Goal: Task Accomplishment & Management: Use online tool/utility

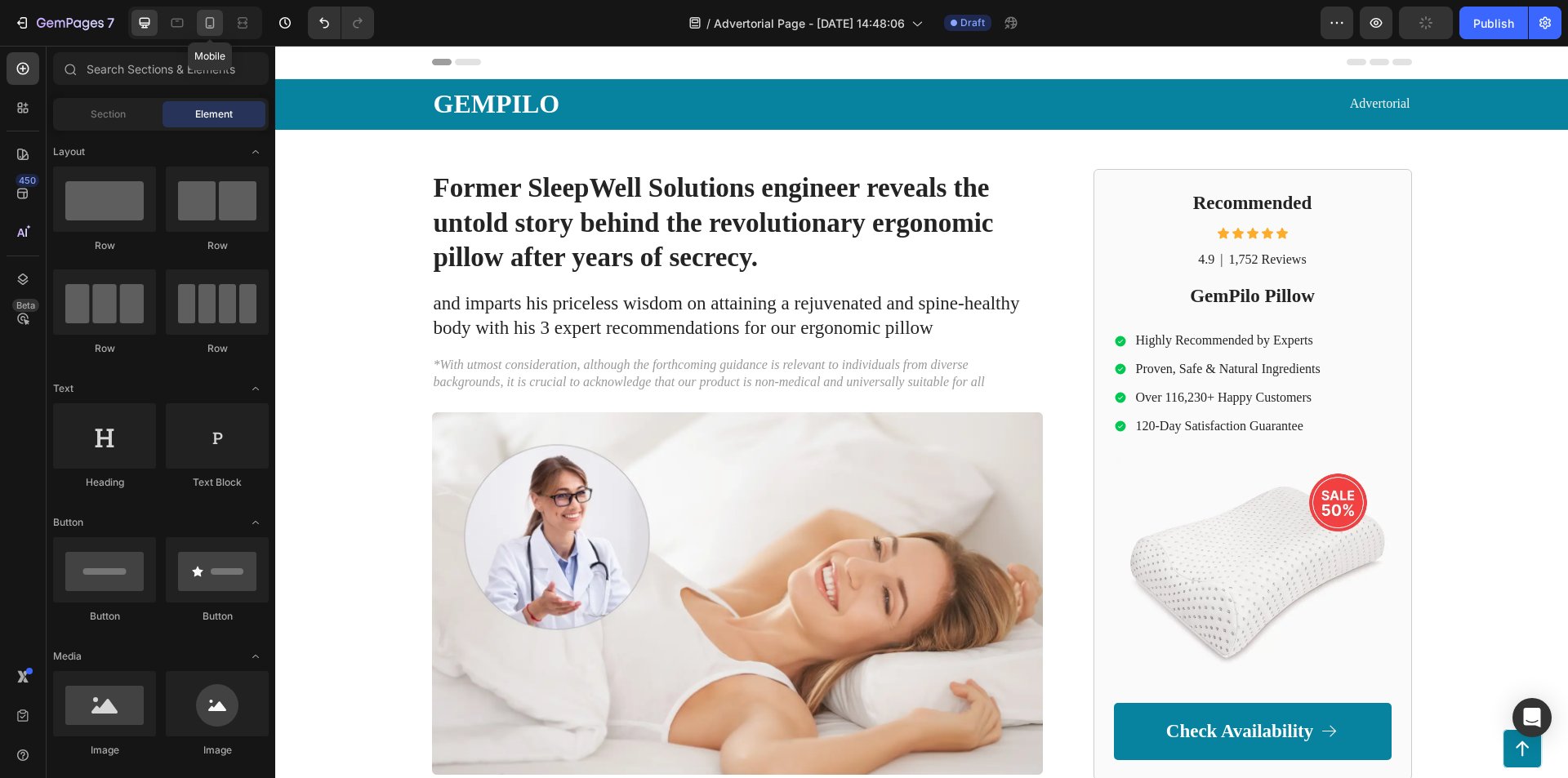
click at [205, 18] on icon at bounding box center [210, 23] width 17 height 17
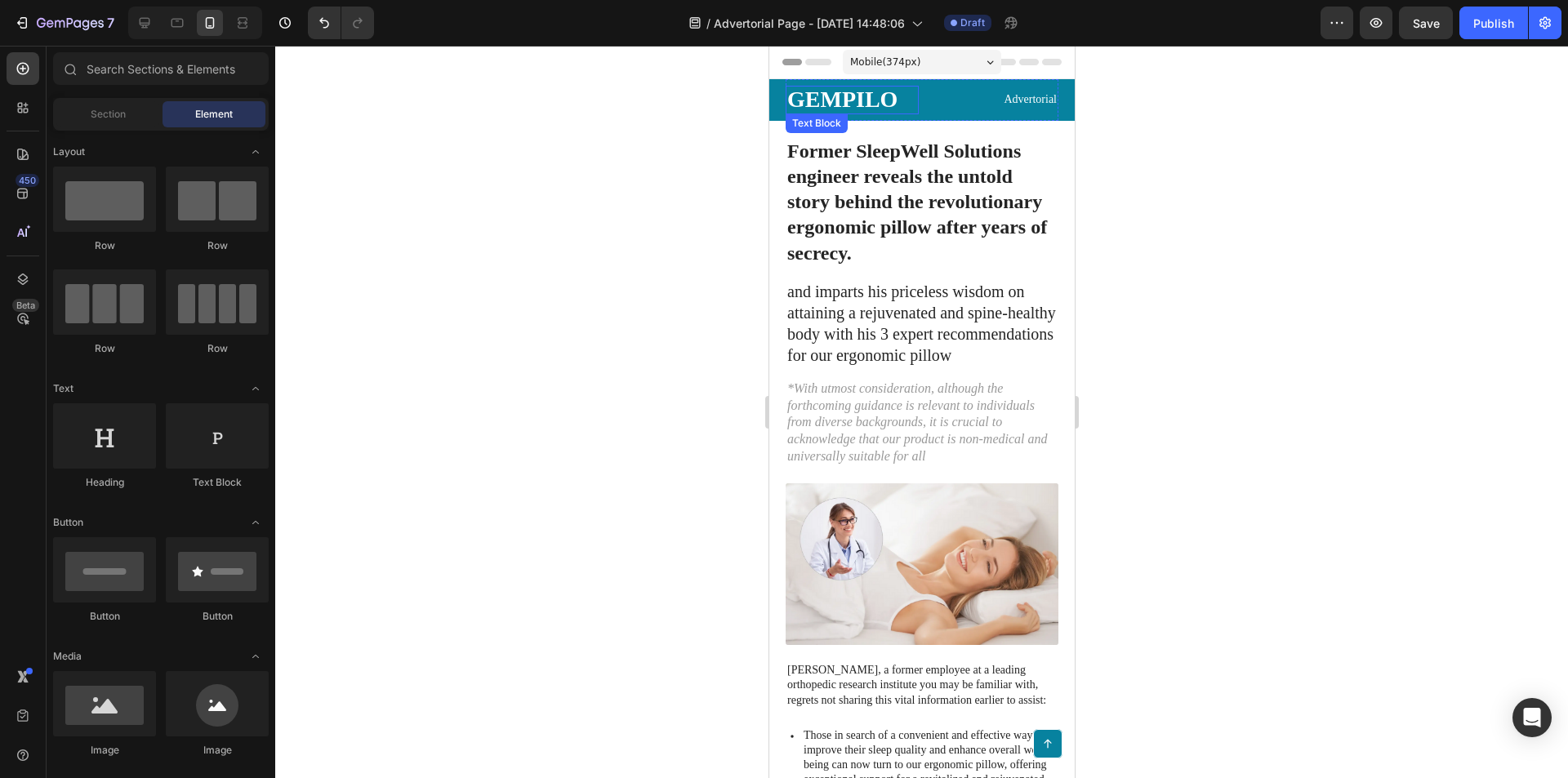
click at [863, 101] on p "GEMPILO" at bounding box center [851, 100] width 130 height 25
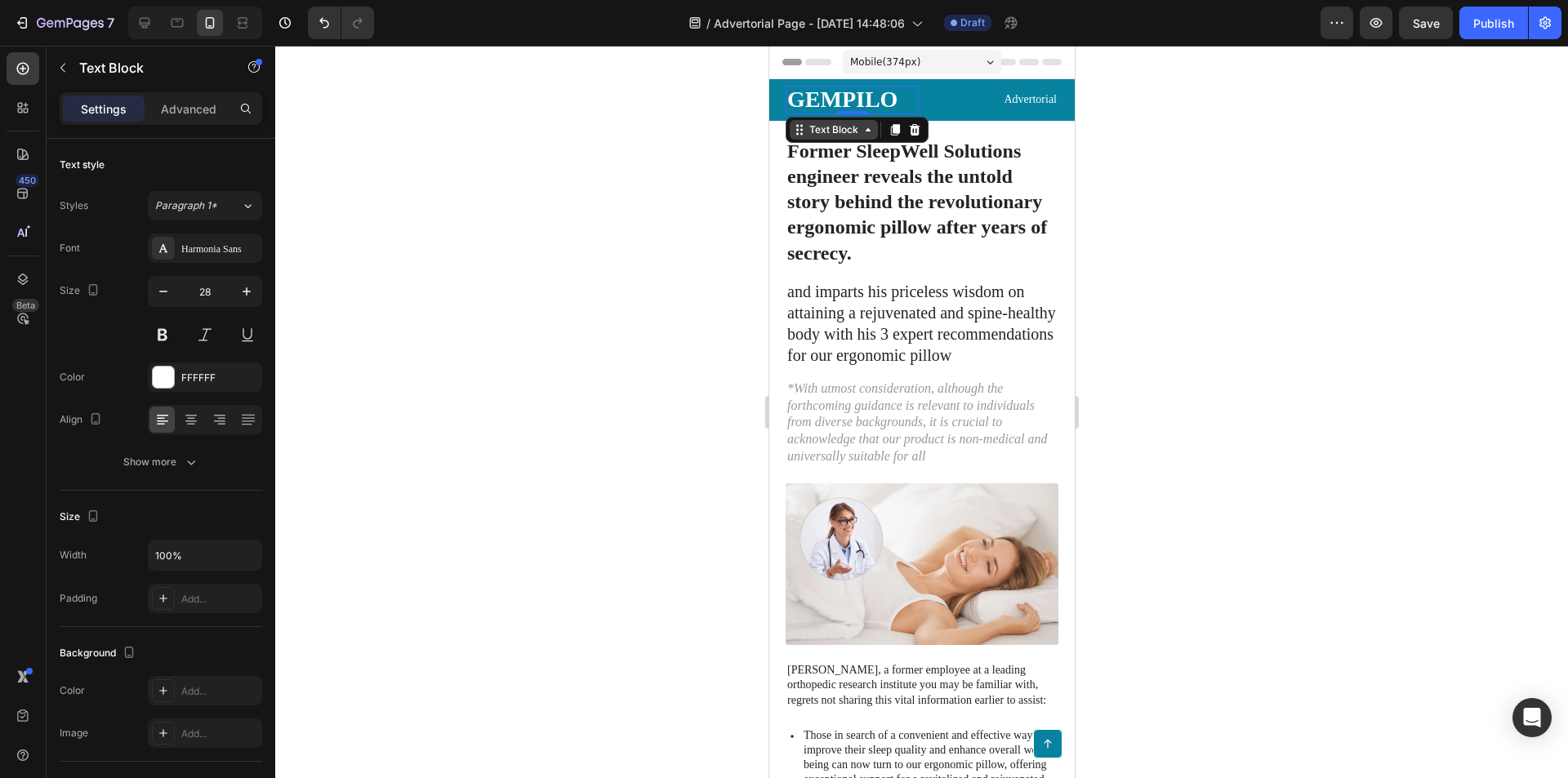
click at [865, 125] on icon at bounding box center [868, 130] width 13 height 13
drag, startPoint x: 416, startPoint y: 244, endPoint x: 298, endPoint y: 252, distance: 118.3
click at [416, 245] on div at bounding box center [921, 412] width 1293 height 732
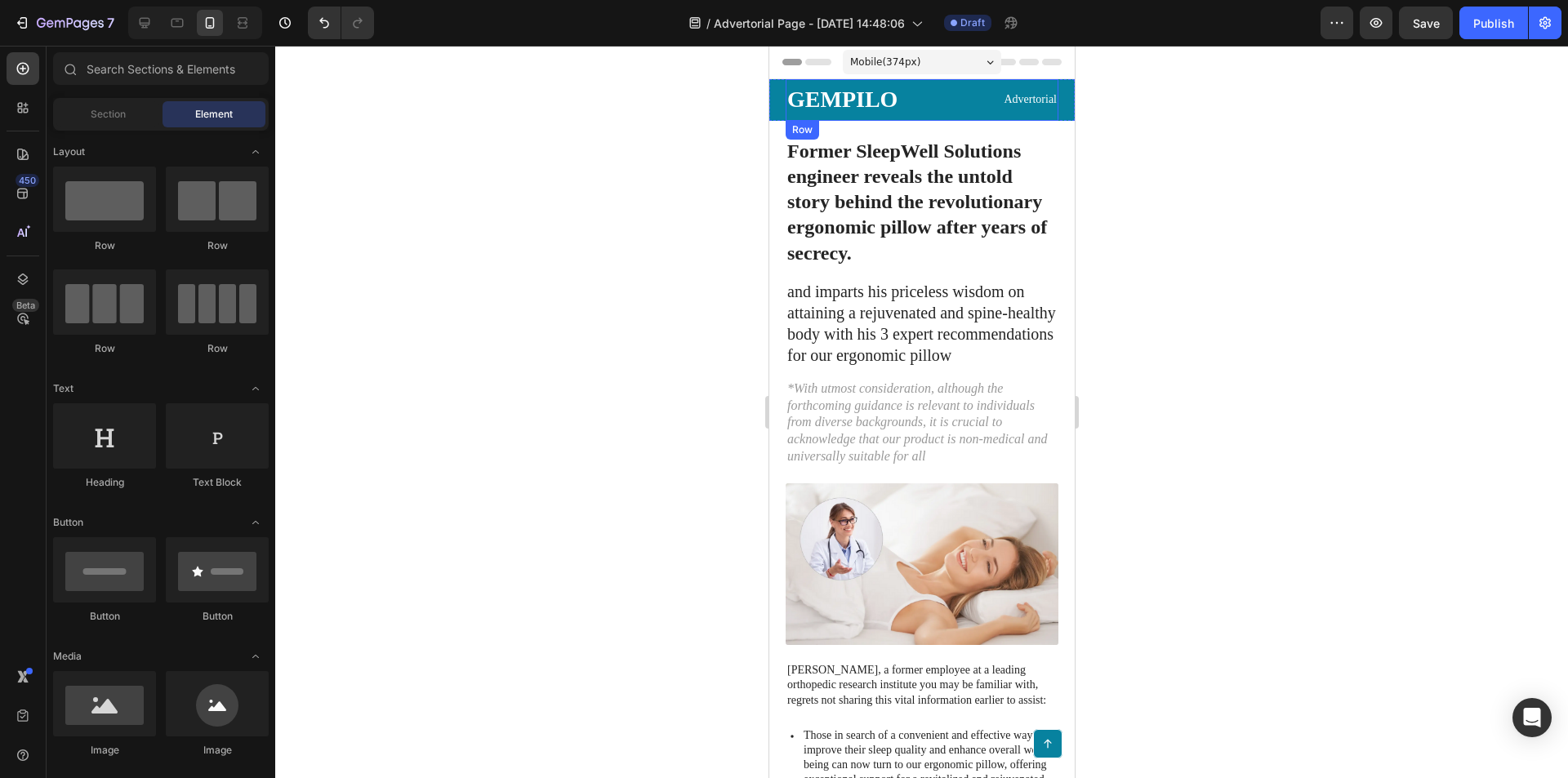
click at [917, 109] on div "GEMPILO Text Block Advertorial Text Block Row" at bounding box center [921, 100] width 272 height 42
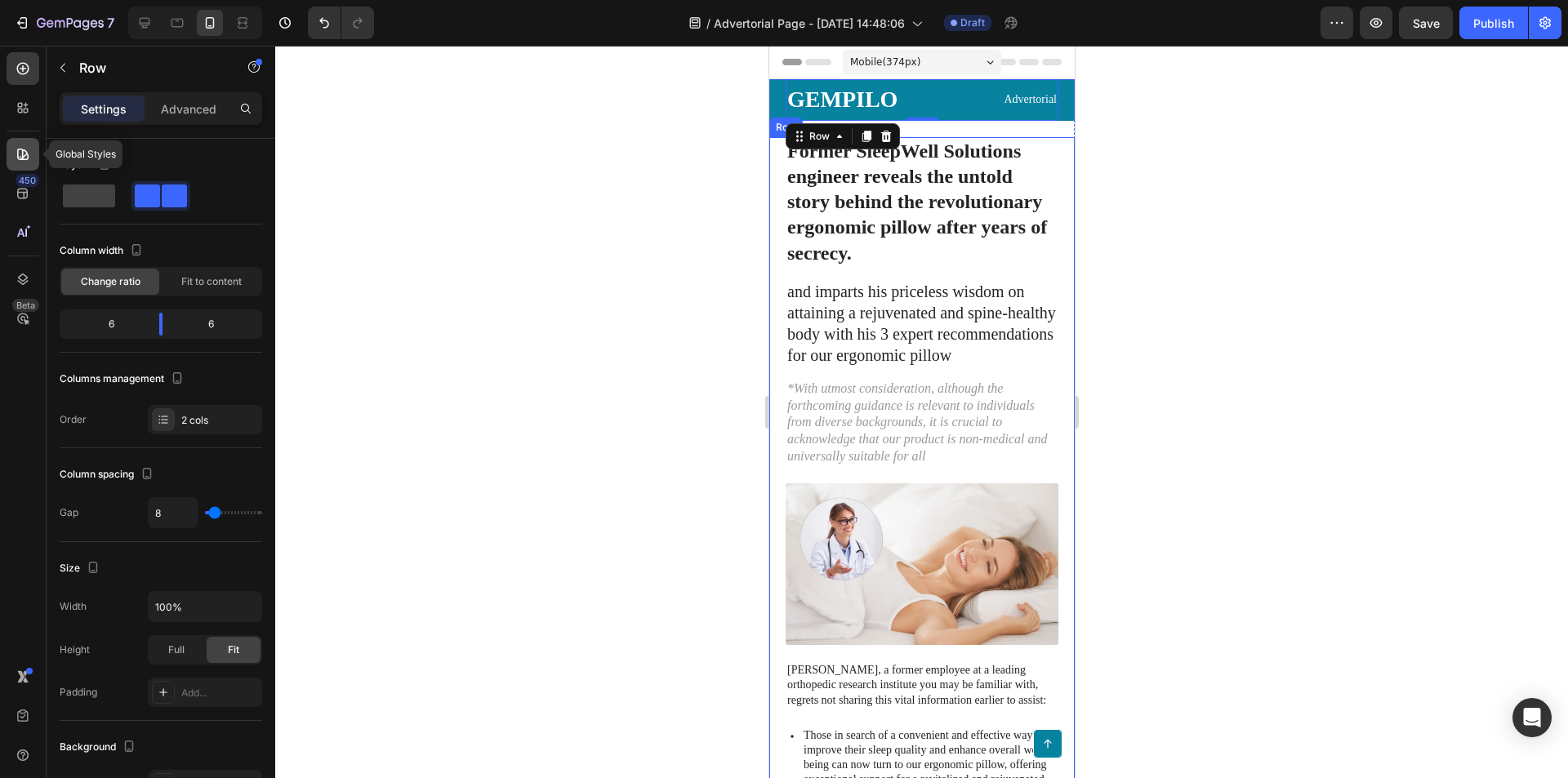
click at [7, 145] on div at bounding box center [23, 154] width 33 height 33
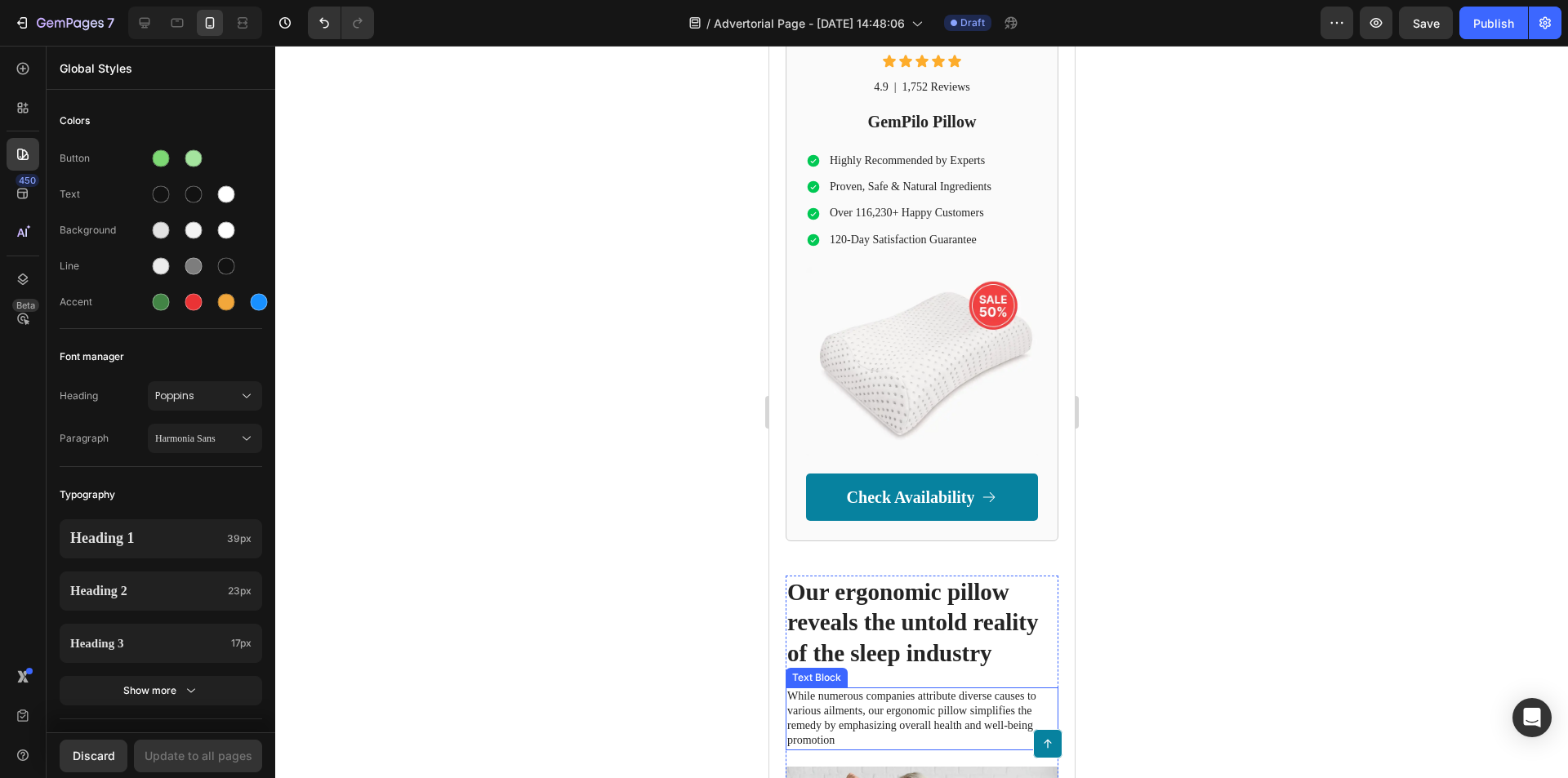
scroll to position [1306, 0]
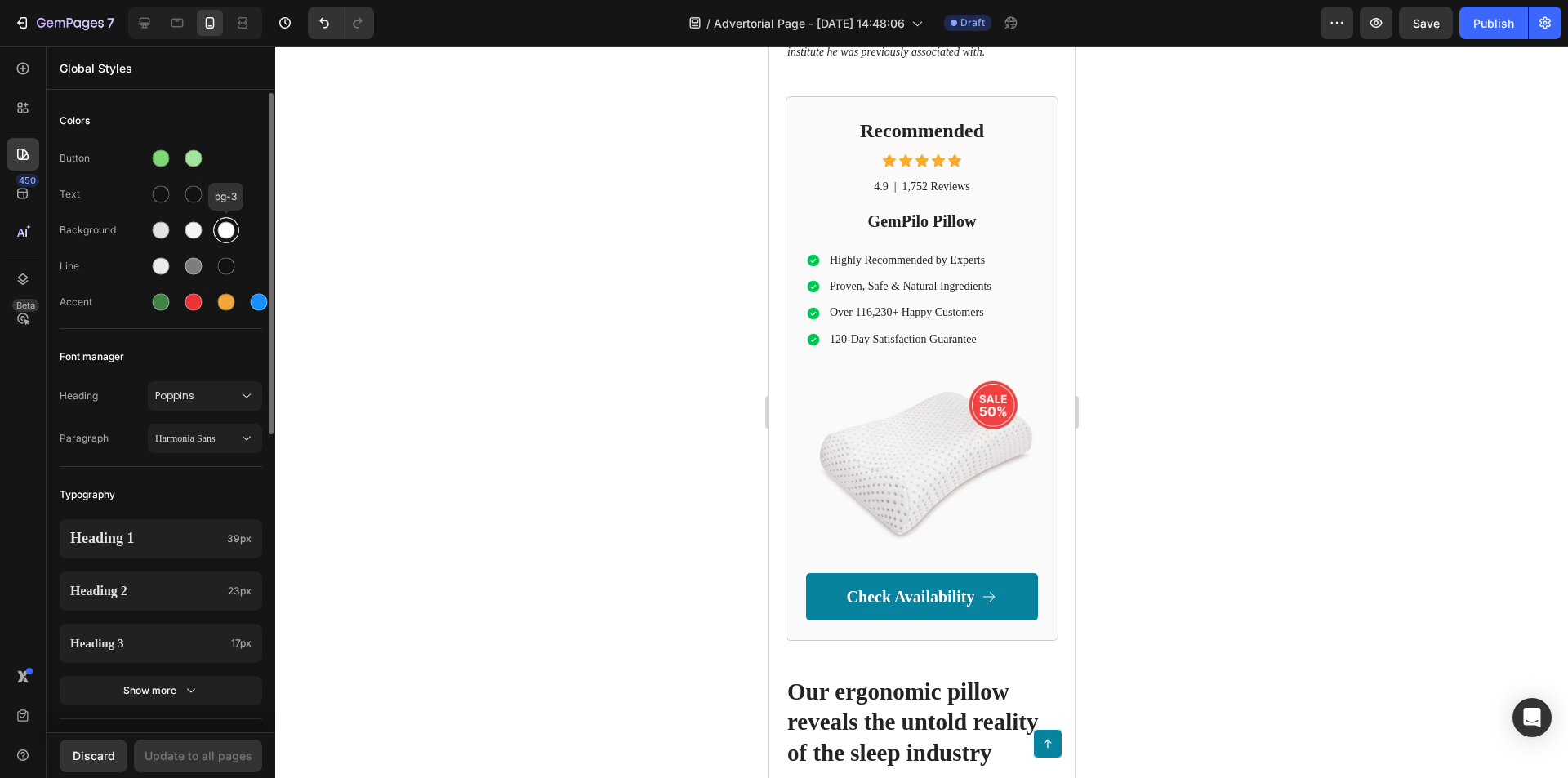
click at [224, 232] on div at bounding box center [227, 231] width 18 height 18
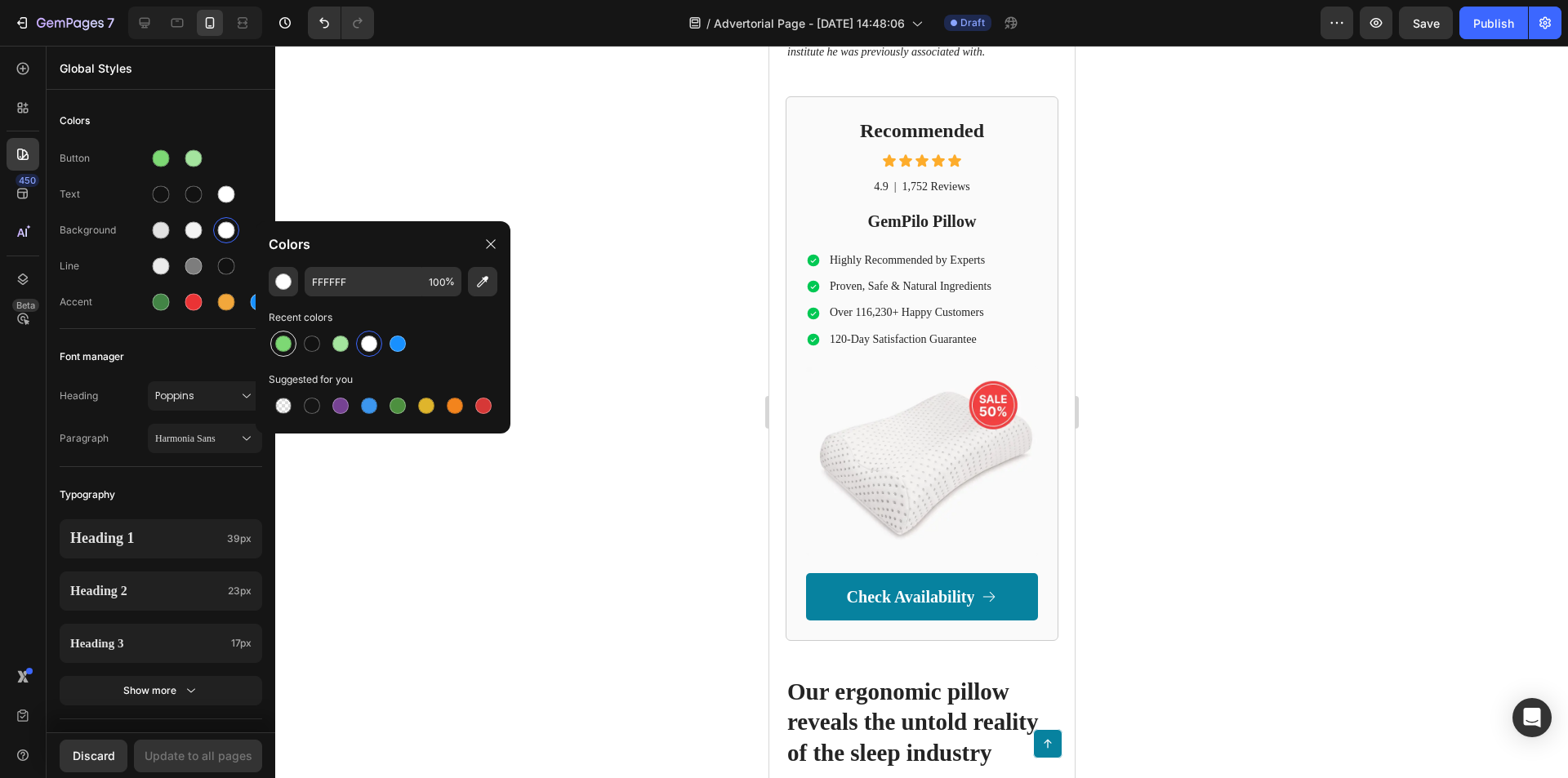
click at [277, 337] on div at bounding box center [283, 344] width 17 height 17
type input "7DD874"
click at [337, 283] on input "7DD874" at bounding box center [363, 282] width 118 height 29
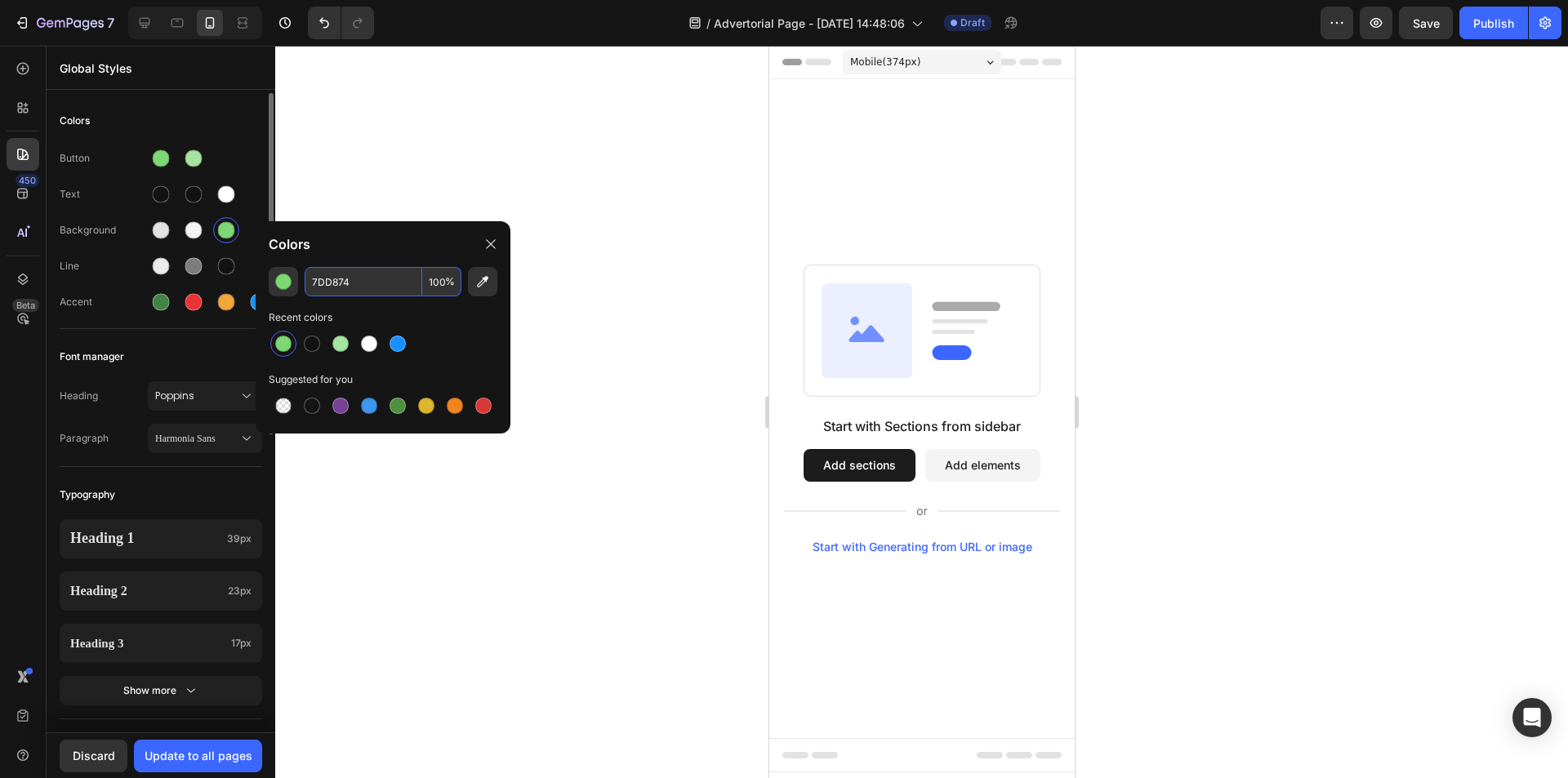
scroll to position [0, 0]
click at [364, 35] on button "Undo/Redo" at bounding box center [357, 23] width 33 height 33
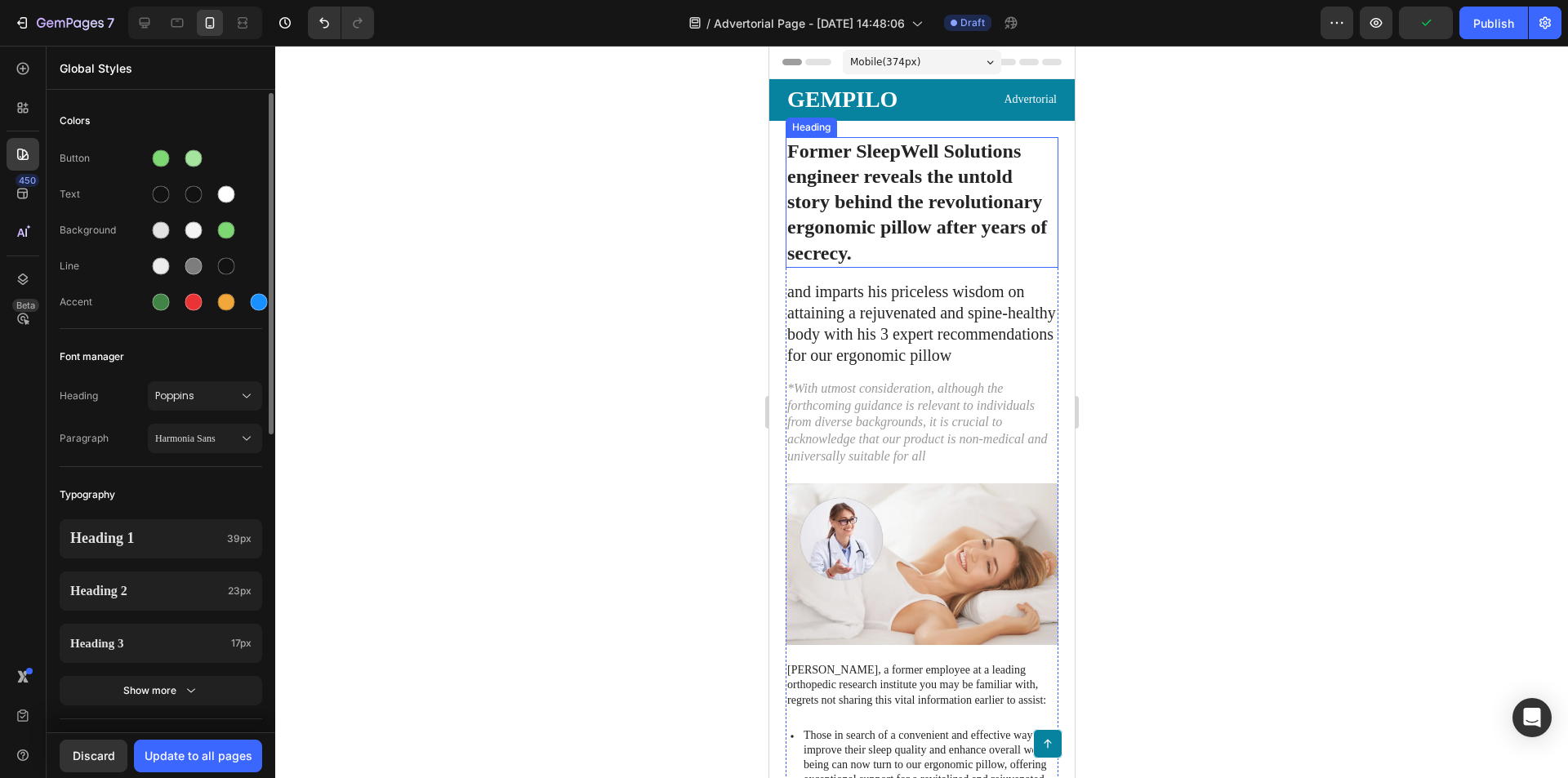
click at [211, 232] on div at bounding box center [195, 230] width 94 height 26
click at [227, 229] on div at bounding box center [227, 231] width 18 height 18
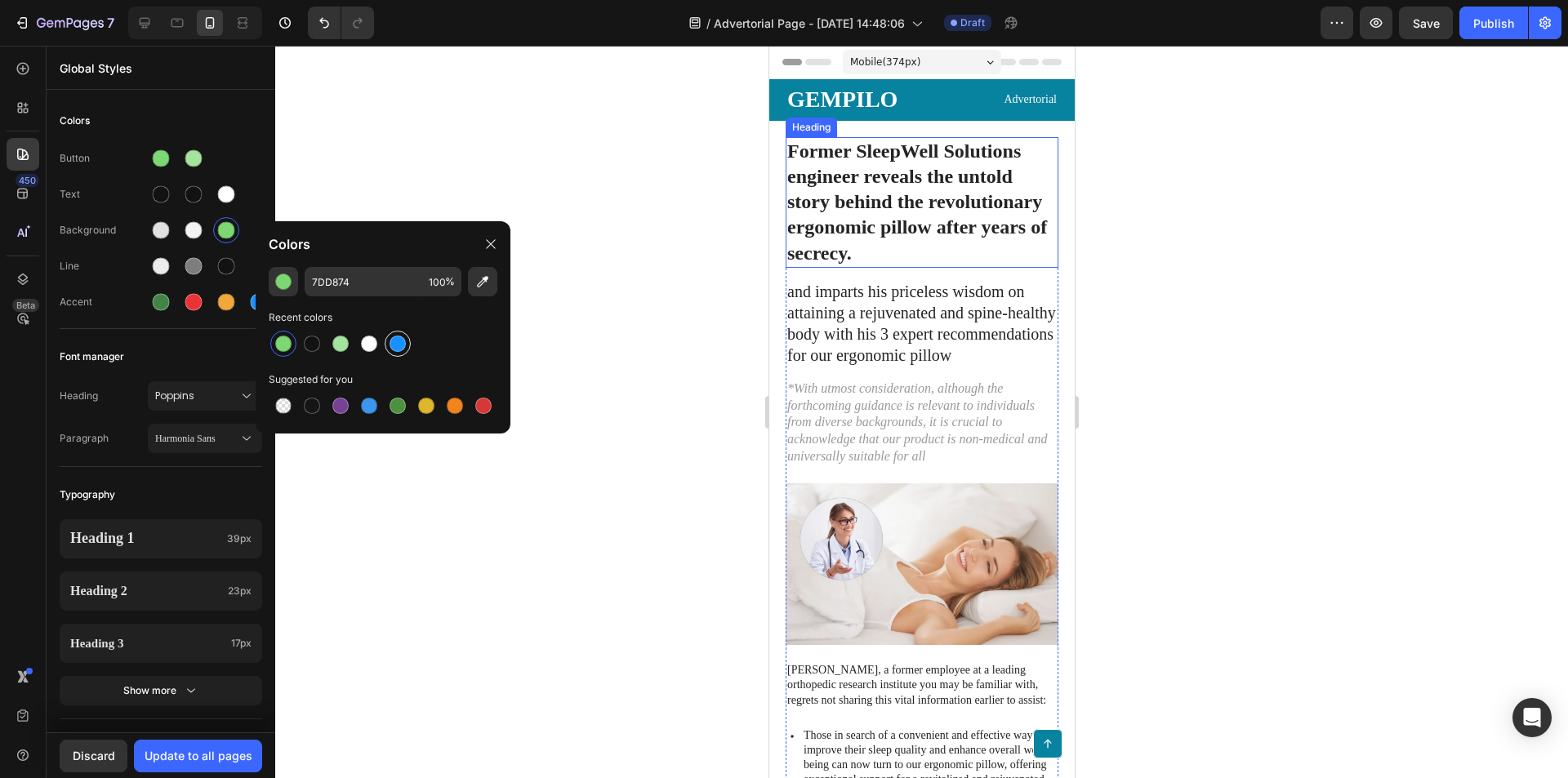
drag, startPoint x: 369, startPoint y: 350, endPoint x: 398, endPoint y: 349, distance: 29.0
click at [370, 350] on div at bounding box center [369, 344] width 17 height 17
type input "FFFFFF"
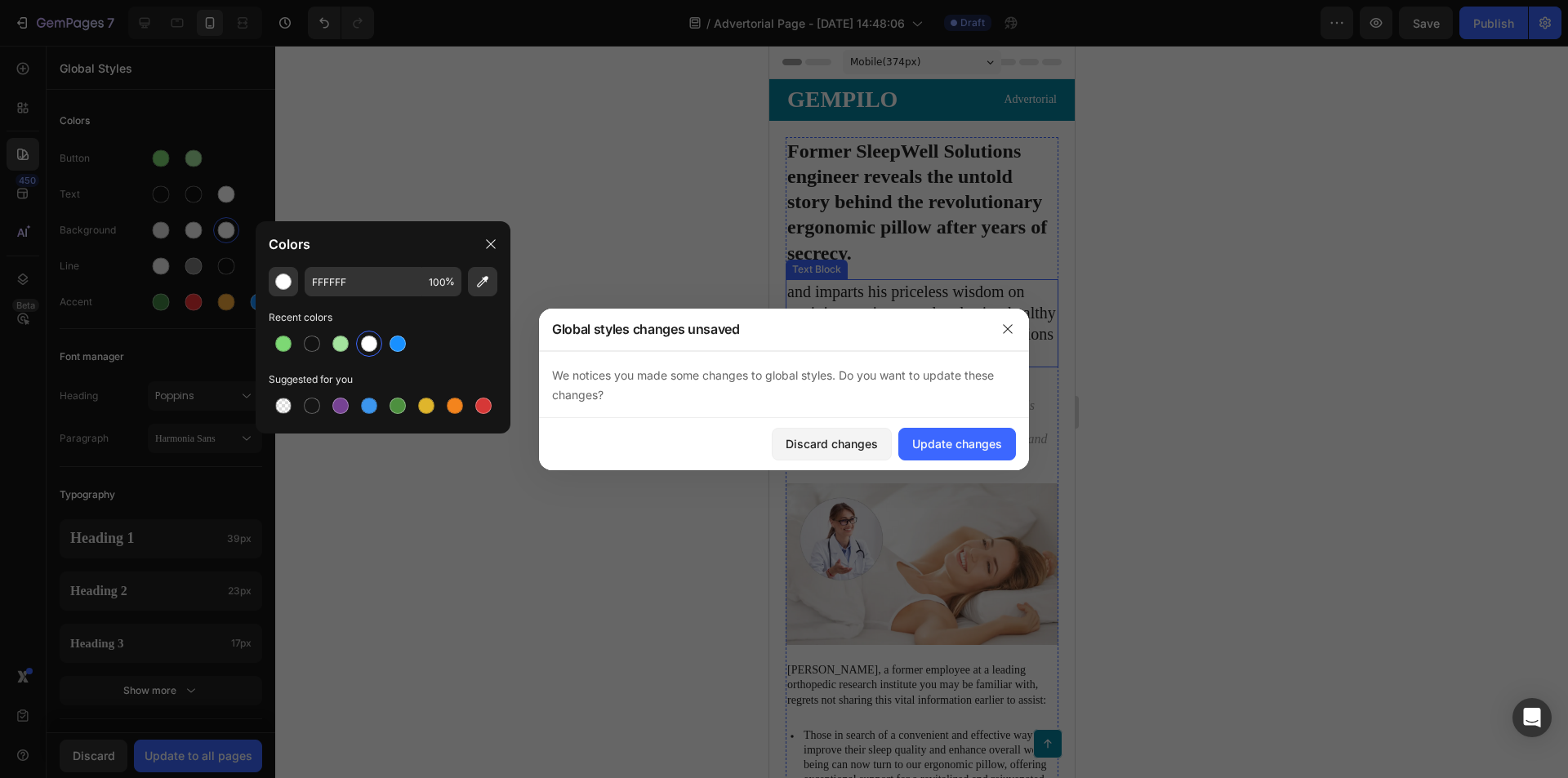
click at [864, 366] on p "and imparts his priceless wisdom on attaining a rejuvenated and spine-healthy b…" at bounding box center [921, 323] width 269 height 85
click at [867, 438] on div "Discard changes" at bounding box center [832, 444] width 92 height 18
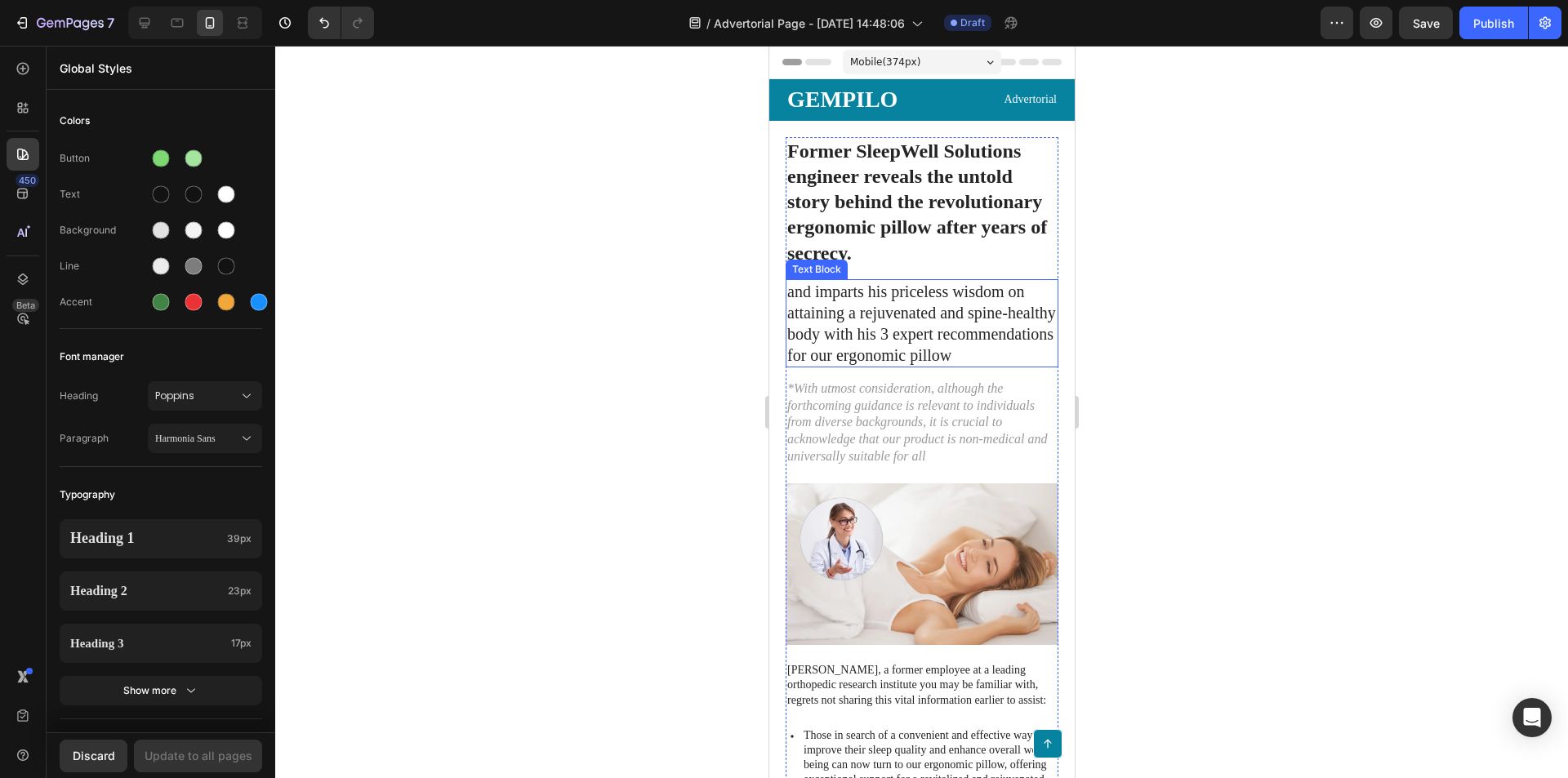
click at [897, 366] on p "and imparts his priceless wisdom on attaining a rejuvenated and spine-healthy b…" at bounding box center [921, 323] width 269 height 85
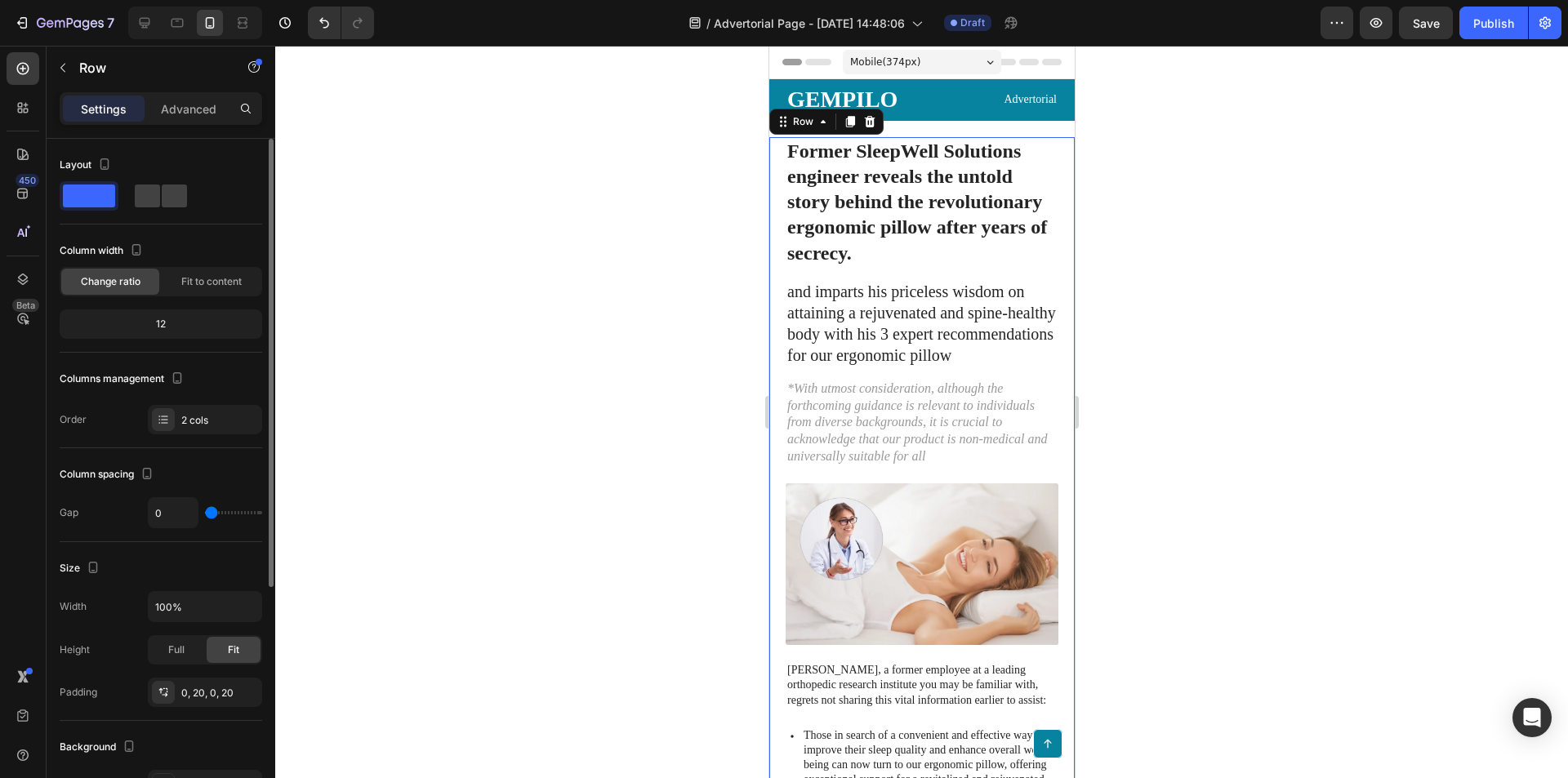
click at [90, 195] on span at bounding box center [89, 196] width 53 height 23
click at [105, 197] on span at bounding box center [89, 196] width 53 height 23
click at [161, 196] on span at bounding box center [174, 196] width 25 height 23
type input "30"
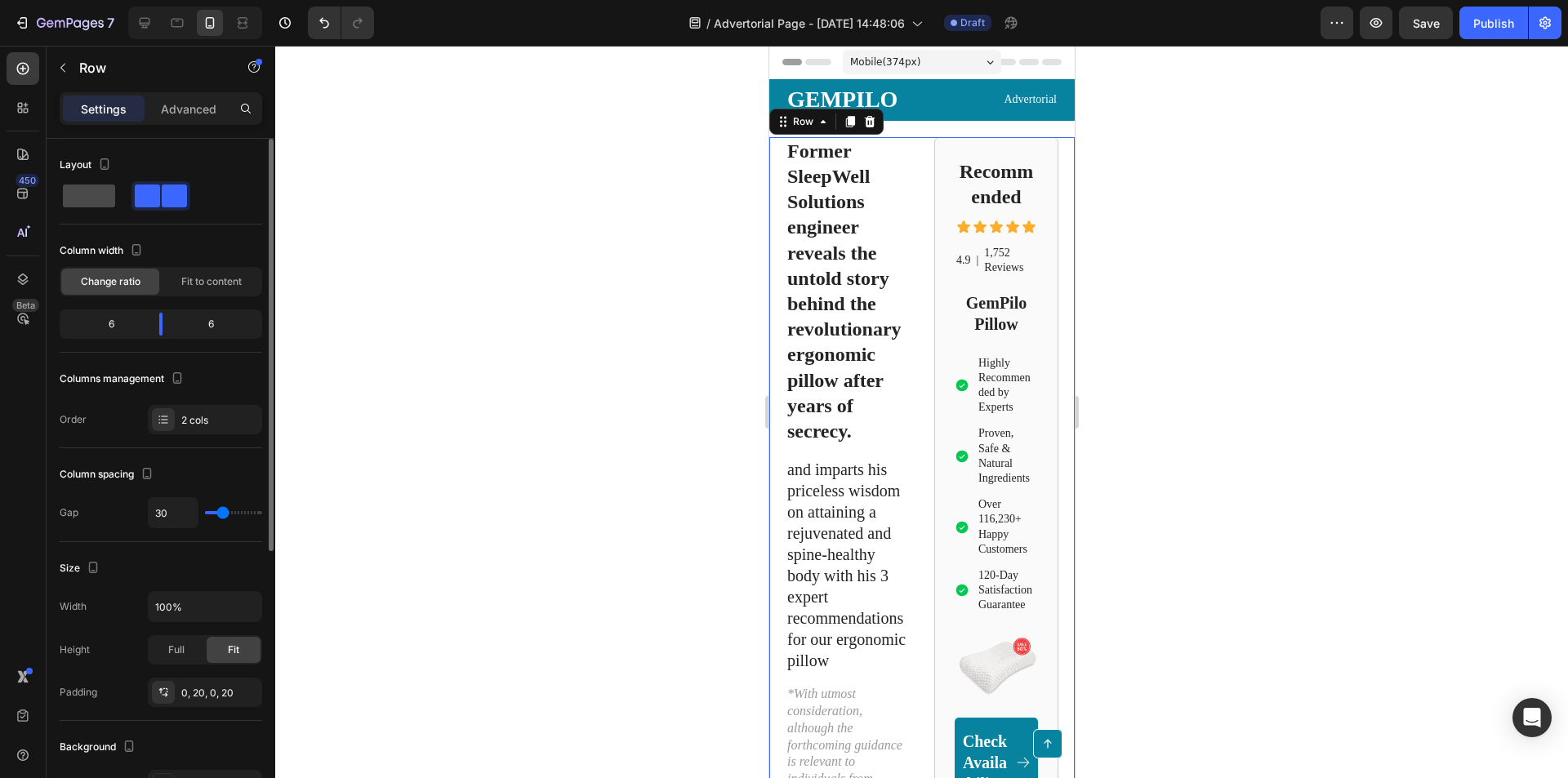
click at [84, 196] on span at bounding box center [89, 196] width 53 height 23
type input "0"
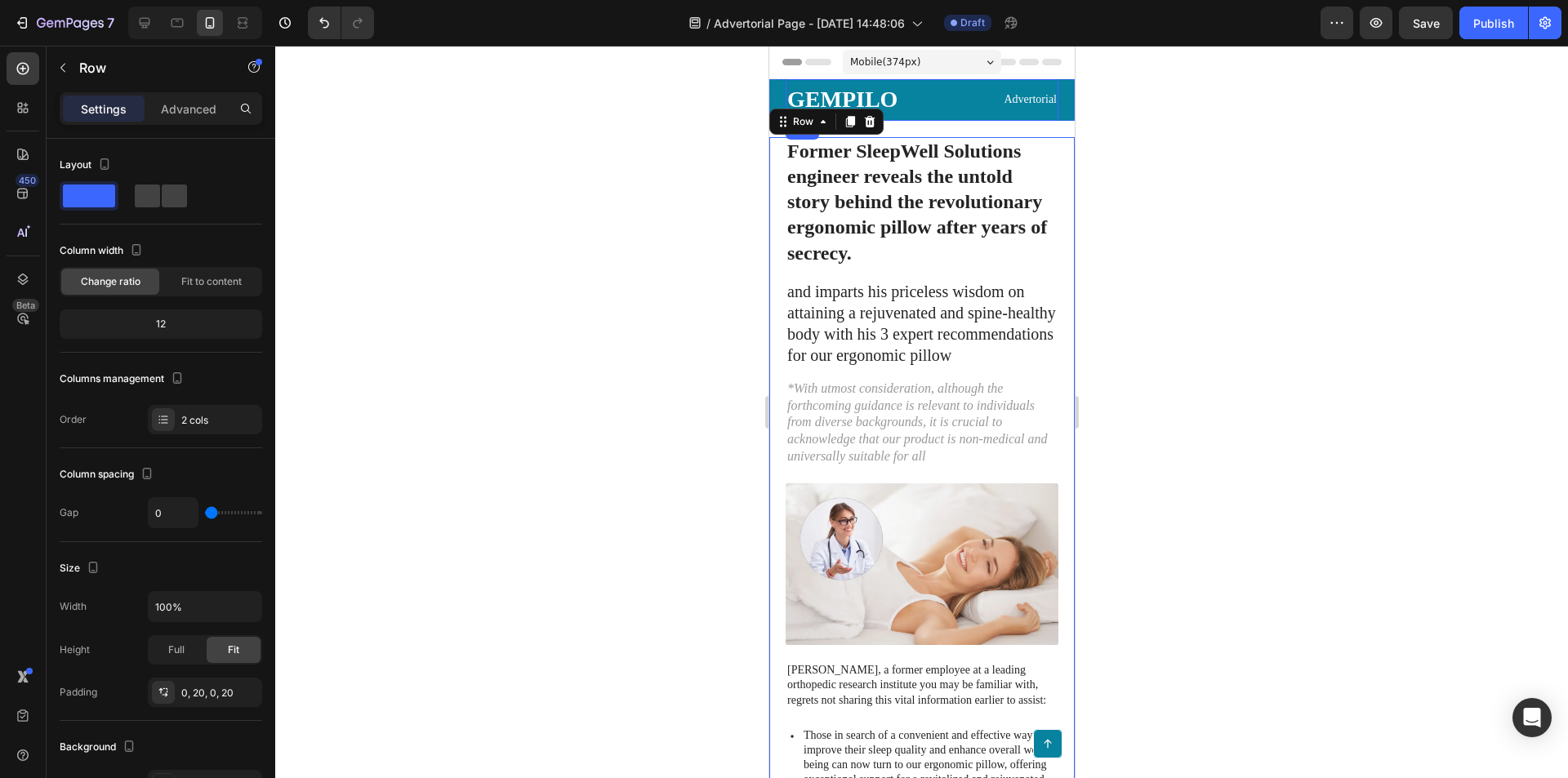
click at [930, 101] on p "Advertorial" at bounding box center [990, 99] width 130 height 15
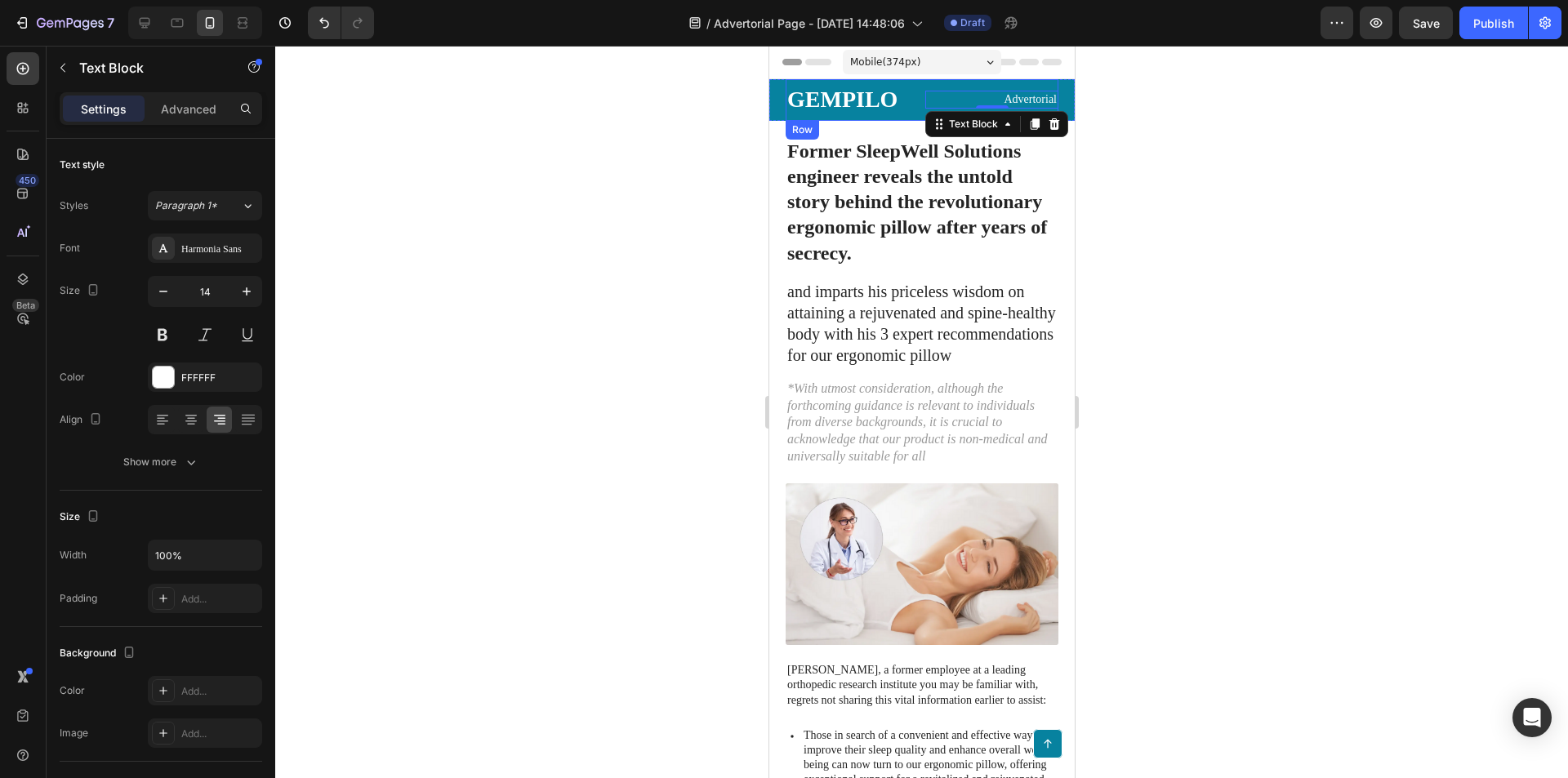
click at [904, 106] on p "GEMPILO" at bounding box center [851, 100] width 130 height 25
click at [921, 115] on div "GEMPILO Text Block 0 Advertorial Text Block Row" at bounding box center [921, 100] width 272 height 42
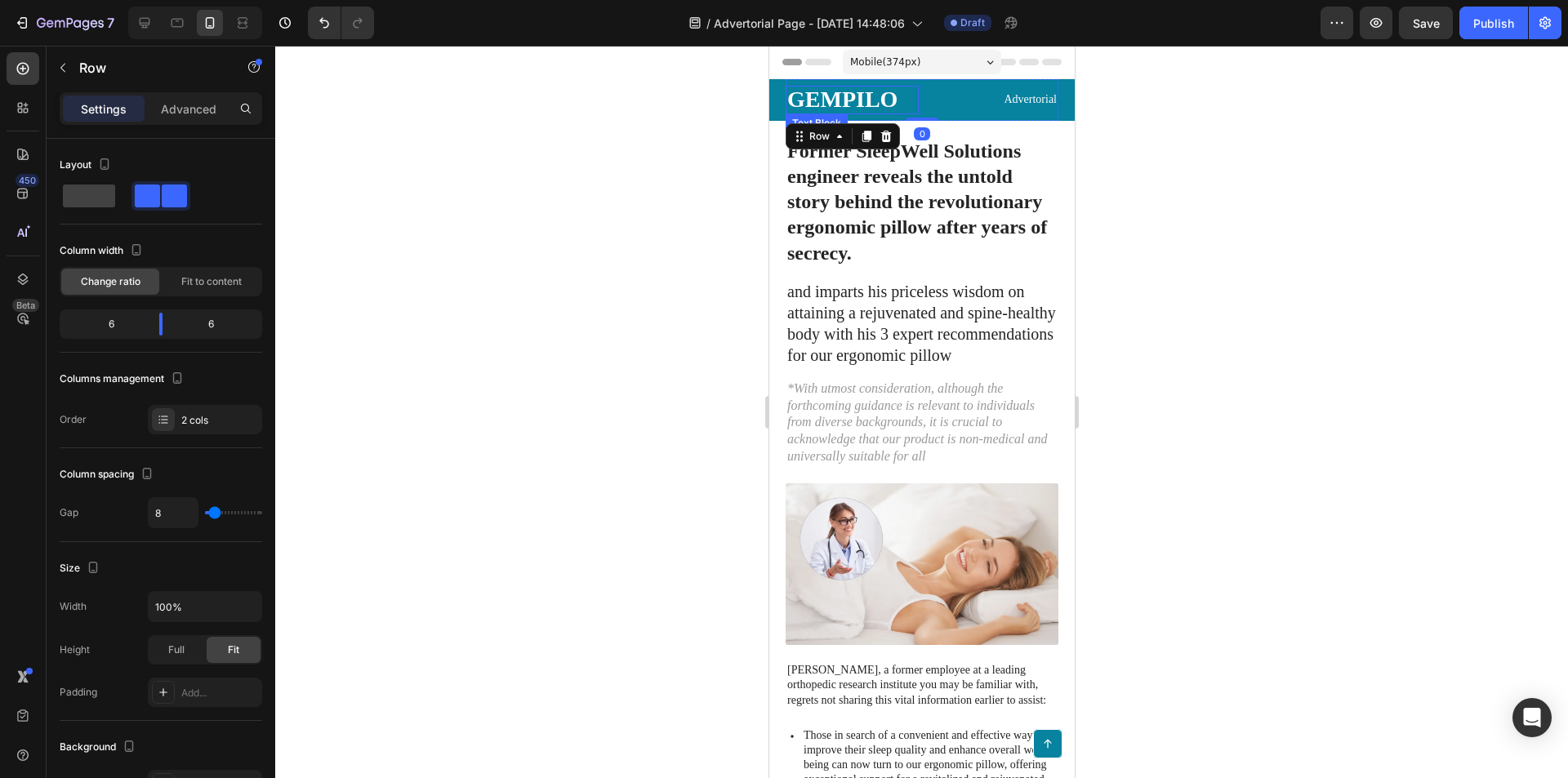
click at [819, 102] on p "GEMPILO" at bounding box center [851, 100] width 130 height 25
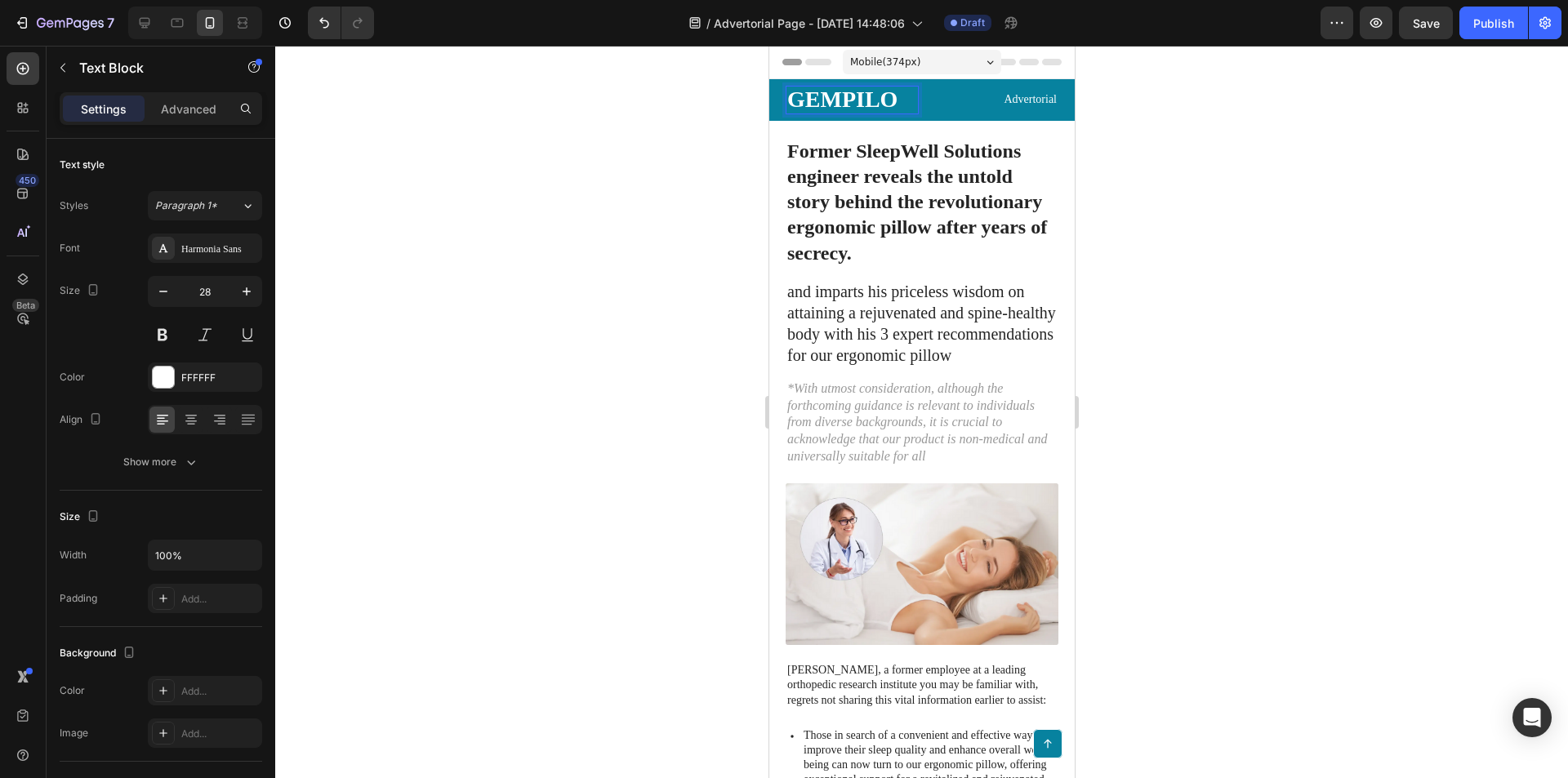
click at [796, 99] on p "GEMPILO" at bounding box center [851, 100] width 130 height 25
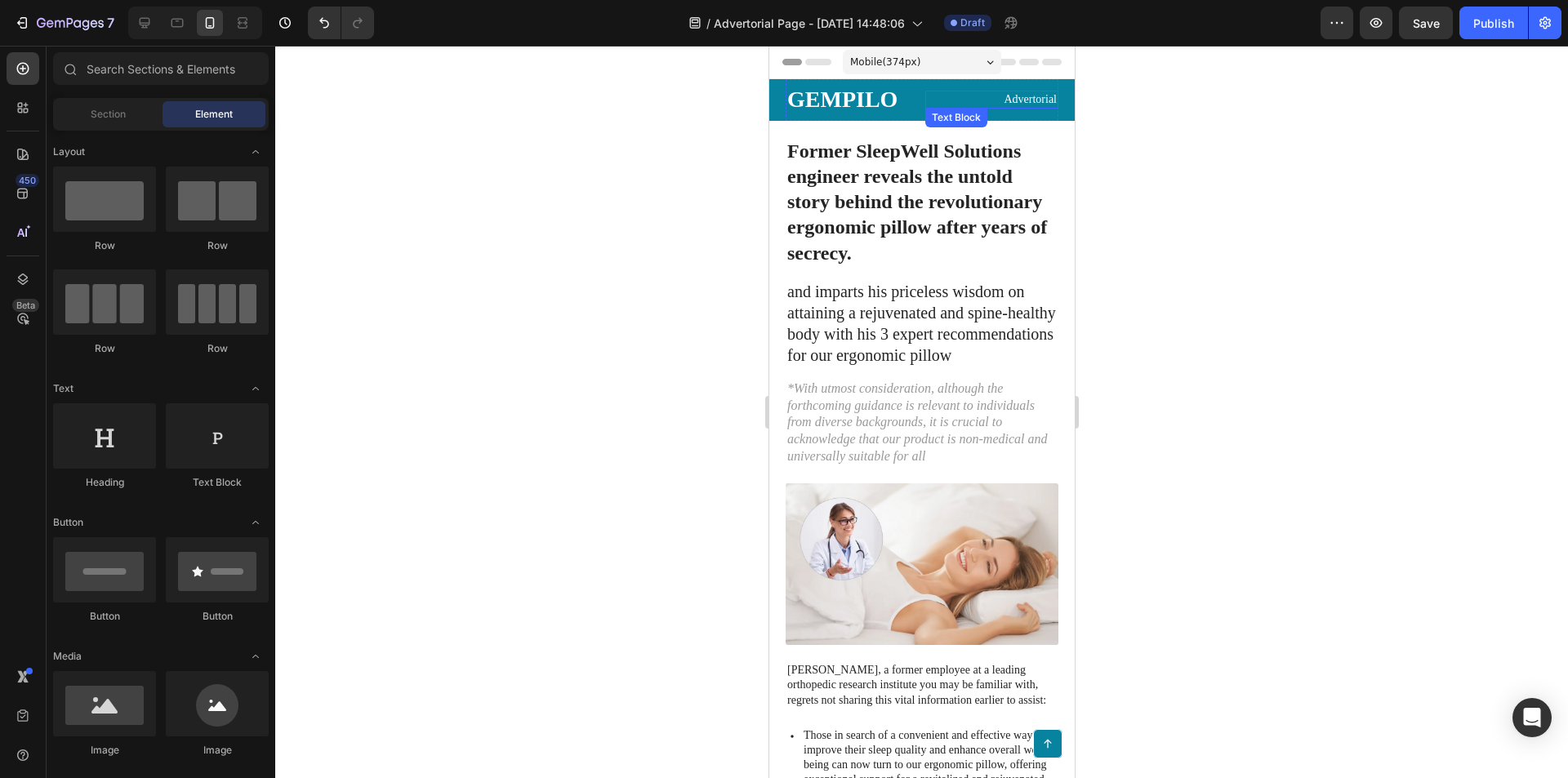
click at [1016, 97] on p "Advertorial" at bounding box center [990, 99] width 130 height 15
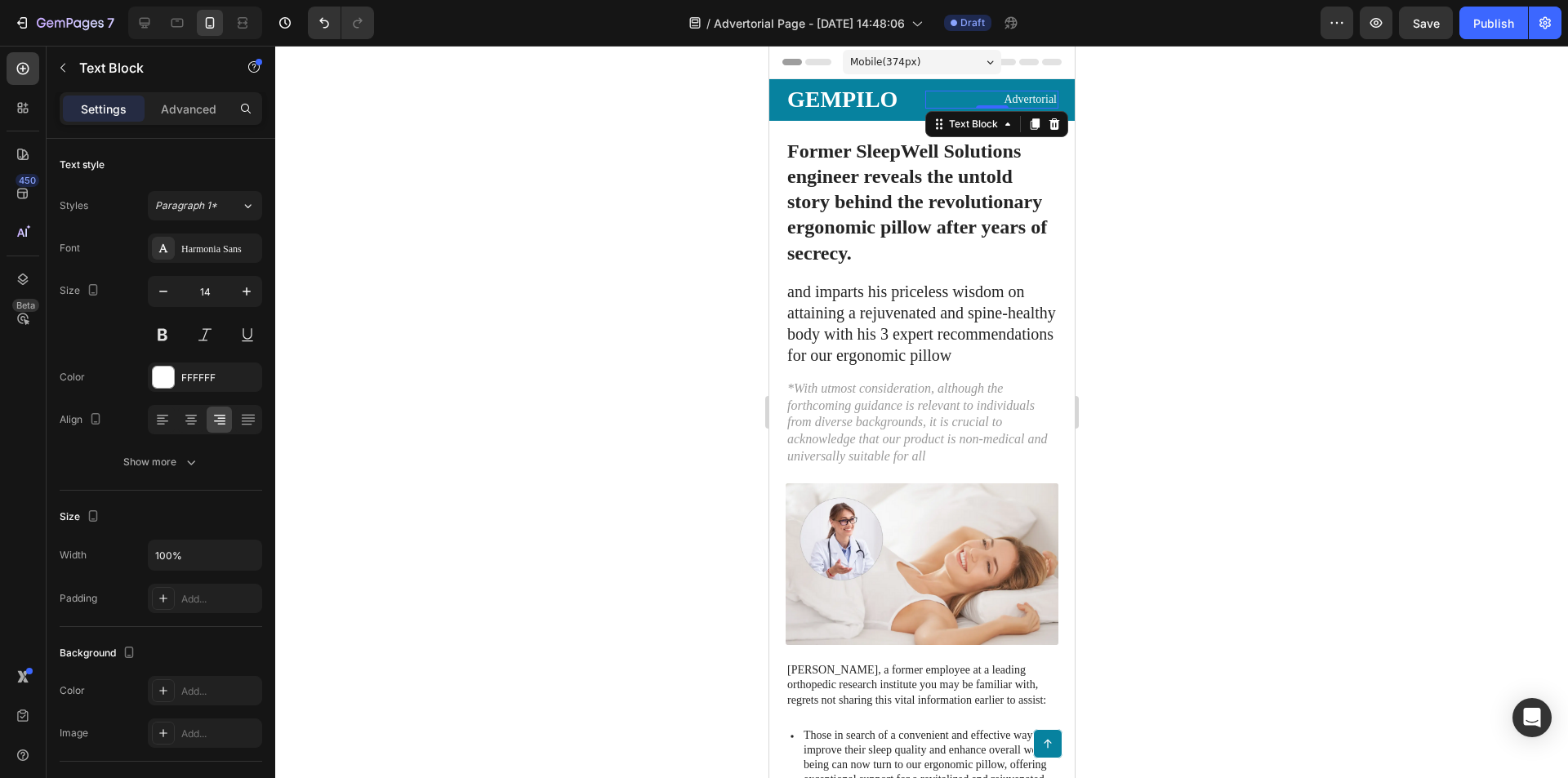
click at [926, 95] on p "Advertorial" at bounding box center [990, 99] width 130 height 15
click at [919, 85] on div "GEMPILO Text Block Advertorial Text Block Row 0" at bounding box center [921, 100] width 272 height 42
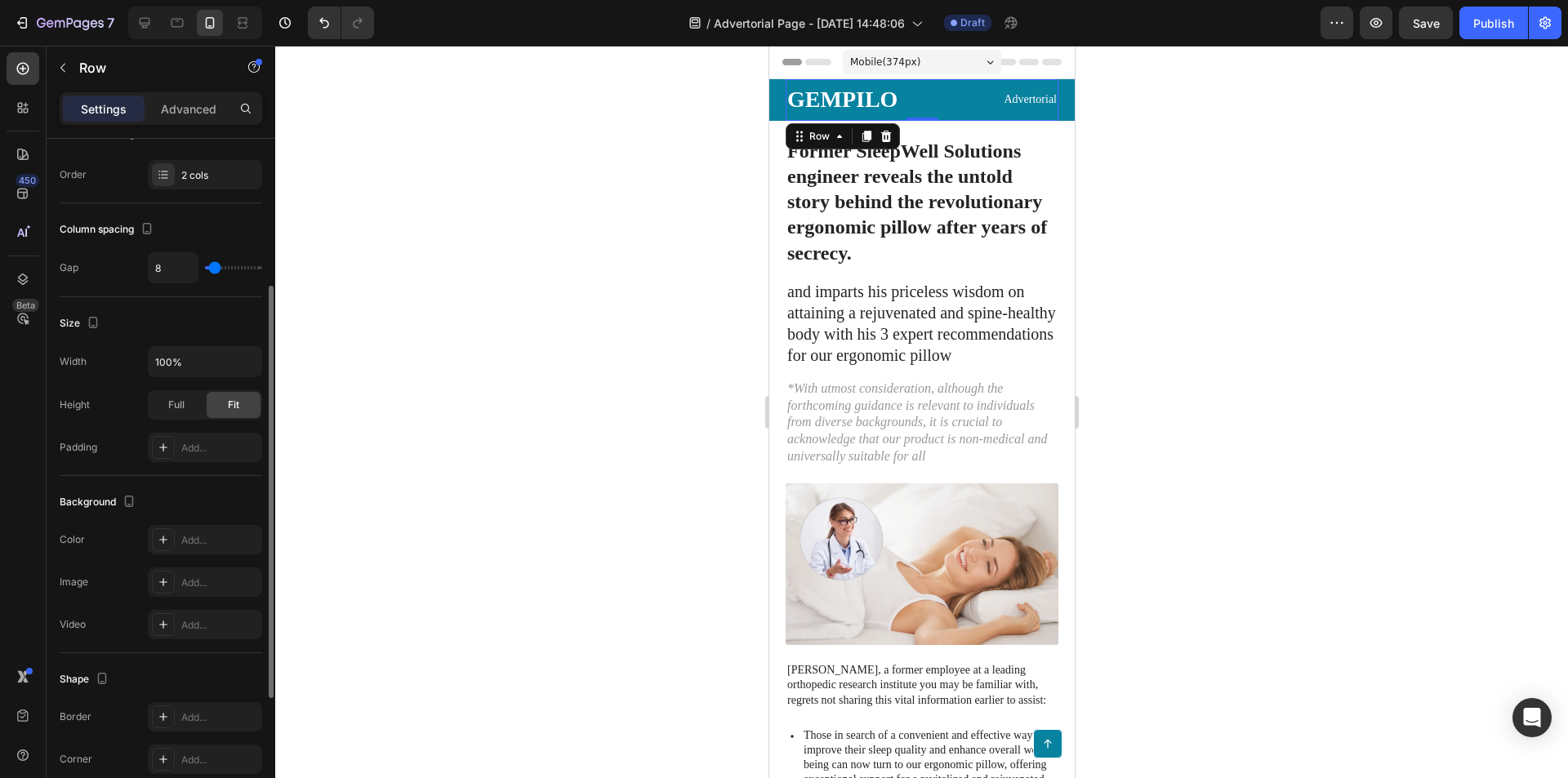
scroll to position [454, 0]
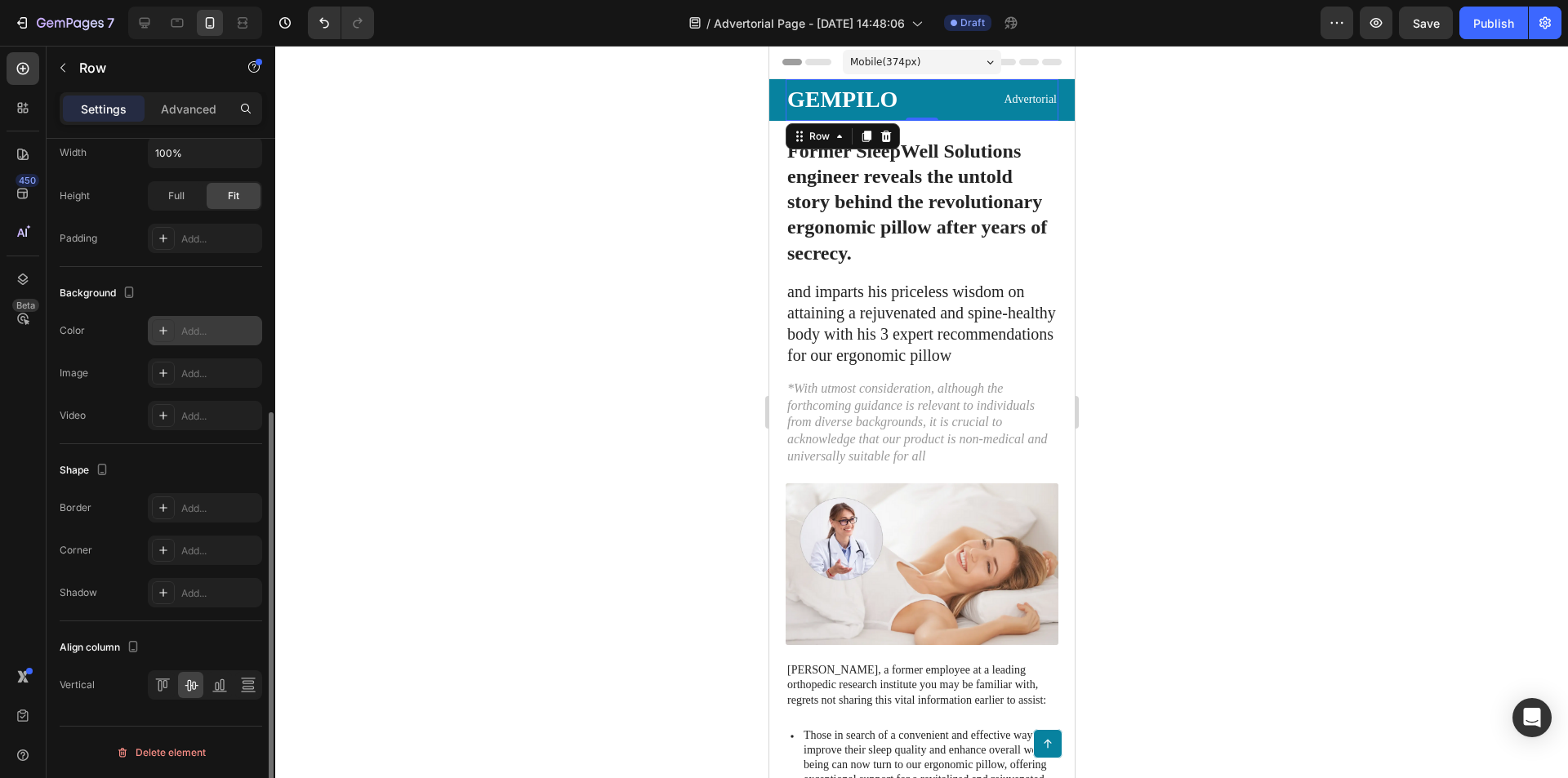
click at [172, 328] on div at bounding box center [163, 330] width 23 height 23
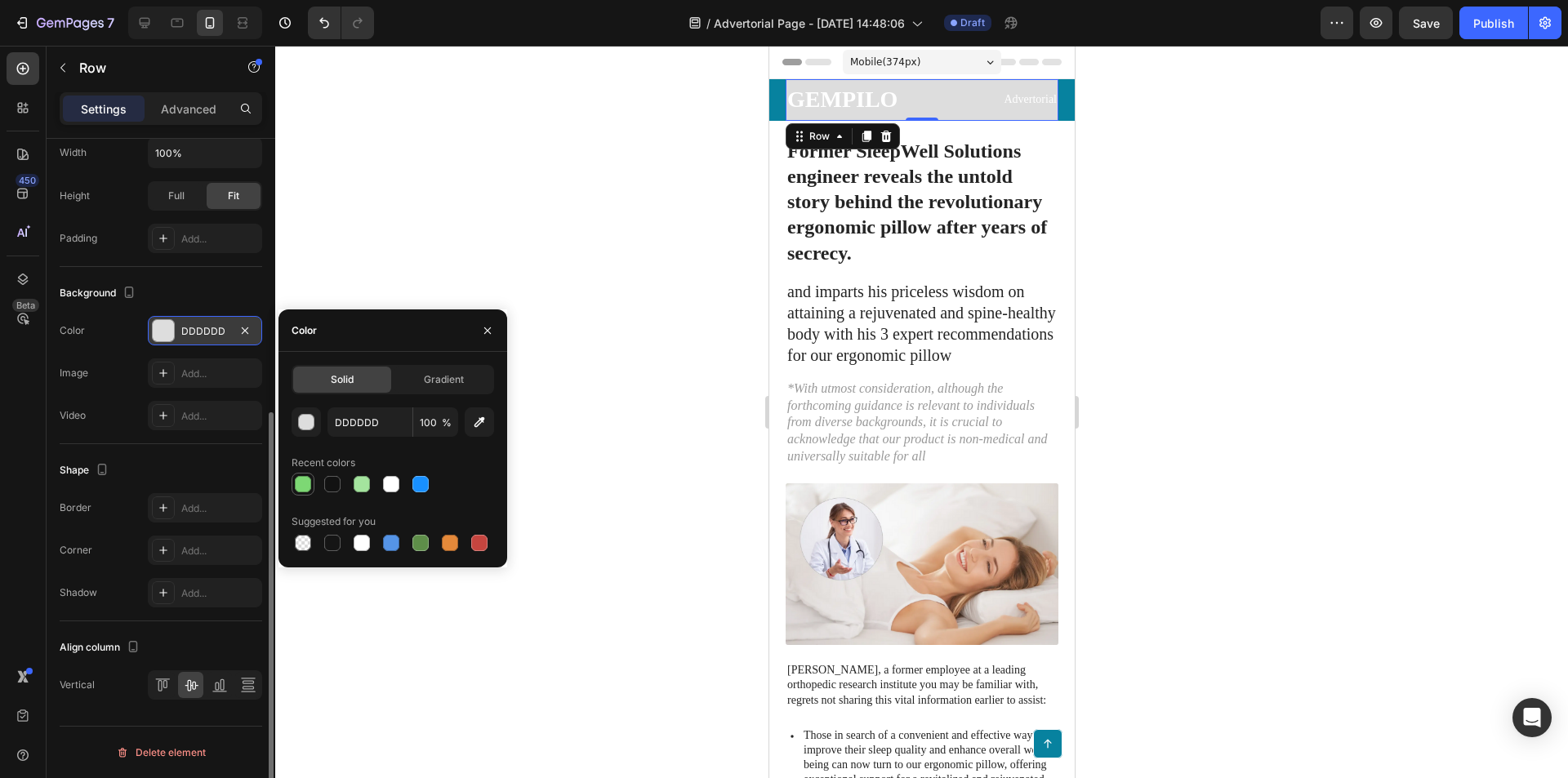
click at [306, 475] on div at bounding box center [303, 484] width 19 height 19
type input "7DD874"
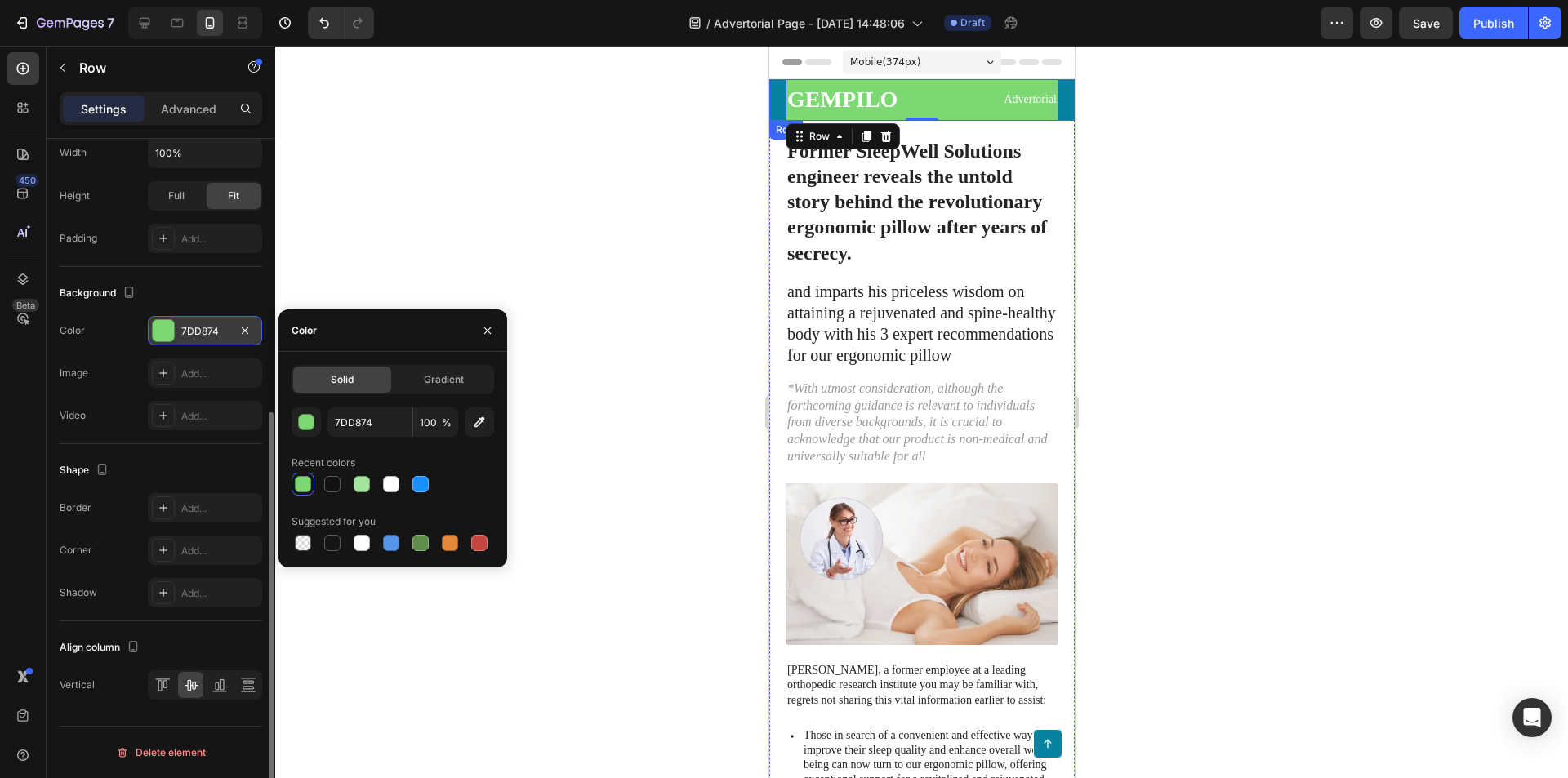
click at [776, 97] on div "GEMPILO Text Block Advertorial Text Block Row 0 Row" at bounding box center [920, 100] width 305 height 42
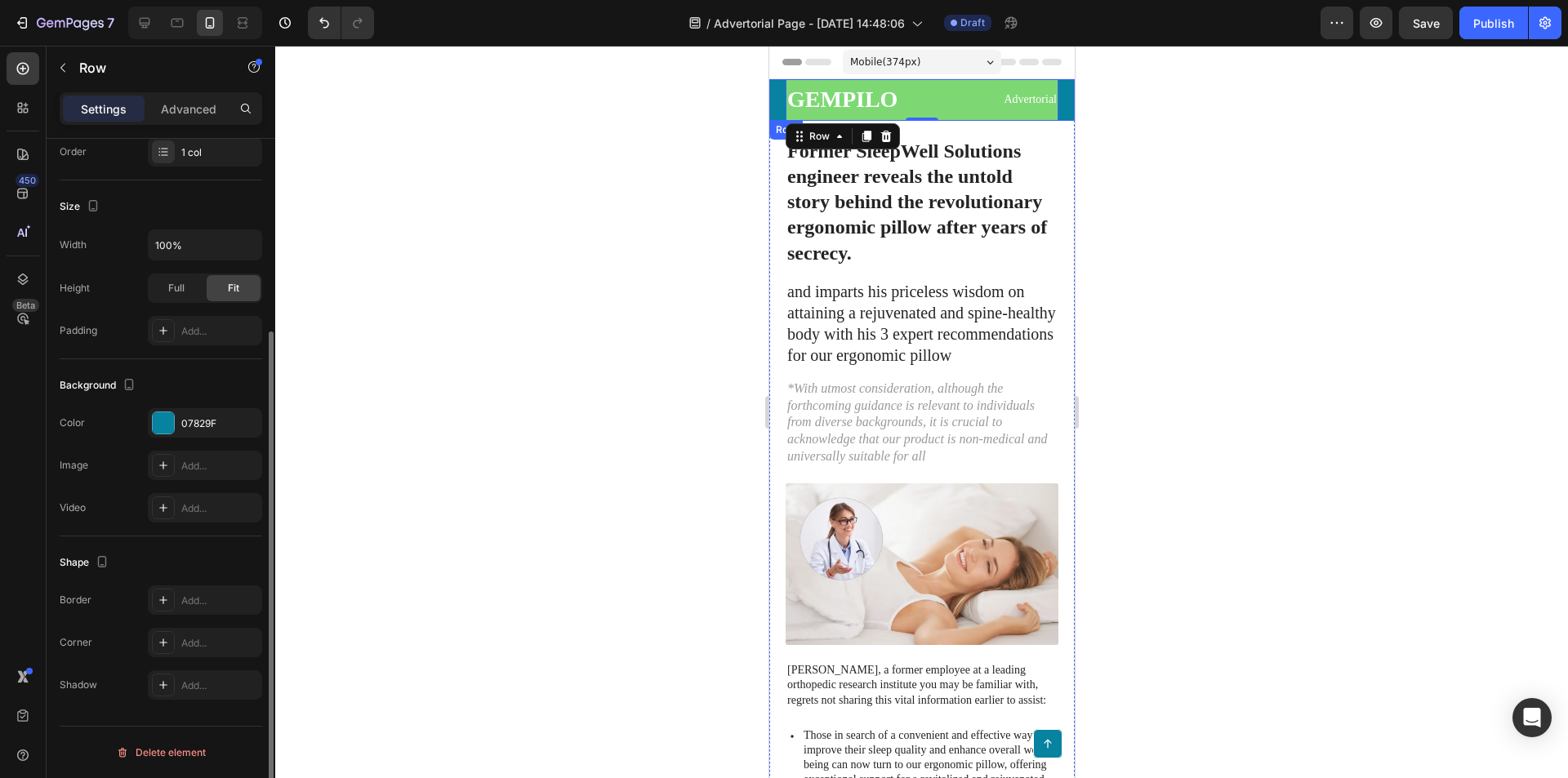
scroll to position [267, 0]
click at [168, 425] on div at bounding box center [163, 422] width 21 height 21
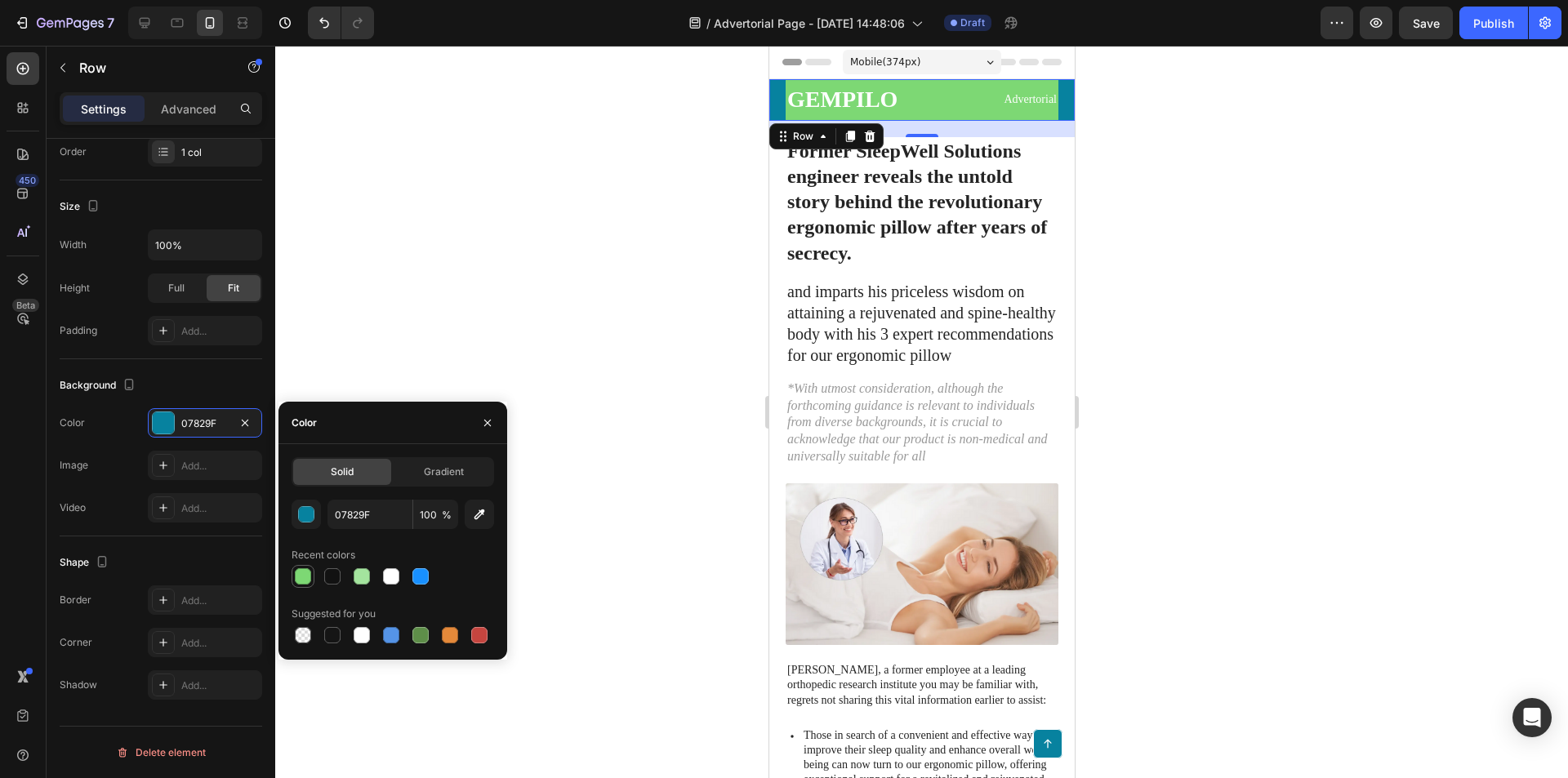
click at [295, 570] on div at bounding box center [303, 577] width 17 height 17
type input "7DD874"
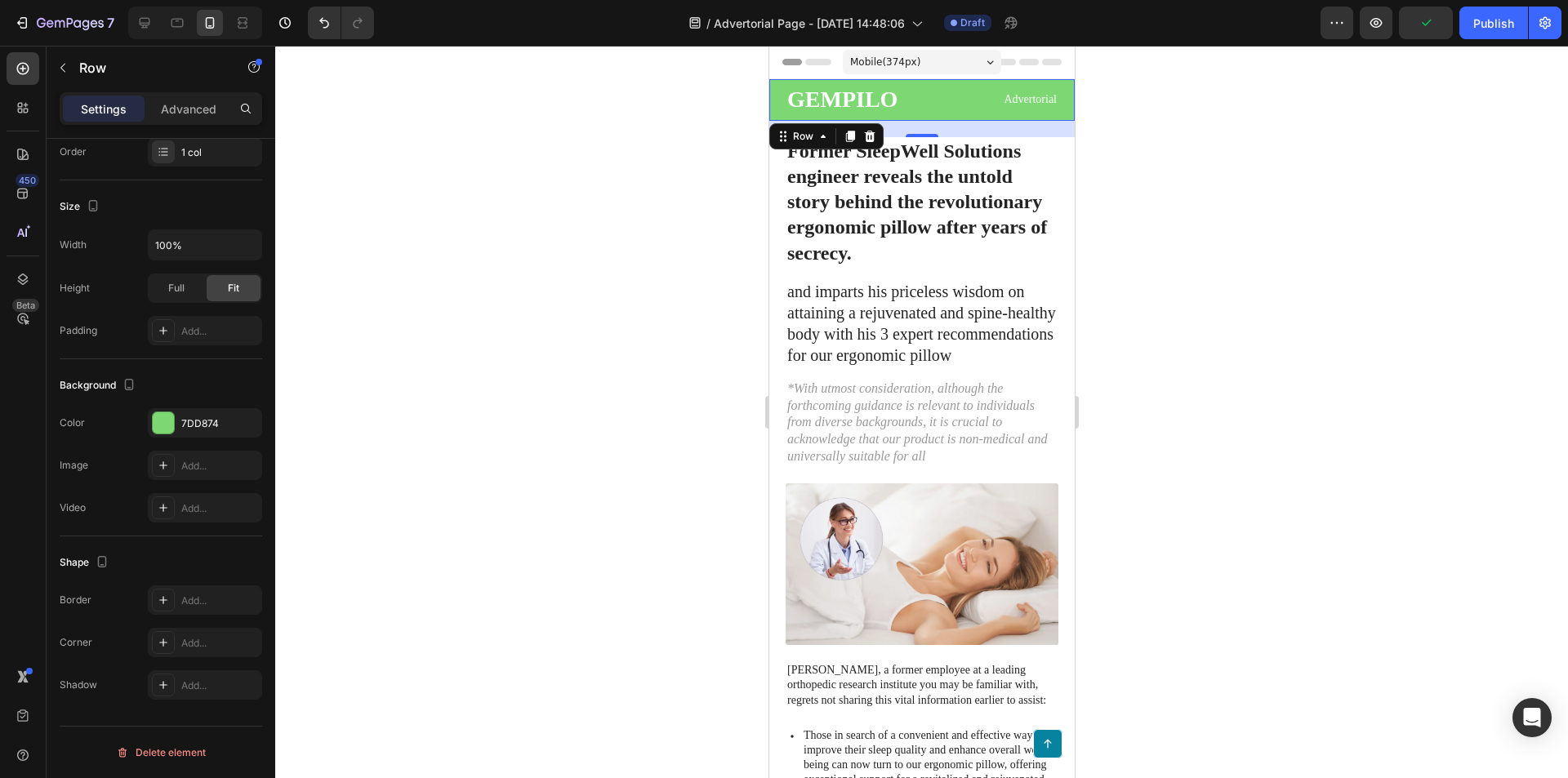
click at [28, 399] on div "450 Beta" at bounding box center [23, 357] width 33 height 608
click at [880, 104] on p "GEMPILO" at bounding box center [851, 100] width 130 height 25
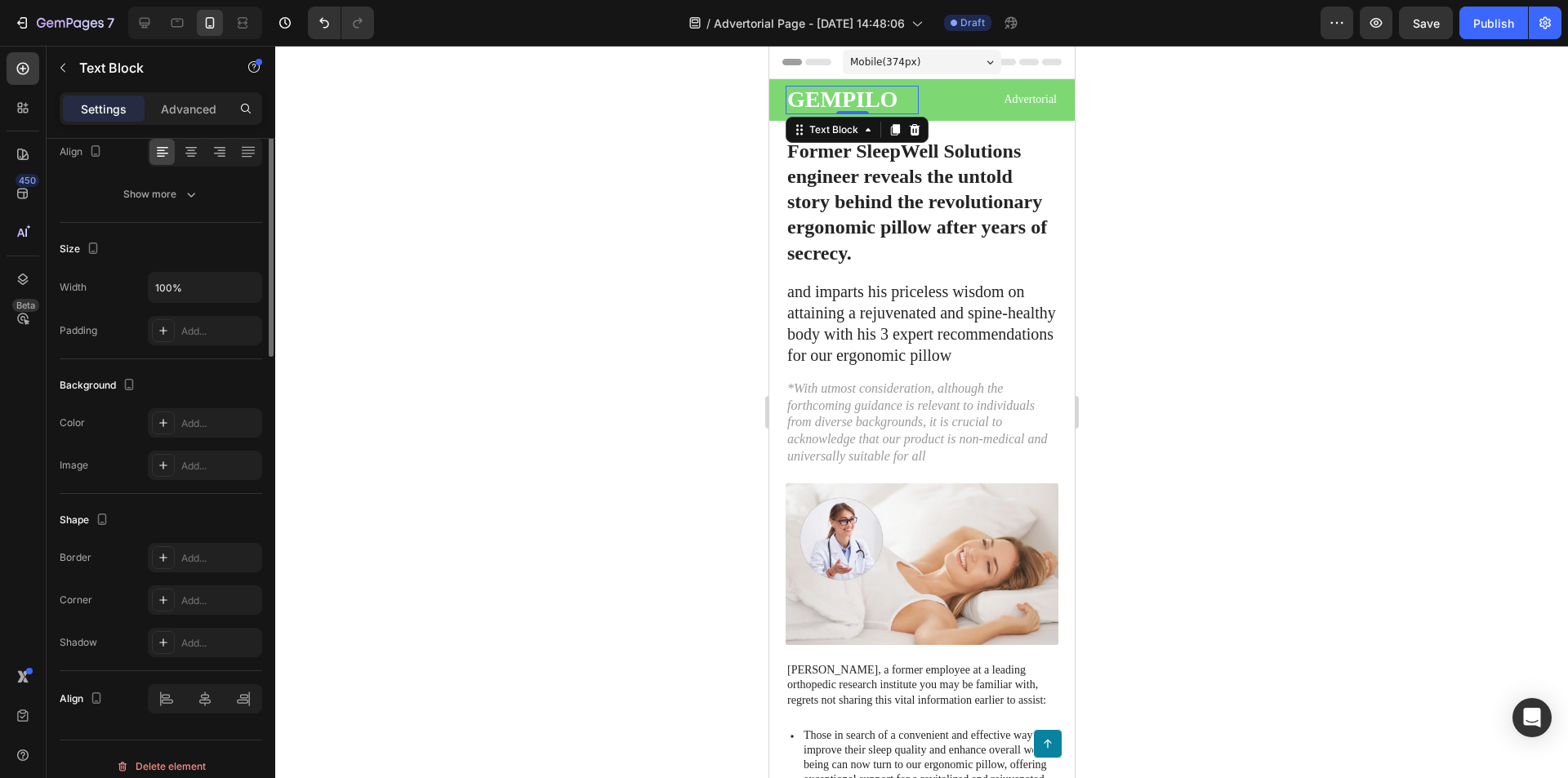
scroll to position [0, 0]
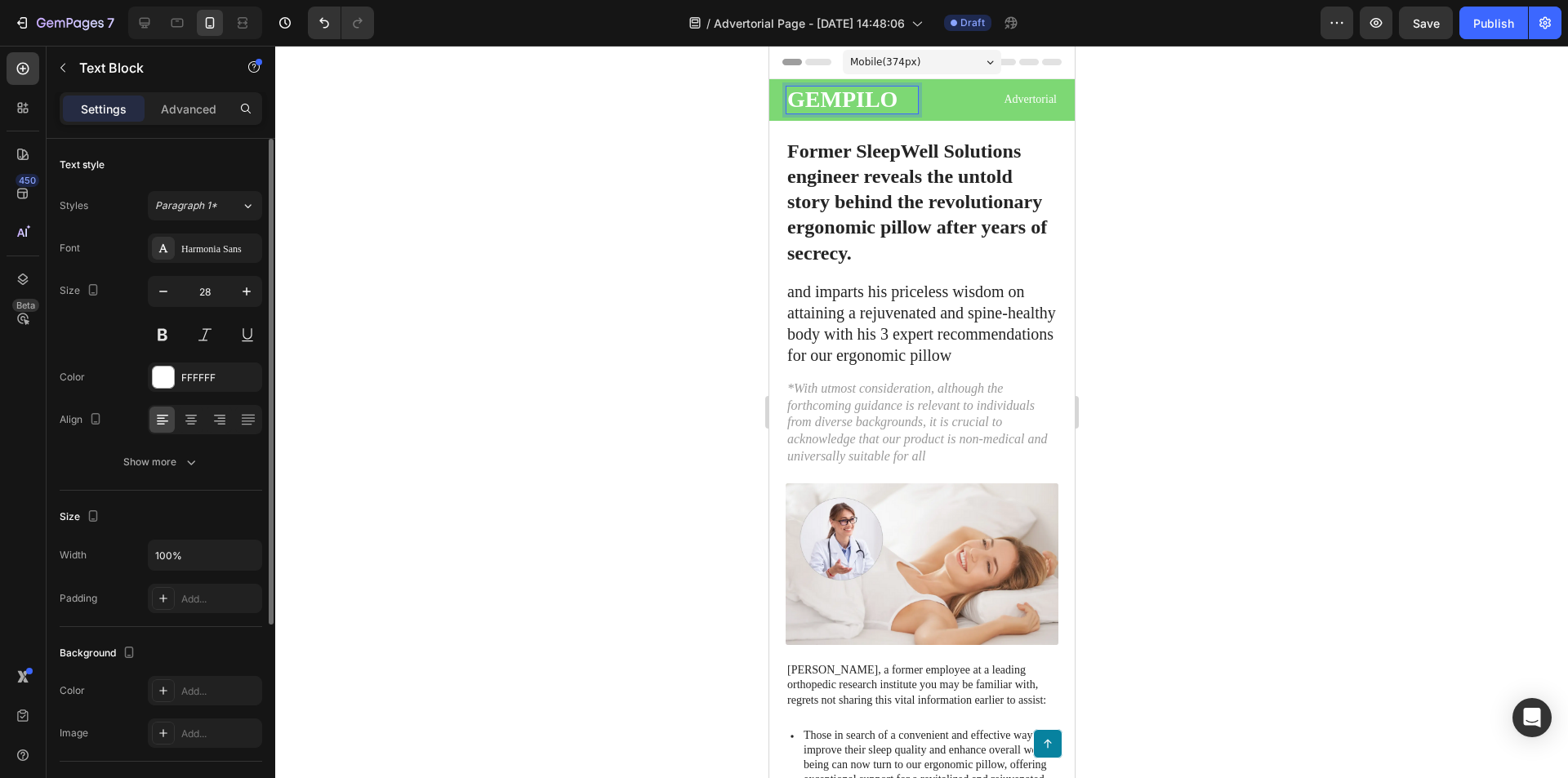
click at [873, 99] on p "GEMPILO" at bounding box center [851, 100] width 130 height 25
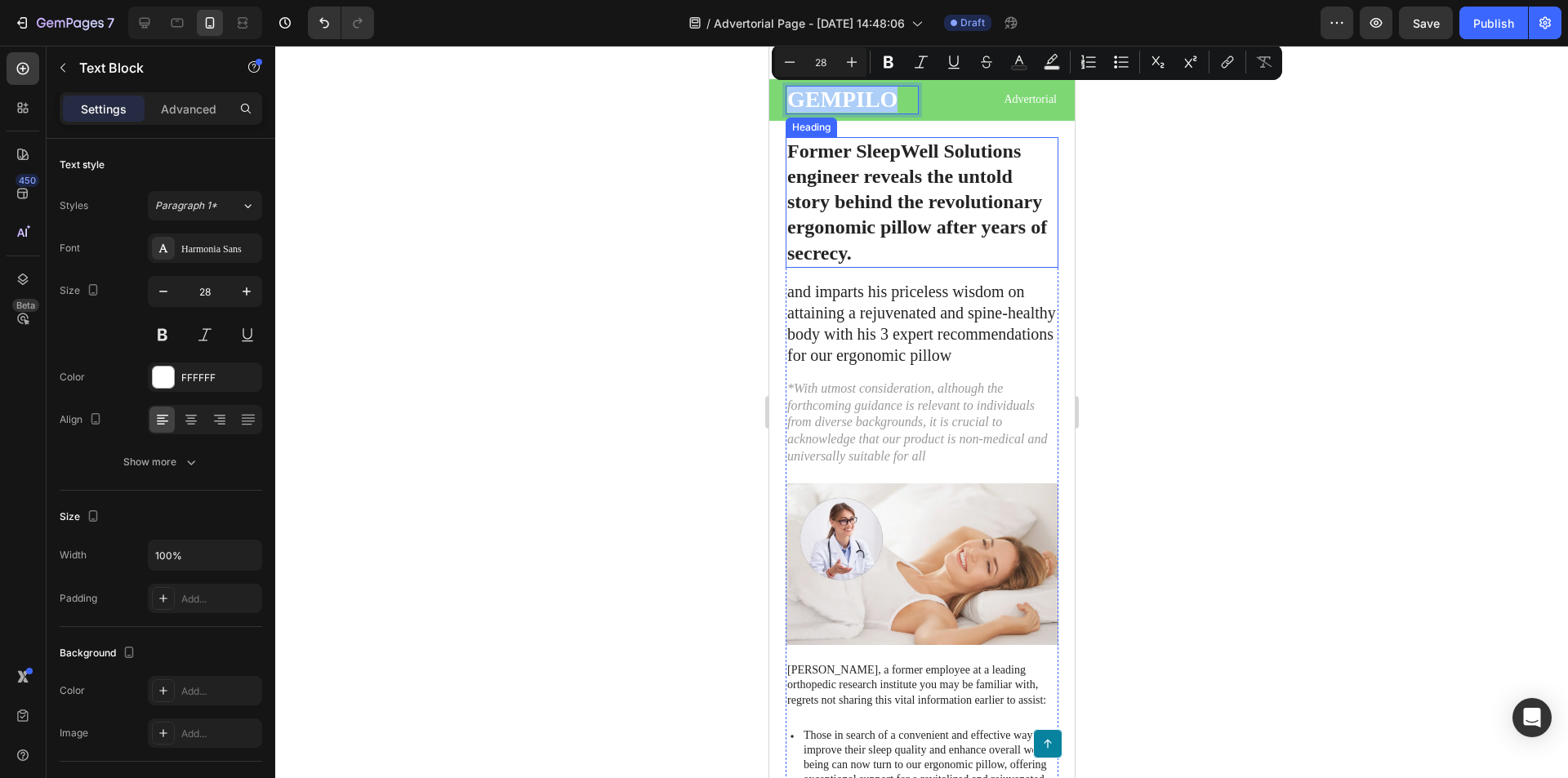
click at [829, 224] on h1 "Former SleepWell Solutions engineer reveals the untold story behind the revolut…" at bounding box center [921, 202] width 272 height 130
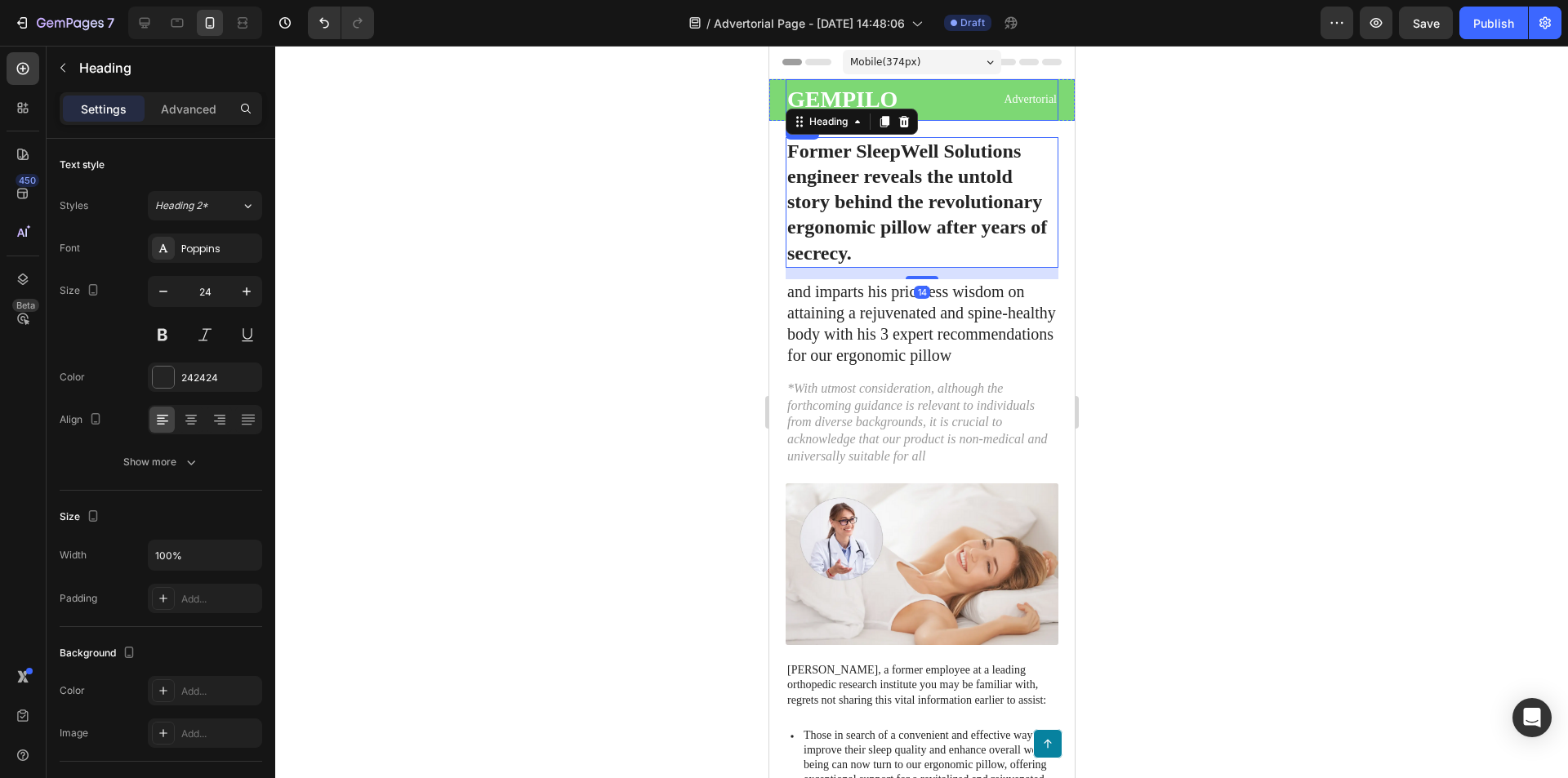
click at [907, 90] on p "GEMPILO" at bounding box center [851, 100] width 130 height 25
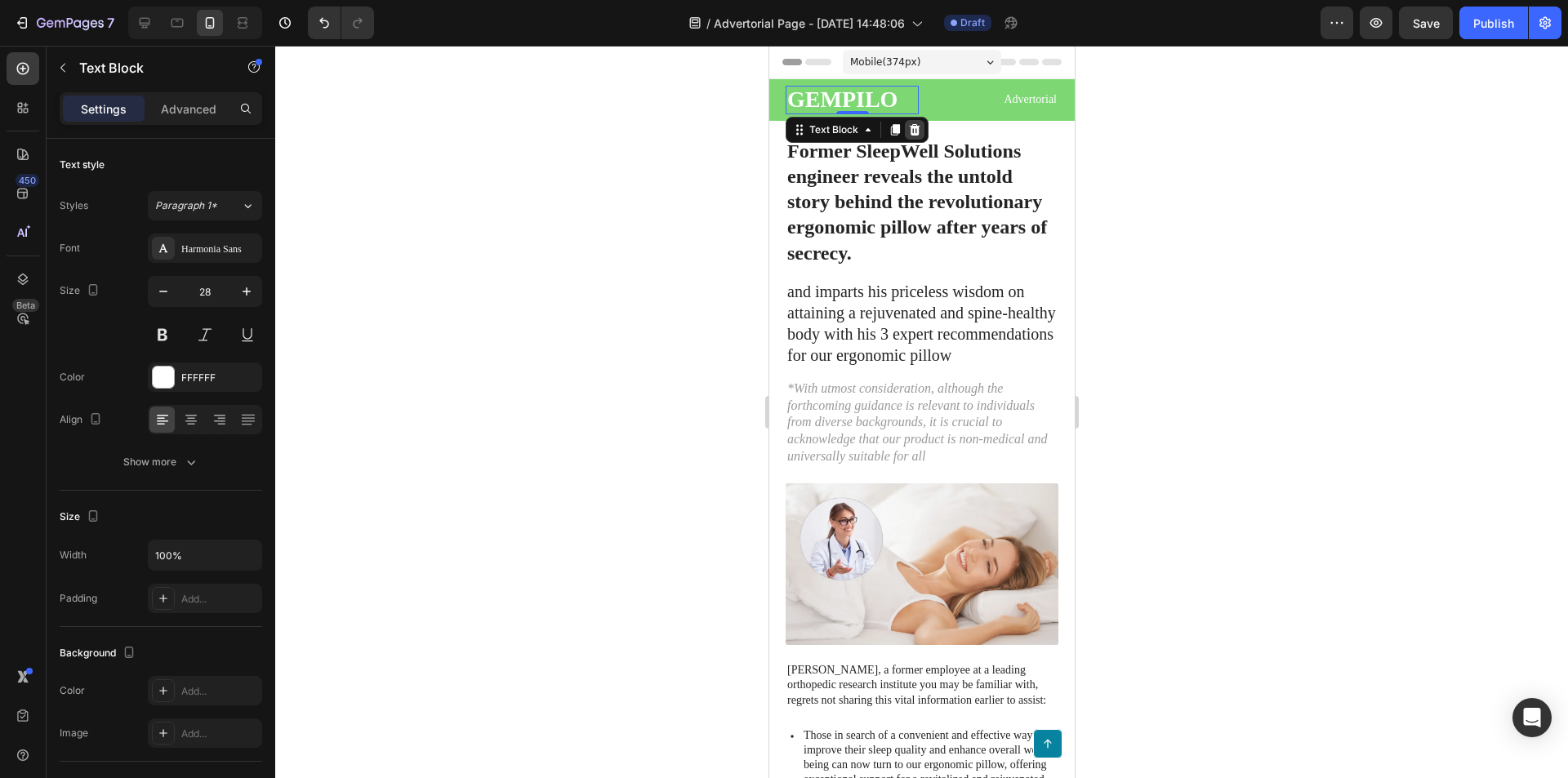
click at [914, 121] on div at bounding box center [914, 130] width 19 height 19
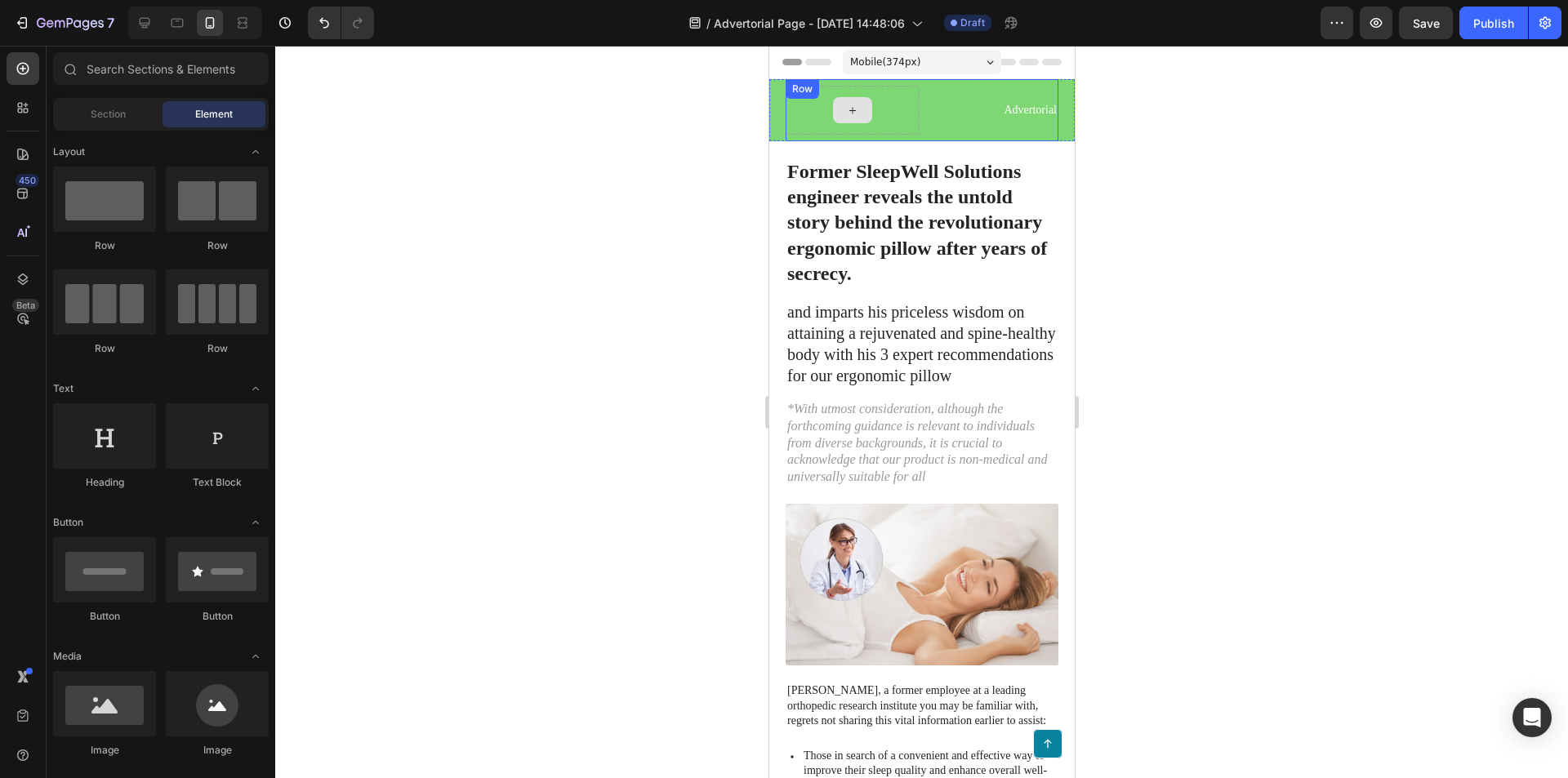
click at [859, 108] on div at bounding box center [852, 109] width 39 height 26
click at [856, 109] on div at bounding box center [852, 109] width 39 height 26
click at [850, 110] on icon at bounding box center [851, 110] width 7 height 7
click at [850, 116] on icon at bounding box center [852, 110] width 13 height 14
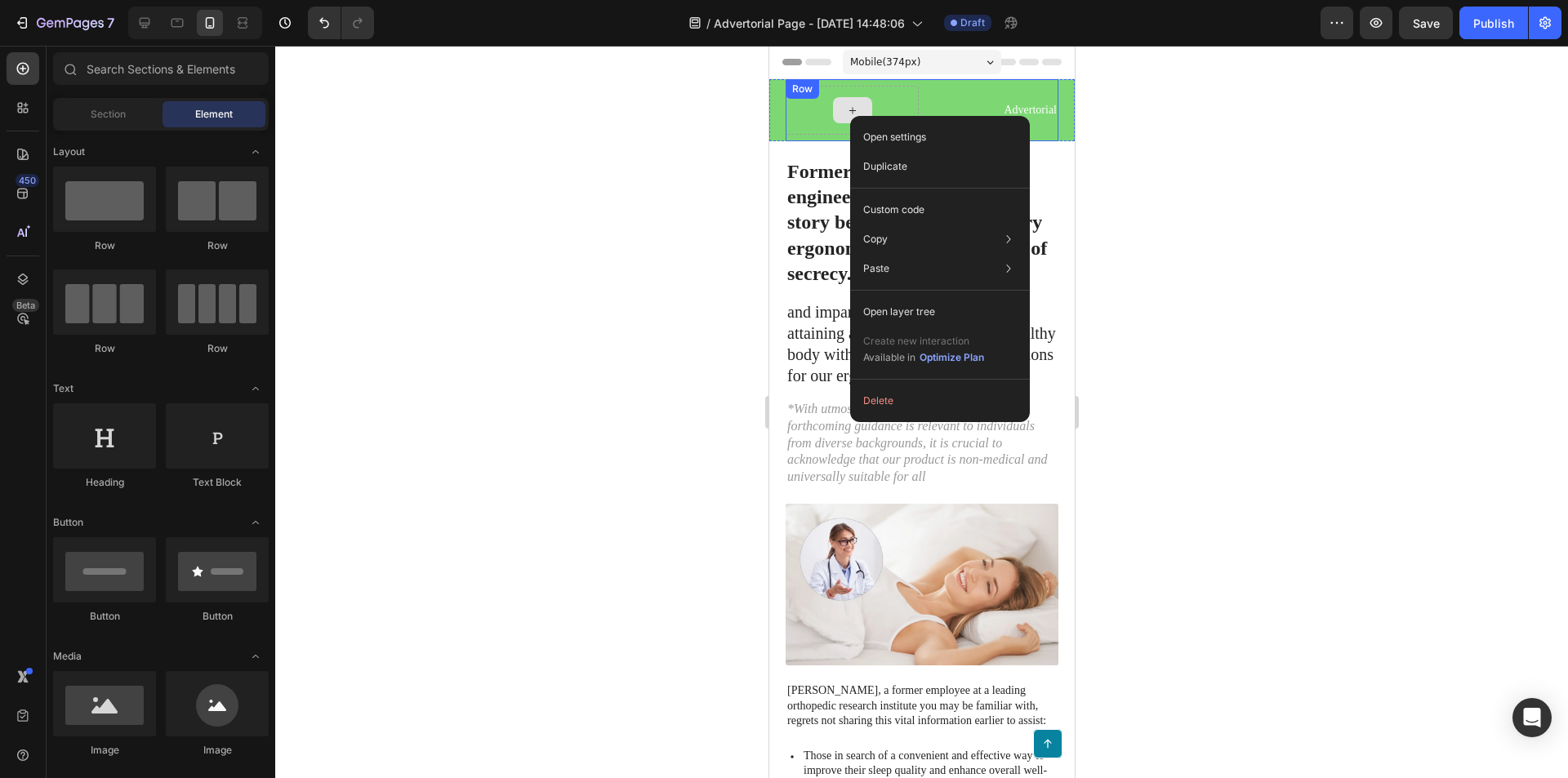
click at [840, 106] on div at bounding box center [852, 109] width 39 height 26
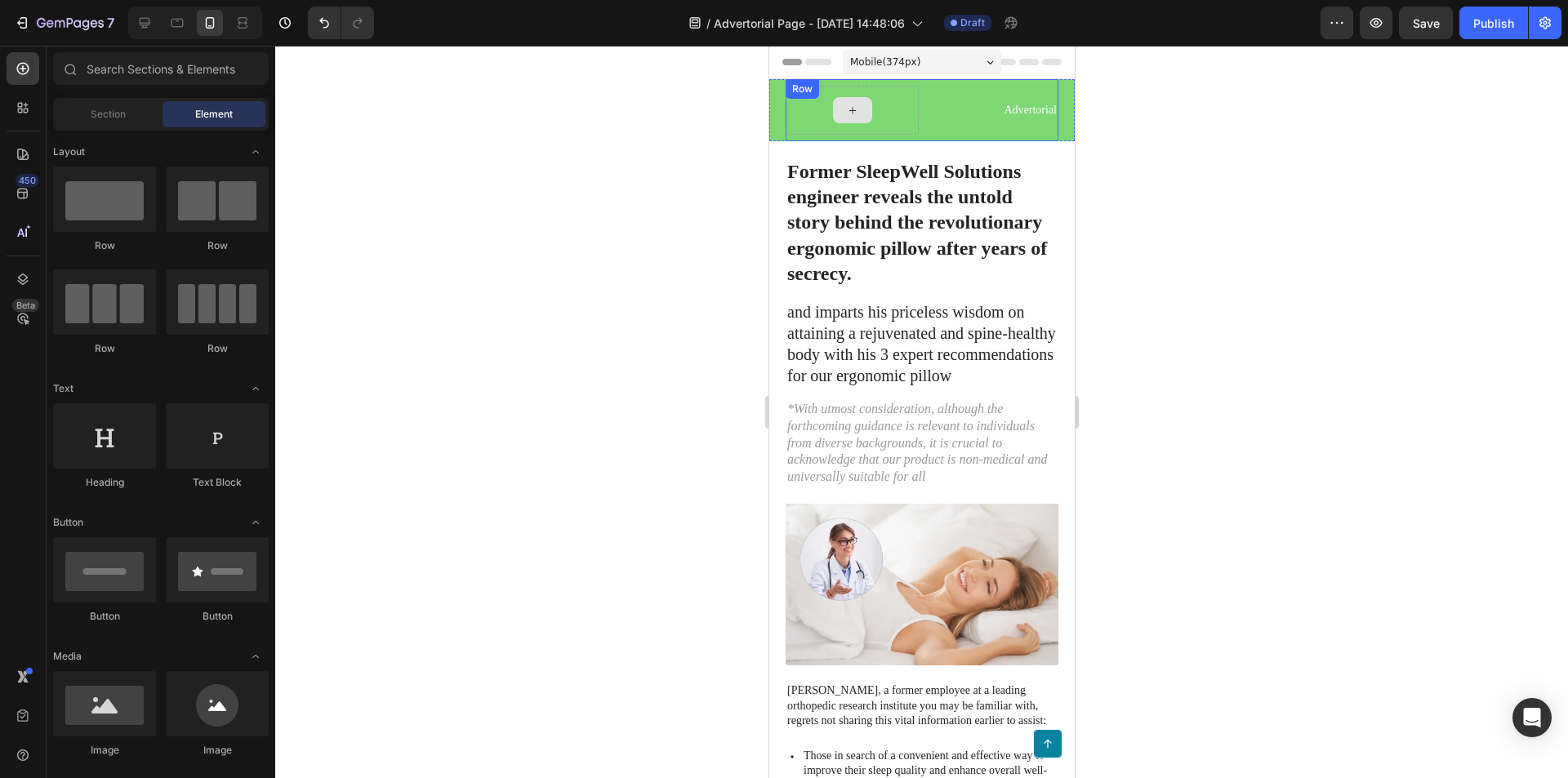
click at [886, 219] on h1 "Former SleepWell Solutions engineer reveals the untold story behind the revolut…" at bounding box center [921, 223] width 272 height 130
click at [858, 106] on div at bounding box center [852, 109] width 39 height 26
click at [89, 703] on div at bounding box center [104, 704] width 103 height 65
click at [125, 720] on div at bounding box center [104, 704] width 103 height 65
drag, startPoint x: 893, startPoint y: 765, endPoint x: 837, endPoint y: 103, distance: 664.4
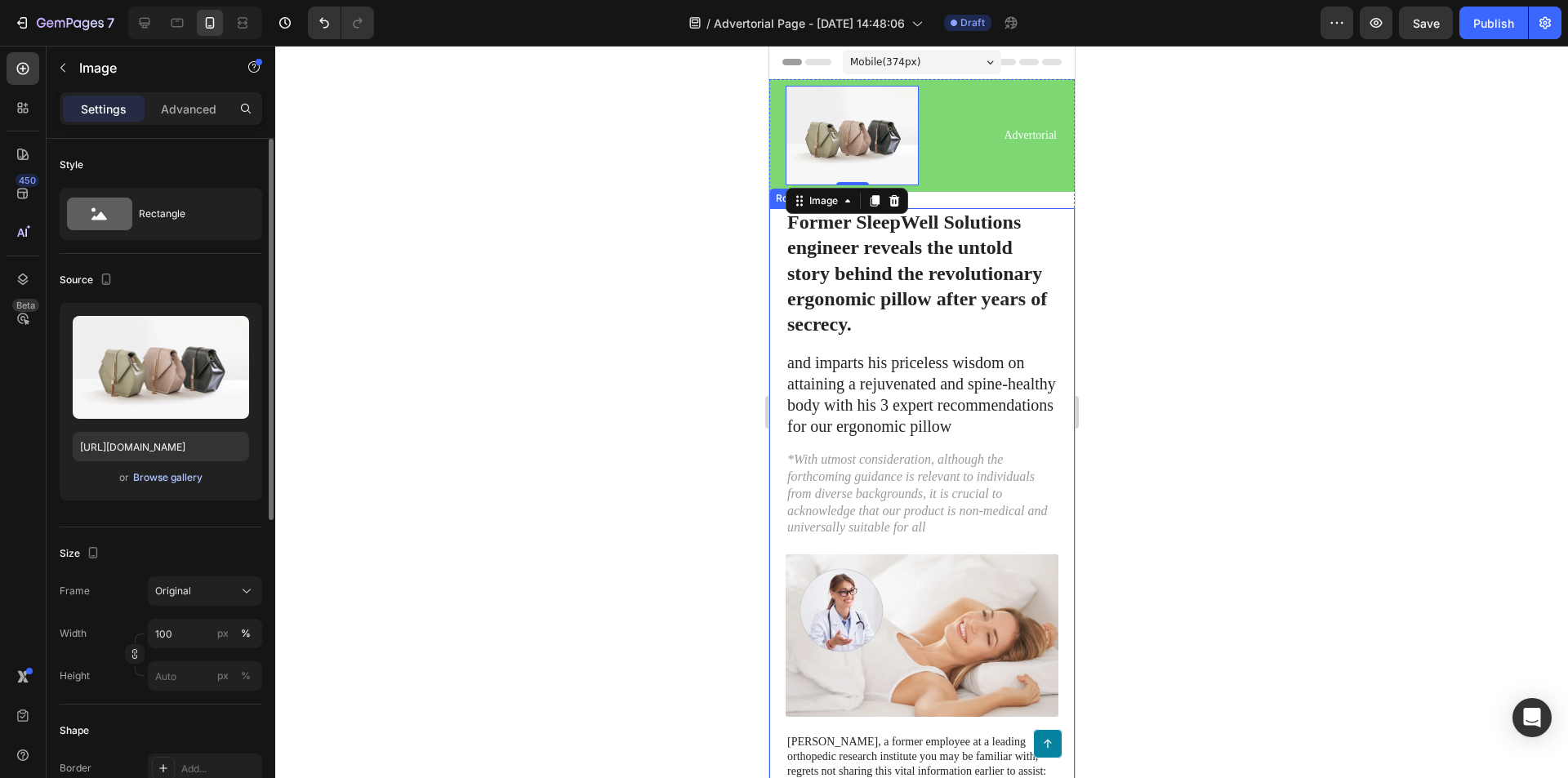
click at [184, 470] on button "Browse gallery" at bounding box center [167, 478] width 71 height 17
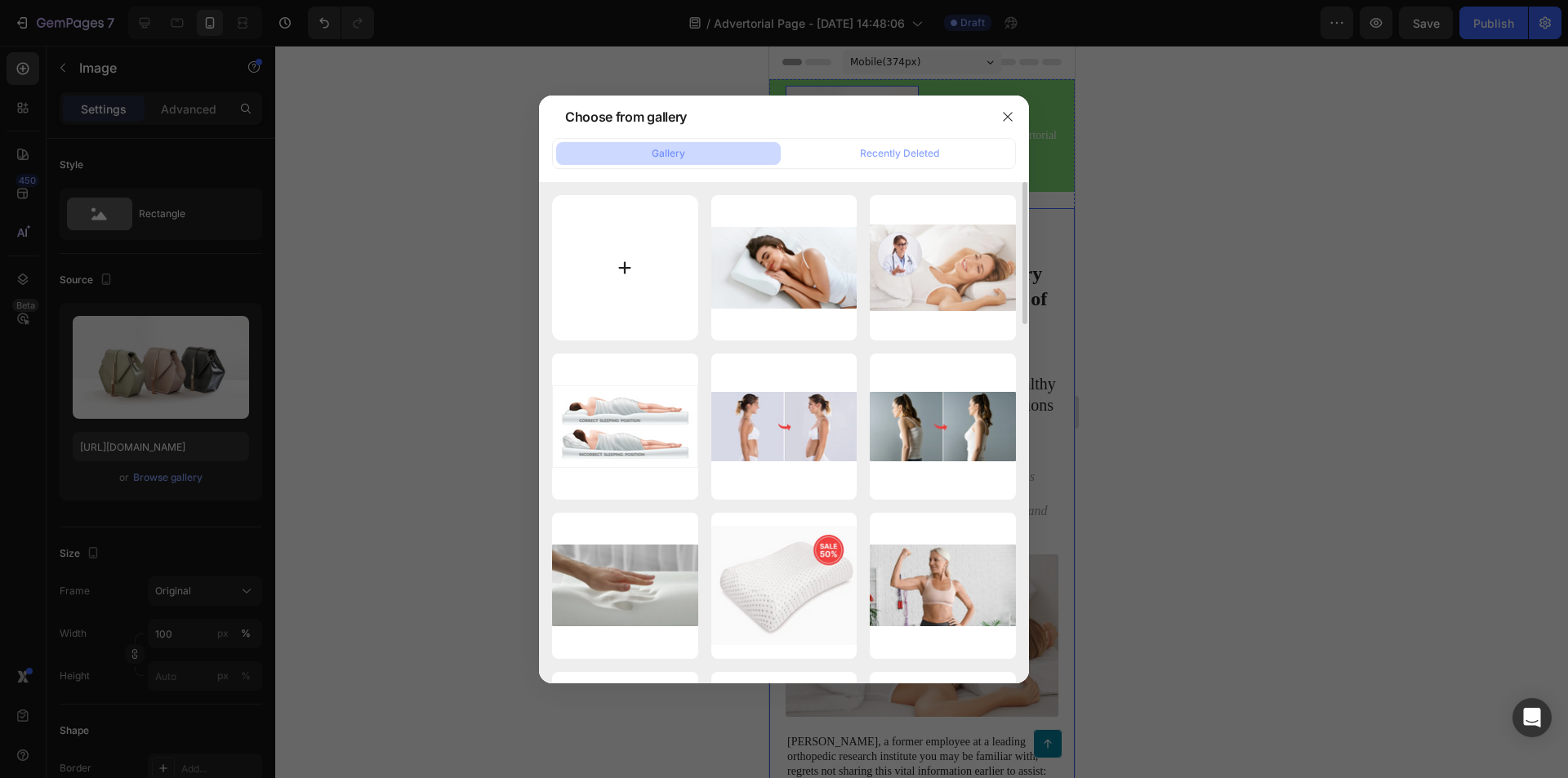
click at [630, 247] on input "file" at bounding box center [625, 268] width 146 height 146
type input "C:\fakepath\nodor logo png.png"
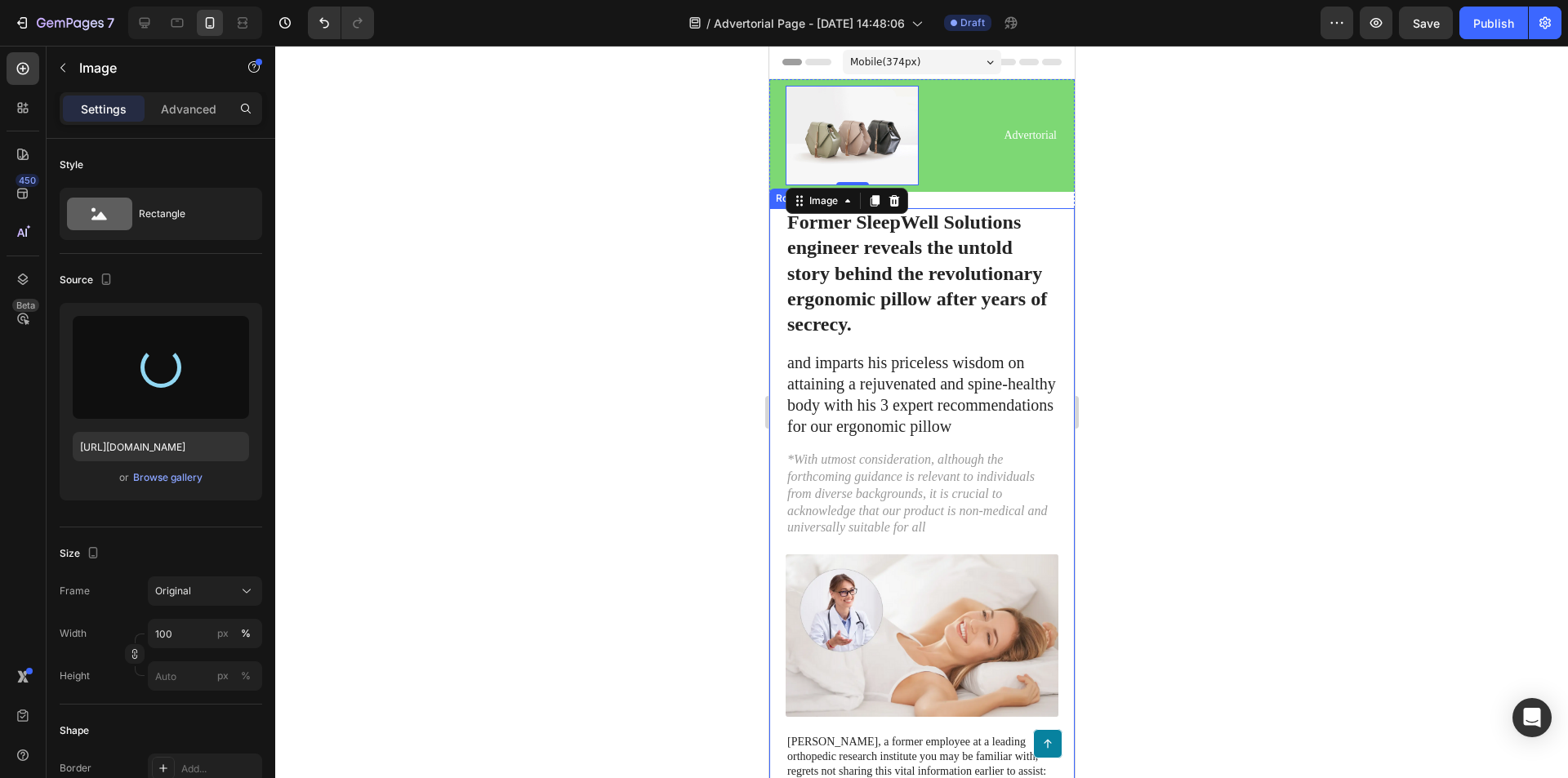
type input "https://cdn.shopify.com/s/files/1/0933/2221/5768/files/gempages_581181577921299…"
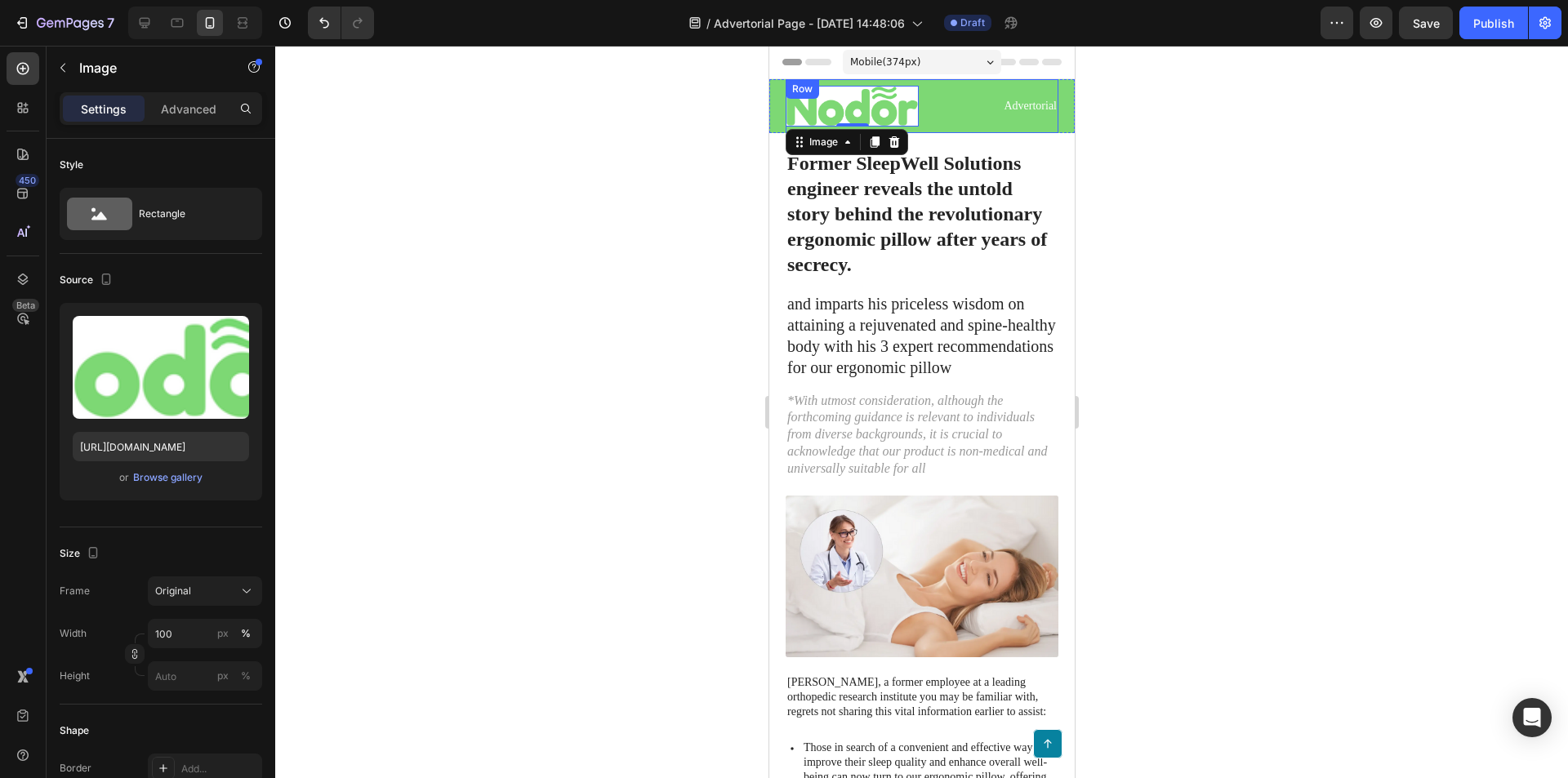
click at [924, 122] on div "Advertorial Text Block" at bounding box center [990, 106] width 133 height 41
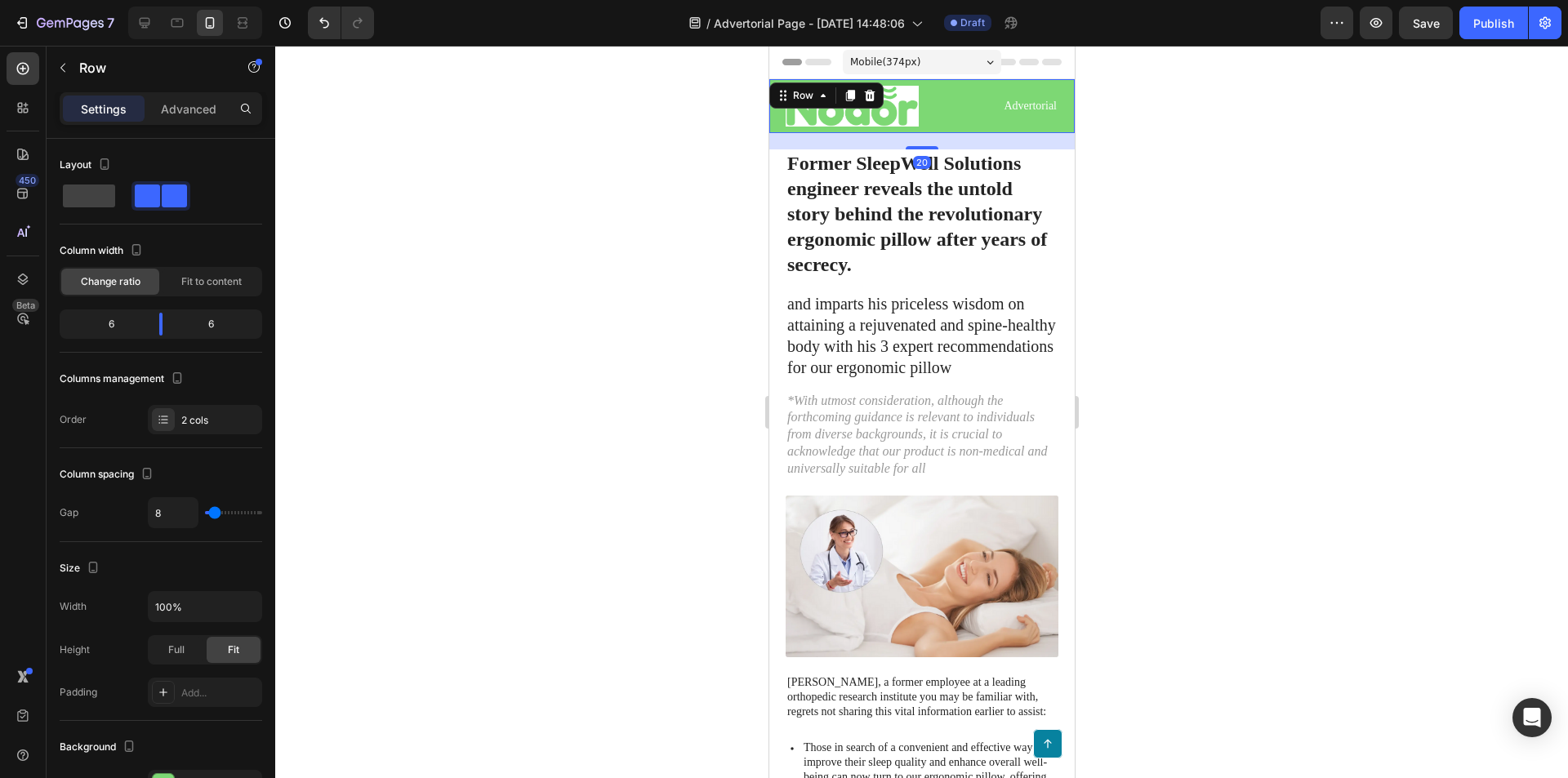
click at [778, 119] on div "Image Advertorial Text Block Row Row 20" at bounding box center [920, 106] width 305 height 53
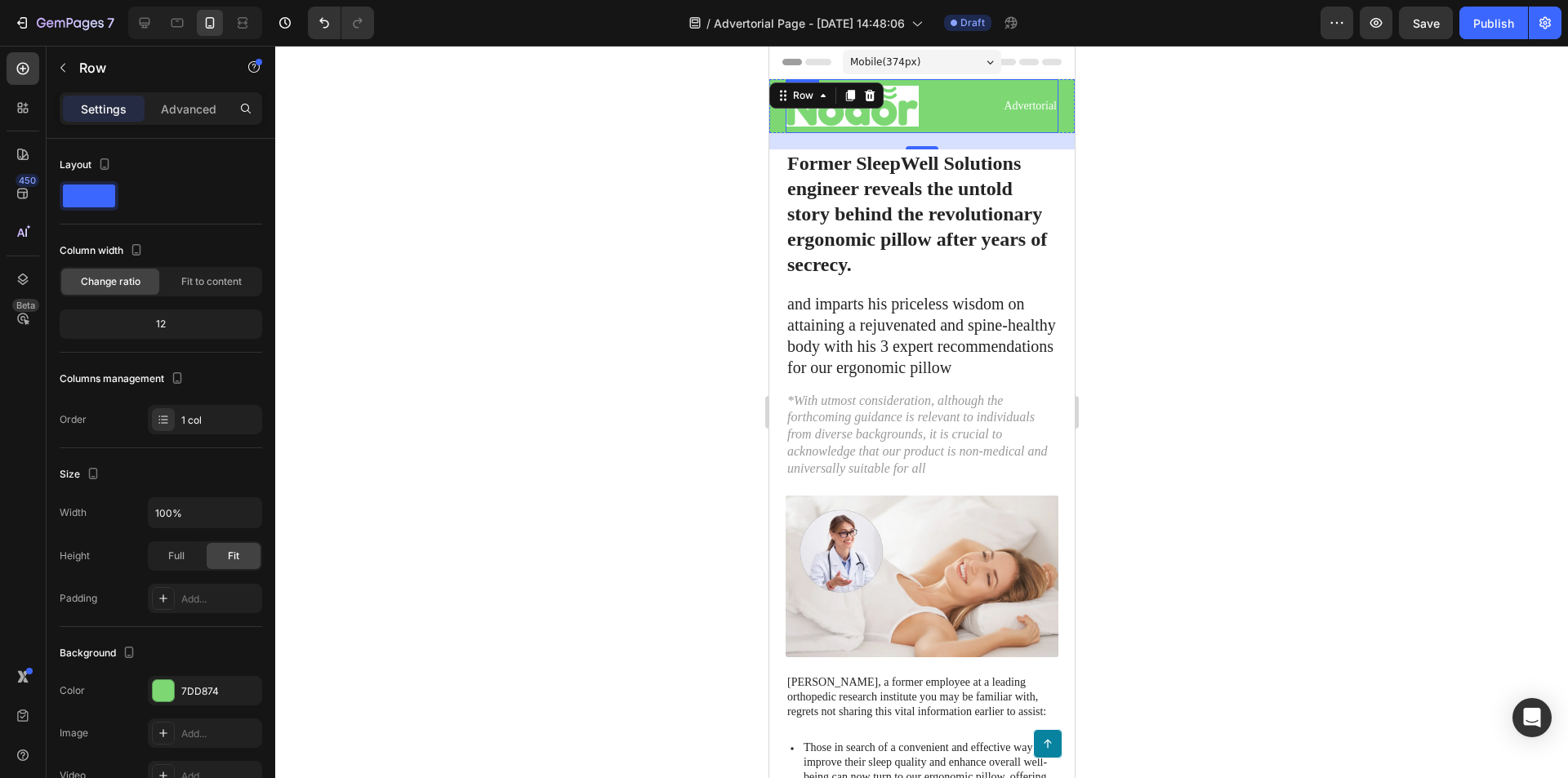
click at [942, 116] on div "Advertorial Text Block" at bounding box center [990, 106] width 133 height 41
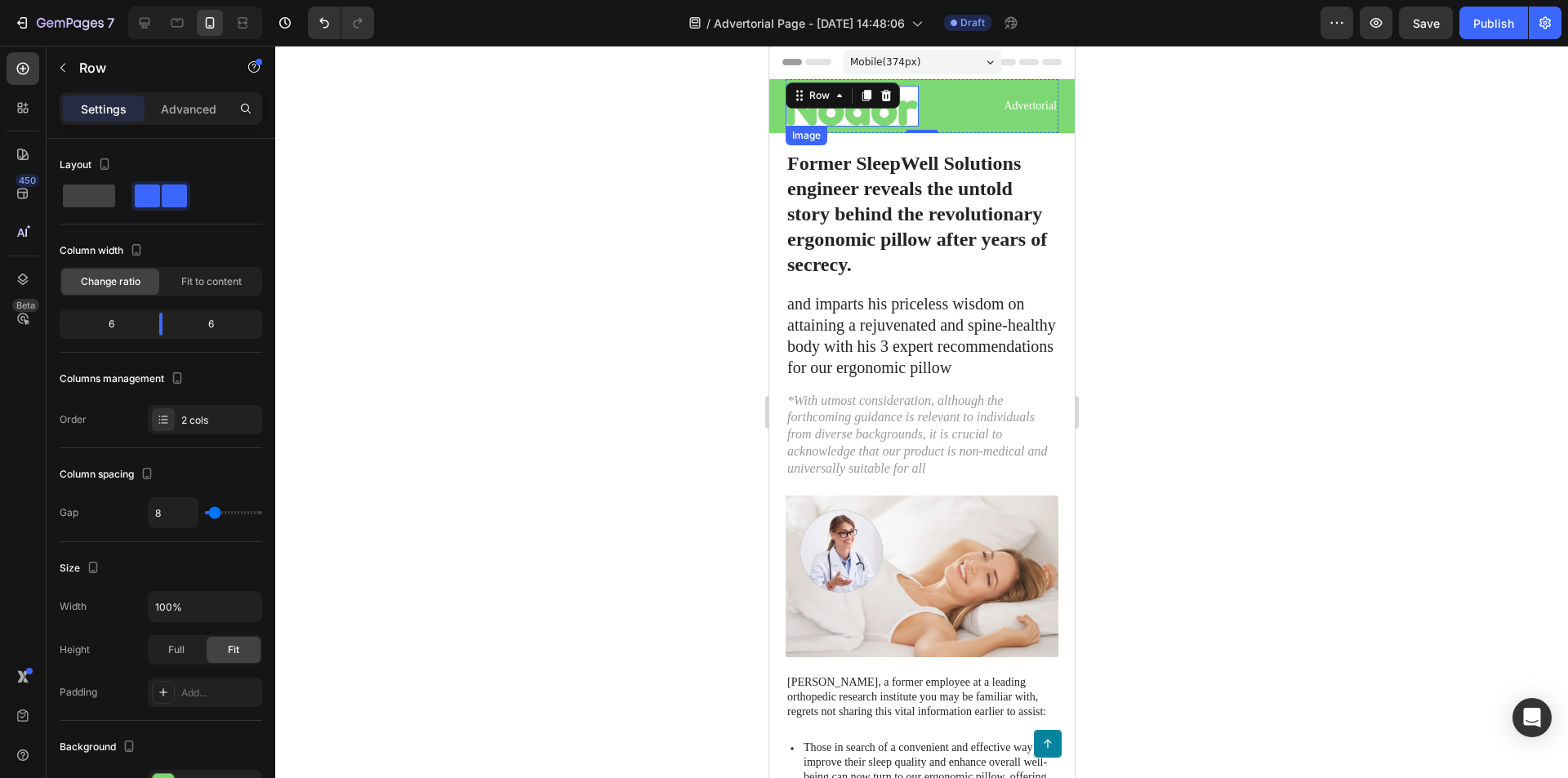
click at [785, 113] on img at bounding box center [851, 106] width 133 height 41
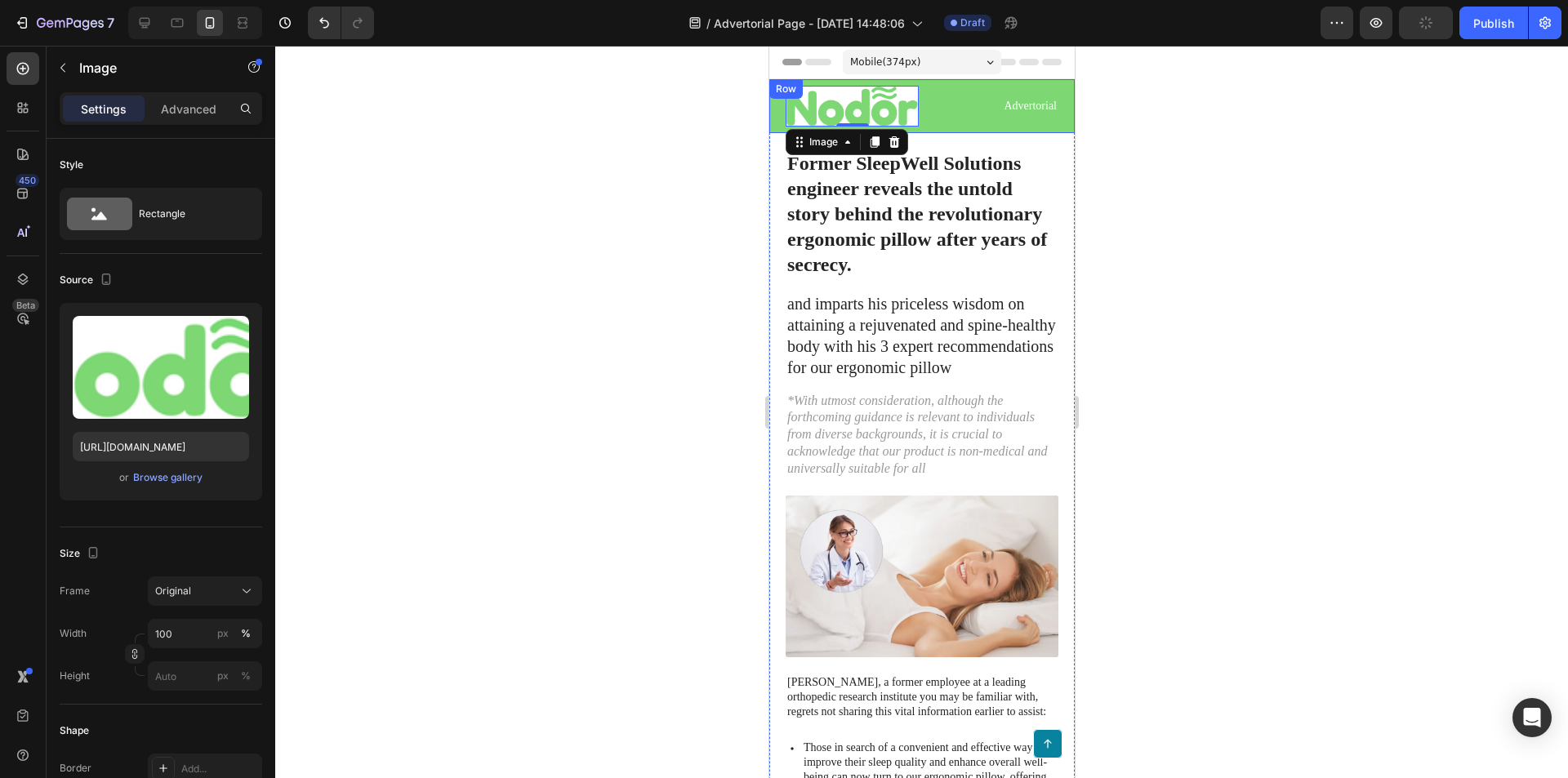
click at [776, 113] on div "Image 0 Advertorial Text Block Row Row" at bounding box center [920, 106] width 305 height 53
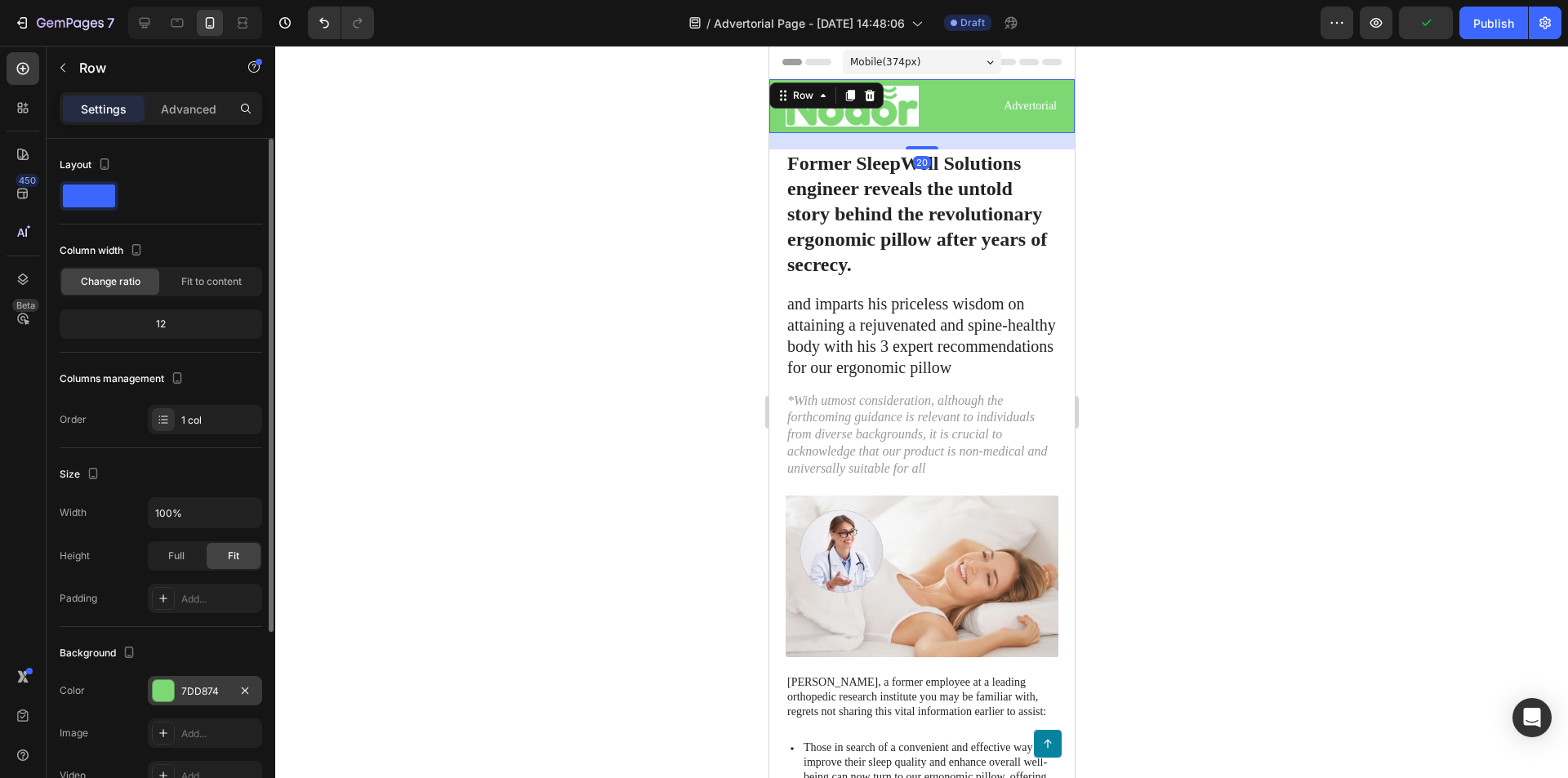
click at [161, 686] on div at bounding box center [163, 690] width 21 height 21
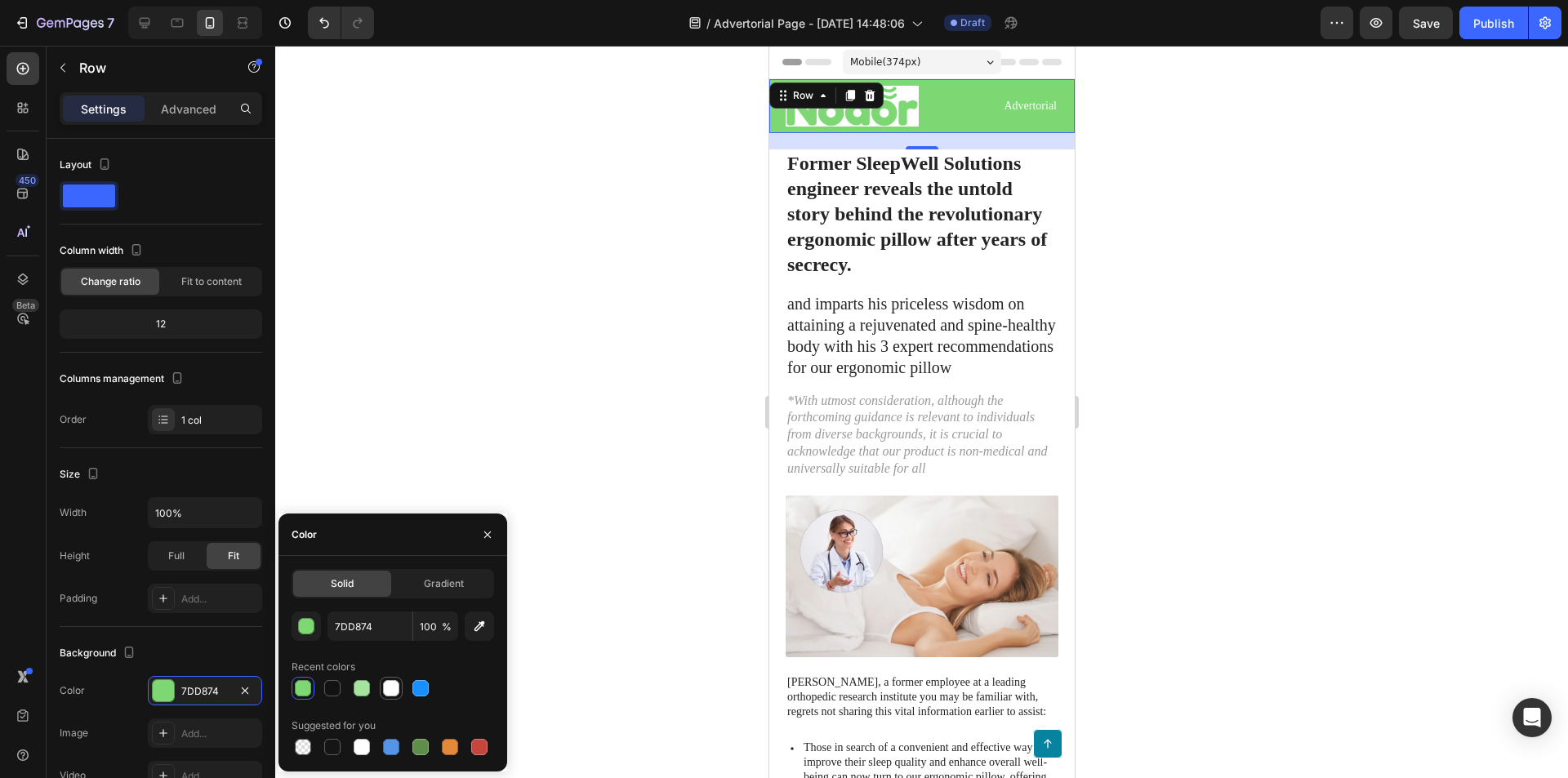
click at [389, 692] on div at bounding box center [391, 689] width 17 height 17
type input "FFFFFF"
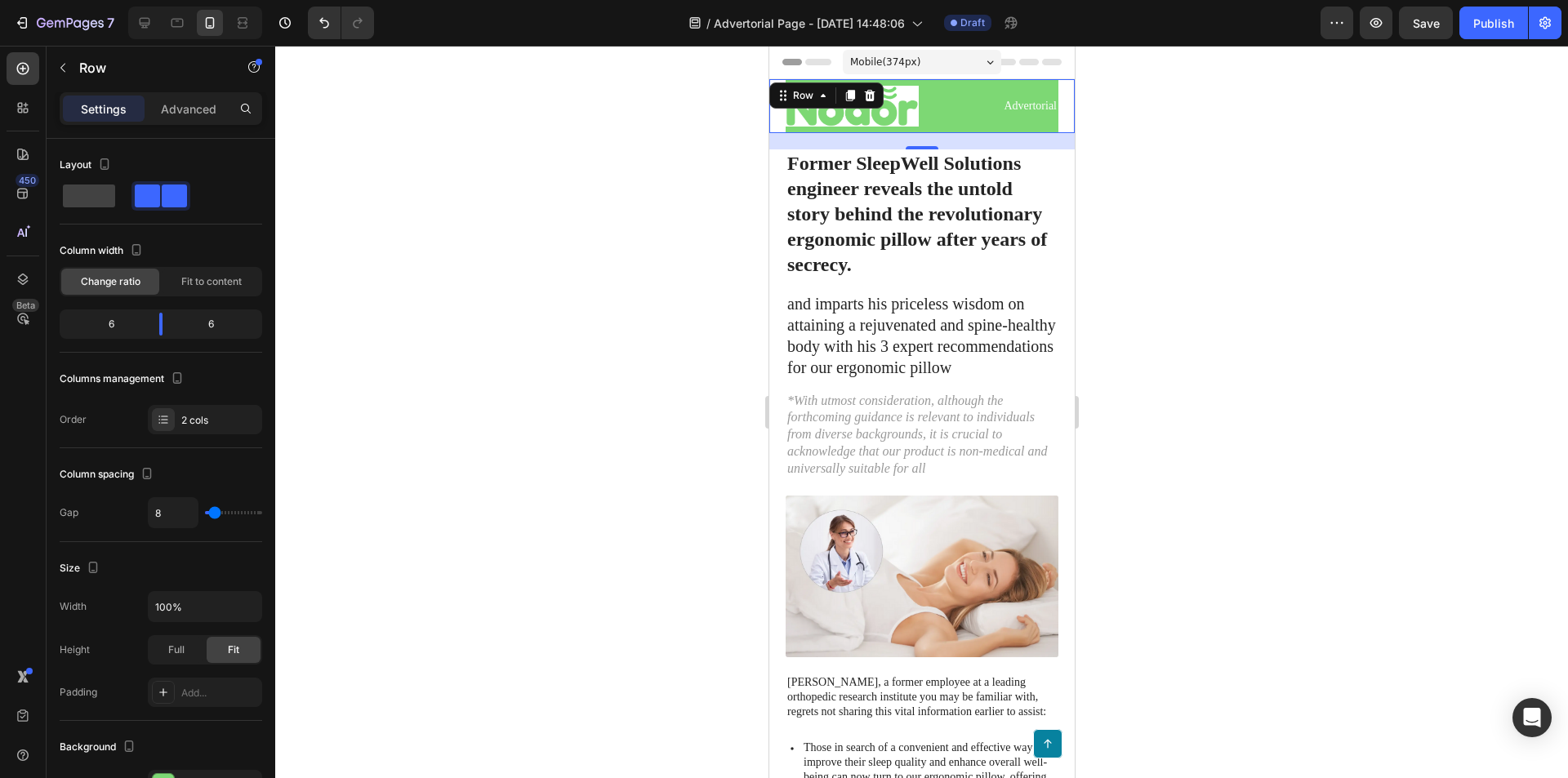
click at [961, 123] on div "Advertorial Text Block" at bounding box center [990, 106] width 133 height 41
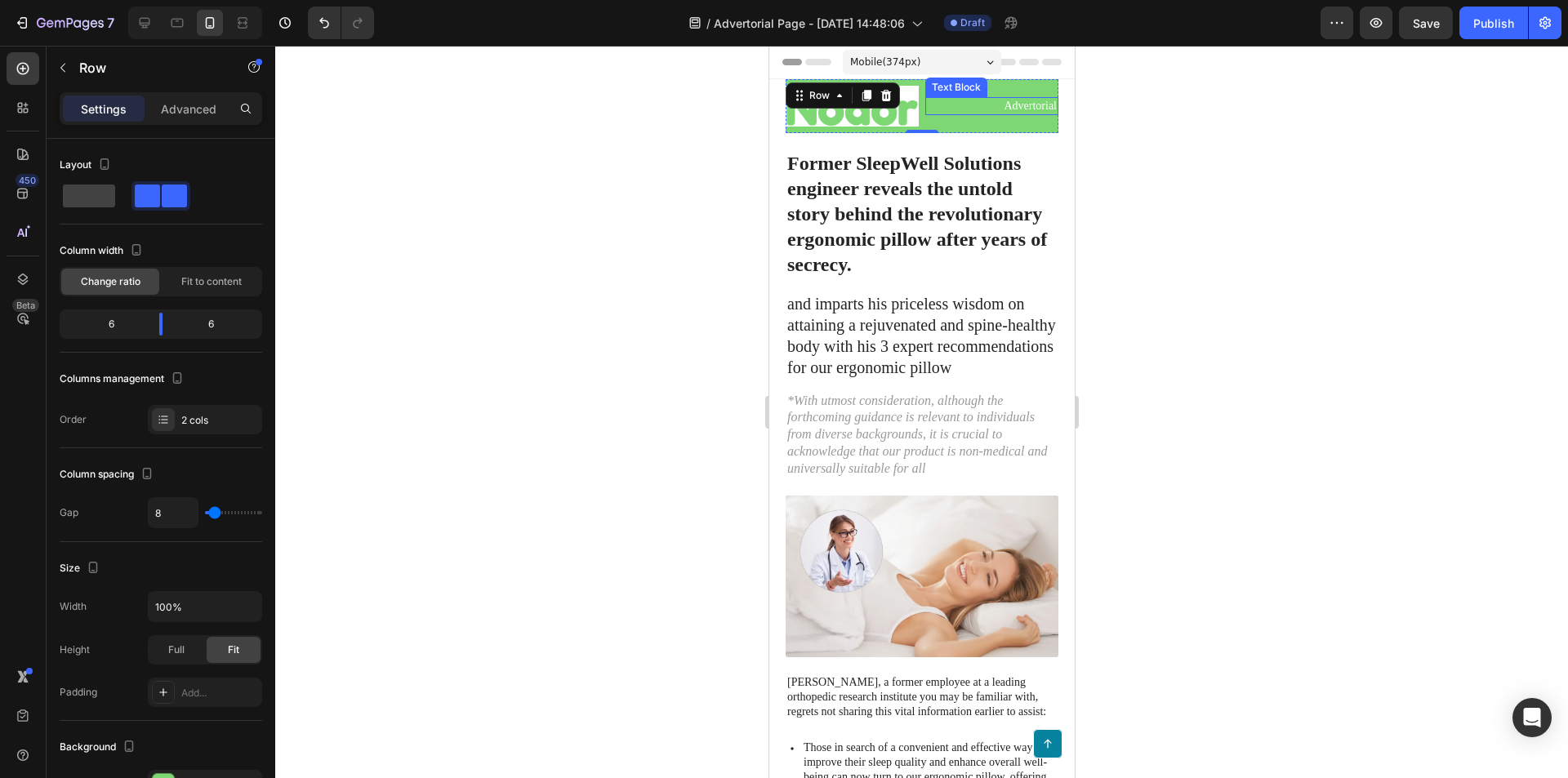
click at [936, 86] on div "Advertorial Text Block" at bounding box center [990, 106] width 133 height 41
click at [919, 81] on div "Image Advertorial Text Block 0 Row" at bounding box center [921, 106] width 272 height 53
click at [937, 86] on div "Advertorial Text Block" at bounding box center [990, 106] width 133 height 41
click at [926, 89] on div "Advertorial Text Block" at bounding box center [990, 106] width 133 height 41
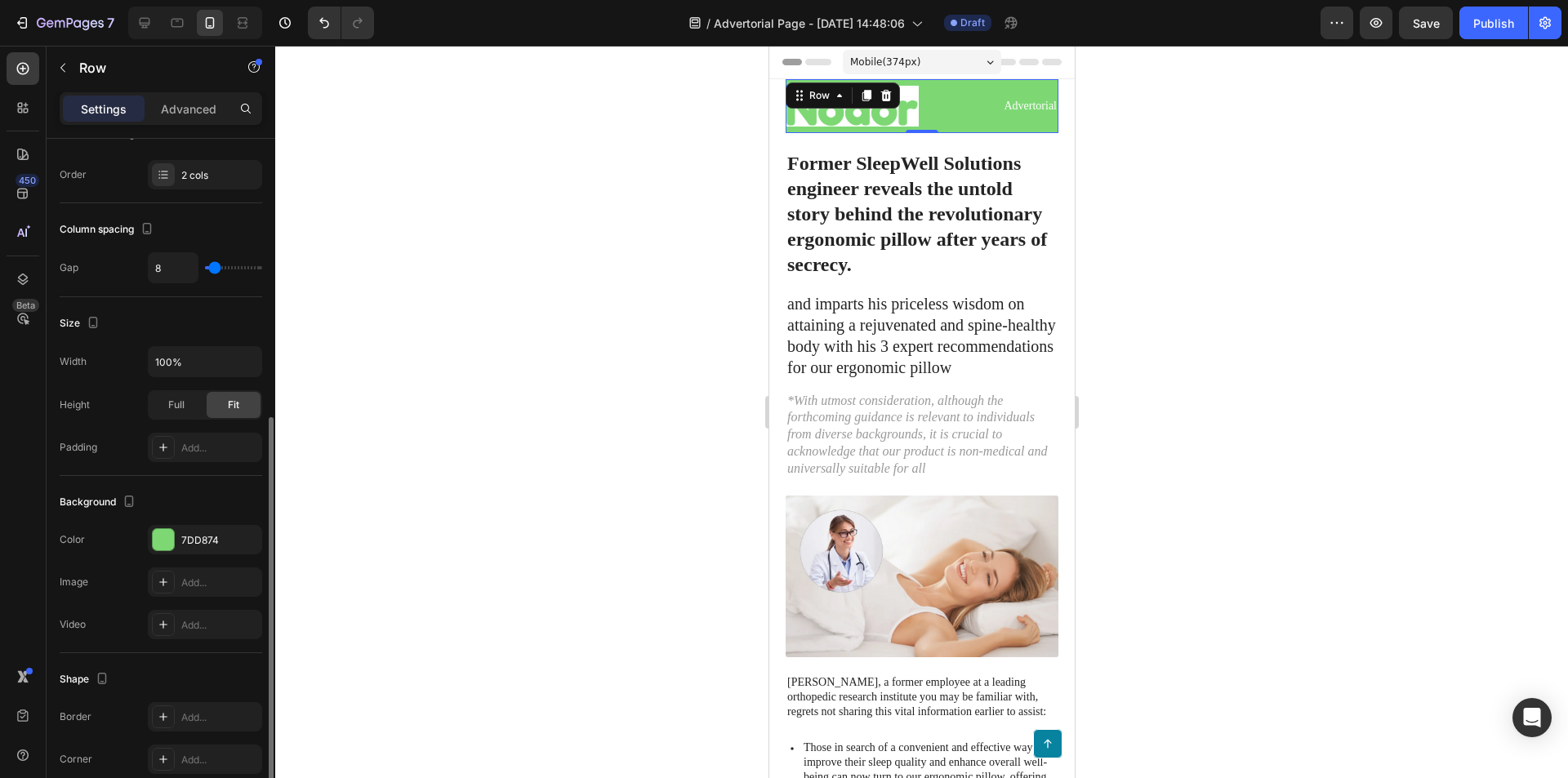
scroll to position [327, 0]
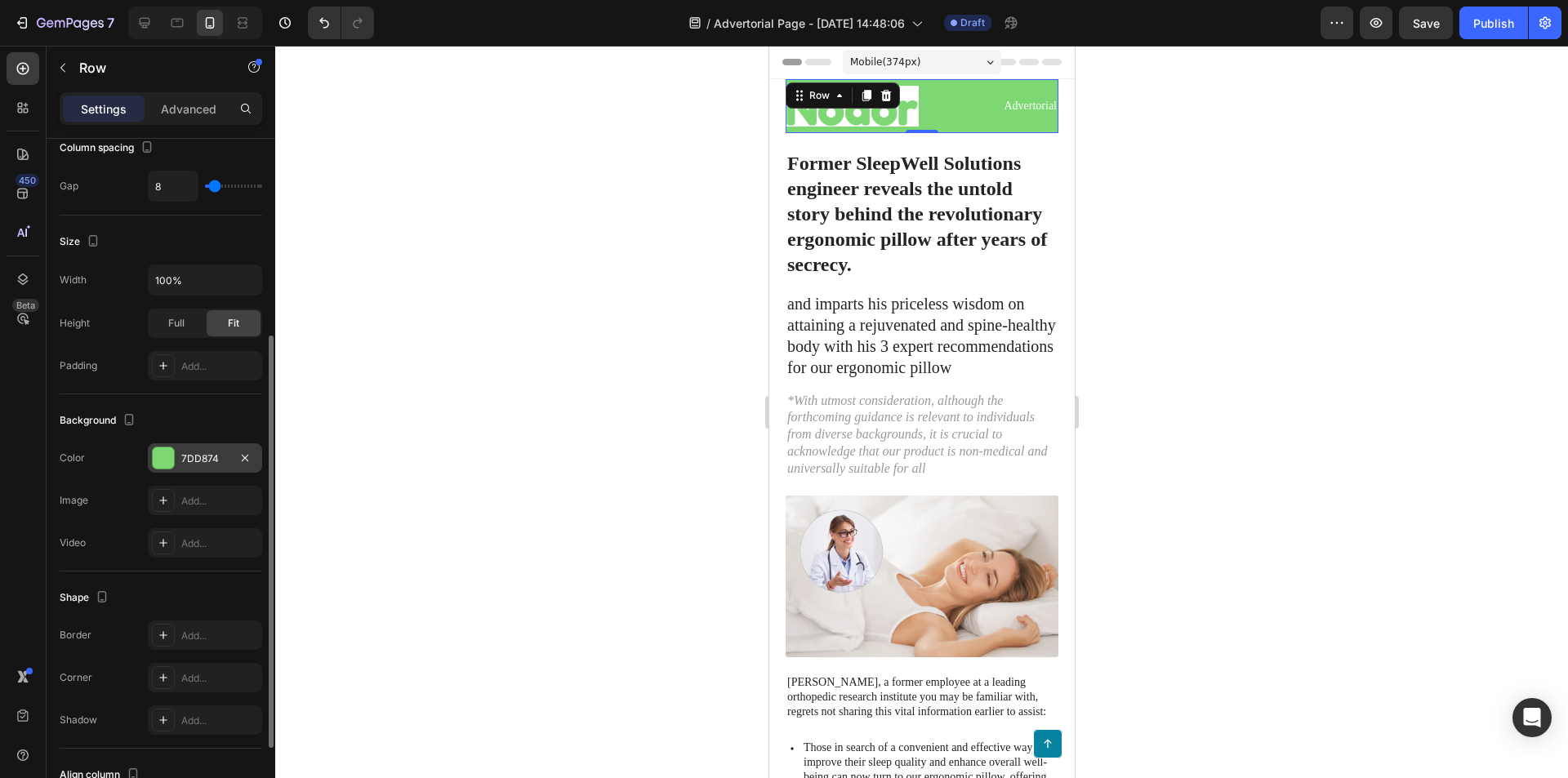
click at [171, 462] on div at bounding box center [163, 457] width 21 height 21
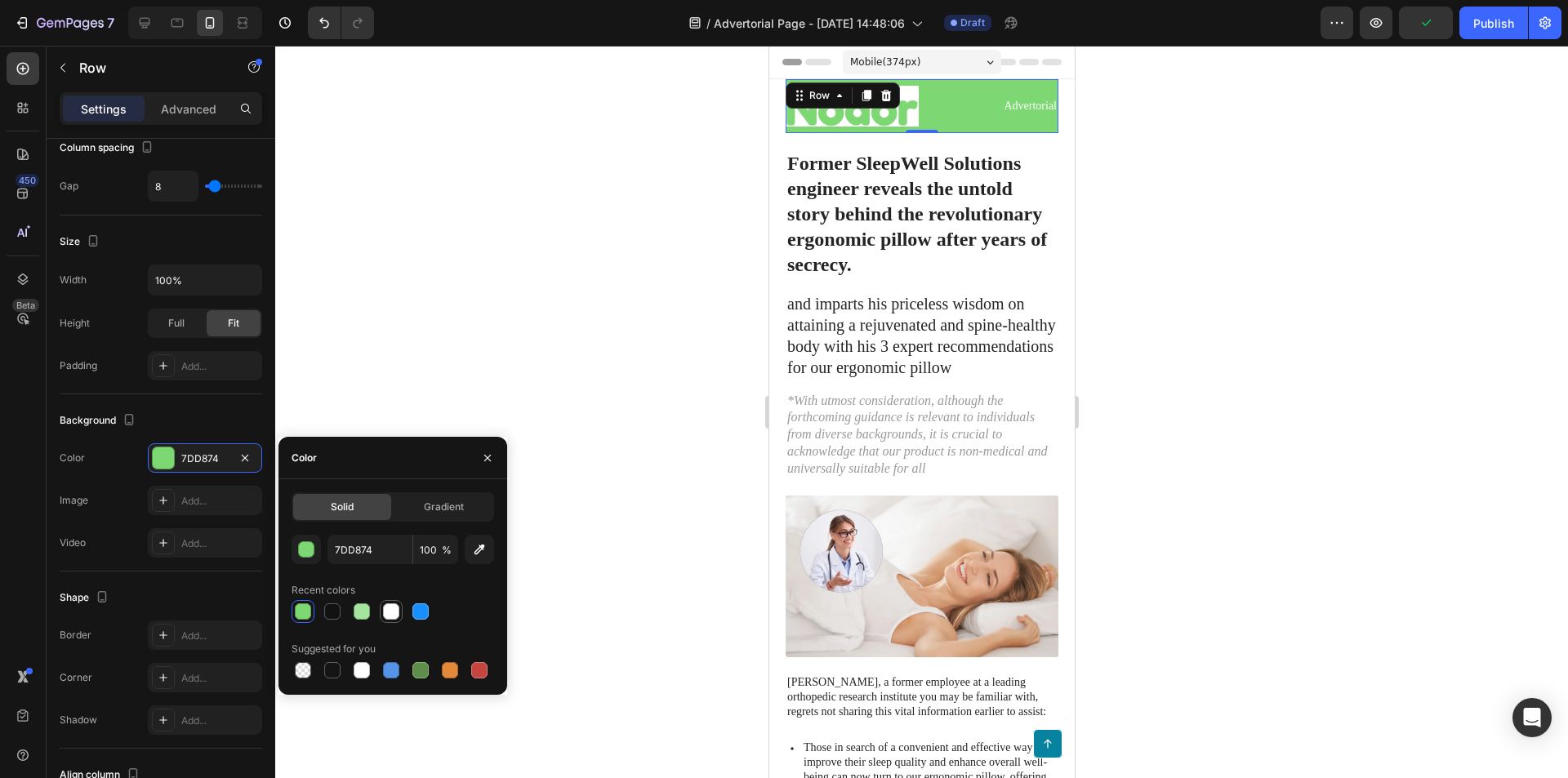
click at [389, 616] on div at bounding box center [391, 612] width 17 height 17
type input "FFFFFF"
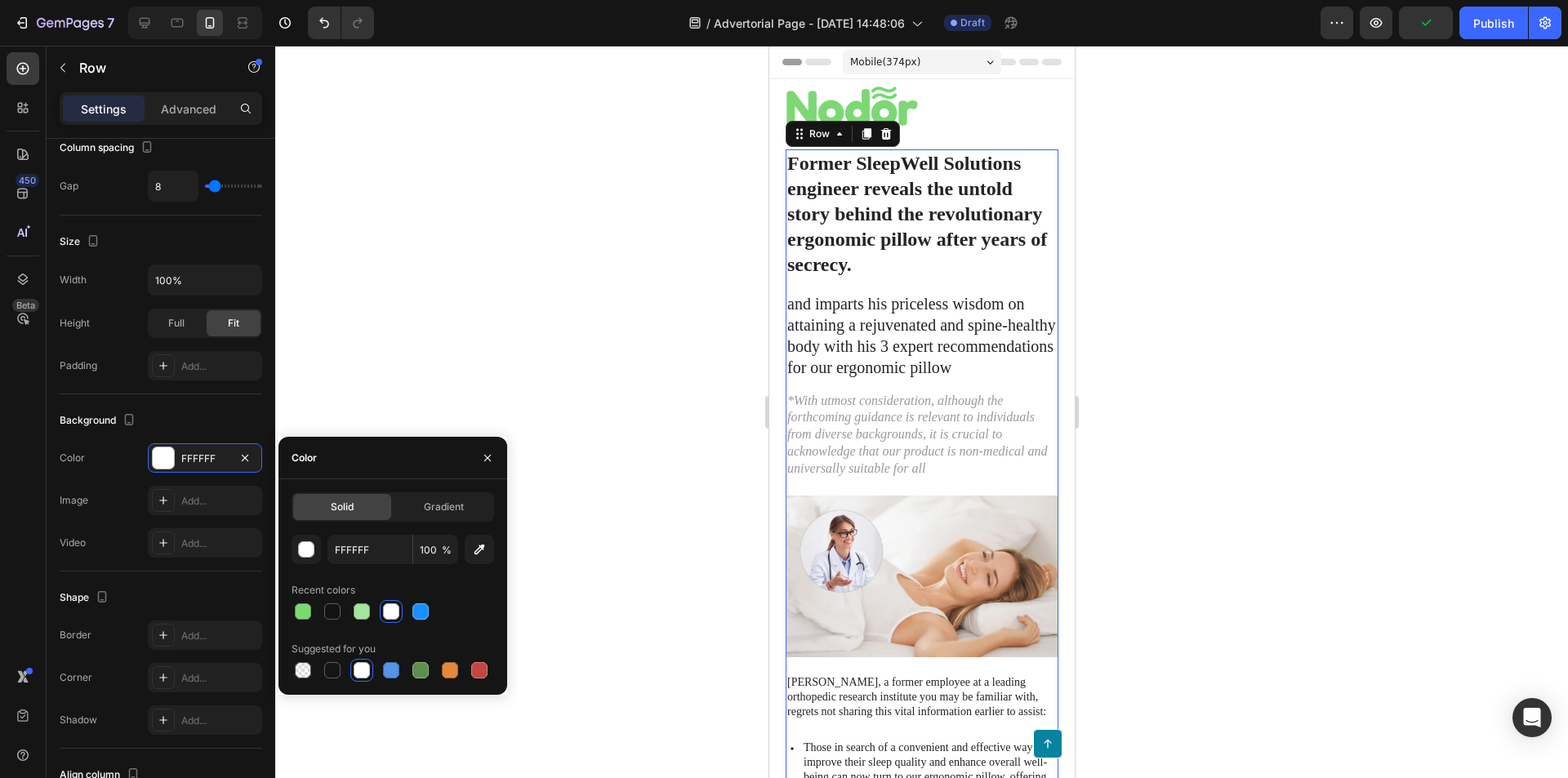
click at [906, 504] on div "Former SleepWell Solutions engineer reveals the untold story behind the revolut…" at bounding box center [921, 765] width 272 height 1231
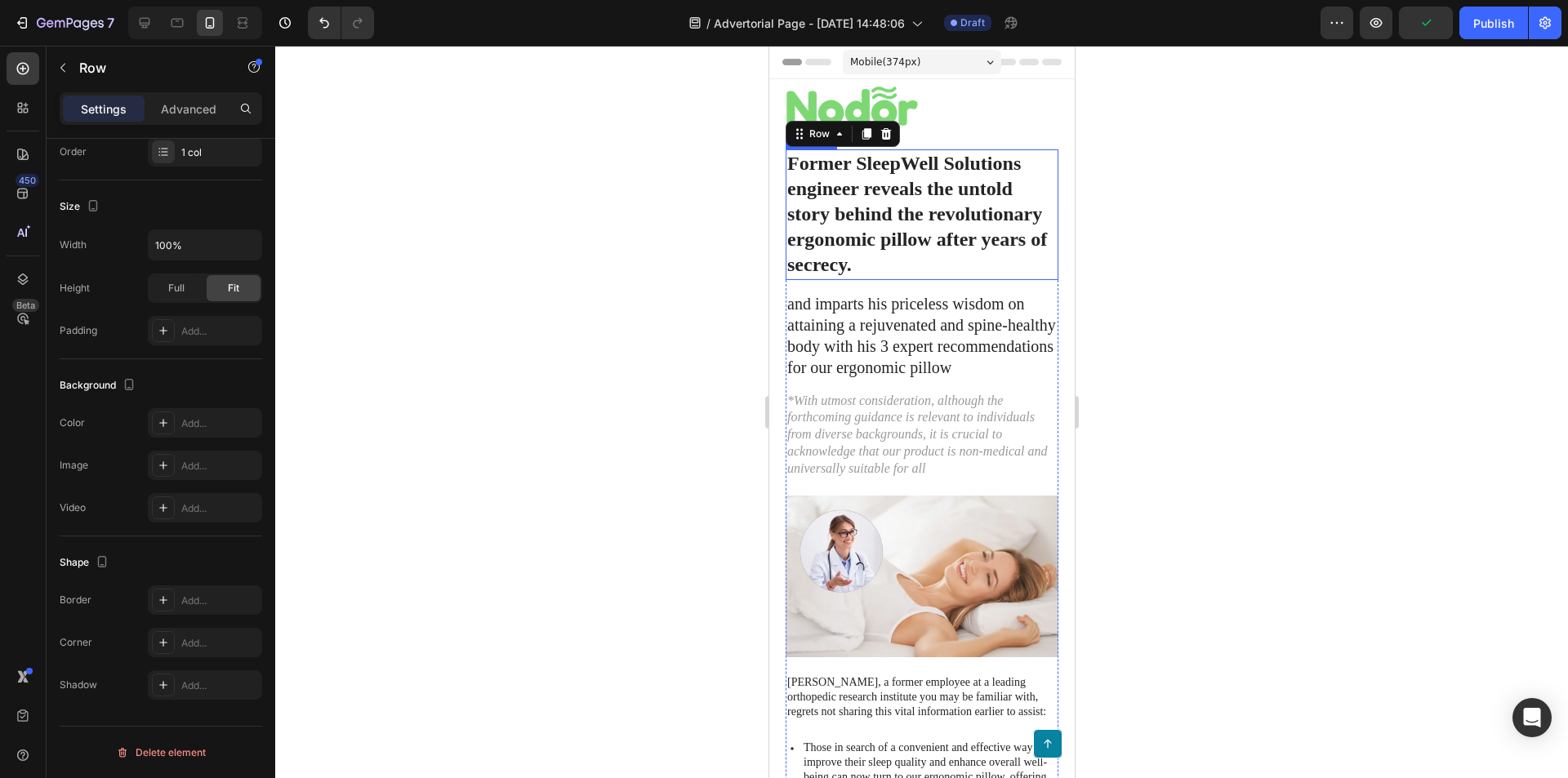
click at [1011, 127] on div "Image Advertorial Text Block Row" at bounding box center [921, 106] width 272 height 53
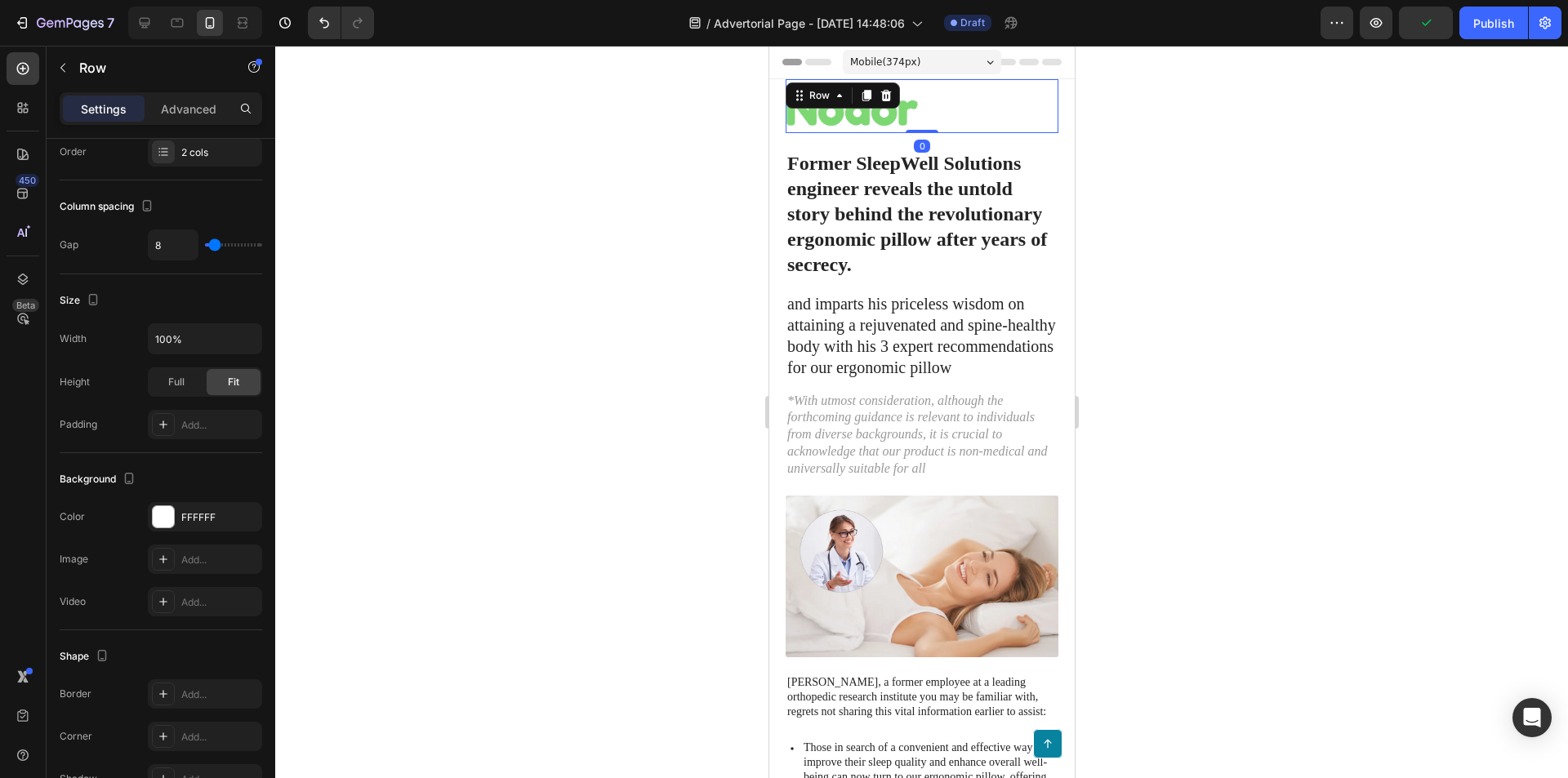
click at [1010, 114] on div "Advertorial Text Block" at bounding box center [990, 106] width 133 height 41
click at [1016, 104] on p "Advertorial" at bounding box center [990, 106] width 130 height 15
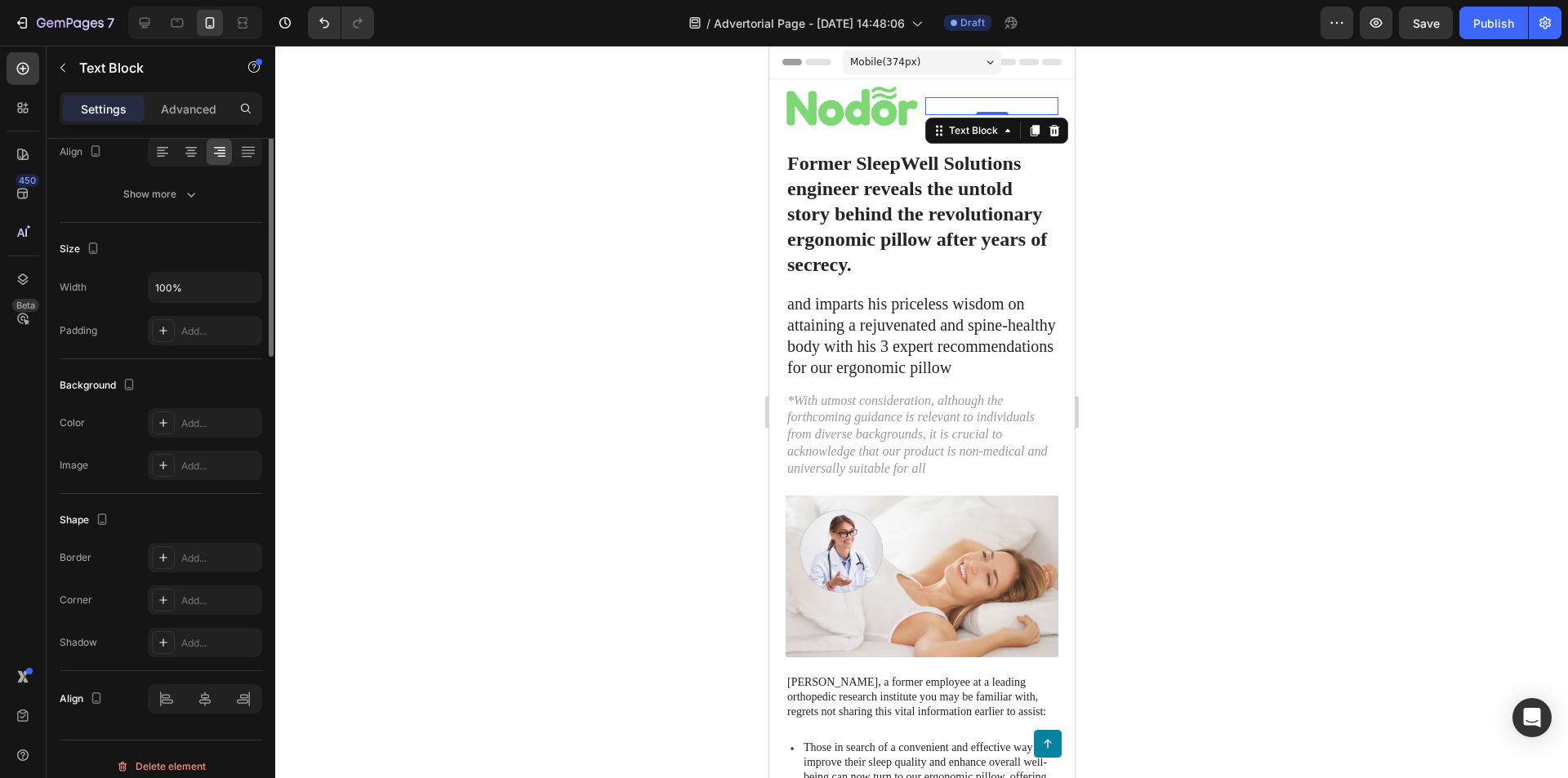
scroll to position [0, 0]
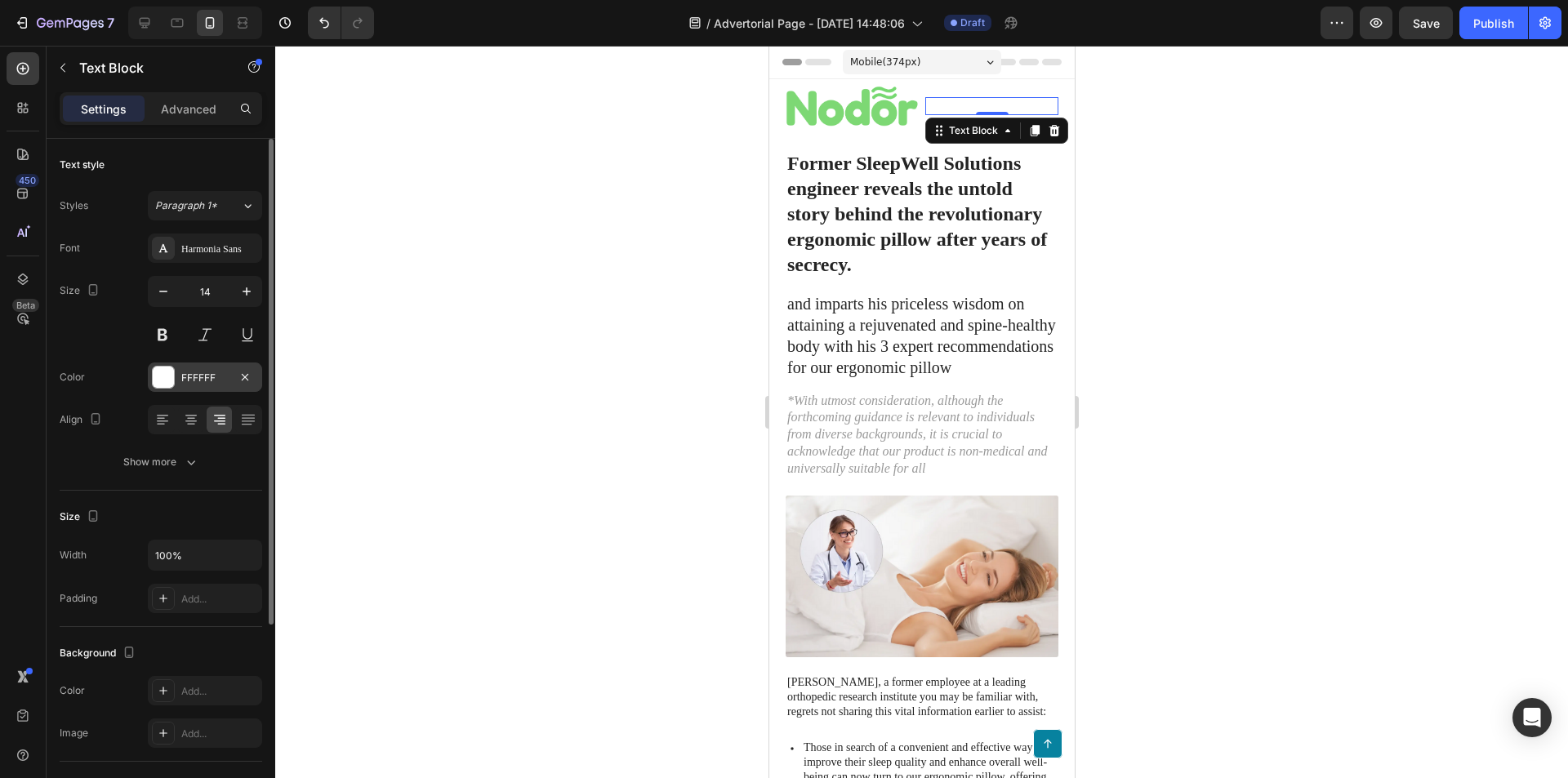
click at [154, 373] on div at bounding box center [163, 377] width 21 height 21
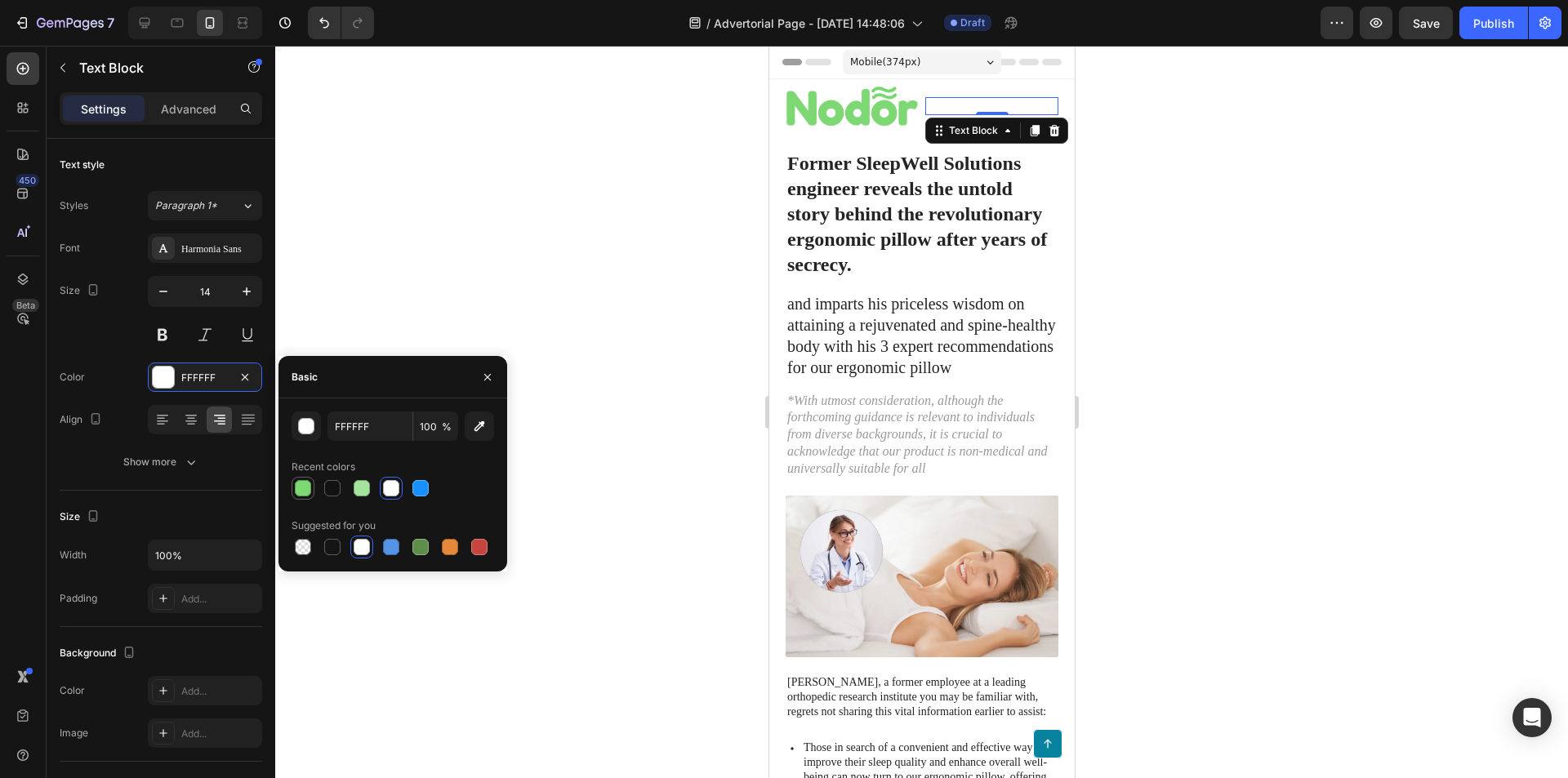
click at [303, 491] on div at bounding box center [303, 489] width 17 height 17
type input "7DD874"
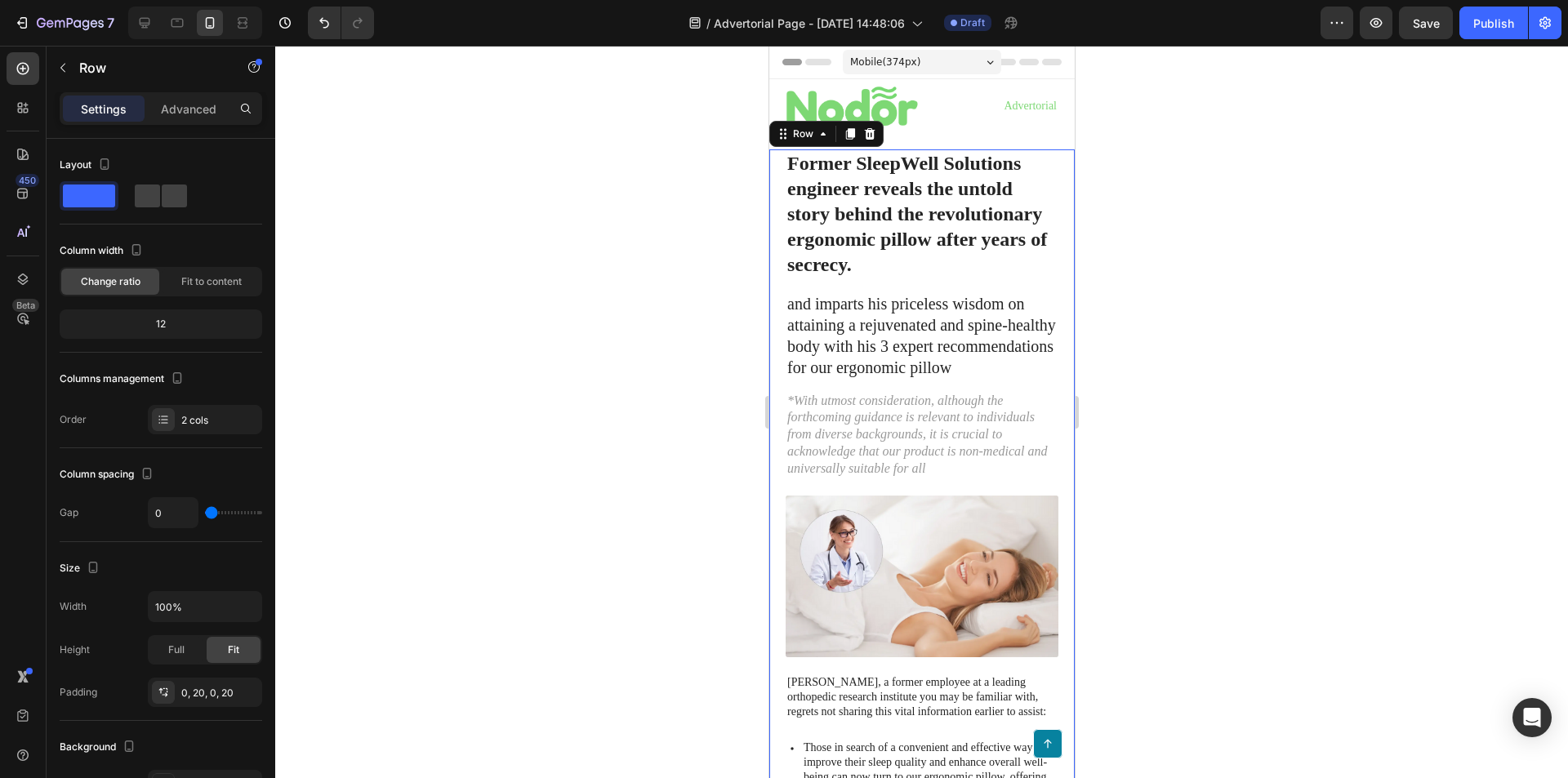
click at [1157, 168] on div at bounding box center [921, 412] width 1293 height 732
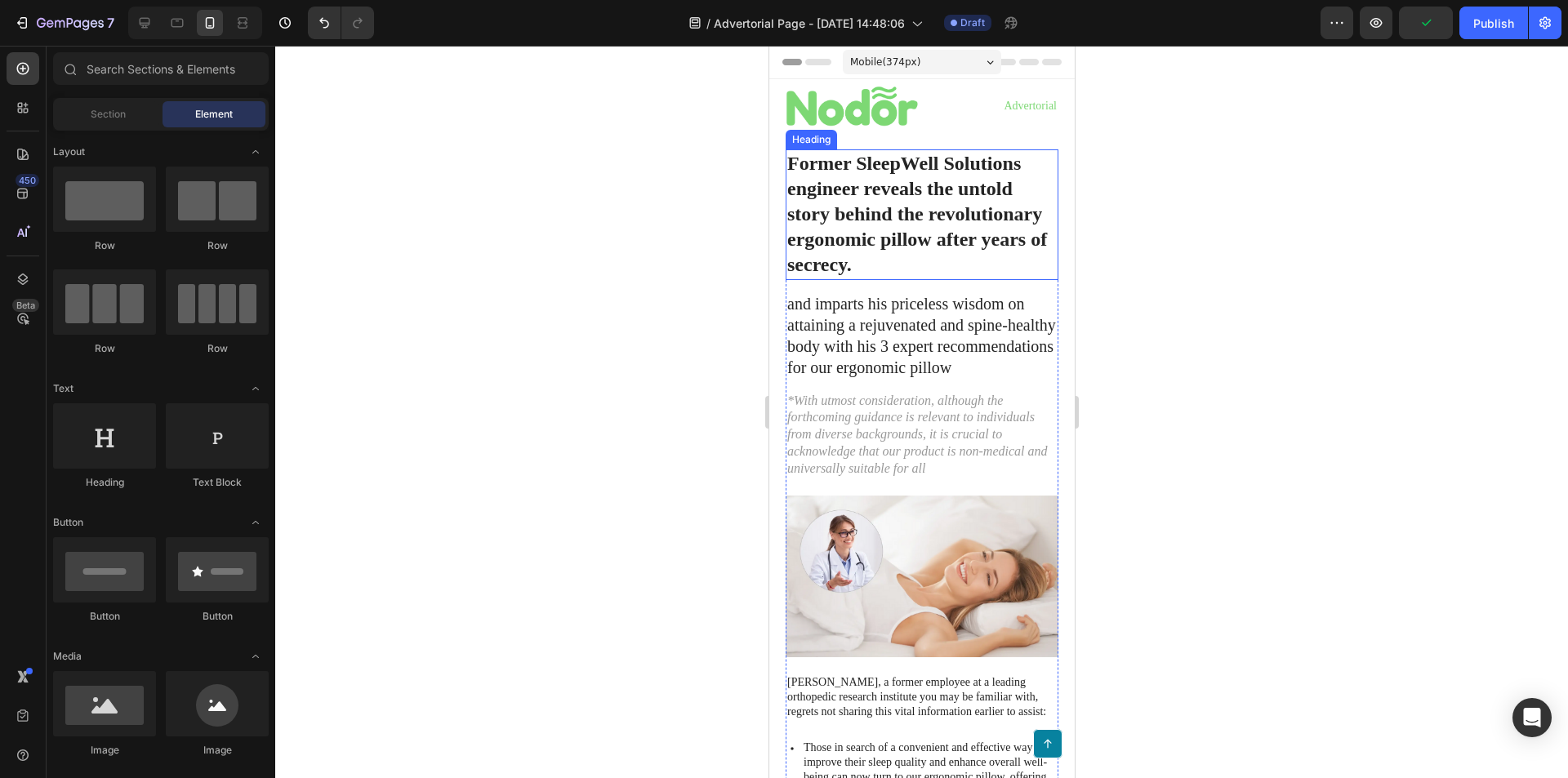
click at [929, 201] on h1 "Former SleepWell Solutions engineer reveals the untold story behind the revolut…" at bounding box center [921, 215] width 272 height 130
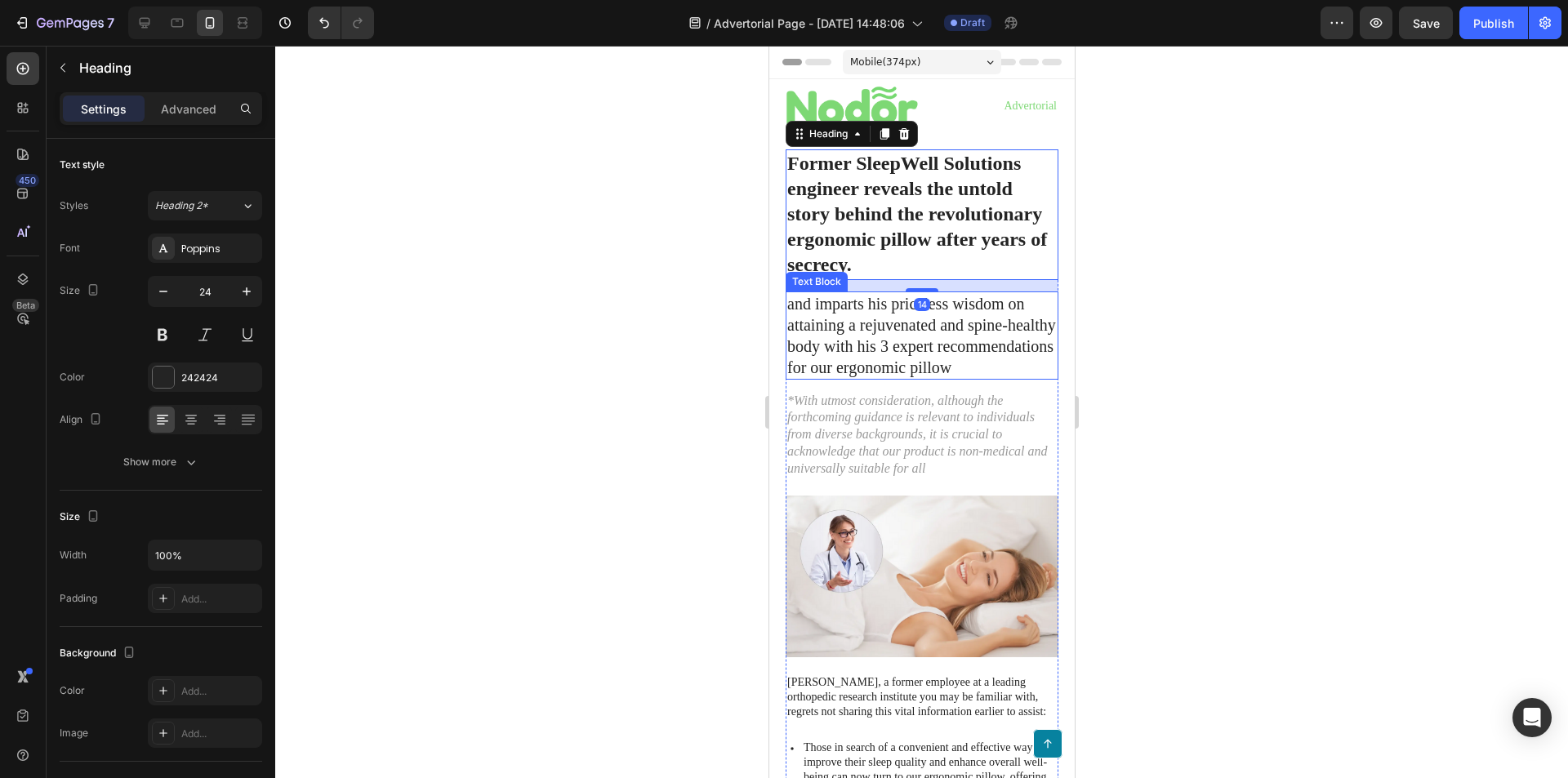
click at [909, 338] on p "and imparts his priceless wisdom on attaining a rejuvenated and spine-healthy b…" at bounding box center [921, 336] width 269 height 85
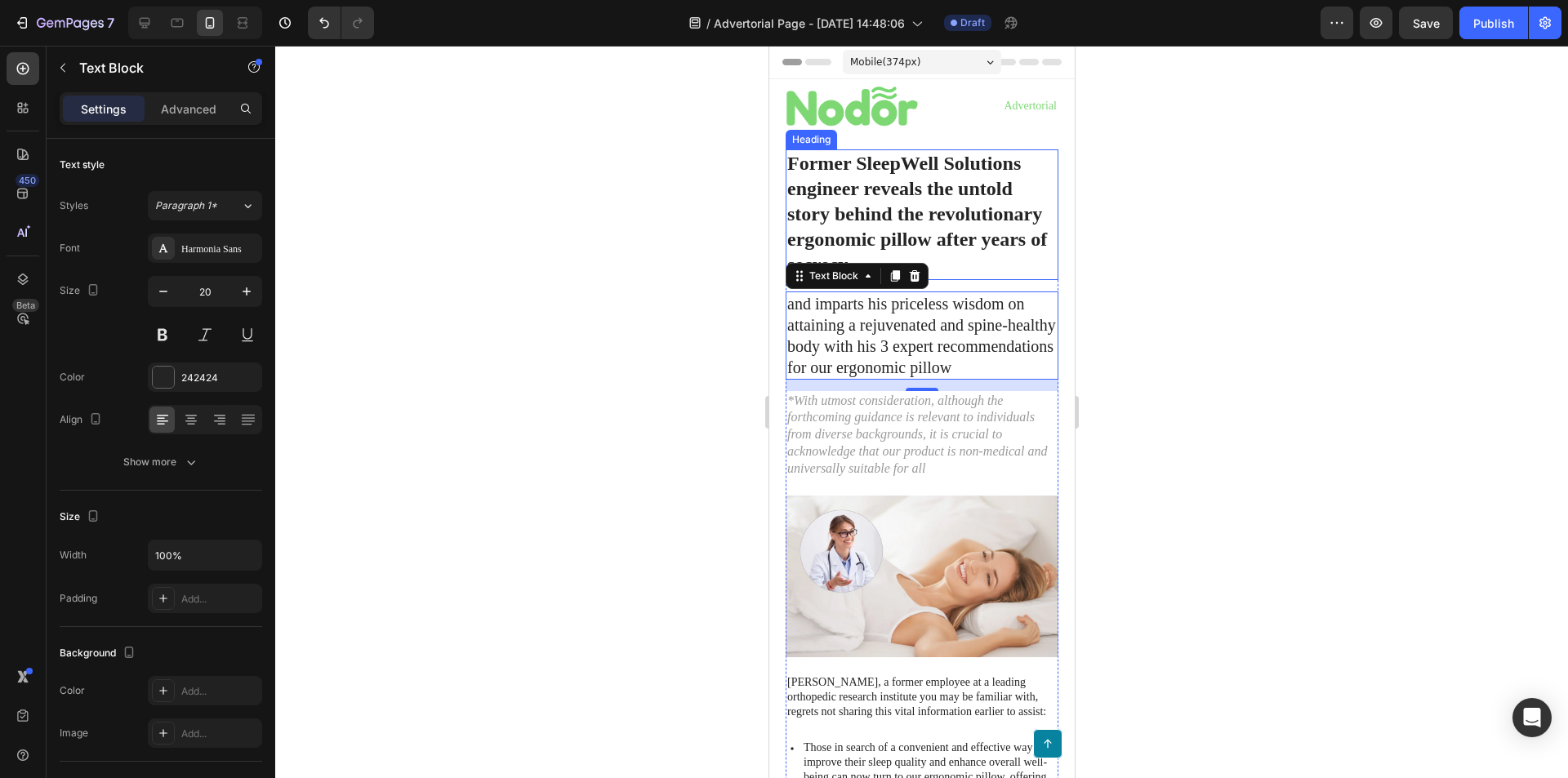
click at [914, 242] on h1 "Former SleepWell Solutions engineer reveals the untold story behind the revolut…" at bounding box center [921, 215] width 272 height 130
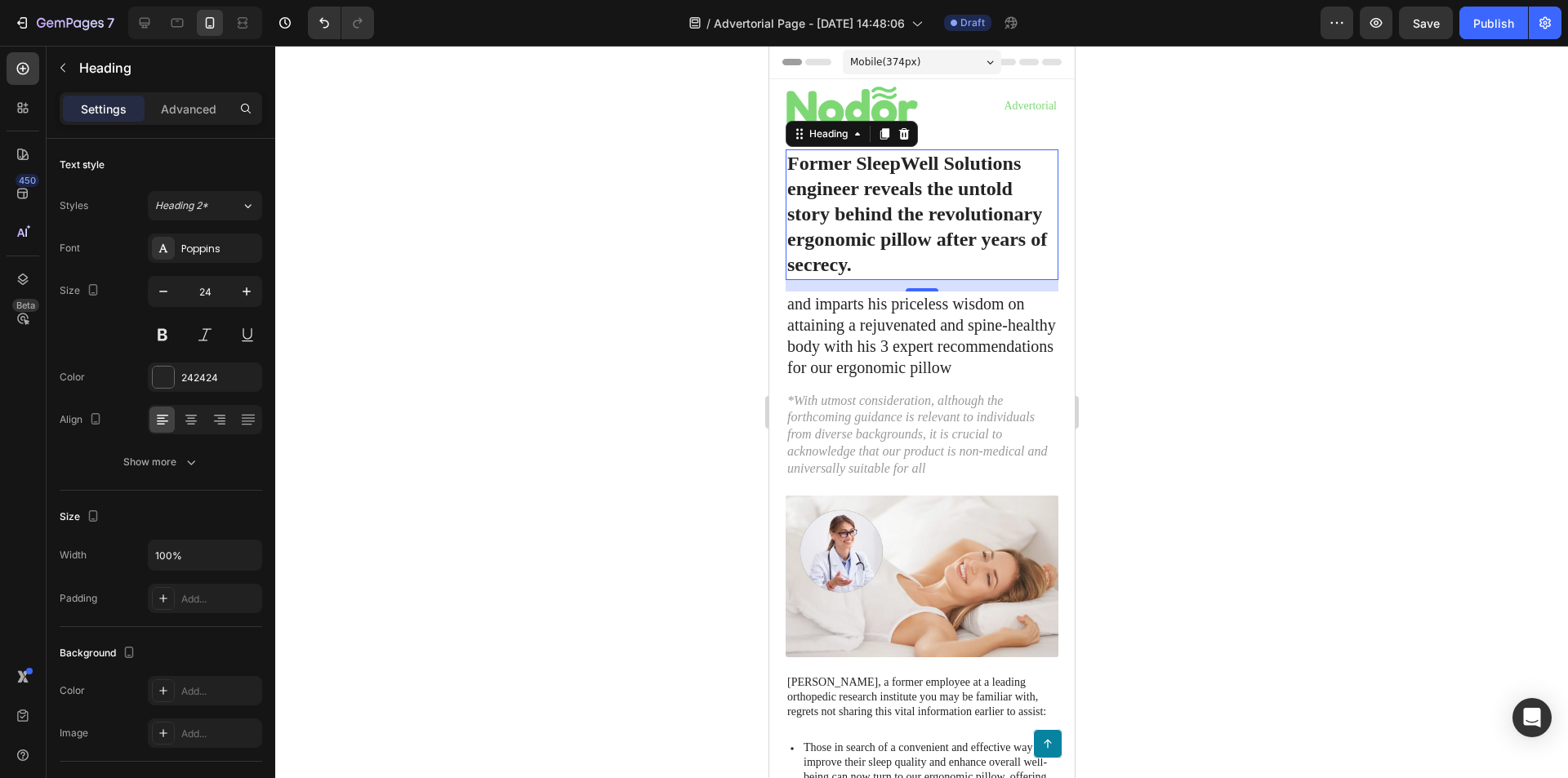
click at [905, 183] on h1 "Former SleepWell Solutions engineer reveals the untold story behind the revolut…" at bounding box center [921, 215] width 272 height 130
click at [907, 181] on p "Former SleepWell Solutions engineer reveals the untold story behind the revolut…" at bounding box center [921, 215] width 269 height 127
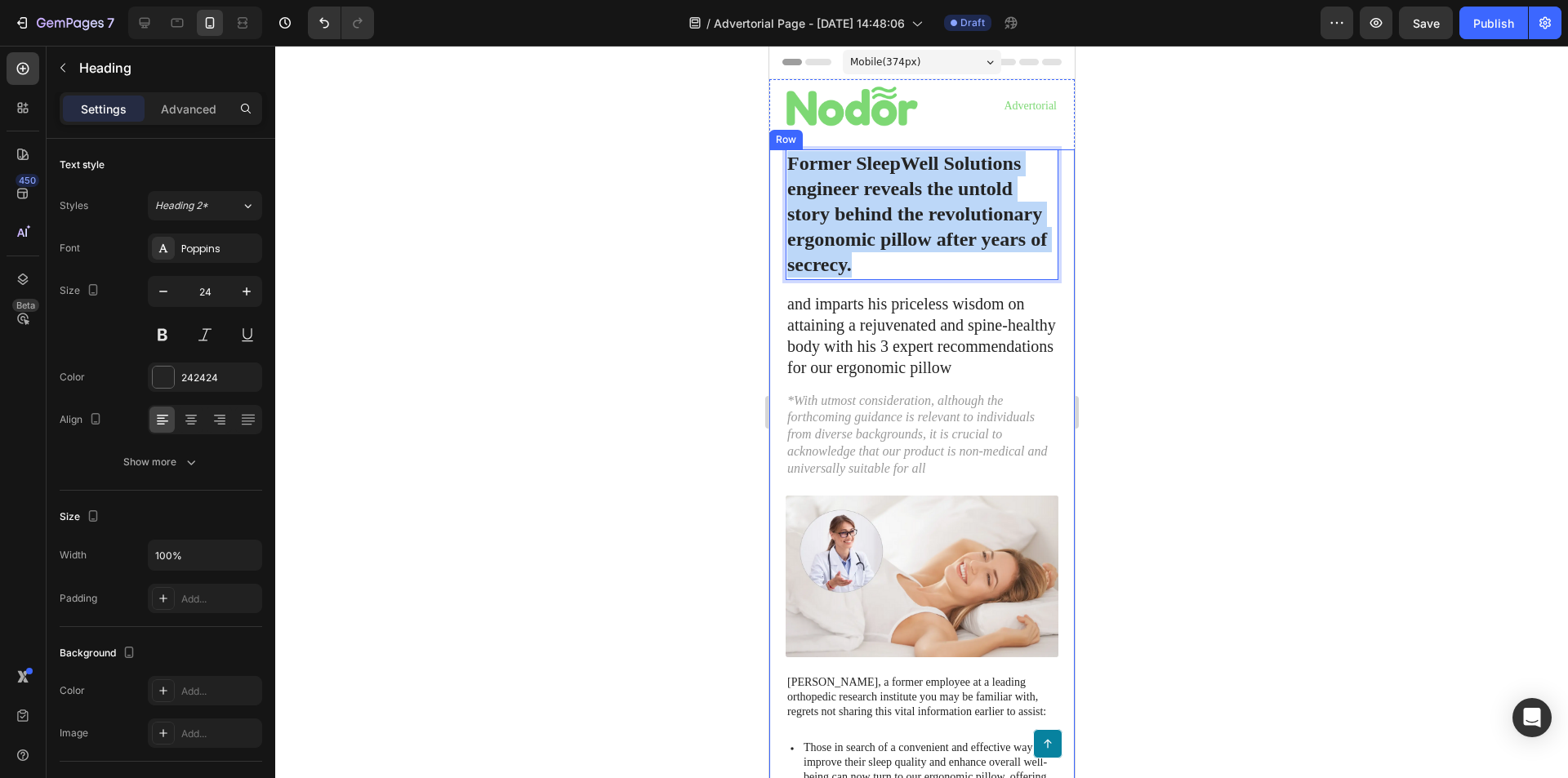
drag, startPoint x: 883, startPoint y: 266, endPoint x: 779, endPoint y: 160, distance: 148.5
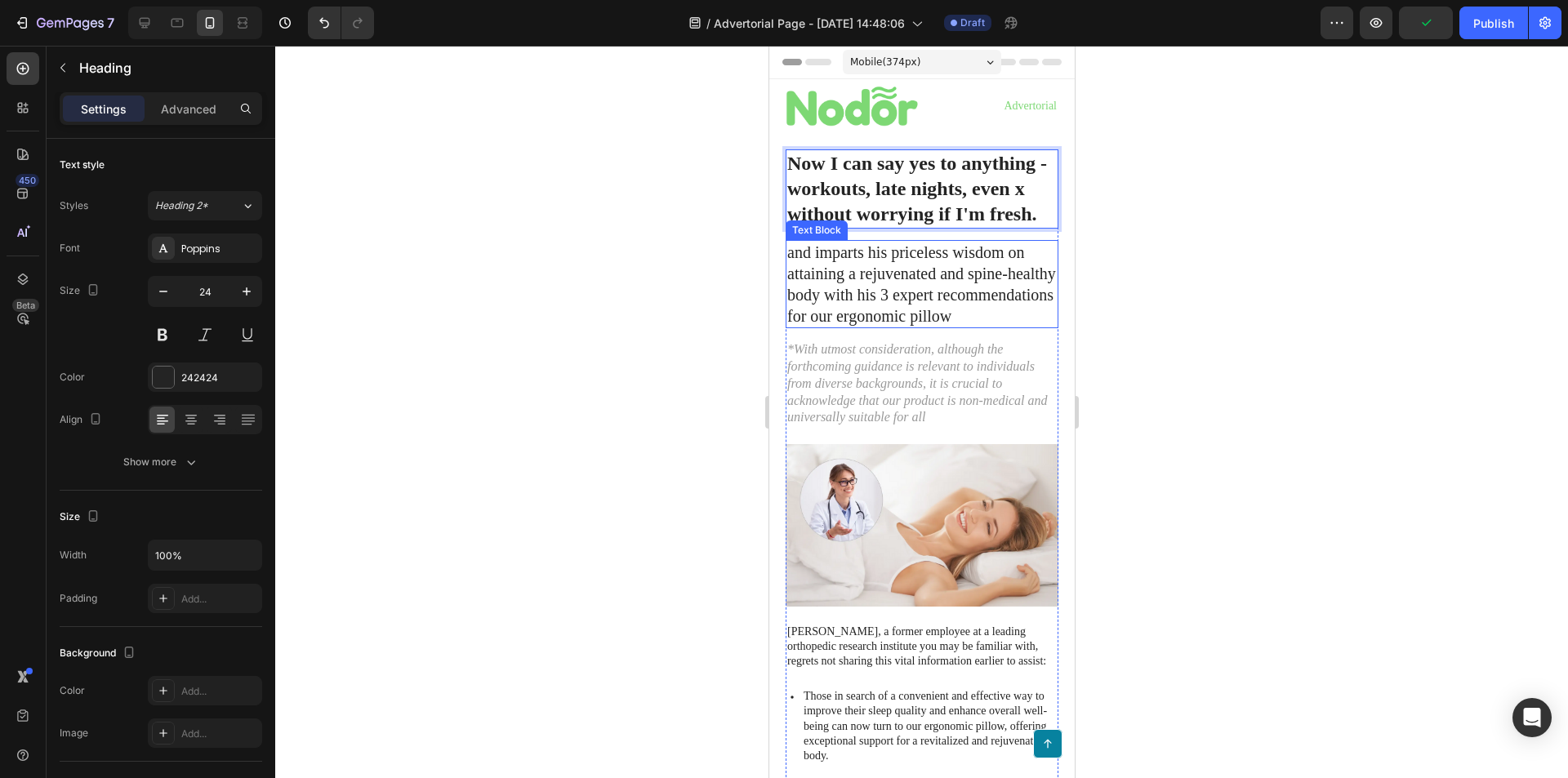
click at [965, 308] on p "and imparts his priceless wisdom on attaining a rejuvenated and spine-healthy b…" at bounding box center [921, 284] width 269 height 85
click at [1029, 209] on p "Now I can say yes to anything - workouts, late nights, even x without worrying …" at bounding box center [921, 190] width 269 height 77
click at [1036, 213] on p "Now I can say yes to anything - workouts, late nights, even x without worrying …" at bounding box center [921, 190] width 269 height 77
copy p "Now I can say yes to anything - workouts, late nights, even x without worrying …"
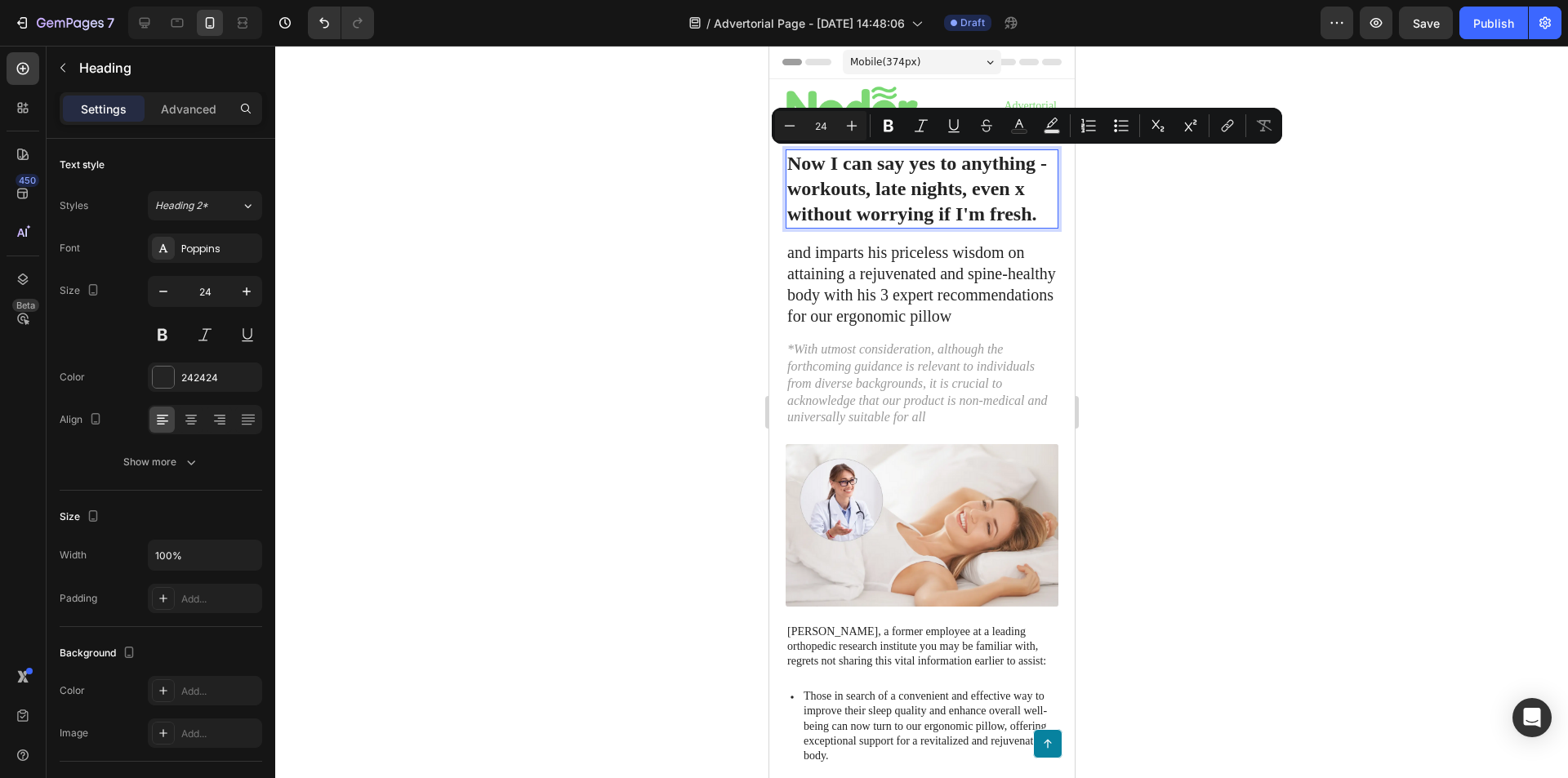
click at [984, 262] on p "and imparts his priceless wisdom on attaining a rejuvenated and spine-healthy b…" at bounding box center [921, 284] width 269 height 85
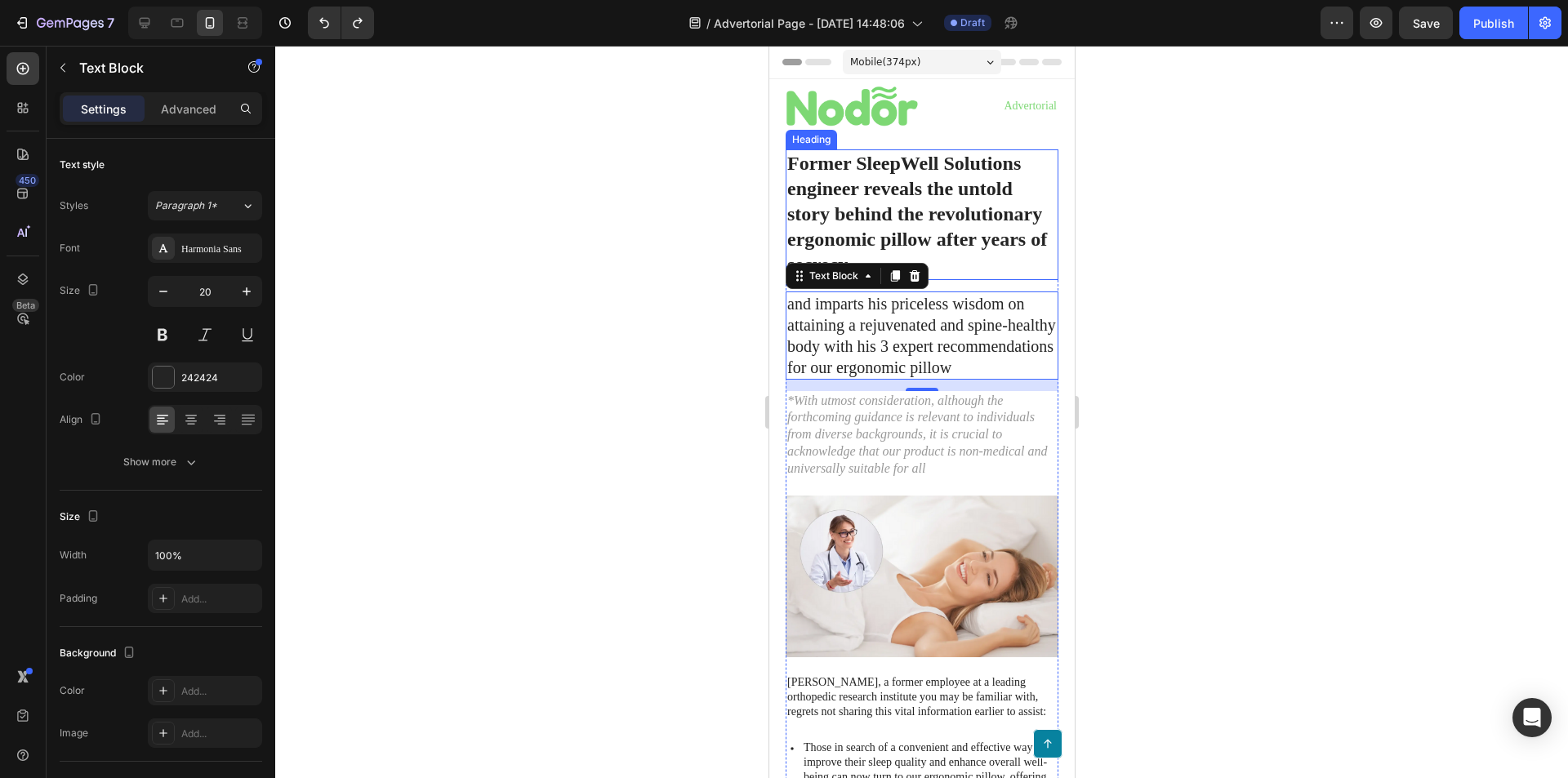
click at [945, 215] on h1 "Former SleepWell Solutions engineer reveals the untold story behind the revolut…" at bounding box center [921, 215] width 272 height 130
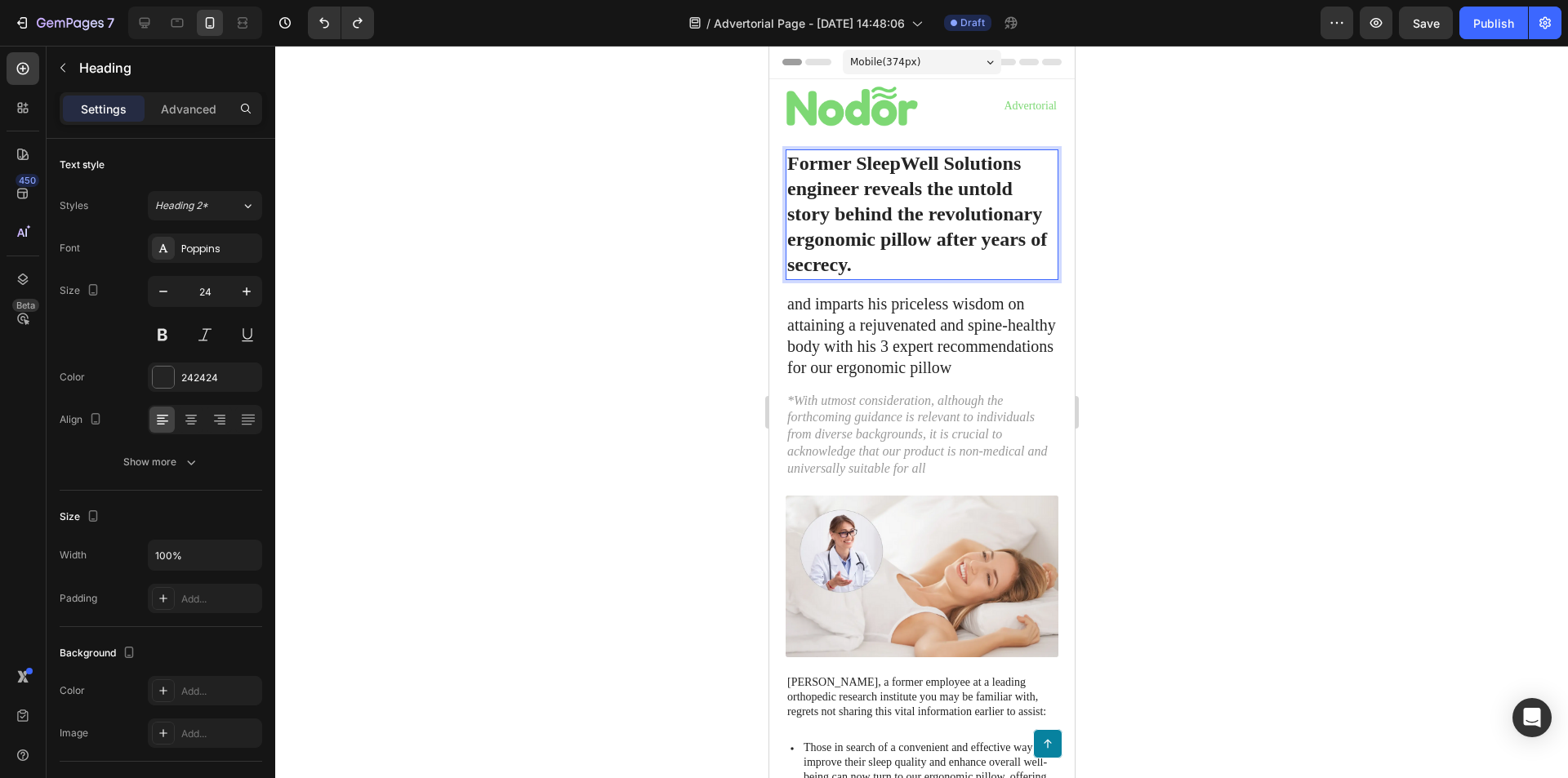
click at [944, 240] on h1 "Former SleepWell Solutions engineer reveals the untold story behind the revolut…" at bounding box center [921, 215] width 272 height 130
click at [944, 240] on p "Former SleepWell Solutions engineer reveals the untold story behind the revolut…" at bounding box center [921, 215] width 269 height 127
click at [954, 269] on p "Former SleepWell Solutions engineer reveals the untold story behind the revolut…" at bounding box center [921, 215] width 269 height 127
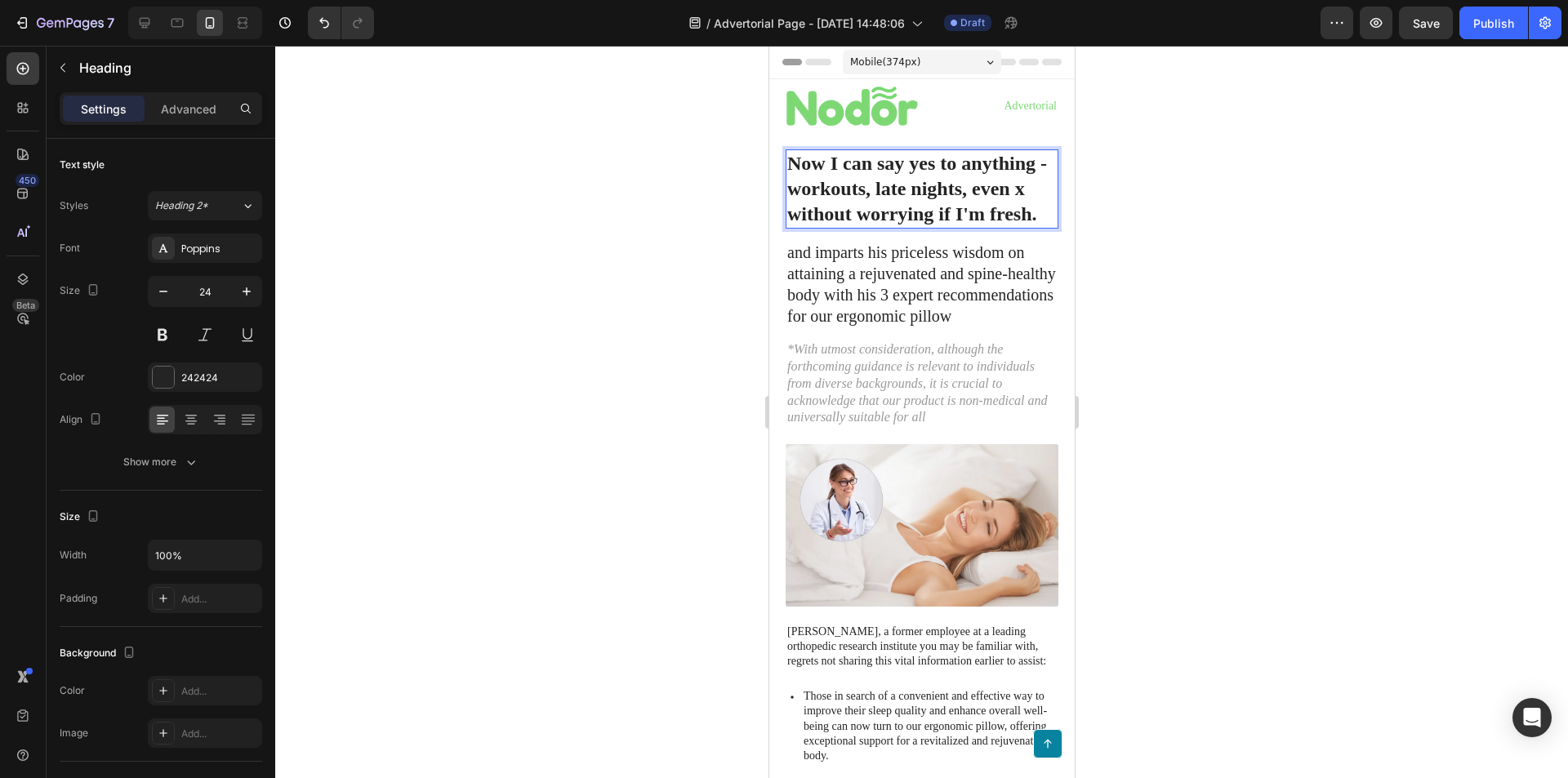
click at [964, 210] on p "Now I can say yes to anything - workouts, late nights, even x without worrying …" at bounding box center [921, 190] width 269 height 77
click at [802, 183] on p "Now I can say yes to anything - workouts, late nights, even x without worrying …" at bounding box center [921, 190] width 269 height 77
click at [799, 185] on p "Now I can say yes to anything - workouts, late nights, even x without worrying …" at bounding box center [921, 190] width 269 height 77
click at [792, 187] on p "Now I can say yes to anything - workouts, late nights, even x without worrying …" at bounding box center [921, 190] width 269 height 77
click at [869, 206] on p "Now I can say yes to anything: workouts, late nights, even x without worrying i…" at bounding box center [921, 190] width 269 height 77
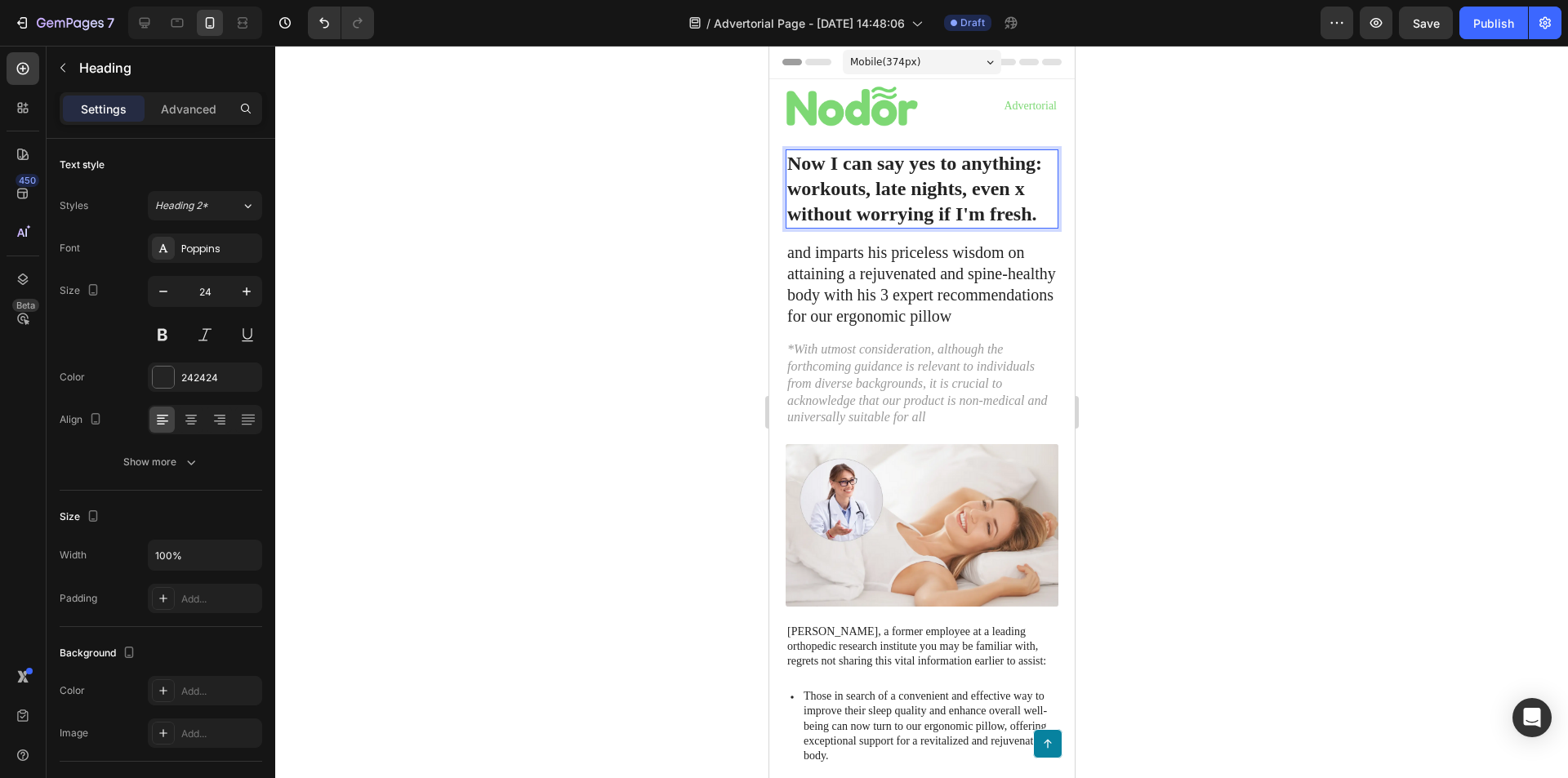
click at [990, 198] on p "Now I can say yes to anything: workouts, late nights, even x without worrying i…" at bounding box center [921, 190] width 269 height 77
click at [1023, 187] on p "Now I can say yes to anything: workouts, late nights, even x without worrying i…" at bounding box center [921, 190] width 269 height 77
click at [1036, 207] on p "Now I can say yes to anything: workouts, late nights, even x without worrying i…" at bounding box center [921, 190] width 269 height 77
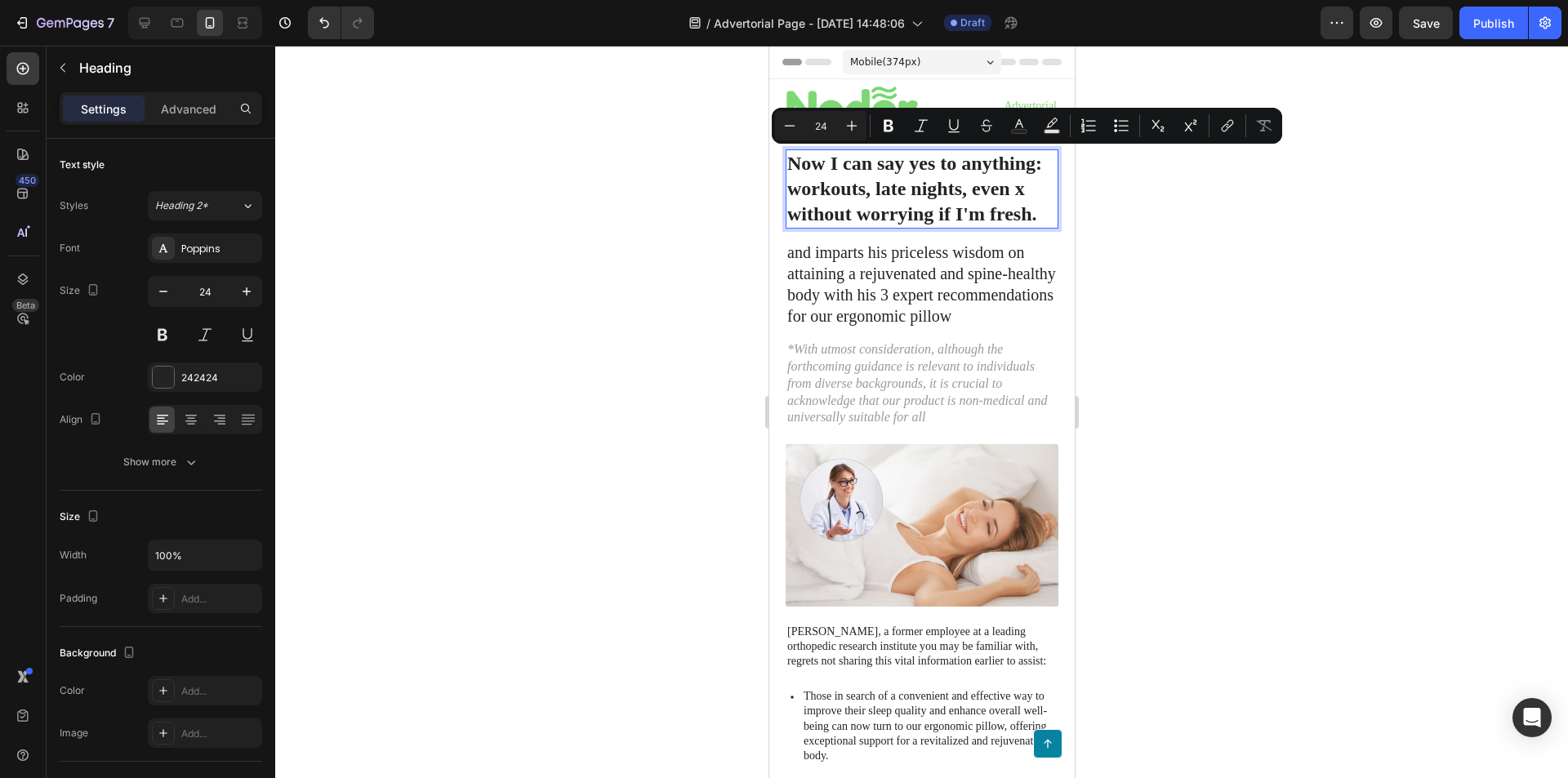
copy p "Now I can say yes to anything: workouts, late nights, even x without worrying i…"
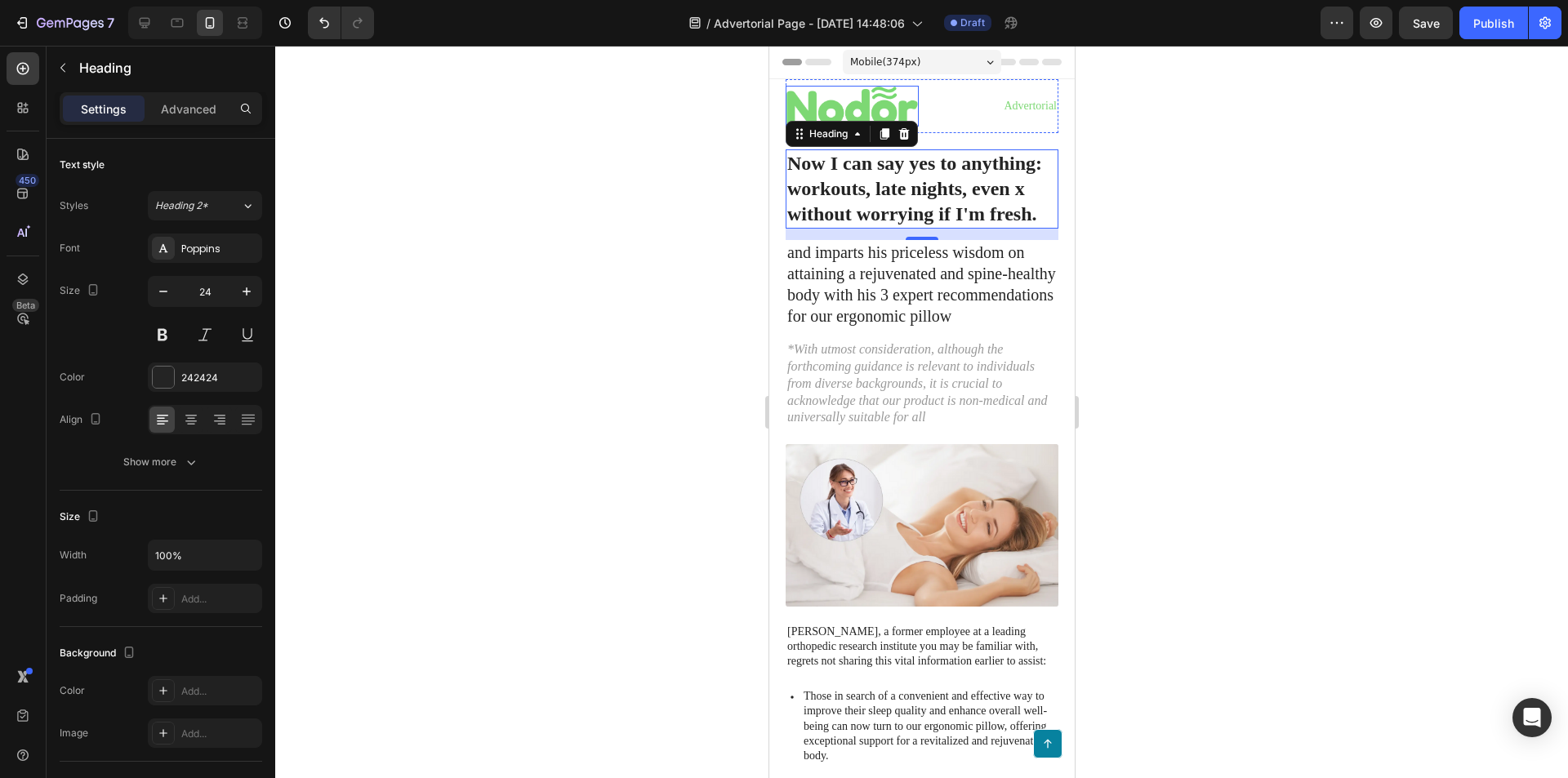
click at [866, 100] on img at bounding box center [851, 106] width 133 height 41
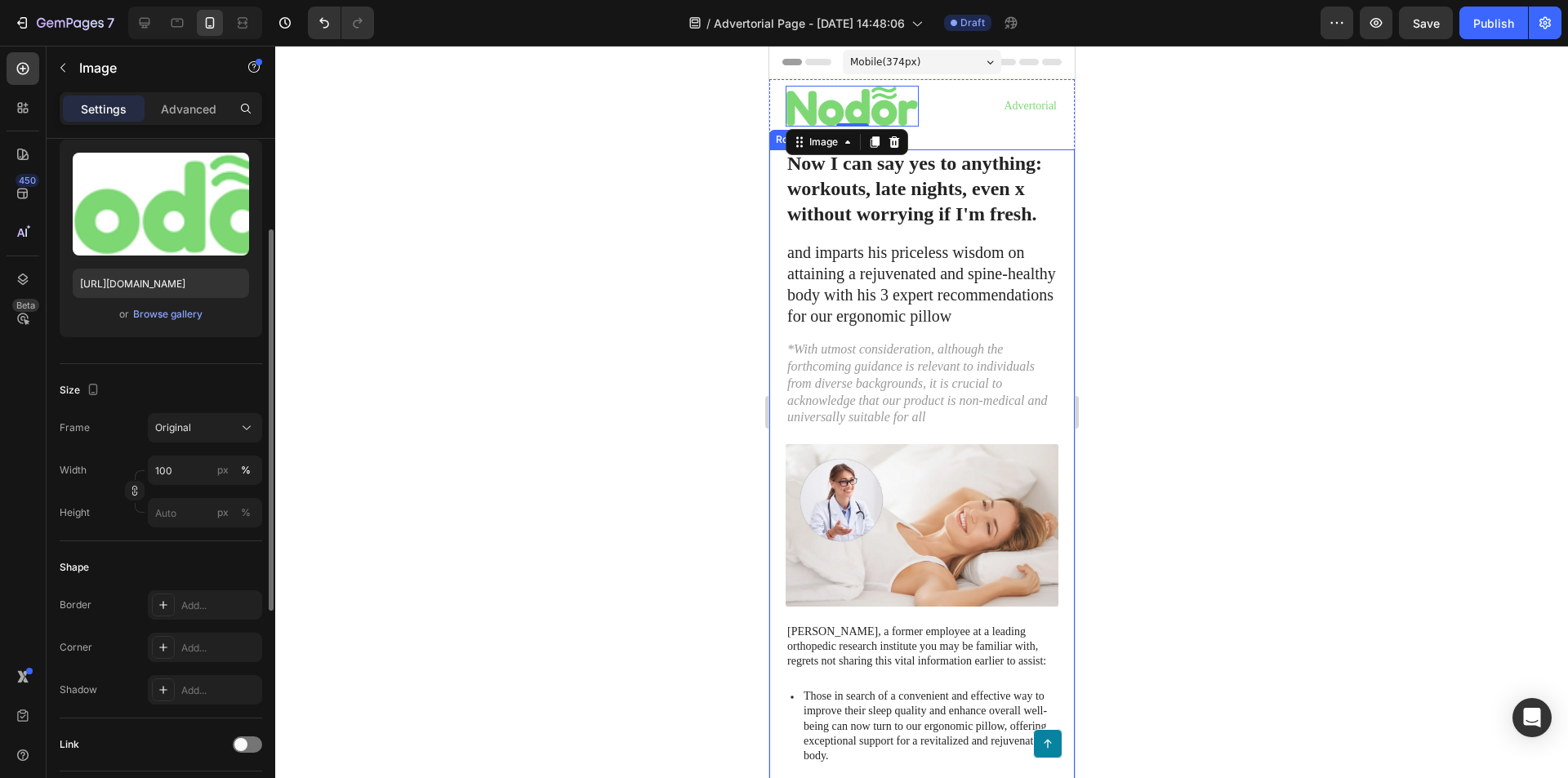
scroll to position [245, 0]
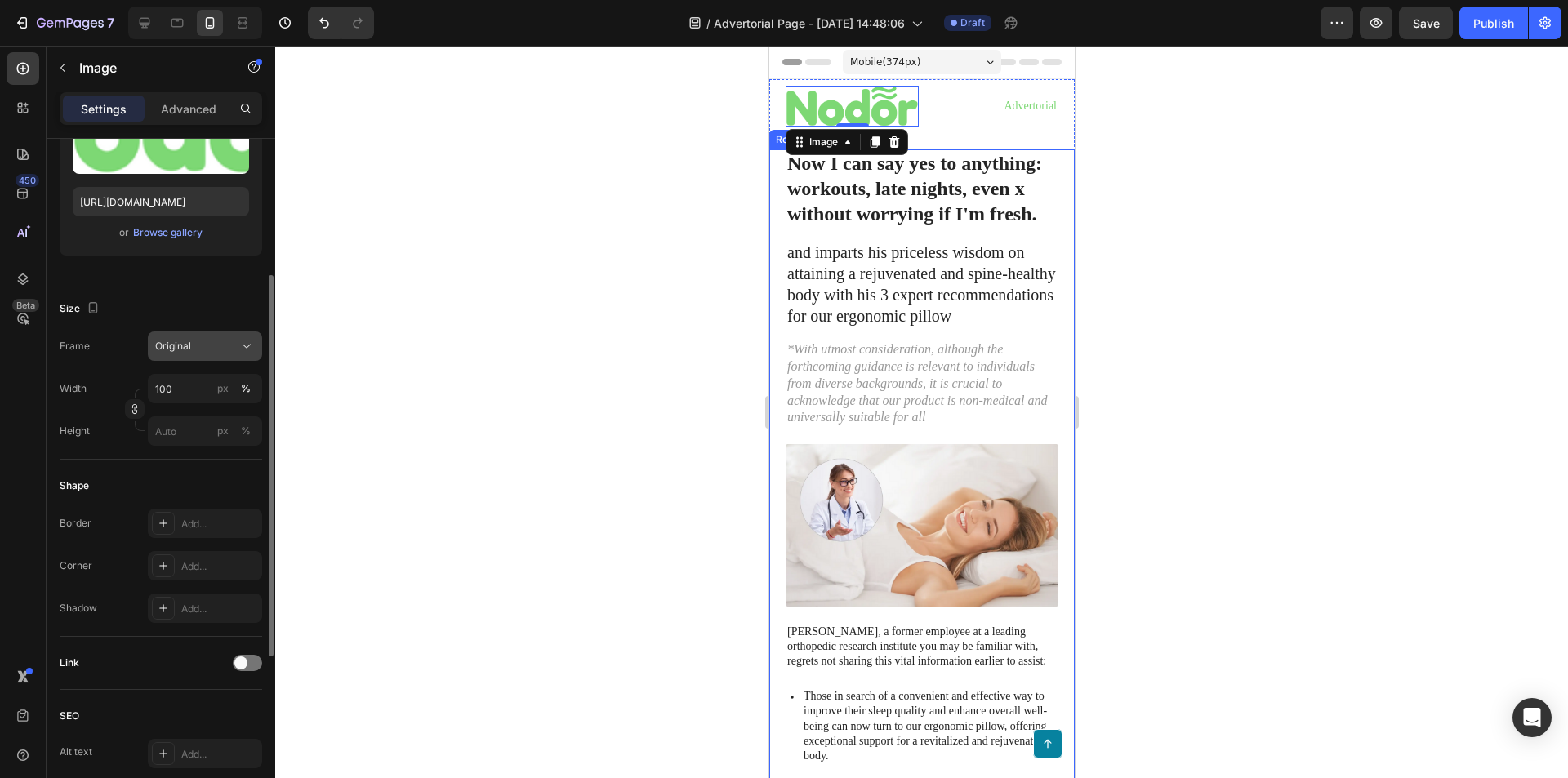
click at [206, 347] on div "Original" at bounding box center [196, 346] width 80 height 15
click at [226, 511] on div "Custom" at bounding box center [201, 508] width 94 height 15
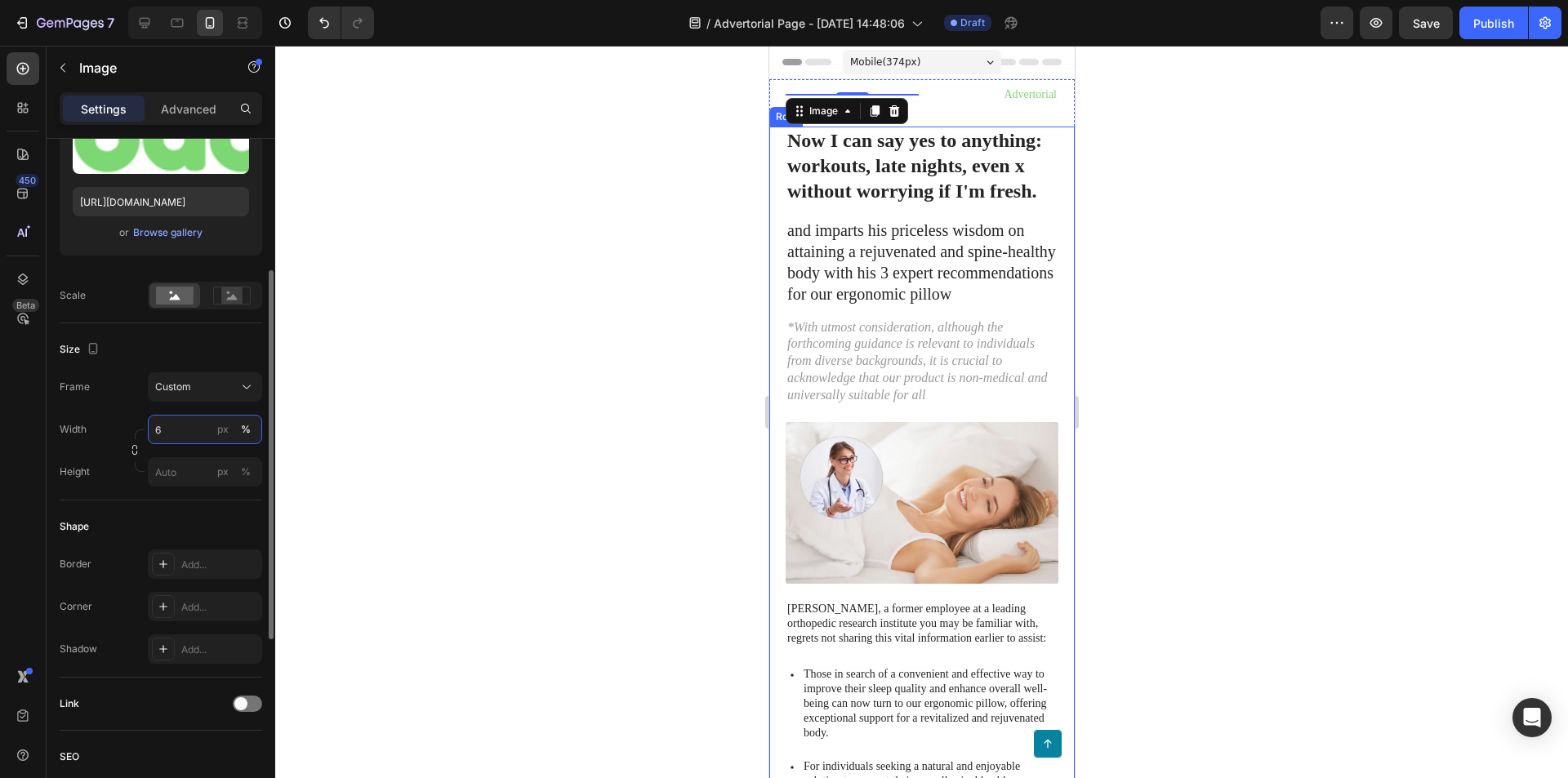
type input "60"
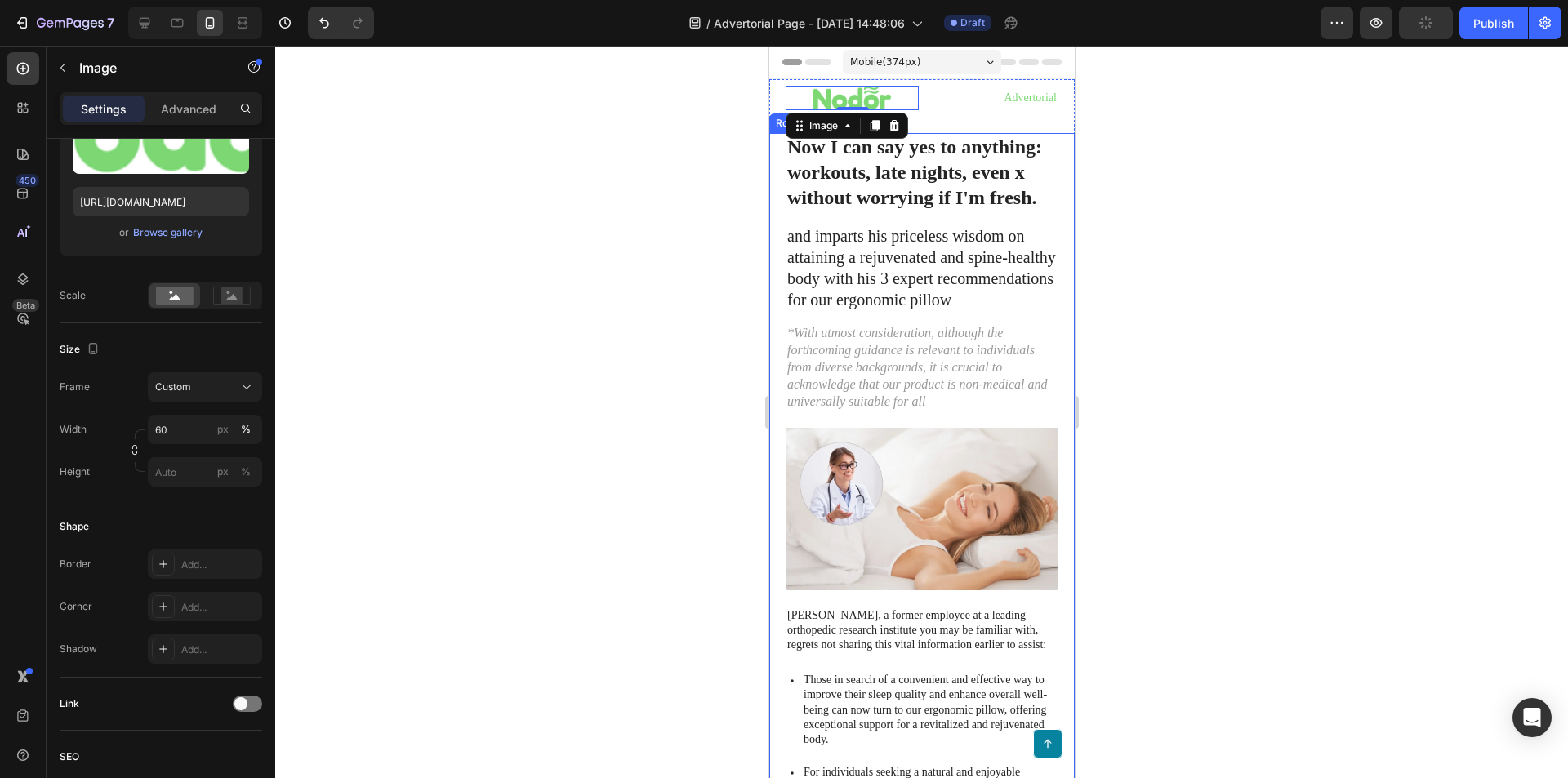
click at [1021, 373] on p "*With utmost consideration, although the forthcoming guidance is relevant to in…" at bounding box center [921, 368] width 269 height 85
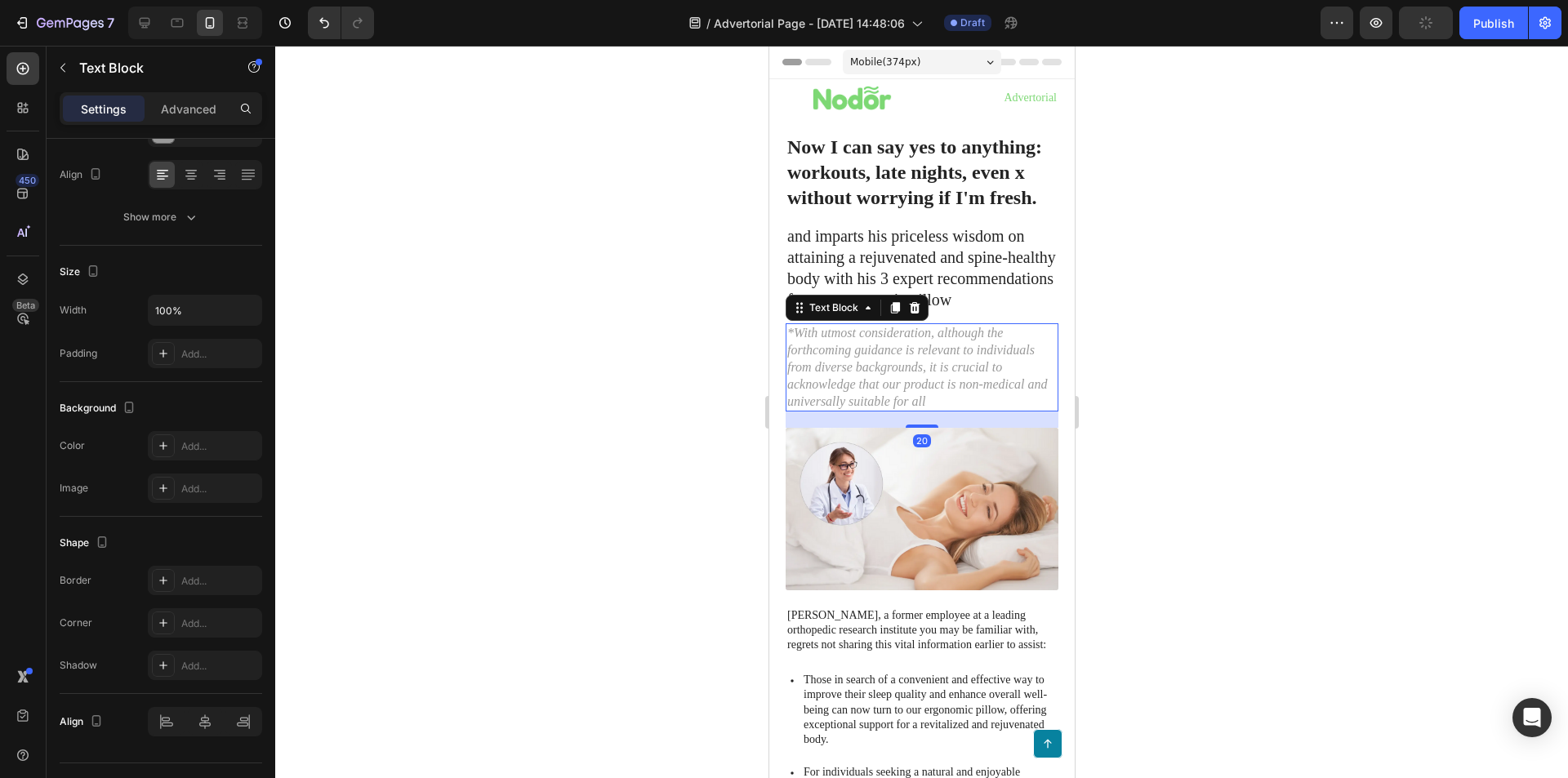
scroll to position [0, 0]
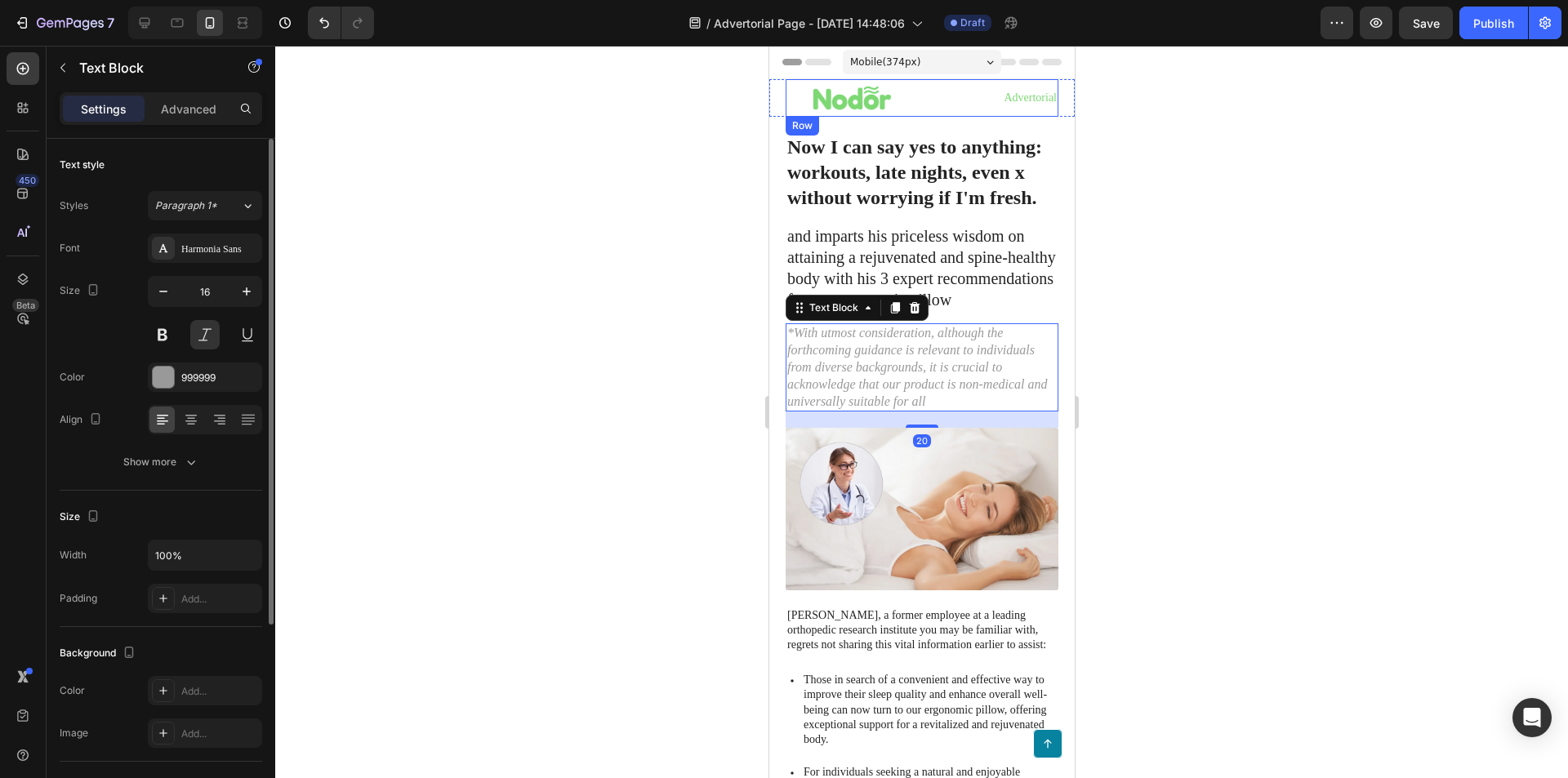
click at [906, 108] on div at bounding box center [851, 98] width 133 height 24
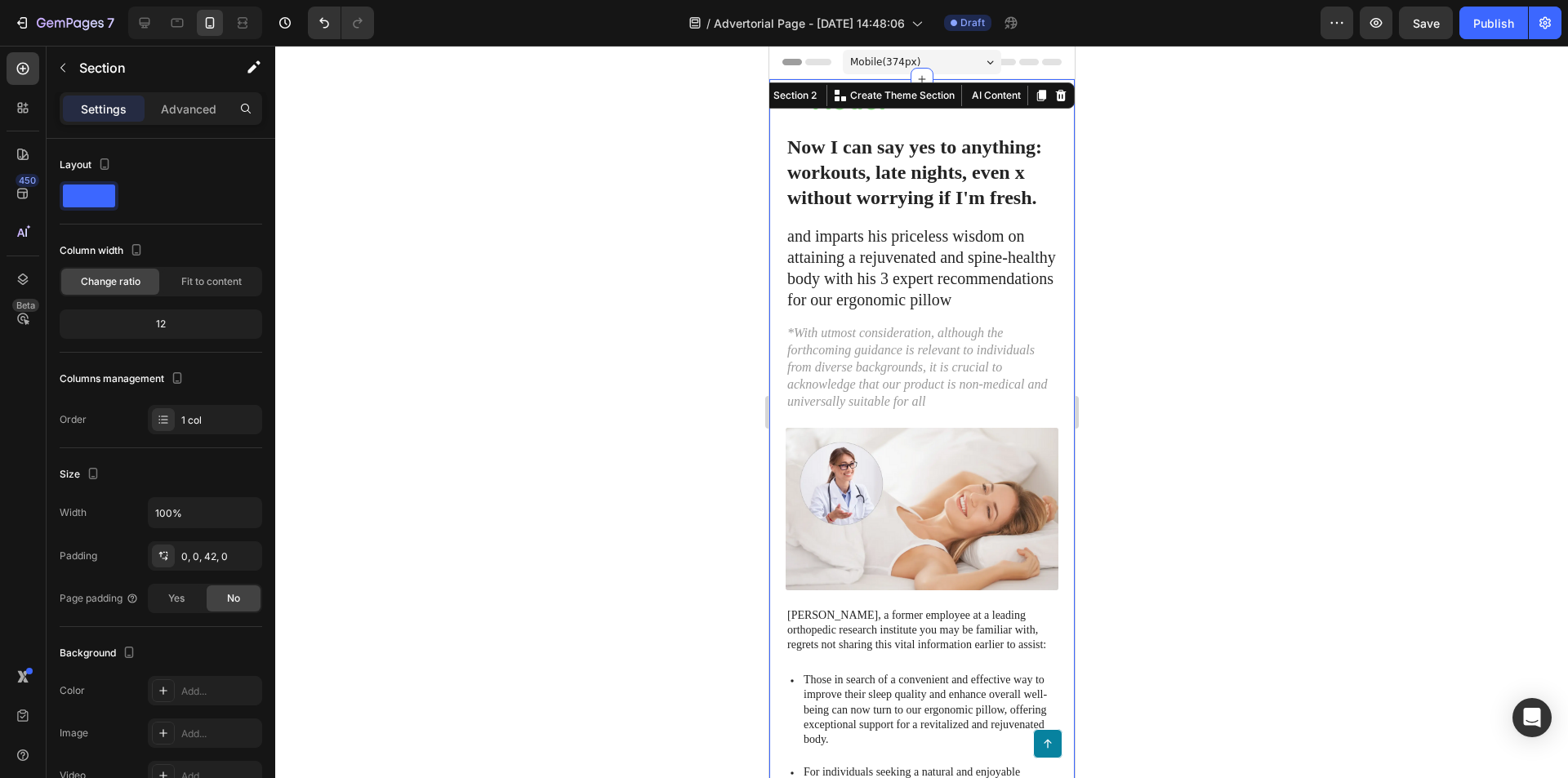
click at [926, 135] on p "Now I can say yes to anything: workouts, late nights, even x without worrying i…" at bounding box center [921, 173] width 269 height 77
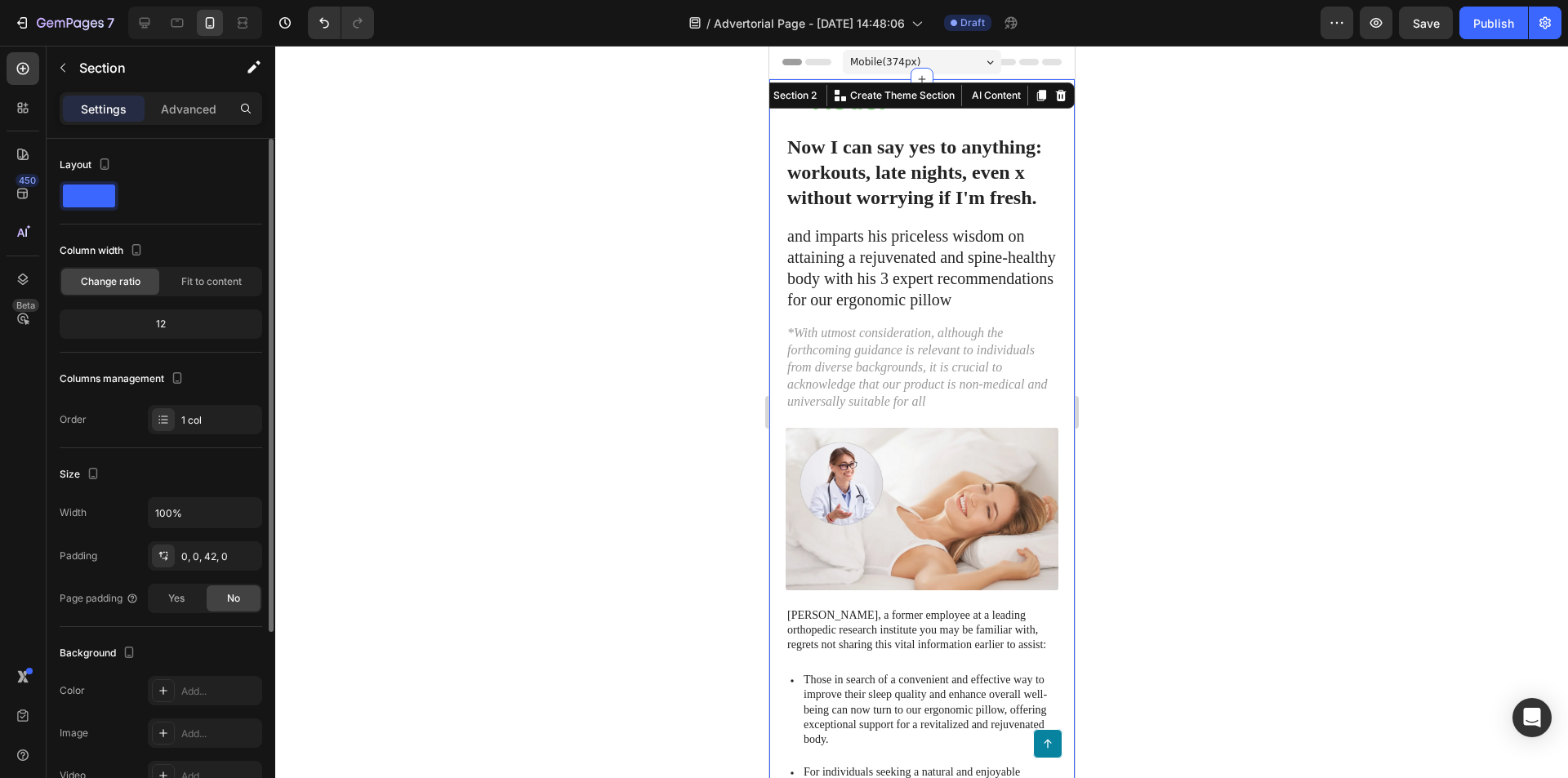
scroll to position [82, 0]
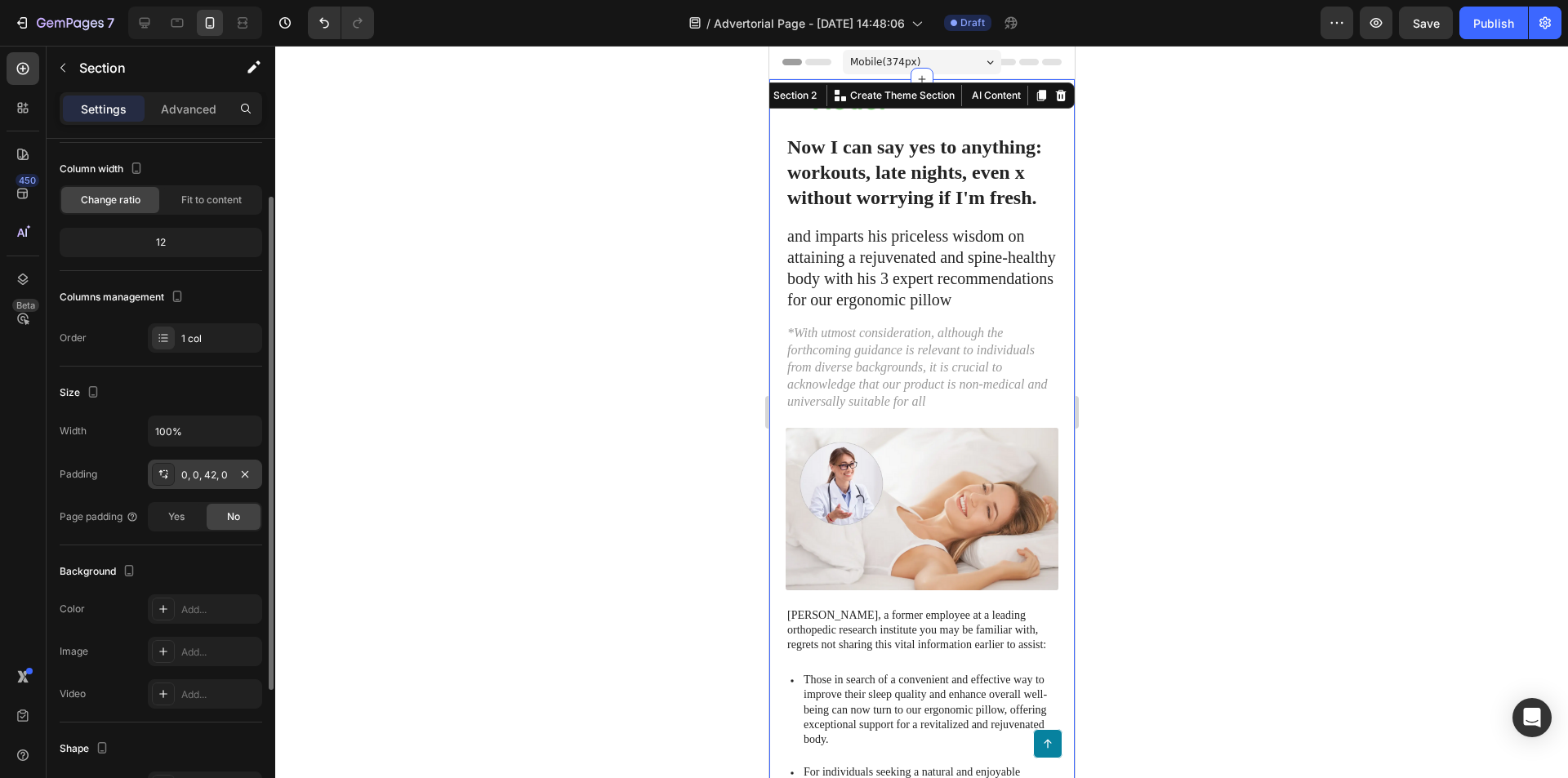
click at [229, 473] on div "0, 0, 42, 0" at bounding box center [205, 474] width 115 height 29
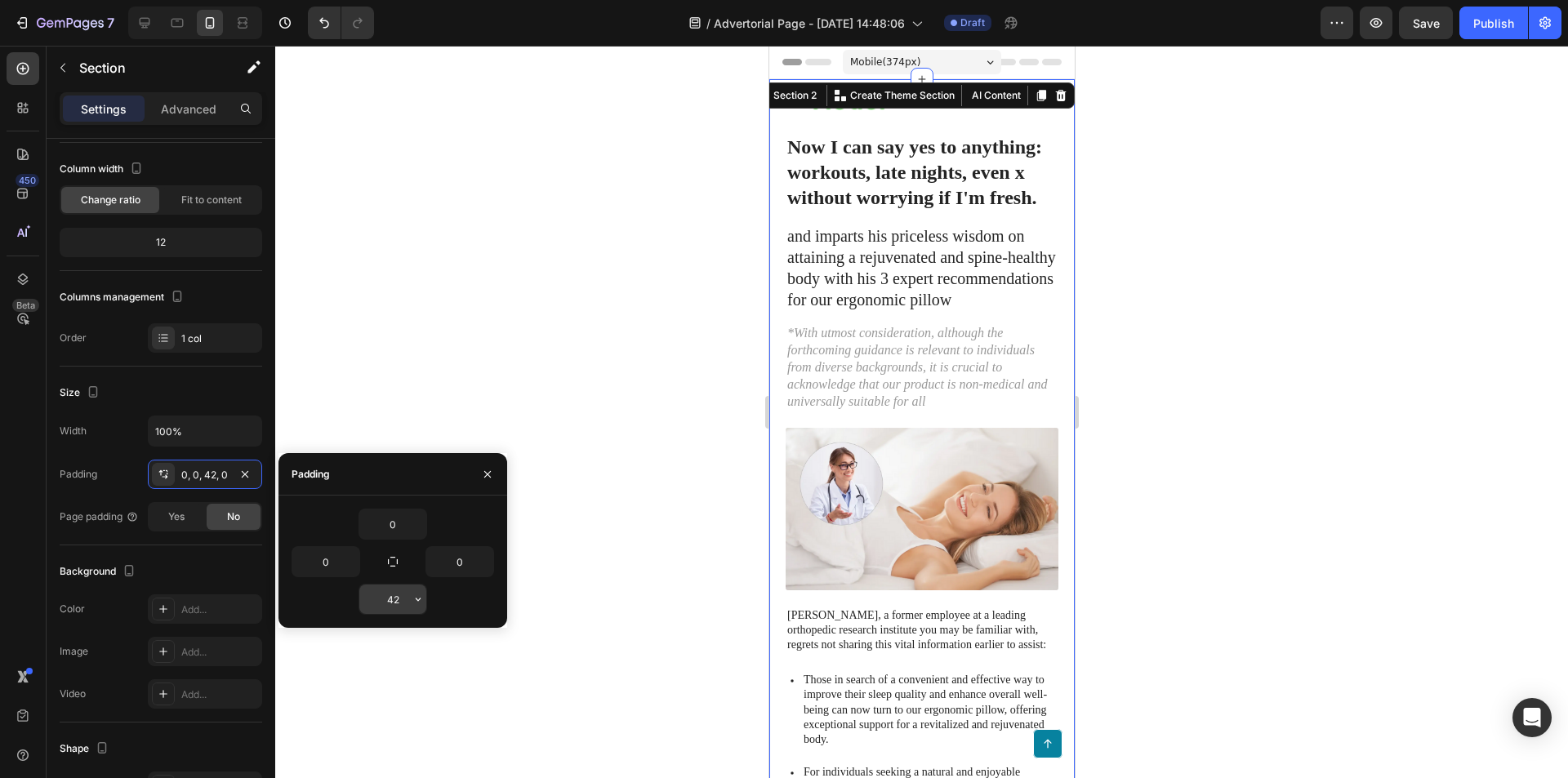
click at [400, 605] on input "42" at bounding box center [393, 599] width 67 height 29
click at [417, 601] on icon "button" at bounding box center [418, 599] width 13 height 13
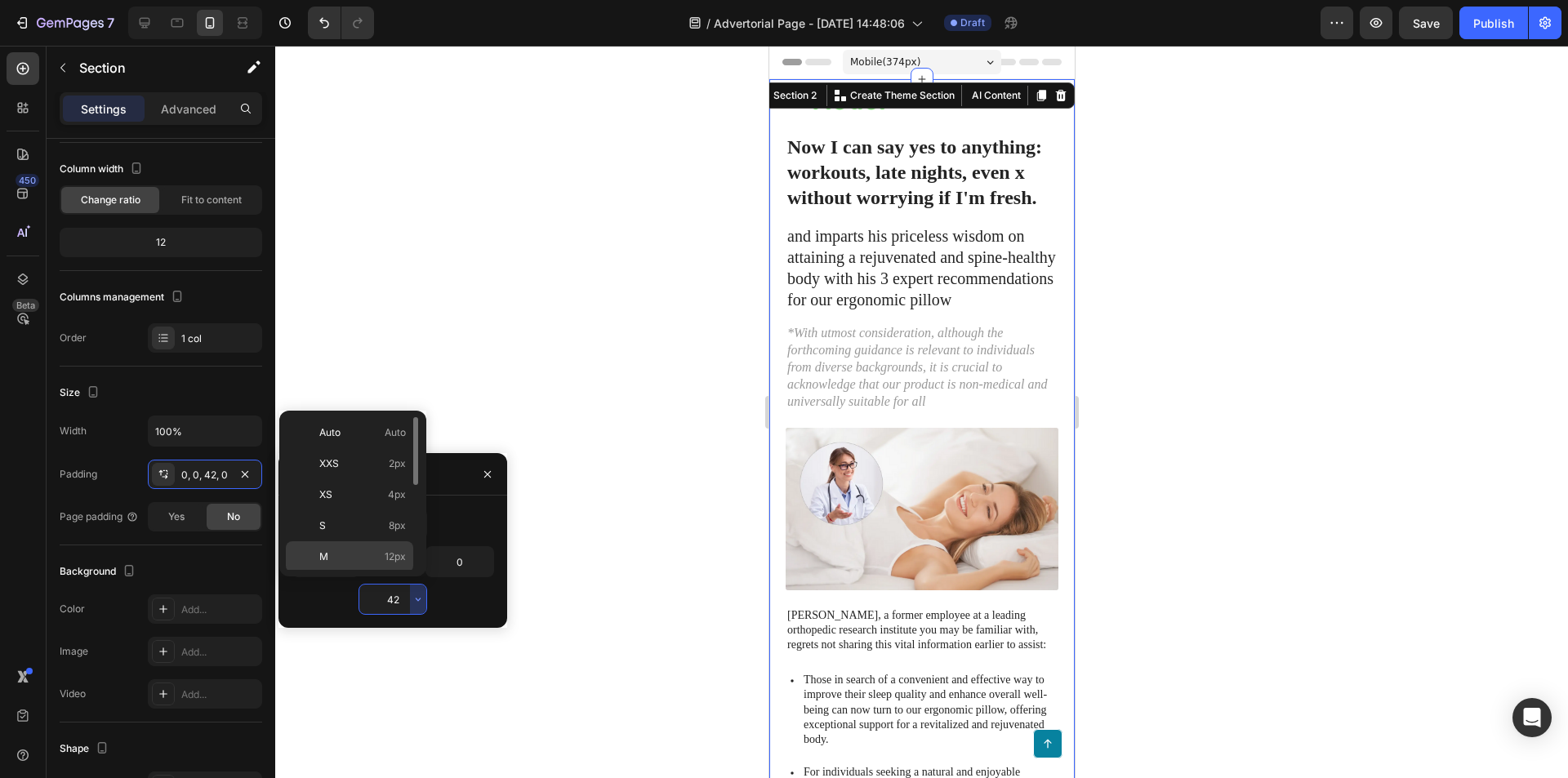
click at [380, 552] on p "M 12px" at bounding box center [363, 557] width 87 height 15
type input "12"
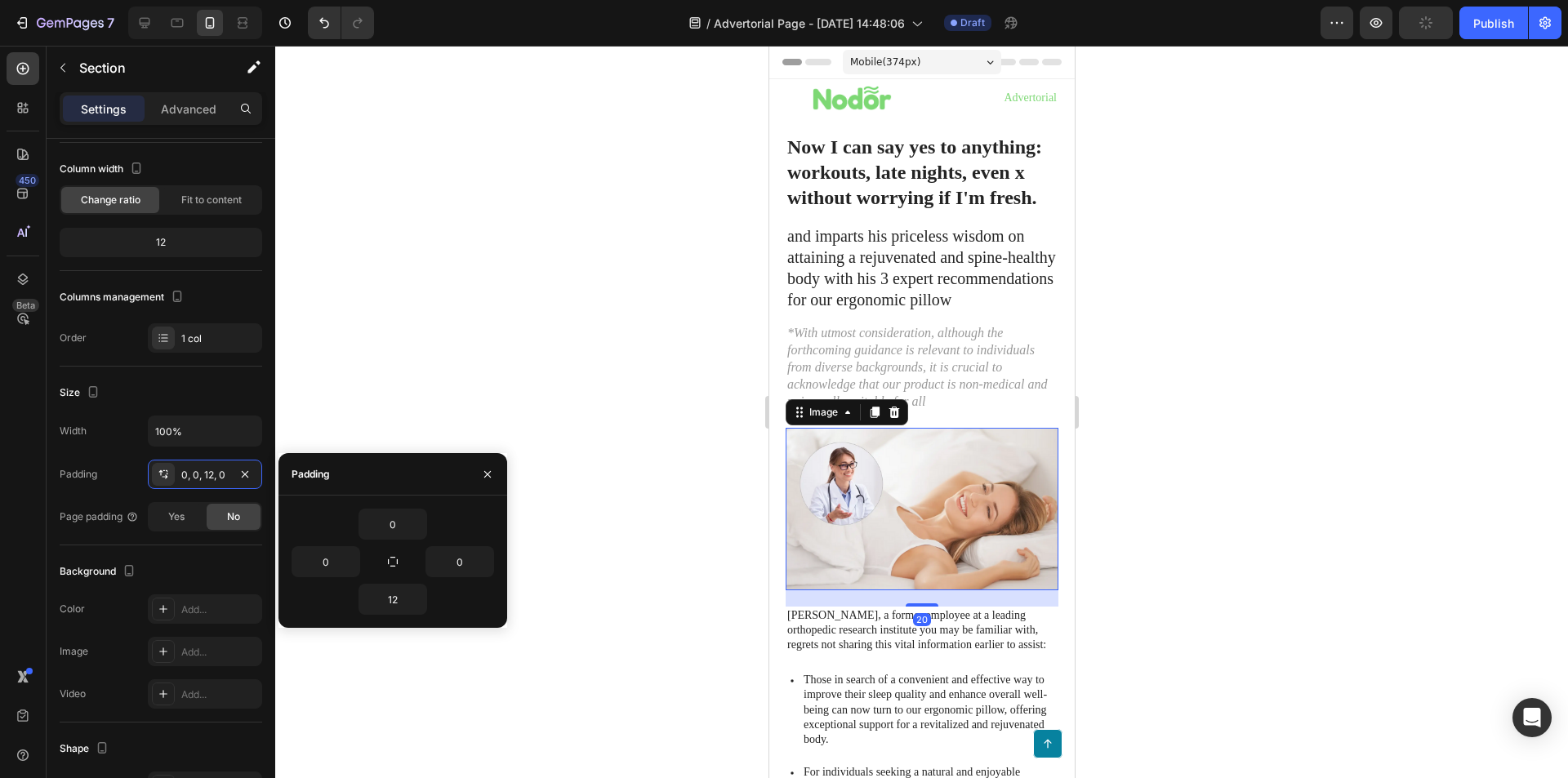
click at [919, 460] on img at bounding box center [921, 508] width 272 height 161
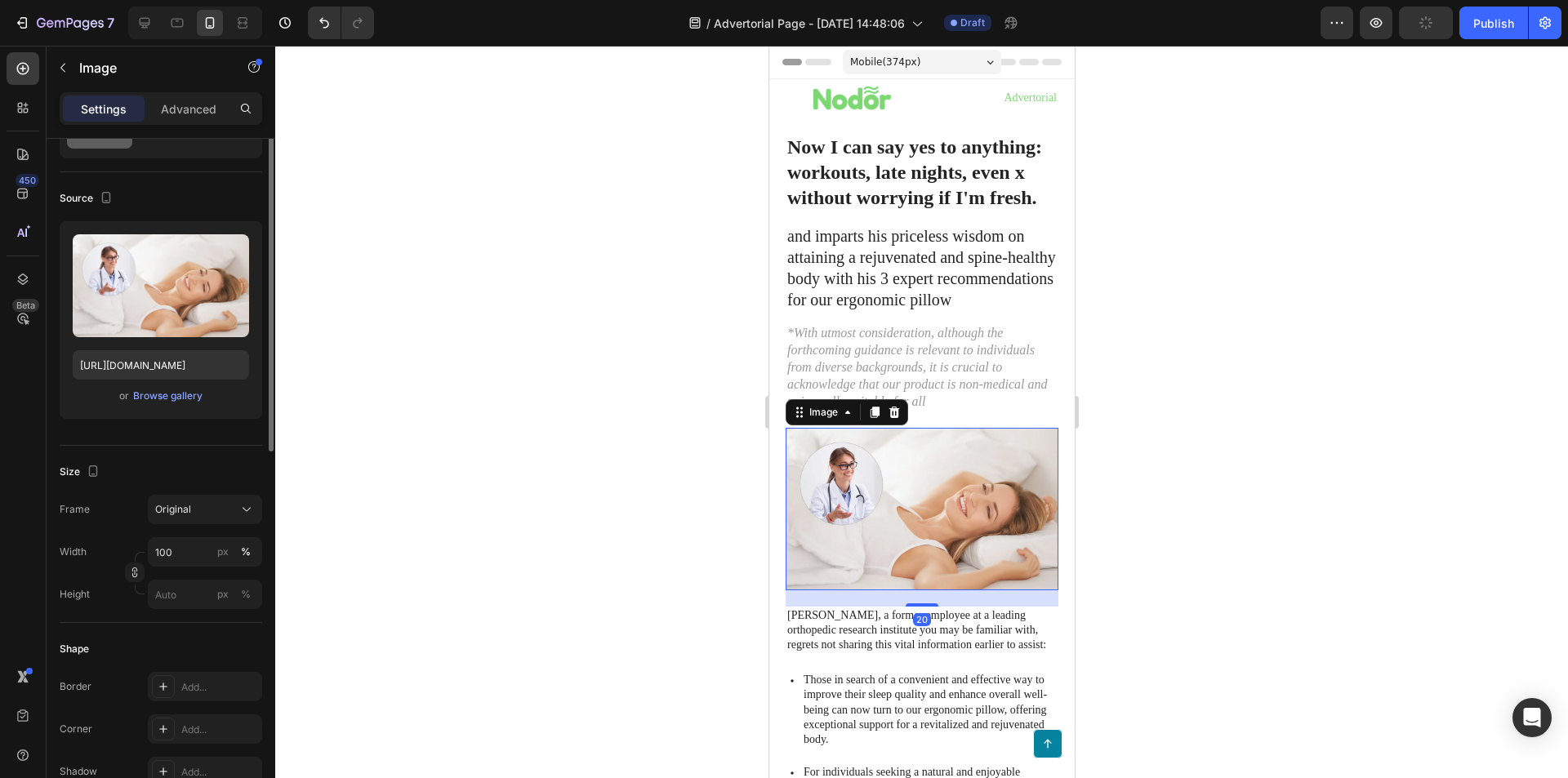
scroll to position [0, 0]
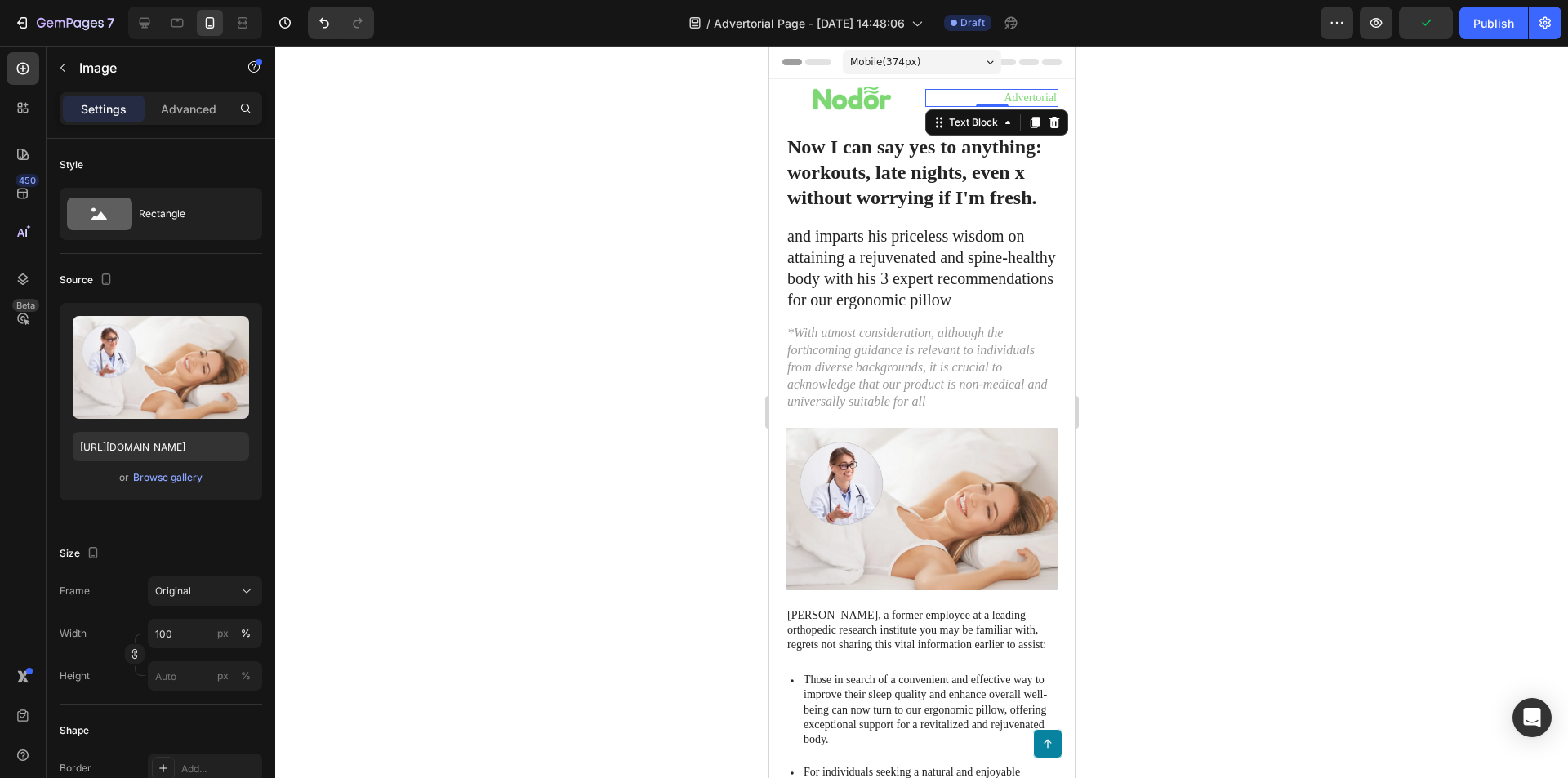
click at [942, 104] on p "Advertorial" at bounding box center [990, 98] width 130 height 15
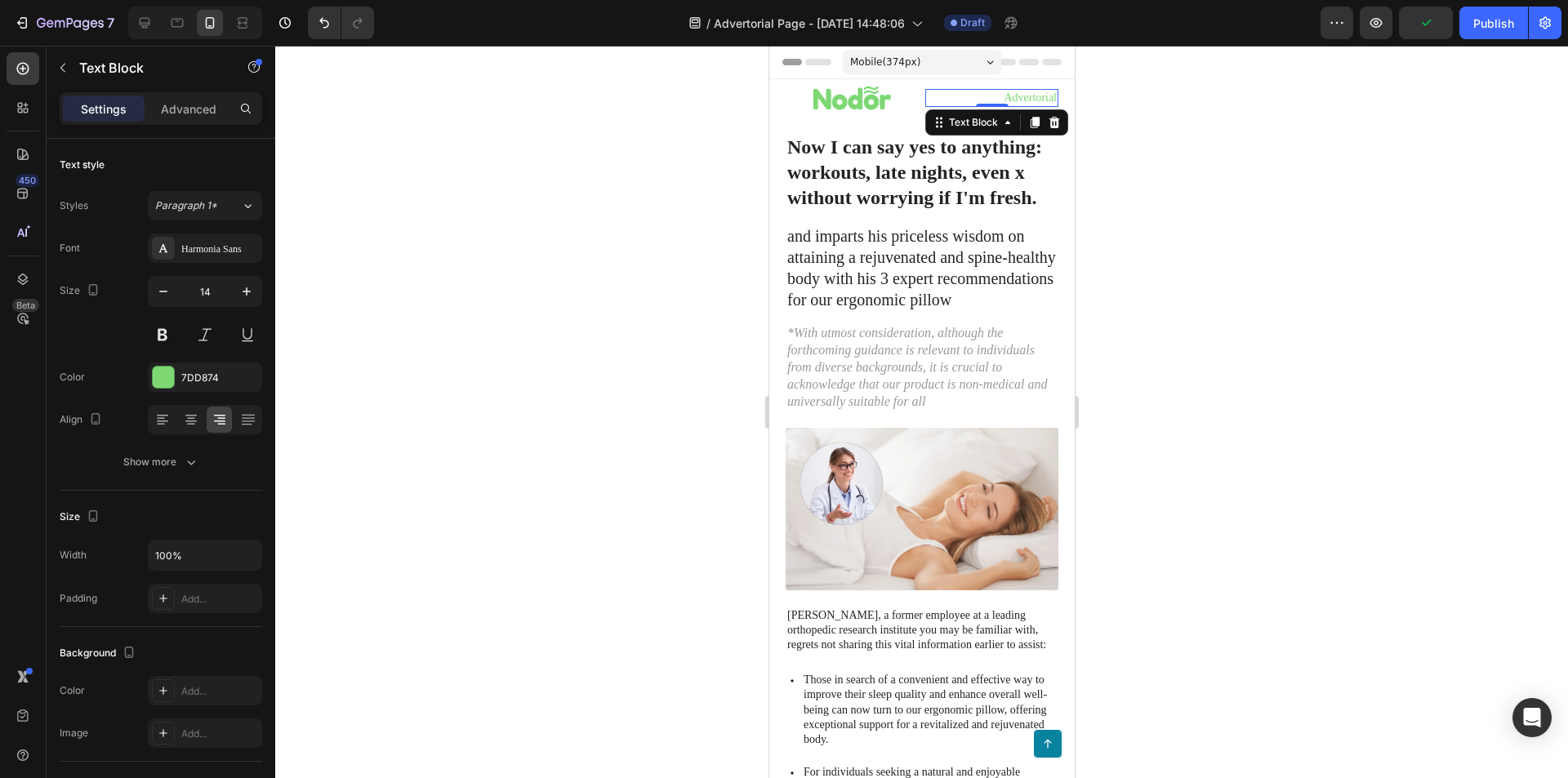
click at [914, 99] on div "Image Advertorial Text Block 0 Row" at bounding box center [921, 98] width 272 height 38
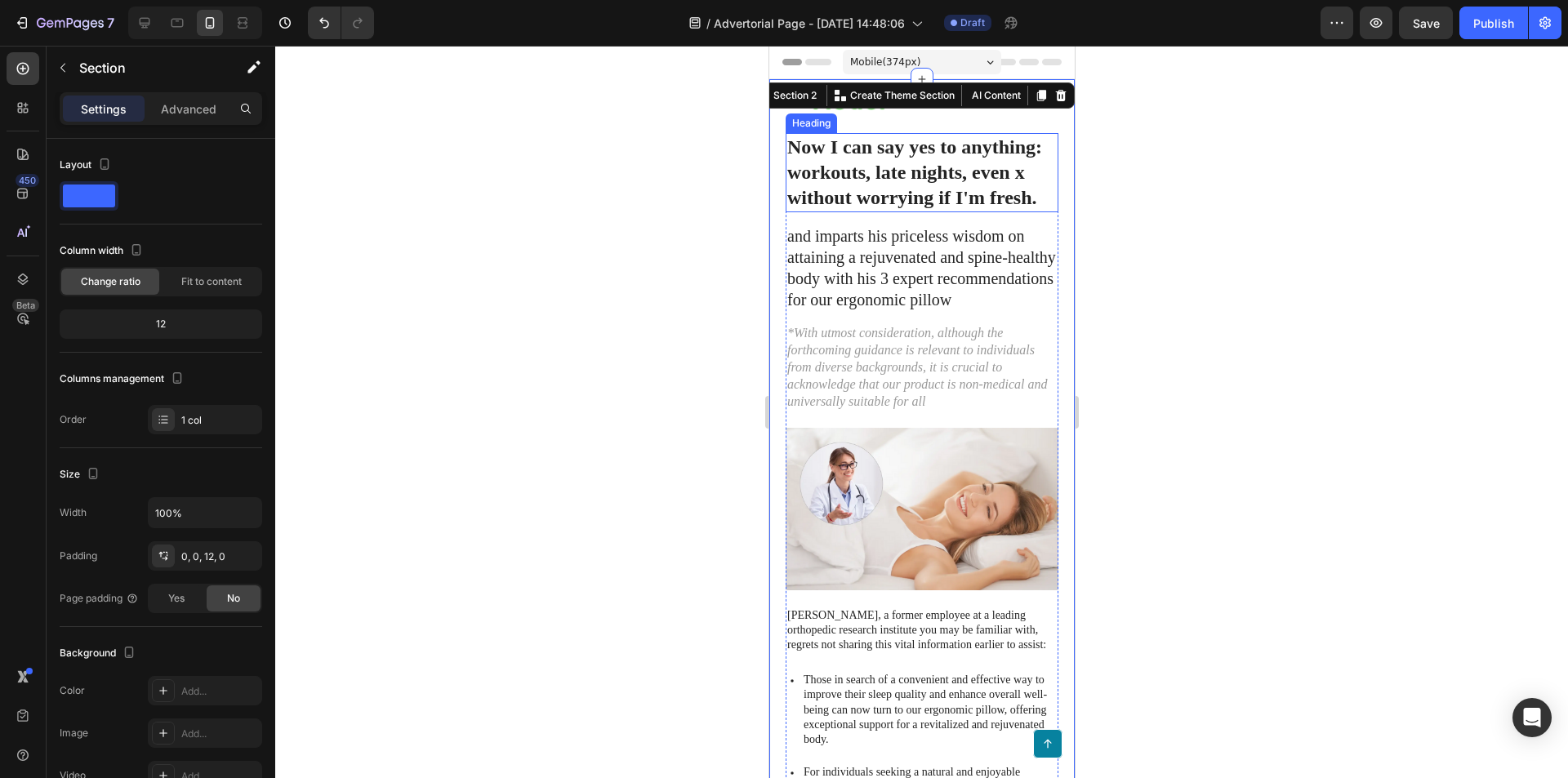
click at [953, 163] on p "Now I can say yes to anything: workouts, late nights, even x without worrying i…" at bounding box center [921, 173] width 269 height 77
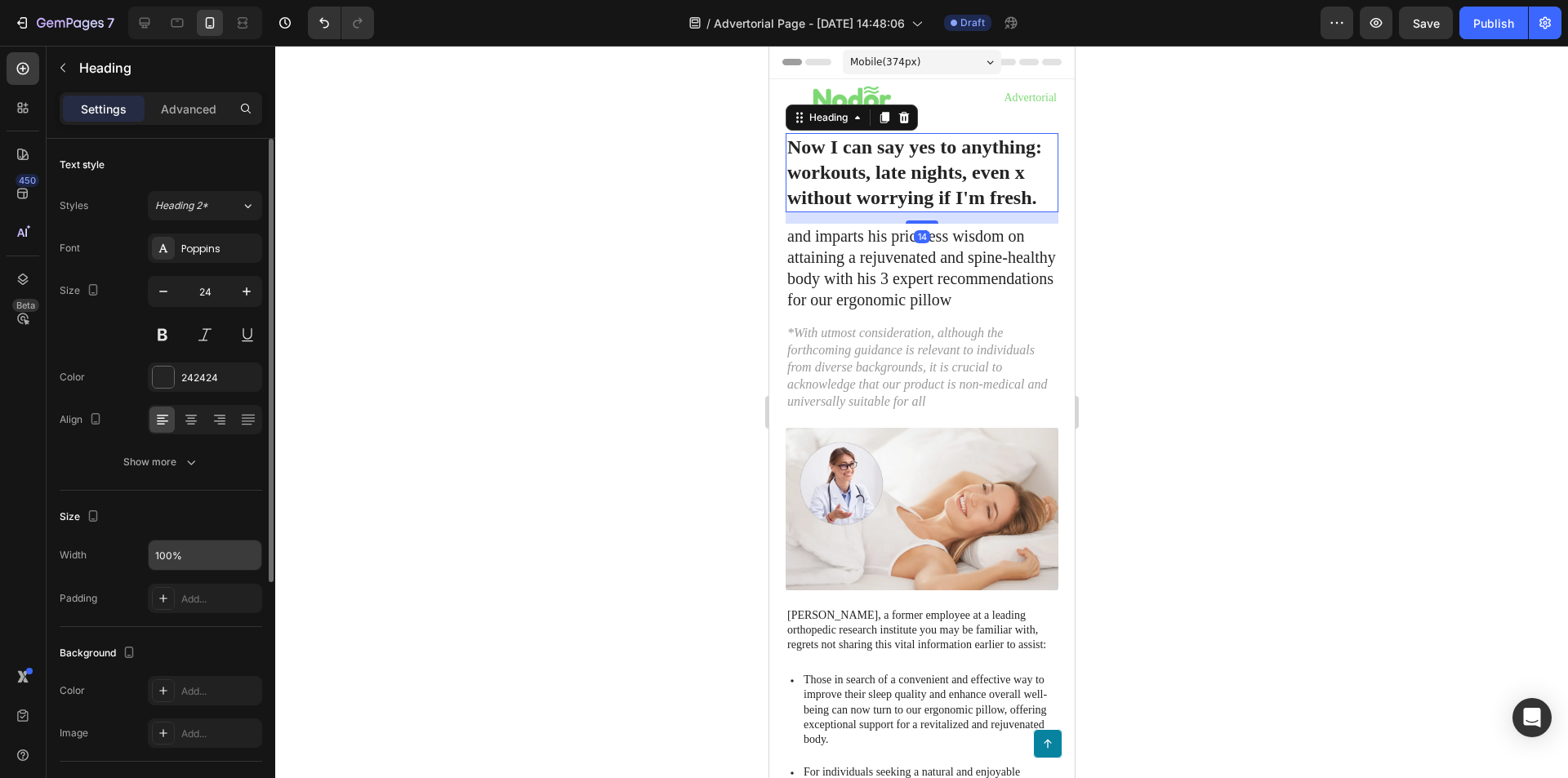
scroll to position [82, 0]
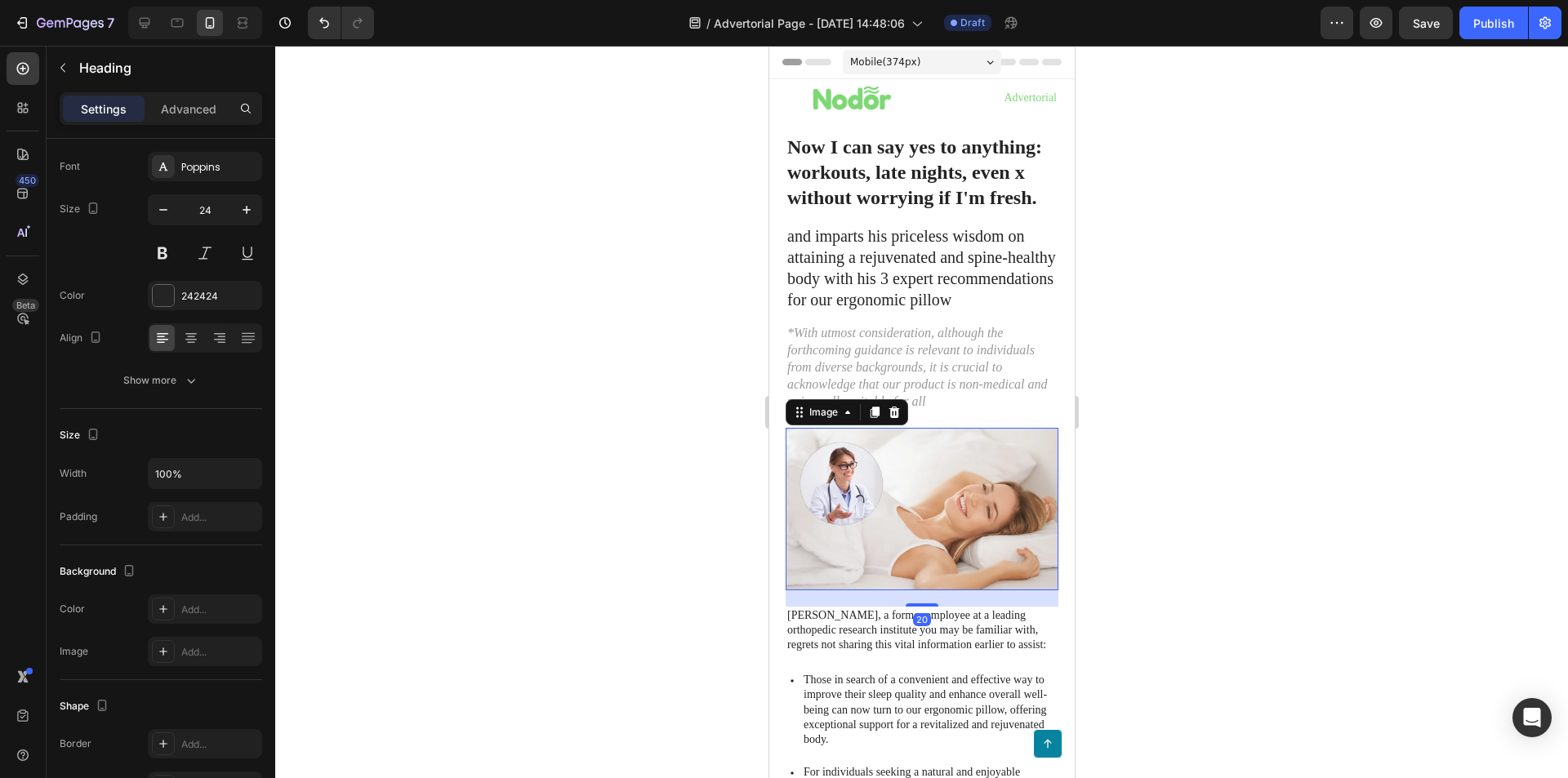
click at [904, 508] on img at bounding box center [921, 508] width 272 height 161
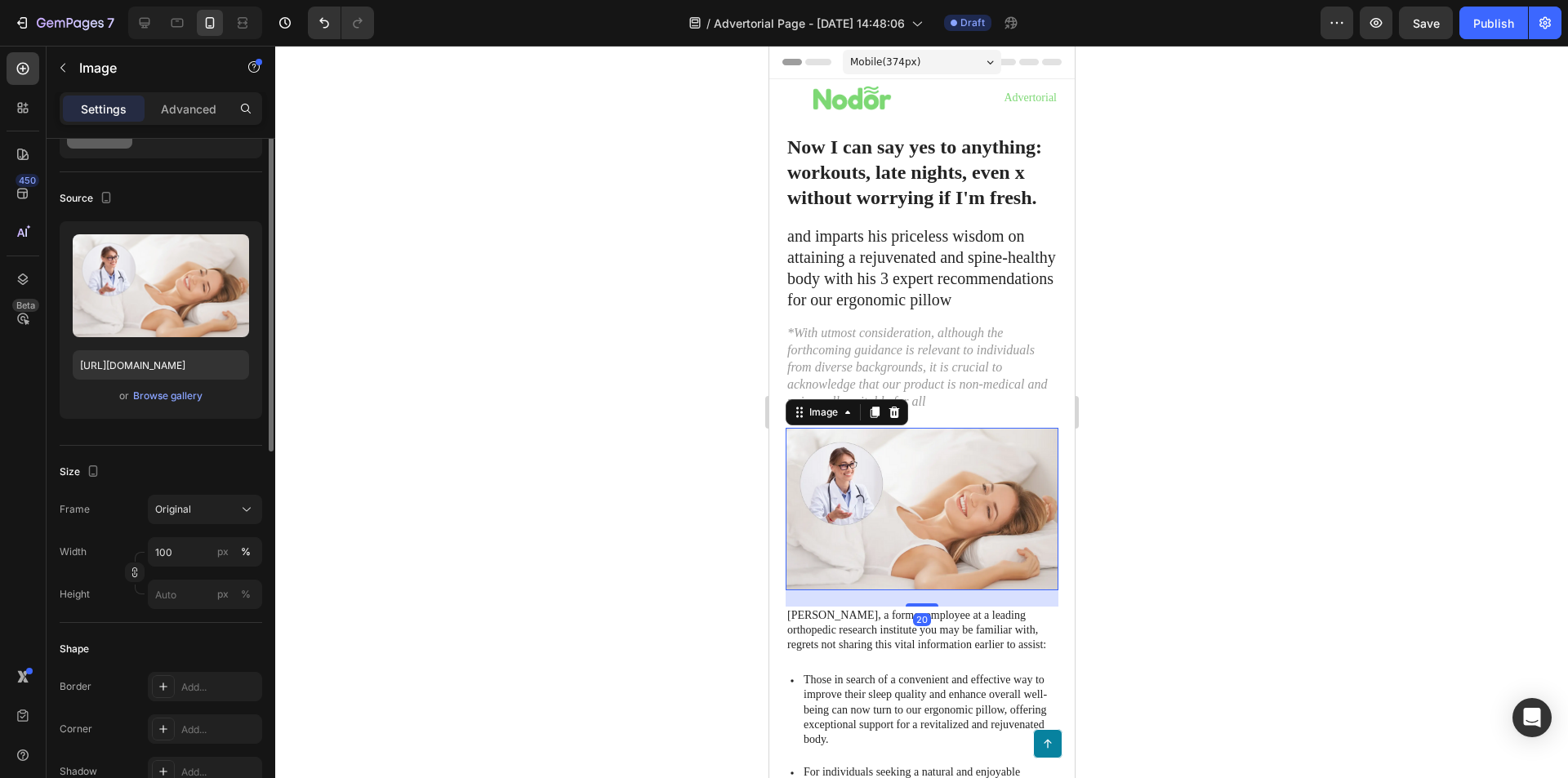
scroll to position [0, 0]
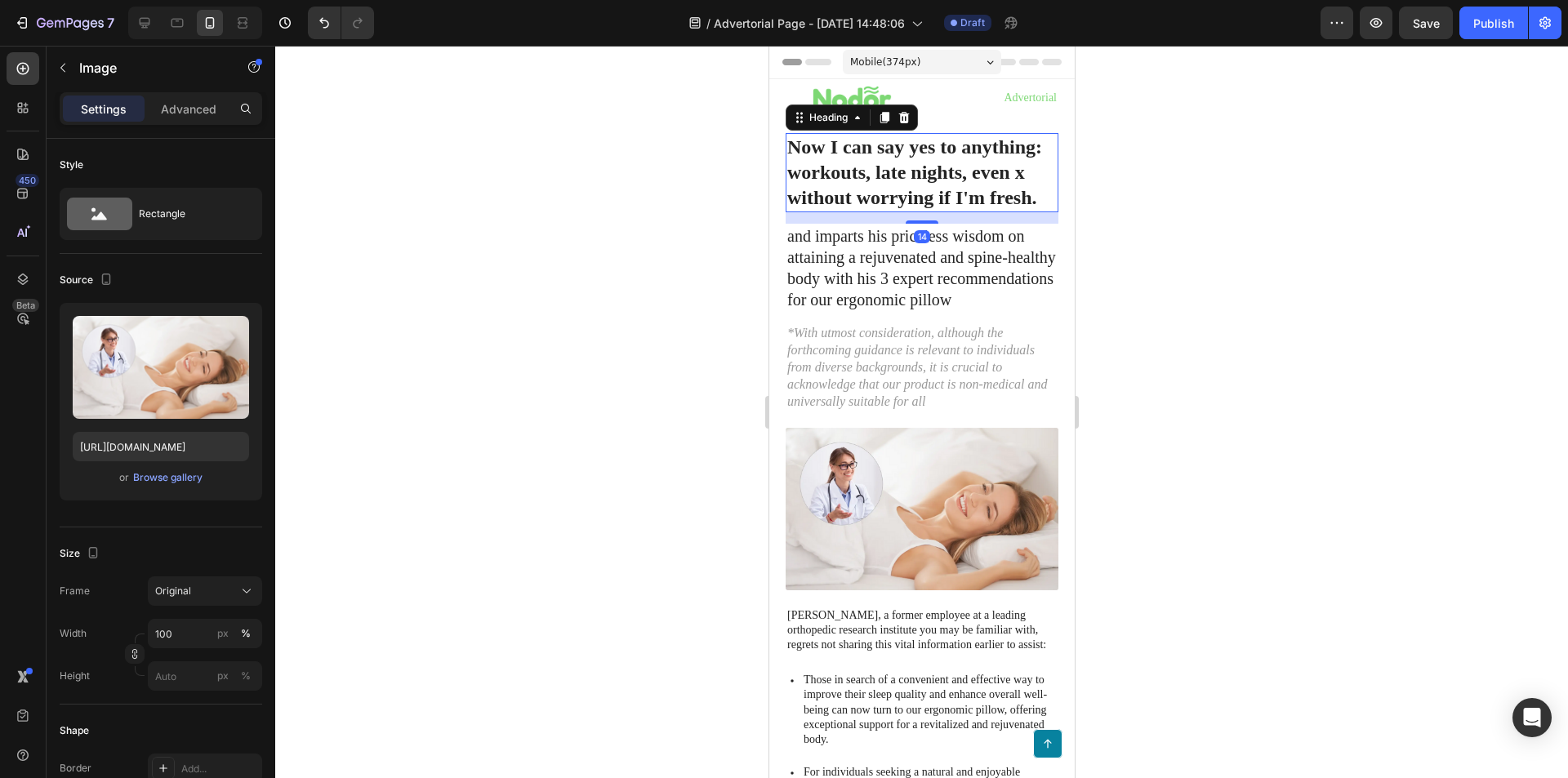
click at [852, 176] on p "Now I can say yes to anything: workouts, late nights, even x without worrying i…" at bounding box center [921, 173] width 269 height 77
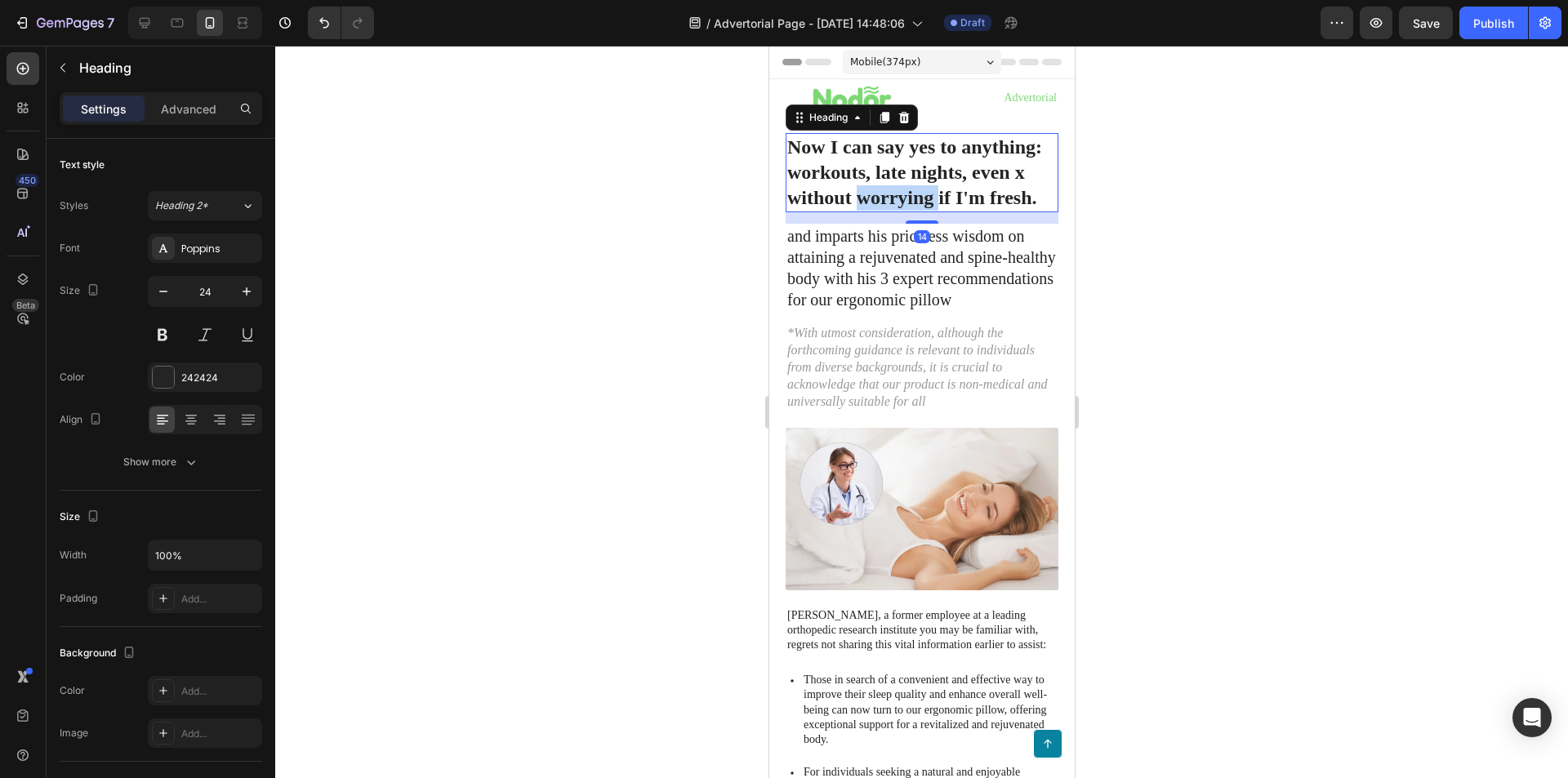
click at [901, 187] on p "Now I can say yes to anything: workouts, late nights, even x without worrying i…" at bounding box center [921, 173] width 269 height 77
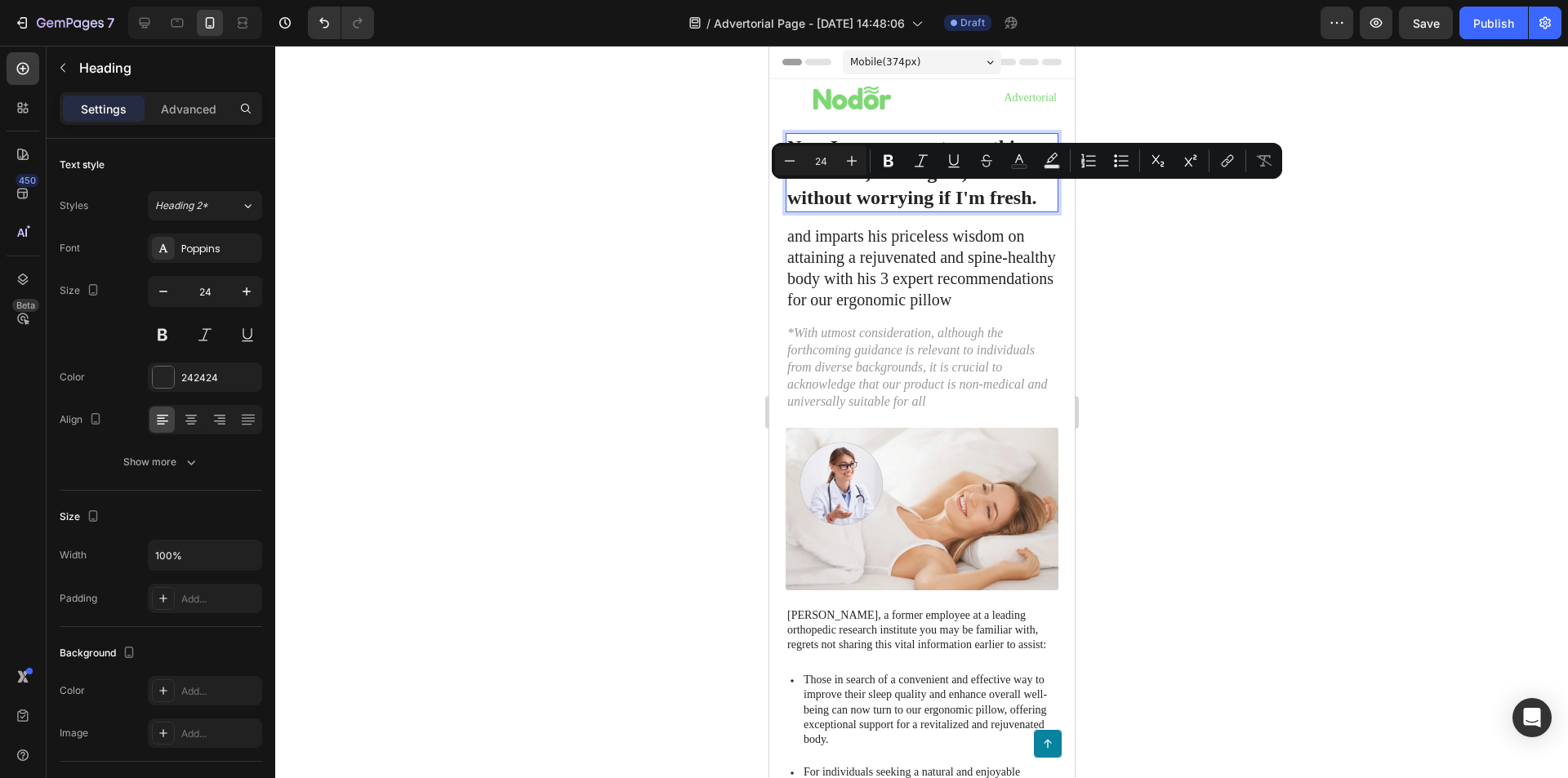
click at [1022, 199] on p "Now I can say yes to anything: workouts, late nights, even x without worrying i…" at bounding box center [921, 173] width 269 height 77
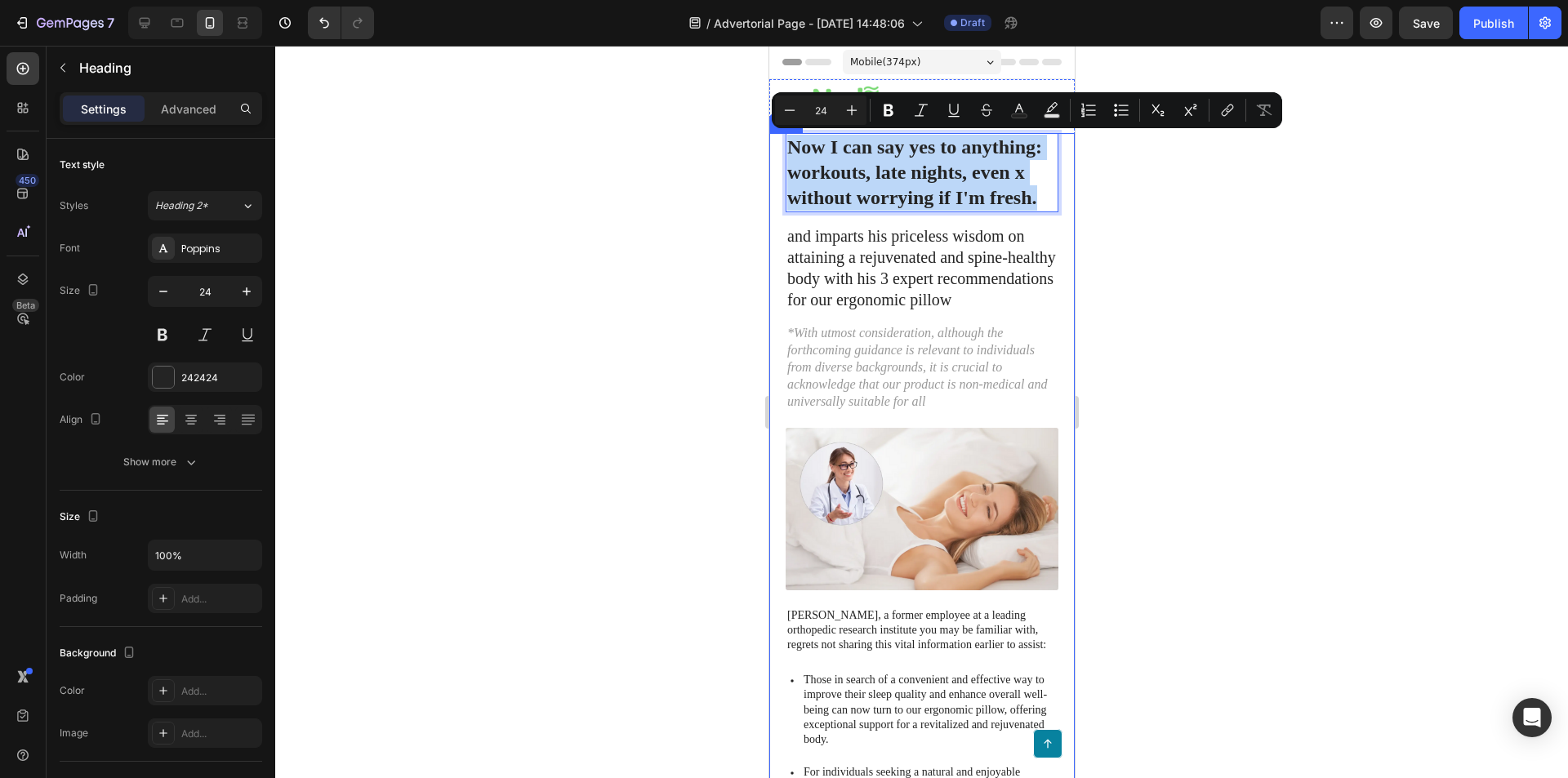
drag, startPoint x: 1036, startPoint y: 199, endPoint x: 770, endPoint y: 146, distance: 271.2
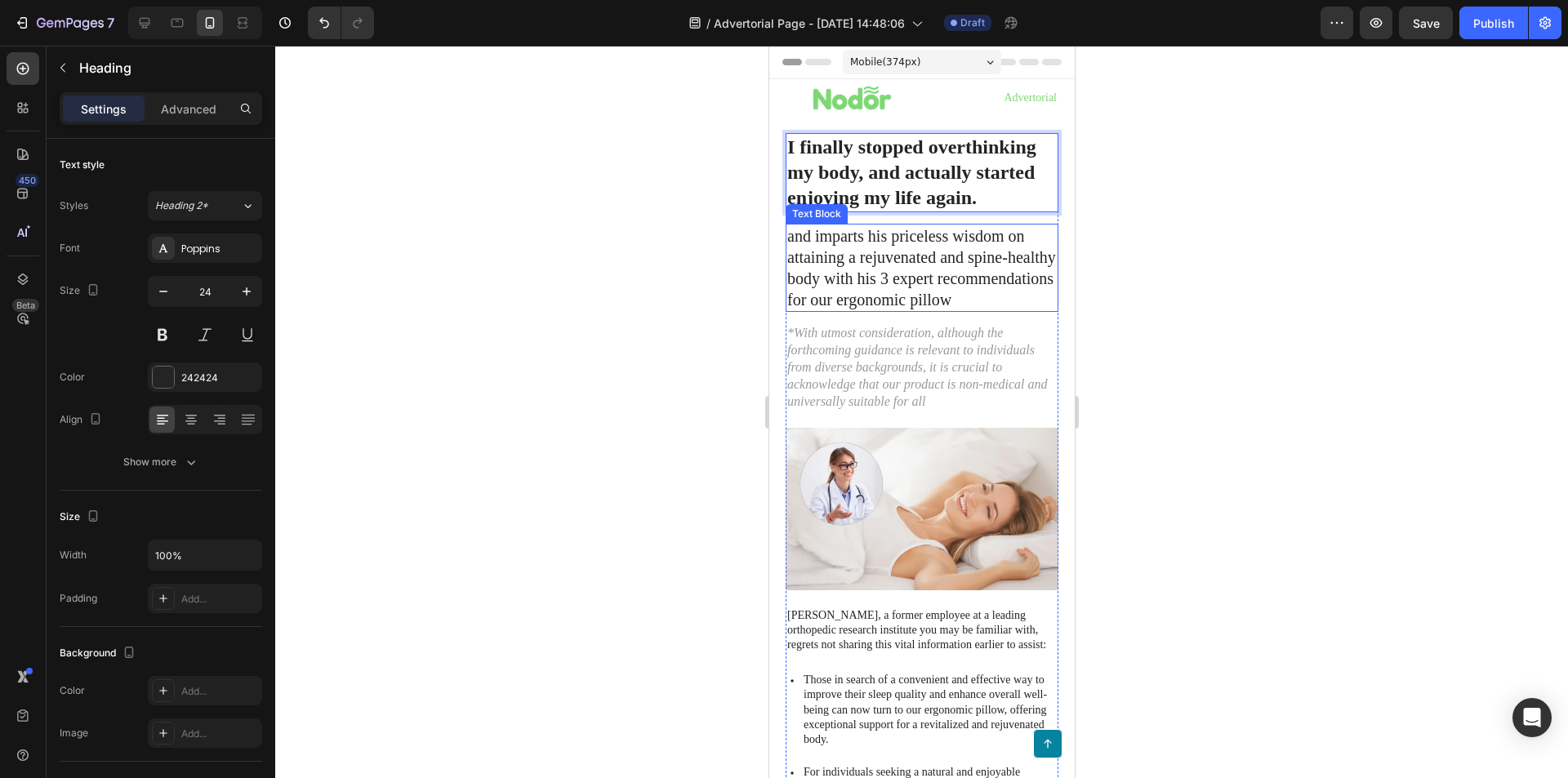
click at [882, 255] on p "and imparts his priceless wisdom on attaining a rejuvenated and spine-healthy b…" at bounding box center [921, 268] width 269 height 85
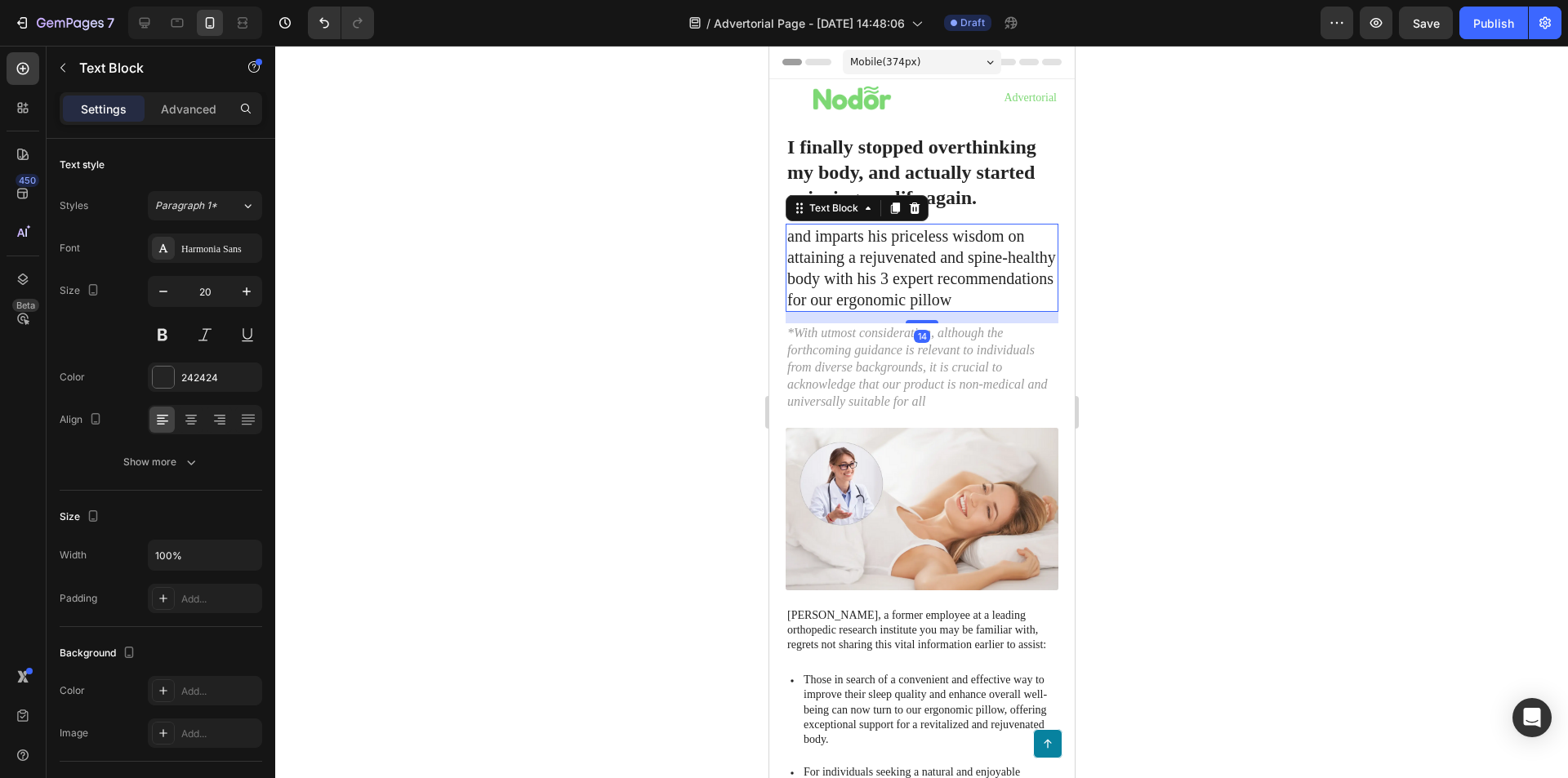
click at [1150, 281] on div at bounding box center [921, 412] width 1293 height 732
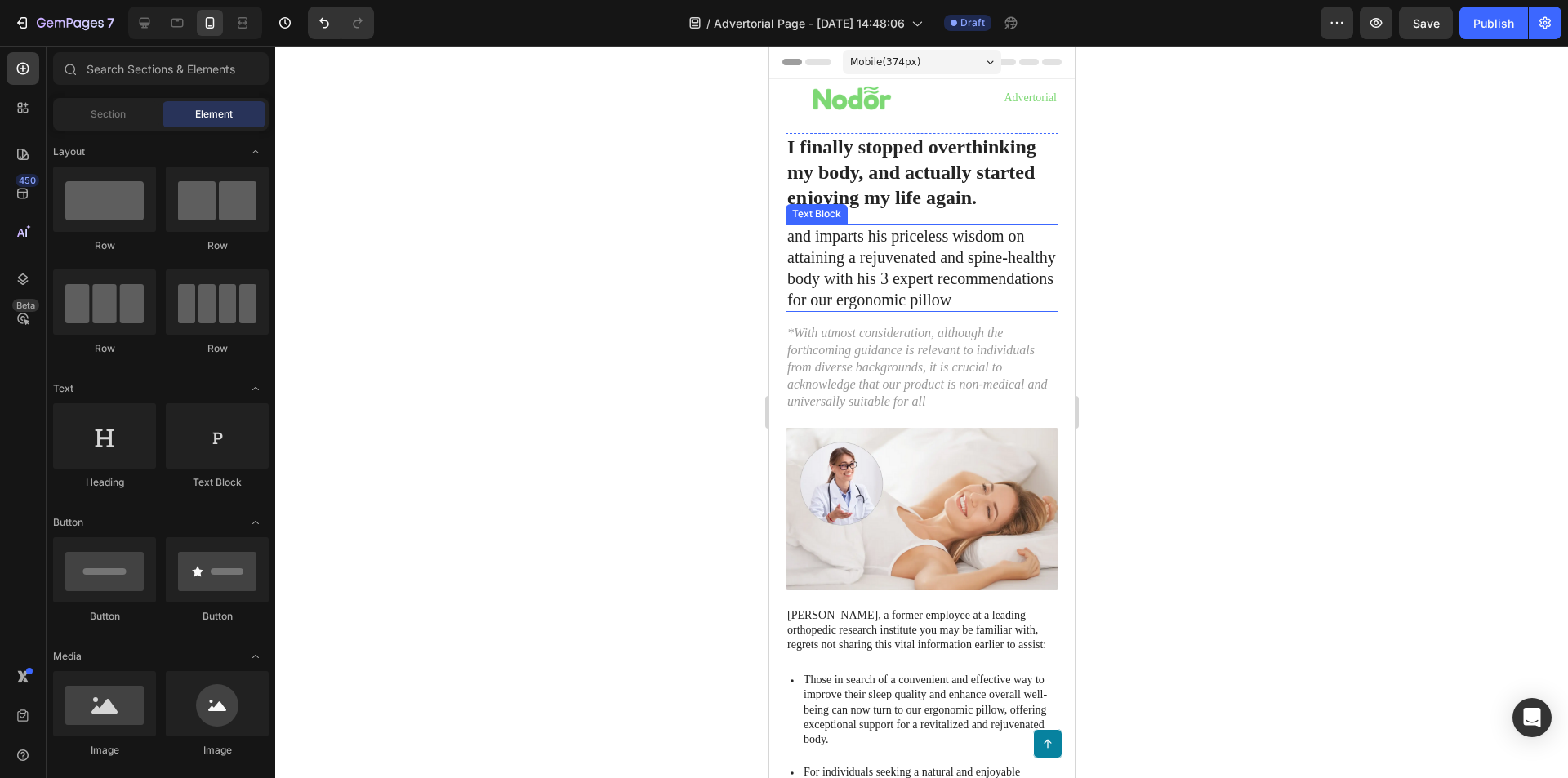
click at [958, 264] on p "and imparts his priceless wisdom on attaining a rejuvenated and spine-healthy b…" at bounding box center [921, 268] width 269 height 85
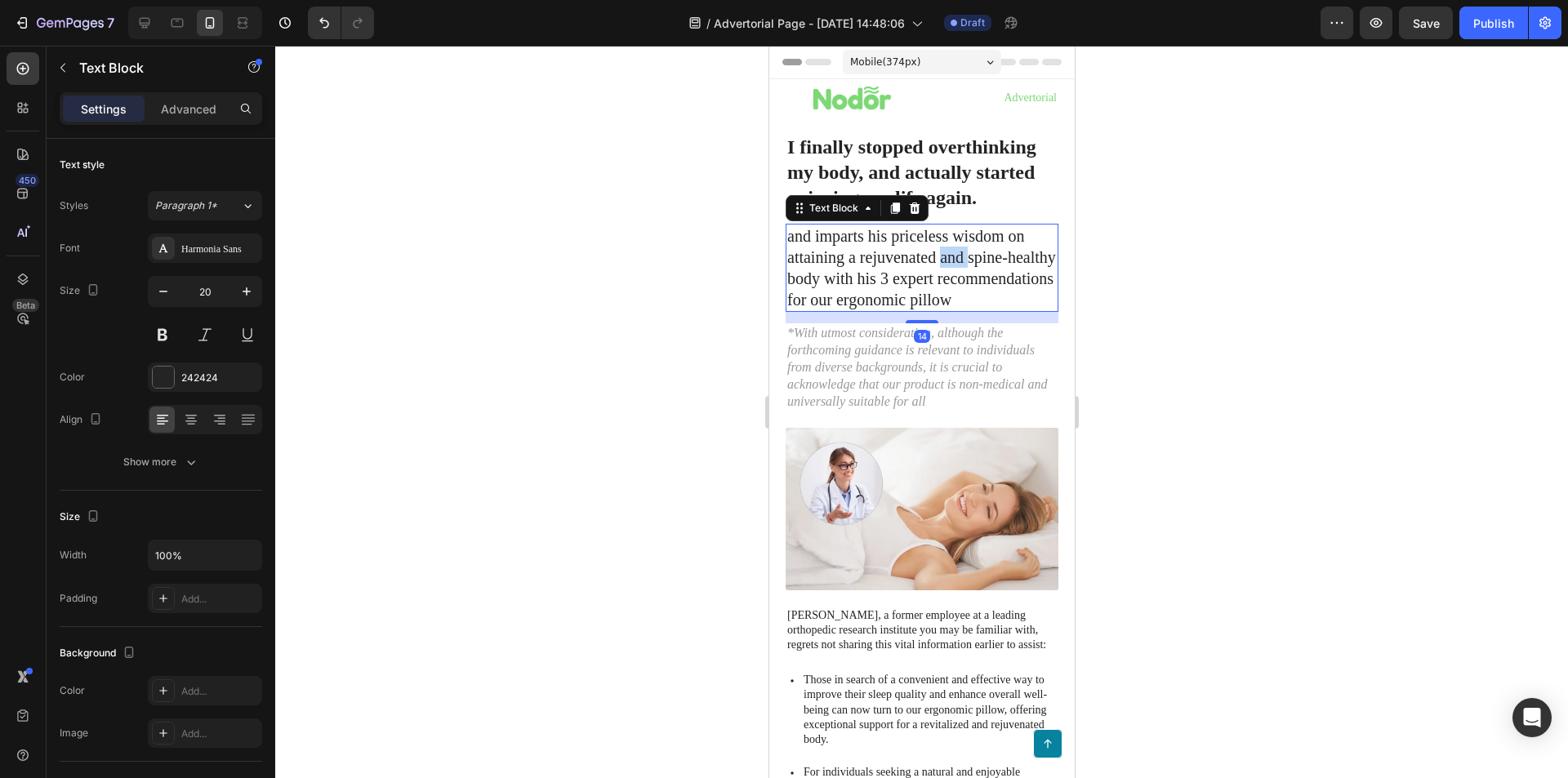
click at [958, 264] on p "and imparts his priceless wisdom on attaining a rejuvenated and spine-healthy b…" at bounding box center [921, 268] width 269 height 85
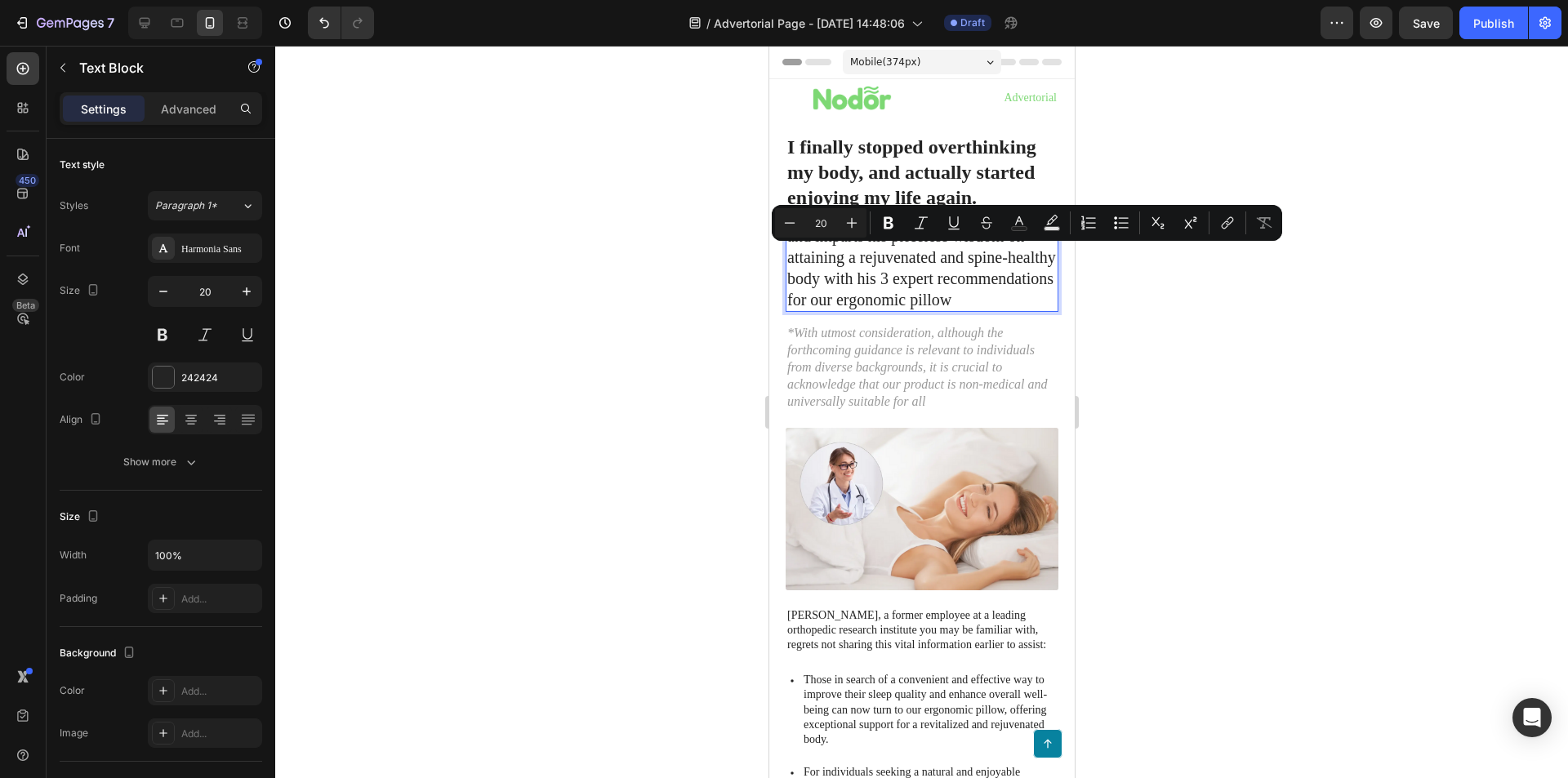
click at [893, 298] on p "and imparts his priceless wisdom on attaining a rejuvenated and spine-healthy b…" at bounding box center [921, 268] width 269 height 85
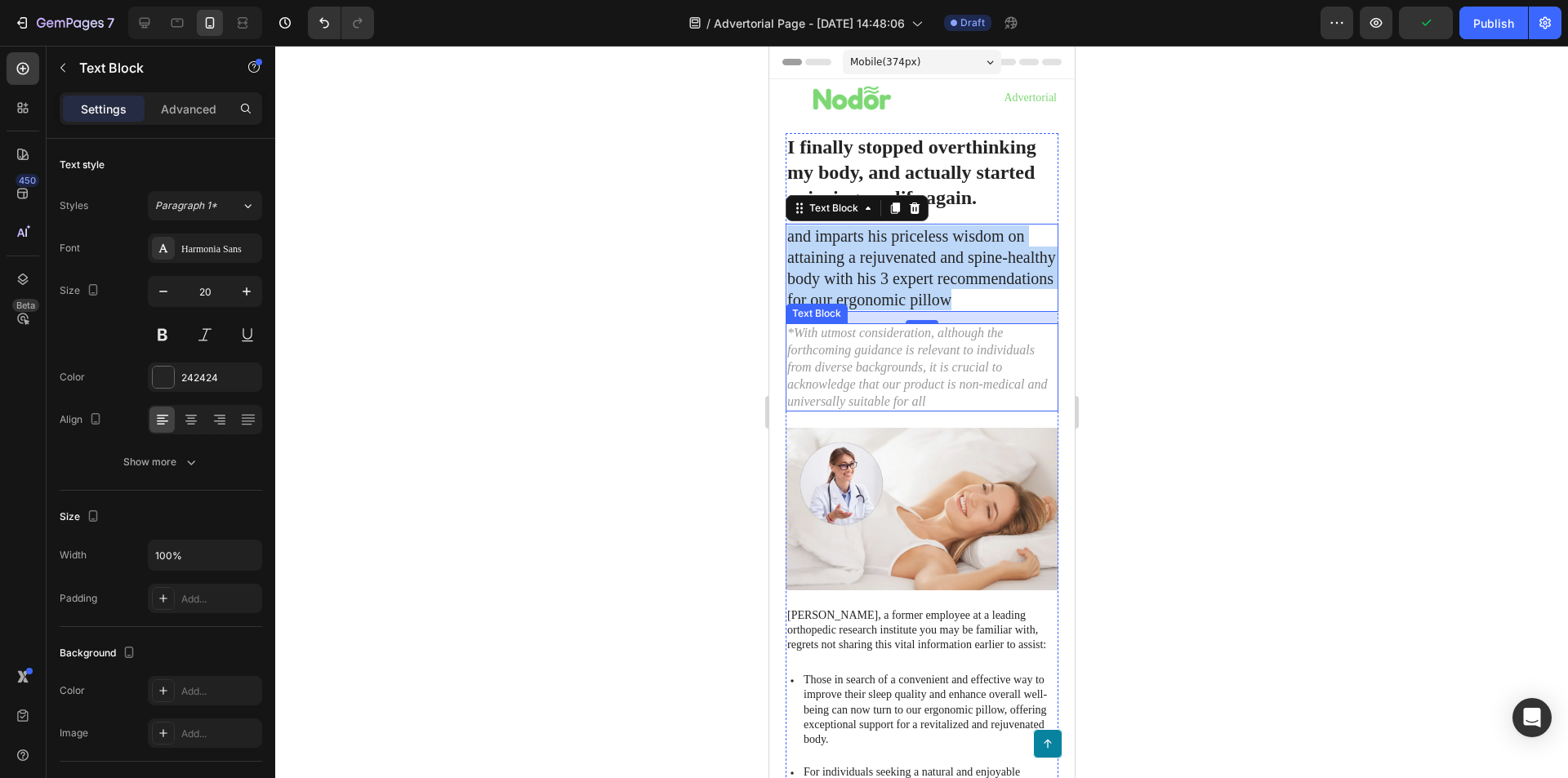
drag, startPoint x: 918, startPoint y: 391, endPoint x: 904, endPoint y: 372, distance: 23.6
click at [918, 391] on p "*With utmost consideration, although the forthcoming guidance is relevant to in…" at bounding box center [921, 368] width 269 height 85
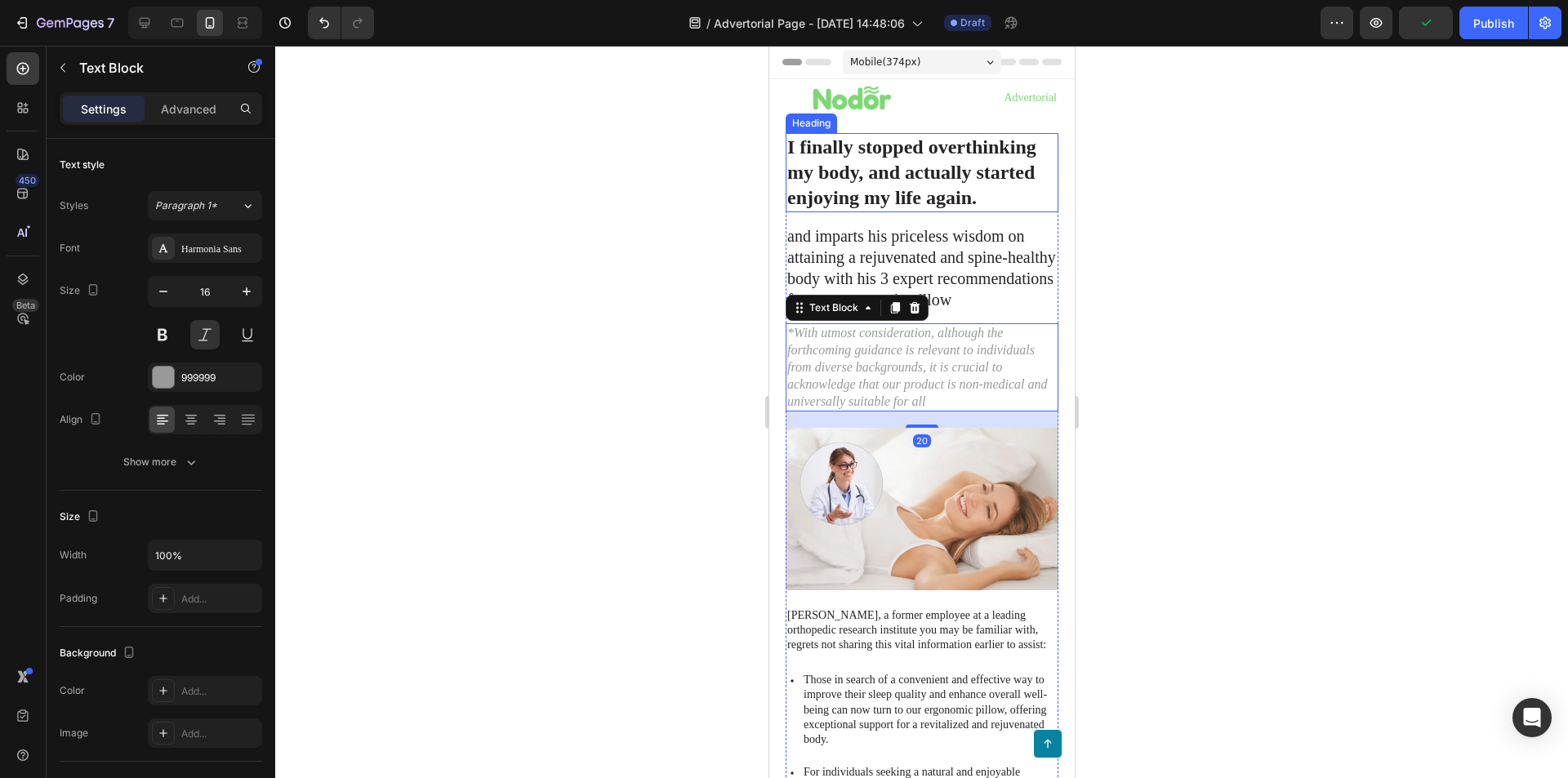
click at [901, 199] on p "I finally stopped overthinking my body, and actually started enjoying my life a…" at bounding box center [921, 173] width 269 height 77
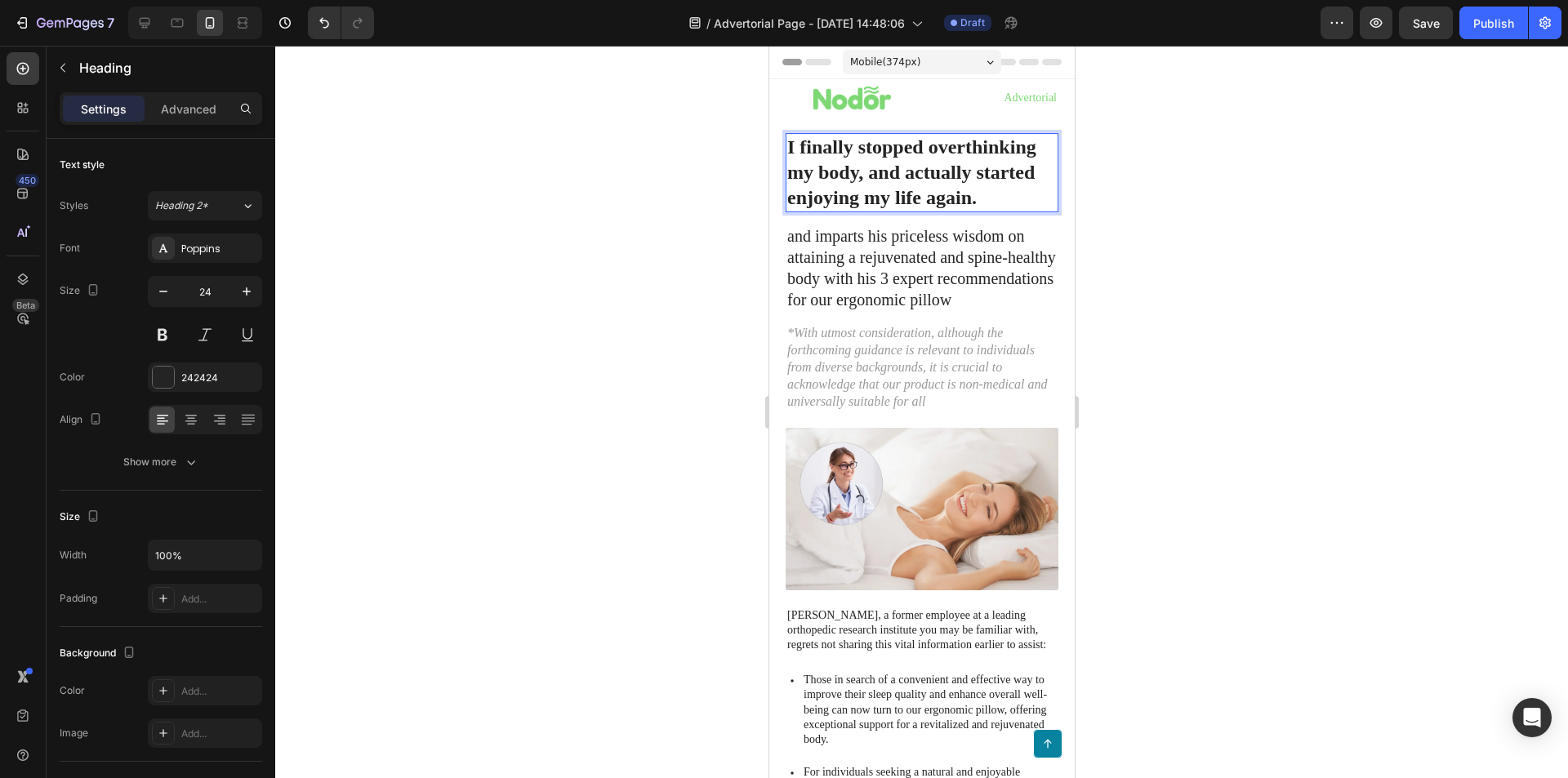
drag, startPoint x: 985, startPoint y: 196, endPoint x: 783, endPoint y: 140, distance: 209.6
copy p "I finally stopped overthinking my body, and actually started enjoying my life a…"
click at [866, 274] on p "and imparts his priceless wisdom on attaining a rejuvenated and spine-healthy b…" at bounding box center [921, 268] width 269 height 85
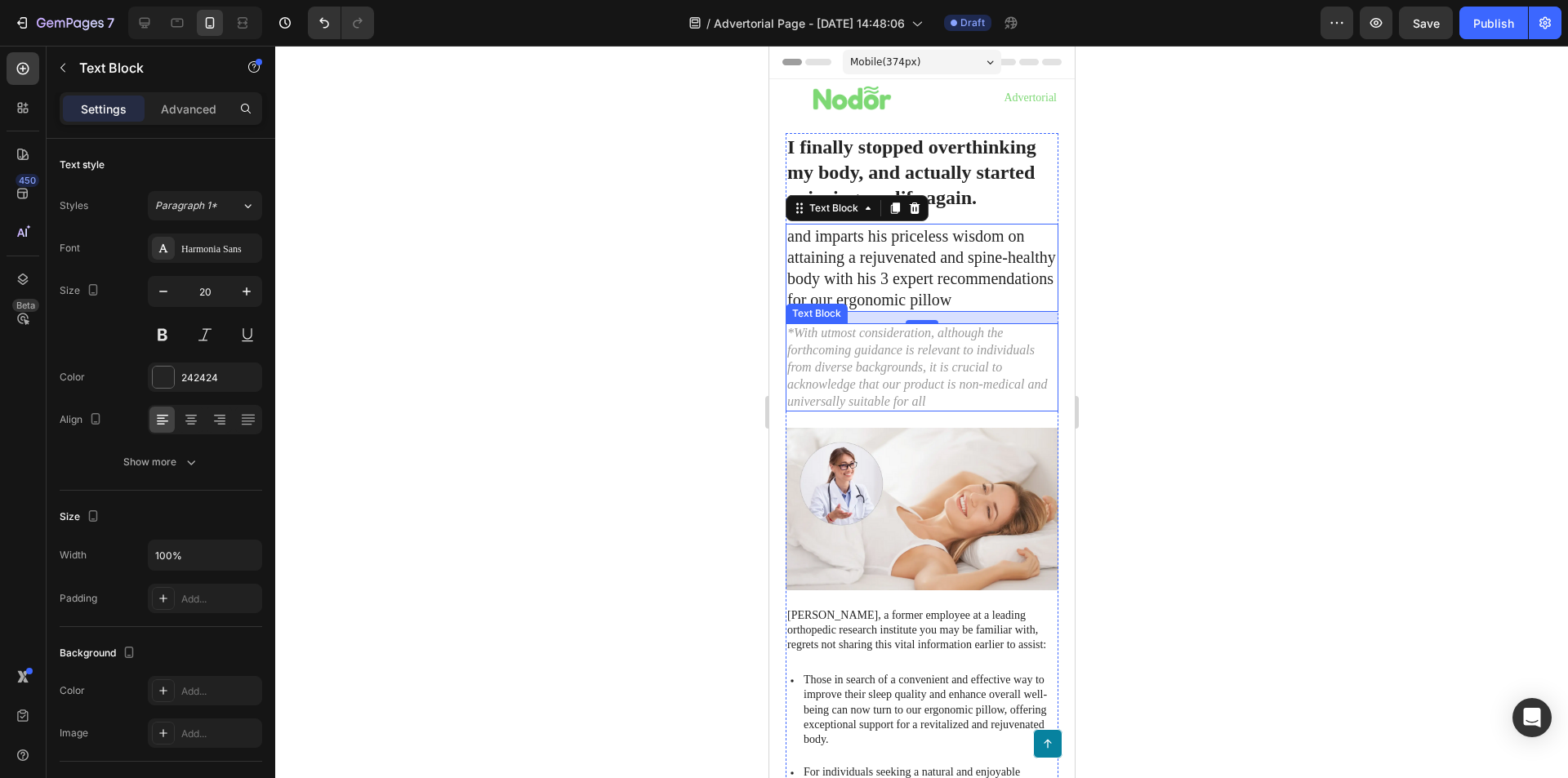
click at [979, 374] on p "*With utmost consideration, although the forthcoming guidance is relevant to in…" at bounding box center [921, 368] width 269 height 85
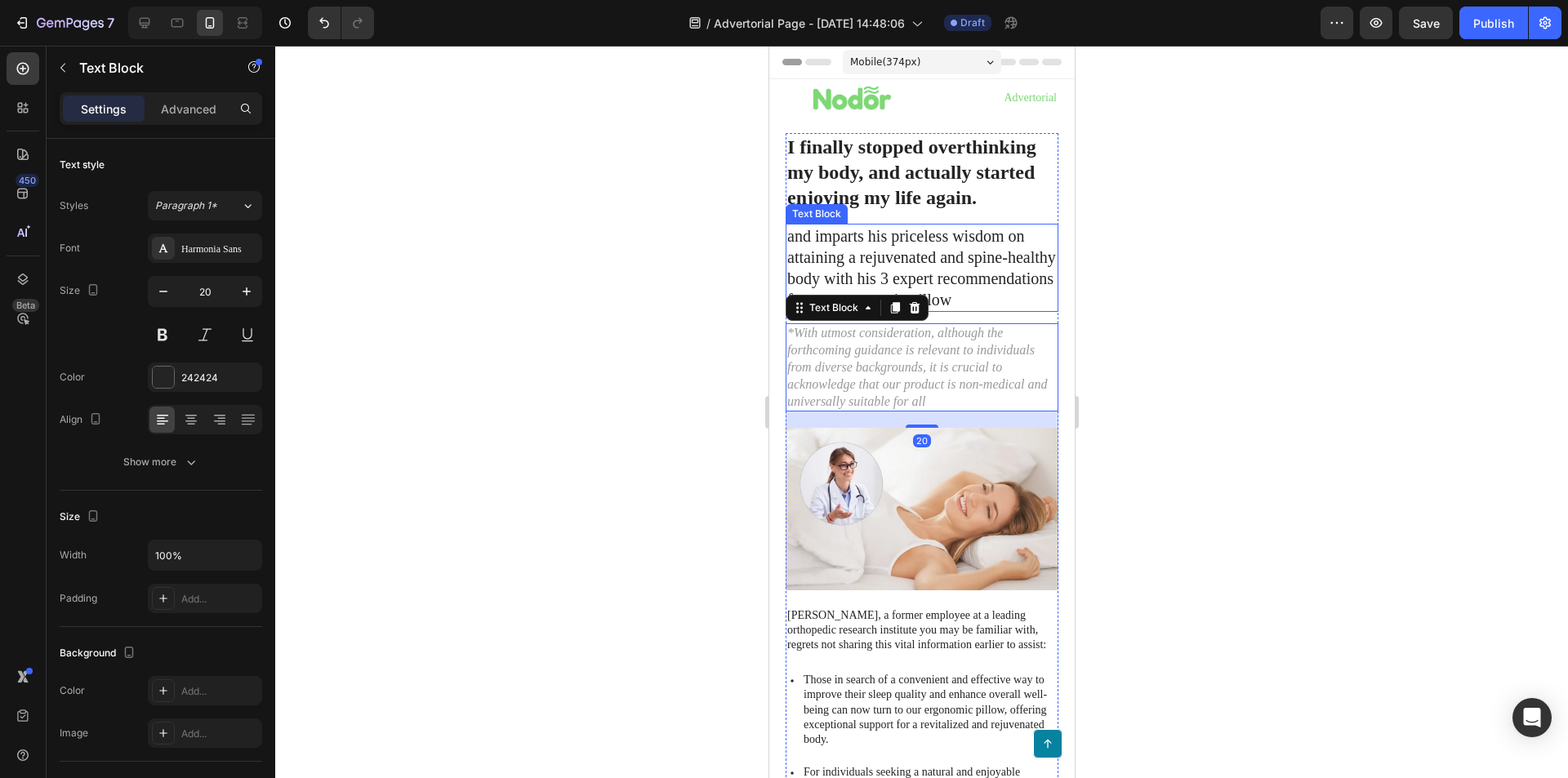
click at [964, 295] on p "and imparts his priceless wisdom on attaining a rejuvenated and spine-healthy b…" at bounding box center [921, 268] width 269 height 85
click at [1016, 389] on p "*With utmost consideration, although the forthcoming guidance is relevant to in…" at bounding box center [921, 368] width 269 height 85
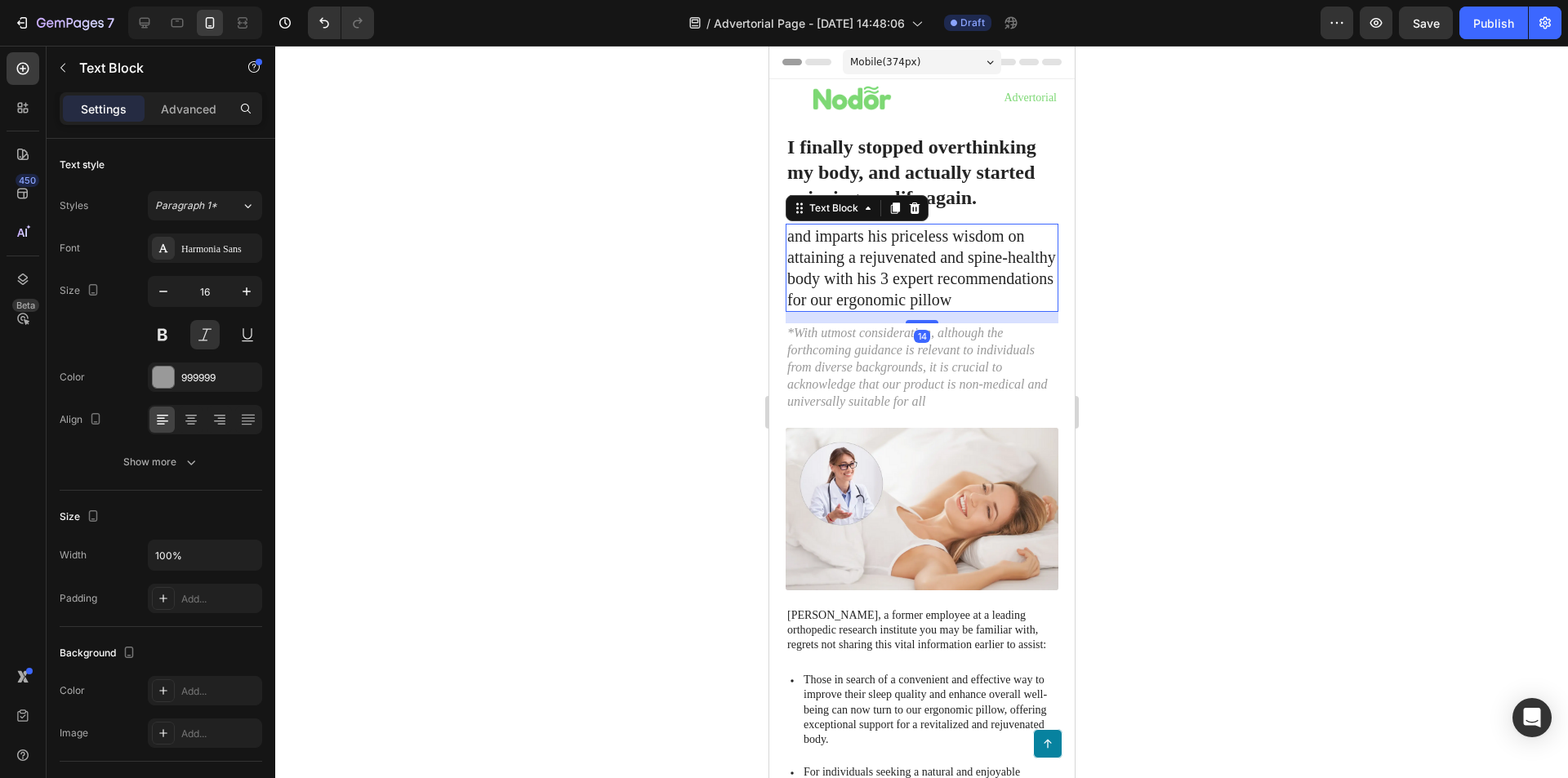
click at [980, 288] on p "and imparts his priceless wisdom on attaining a rejuvenated and spine-healthy b…" at bounding box center [921, 268] width 269 height 85
click at [916, 201] on icon at bounding box center [914, 208] width 13 height 13
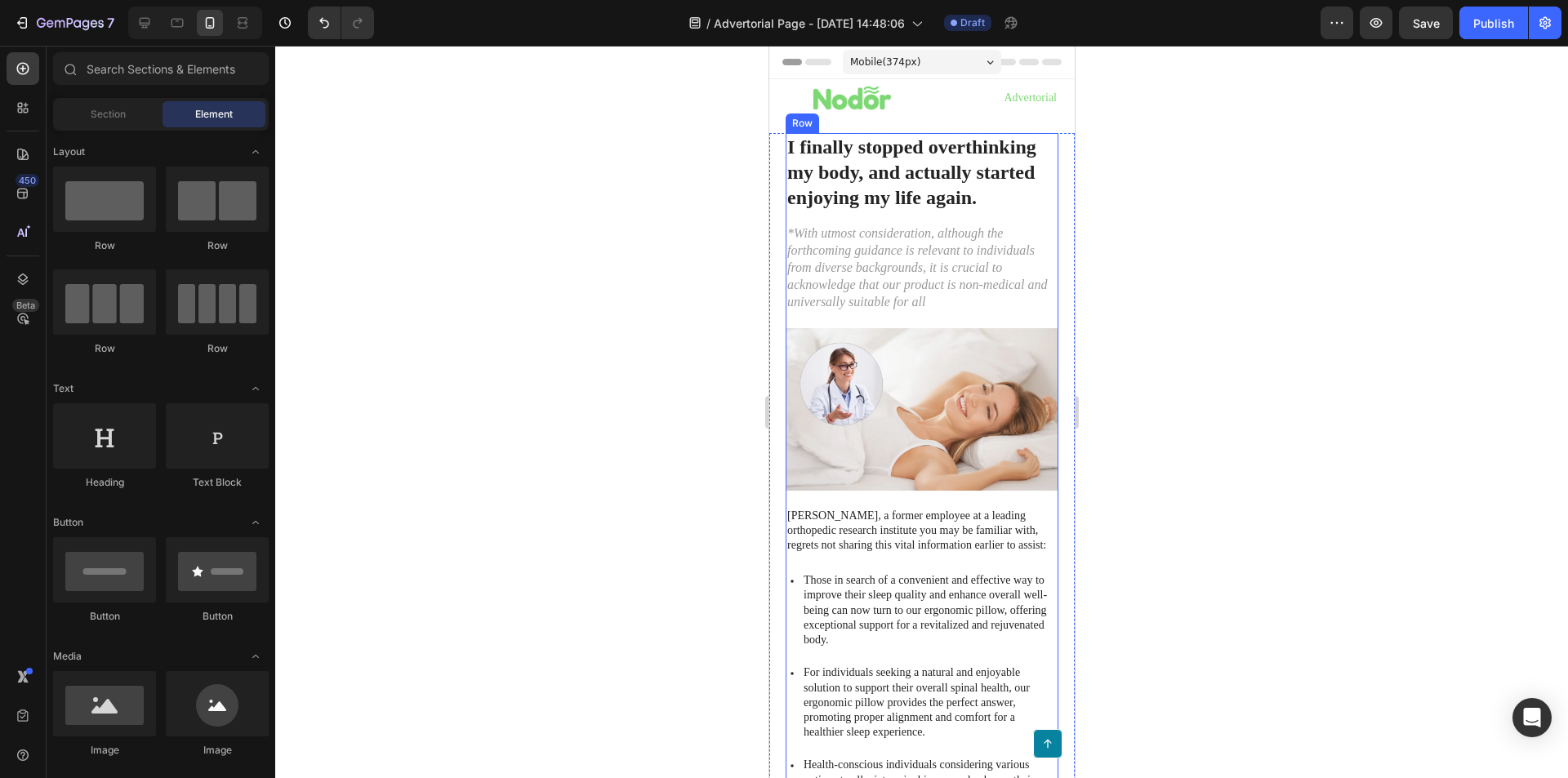
click at [911, 252] on p "*With utmost consideration, although the forthcoming guidance is relevant to in…" at bounding box center [921, 268] width 269 height 85
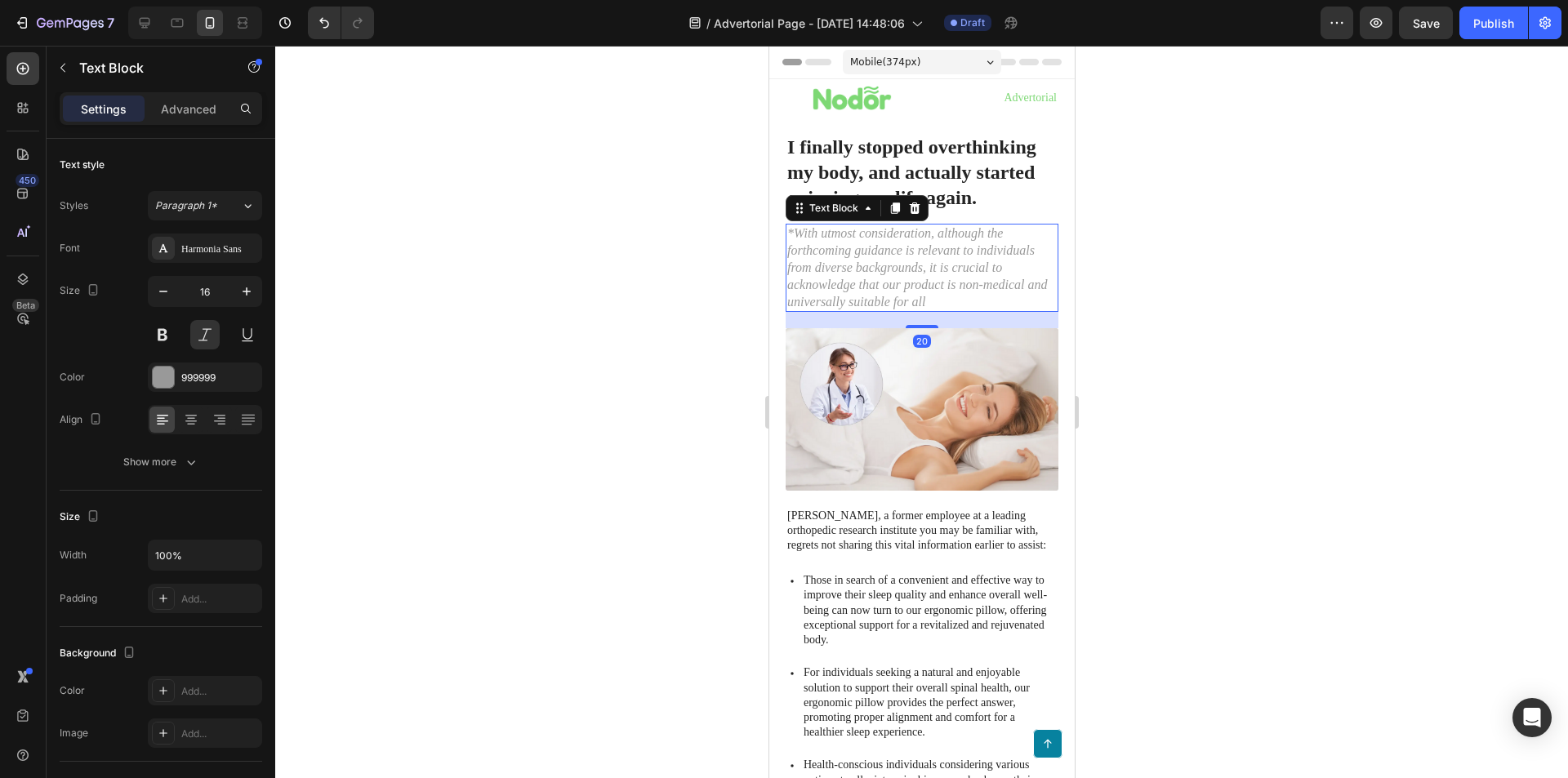
click at [911, 252] on p "*With utmost consideration, although the forthcoming guidance is relevant to in…" at bounding box center [921, 268] width 269 height 85
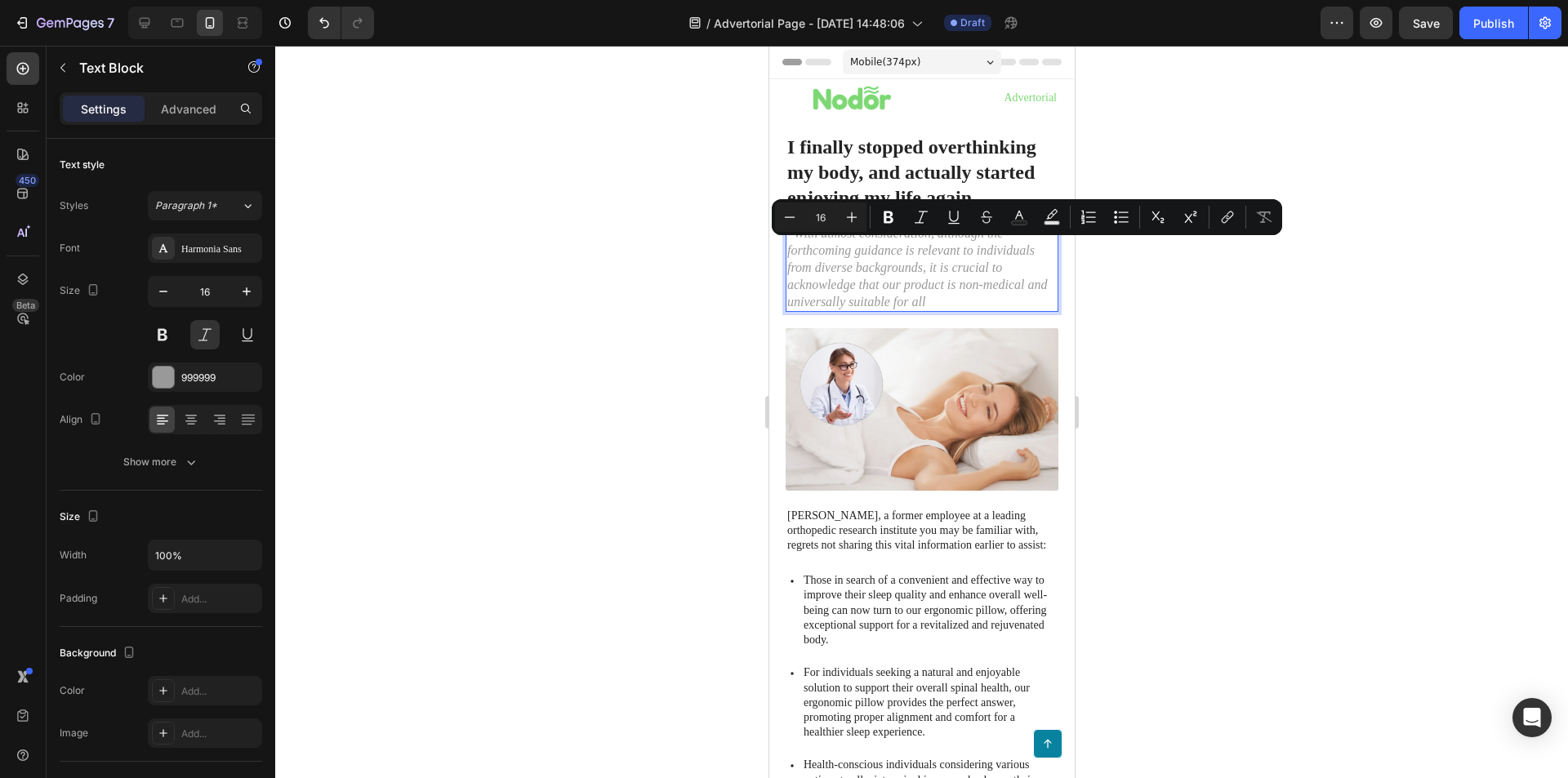
drag, startPoint x: 965, startPoint y: 285, endPoint x: 970, endPoint y: 292, distance: 8.6
click at [965, 286] on p "*With utmost consideration, although the forthcoming guidance is relevant to in…" at bounding box center [921, 268] width 269 height 85
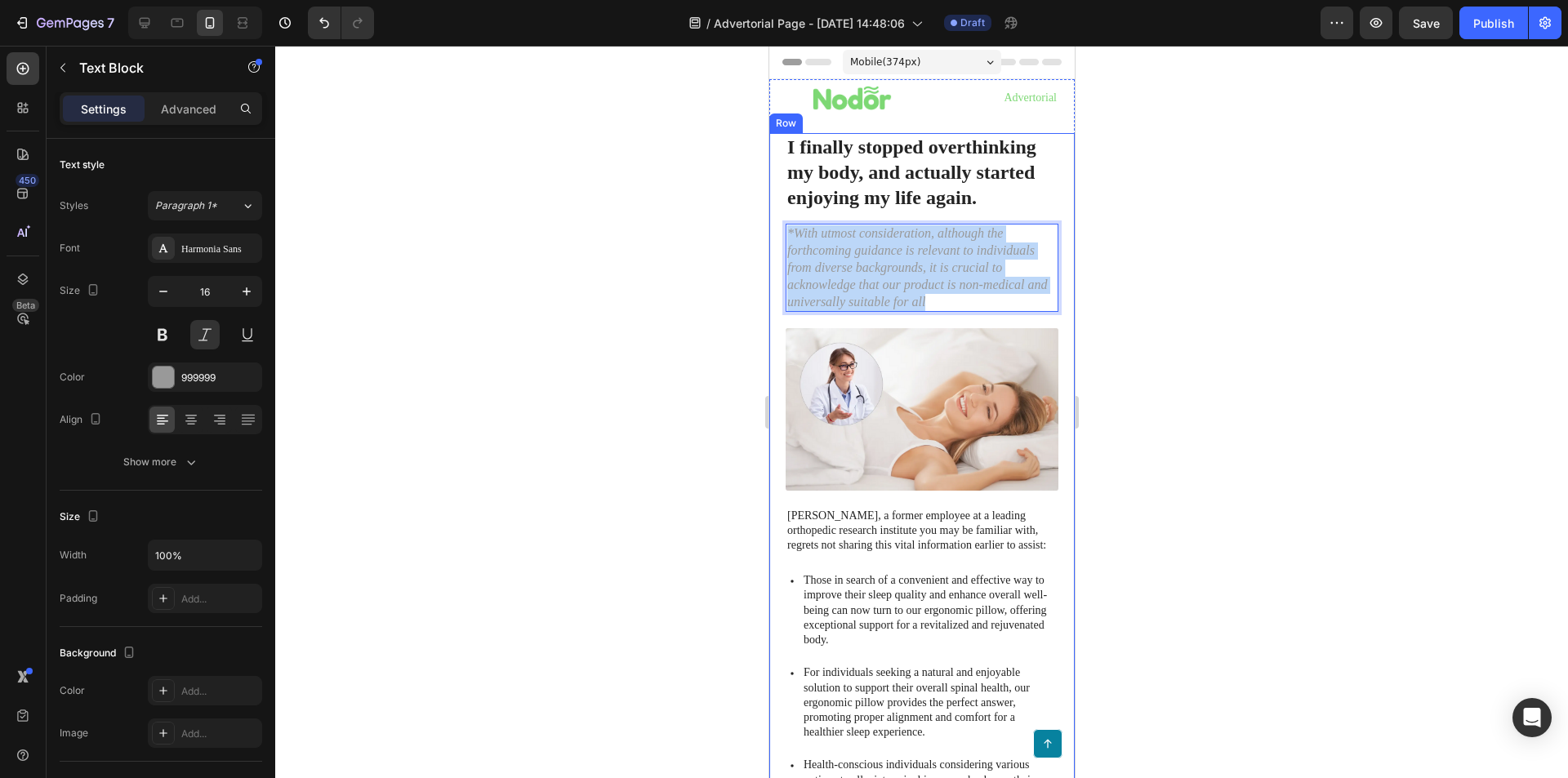
drag, startPoint x: 916, startPoint y: 293, endPoint x: 776, endPoint y: 225, distance: 155.6
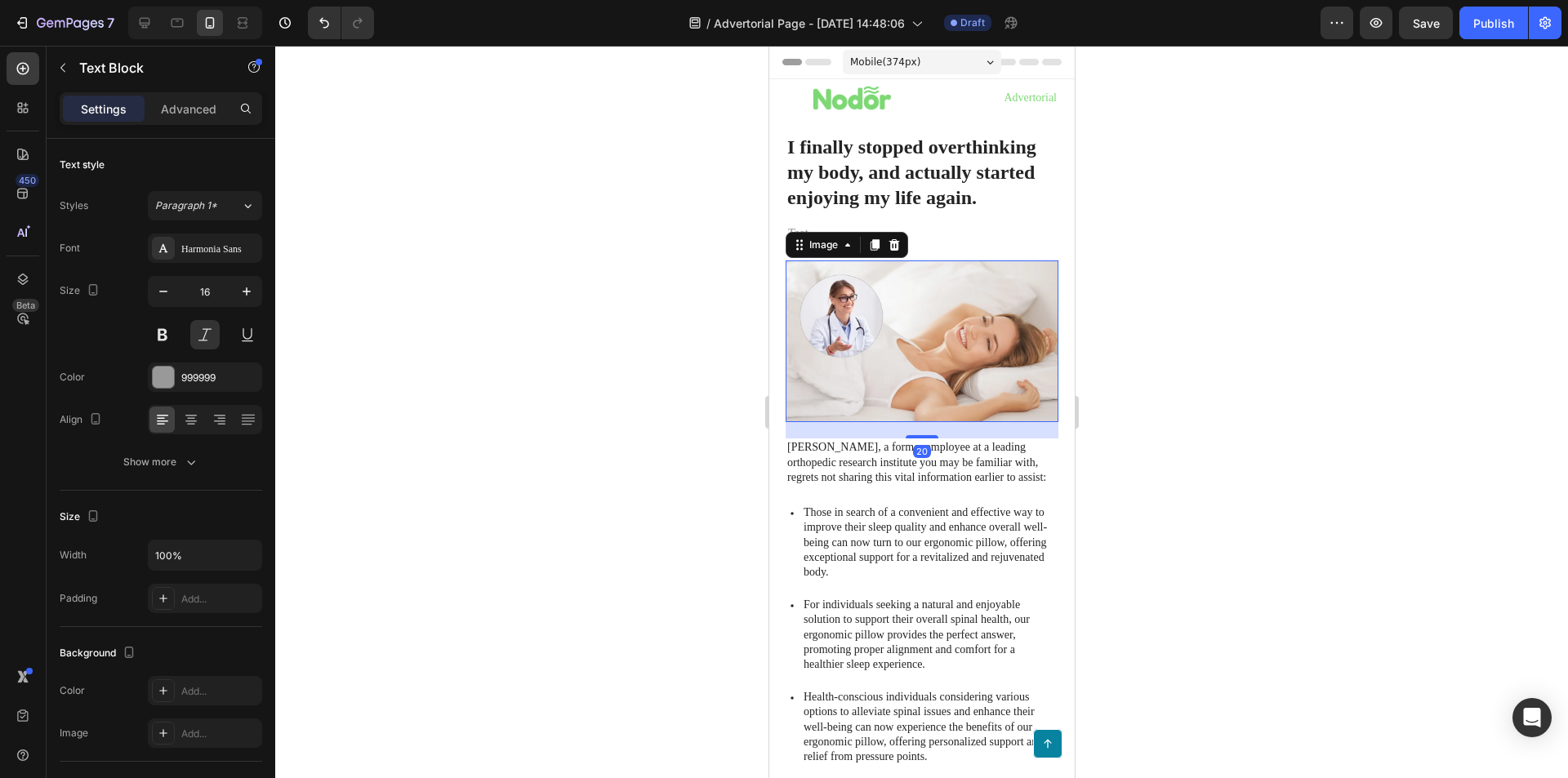
click at [981, 282] on img at bounding box center [921, 341] width 272 height 161
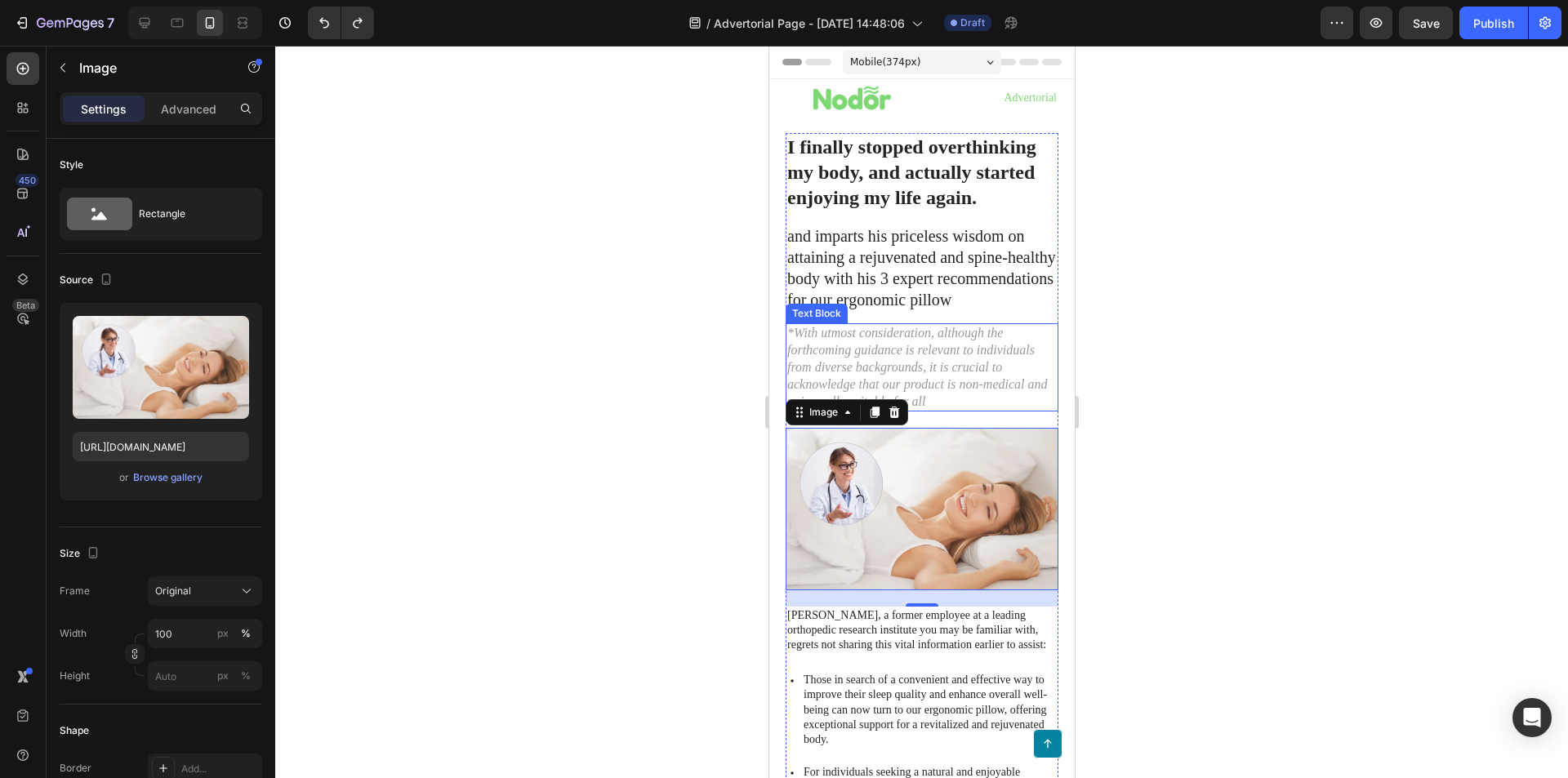
click at [934, 367] on p "*With utmost consideration, although the forthcoming guidance is relevant to in…" at bounding box center [921, 368] width 269 height 85
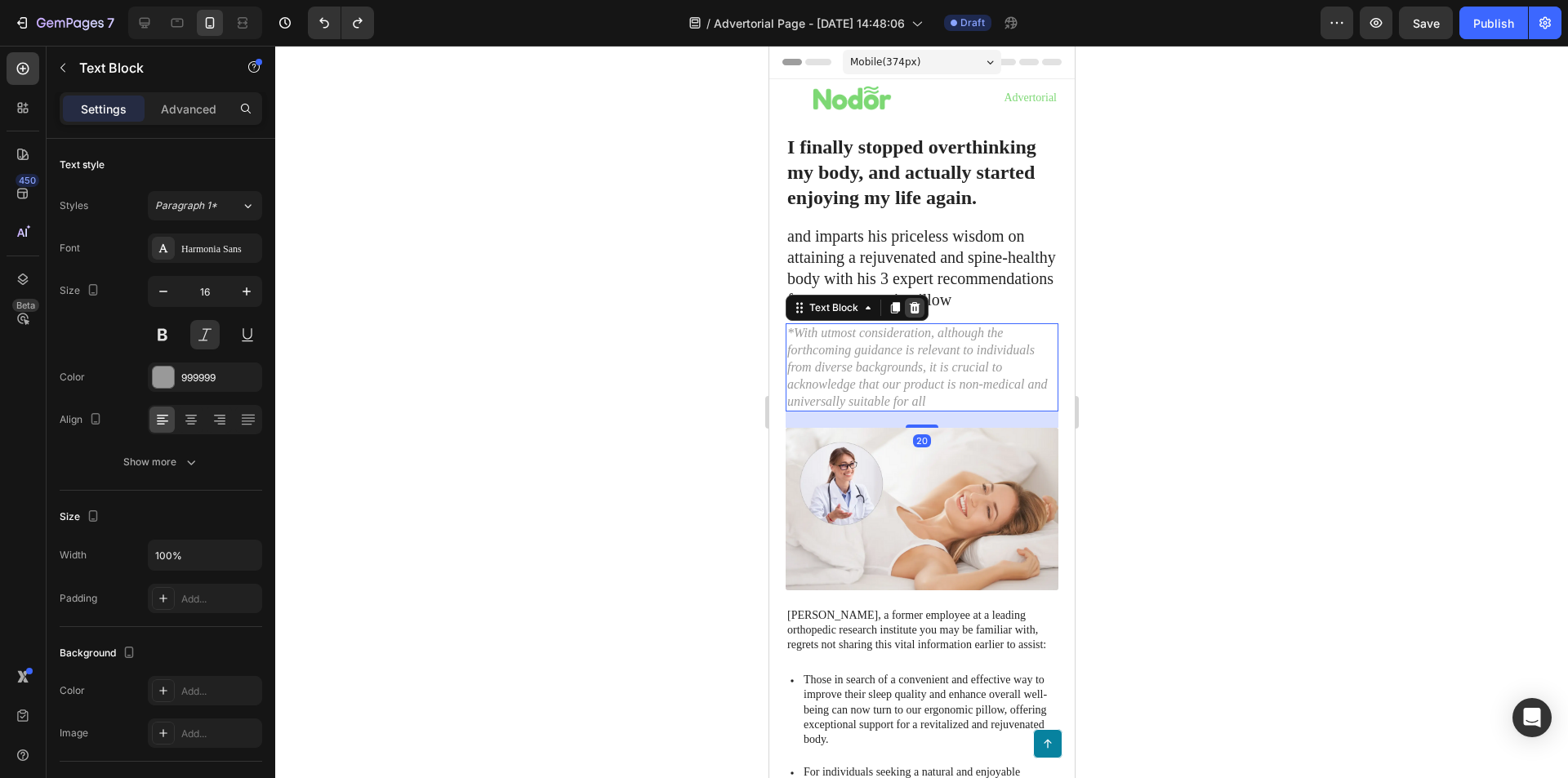
click at [917, 313] on icon at bounding box center [914, 308] width 11 height 12
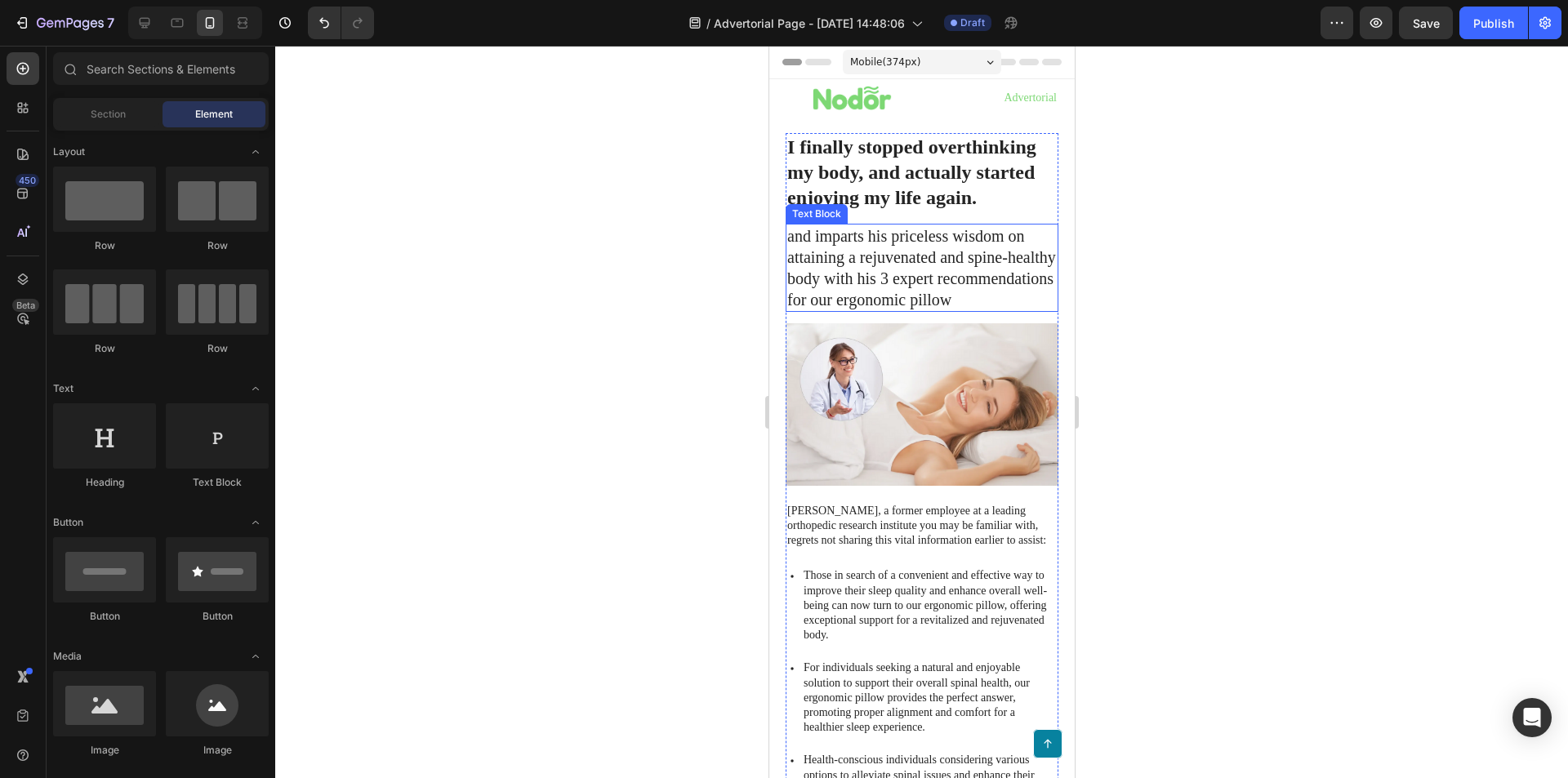
click at [932, 272] on p "and imparts his priceless wisdom on attaining a rejuvenated and spine-healthy b…" at bounding box center [921, 268] width 269 height 85
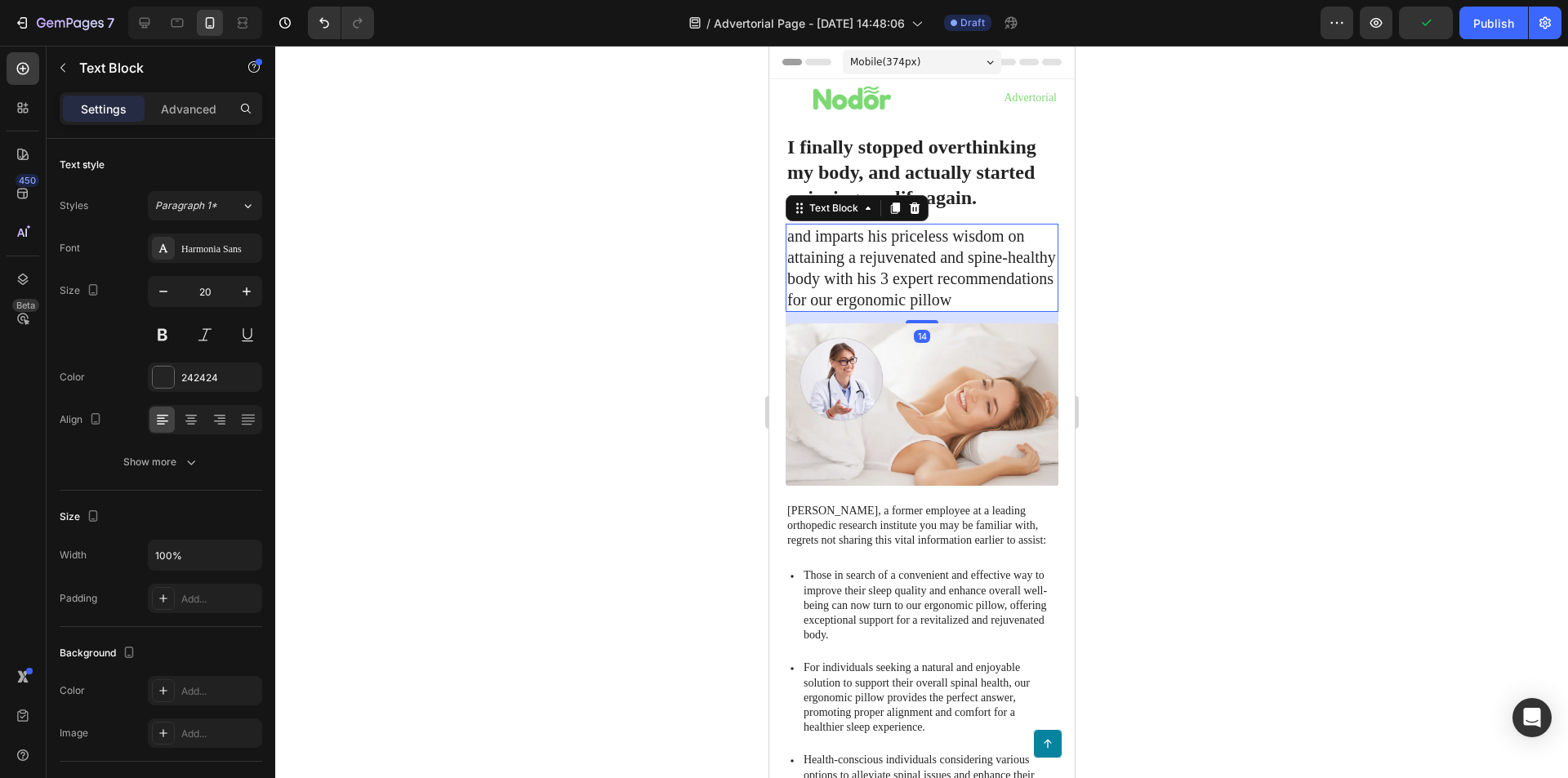
click at [979, 303] on p "and imparts his priceless wisdom on attaining a rejuvenated and spine-healthy b…" at bounding box center [921, 268] width 269 height 85
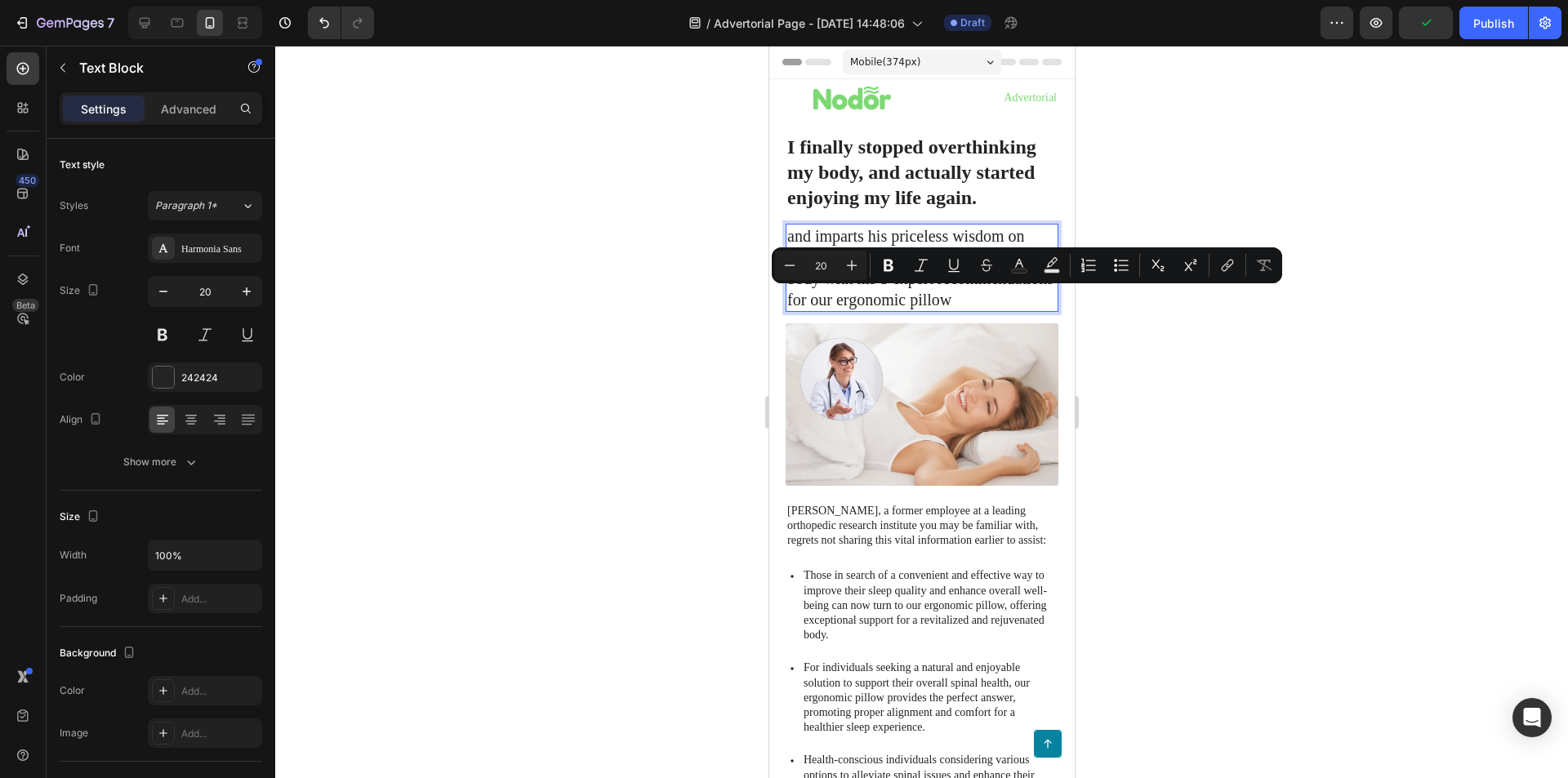
click at [893, 310] on p "and imparts his priceless wisdom on attaining a rejuvenated and spine-healthy b…" at bounding box center [921, 268] width 269 height 85
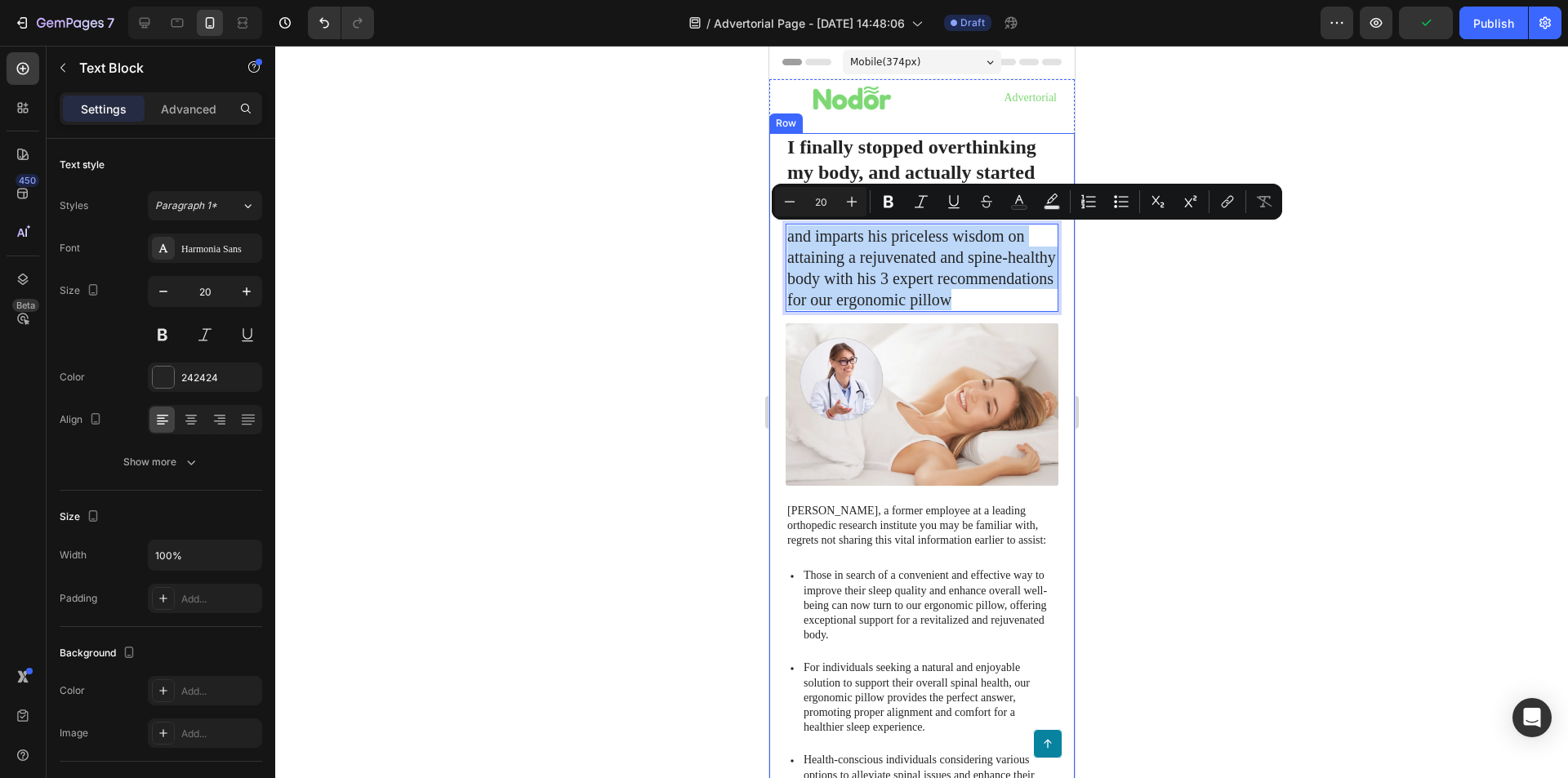
drag, startPoint x: 806, startPoint y: 303, endPoint x: 768, endPoint y: 234, distance: 78.8
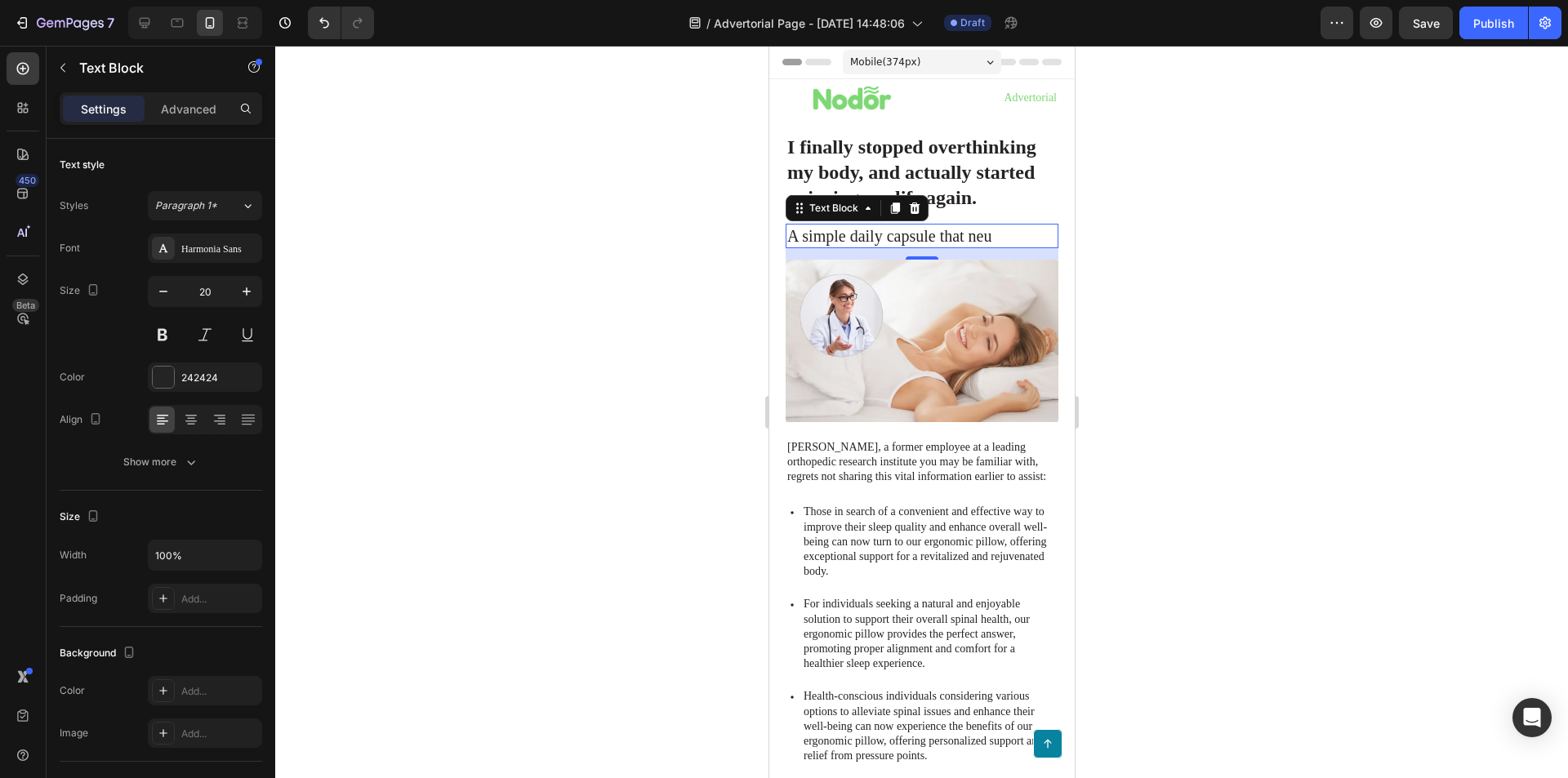
click at [995, 233] on p "A simple daily capsule that neu" at bounding box center [921, 236] width 269 height 21
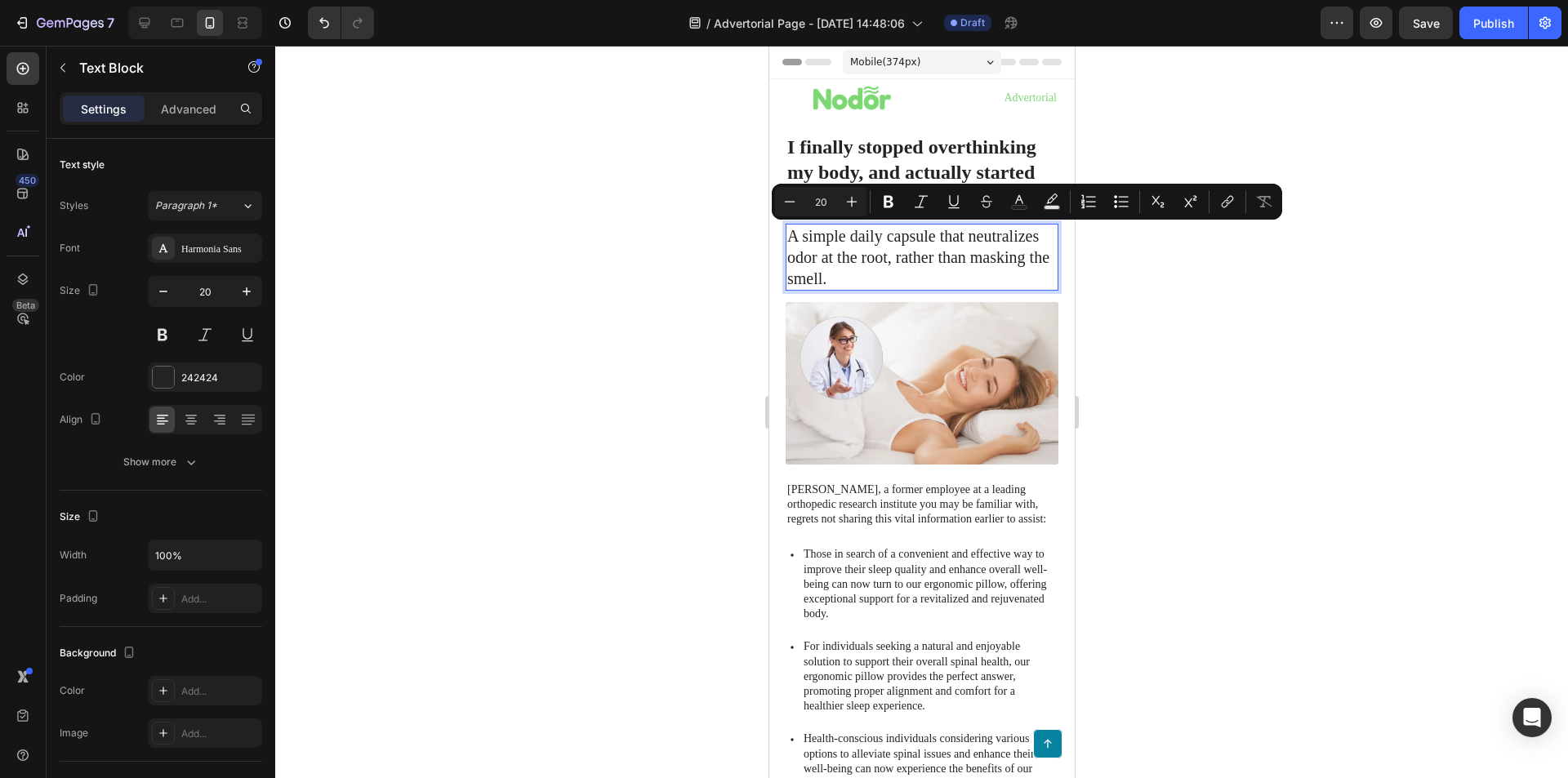
copy p "A simple daily capsule that neutralizes odor at the root, rather than masking t…"
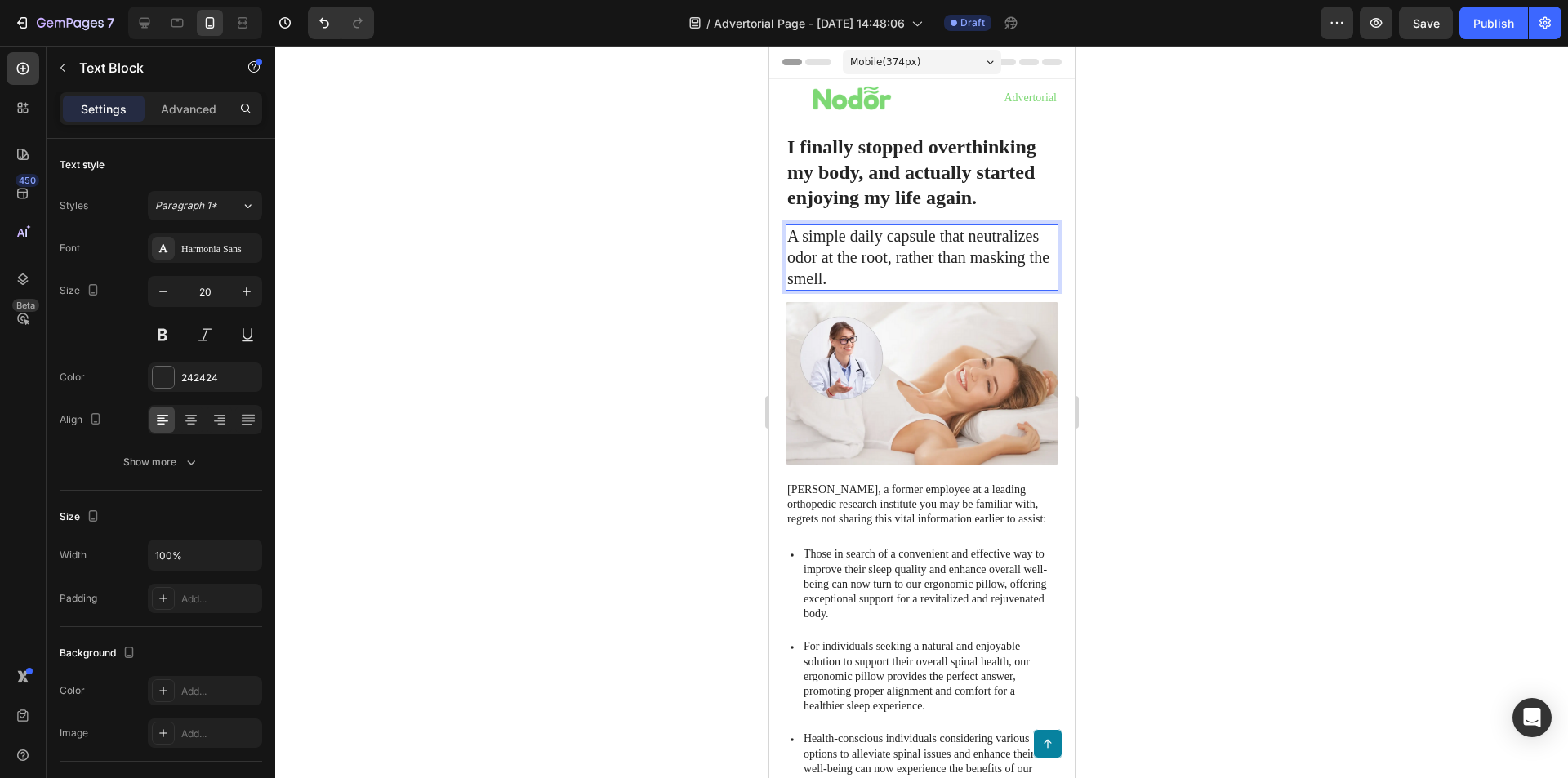
click at [911, 267] on p "A simple daily capsule that neutralizes odor at the root, rather than masking t…" at bounding box center [921, 257] width 269 height 64
drag, startPoint x: 797, startPoint y: 231, endPoint x: 804, endPoint y: 237, distance: 9.2
click at [797, 231] on p "“A simple daily capsule that neutralizes odor at the root — instead of just mas…" at bounding box center [921, 257] width 269 height 64
click at [914, 252] on p "A simple daily capsule that neutralizes odor at the root — instead of just mask…" at bounding box center [921, 257] width 269 height 64
click at [887, 261] on p "A simple daily capsule that neutralizes odor at the root — instead of just mask…" at bounding box center [921, 257] width 269 height 64
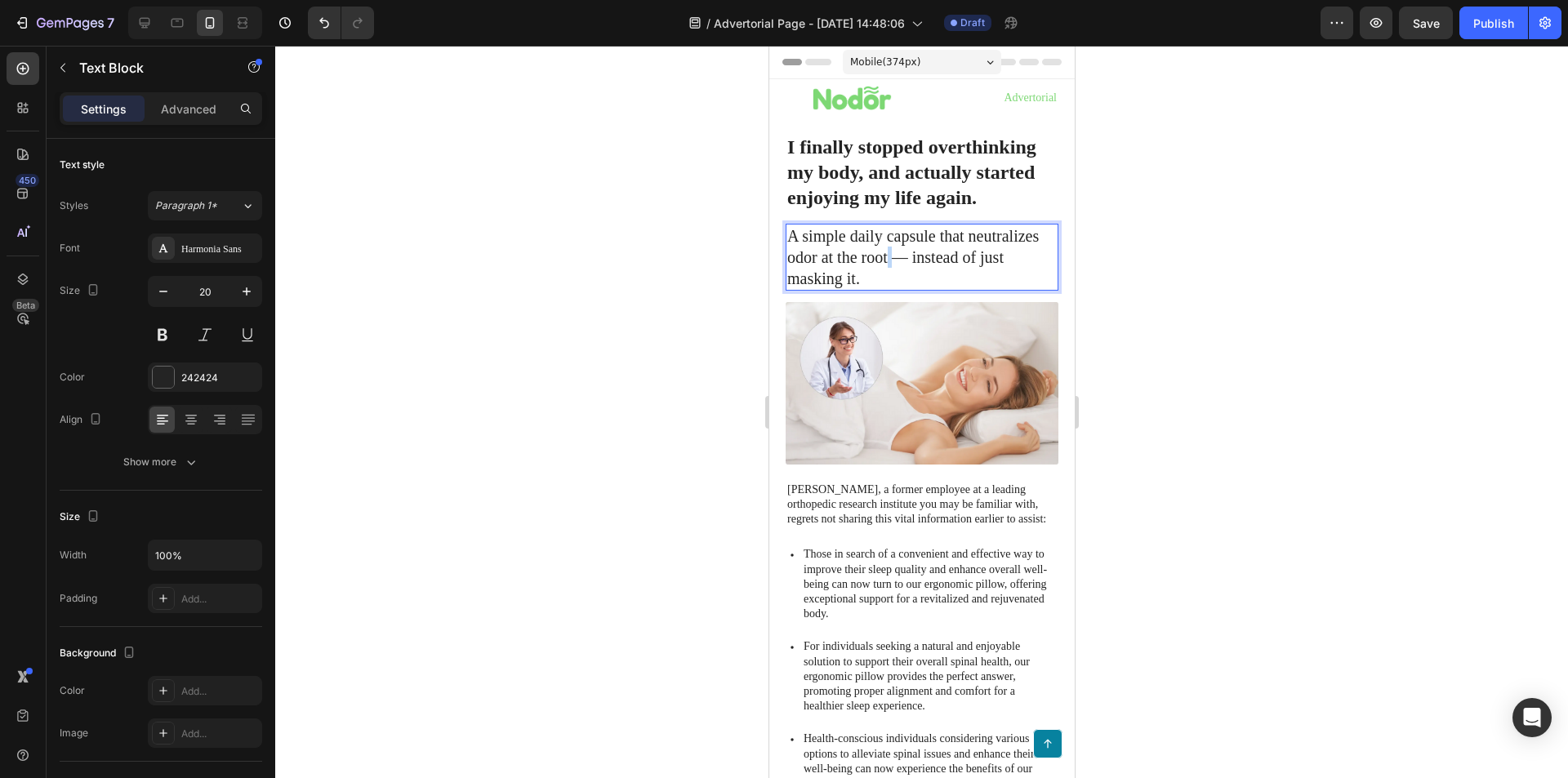
click at [887, 261] on p "A simple daily capsule that neutralizes odor at the root — instead of just mask…" at bounding box center [921, 257] width 269 height 64
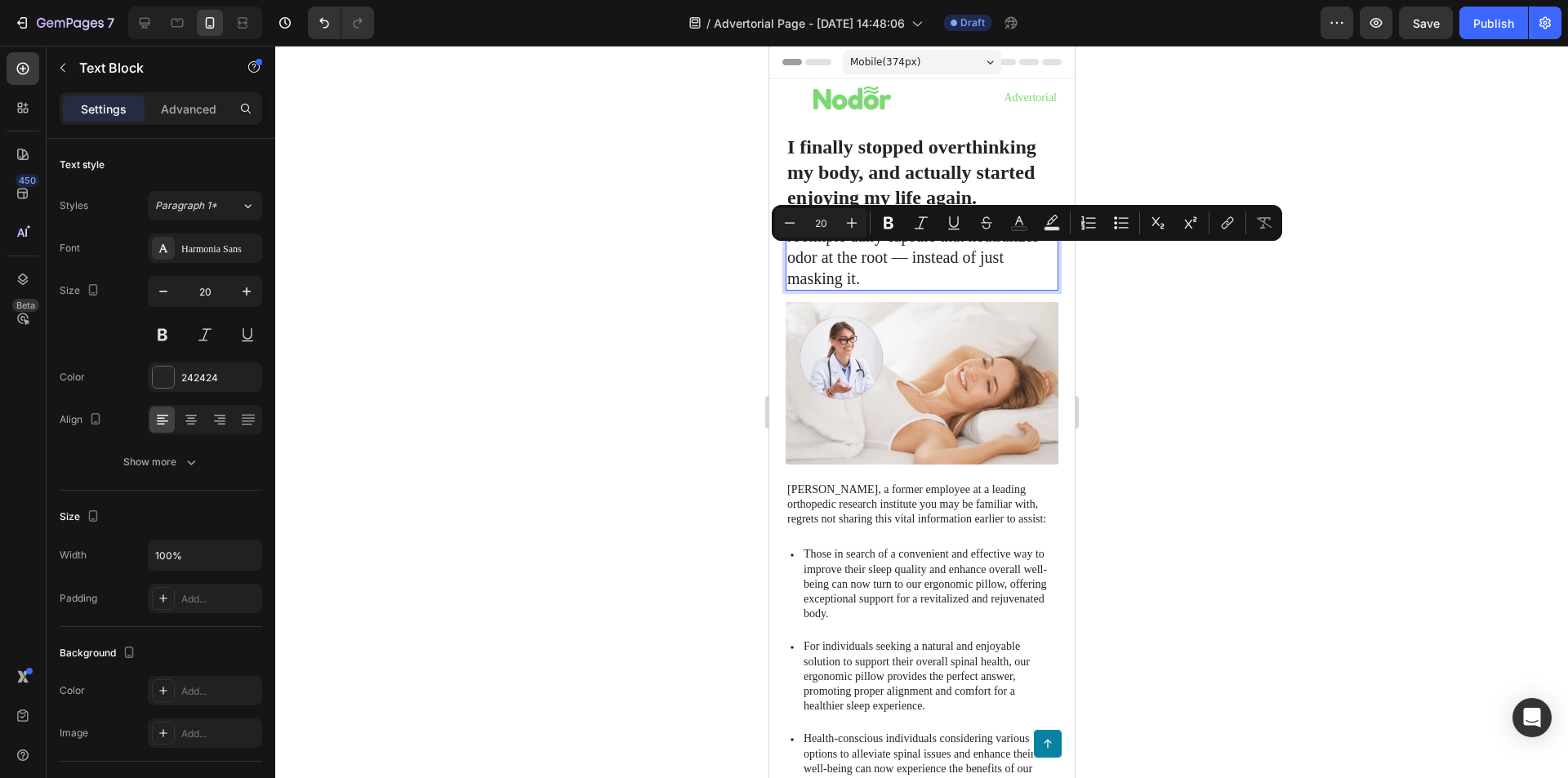
drag, startPoint x: 893, startPoint y: 272, endPoint x: 903, endPoint y: 269, distance: 10.4
click at [894, 271] on p "A simple daily capsule that neutralizes odor at the root — instead of just mask…" at bounding box center [921, 257] width 269 height 64
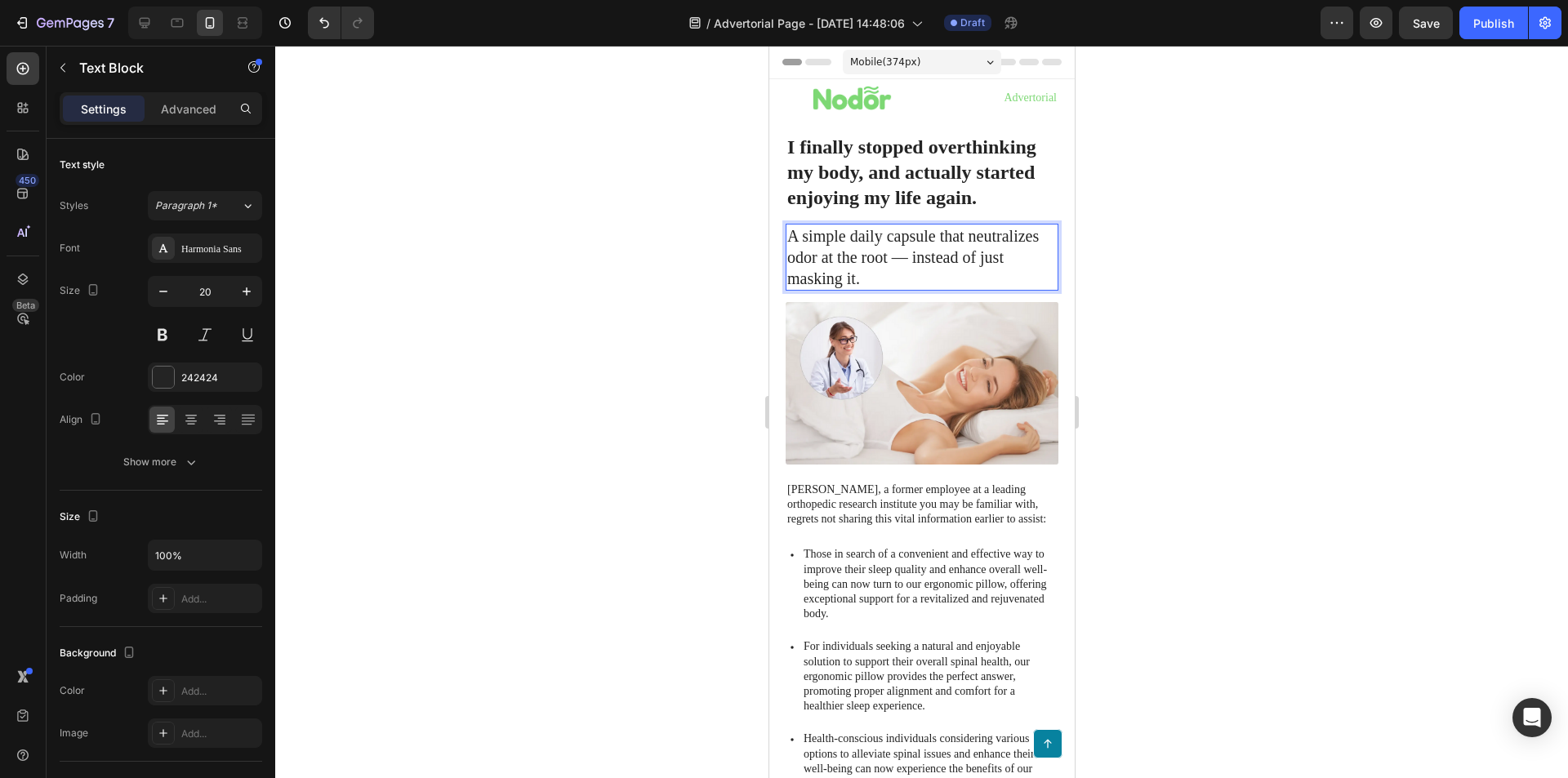
click at [913, 255] on p "A simple daily capsule that neutralizes odor at the root — instead of just mask…" at bounding box center [921, 257] width 269 height 64
click at [874, 277] on p "A simple daily capsule that neutralizes odor at the root, instead of just maski…" at bounding box center [921, 257] width 269 height 64
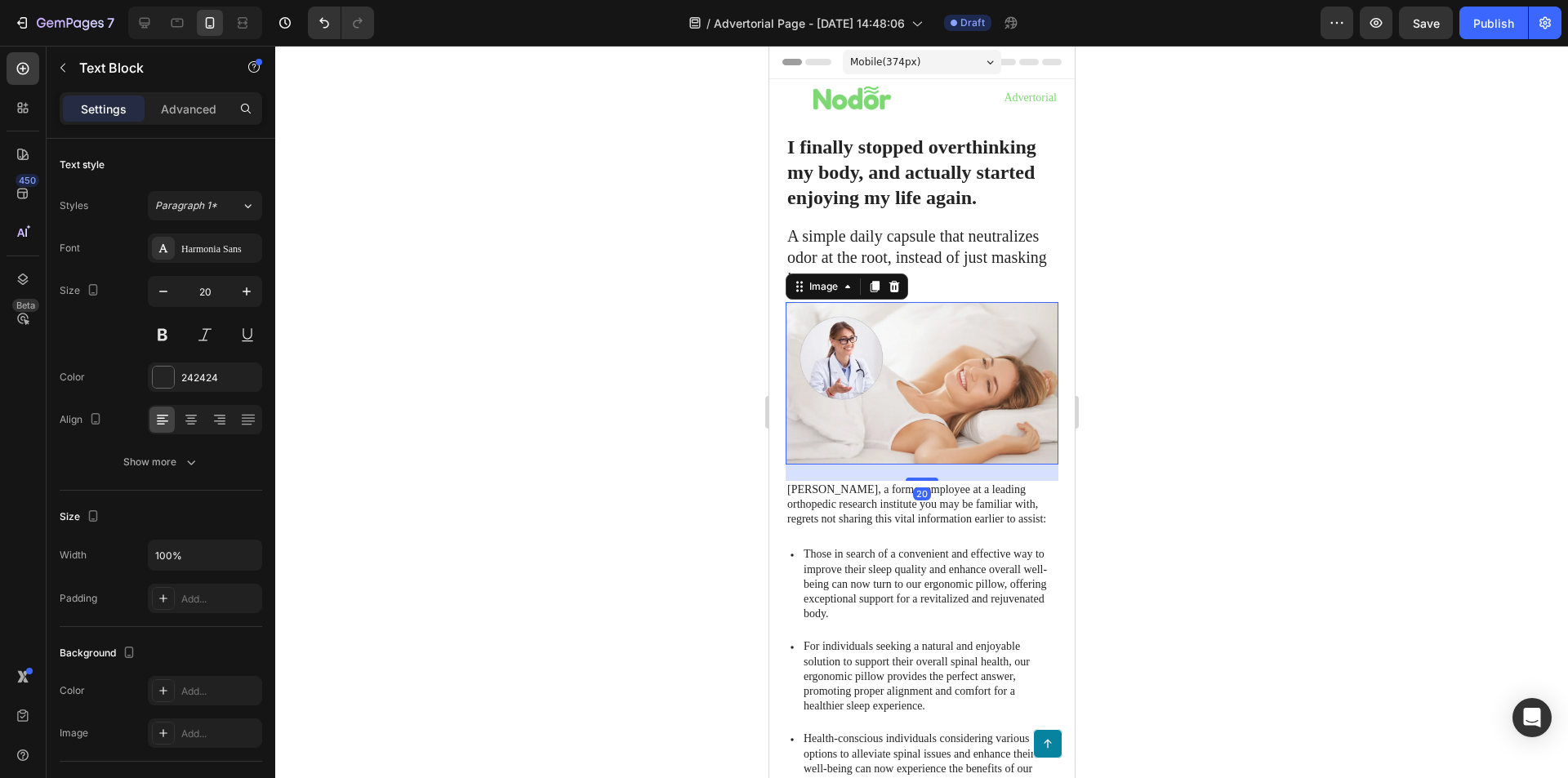
click at [893, 439] on img at bounding box center [921, 383] width 272 height 161
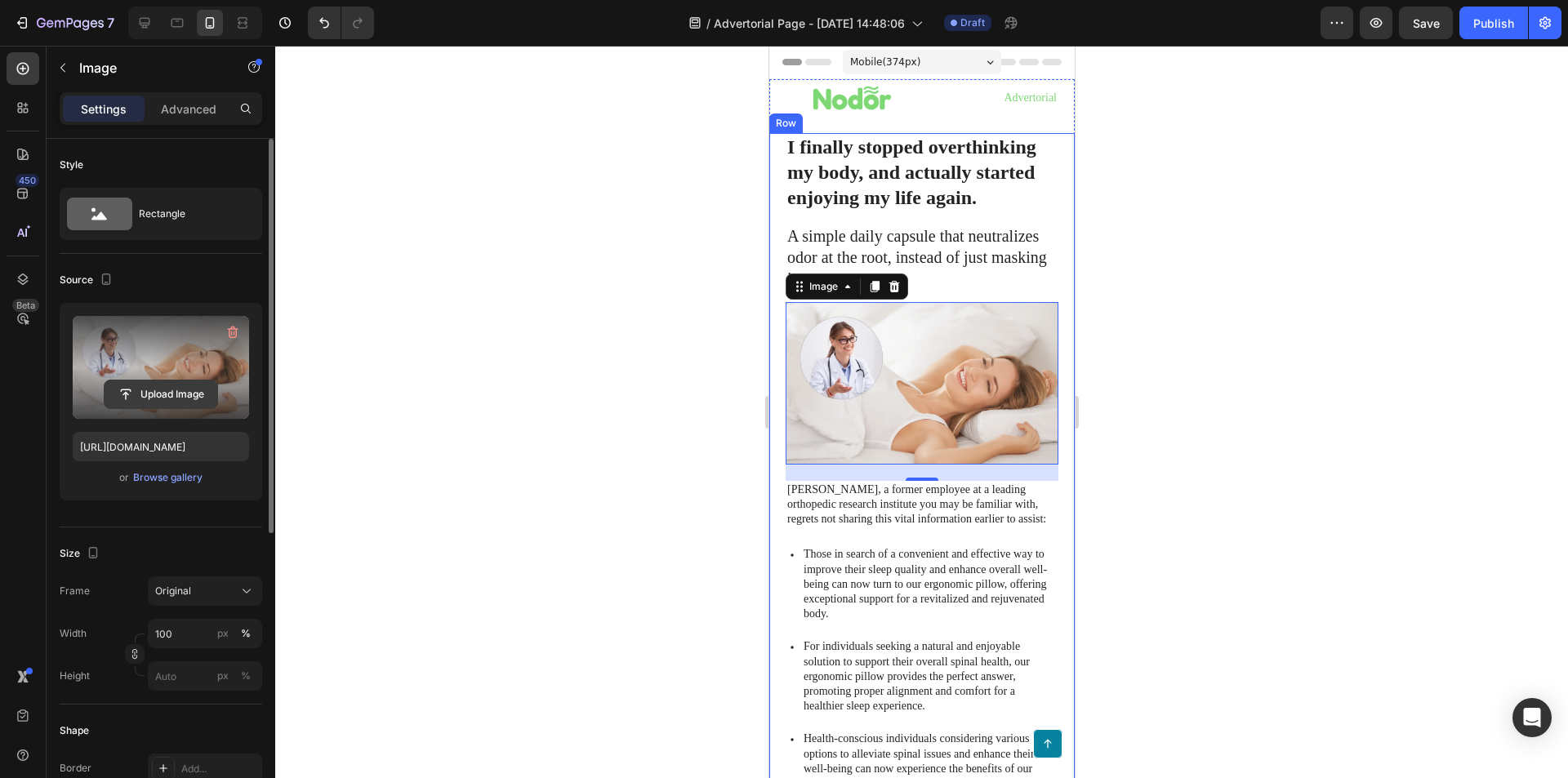
click at [167, 401] on input "file" at bounding box center [160, 394] width 113 height 28
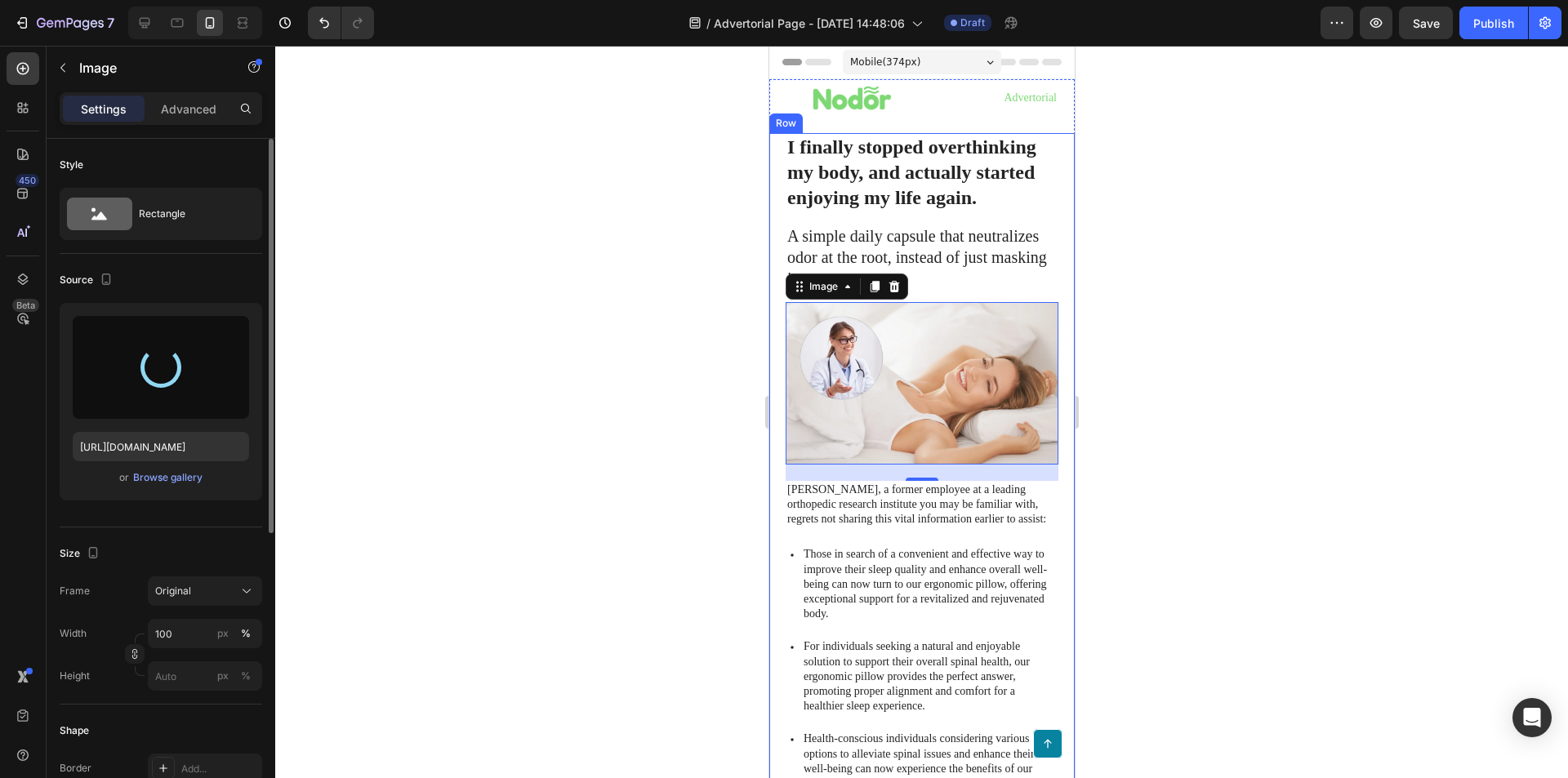
type input "https://cdn.shopify.com/s/files/1/0933/2221/5768/files/gempages_581181577921299…"
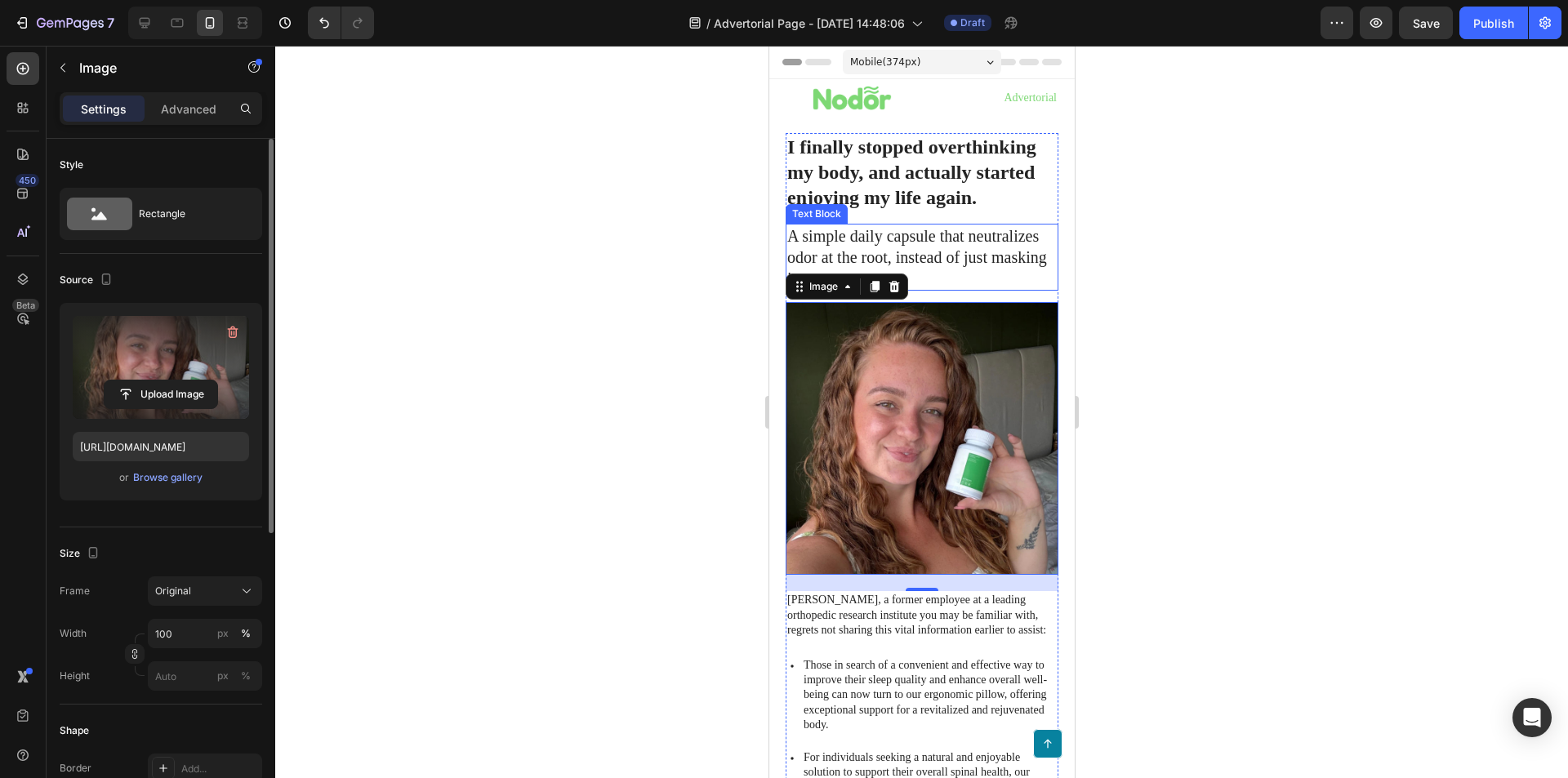
click at [916, 255] on p "A simple daily capsule that neutralizes odor at the root, instead of just maski…" at bounding box center [921, 257] width 269 height 64
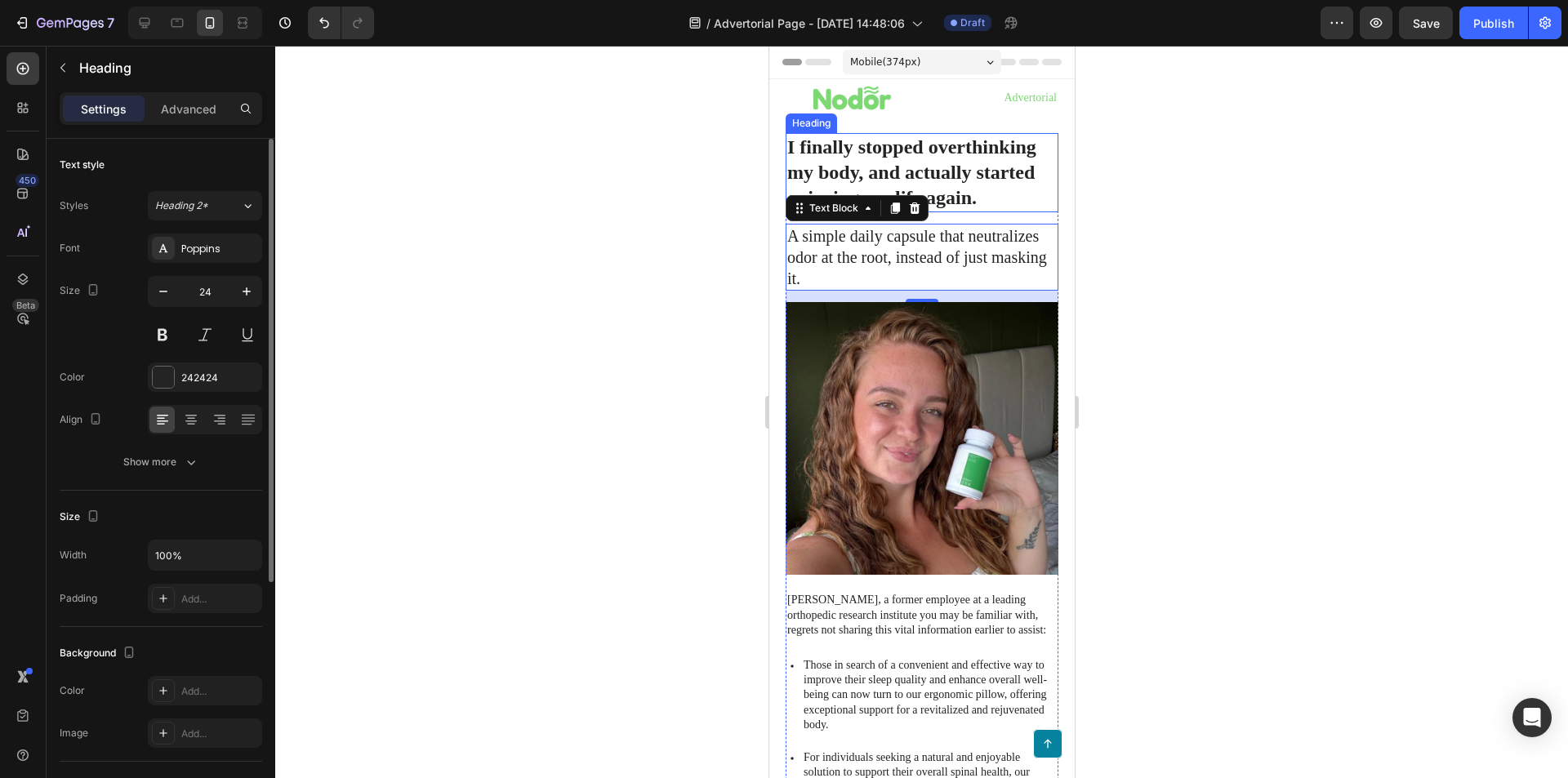
click at [970, 175] on p "I finally stopped overthinking my body, and actually started enjoying my life a…" at bounding box center [921, 173] width 269 height 77
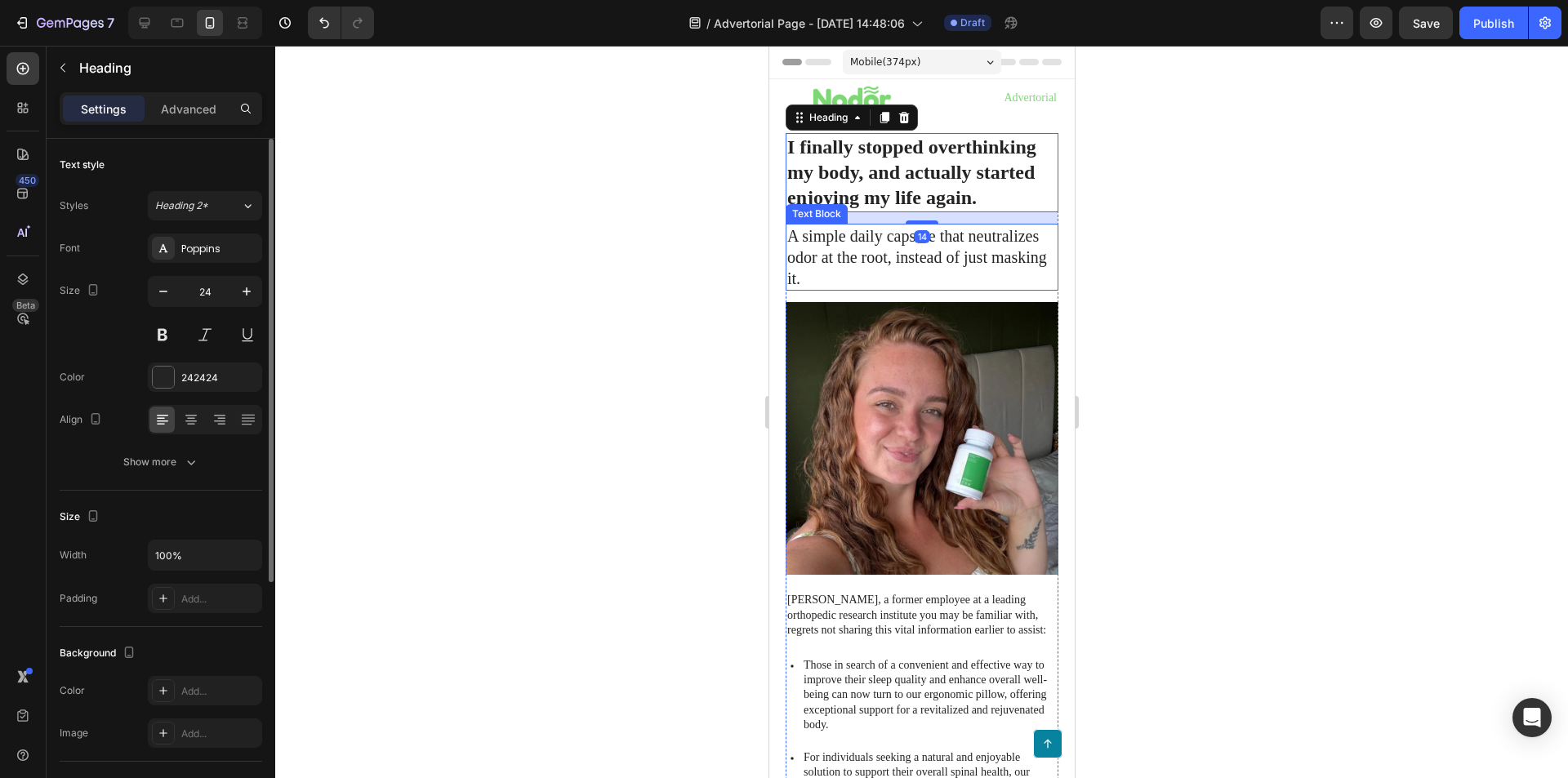
click at [970, 252] on p "A simple daily capsule that neutralizes odor at the root, instead of just maski…" at bounding box center [921, 257] width 269 height 64
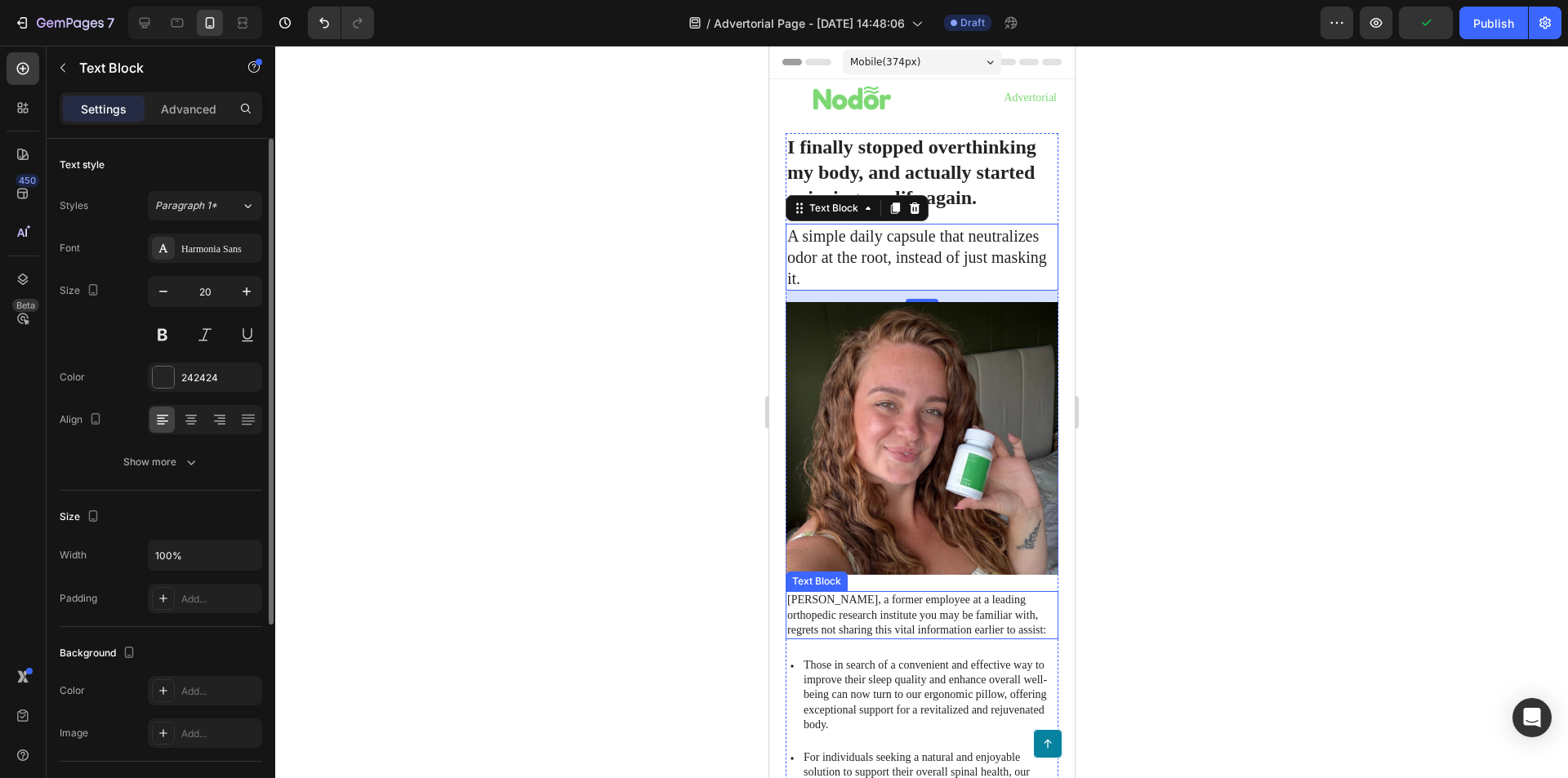
click at [929, 623] on p "[PERSON_NAME], a former employee at a leading orthopedic research institute you…" at bounding box center [921, 615] width 269 height 45
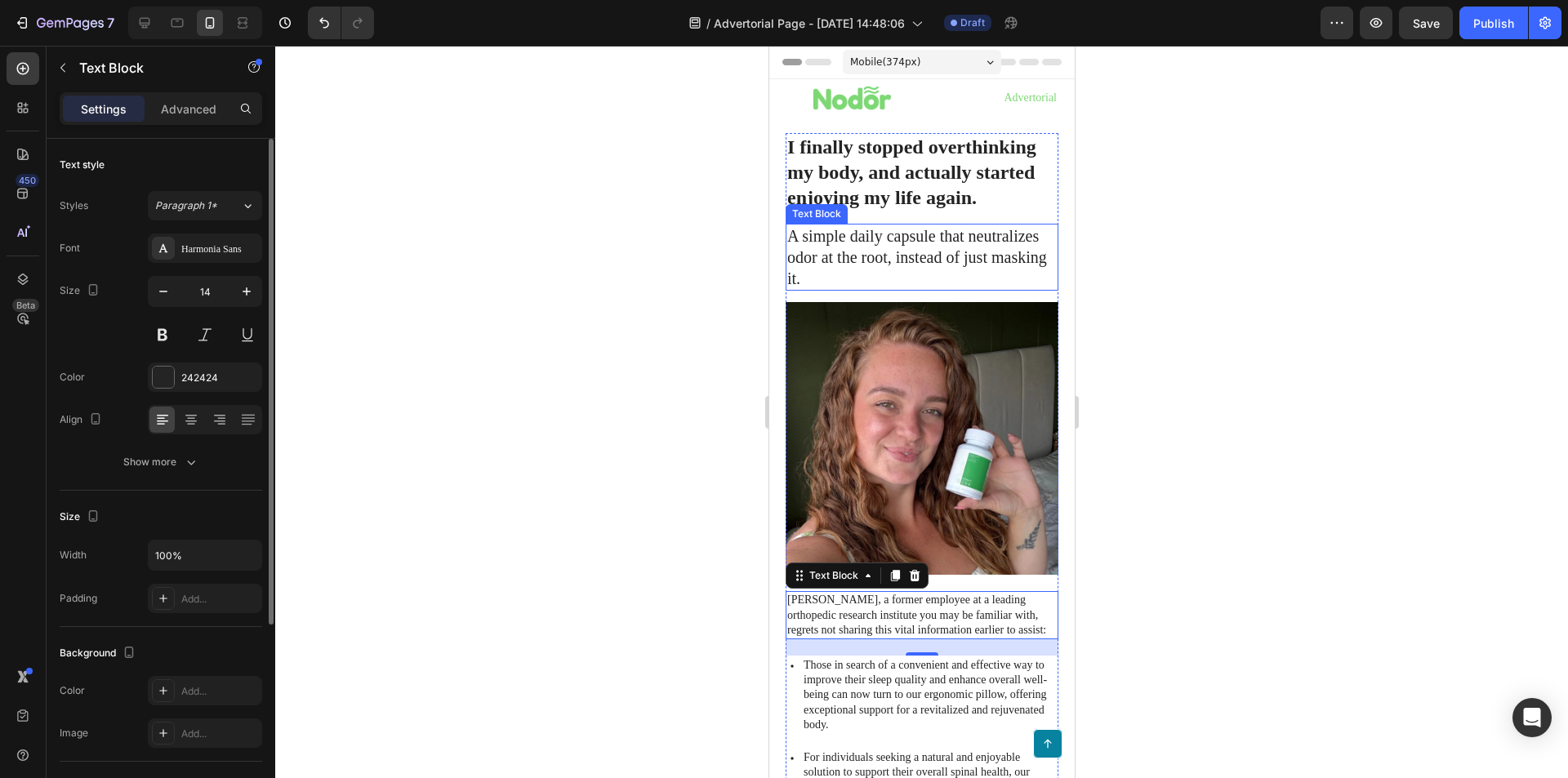
click at [898, 254] on p "A simple daily capsule that neutralizes odor at the root, instead of just maski…" at bounding box center [921, 257] width 269 height 64
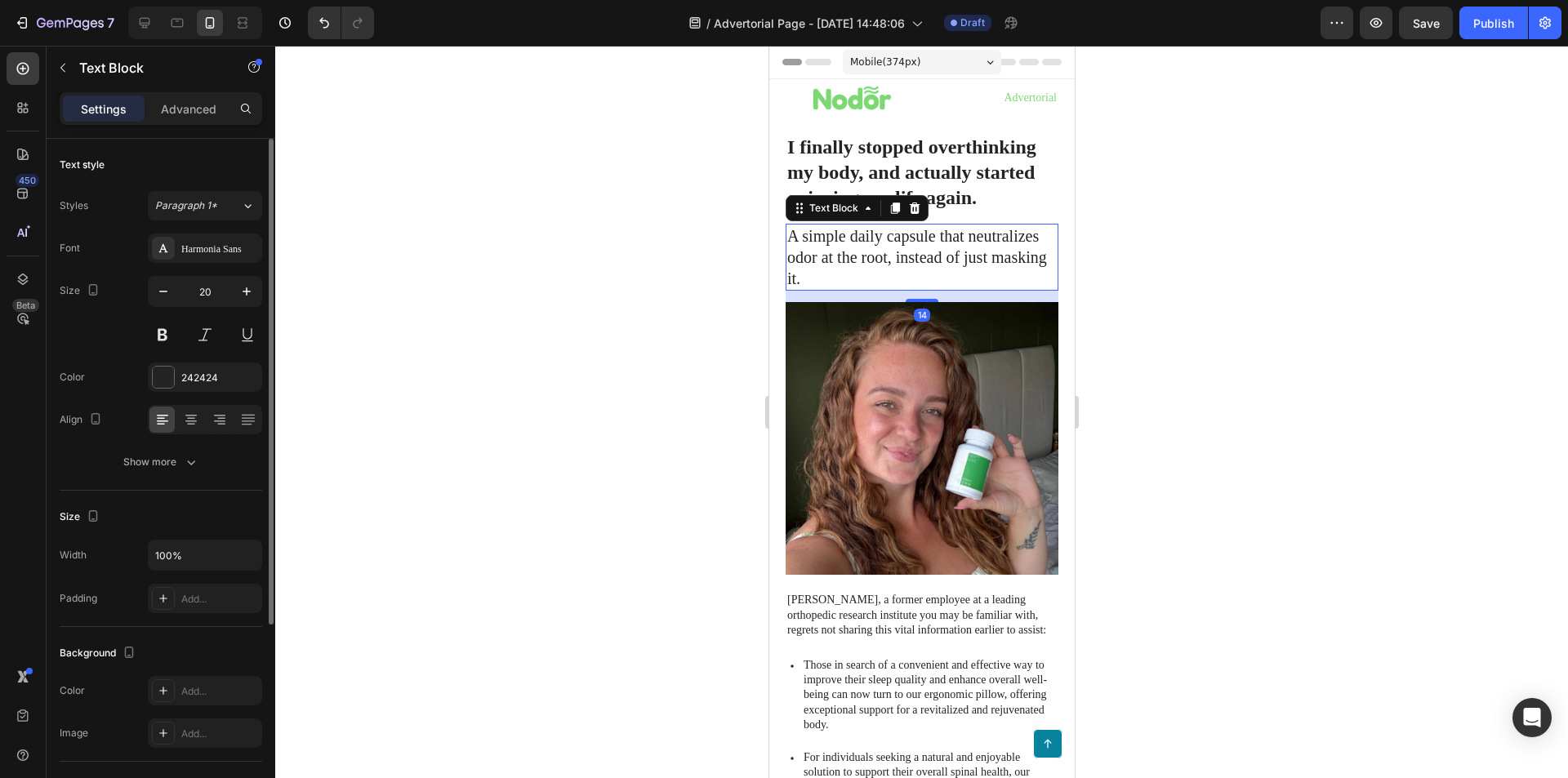
click at [873, 274] on p "A simple daily capsule that neutralizes odor at the root, instead of just maski…" at bounding box center [921, 257] width 269 height 64
click at [858, 272] on p "A simple daily capsule that neutralizes odor at the root, instead of just maski…" at bounding box center [921, 257] width 269 height 64
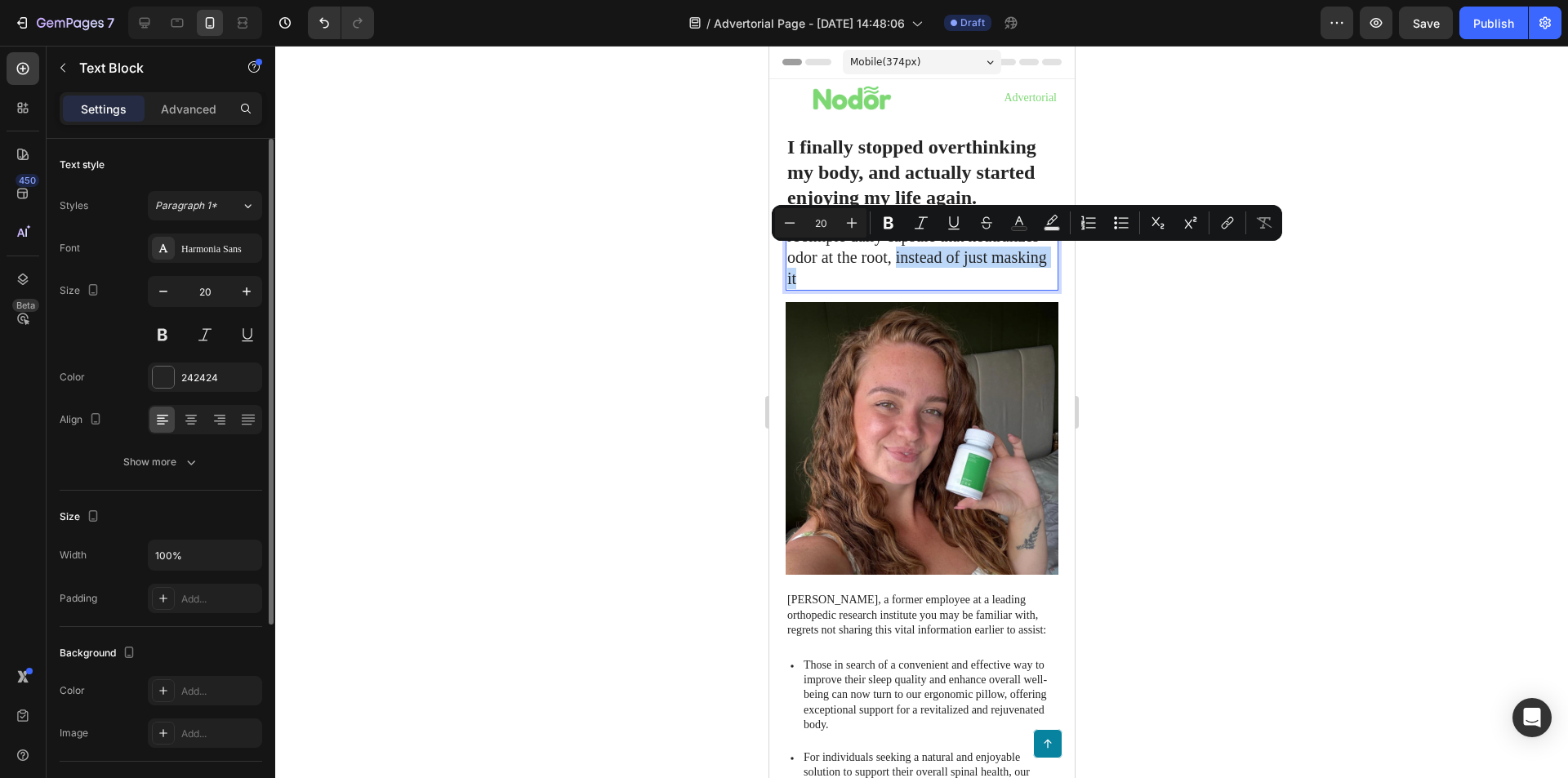
drag, startPoint x: 822, startPoint y: 269, endPoint x: 897, endPoint y: 256, distance: 76.1
click at [897, 256] on p "A simple daily capsule that neutralizes odor at the root, instead of just maski…" at bounding box center [921, 257] width 269 height 64
click at [868, 282] on p "A simple daily capsule that neutralizes odor at the root, instead of just maski…" at bounding box center [921, 257] width 269 height 64
drag, startPoint x: 834, startPoint y: 280, endPoint x: 893, endPoint y: 257, distance: 63.3
click at [893, 257] on p "A simple daily capsule that neutralizes odor at the root, instead of just maski…" at bounding box center [921, 257] width 269 height 64
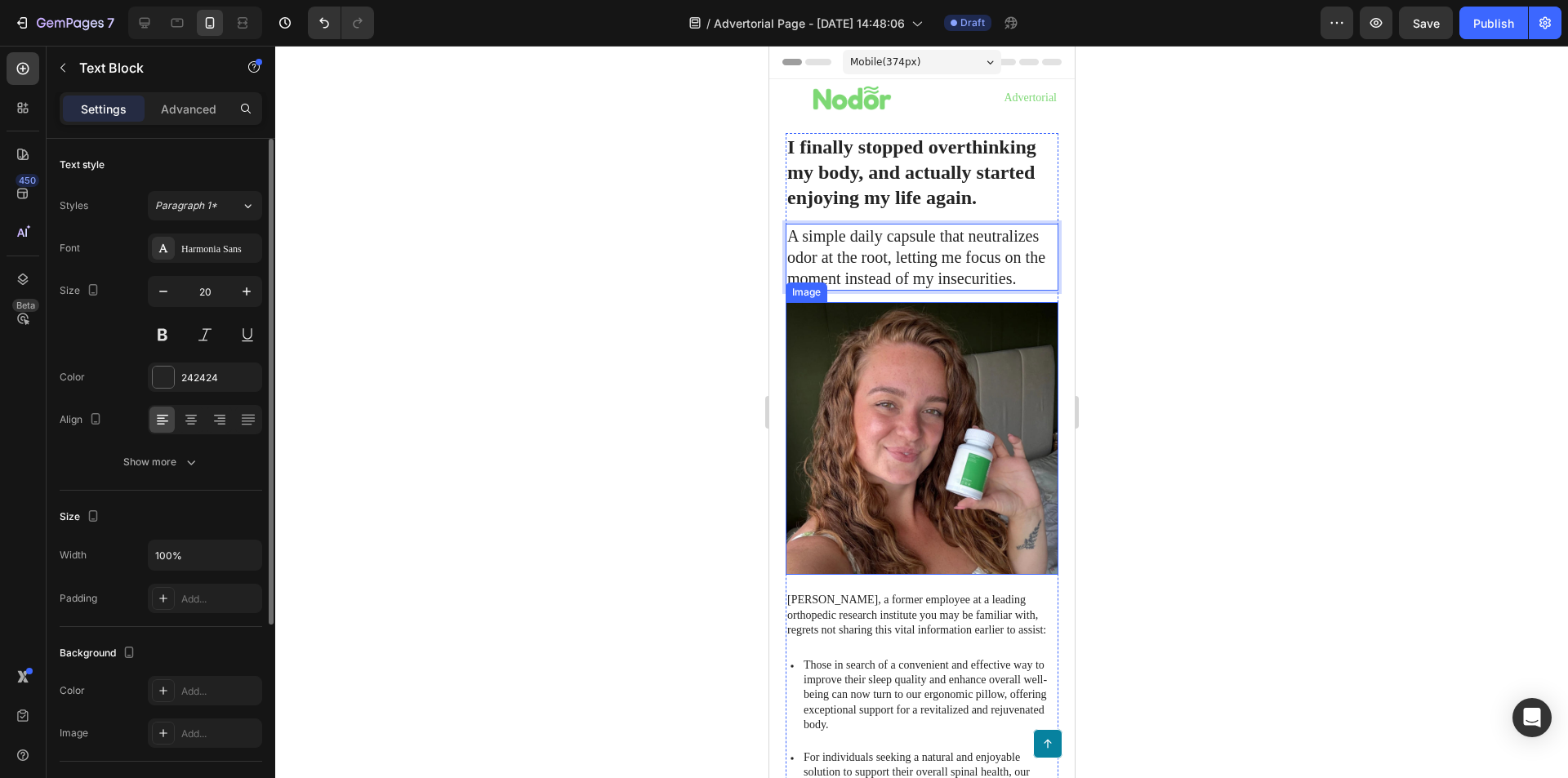
click at [908, 475] on img at bounding box center [921, 439] width 272 height 272
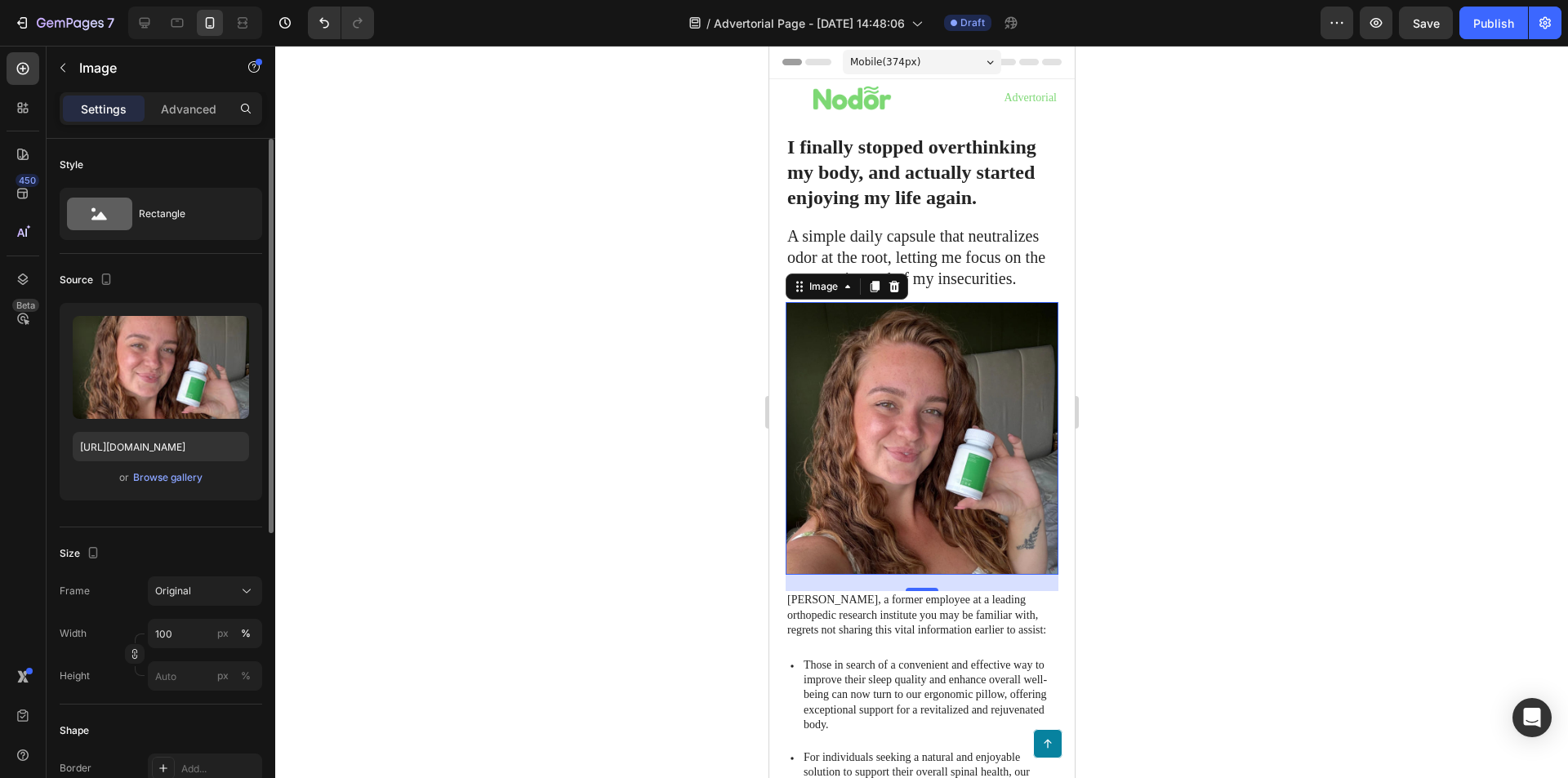
click at [935, 592] on p "[PERSON_NAME], a former employee at a leading orthopedic research institute you…" at bounding box center [921, 615] width 269 height 45
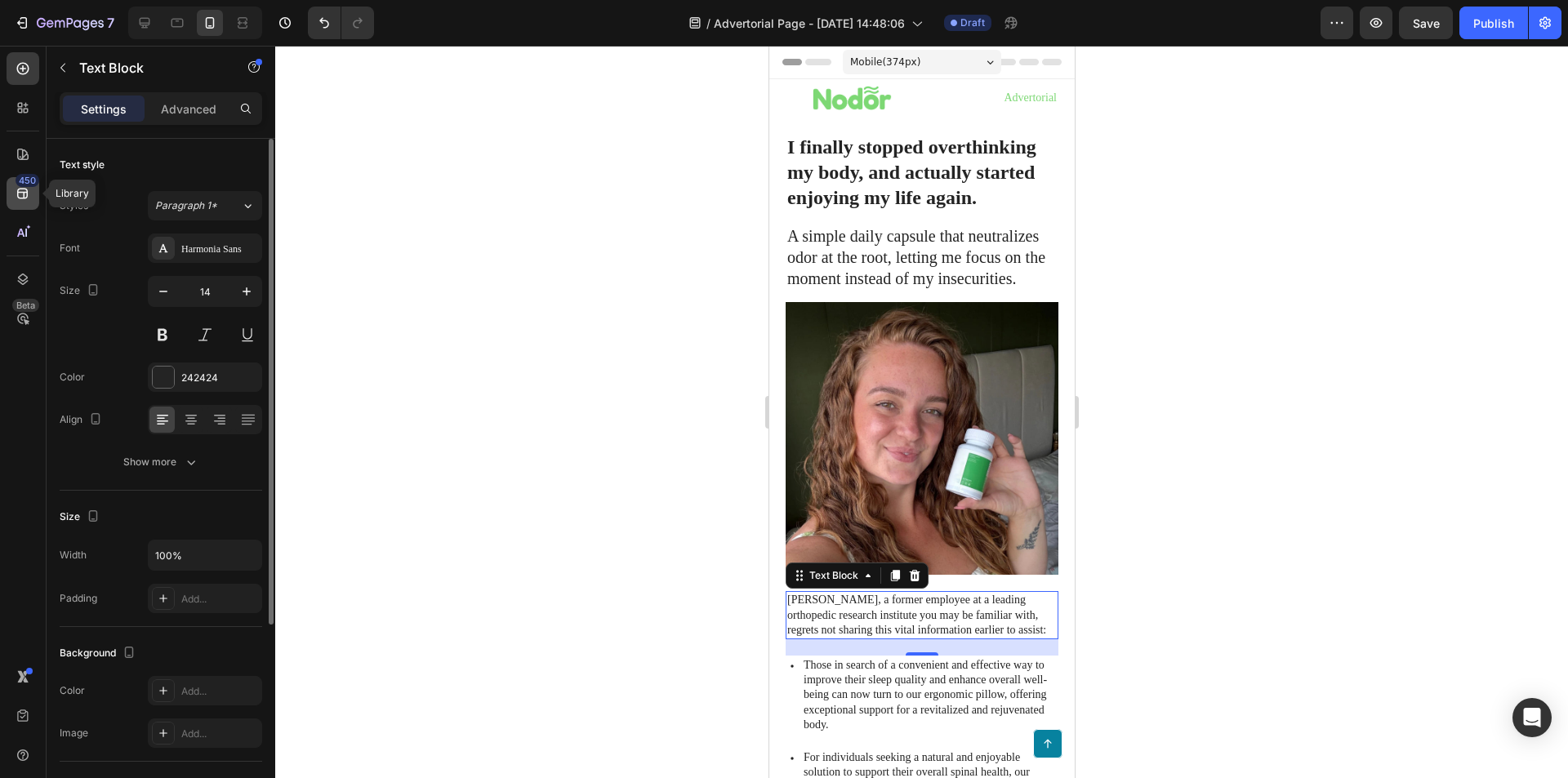
click at [29, 190] on icon at bounding box center [23, 194] width 17 height 17
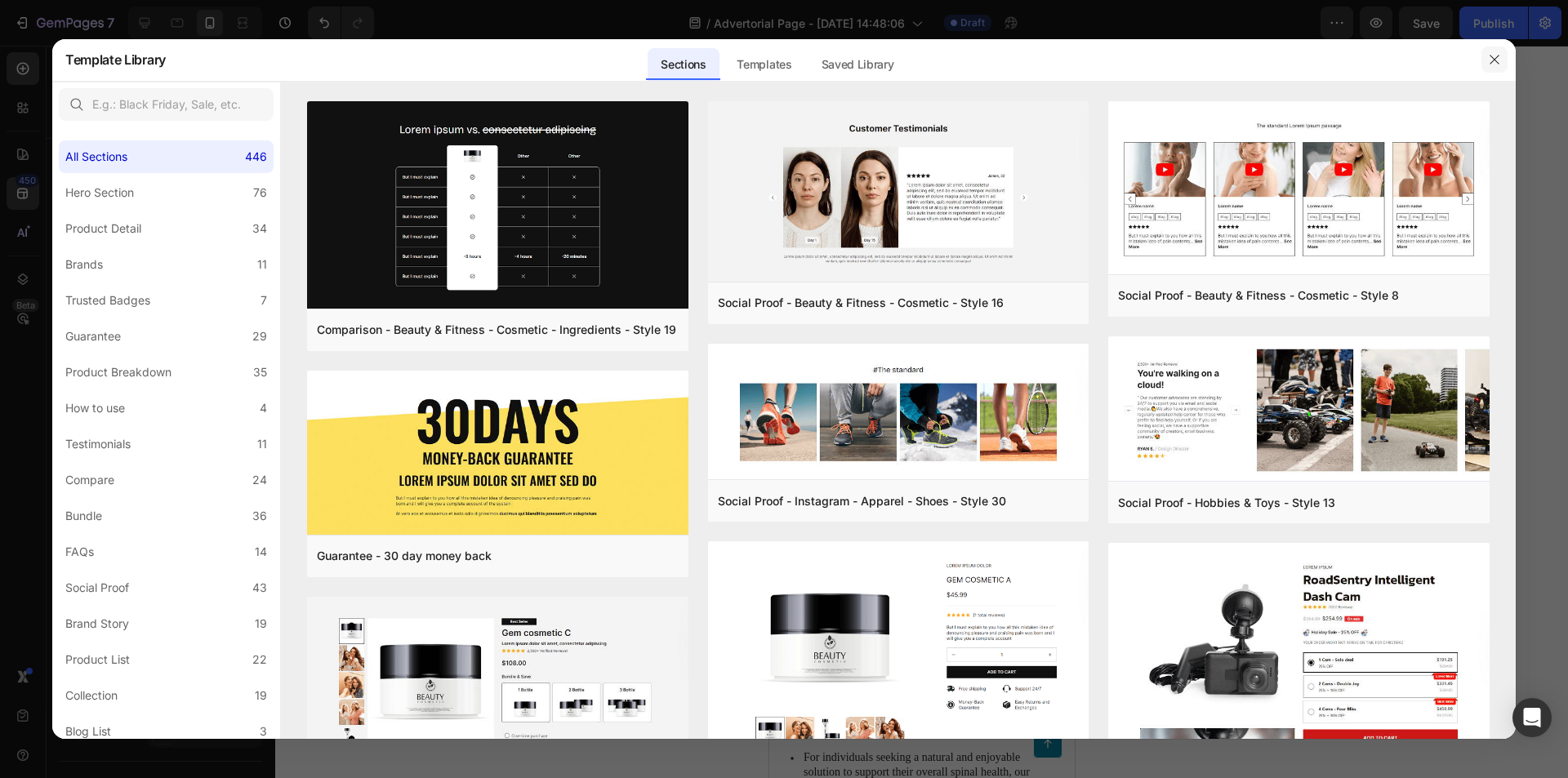
click at [1498, 61] on icon "button" at bounding box center [1494, 60] width 13 height 13
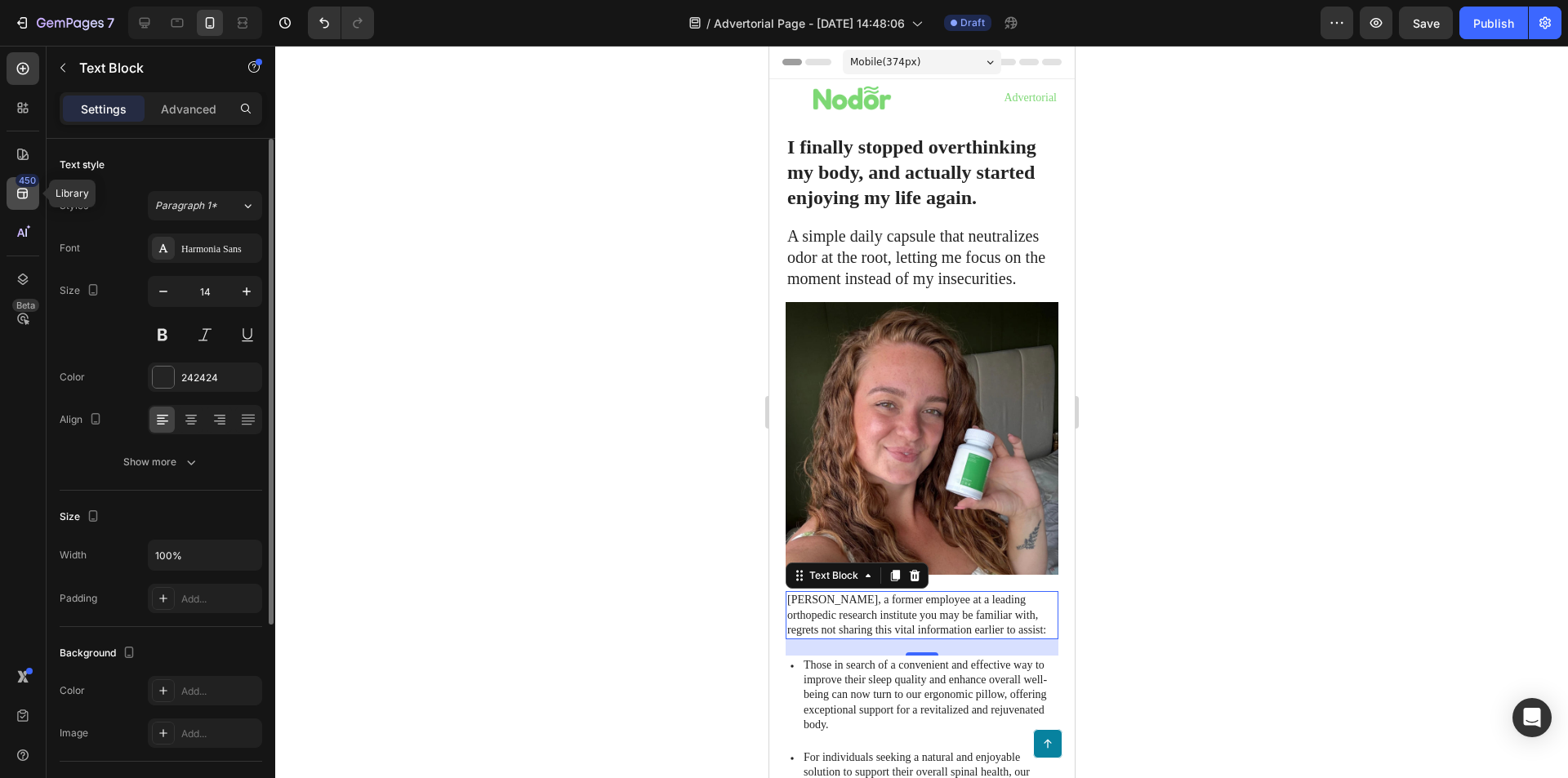
click at [28, 193] on icon at bounding box center [23, 194] width 17 height 17
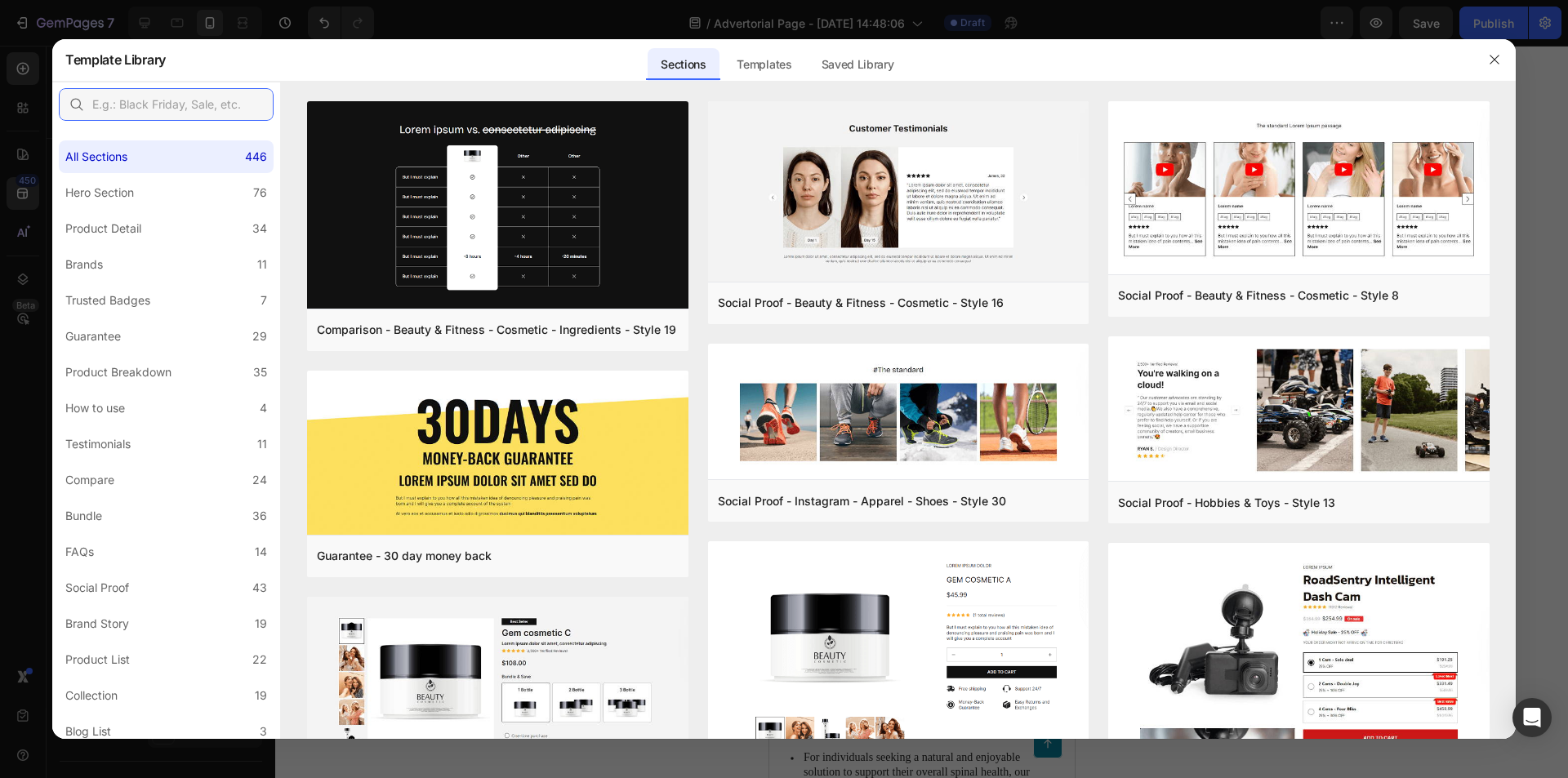
click at [155, 109] on input "text" at bounding box center [165, 104] width 215 height 33
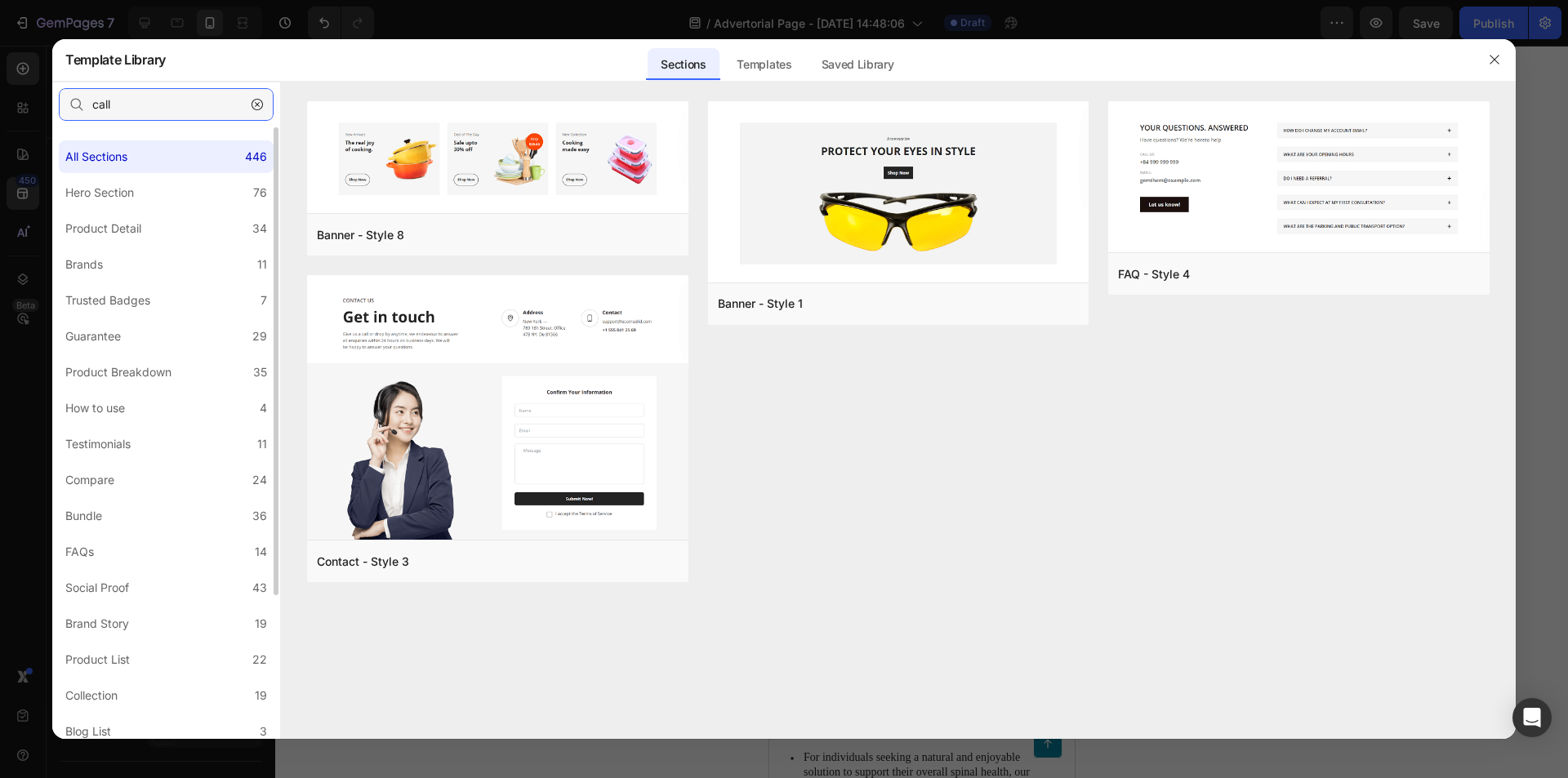
type input "call"
click at [260, 104] on icon "button" at bounding box center [257, 104] width 12 height 12
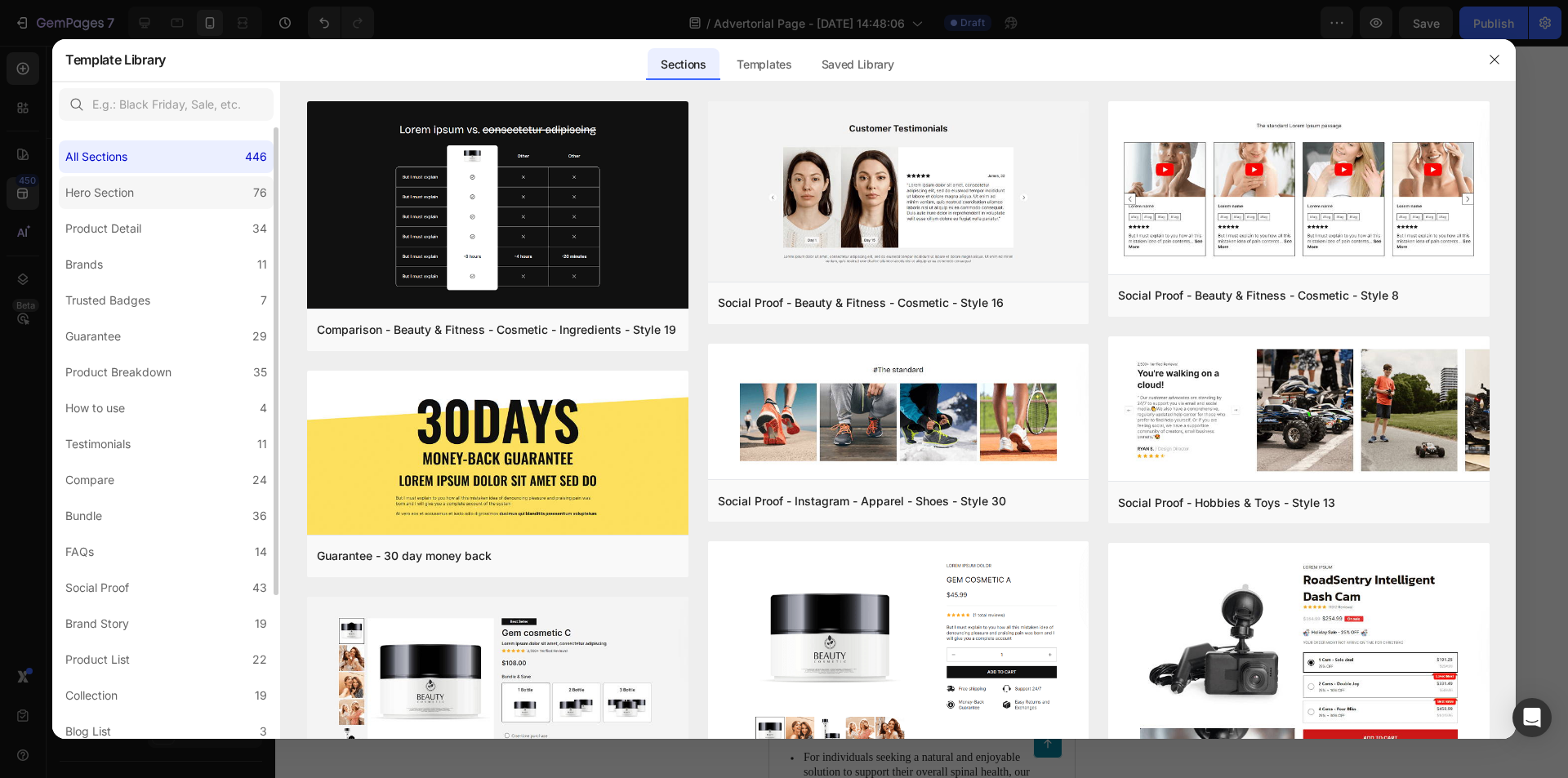
click at [179, 201] on label "Hero Section 76" at bounding box center [165, 192] width 215 height 33
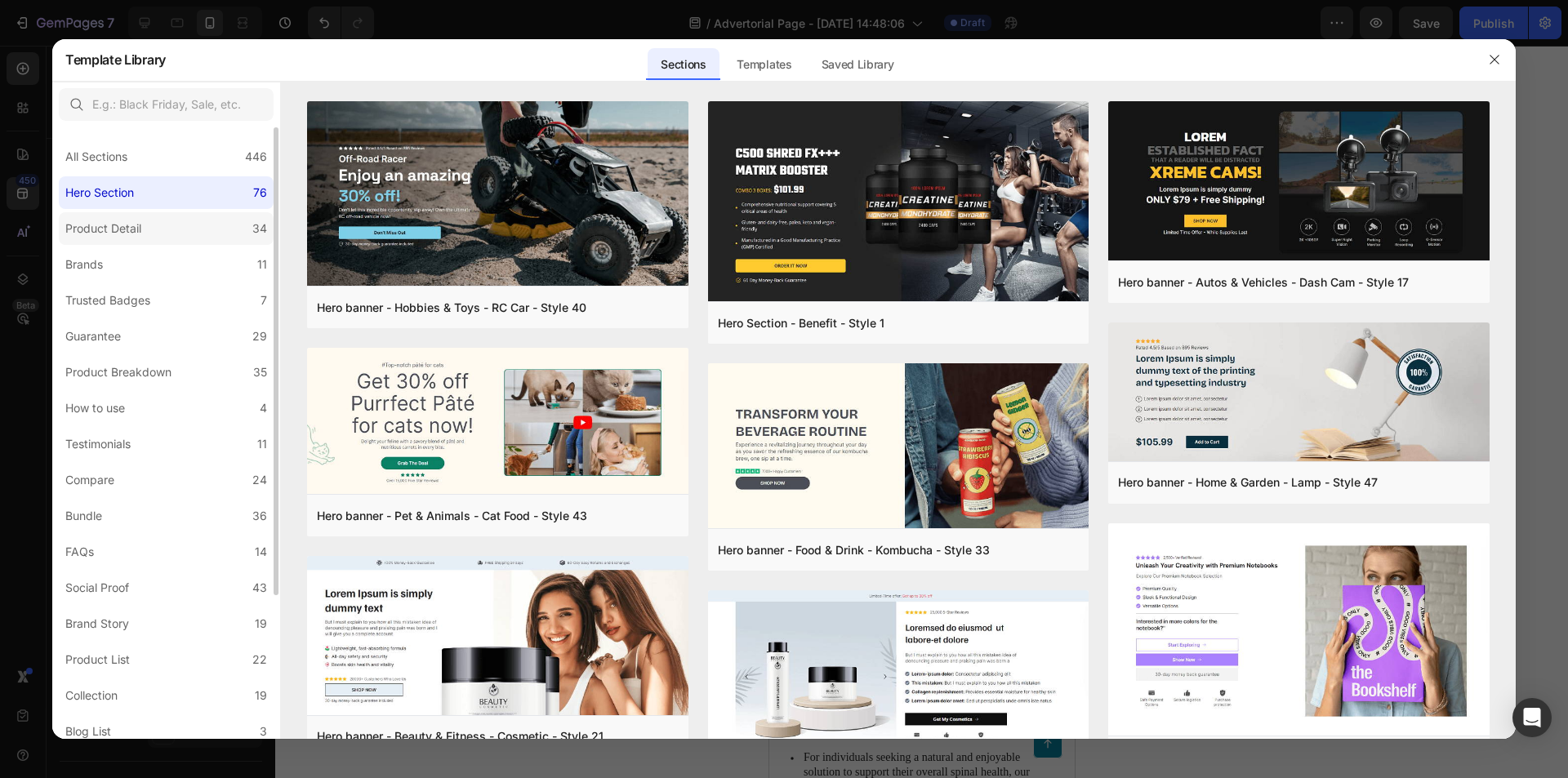
click at [170, 236] on label "Product Detail 34" at bounding box center [165, 228] width 215 height 33
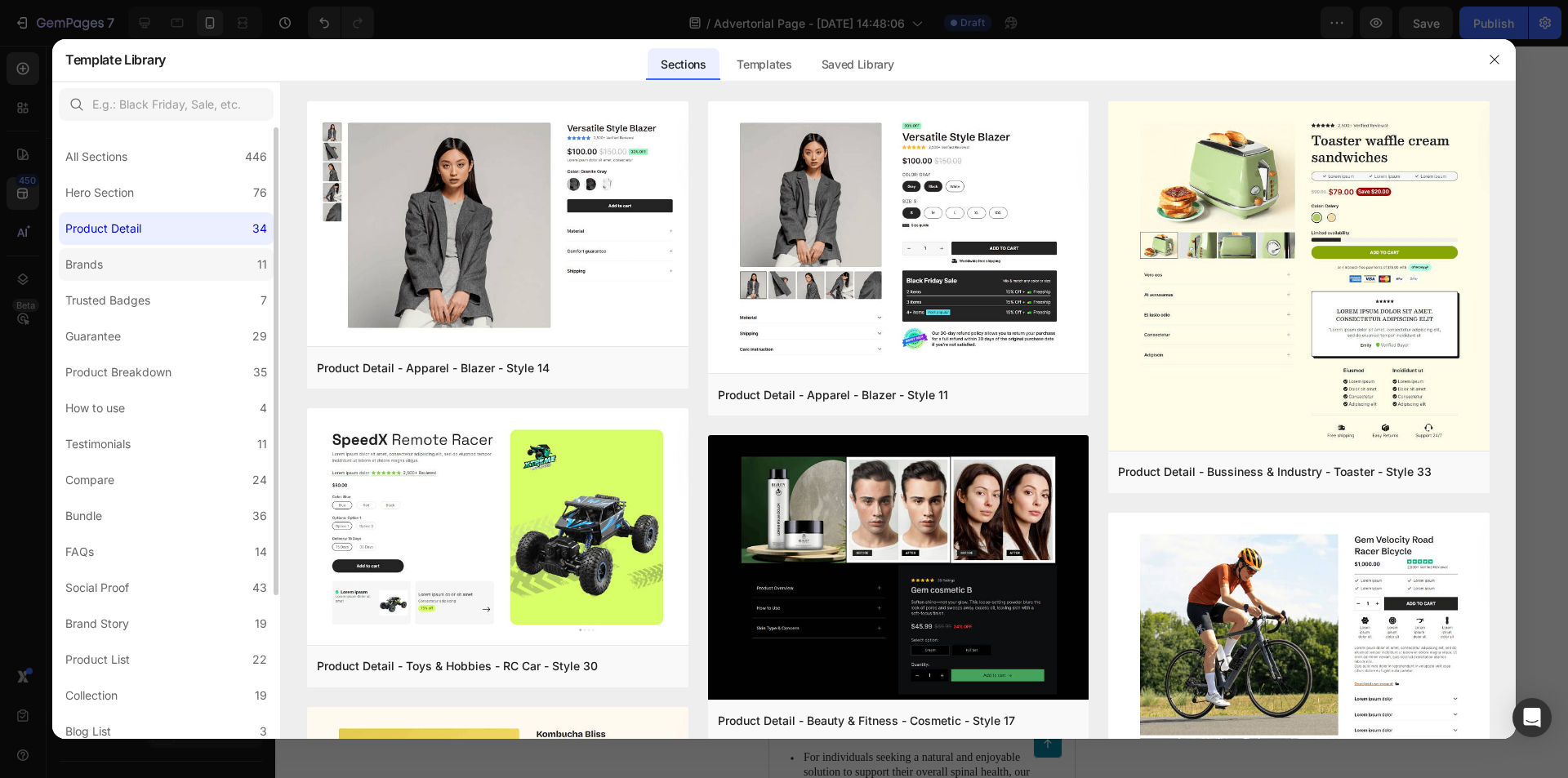
click at [171, 266] on label "Brands 11" at bounding box center [165, 264] width 215 height 33
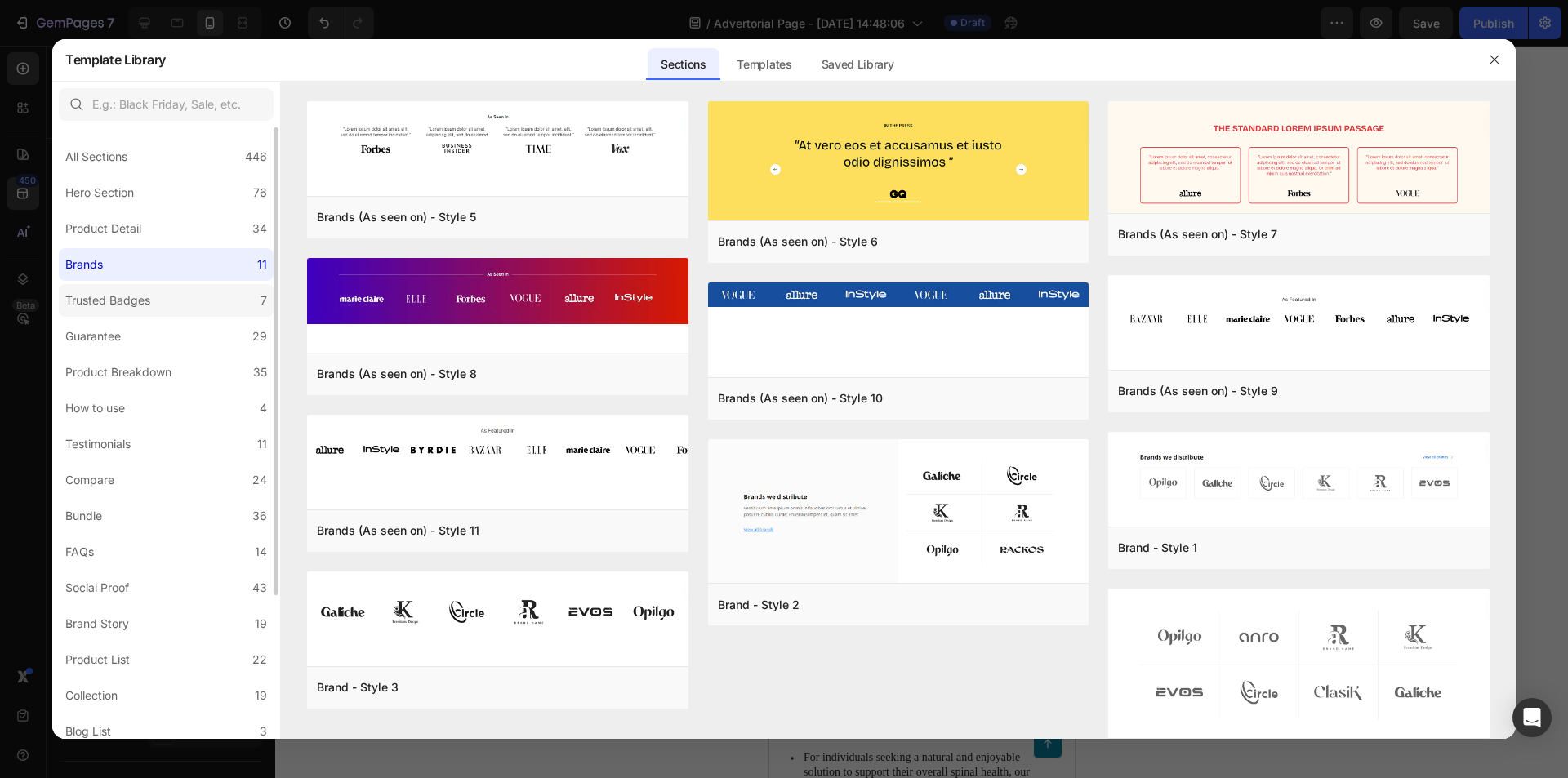
click at [171, 299] on label "Trusted Badges 7" at bounding box center [165, 300] width 215 height 33
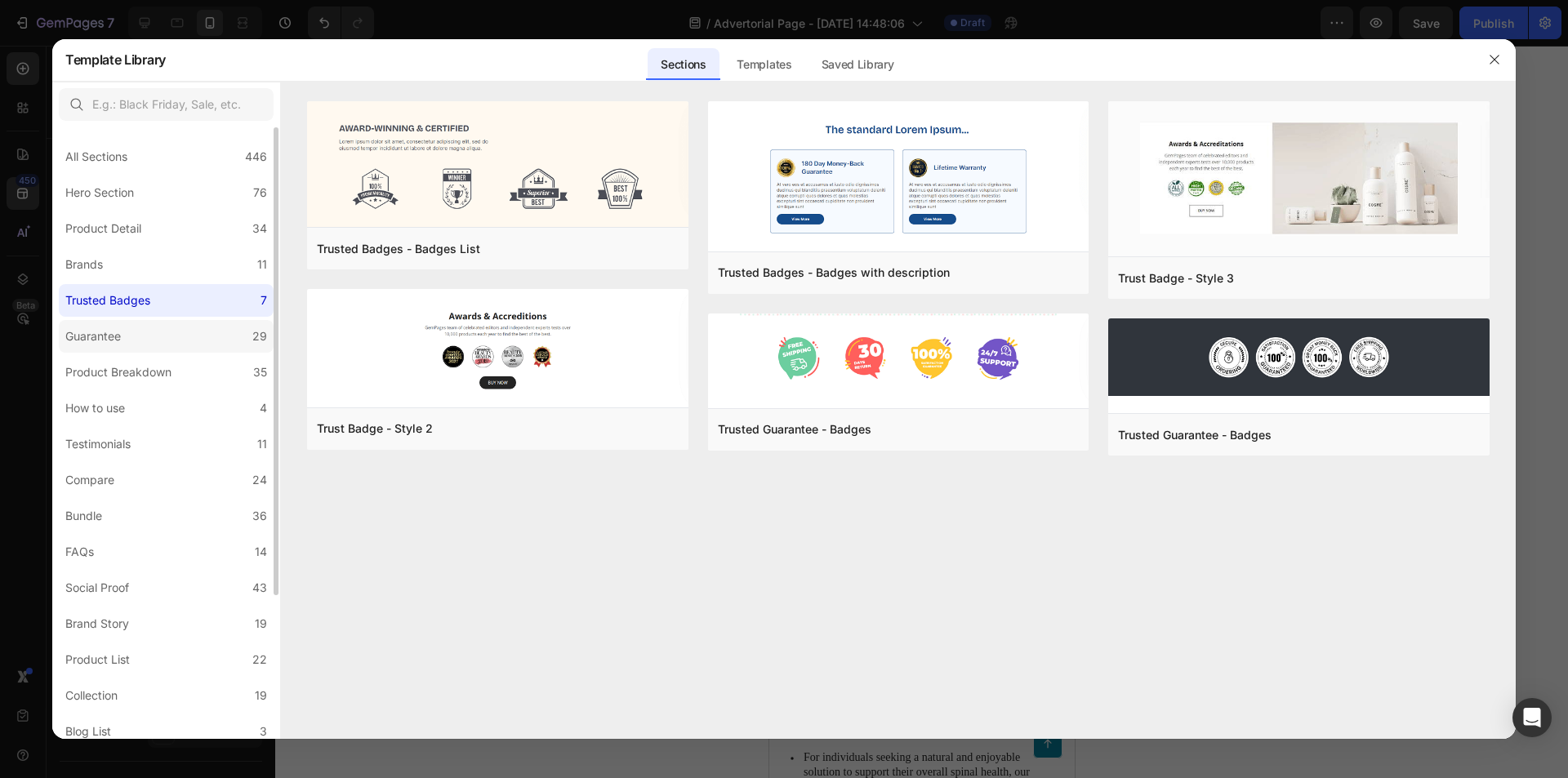
click at [163, 320] on label "Guarantee 29" at bounding box center [165, 336] width 215 height 33
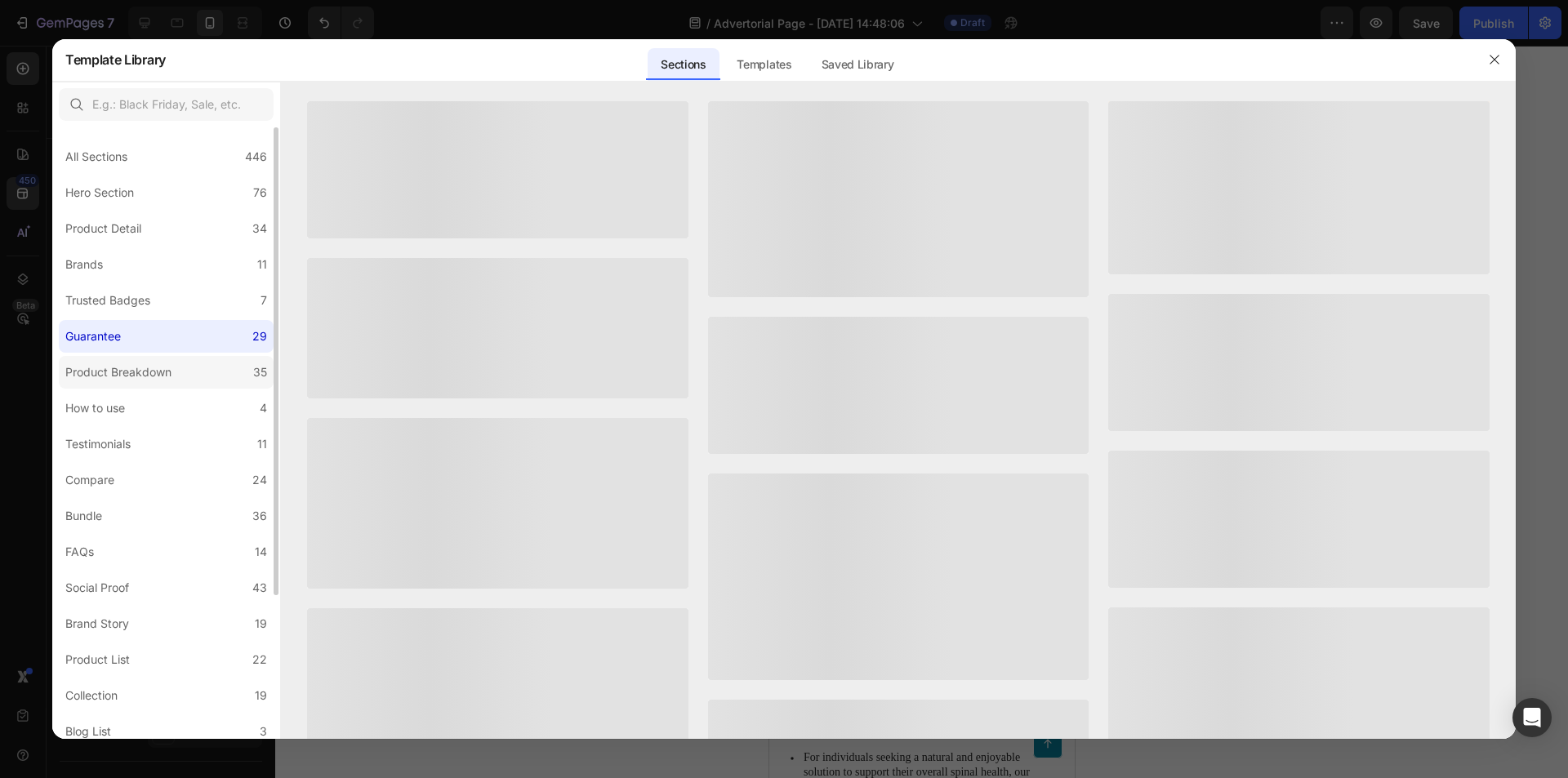
click at [168, 363] on div "Product Breakdown" at bounding box center [118, 372] width 106 height 19
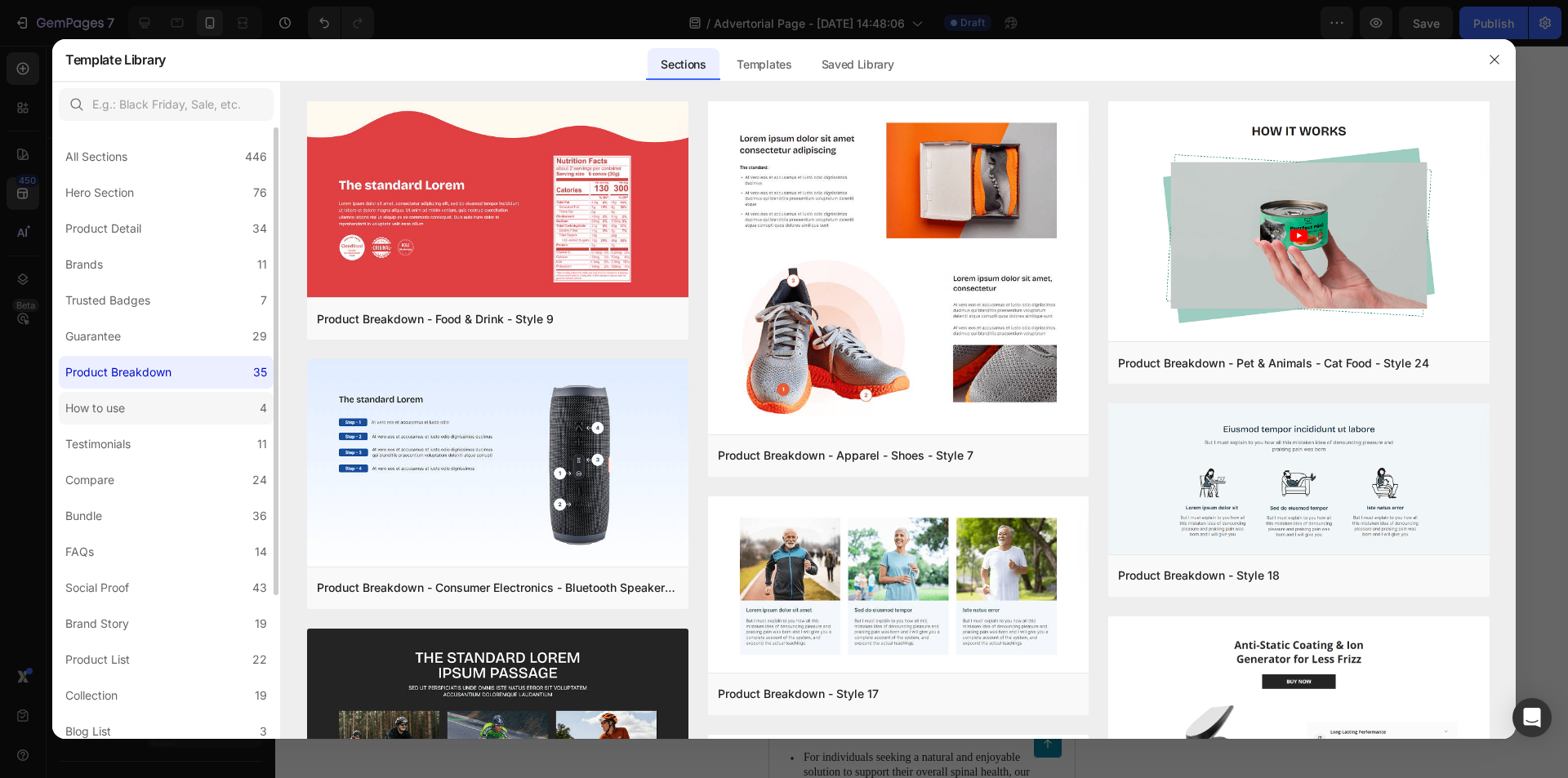
click at [167, 405] on label "How to use 4" at bounding box center [165, 408] width 215 height 33
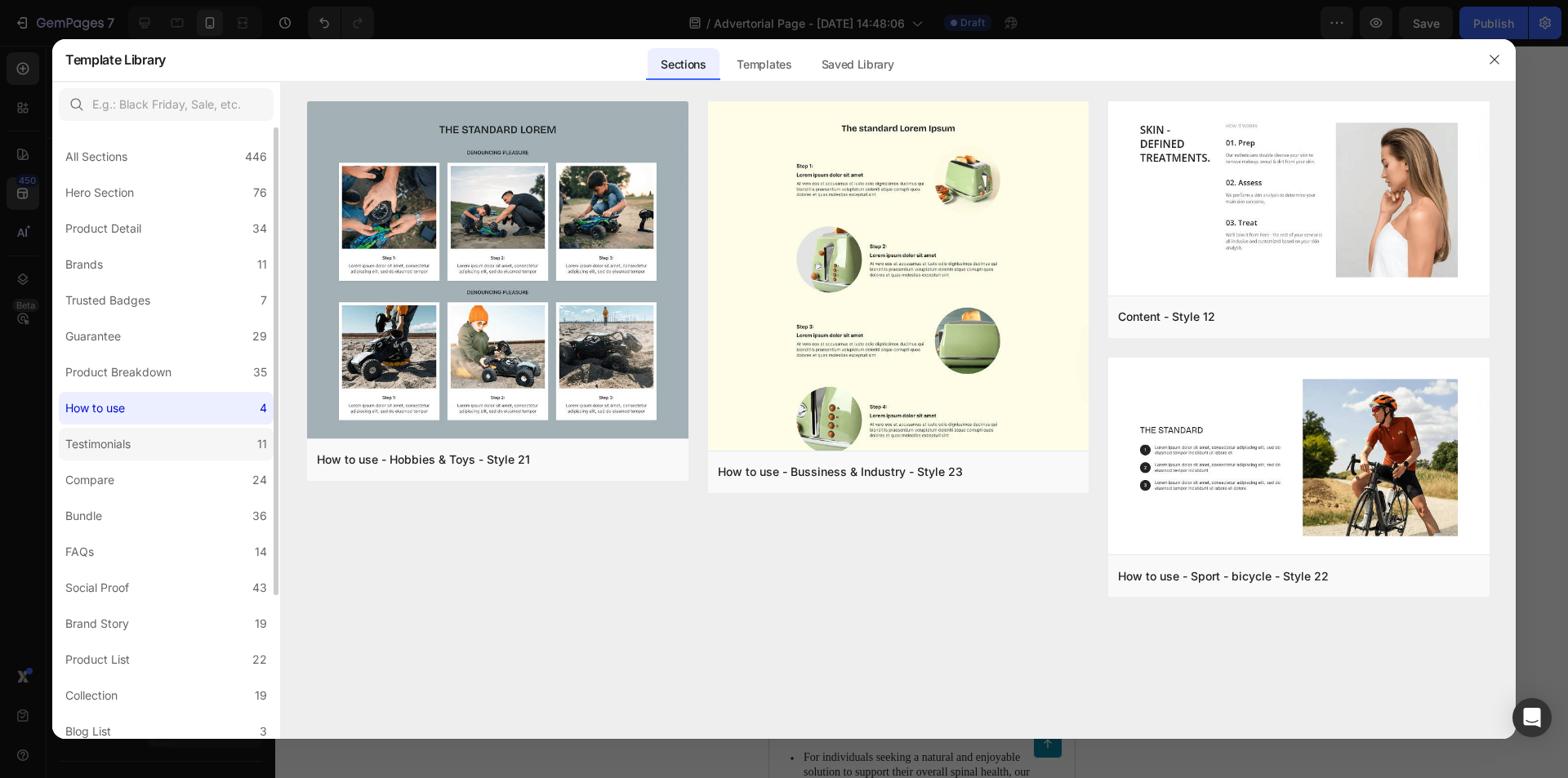
click at [164, 454] on label "Testimonials 11" at bounding box center [165, 444] width 215 height 33
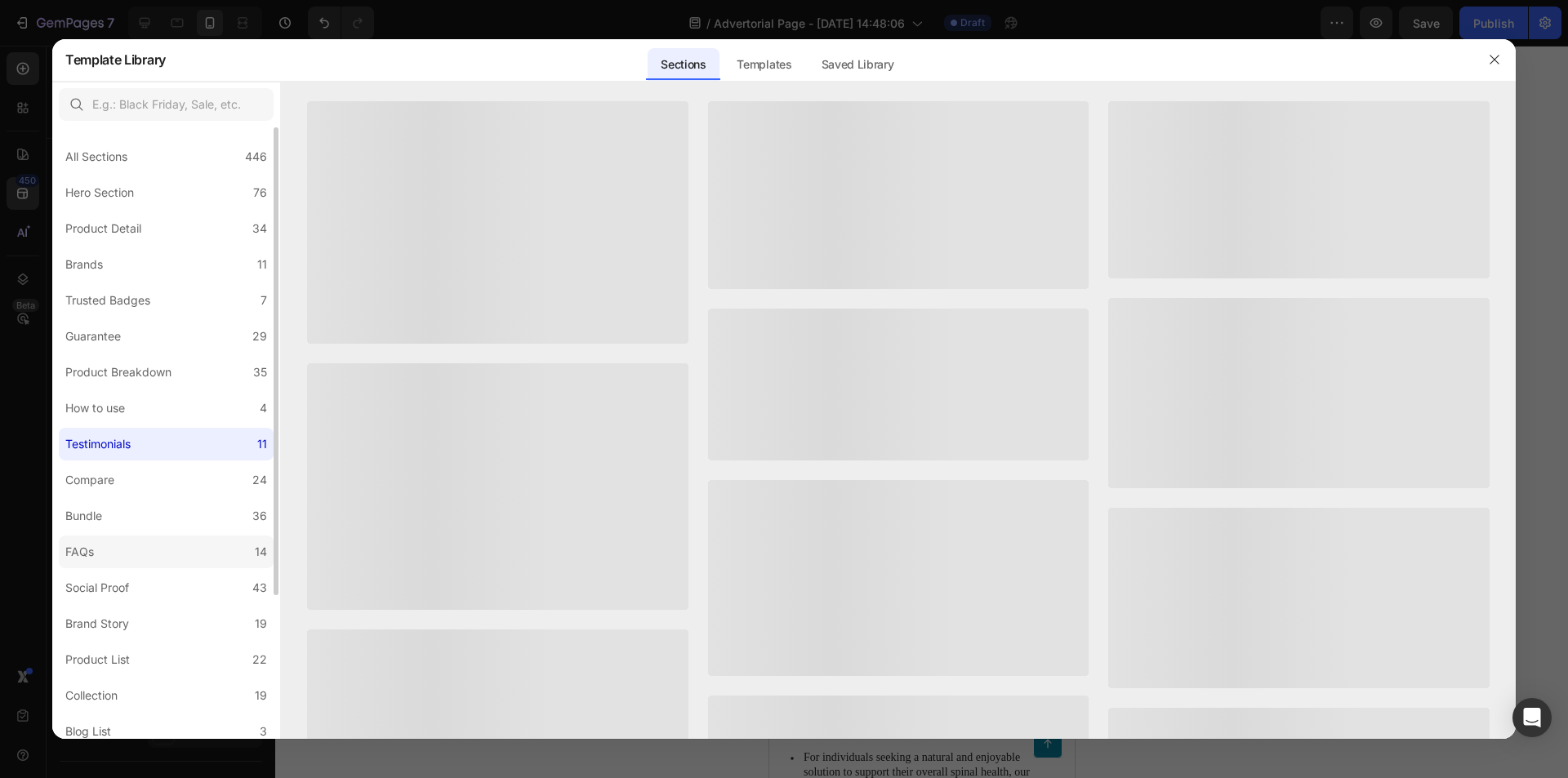
scroll to position [163, 0]
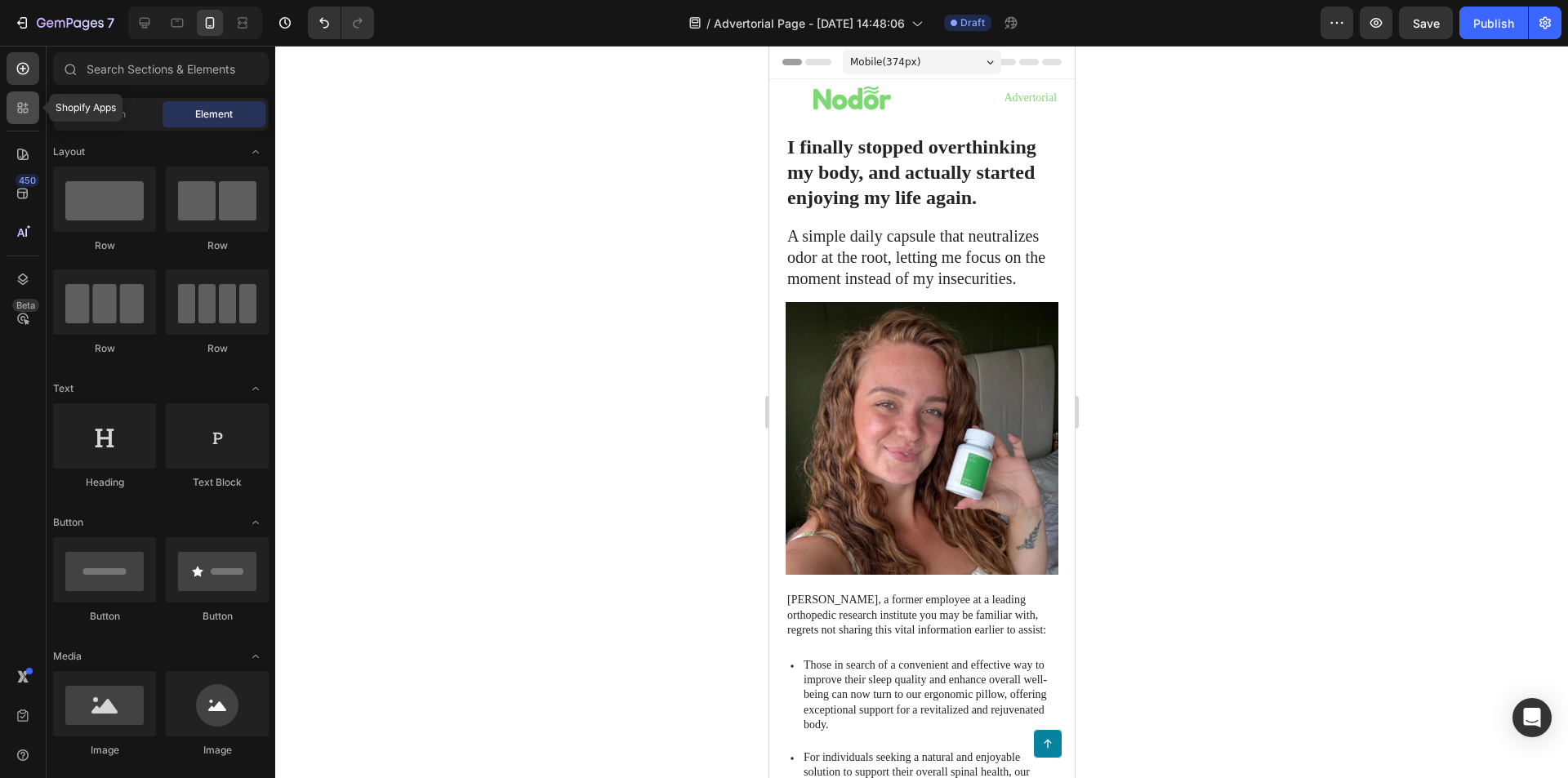
click at [18, 113] on icon at bounding box center [23, 108] width 17 height 17
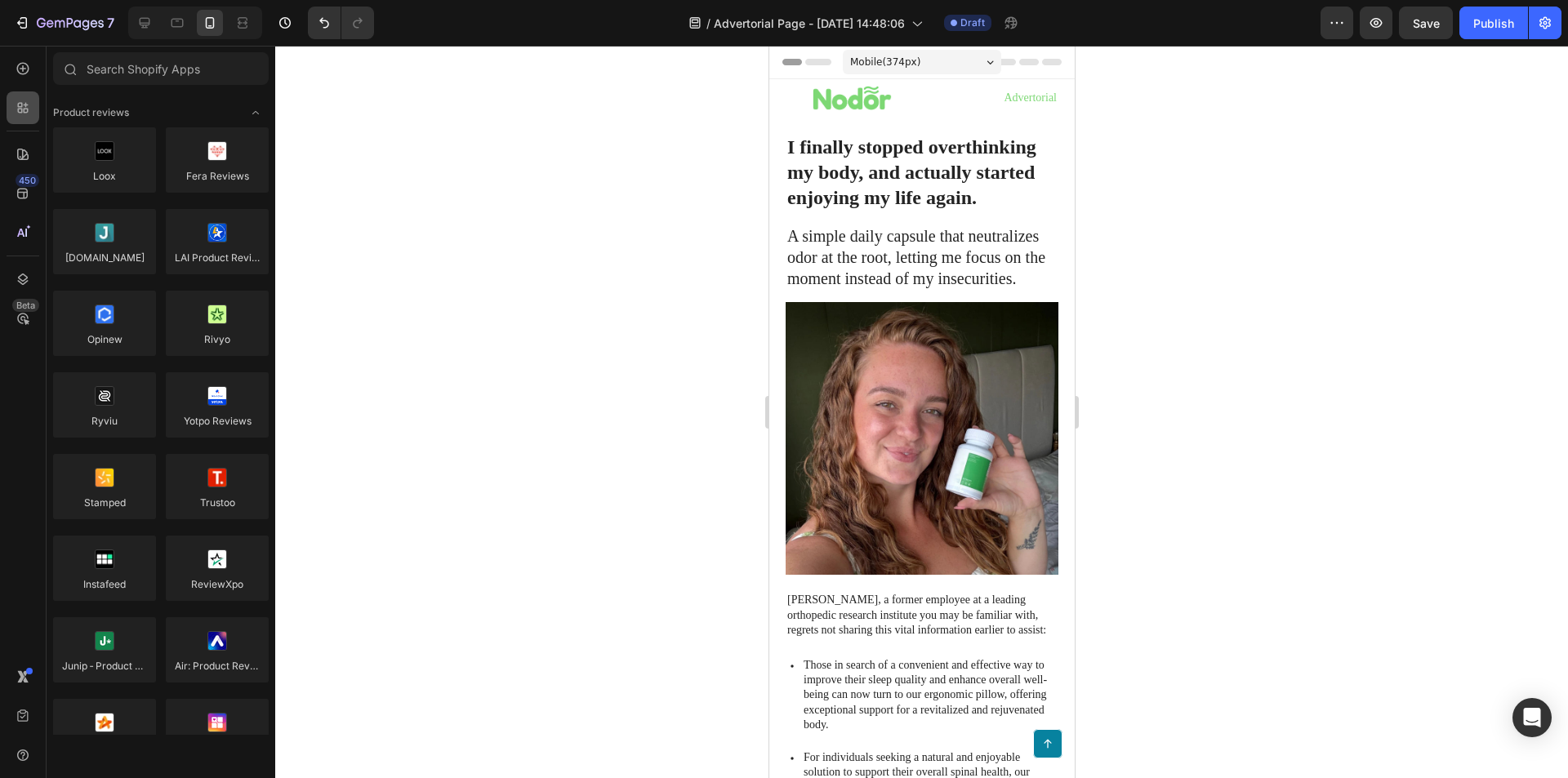
click at [18, 113] on icon at bounding box center [23, 108] width 17 height 17
click at [22, 79] on div at bounding box center [23, 69] width 33 height 33
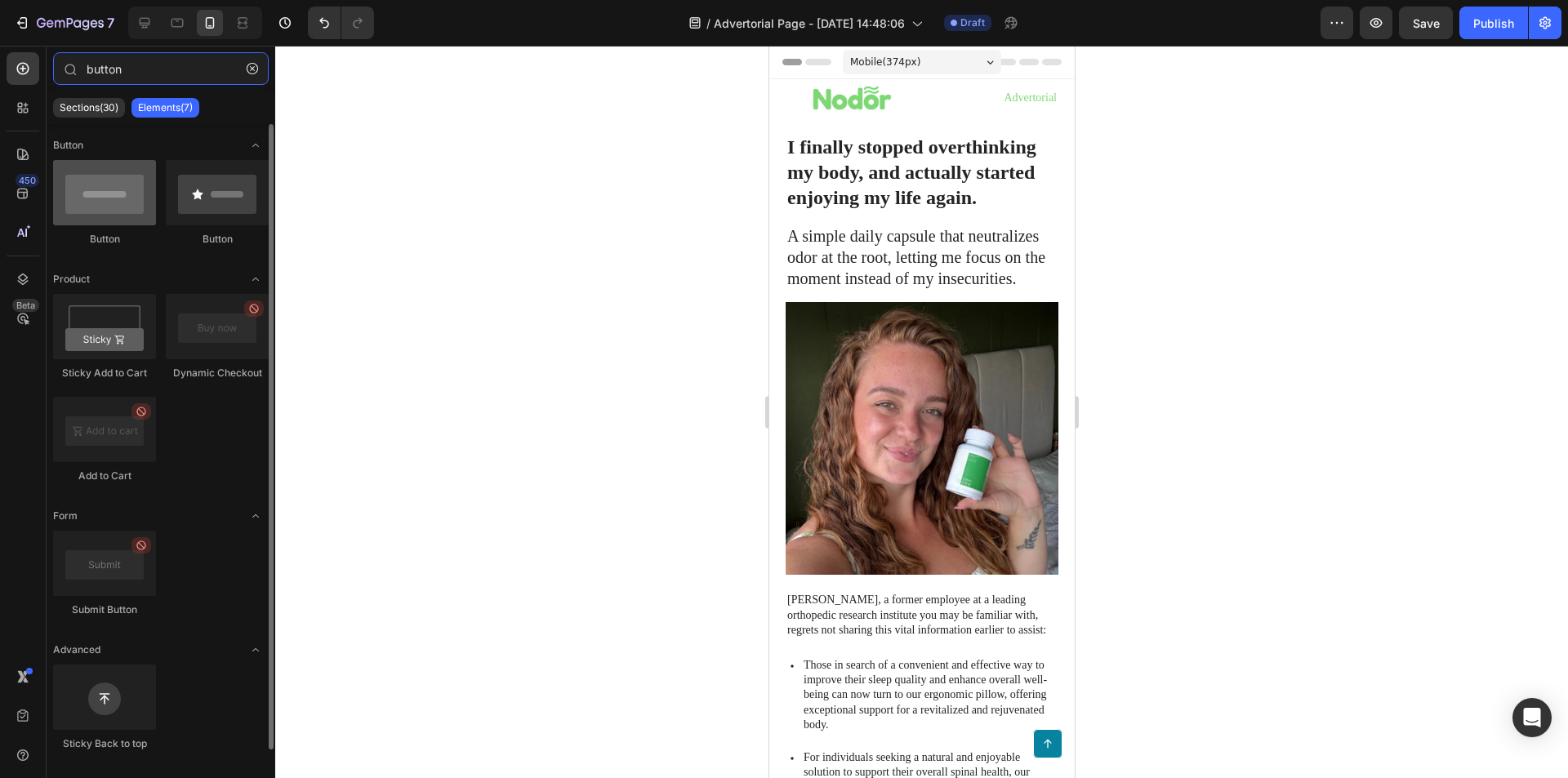
type input "button"
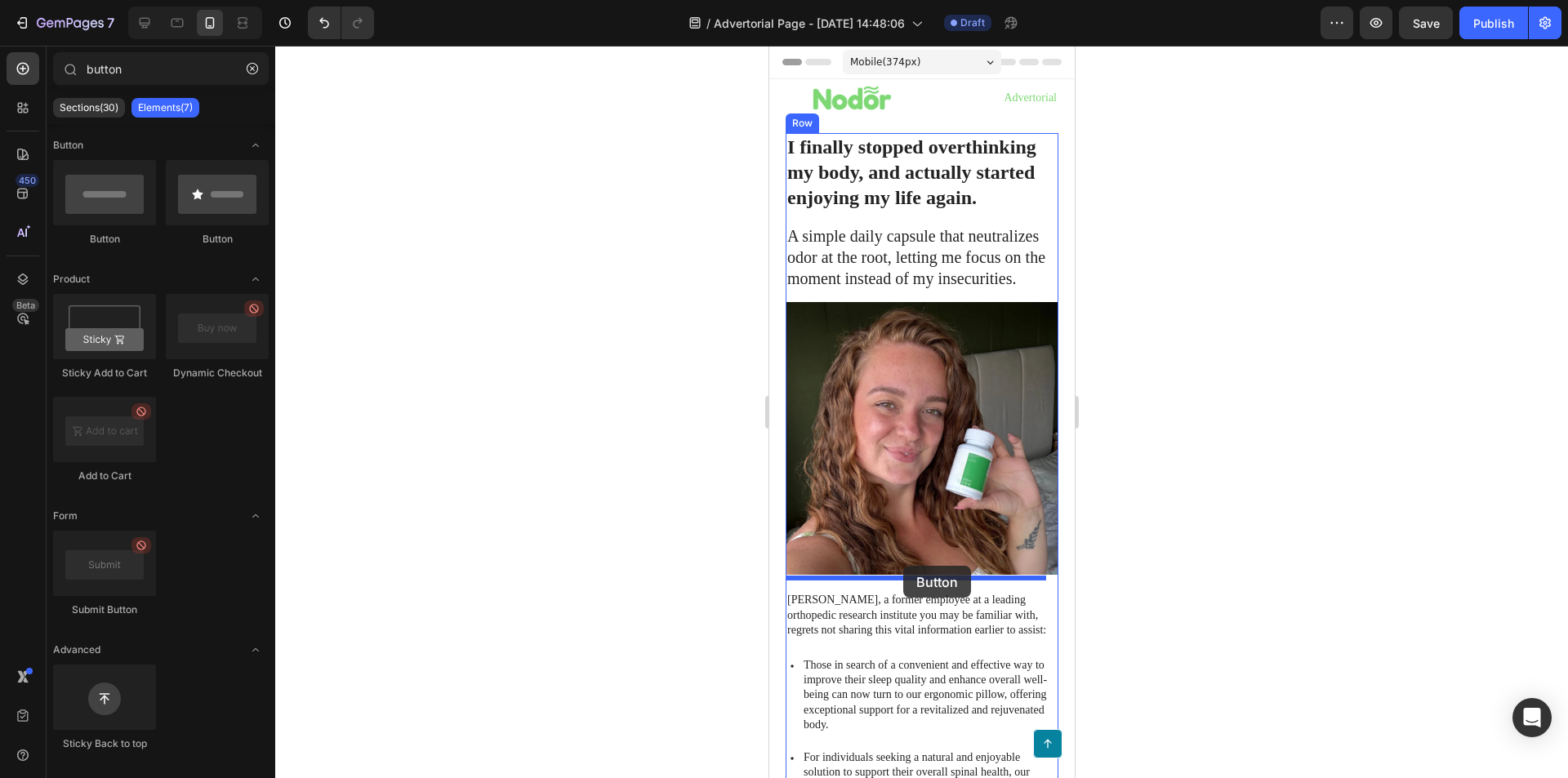
drag, startPoint x: 868, startPoint y: 248, endPoint x: 905, endPoint y: 568, distance: 322.1
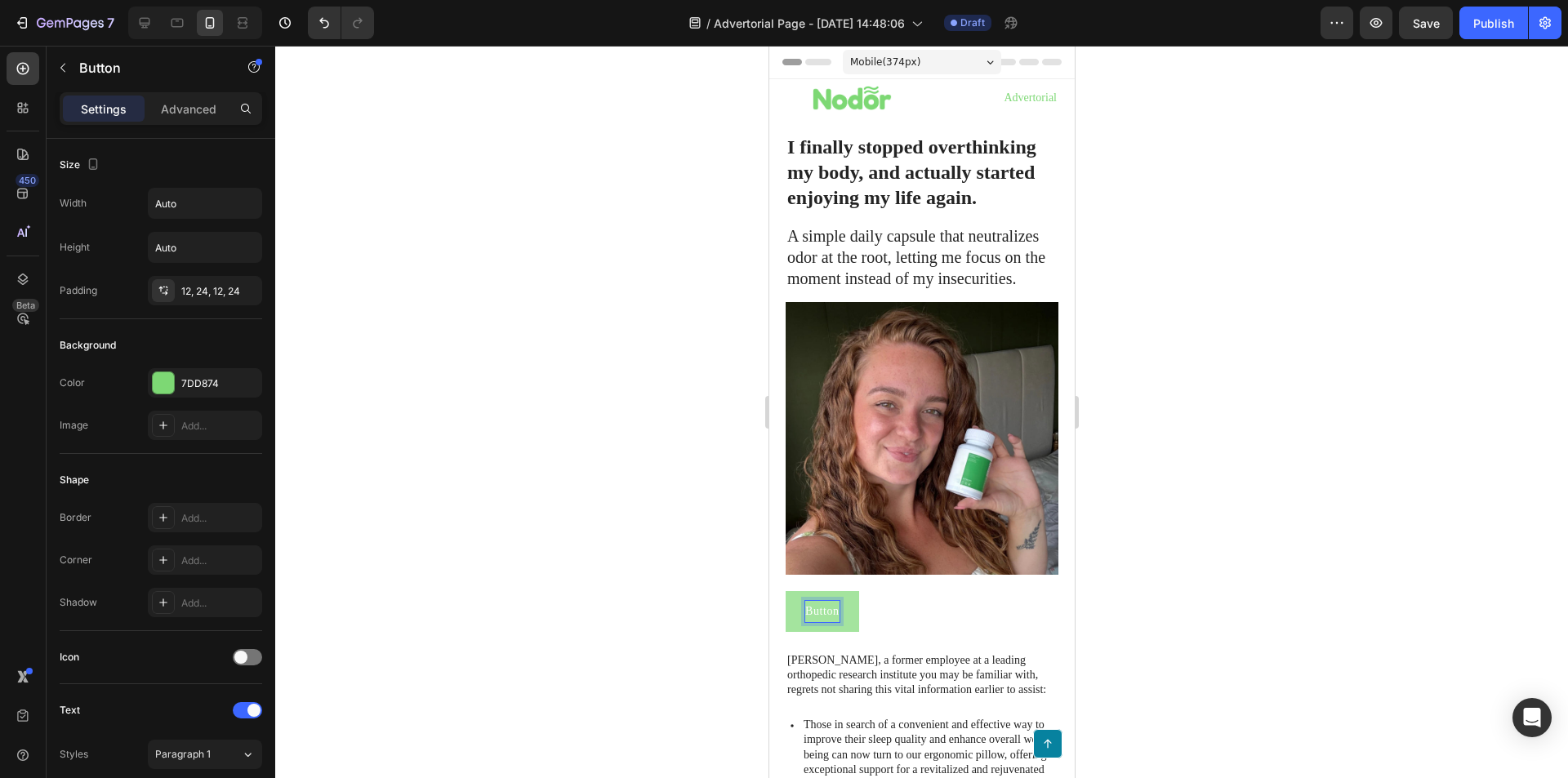
click at [832, 601] on p "Button" at bounding box center [821, 611] width 34 height 20
click at [785, 591] on button "Start" at bounding box center [816, 611] width 63 height 40
click at [785, 591] on button "Start saying" at bounding box center [834, 611] width 99 height 40
click at [837, 603] on p "Start saying" at bounding box center [834, 611] width 60 height 20
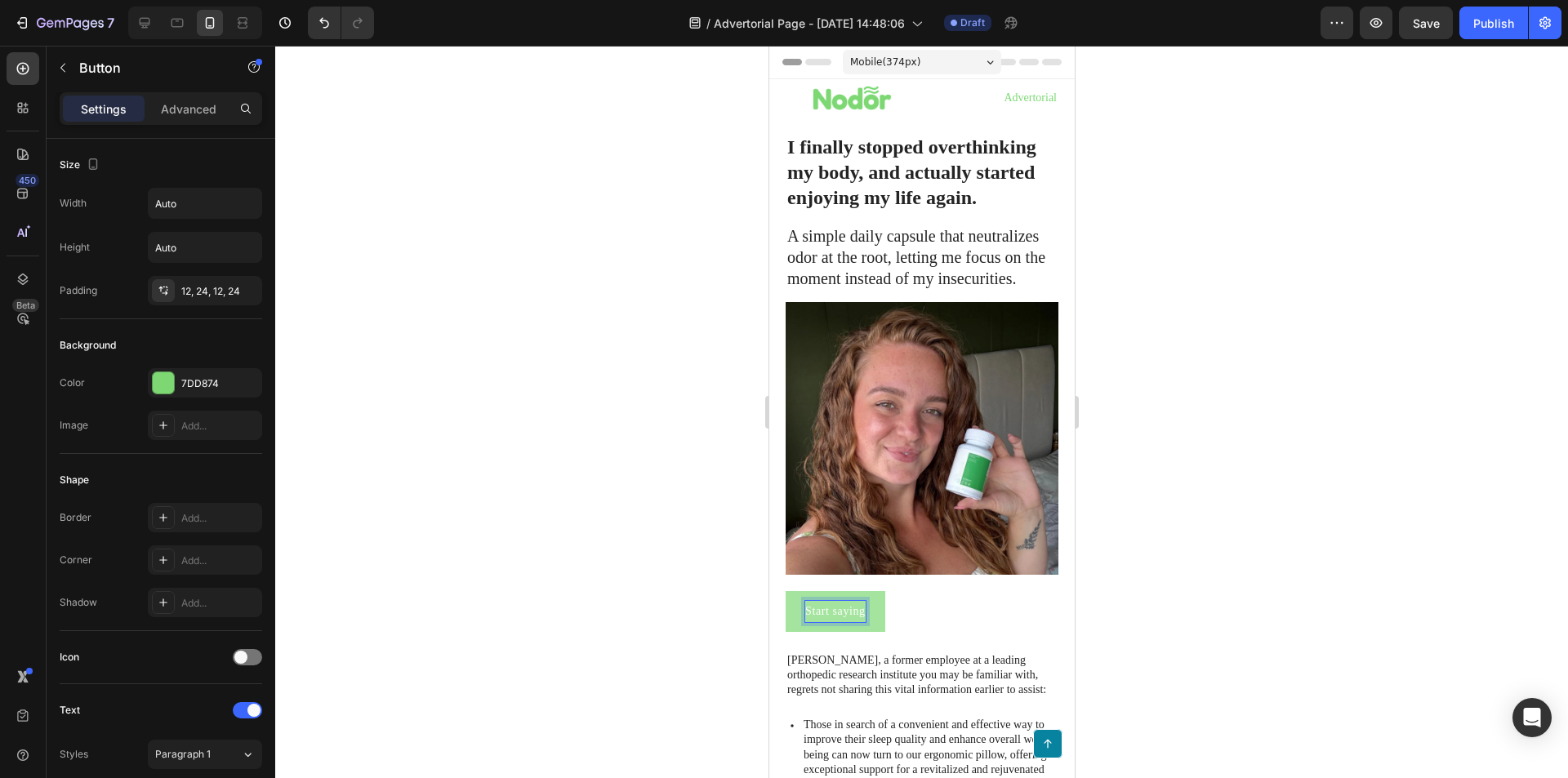
click at [837, 603] on p "Start saying" at bounding box center [834, 611] width 60 height 20
click at [785, 591] on button "Start" at bounding box center [816, 611] width 63 height 40
click at [785, 591] on button "Start Feelin" at bounding box center [833, 611] width 98 height 40
click at [785, 591] on button "Start Feeling Fresh" at bounding box center [853, 611] width 135 height 40
click at [1101, 601] on div at bounding box center [921, 412] width 1293 height 732
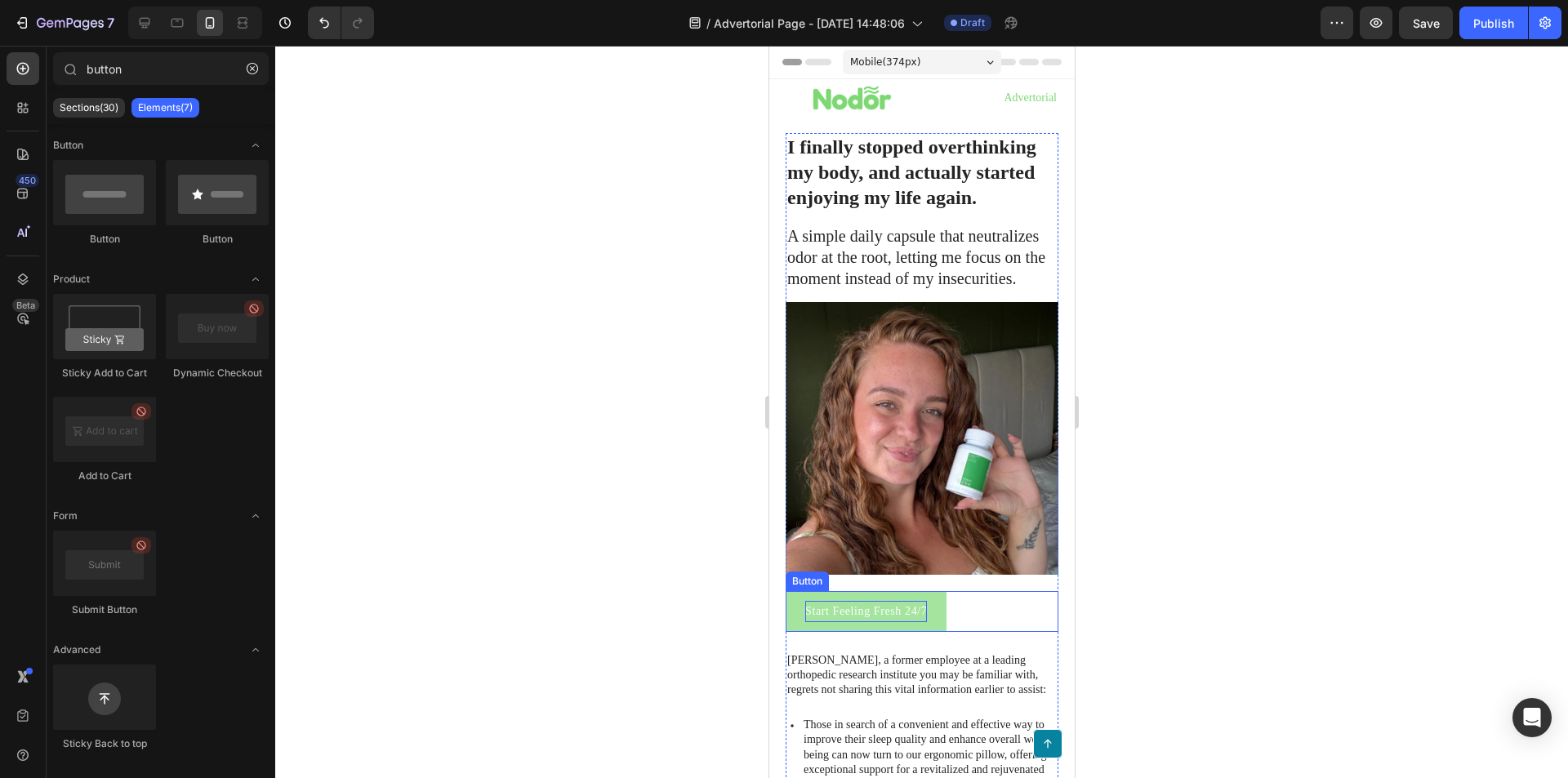
click at [930, 597] on button "Start Feeling Fresh 24/7" at bounding box center [865, 611] width 160 height 40
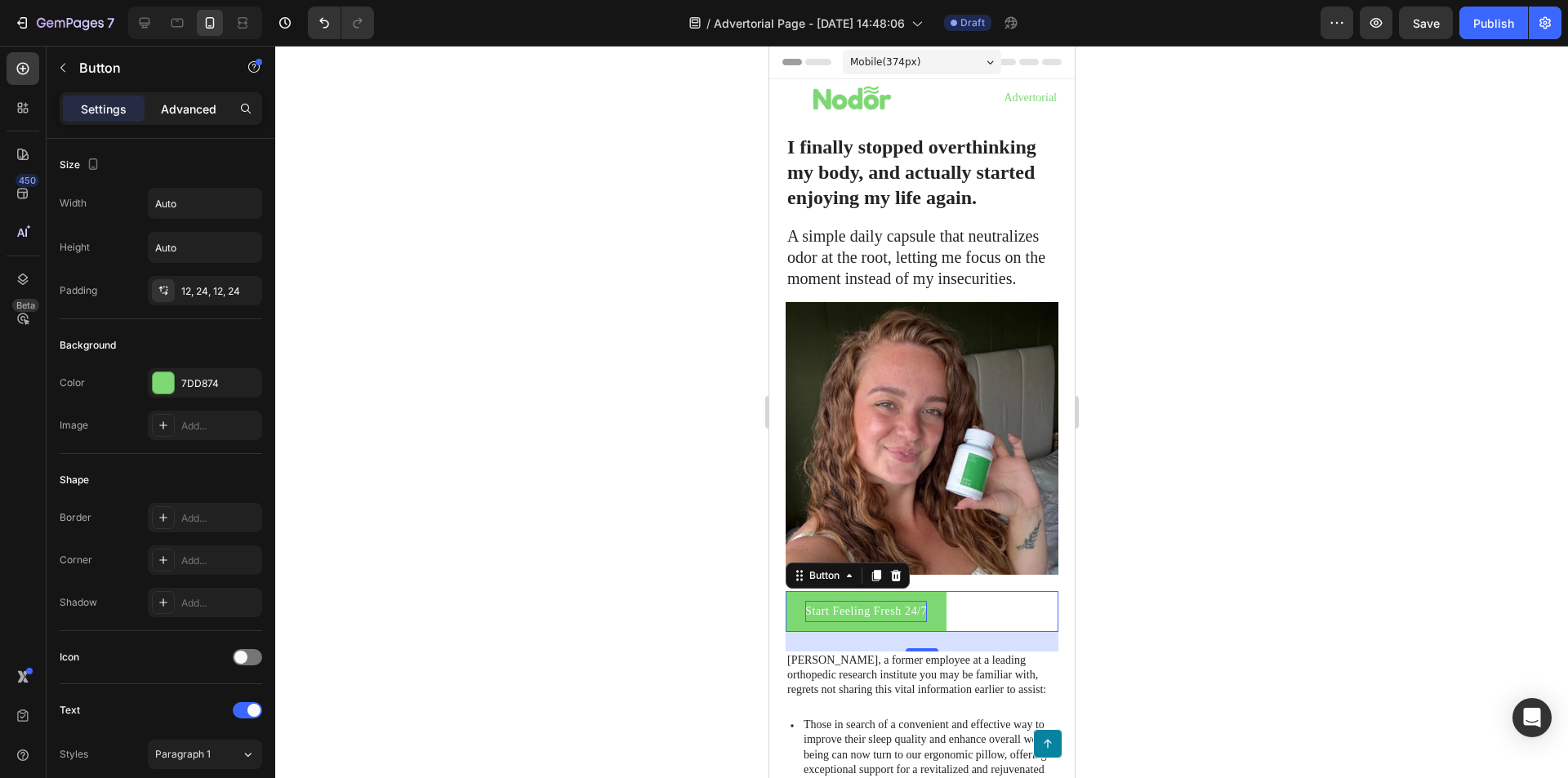
click at [178, 110] on p "Advanced" at bounding box center [188, 109] width 55 height 18
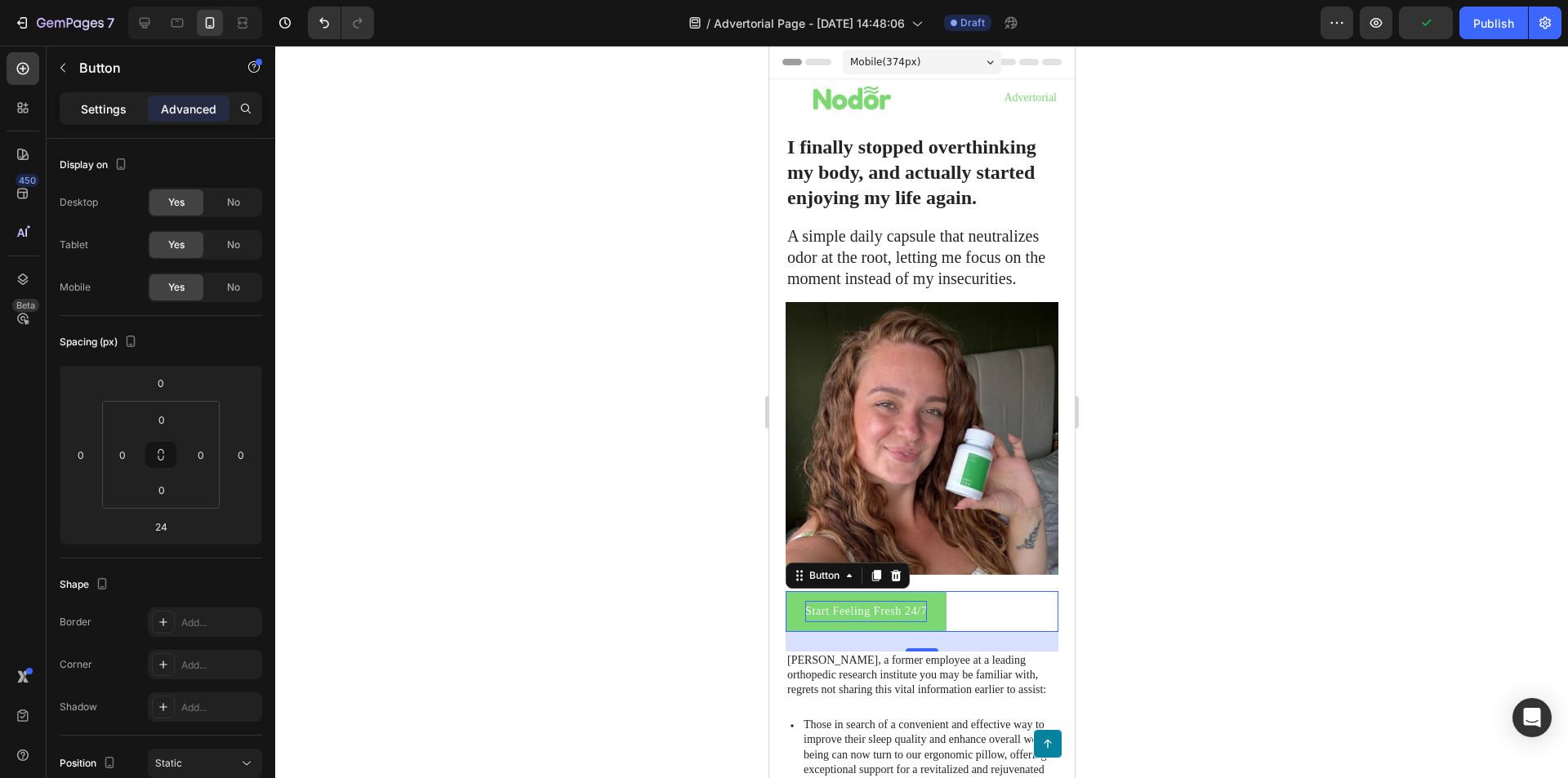
click at [122, 107] on p "Settings" at bounding box center [104, 109] width 46 height 18
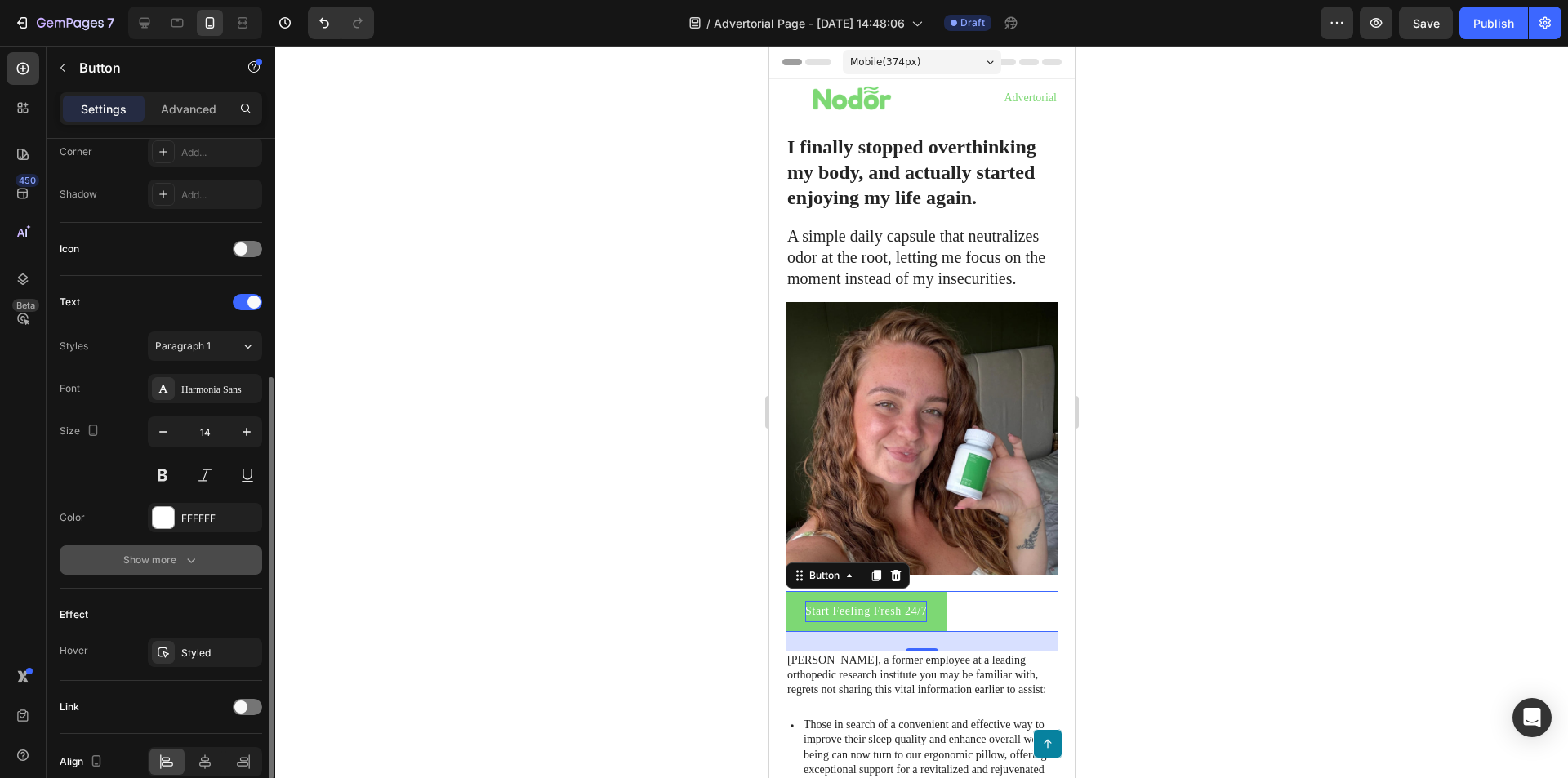
scroll to position [485, 0]
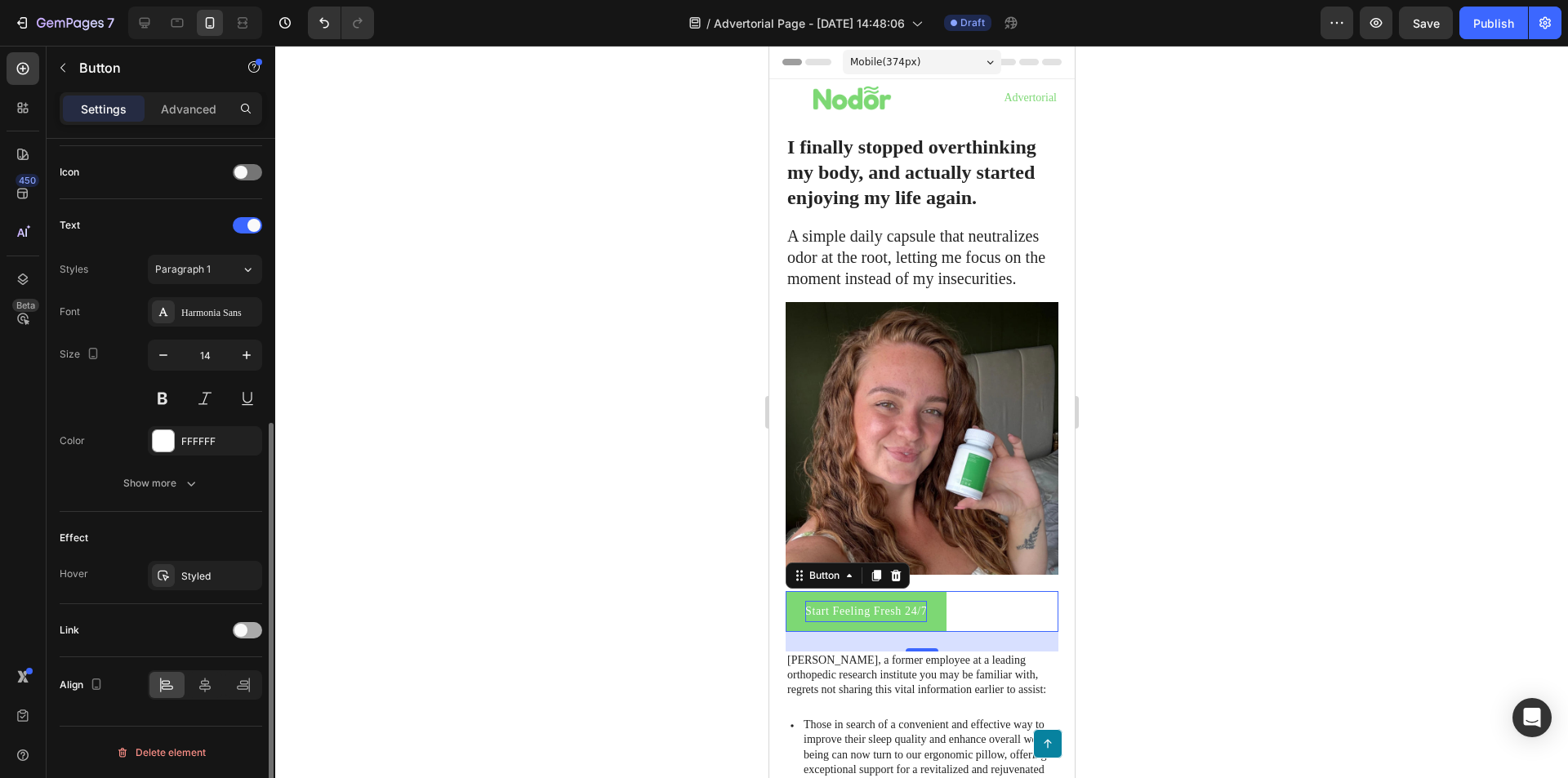
click at [232, 632] on div at bounding box center [247, 631] width 29 height 17
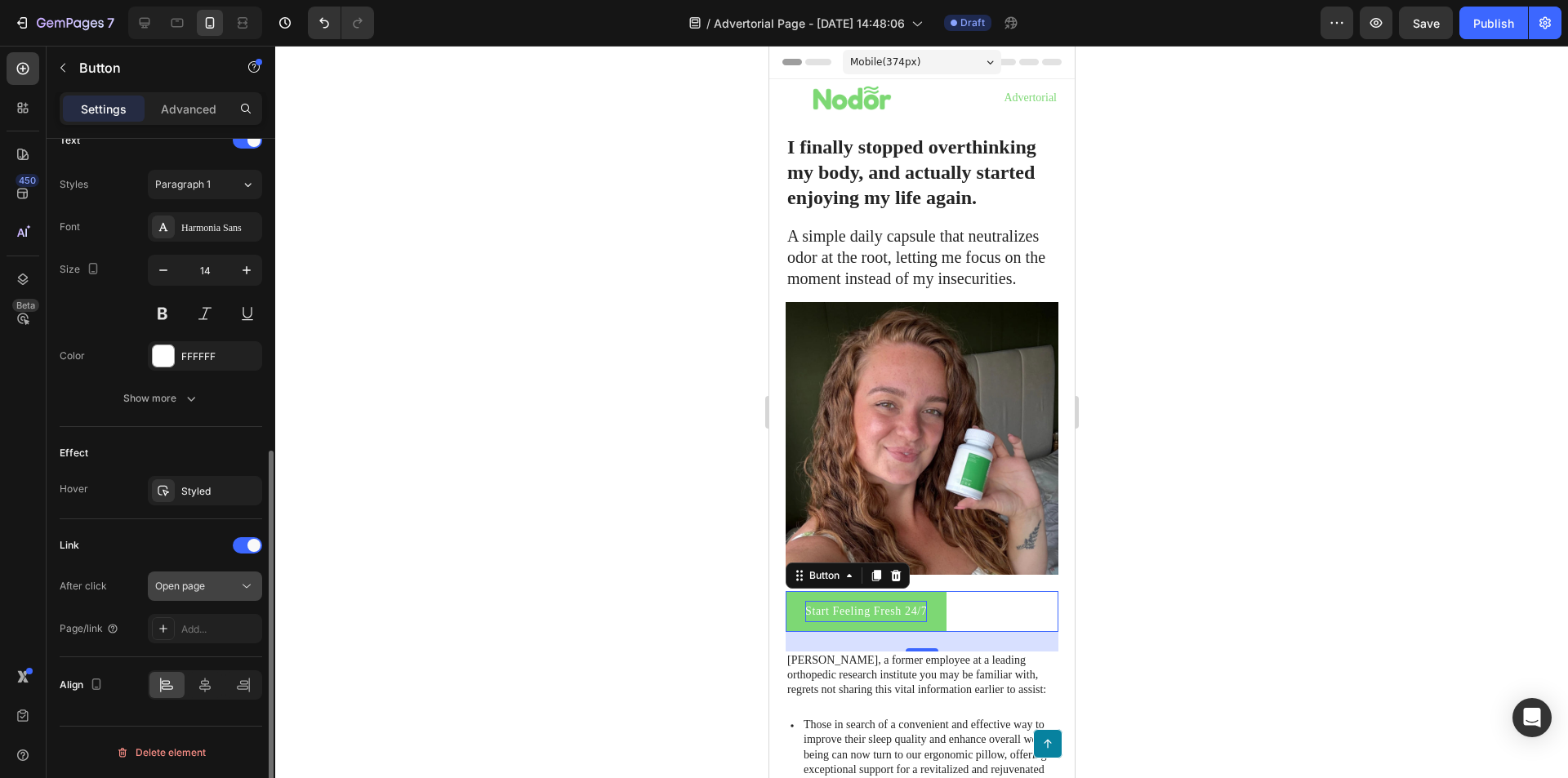
click at [202, 585] on span "Open page" at bounding box center [181, 586] width 50 height 13
click at [202, 624] on div "Add..." at bounding box center [220, 630] width 77 height 15
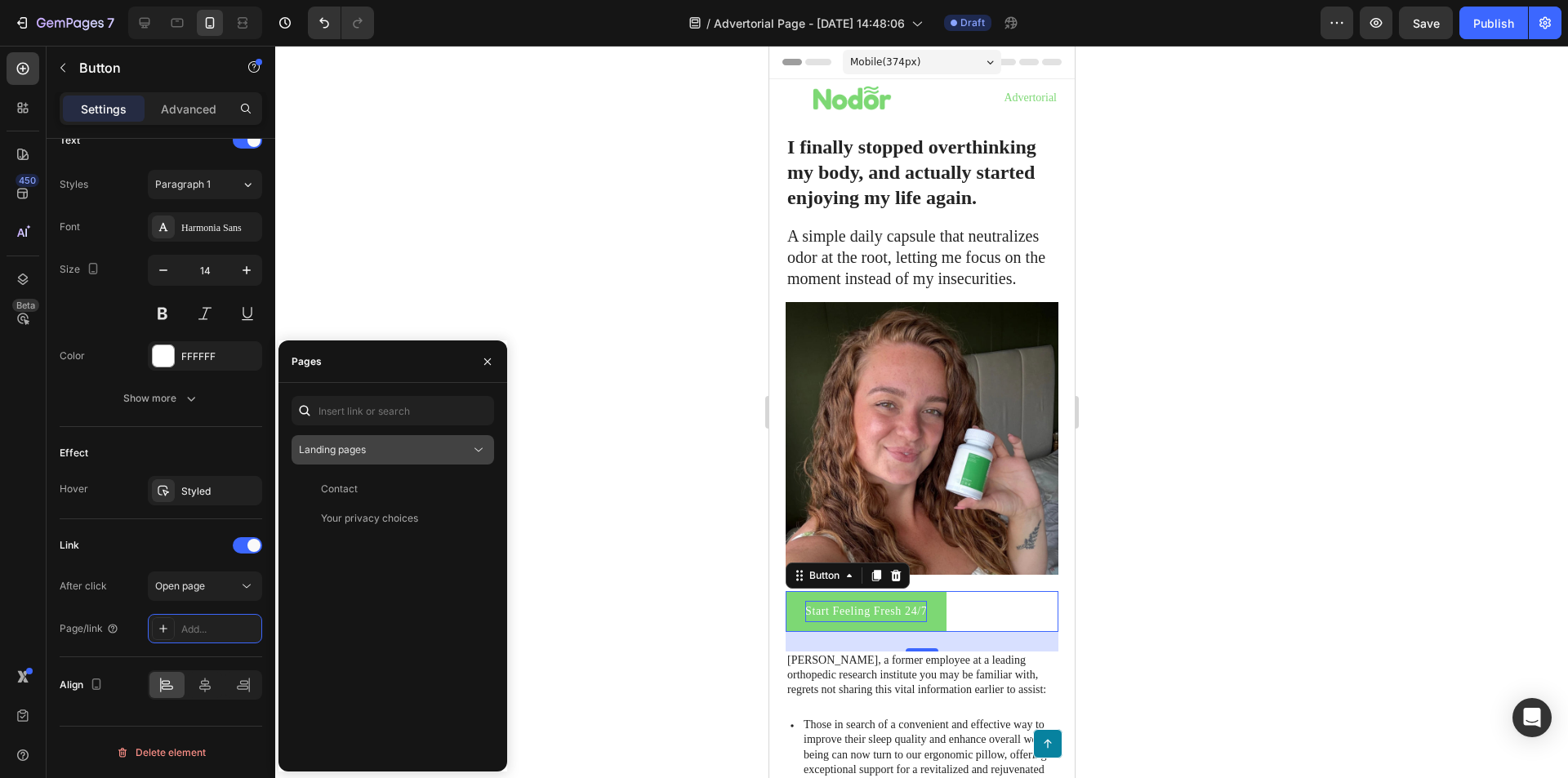
click at [348, 455] on span "Landing pages" at bounding box center [333, 450] width 67 height 15
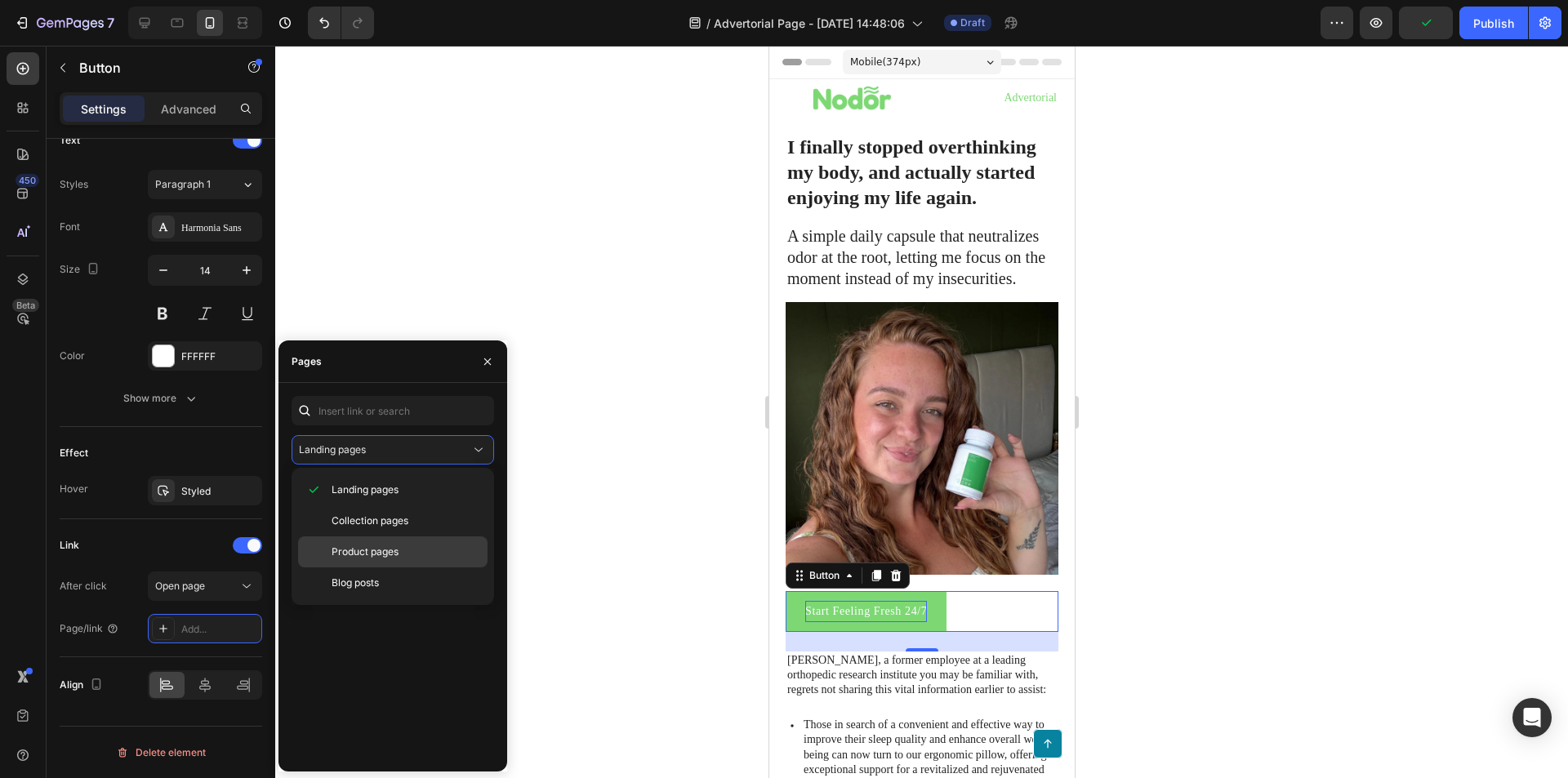
click at [349, 552] on span "Product pages" at bounding box center [365, 552] width 67 height 15
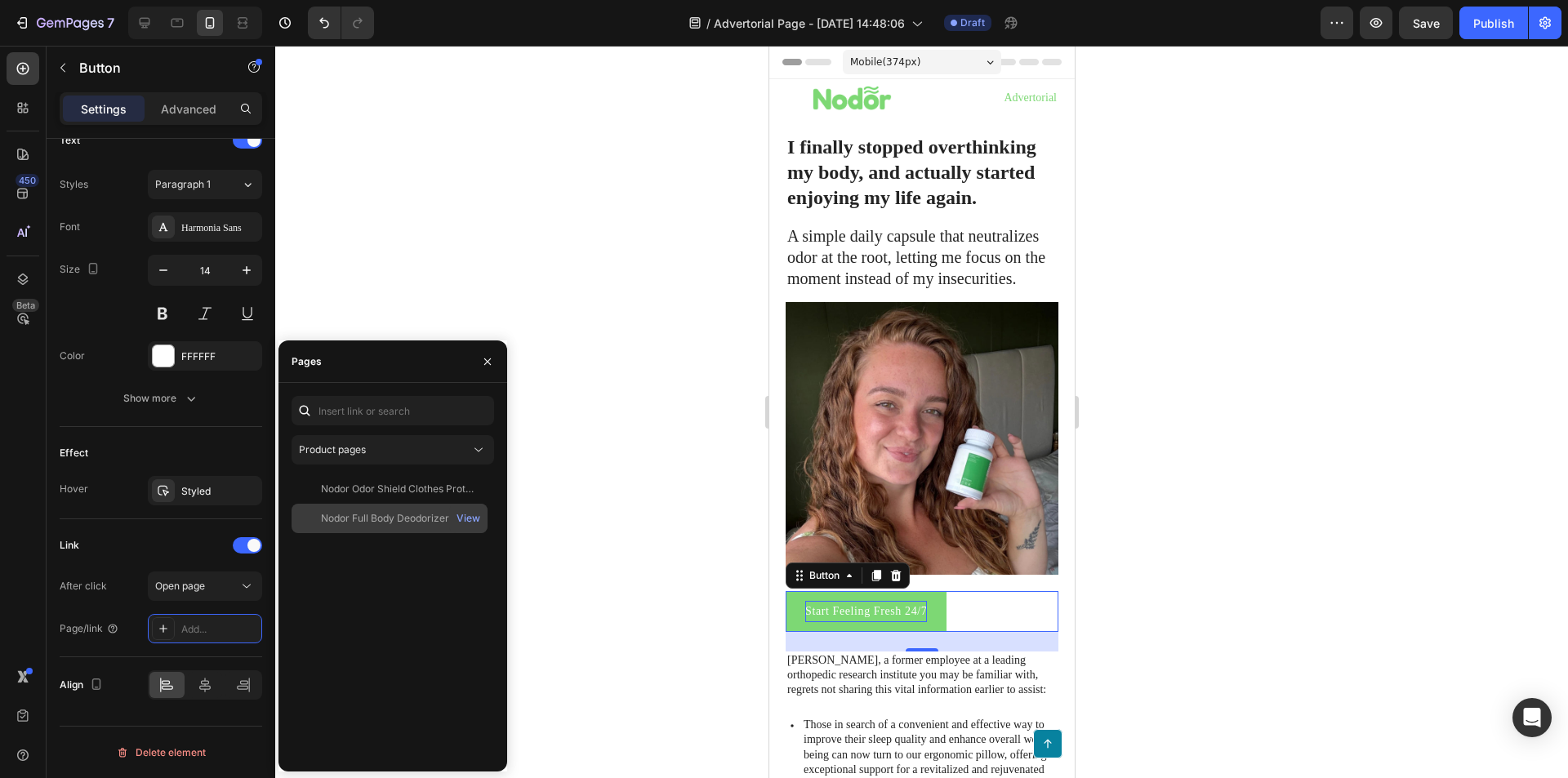
click at [407, 521] on div "Nodor Full Body Deodorizer" at bounding box center [384, 519] width 128 height 15
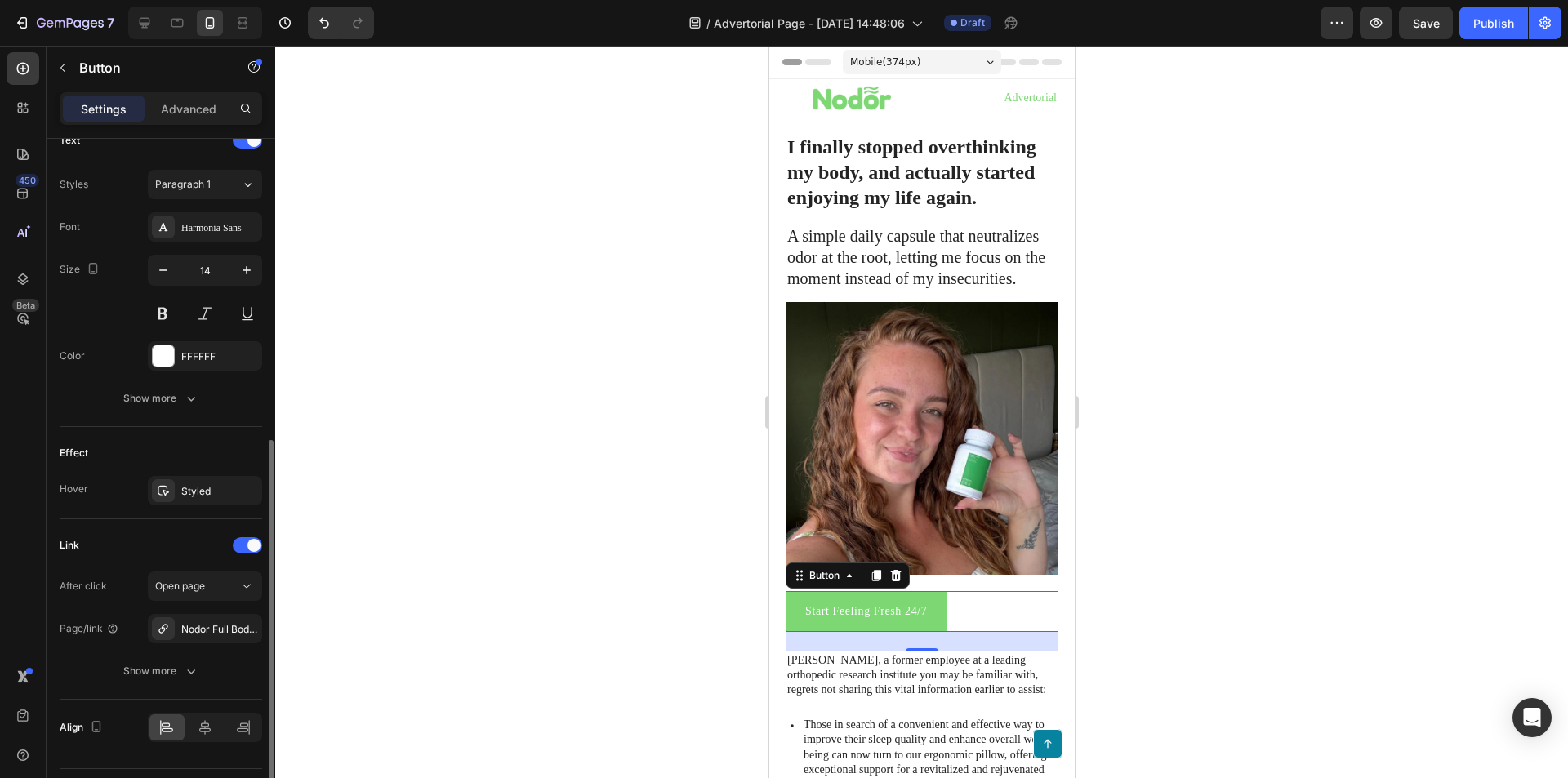
click at [75, 573] on div "After click" at bounding box center [83, 586] width 48 height 26
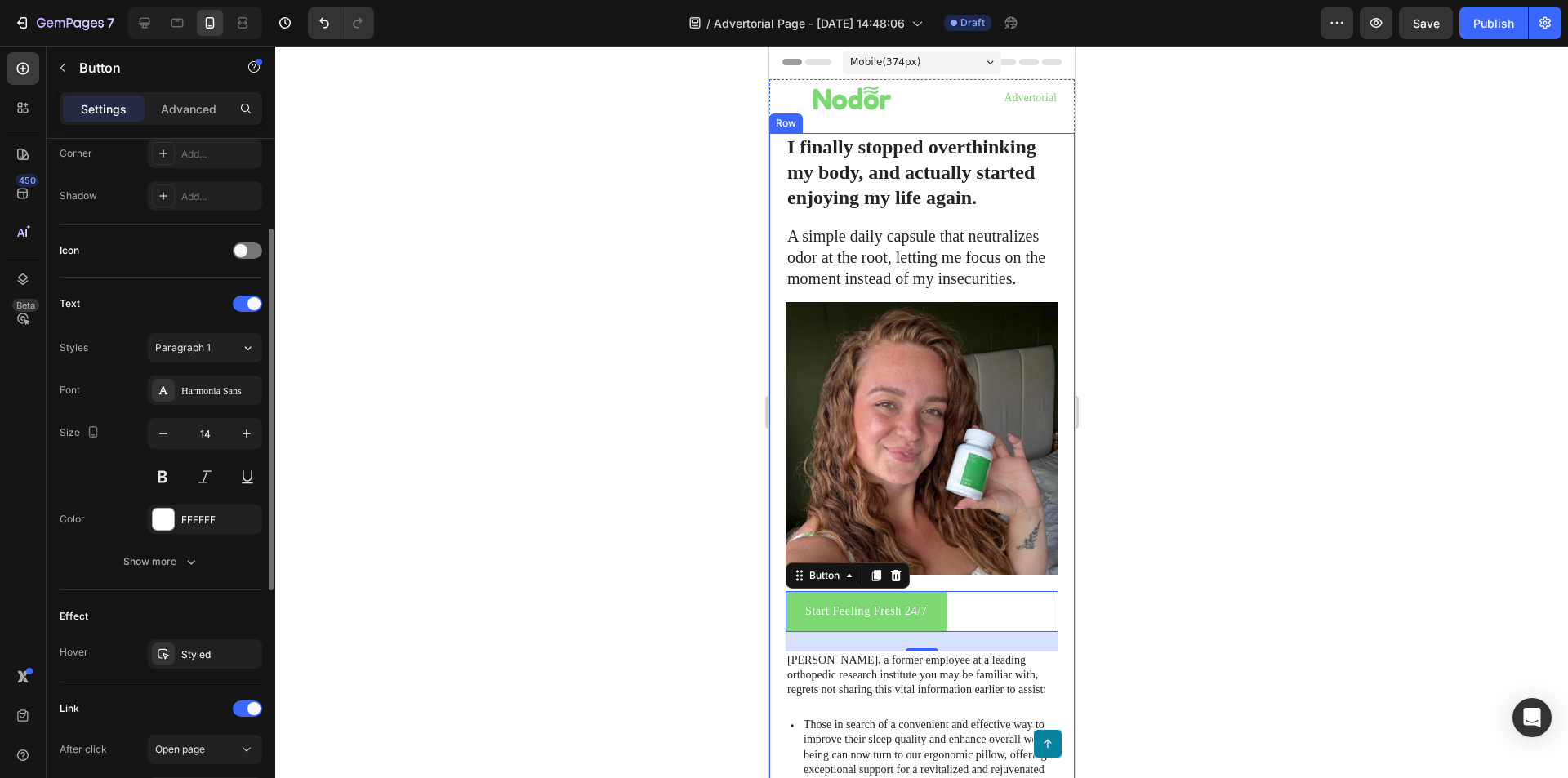
scroll to position [325, 0]
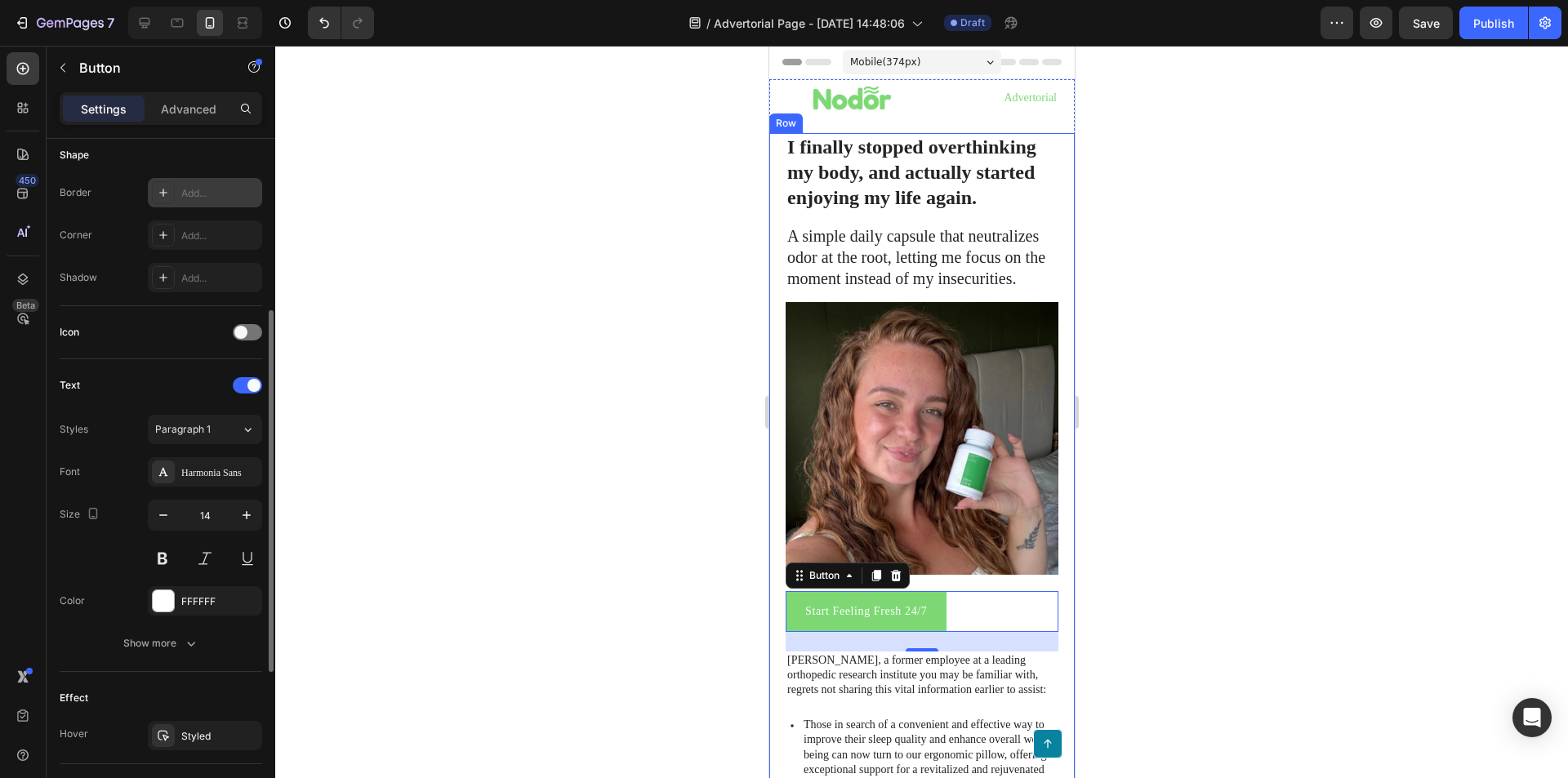
click at [165, 198] on icon at bounding box center [164, 193] width 13 height 13
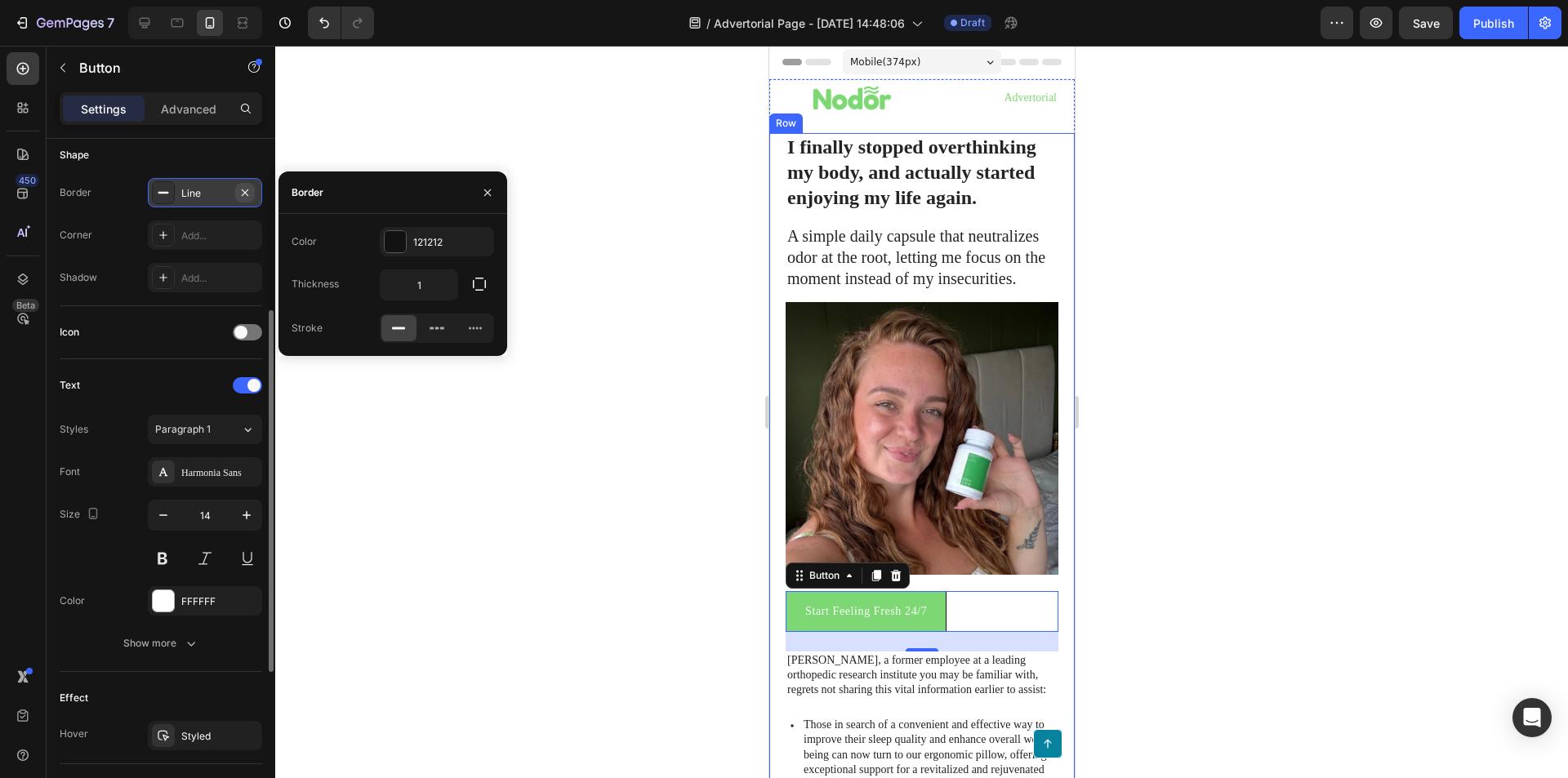
click at [245, 195] on icon "button" at bounding box center [245, 193] width 13 height 13
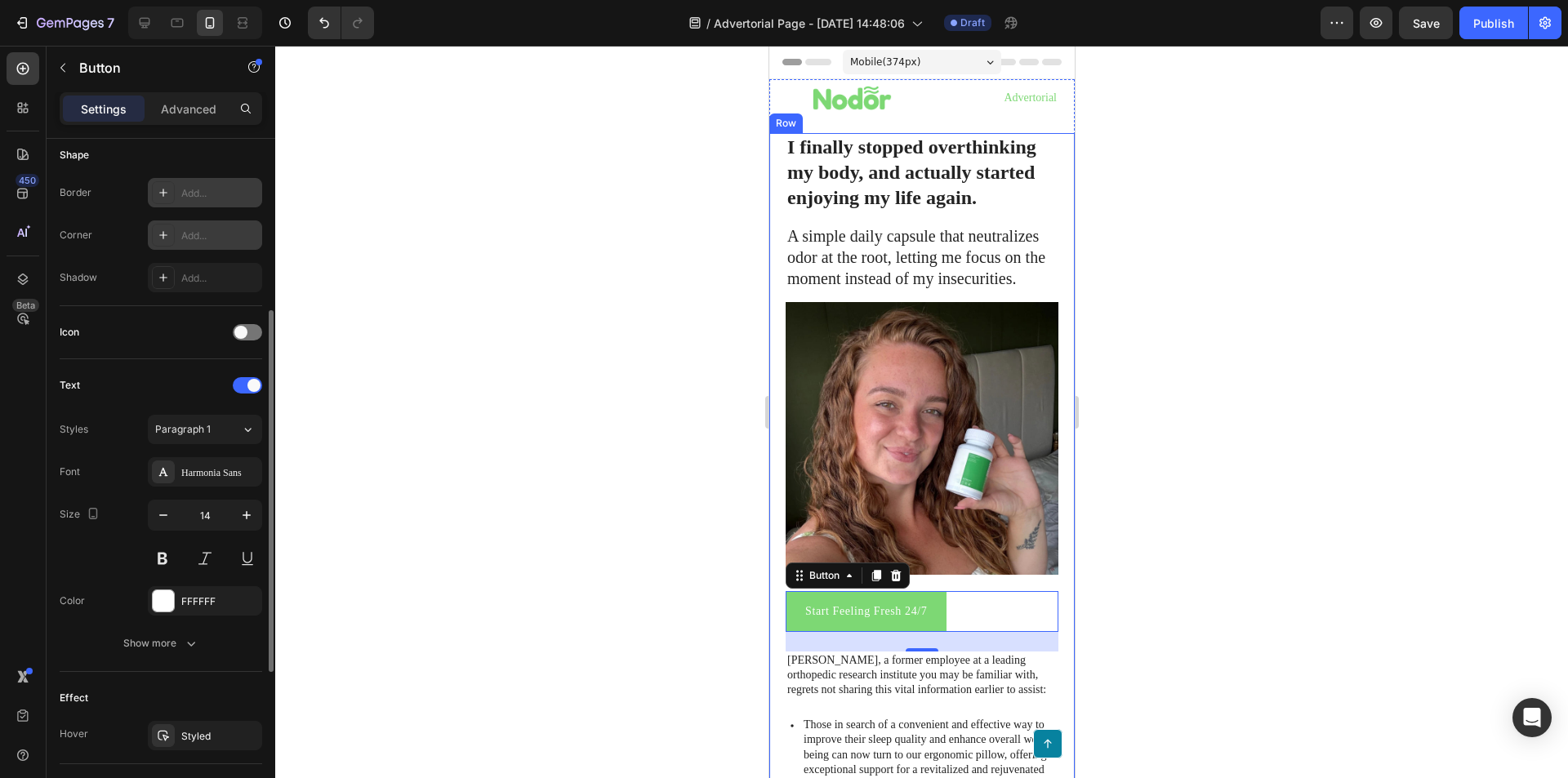
click at [165, 231] on icon at bounding box center [164, 236] width 13 height 13
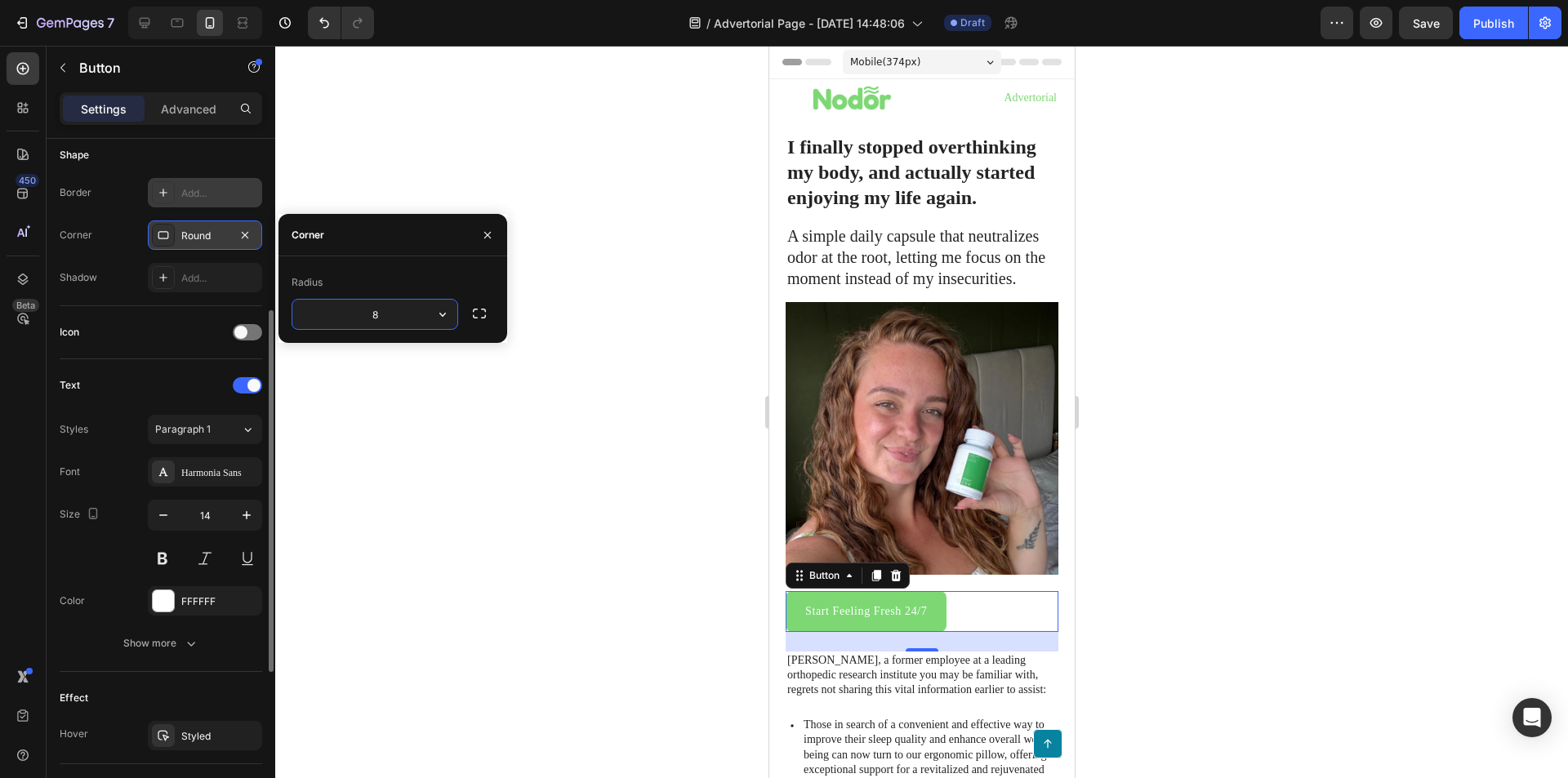
click at [410, 312] on input "8" at bounding box center [374, 314] width 165 height 29
drag, startPoint x: 393, startPoint y: 309, endPoint x: 327, endPoint y: 300, distance: 66.6
click at [331, 300] on input "8" at bounding box center [374, 314] width 165 height 29
click at [398, 314] on input "15" at bounding box center [374, 314] width 165 height 29
type input "0"
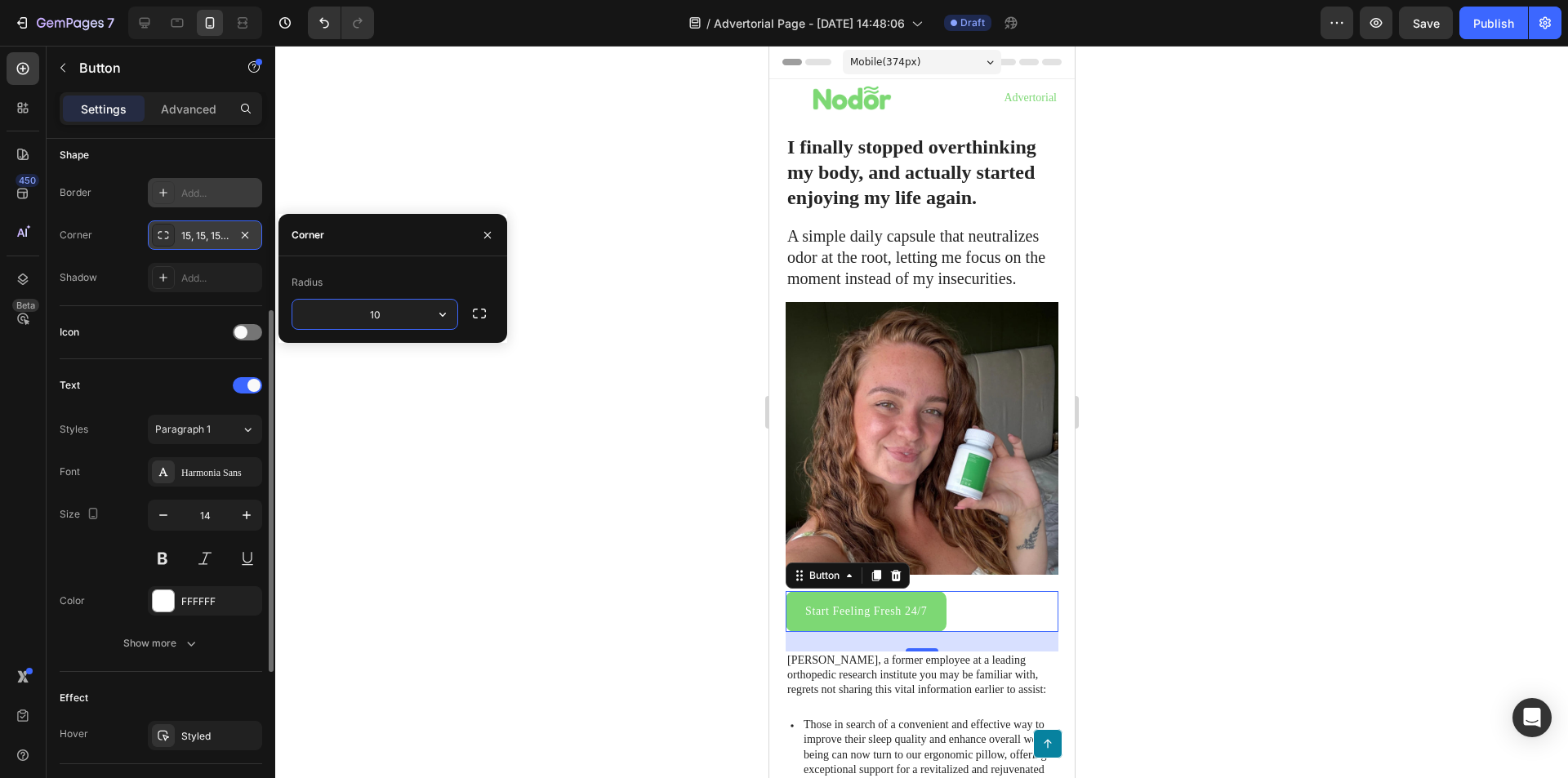
type input "10"
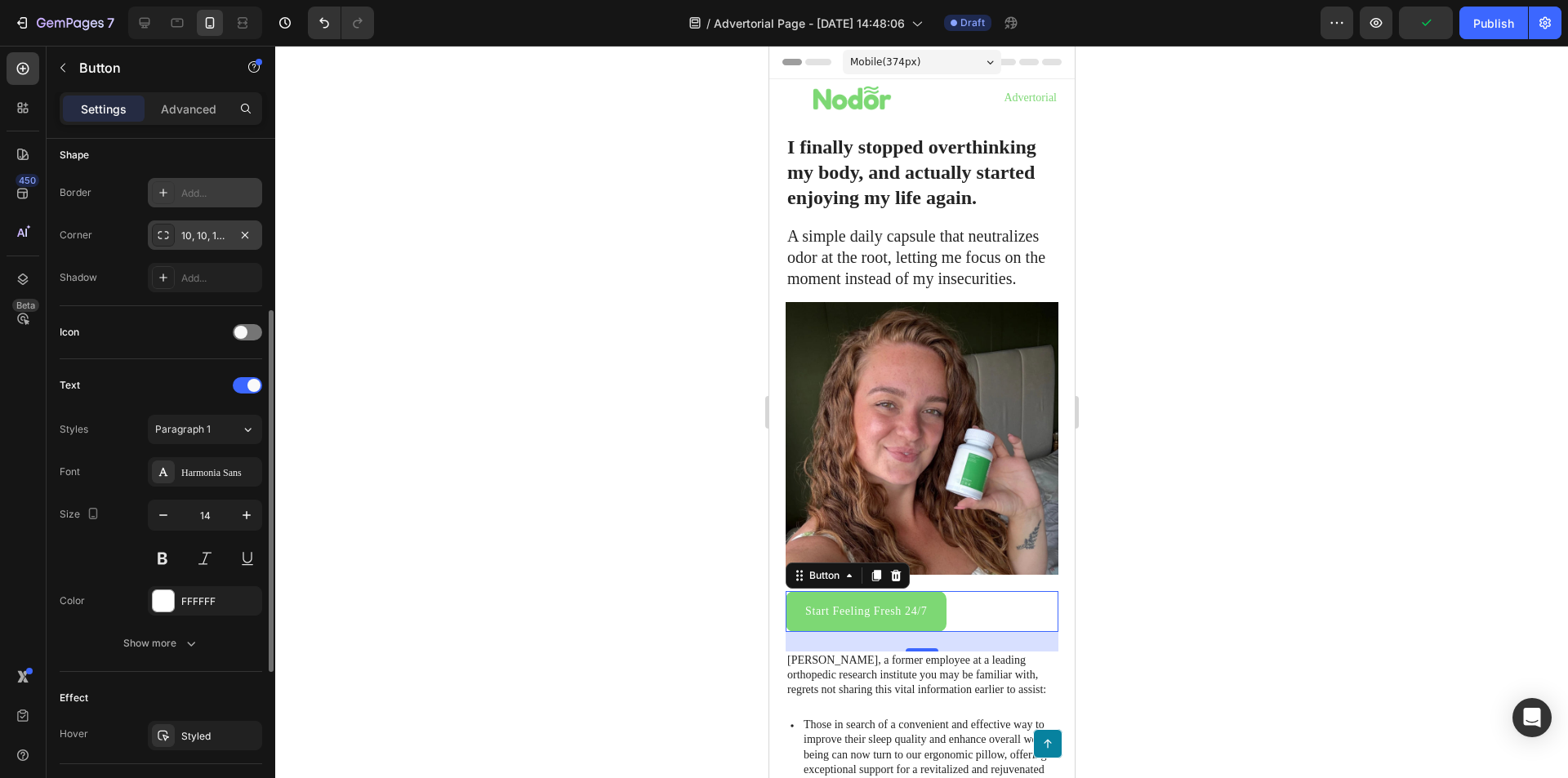
click at [11, 392] on div "450 Beta" at bounding box center [23, 357] width 33 height 608
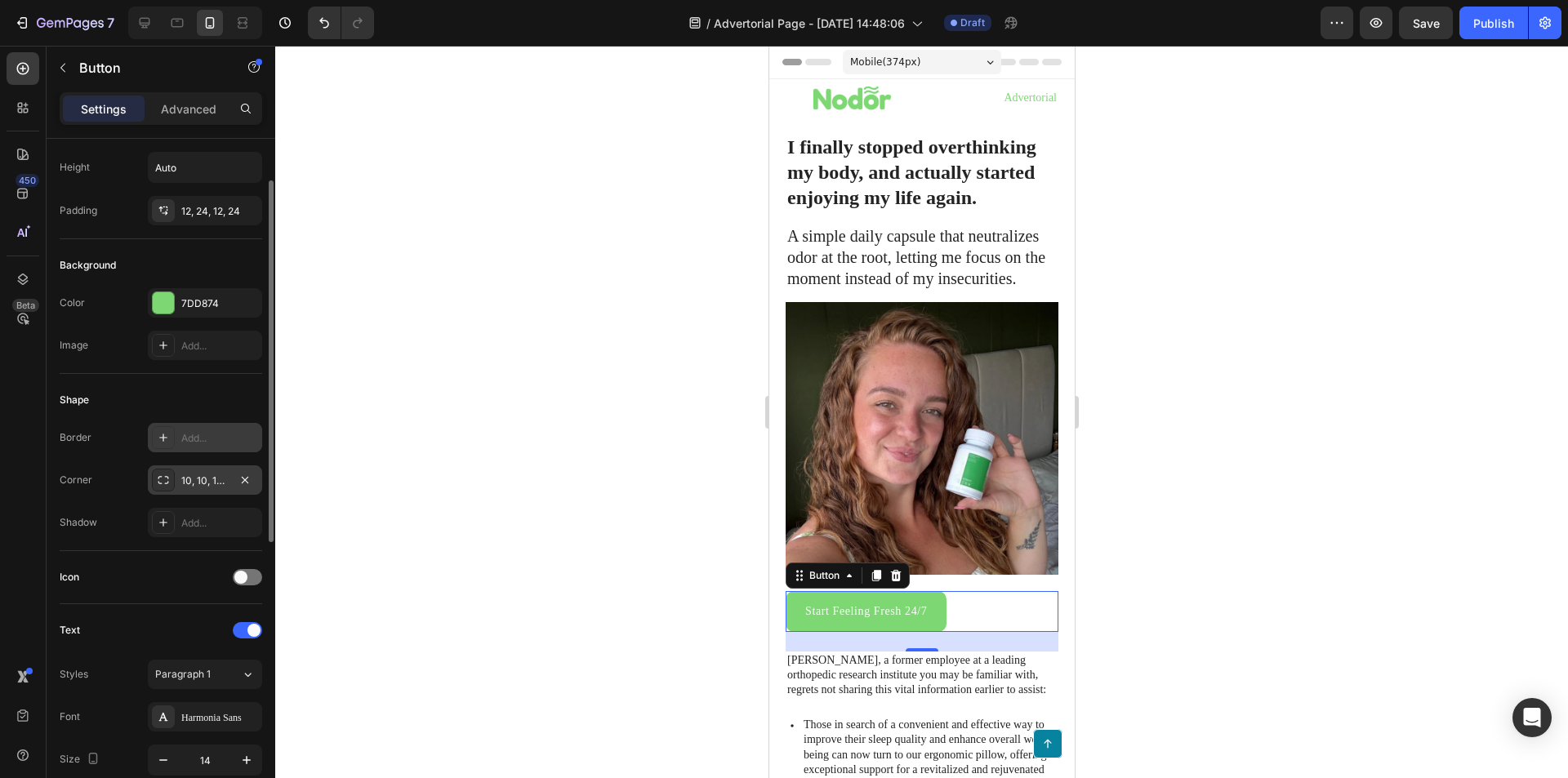
scroll to position [0, 0]
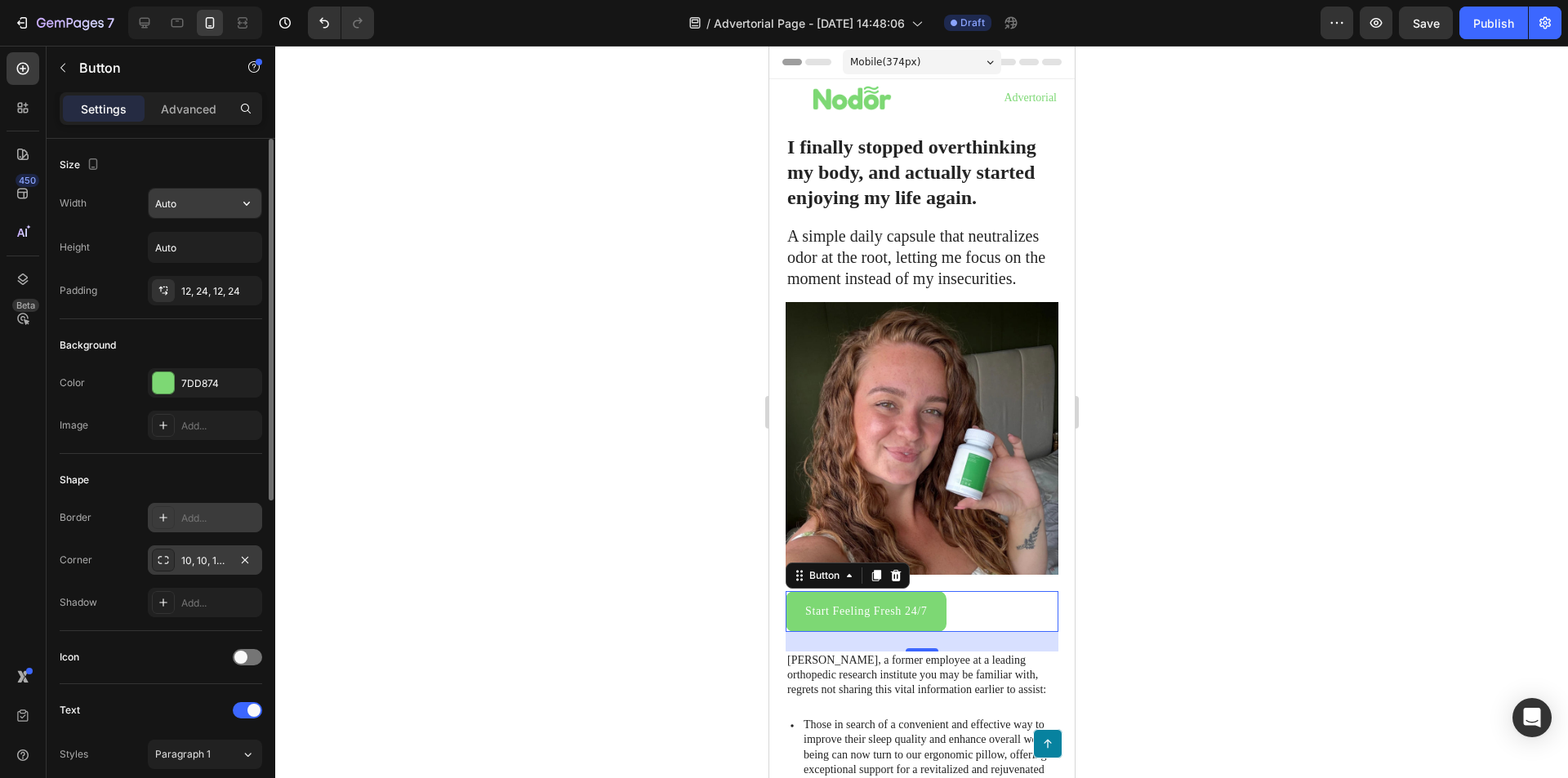
click at [221, 204] on input "Auto" at bounding box center [205, 203] width 113 height 29
click at [237, 200] on button "button" at bounding box center [246, 203] width 29 height 29
click at [221, 272] on span "100%" at bounding box center [234, 276] width 27 height 15
type input "100%"
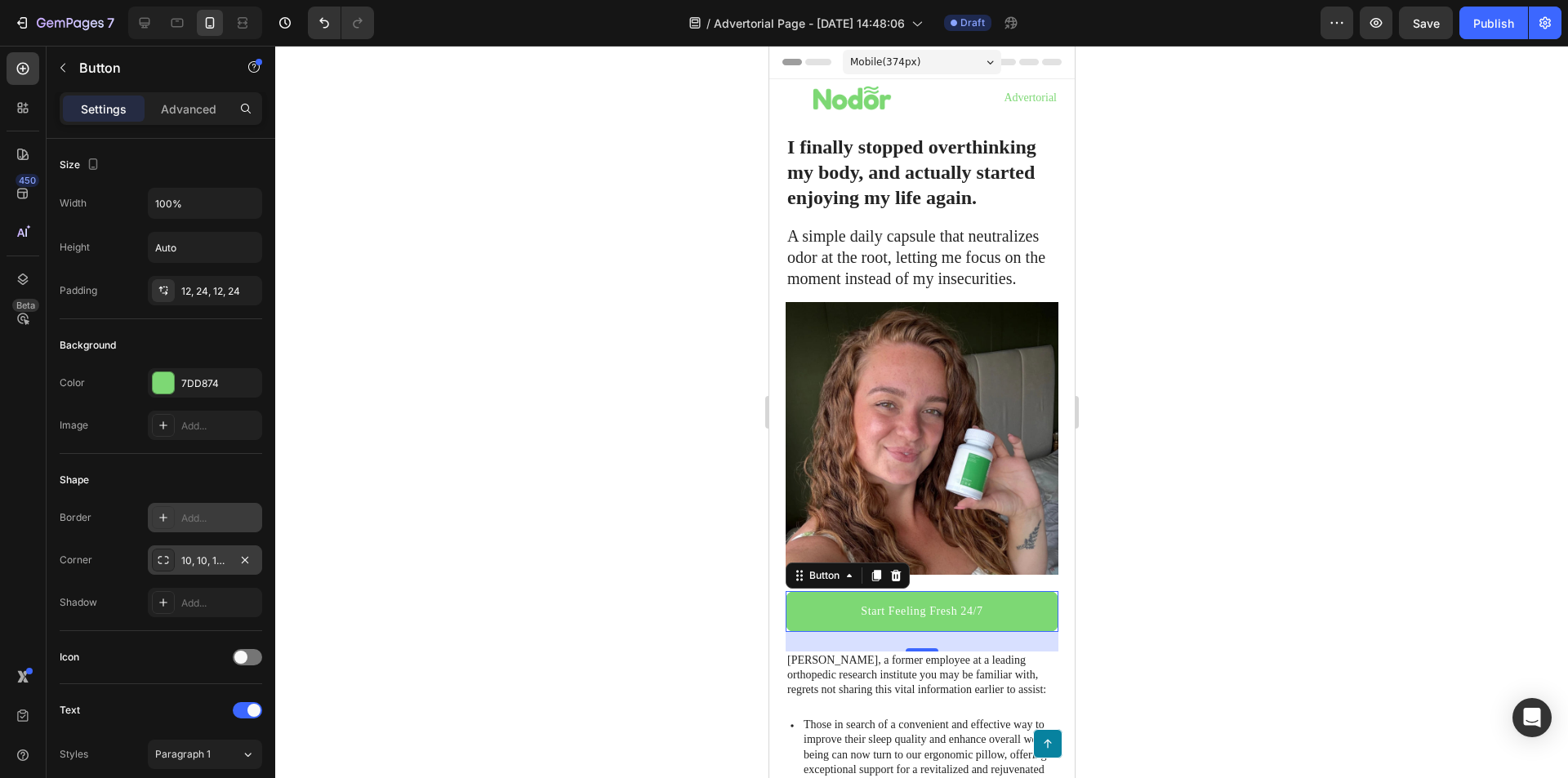
click at [962, 385] on img at bounding box center [921, 439] width 272 height 272
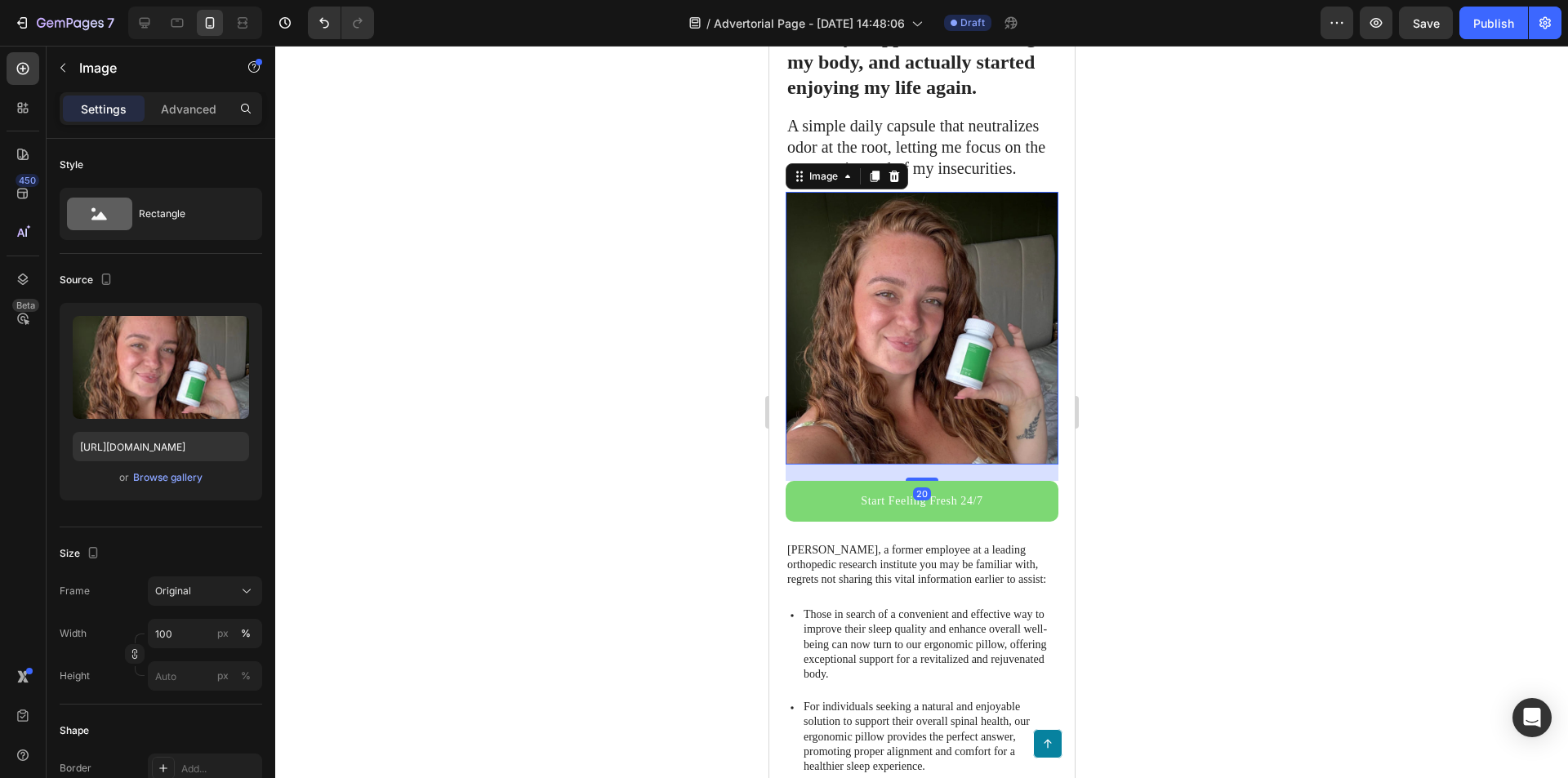
scroll to position [163, 0]
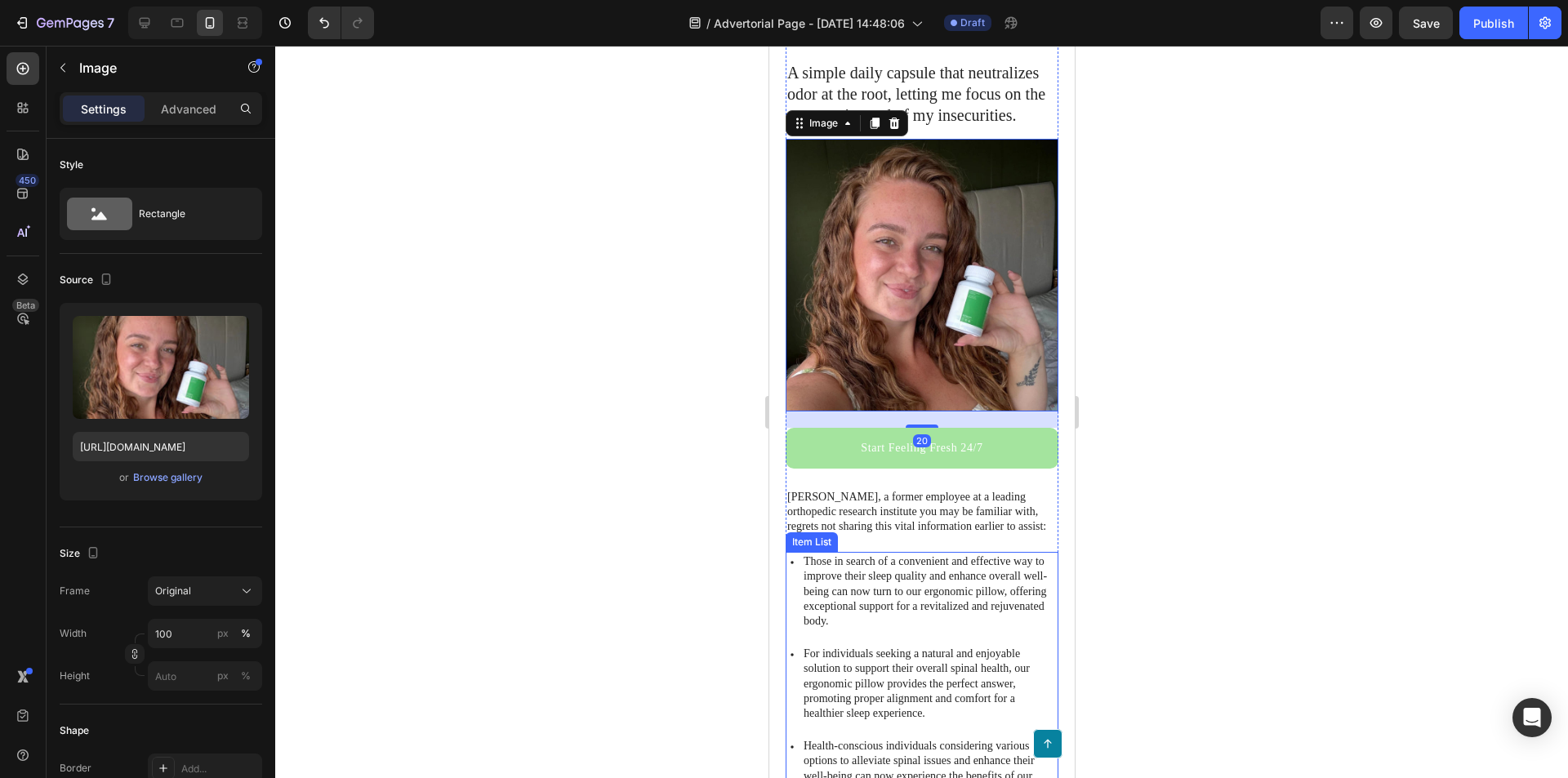
click at [997, 452] on link "Start Feeling Fresh 24/7" at bounding box center [921, 448] width 272 height 40
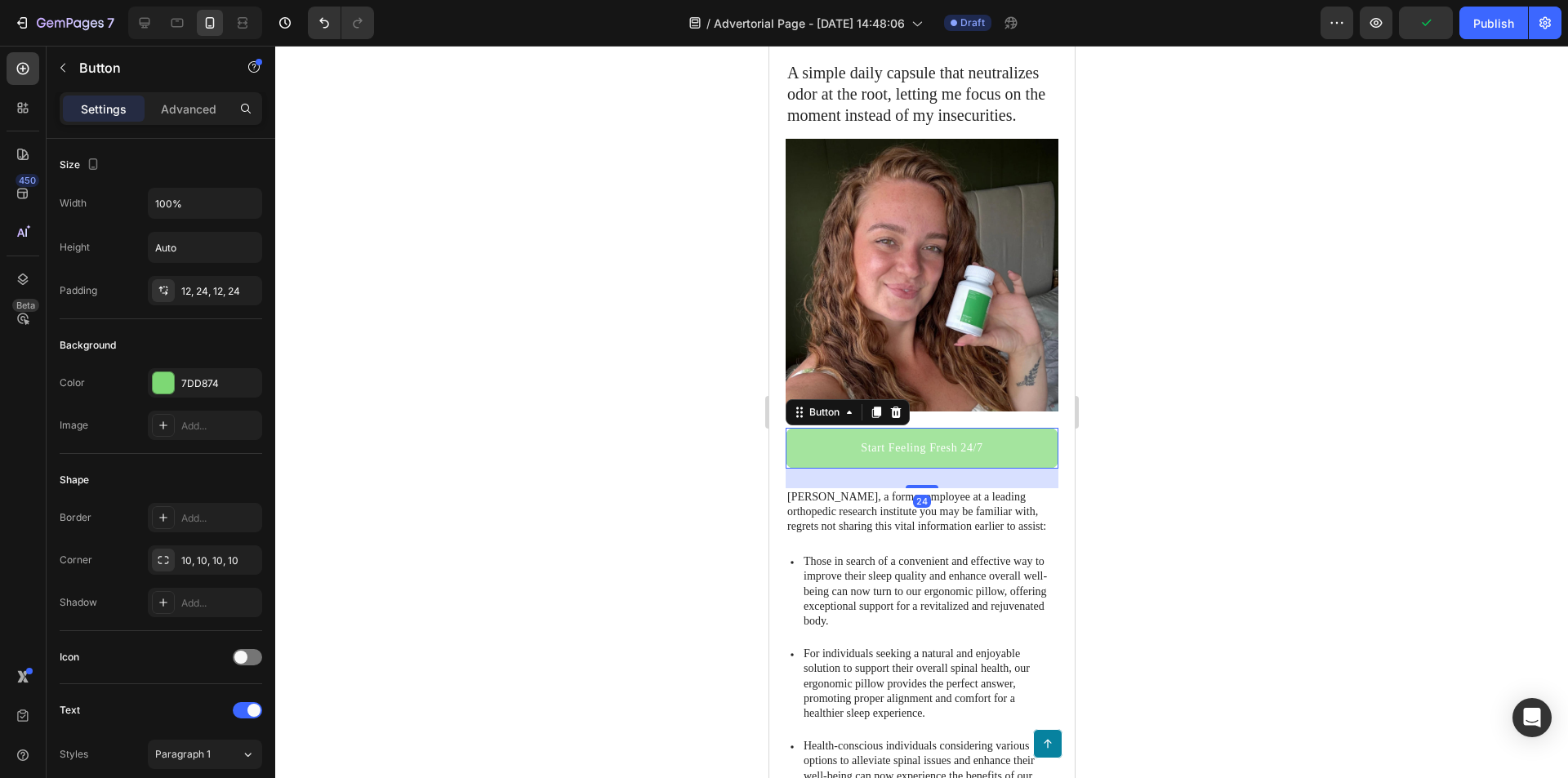
click at [991, 436] on link "Start Feeling Fresh 24/7" at bounding box center [921, 448] width 272 height 40
click at [949, 438] on p "Start Feeling Fresh 24/7" at bounding box center [921, 448] width 122 height 20
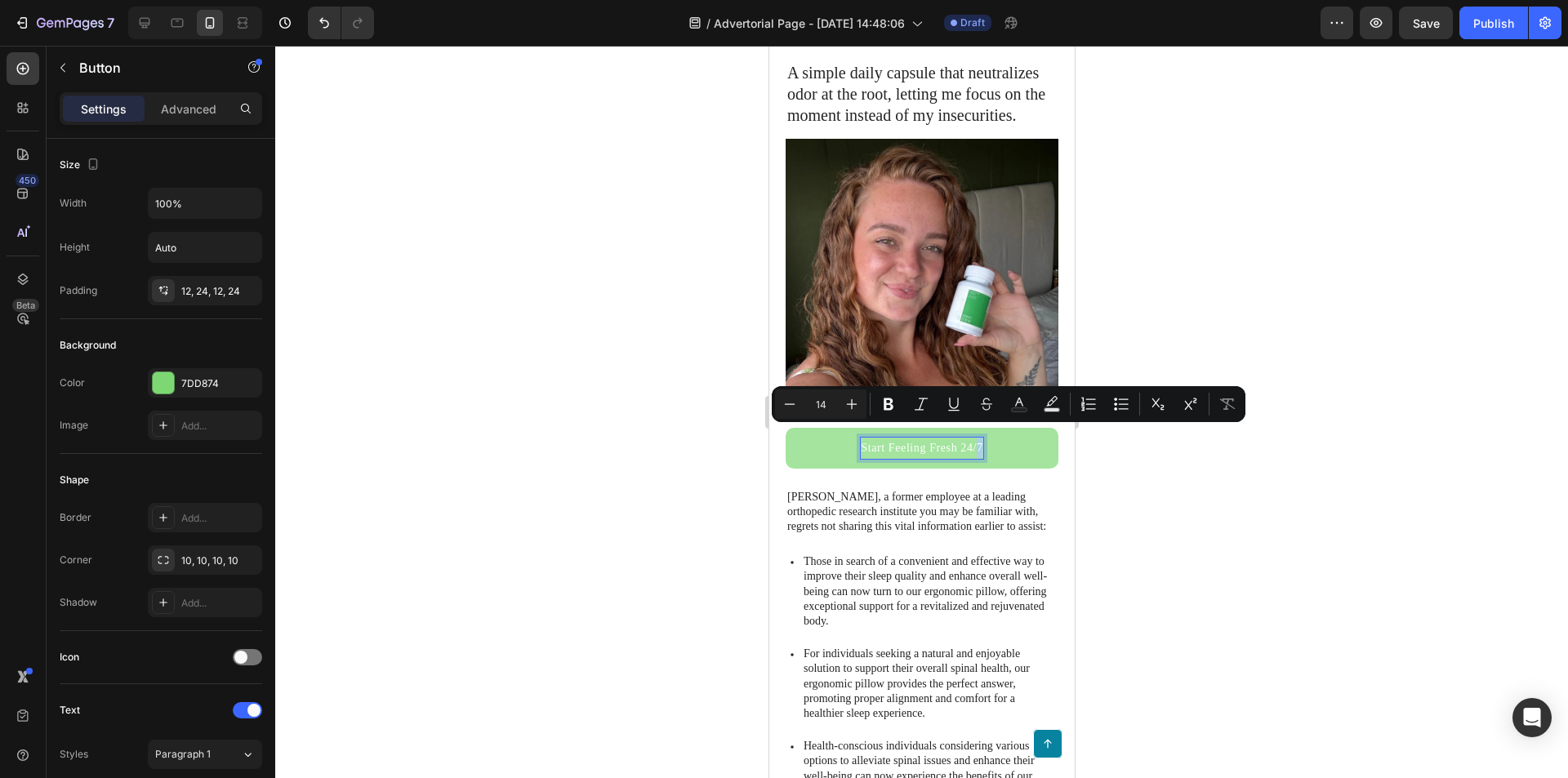
click at [973, 438] on p "Start Feeling Fresh 24/7" at bounding box center [921, 448] width 122 height 20
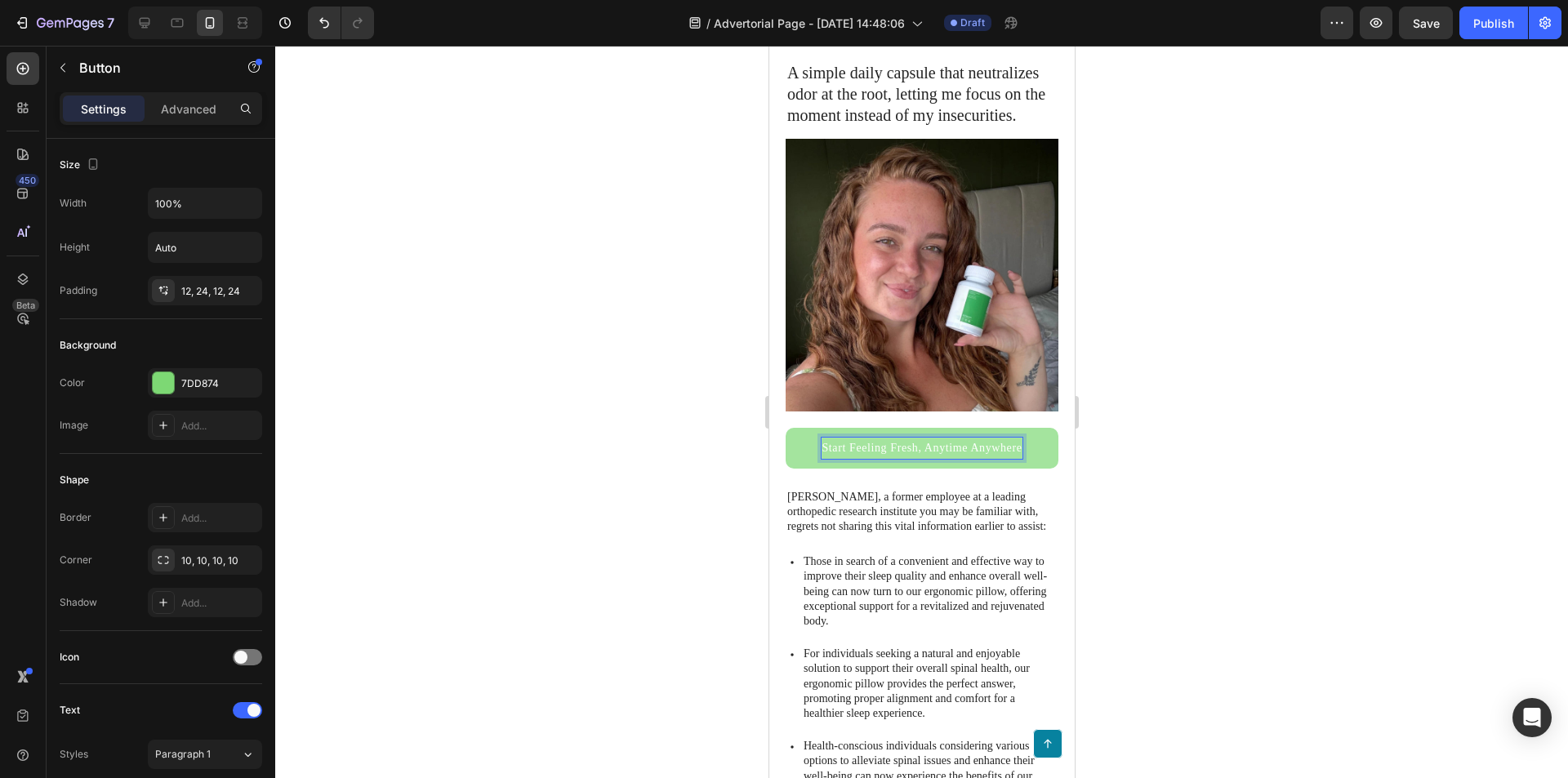
click at [1000, 531] on p "[PERSON_NAME], a former employee at a leading orthopedic research institute you…" at bounding box center [921, 512] width 269 height 45
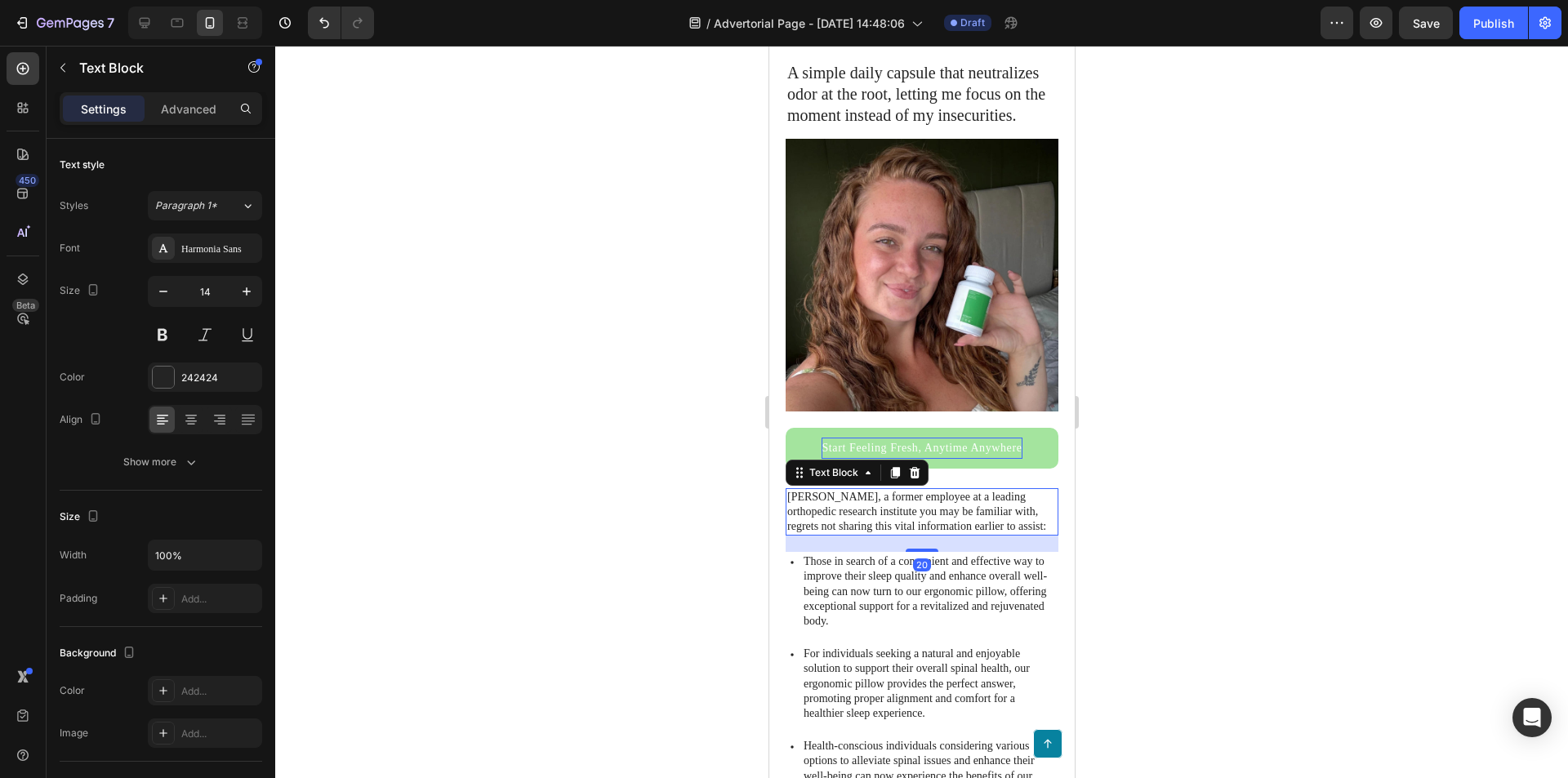
click at [1018, 440] on link "Start Feeling Fresh, Anytime Anywhere" at bounding box center [921, 448] width 272 height 40
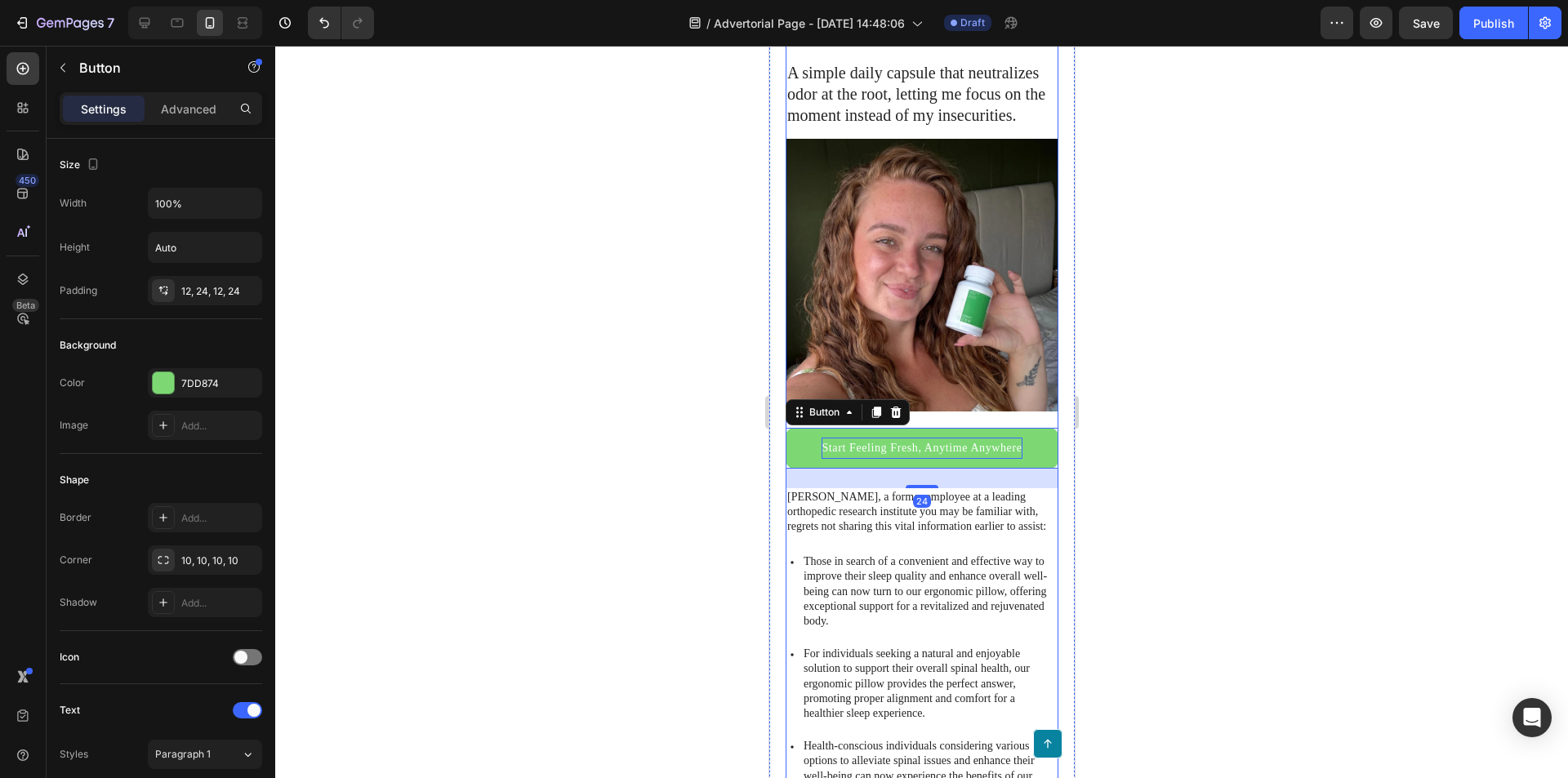
click at [990, 542] on div "I finally stopped overthinking my body, and actually started enjoying my life a…" at bounding box center [921, 582] width 272 height 1225
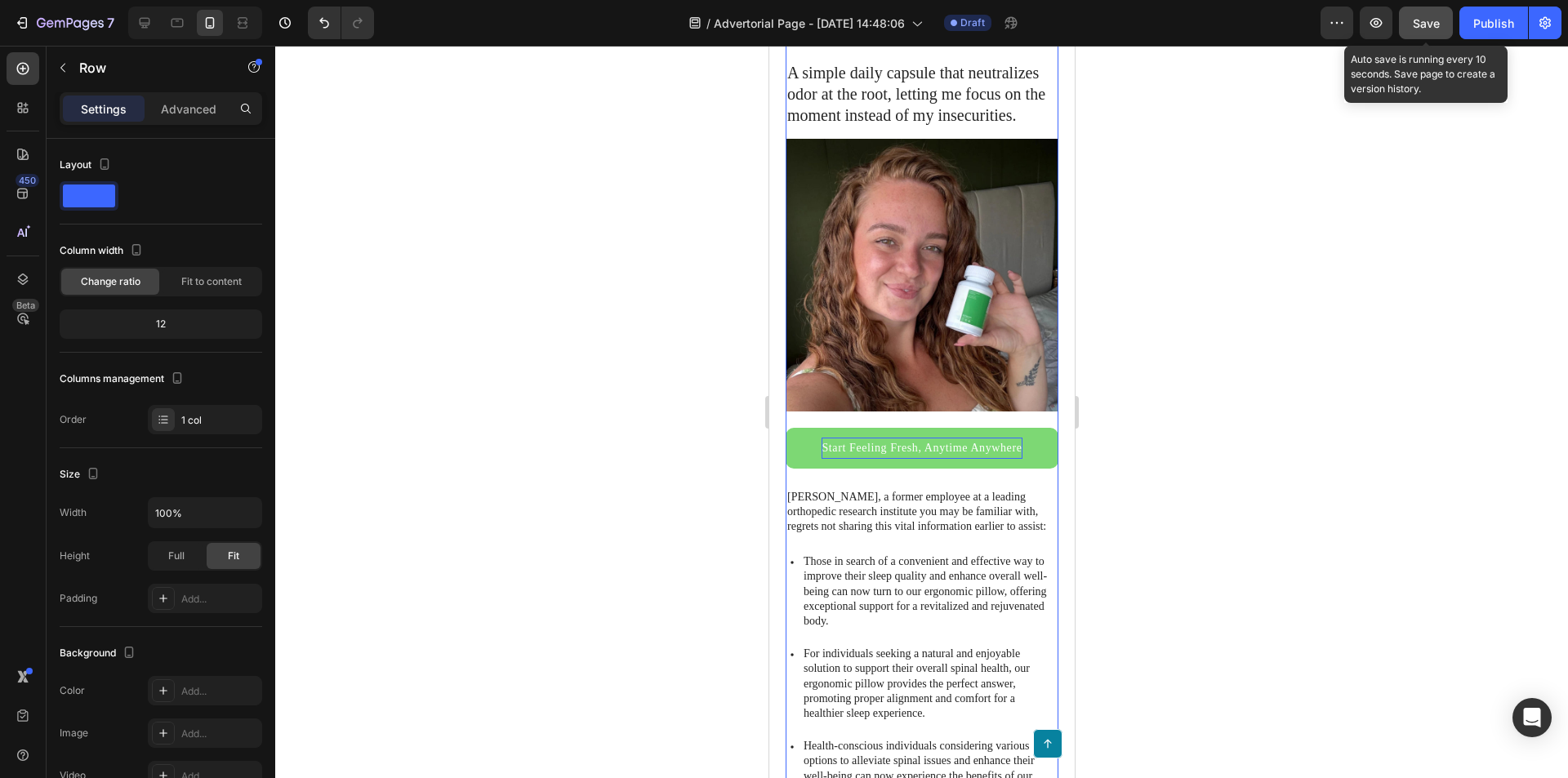
click at [1423, 21] on span "Save" at bounding box center [1426, 23] width 27 height 14
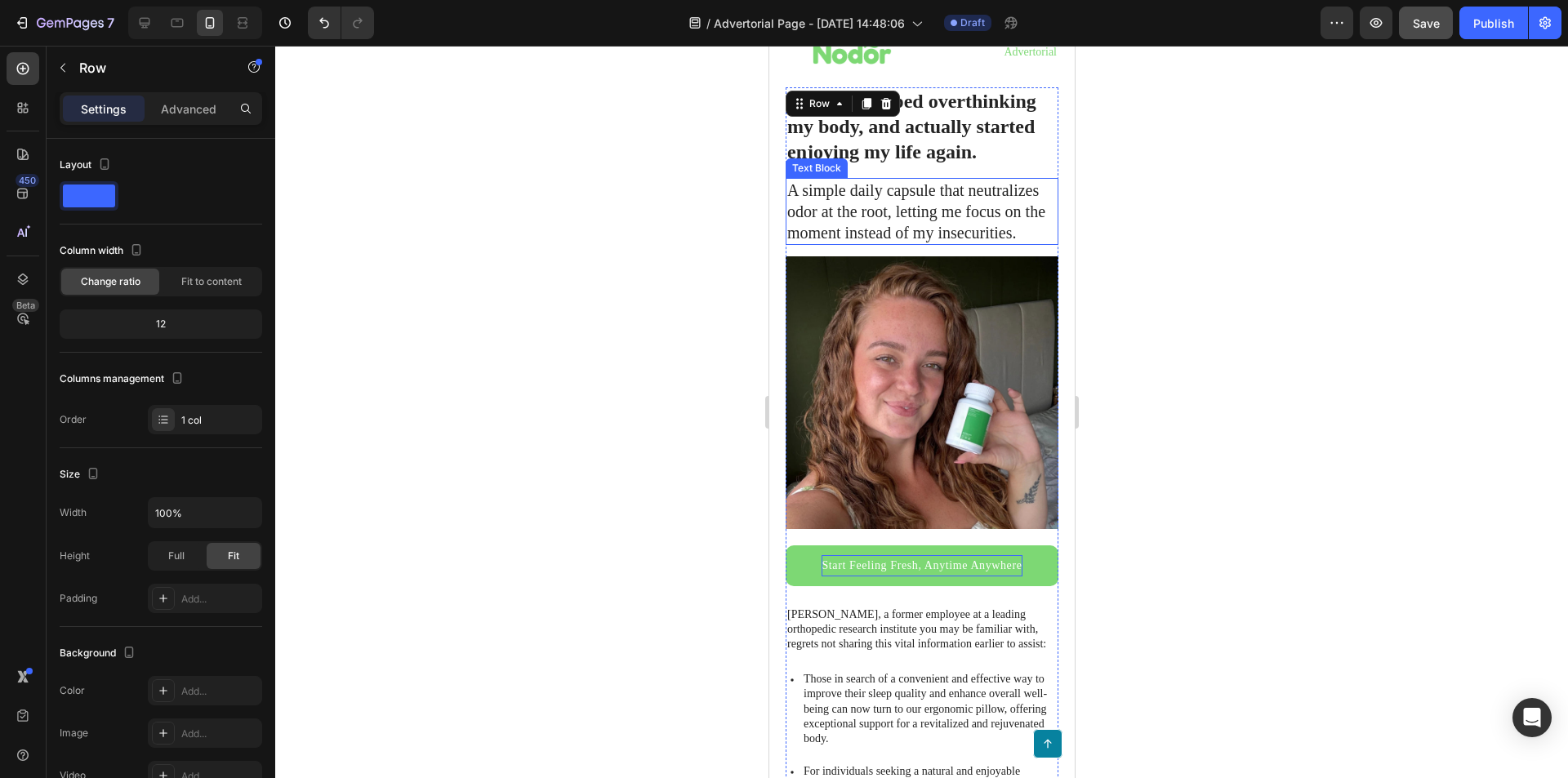
scroll to position [327, 0]
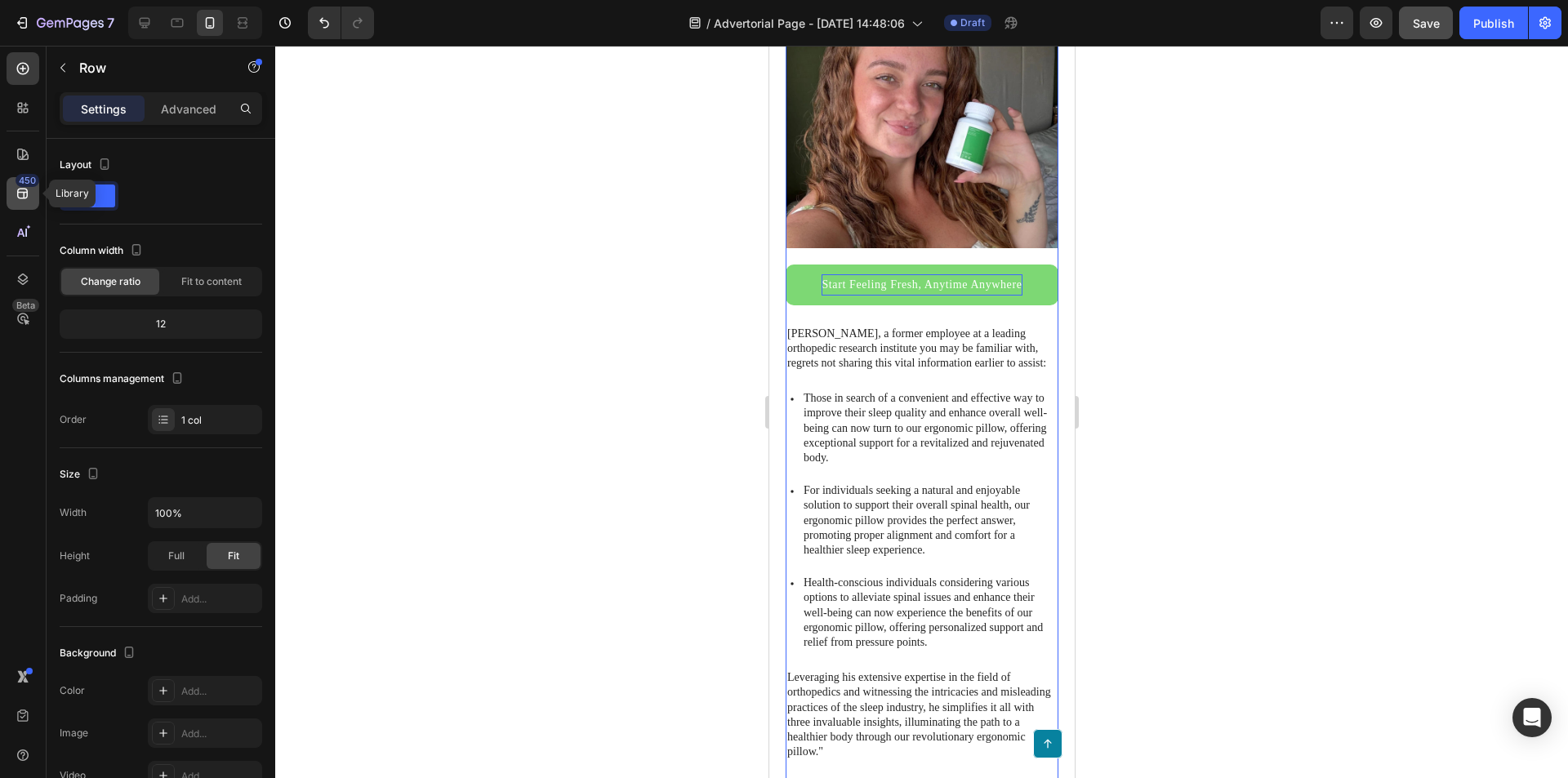
click at [24, 184] on div "450" at bounding box center [28, 181] width 23 height 13
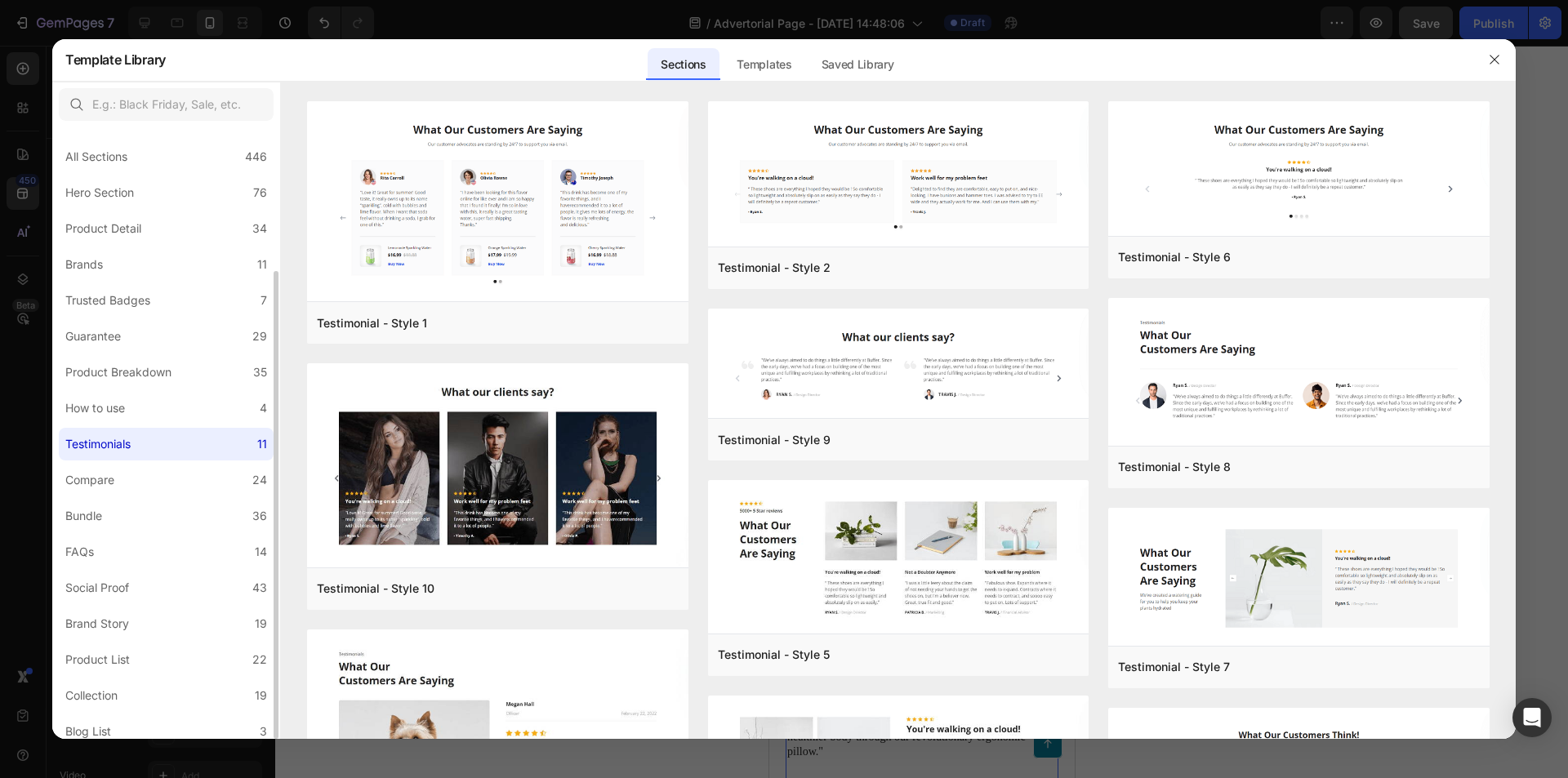
scroll to position [82, 0]
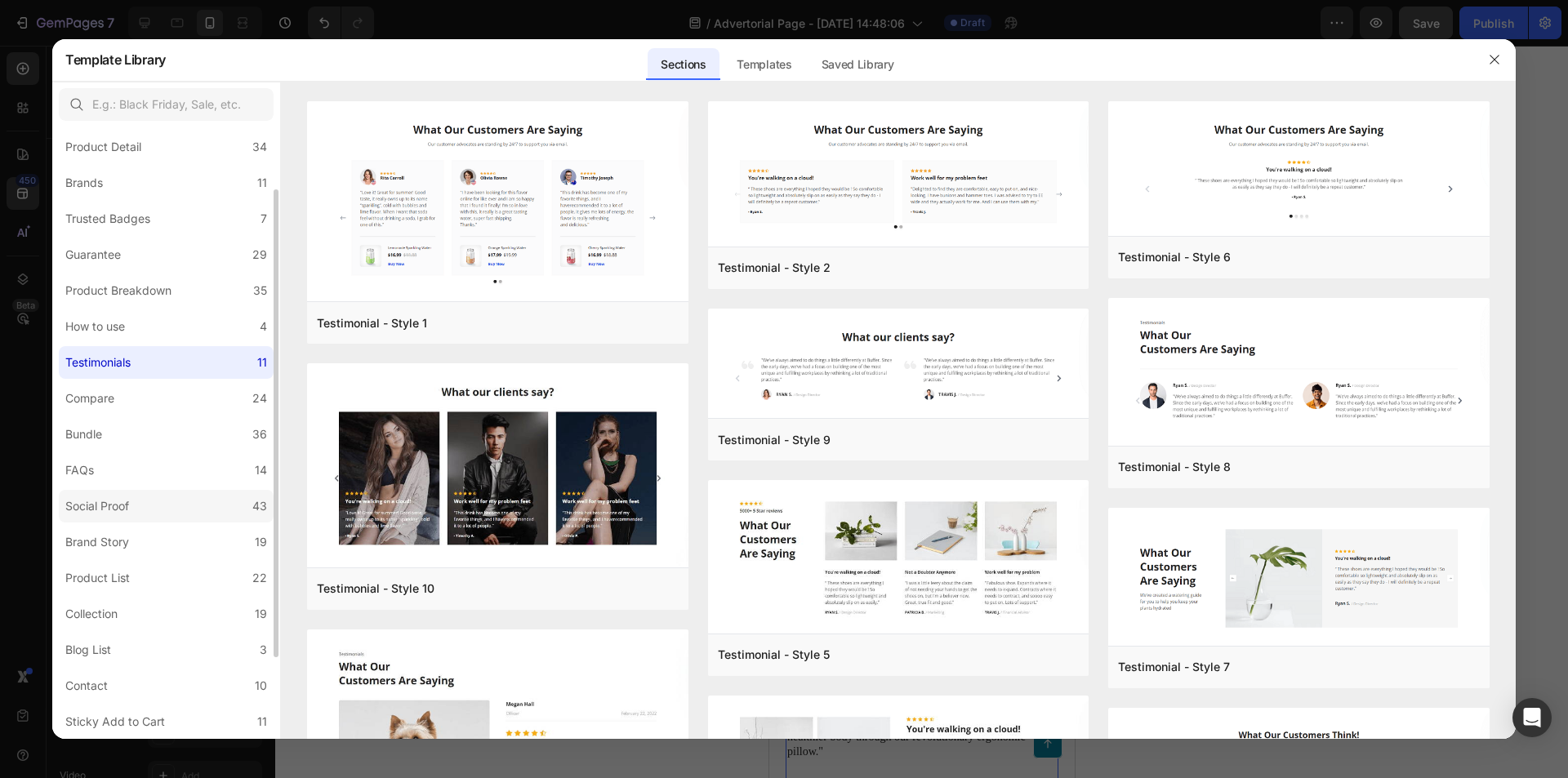
click at [154, 492] on label "Social Proof 43" at bounding box center [165, 506] width 215 height 33
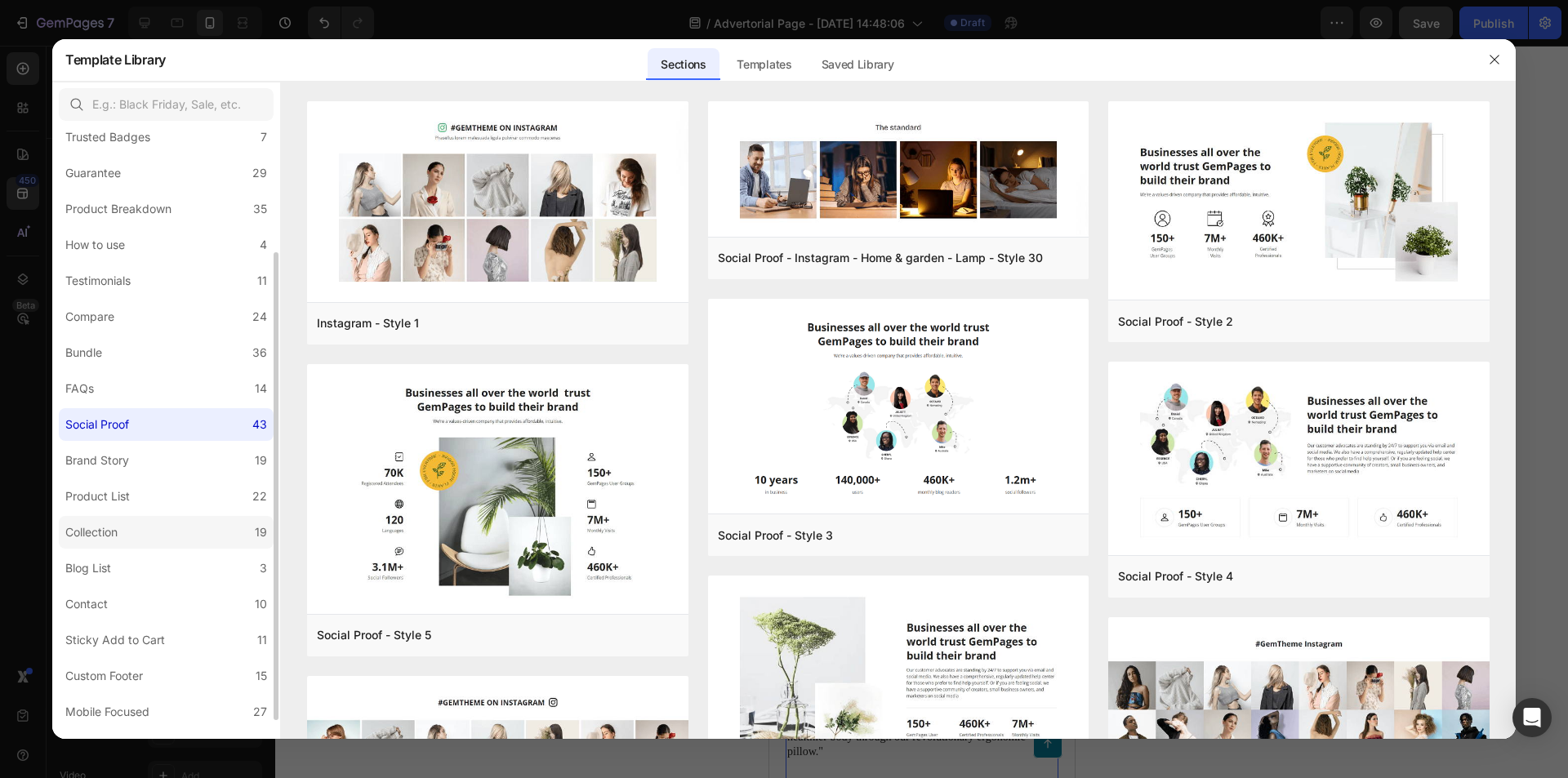
scroll to position [188, 0]
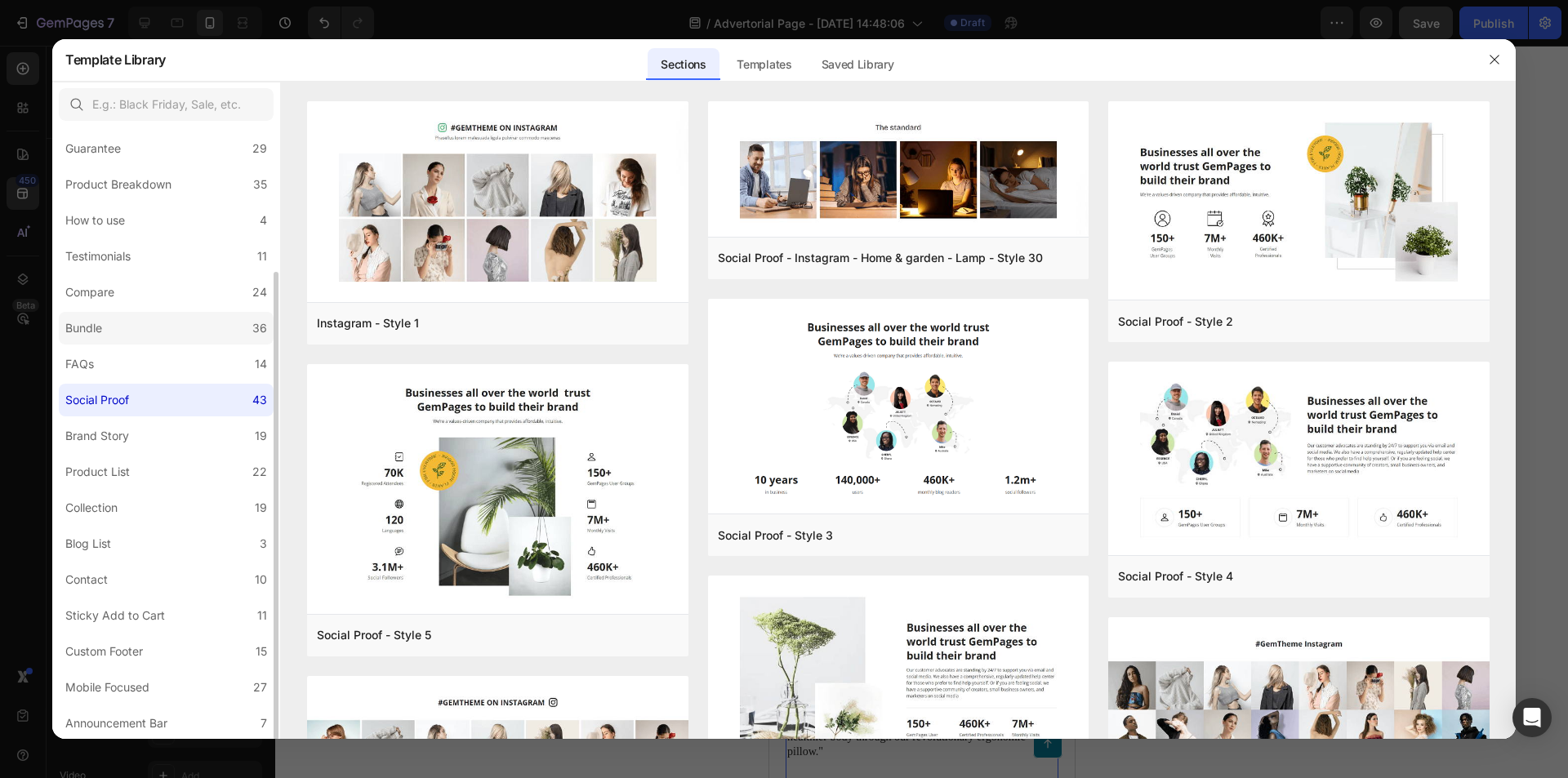
click at [135, 321] on label "Bundle 36" at bounding box center [165, 328] width 215 height 33
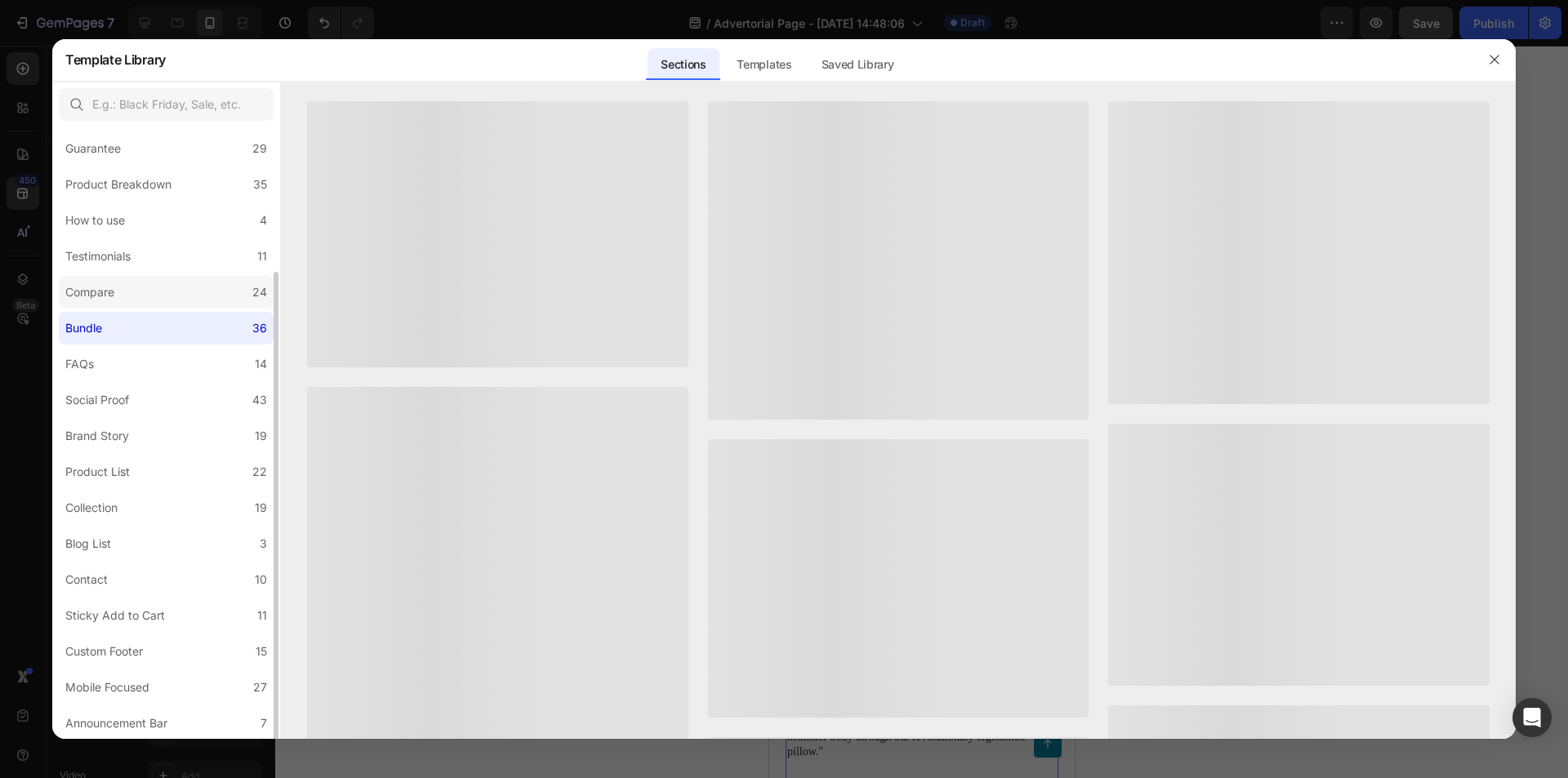
click at [138, 290] on label "Compare 24" at bounding box center [165, 292] width 215 height 33
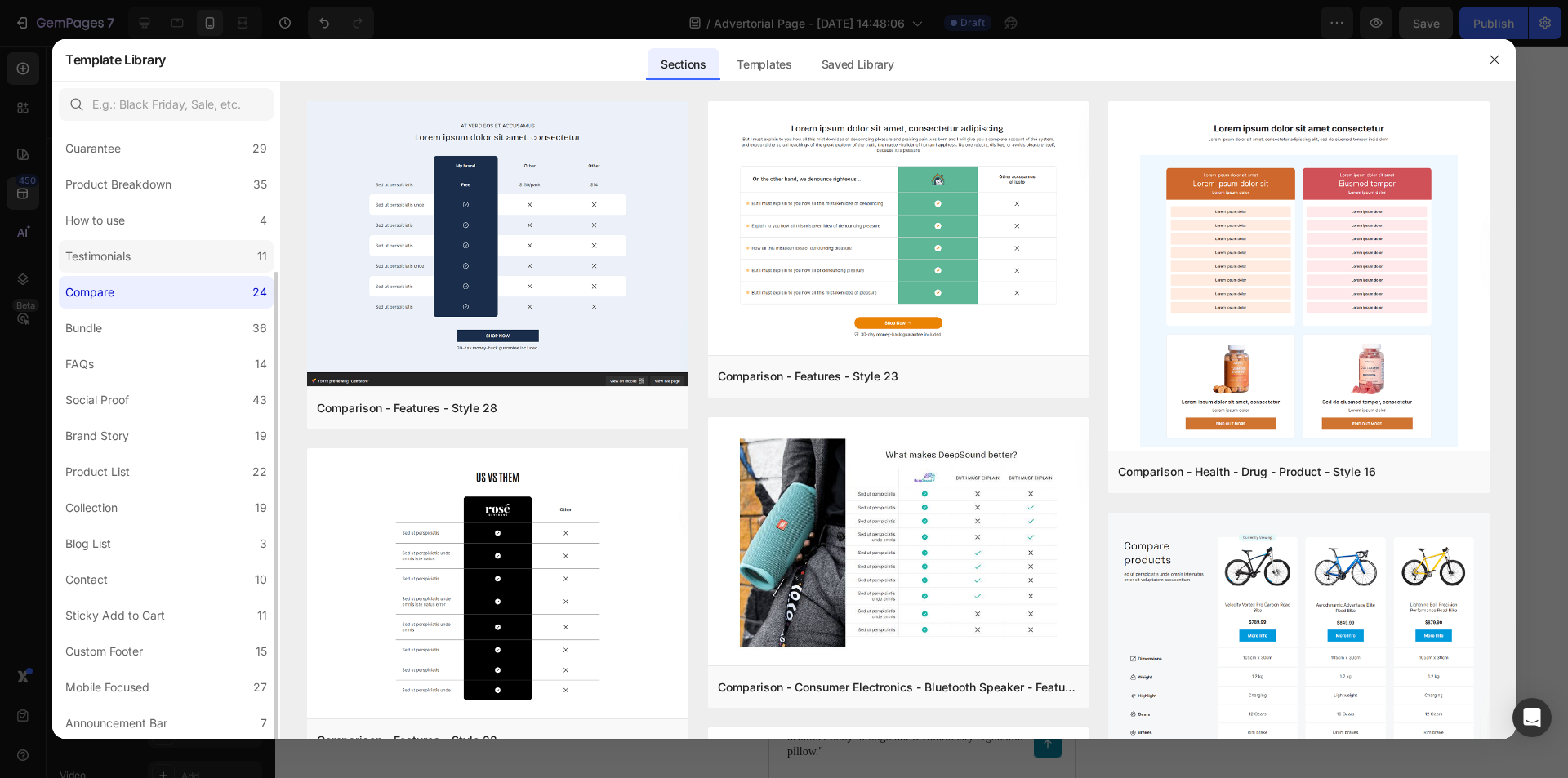
click at [165, 264] on label "Testimonials 11" at bounding box center [165, 256] width 215 height 33
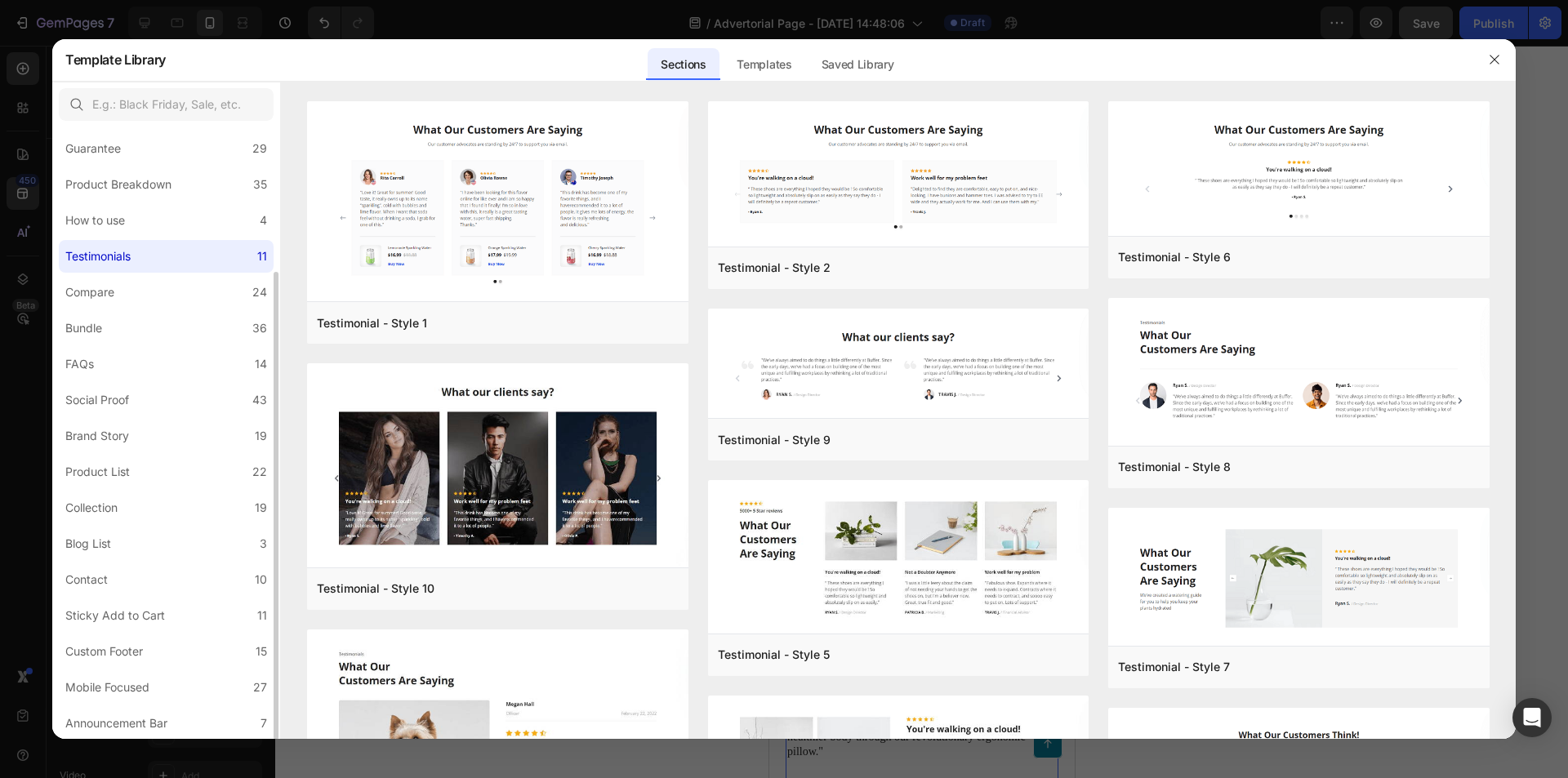
scroll to position [106, 0]
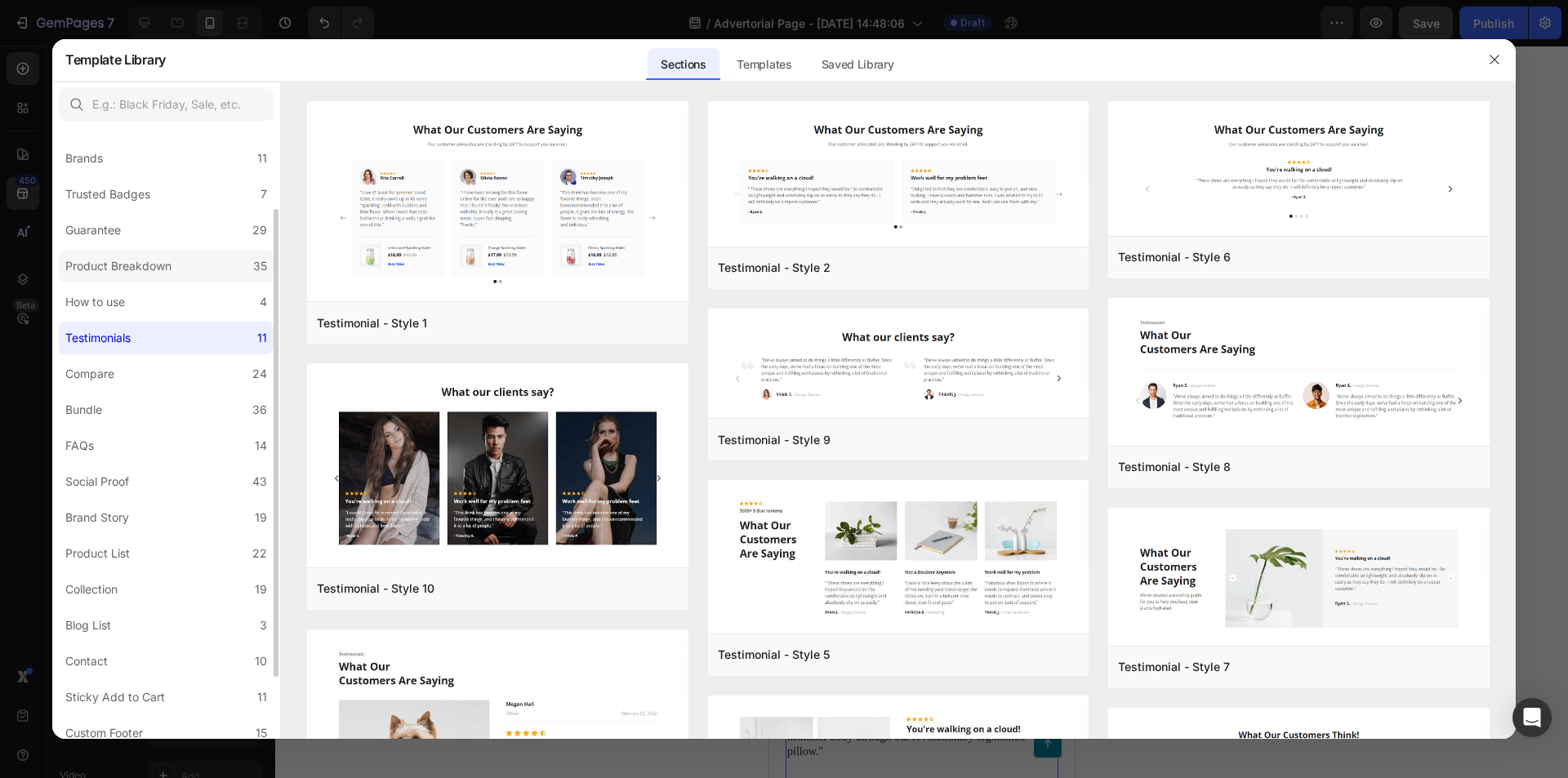
click at [164, 272] on div "Product Breakdown" at bounding box center [118, 266] width 106 height 19
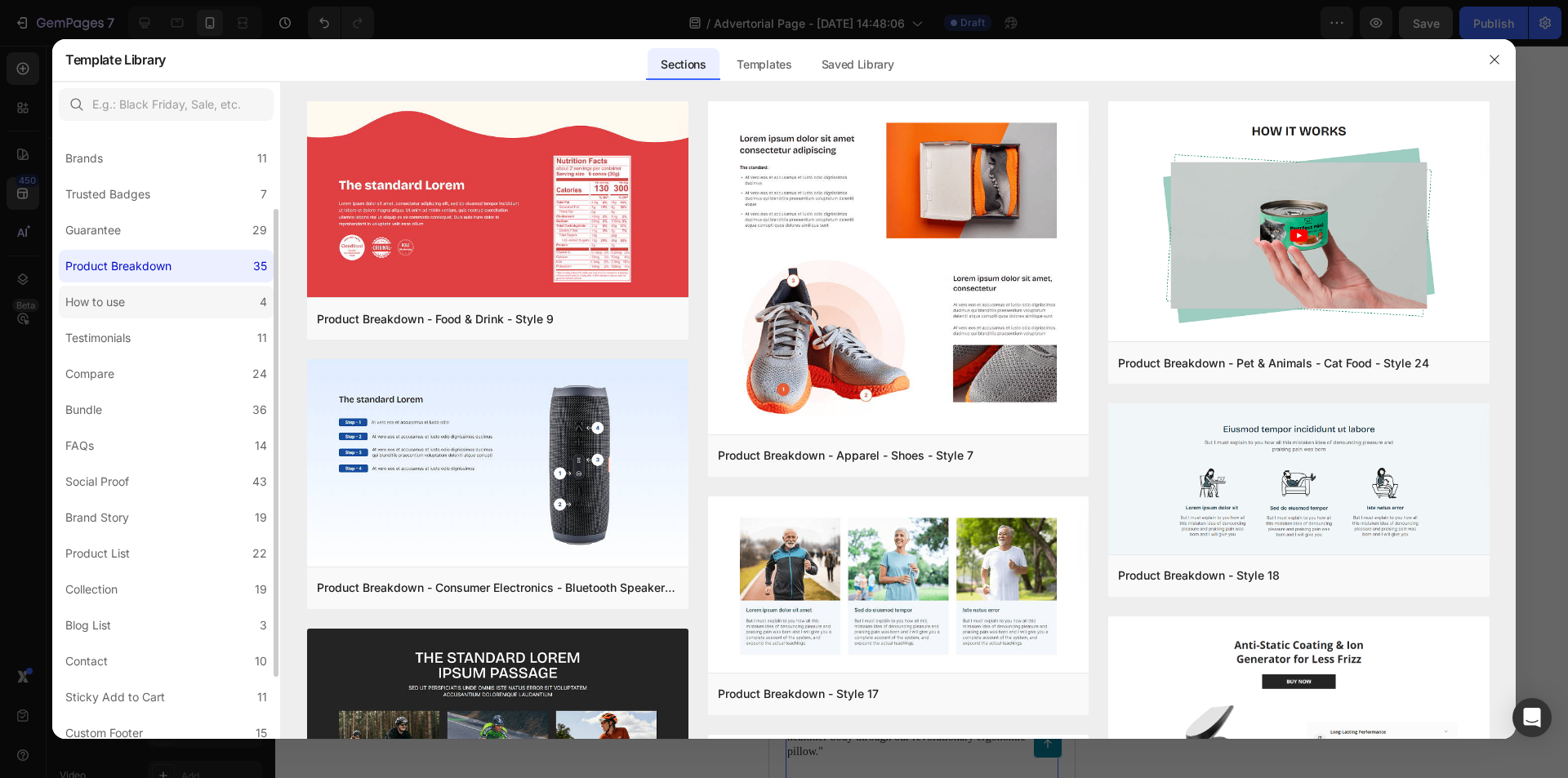
click at [165, 304] on label "How to use 4" at bounding box center [165, 302] width 215 height 33
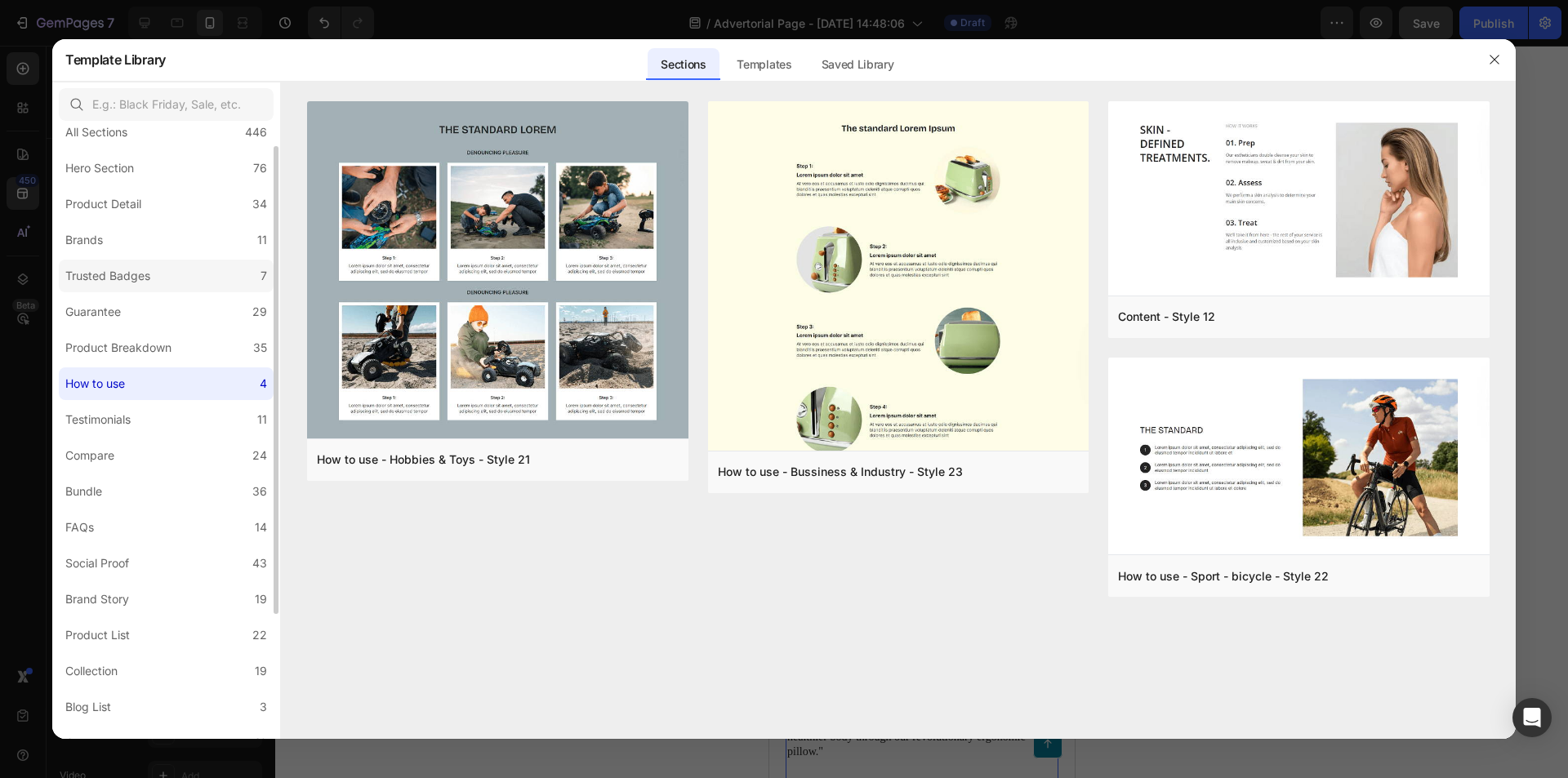
scroll to position [0, 0]
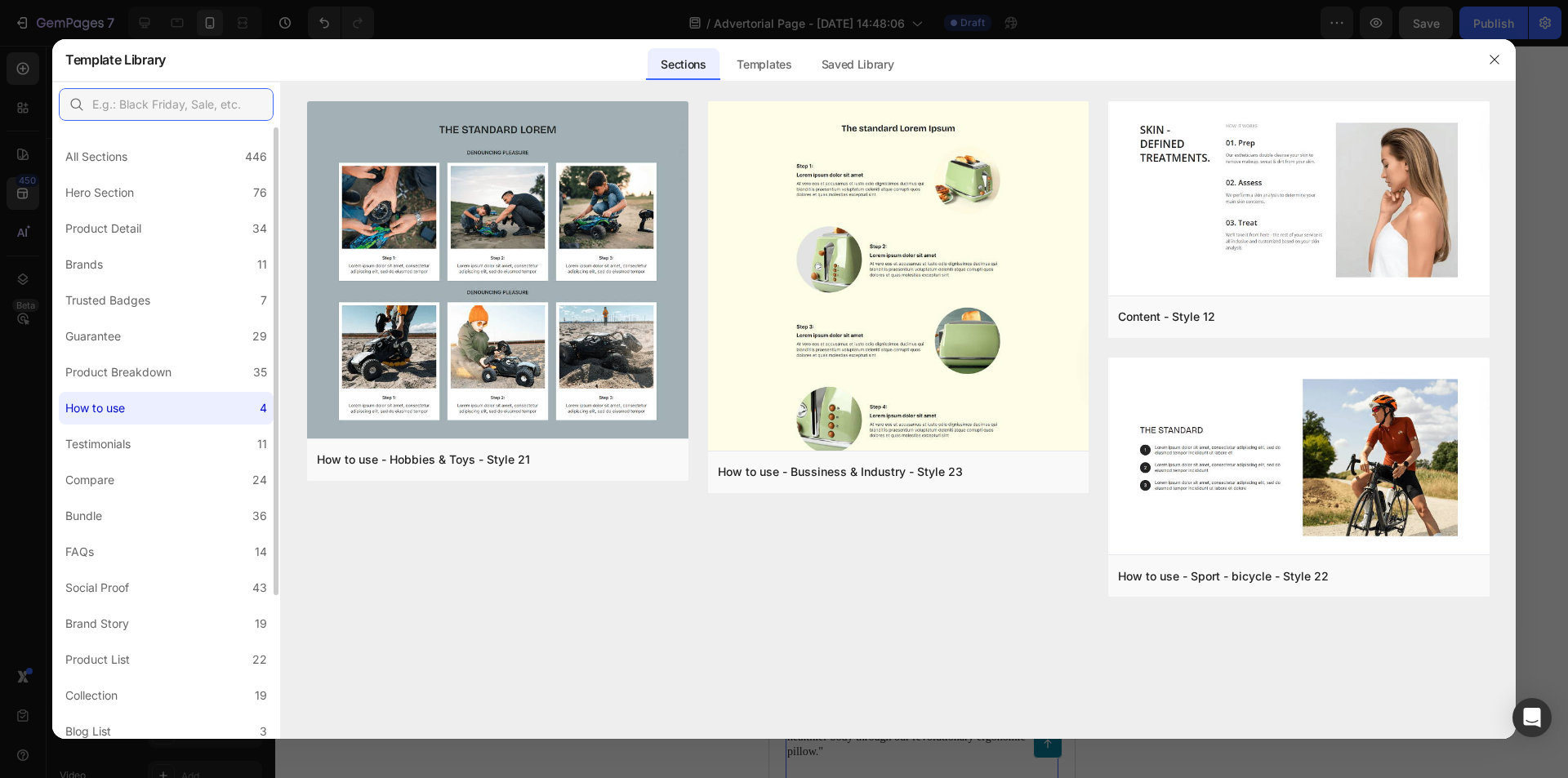
click at [157, 110] on input "text" at bounding box center [165, 104] width 215 height 33
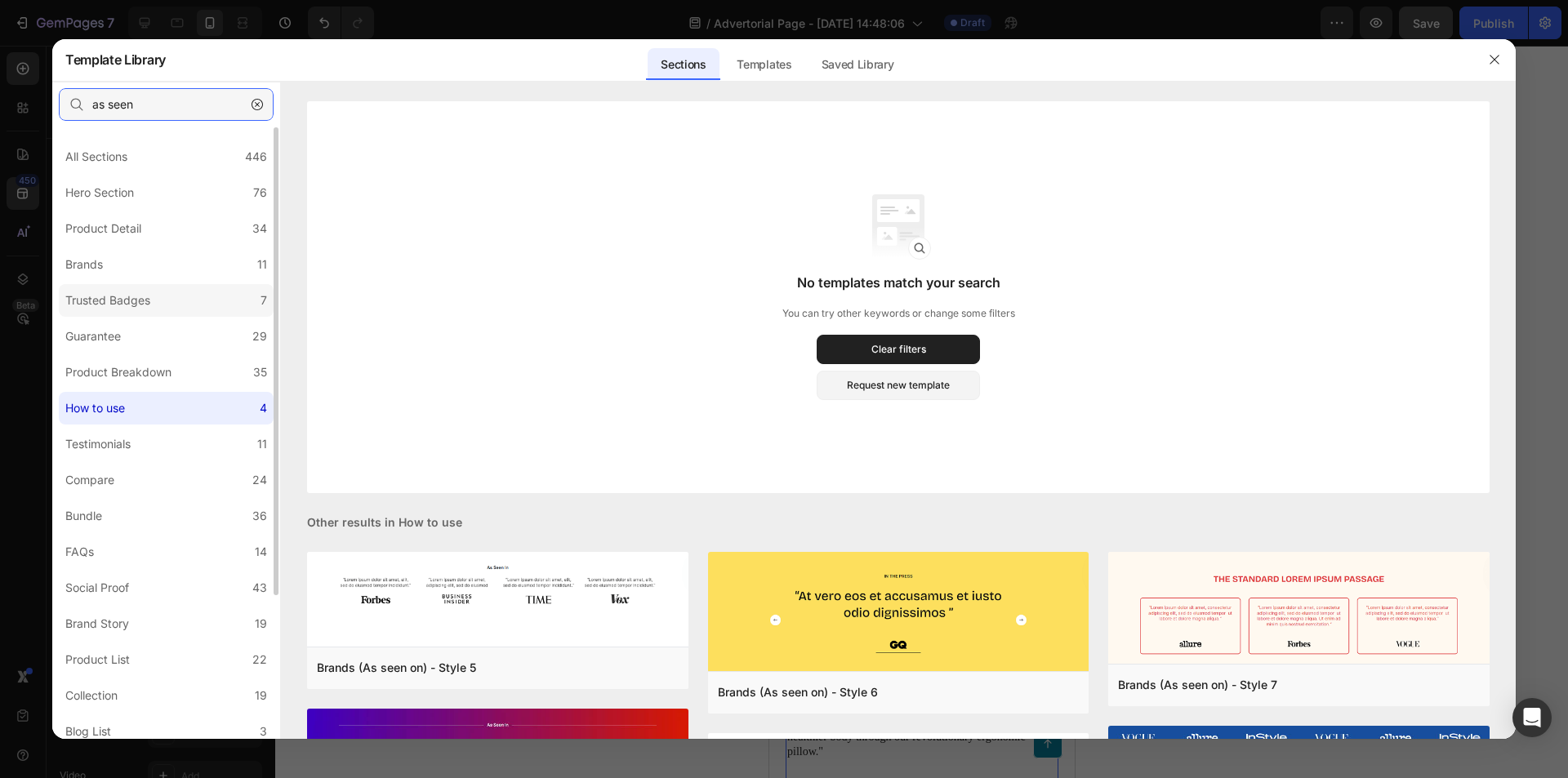
type input "as seen"
click at [154, 295] on div "Trusted Badges" at bounding box center [110, 300] width 91 height 19
click at [160, 337] on label "Guarantee 29" at bounding box center [165, 336] width 215 height 33
click at [162, 308] on label "Trusted Badges 7" at bounding box center [165, 300] width 215 height 33
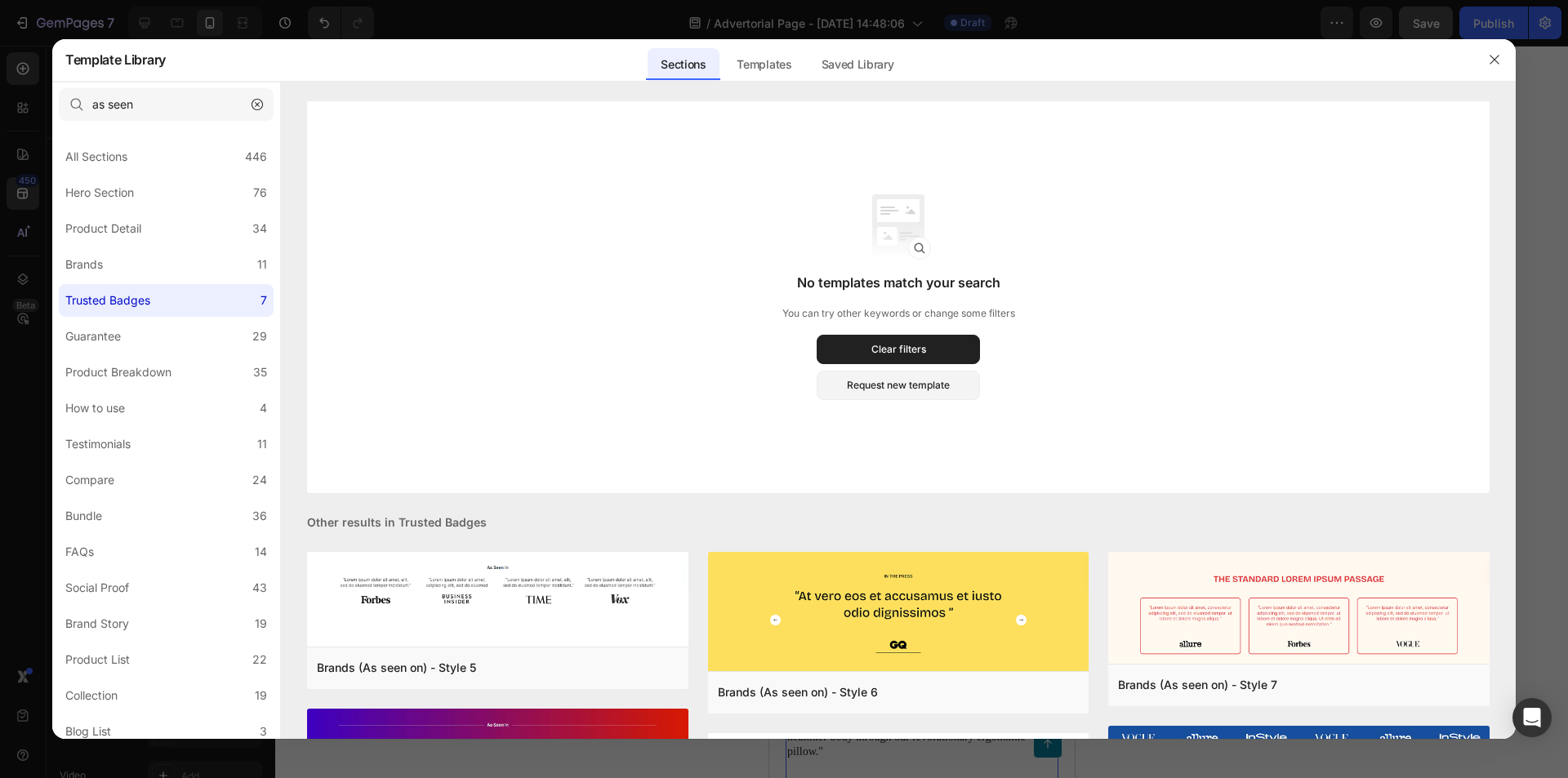
click at [256, 102] on icon "button" at bounding box center [257, 104] width 12 height 12
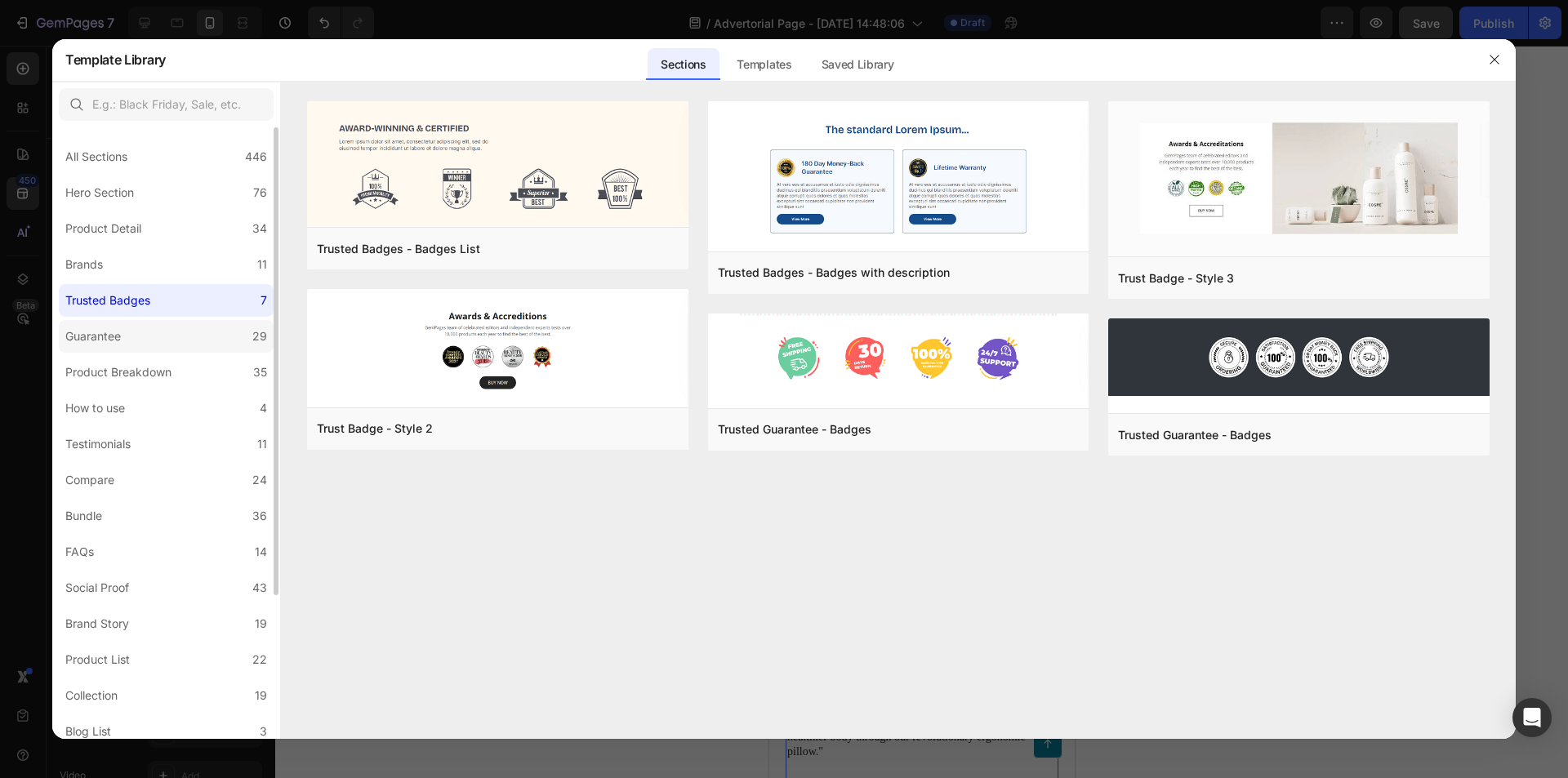
click at [184, 332] on label "Guarantee 29" at bounding box center [165, 336] width 215 height 33
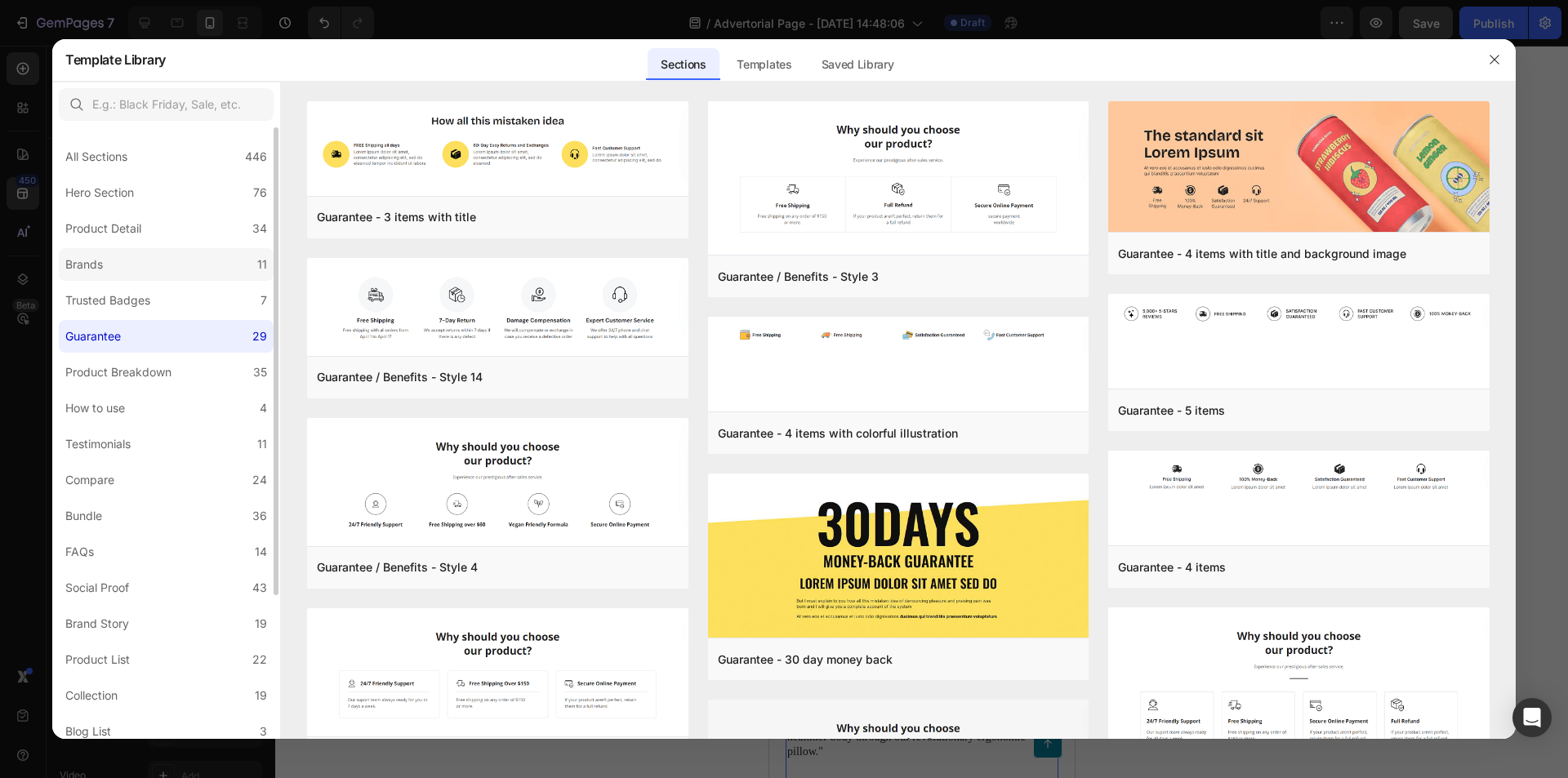
click at [165, 279] on label "Brands 11" at bounding box center [165, 264] width 215 height 33
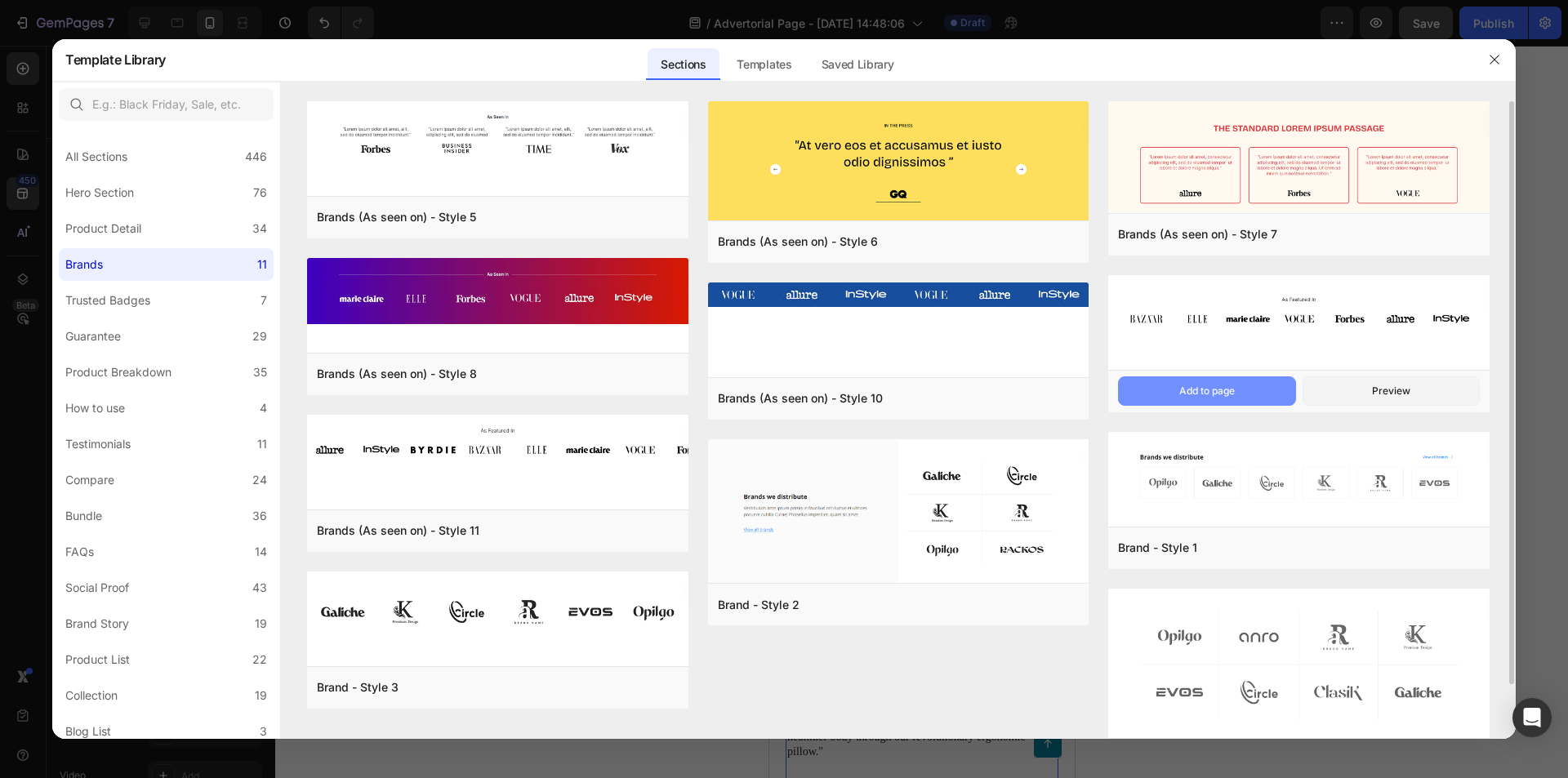
click at [1234, 393] on div "Add to page" at bounding box center [1207, 391] width 55 height 15
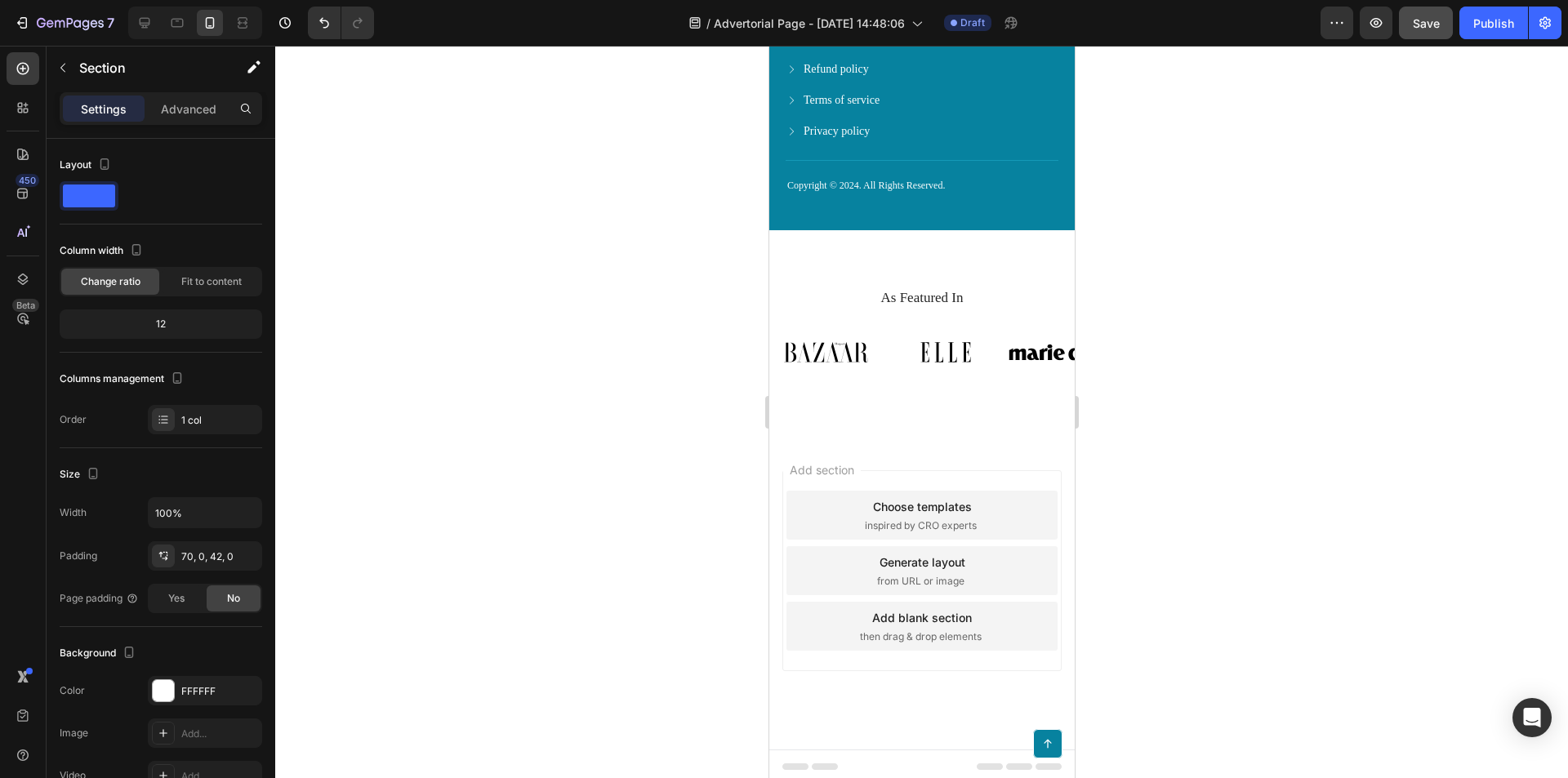
scroll to position [6502, 0]
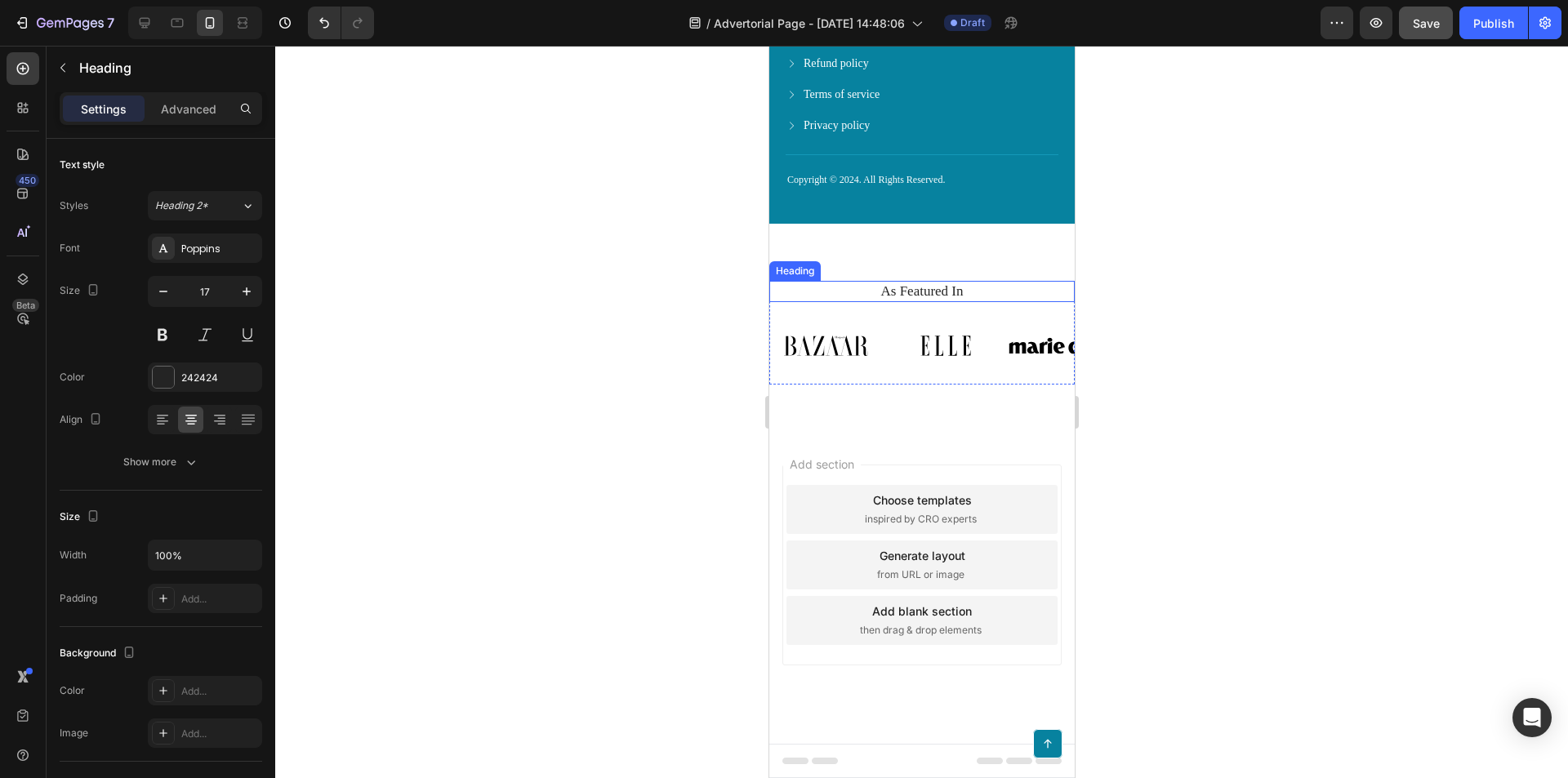
click at [995, 287] on h2 "As Featured In" at bounding box center [921, 291] width 281 height 21
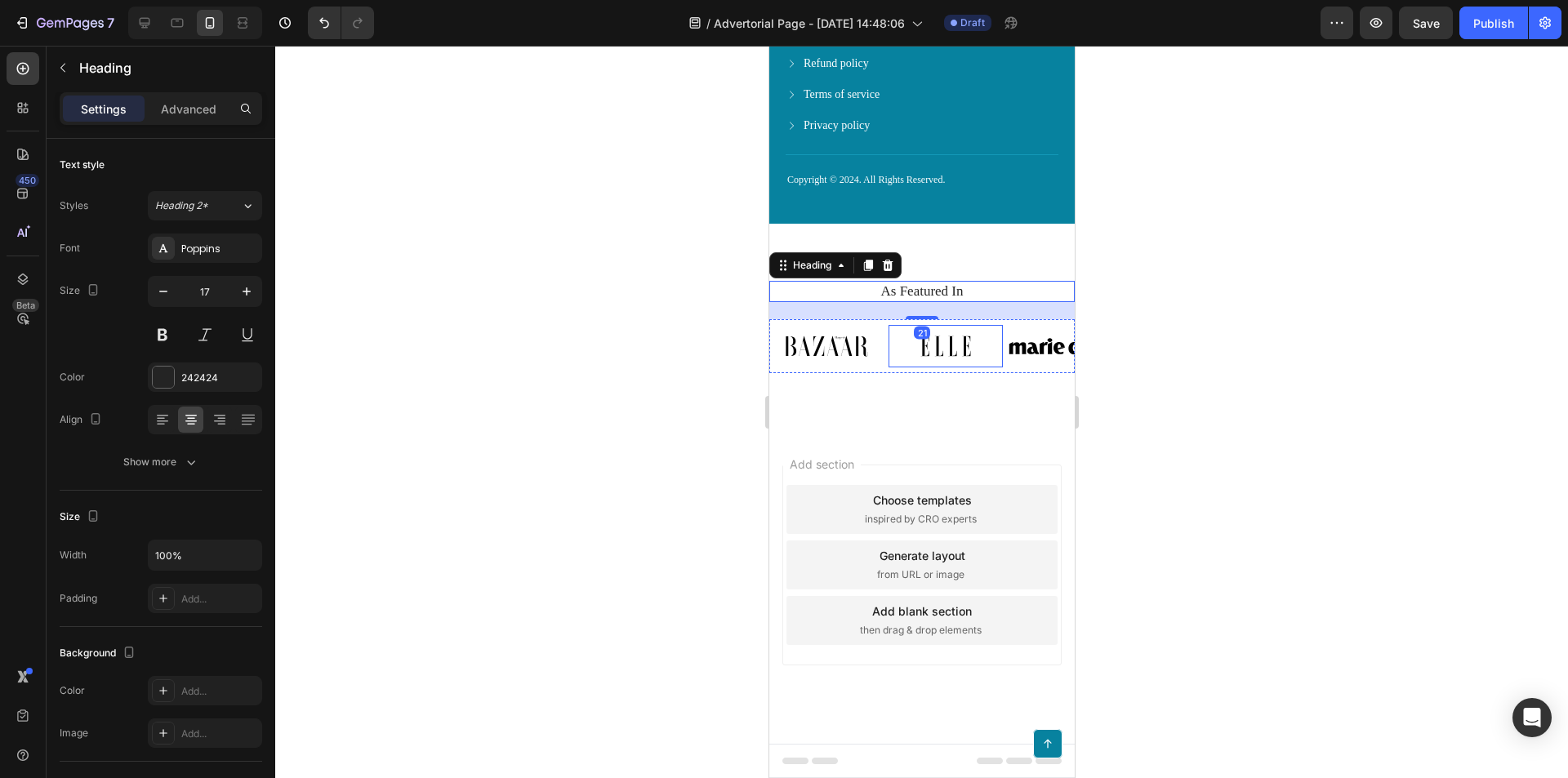
click at [983, 329] on img at bounding box center [944, 346] width 114 height 42
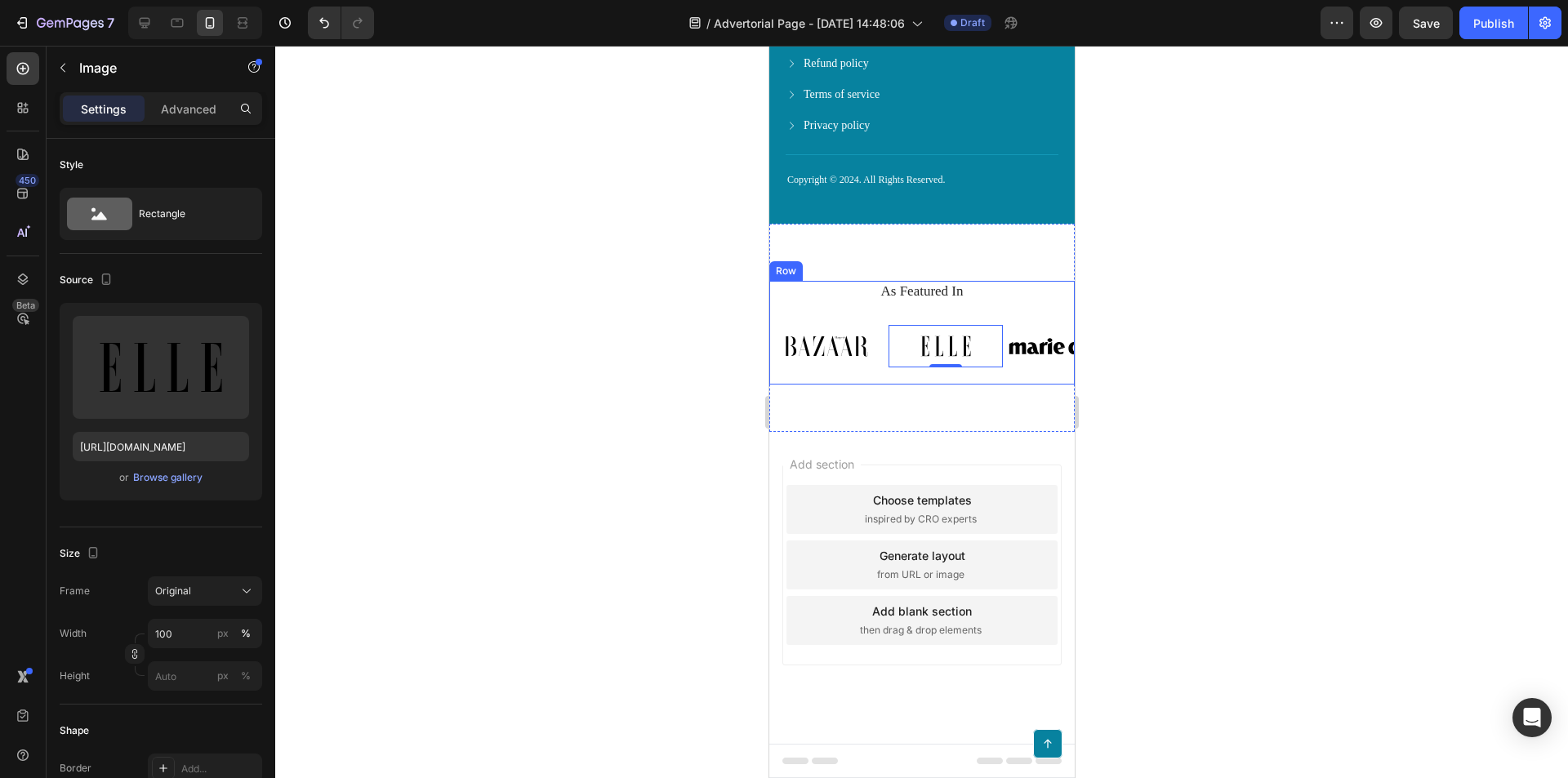
click at [1036, 383] on div "Image Image 0 Image Image Image Image Image Carousel" at bounding box center [920, 351] width 305 height 64
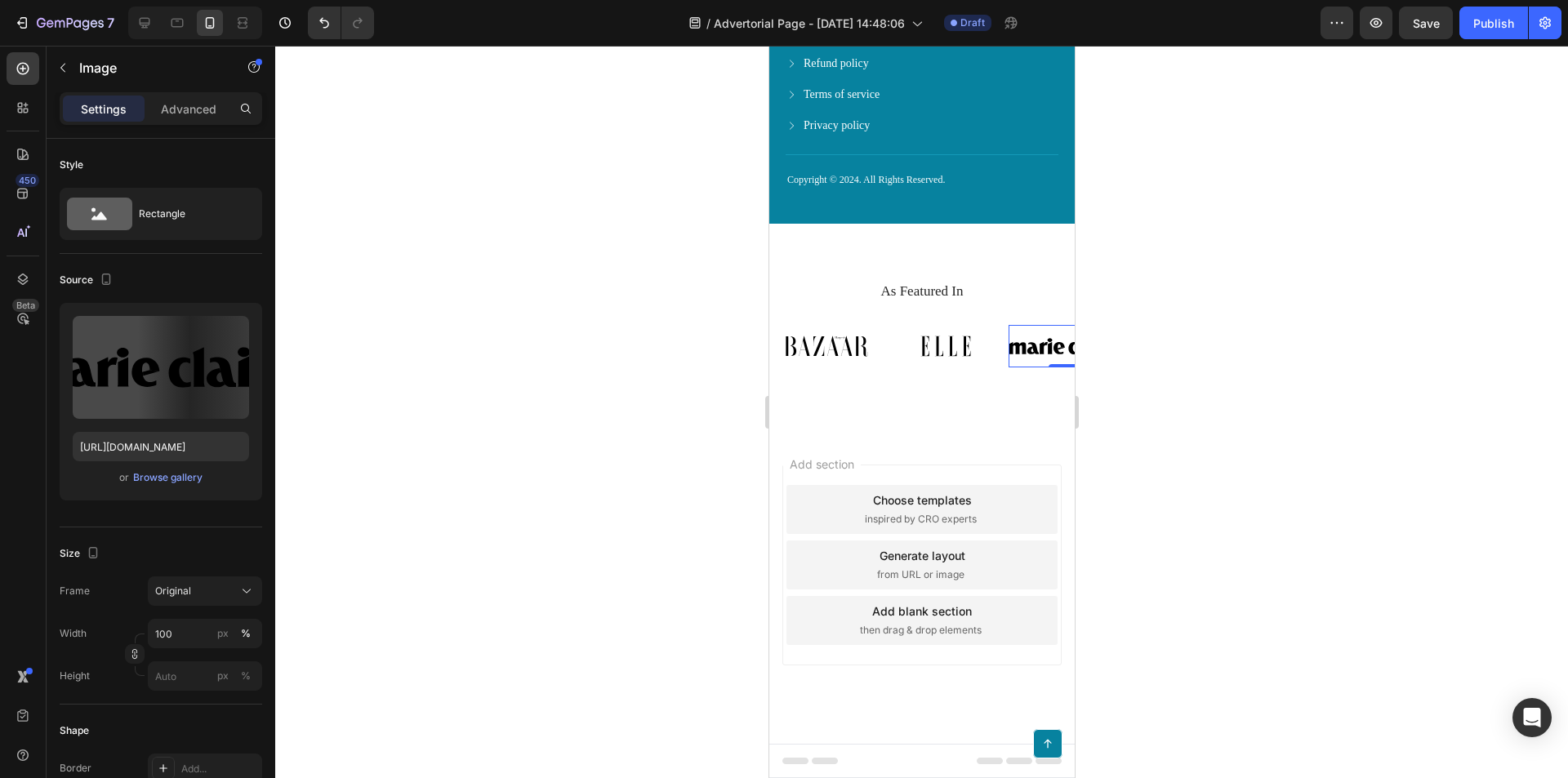
click at [1021, 351] on img at bounding box center [1065, 346] width 114 height 42
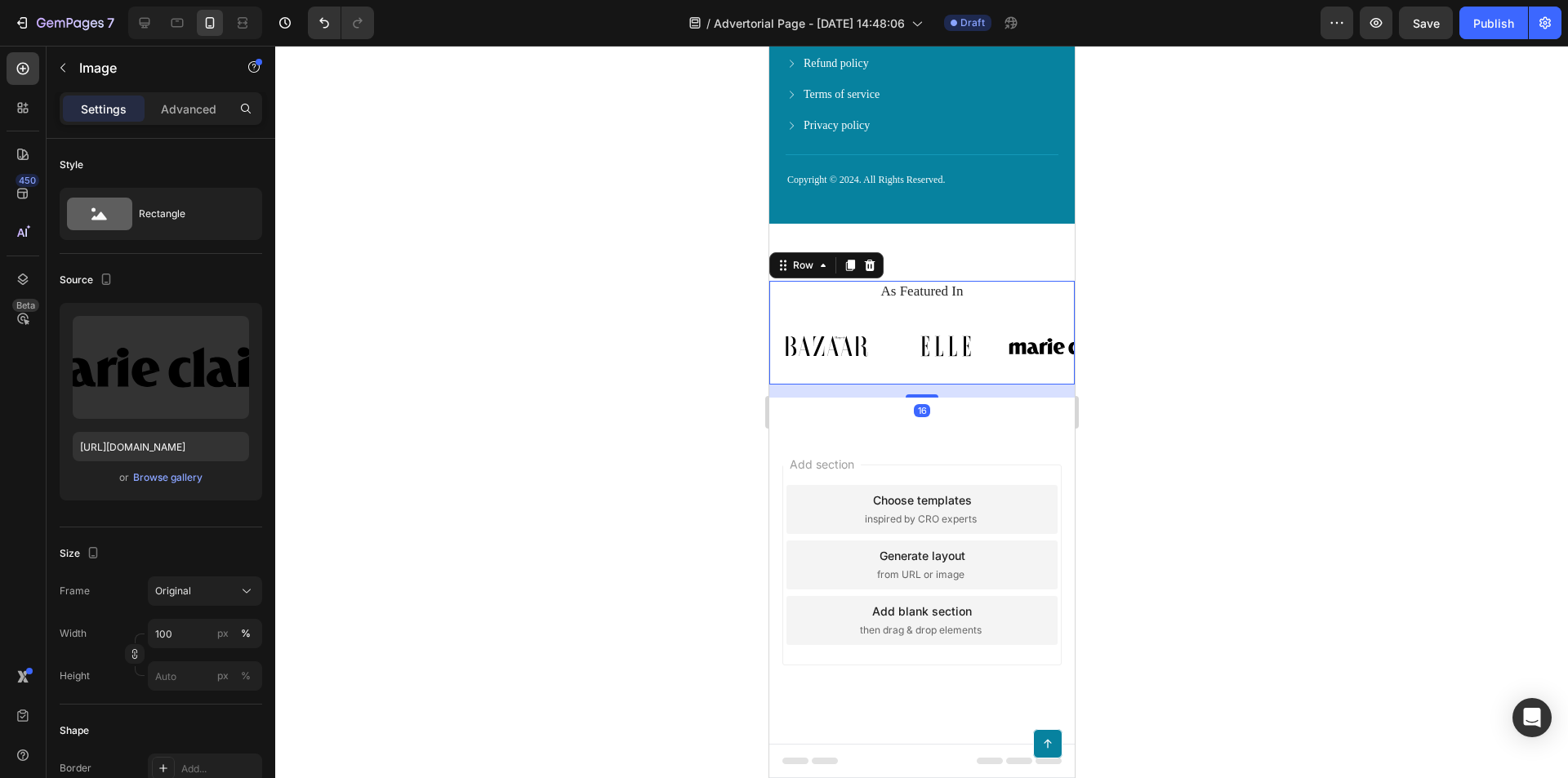
click at [1004, 305] on div "As Featured In Heading Image Image Image Image Image Image Image Carousel" at bounding box center [920, 332] width 305 height 103
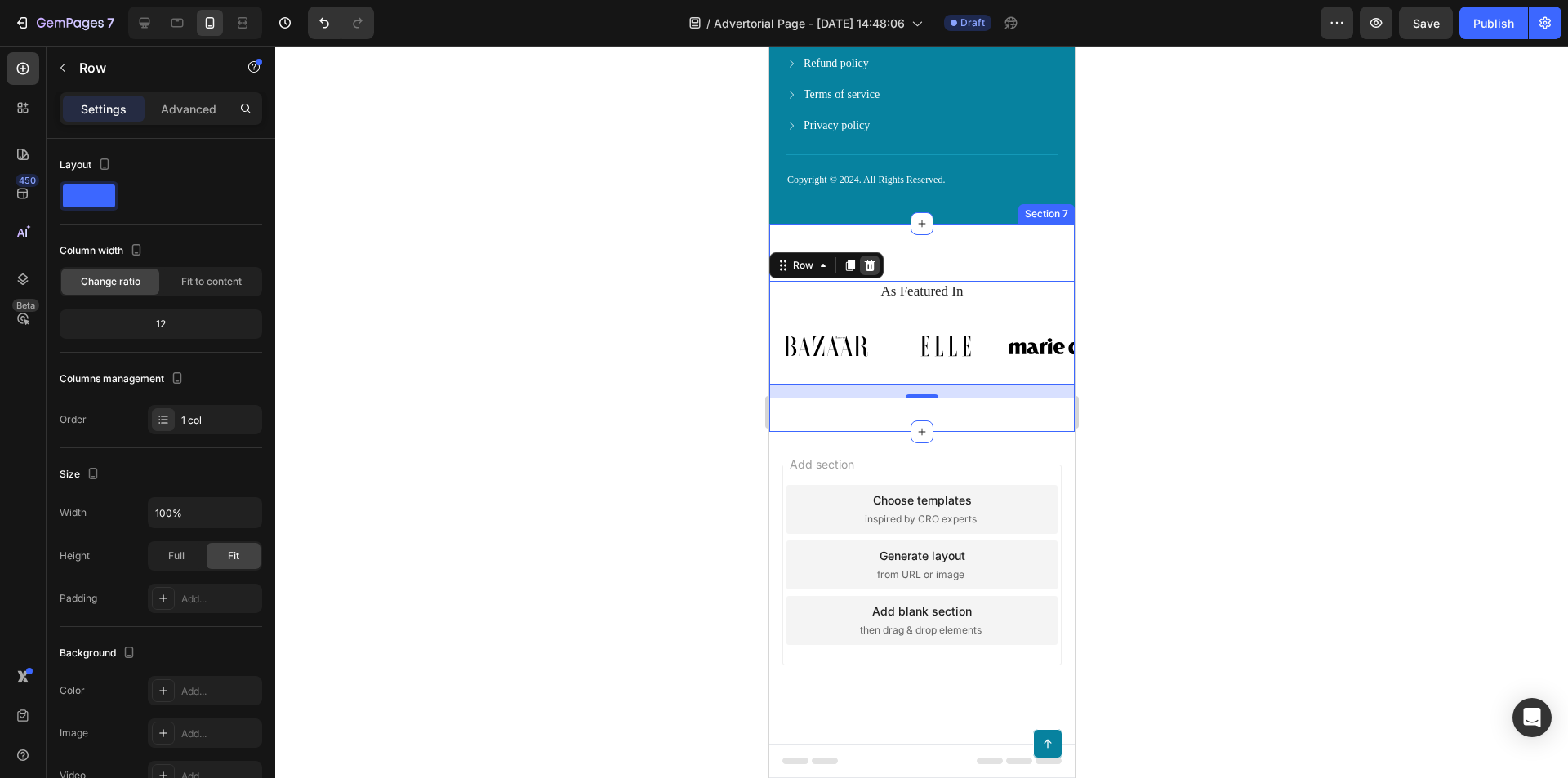
click at [872, 266] on icon at bounding box center [869, 266] width 11 height 12
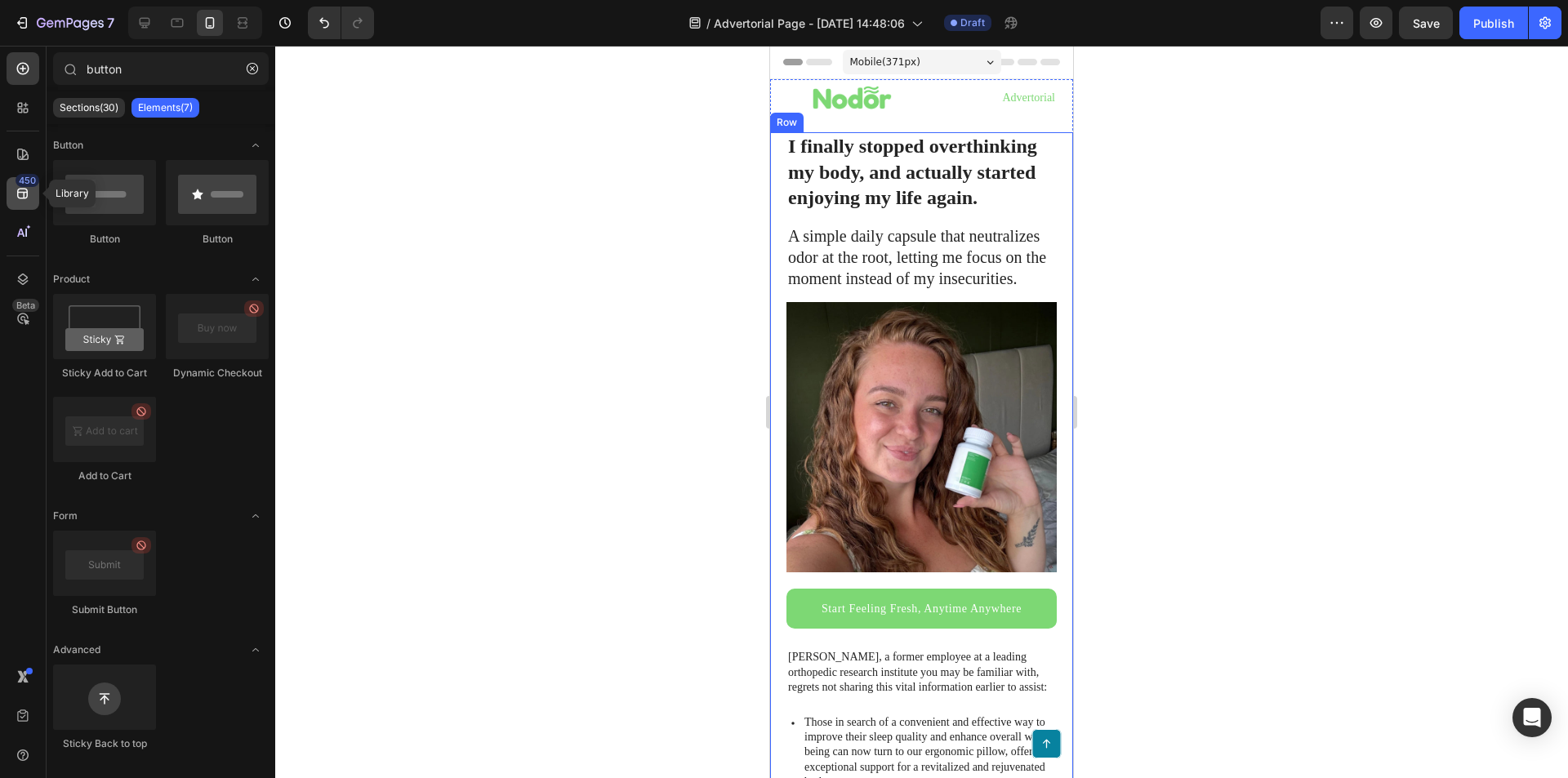
click at [18, 196] on icon at bounding box center [23, 194] width 17 height 17
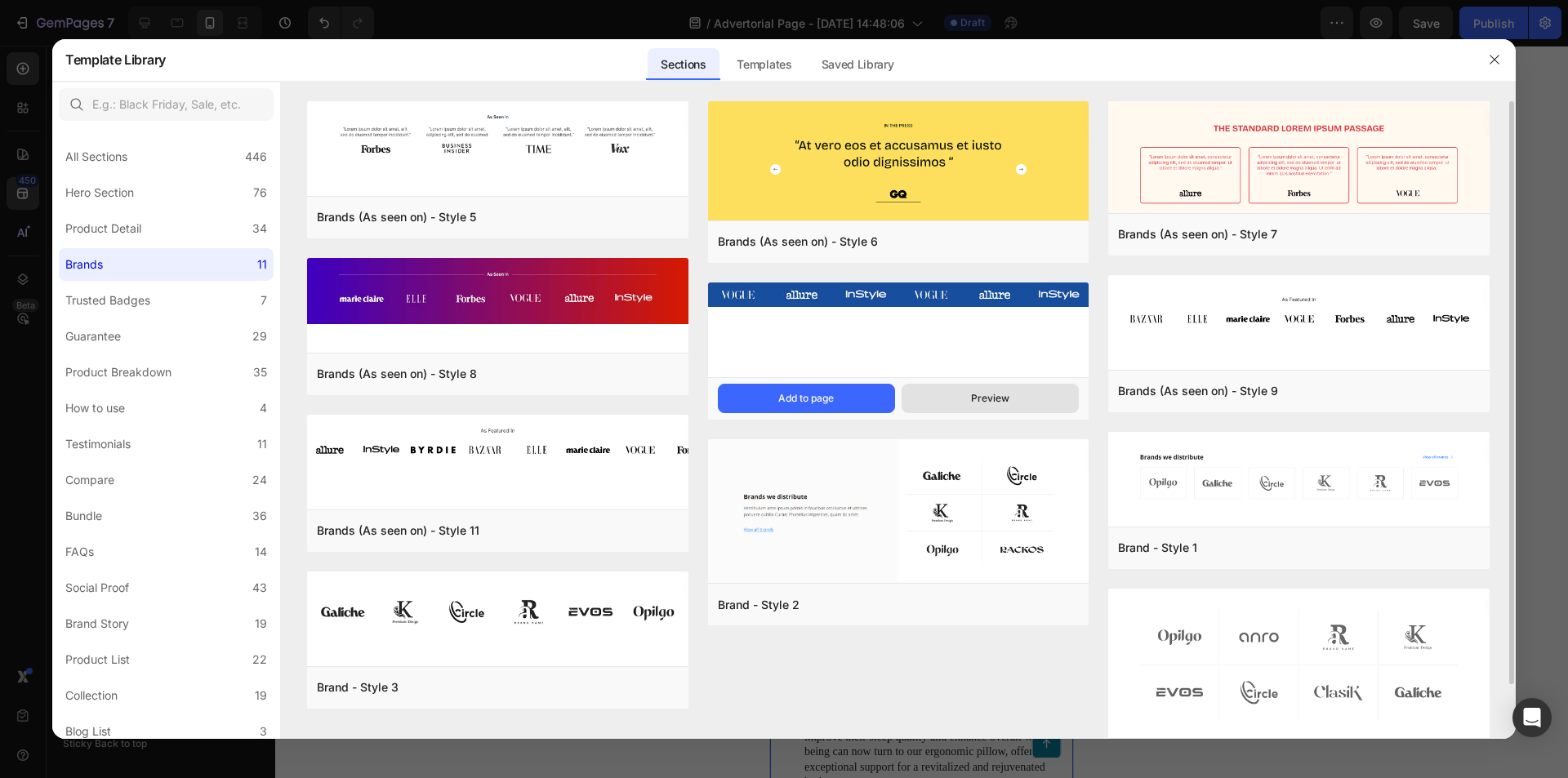
click at [953, 394] on button "Preview" at bounding box center [990, 398] width 177 height 29
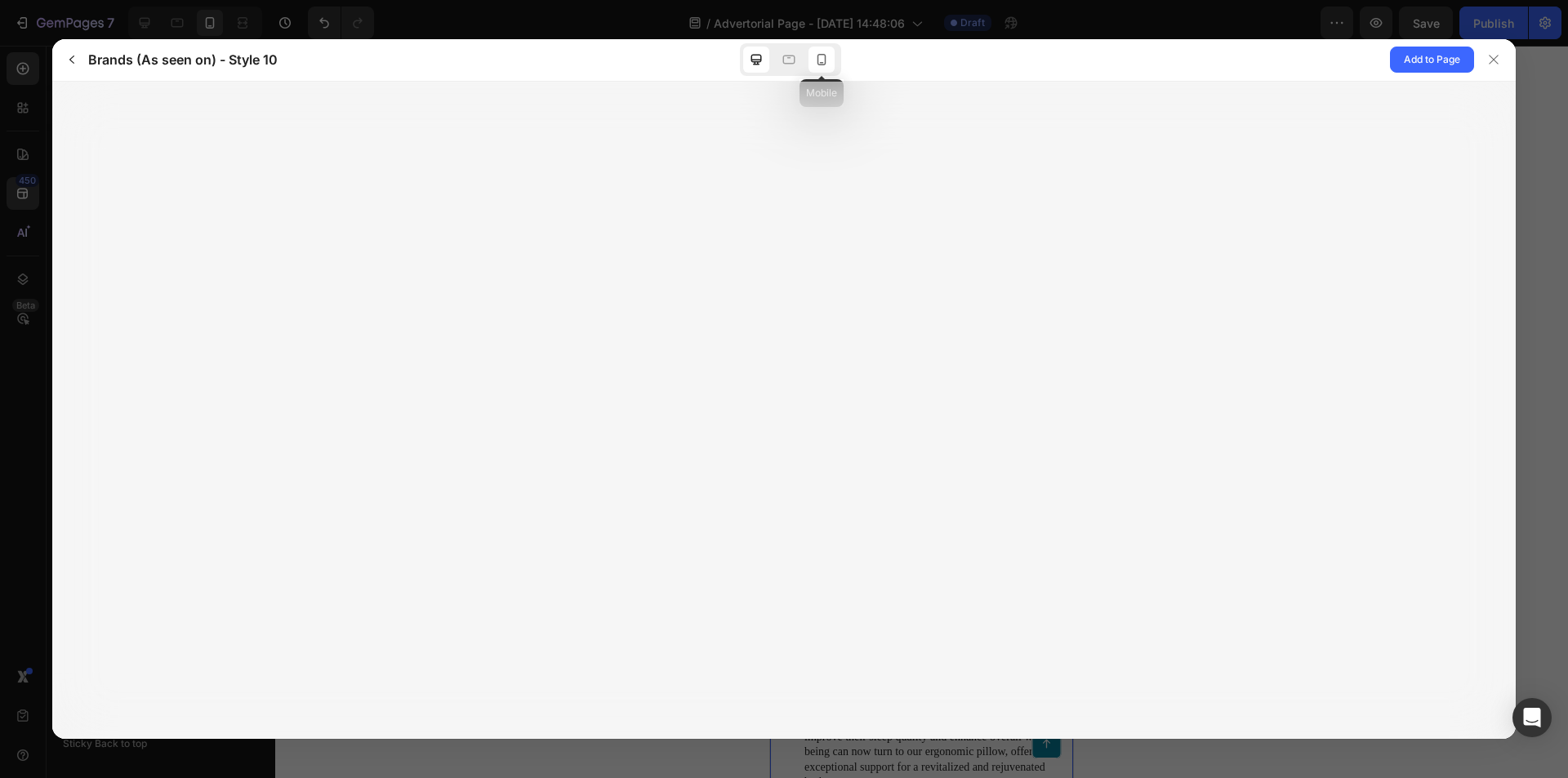
click at [822, 58] on icon at bounding box center [822, 60] width 17 height 17
click at [767, 57] on div at bounding box center [756, 59] width 26 height 26
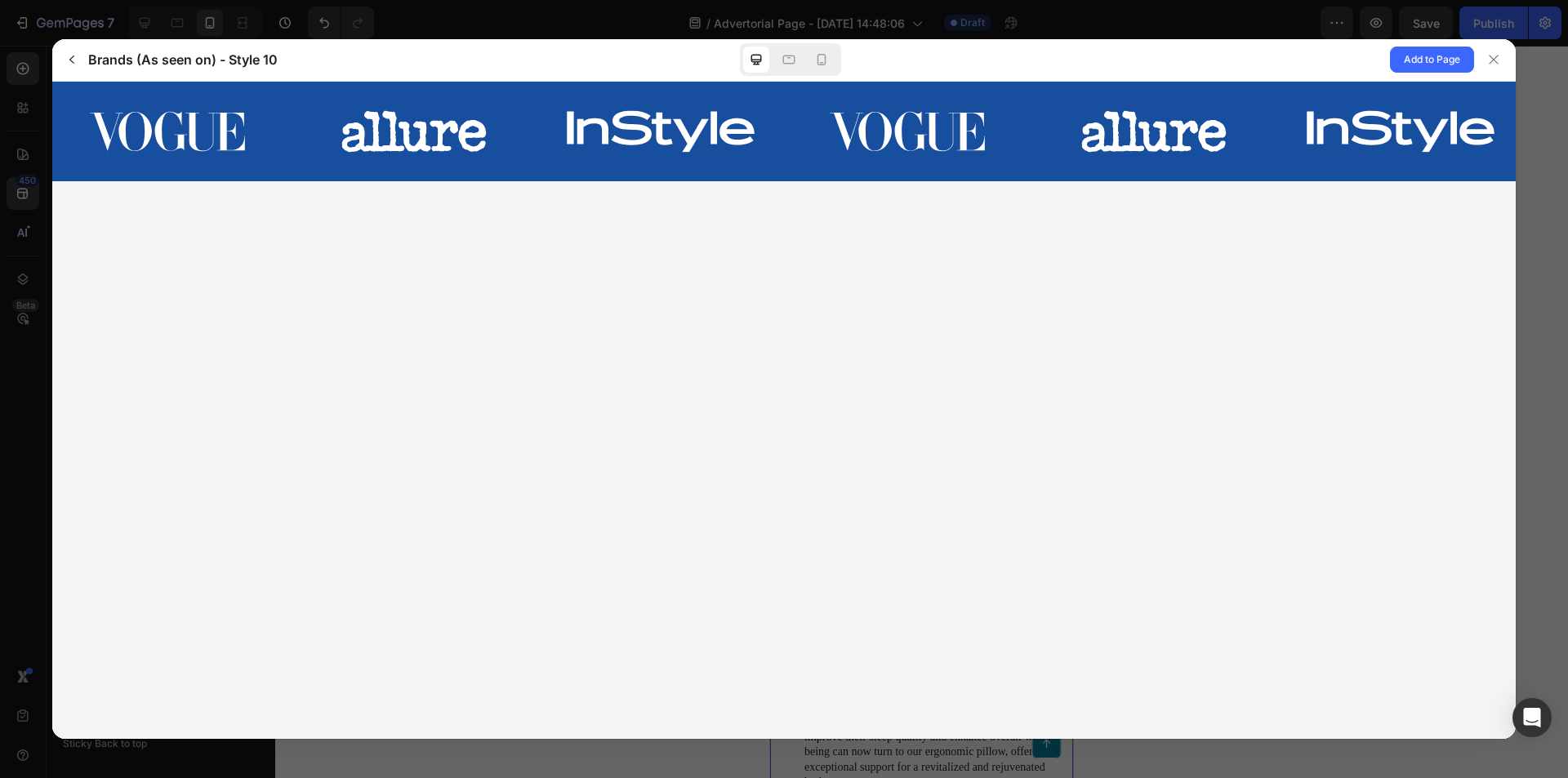
click at [839, 59] on div at bounding box center [790, 59] width 101 height 33
click at [843, 51] on div "Brands (As seen on) - Style 10 Add to Page" at bounding box center [784, 60] width 1464 height 43
drag, startPoint x: 831, startPoint y: 53, endPoint x: 239, endPoint y: 55, distance: 592.0
click at [831, 53] on div at bounding box center [821, 59] width 26 height 26
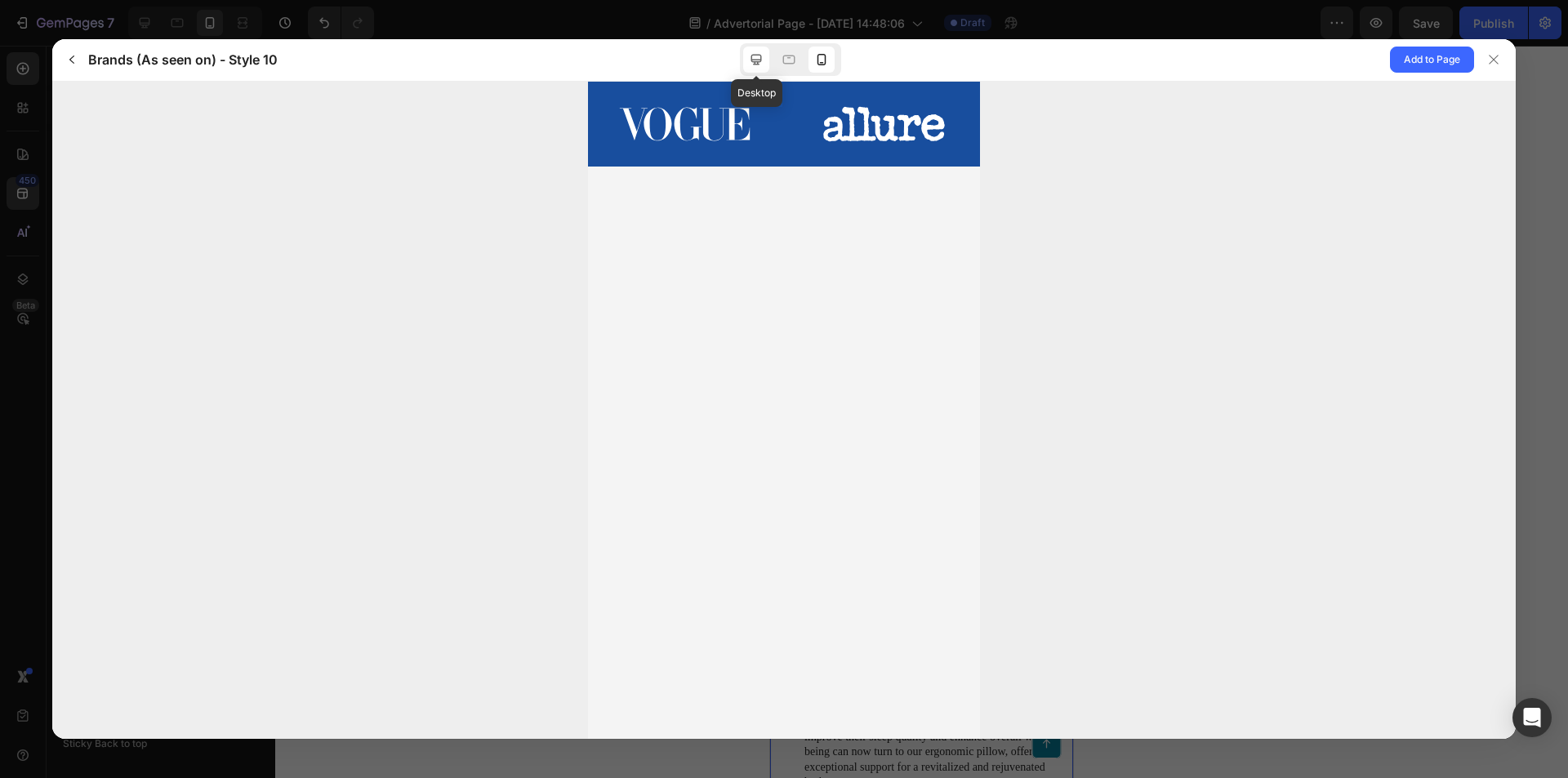
click at [756, 64] on icon at bounding box center [756, 59] width 11 height 11
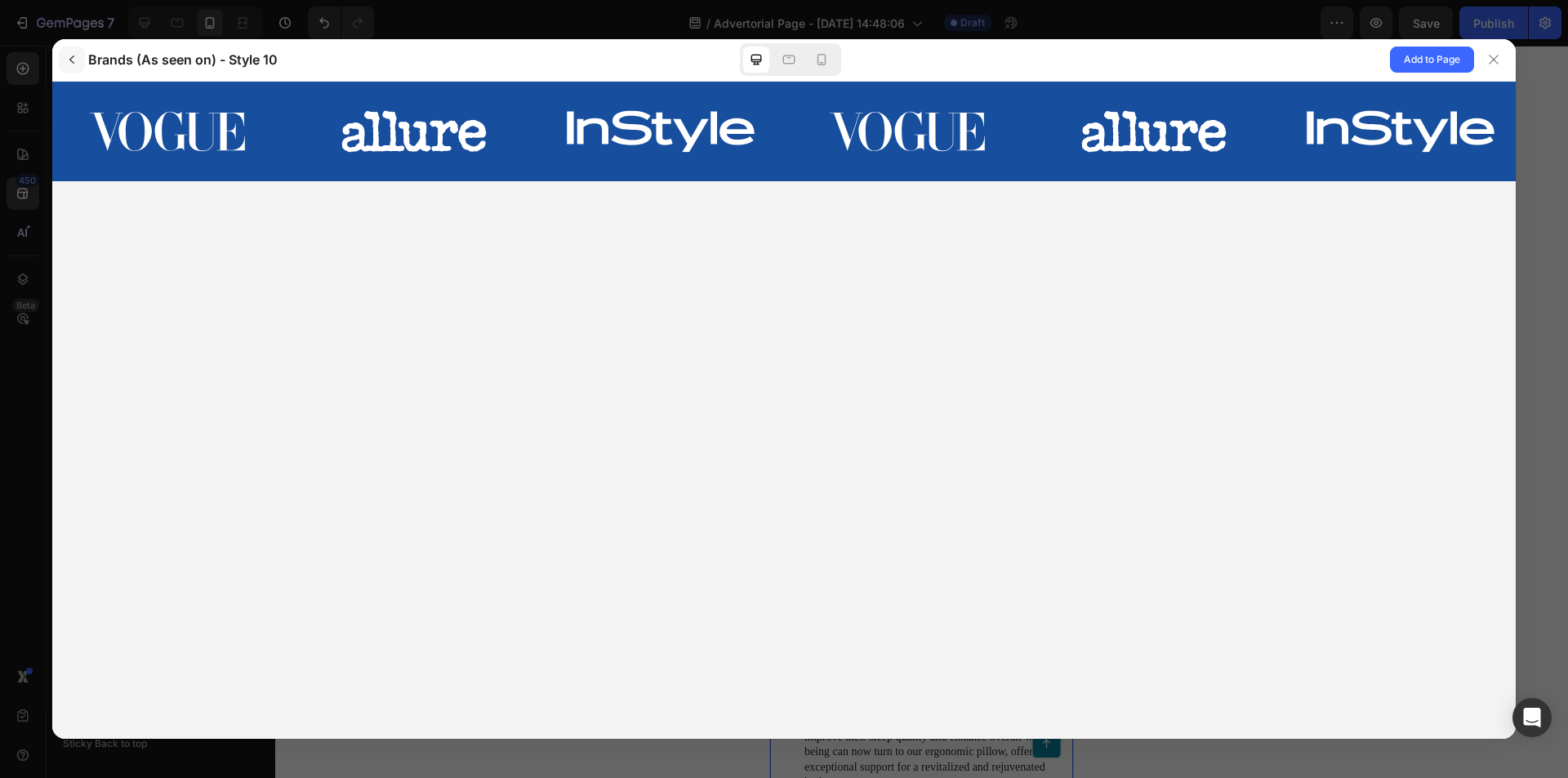
click at [81, 58] on button "button" at bounding box center [71, 59] width 26 height 26
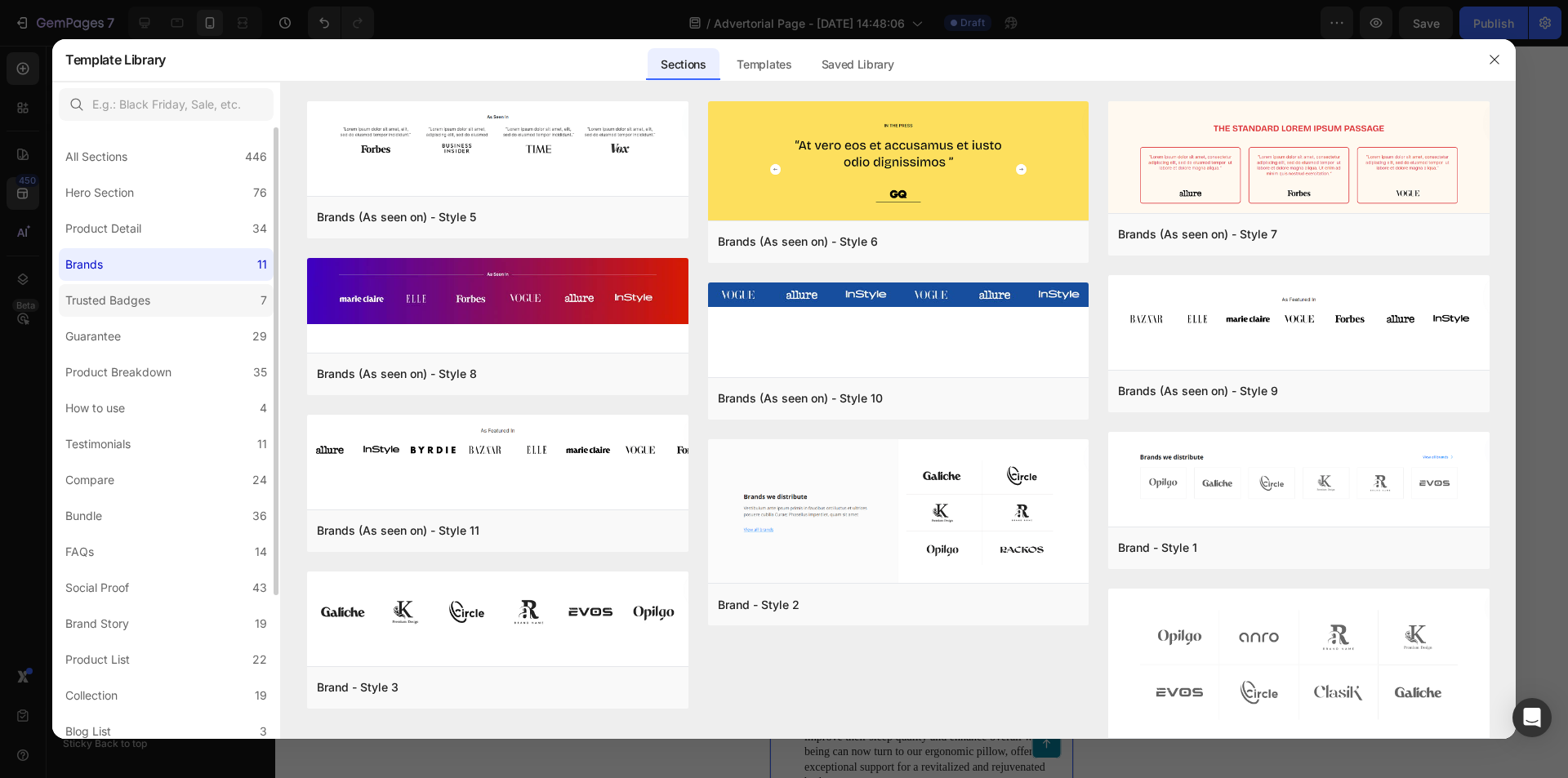
click at [221, 308] on label "Trusted Badges 7" at bounding box center [165, 300] width 215 height 33
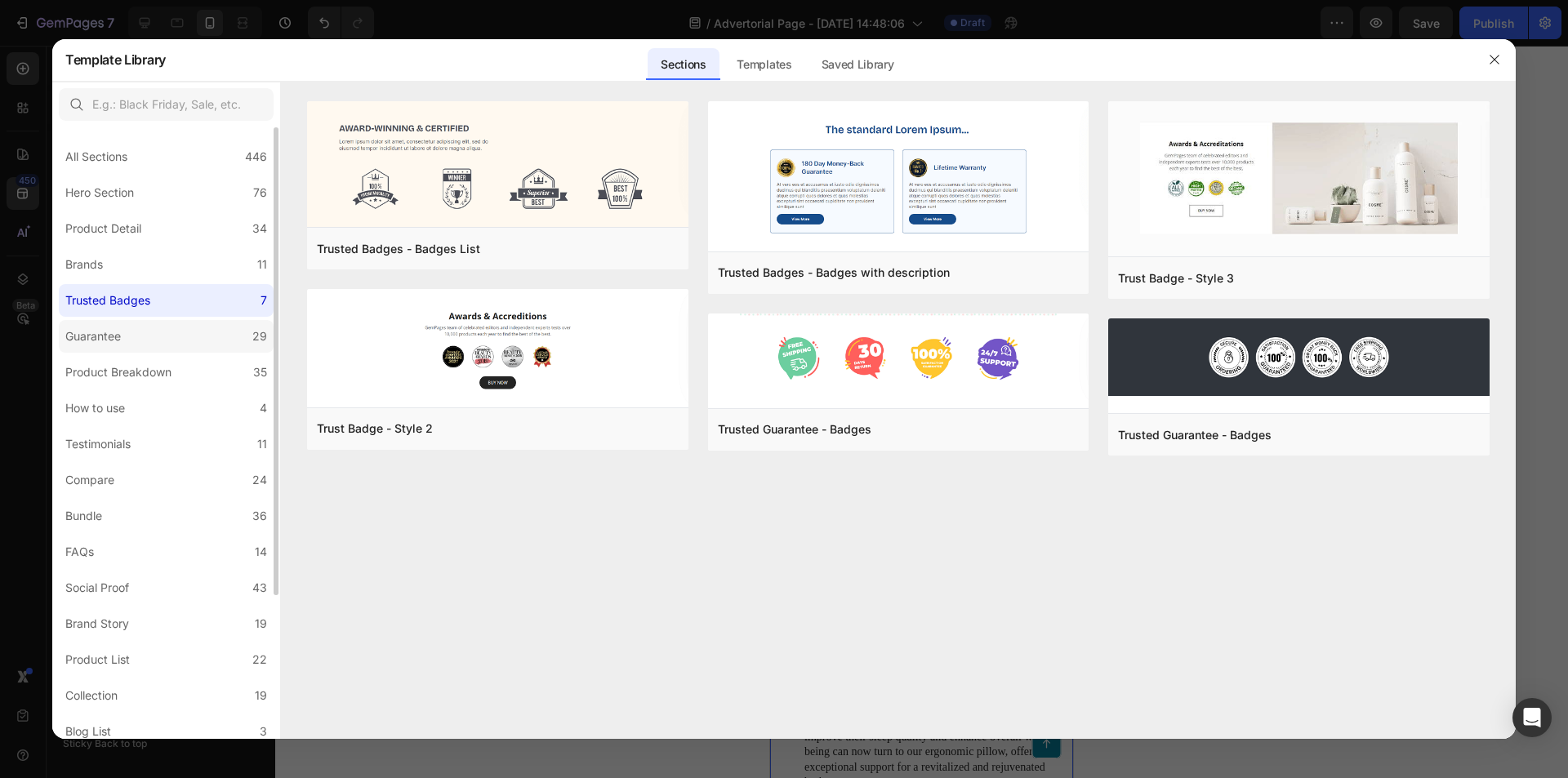
click at [244, 344] on label "Guarantee 29" at bounding box center [165, 336] width 215 height 33
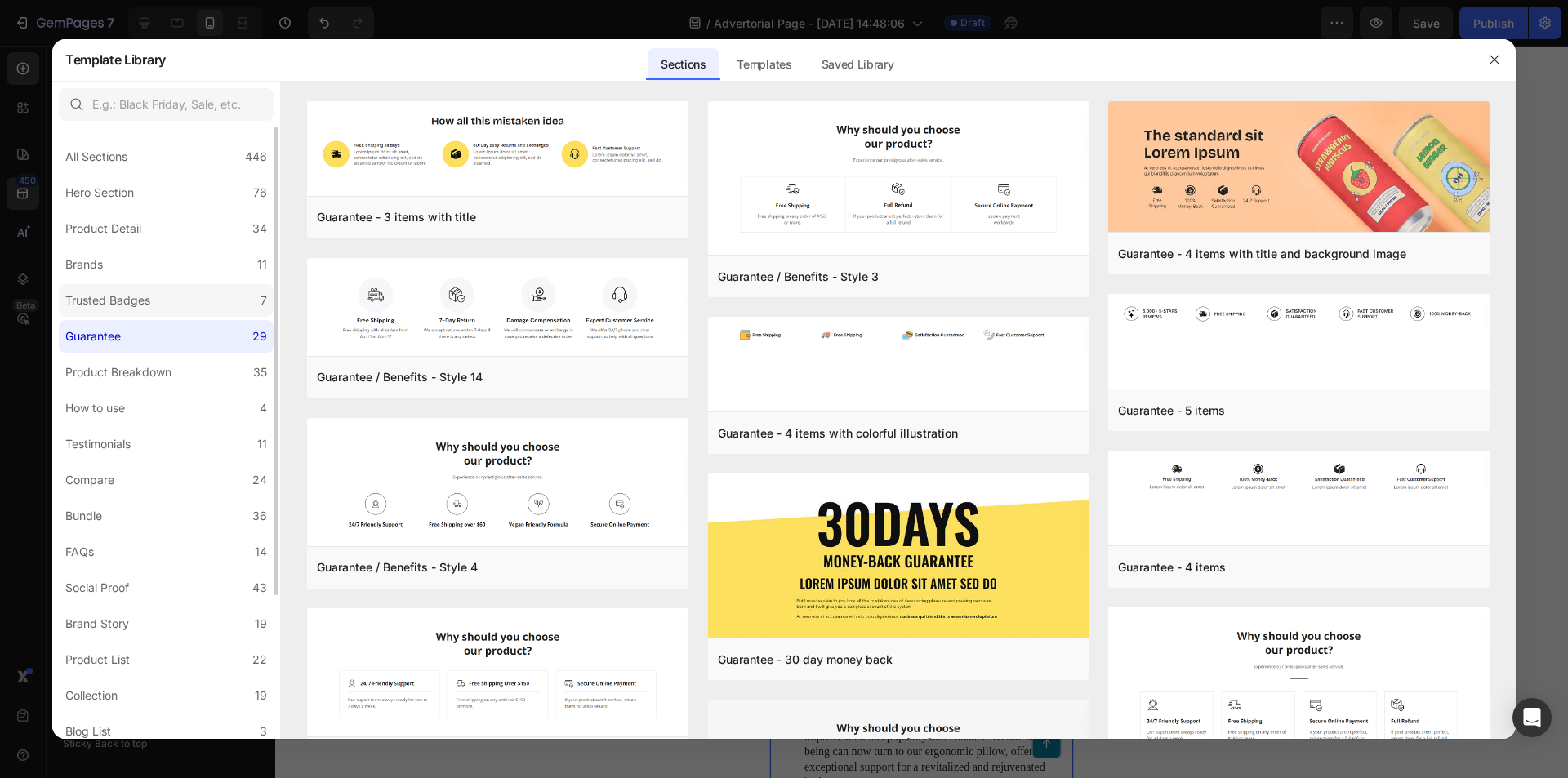
click at [211, 300] on label "Trusted Badges 7" at bounding box center [165, 300] width 215 height 33
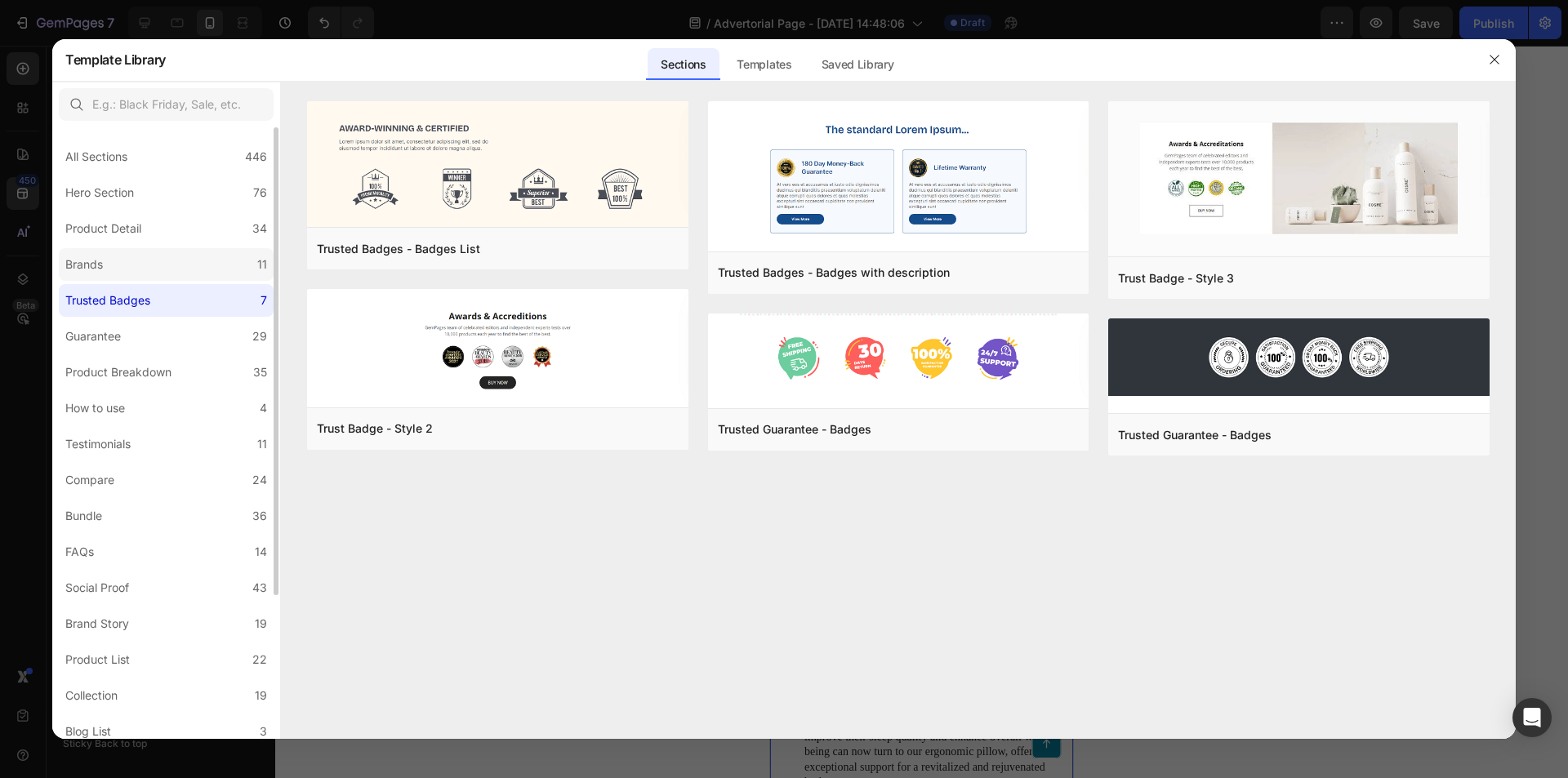
click at [181, 266] on label "Brands 11" at bounding box center [165, 264] width 215 height 33
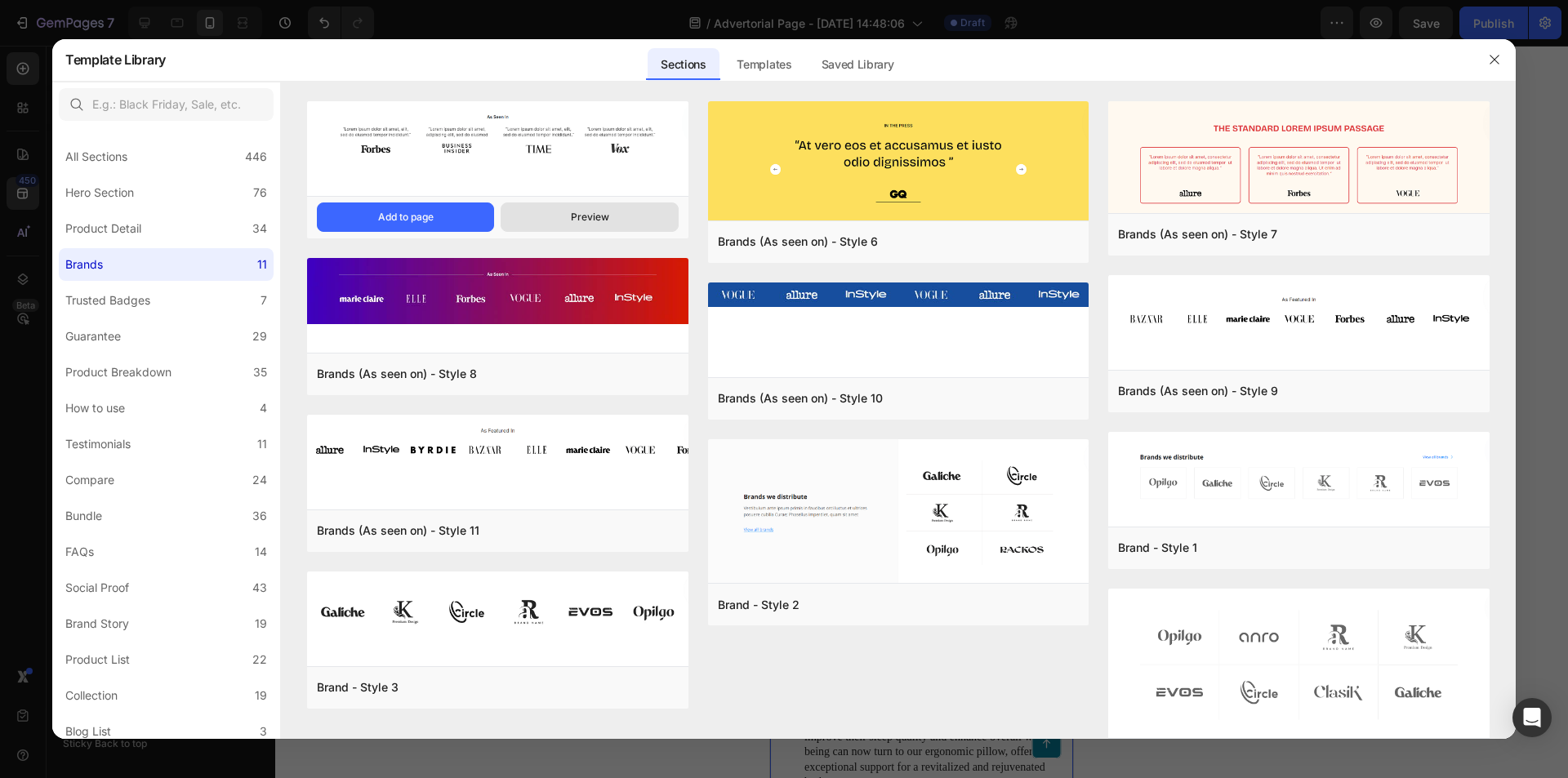
click at [565, 226] on button "Preview" at bounding box center [589, 216] width 177 height 29
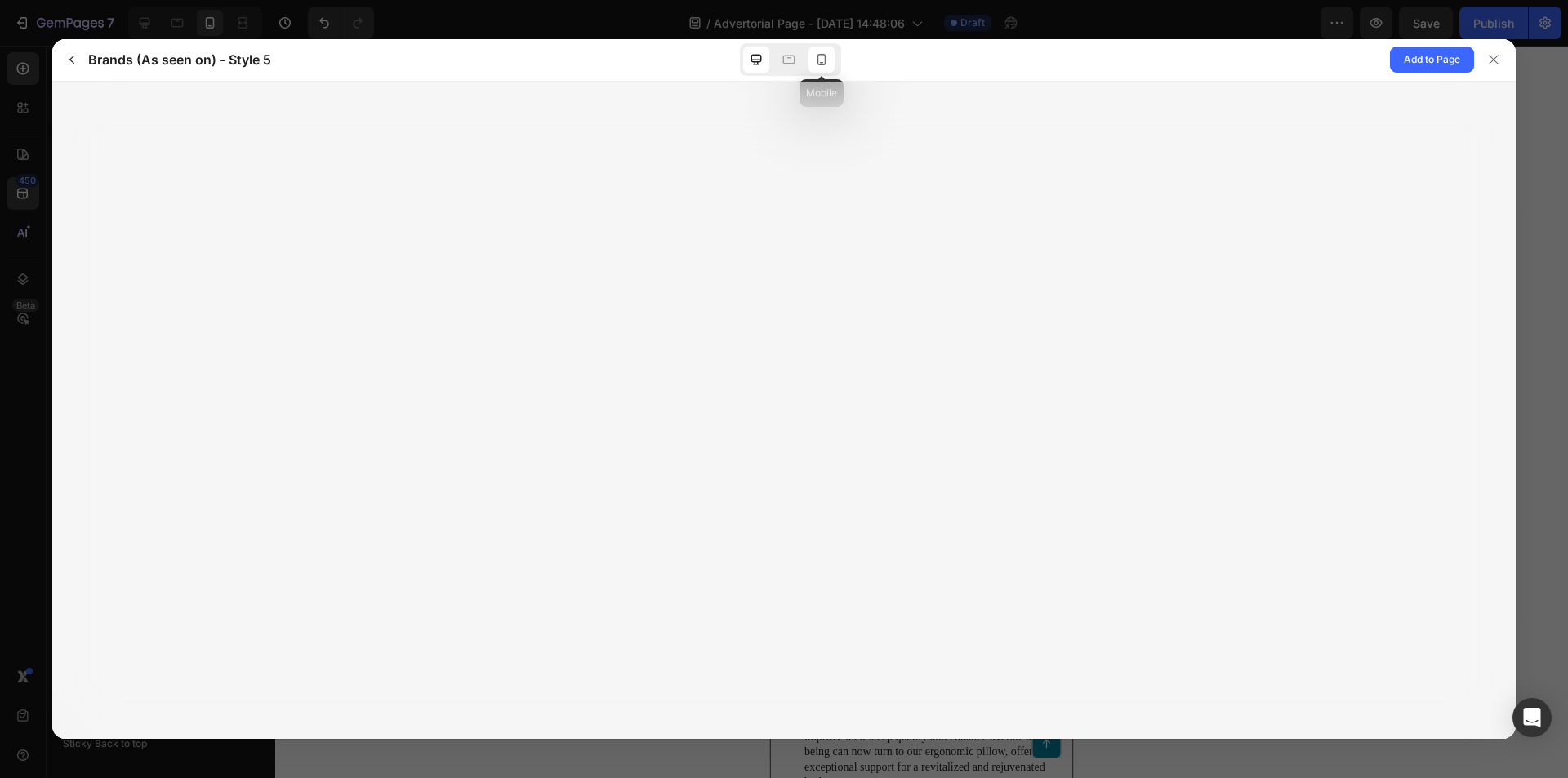
click at [808, 64] on div at bounding box center [821, 59] width 26 height 26
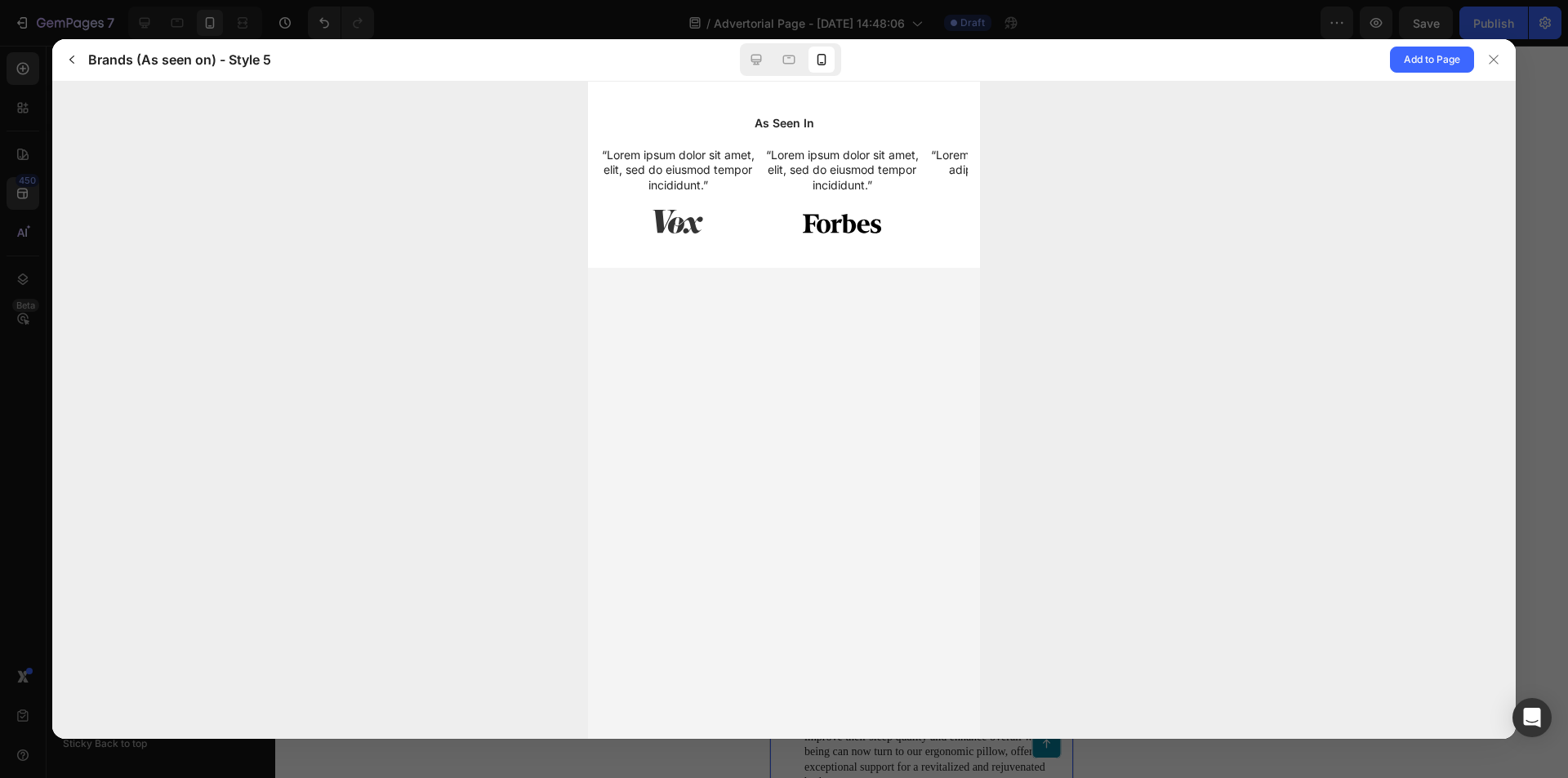
drag, startPoint x: 959, startPoint y: 175, endPoint x: 1242, endPoint y: 188, distance: 283.3
click at [980, 188] on html "As Seen In “Lorem ipsum dolor sit amet, elit, sed do eiusmod tempor incididunt.…" at bounding box center [784, 174] width 392 height 186
drag, startPoint x: 843, startPoint y: 191, endPoint x: 1121, endPoint y: 186, distance: 278.0
click at [980, 186] on html "As Seen In “Lorem ipsum dolor sit amet, elit, sed do eiusmod tempor incididunt.…" at bounding box center [784, 174] width 392 height 186
click at [980, 166] on html "As Seen In “Lorem ipsum dolor sit amet, elit, sed do eiusmod tempor incididunt.…" at bounding box center [784, 174] width 392 height 186
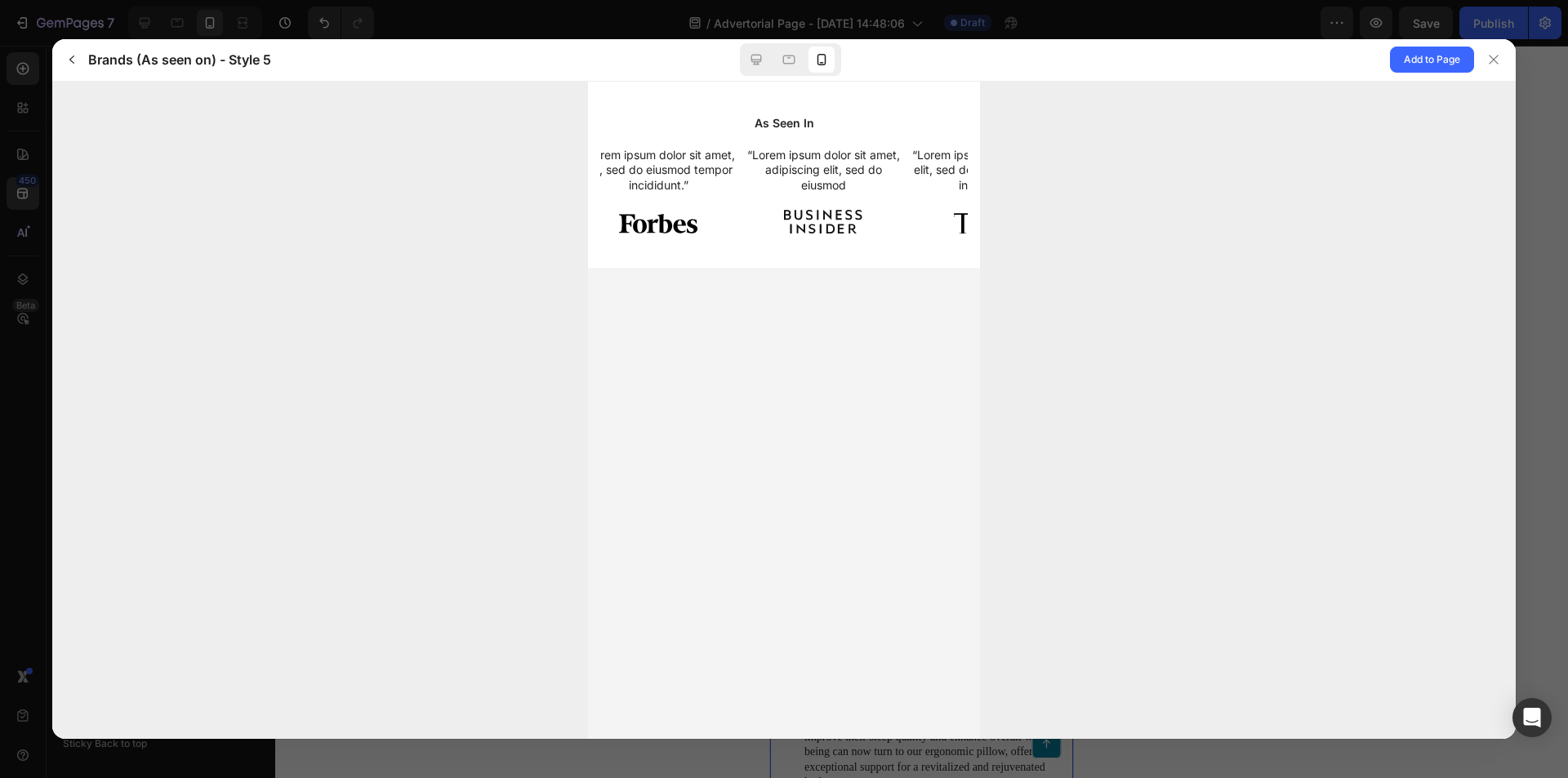
click at [980, 173] on html "As Seen In “Lorem ipsum dolor sit amet, elit, sed do eiusmod tempor incididunt.…" at bounding box center [784, 174] width 392 height 186
drag, startPoint x: 727, startPoint y: 186, endPoint x: 388, endPoint y: 190, distance: 339.0
click at [588, 190] on html "As Seen In “Lorem ipsum dolor sit amet, elit, sed do eiusmod tempor incididunt.…" at bounding box center [784, 174] width 392 height 186
click at [1489, 60] on icon at bounding box center [1494, 60] width 13 height 13
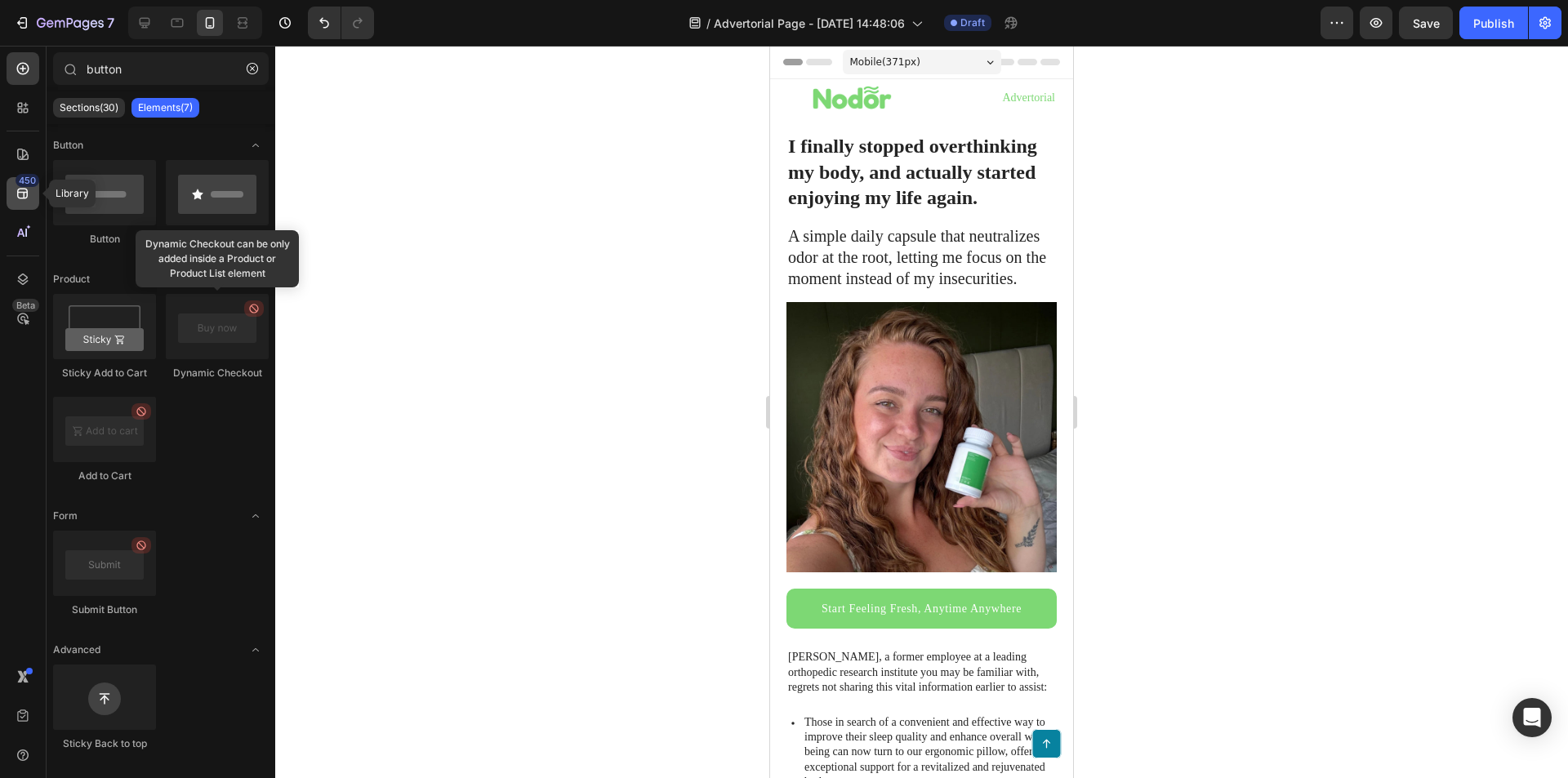
click at [27, 189] on icon at bounding box center [23, 194] width 17 height 17
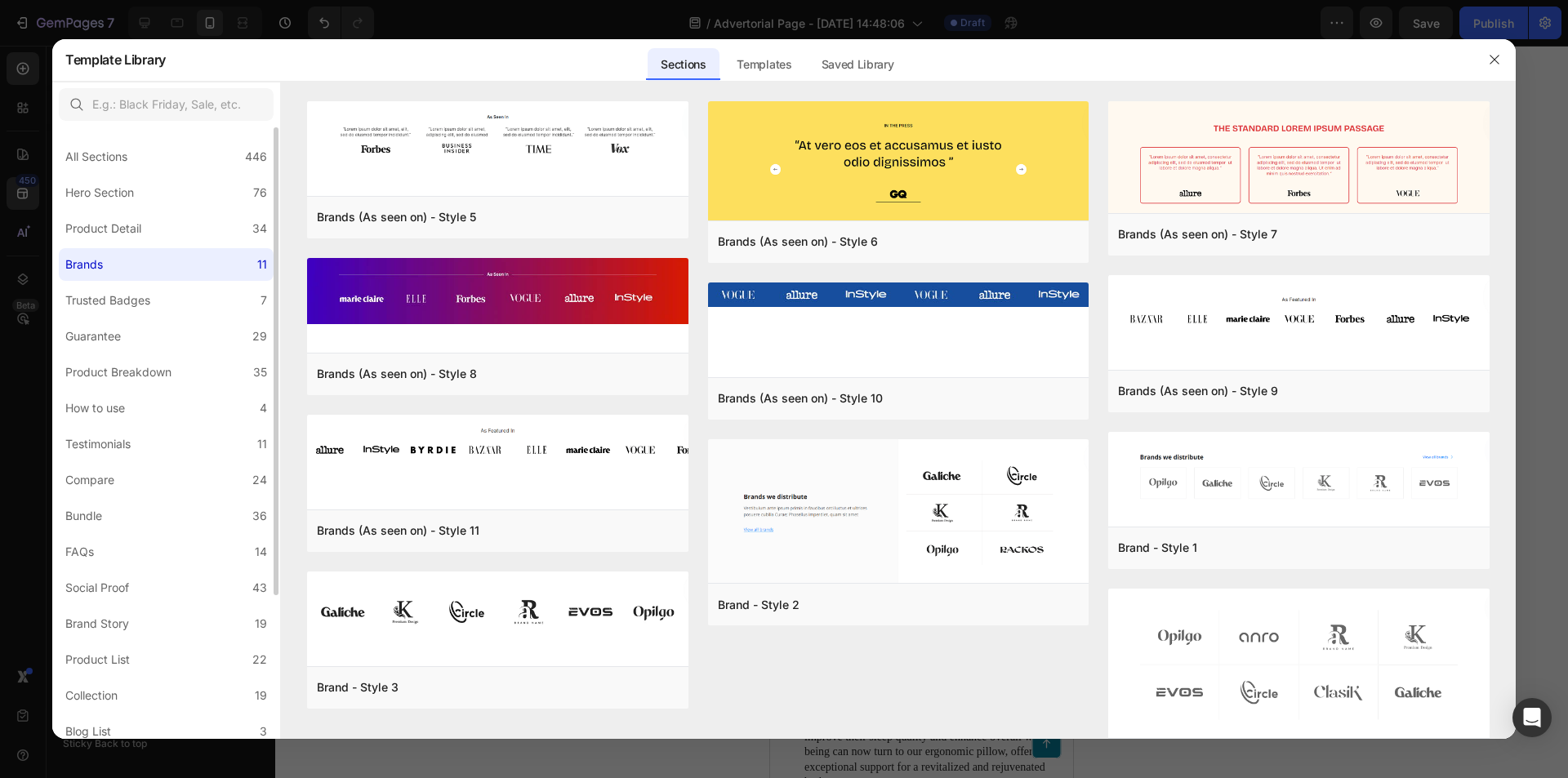
click at [160, 258] on label "Brands 11" at bounding box center [165, 264] width 215 height 33
click at [170, 114] on input "text" at bounding box center [165, 104] width 215 height 33
click at [164, 157] on div "All Sections 446" at bounding box center [165, 156] width 215 height 33
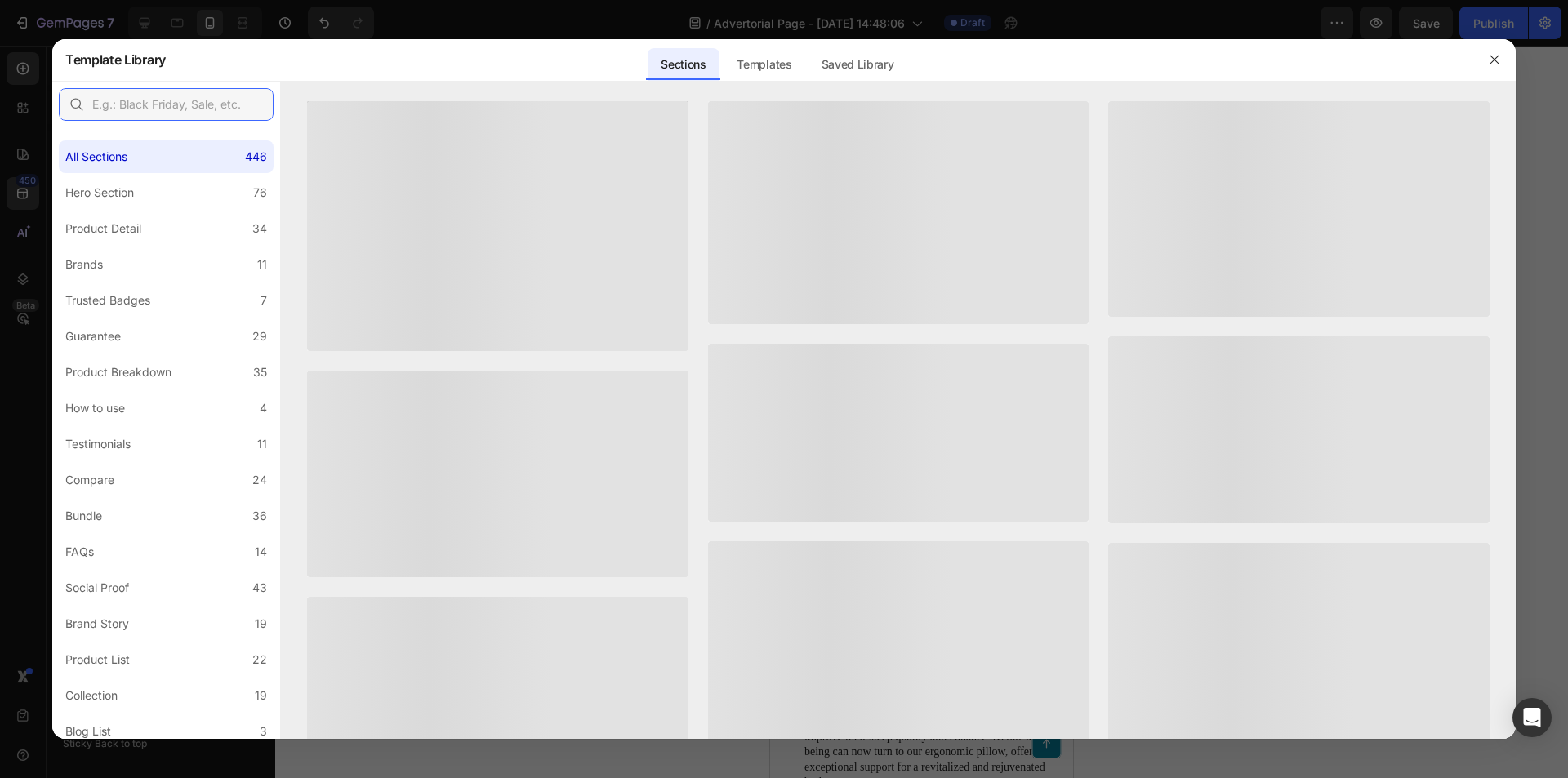
click at [164, 115] on input "text" at bounding box center [165, 104] width 215 height 33
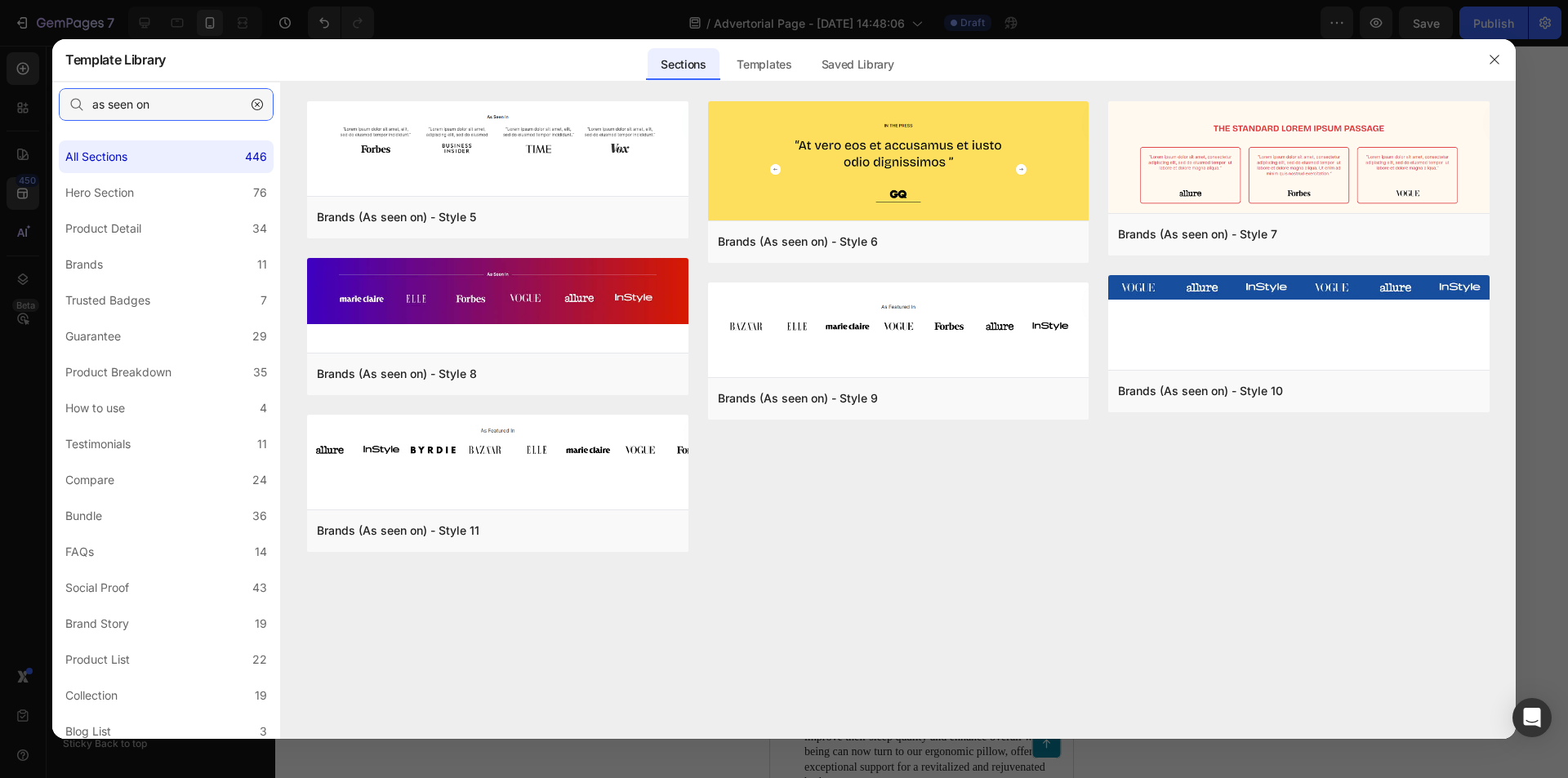
click at [28, 106] on div "Template Library Sections Templates Existing pages Saved Library Templates Save…" at bounding box center [784, 389] width 1568 height 778
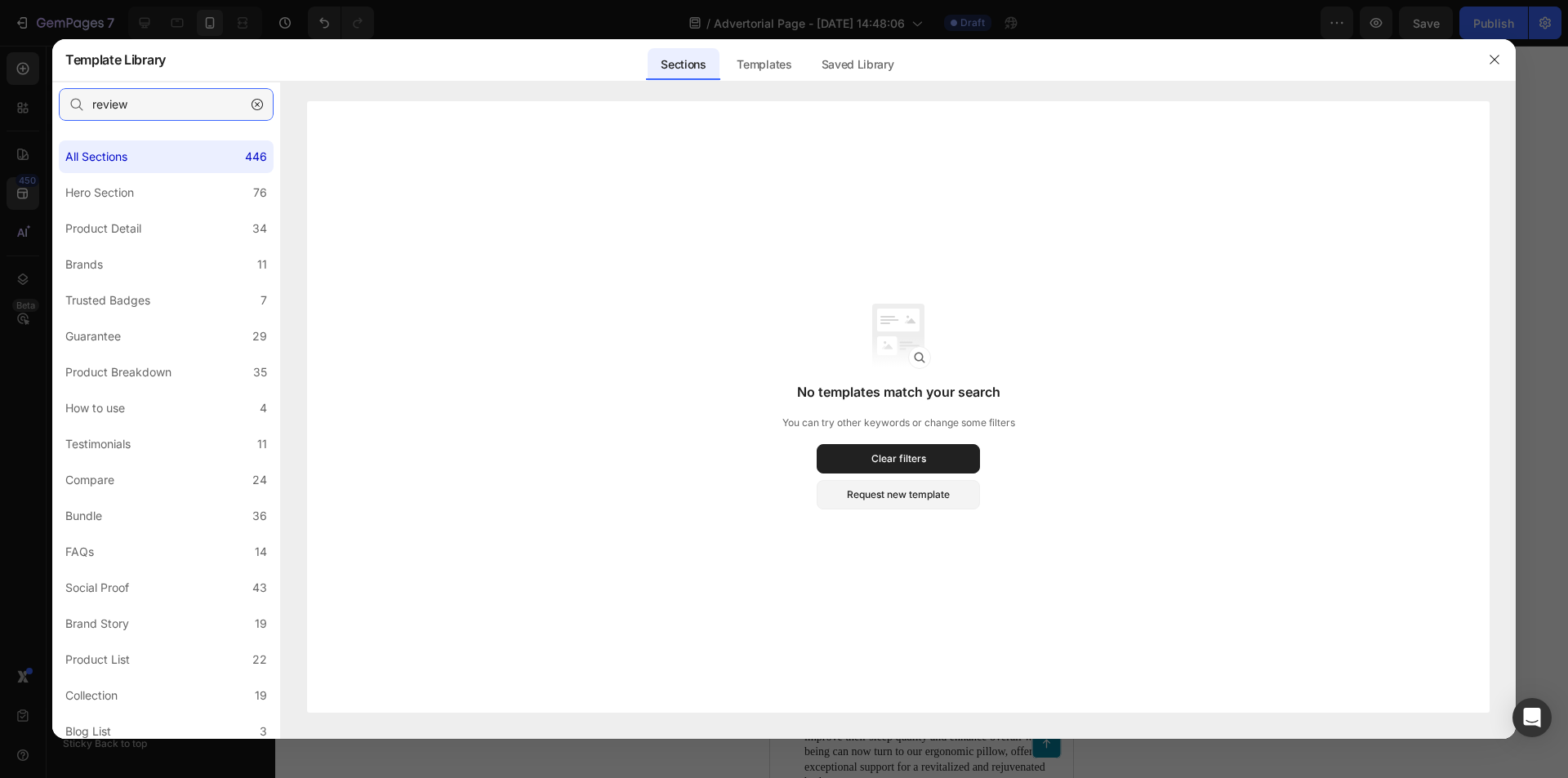
click at [185, 98] on input "review" at bounding box center [165, 104] width 215 height 33
type input "trust"
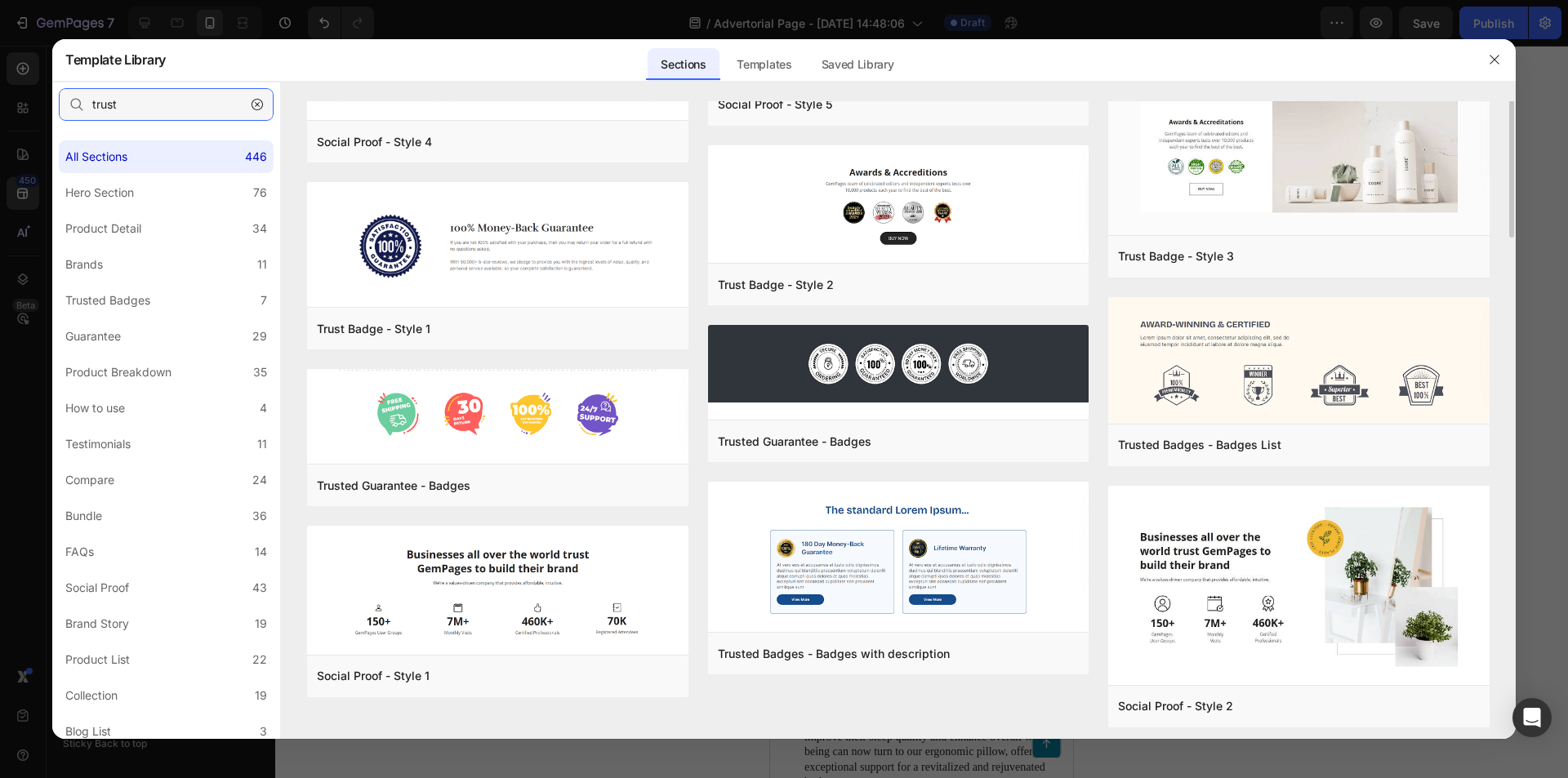
scroll to position [579, 0]
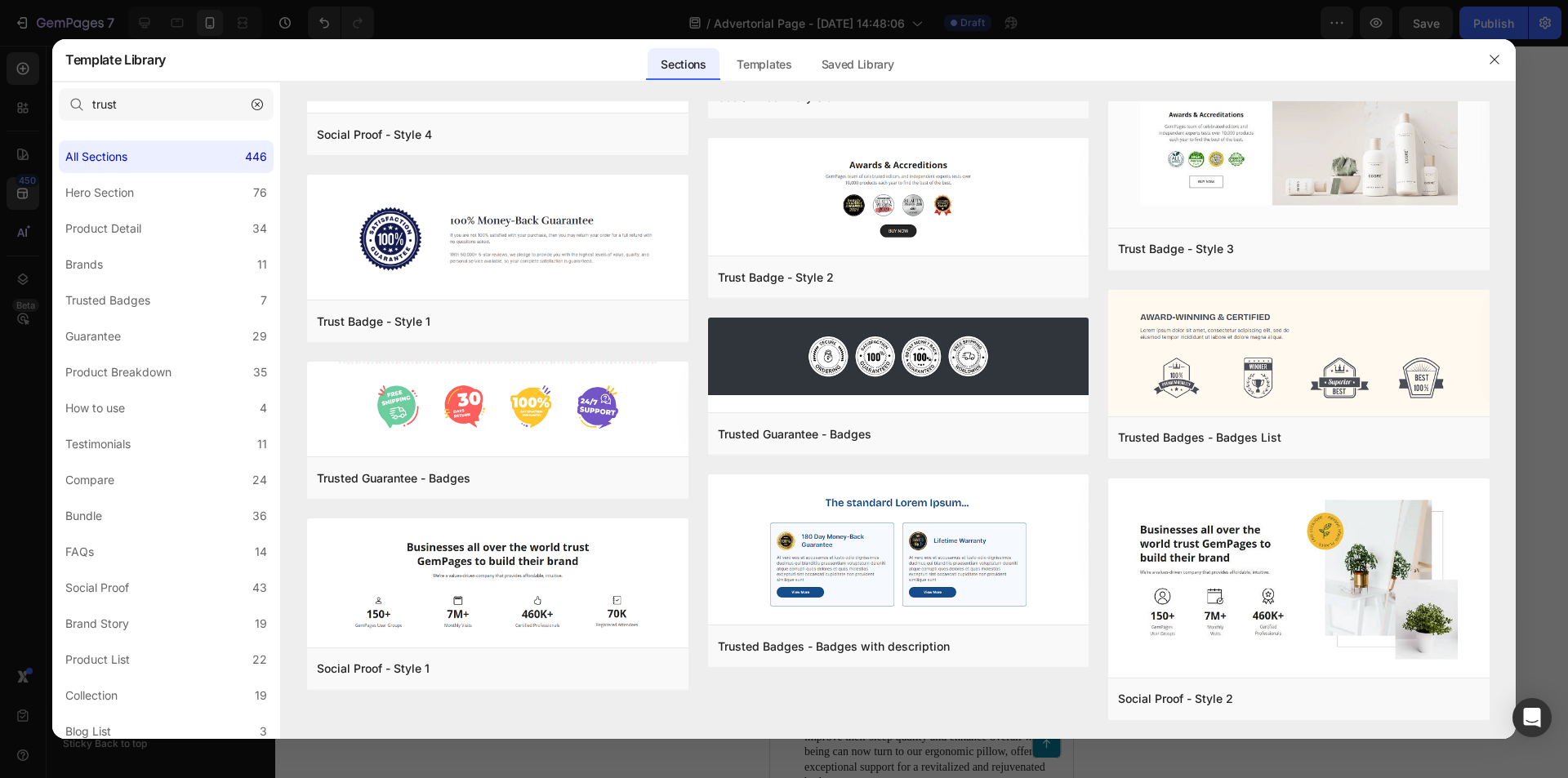
click at [261, 99] on icon "button" at bounding box center [257, 104] width 12 height 12
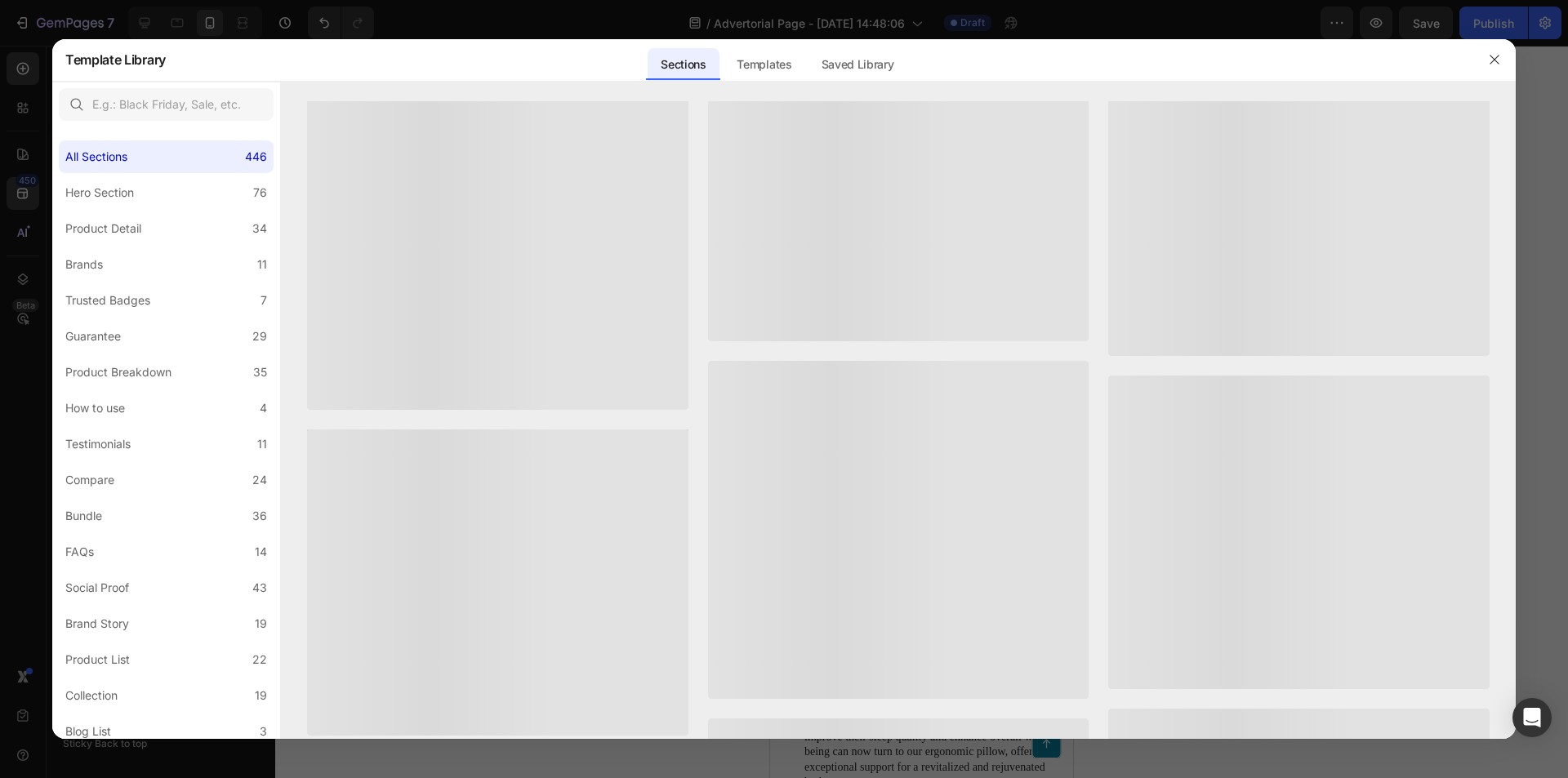
scroll to position [0, 0]
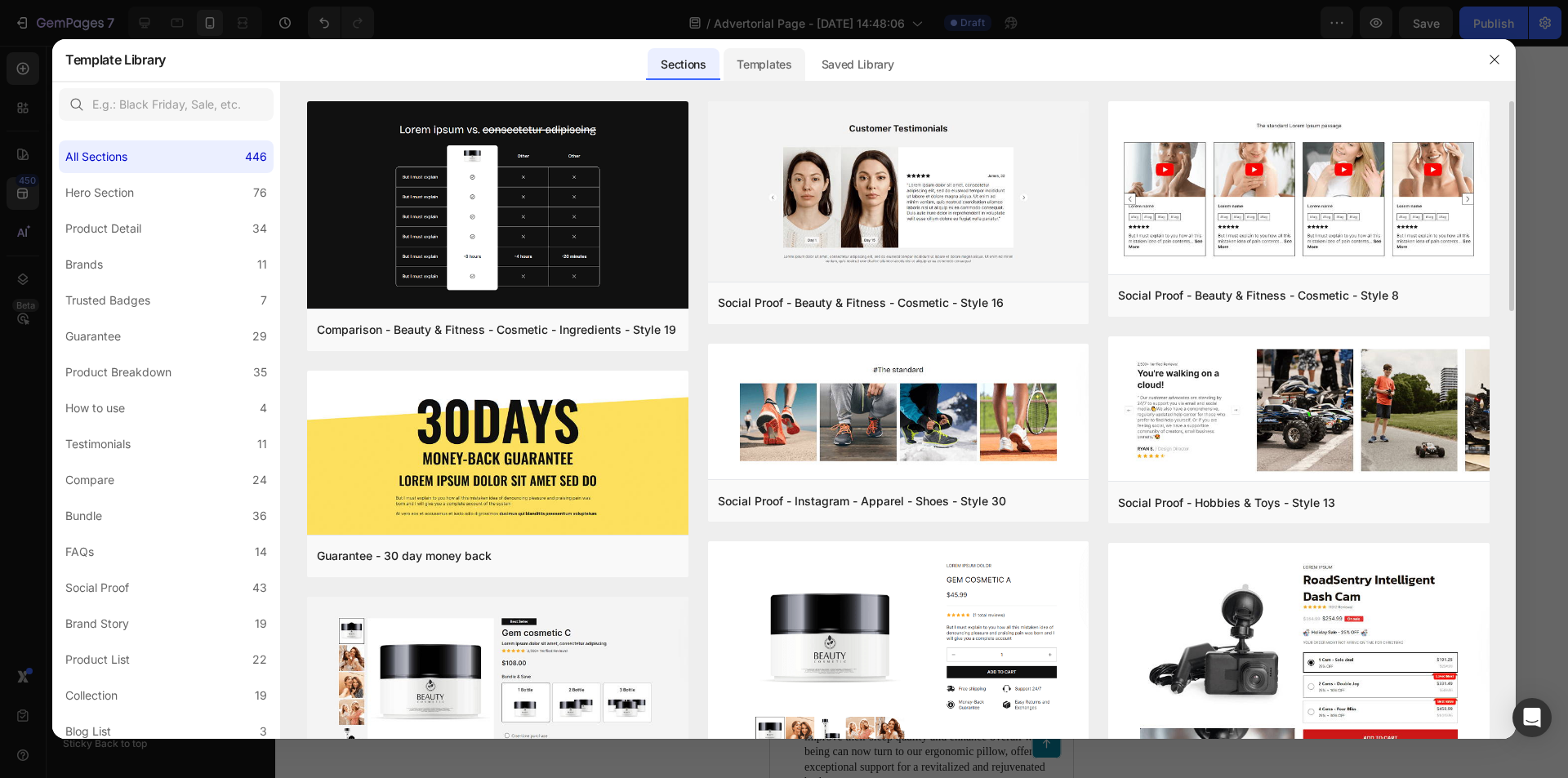
click at [754, 59] on div "Templates" at bounding box center [764, 64] width 81 height 33
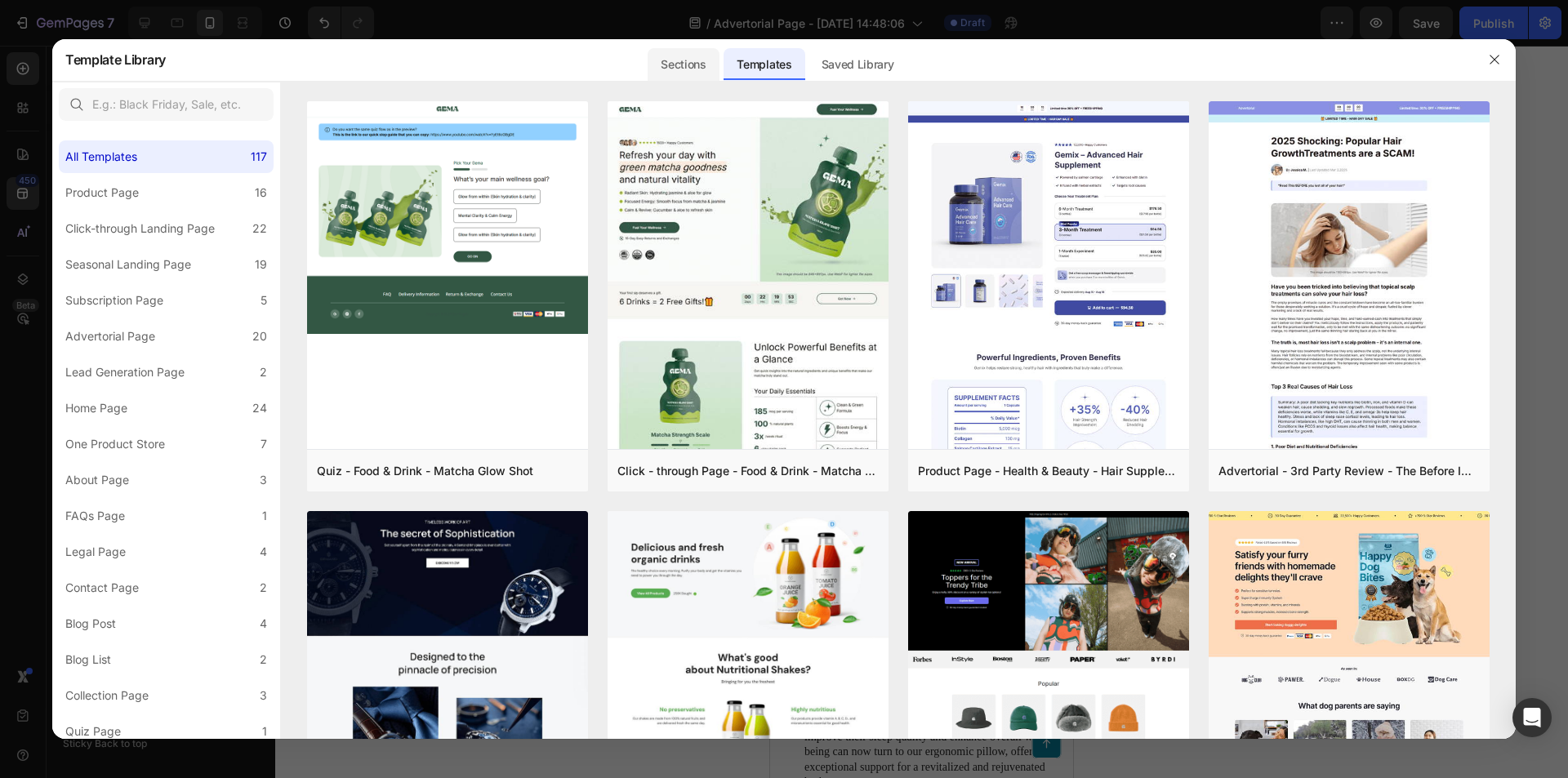
click at [692, 62] on div "Sections" at bounding box center [683, 64] width 71 height 33
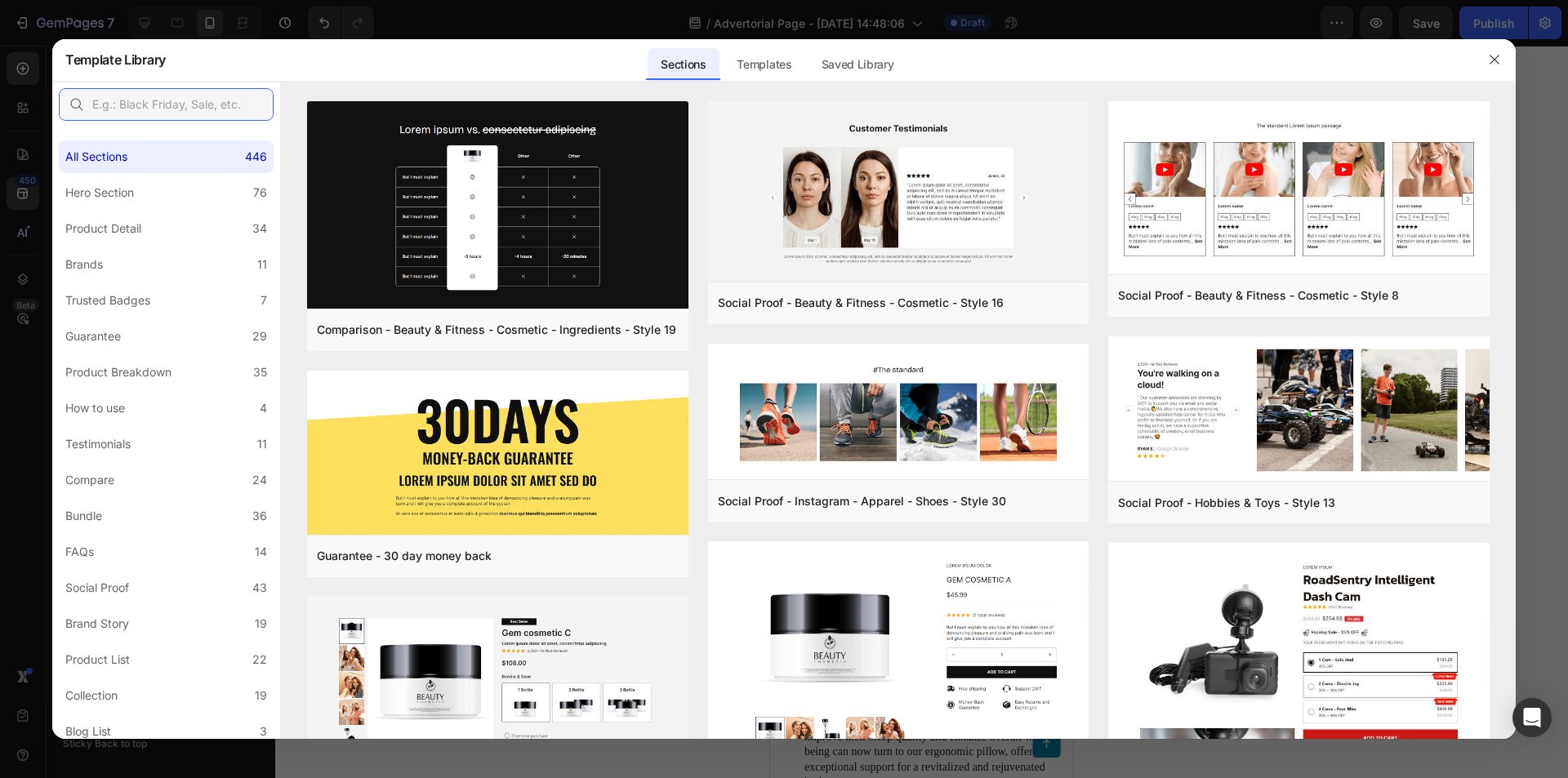
click at [217, 106] on input "text" at bounding box center [165, 104] width 215 height 33
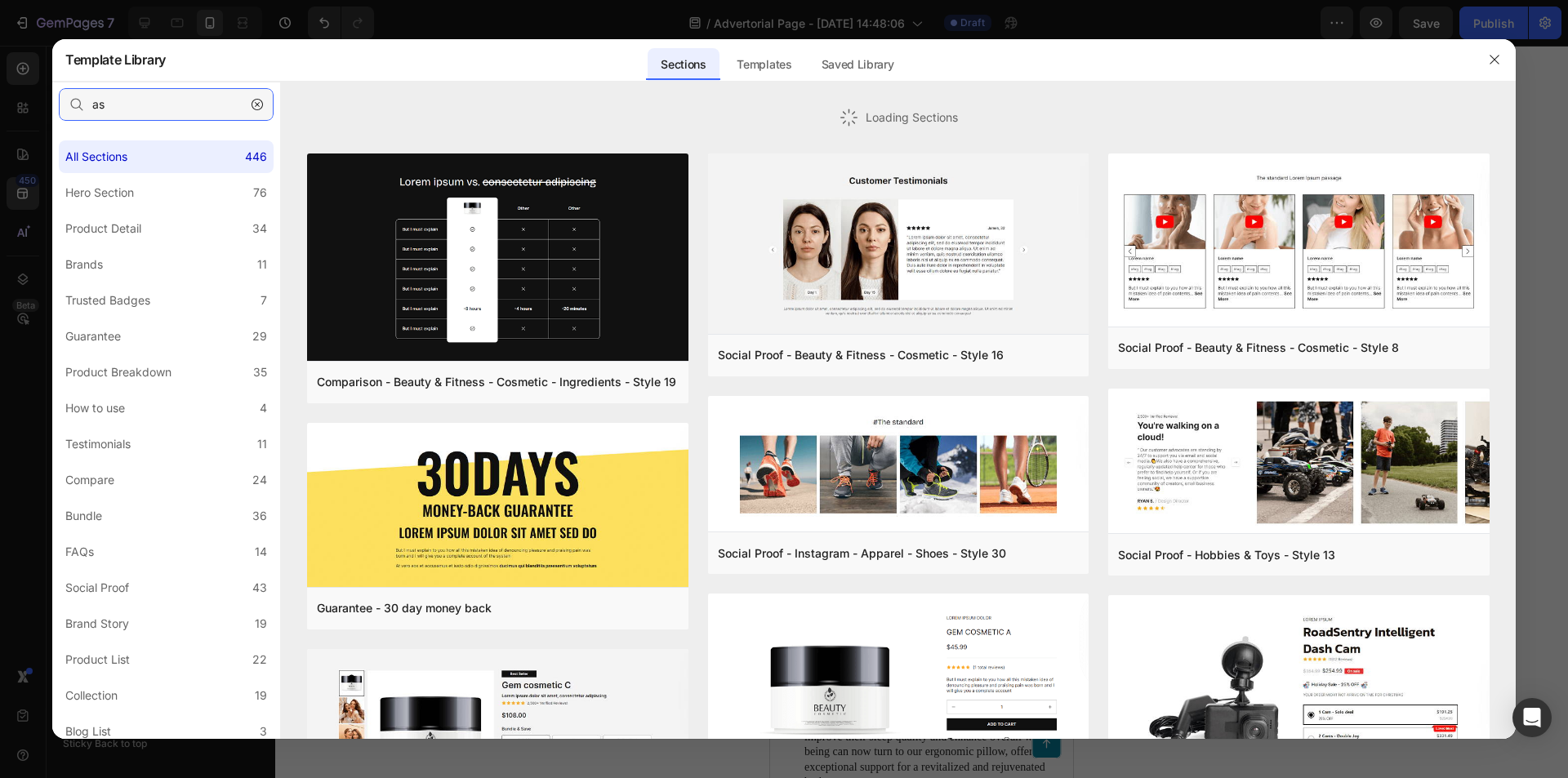
type input "a"
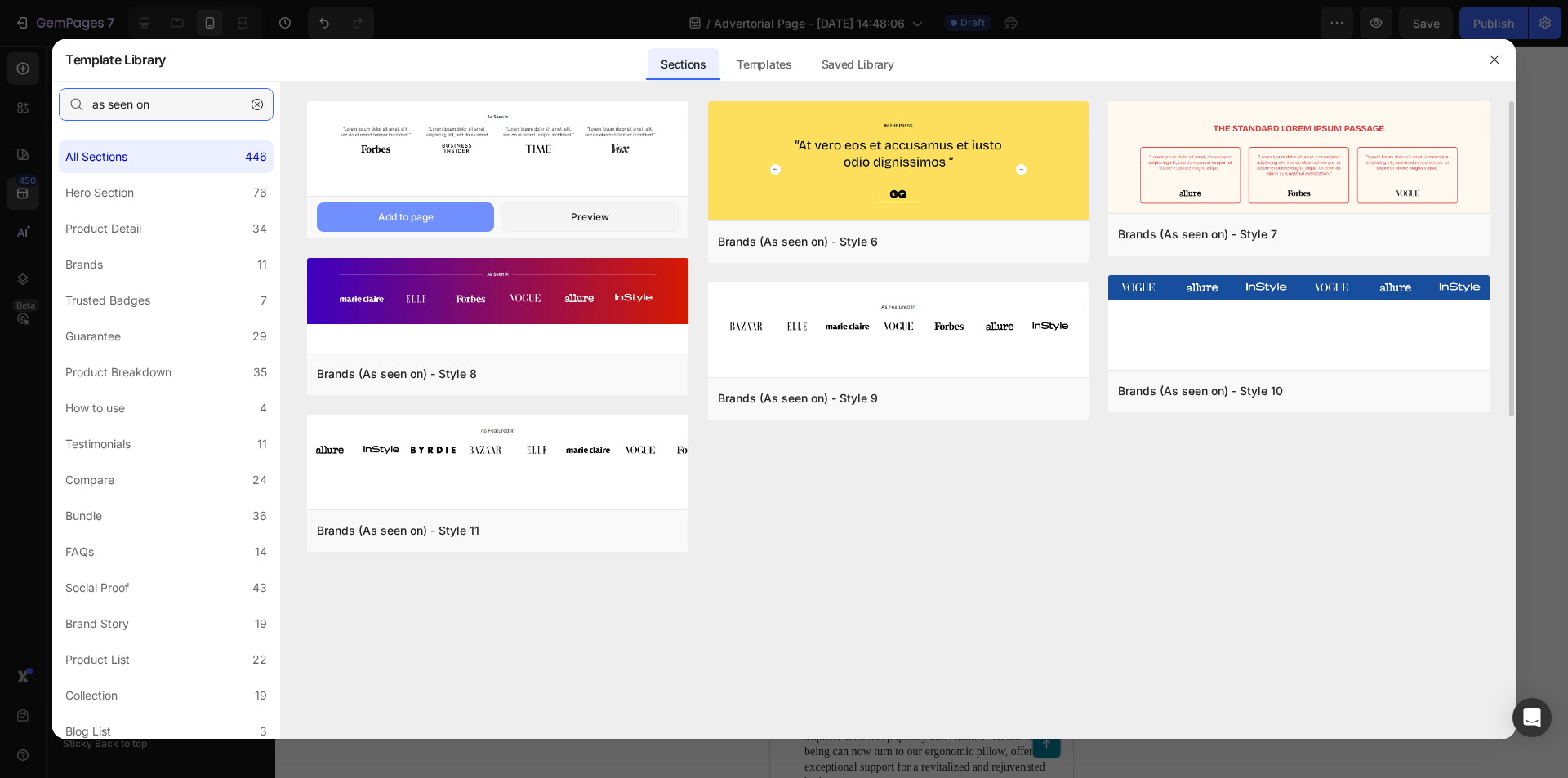
type input "as seen on"
click at [438, 227] on button "Add to page" at bounding box center [405, 216] width 177 height 29
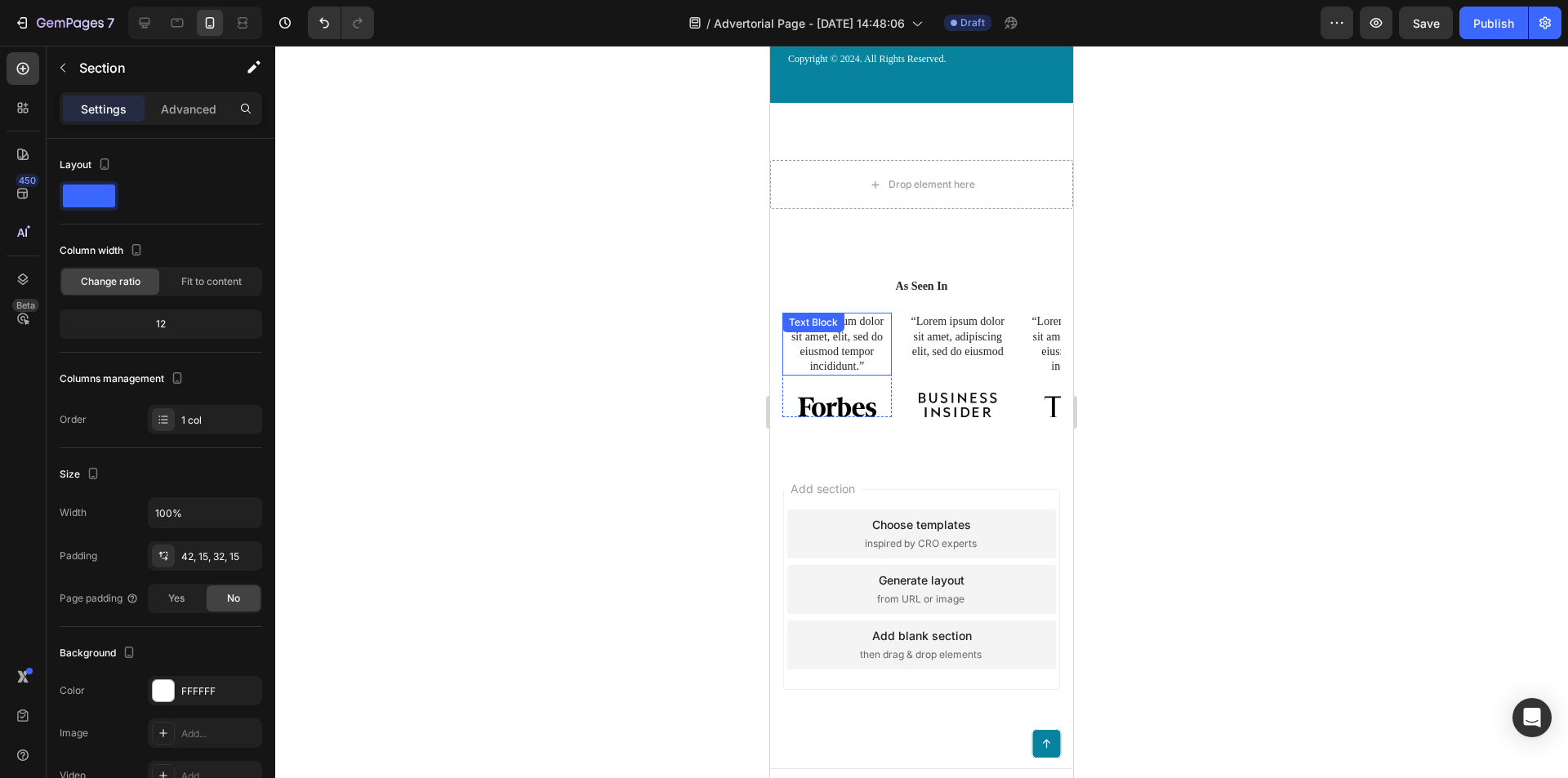
scroll to position [7076, 0]
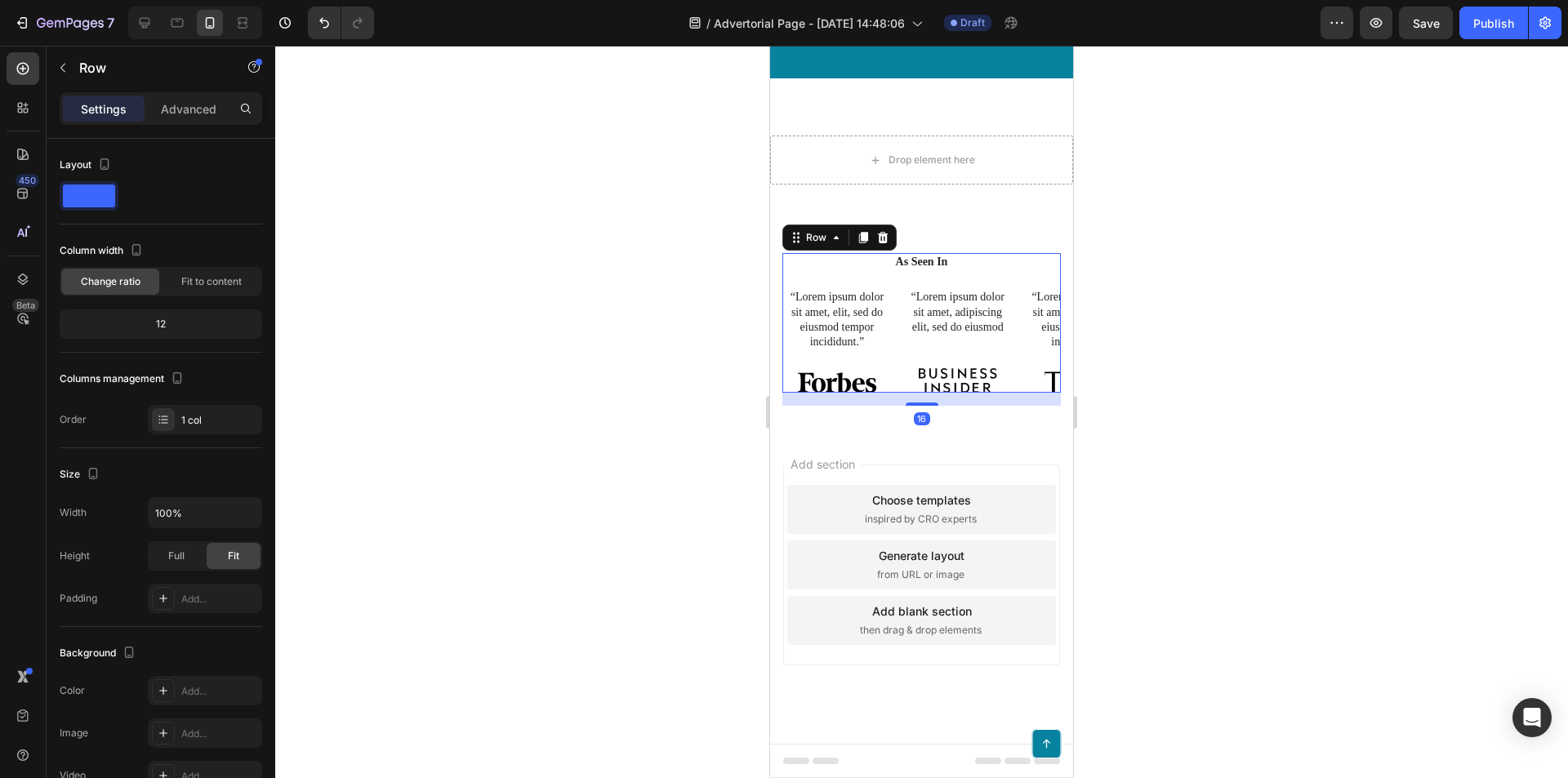
click at [1011, 277] on div "As Seen In Heading “Lorem ipsum dolor sit amet, elit, sed do eiusmod tempor inc…" at bounding box center [921, 323] width 278 height 140
click at [18, 277] on icon at bounding box center [23, 279] width 11 height 12
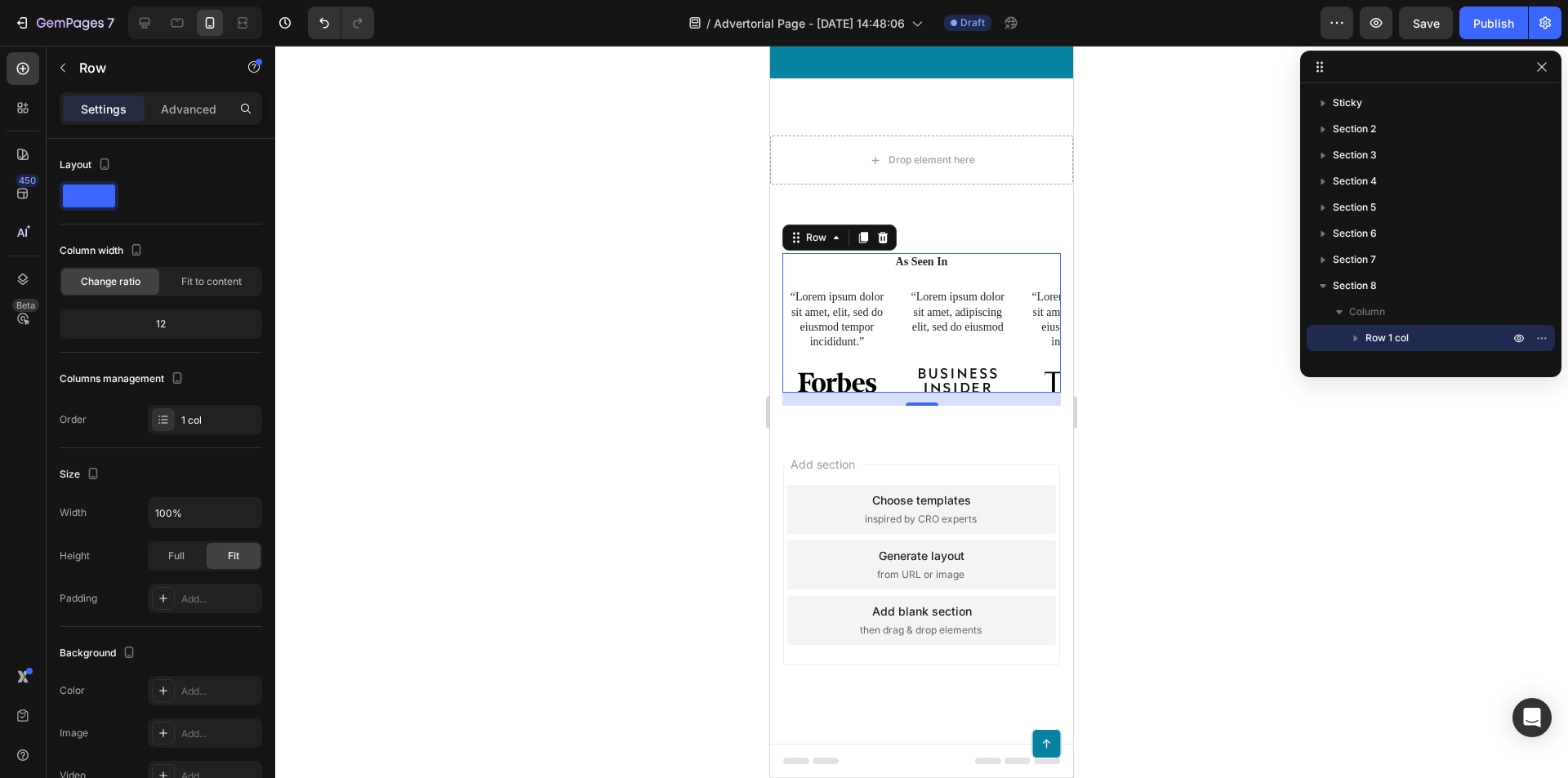
drag, startPoint x: 1357, startPoint y: 336, endPoint x: 1425, endPoint y: 338, distance: 68.0
click at [1403, 335] on div "Row 1 col" at bounding box center [1430, 338] width 235 height 26
click at [1520, 338] on icon "button" at bounding box center [1520, 338] width 13 height 13
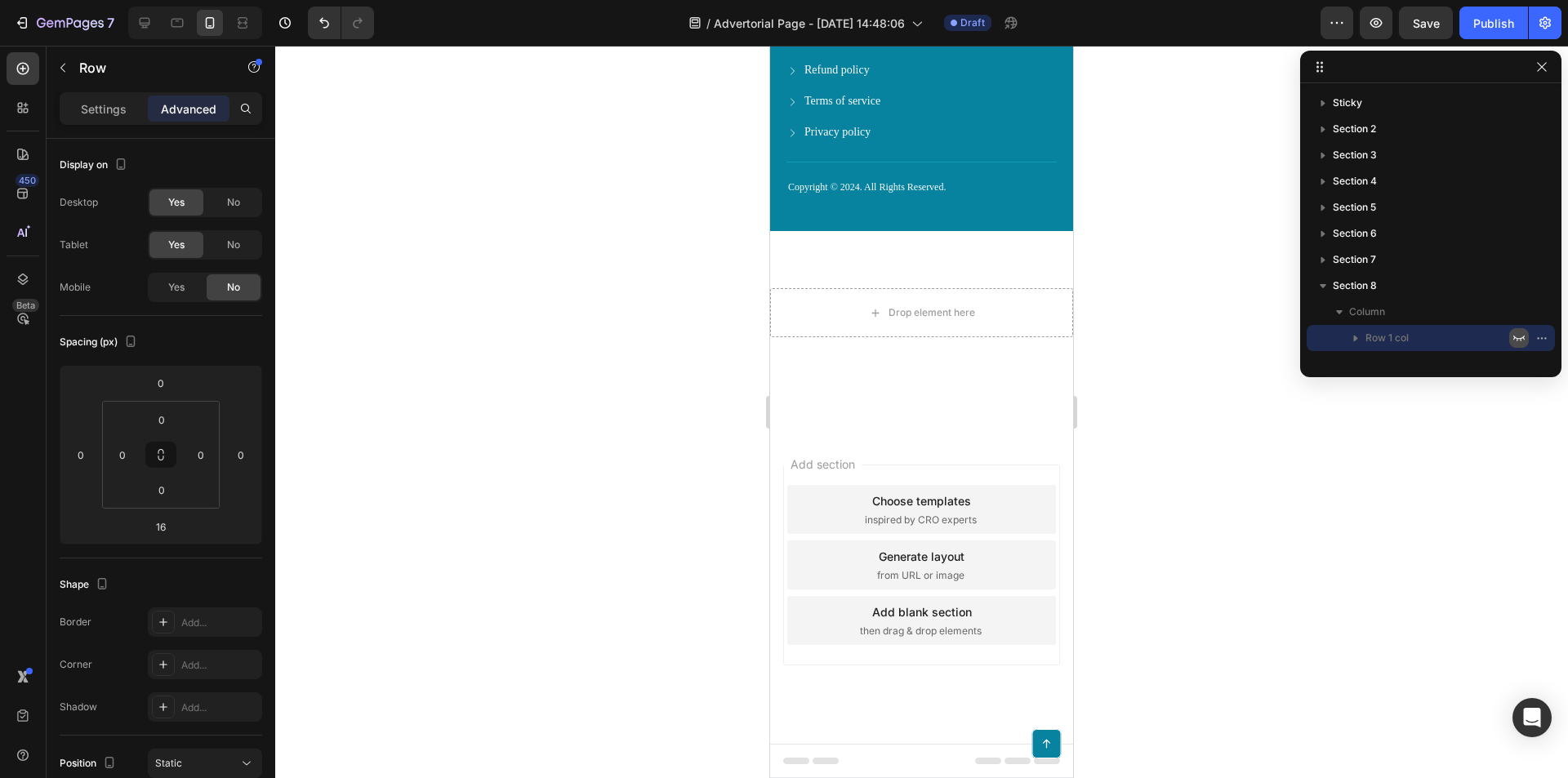
click at [1520, 338] on icon "button" at bounding box center [1520, 338] width 13 height 13
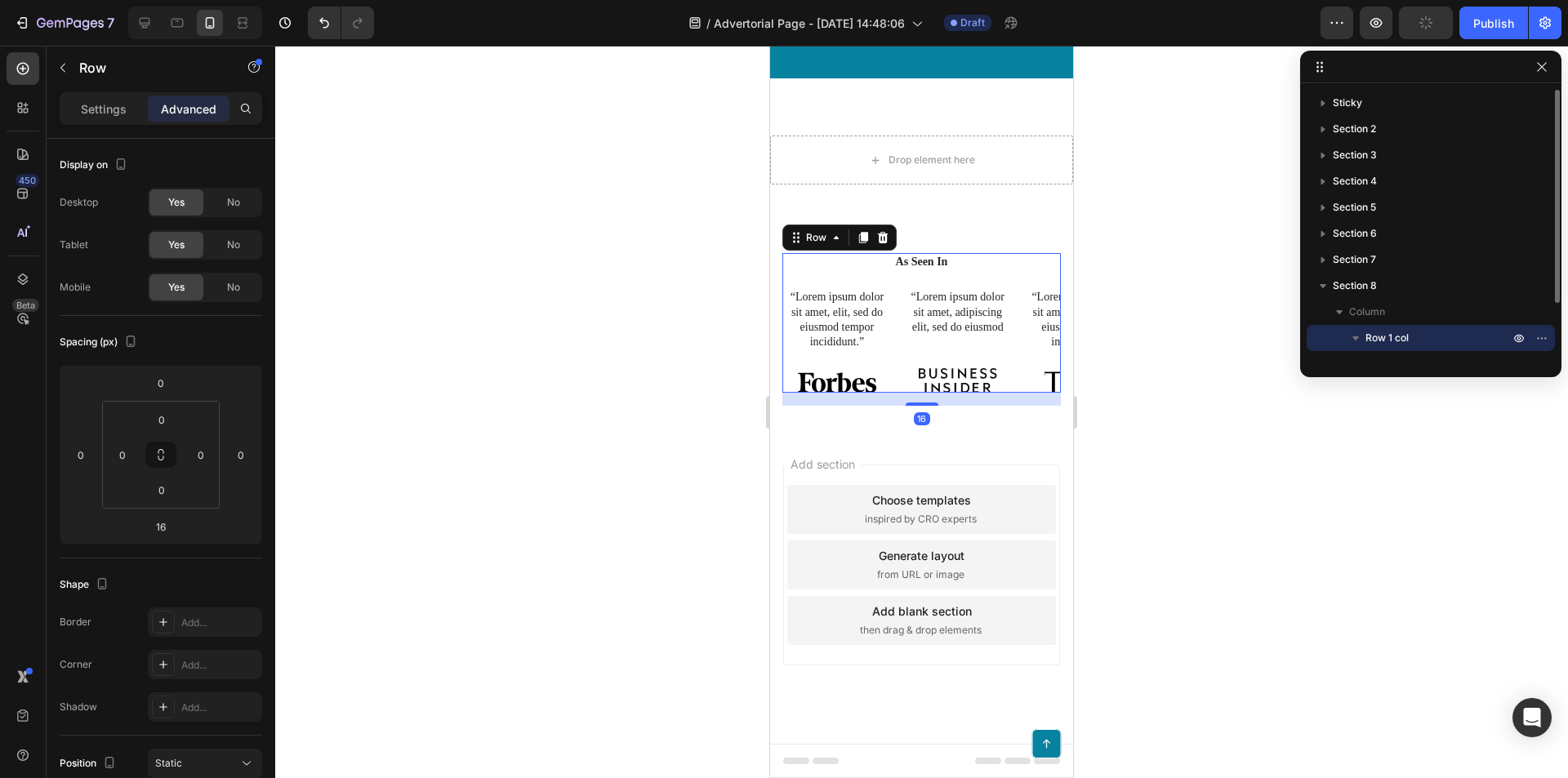
drag, startPoint x: 1404, startPoint y: 338, endPoint x: 1383, endPoint y: 343, distance: 21.6
click at [1387, 343] on span "Row 1 col" at bounding box center [1387, 338] width 43 height 17
click at [1358, 338] on icon "button" at bounding box center [1356, 338] width 17 height 17
click at [1357, 338] on icon "button" at bounding box center [1356, 338] width 7 height 4
click at [1537, 337] on icon "button" at bounding box center [1542, 338] width 13 height 13
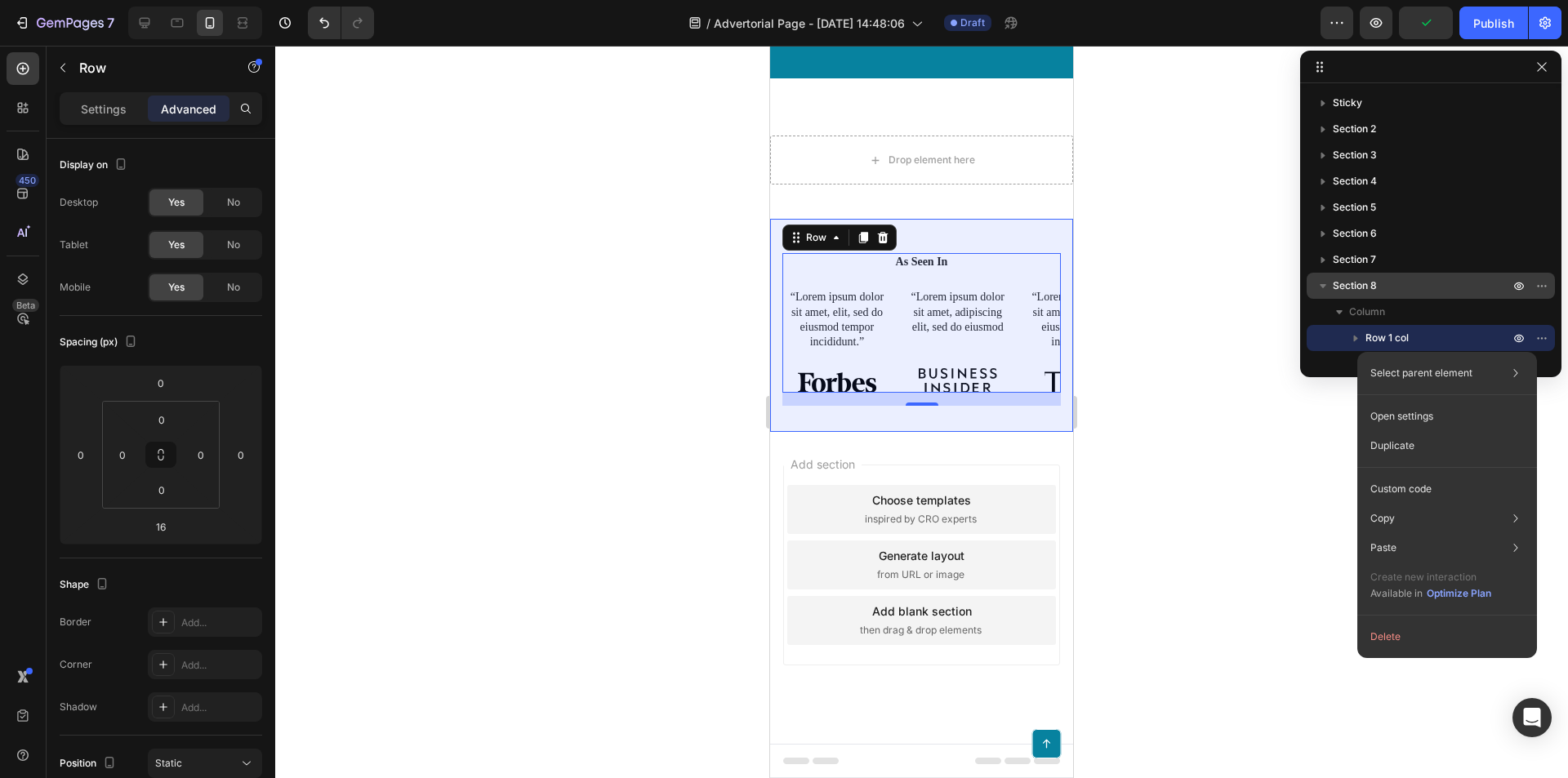
drag, startPoint x: 1426, startPoint y: 336, endPoint x: 1377, endPoint y: 298, distance: 62.0
click at [1377, 298] on div "Section 8 Column Row 1 col" at bounding box center [1430, 312] width 248 height 79
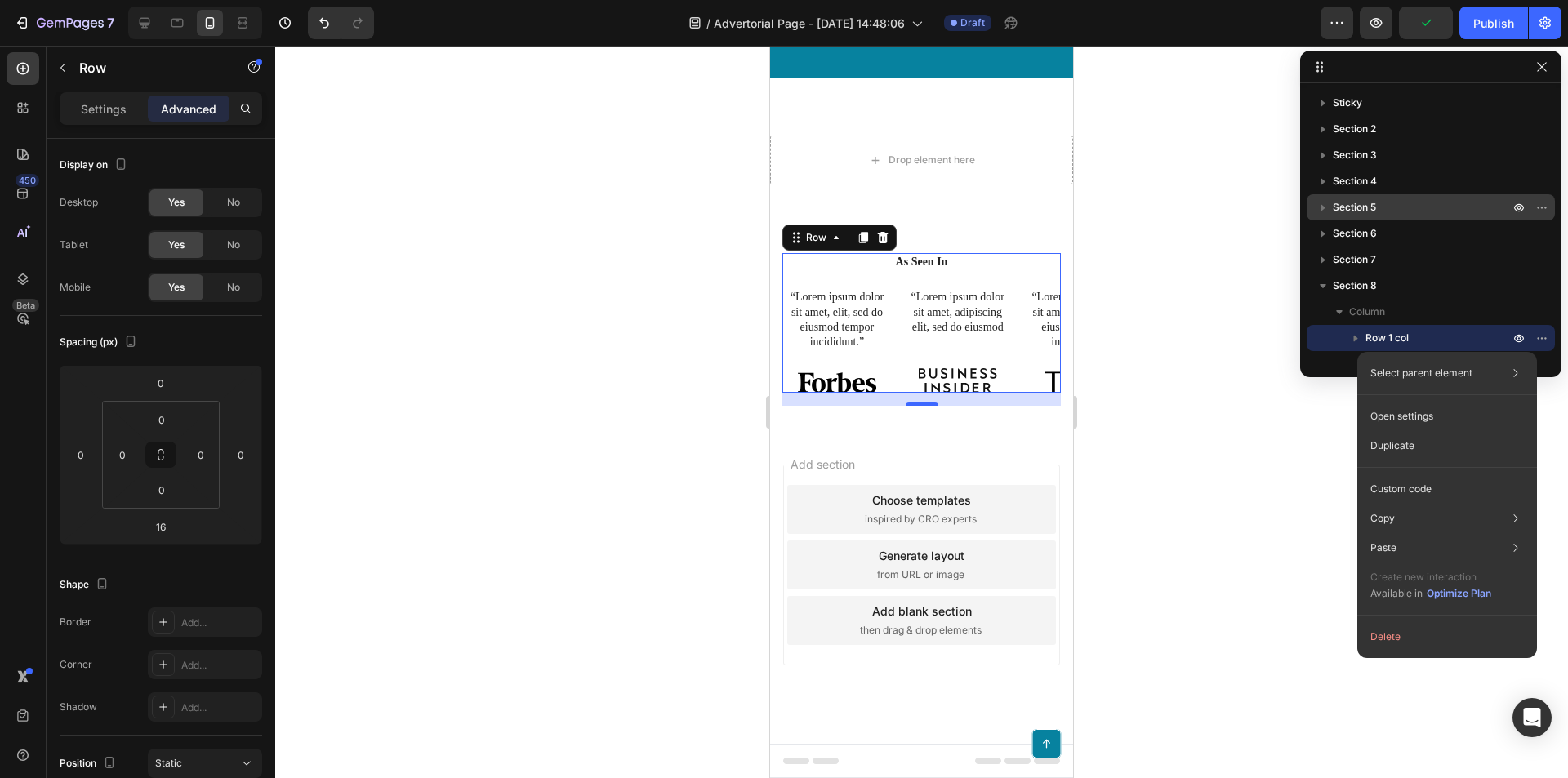
drag, startPoint x: 1341, startPoint y: 333, endPoint x: 1346, endPoint y: 203, distance: 130.1
click at [1350, 294] on div "Section 8 Column Row 1 col" at bounding box center [1430, 312] width 248 height 79
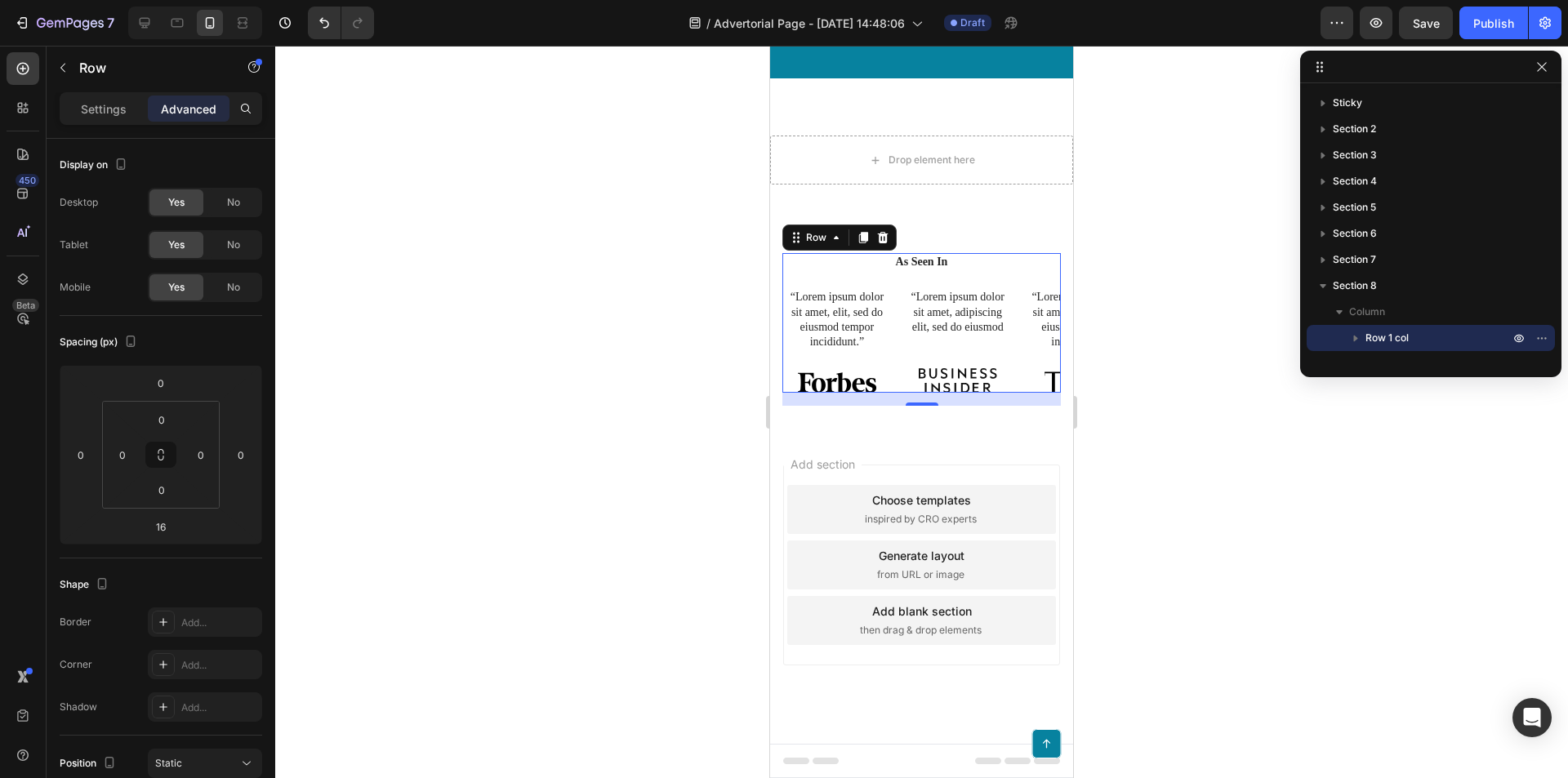
click at [1316, 66] on icon at bounding box center [1320, 67] width 13 height 13
click at [1326, 66] on div at bounding box center [1431, 67] width 262 height 33
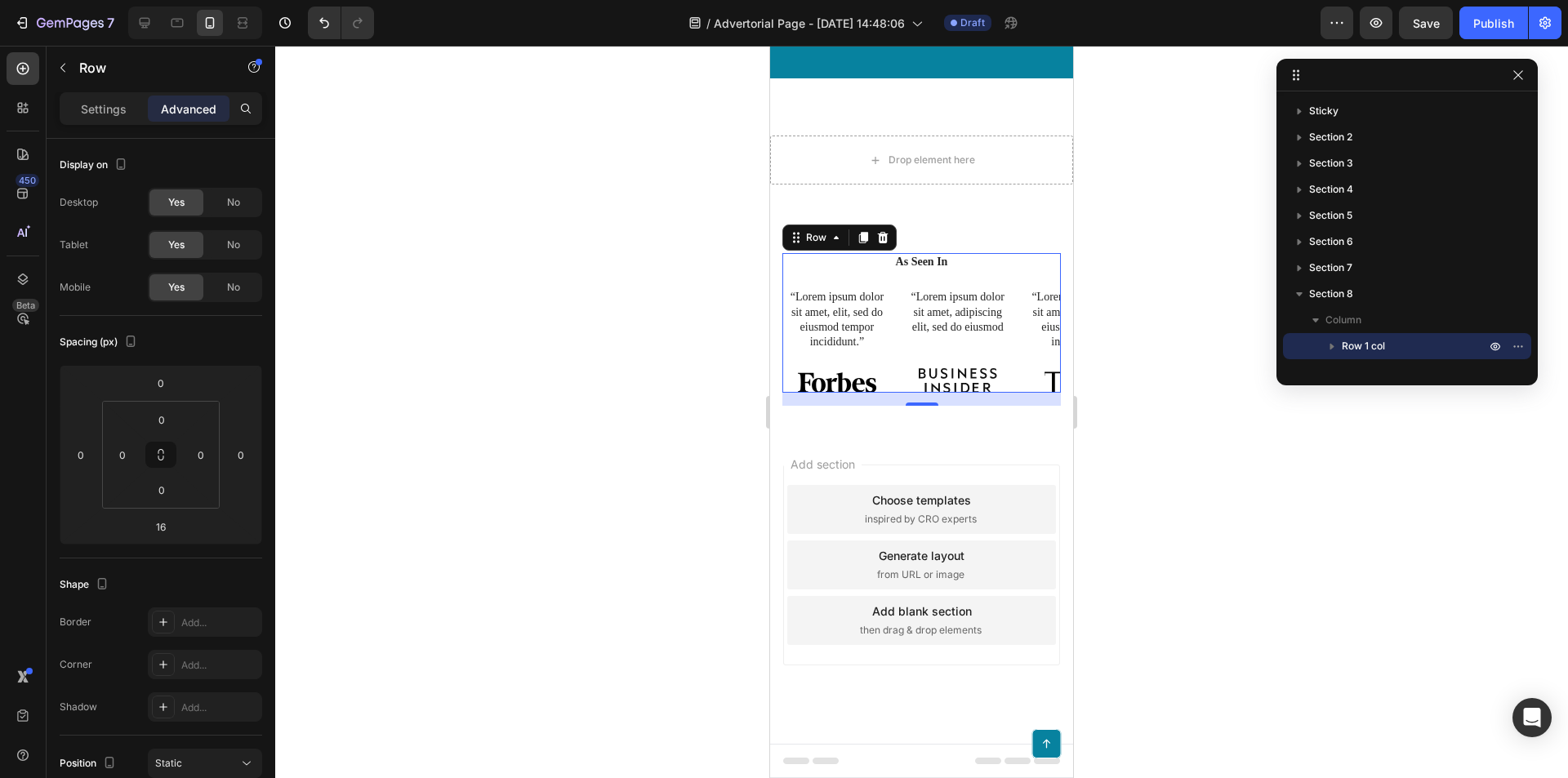
drag, startPoint x: 1317, startPoint y: 67, endPoint x: 1210, endPoint y: 99, distance: 111.7
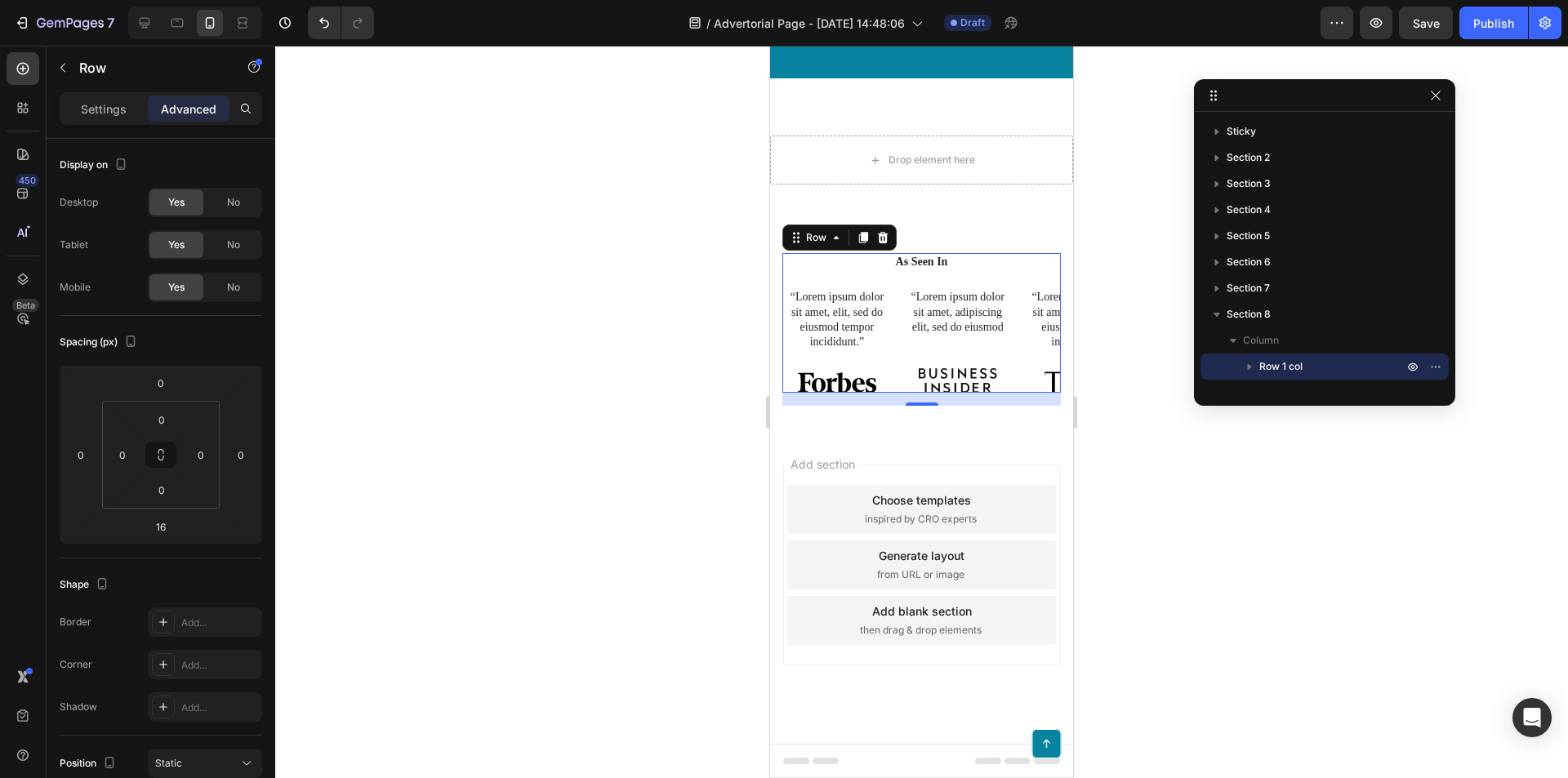
click at [1213, 99] on icon at bounding box center [1214, 96] width 13 height 13
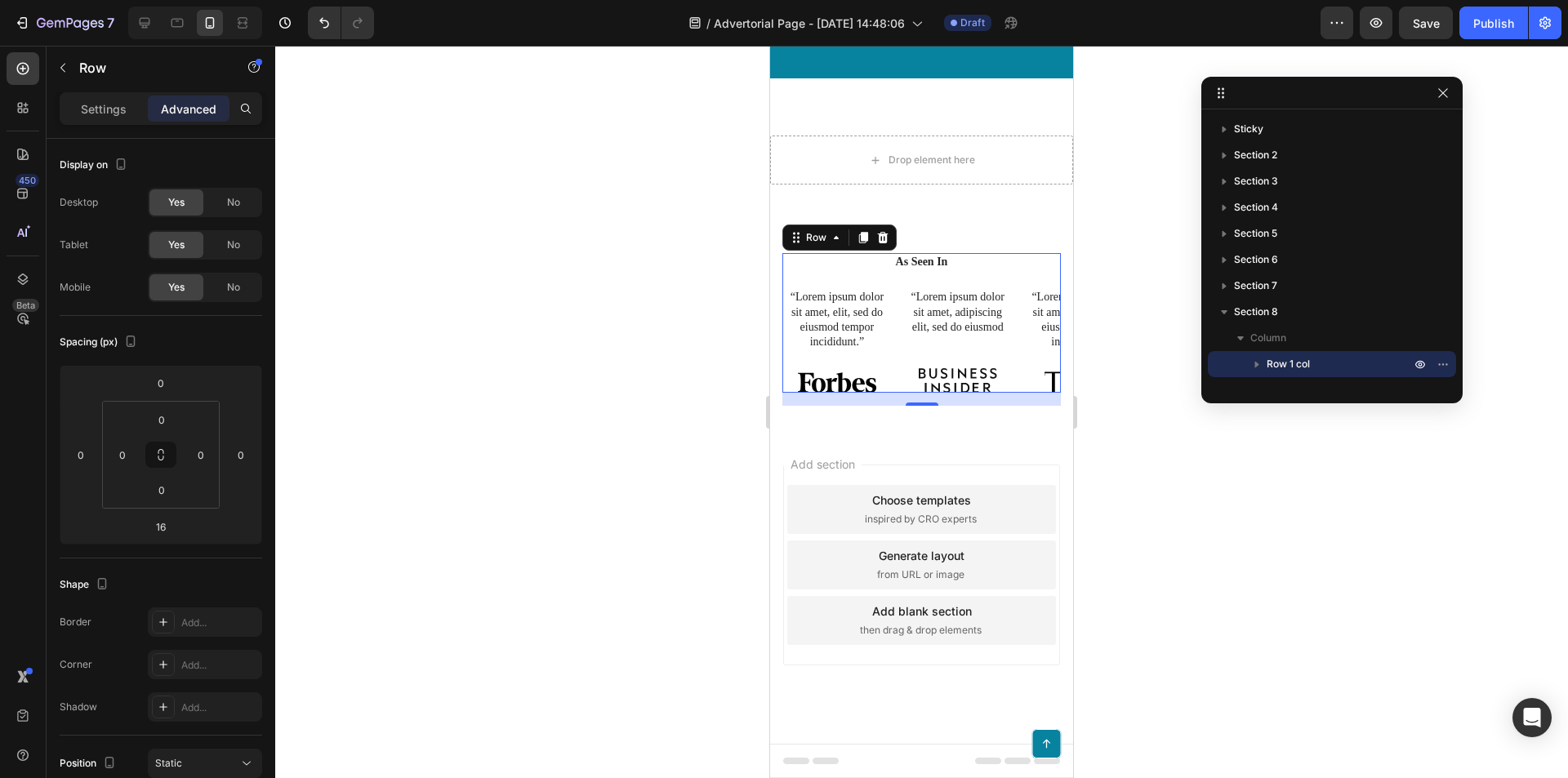
click at [1275, 99] on div at bounding box center [1331, 93] width 262 height 33
drag, startPoint x: 1334, startPoint y: 89, endPoint x: 1373, endPoint y: 99, distance: 40.3
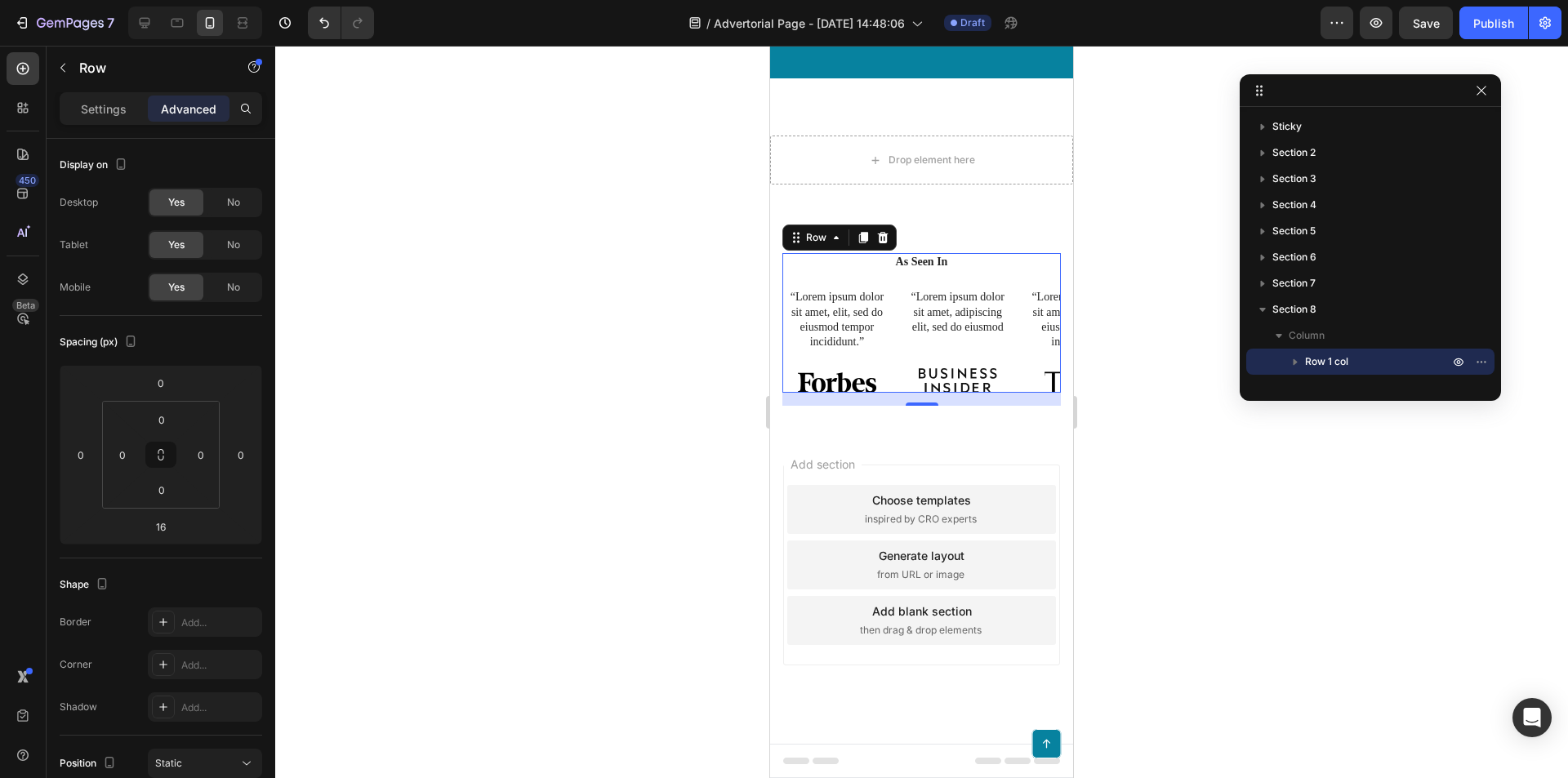
click at [1260, 91] on div at bounding box center [1370, 90] width 262 height 33
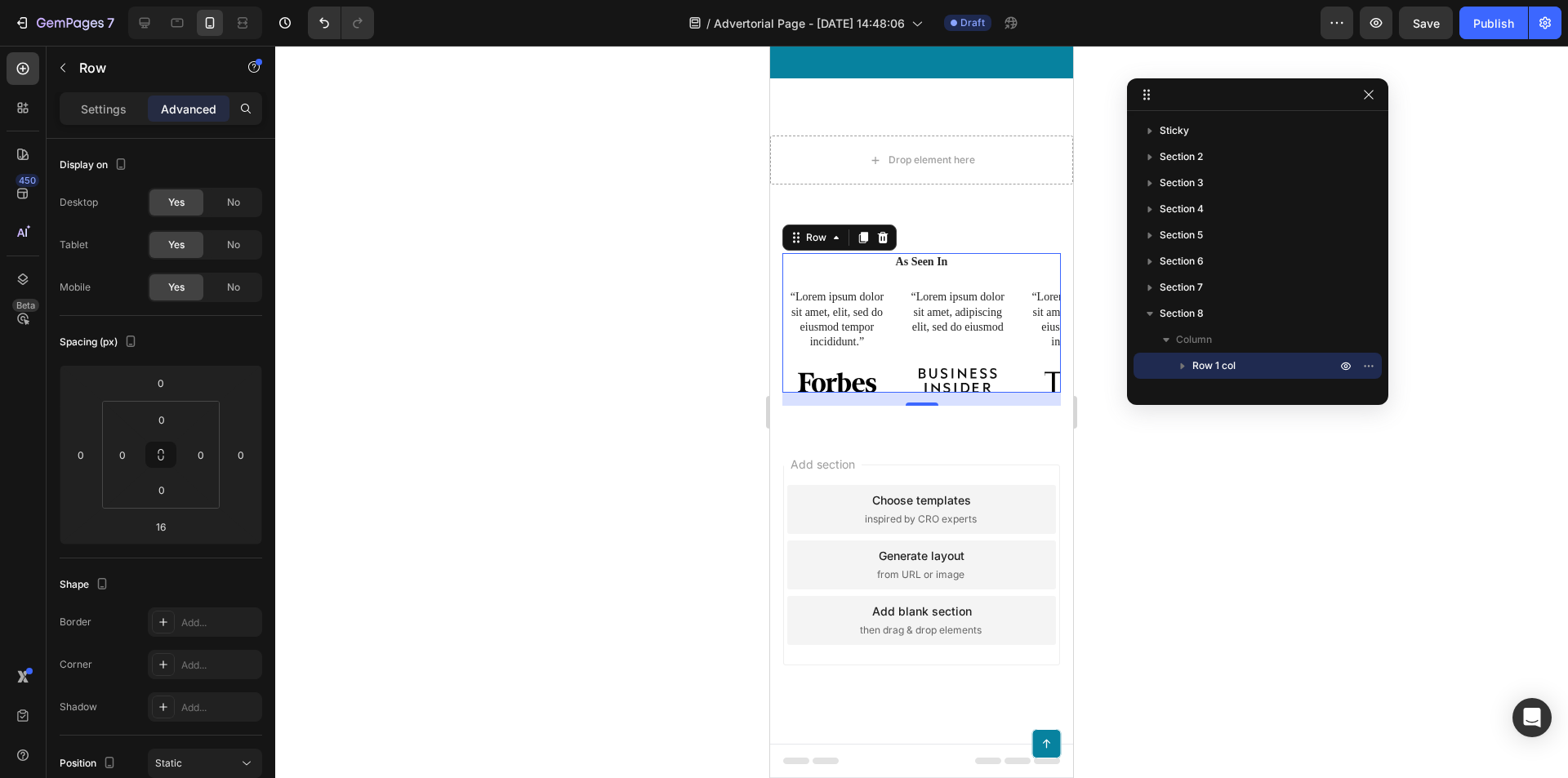
click at [1155, 99] on div at bounding box center [1257, 94] width 262 height 33
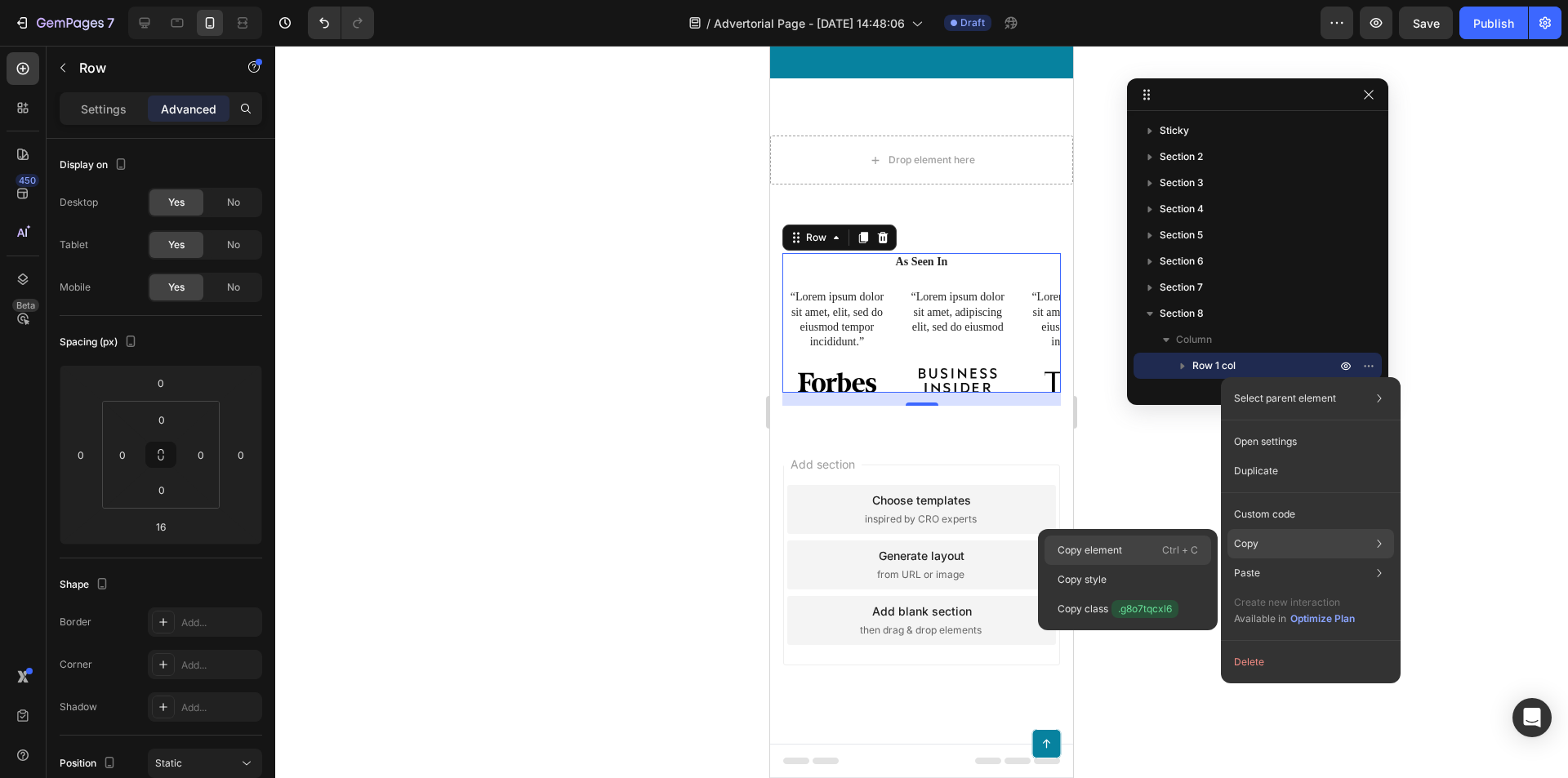
click at [1194, 549] on p "Ctrl + C" at bounding box center [1179, 551] width 36 height 17
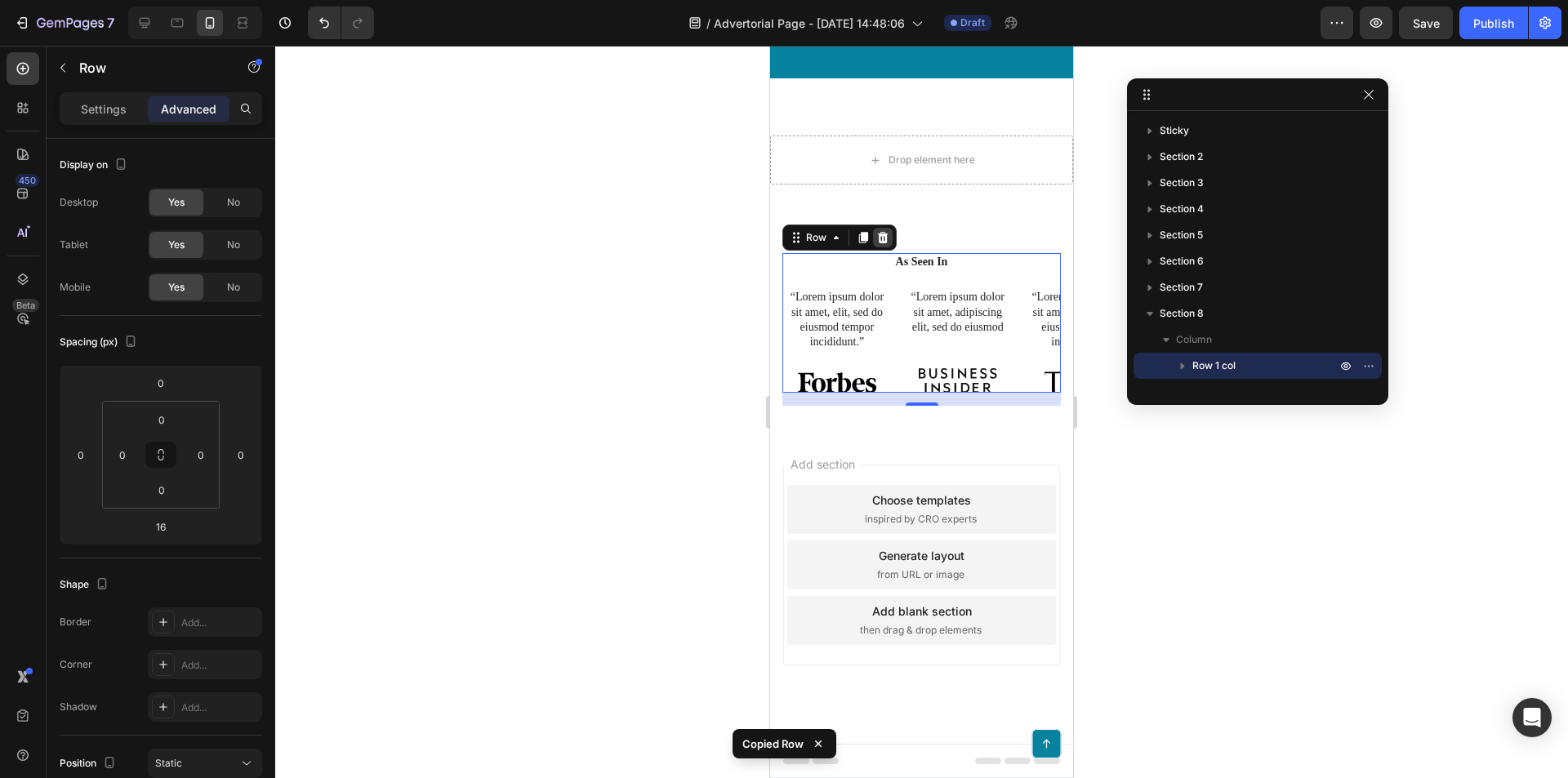
click at [888, 235] on icon at bounding box center [883, 238] width 13 height 13
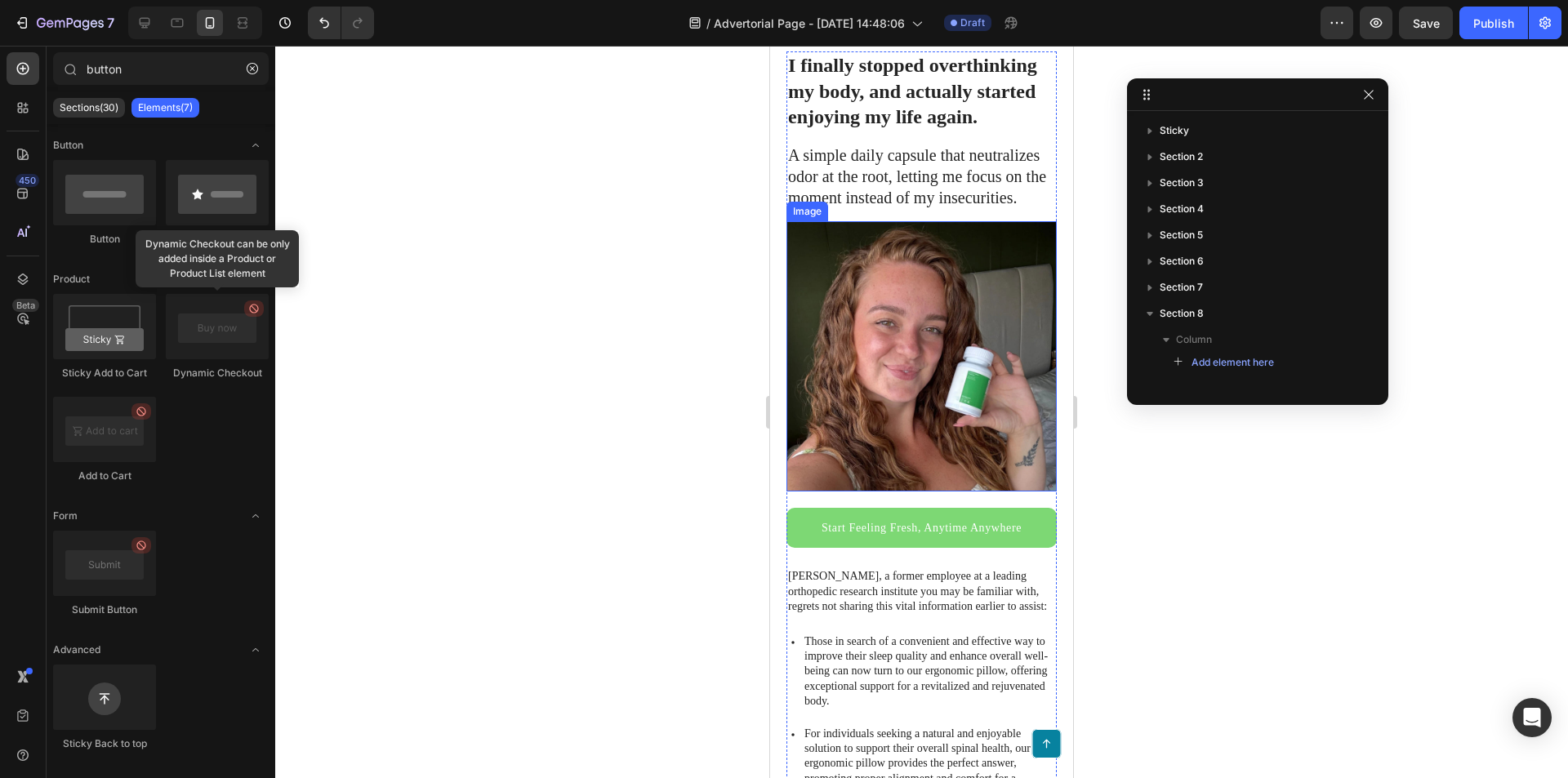
scroll to position [327, 0]
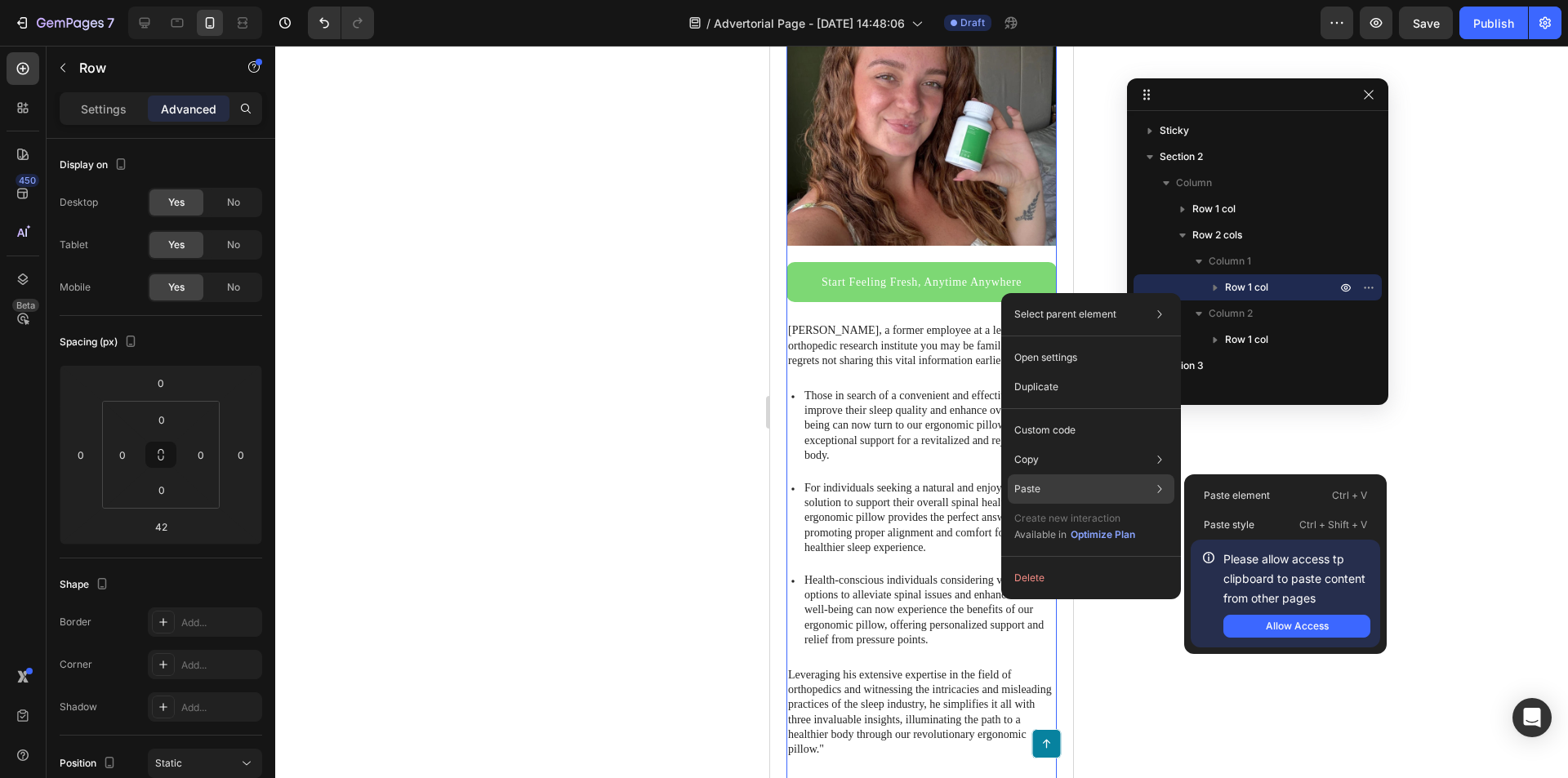
click at [1067, 481] on div "Paste Paste element Ctrl + V Paste style Ctrl + Shift + V Please allow access t…" at bounding box center [1091, 489] width 166 height 29
click at [1236, 499] on p "Paste element" at bounding box center [1236, 496] width 66 height 15
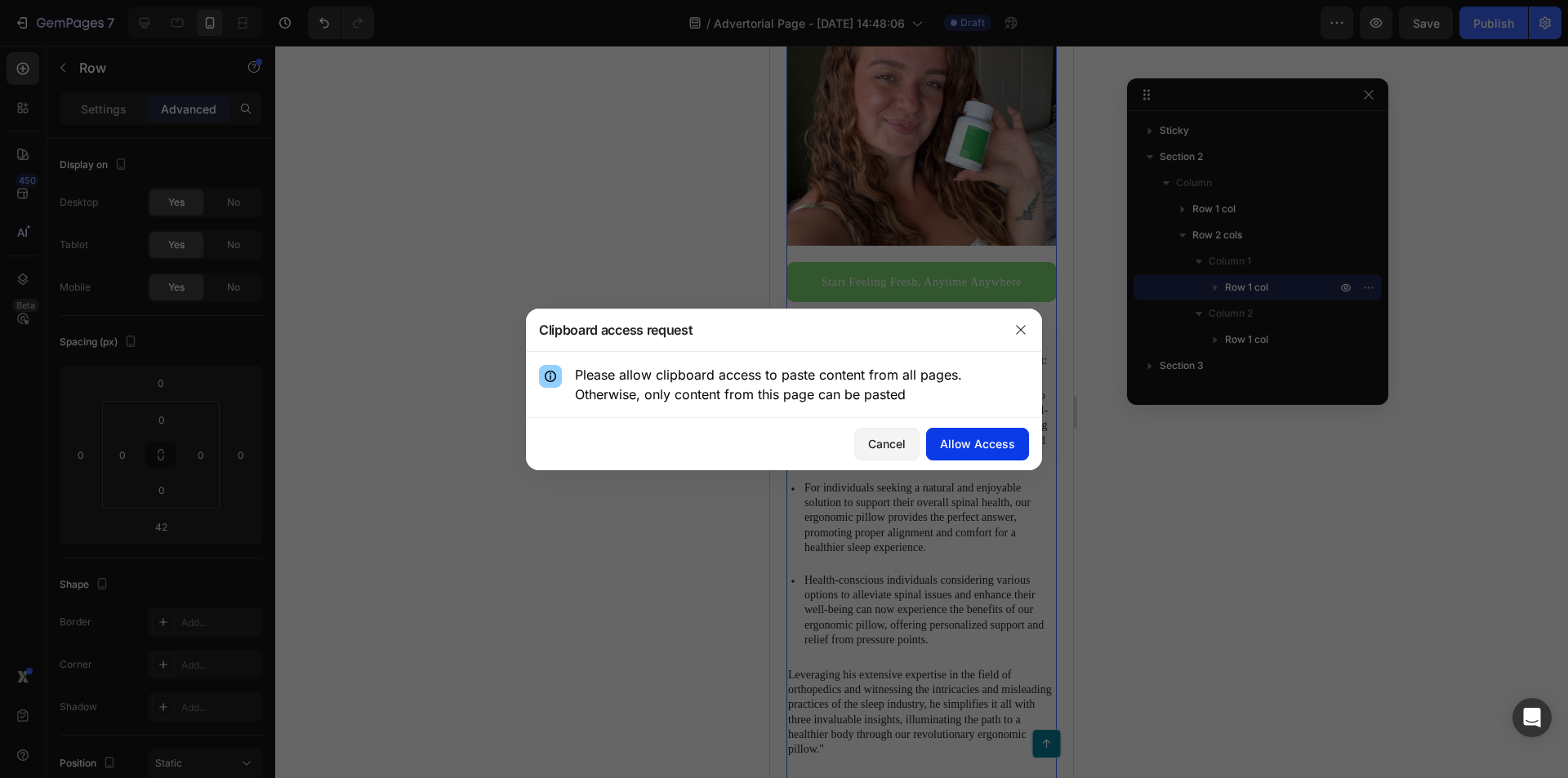
click at [991, 445] on div "Allow Access" at bounding box center [978, 444] width 75 height 18
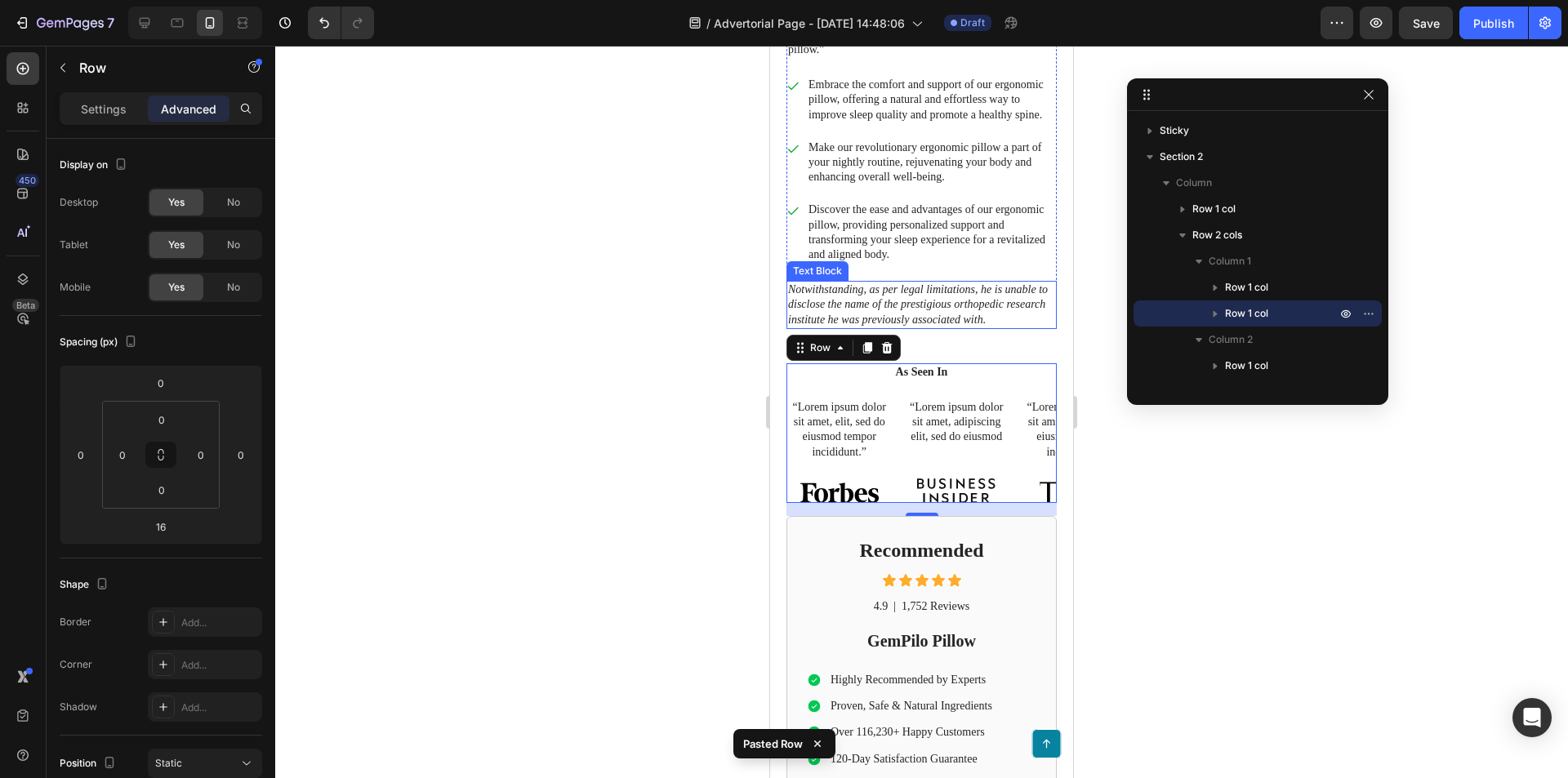
scroll to position [1061, 0]
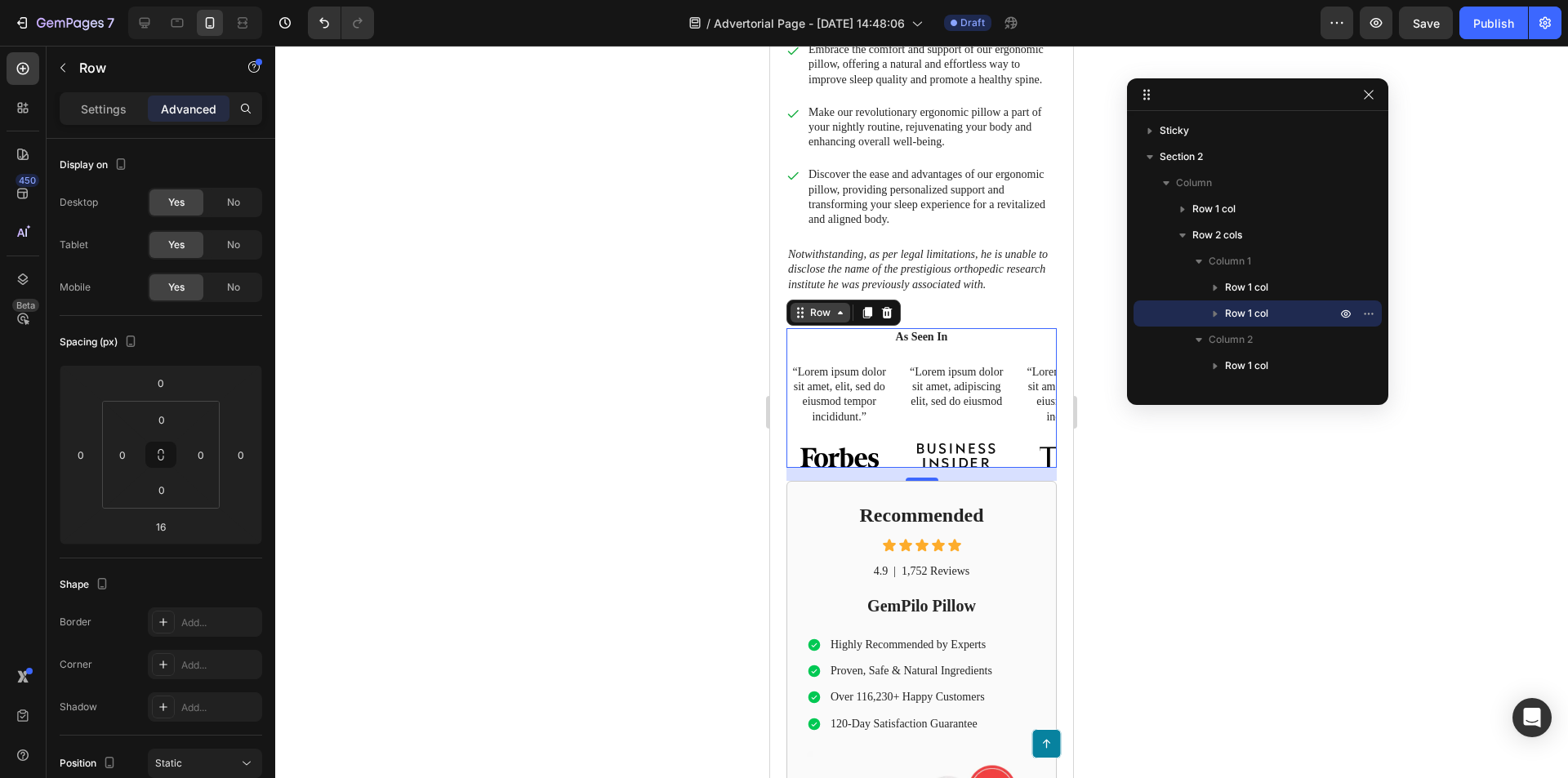
drag, startPoint x: 802, startPoint y: 333, endPoint x: 812, endPoint y: 331, distance: 10.2
click at [812, 320] on div "Row" at bounding box center [820, 313] width 27 height 15
click at [798, 319] on icon at bounding box center [801, 313] width 13 height 13
drag, startPoint x: 798, startPoint y: 332, endPoint x: 823, endPoint y: 296, distance: 43.8
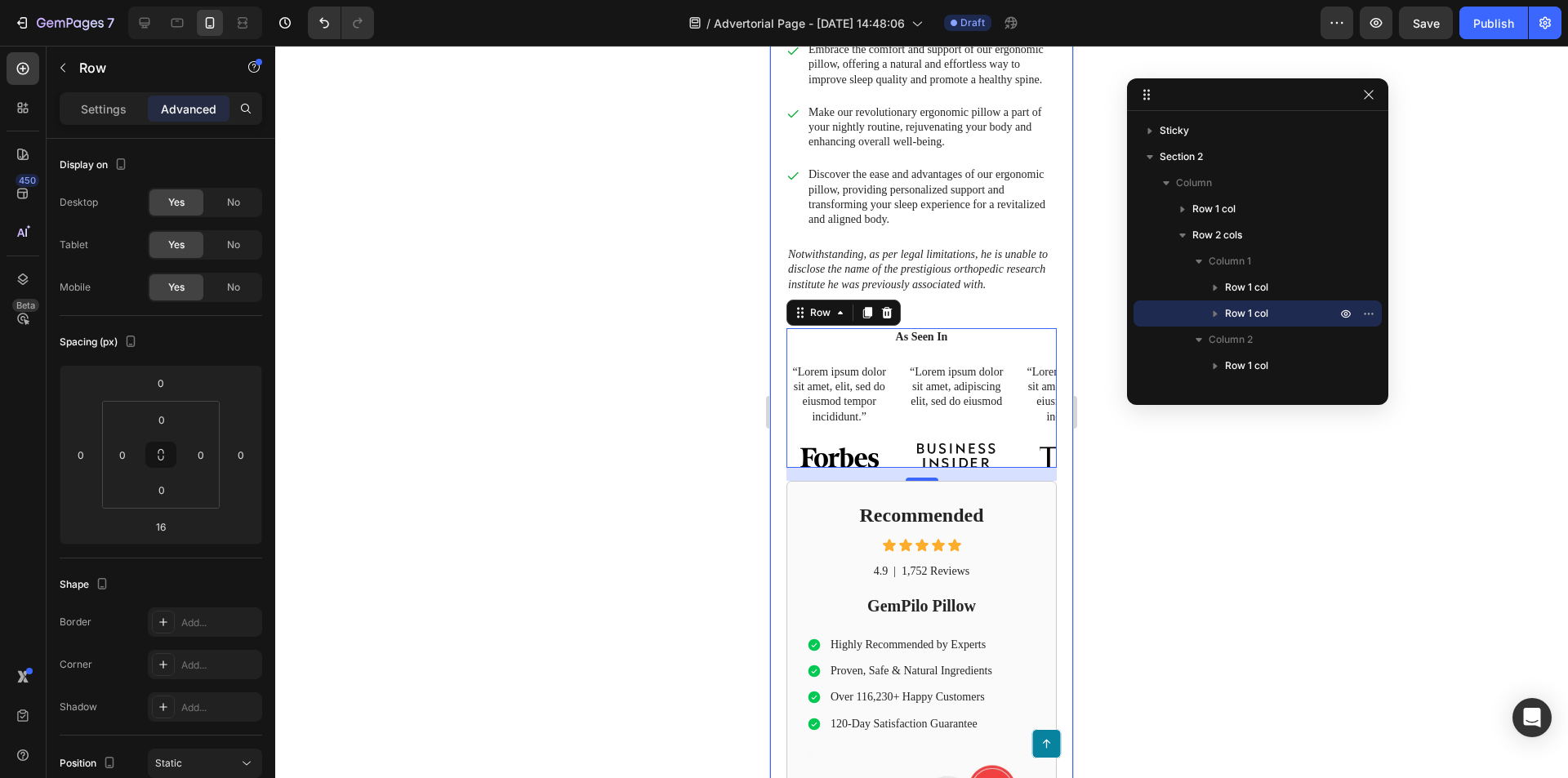
click at [1364, 96] on icon "button" at bounding box center [1369, 95] width 13 height 13
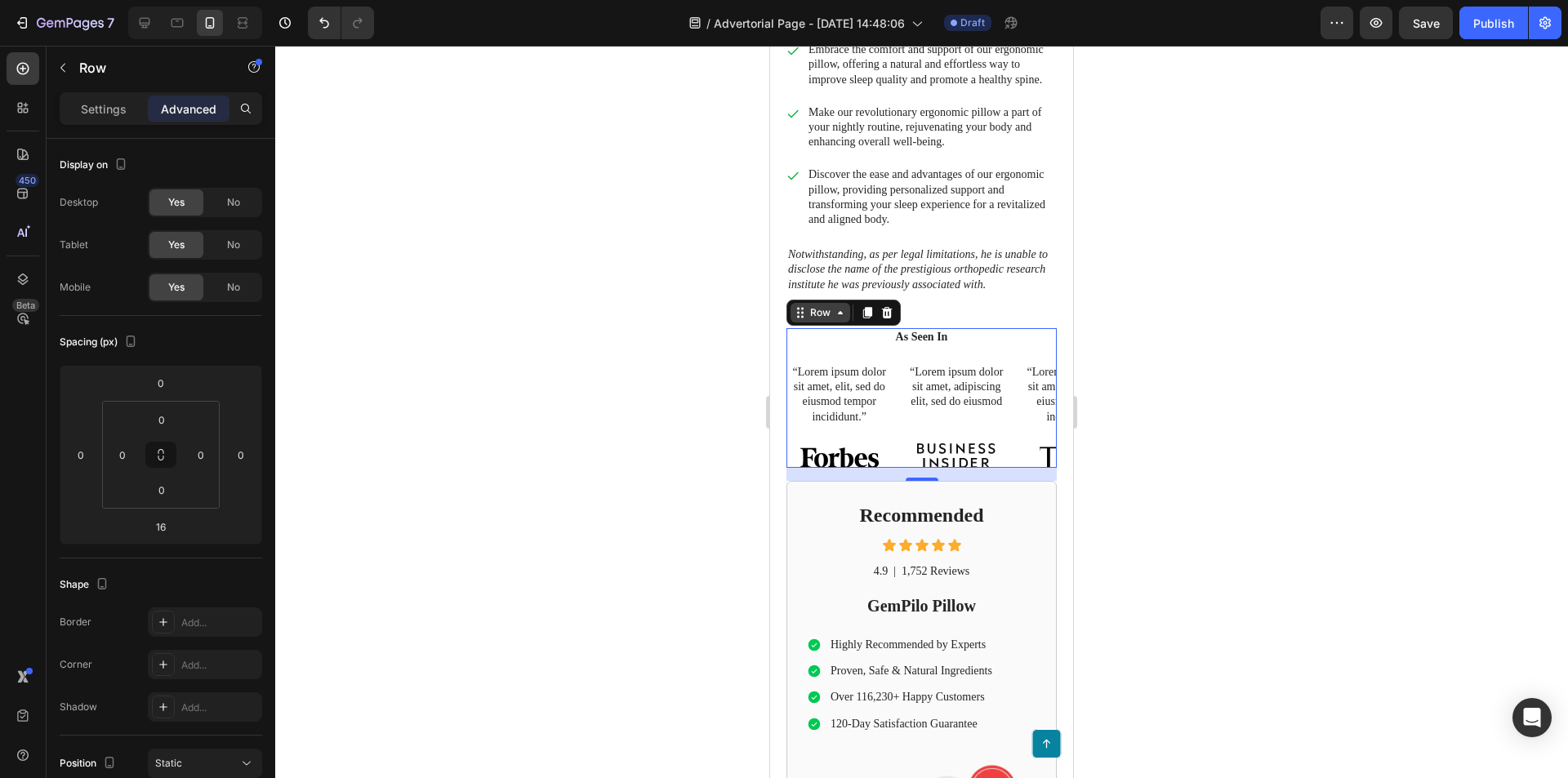
click at [815, 320] on div "Row" at bounding box center [820, 313] width 27 height 15
drag, startPoint x: 818, startPoint y: 303, endPoint x: 931, endPoint y: 369, distance: 130.9
click at [888, 318] on icon at bounding box center [887, 313] width 11 height 12
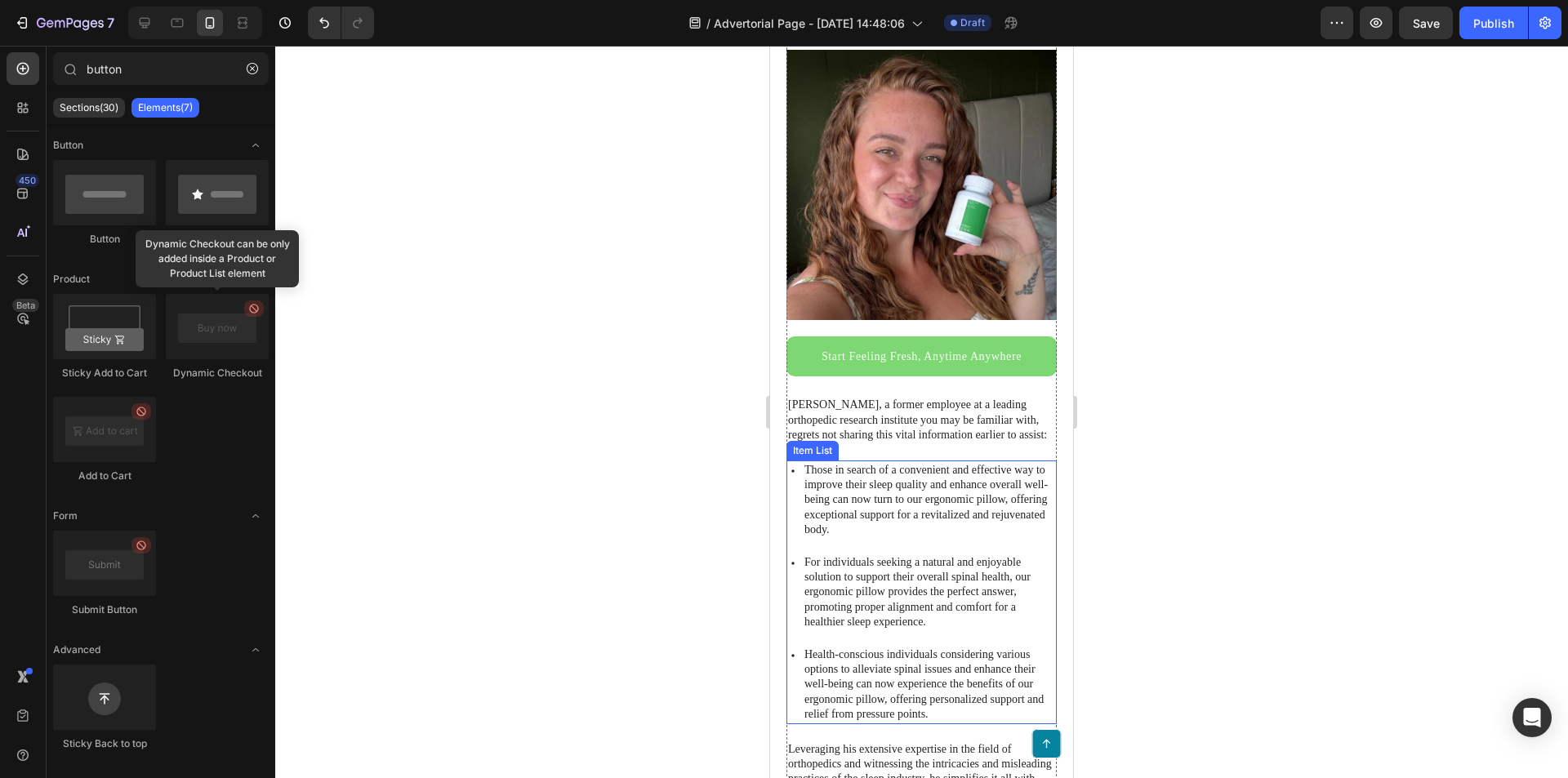
scroll to position [245, 0]
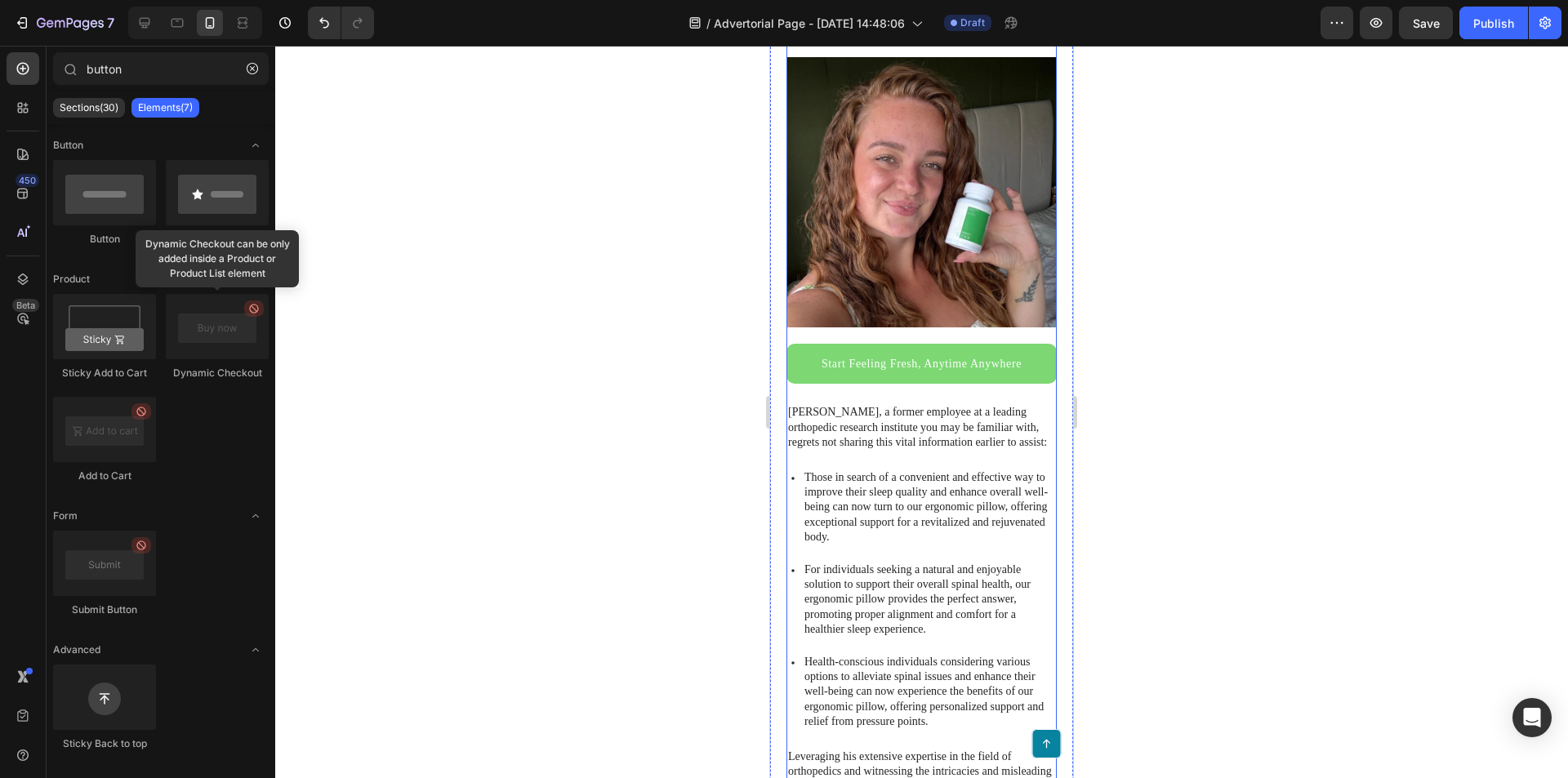
click at [1012, 379] on div "Start Feeling Fresh, Anytime Anywhere Button" at bounding box center [921, 373] width 270 height 59
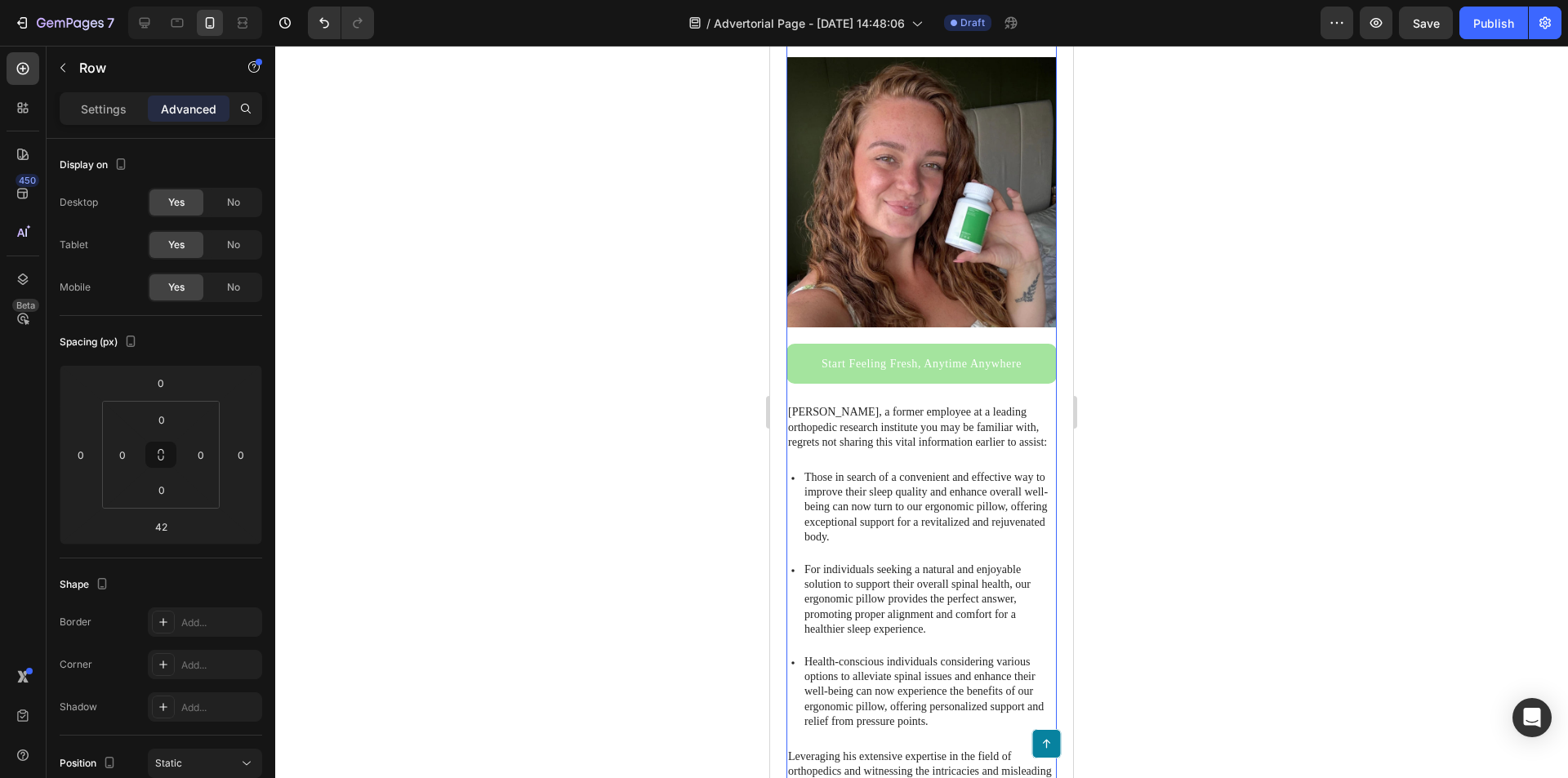
click at [1019, 353] on link "Start Feeling Fresh, Anytime Anywhere" at bounding box center [921, 364] width 270 height 40
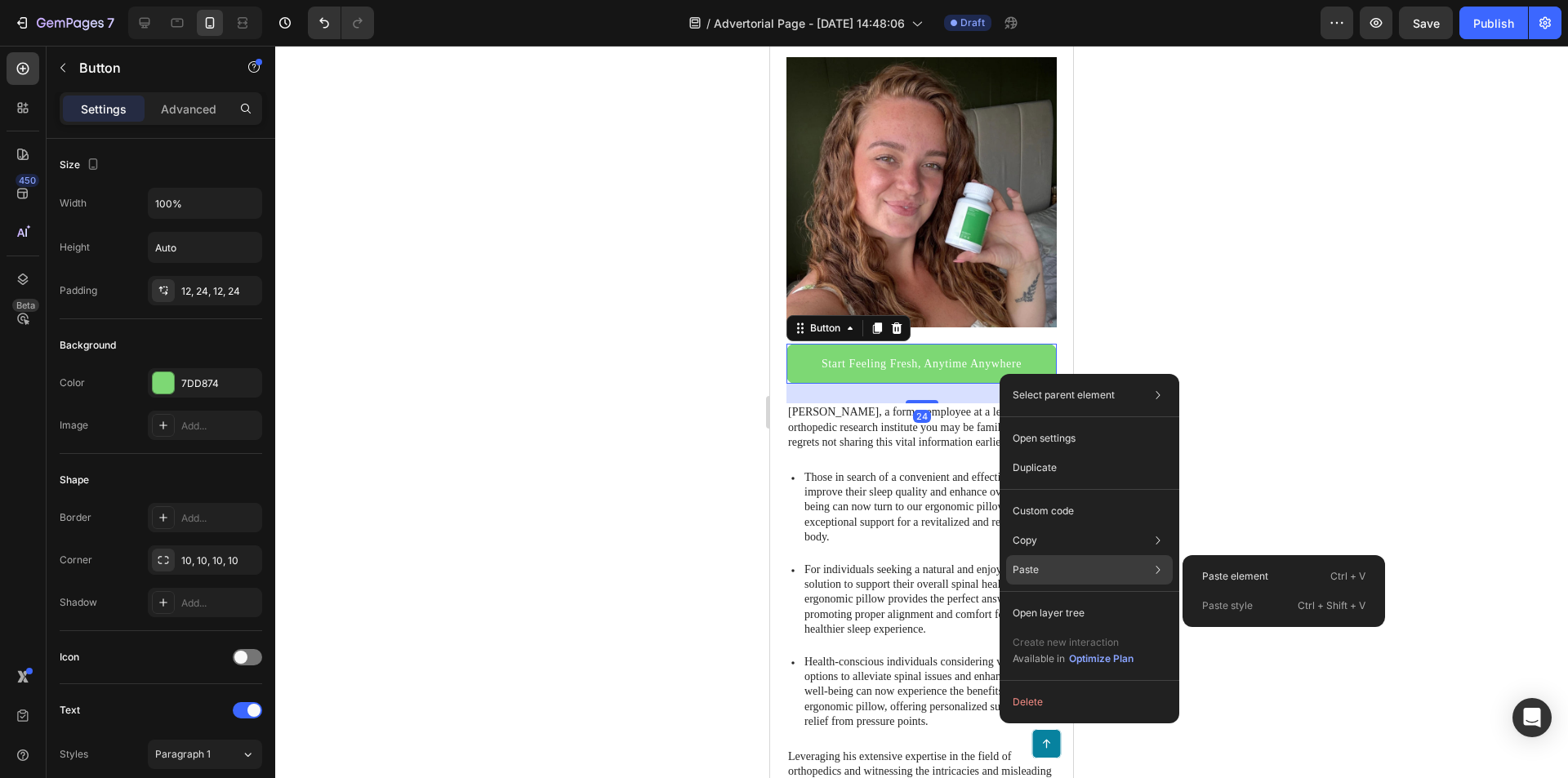
click at [1071, 598] on div "Paste Paste element Ctrl + V Paste style Ctrl + Shift + V" at bounding box center [1089, 613] width 166 height 29
click at [1218, 591] on div "Paste element Ctrl + V" at bounding box center [1284, 605] width 190 height 29
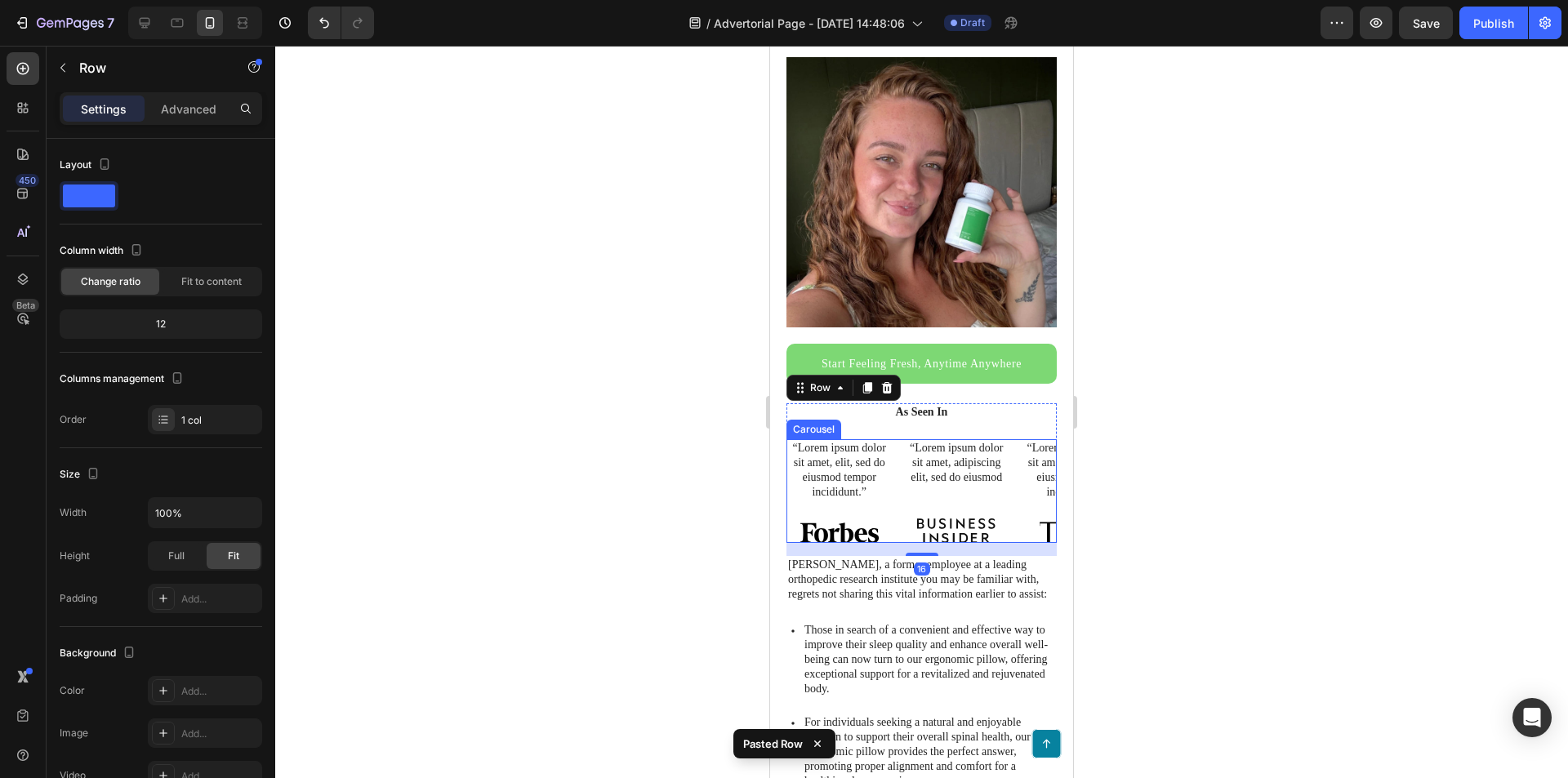
click at [1007, 440] on div "“Lorem ipsum dolor sit amet, adipiscing elit, sed do eiusmod" at bounding box center [956, 464] width 105 height 48
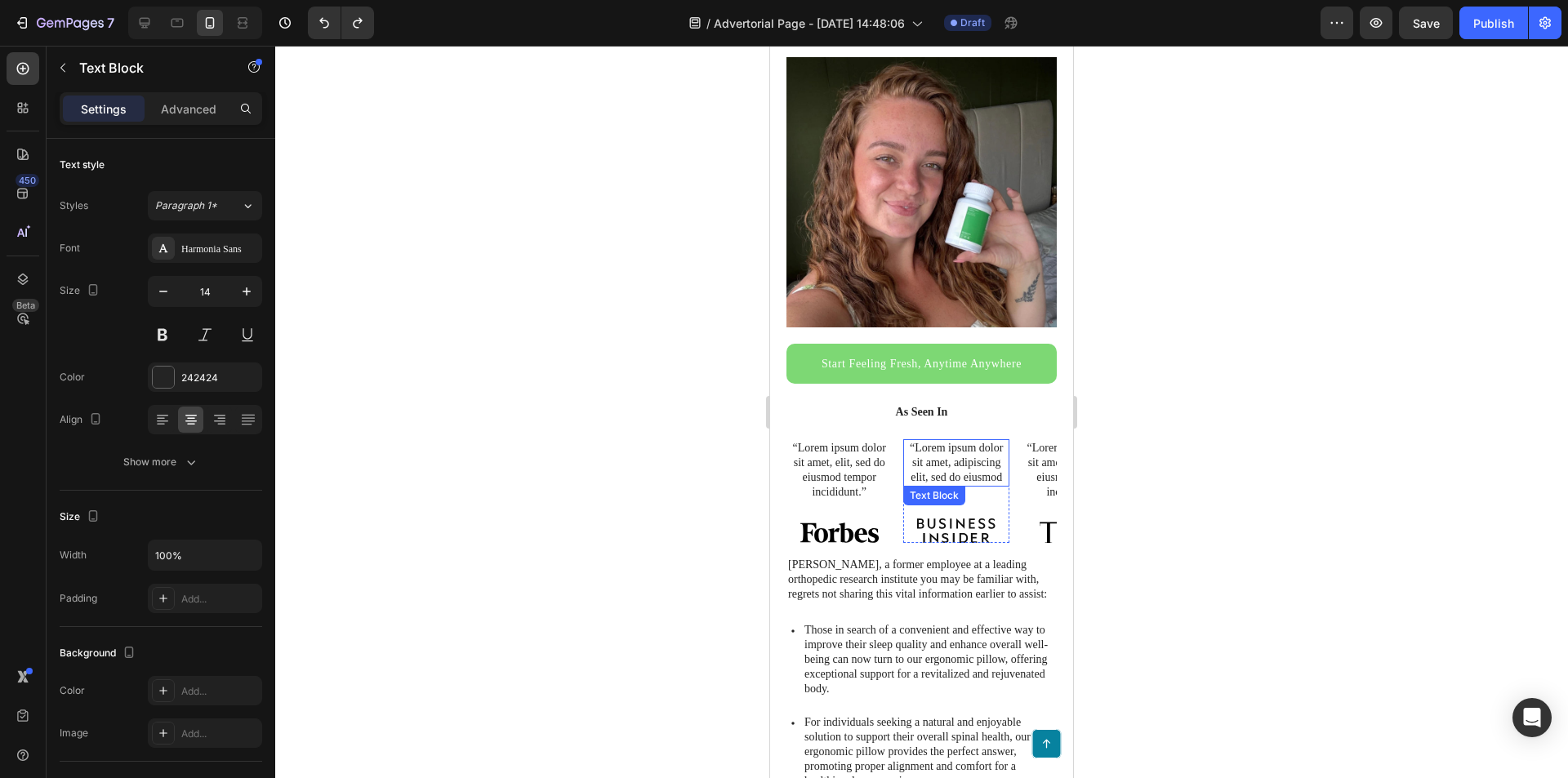
click at [1010, 466] on div "“Lorem ipsum dolor sit amet, elit, sed do eiusmod tempor incididunt.” Text Bloc…" at bounding box center [921, 491] width 270 height 104
drag, startPoint x: 985, startPoint y: 462, endPoint x: 1011, endPoint y: 461, distance: 26.0
click at [1034, 463] on p "“Lorem ipsum dolor sit amet, elit, sed do eiusmod tempor incididunt.”" at bounding box center [1073, 470] width 102 height 59
click at [792, 502] on div "“Lorem ipsum dolor sit amet, elit, sed do eiusmod tempor incididunt.” Text Bloc…" at bounding box center [839, 491] width 105 height 104
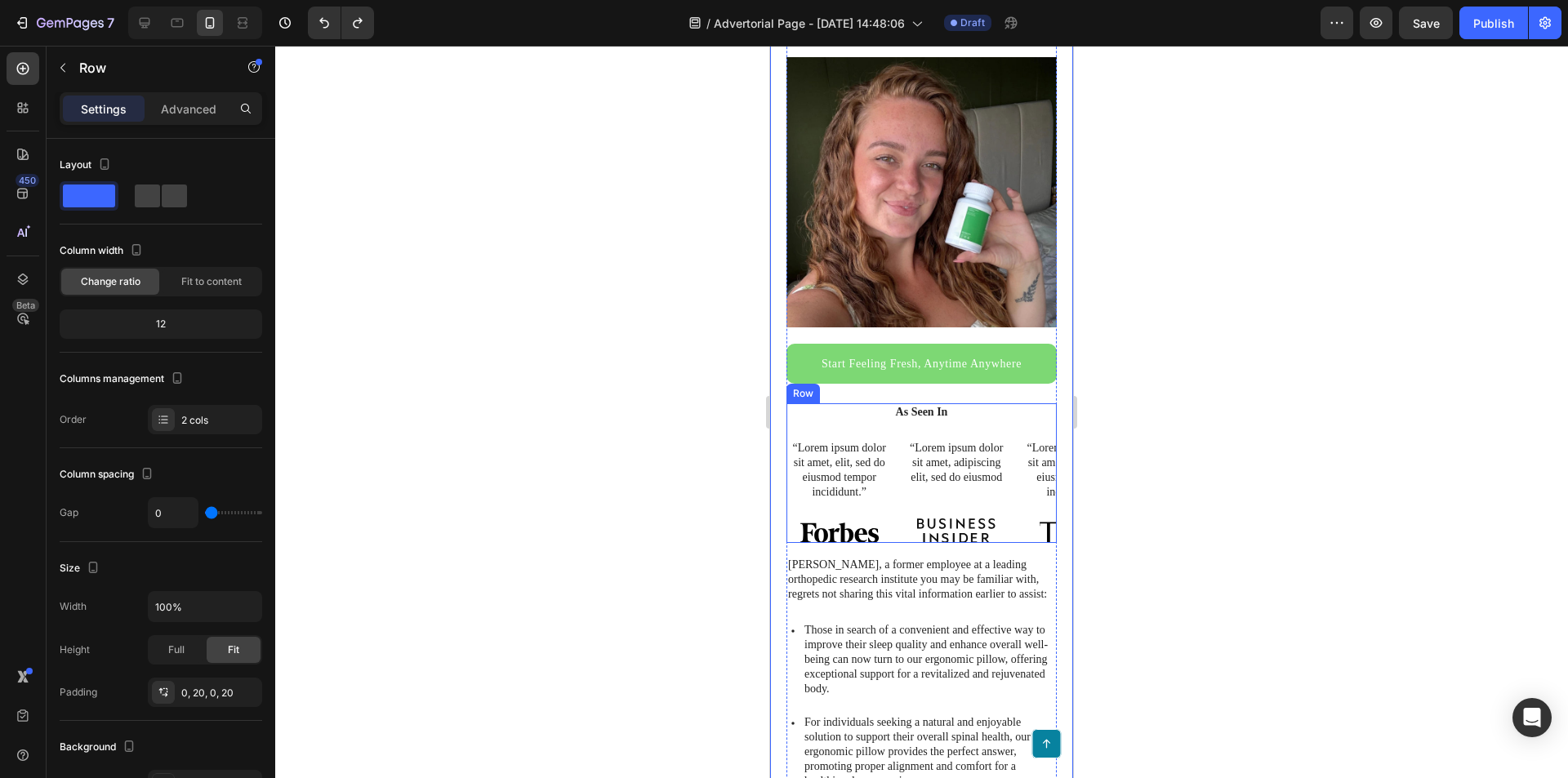
click at [873, 416] on div "As Seen In Heading “Lorem ipsum dolor sit amet, elit, sed do eiusmod tempor inc…" at bounding box center [921, 473] width 270 height 140
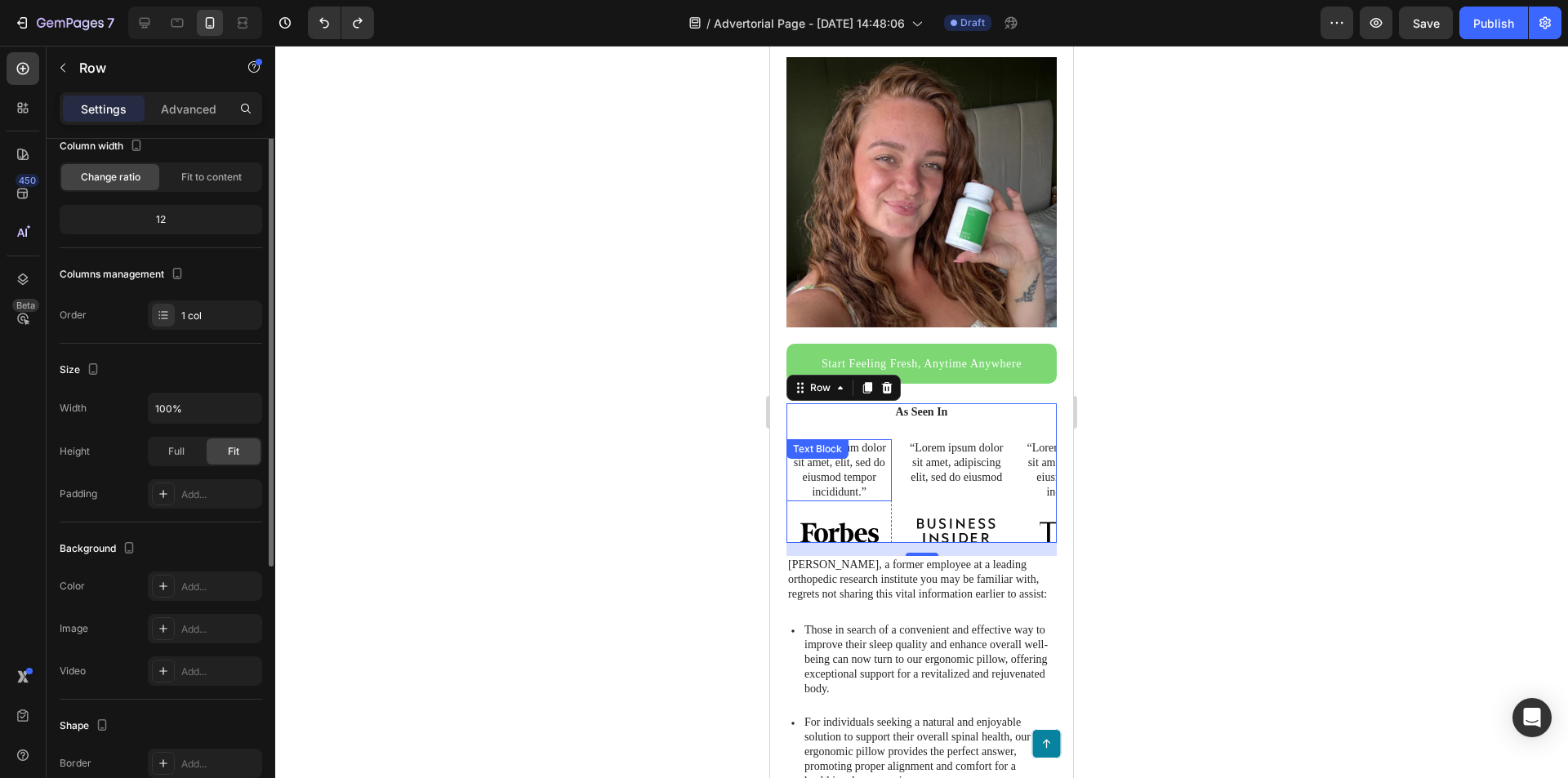
scroll to position [23, 0]
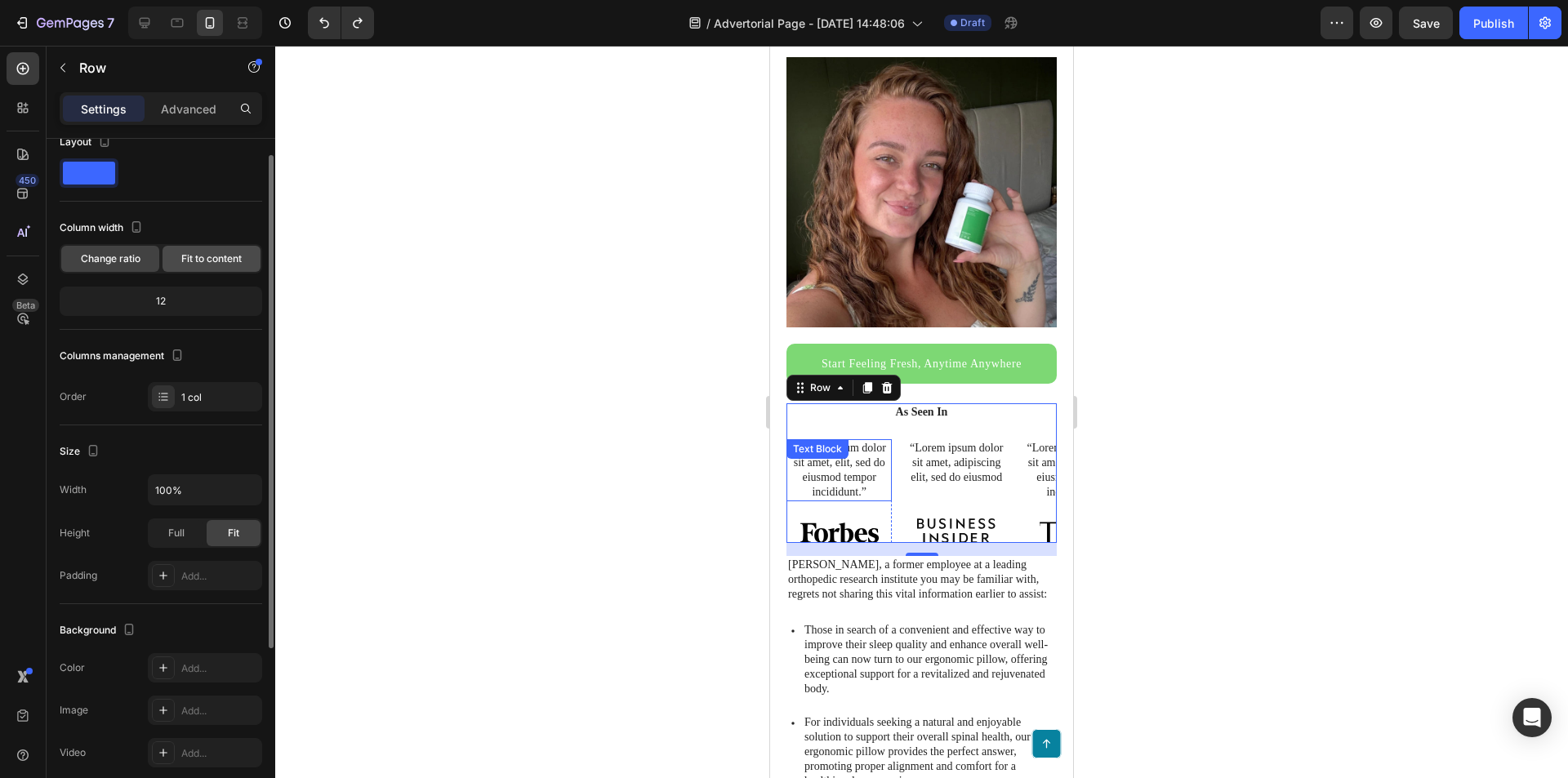
click at [182, 264] on span "Fit to content" at bounding box center [211, 259] width 60 height 15
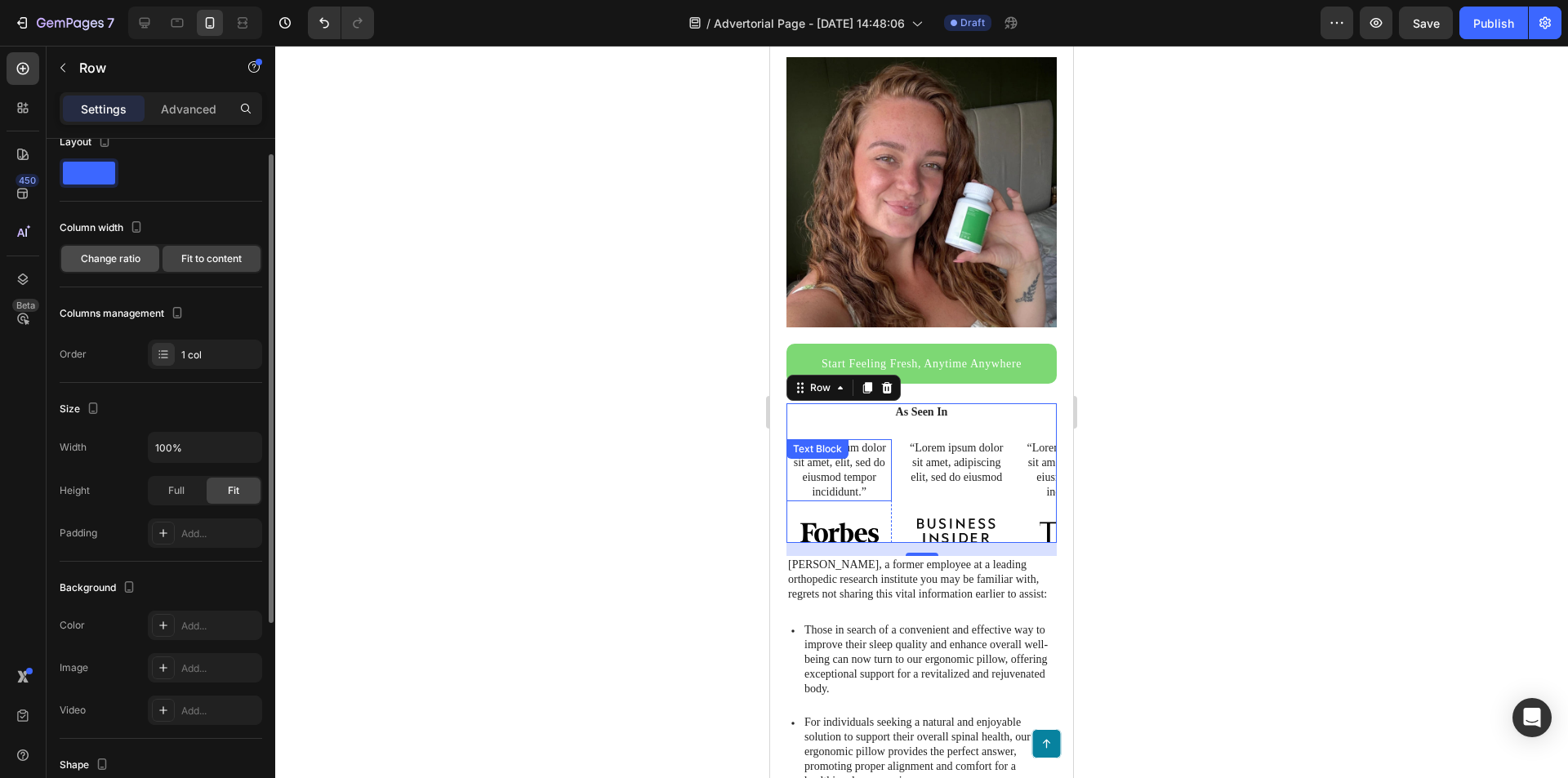
click at [133, 263] on span "Change ratio" at bounding box center [110, 259] width 59 height 15
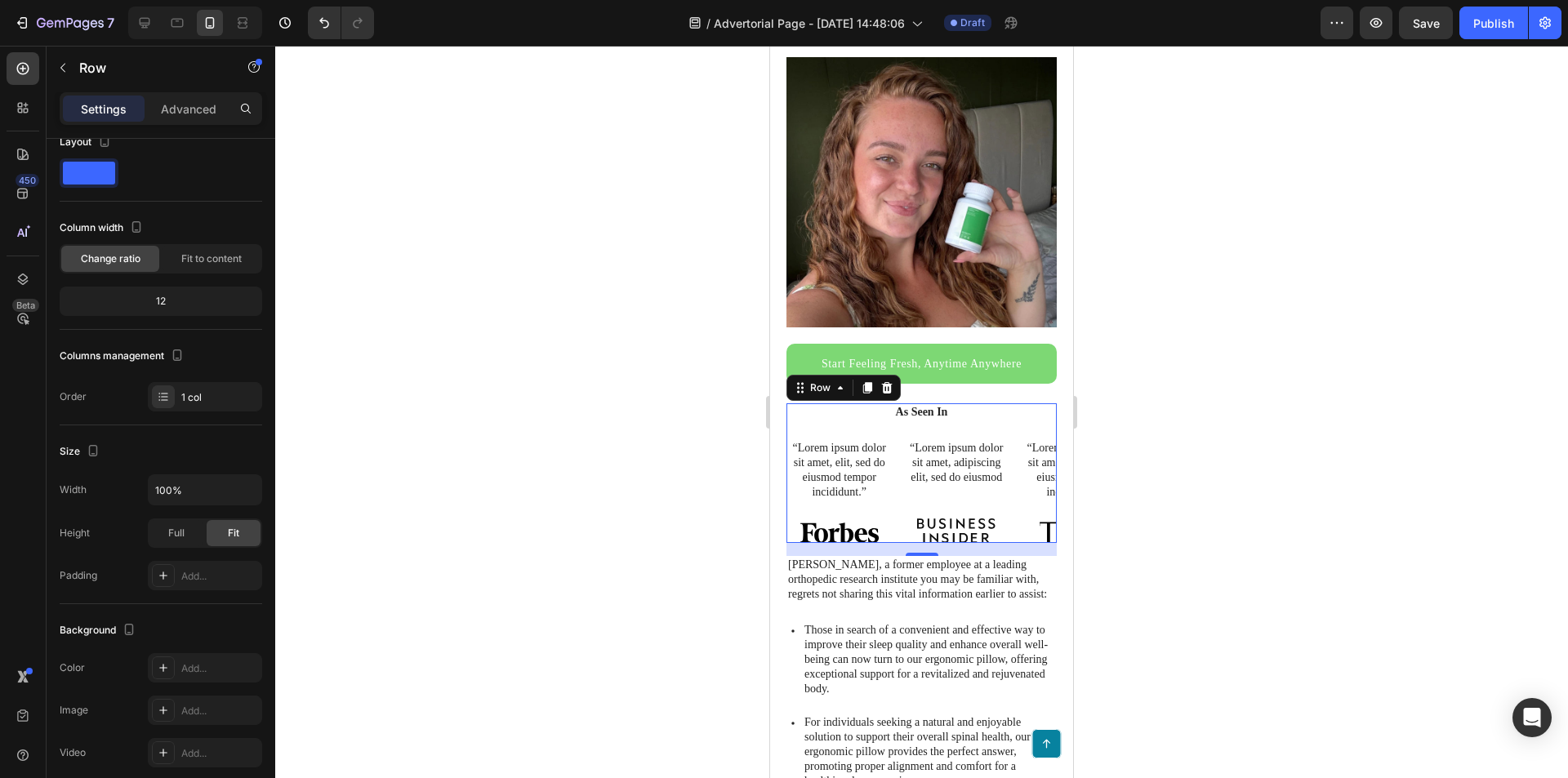
click at [829, 404] on h2 "As Seen In" at bounding box center [921, 412] width 270 height 18
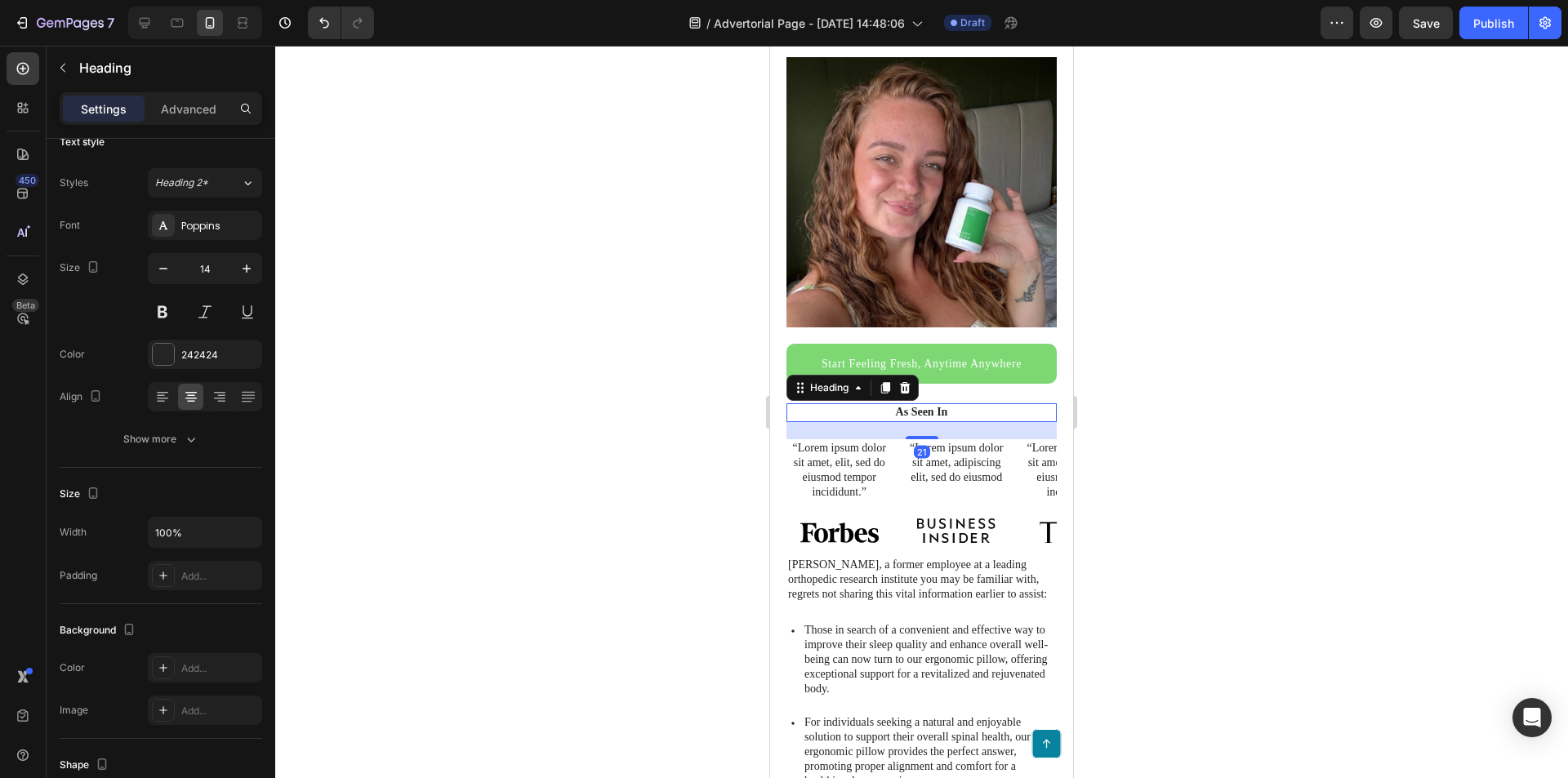
scroll to position [0, 0]
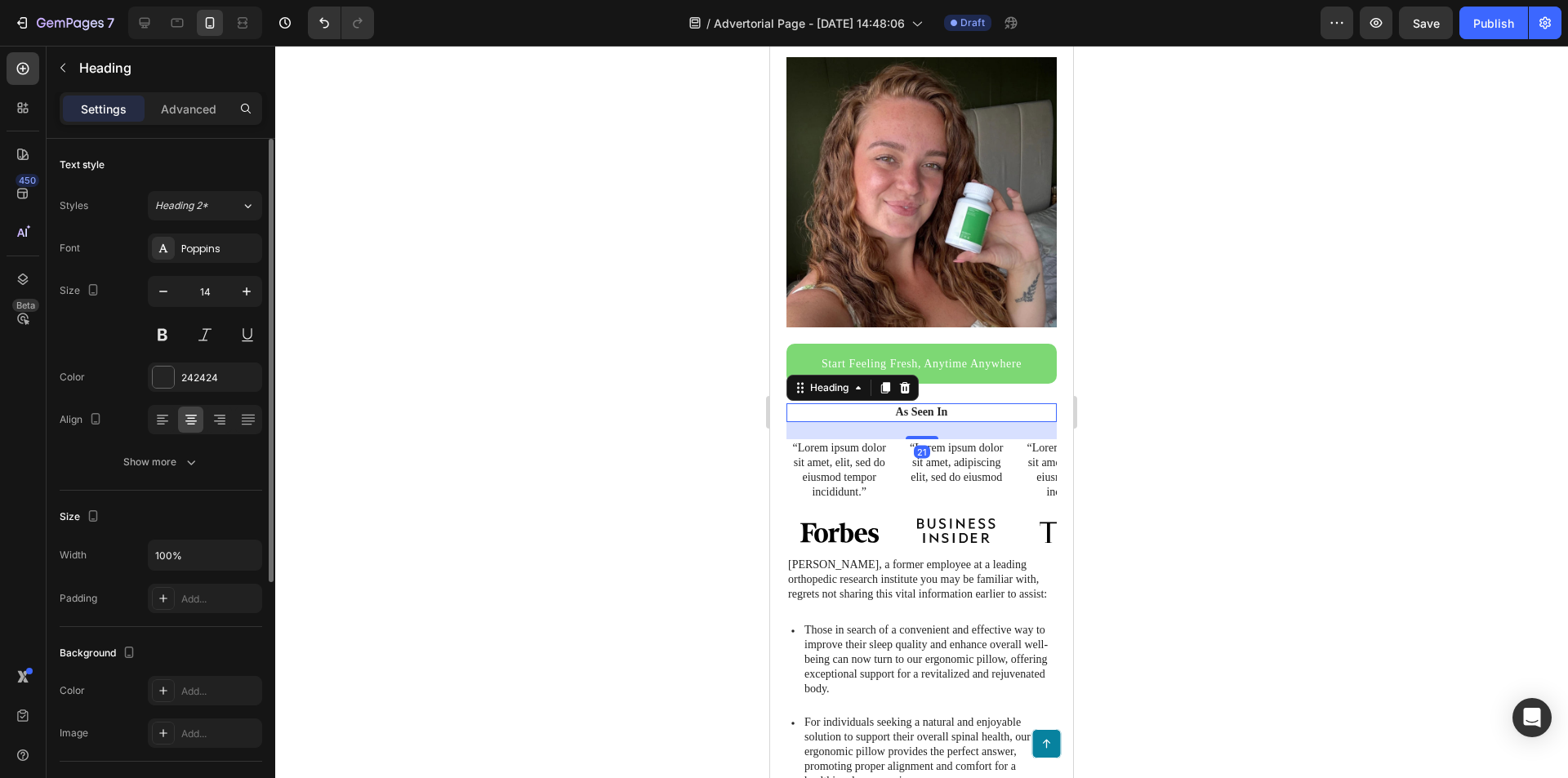
click at [825, 440] on div "“Lorem ipsum dolor sit amet, elit, sed do eiusmod tempor incididunt.” Text Block" at bounding box center [839, 470] width 105 height 63
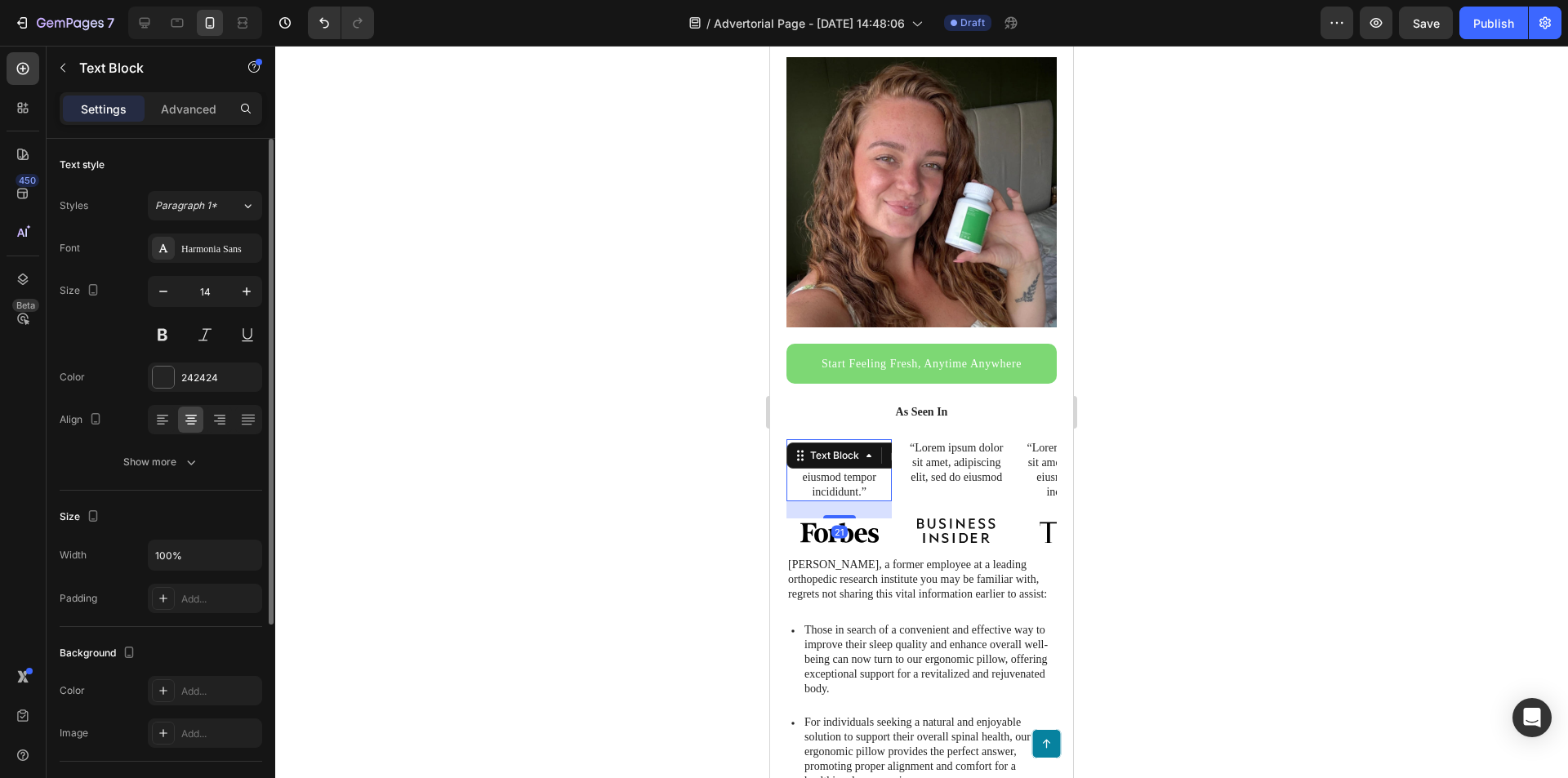
click at [826, 418] on div "As Seen In Heading “Lorem ipsum dolor sit amet, elit, sed do eiusmod tempor inc…" at bounding box center [921, 473] width 270 height 140
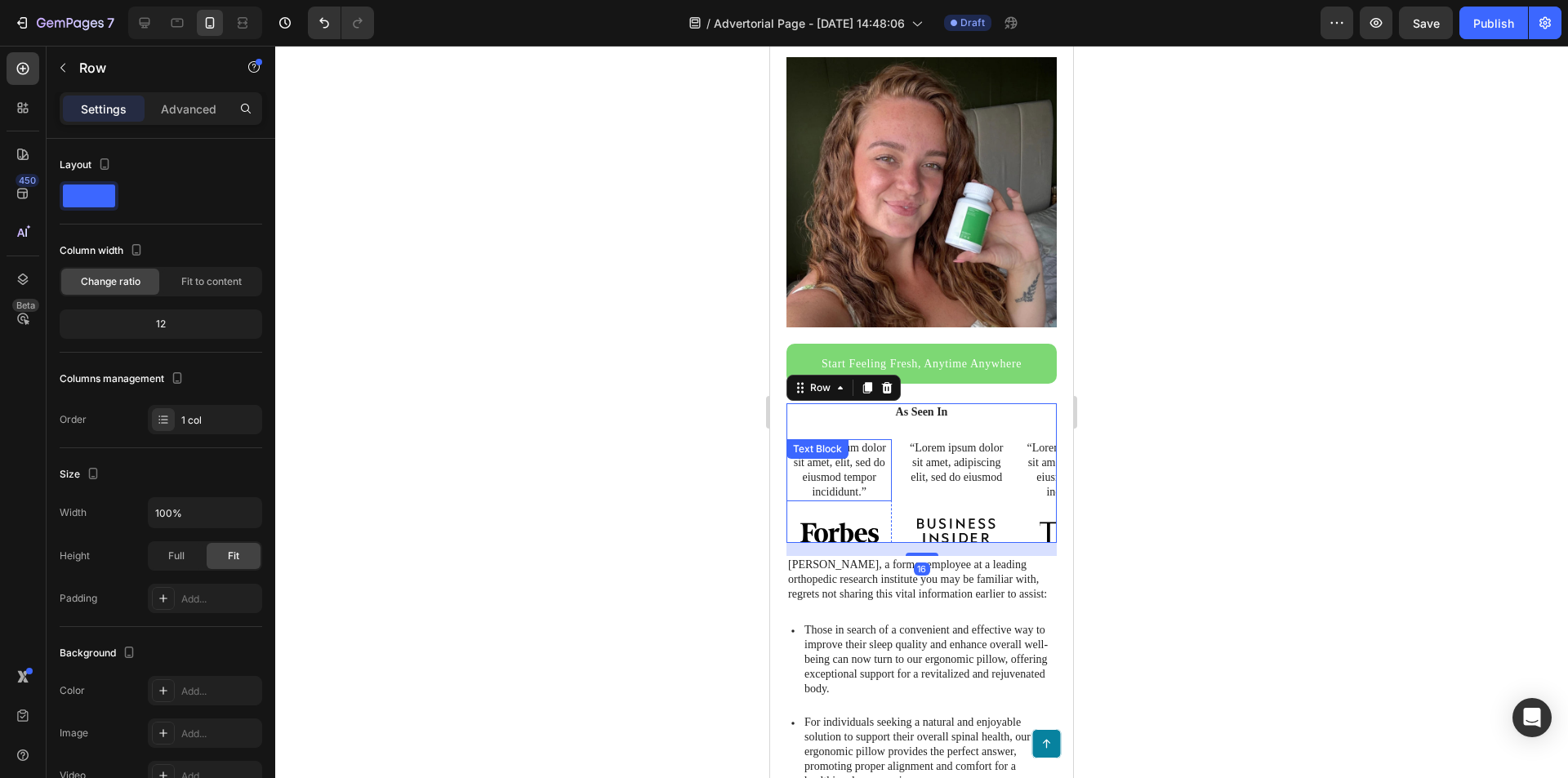
click at [899, 451] on div "“Lorem ipsum dolor sit amet, elit, sed do eiusmod tempor incididunt.” Text Bloc…" at bounding box center [921, 491] width 270 height 104
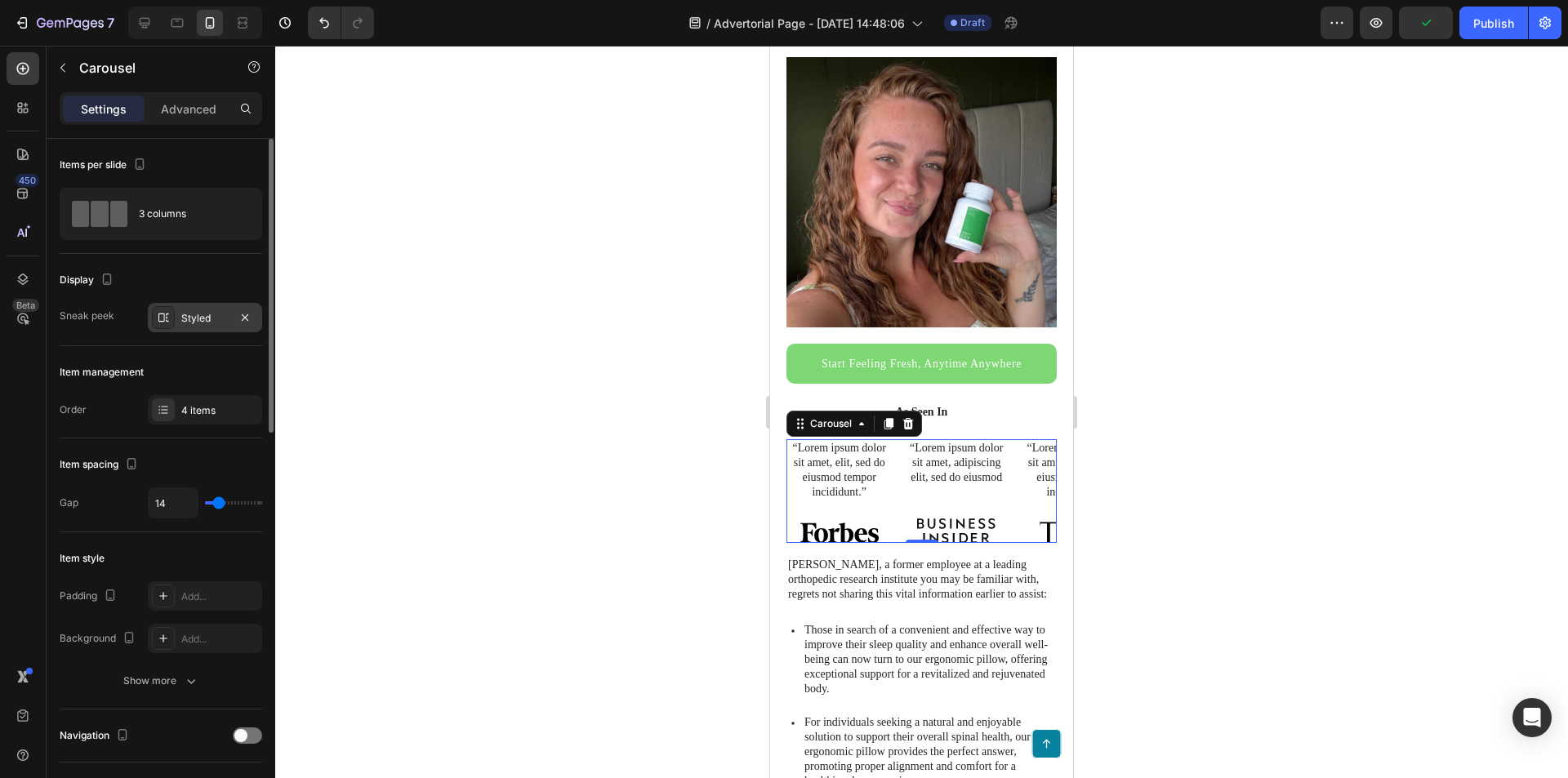
click at [188, 321] on div "Styled" at bounding box center [205, 318] width 48 height 15
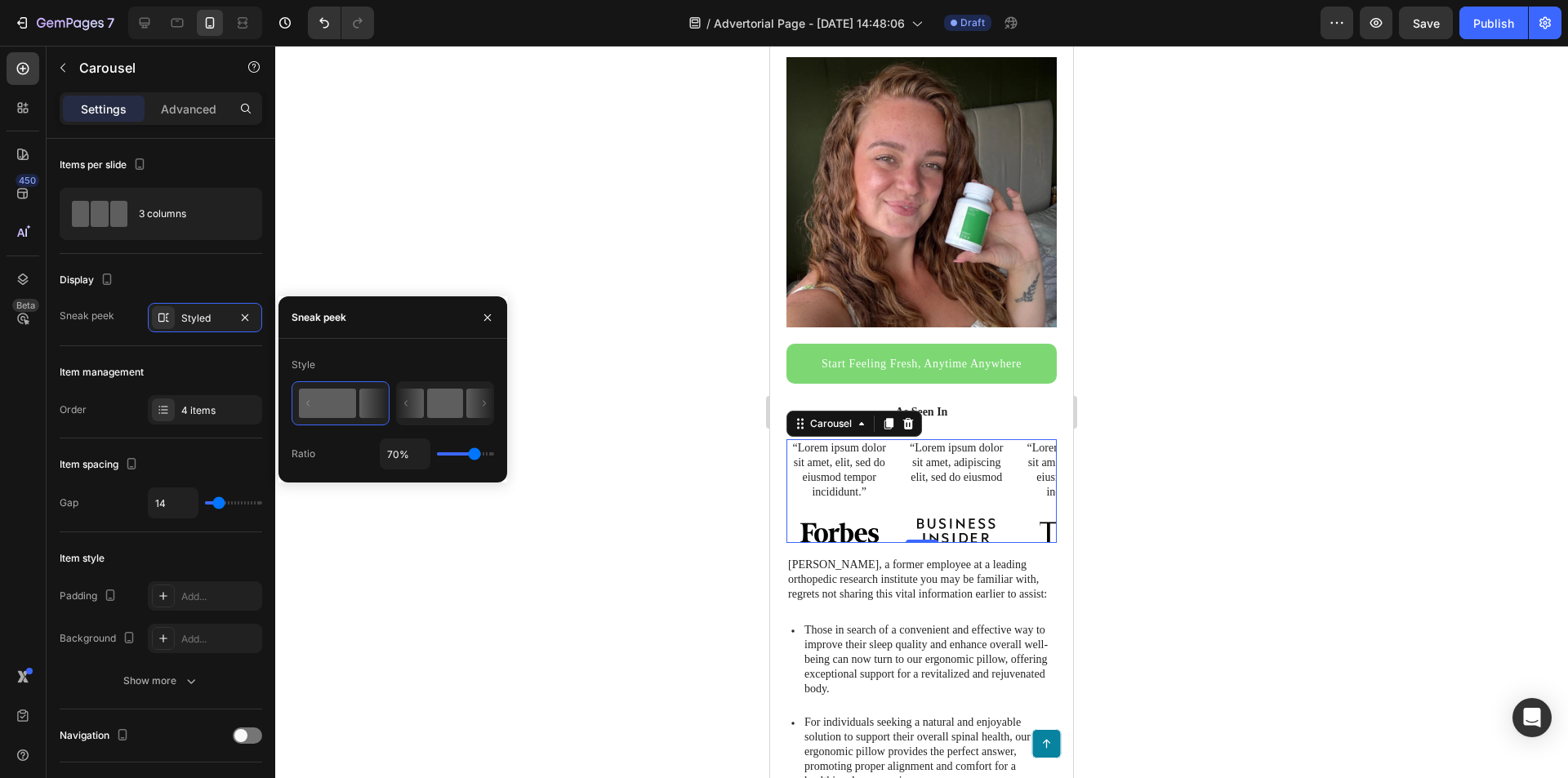
drag, startPoint x: 452, startPoint y: 410, endPoint x: 410, endPoint y: 410, distance: 42.0
click at [410, 410] on icon at bounding box center [445, 403] width 96 height 43
click at [447, 409] on rect at bounding box center [445, 403] width 36 height 29
type input "50%"
type input "50"
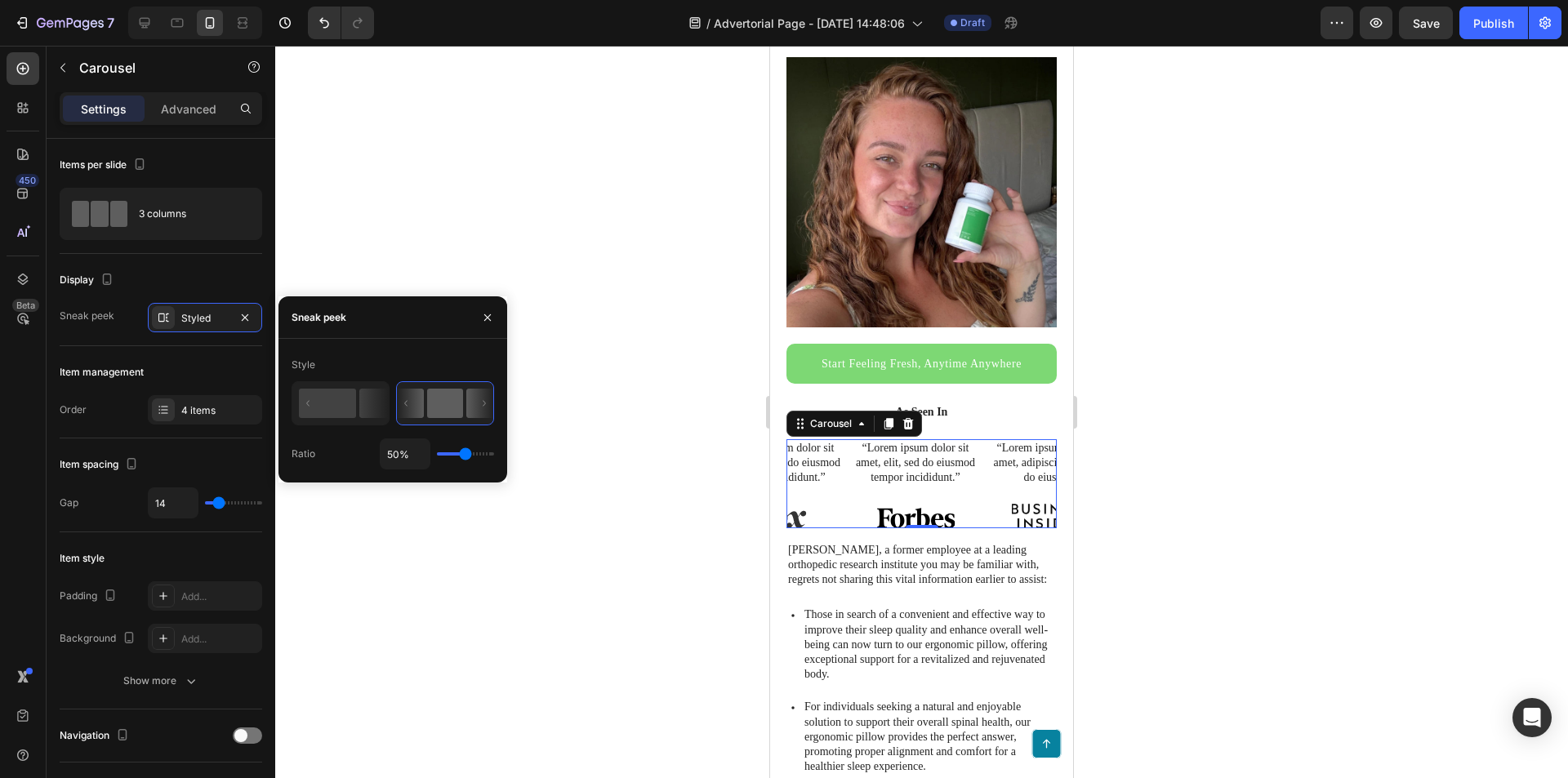
click at [408, 405] on icon at bounding box center [406, 403] width 3 height 6
drag, startPoint x: 434, startPoint y: 402, endPoint x: 400, endPoint y: 401, distance: 34.0
click at [400, 401] on icon at bounding box center [445, 403] width 96 height 43
type input "100%"
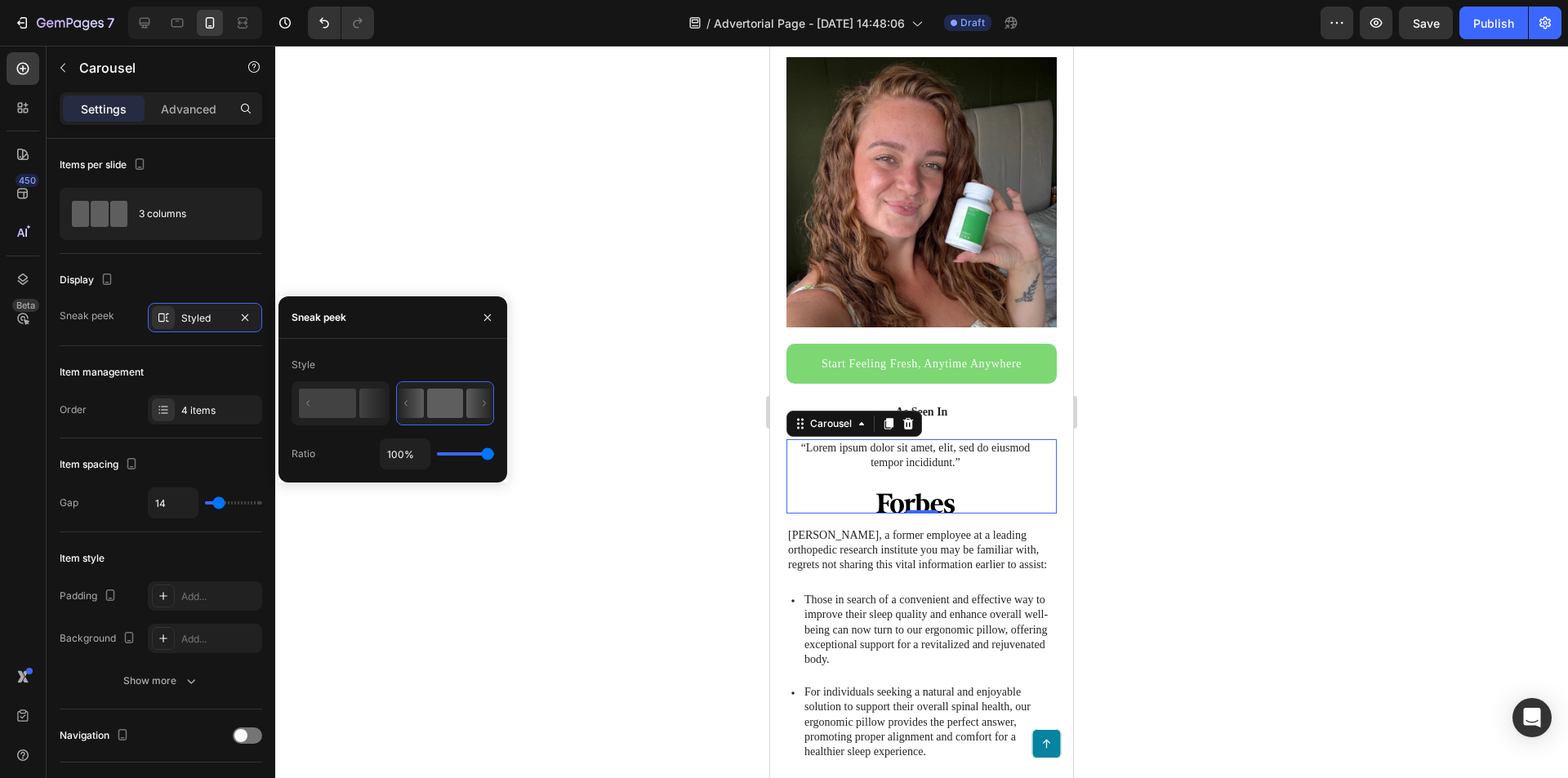
drag, startPoint x: 474, startPoint y: 451, endPoint x: 532, endPoint y: 455, distance: 58.1
type input "100"
click at [494, 455] on input "range" at bounding box center [466, 454] width 57 height 3
type input "30%"
type input "30"
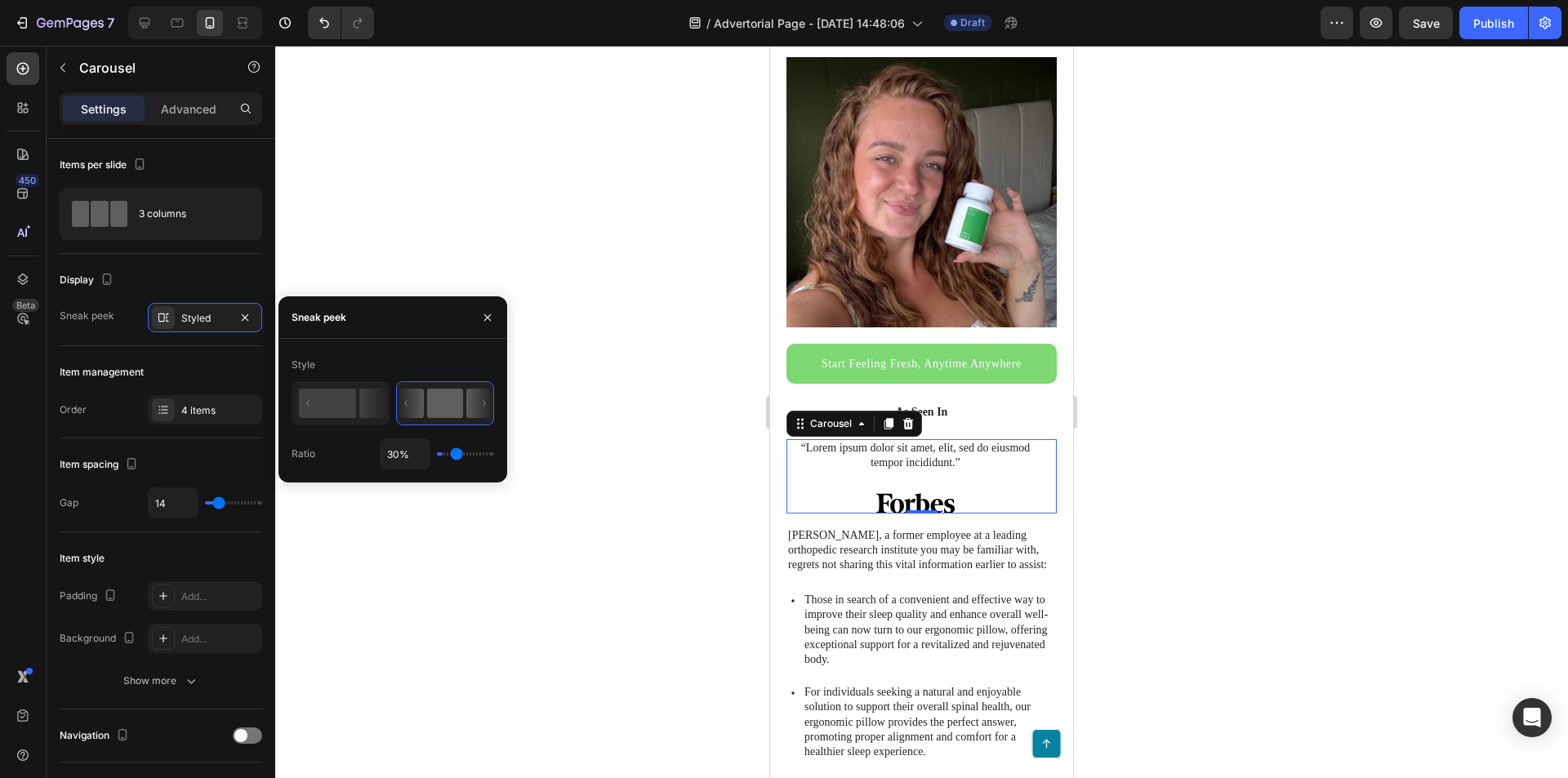
type input "1%"
type input "1"
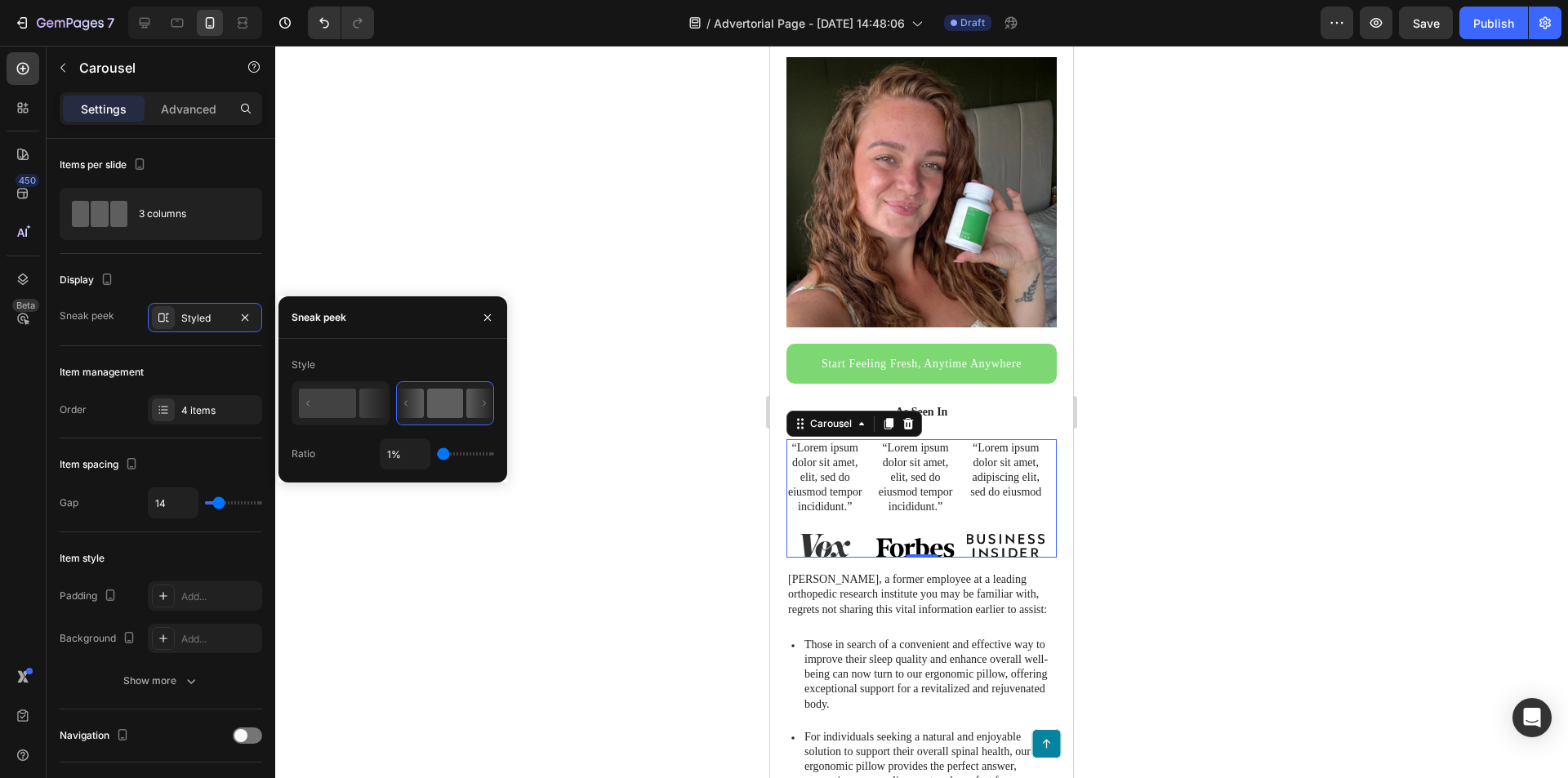
type input "29%"
type input "29"
type input "67%"
type input "67"
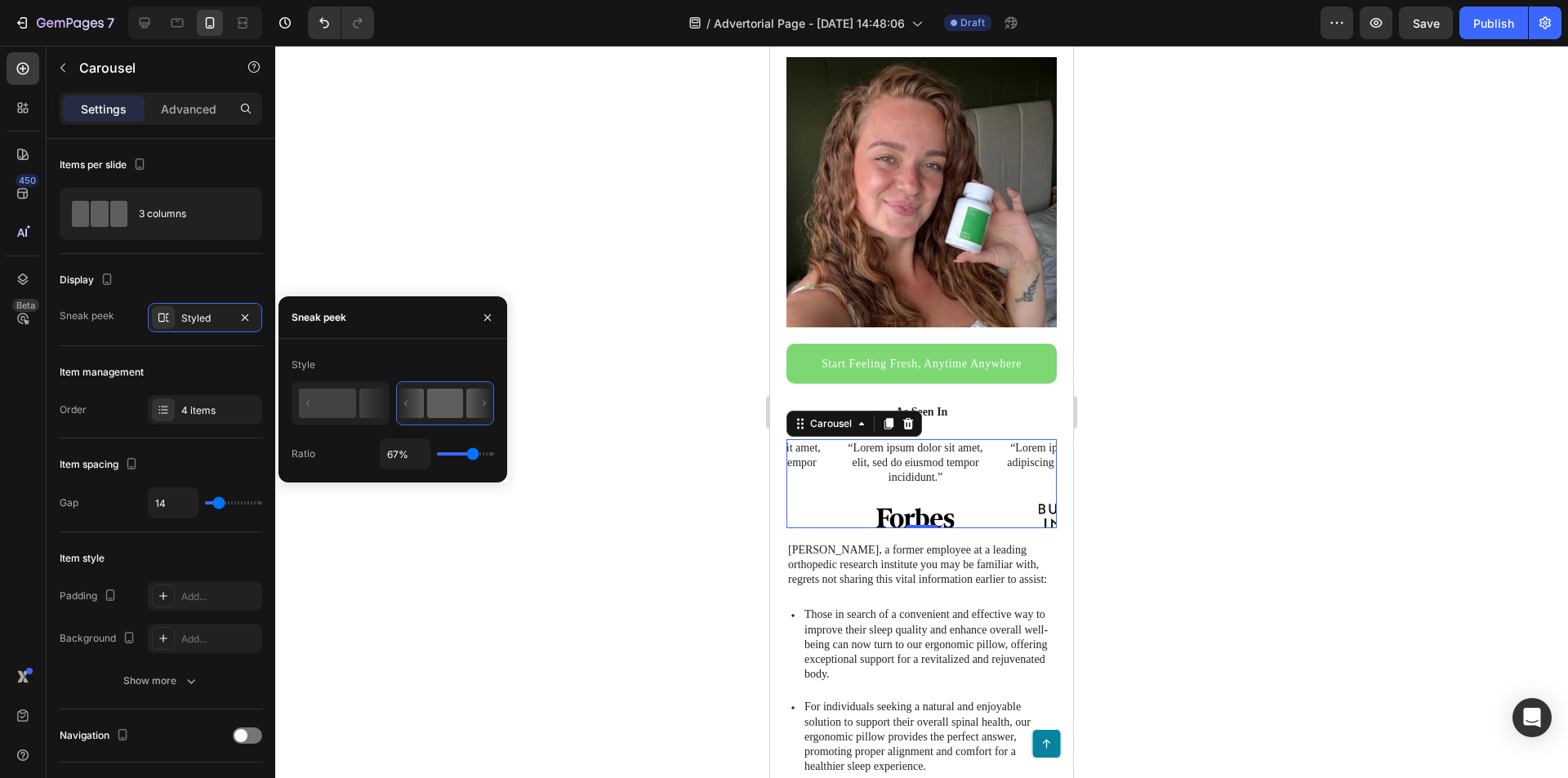
type input "30%"
type input "30"
type input "1%"
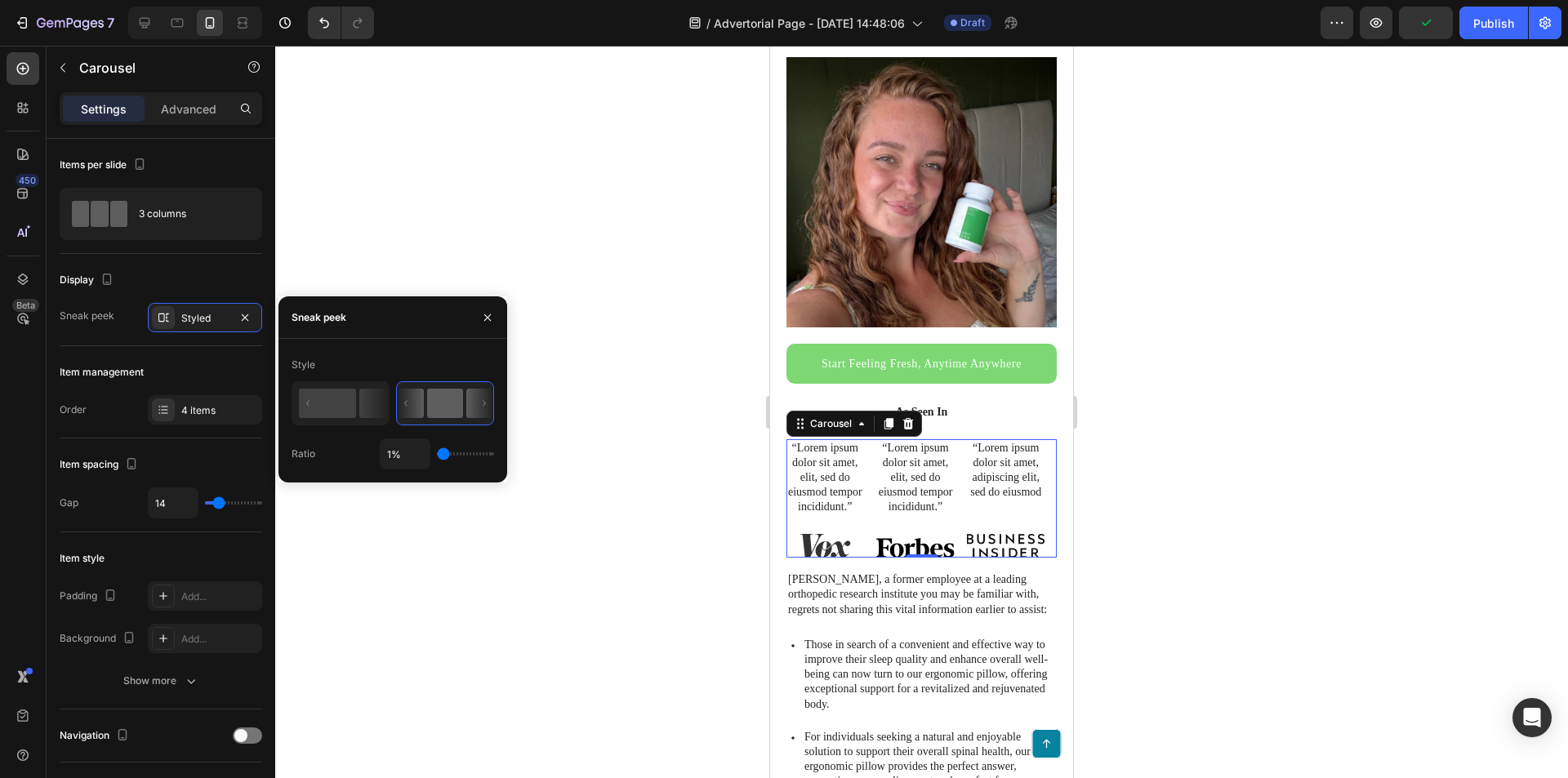
drag, startPoint x: 487, startPoint y: 457, endPoint x: 520, endPoint y: 473, distance: 36.7
type input "1"
click at [437, 454] on input "range" at bounding box center [466, 454] width 57 height 3
click at [933, 608] on p "[PERSON_NAME], a former employee at a leading orthopedic research institute you…" at bounding box center [922, 595] width 267 height 45
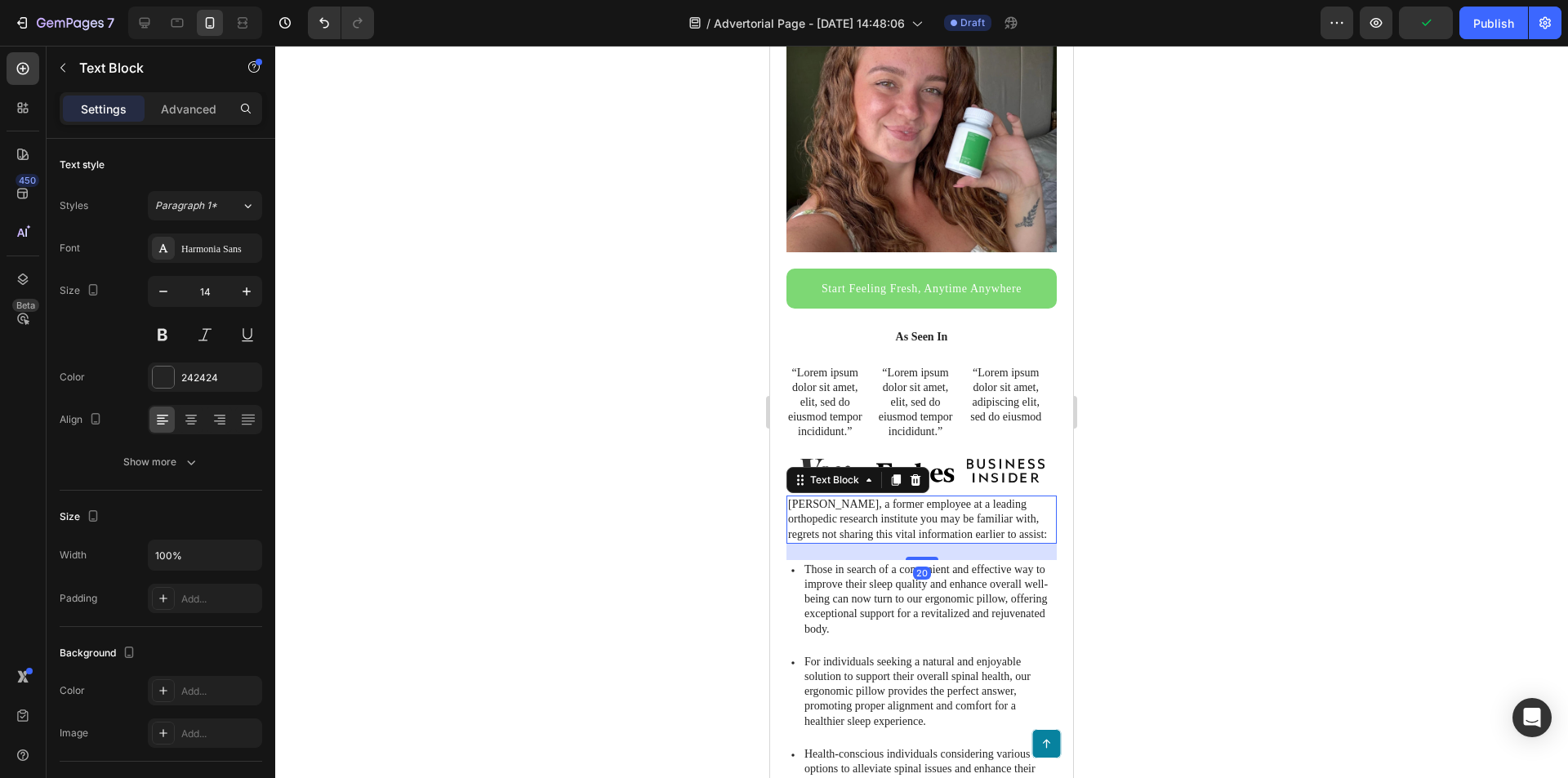
scroll to position [327, 0]
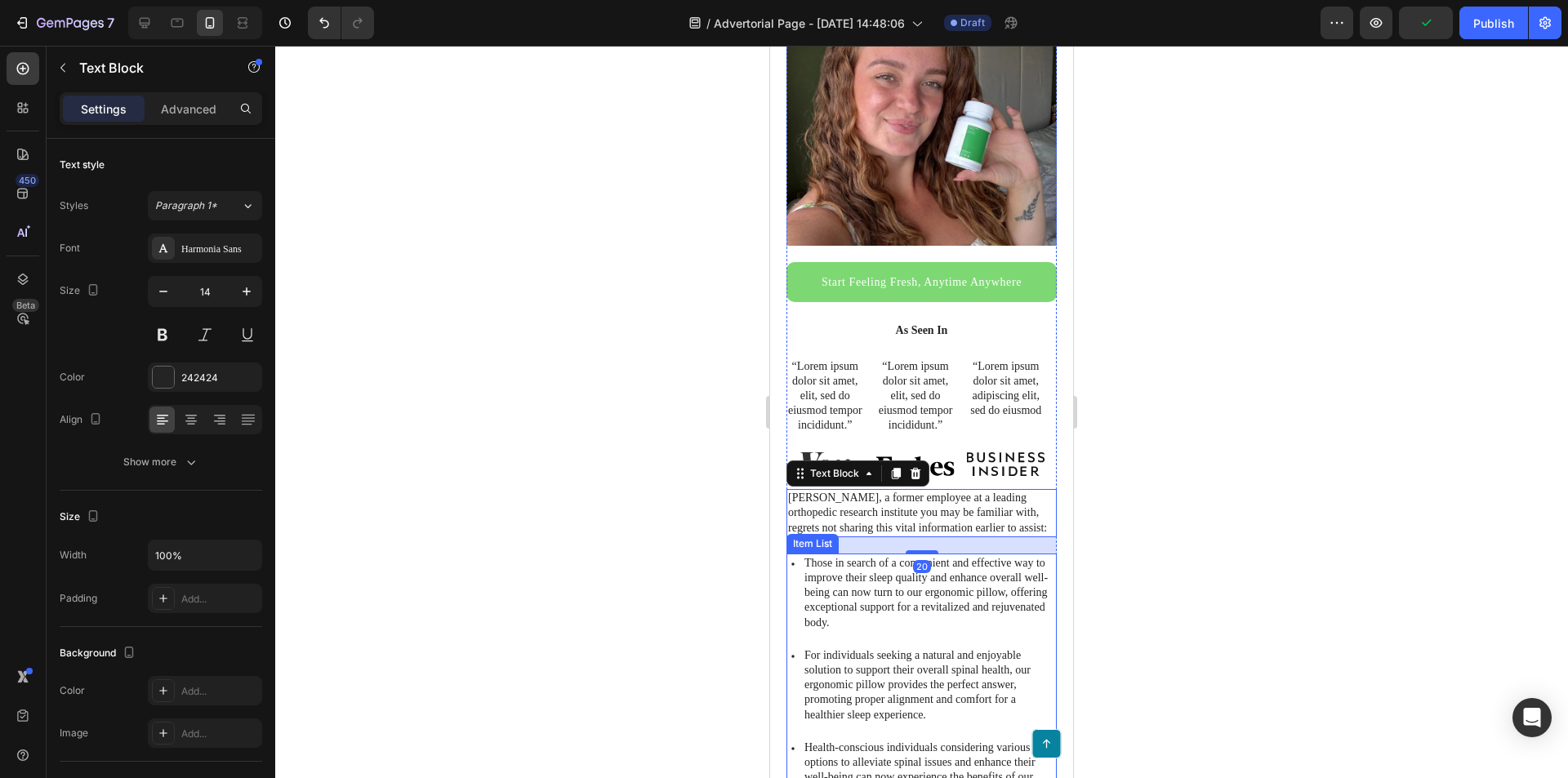
click at [938, 656] on p "For individuals seeking a natural and enjoyable solution to support their overa…" at bounding box center [929, 685] width 250 height 74
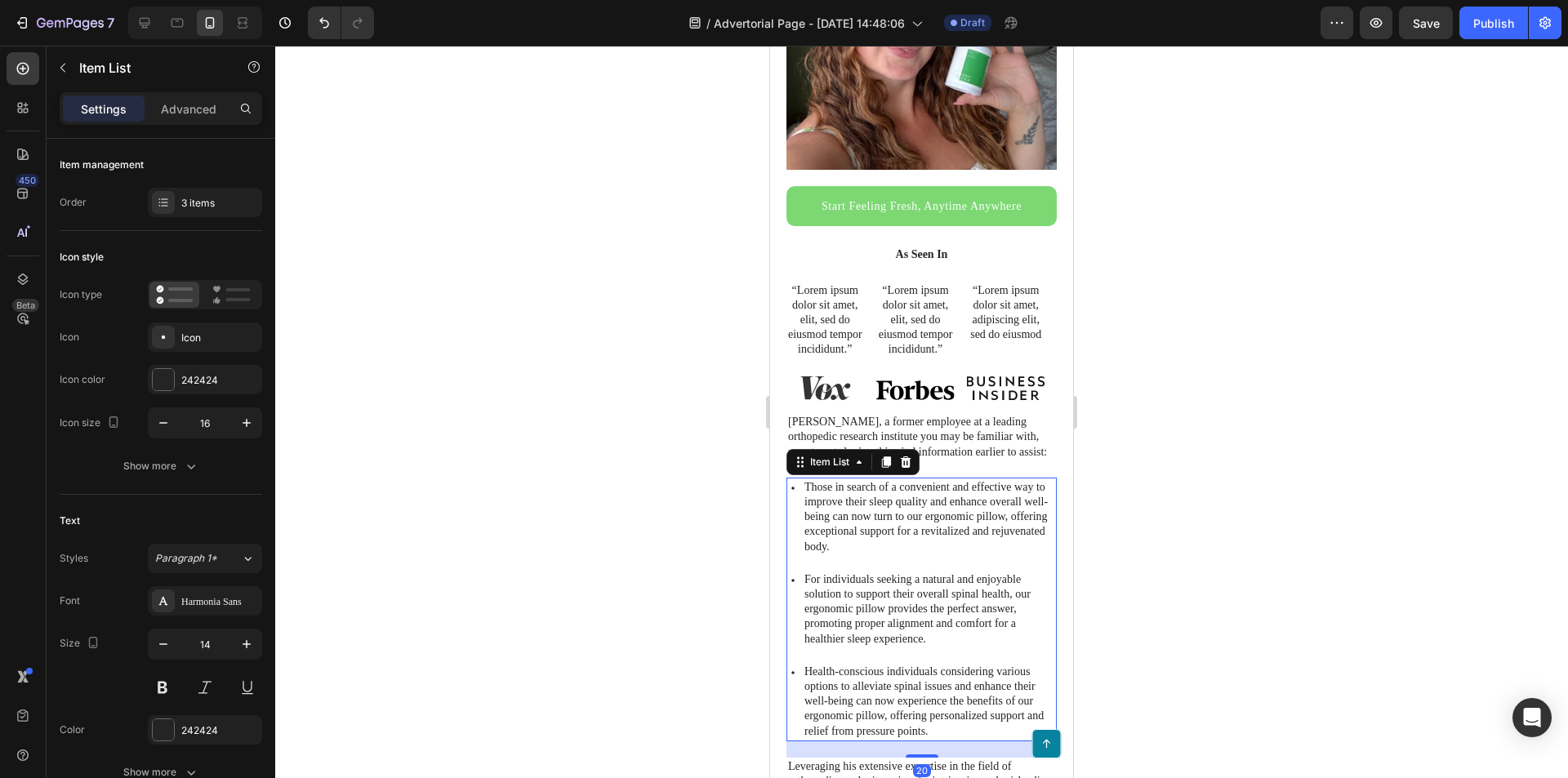
scroll to position [409, 0]
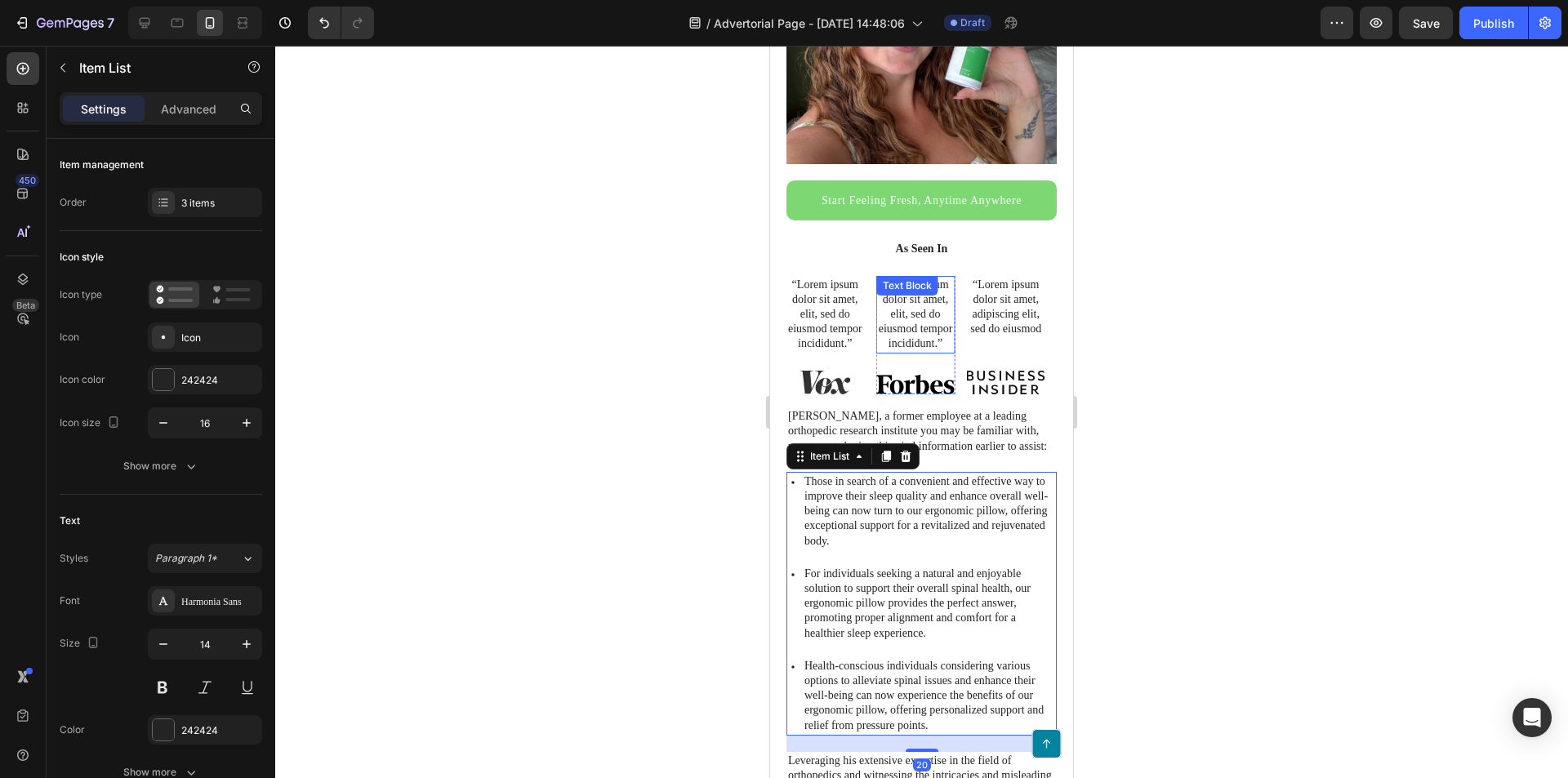
click at [922, 287] on div "“Lorem ipsum dolor sit amet, elit, sed do eiusmod tempor incididunt.” Text Block" at bounding box center [915, 314] width 79 height 78
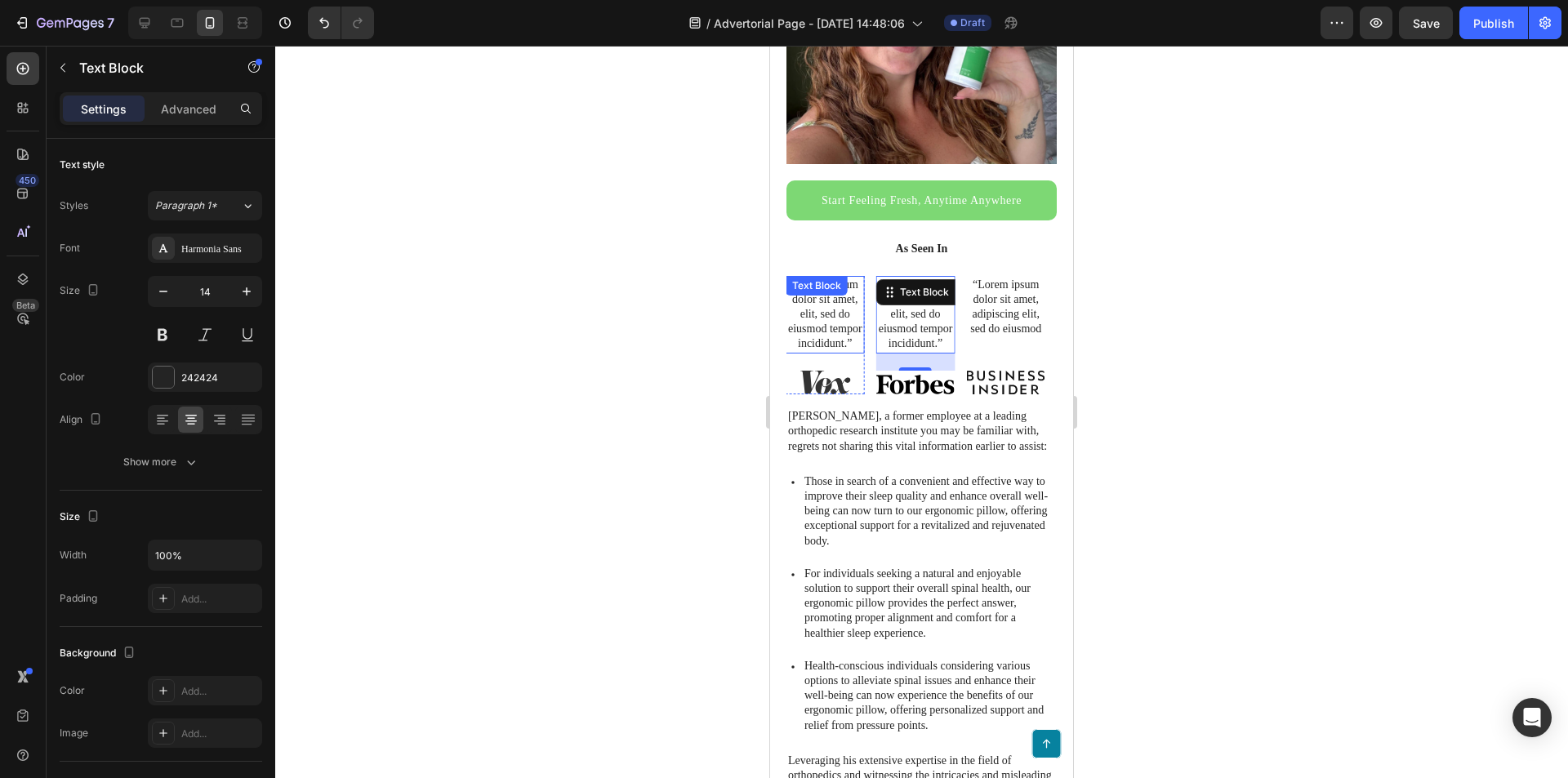
click at [835, 303] on p "“Lorem ipsum dolor sit amet, elit, sed do eiusmod tempor incididunt.”" at bounding box center [825, 314] width 76 height 74
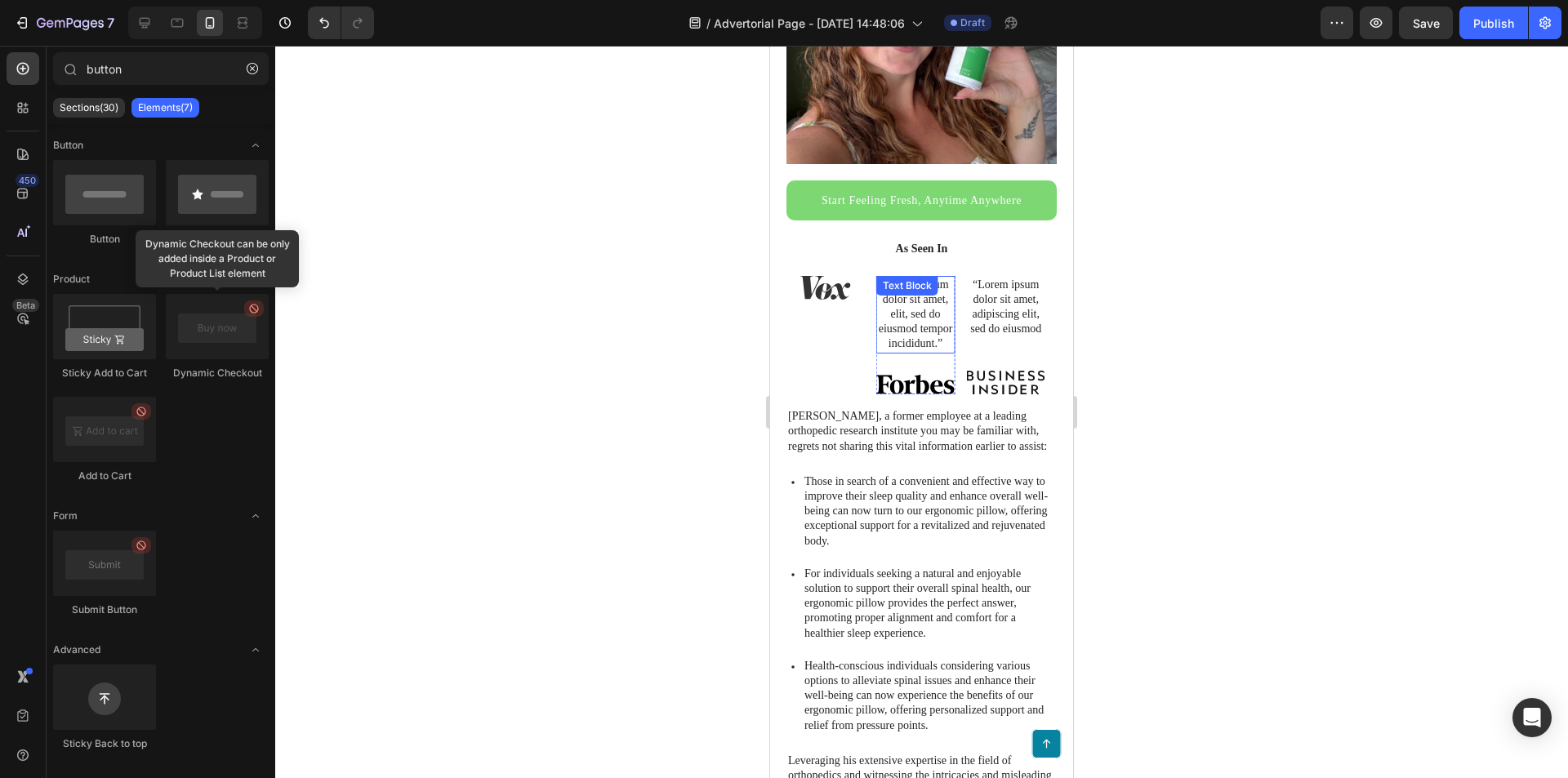
click at [904, 308] on p "“Lorem ipsum dolor sit amet, elit, sed do eiusmod tempor incididunt.”" at bounding box center [915, 314] width 76 height 74
click at [1017, 312] on p "“Lorem ipsum dolor sit amet, adipiscing elit, sed do eiusmod" at bounding box center [1005, 307] width 76 height 59
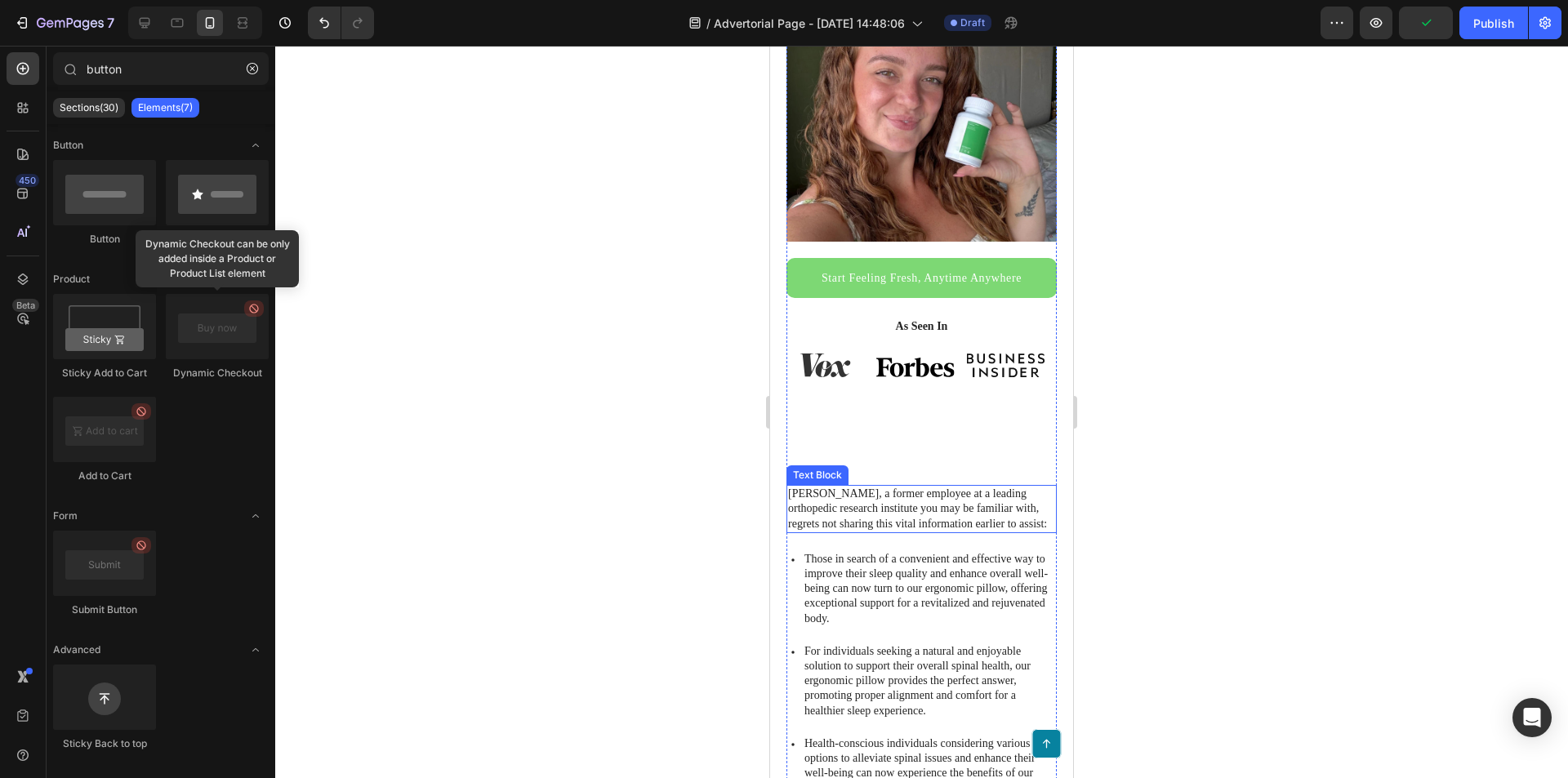
scroll to position [327, 0]
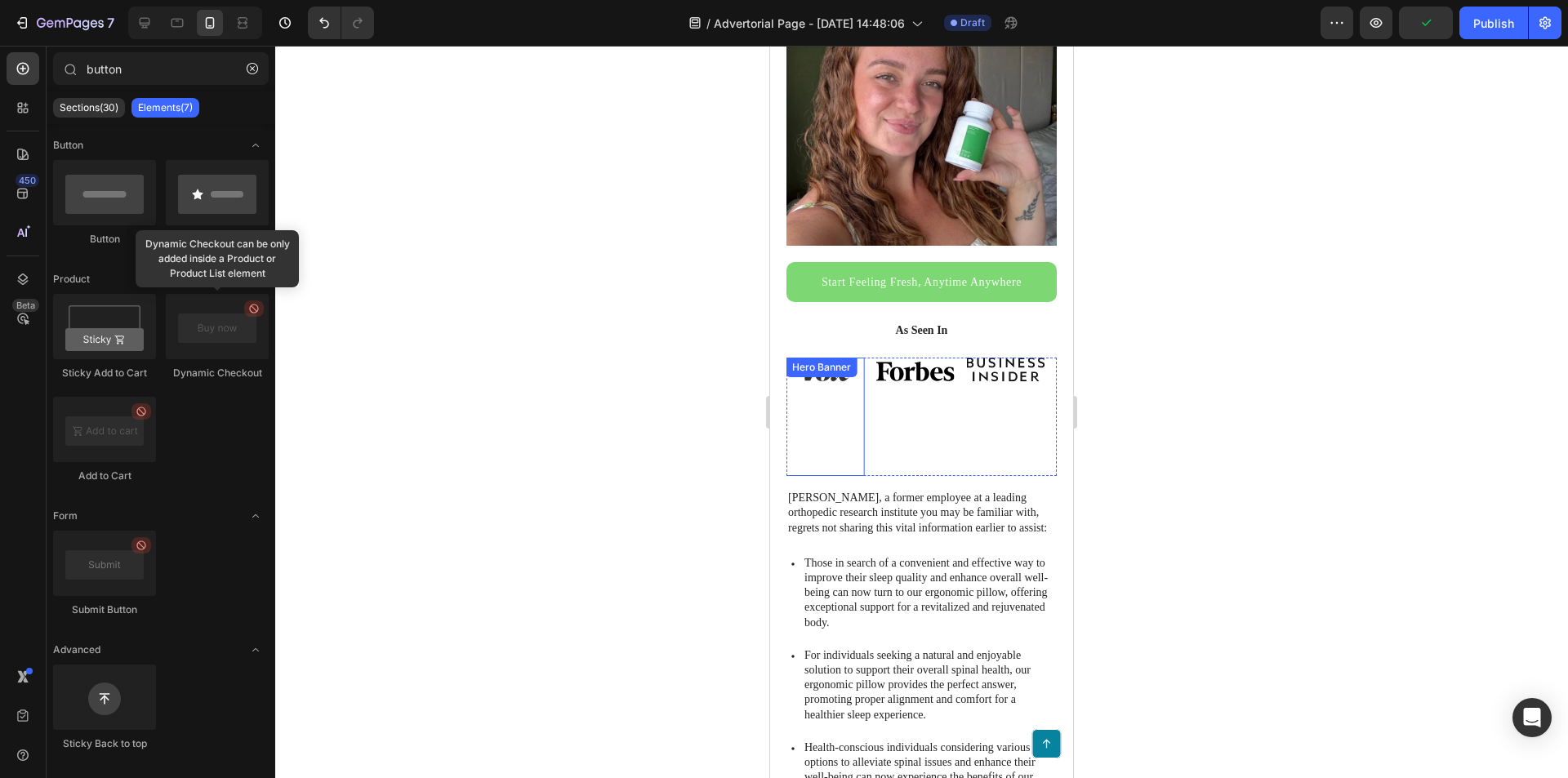
click at [837, 363] on img at bounding box center [825, 369] width 79 height 24
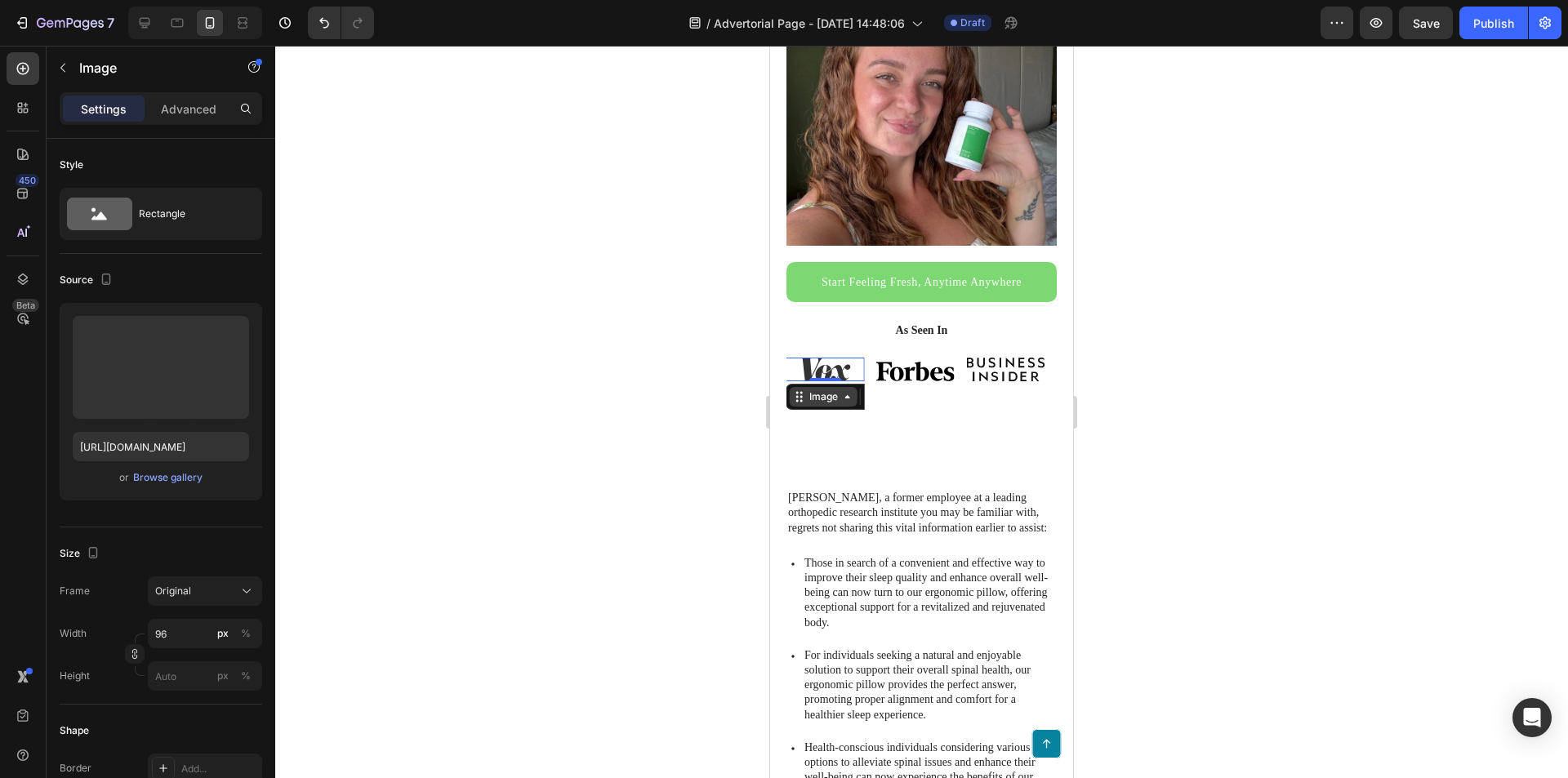
click at [819, 389] on div "Image" at bounding box center [823, 397] width 35 height 15
click at [836, 389] on div "Image" at bounding box center [823, 397] width 35 height 15
drag, startPoint x: 834, startPoint y: 385, endPoint x: 1391, endPoint y: 434, distance: 559.2
click at [834, 389] on div "Image" at bounding box center [823, 397] width 35 height 15
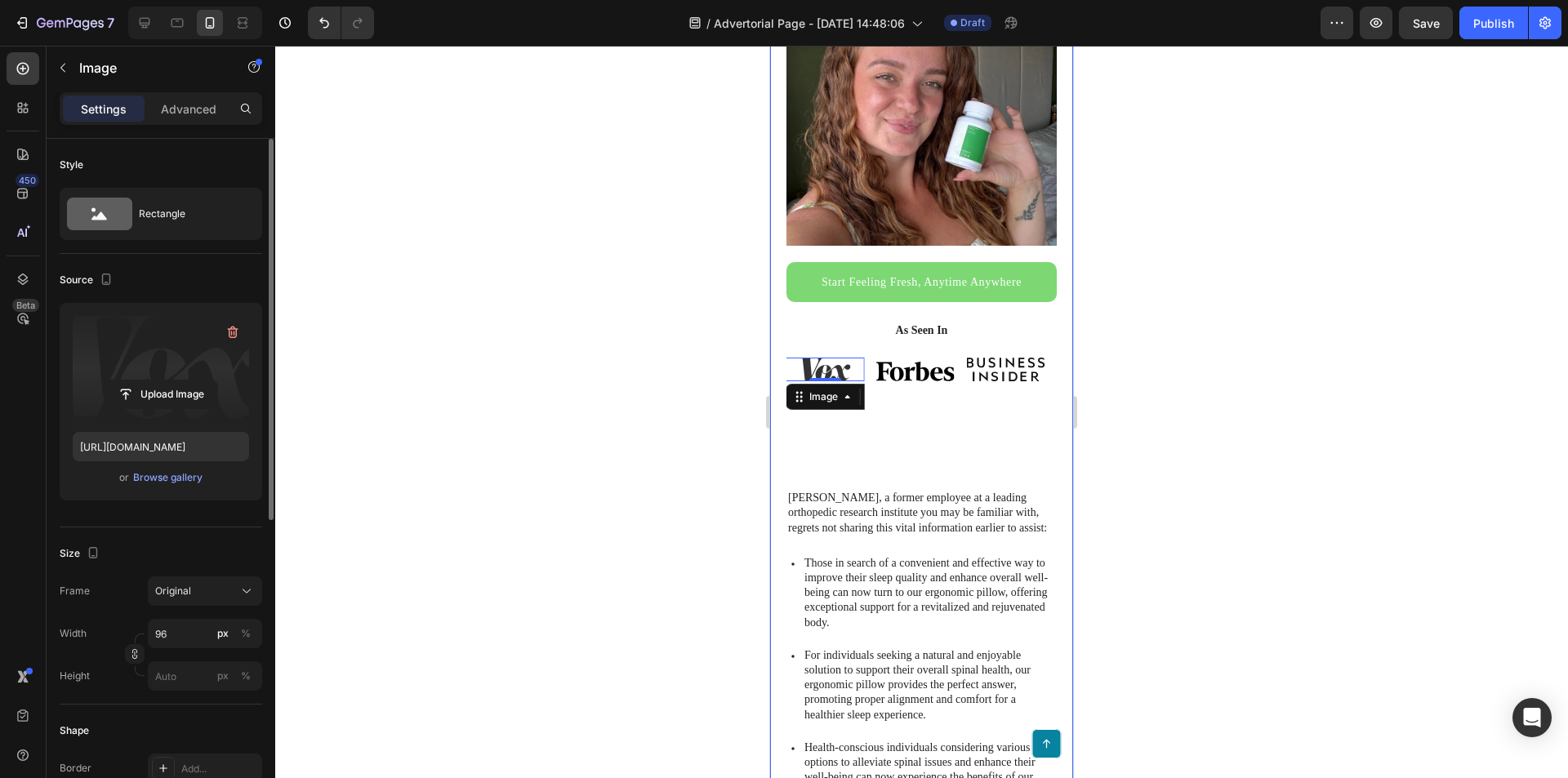
click at [94, 338] on label at bounding box center [160, 367] width 176 height 103
click at [104, 380] on input "file" at bounding box center [160, 394] width 113 height 28
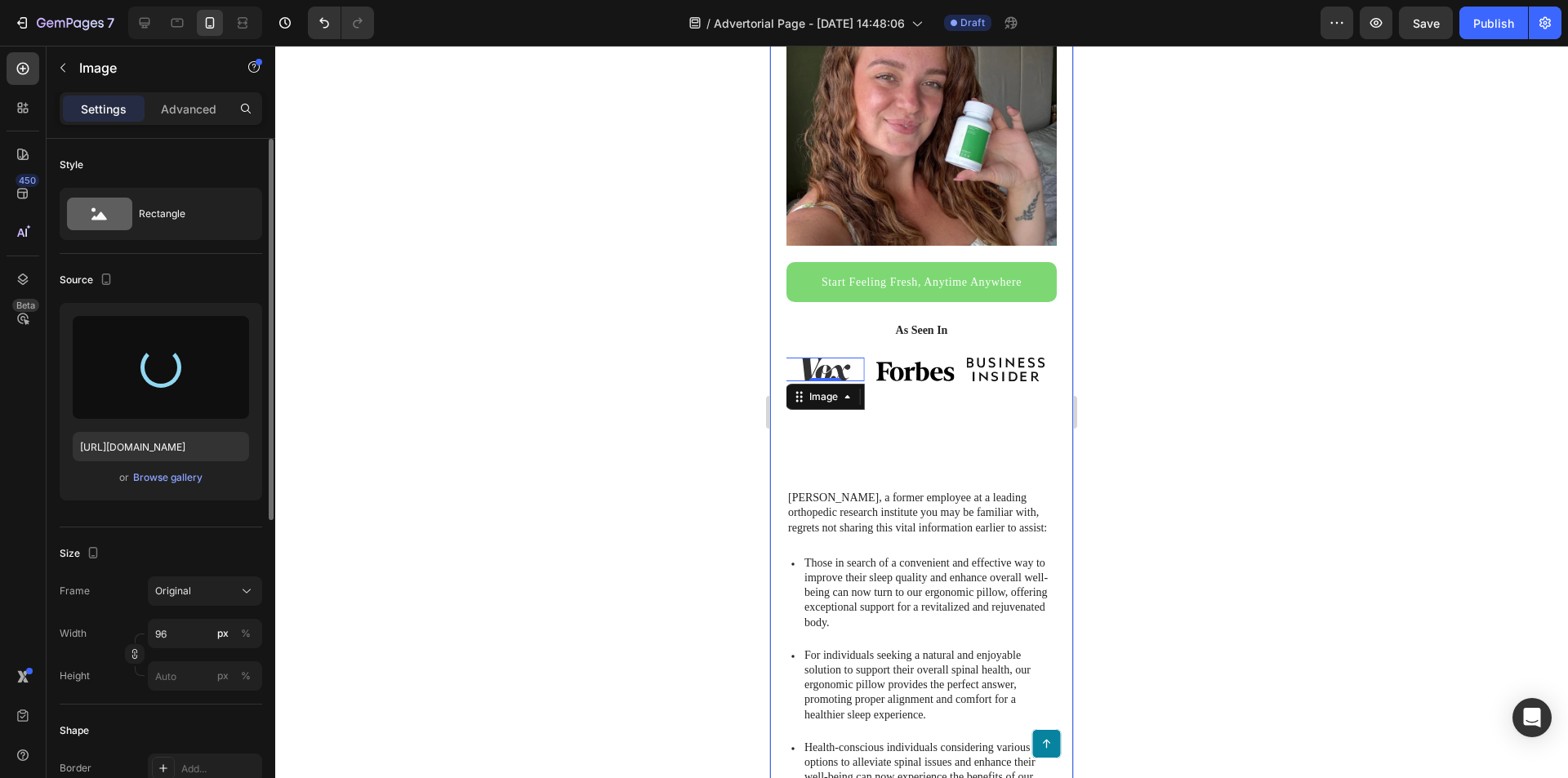
type input "[URL][DOMAIN_NAME]"
click at [942, 365] on img at bounding box center [915, 369] width 79 height 24
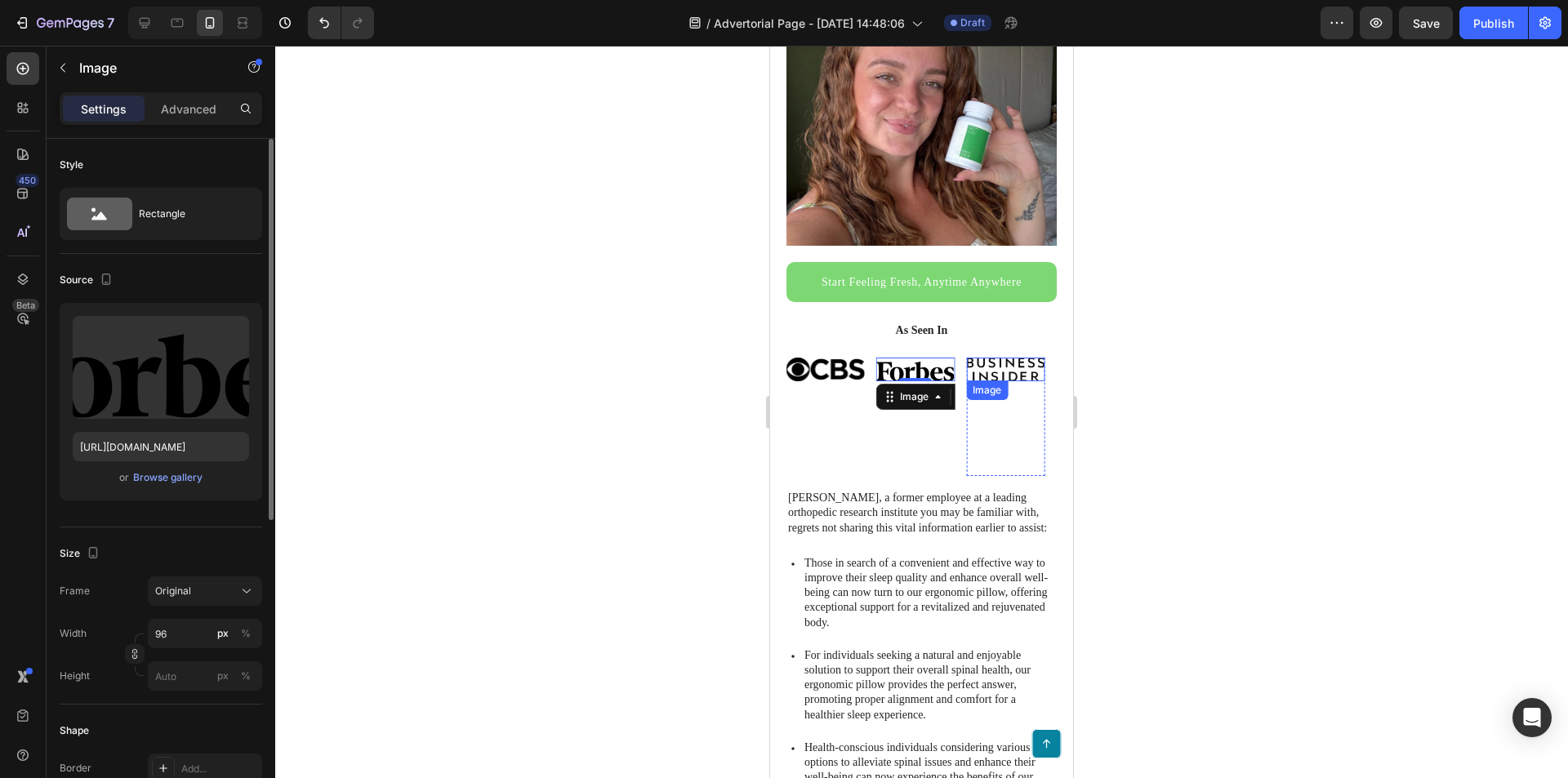
click at [999, 361] on img at bounding box center [1006, 369] width 79 height 24
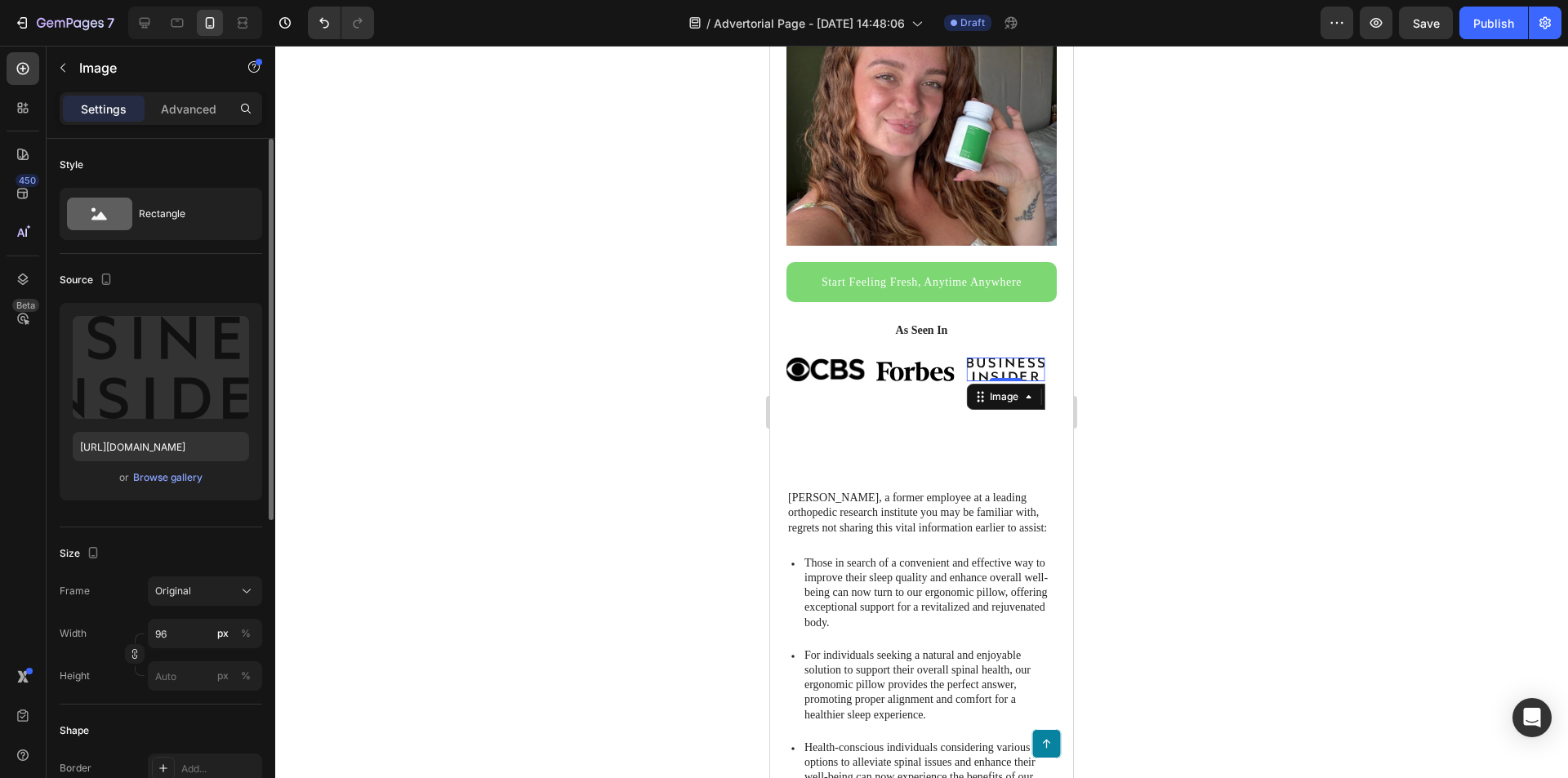
click at [1008, 358] on img at bounding box center [1006, 369] width 79 height 24
click at [165, 477] on div "Browse gallery" at bounding box center [167, 478] width 69 height 15
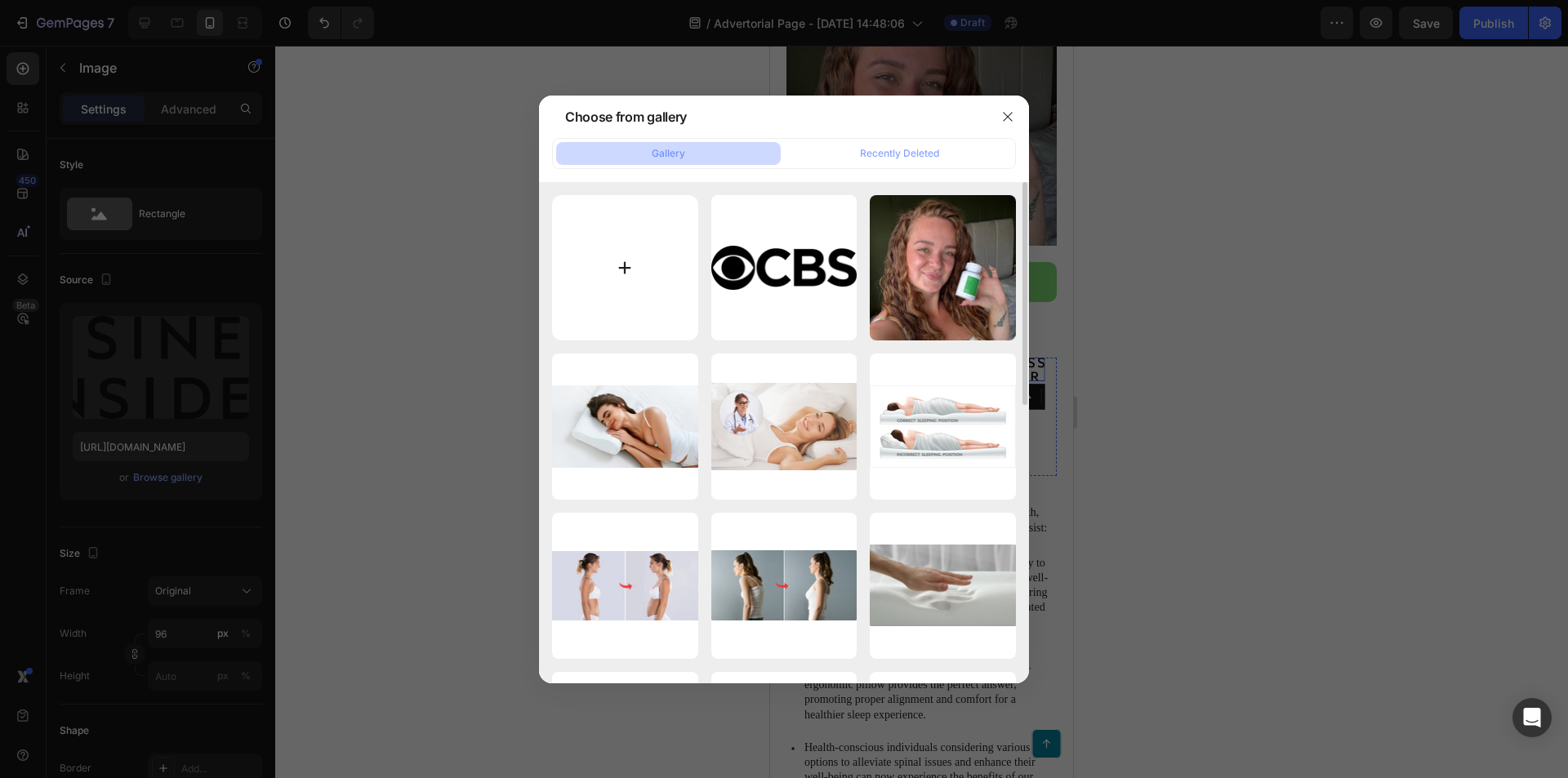
click at [609, 247] on input "file" at bounding box center [625, 268] width 146 height 146
type input "C:\fakepath\people.png"
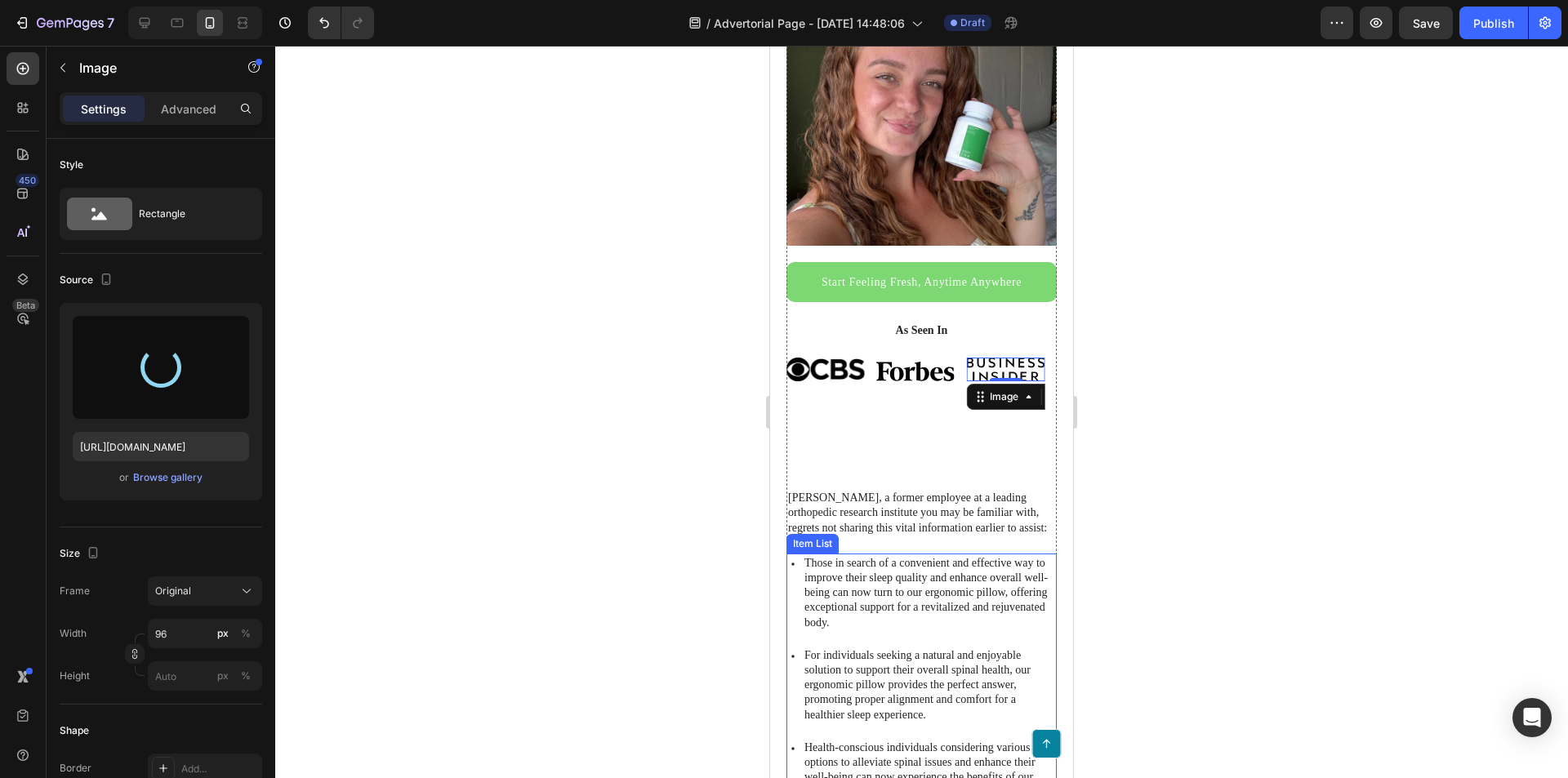
type input "[URL][DOMAIN_NAME]"
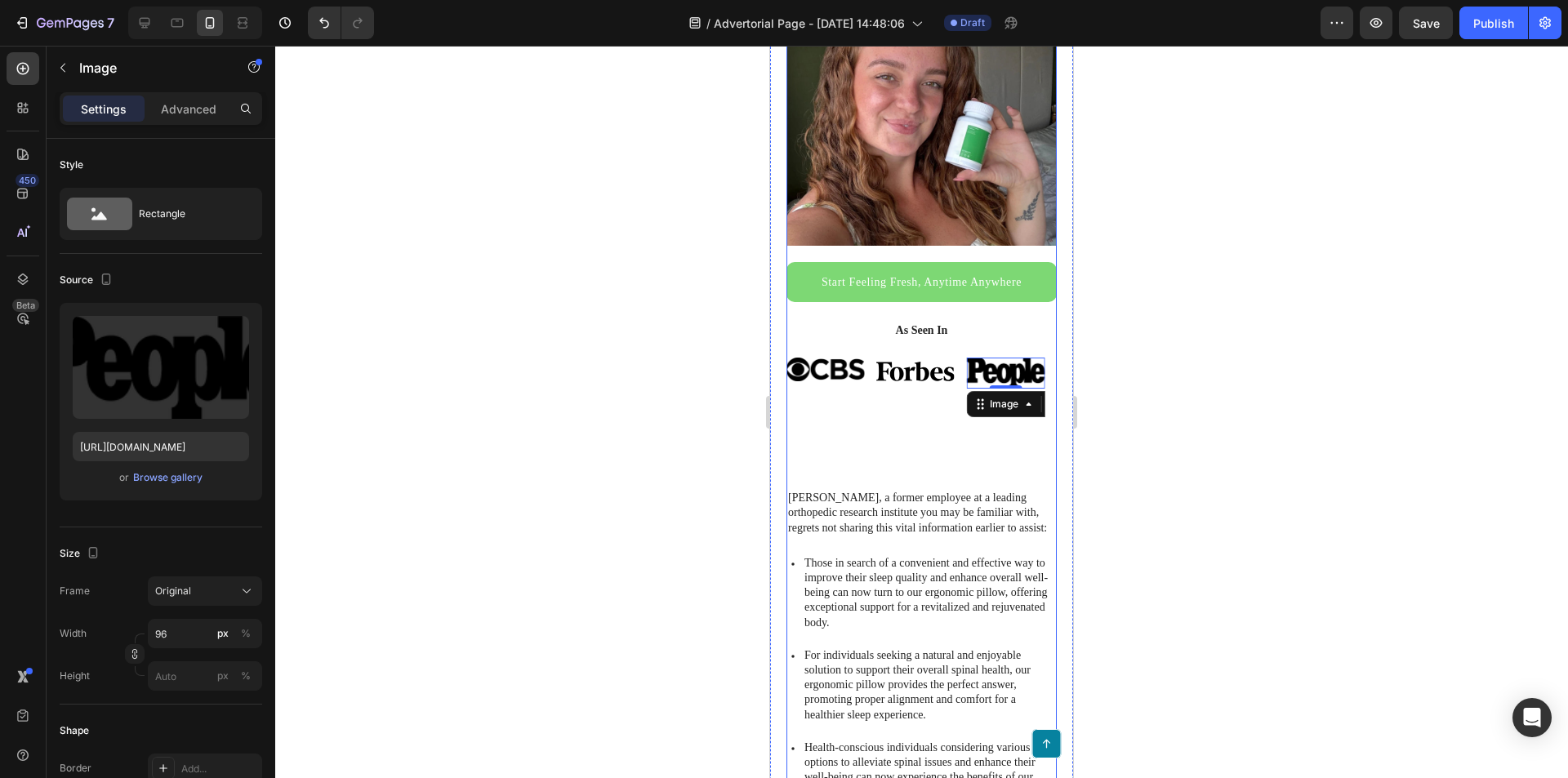
click at [909, 410] on div "Image" at bounding box center [915, 417] width 79 height 119
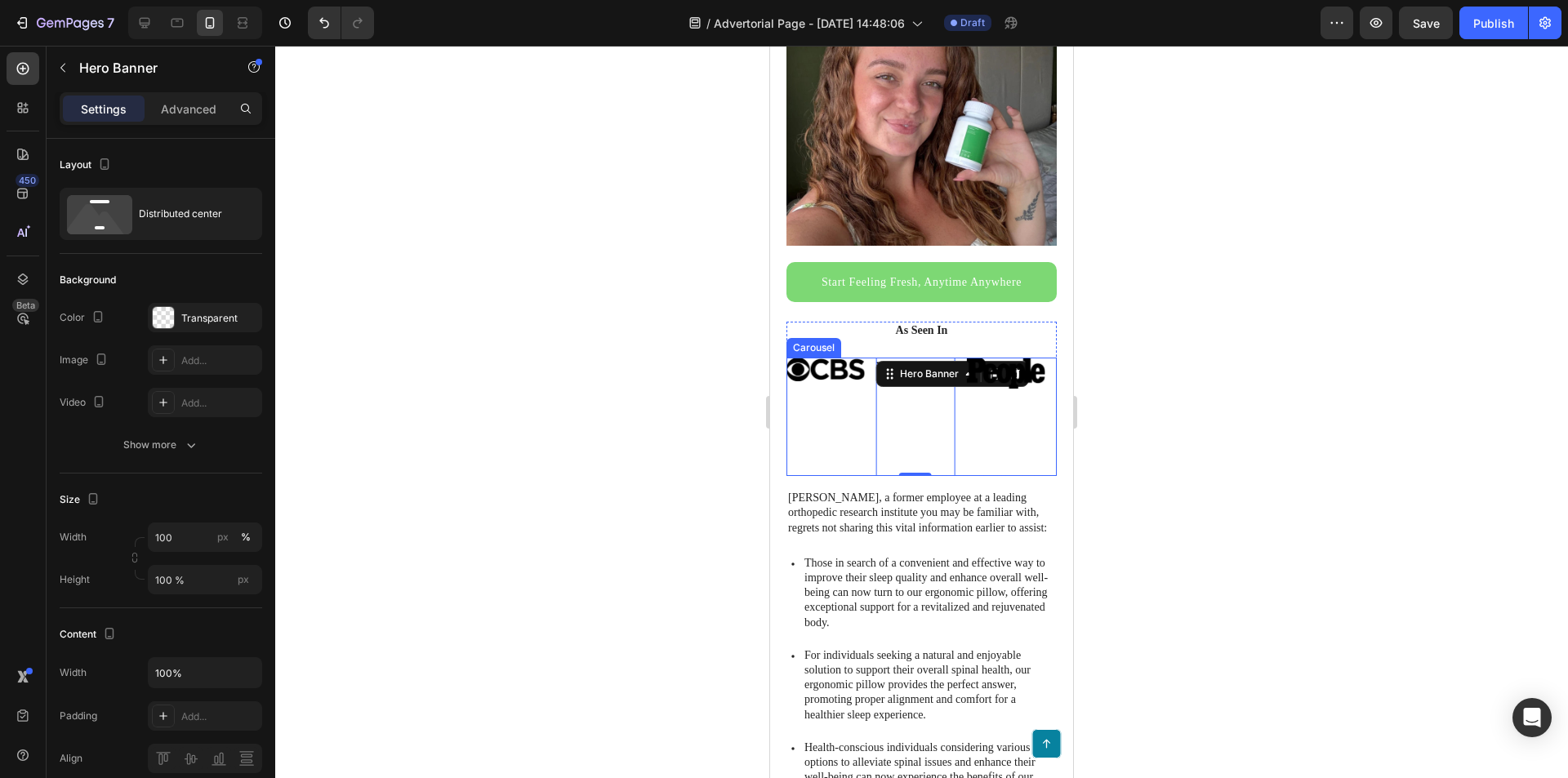
click at [848, 425] on div "Image" at bounding box center [825, 417] width 79 height 119
click at [950, 516] on p "[PERSON_NAME], a former employee at a leading orthopedic research institute you…" at bounding box center [922, 513] width 267 height 45
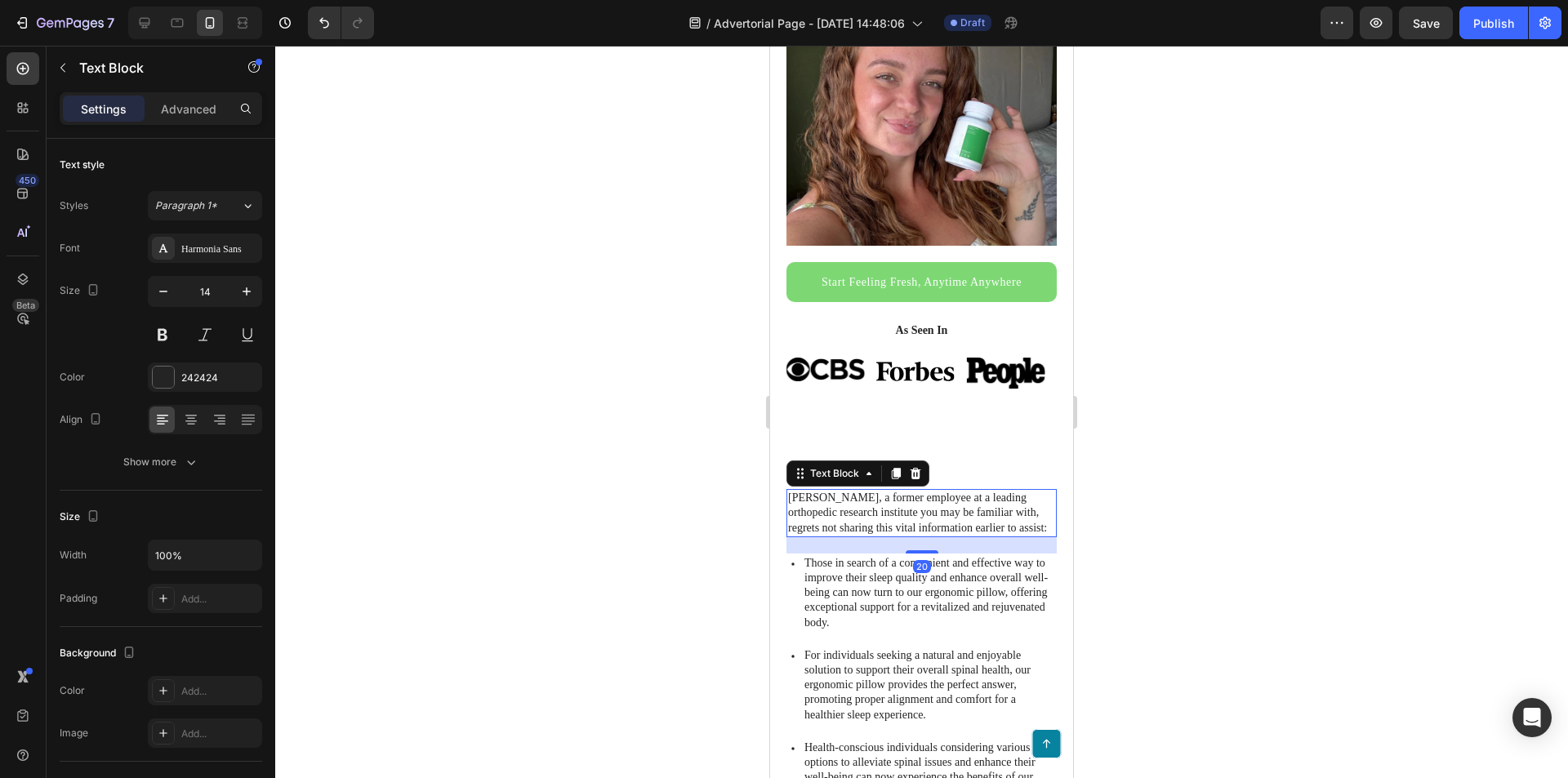
click at [965, 430] on div "Image Hero Banner Image Hero Banner “Lorem ipsum dolor sit amet, elit, sed do e…" at bounding box center [921, 417] width 270 height 119
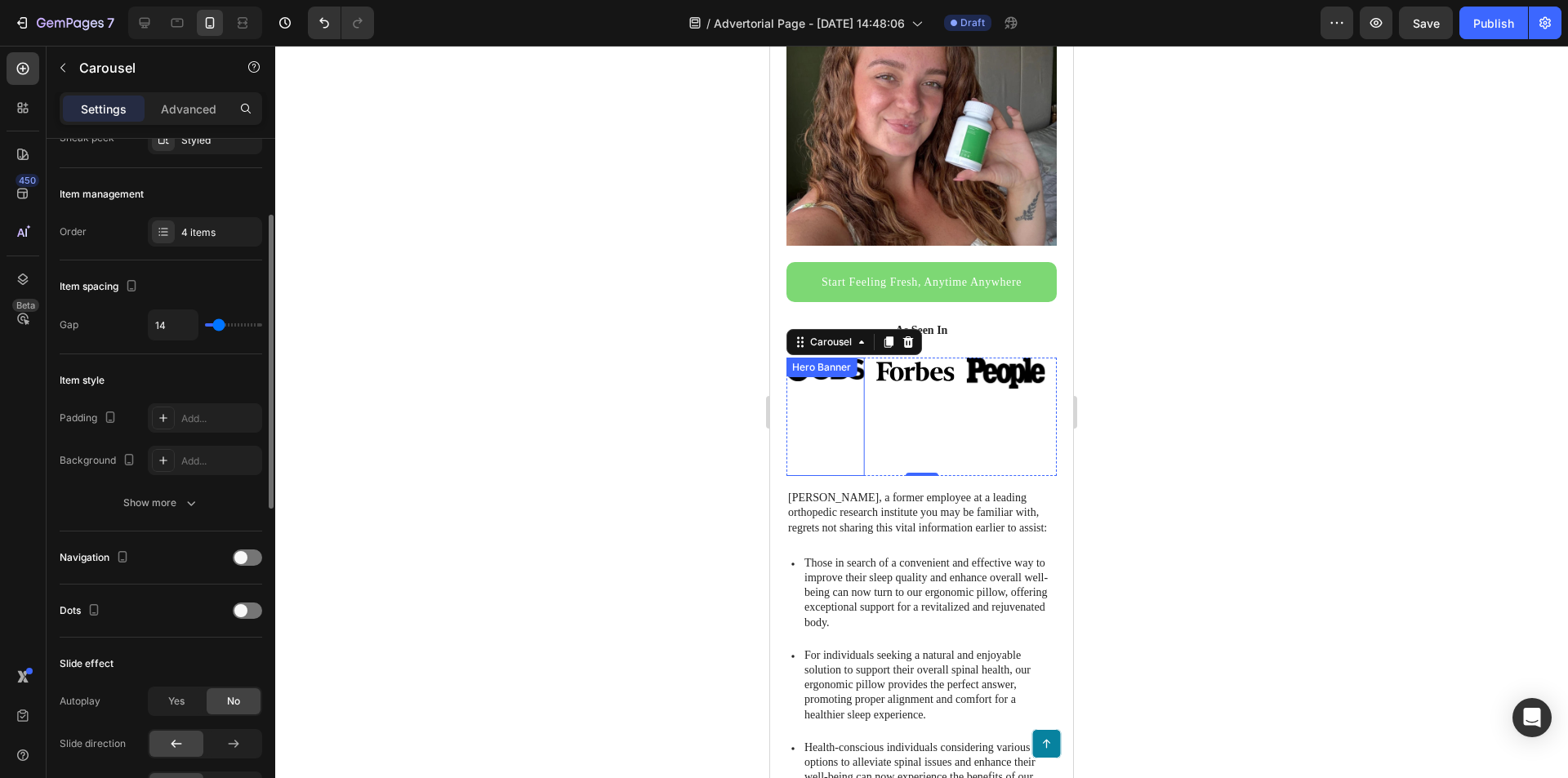
scroll to position [0, 0]
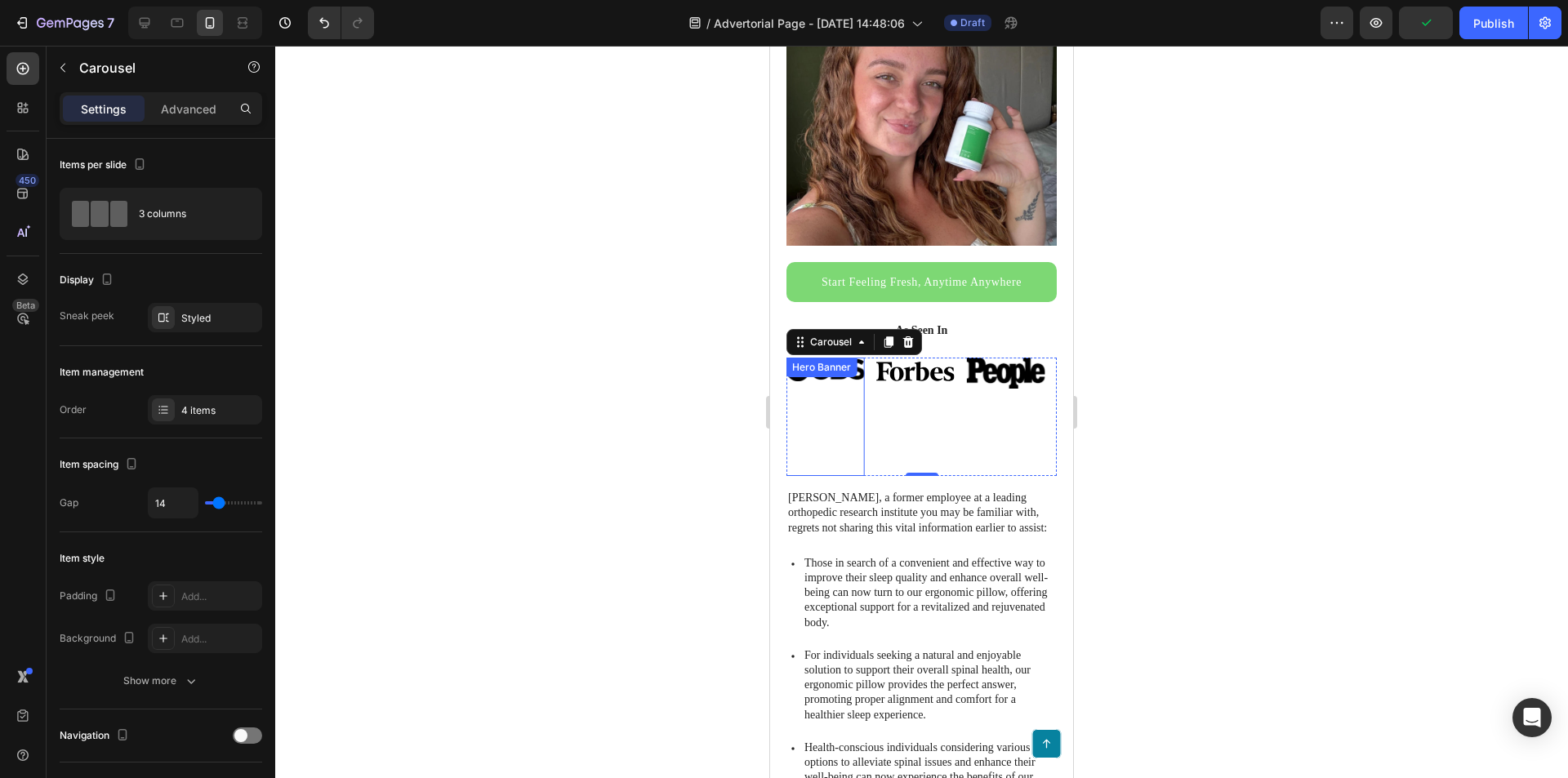
click at [850, 420] on div "Image" at bounding box center [825, 417] width 79 height 119
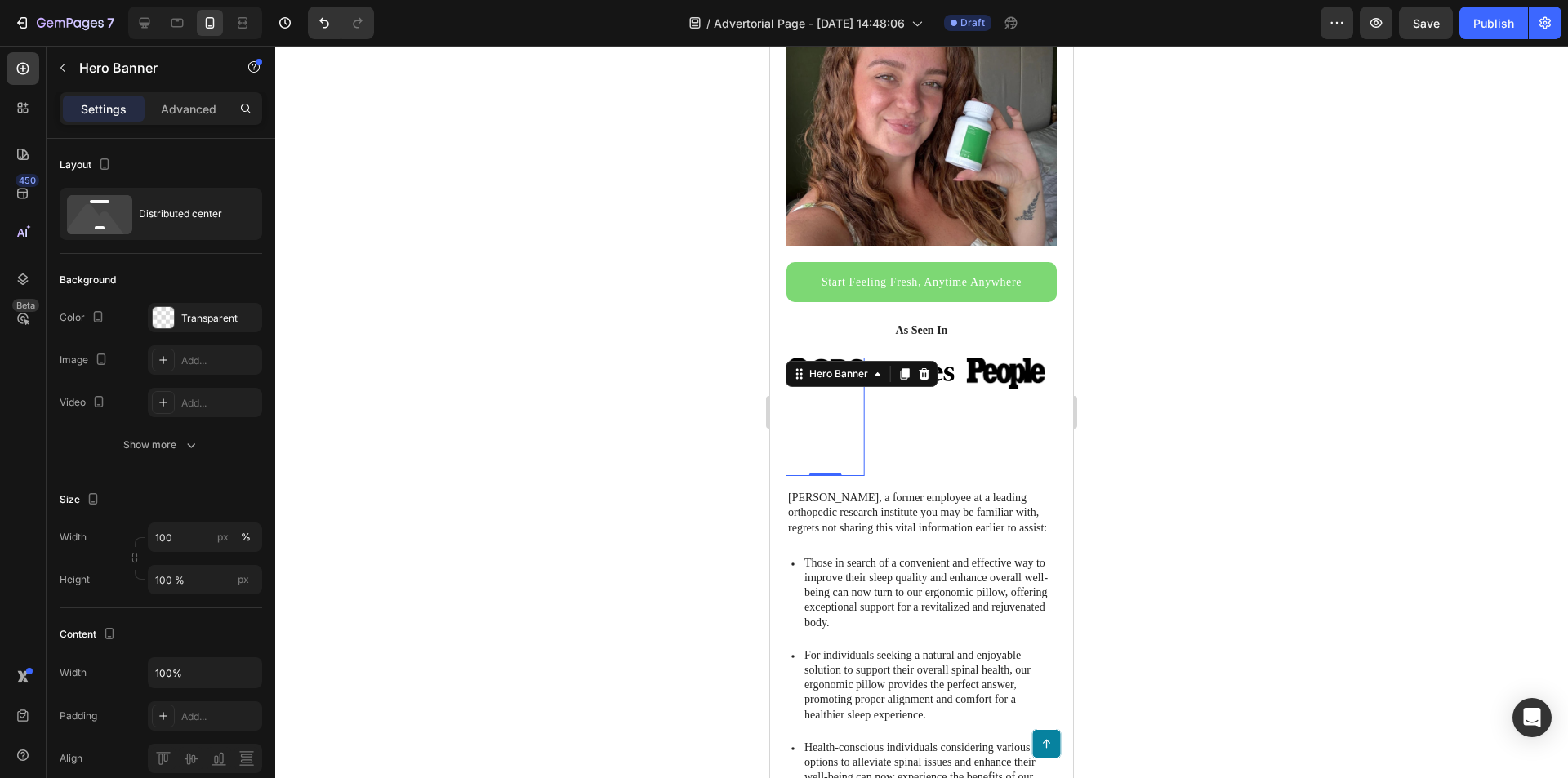
click at [823, 435] on div "Image" at bounding box center [825, 417] width 79 height 119
click at [855, 496] on p "[PERSON_NAME], a former employee at a leading orthopedic research institute you…" at bounding box center [922, 513] width 267 height 45
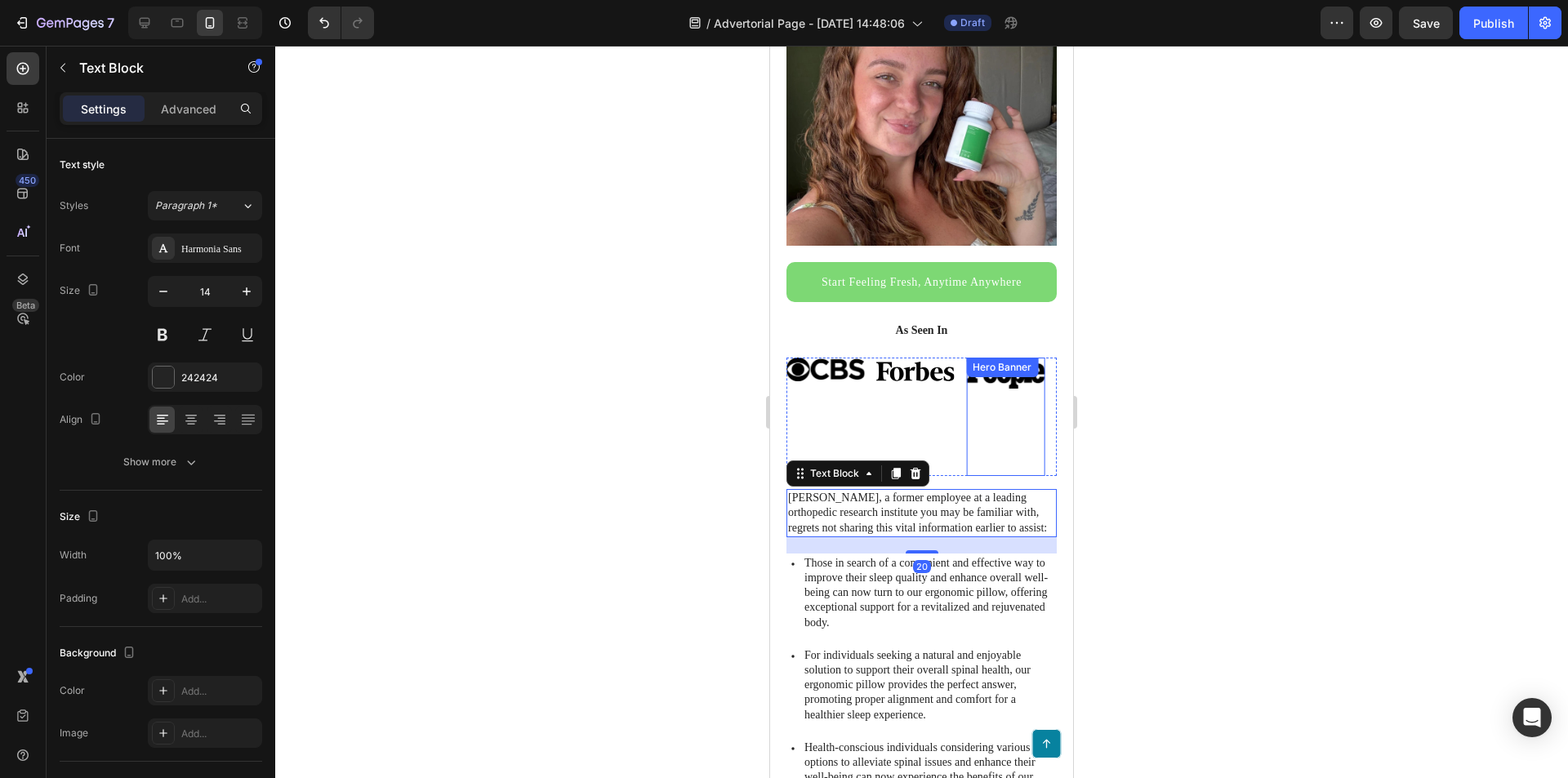
click at [1026, 423] on div "Image" at bounding box center [1005, 417] width 79 height 119
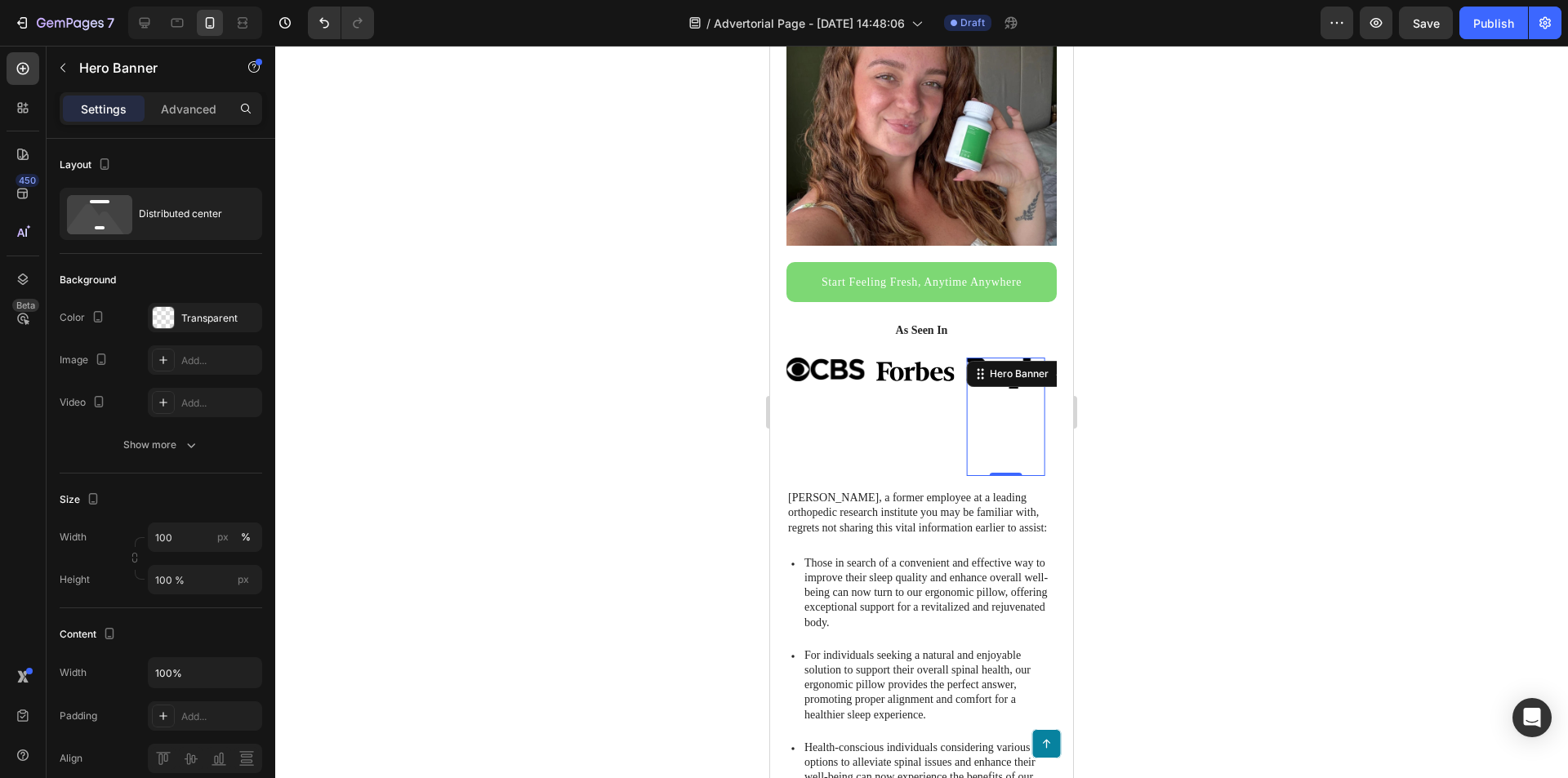
click at [1015, 423] on div "Image" at bounding box center [1005, 417] width 79 height 119
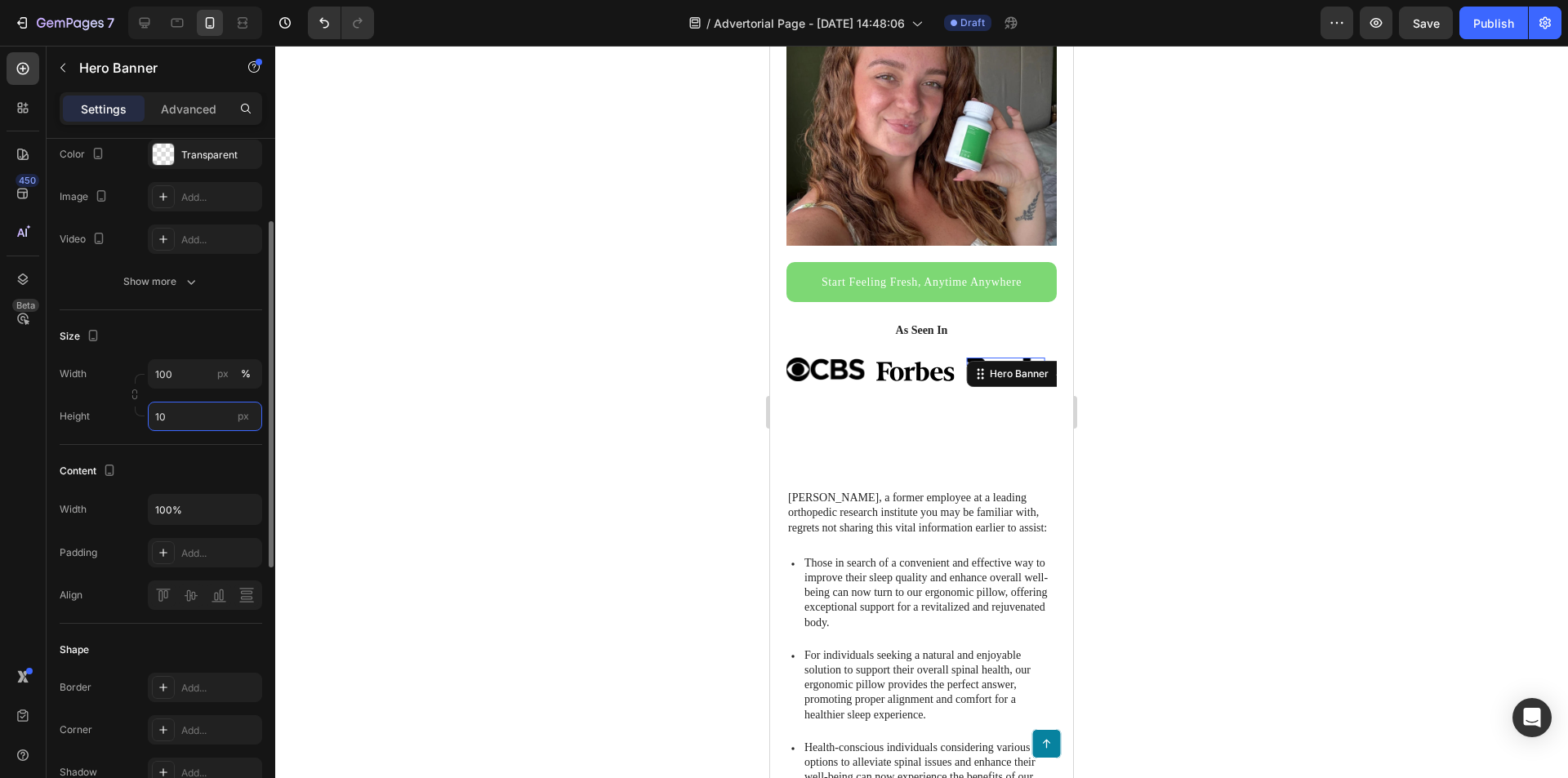
type input "10"
click at [225, 456] on div "Content Width 100% Padding Add... Align" at bounding box center [160, 535] width 202 height 179
click at [924, 417] on div "Image" at bounding box center [915, 417] width 79 height 119
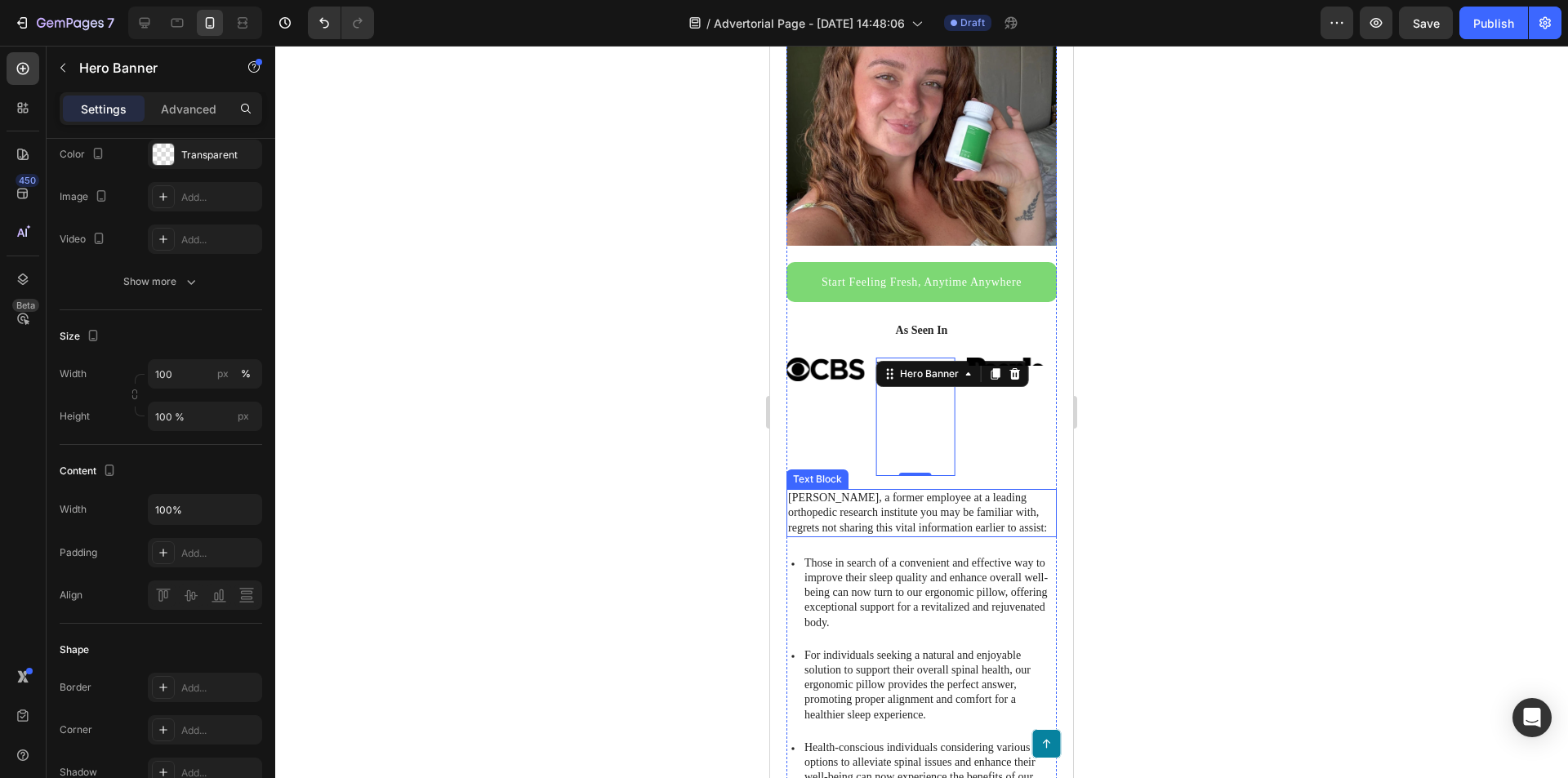
click at [952, 502] on p "[PERSON_NAME], a former employee at a leading orthopedic research institute you…" at bounding box center [922, 513] width 267 height 45
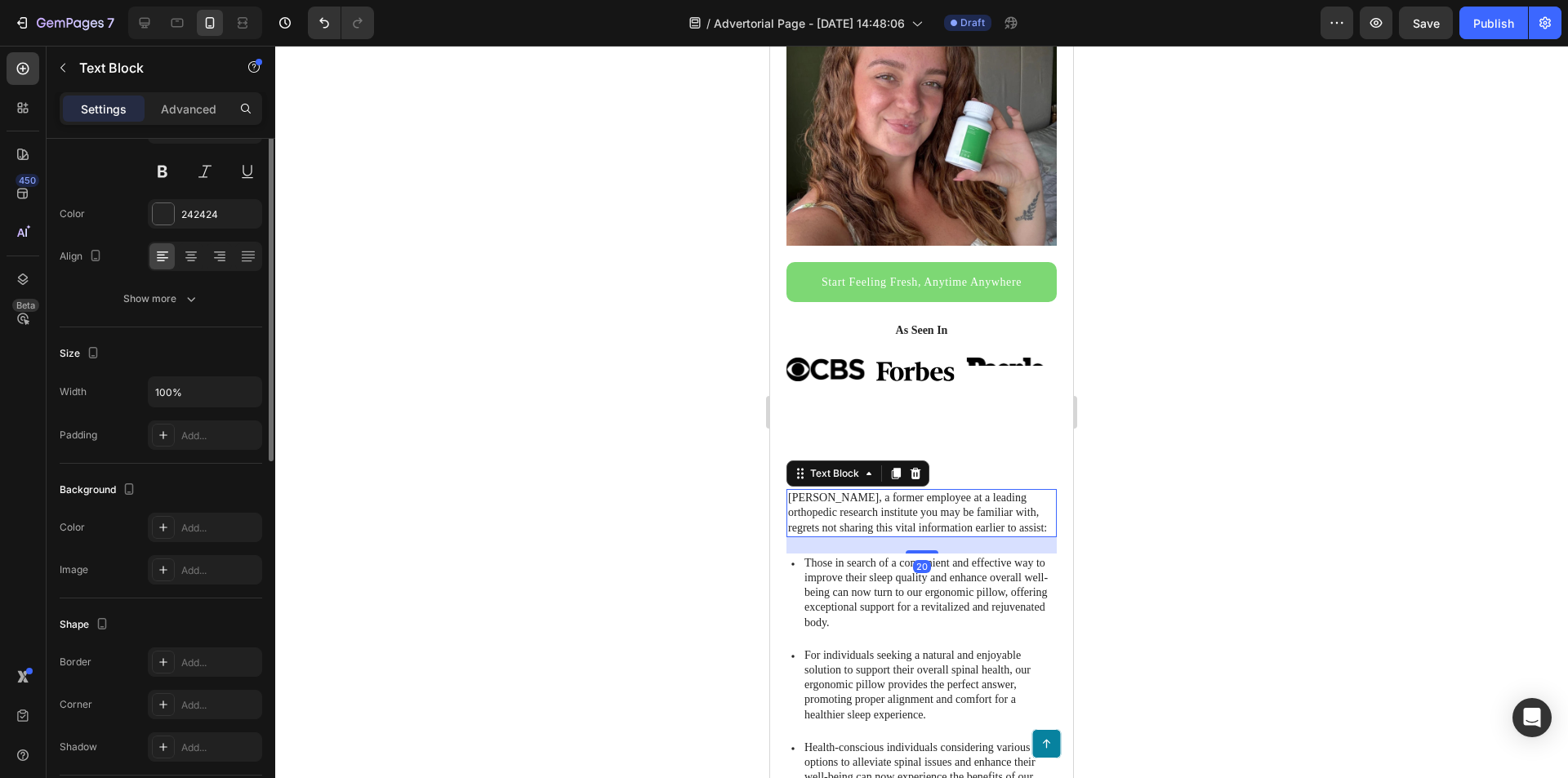
scroll to position [0, 0]
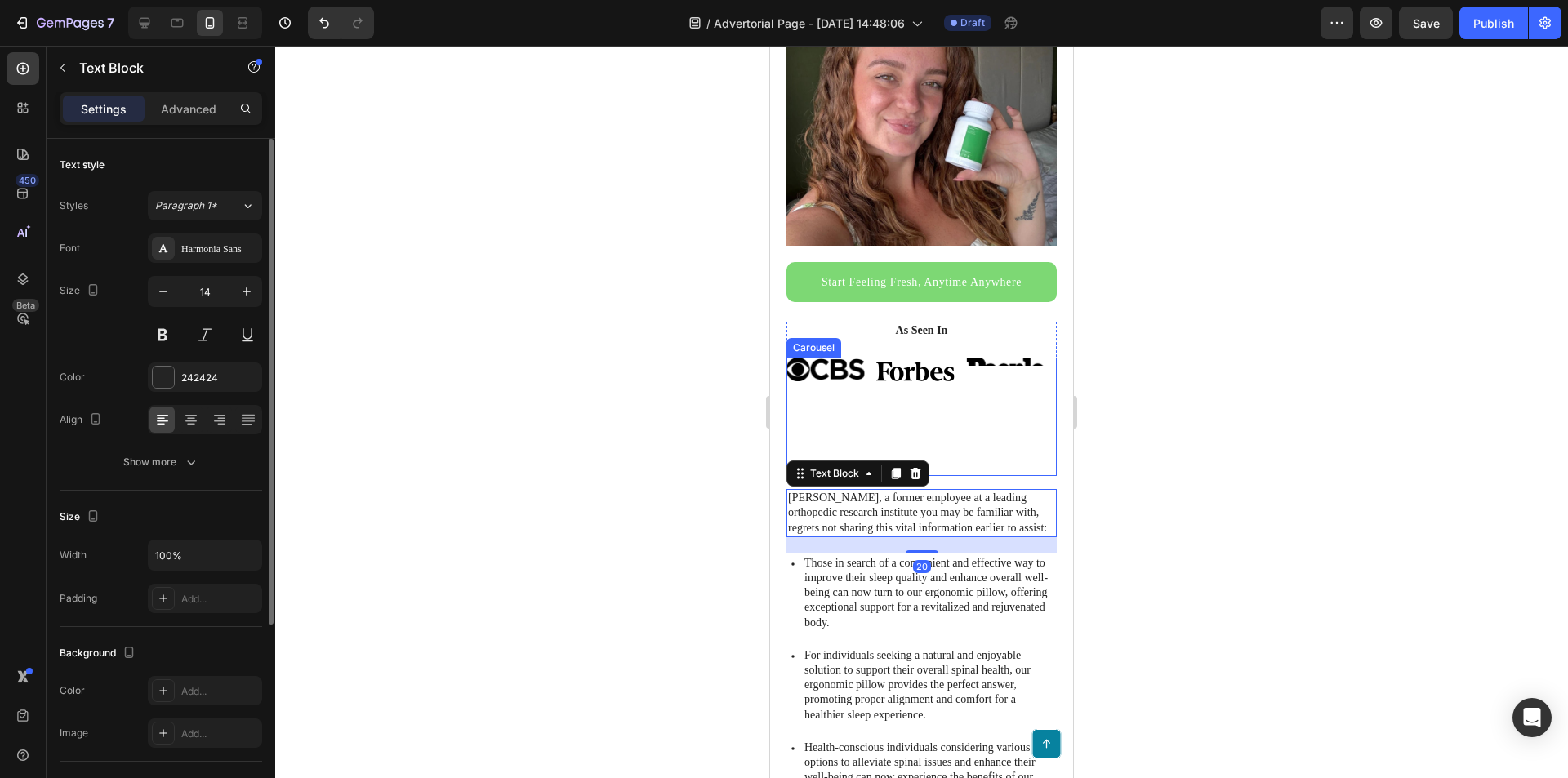
click at [998, 365] on div "Image Hero Banner" at bounding box center [1005, 417] width 79 height 119
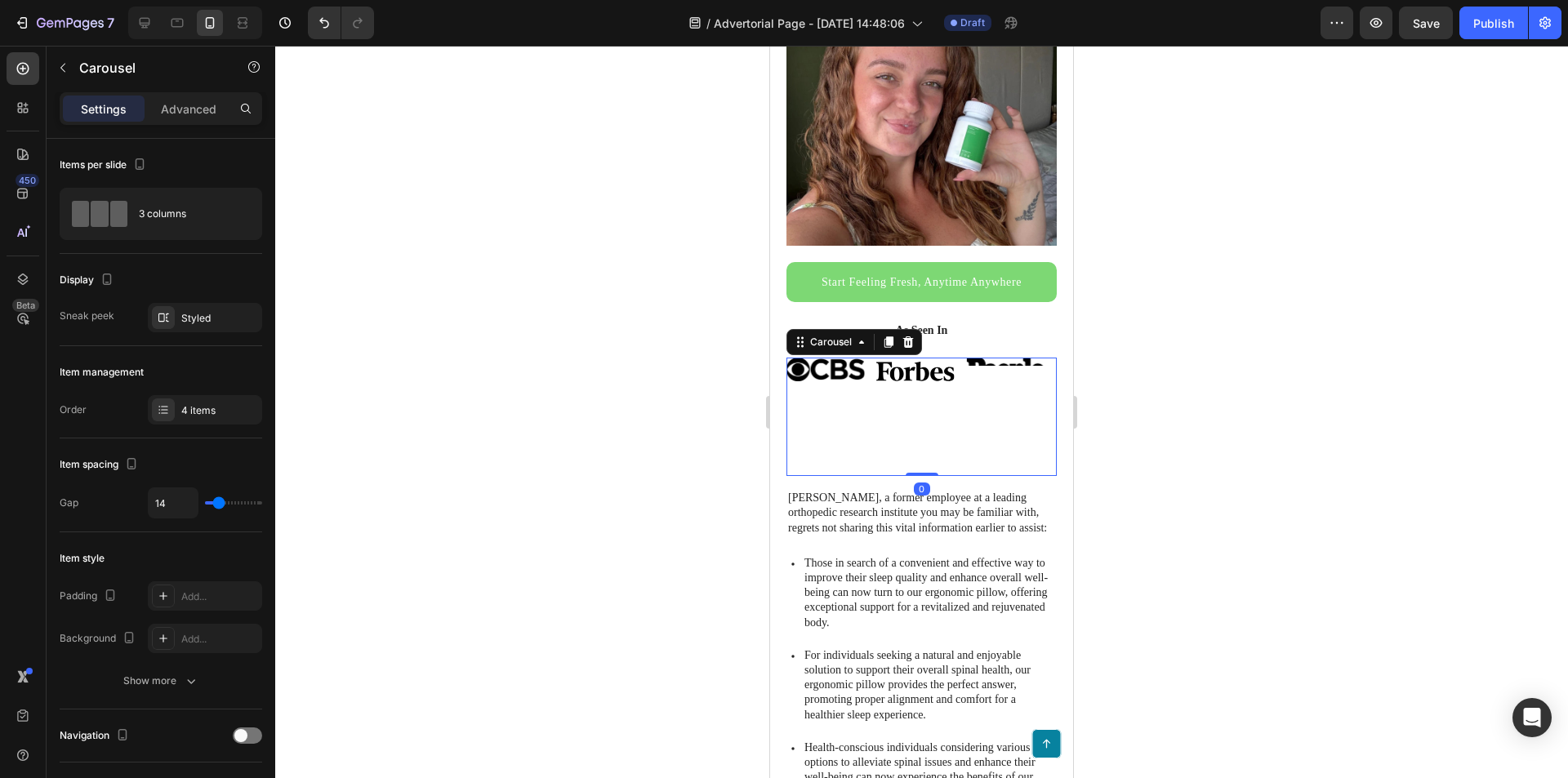
click at [1001, 358] on div "Image Hero Banner" at bounding box center [1005, 417] width 79 height 119
click at [995, 358] on div "Image Hero Banner" at bounding box center [1005, 417] width 79 height 119
click at [985, 358] on img at bounding box center [1006, 374] width 79 height 32
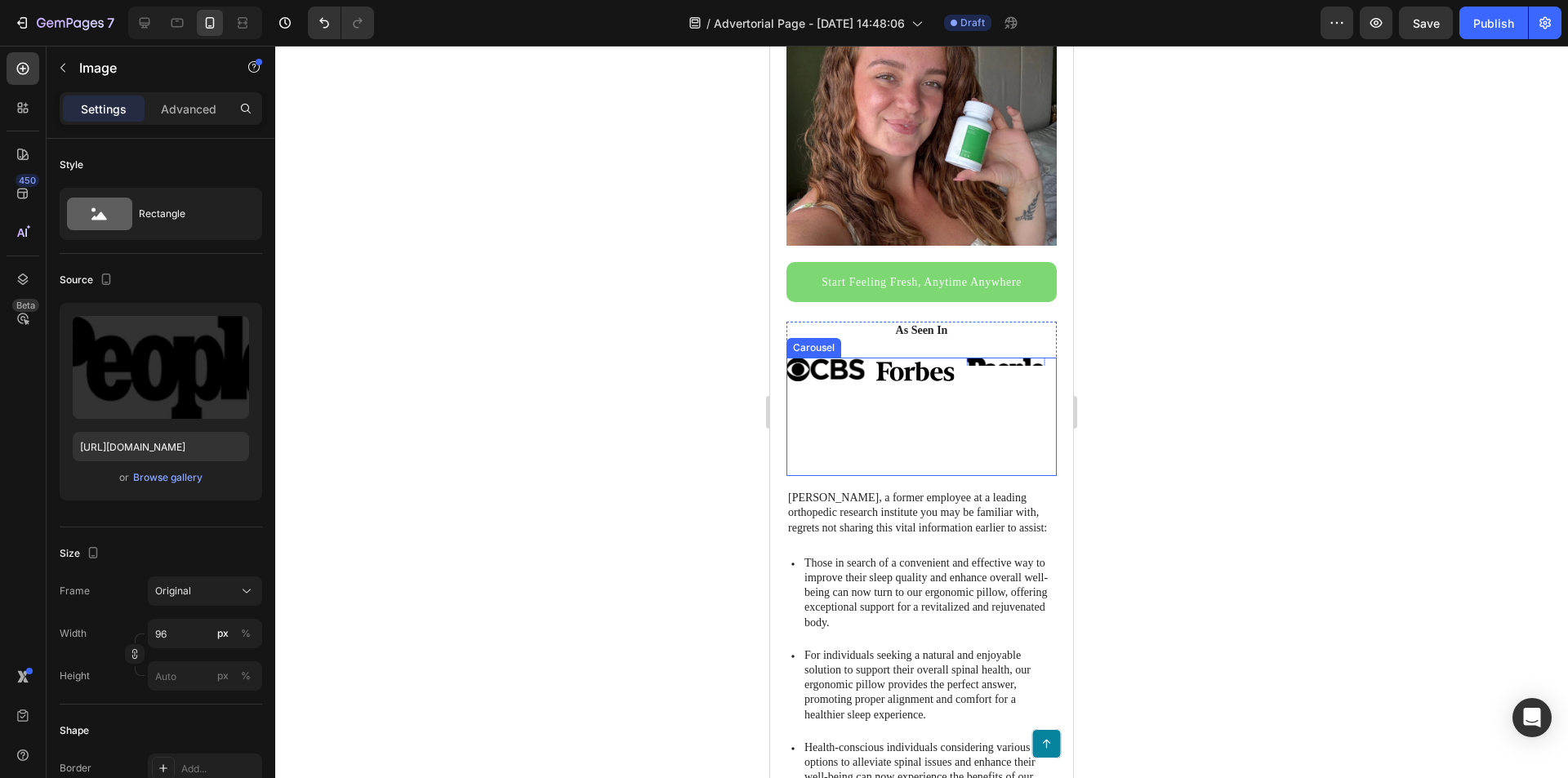
click at [1016, 389] on div "Image 0 Hero Banner" at bounding box center [1005, 417] width 79 height 119
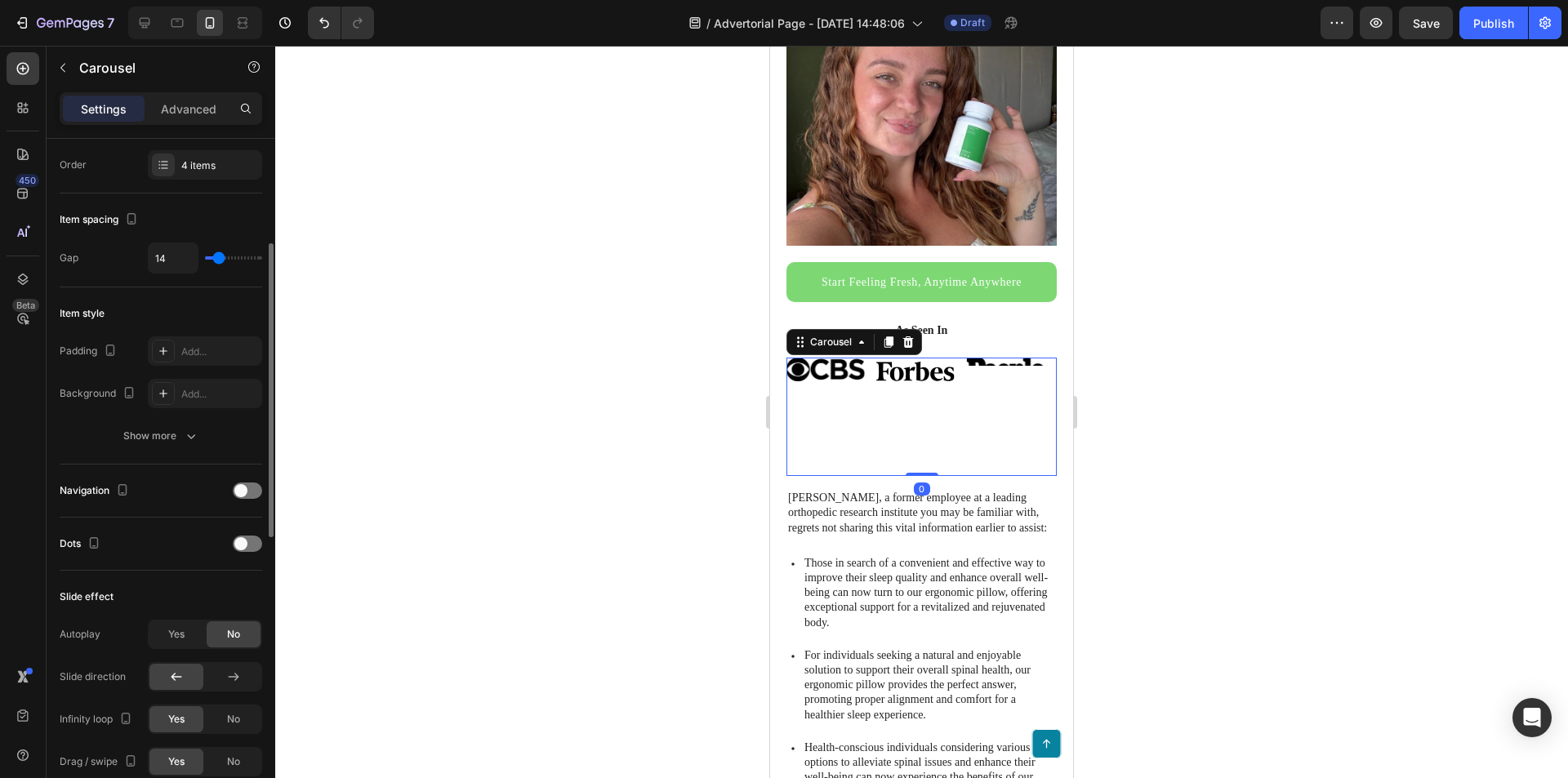
scroll to position [409, 0]
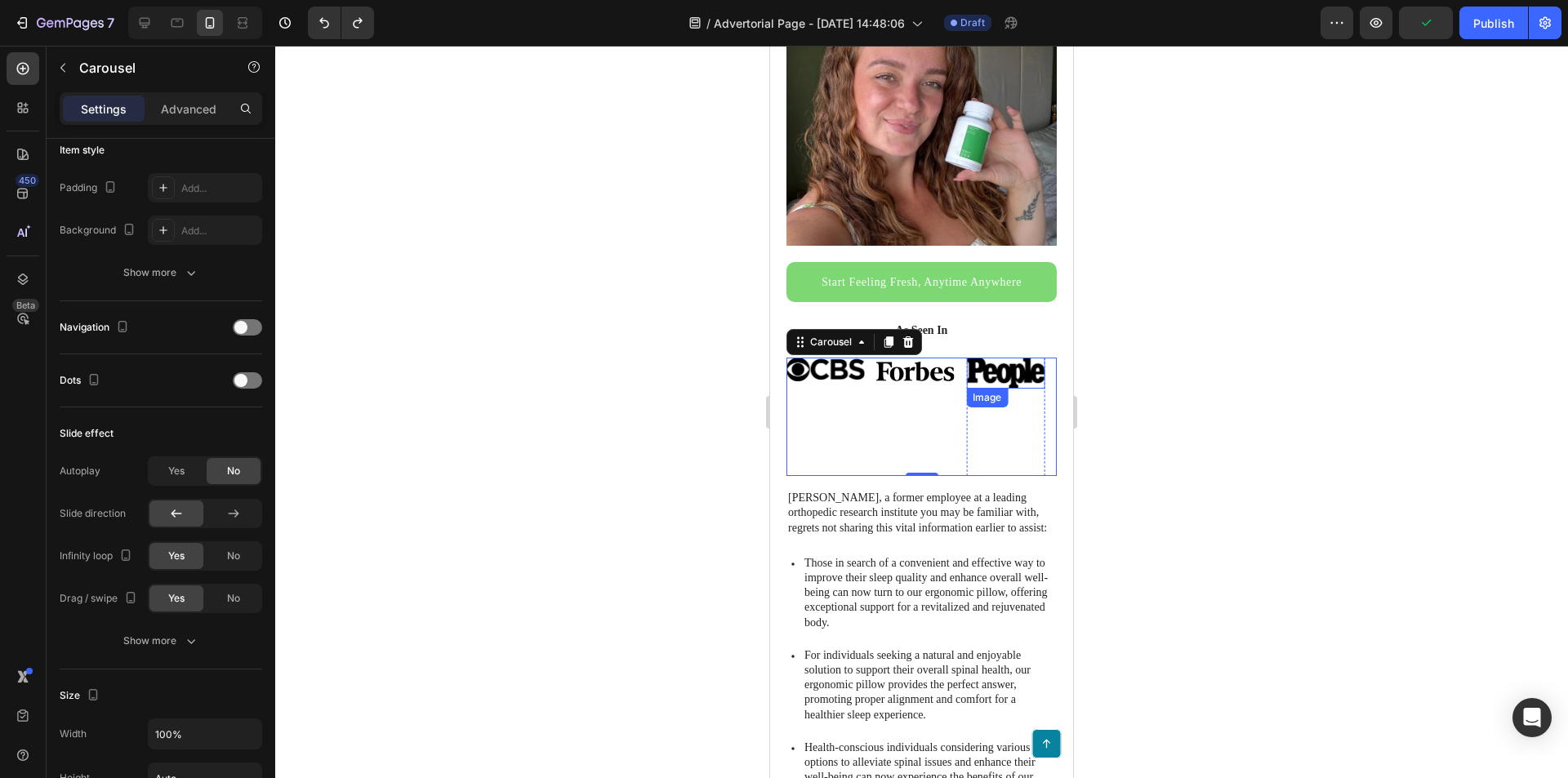
click at [1005, 369] on img at bounding box center [1006, 374] width 79 height 32
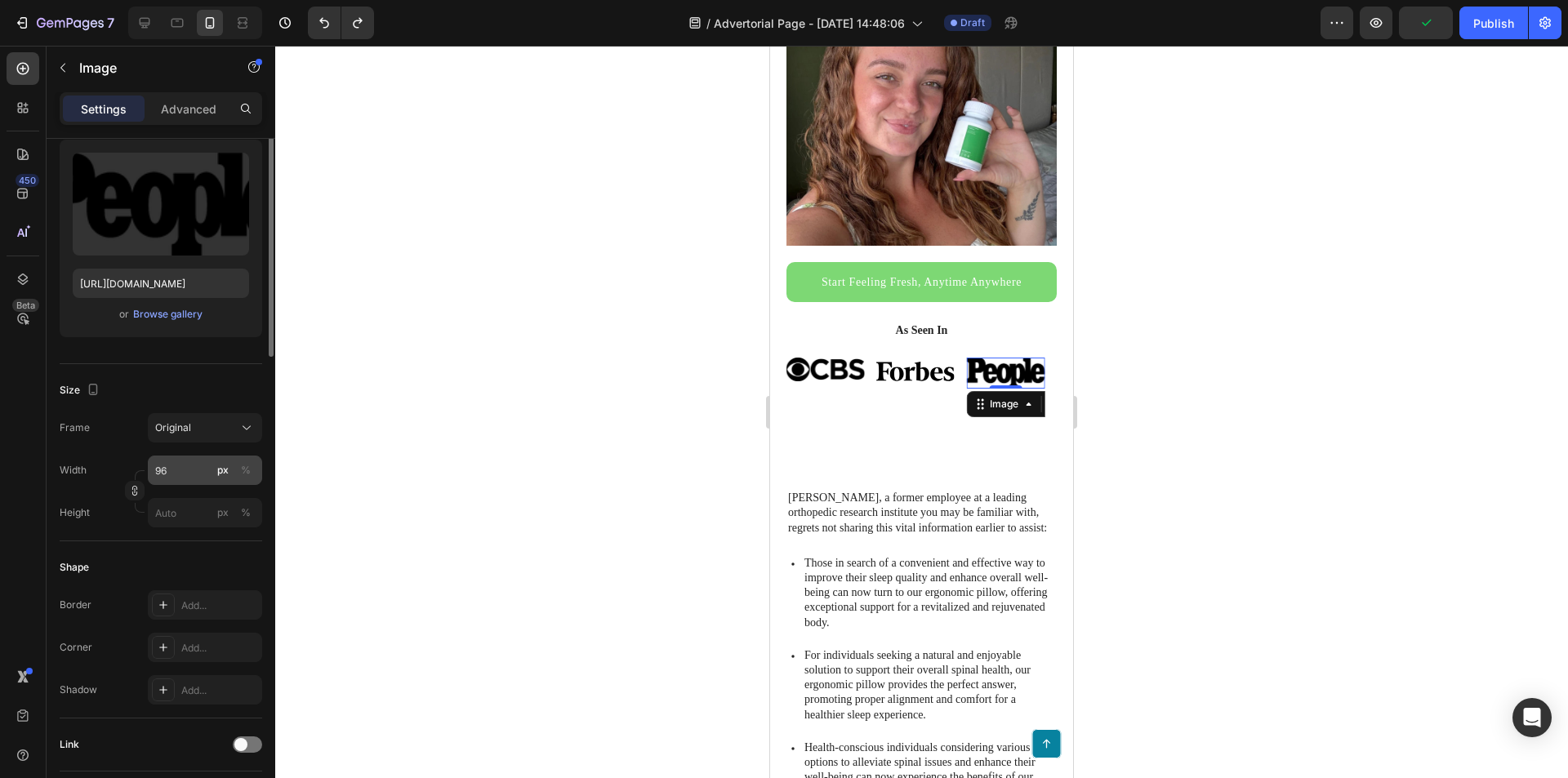
scroll to position [245, 0]
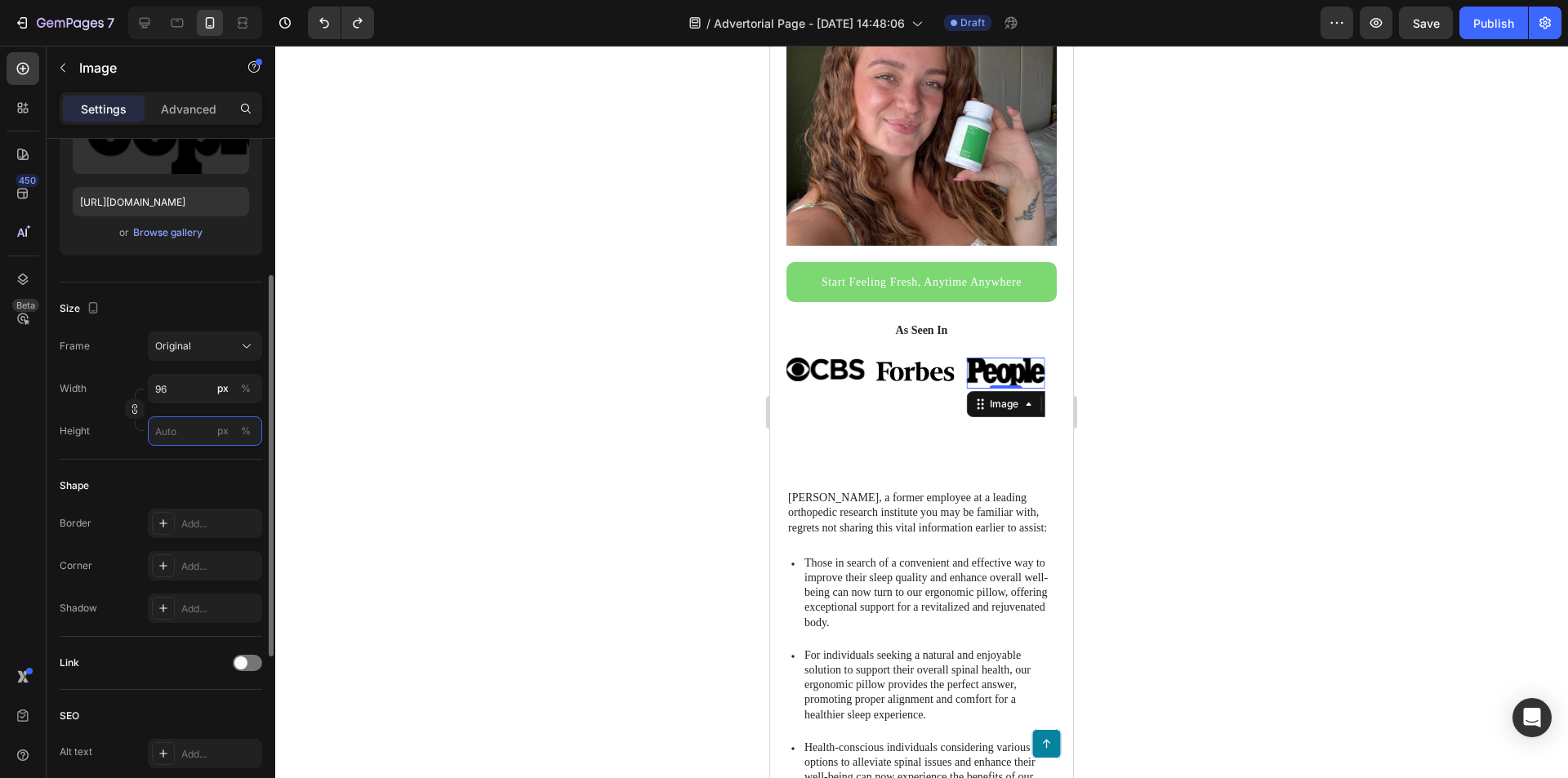
click at [178, 428] on input "px %" at bounding box center [205, 430] width 115 height 29
click at [1015, 427] on div "Image 0" at bounding box center [1005, 417] width 79 height 119
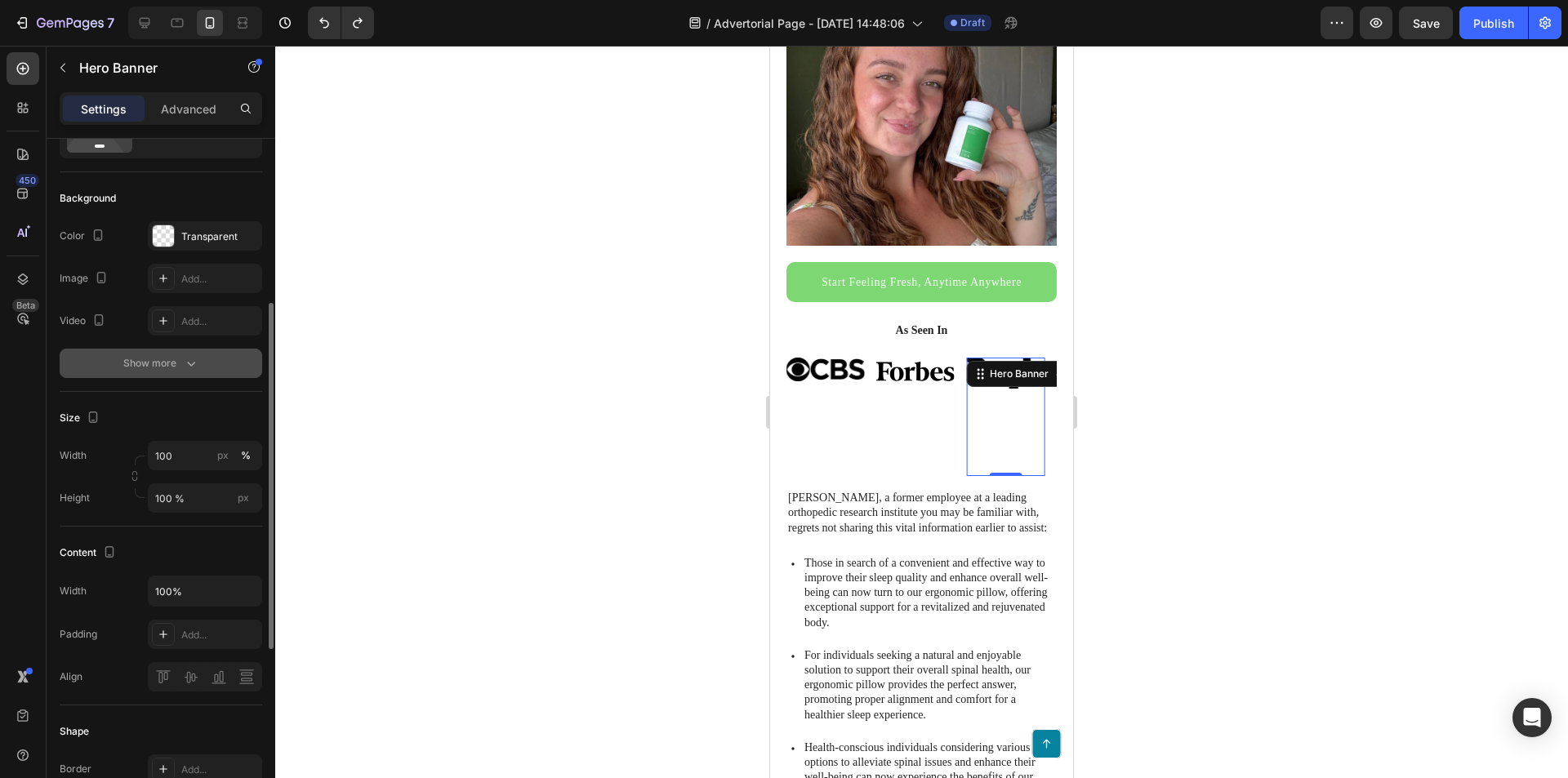
scroll to position [163, 0]
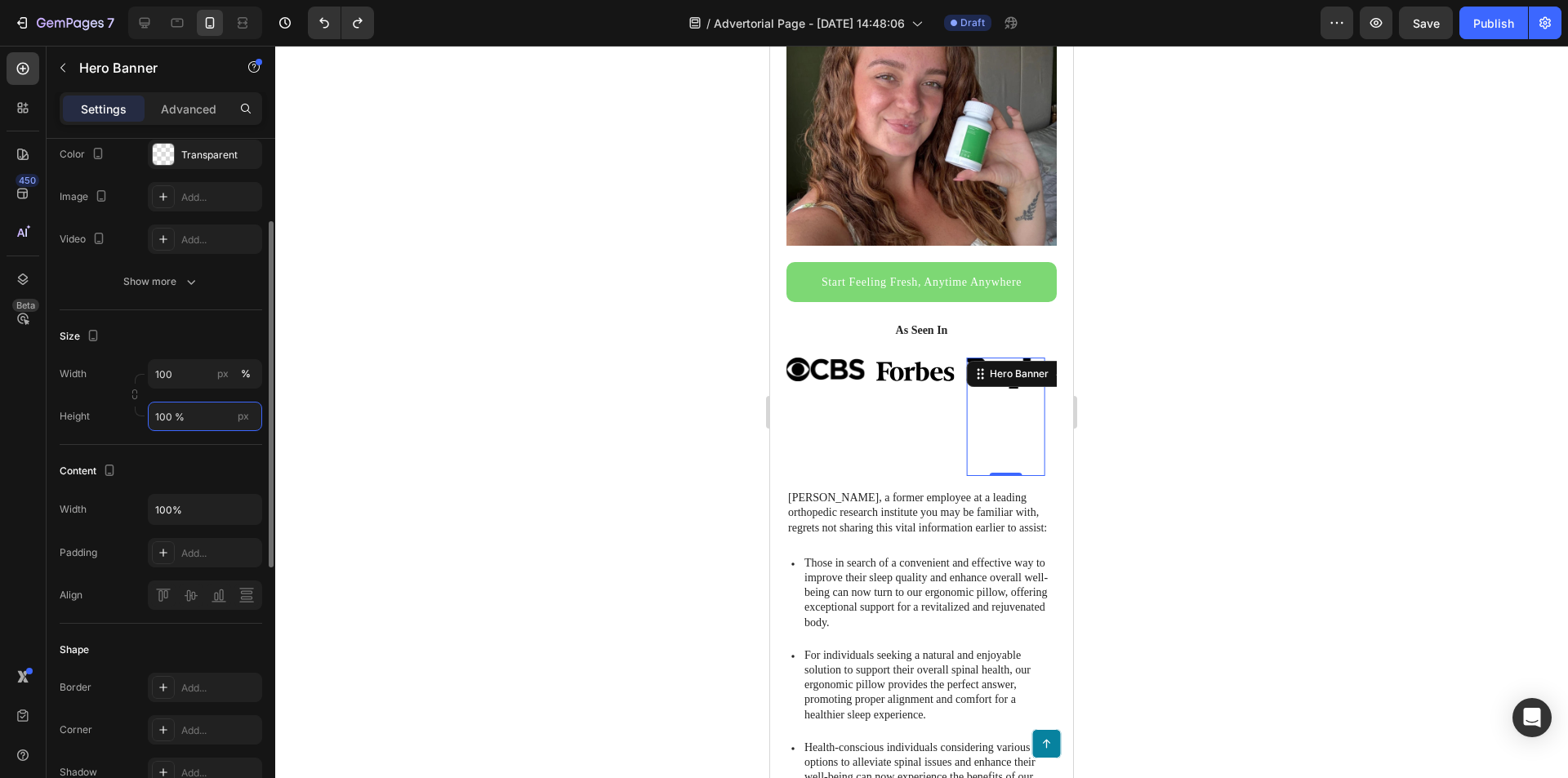
click at [185, 421] on input "100 %" at bounding box center [205, 416] width 115 height 29
type input "5"
type input "43"
click at [863, 491] on p "[PERSON_NAME], a former employee at a leading orthopedic research institute you…" at bounding box center [922, 513] width 267 height 45
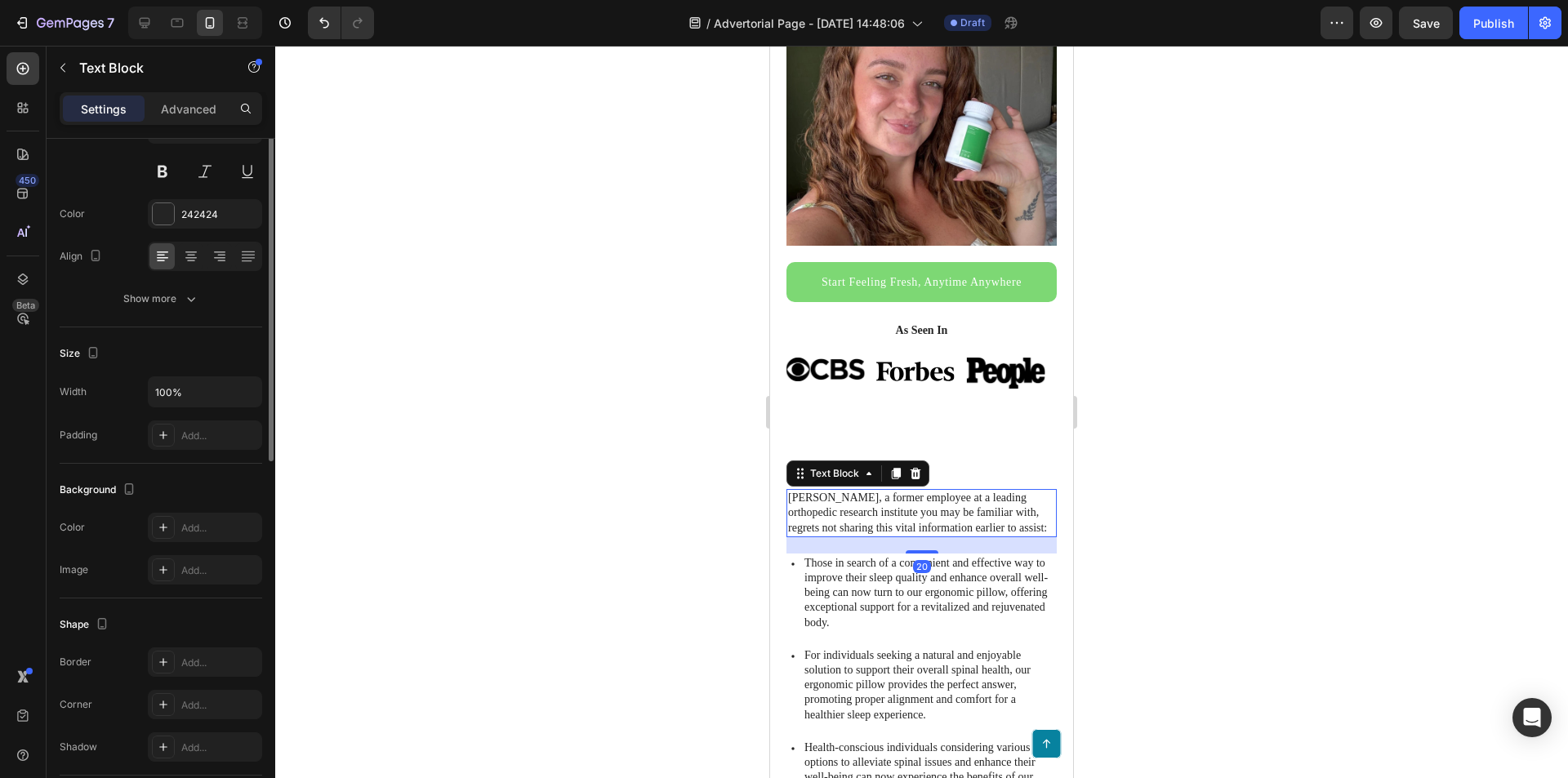
scroll to position [0, 0]
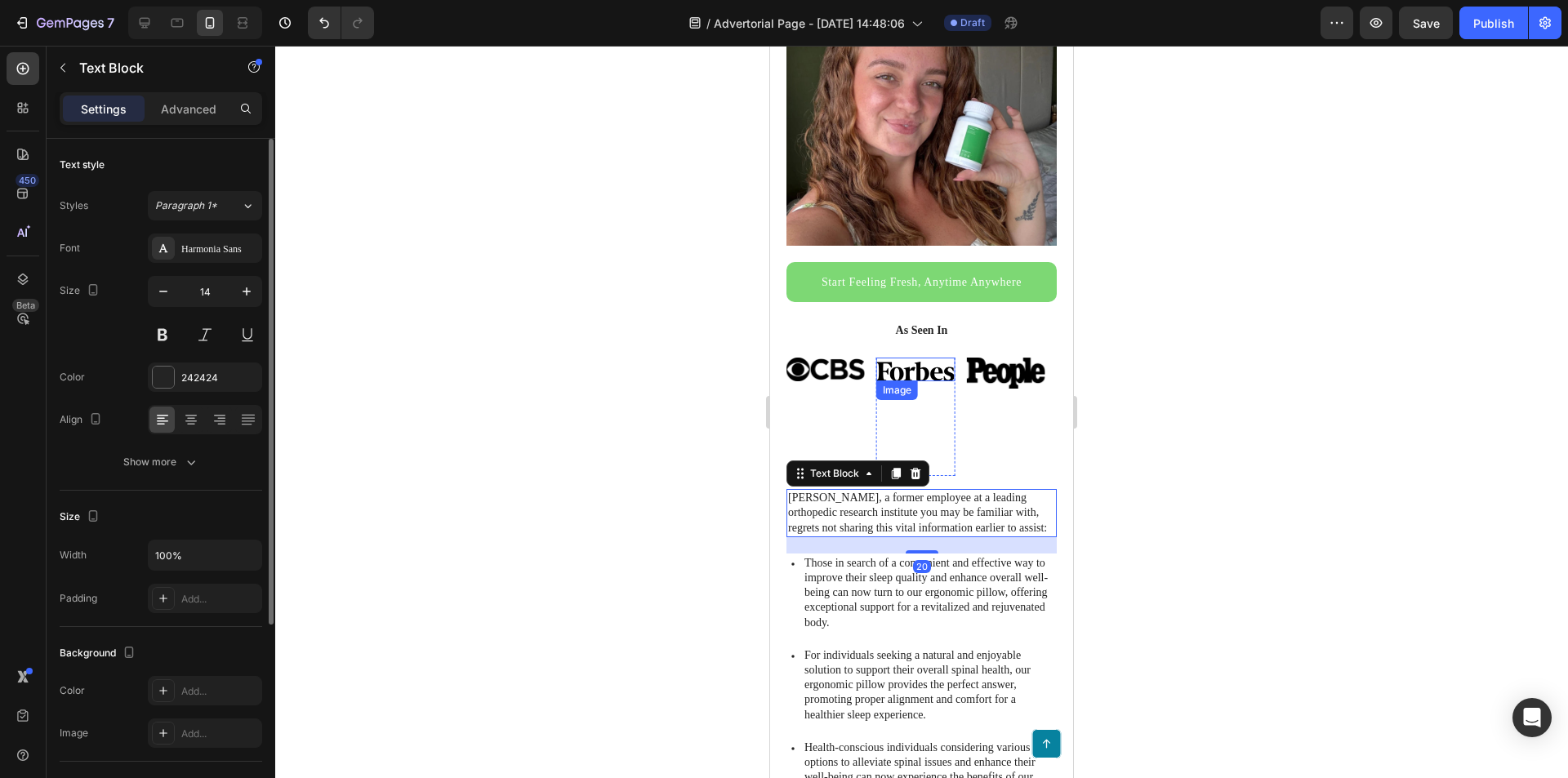
click at [936, 358] on img at bounding box center [915, 369] width 79 height 24
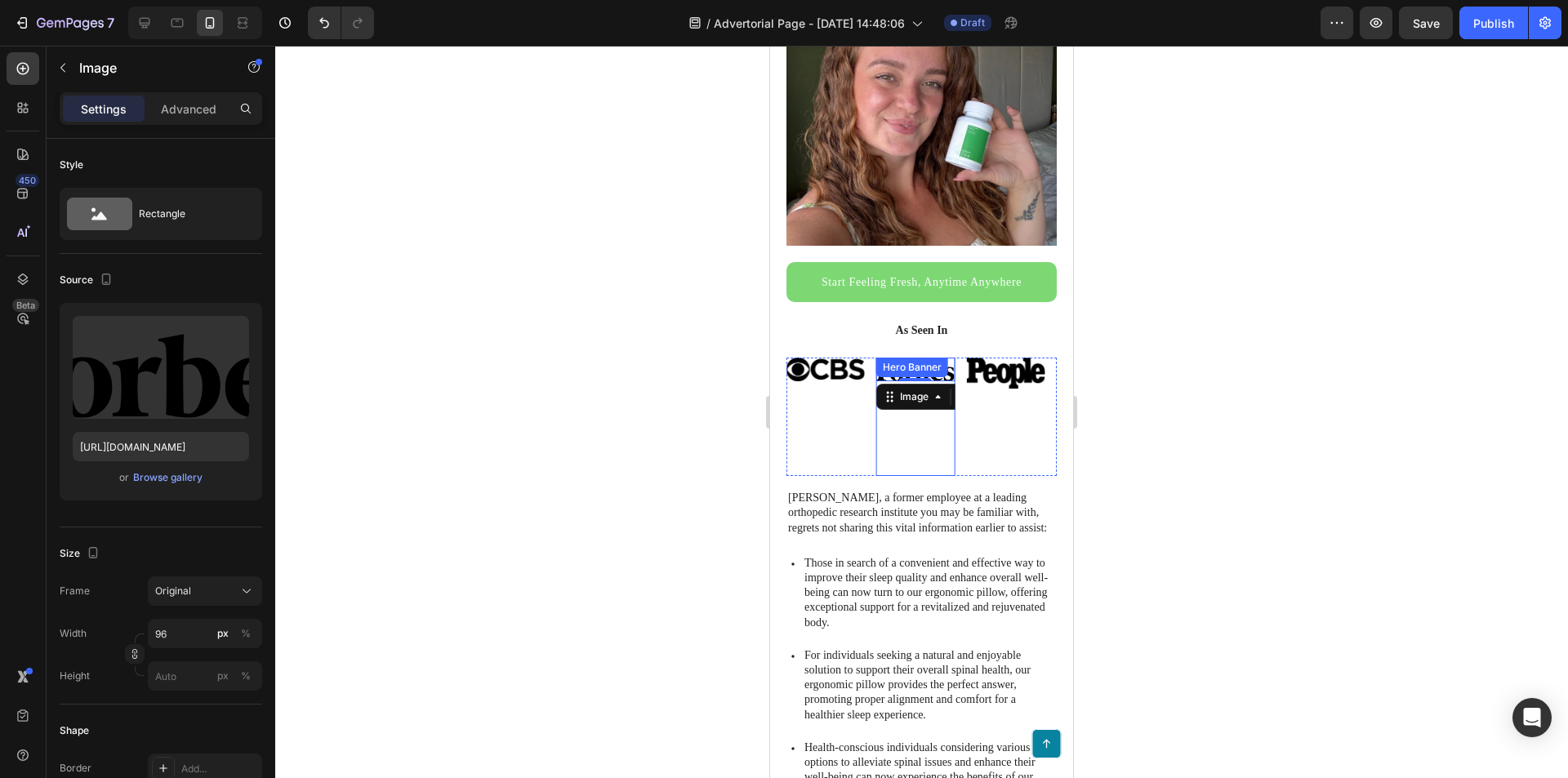
click at [909, 430] on div "Image 0" at bounding box center [915, 417] width 79 height 119
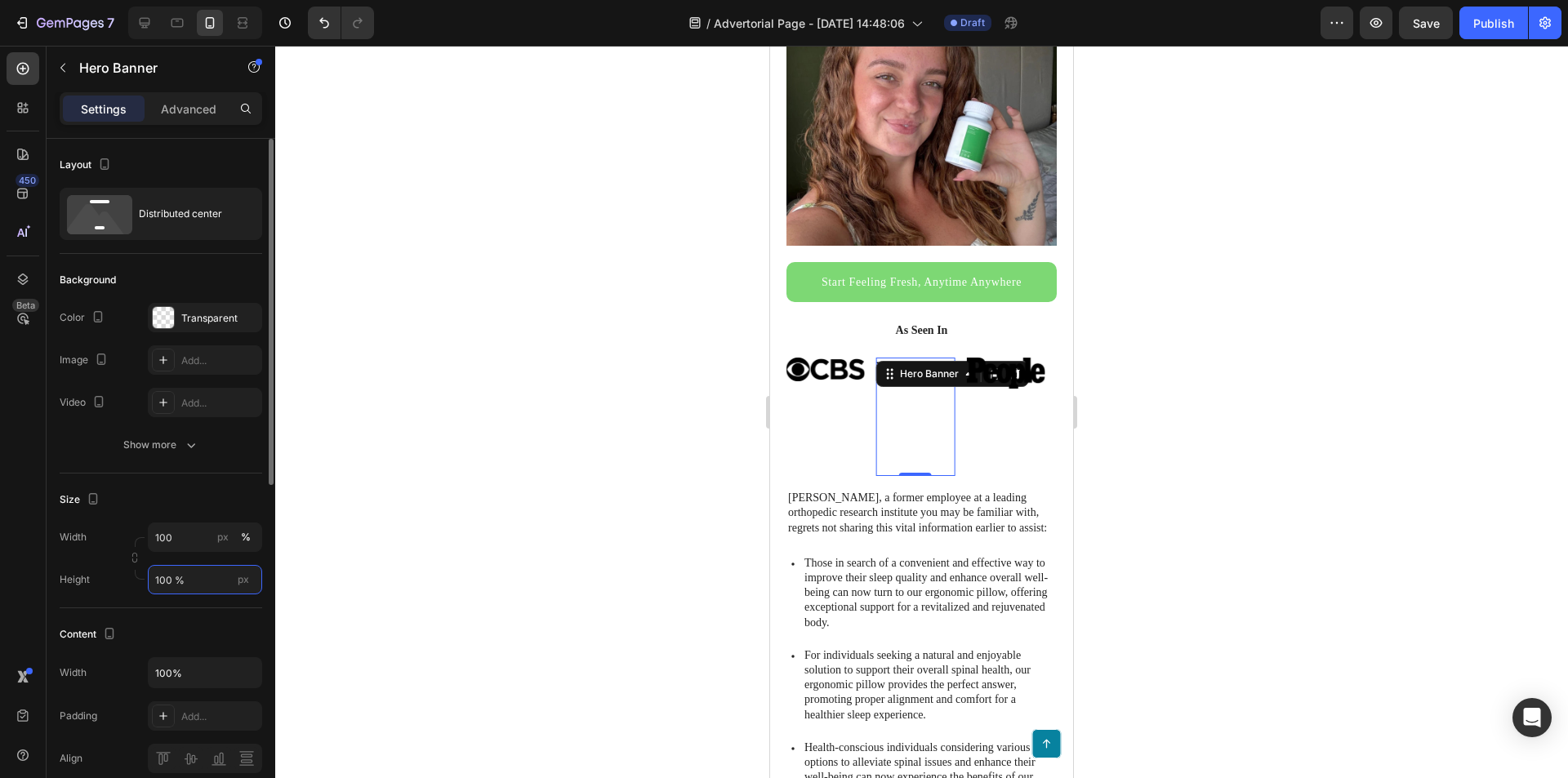
click at [162, 580] on input "100 %" at bounding box center [205, 579] width 115 height 29
type input "43"
click at [837, 361] on img at bounding box center [825, 369] width 79 height 23
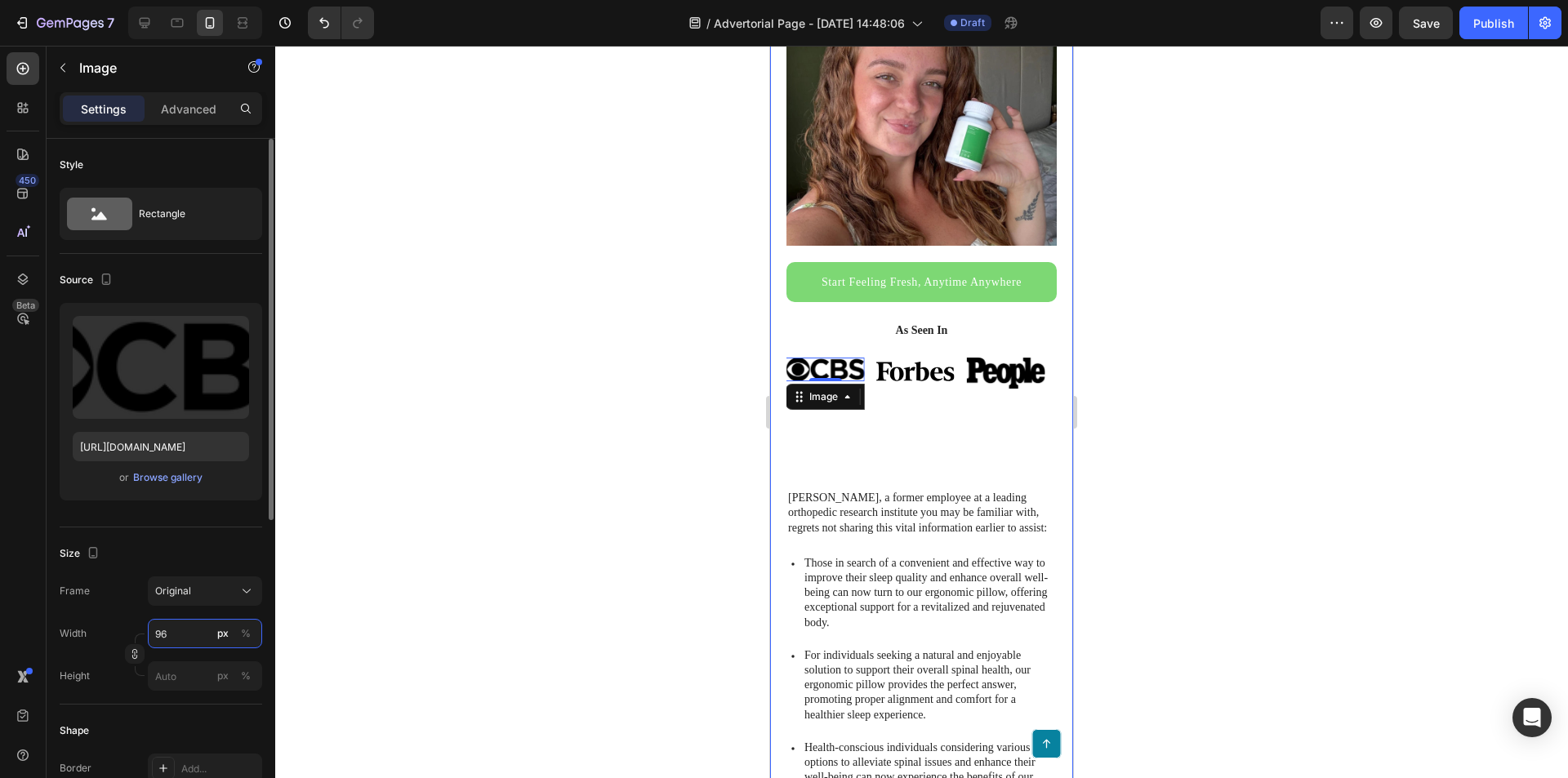
click at [191, 635] on input "96" at bounding box center [205, 633] width 115 height 29
type input "96"
click at [841, 435] on div "Image 0" at bounding box center [825, 417] width 79 height 119
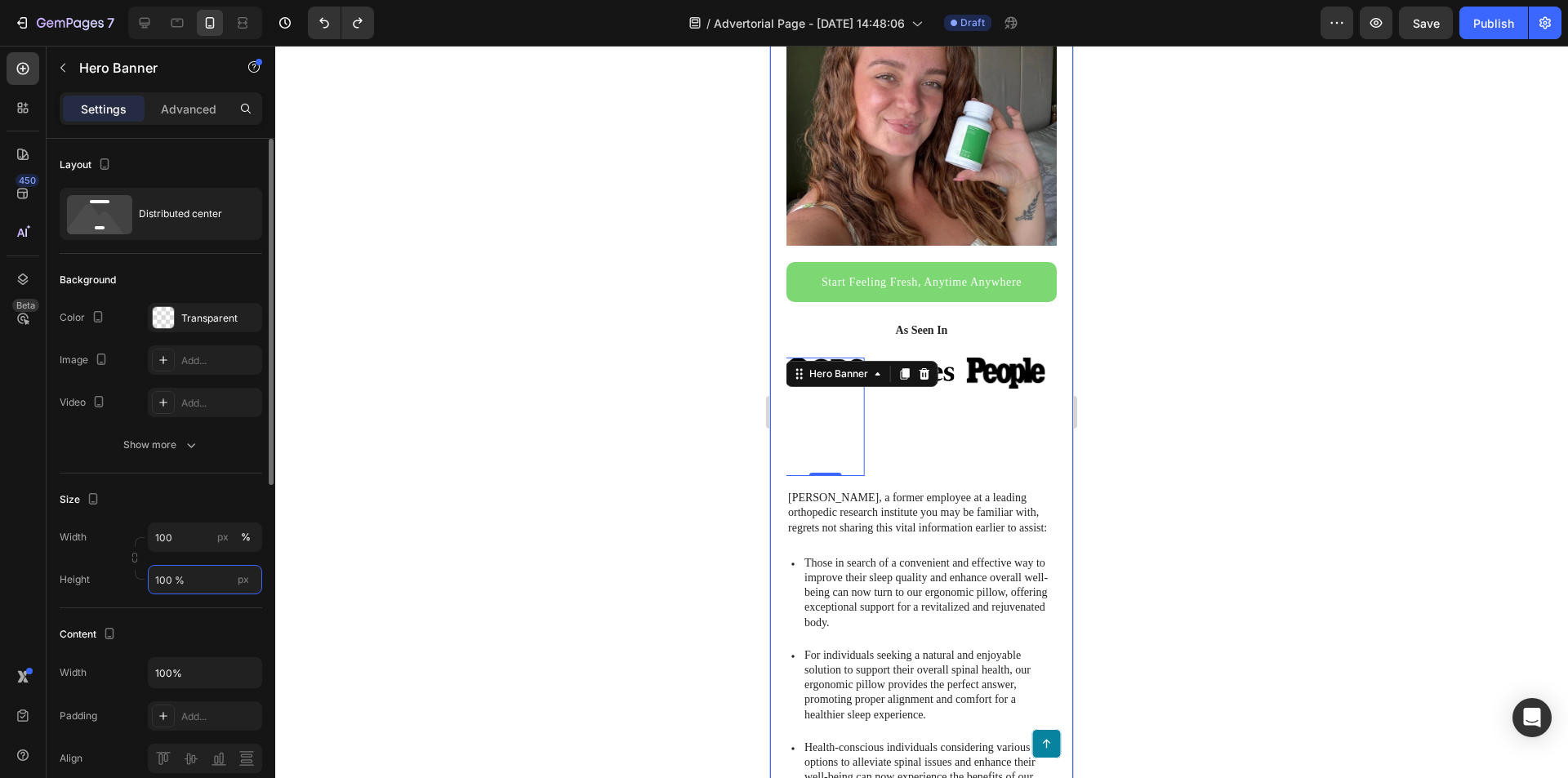
click at [182, 578] on input "100 %" at bounding box center [205, 579] width 115 height 29
type input "43"
click at [1046, 487] on div "I finally stopped overthinking my body, and actually started enjoying my life a…" at bounding box center [921, 789] width 303 height 1967
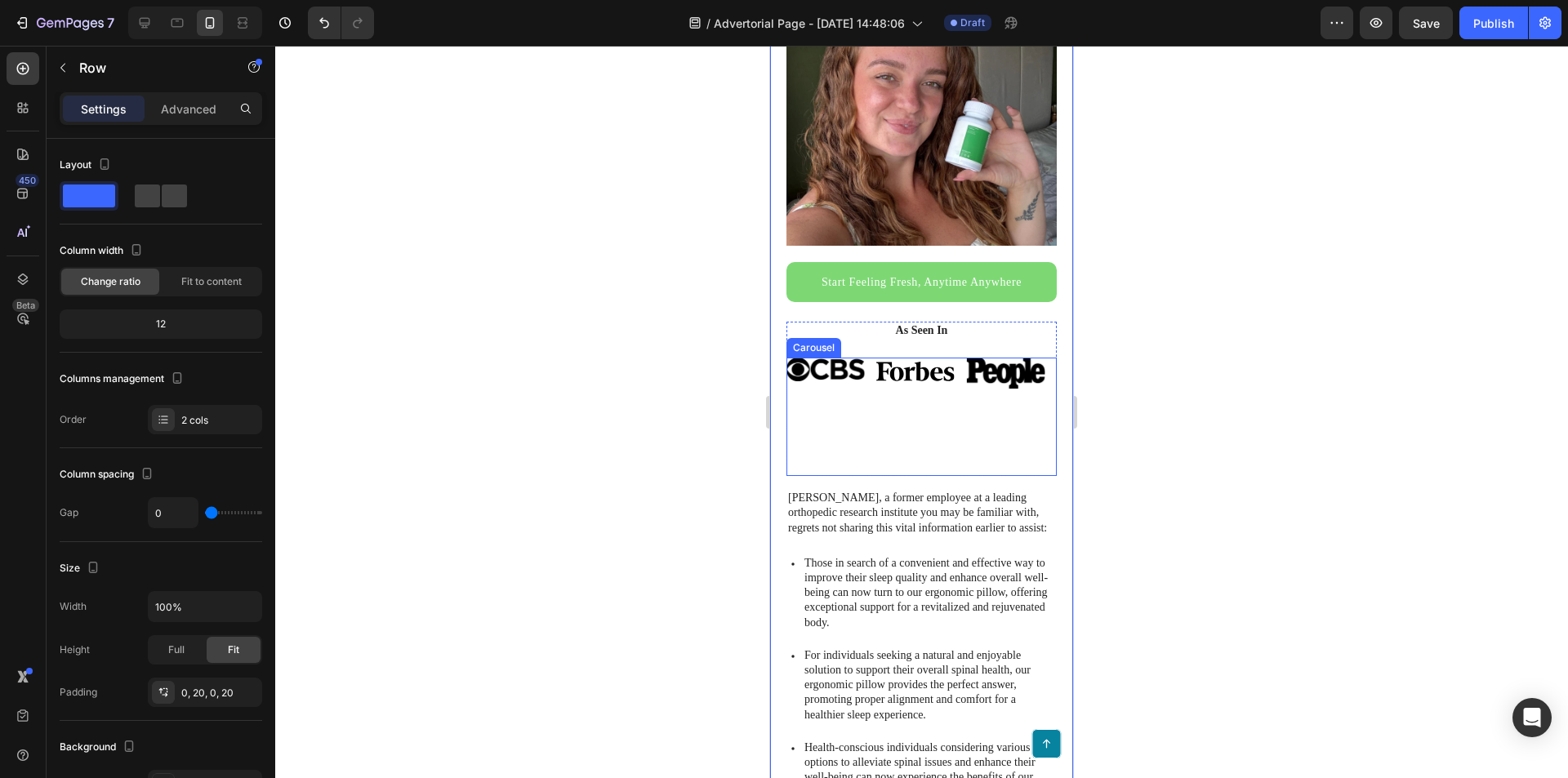
click at [928, 434] on div "Image Hero Banner" at bounding box center [915, 417] width 79 height 119
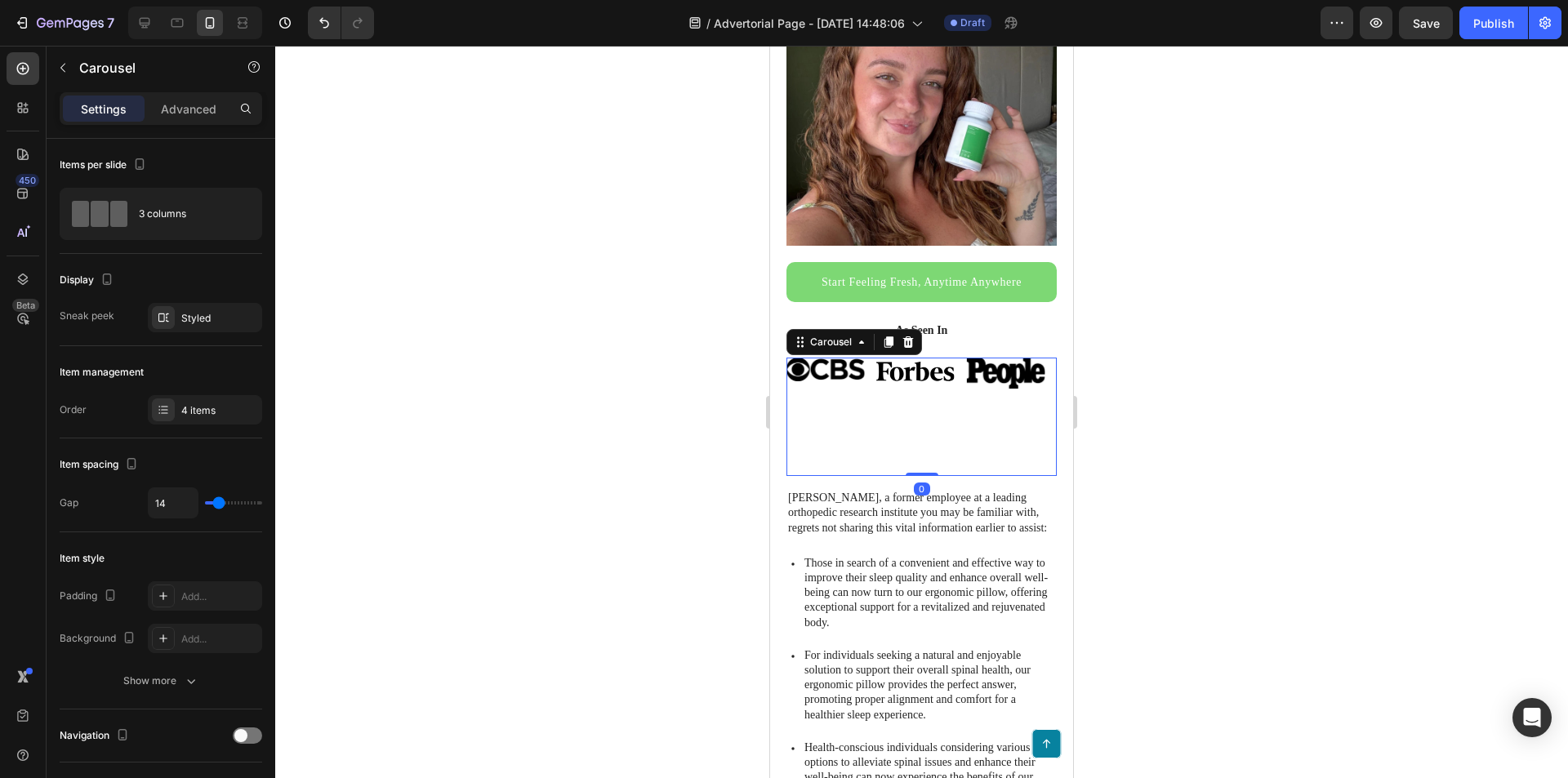
click at [868, 430] on div "Image Hero Banner Image Hero Banner “Lorem ipsum dolor sit amet, elit, sed do e…" at bounding box center [921, 417] width 270 height 119
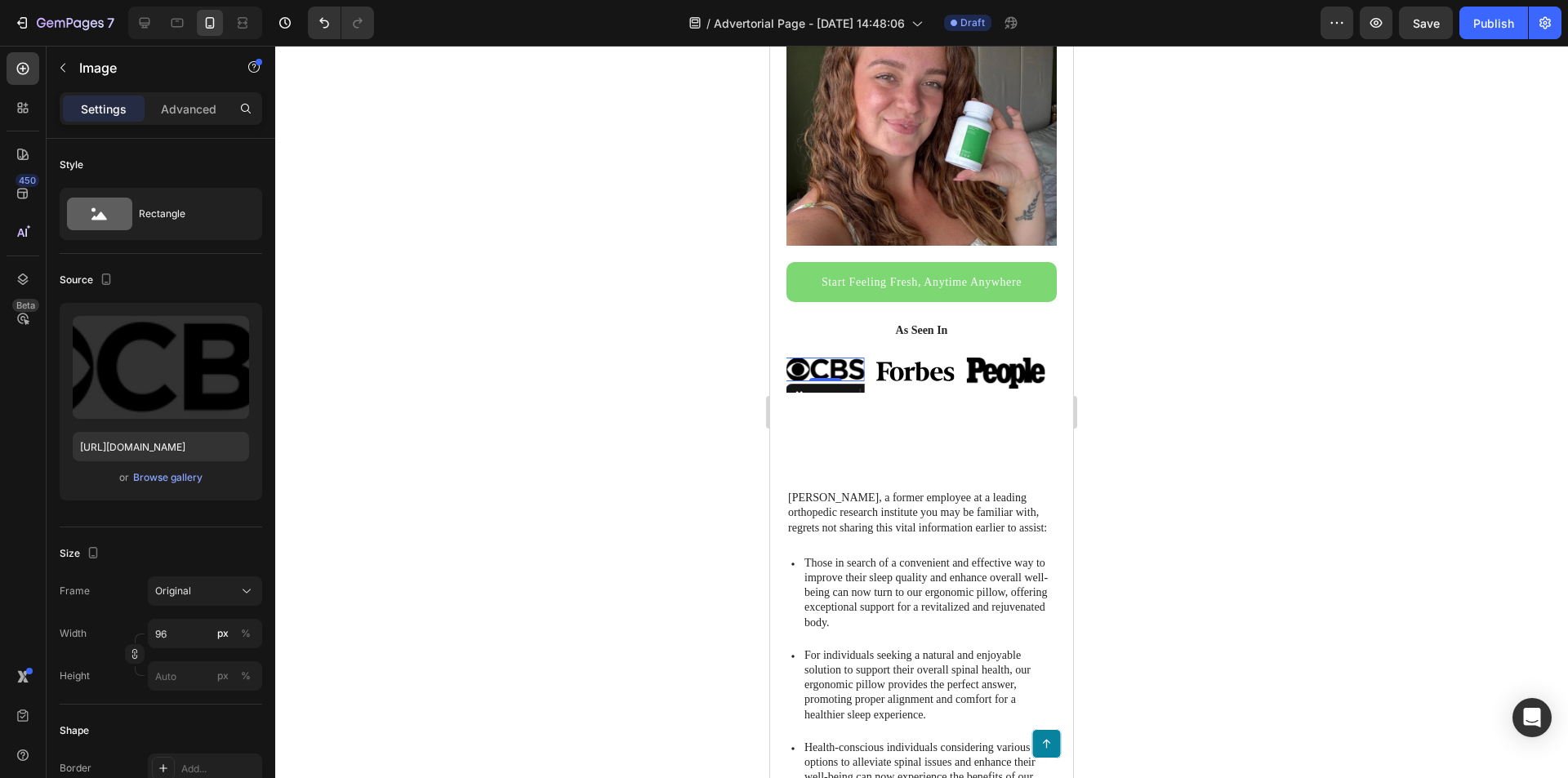
click at [840, 367] on div "Image 0" at bounding box center [825, 369] width 79 height 23
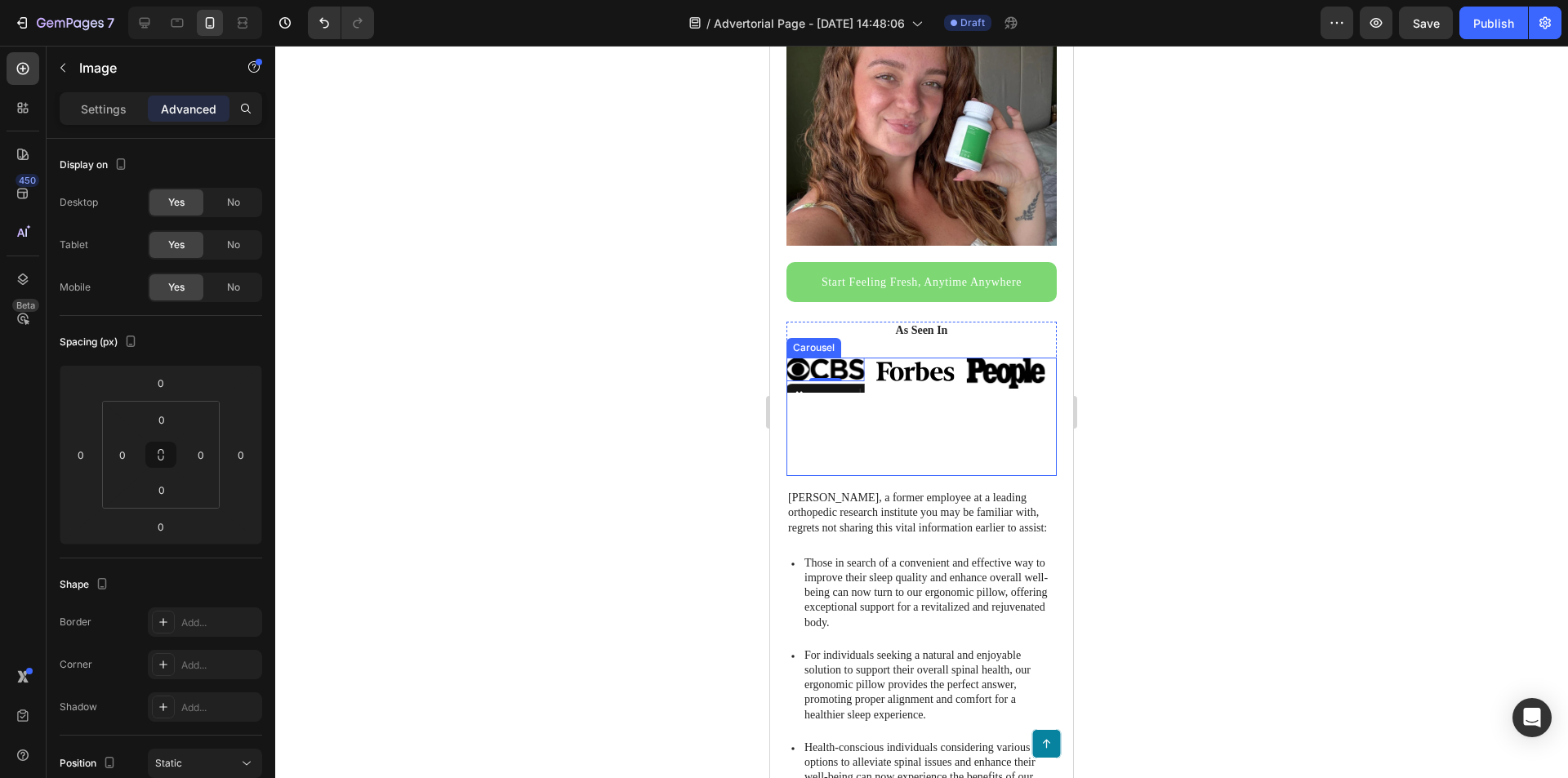
click at [910, 440] on div "Image Hero Banner" at bounding box center [915, 417] width 79 height 119
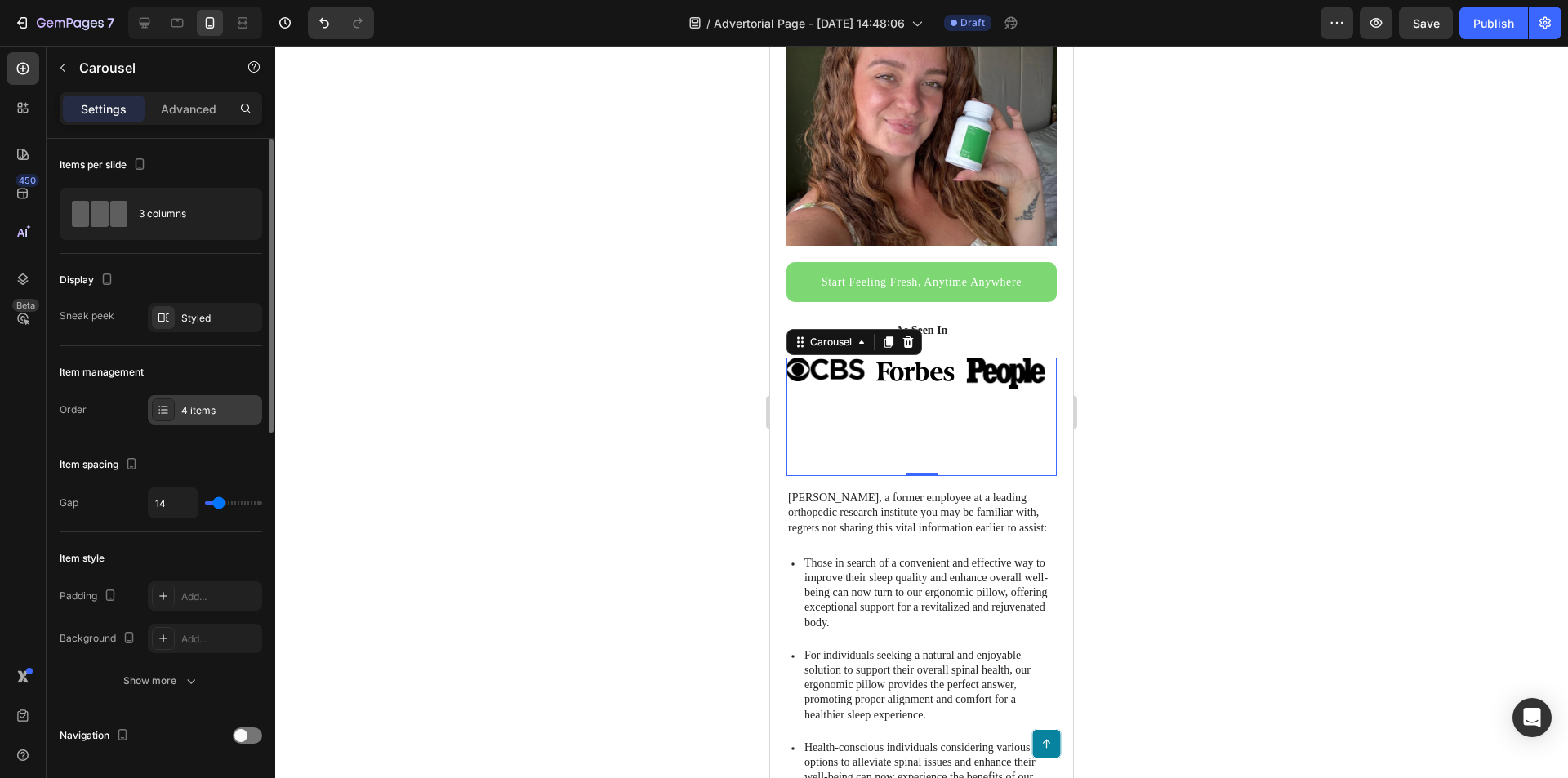
click at [199, 410] on div "4 items" at bounding box center [220, 411] width 77 height 15
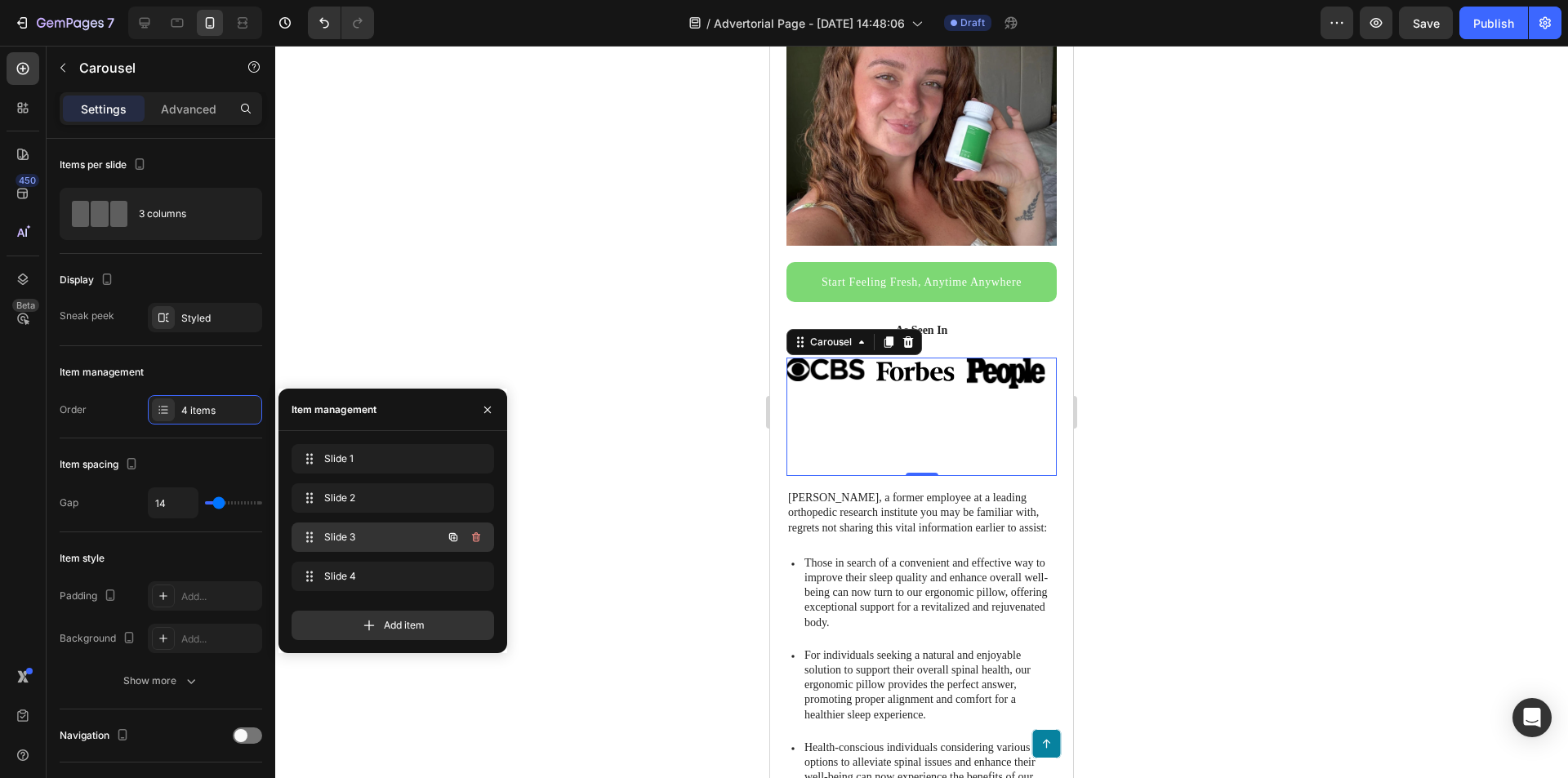
click at [354, 532] on span "Slide 3" at bounding box center [370, 537] width 92 height 15
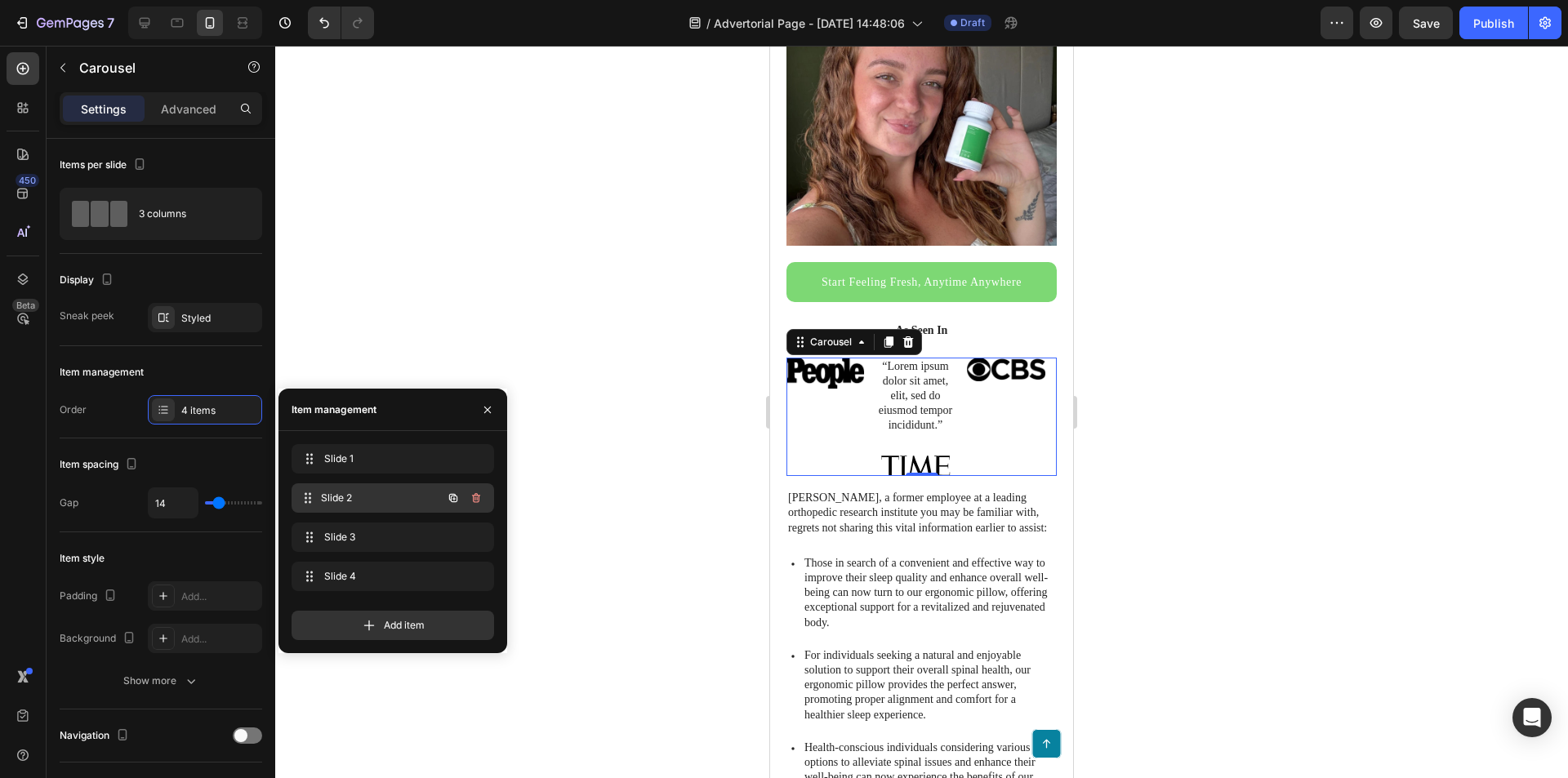
click at [364, 506] on div "Slide 2 Slide 2" at bounding box center [370, 497] width 144 height 23
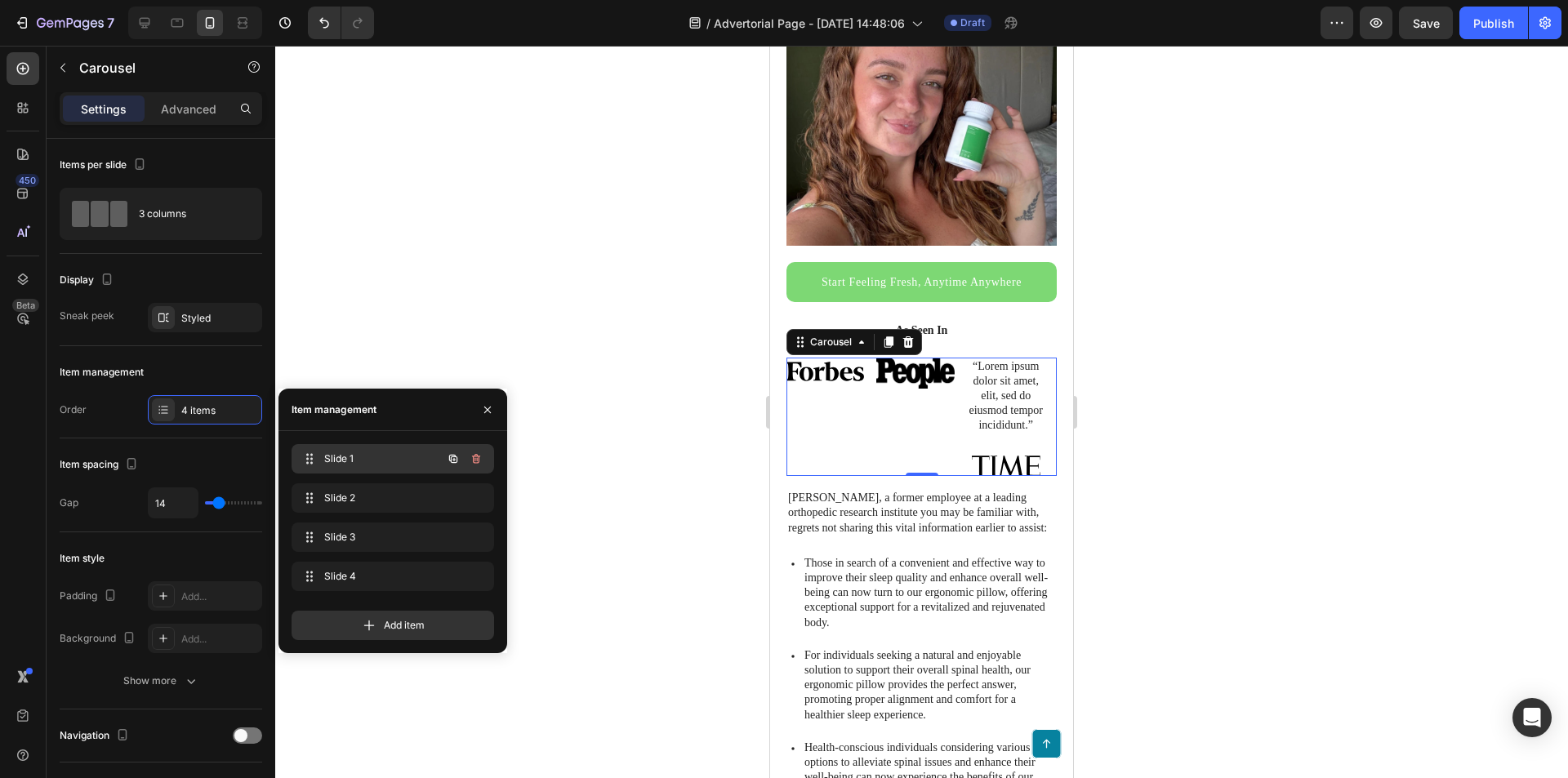
click at [374, 458] on span "Slide 1" at bounding box center [370, 459] width 92 height 15
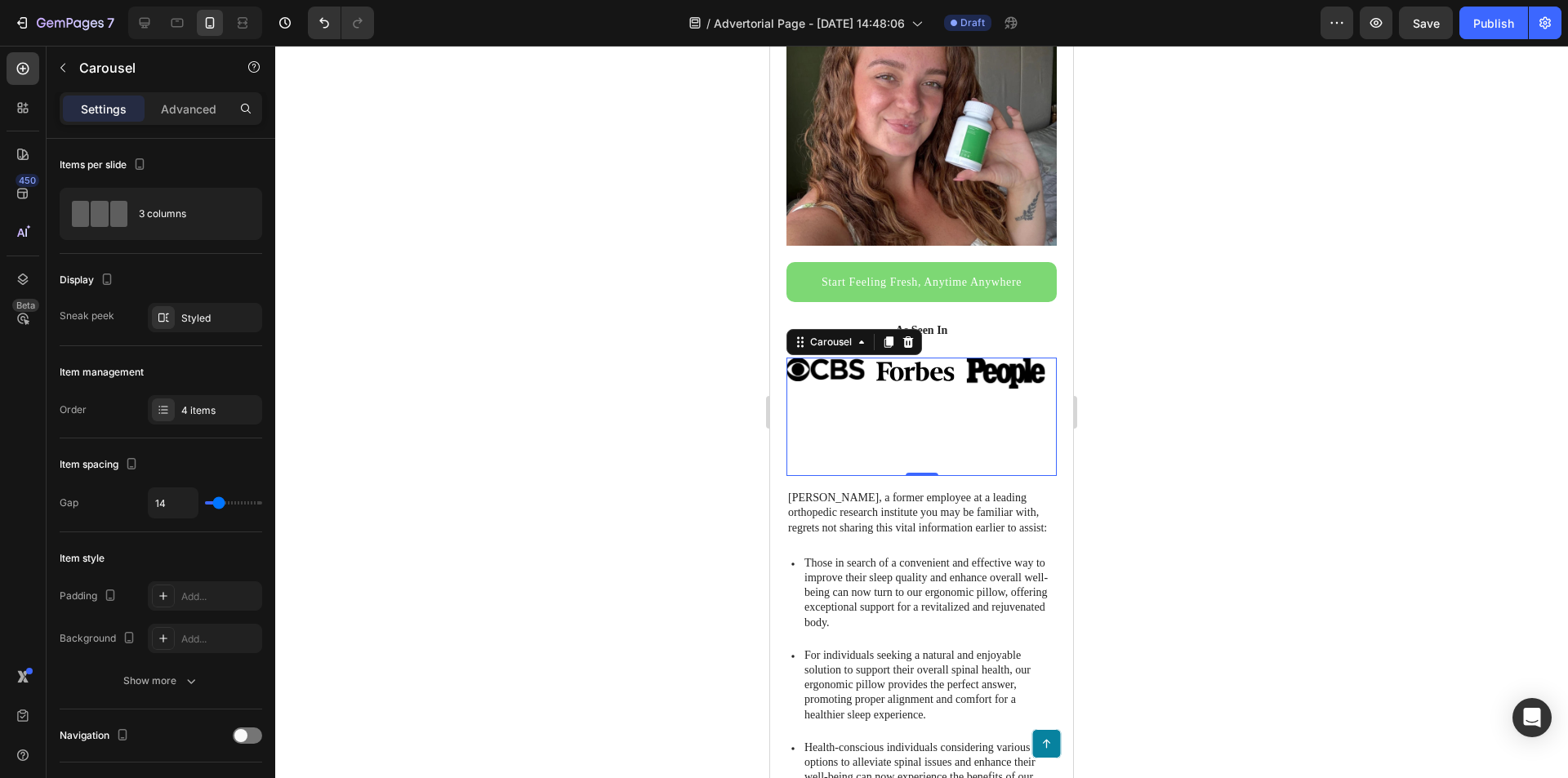
click at [991, 436] on div "Image Hero Banner" at bounding box center [1005, 417] width 79 height 119
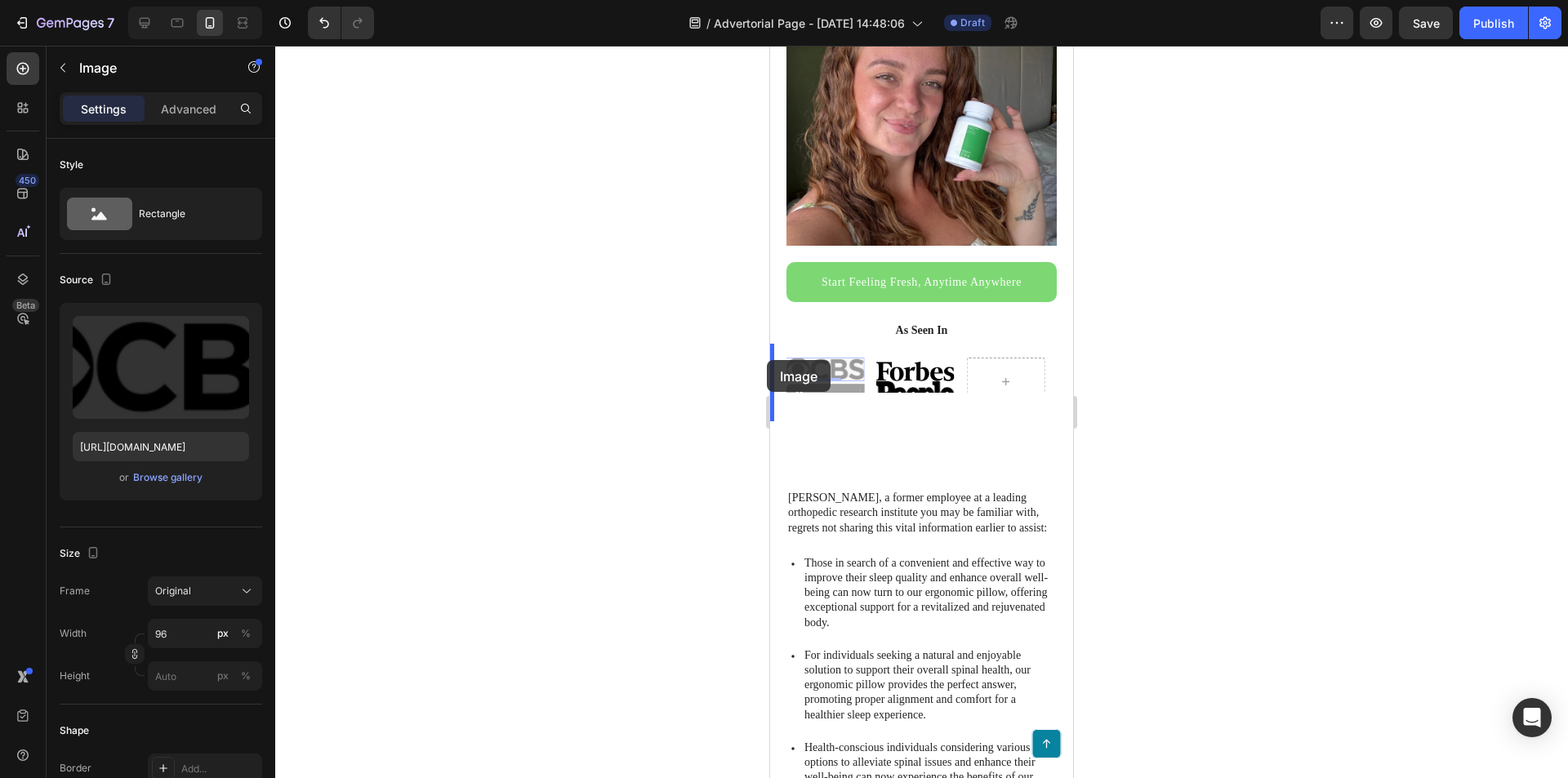
drag, startPoint x: 818, startPoint y: 360, endPoint x: 766, endPoint y: 360, distance: 52.0
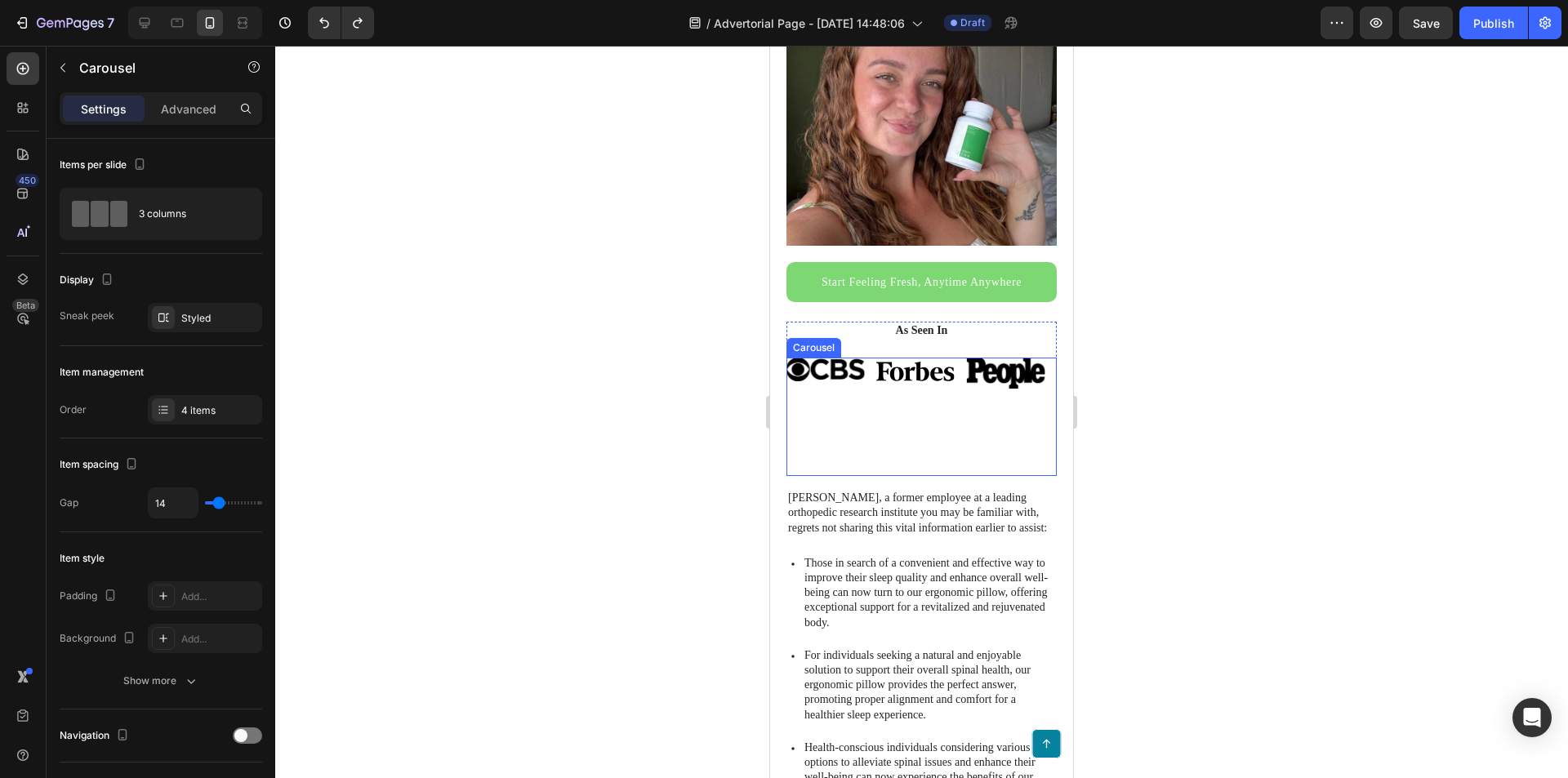
click at [880, 425] on div "Image Hero Banner" at bounding box center [915, 417] width 79 height 119
click at [847, 335] on div "Carousel" at bounding box center [831, 343] width 48 height 15
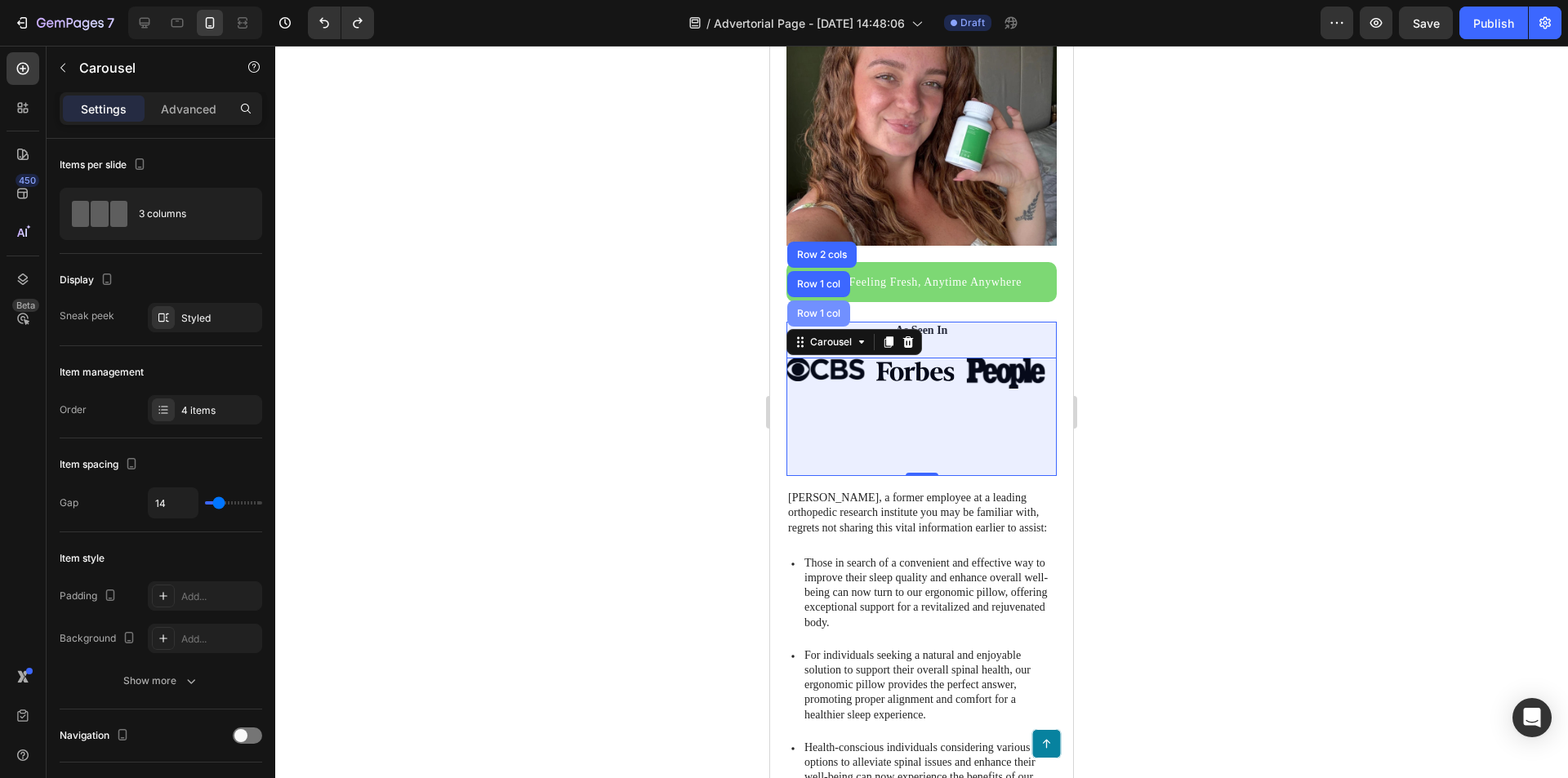
click at [831, 309] on div "Row 1 col" at bounding box center [818, 313] width 63 height 26
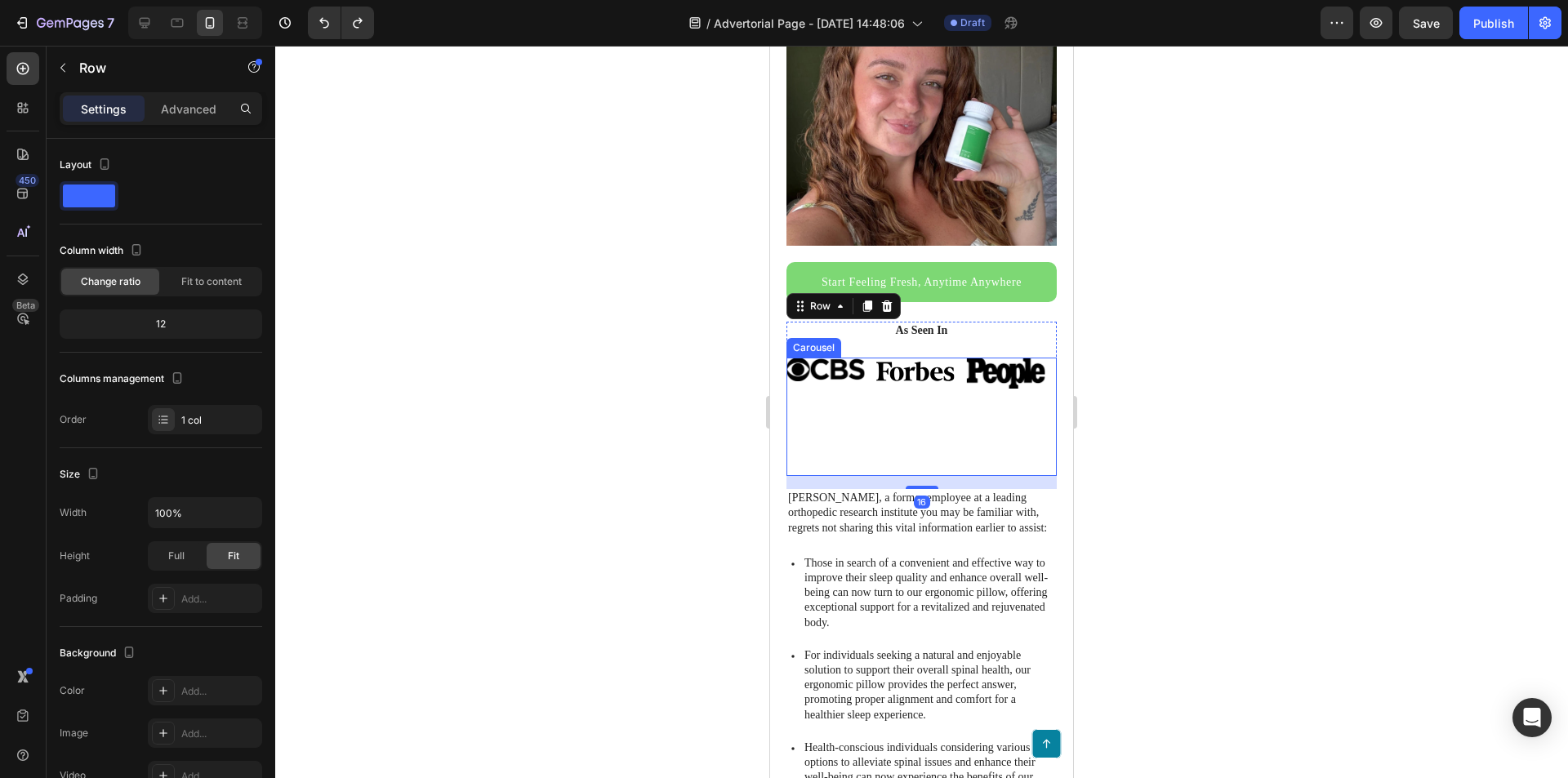
click at [873, 414] on div "Image Hero Banner Image Hero Banner “Lorem ipsum dolor sit amet, elit, sed do e…" at bounding box center [921, 417] width 270 height 119
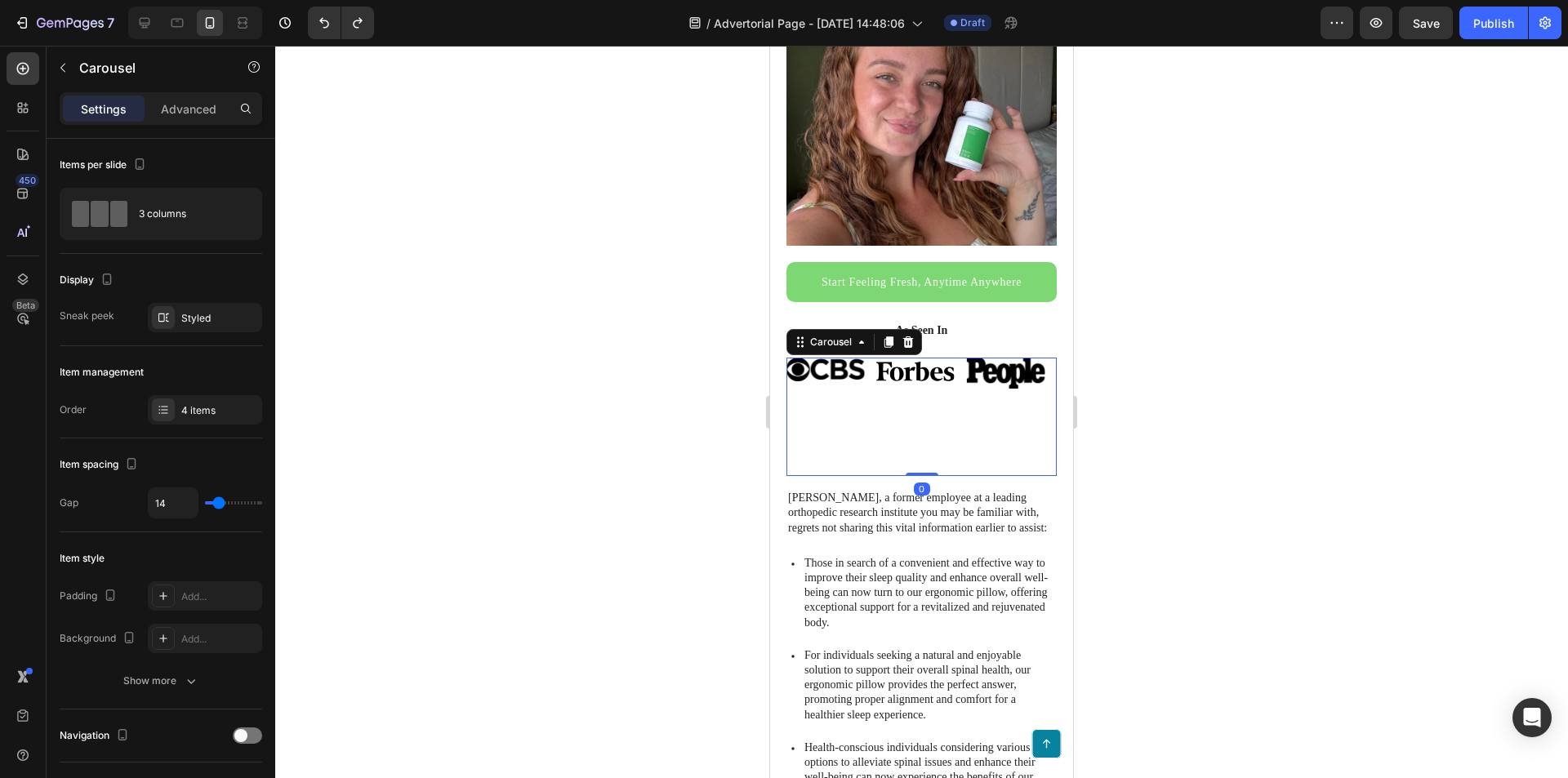
click at [909, 425] on div "Image Hero Banner" at bounding box center [915, 417] width 79 height 119
drag, startPoint x: 918, startPoint y: 459, endPoint x: 914, endPoint y: 437, distance: 22.4
click at [914, 437] on div "Image Hero Banner Image Hero Banner “Lorem ipsum dolor sit amet, elit, sed do e…" at bounding box center [921, 417] width 270 height 119
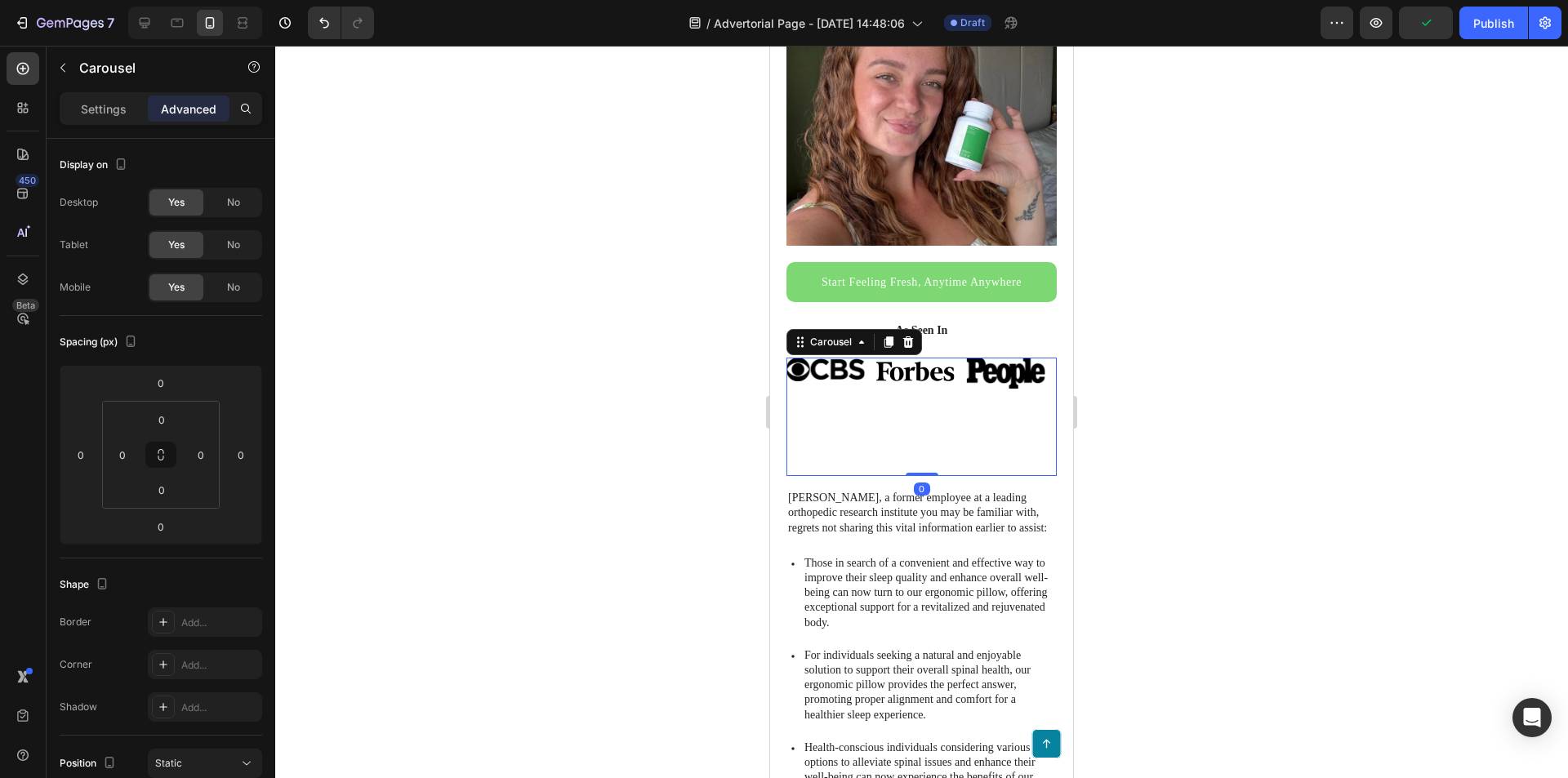
drag, startPoint x: 909, startPoint y: 462, endPoint x: 910, endPoint y: 449, distance: 13.0
click at [910, 449] on div "Image Hero Banner Image Hero Banner “Lorem ipsum dolor sit amet, elit, sed do e…" at bounding box center [921, 417] width 270 height 119
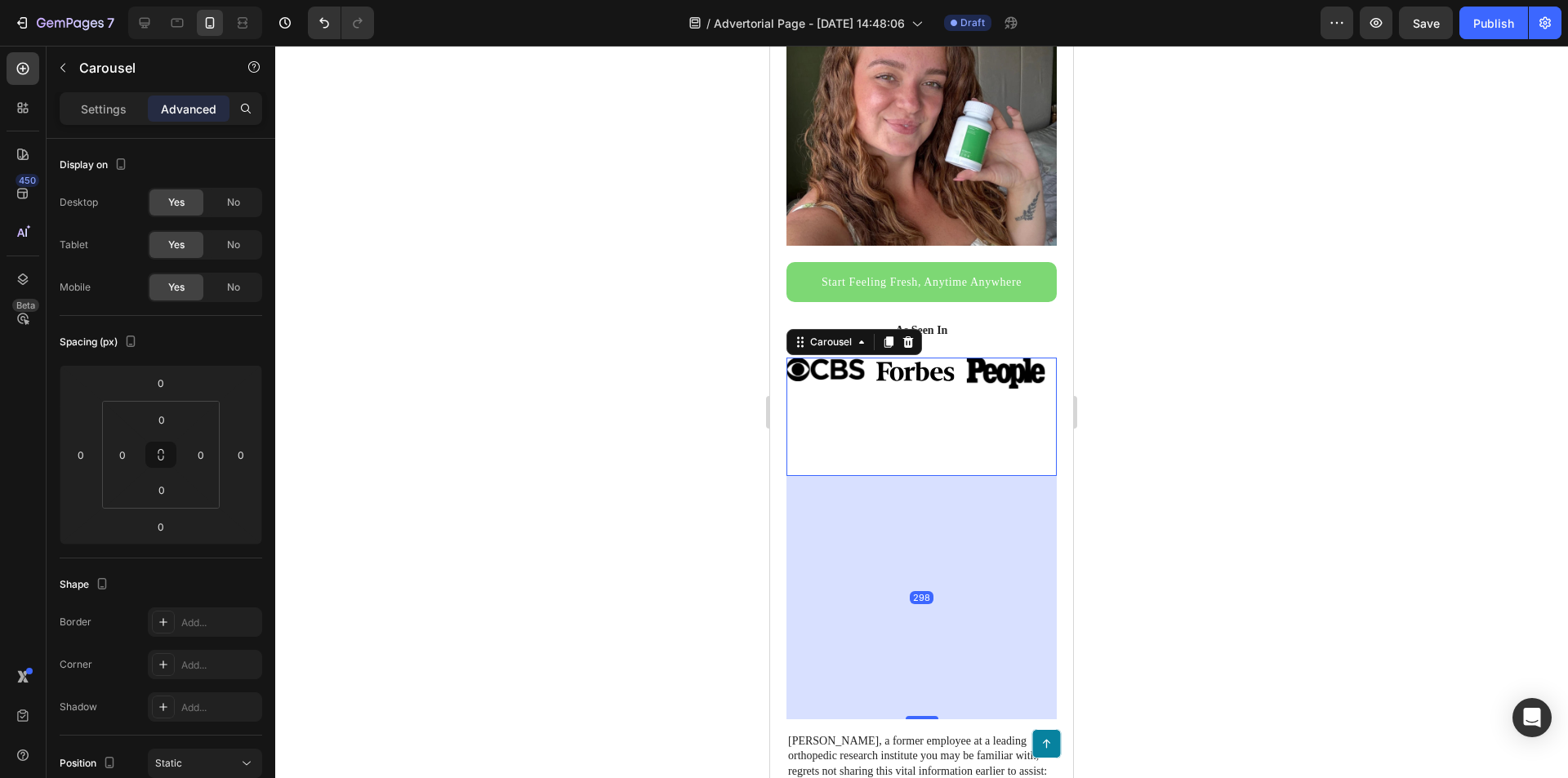
drag, startPoint x: 912, startPoint y: 486, endPoint x: 950, endPoint y: 704, distance: 221.3
click at [950, 476] on div "298" at bounding box center [921, 476] width 270 height 0
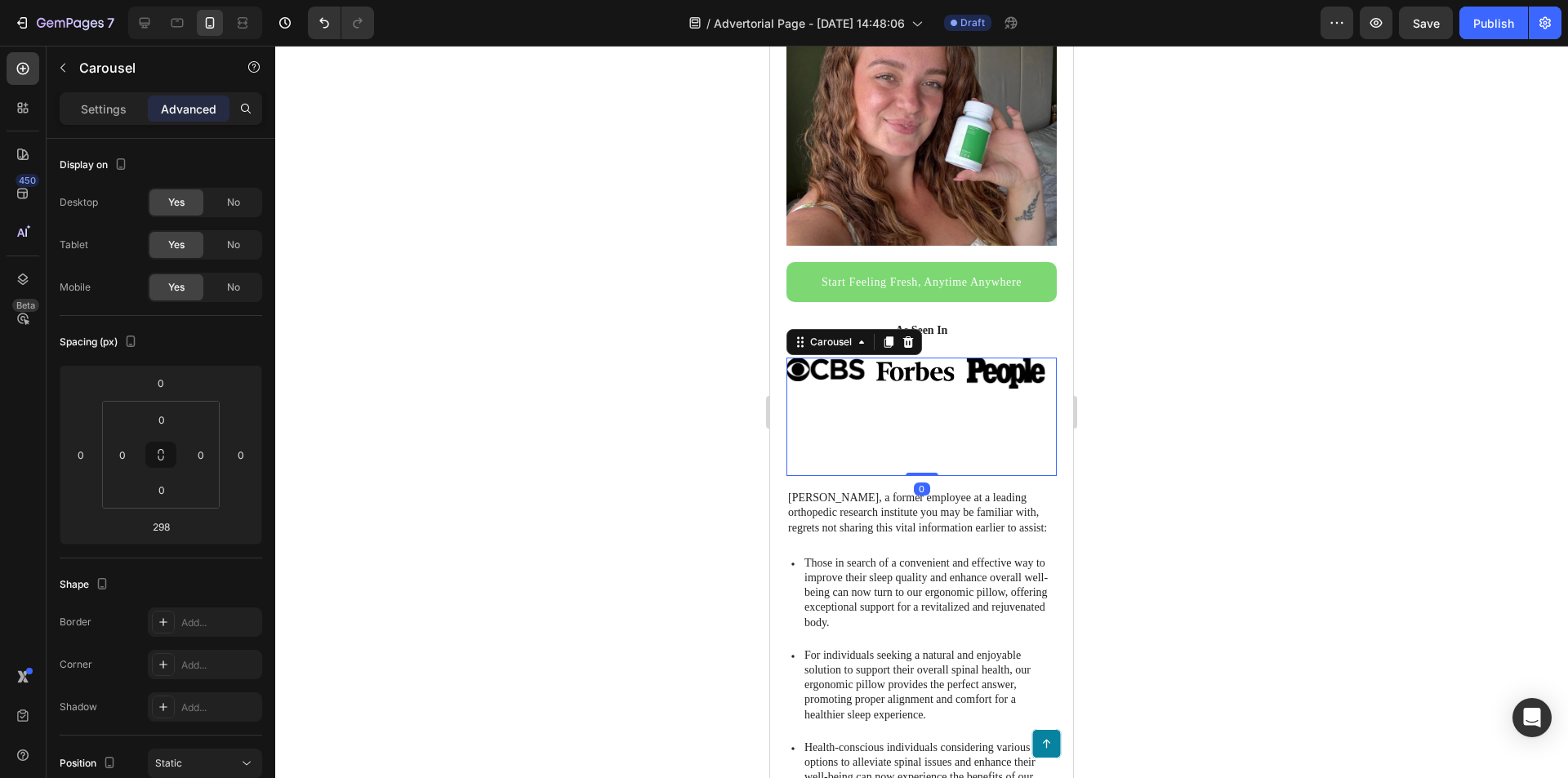
drag, startPoint x: 920, startPoint y: 704, endPoint x: 920, endPoint y: 434, distance: 270.0
click at [913, 358] on div "Image Hero Banner Image Hero Banner “Lorem ipsum dolor sit amet, elit, sed do e…" at bounding box center [921, 417] width 270 height 119
type input "0"
drag, startPoint x: 907, startPoint y: 461, endPoint x: 909, endPoint y: 428, distance: 33.1
click at [903, 374] on div "Image Hero Banner Image Hero Banner “Lorem ipsum dolor sit amet, elit, sed do e…" at bounding box center [921, 417] width 270 height 119
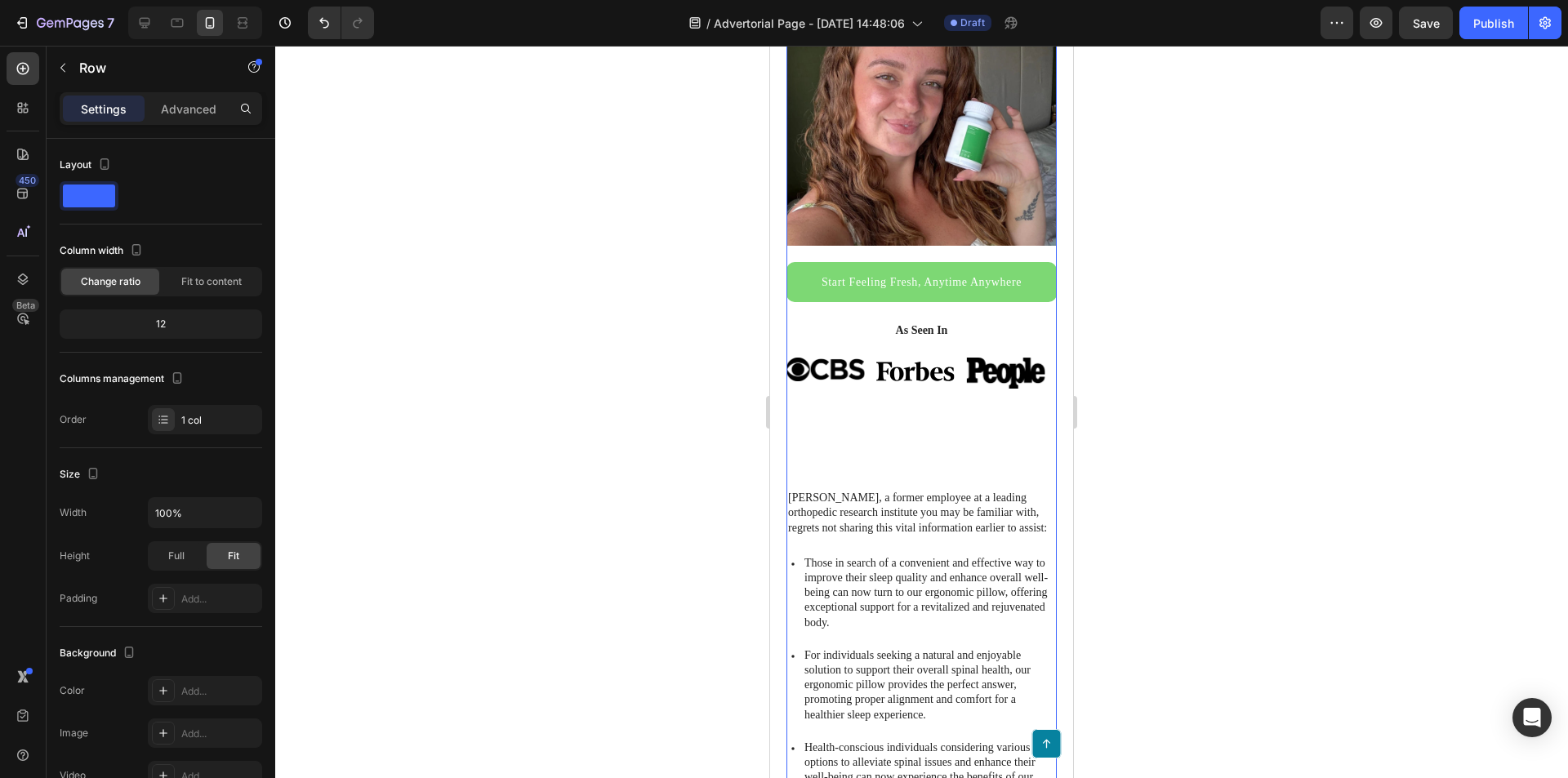
click at [914, 450] on div "Image Hero Banner" at bounding box center [915, 417] width 79 height 119
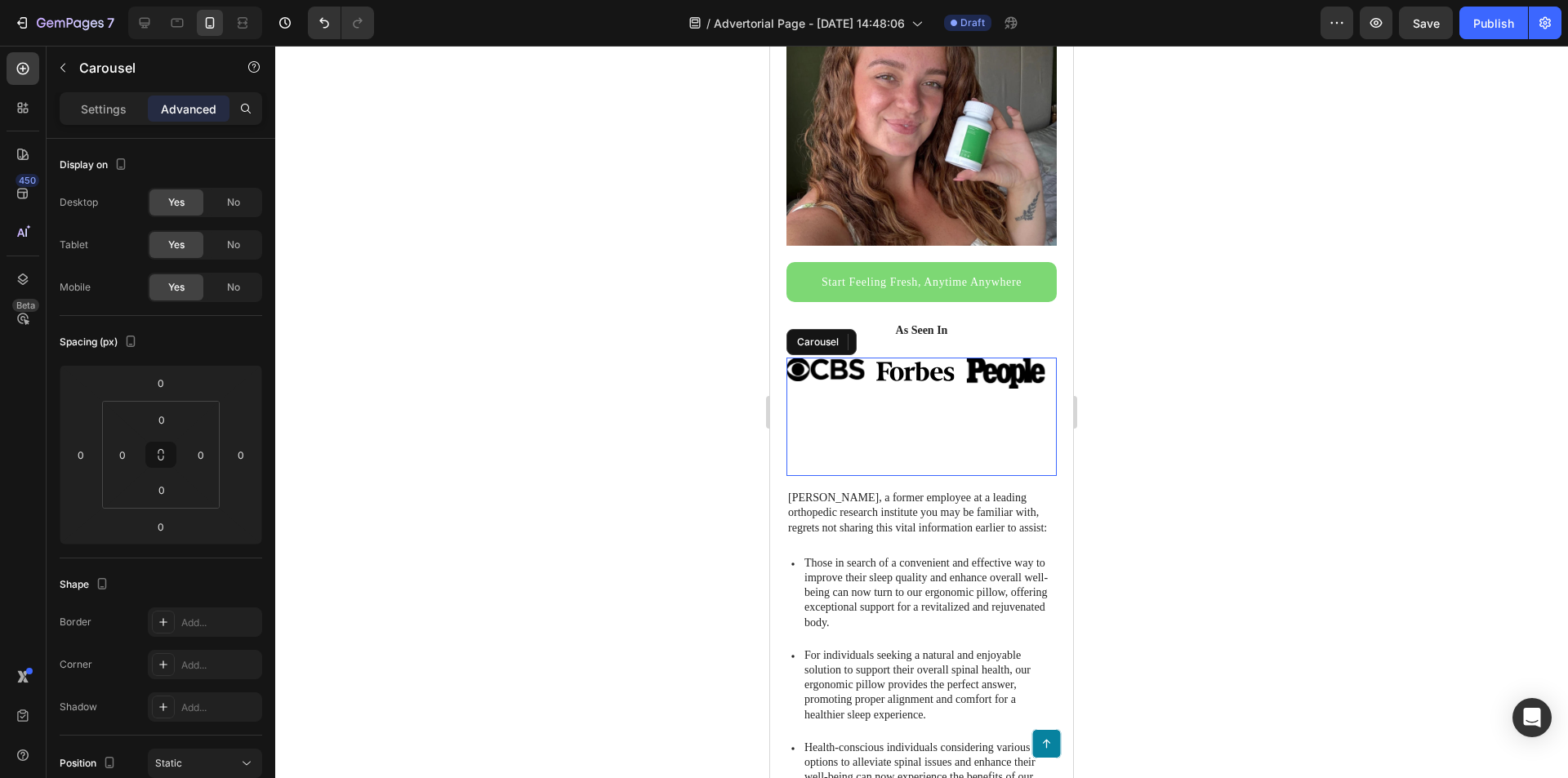
click at [904, 367] on img at bounding box center [915, 369] width 79 height 24
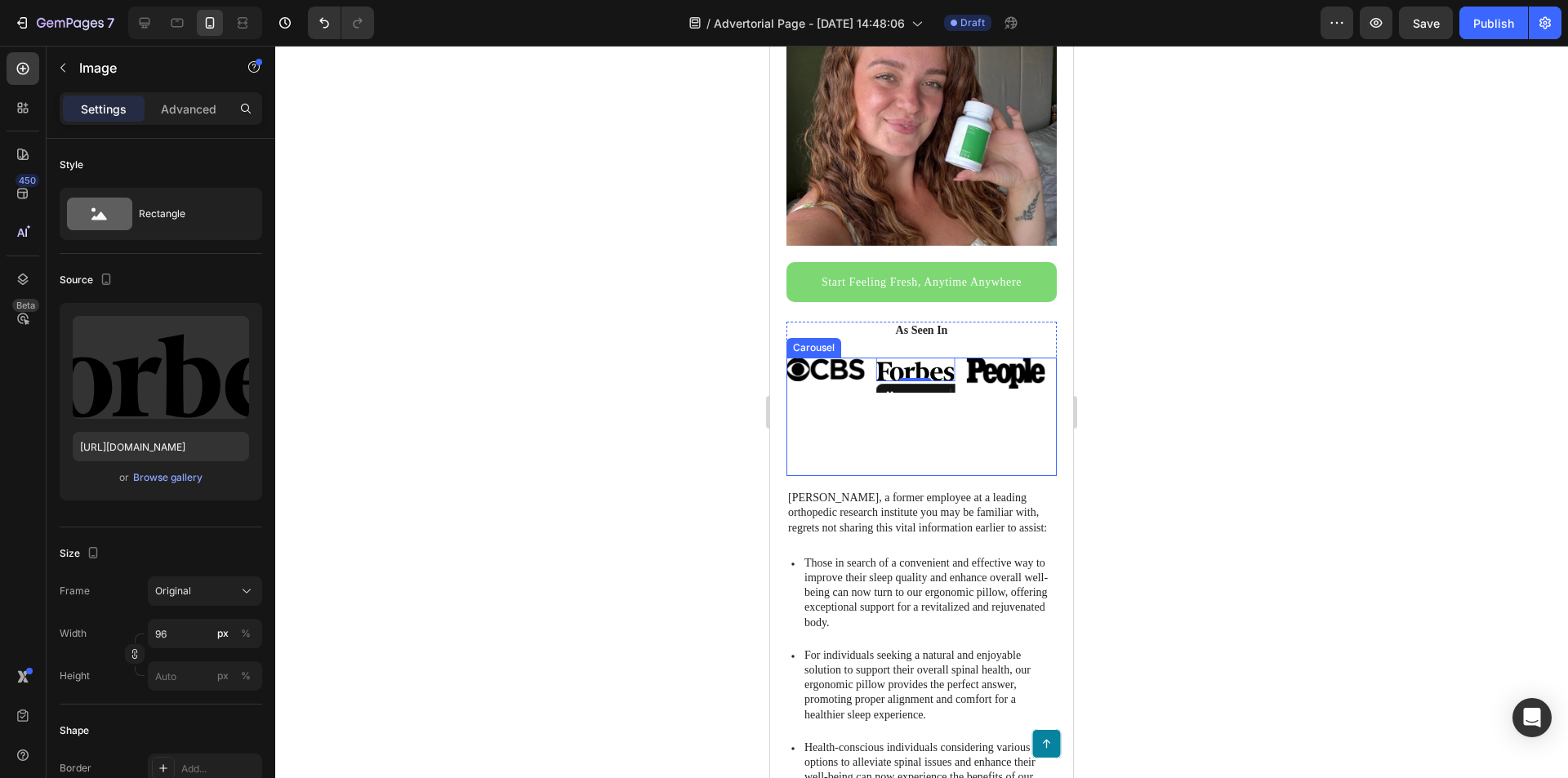
click at [970, 383] on div "Image Hero Banner" at bounding box center [1005, 417] width 79 height 119
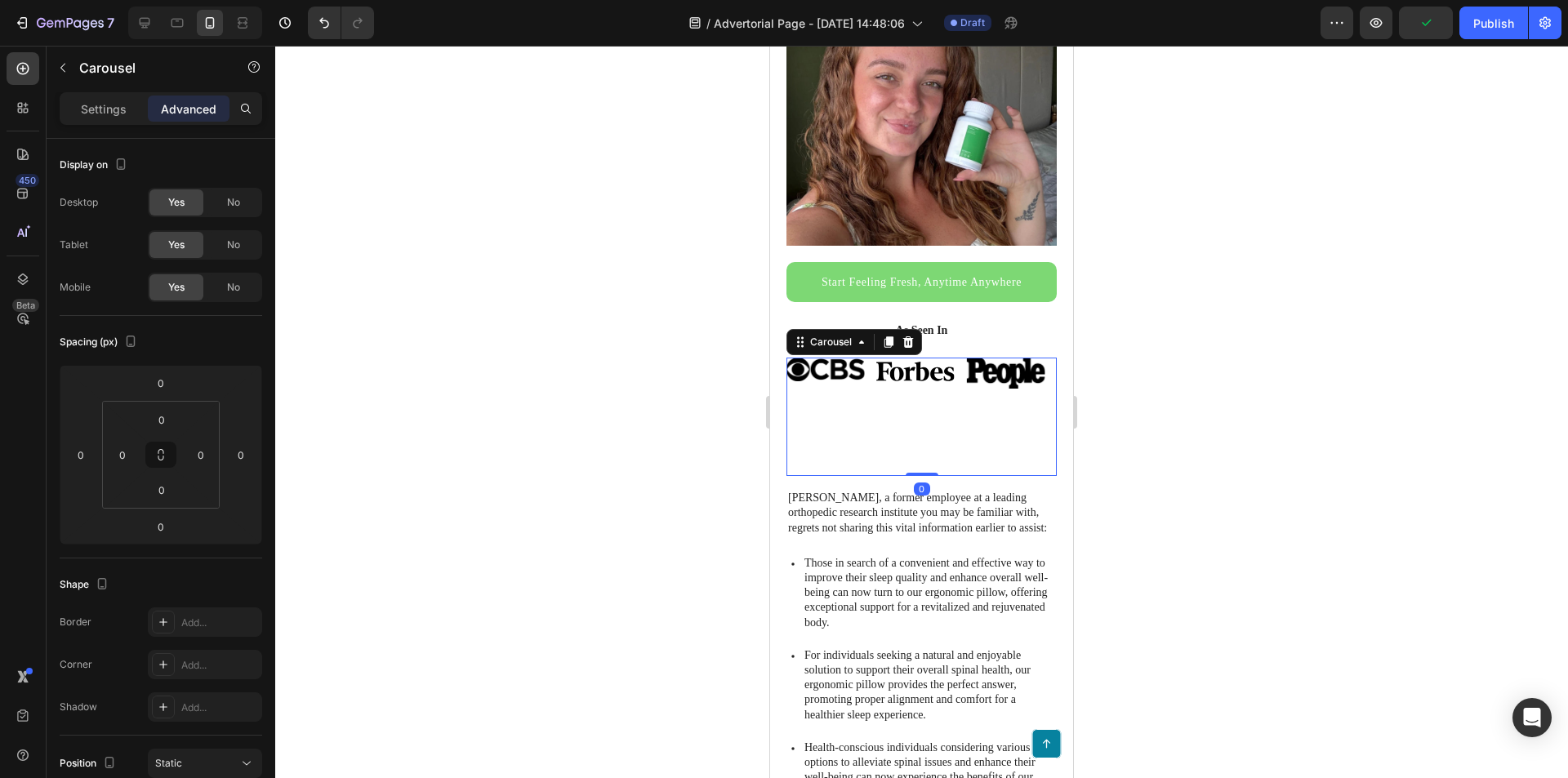
drag, startPoint x: 925, startPoint y: 462, endPoint x: 913, endPoint y: 367, distance: 95.8
click at [913, 367] on div "Image Hero Banner Image Hero Banner “Lorem ipsum dolor sit amet, elit, sed do e…" at bounding box center [921, 417] width 270 height 119
click at [972, 338] on div "As Seen In Heading Image Hero Banner Image Hero Banner “Lorem ipsum dolor sit a…" at bounding box center [921, 399] width 270 height 155
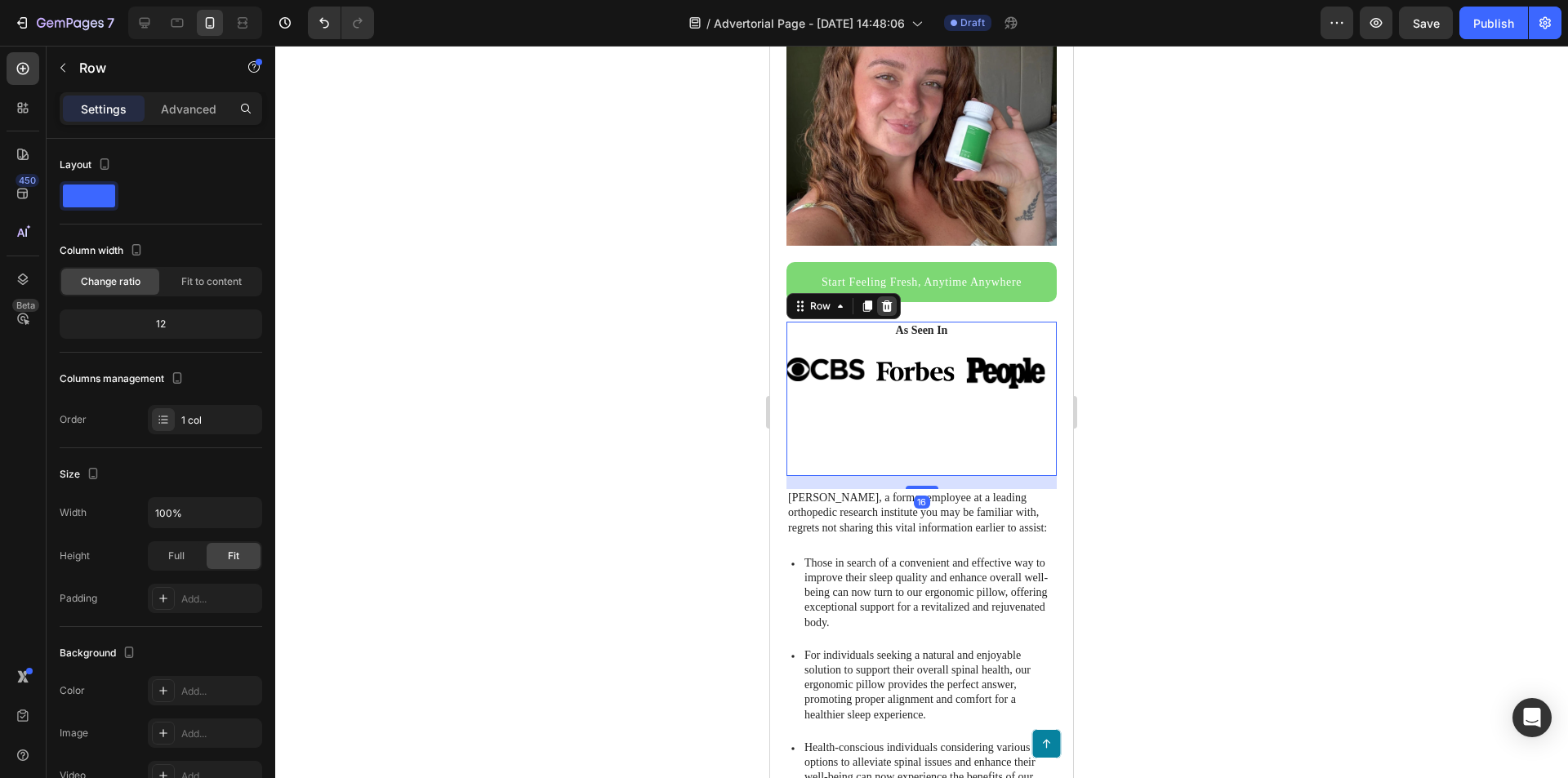
click at [892, 300] on icon at bounding box center [887, 307] width 13 height 13
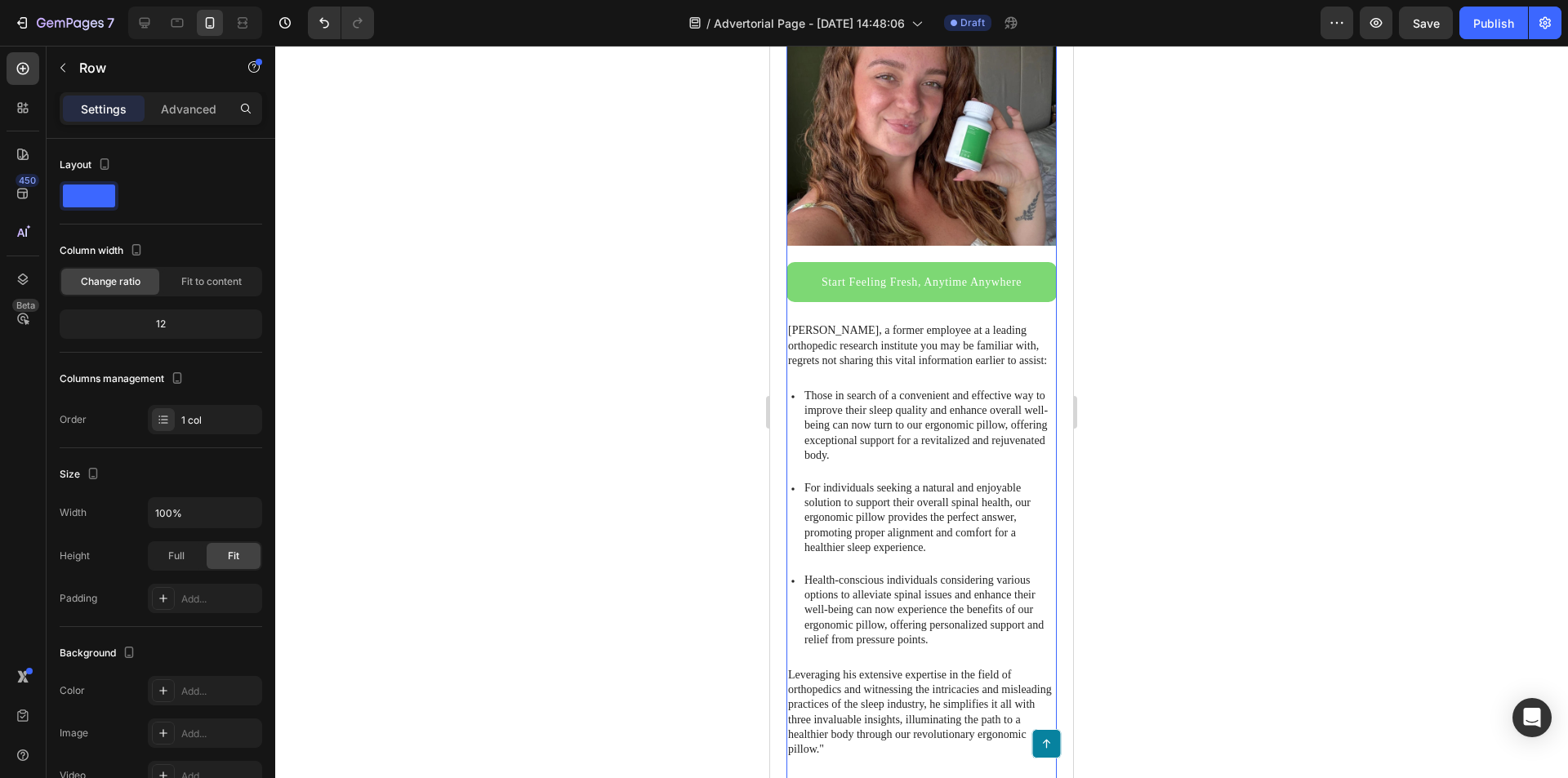
click at [896, 299] on div "Start Feeling Fresh, Anytime Anywhere Button" at bounding box center [921, 292] width 270 height 59
click at [894, 330] on p "[PERSON_NAME], a former employee at a leading orthopedic research institute you…" at bounding box center [922, 346] width 267 height 45
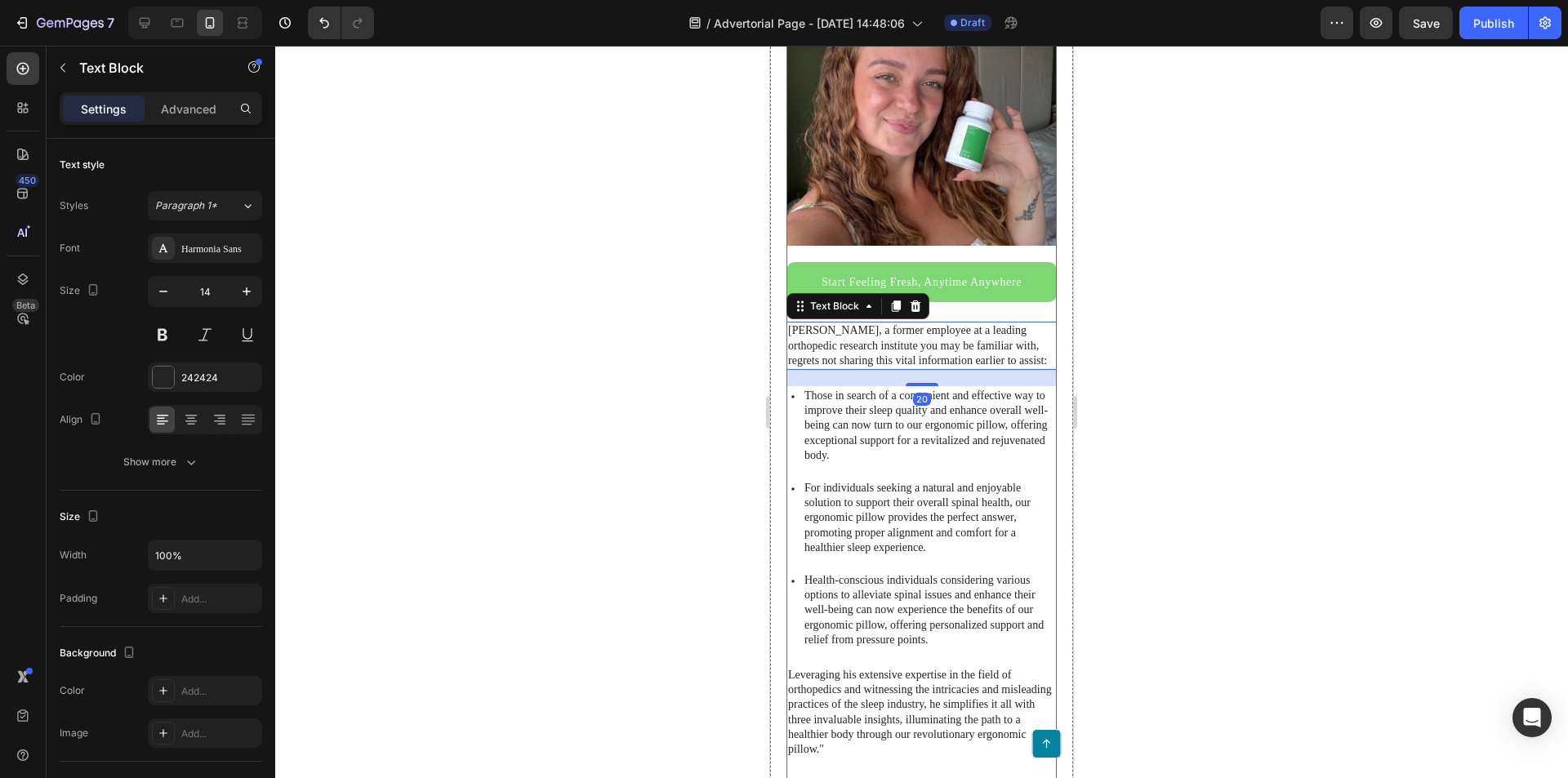
click at [913, 301] on icon at bounding box center [915, 307] width 11 height 12
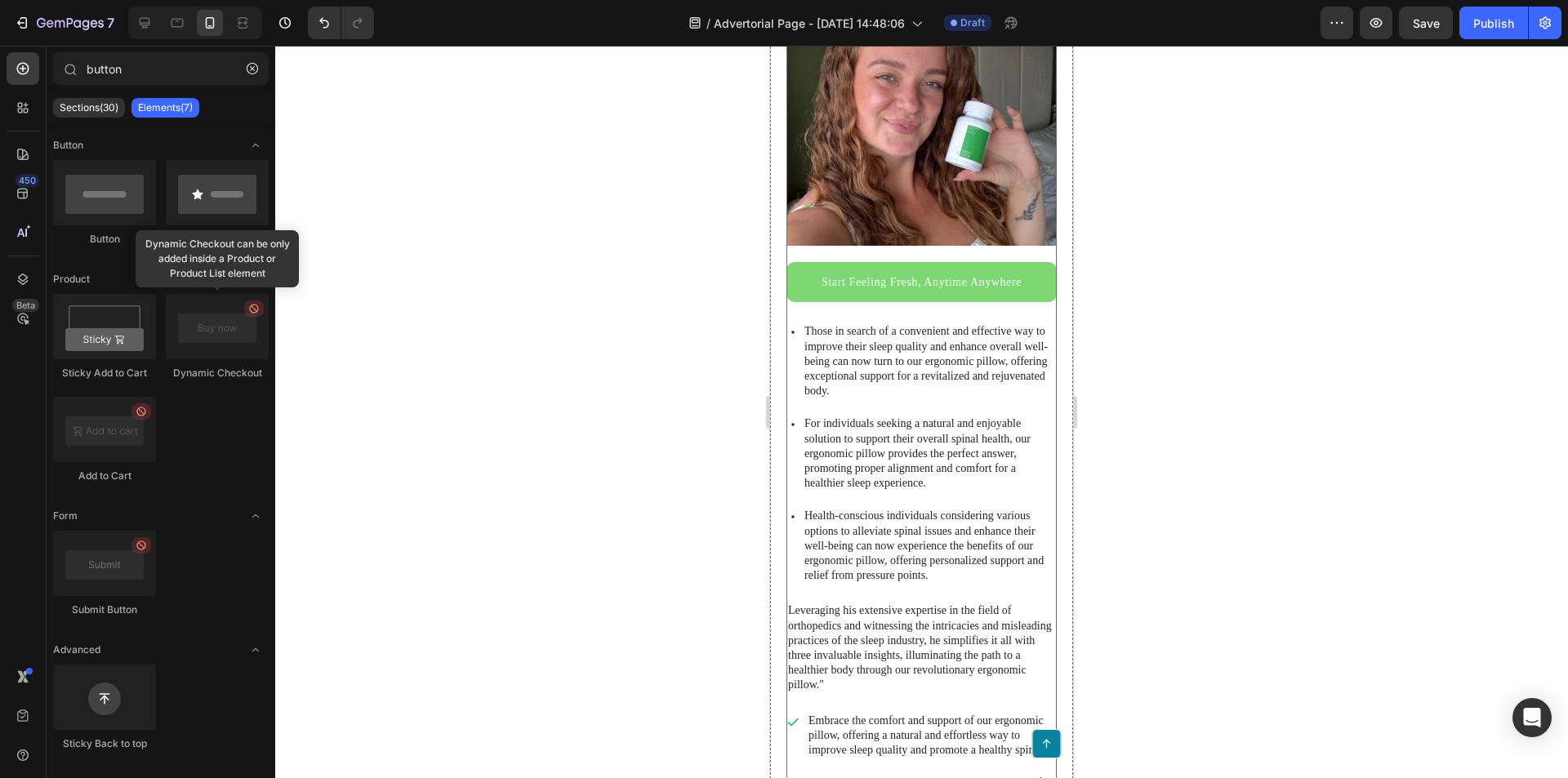
click at [903, 307] on div "Start Feeling Fresh, Anytime Anywhere Button" at bounding box center [921, 292] width 270 height 59
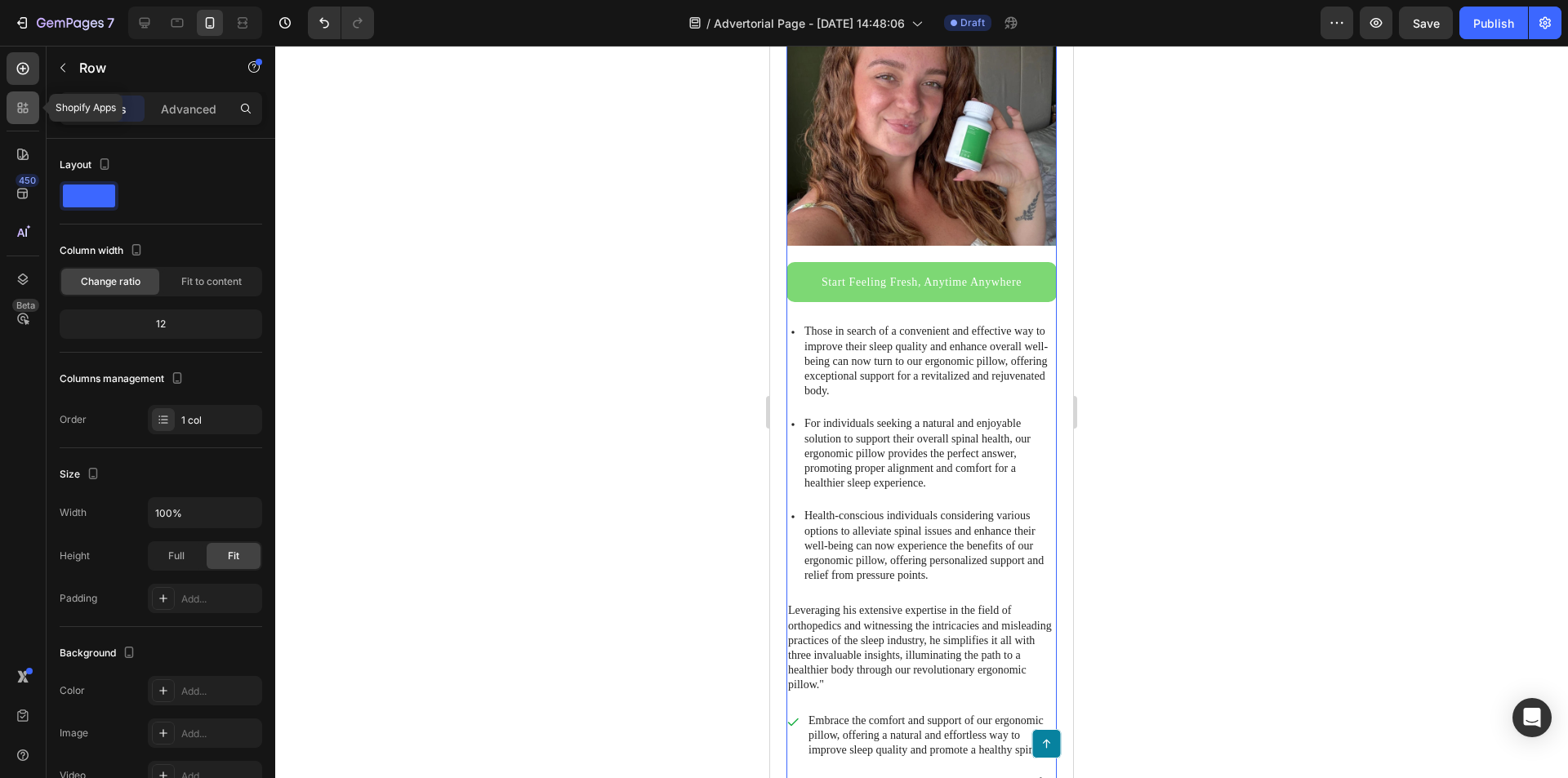
click at [23, 109] on icon at bounding box center [23, 108] width 17 height 17
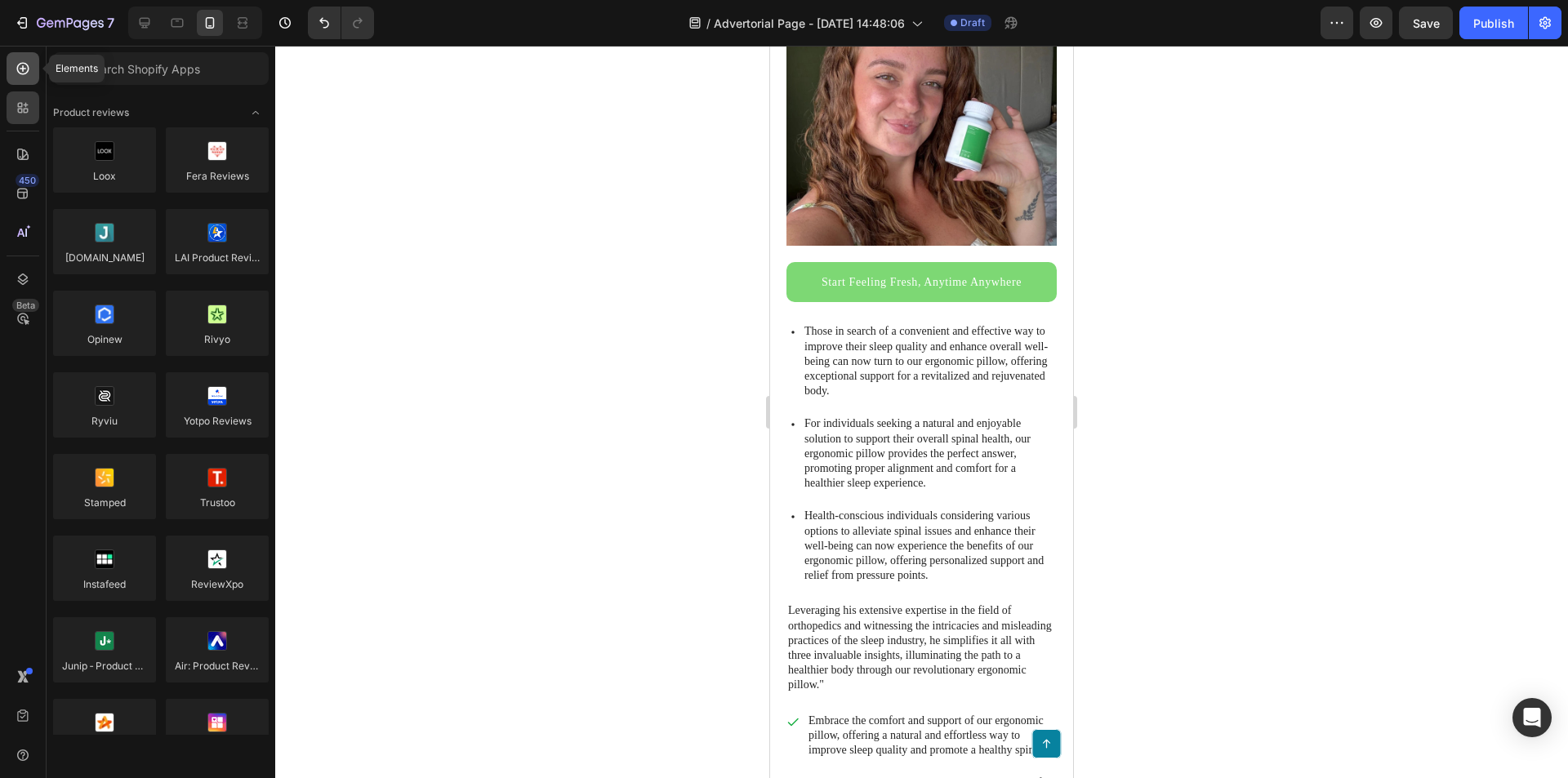
click at [25, 70] on icon at bounding box center [23, 69] width 17 height 17
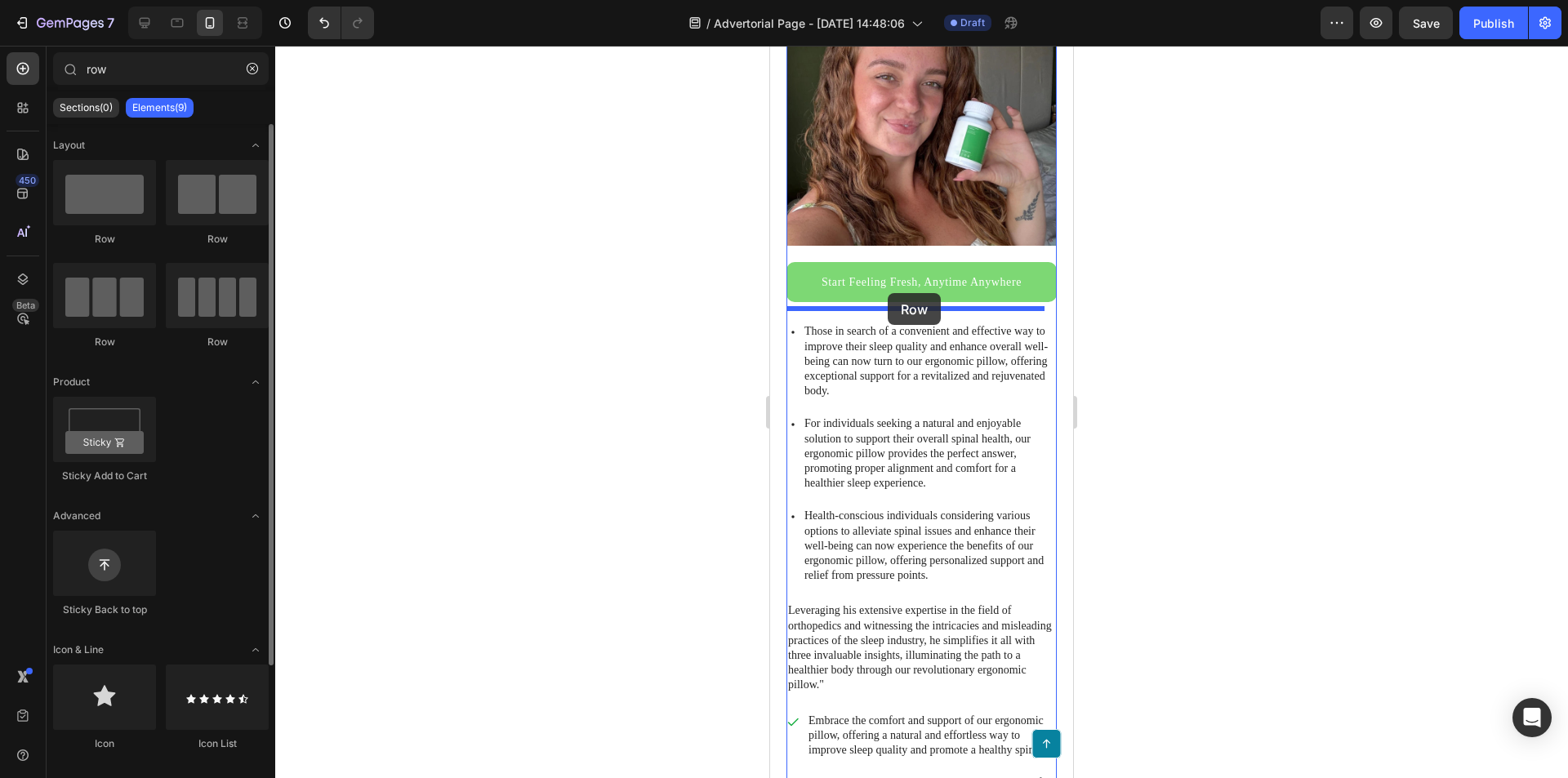
drag, startPoint x: 882, startPoint y: 333, endPoint x: 888, endPoint y: 293, distance: 40.4
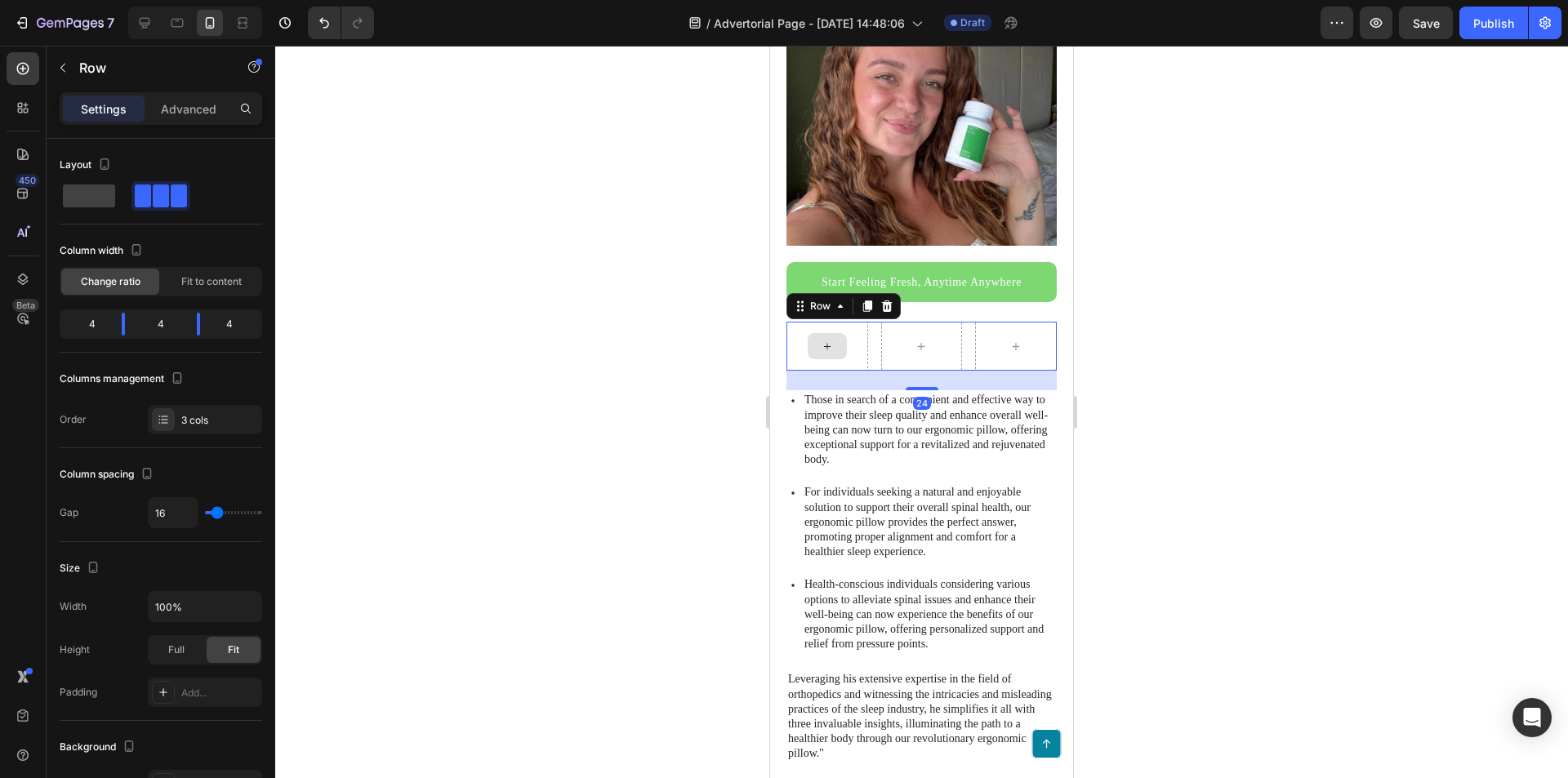
click at [843, 333] on div at bounding box center [827, 346] width 39 height 26
click at [852, 335] on div at bounding box center [827, 346] width 82 height 49
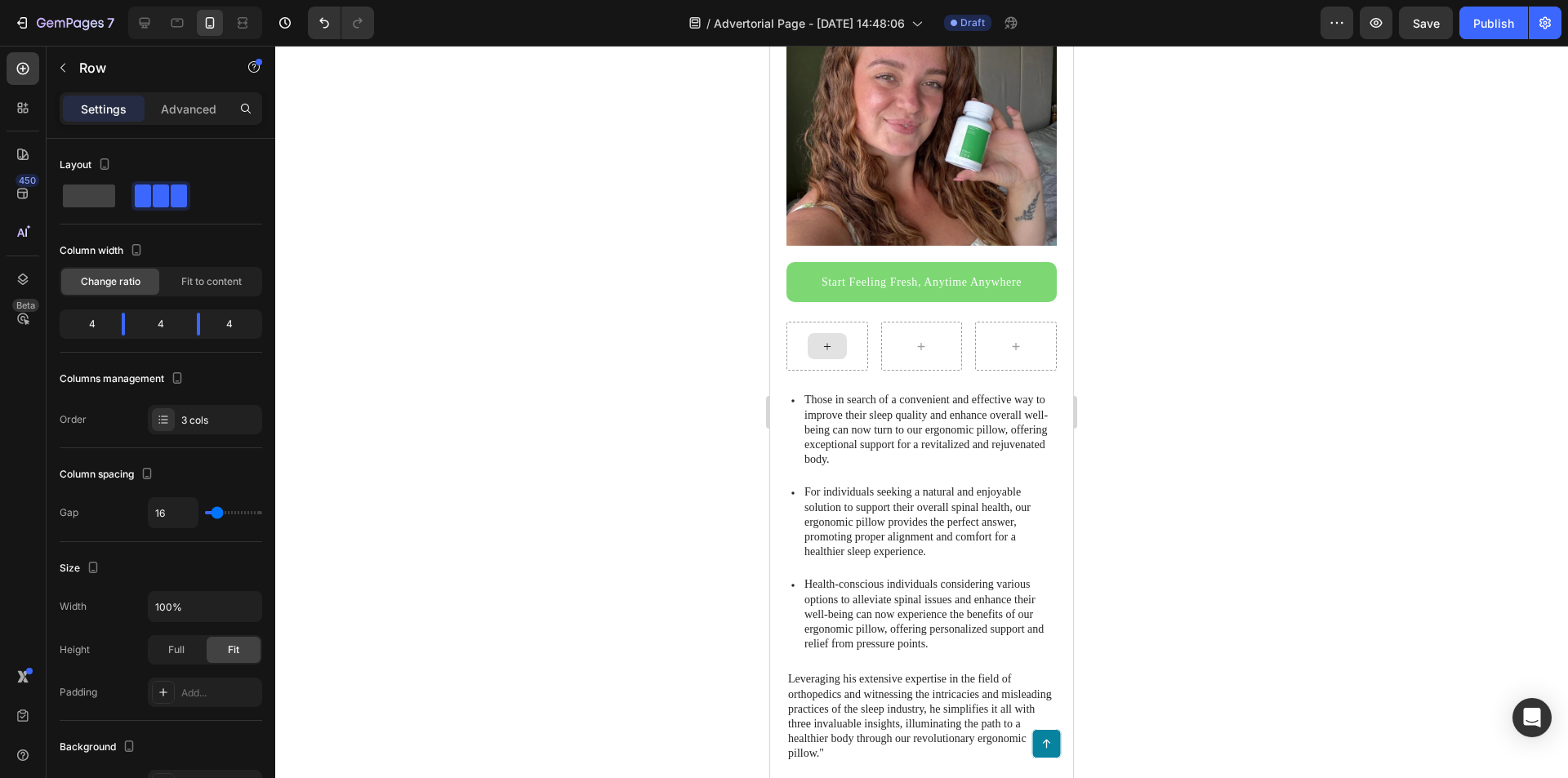
click at [826, 339] on icon at bounding box center [827, 346] width 13 height 14
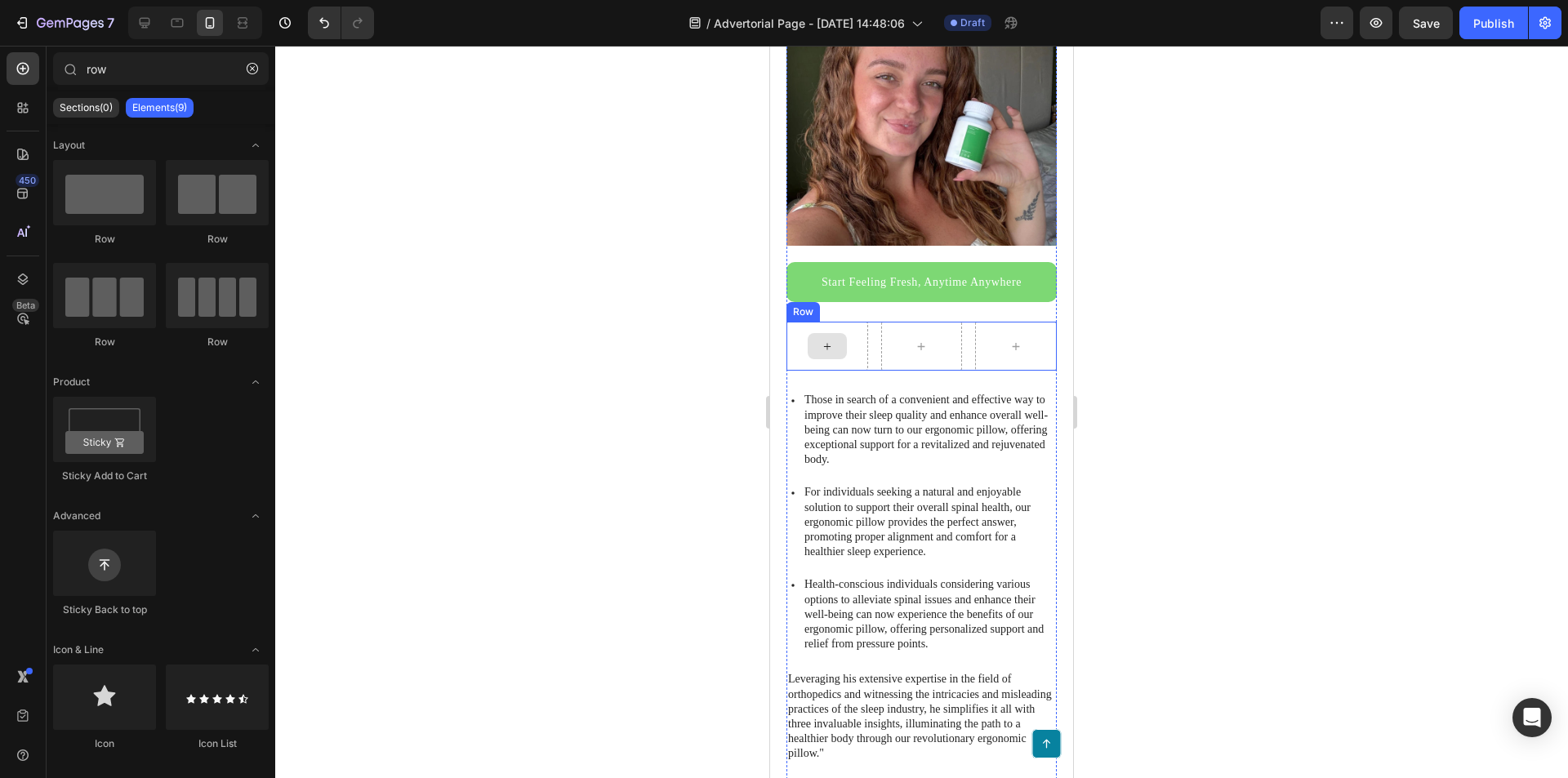
click at [821, 339] on icon at bounding box center [827, 346] width 13 height 14
click at [125, 77] on input "row" at bounding box center [161, 69] width 216 height 33
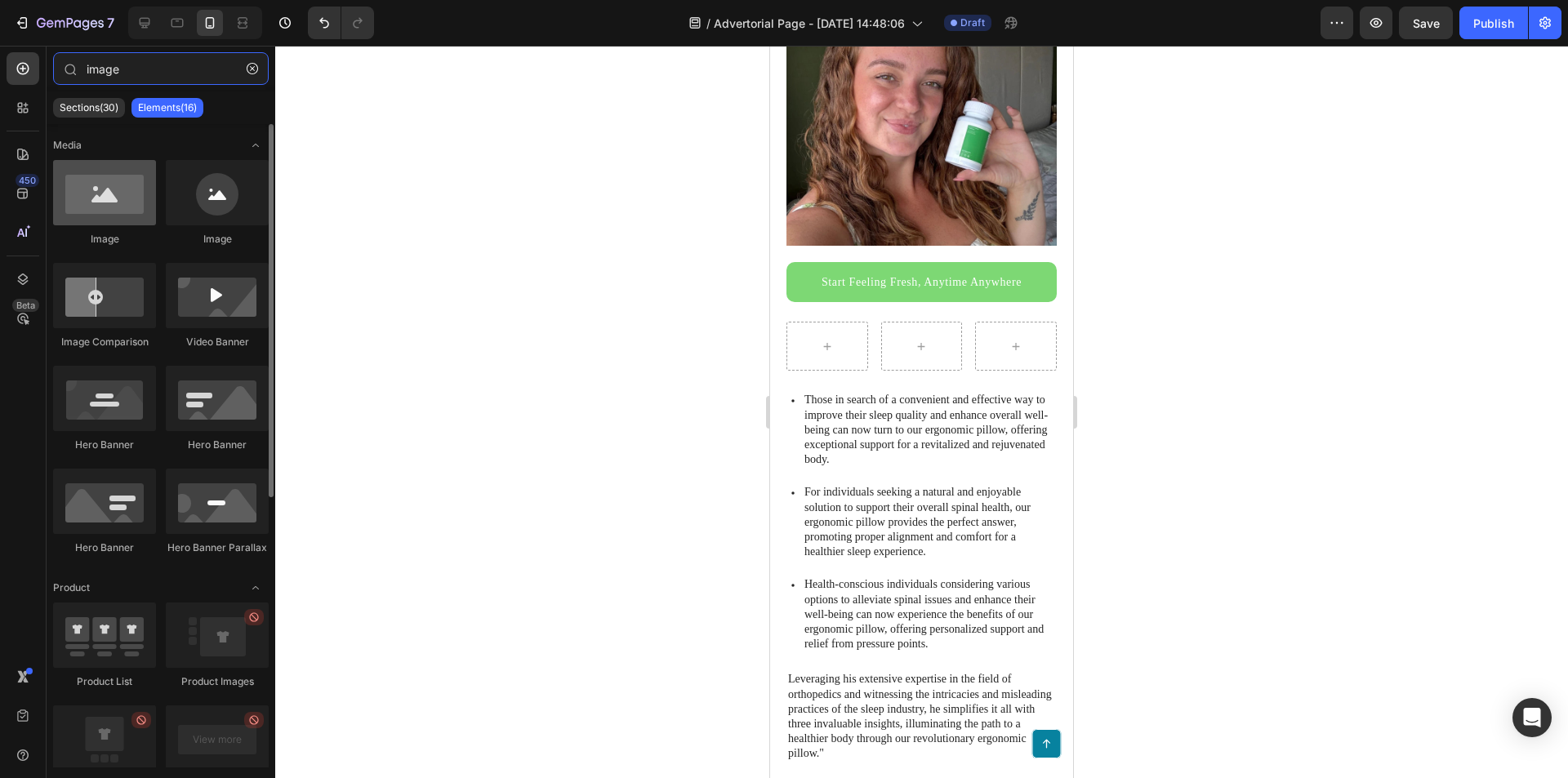
type input "image"
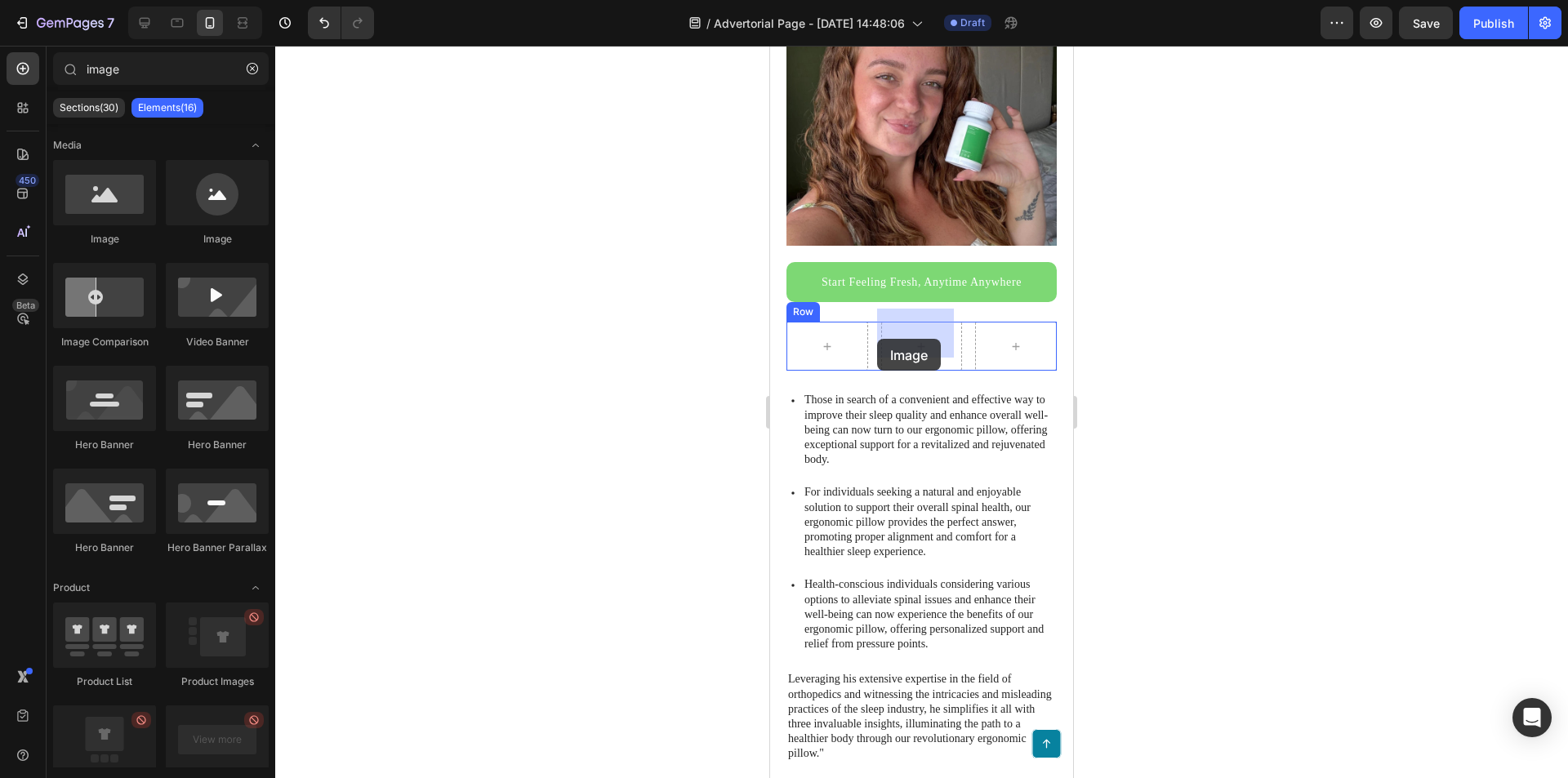
drag, startPoint x: 863, startPoint y: 254, endPoint x: 833, endPoint y: 342, distance: 93.0
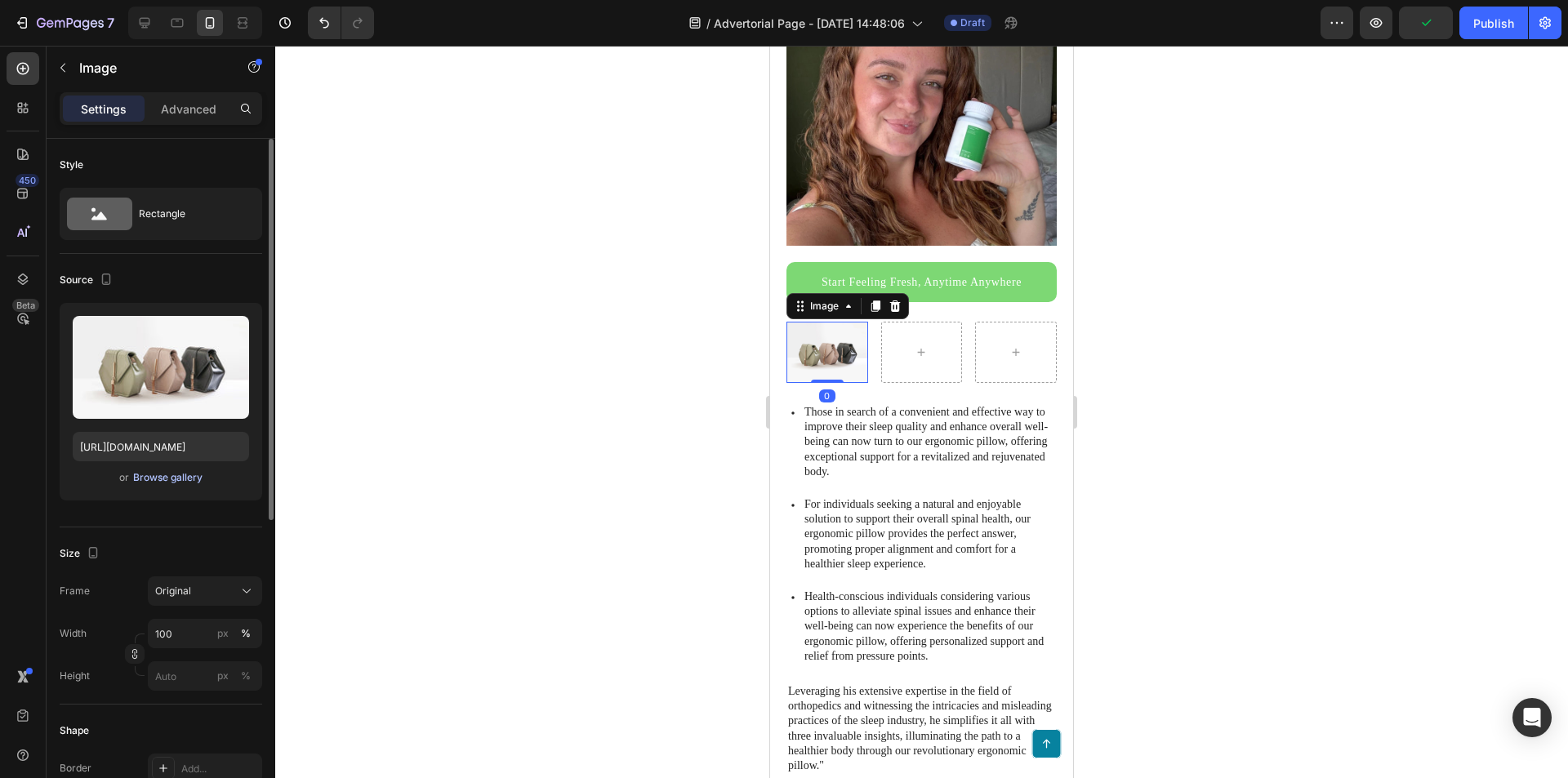
click at [152, 481] on div "Browse gallery" at bounding box center [167, 478] width 69 height 15
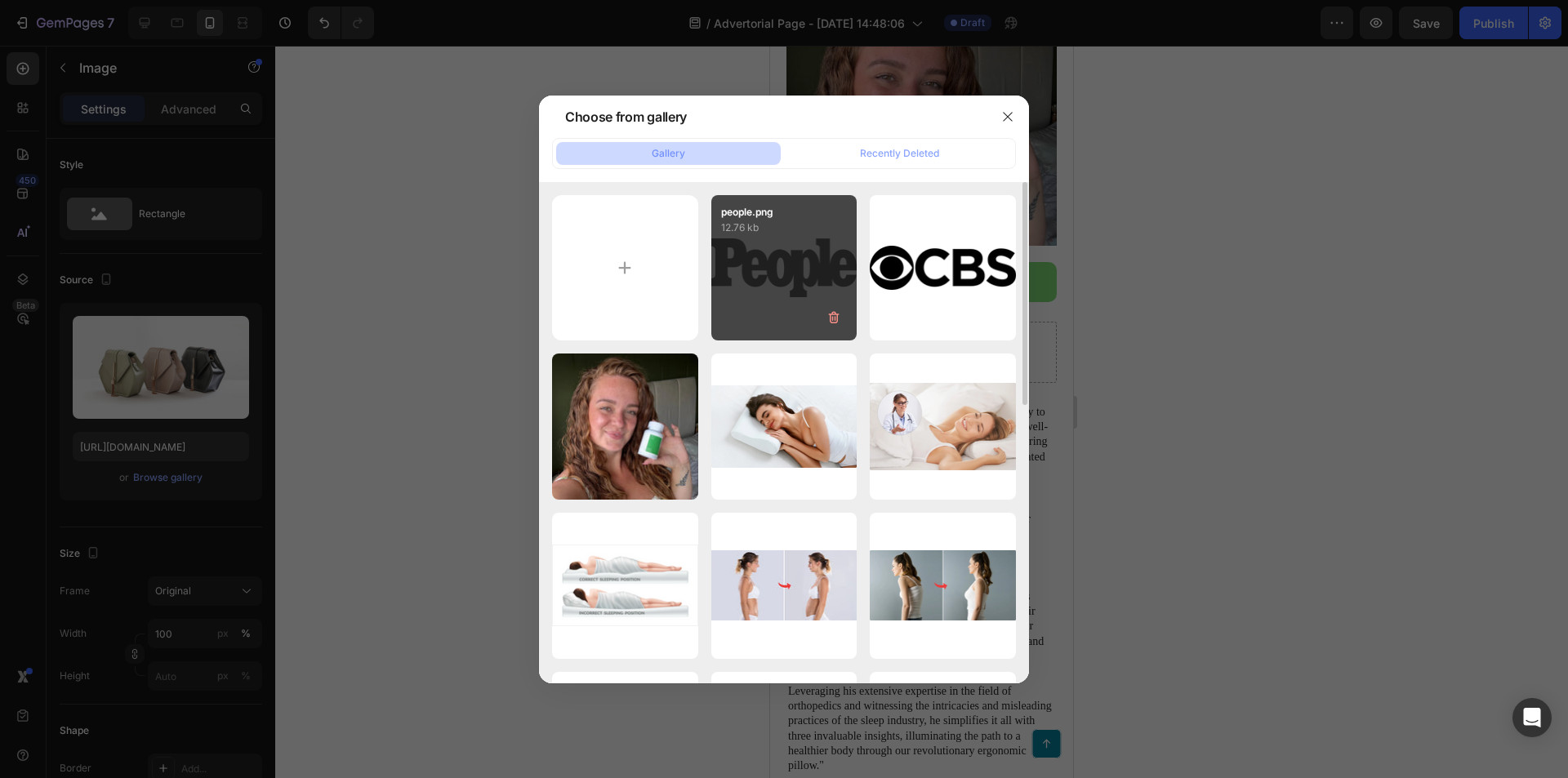
click at [757, 253] on div "people.png 12.76 kb" at bounding box center [784, 268] width 146 height 146
type input "[URL][DOMAIN_NAME]"
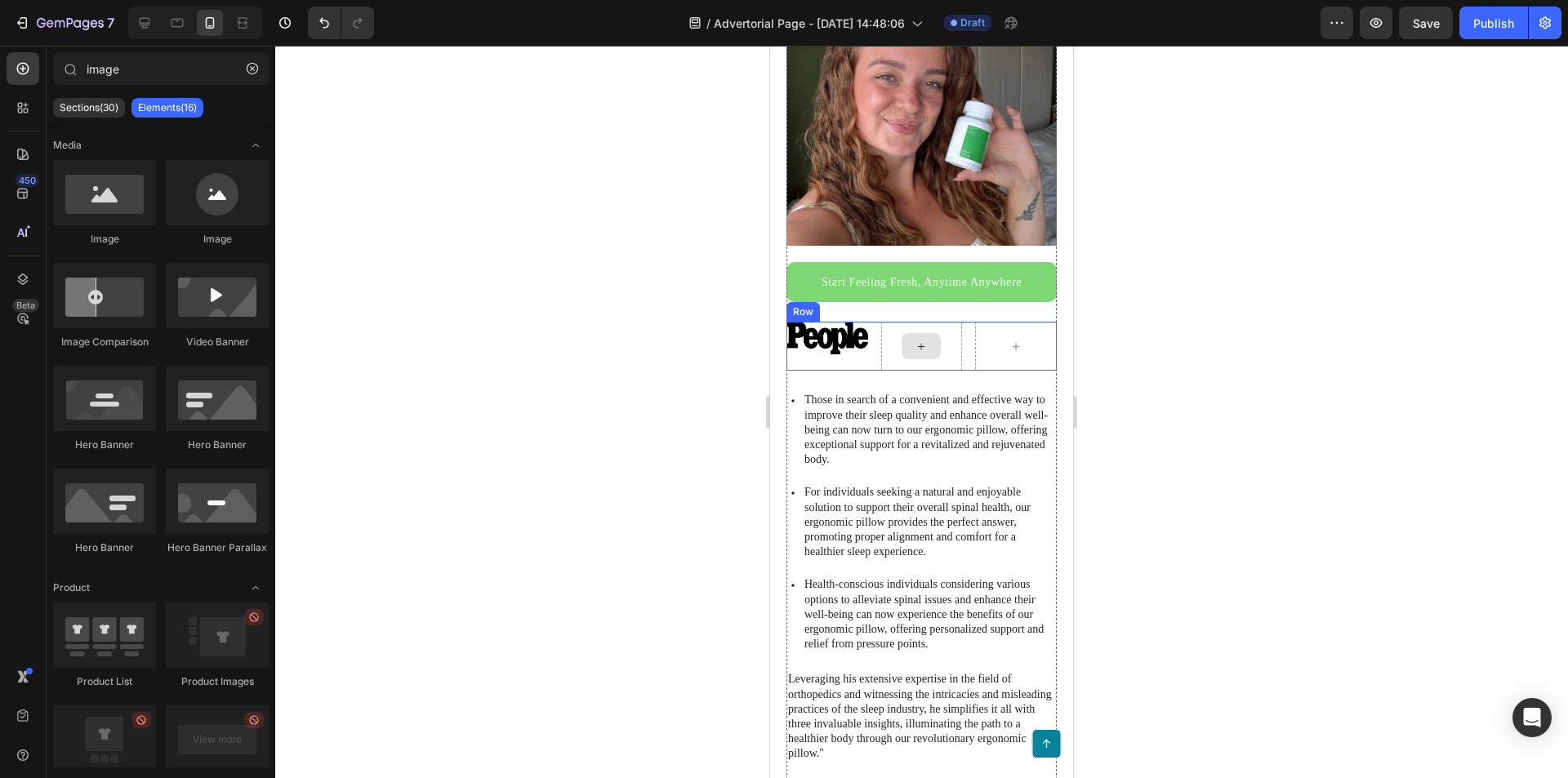
click at [902, 333] on div at bounding box center [921, 346] width 39 height 26
drag, startPoint x: 969, startPoint y: 300, endPoint x: 912, endPoint y: 318, distance: 59.8
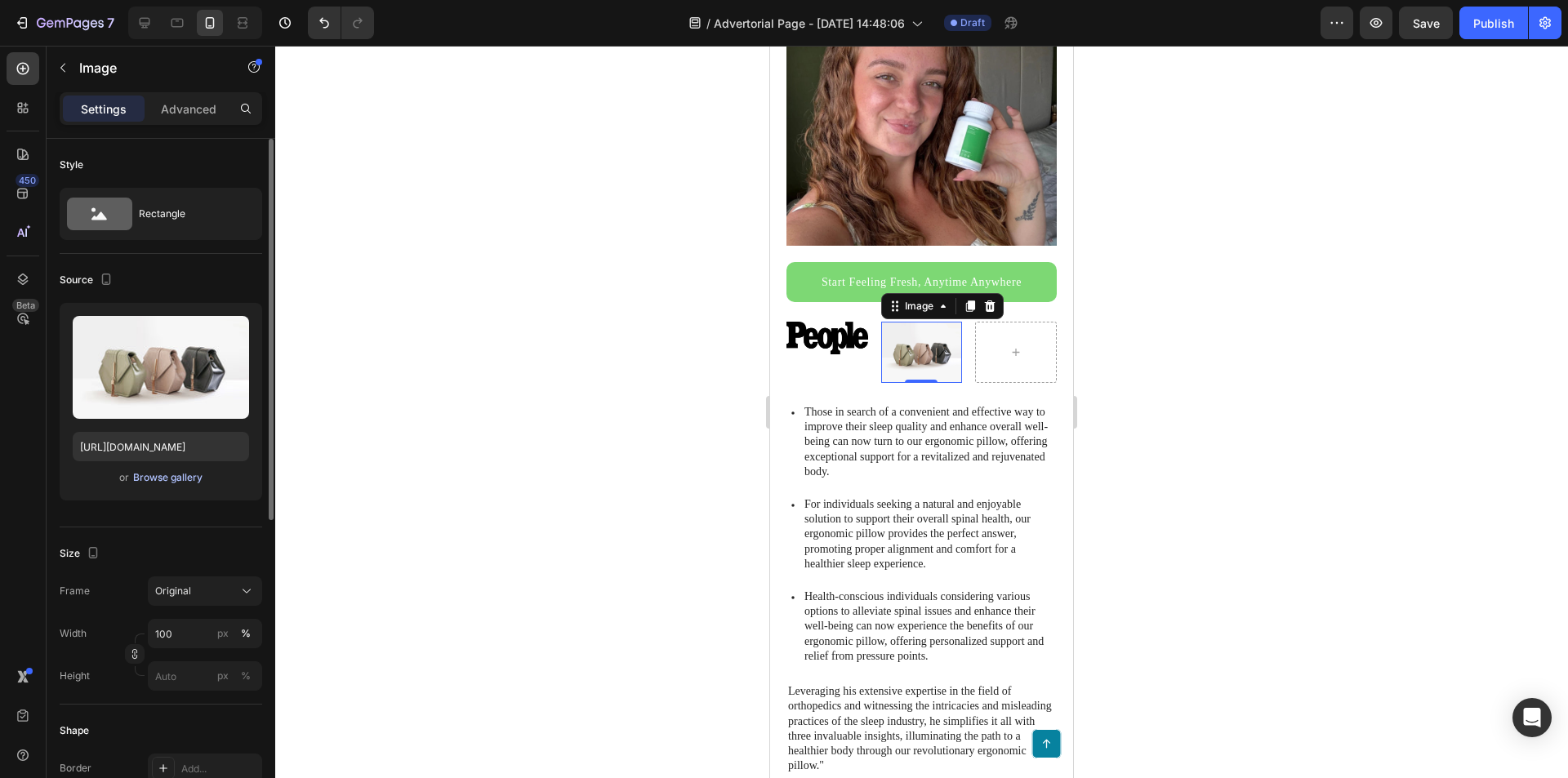
click at [159, 479] on div "Browse gallery" at bounding box center [167, 478] width 69 height 15
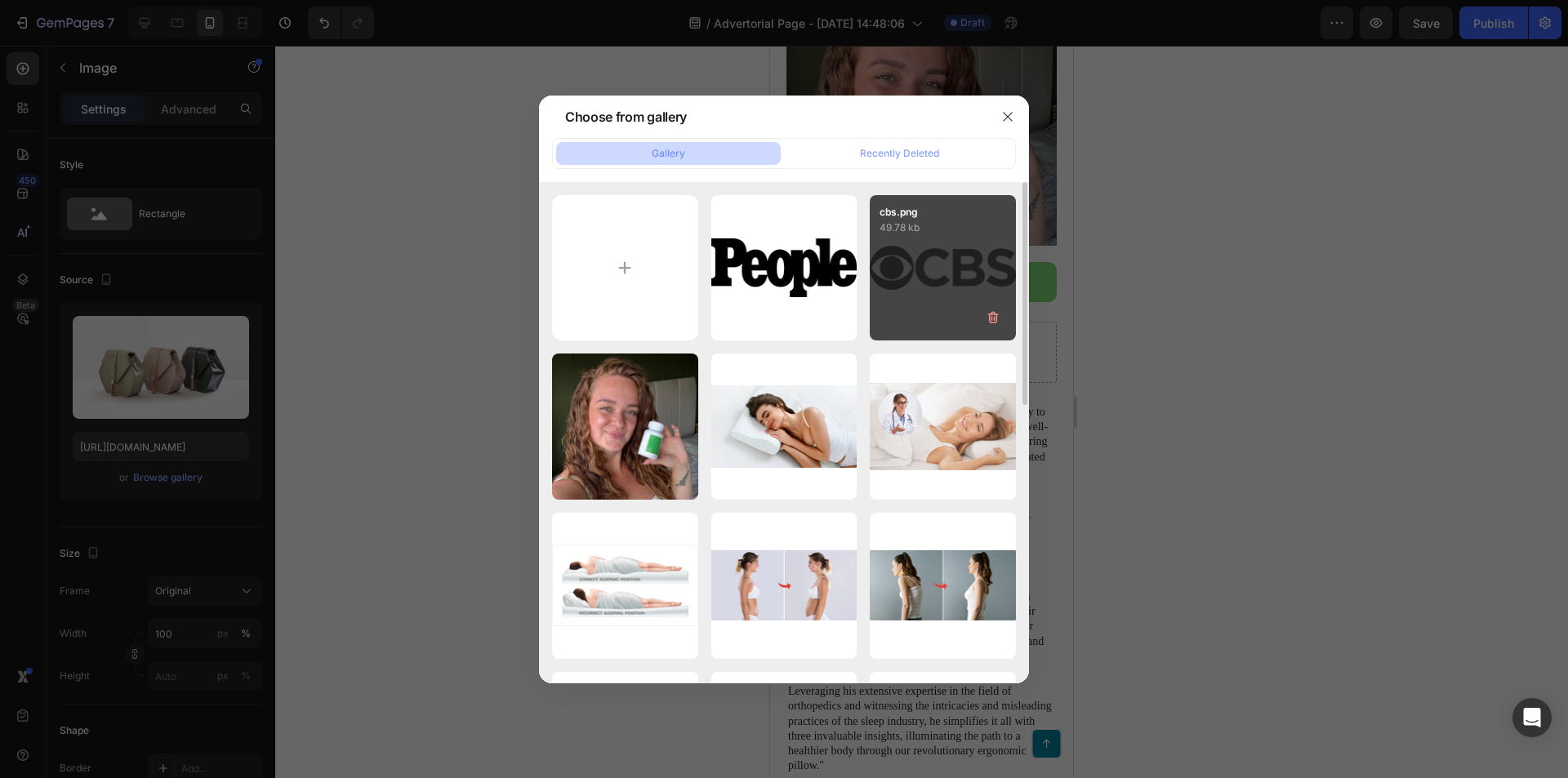
click at [907, 264] on div "cbs.png 49.78 kb" at bounding box center [943, 268] width 146 height 146
type input "[URL][DOMAIN_NAME]"
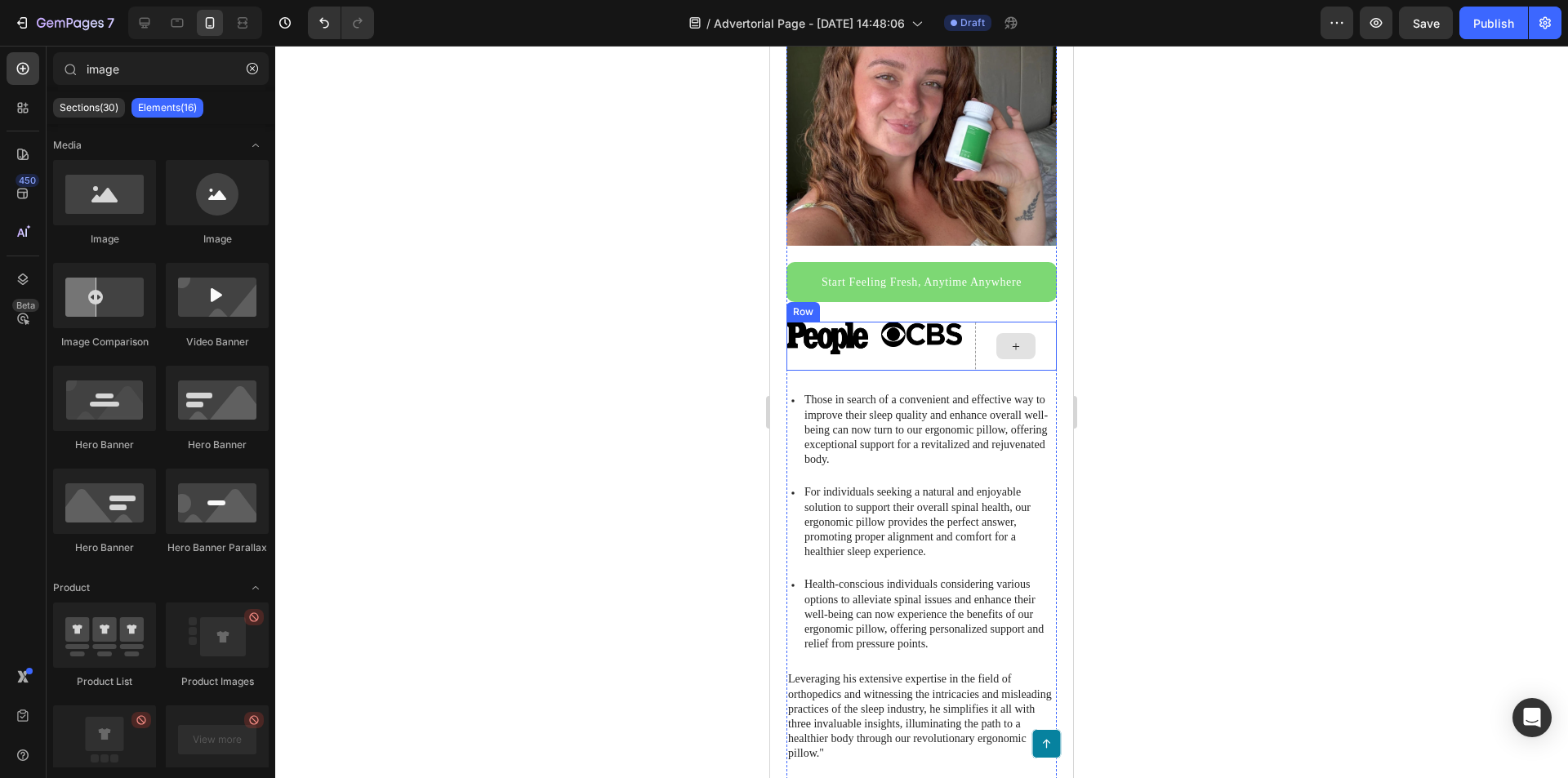
click at [1010, 339] on icon at bounding box center [1016, 346] width 13 height 14
click at [1012, 339] on icon at bounding box center [1016, 346] width 13 height 14
click at [114, 200] on div at bounding box center [104, 193] width 103 height 65
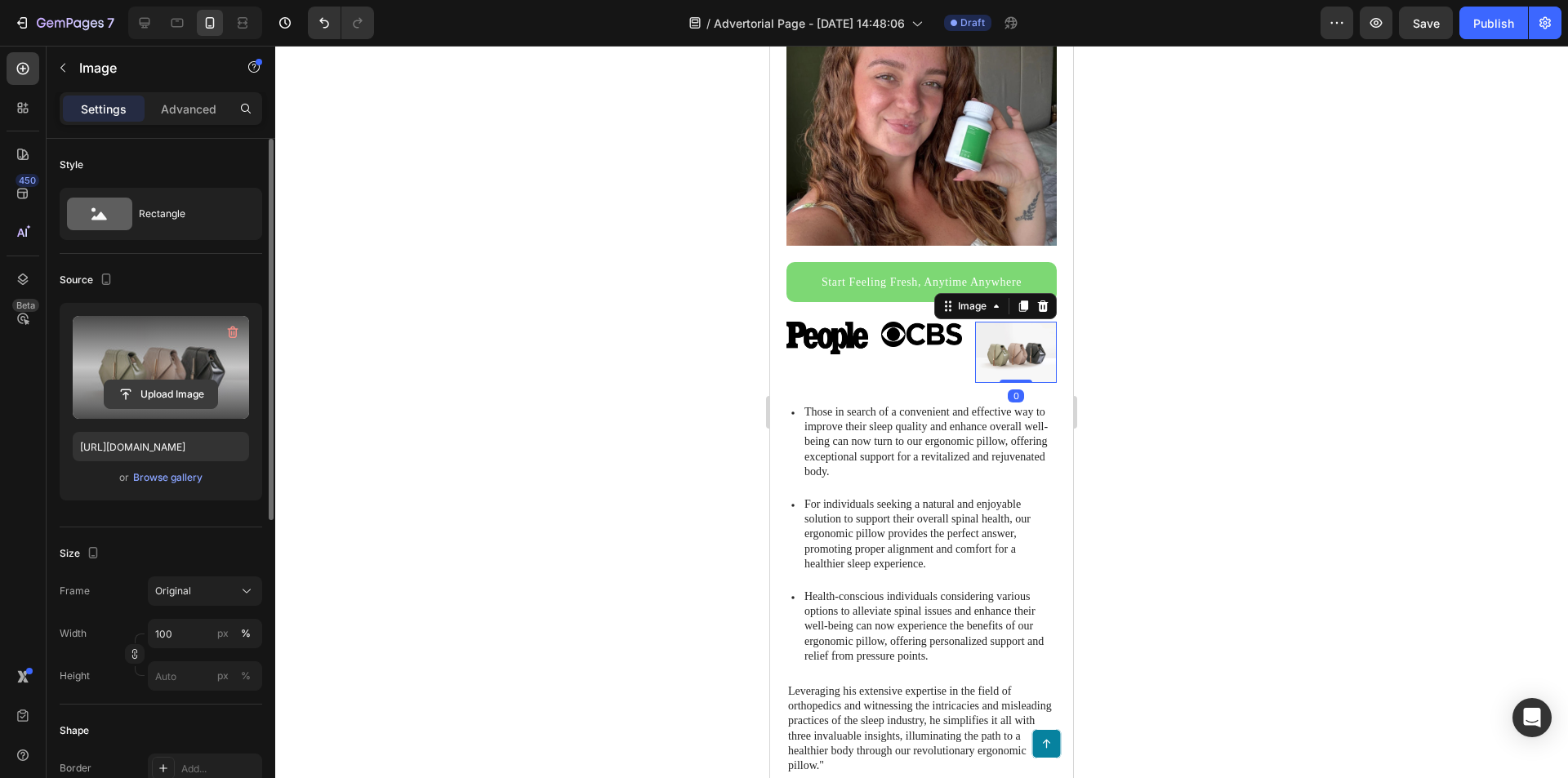
click at [157, 383] on input "file" at bounding box center [160, 394] width 113 height 28
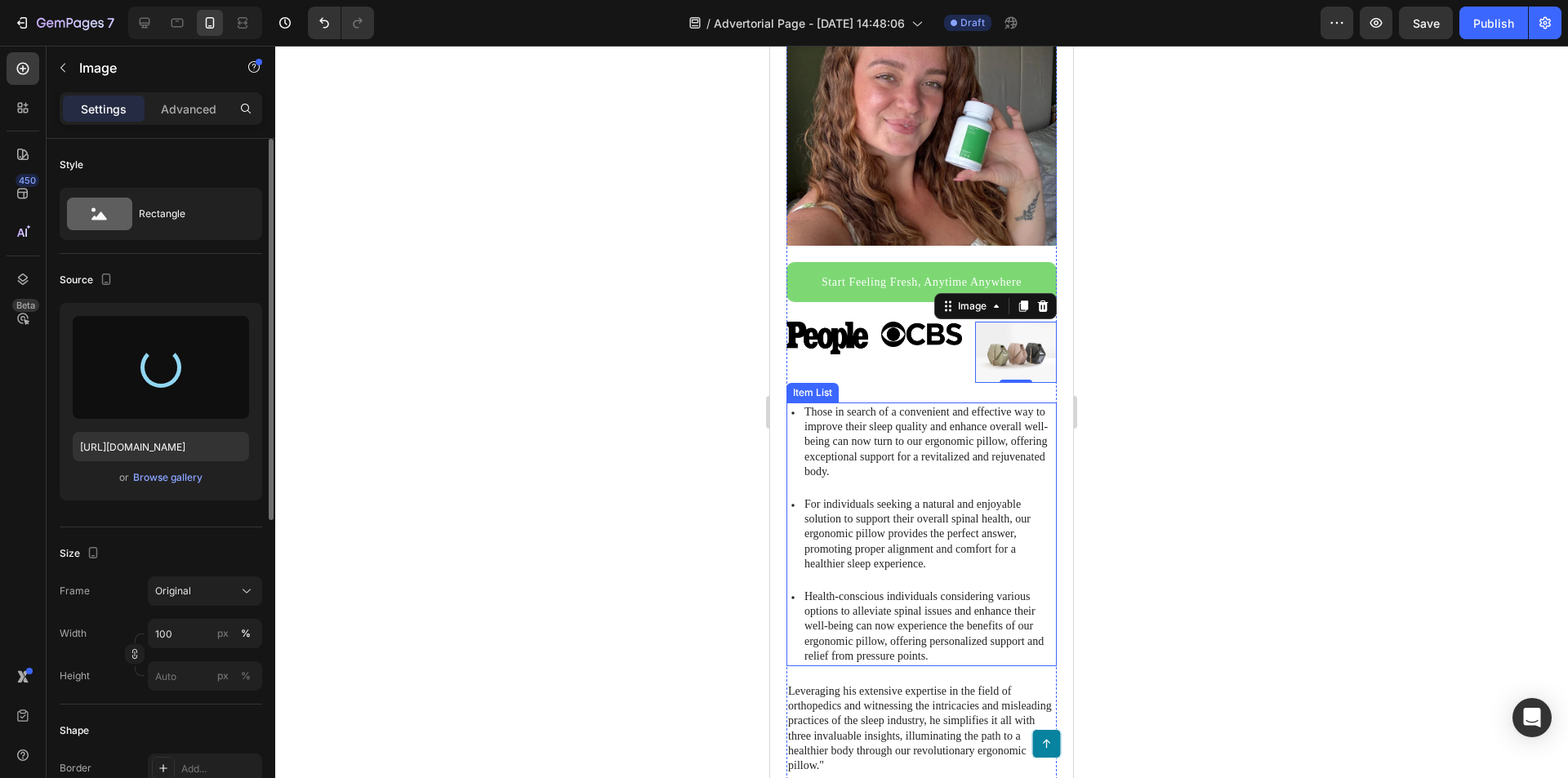
type input "[URL][DOMAIN_NAME]"
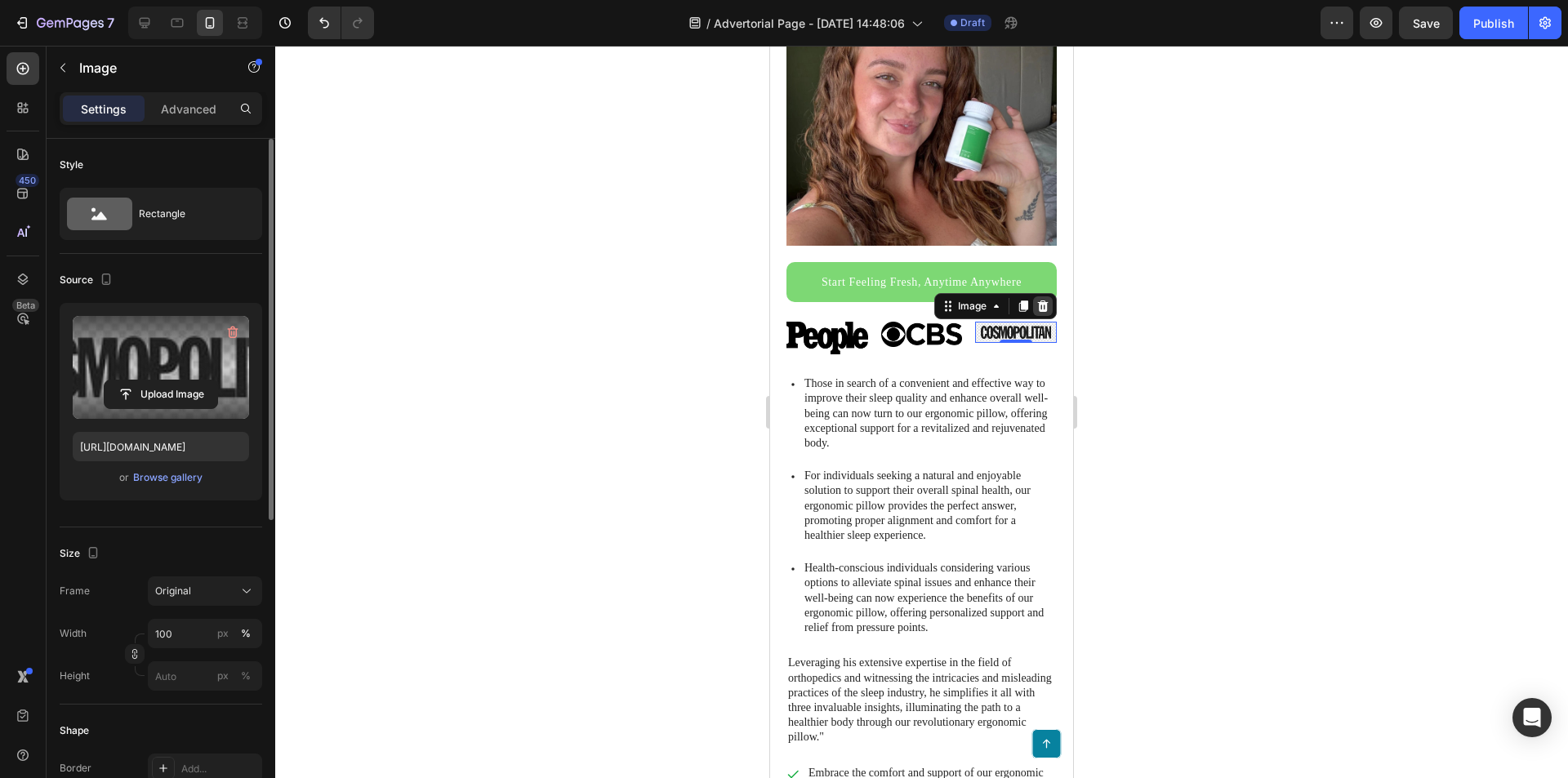
click at [1037, 301] on icon at bounding box center [1042, 307] width 11 height 12
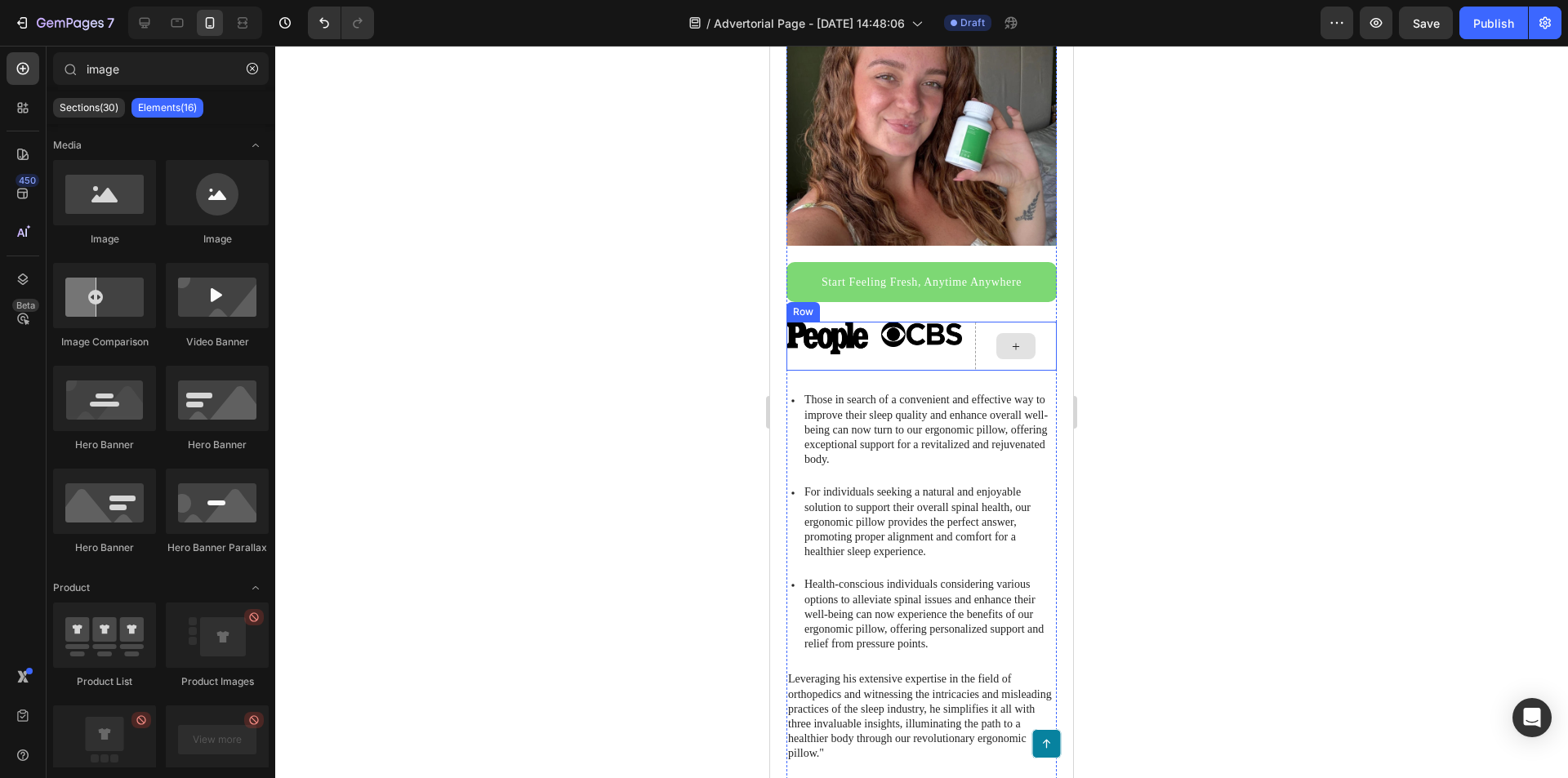
click at [1010, 339] on icon at bounding box center [1016, 346] width 13 height 14
click at [1016, 333] on div at bounding box center [1016, 346] width 39 height 26
click at [1010, 339] on icon at bounding box center [1016, 346] width 13 height 14
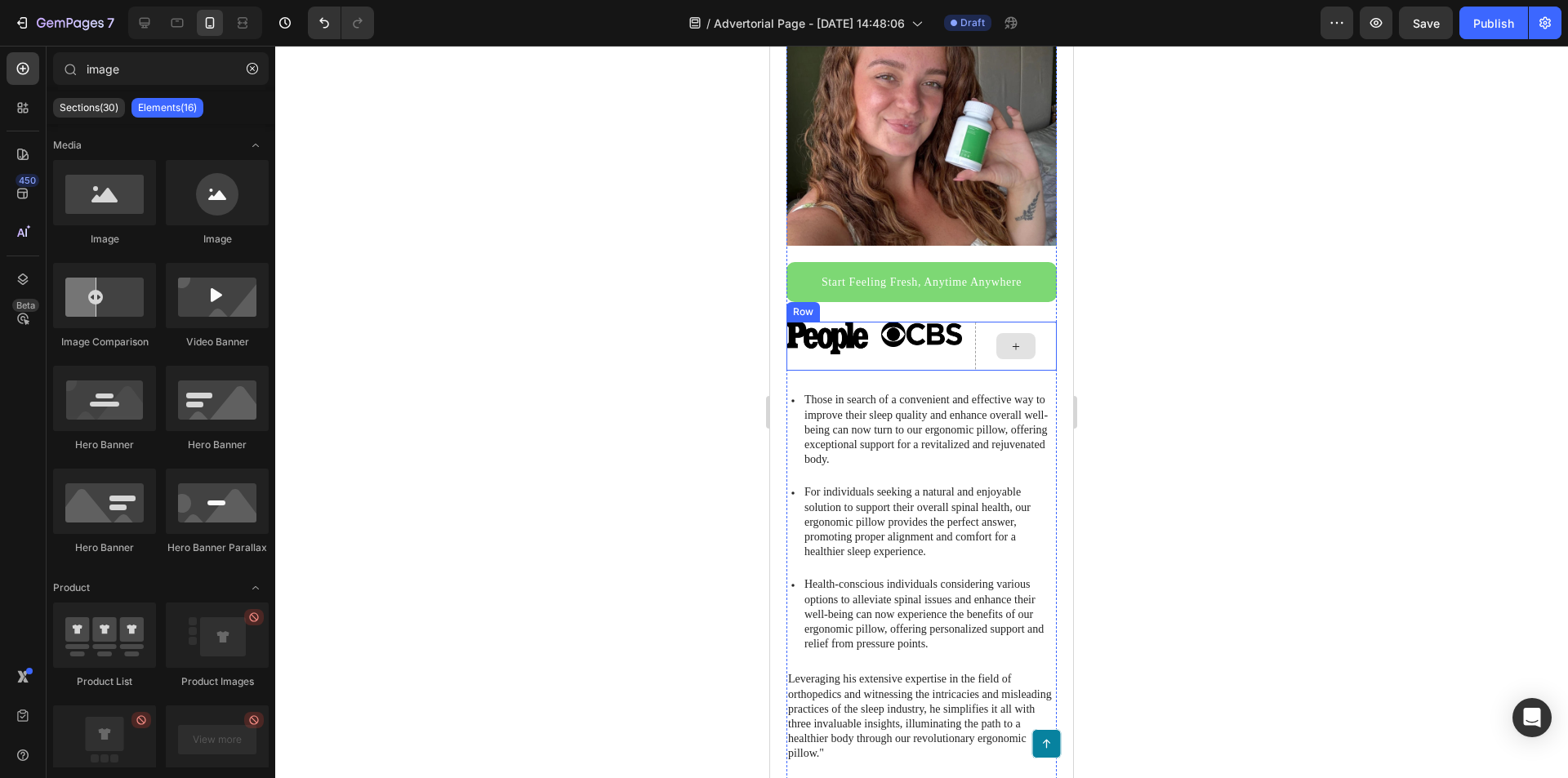
click at [1010, 339] on icon at bounding box center [1016, 346] width 13 height 14
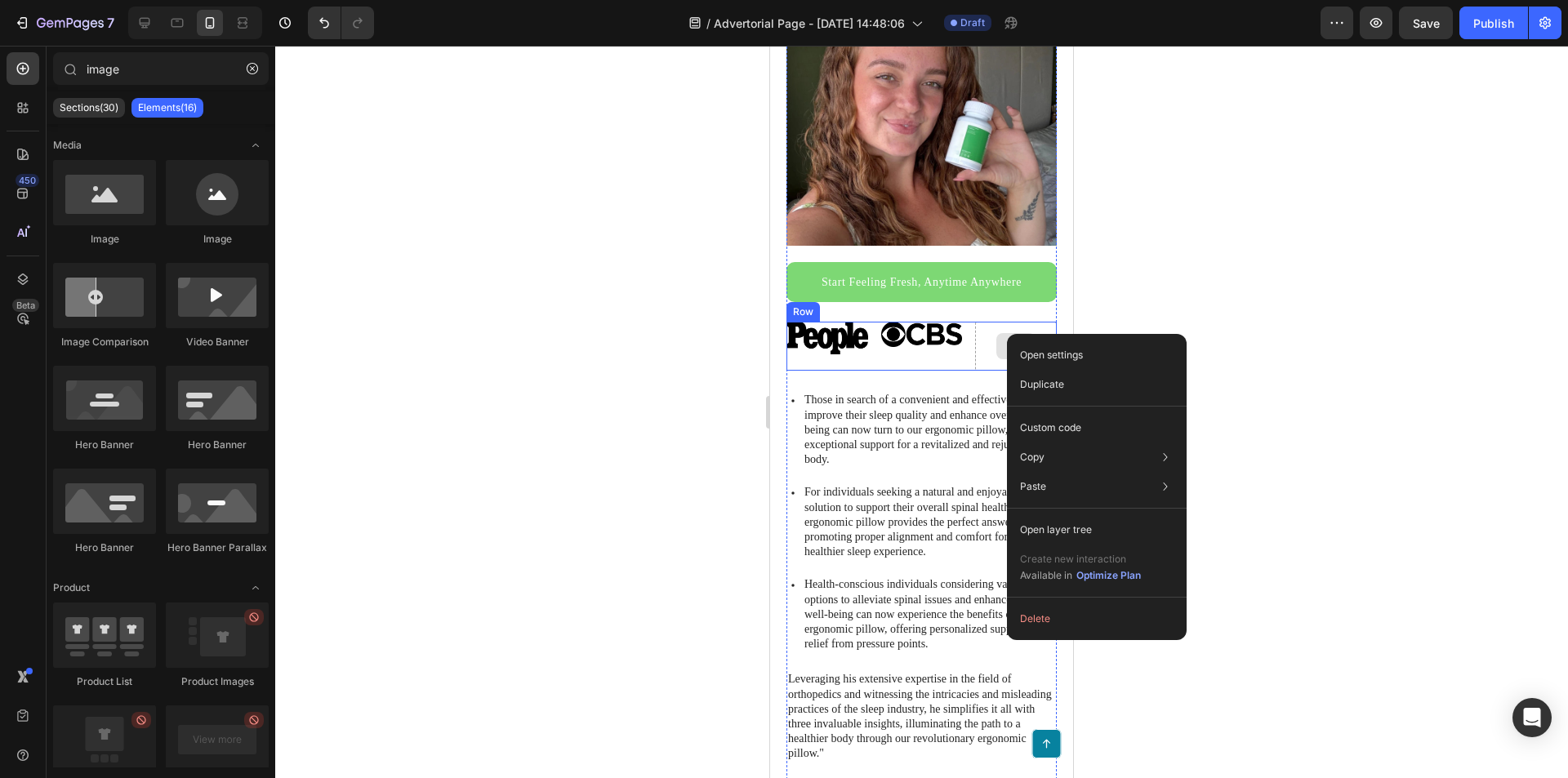
click at [1010, 339] on icon at bounding box center [1016, 346] width 13 height 14
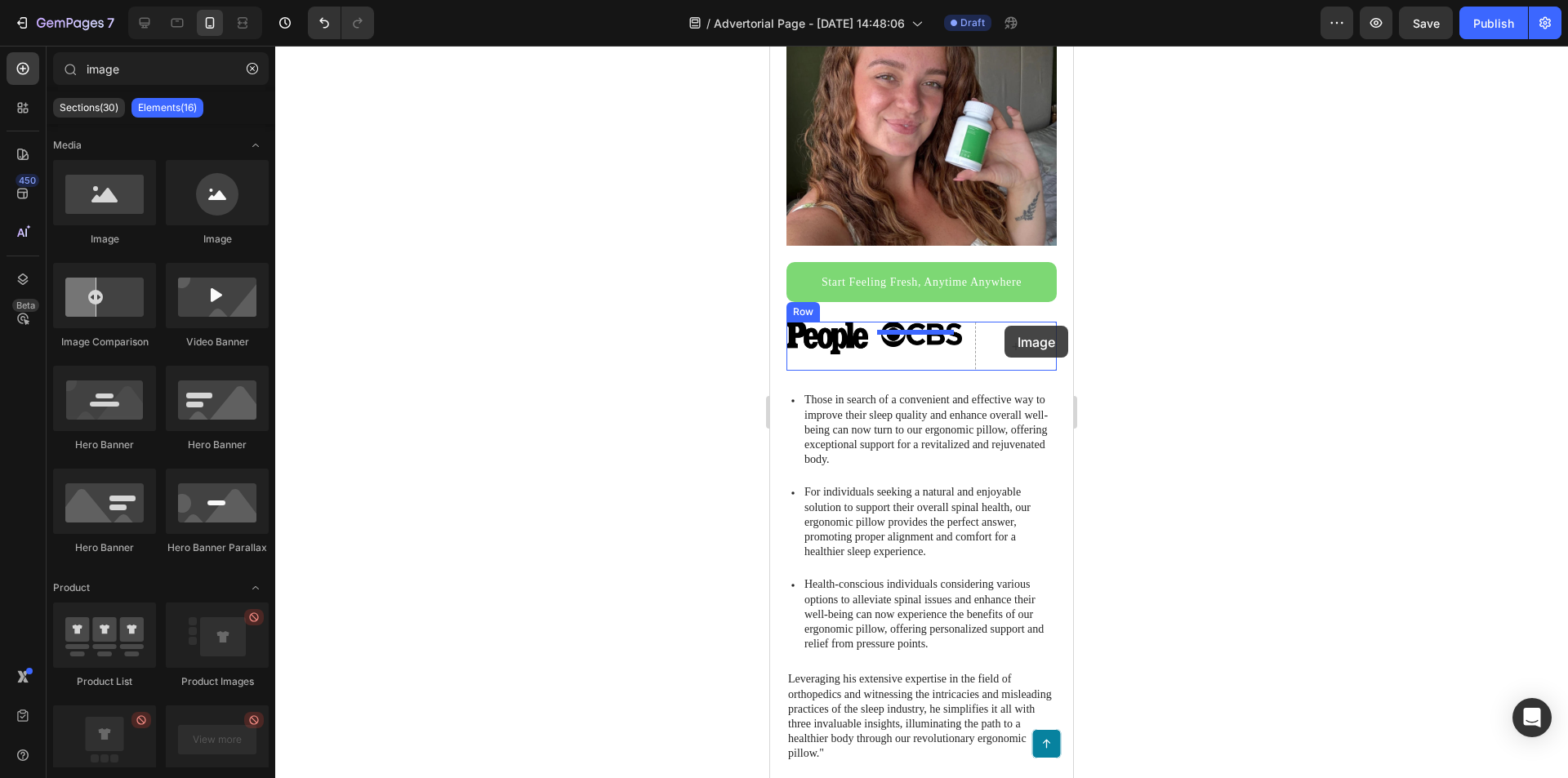
drag, startPoint x: 1008, startPoint y: 257, endPoint x: 1002, endPoint y: 332, distance: 75.2
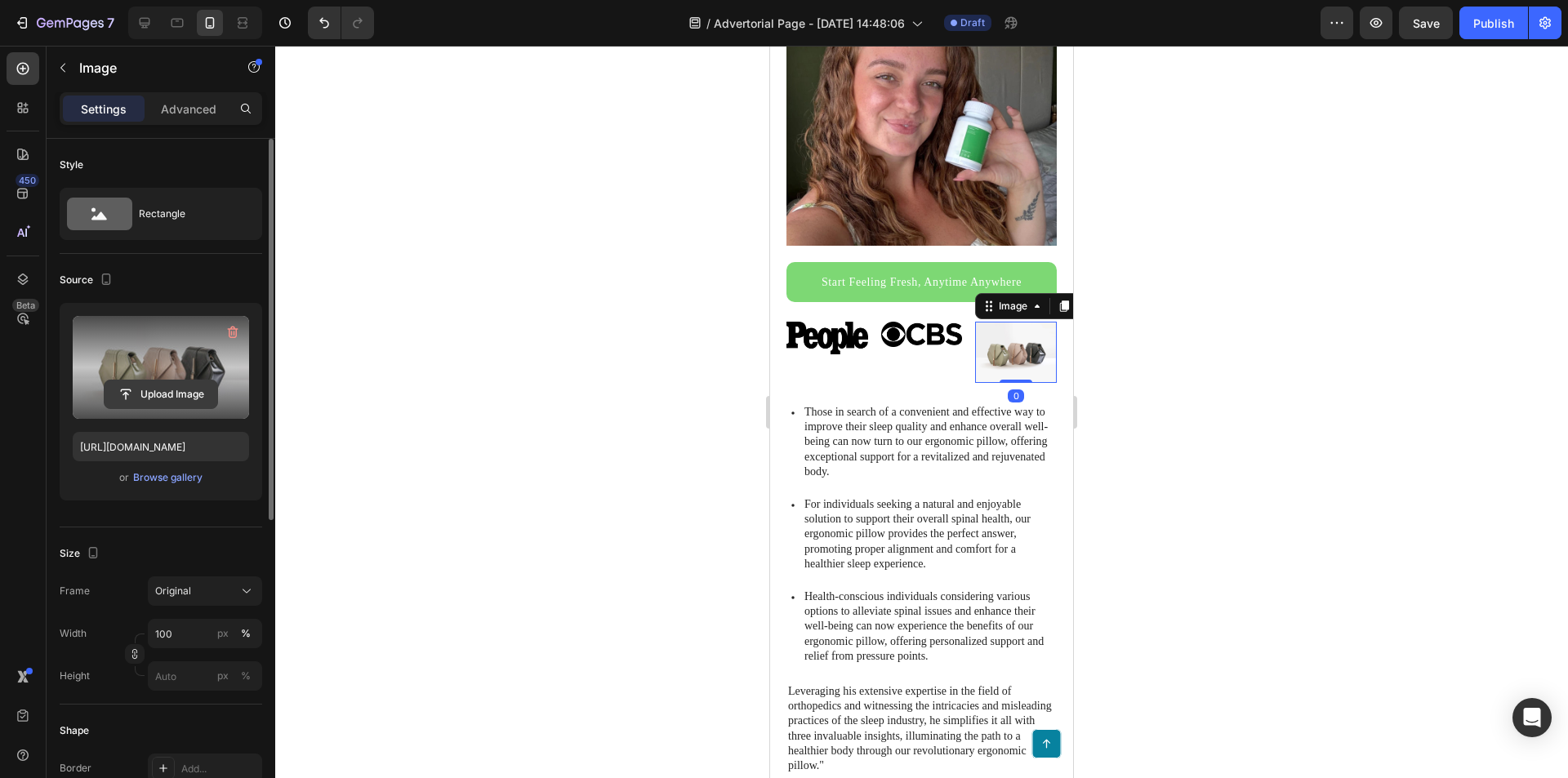
click at [169, 384] on input "file" at bounding box center [160, 394] width 113 height 28
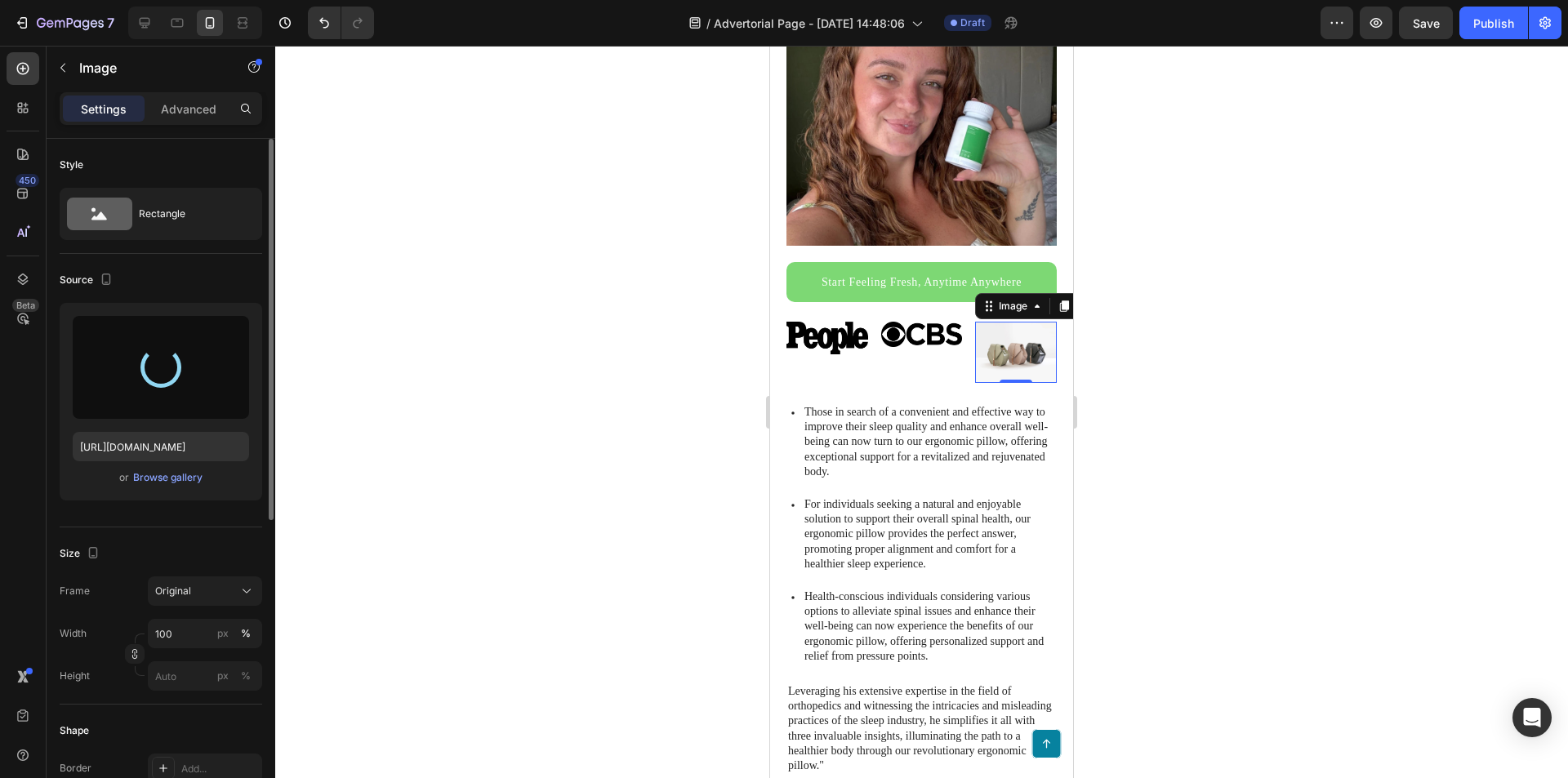
type input "[URL][DOMAIN_NAME]"
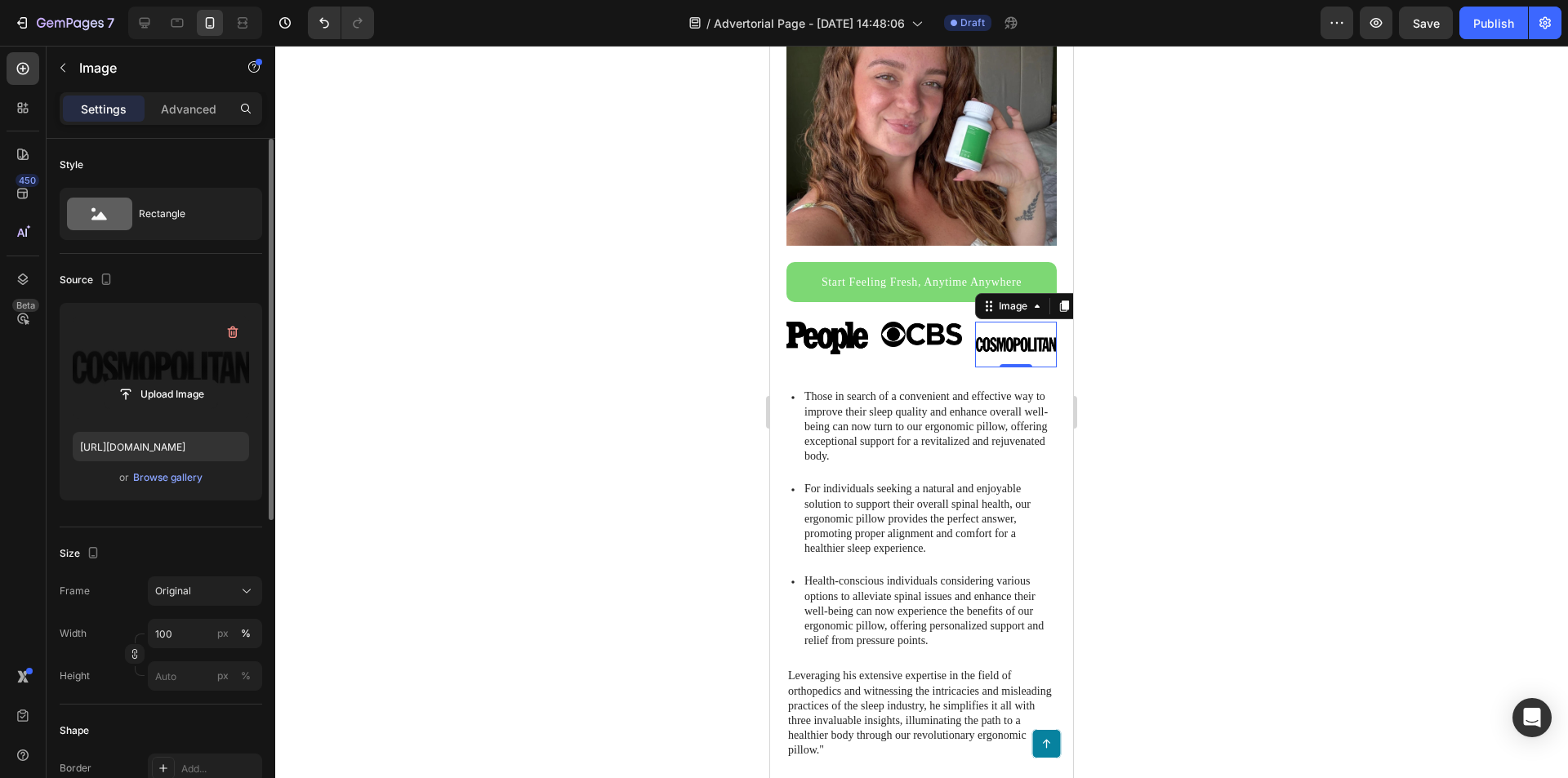
click at [1039, 413] on p "Those in search of a convenient and effective way to improve their sleep qualit…" at bounding box center [929, 426] width 250 height 74
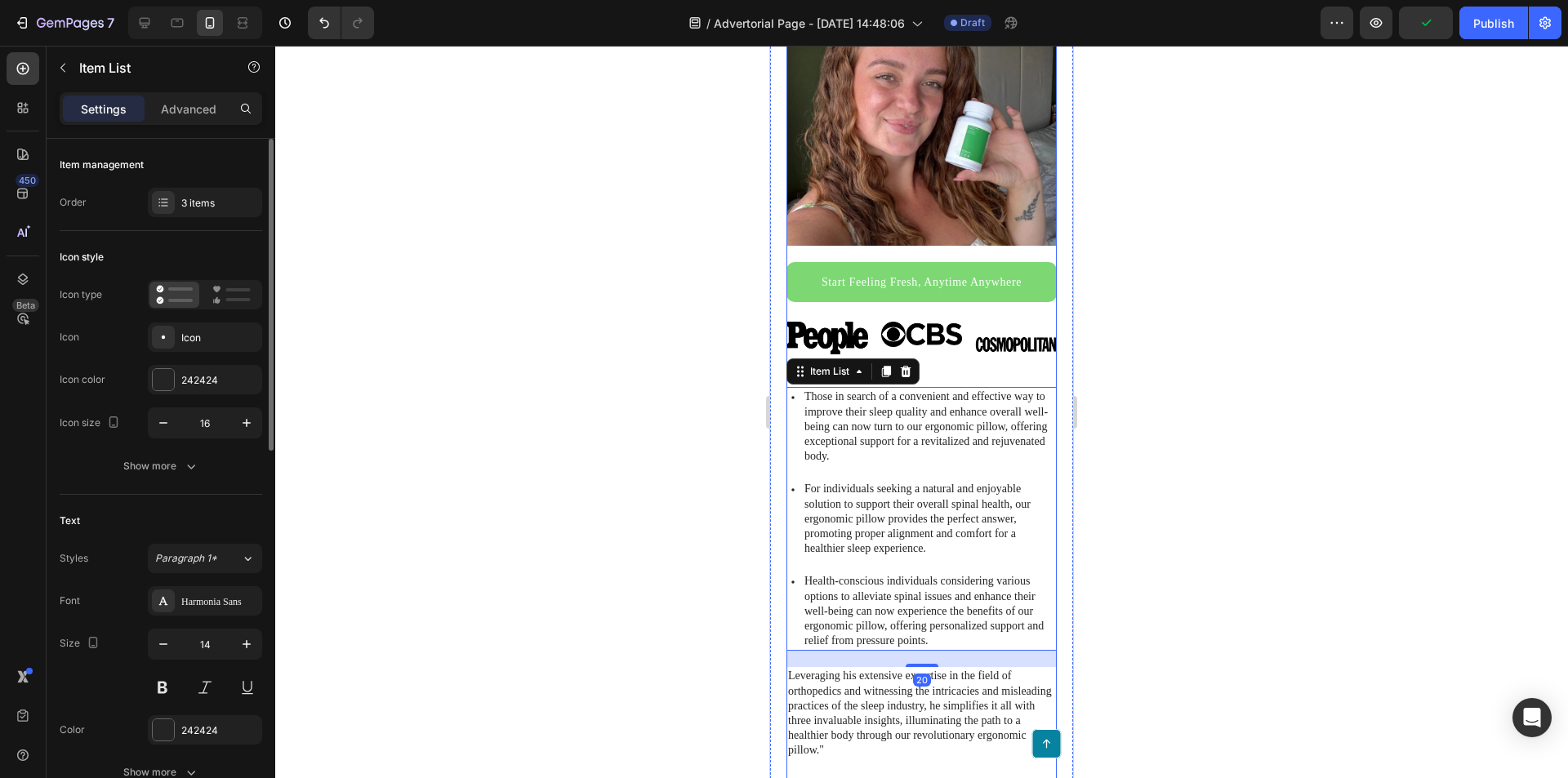
click at [1019, 338] on img at bounding box center [1016, 344] width 82 height 46
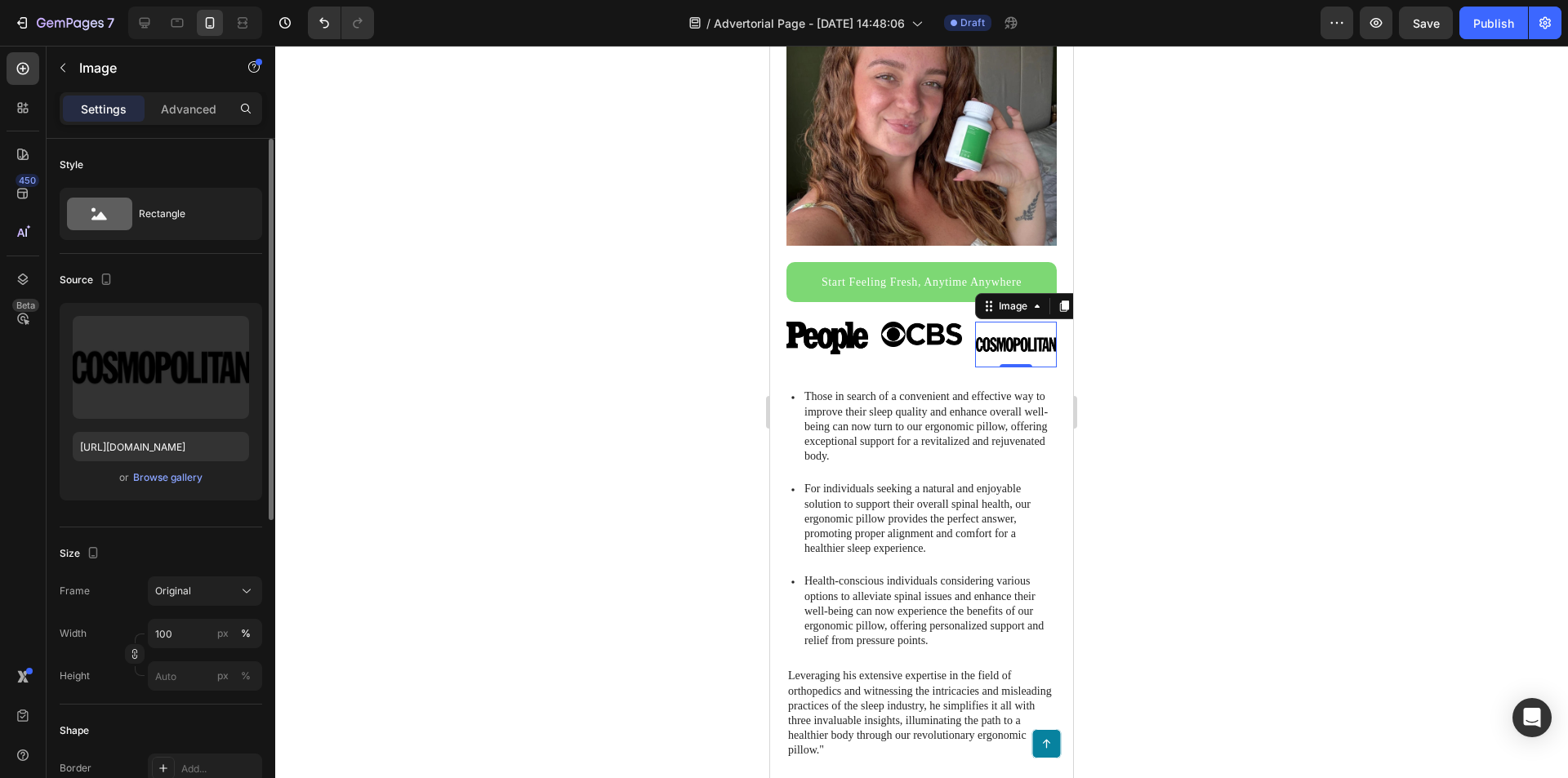
click at [994, 333] on img at bounding box center [1016, 344] width 82 height 46
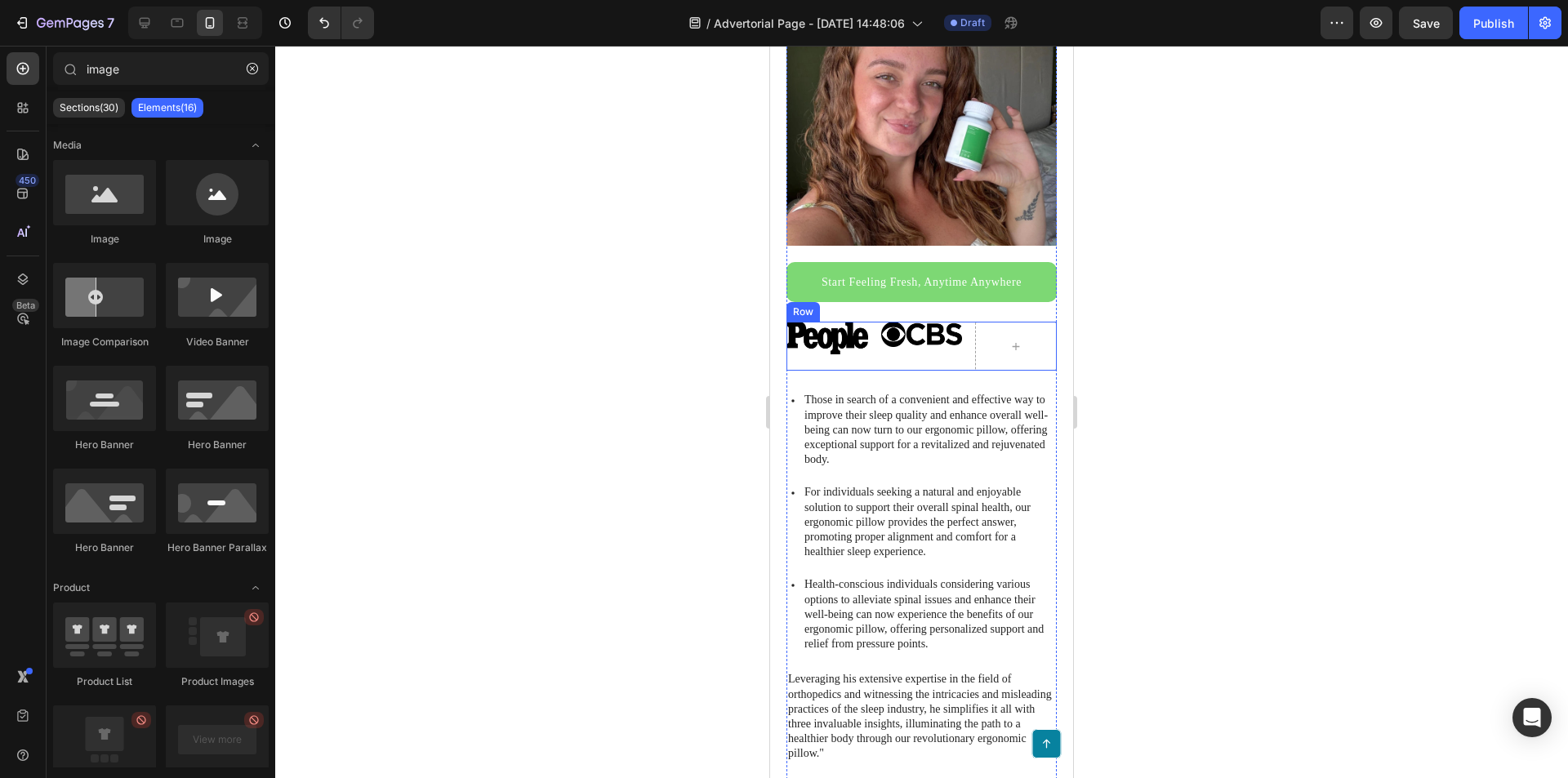
click at [896, 323] on img at bounding box center [922, 333] width 82 height 24
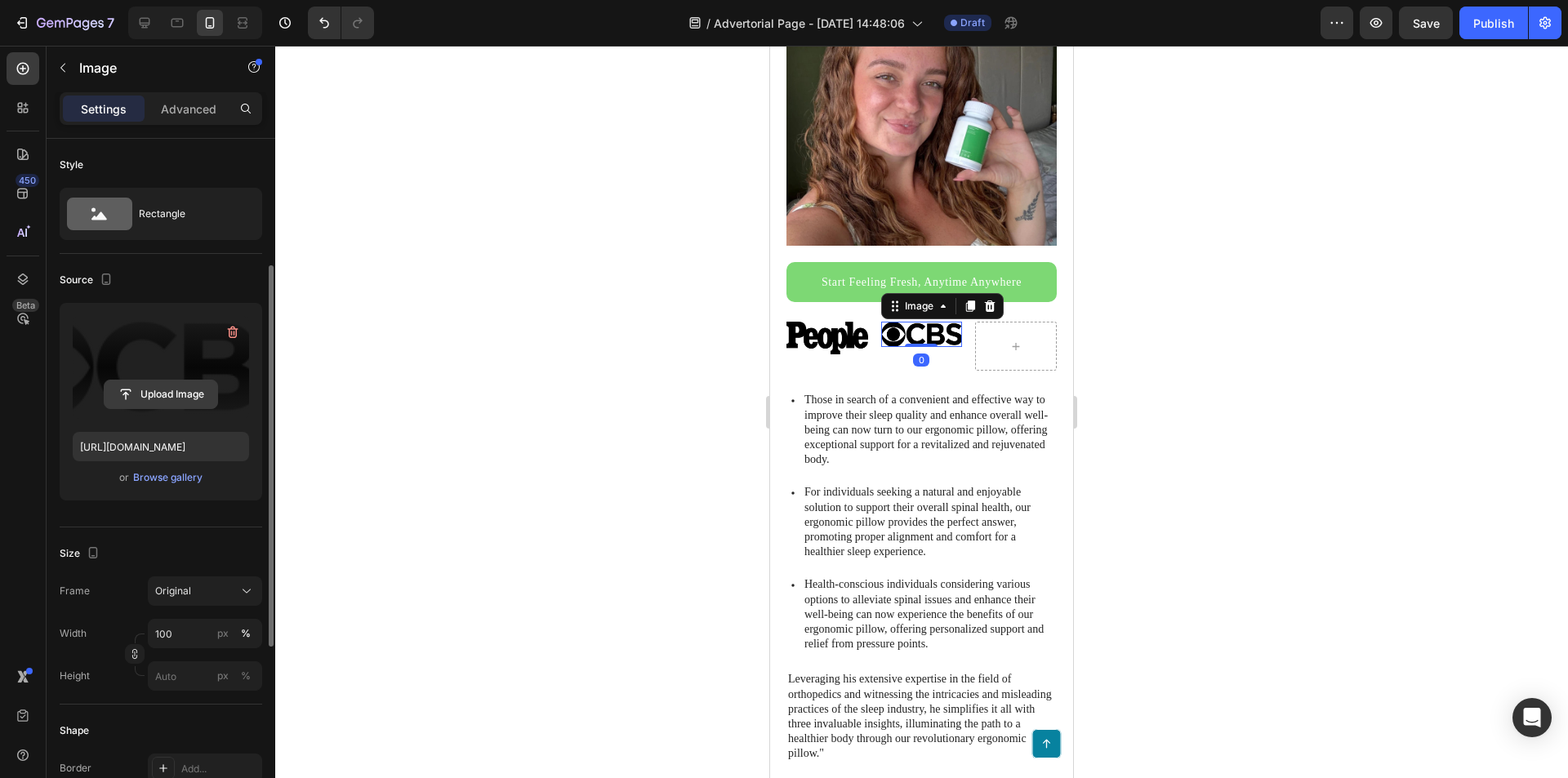
scroll to position [82, 0]
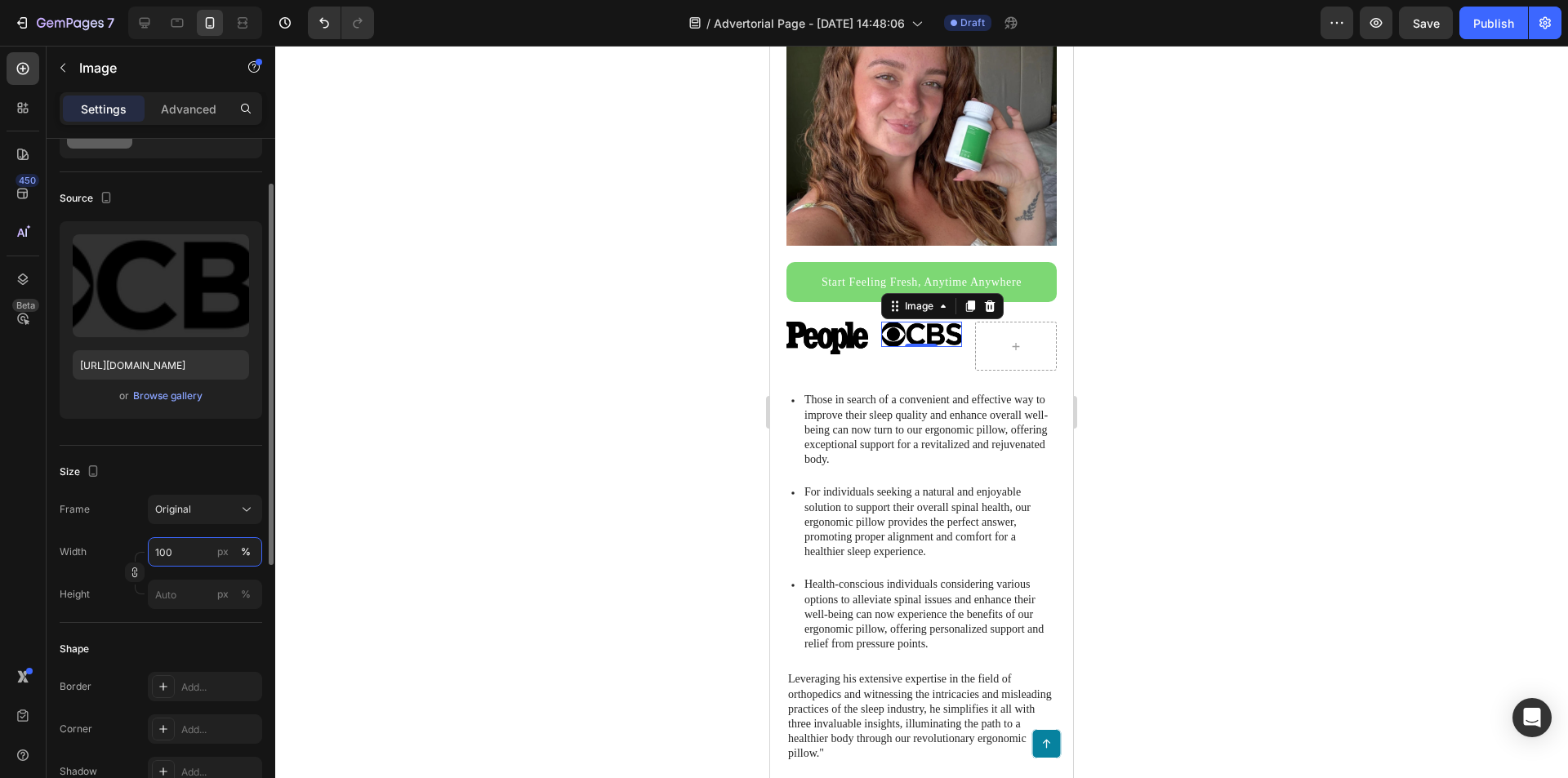
click at [179, 551] on input "100" at bounding box center [205, 552] width 115 height 29
click at [112, 547] on div "Width 100 px %" at bounding box center [160, 552] width 202 height 29
click at [167, 592] on input "px %" at bounding box center [205, 594] width 115 height 29
click at [171, 623] on div "Full 100%" at bounding box center [189, 633] width 134 height 29
type input "100"
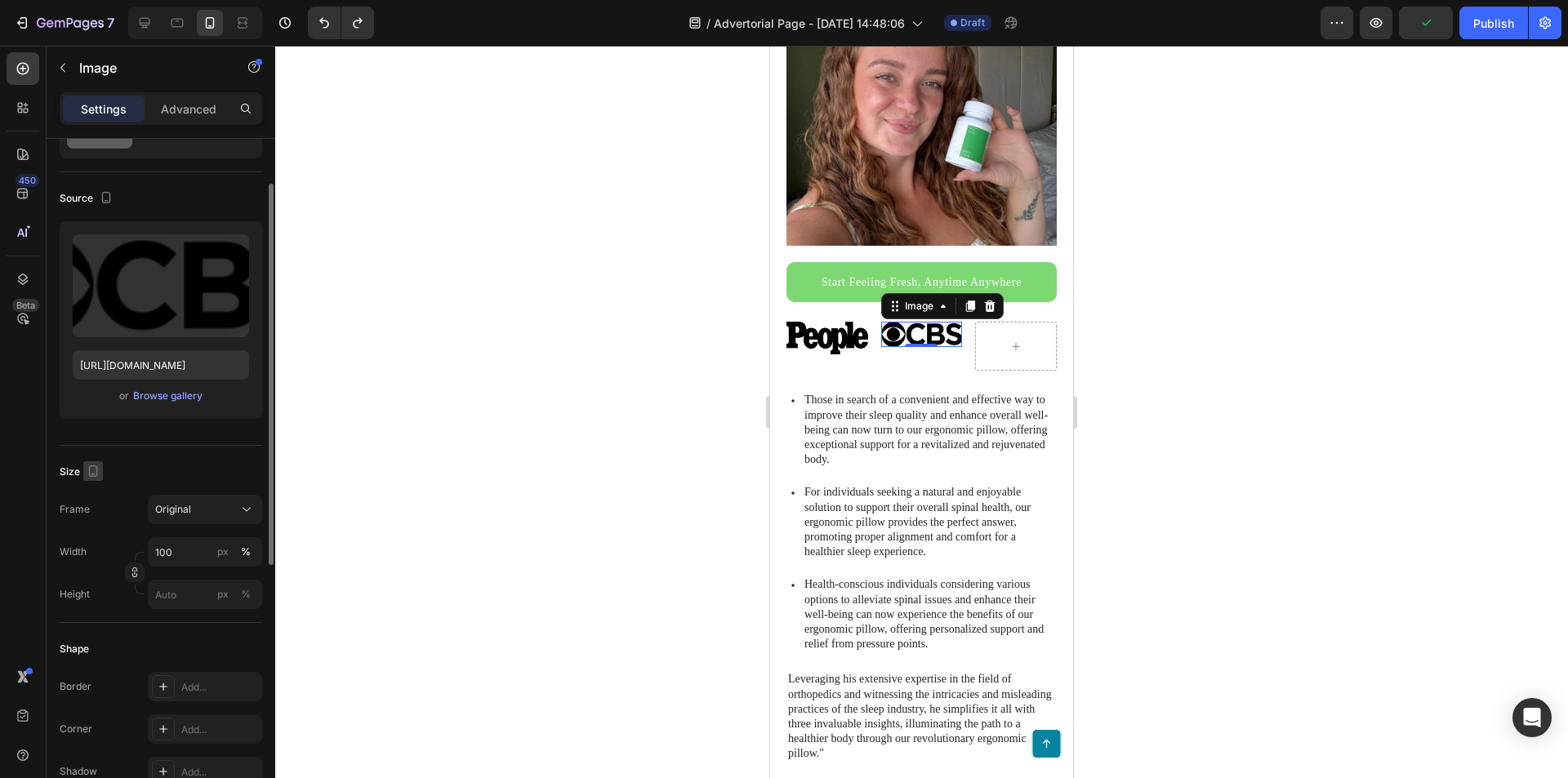
click at [85, 468] on icon "button" at bounding box center [94, 471] width 17 height 17
click at [74, 470] on div "Size" at bounding box center [81, 472] width 43 height 22
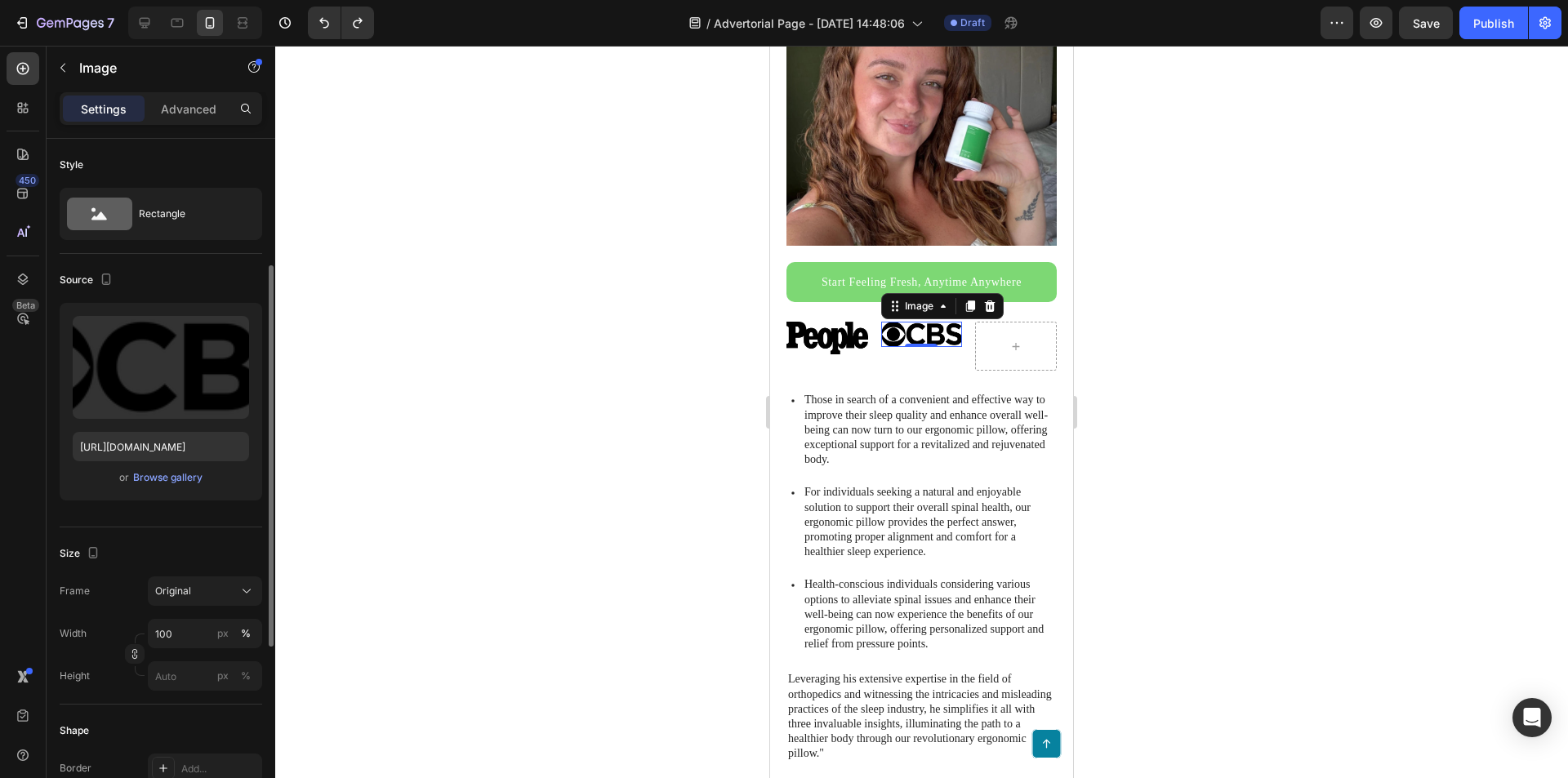
scroll to position [163, 0]
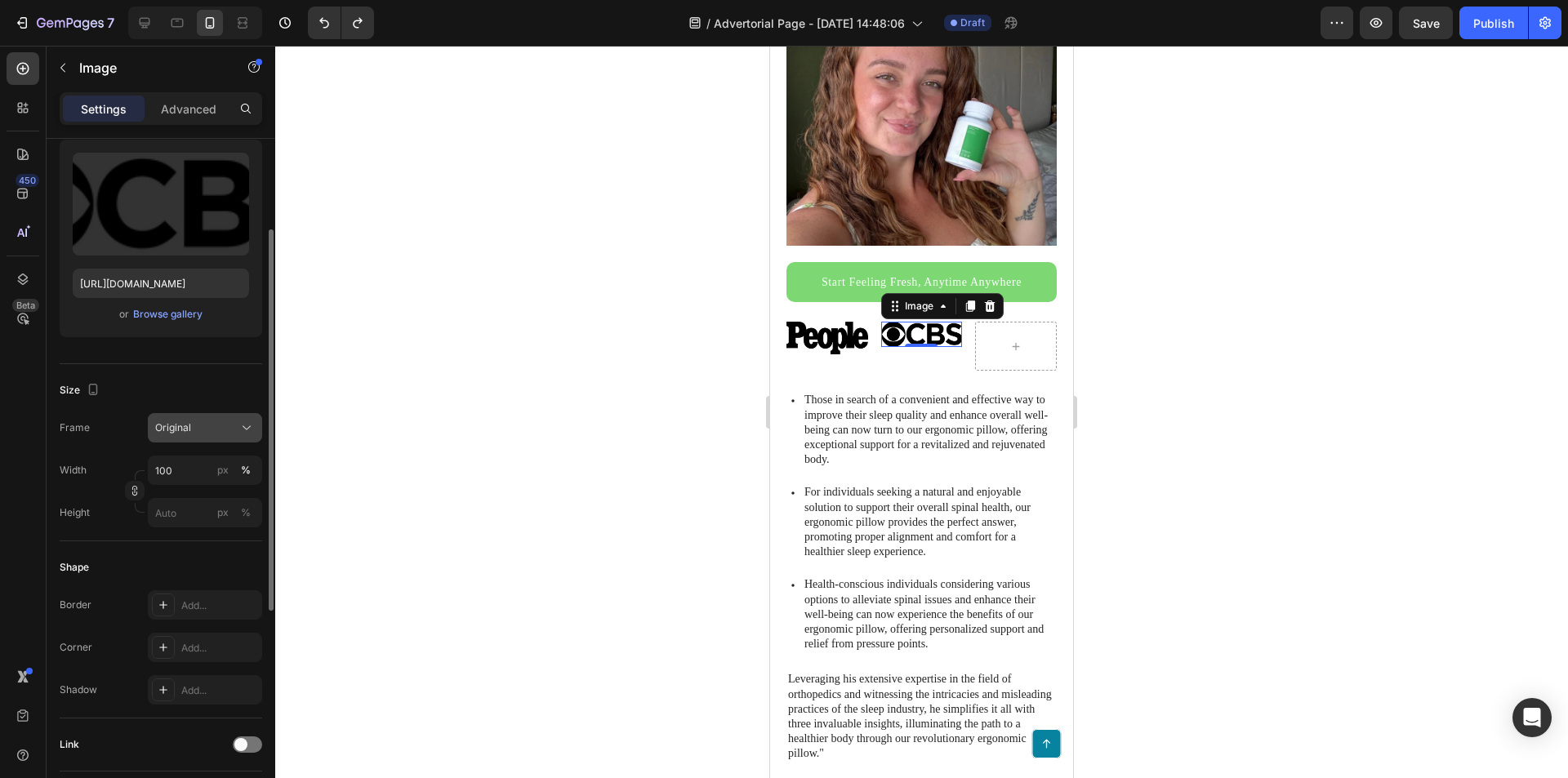
click at [208, 431] on div "Original" at bounding box center [196, 428] width 80 height 15
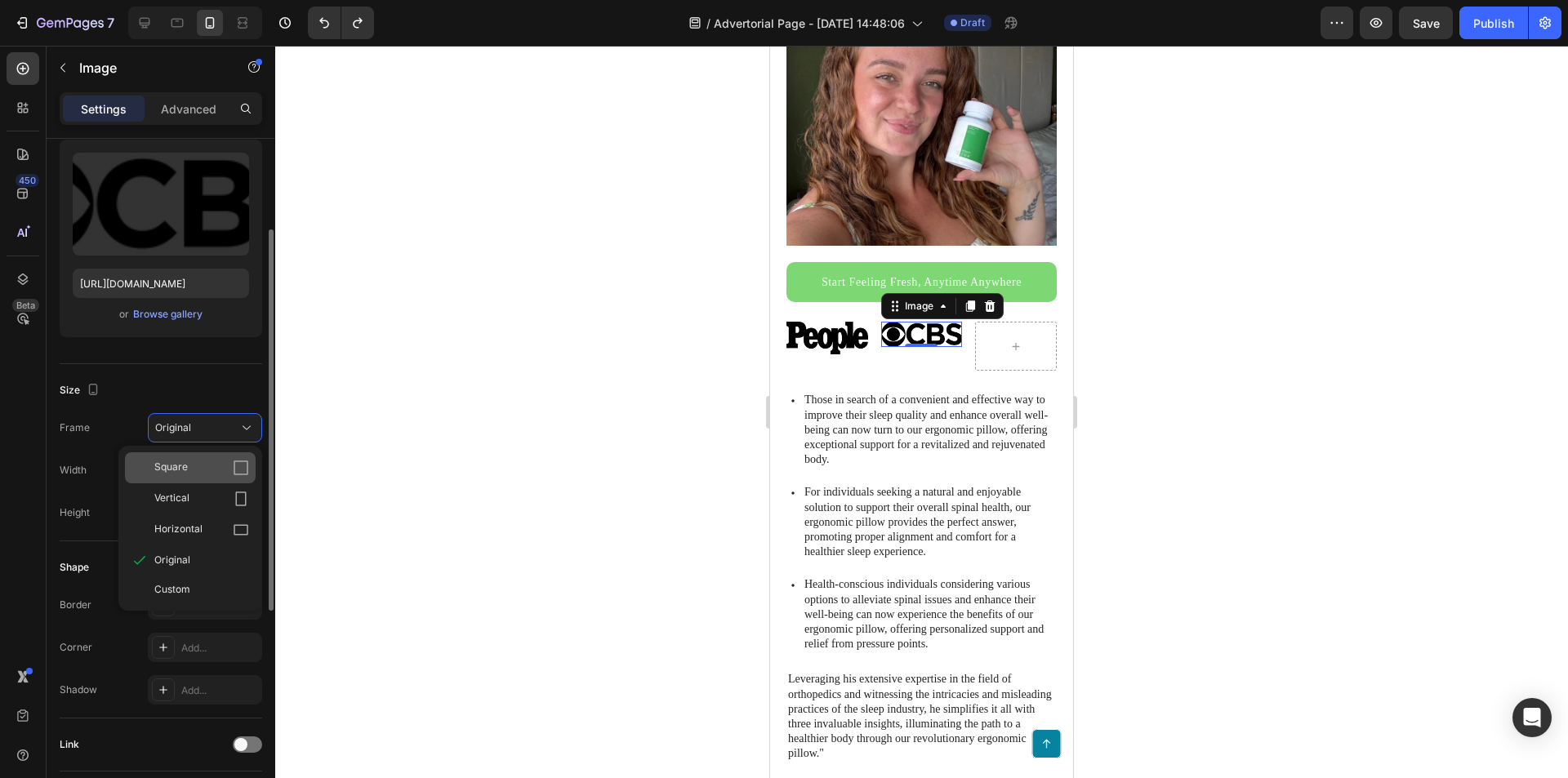
click at [196, 465] on div "Square" at bounding box center [201, 468] width 94 height 17
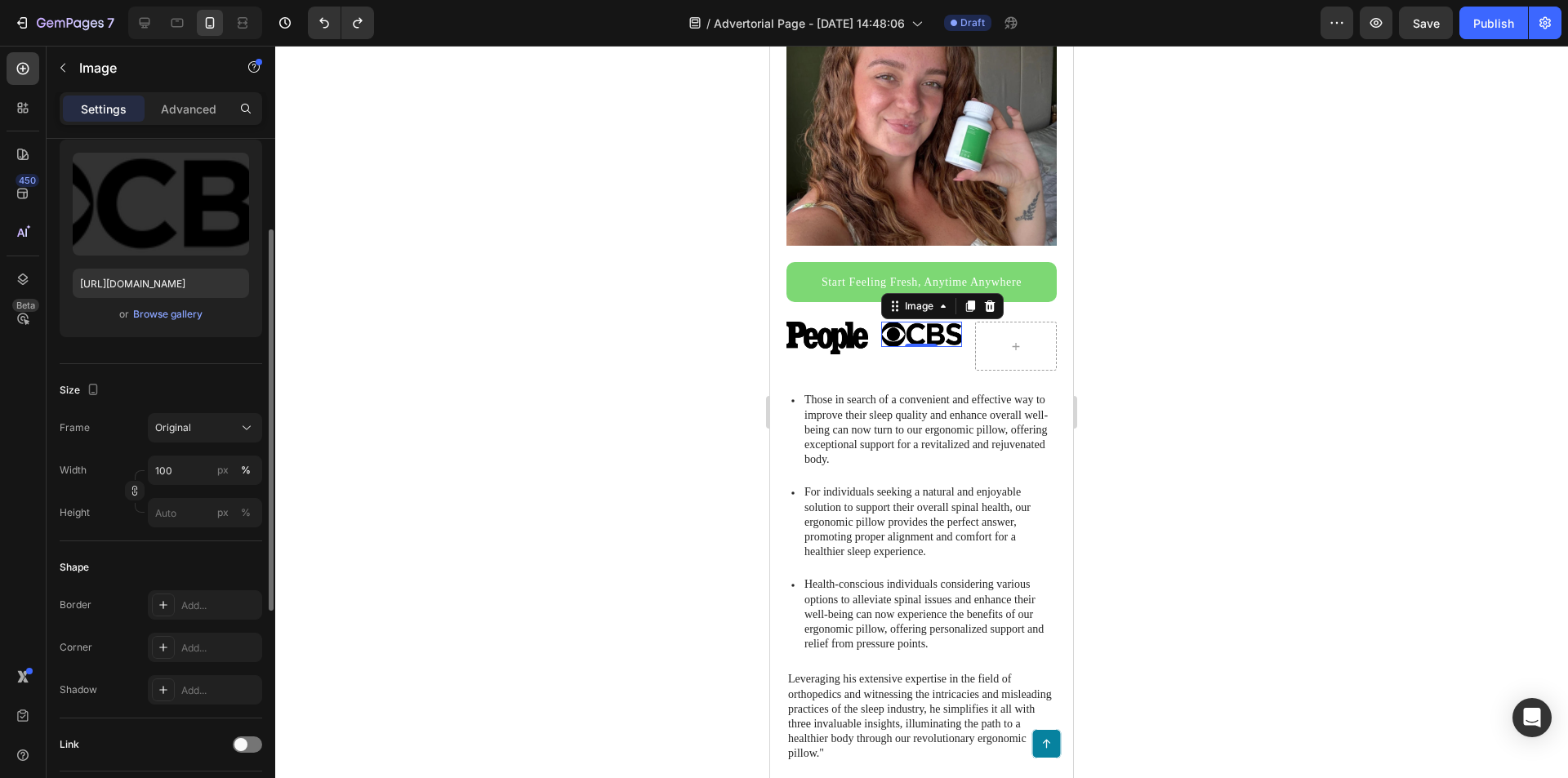
click at [196, 445] on div "Frame Original Width 100 px % Height px %" at bounding box center [160, 470] width 202 height 114
click at [196, 438] on button "Original" at bounding box center [205, 427] width 115 height 29
drag, startPoint x: 915, startPoint y: 330, endPoint x: 916, endPoint y: 341, distance: 11.0
click at [916, 353] on div at bounding box center [921, 356] width 33 height 5
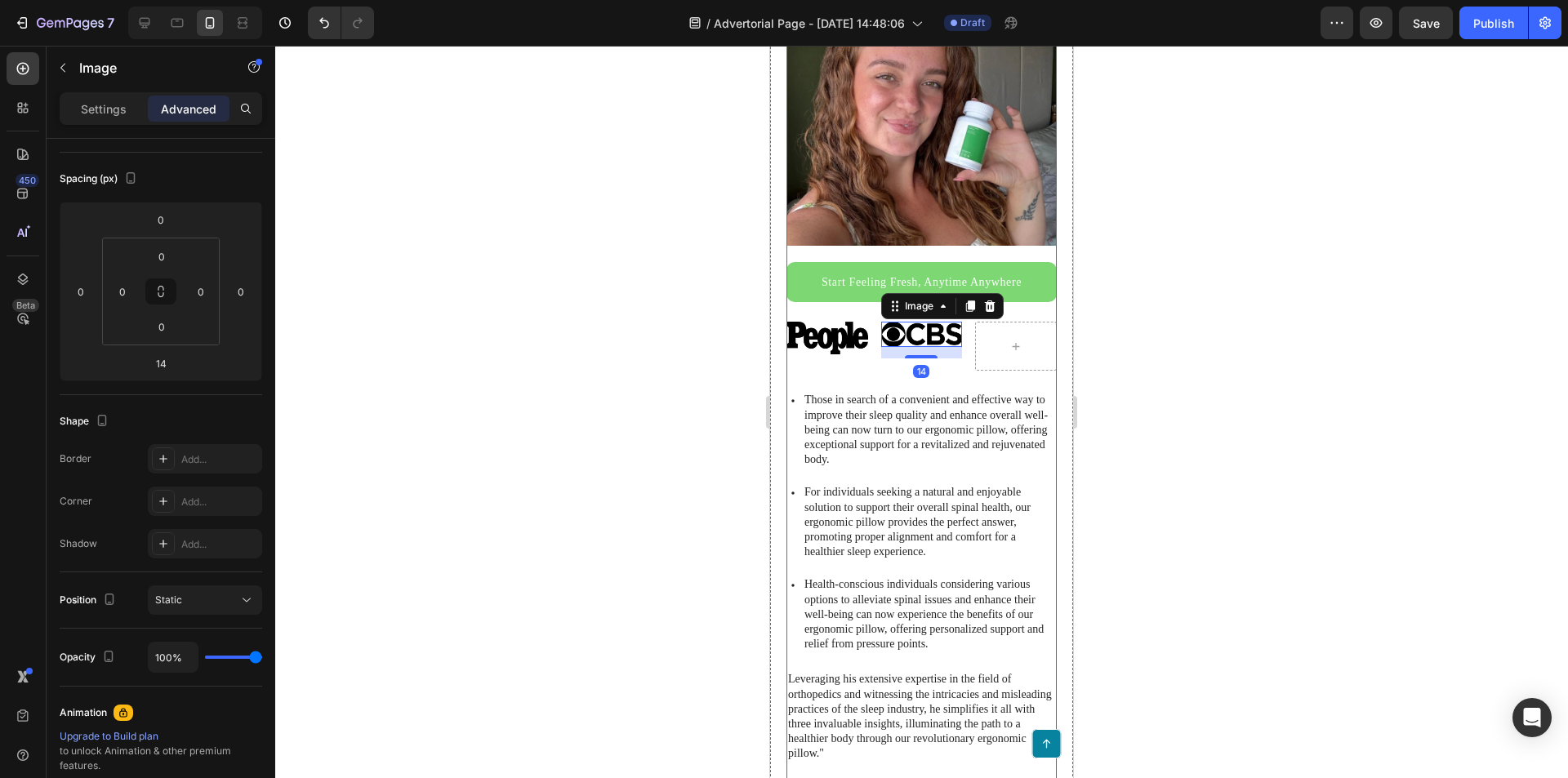
click at [917, 367] on div "I finally stopped overthinking my body, and actually started enjoying my life a…" at bounding box center [921, 419] width 270 height 1228
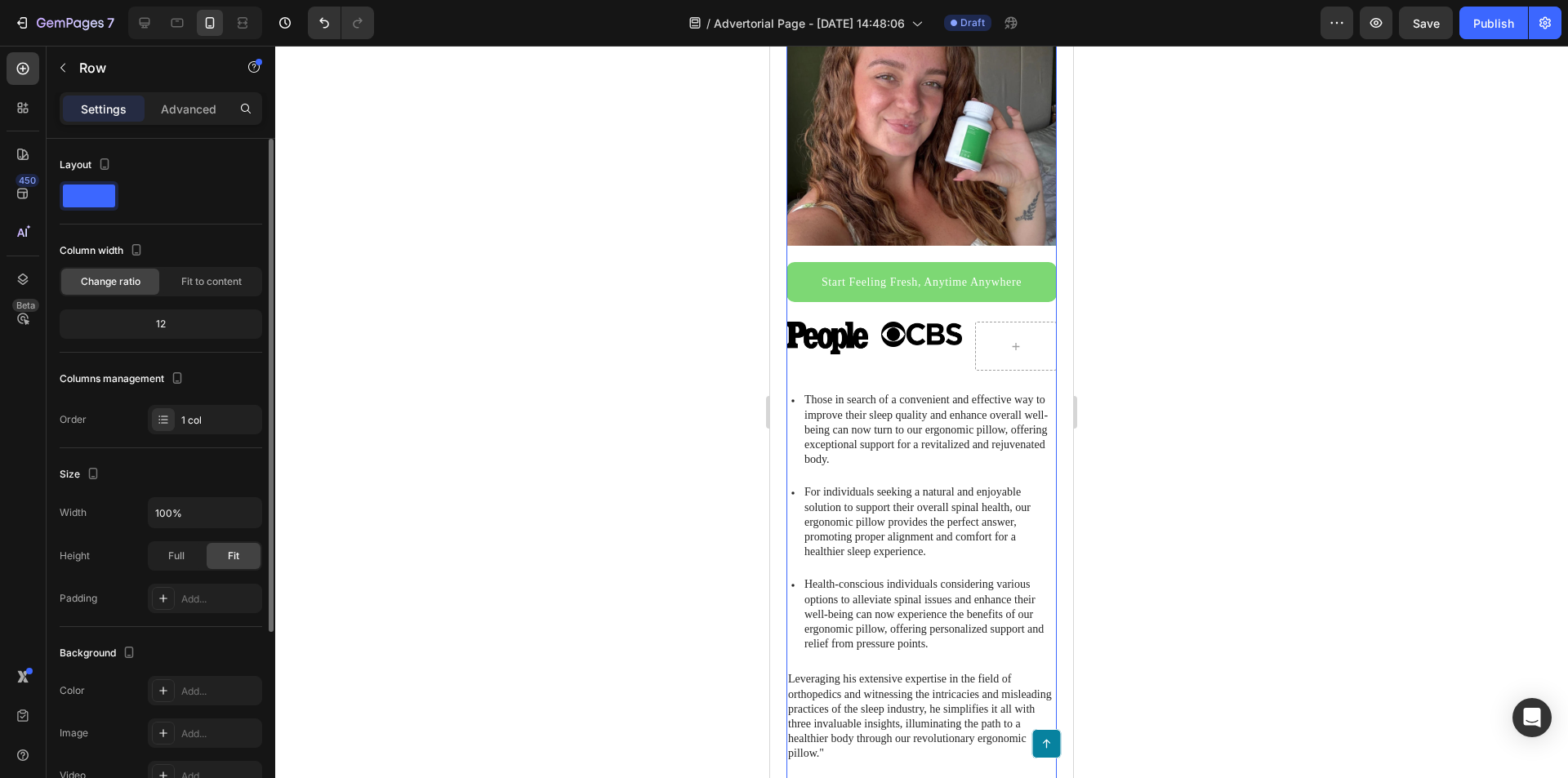
click at [919, 326] on img at bounding box center [922, 333] width 82 height 24
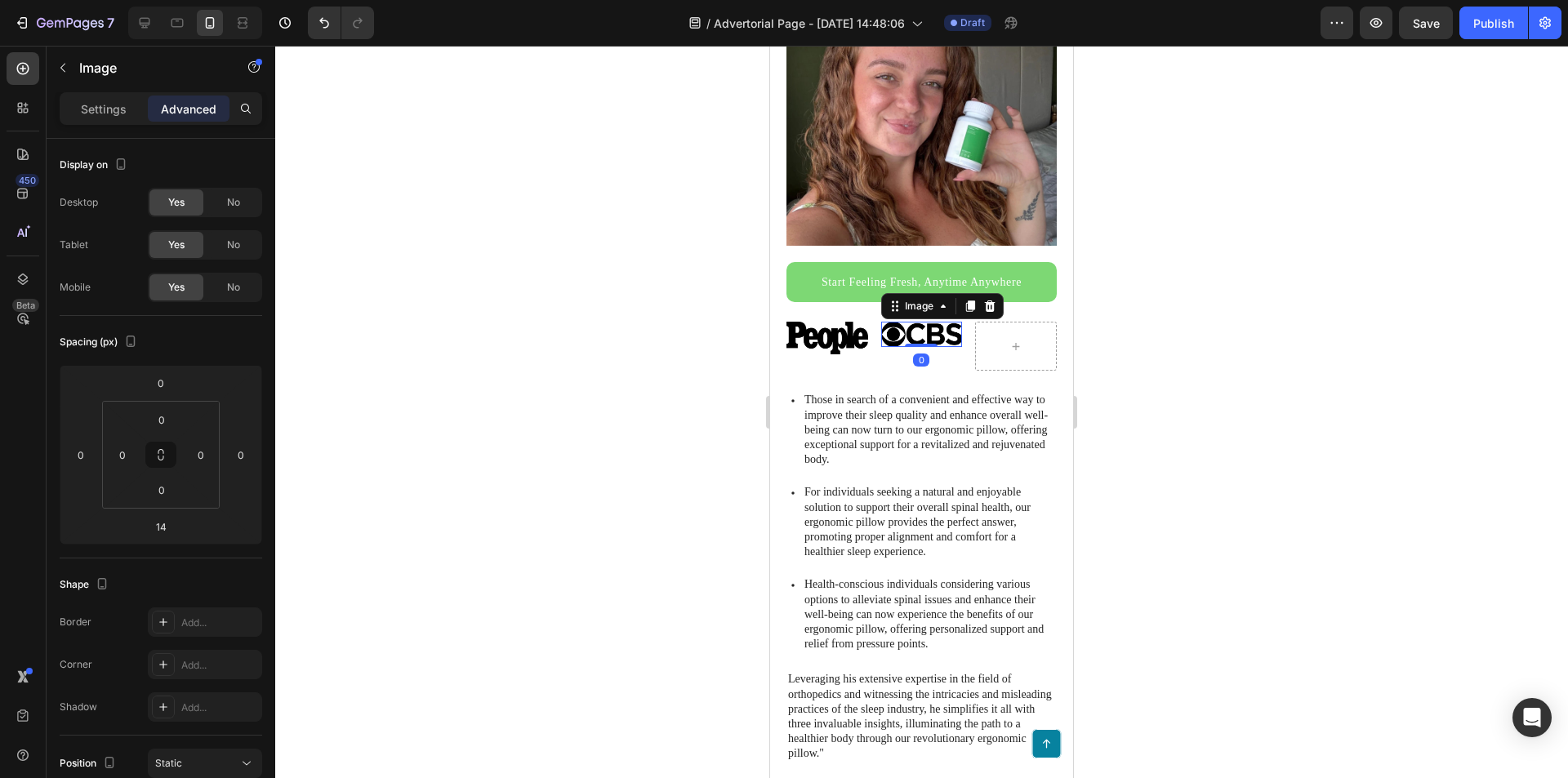
drag, startPoint x: 919, startPoint y: 339, endPoint x: 920, endPoint y: 326, distance: 13.0
click at [920, 326] on div "Image 0" at bounding box center [922, 333] width 82 height 24
type input "0"
click at [996, 338] on div at bounding box center [1016, 346] width 39 height 26
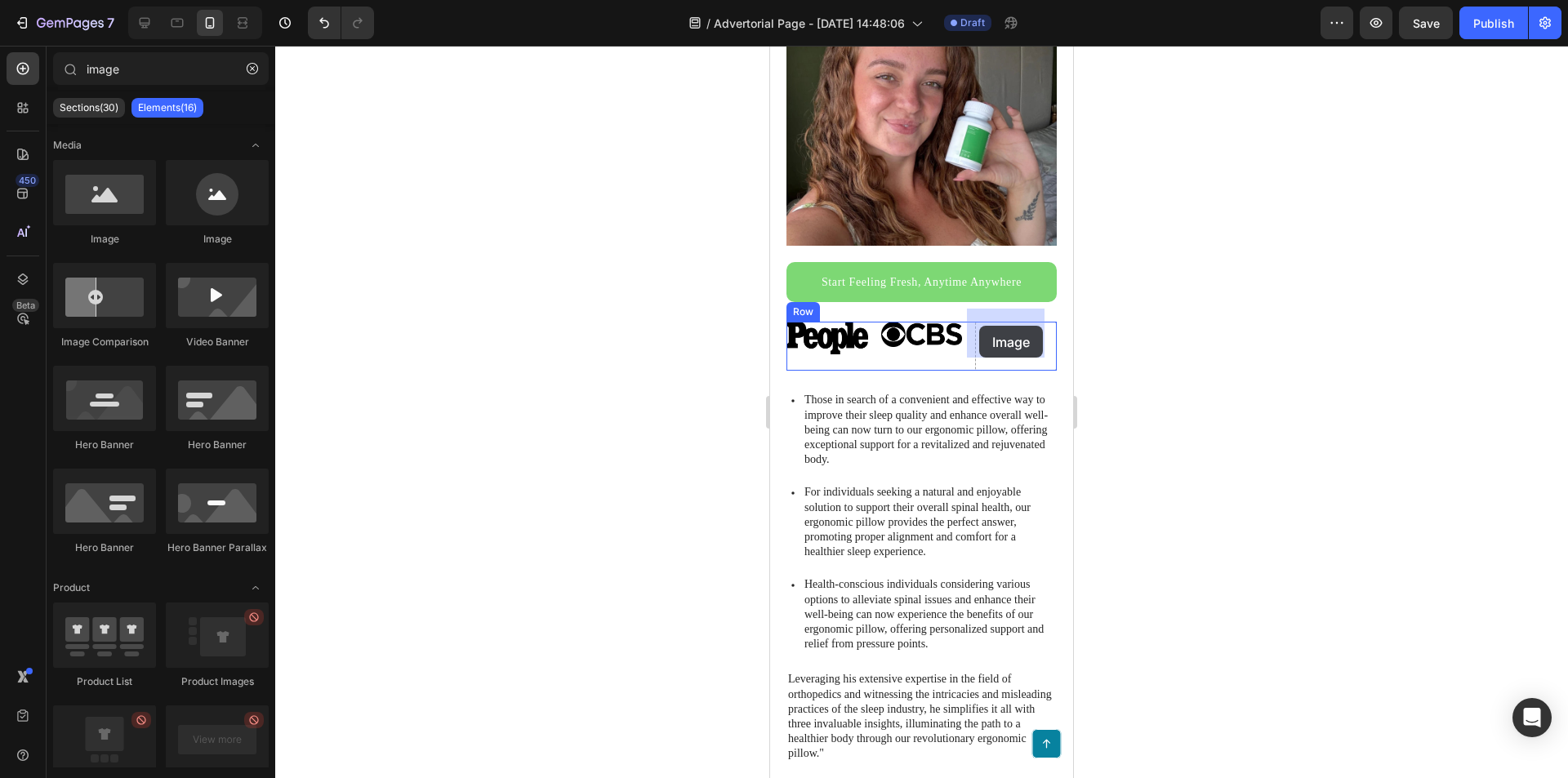
drag, startPoint x: 924, startPoint y: 238, endPoint x: 990, endPoint y: 326, distance: 110.0
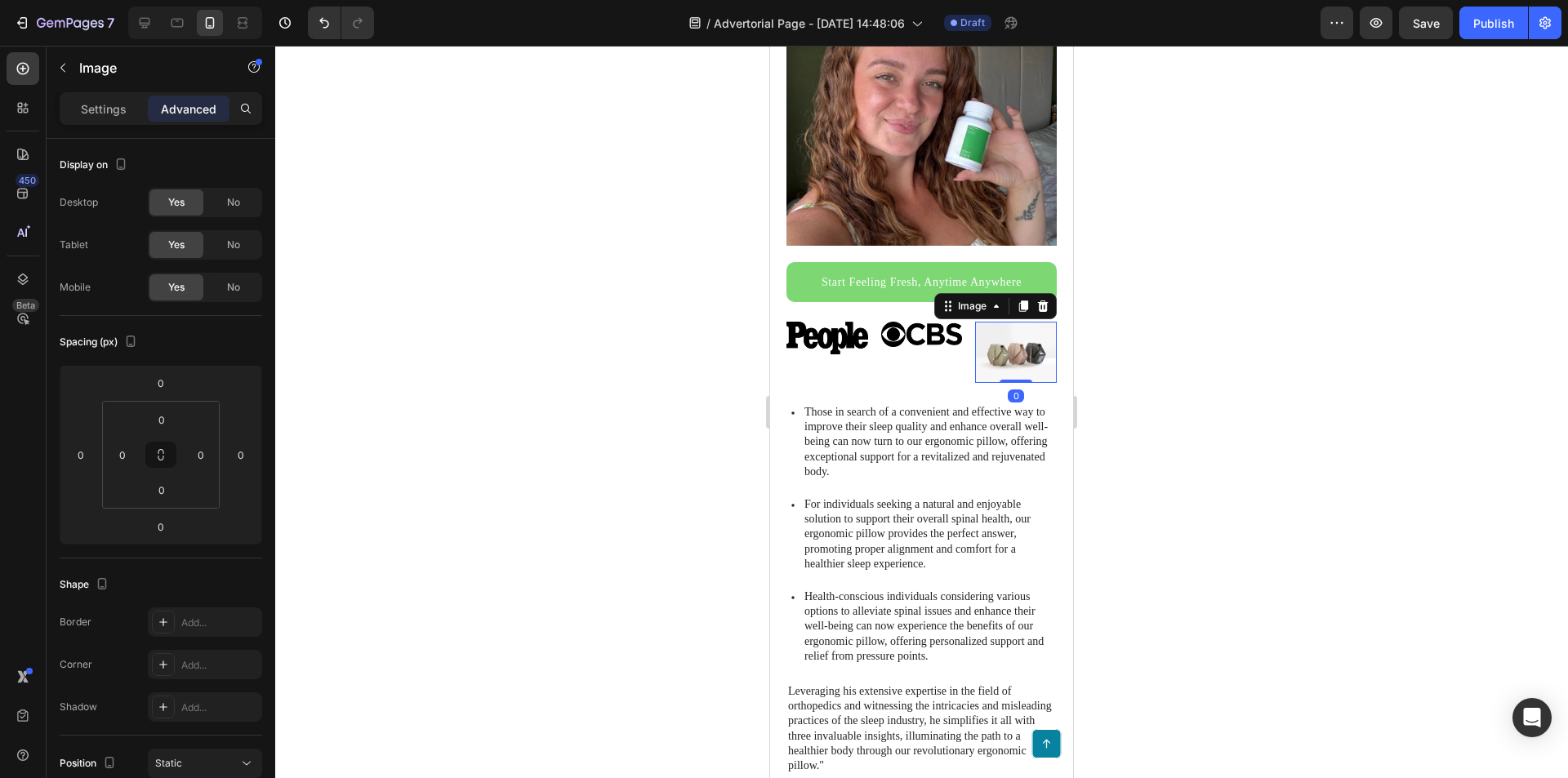
click at [1005, 344] on img at bounding box center [1016, 352] width 82 height 61
click at [972, 304] on div "Image" at bounding box center [995, 306] width 123 height 26
click at [115, 102] on p "Settings" at bounding box center [104, 109] width 46 height 18
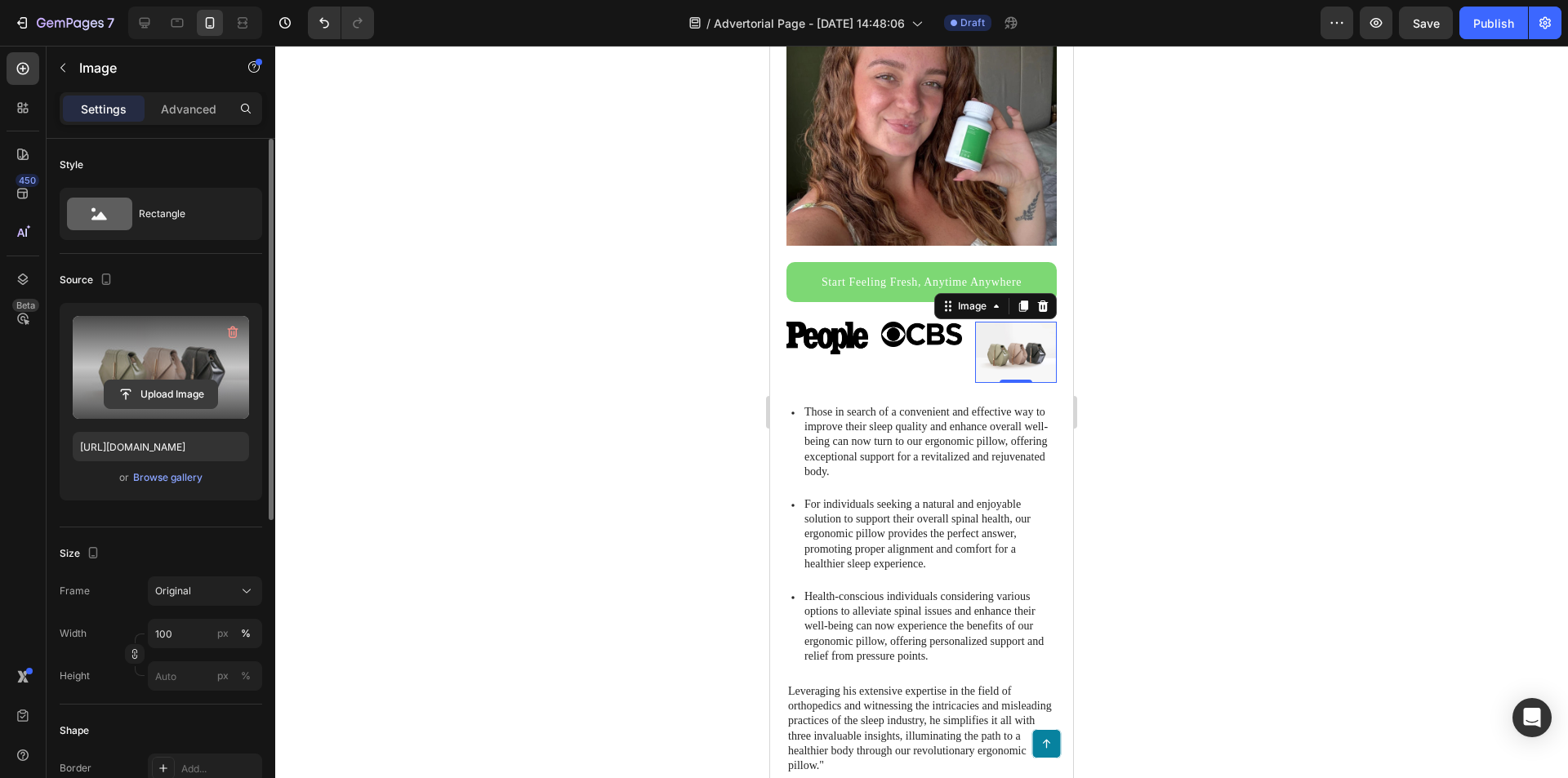
click at [153, 387] on input "file" at bounding box center [160, 394] width 113 height 28
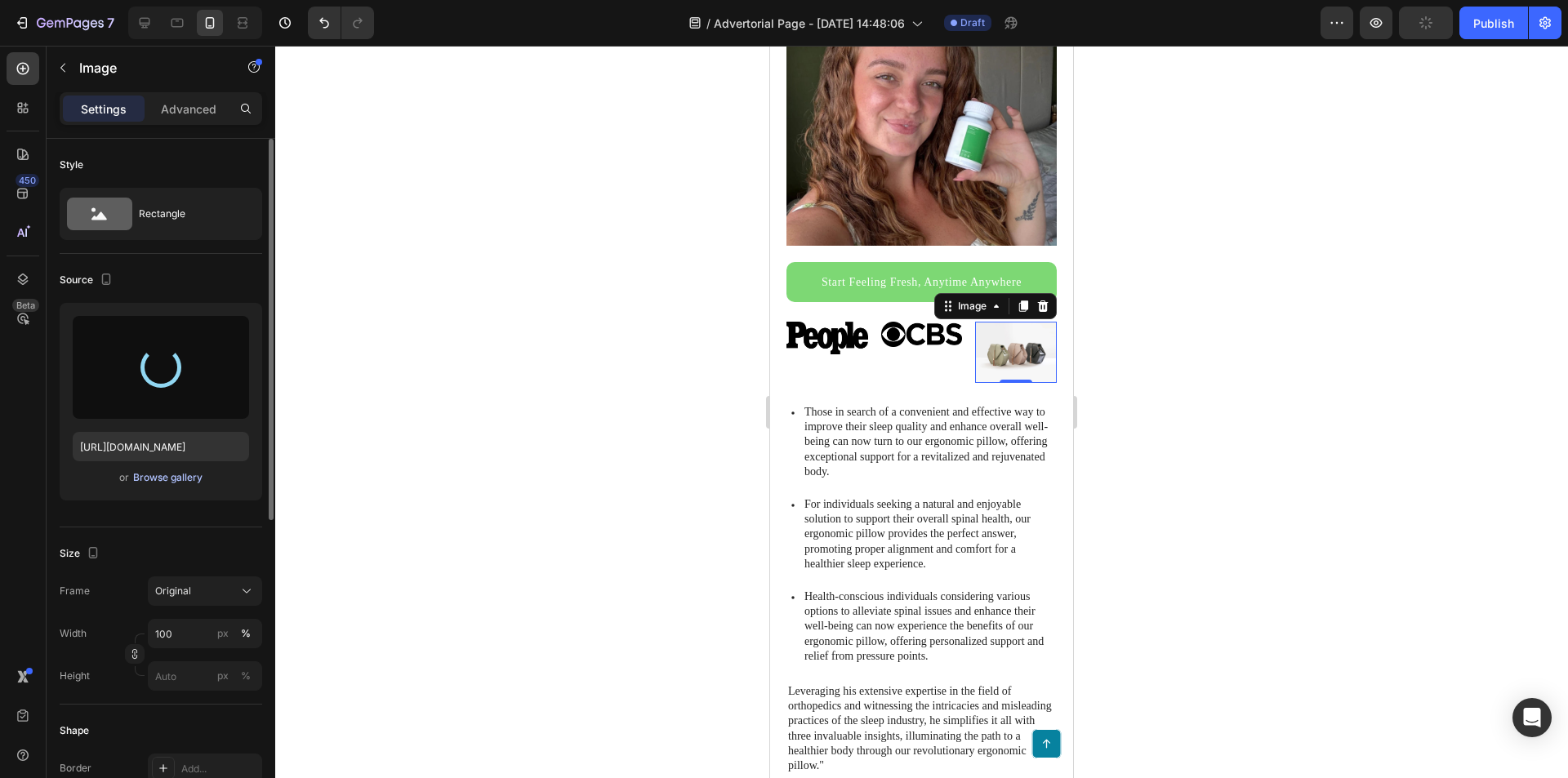
type input "[URL][DOMAIN_NAME]"
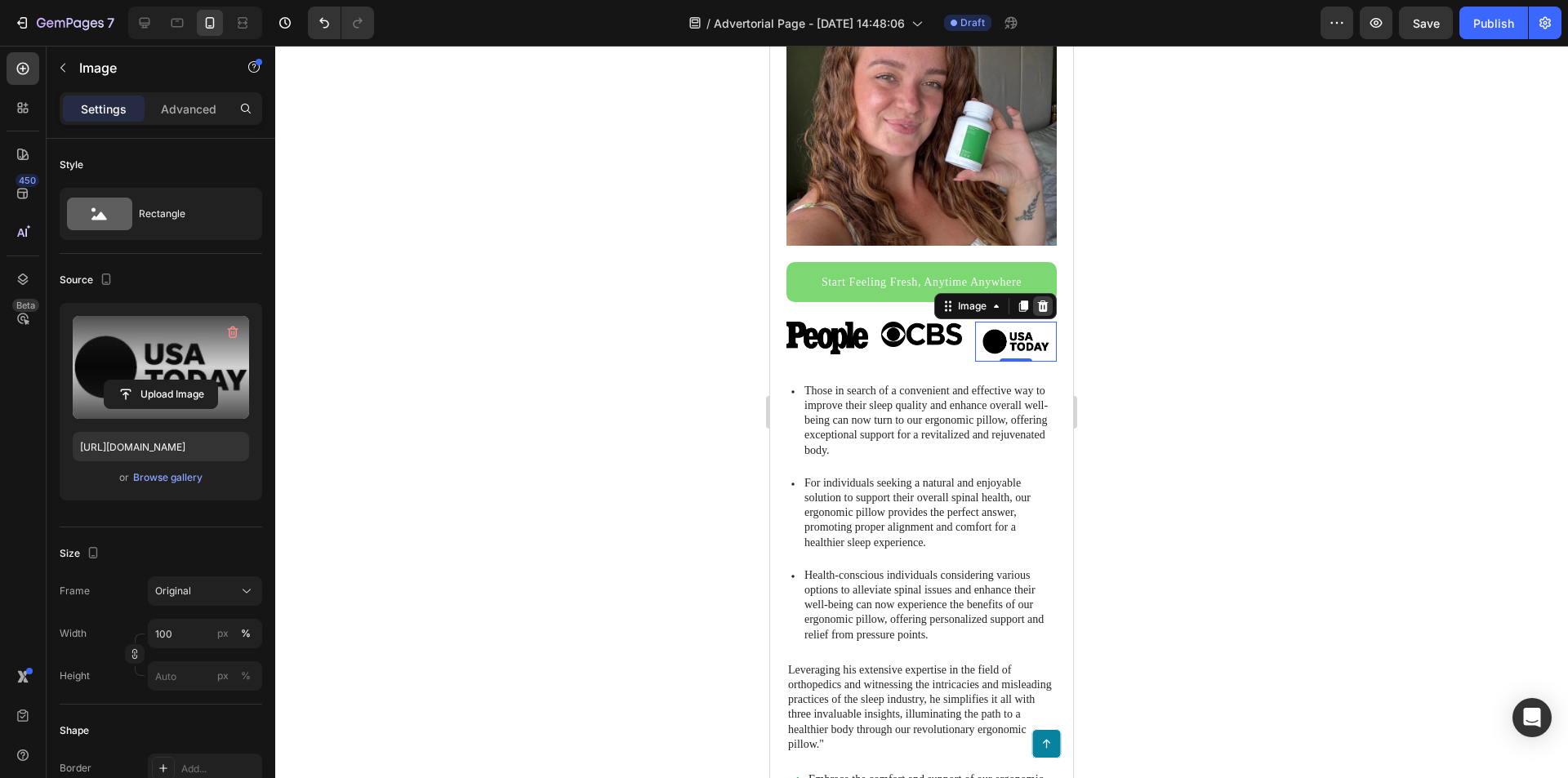
click at [1037, 301] on icon at bounding box center [1042, 307] width 11 height 12
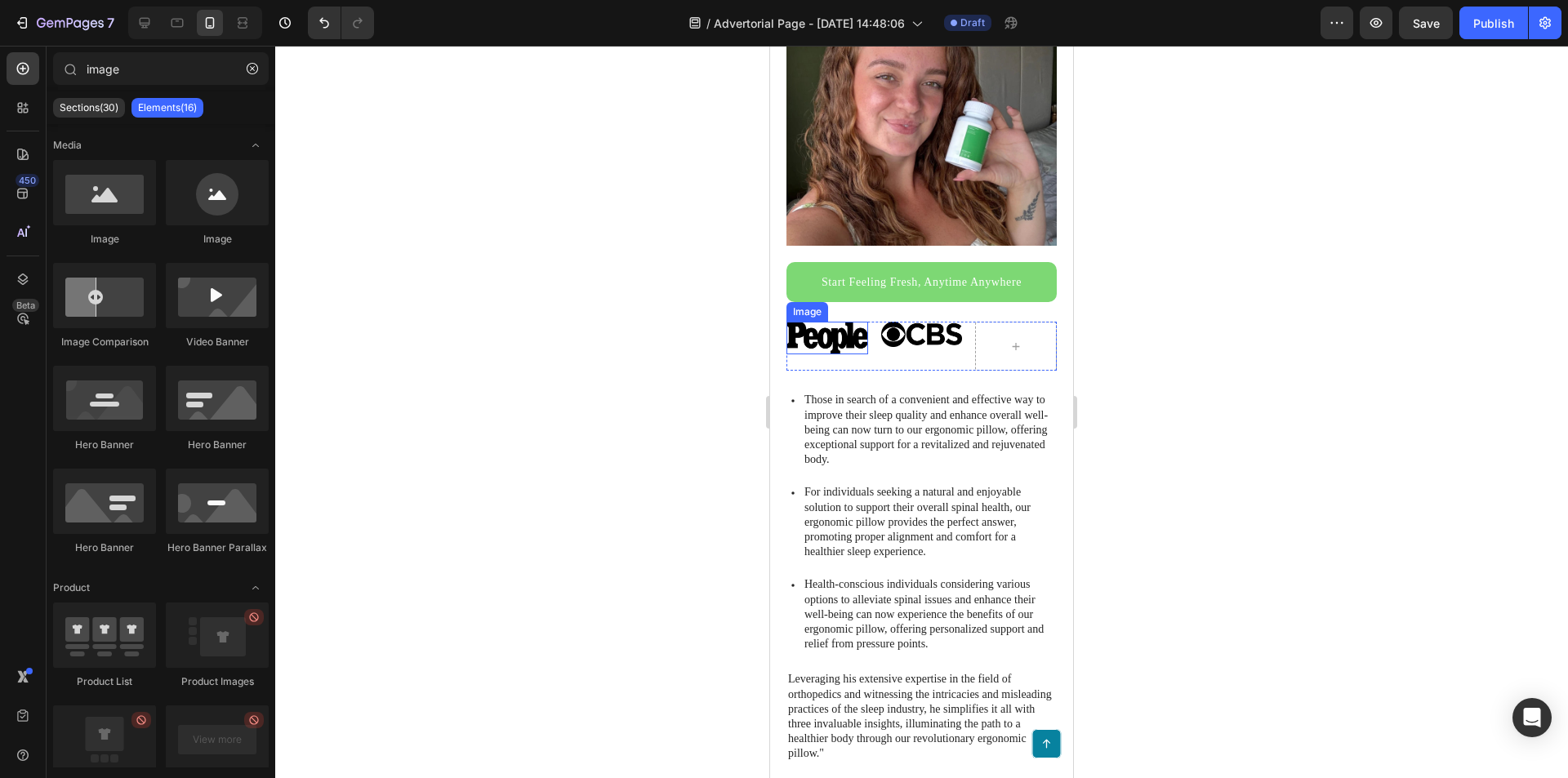
click at [833, 325] on img at bounding box center [827, 338] width 82 height 33
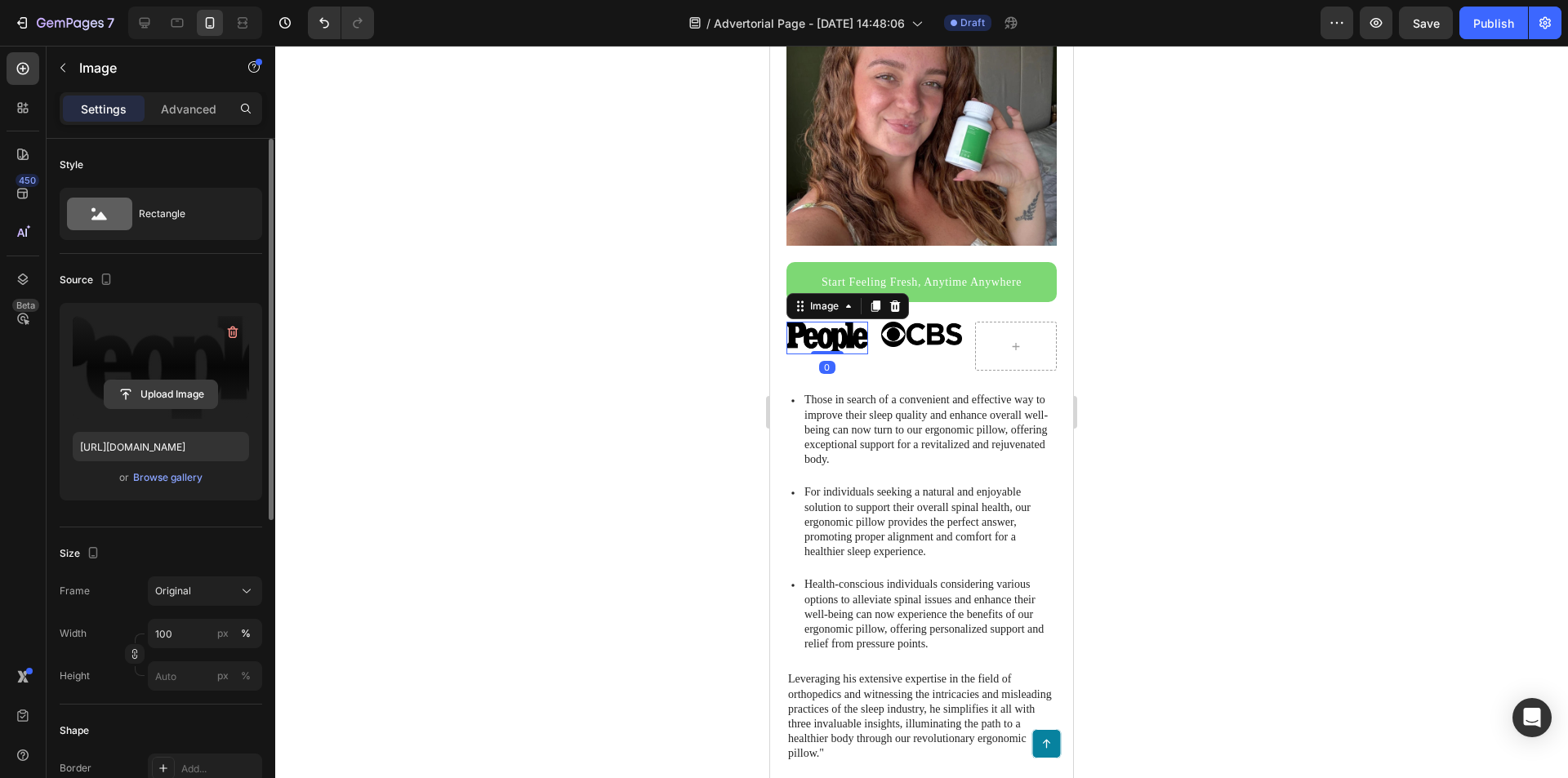
click at [168, 393] on input "file" at bounding box center [160, 394] width 113 height 28
type input "[URL][DOMAIN_NAME]"
click at [909, 328] on img at bounding box center [922, 333] width 82 height 24
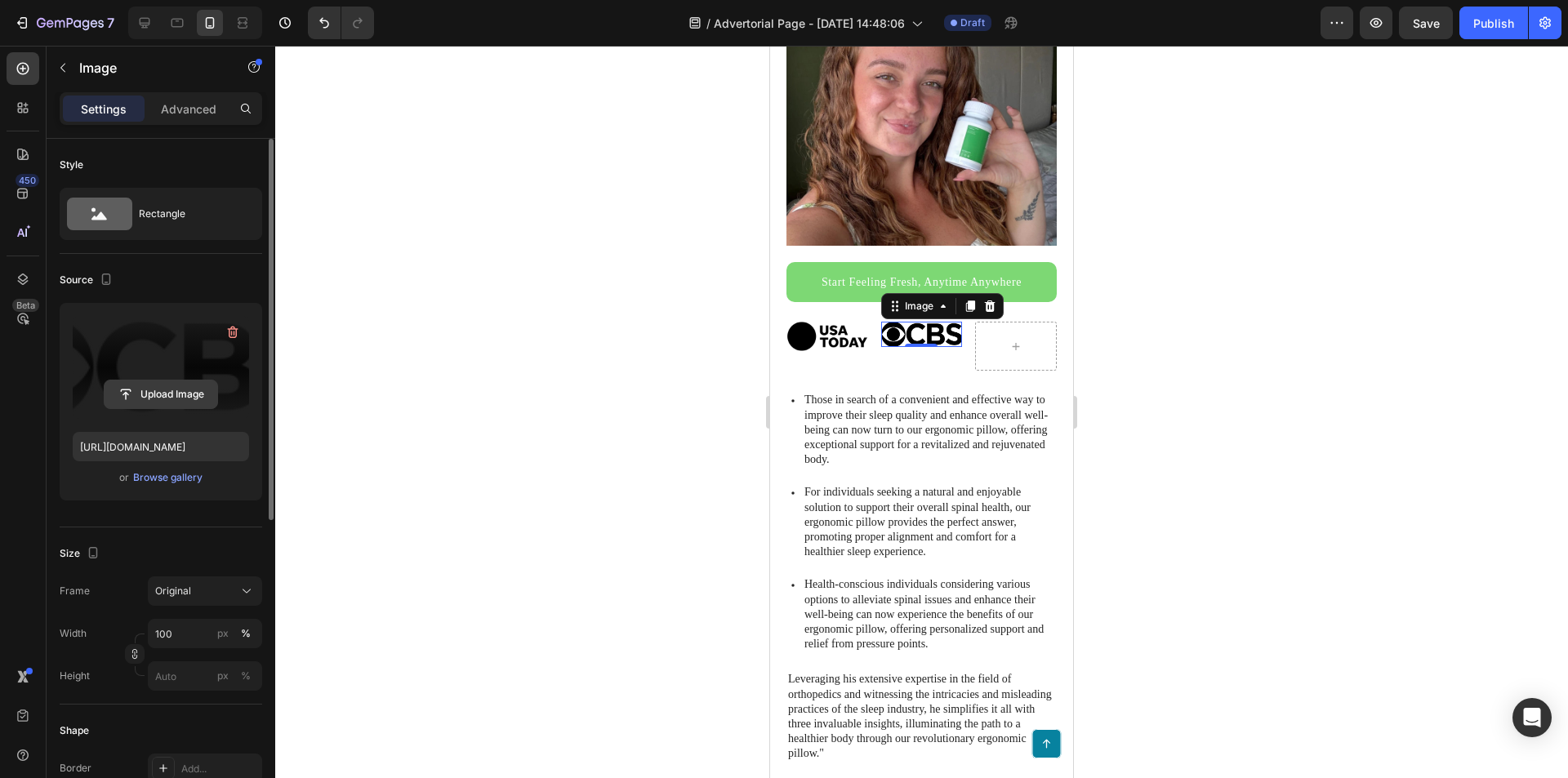
click at [170, 396] on input "file" at bounding box center [160, 394] width 113 height 28
type input "[URL][DOMAIN_NAME]"
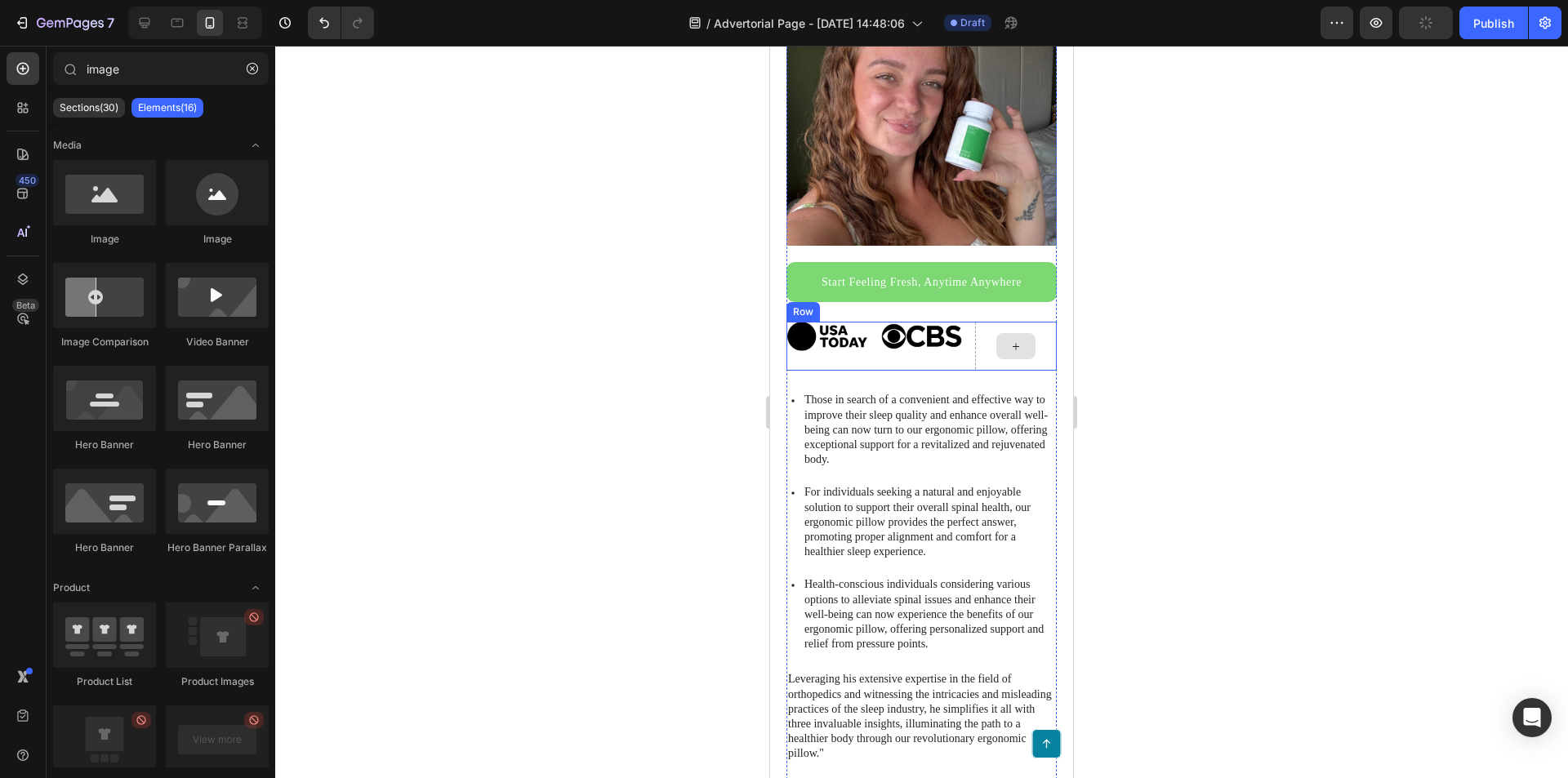
click at [996, 335] on div at bounding box center [1016, 346] width 39 height 26
click at [1016, 335] on div at bounding box center [1016, 346] width 39 height 26
drag, startPoint x: 1112, startPoint y: 348, endPoint x: 976, endPoint y: 323, distance: 138.3
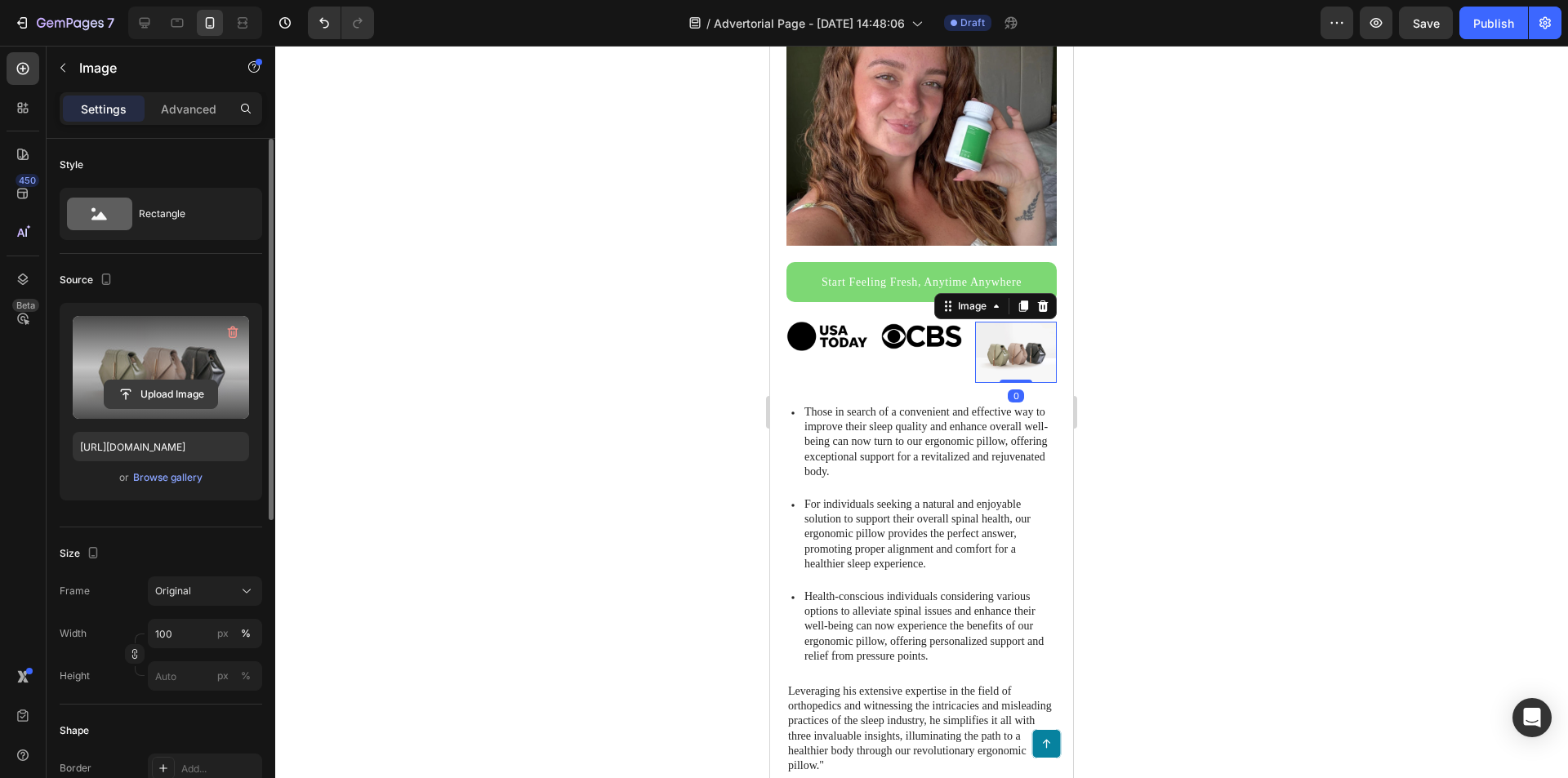
click at [155, 389] on input "file" at bounding box center [160, 394] width 113 height 28
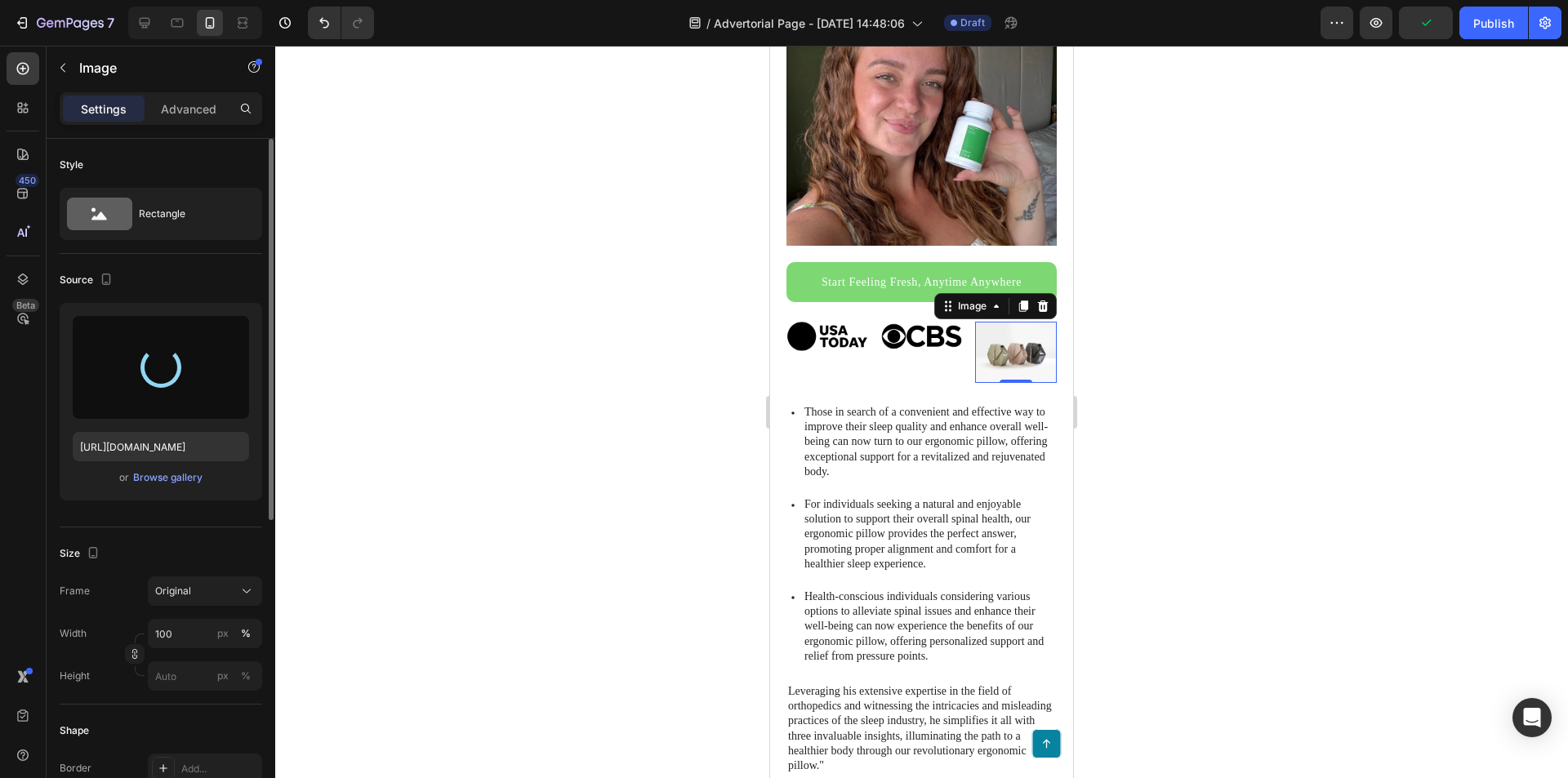
type input "[URL][DOMAIN_NAME]"
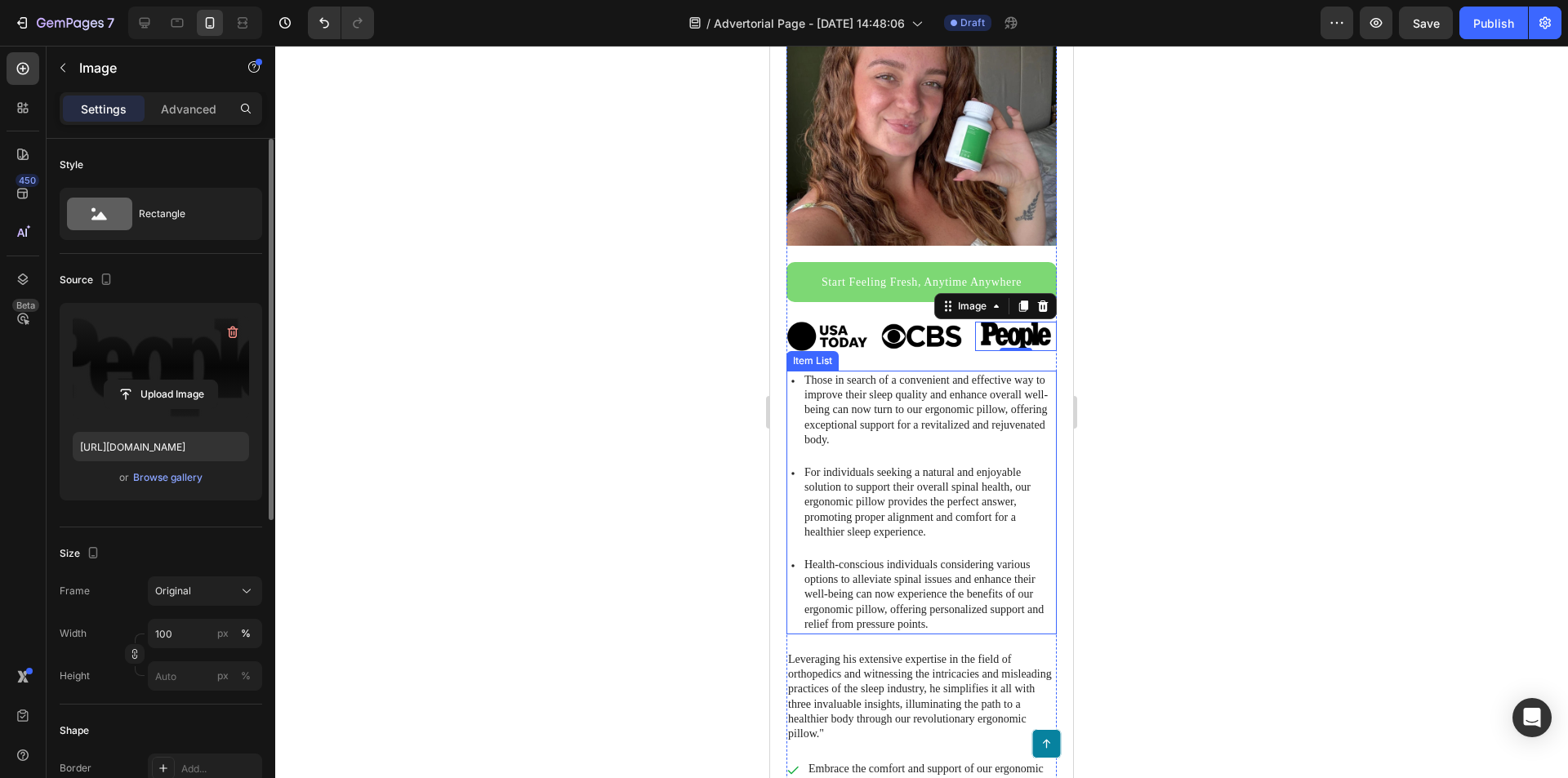
click at [1001, 401] on p "Those in search of a convenient and effective way to improve their sleep qualit…" at bounding box center [929, 410] width 250 height 74
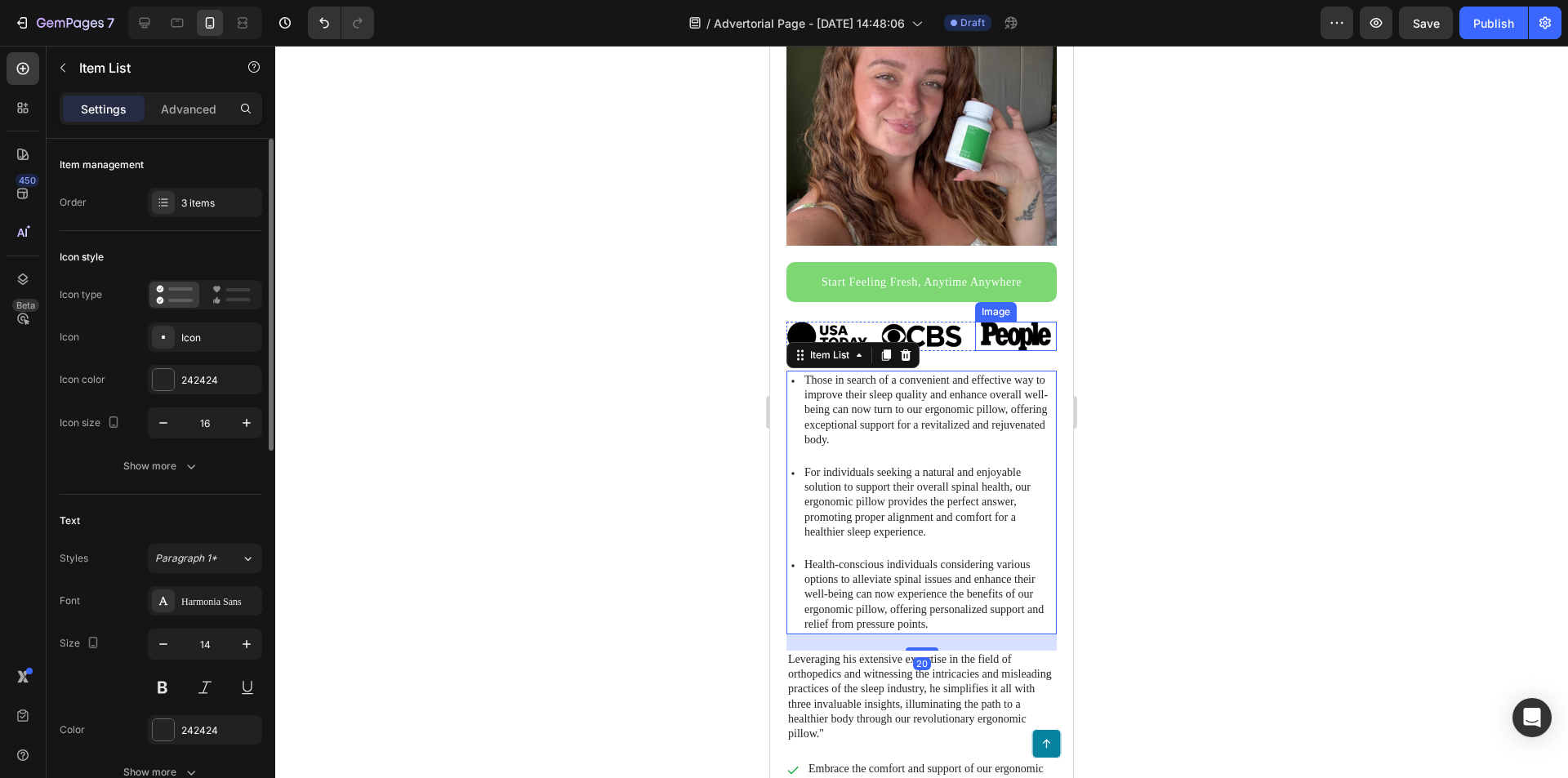
click at [1011, 323] on img at bounding box center [1016, 336] width 82 height 29
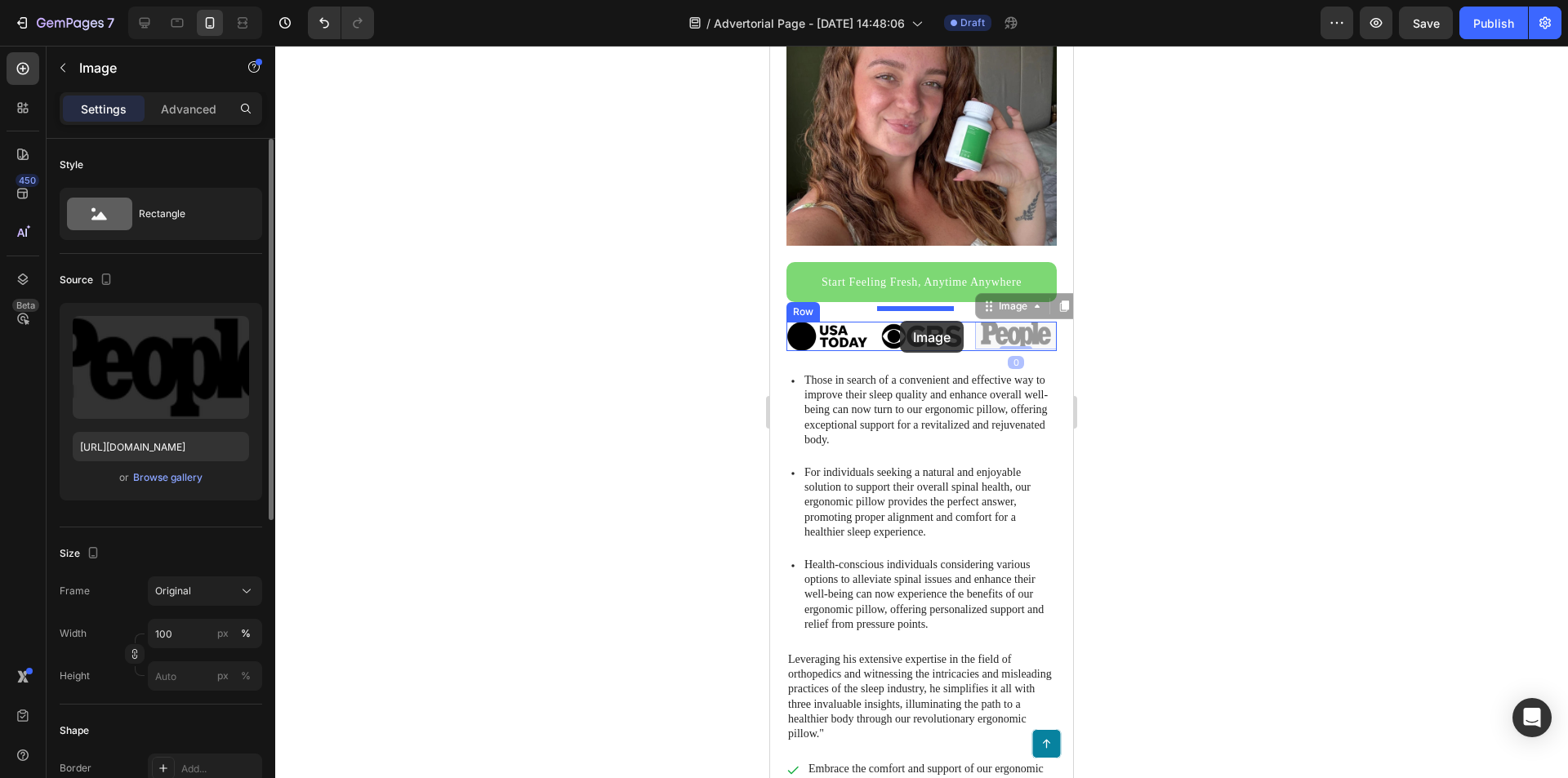
drag, startPoint x: 985, startPoint y: 323, endPoint x: 900, endPoint y: 321, distance: 85.0
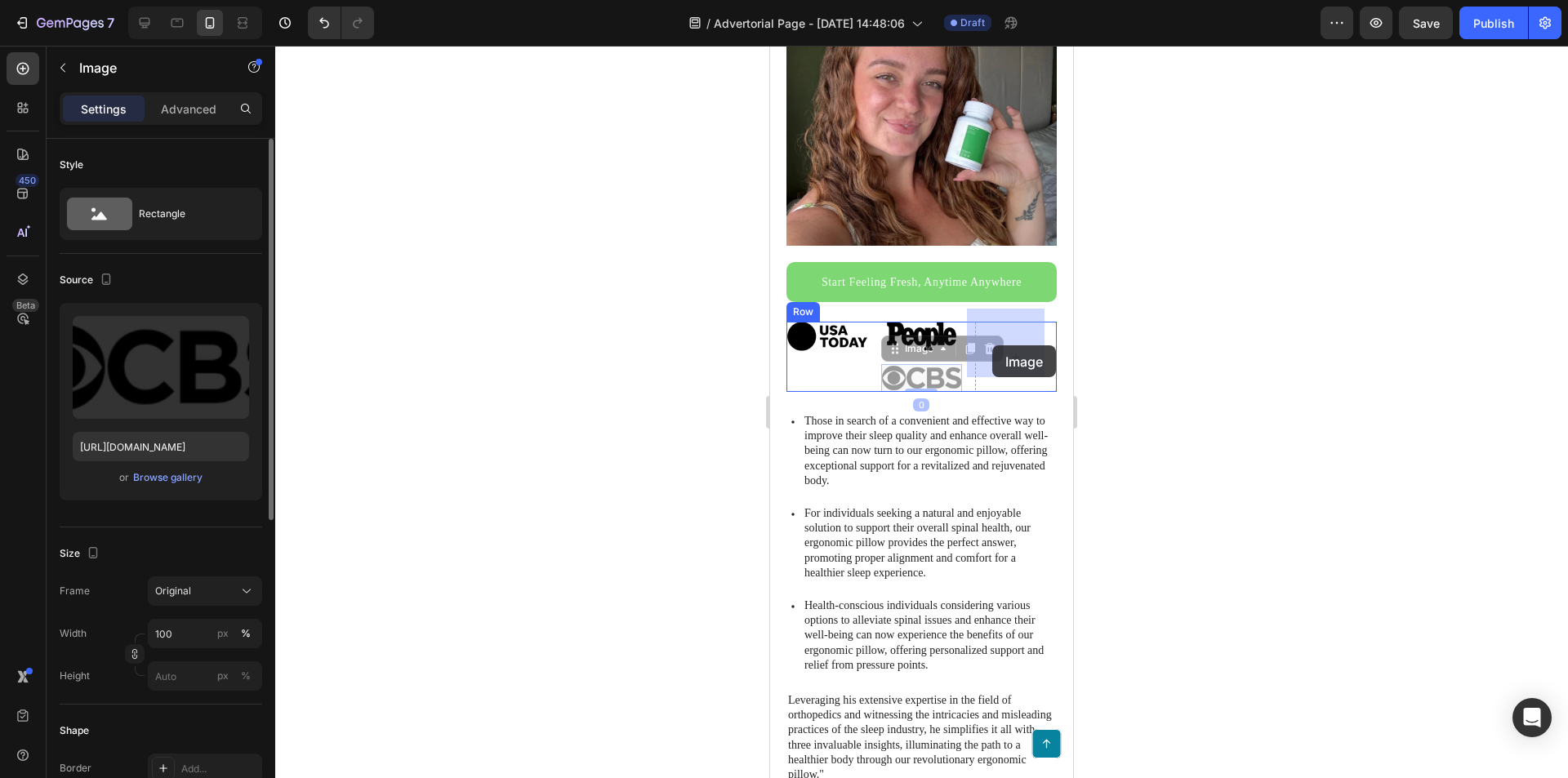
drag, startPoint x: 899, startPoint y: 367, endPoint x: 992, endPoint y: 345, distance: 95.6
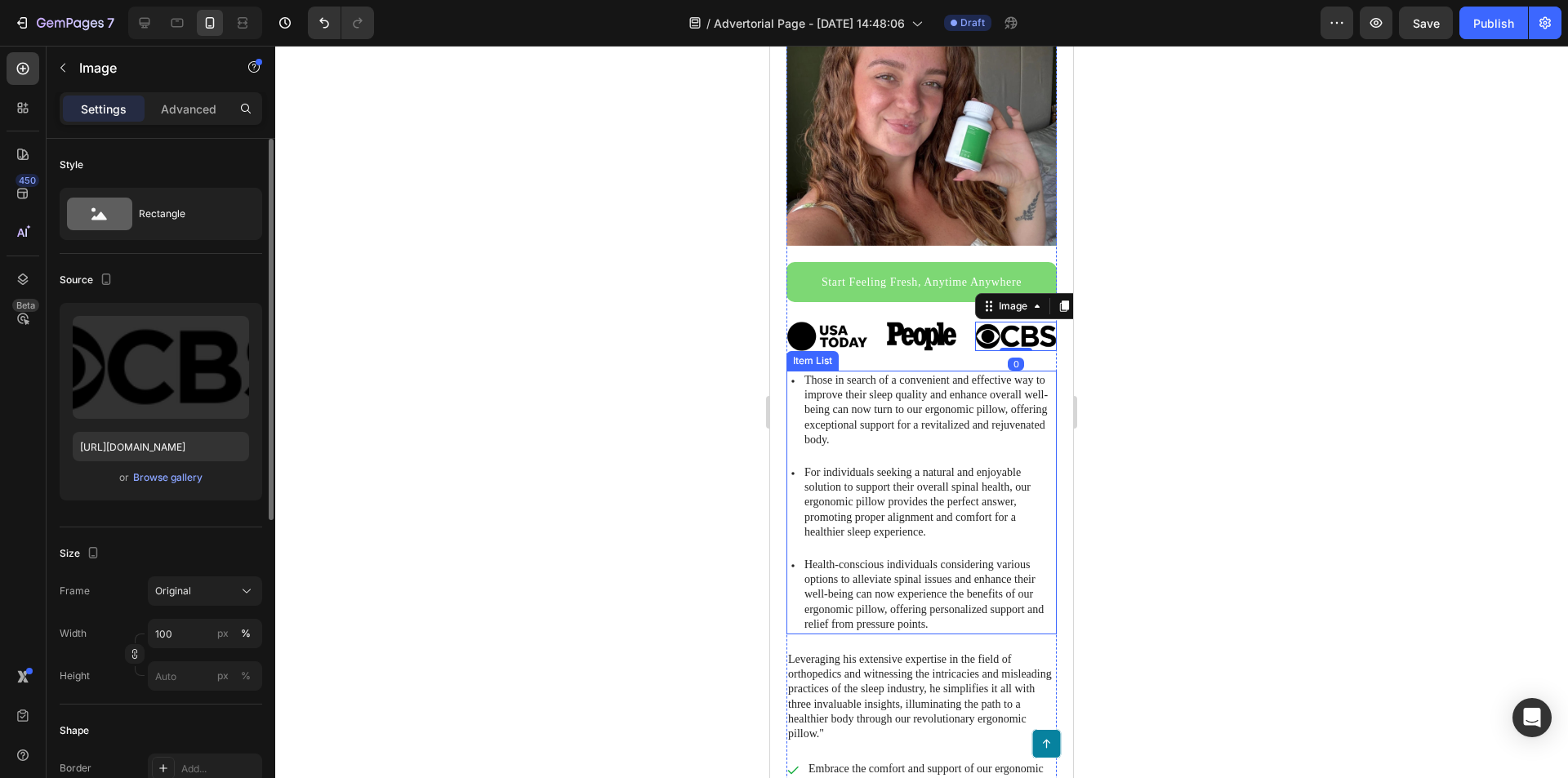
click at [967, 399] on p "Those in search of a convenient and effective way to improve their sleep qualit…" at bounding box center [929, 410] width 250 height 74
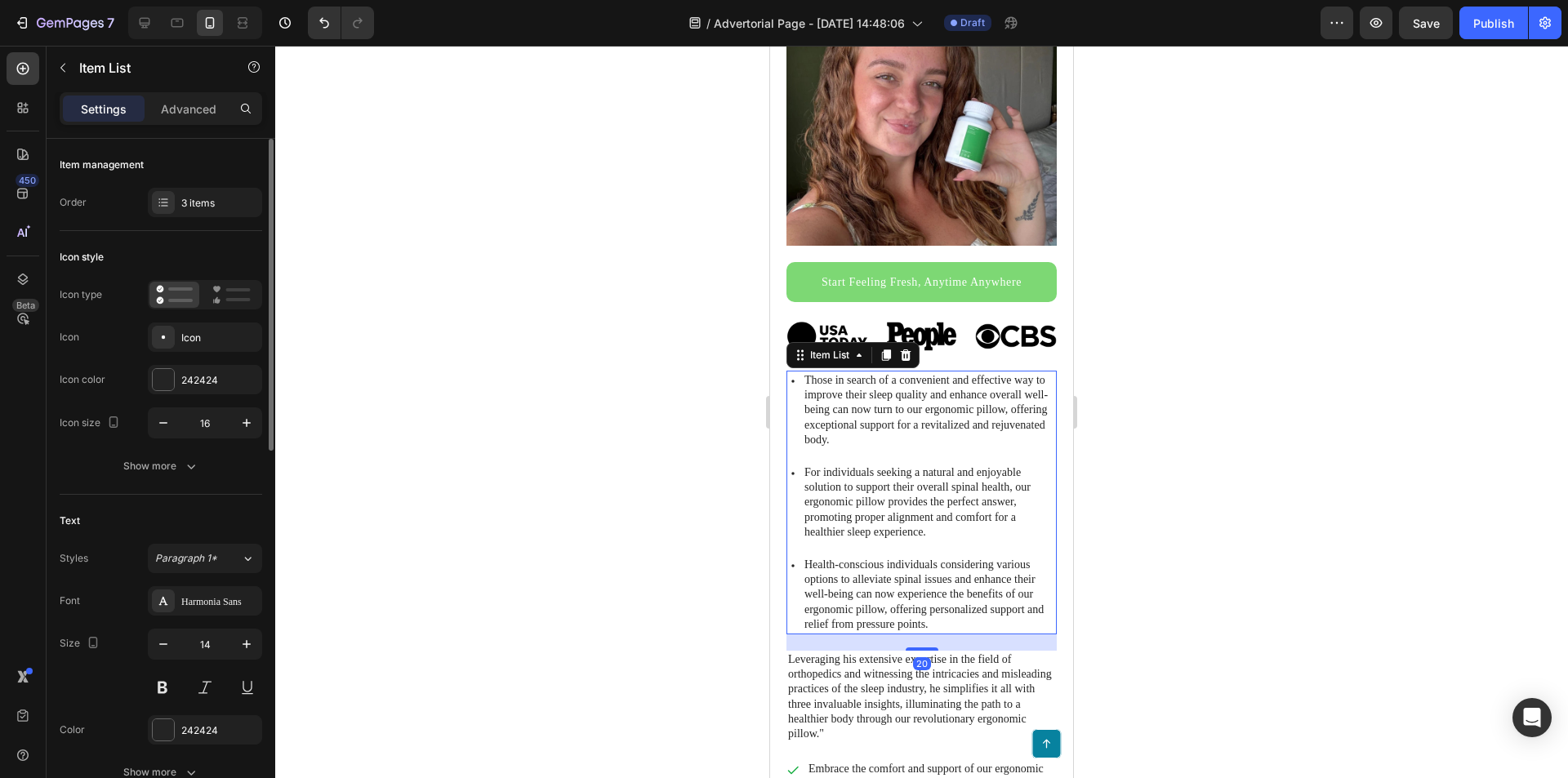
click at [975, 557] on p "Health-conscious individuals considering various options to alleviate spinal is…" at bounding box center [929, 594] width 250 height 74
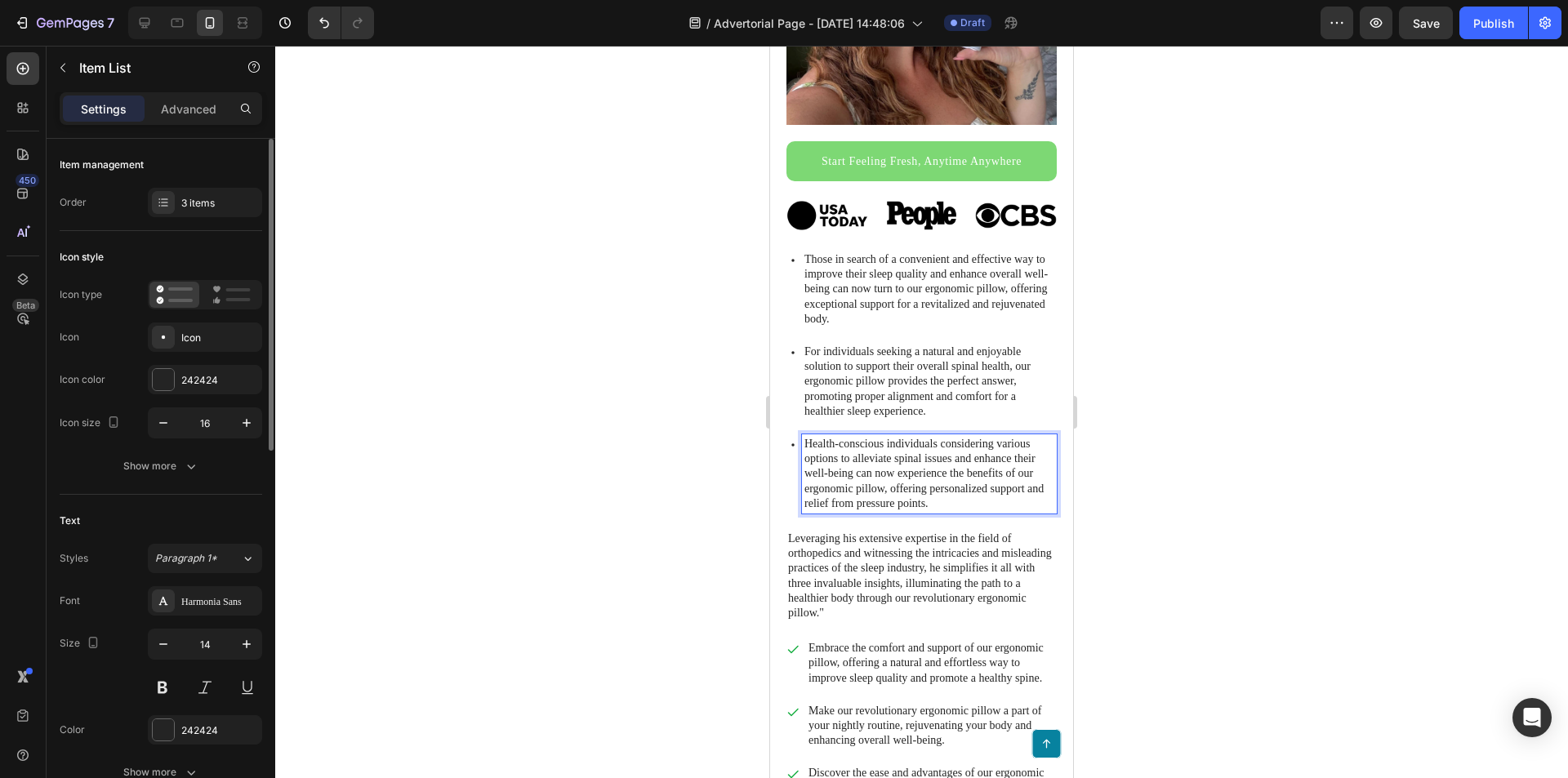
scroll to position [490, 0]
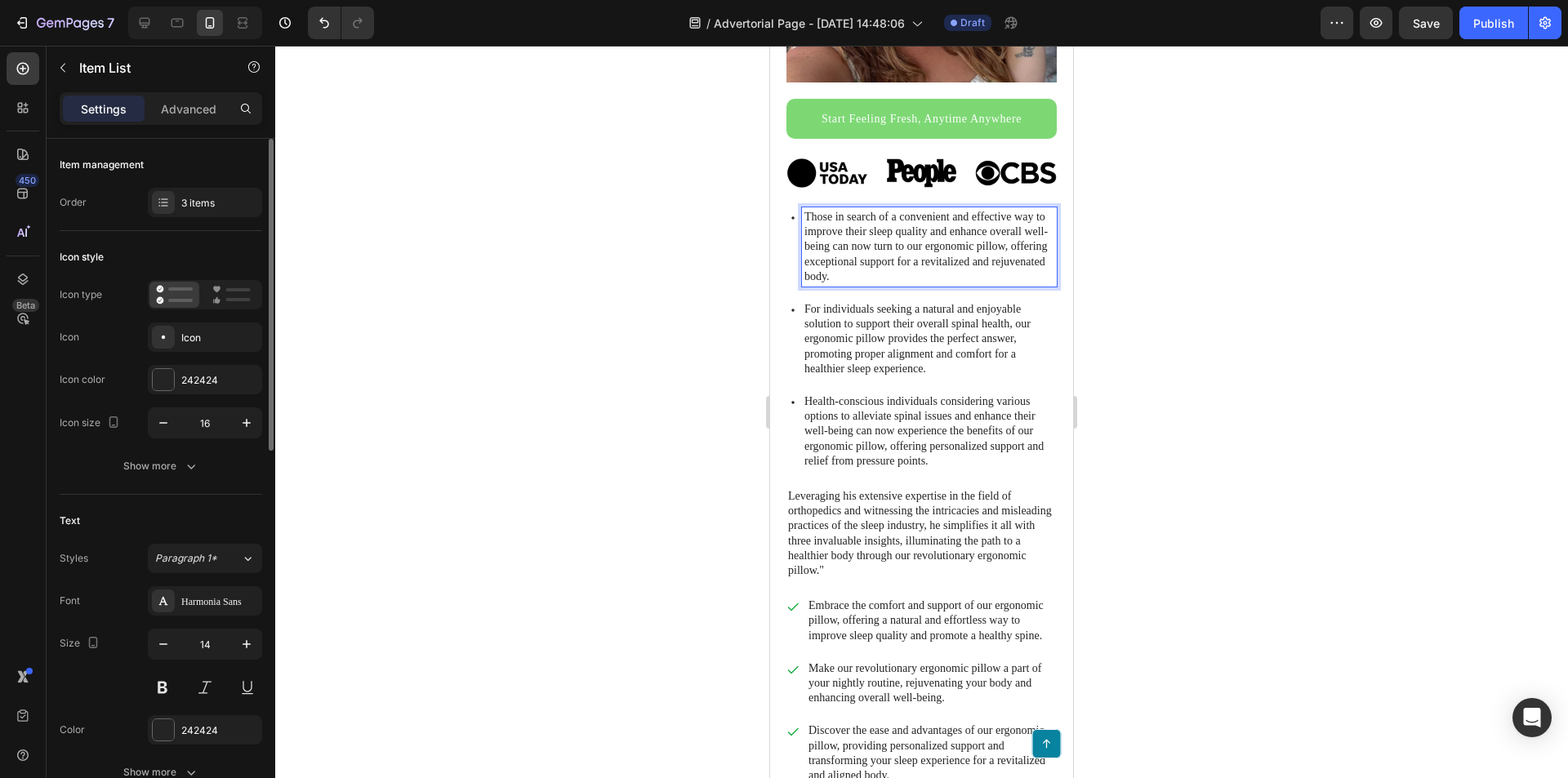
click at [939, 262] on p "Those in search of a convenient and effective way to improve their sleep qualit…" at bounding box center [929, 247] width 250 height 74
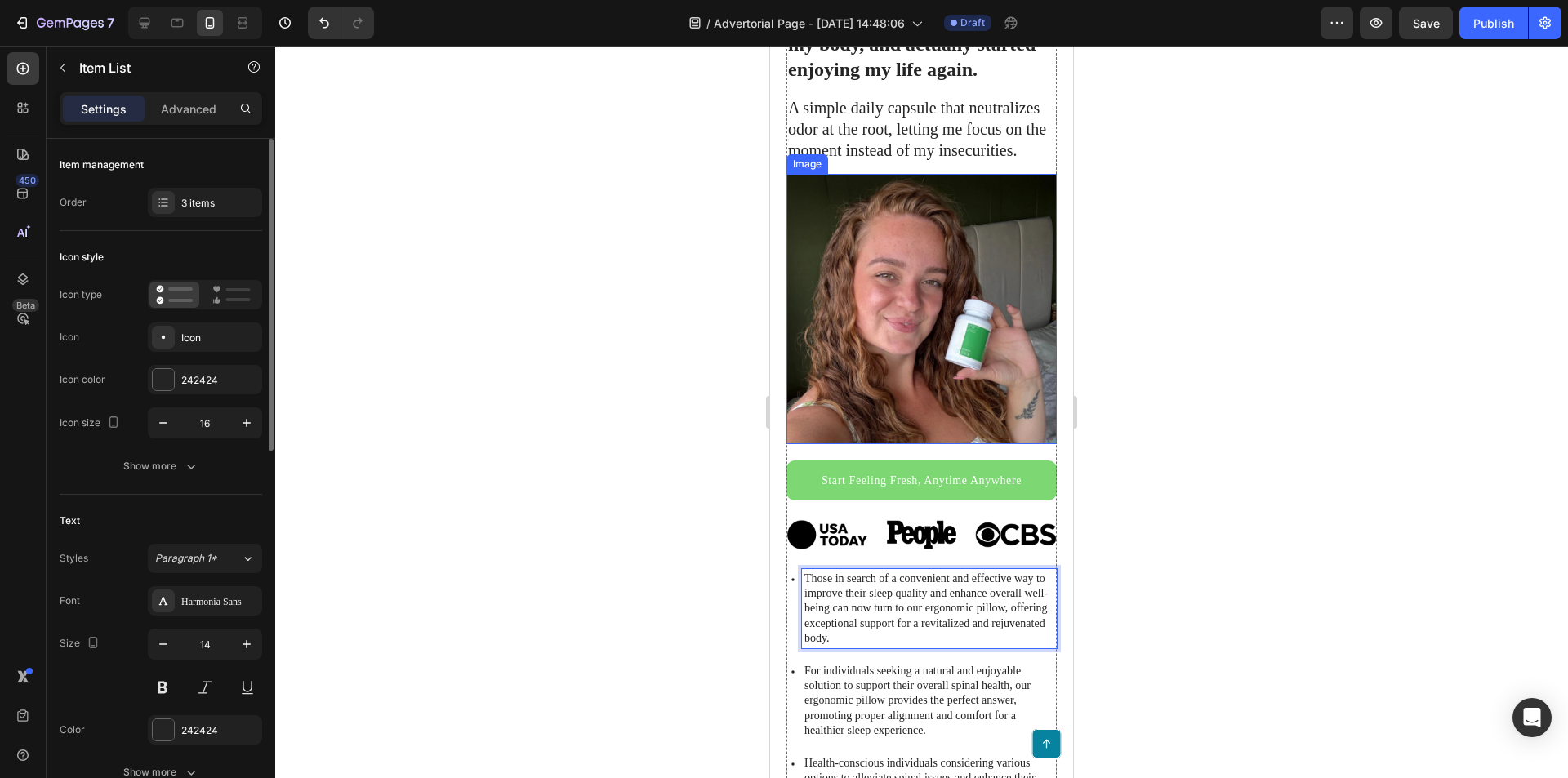
scroll to position [0, 0]
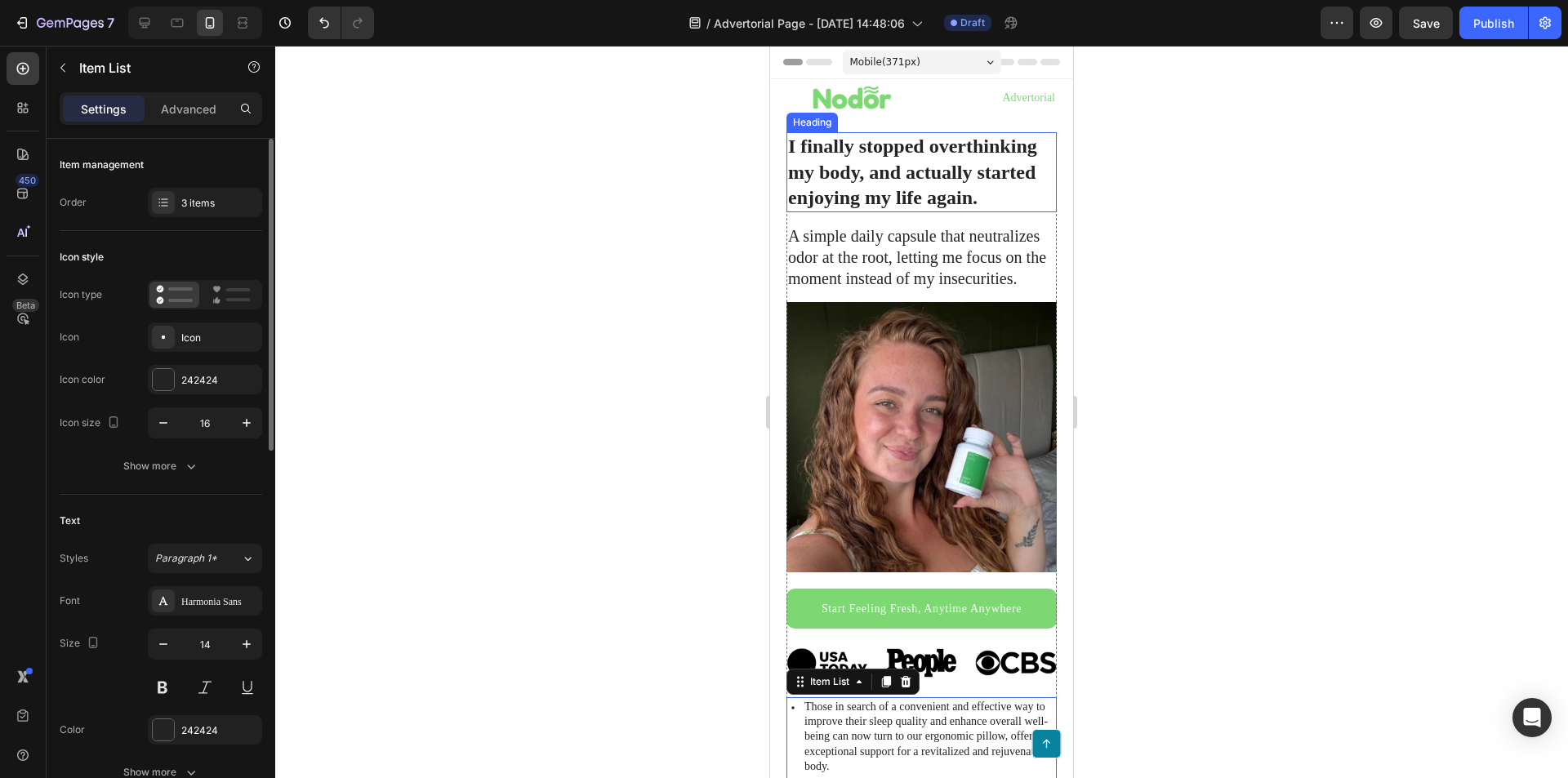
click at [960, 183] on h1 "I finally stopped overthinking my body, and actually started enjoying my life a…" at bounding box center [921, 172] width 270 height 80
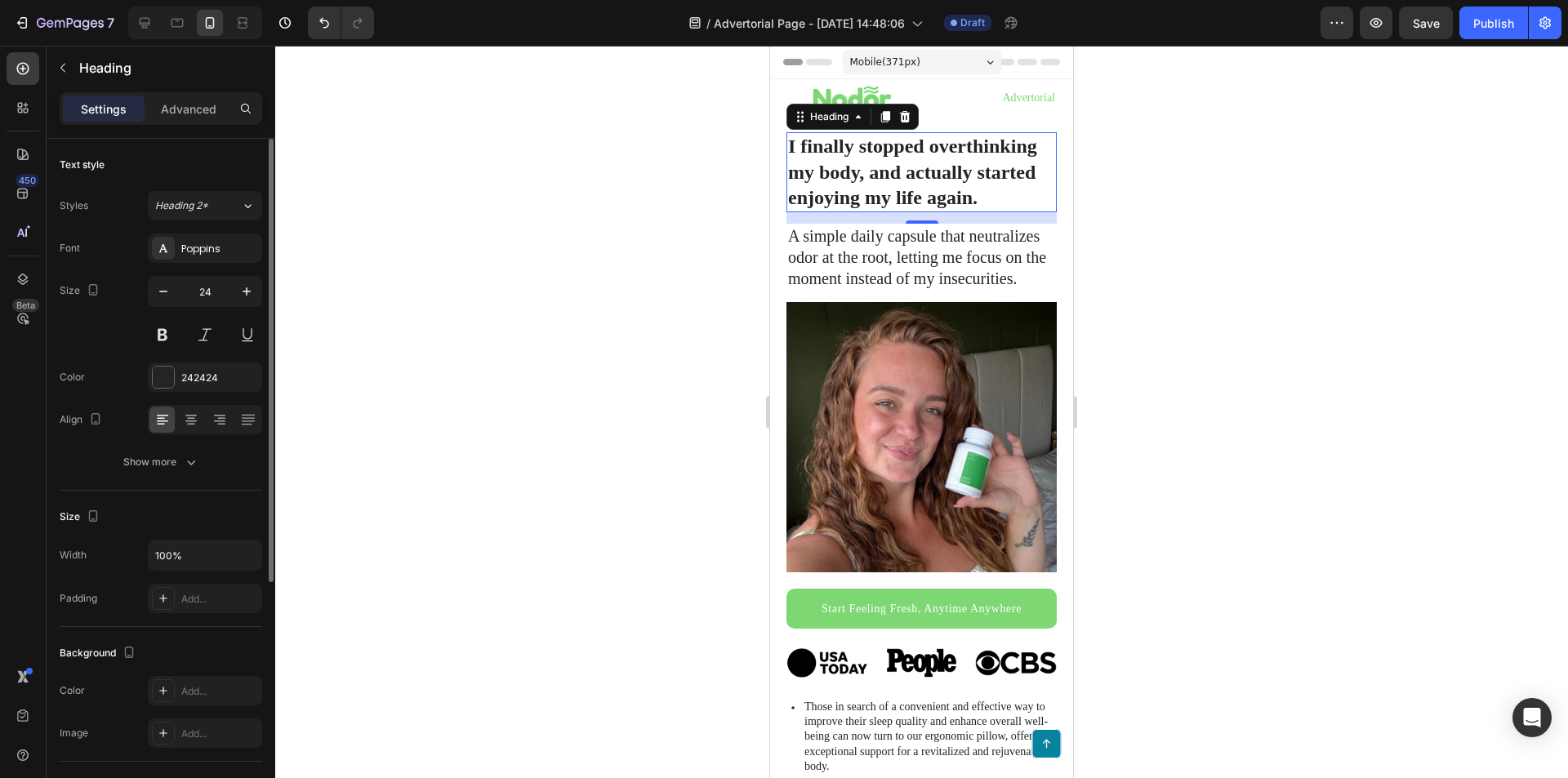
click at [945, 172] on h1 "I finally stopped overthinking my body, and actually started enjoying my life a…" at bounding box center [921, 172] width 270 height 80
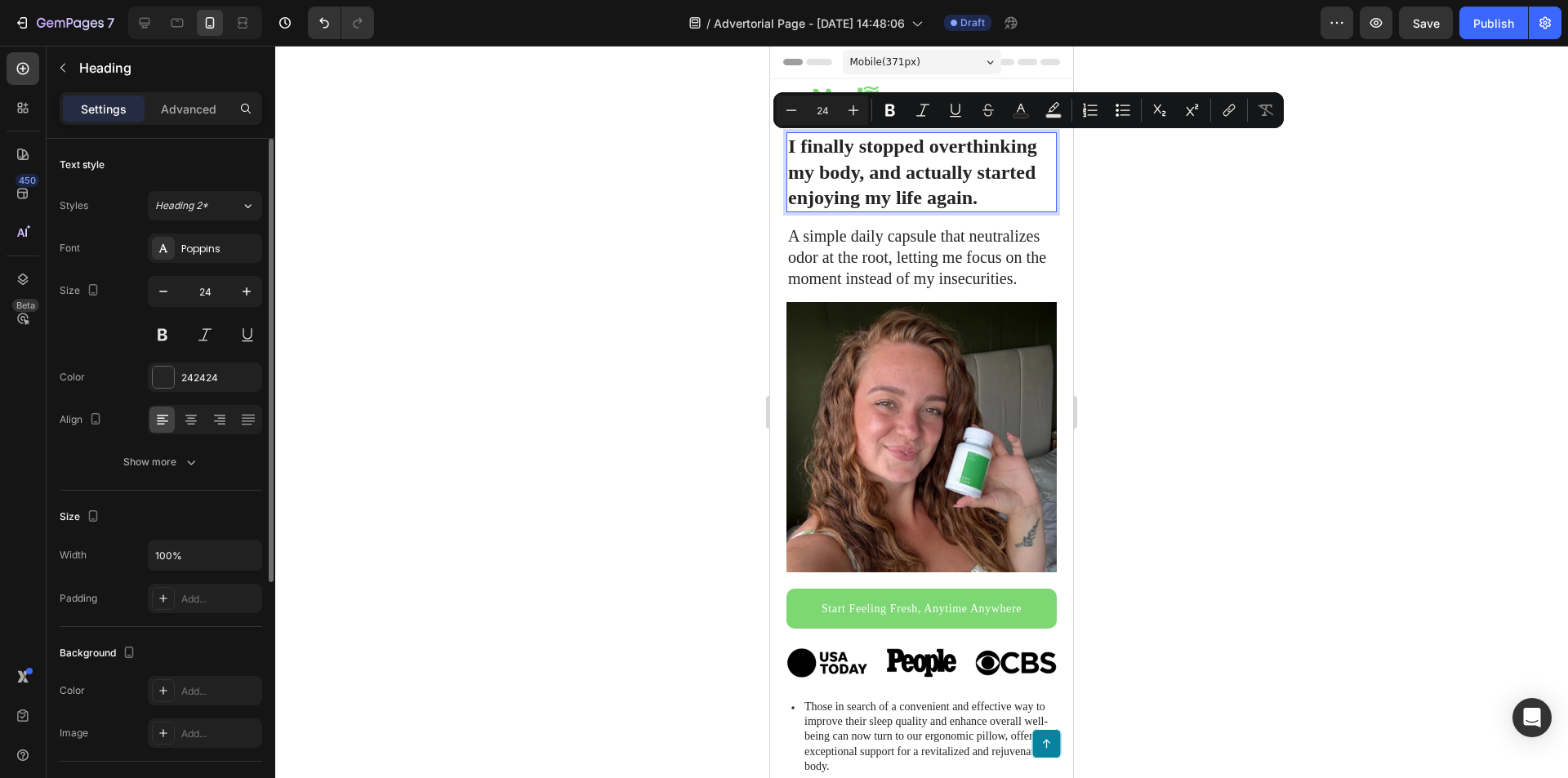
drag, startPoint x: 994, startPoint y: 201, endPoint x: 791, endPoint y: 149, distance: 209.6
click at [791, 149] on p "I finally stopped overthinking my body, and actually started enjoying my life a…" at bounding box center [922, 172] width 267 height 77
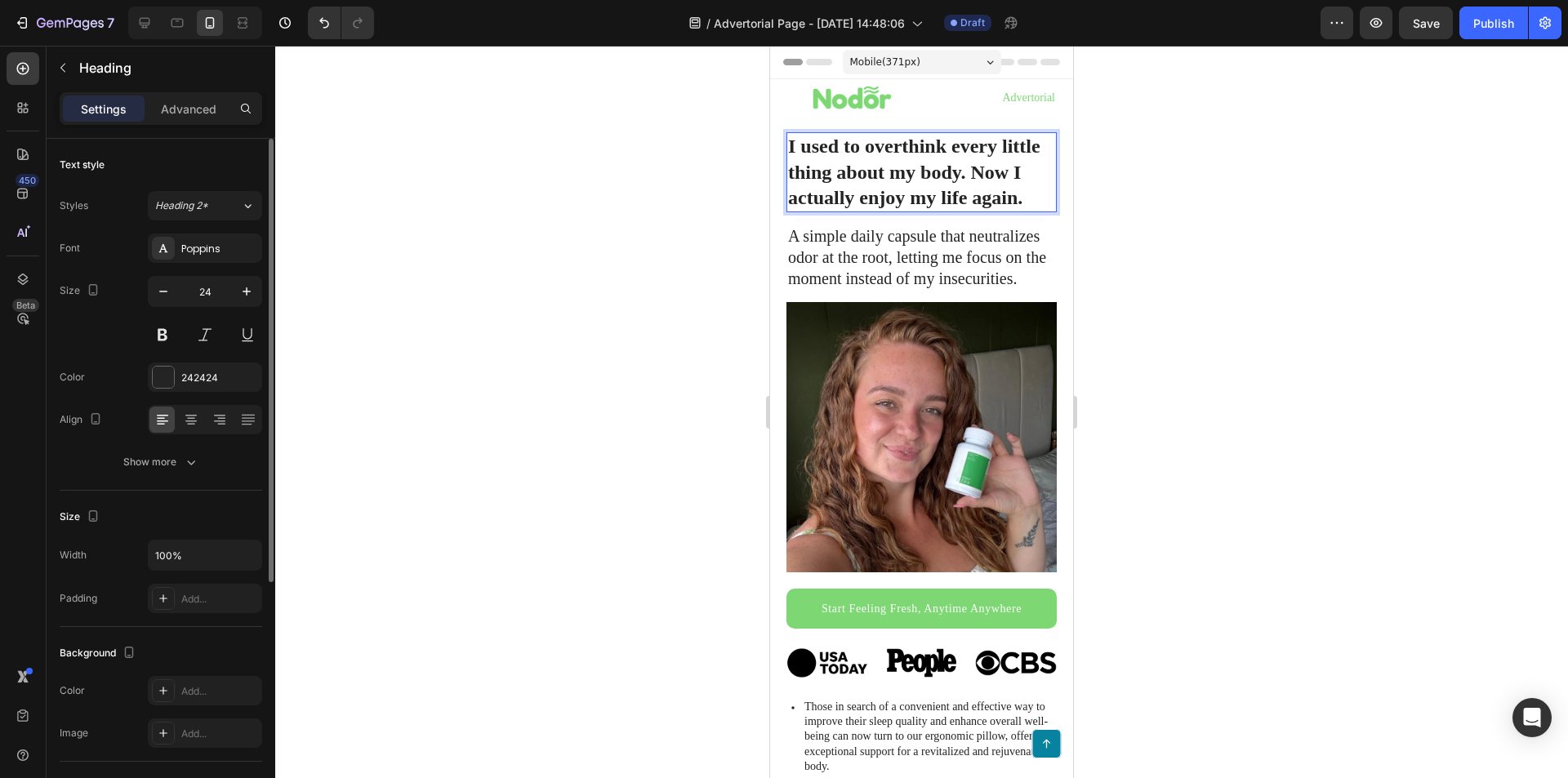
click at [1019, 187] on p "I used to overthink every little thing about my body. Now I actually enjoy my l…" at bounding box center [922, 172] width 267 height 77
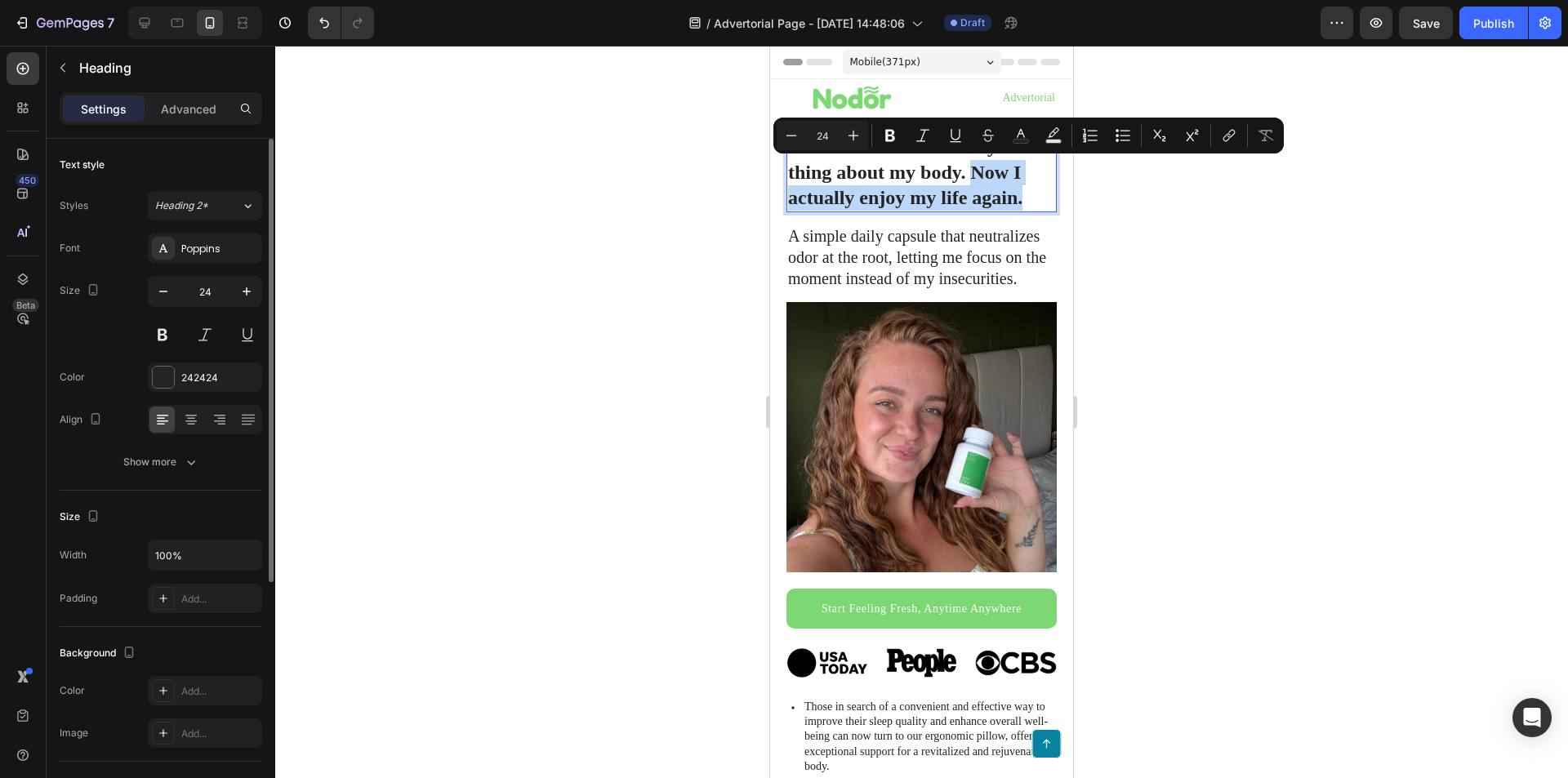
drag, startPoint x: 1027, startPoint y: 200, endPoint x: 974, endPoint y: 174, distance: 59.0
click at [974, 174] on p "I used to overthink every little thing about my body. Now I actually enjoy my l…" at bounding box center [922, 172] width 267 height 77
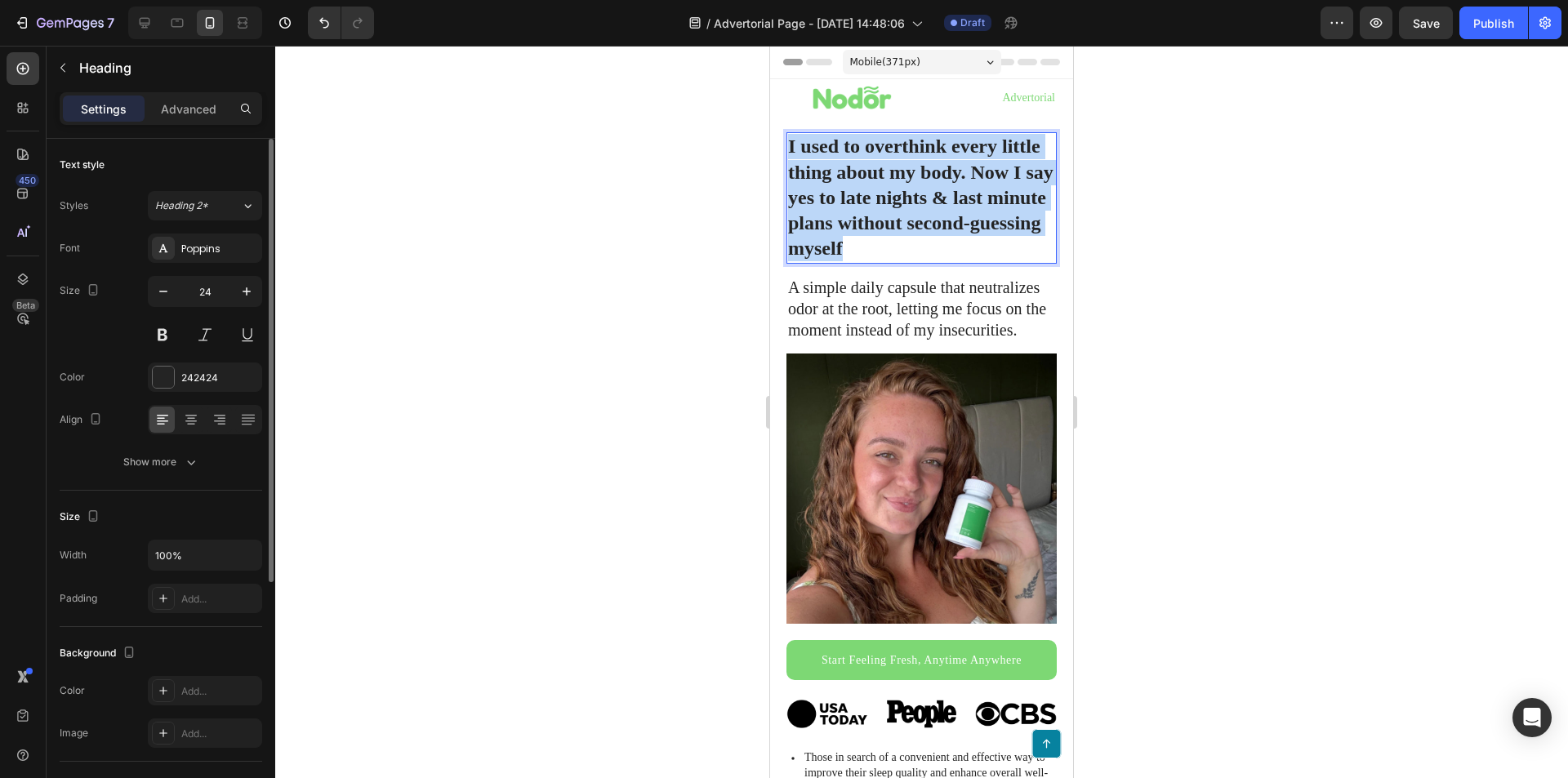
copy p "I used to overthink every little thing about my body. Now I say yes to late nig…"
click at [903, 219] on p "I used to overthink every little thing about my body. Now I say yes to late nig…" at bounding box center [922, 197] width 267 height 127
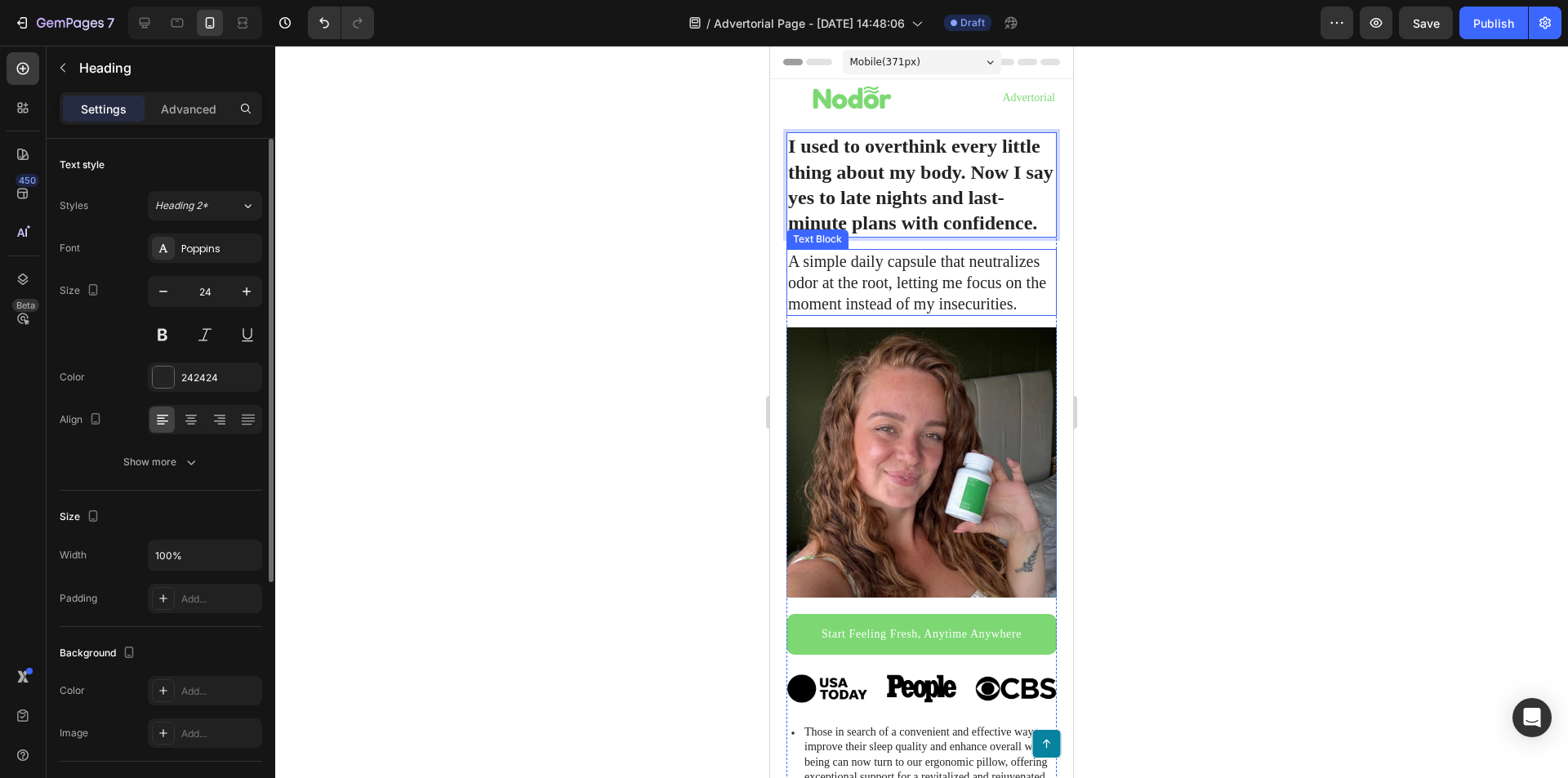
click at [1006, 287] on p "A simple daily capsule that neutralizes odor at the root, letting me focus on t…" at bounding box center [922, 282] width 267 height 64
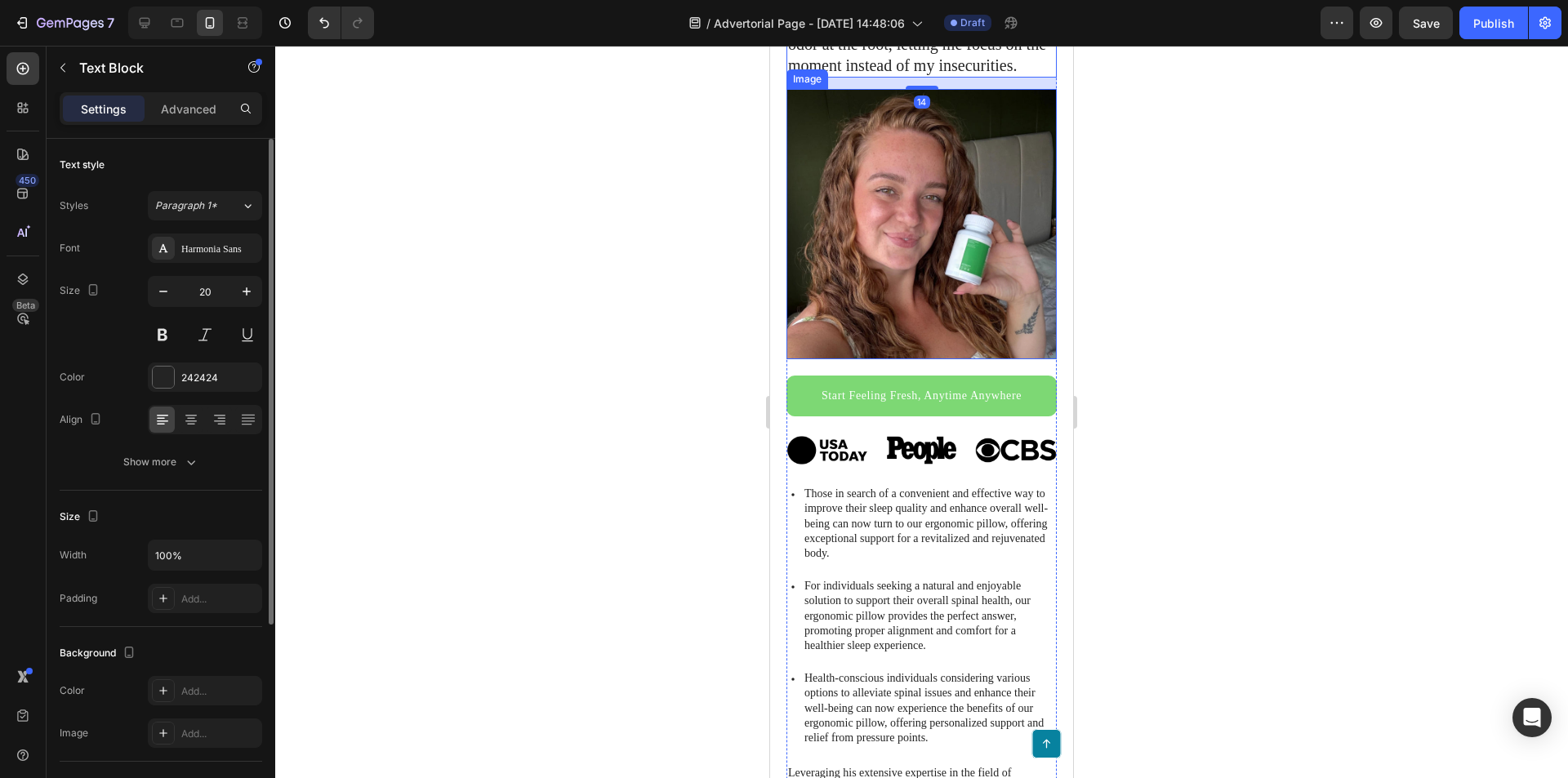
scroll to position [245, 0]
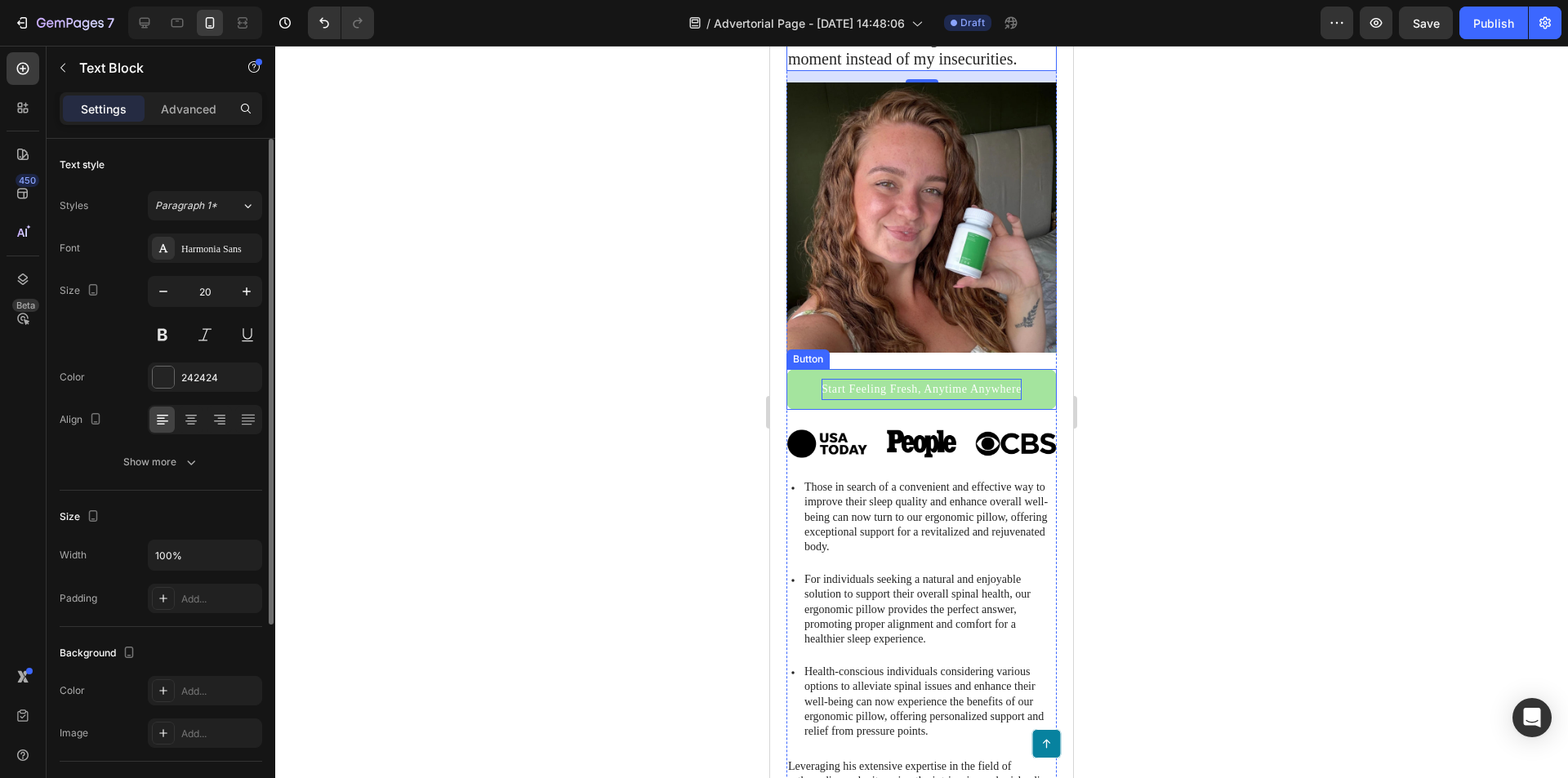
click at [875, 385] on p "Start Feeling Fresh, Anytime Anywhere" at bounding box center [921, 389] width 200 height 20
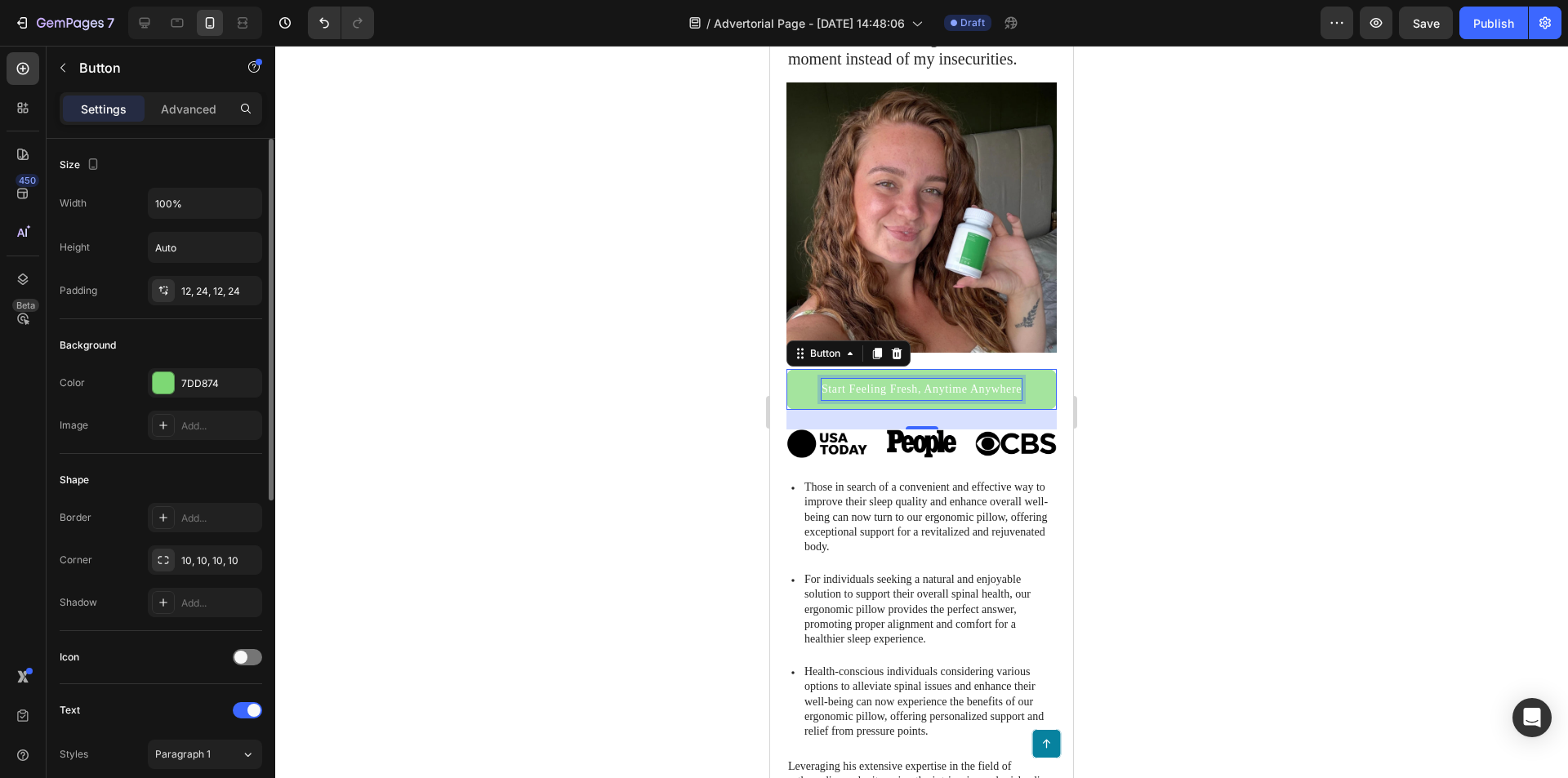
click at [872, 381] on p "Start Feeling Fresh, Anytime Anywhere" at bounding box center [921, 389] width 200 height 20
click at [973, 380] on p "Start Feeling Fresh, Anytime Anywhere" at bounding box center [921, 389] width 200 height 20
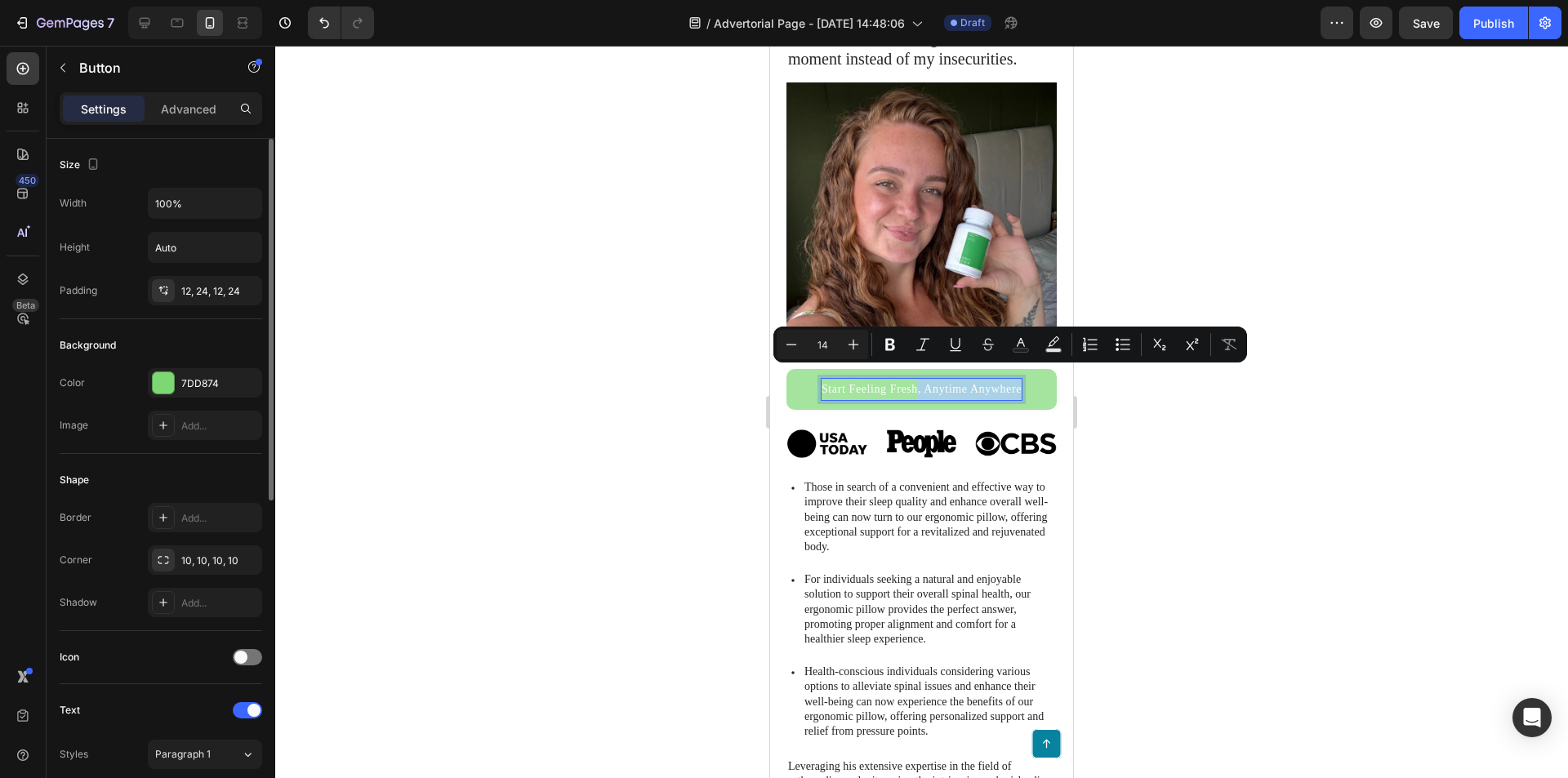
drag, startPoint x: 1014, startPoint y: 378, endPoint x: 912, endPoint y: 387, distance: 102.4
click at [912, 387] on link "Start Feeling Fresh, Anytime Anywhere" at bounding box center [921, 389] width 270 height 40
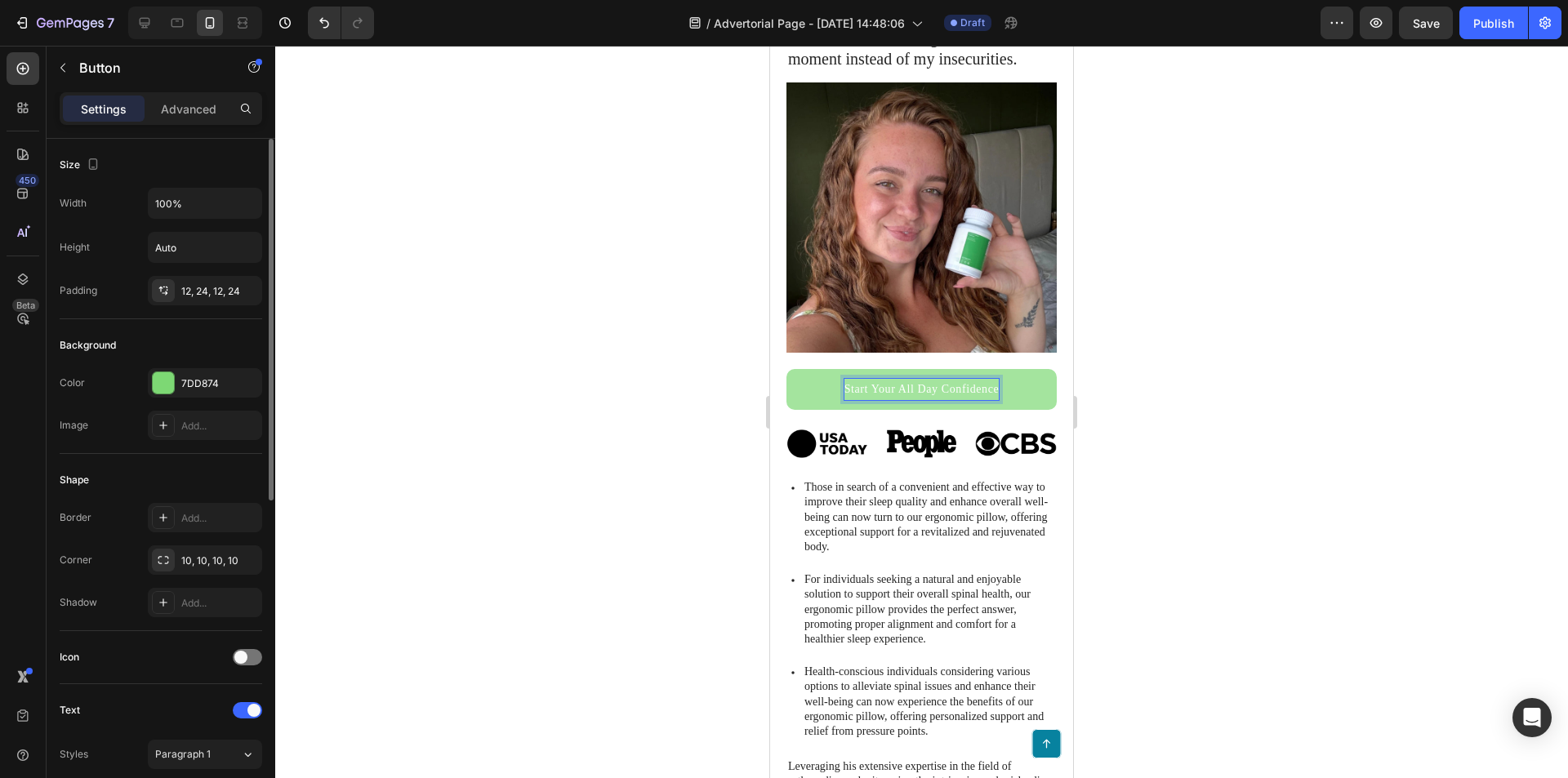
click at [844, 379] on p "Start Your All Day Confidence" at bounding box center [922, 389] width 155 height 20
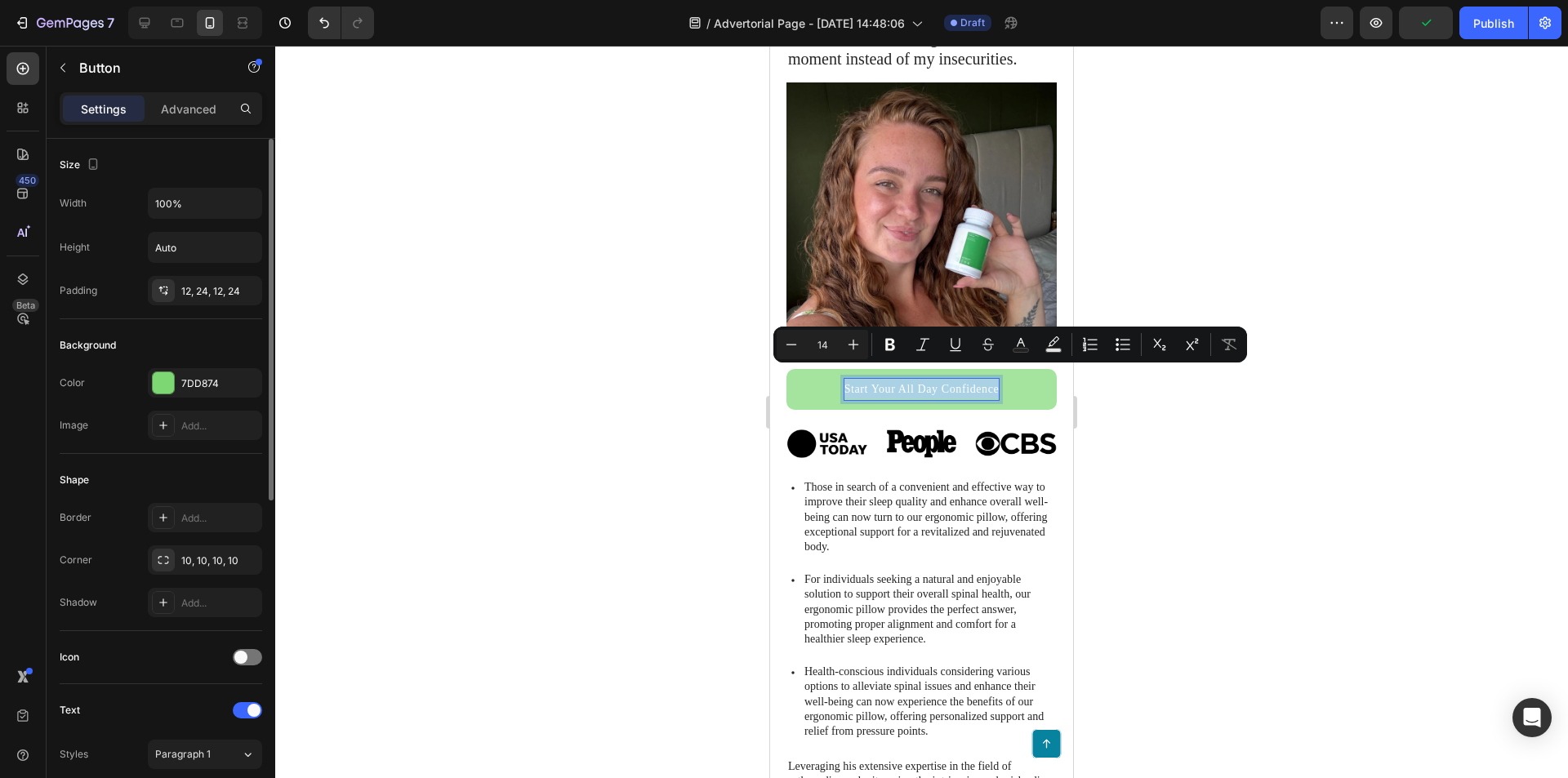
click at [959, 386] on p "Start Your All Day Confidence" at bounding box center [922, 389] width 155 height 20
drag, startPoint x: 992, startPoint y: 374, endPoint x: 837, endPoint y: 374, distance: 155.0
click at [837, 374] on link "Start Your All Day Confidence" at bounding box center [921, 389] width 270 height 40
click at [929, 389] on link "Start Feeling Fresh, Anytime Anywhere" at bounding box center [921, 389] width 270 height 40
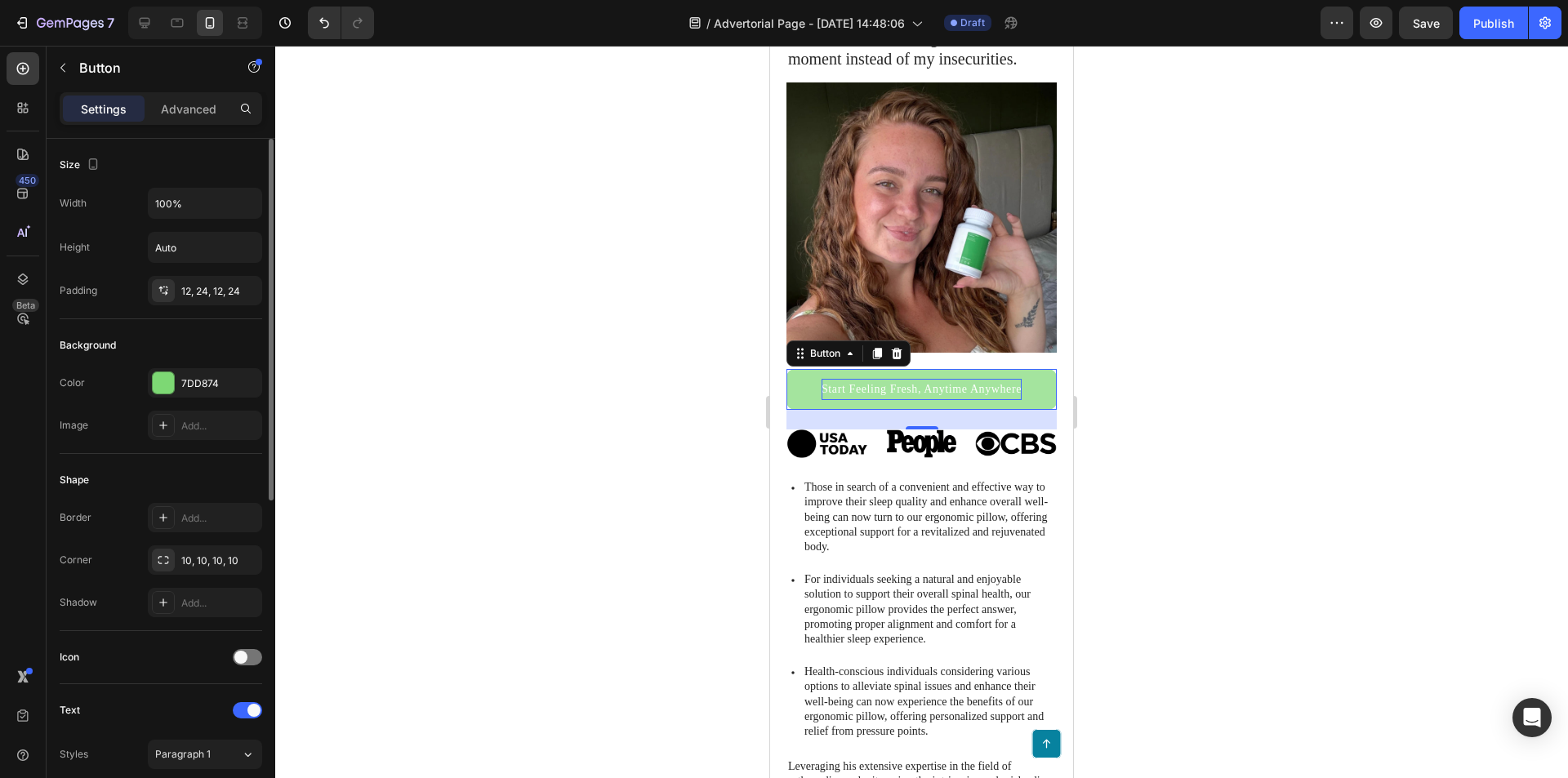
click at [926, 381] on p "Start Feeling Fresh, Anytime Anywhere" at bounding box center [921, 389] width 200 height 20
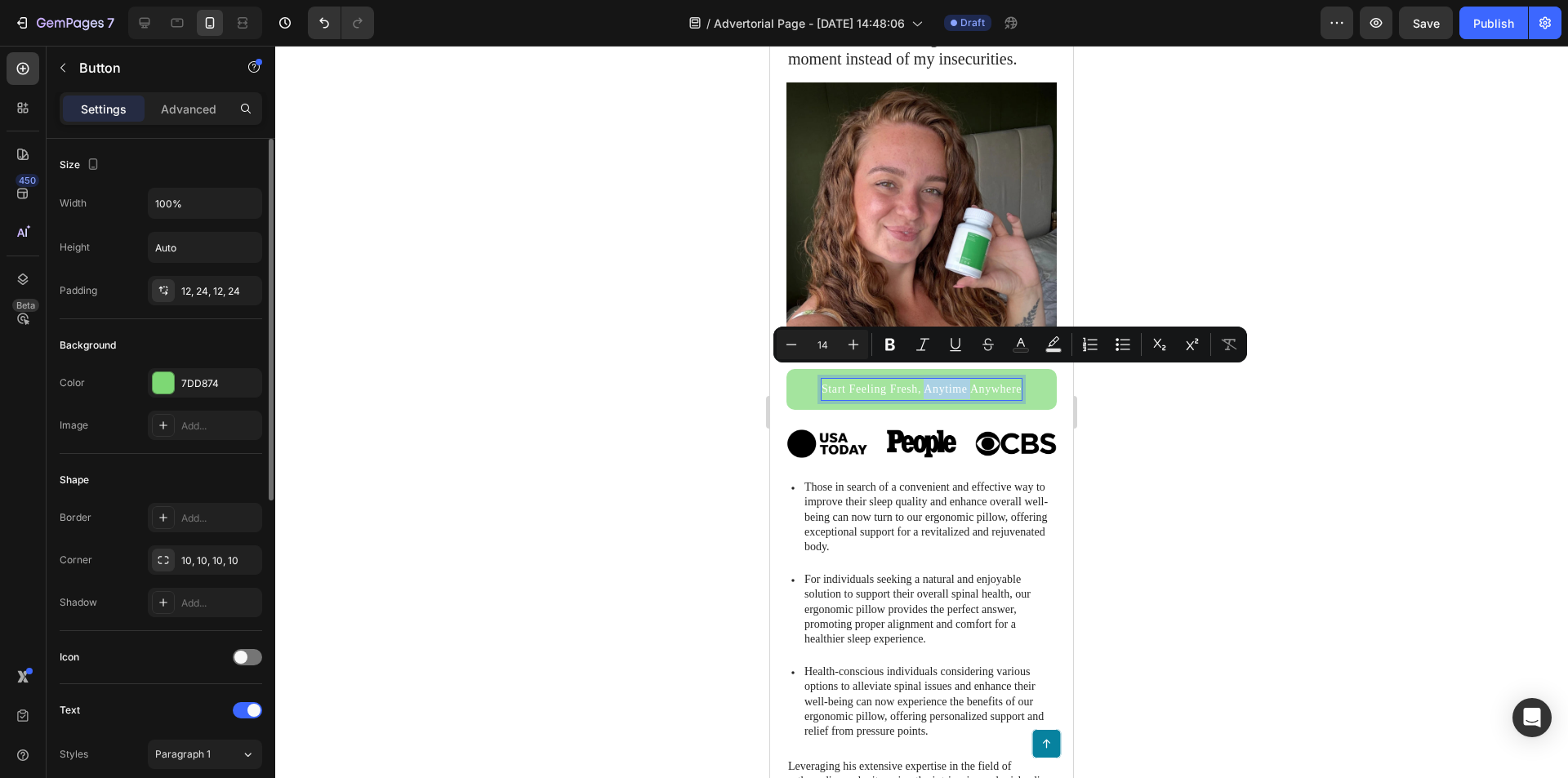
click at [944, 381] on p "Start Feeling Fresh, Anytime Anywhere" at bounding box center [921, 389] width 200 height 20
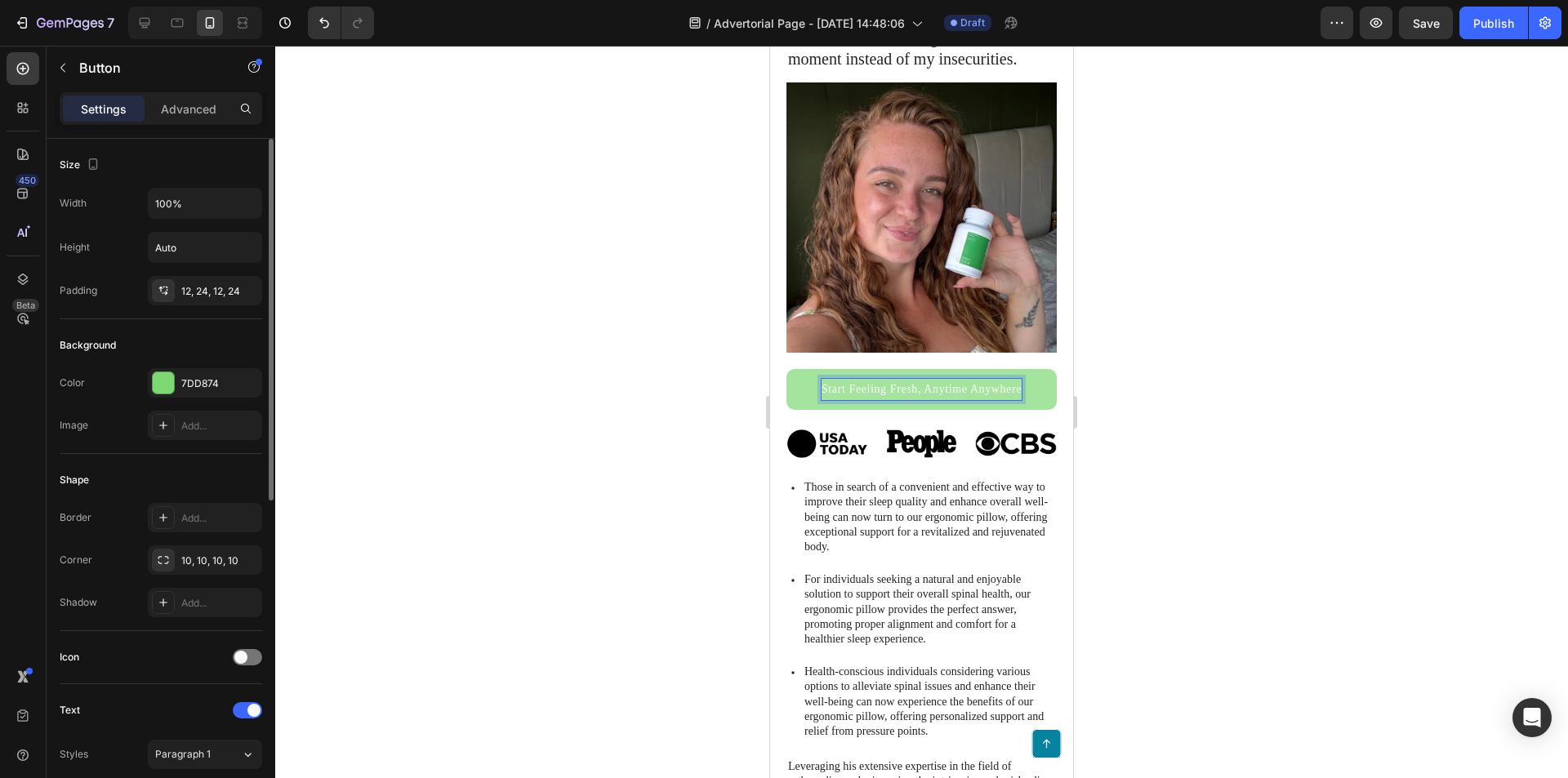
click at [921, 379] on p "Start Feeling Fresh, Anytime Anywhere" at bounding box center [921, 389] width 200 height 20
click at [1141, 390] on div at bounding box center [921, 412] width 1293 height 732
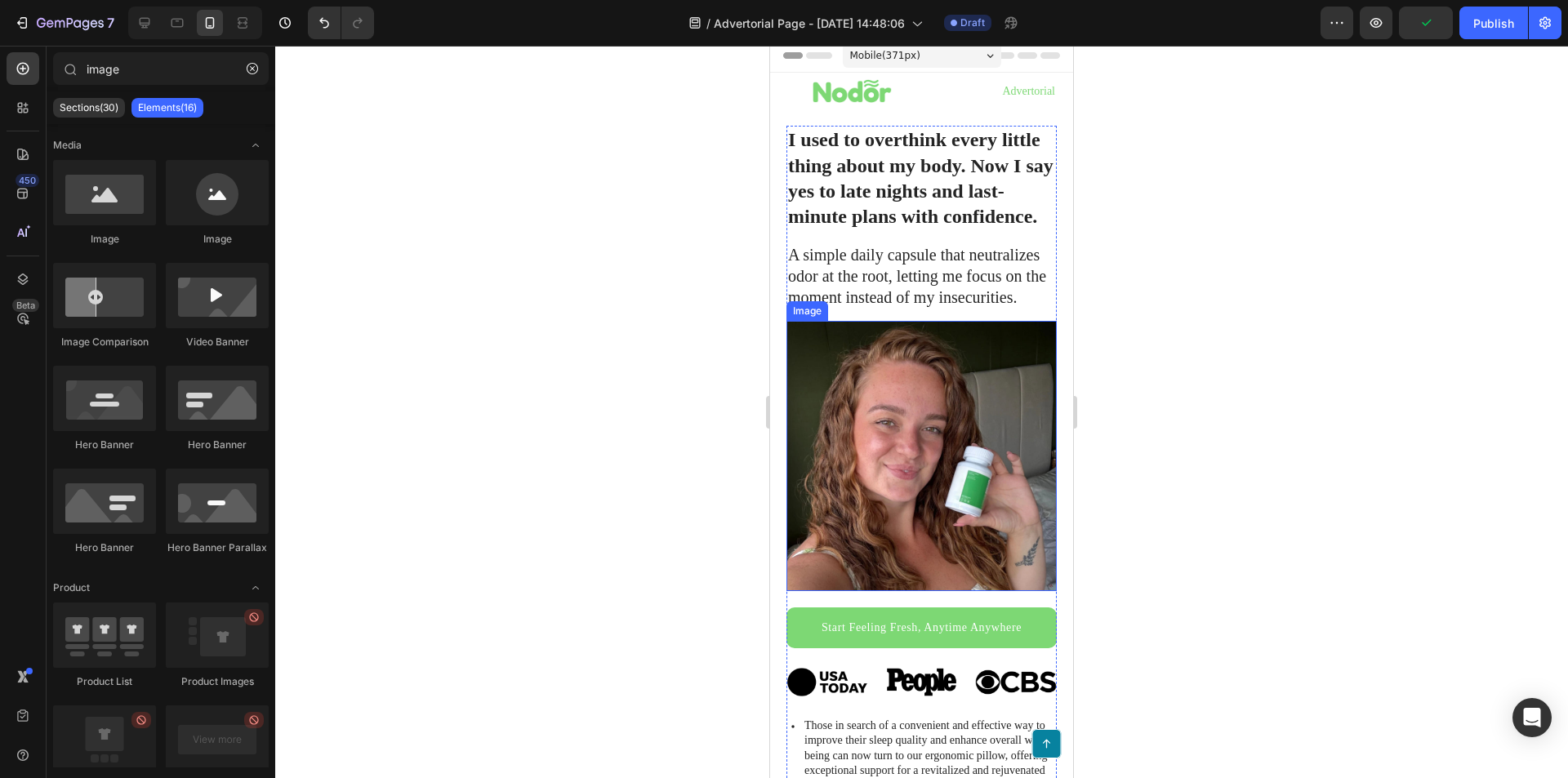
scroll to position [0, 0]
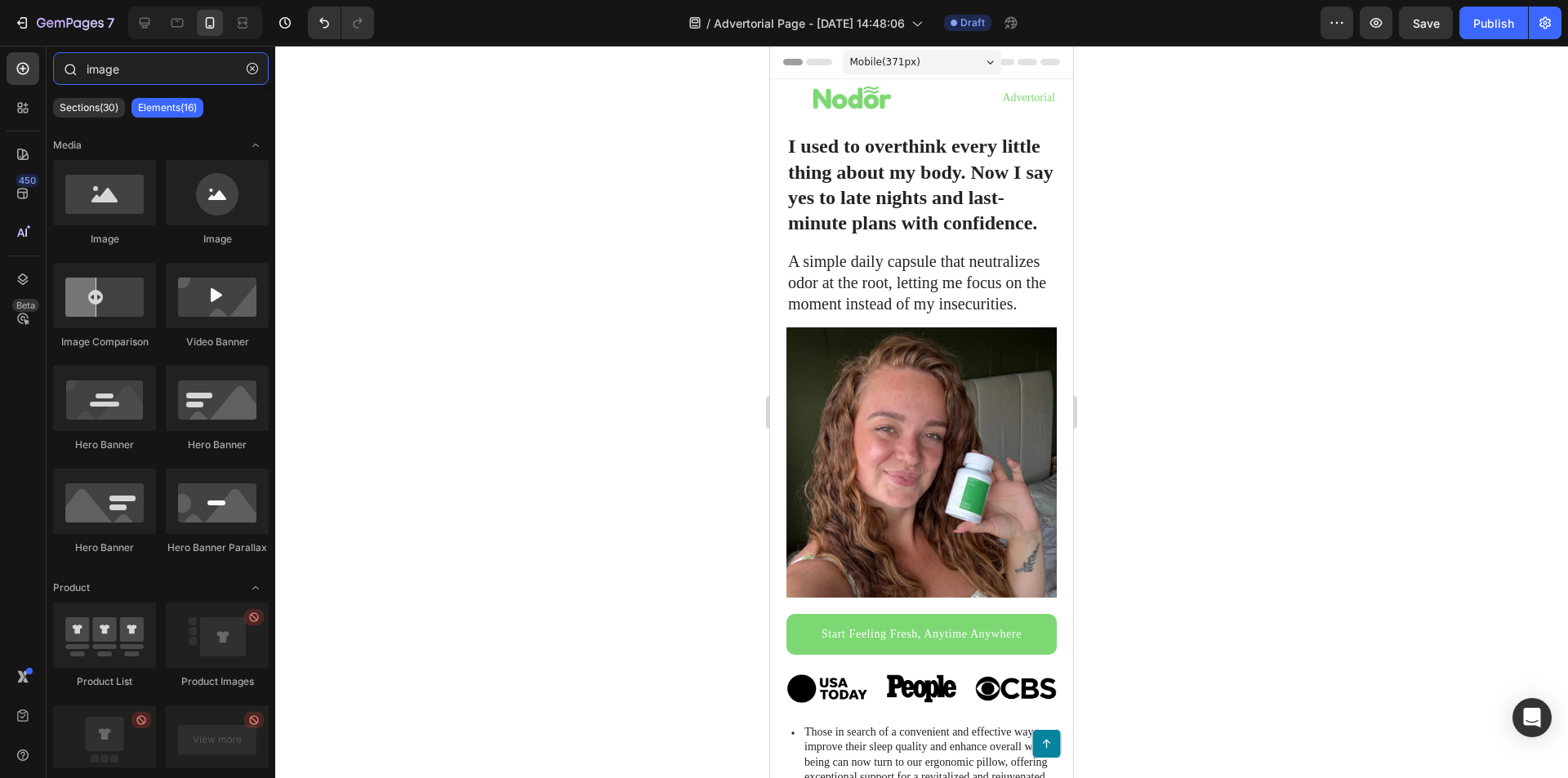
click at [142, 67] on input "image" at bounding box center [161, 69] width 216 height 33
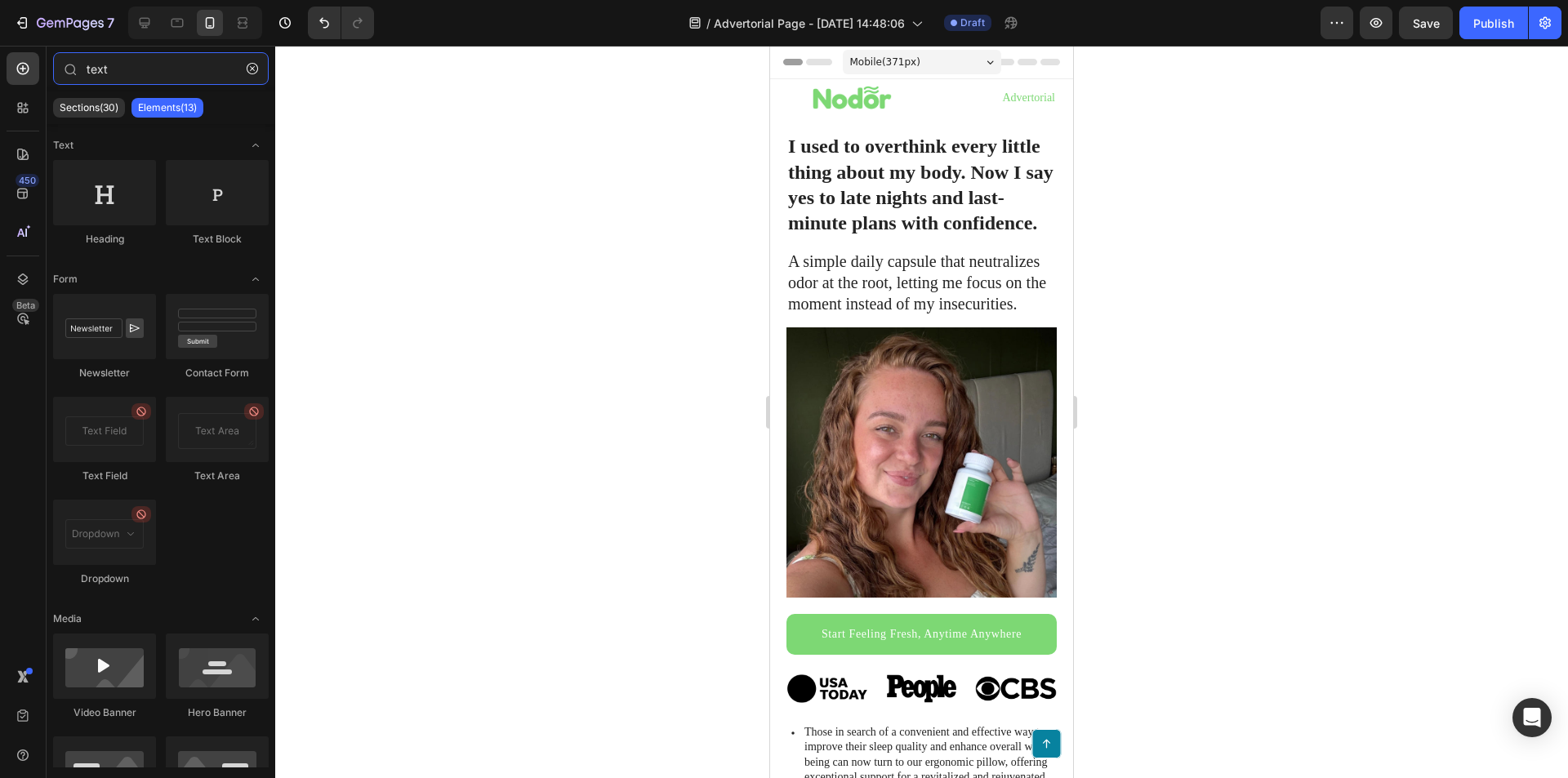
type input "text"
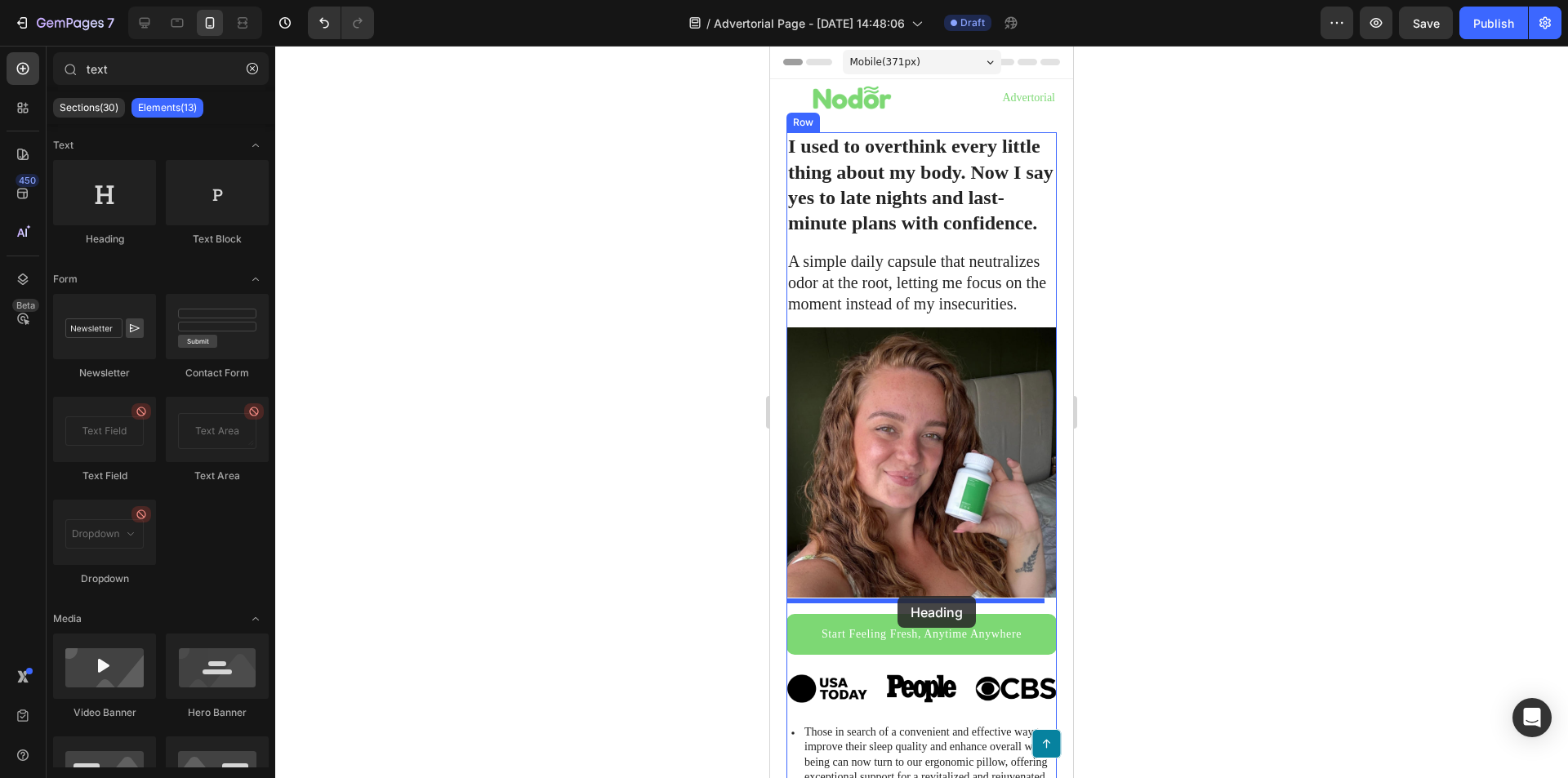
drag, startPoint x: 1244, startPoint y: 445, endPoint x: 902, endPoint y: 597, distance: 374.3
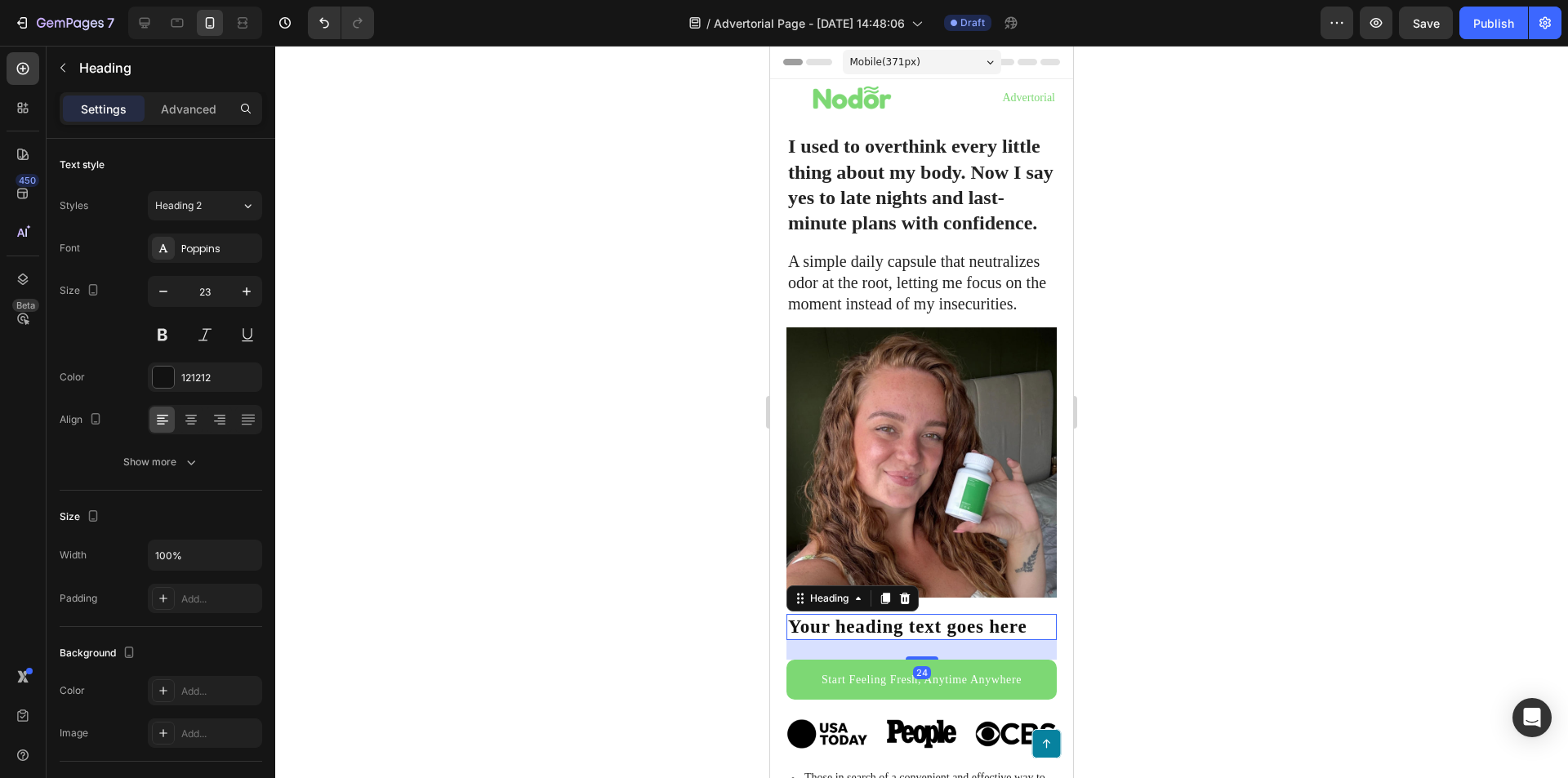
click at [900, 614] on h2 "Your heading text goes here" at bounding box center [921, 627] width 270 height 26
click at [900, 616] on p "Your heading text goes here" at bounding box center [922, 627] width 267 height 23
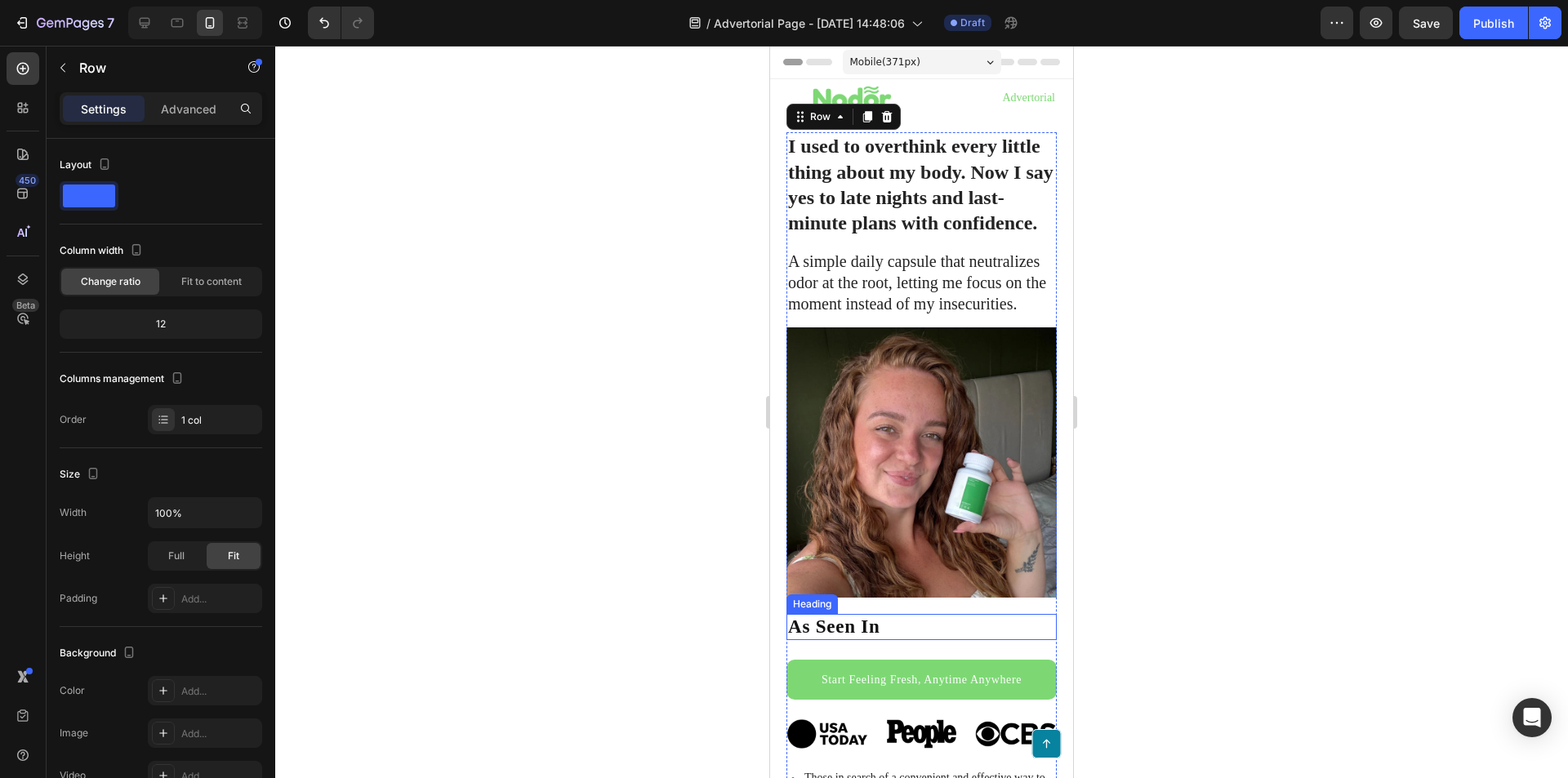
click at [852, 617] on p "As Seen In" at bounding box center [922, 627] width 267 height 23
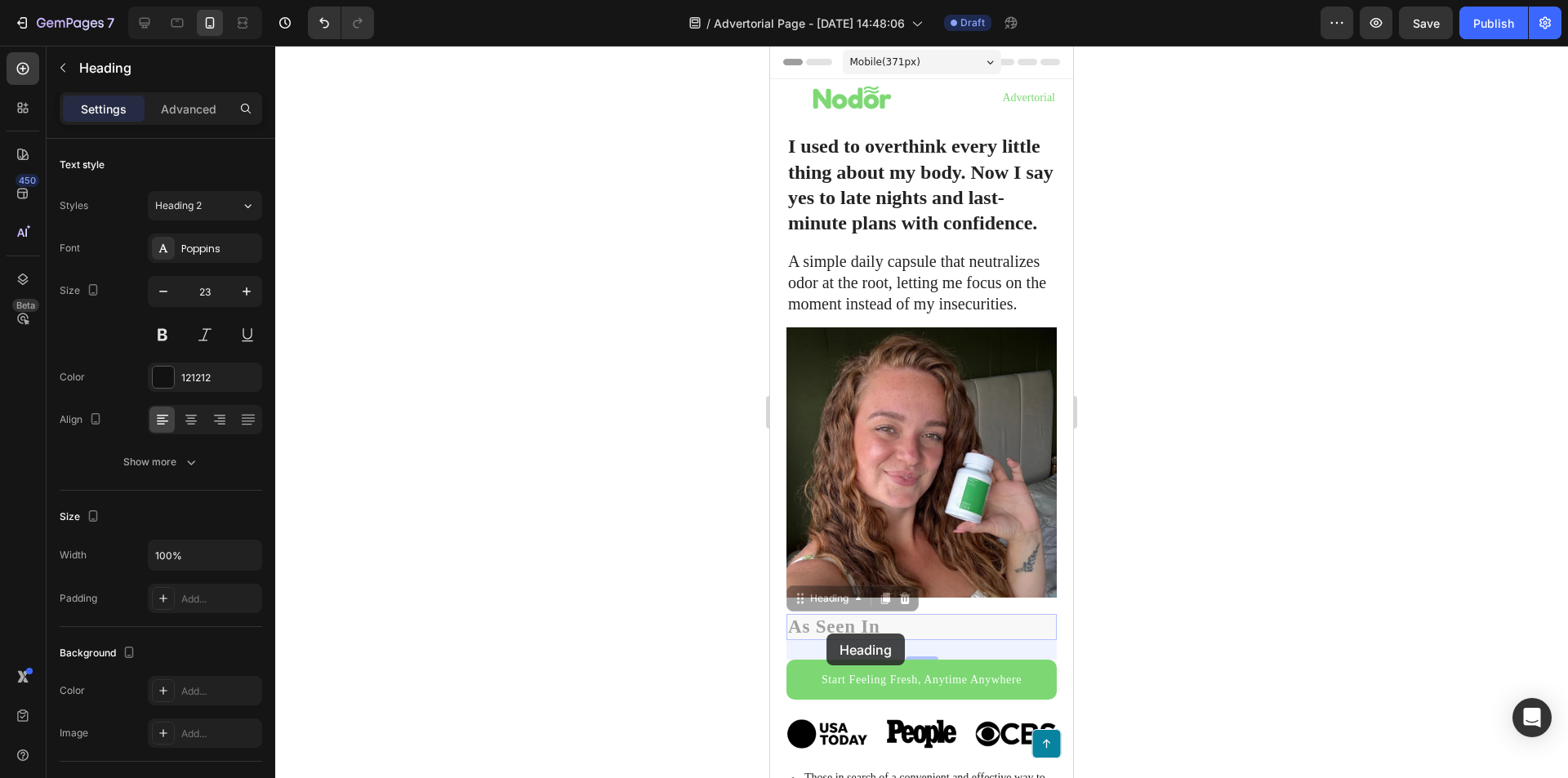
drag, startPoint x: 806, startPoint y: 588, endPoint x: 828, endPoint y: 615, distance: 34.8
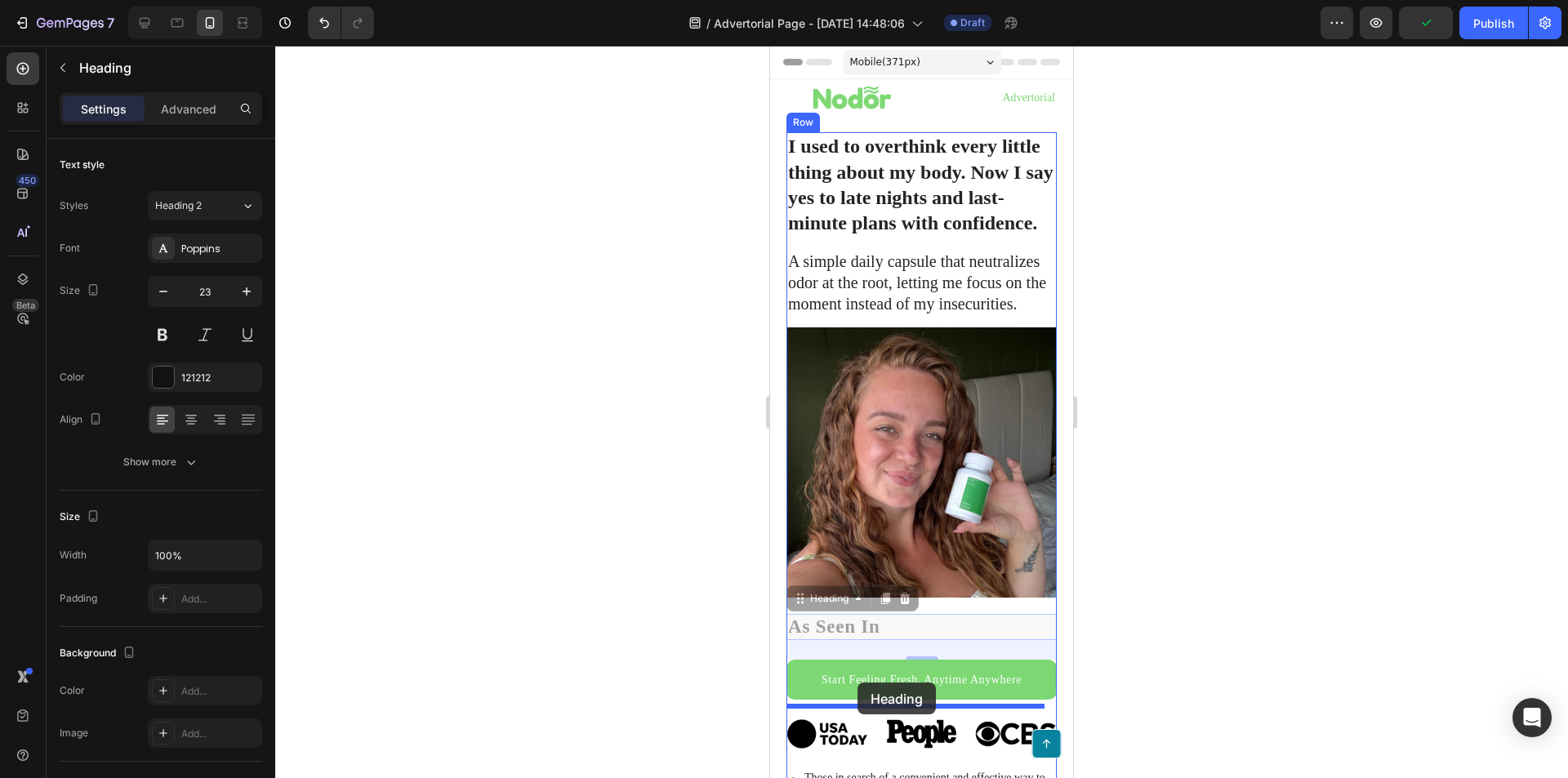
drag, startPoint x: 822, startPoint y: 594, endPoint x: 858, endPoint y: 683, distance: 96.0
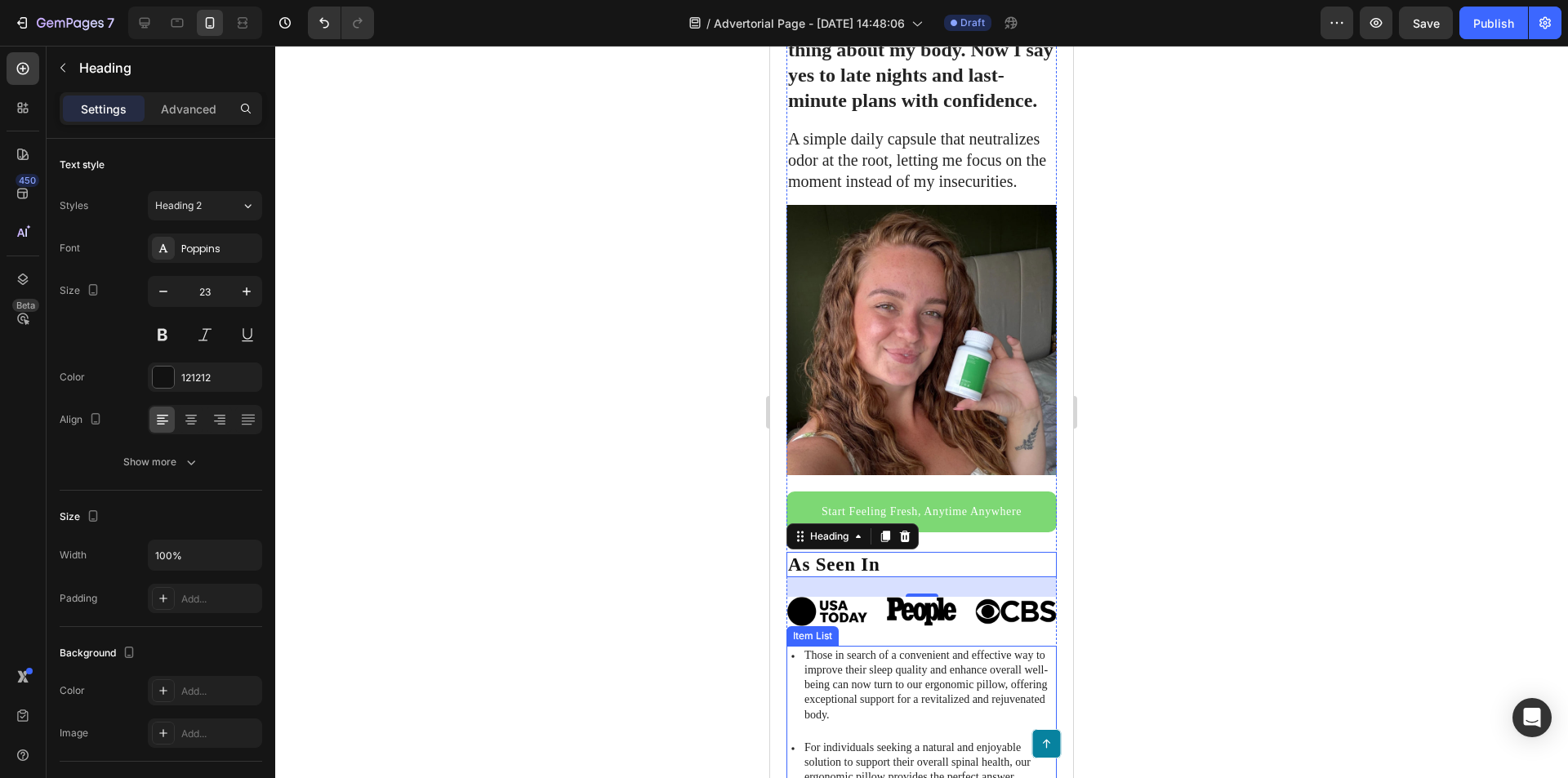
scroll to position [163, 0]
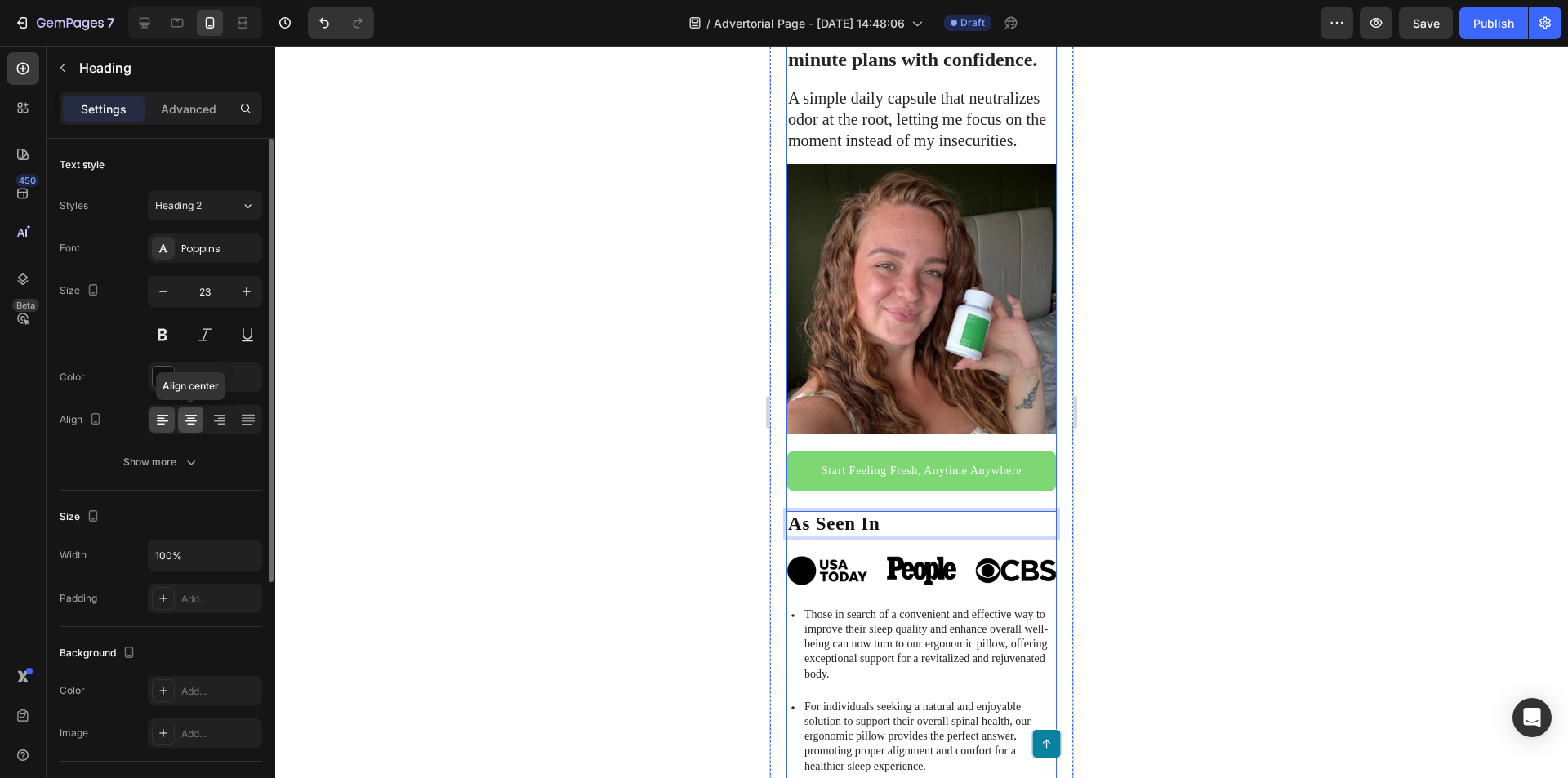
click at [200, 408] on div at bounding box center [191, 420] width 25 height 26
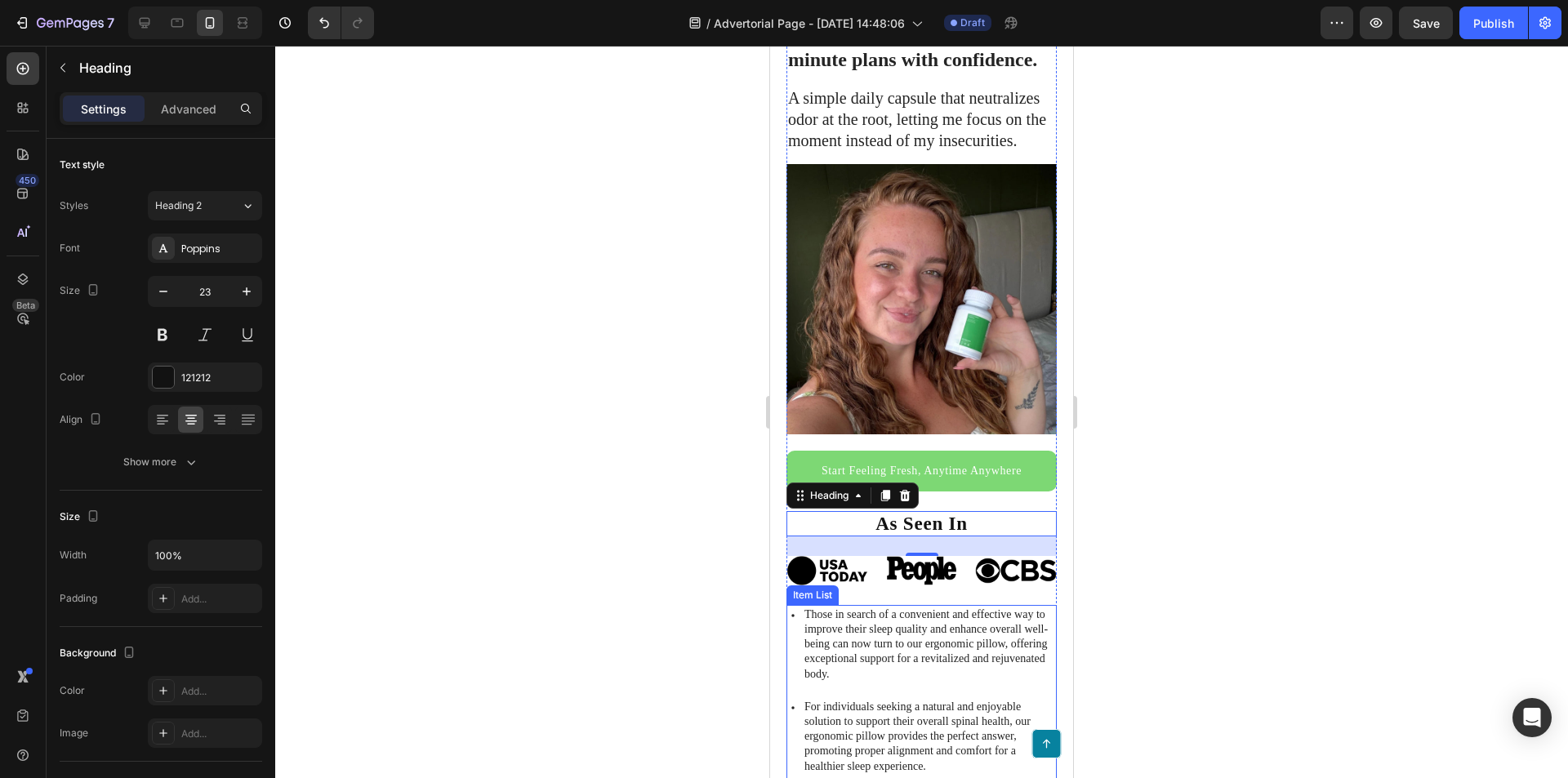
click at [1006, 608] on p "Those in search of a convenient and effective way to improve their sleep qualit…" at bounding box center [929, 644] width 250 height 74
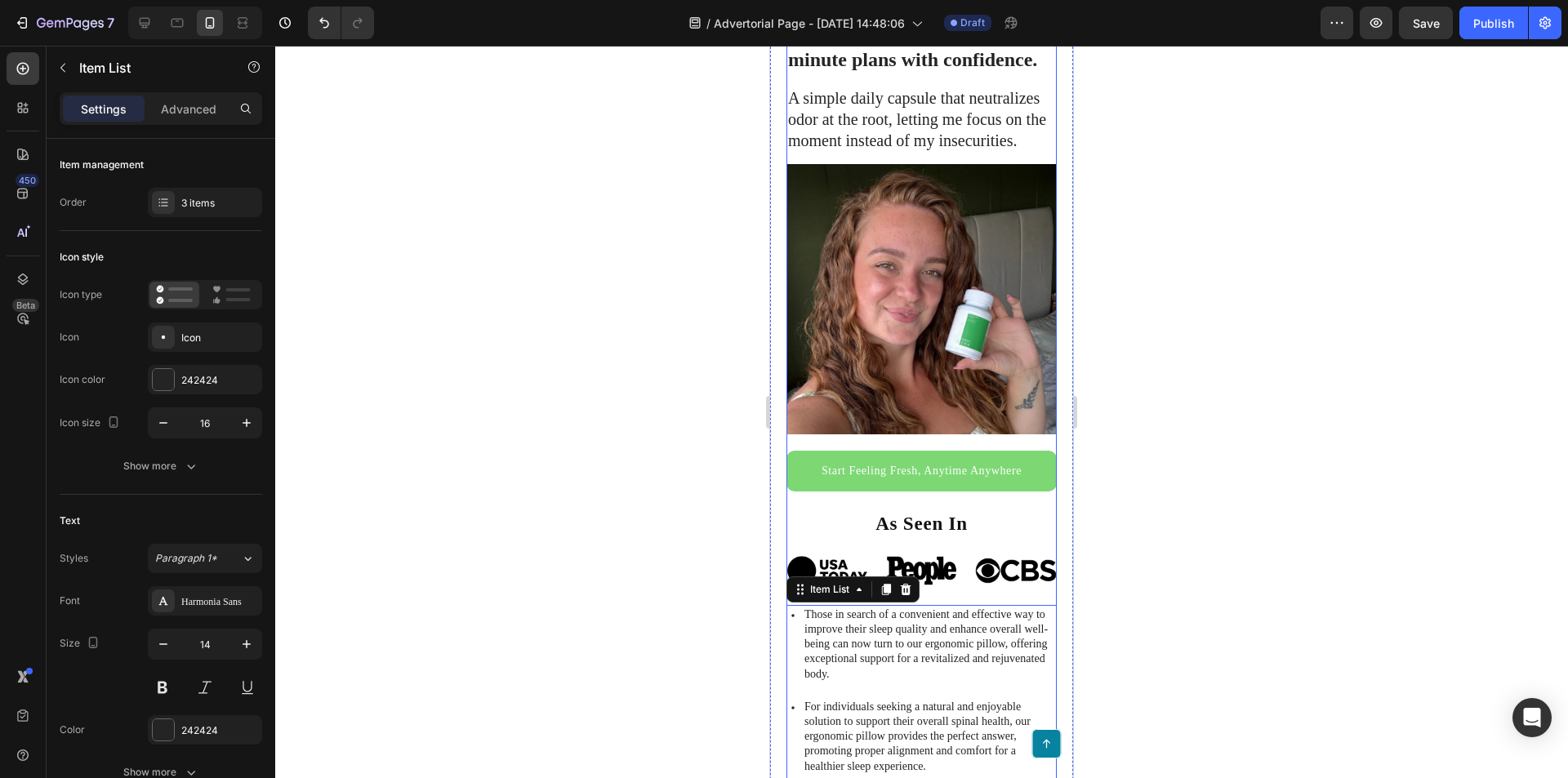
click at [959, 513] on p "As Seen In" at bounding box center [922, 524] width 267 height 23
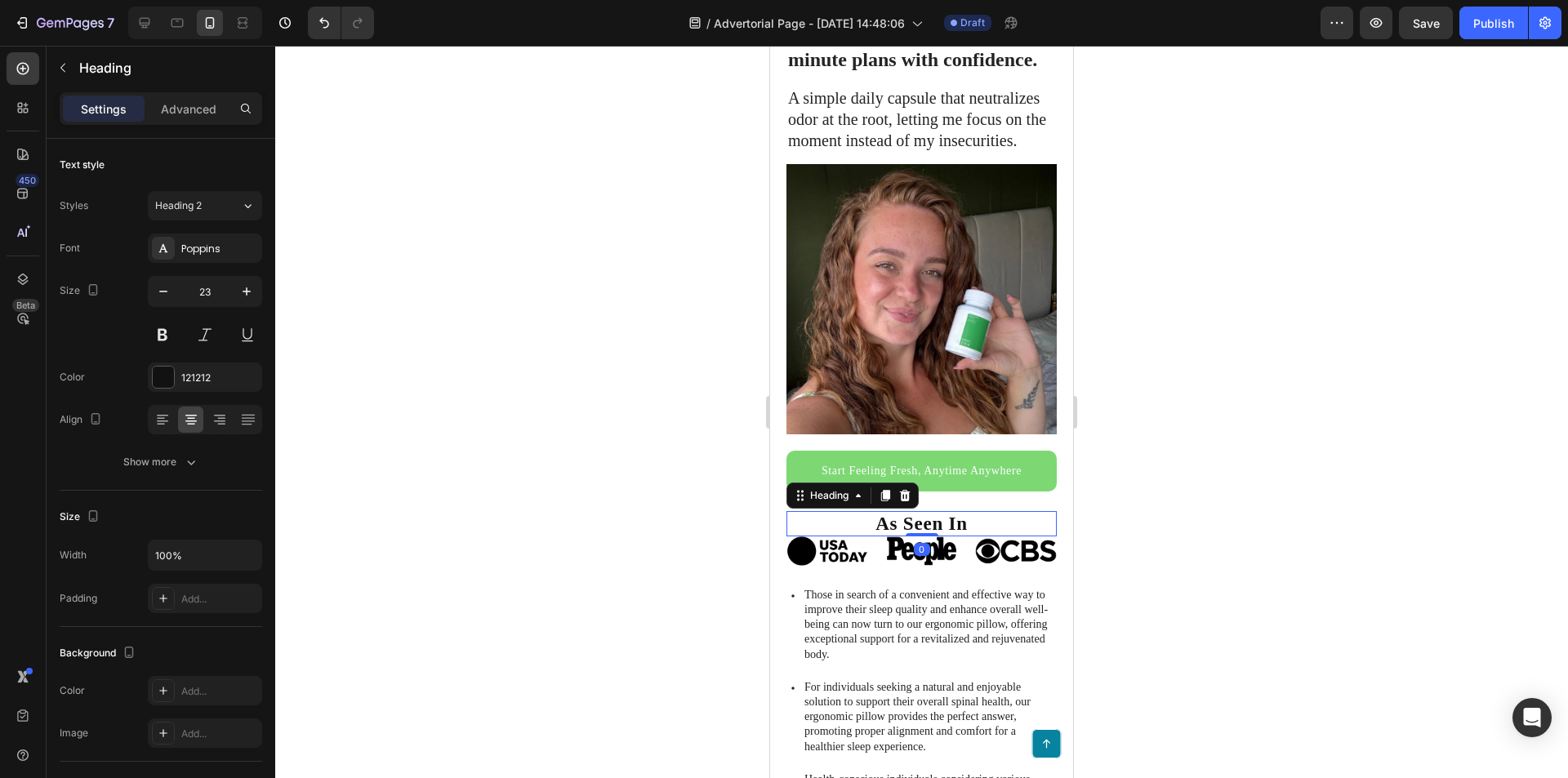
drag, startPoint x: 919, startPoint y: 542, endPoint x: 955, endPoint y: 518, distance: 43.3
click at [921, 511] on div "As Seen In Heading 0" at bounding box center [921, 524] width 270 height 26
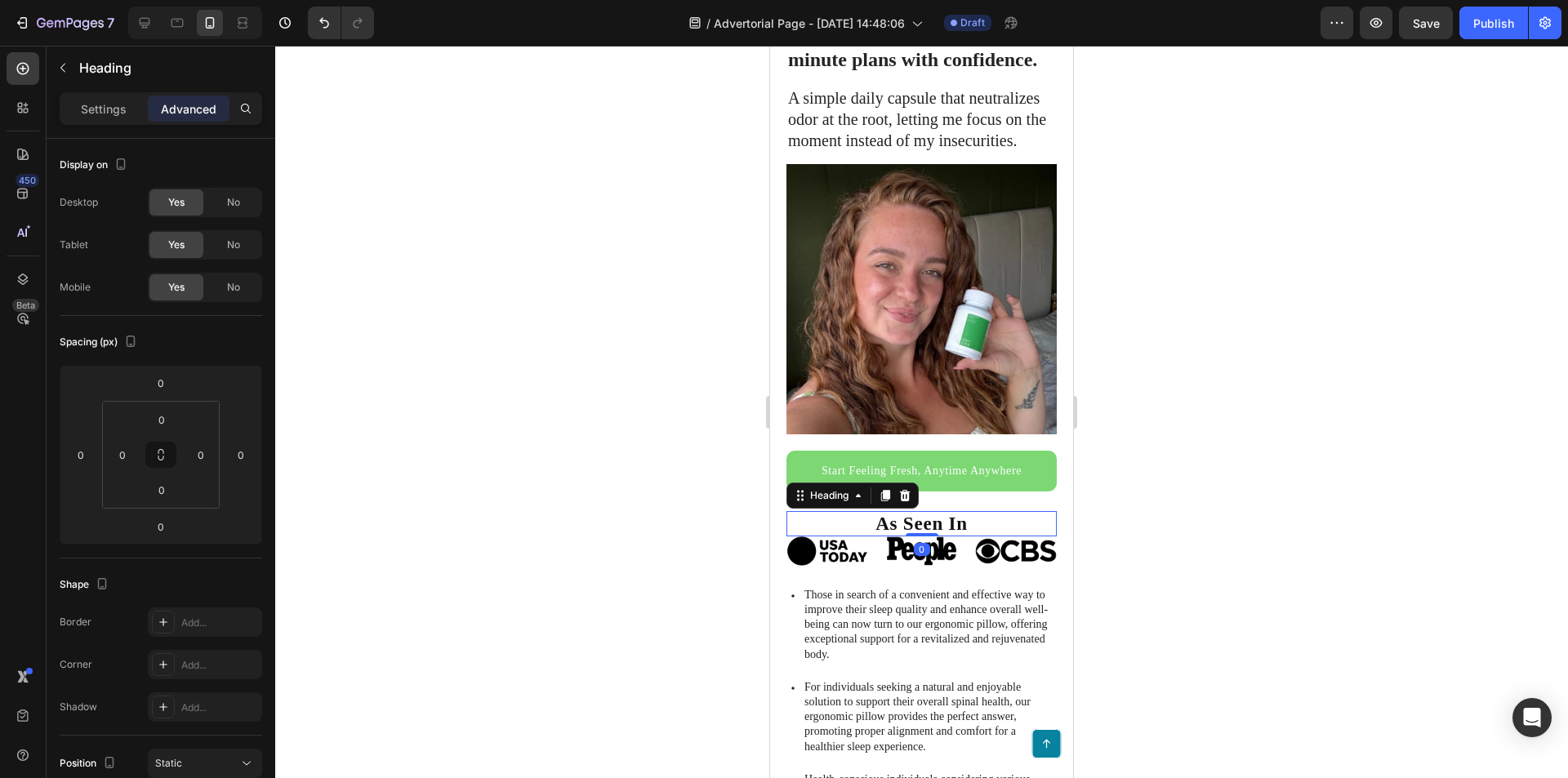
click at [1170, 529] on div at bounding box center [921, 412] width 1293 height 732
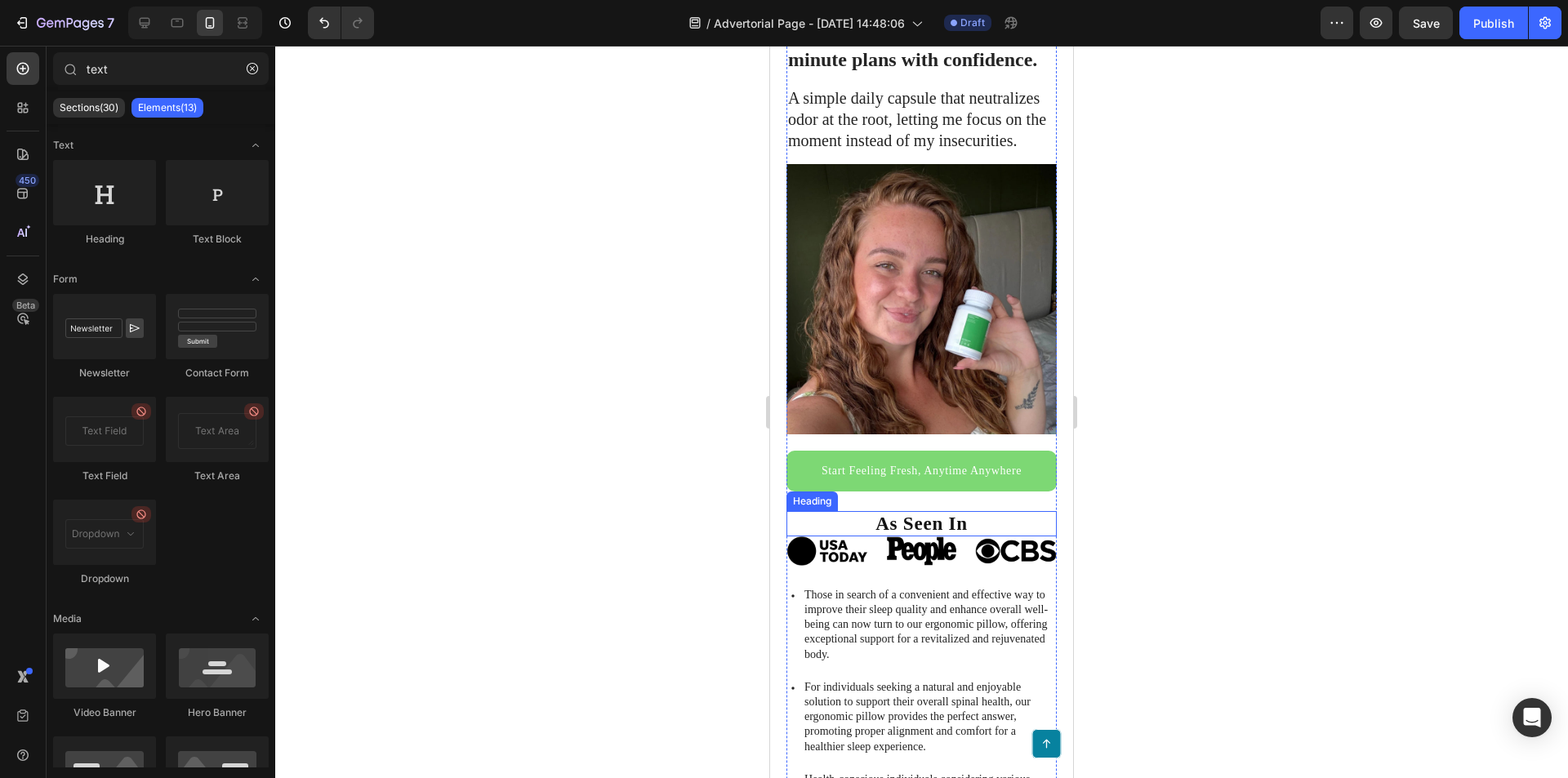
click at [929, 519] on div "As Seen In Heading" at bounding box center [921, 524] width 270 height 26
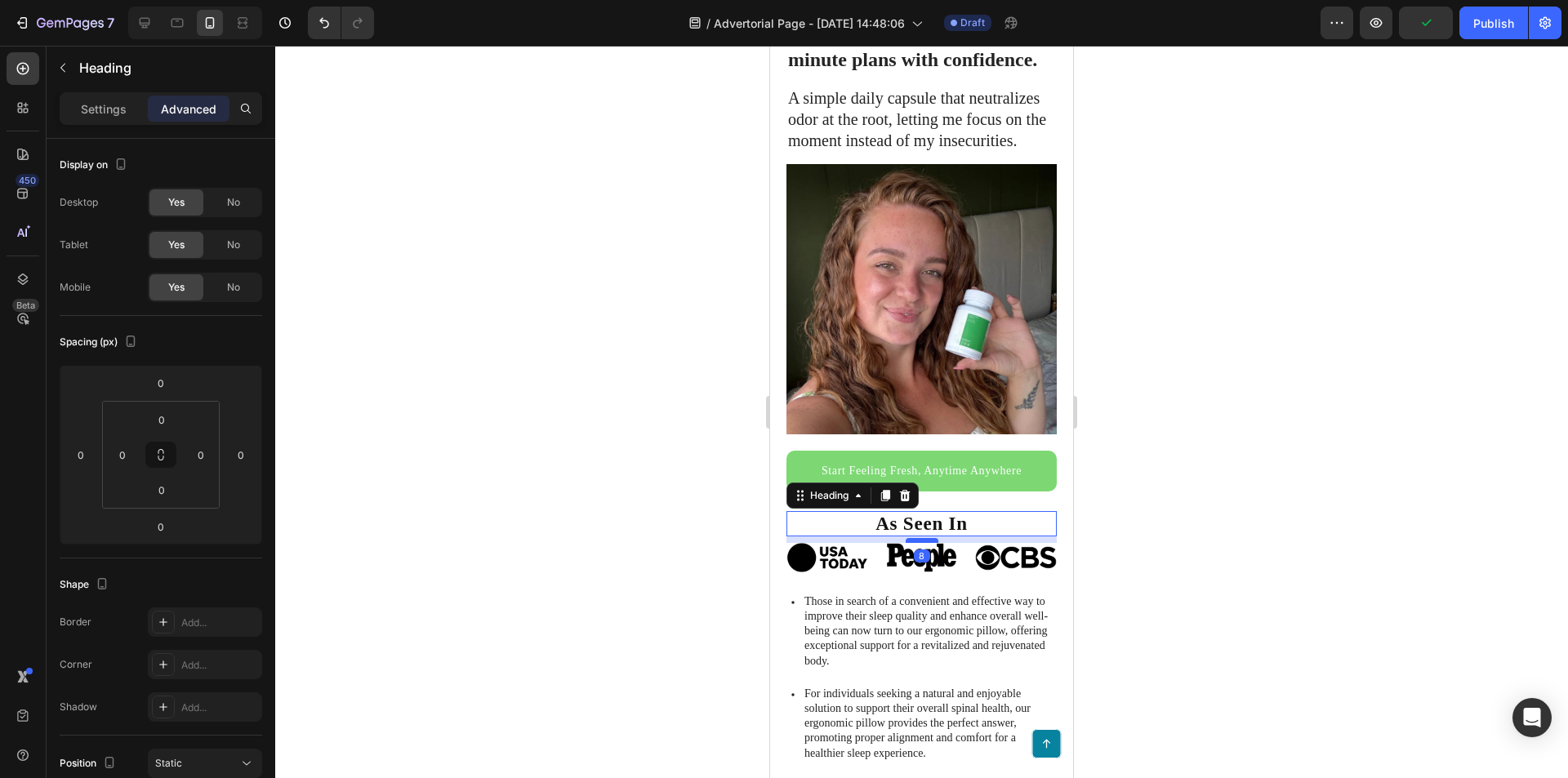
click at [928, 538] on div at bounding box center [922, 541] width 33 height 5
type input "8"
click at [1123, 534] on div at bounding box center [921, 412] width 1293 height 732
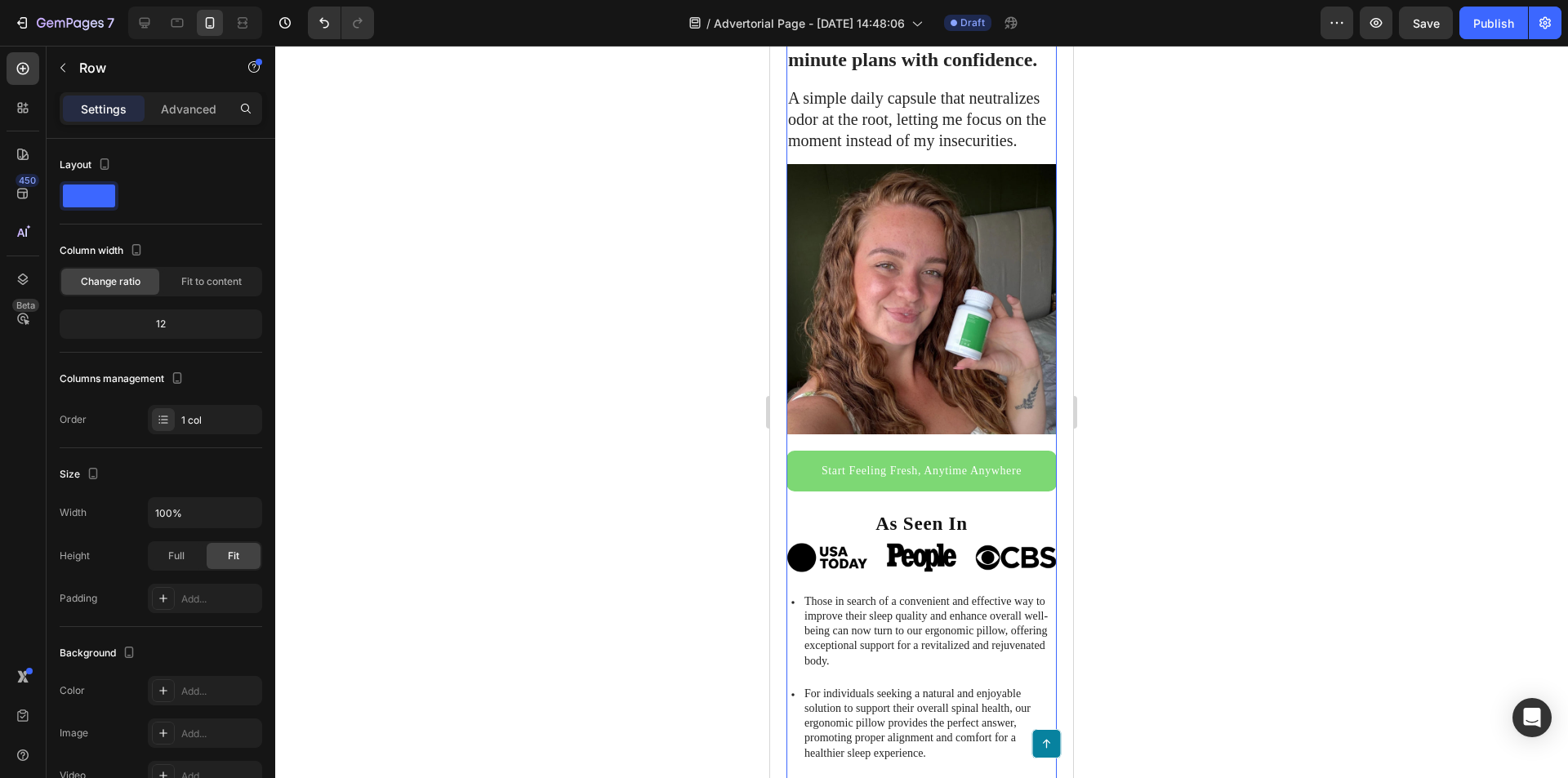
click at [920, 486] on div "Start Feeling Fresh, Anytime Anywhere Button" at bounding box center [921, 480] width 270 height 59
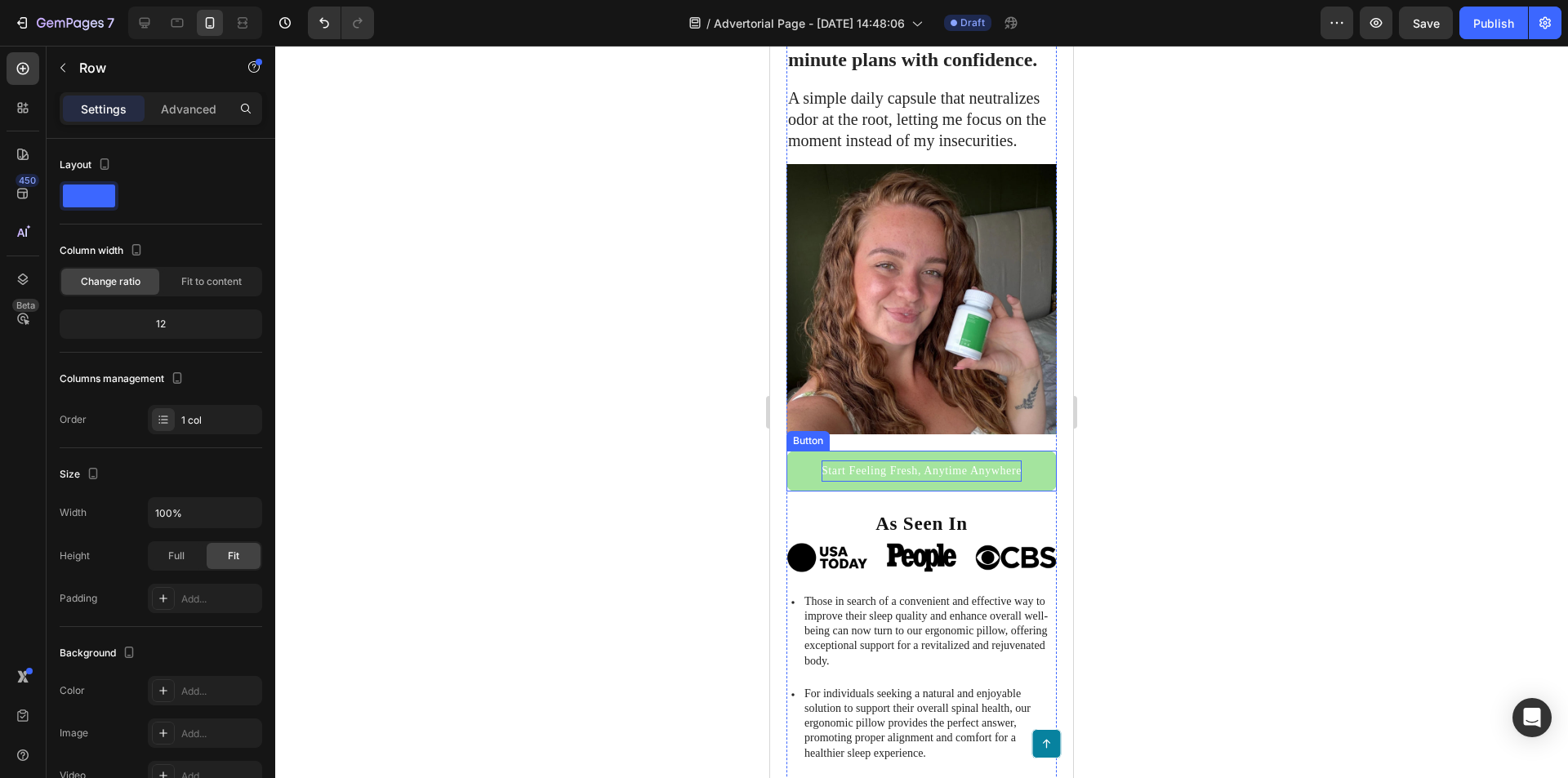
click at [929, 465] on p "Start Feeling Fresh, Anytime Anywhere" at bounding box center [921, 470] width 200 height 20
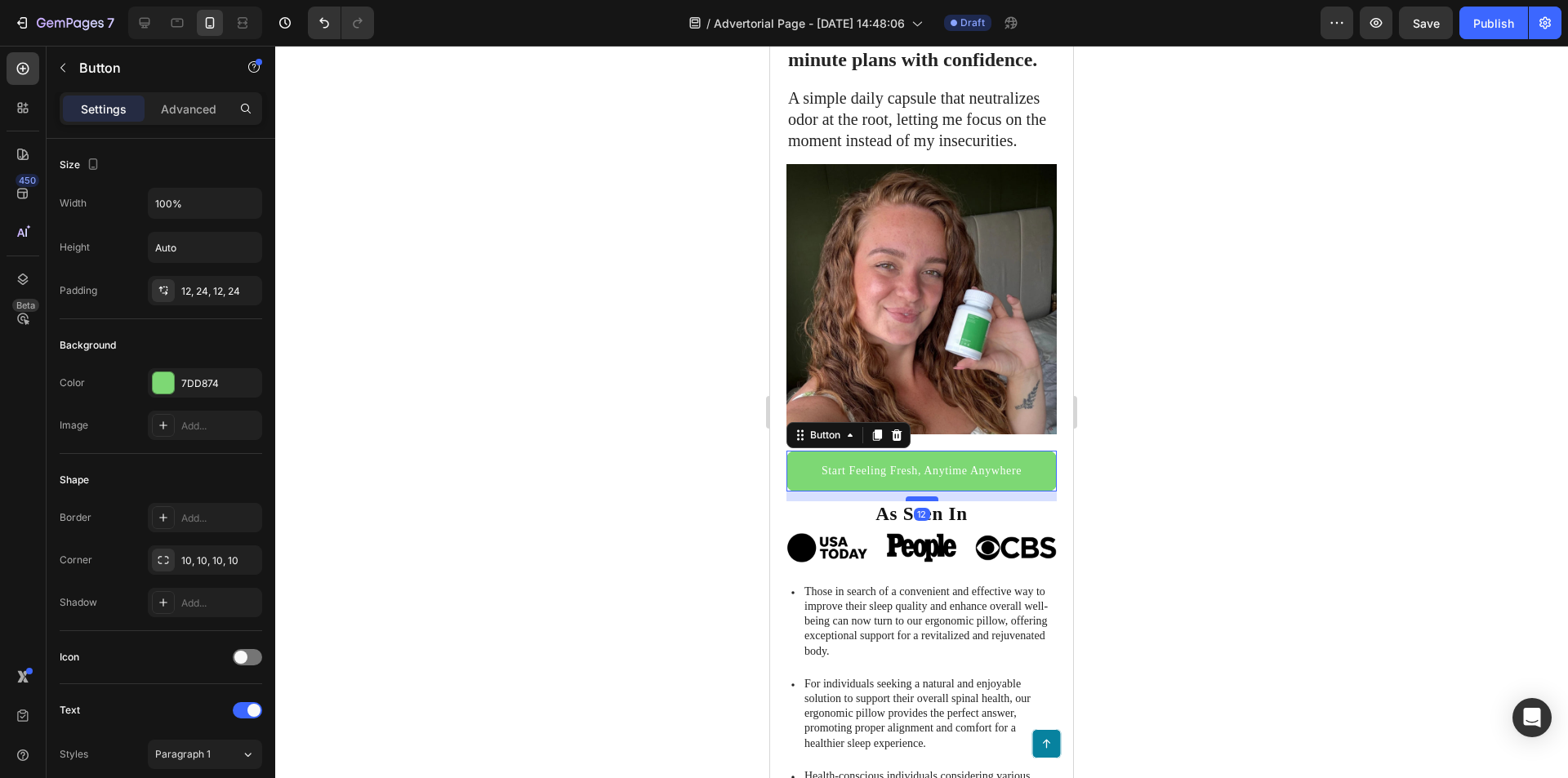
drag, startPoint x: 921, startPoint y: 497, endPoint x: 923, endPoint y: 487, distance: 10.2
click at [923, 496] on div at bounding box center [922, 499] width 33 height 5
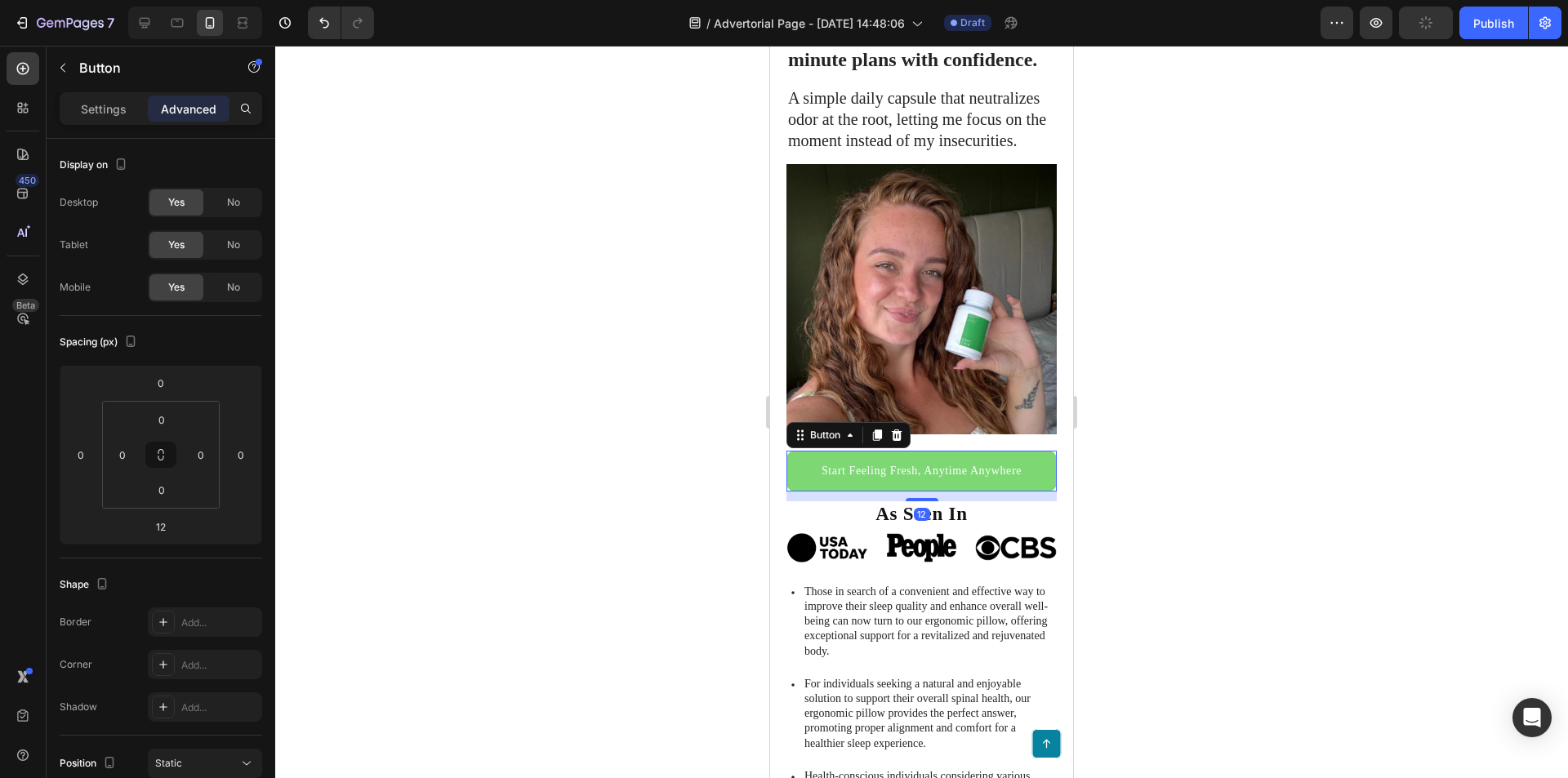
click at [1151, 494] on div at bounding box center [921, 412] width 1293 height 732
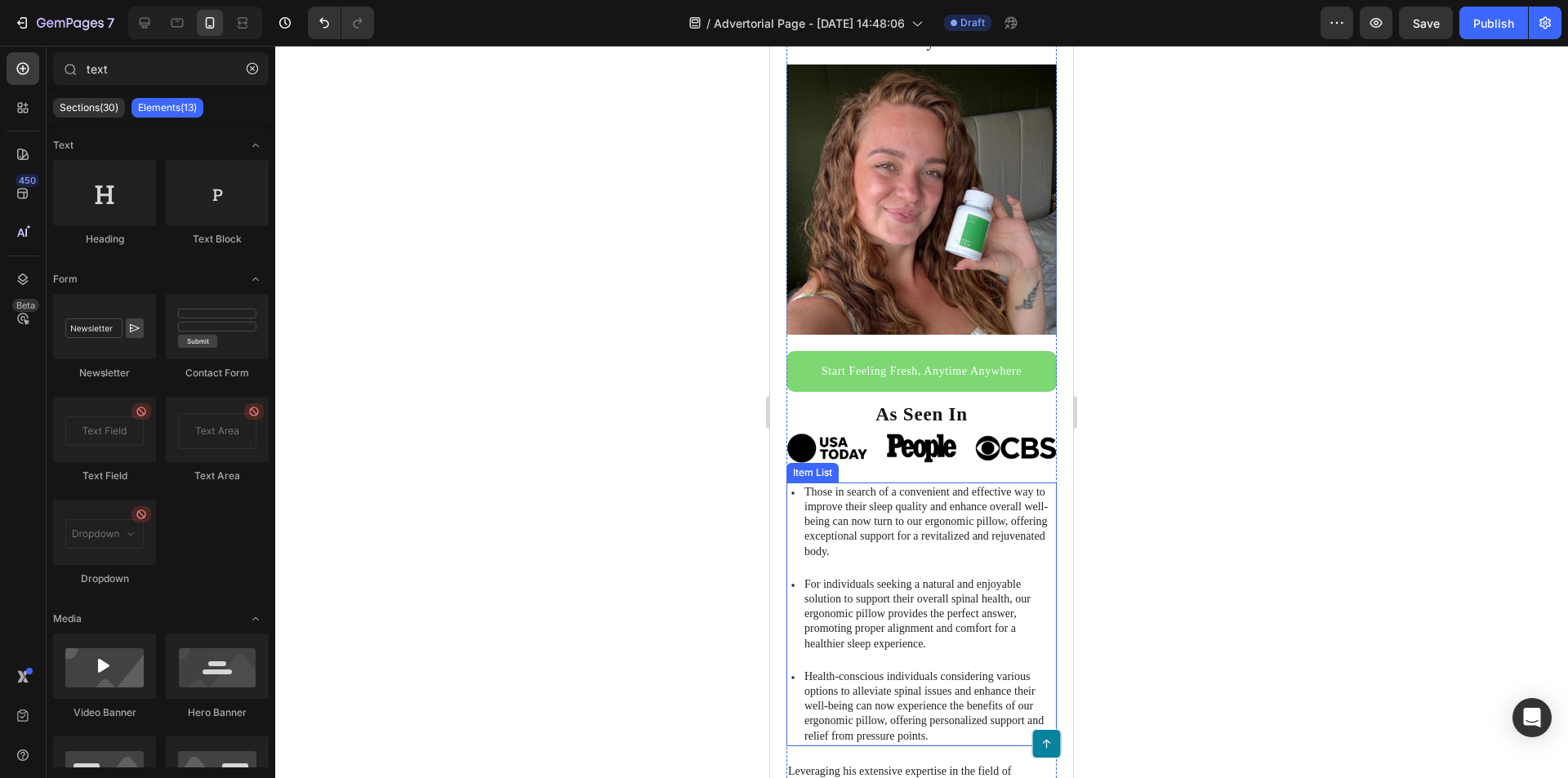
scroll to position [327, 0]
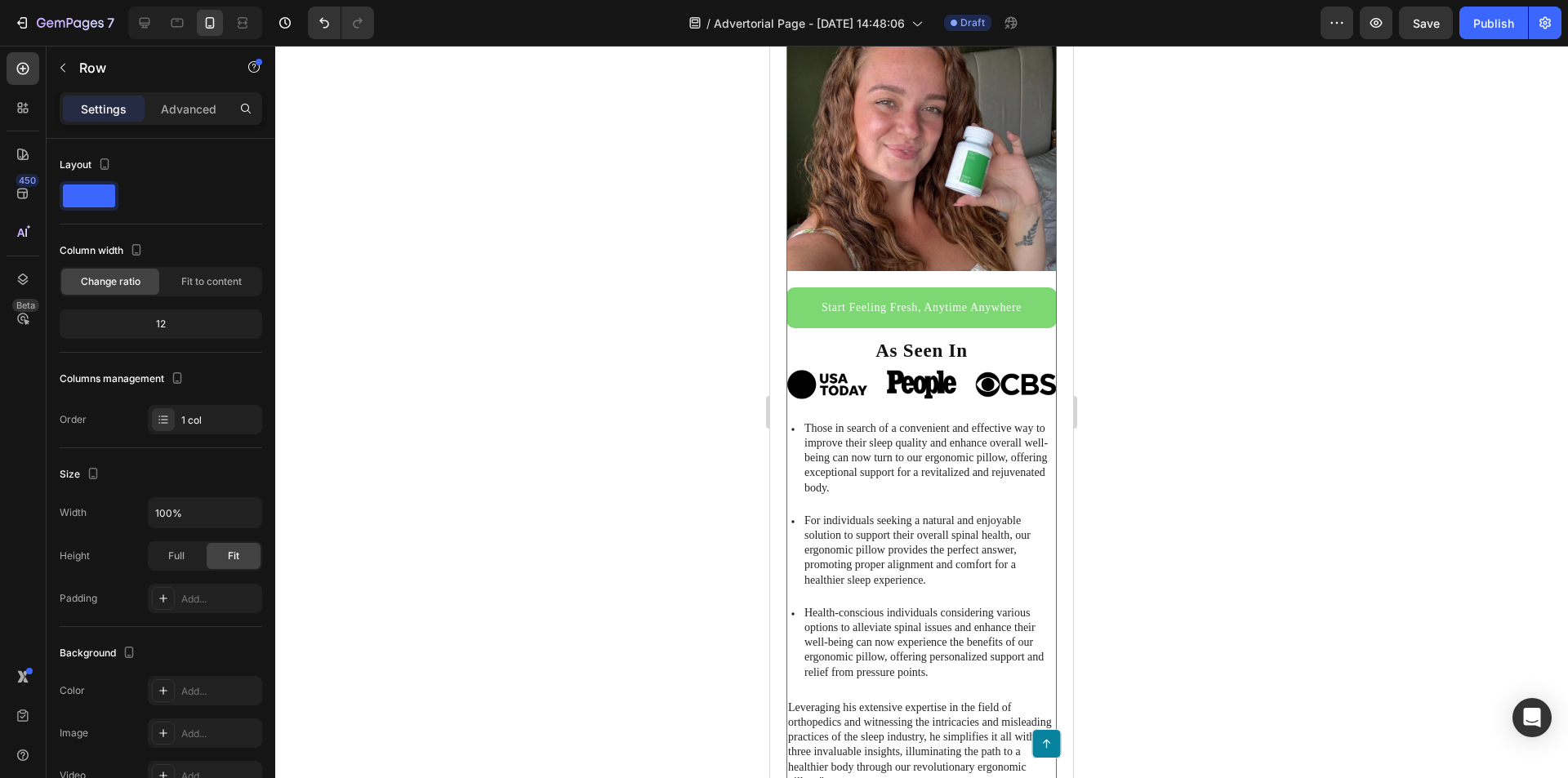
click at [921, 323] on div "Start Feeling Fresh, Anytime Anywhere Button" at bounding box center [921, 313] width 270 height 50
click at [918, 309] on link "Start Feeling Fresh, Anytime Anywhere" at bounding box center [921, 308] width 270 height 40
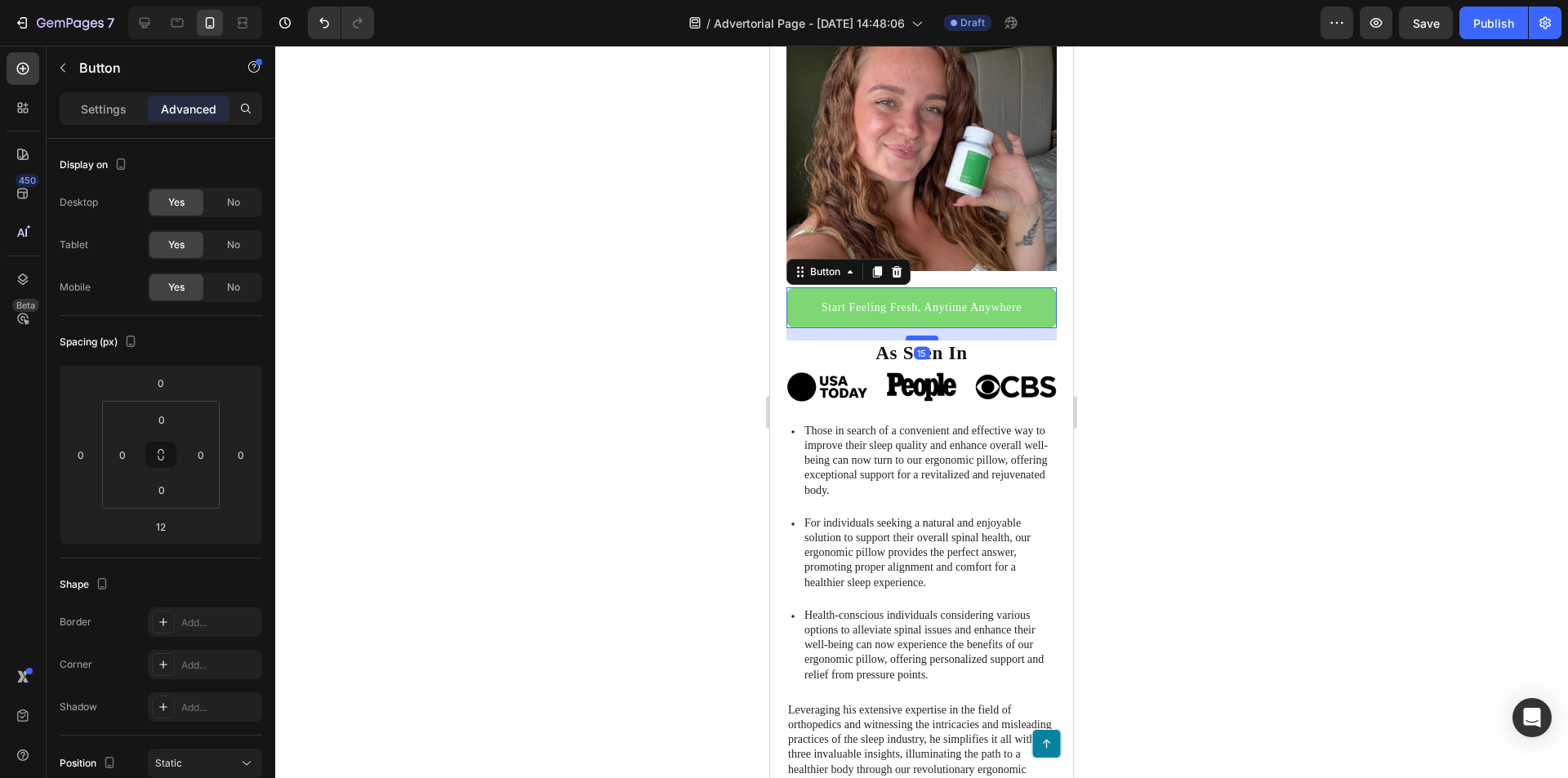
click at [919, 336] on div at bounding box center [922, 338] width 33 height 5
type input "15"
click at [937, 358] on div "I used to overthink every little thing about my body. Now I say yes to late nig…" at bounding box center [921, 434] width 270 height 1258
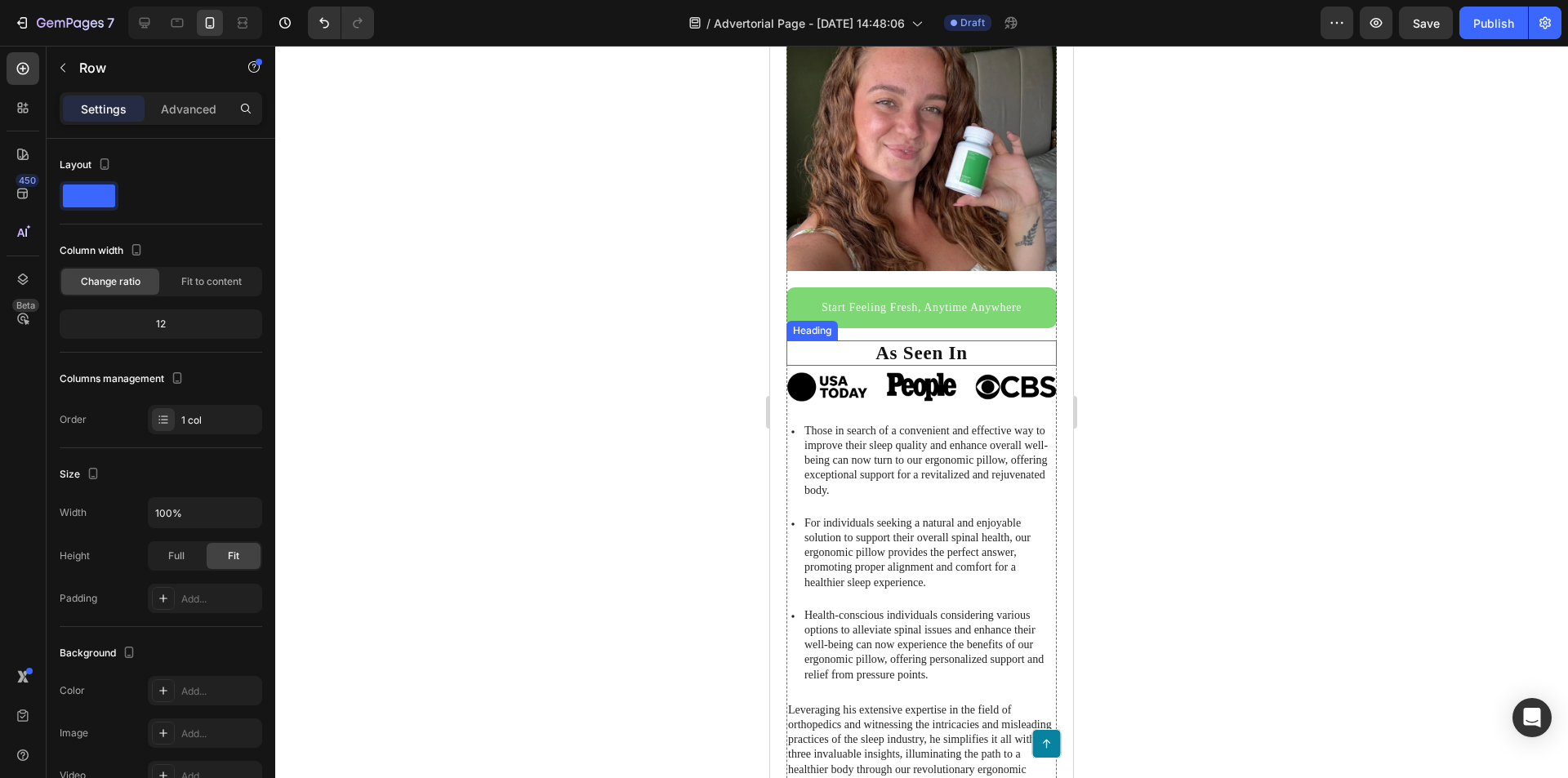
click at [936, 344] on p "As Seen In" at bounding box center [922, 353] width 267 height 23
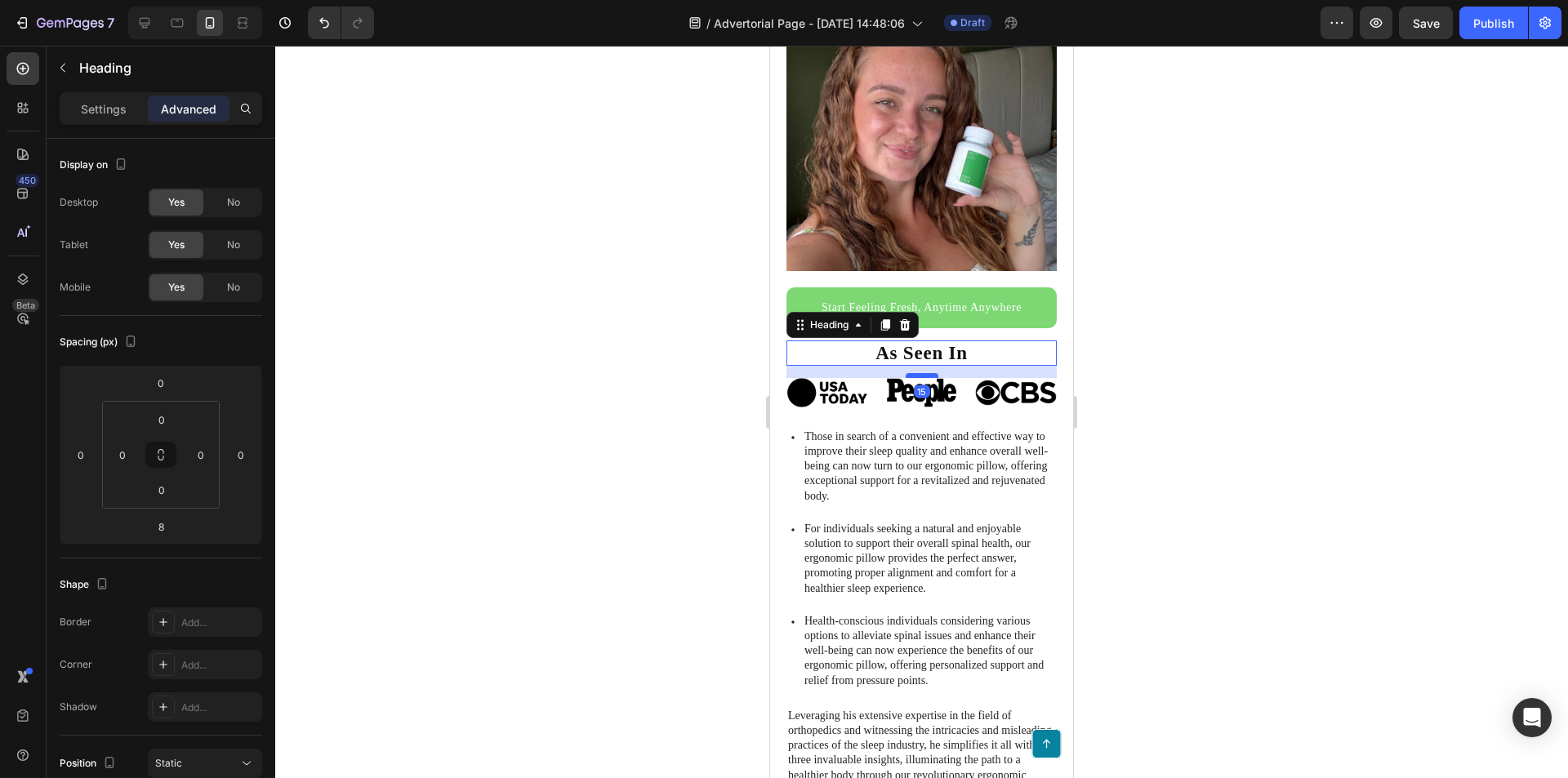
click at [924, 374] on div at bounding box center [922, 376] width 33 height 5
type input "15"
click at [1148, 389] on div at bounding box center [921, 412] width 1293 height 732
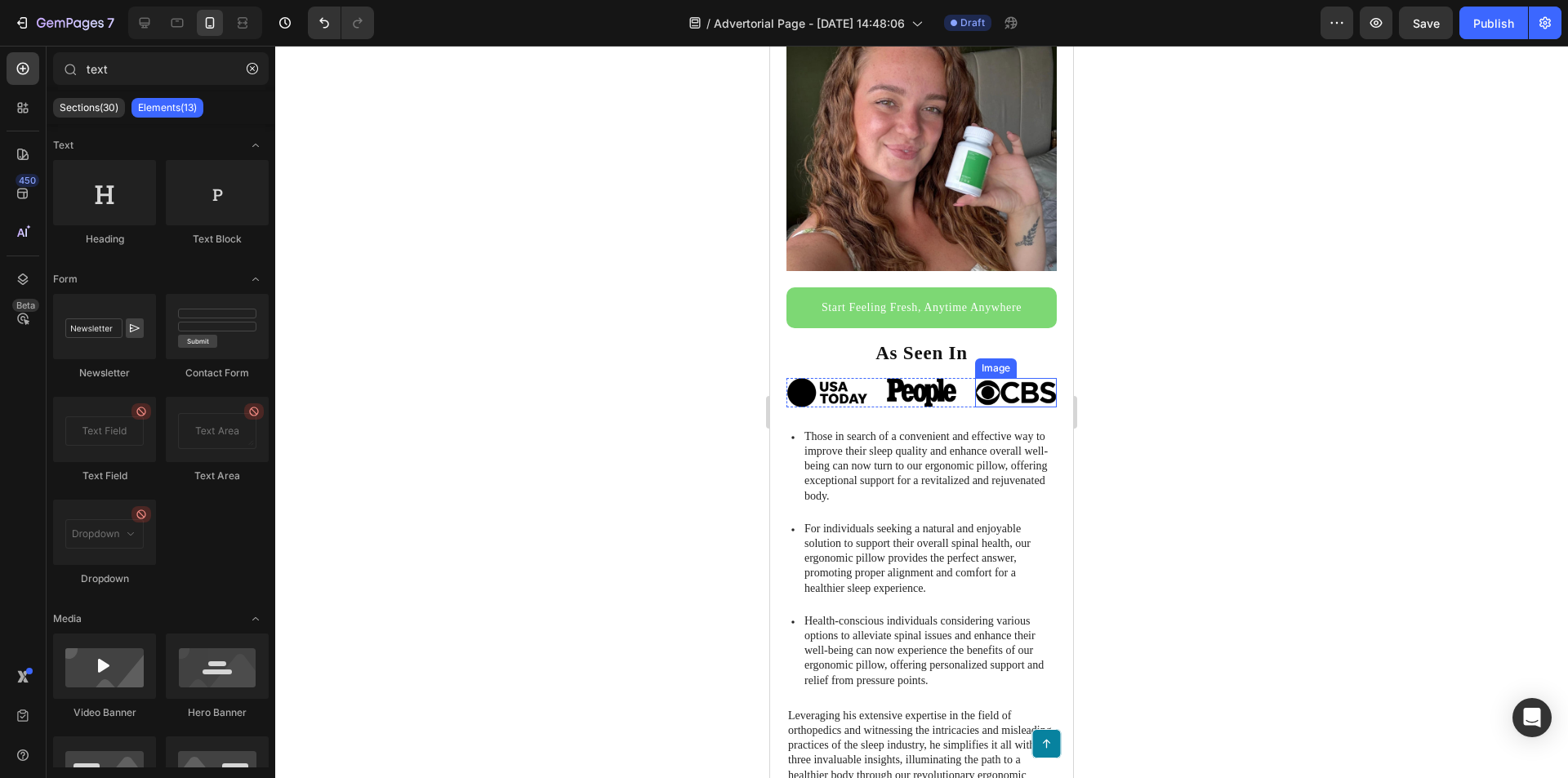
click at [1006, 364] on div "I used to overthink every little thing about my body. Now I say yes to late nig…" at bounding box center [921, 437] width 270 height 1264
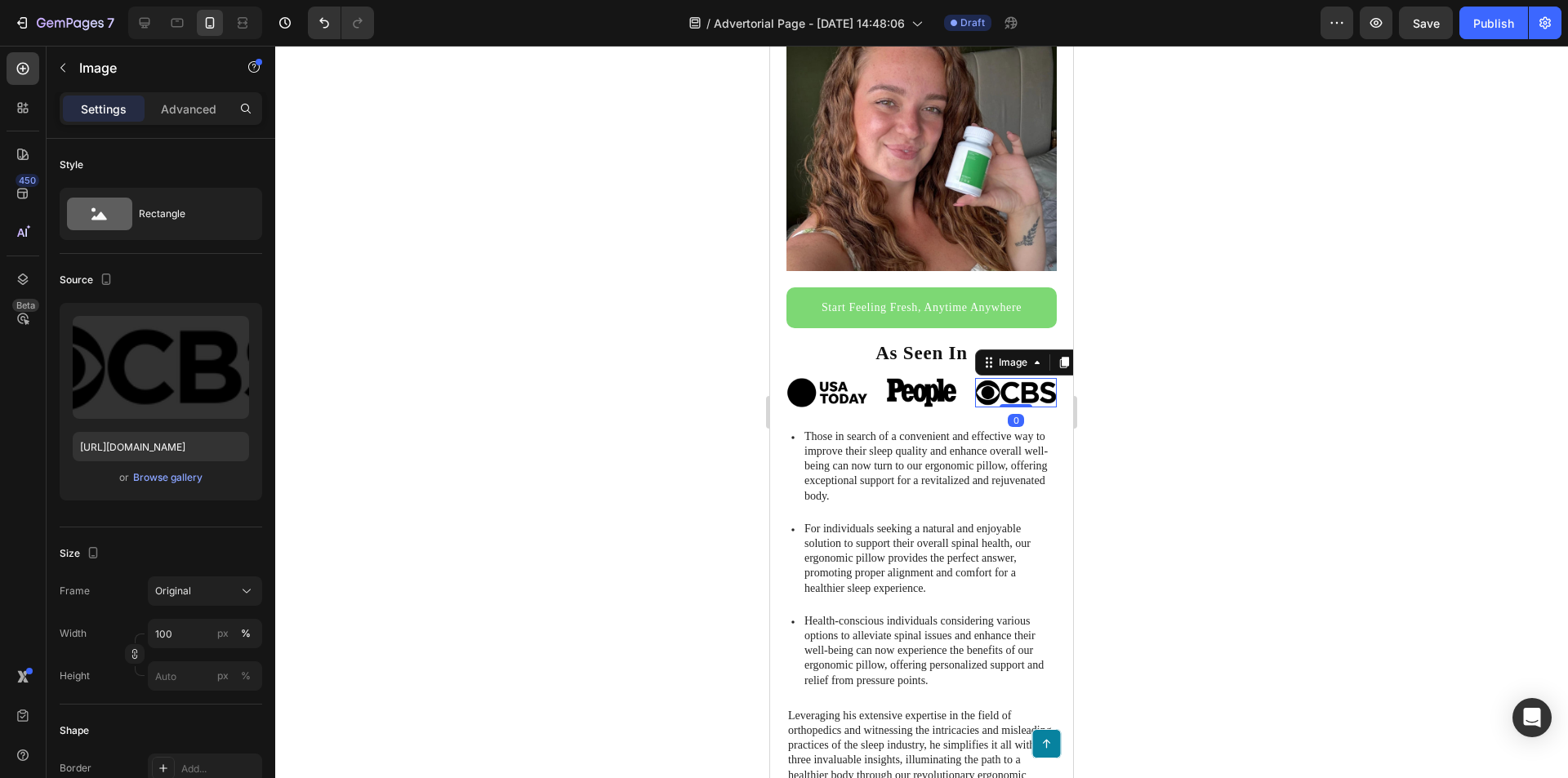
click at [975, 359] on div "Image" at bounding box center [1036, 362] width 123 height 26
click at [923, 360] on div "I used to overthink every little thing about my body. Now I say yes to late nig…" at bounding box center [921, 437] width 270 height 1264
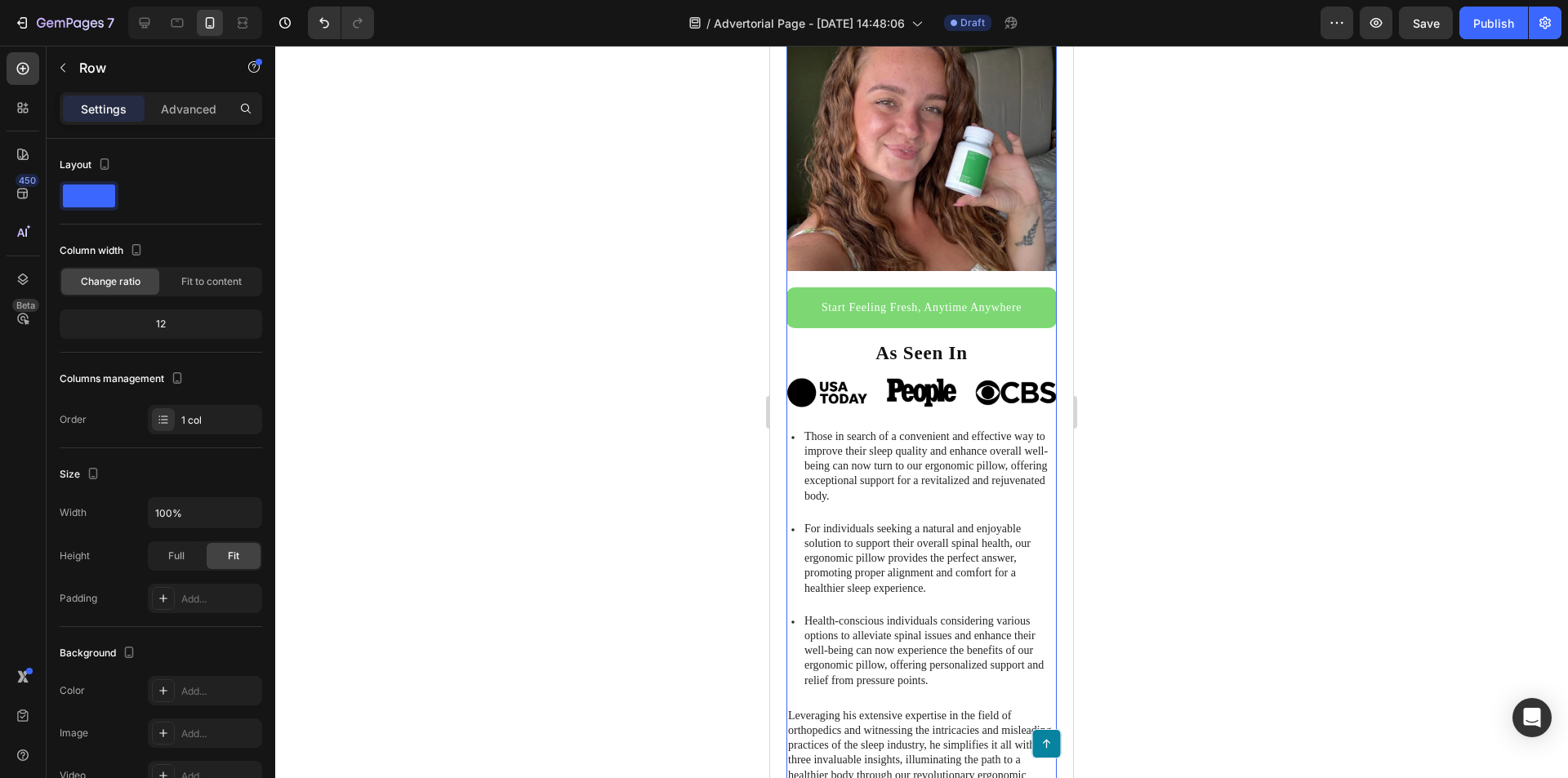
click at [955, 342] on p "As Seen In" at bounding box center [922, 353] width 267 height 23
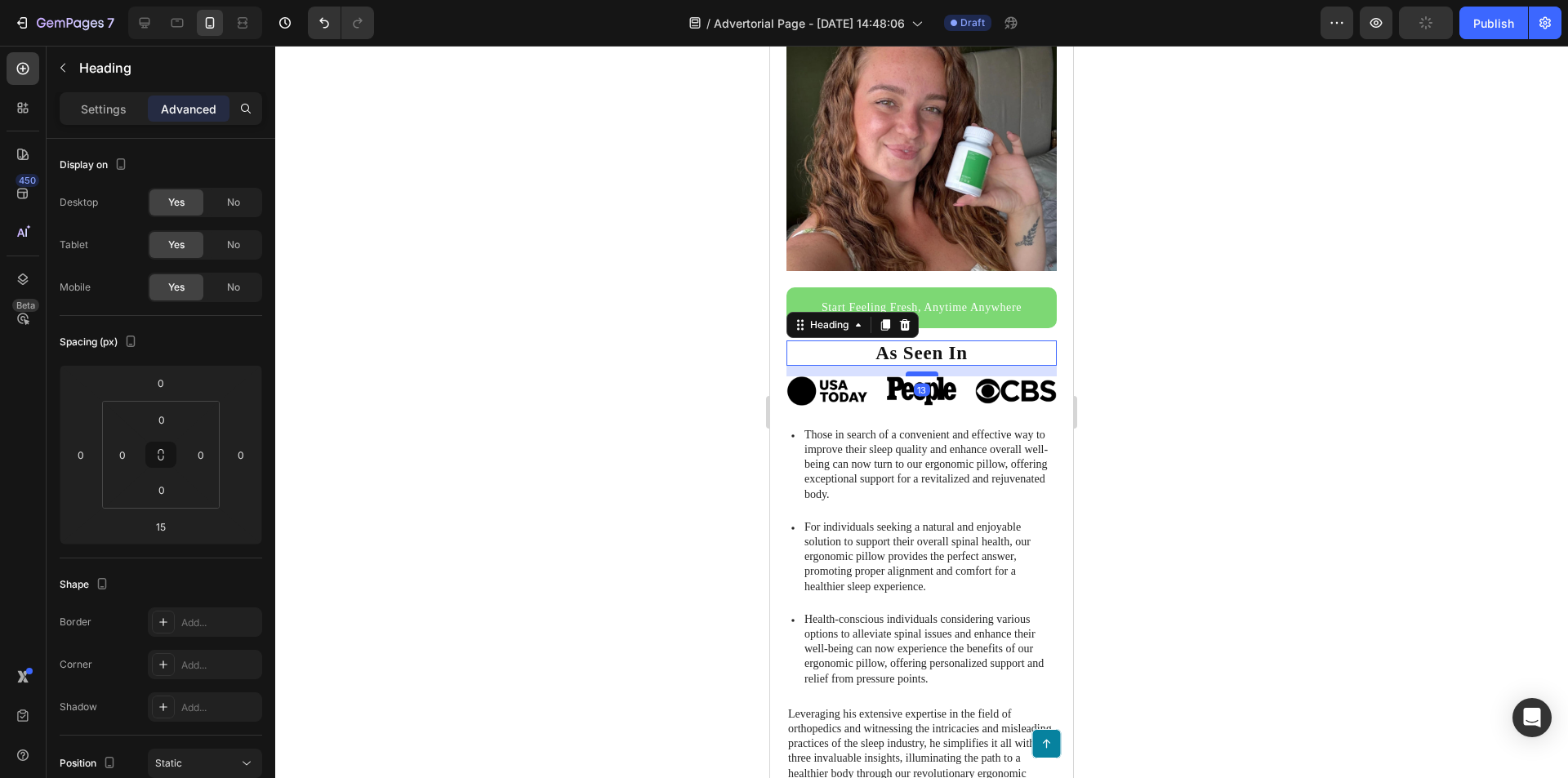
click at [926, 372] on div at bounding box center [922, 374] width 33 height 5
type input "13"
click at [1119, 406] on div at bounding box center [921, 412] width 1293 height 732
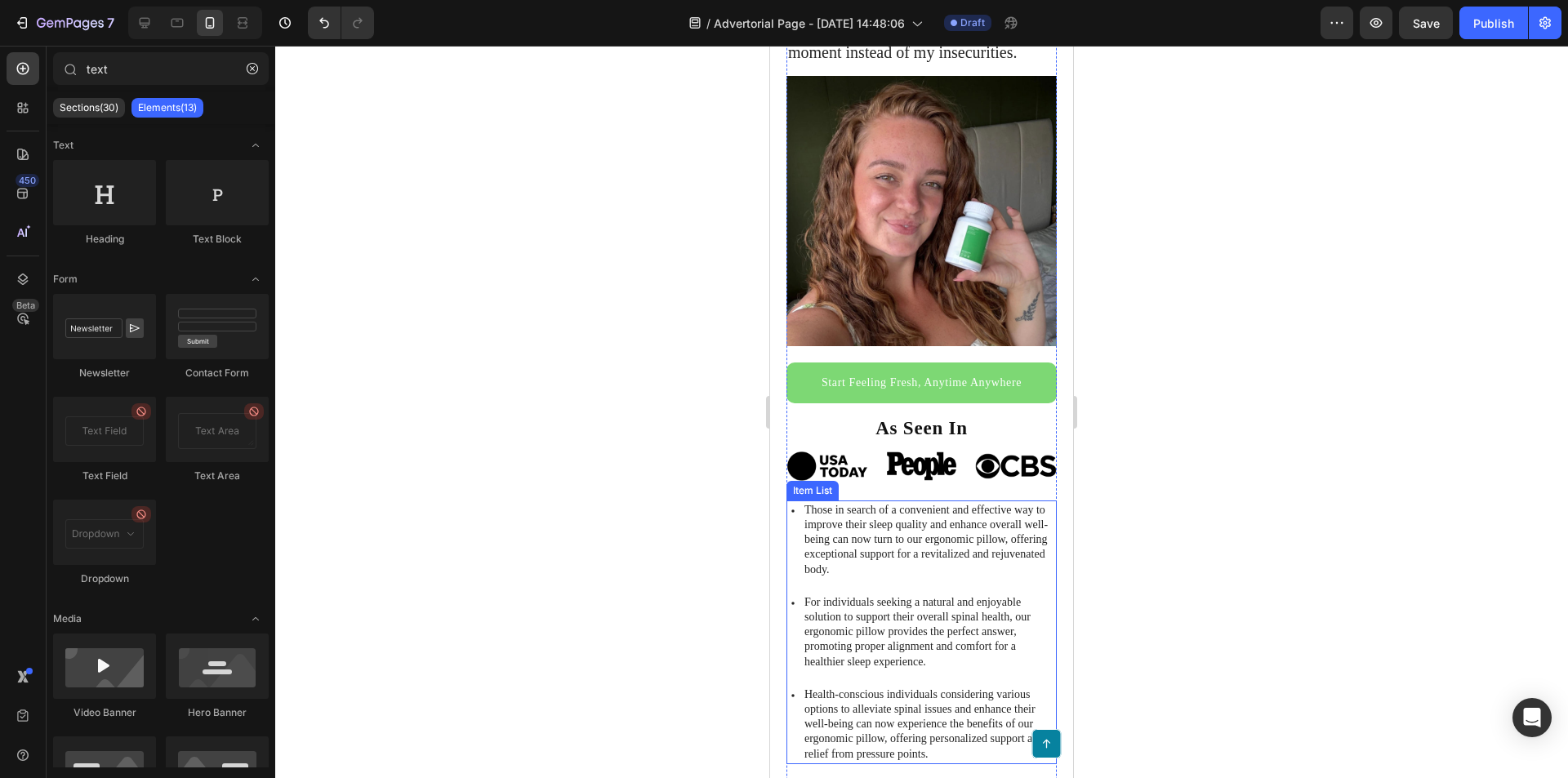
scroll to position [245, 0]
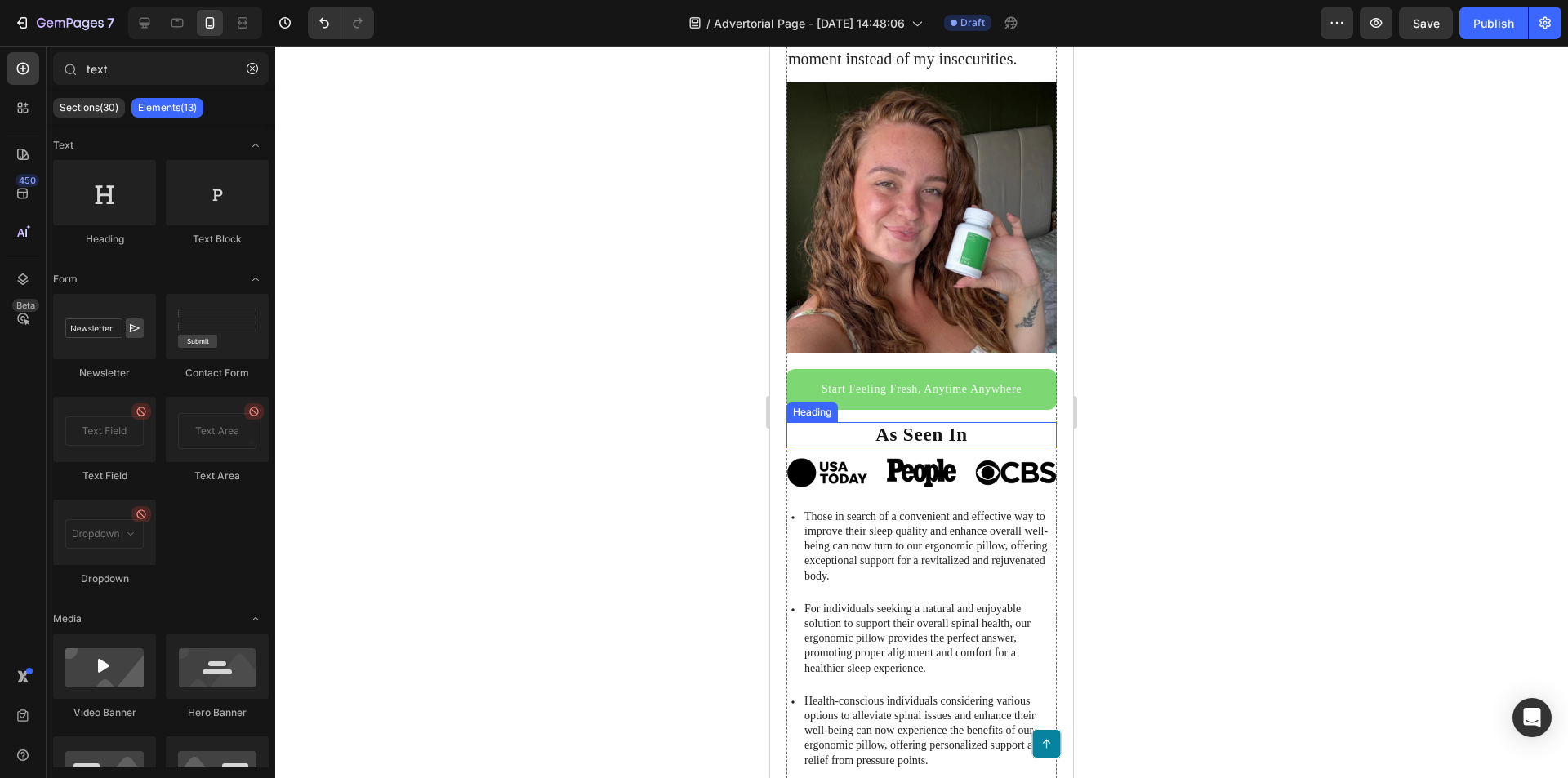
click at [962, 424] on p "As Seen In" at bounding box center [922, 435] width 267 height 23
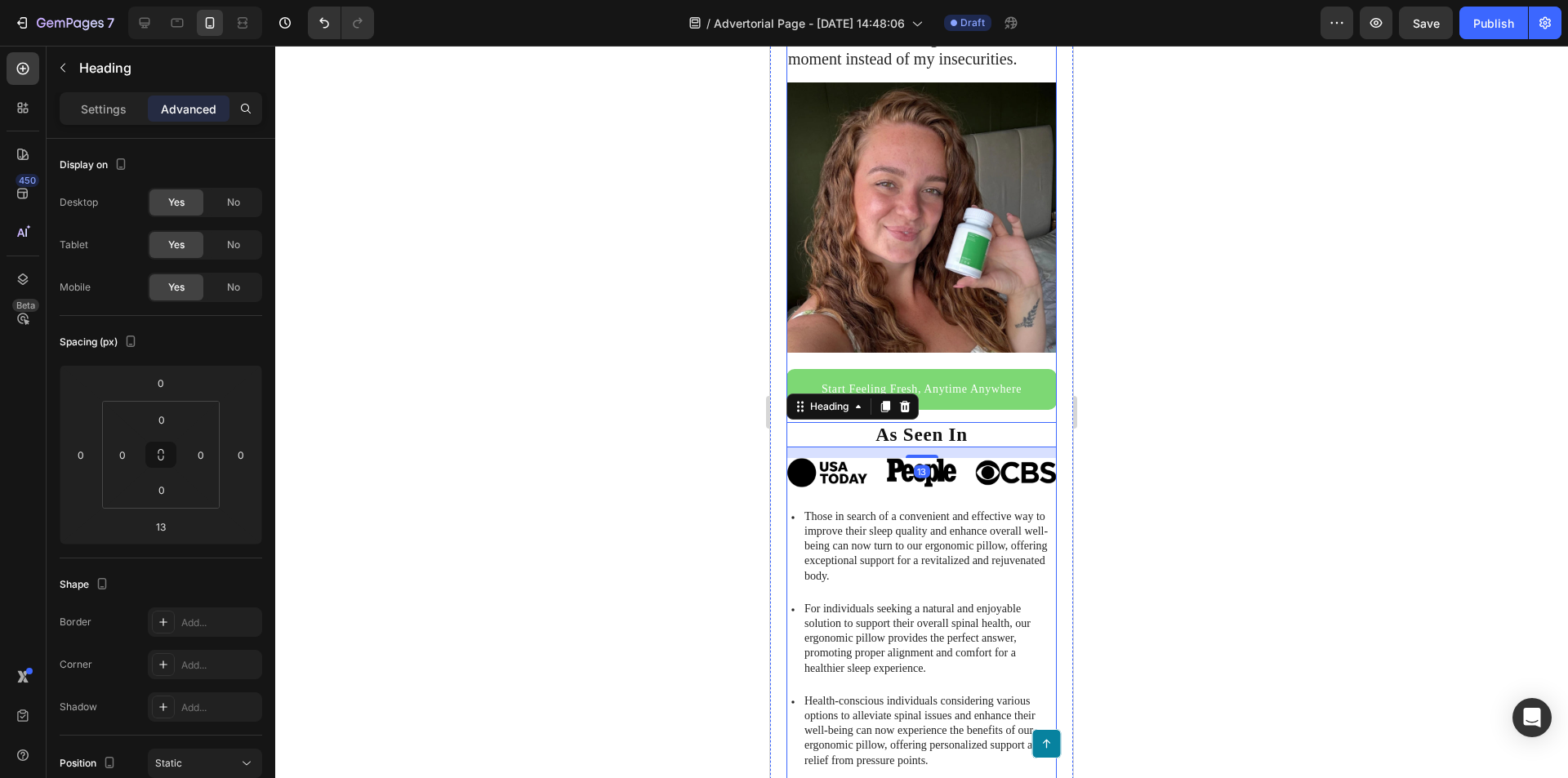
click at [962, 400] on div "Start Feeling Fresh, Anytime Anywhere Button" at bounding box center [921, 395] width 270 height 53
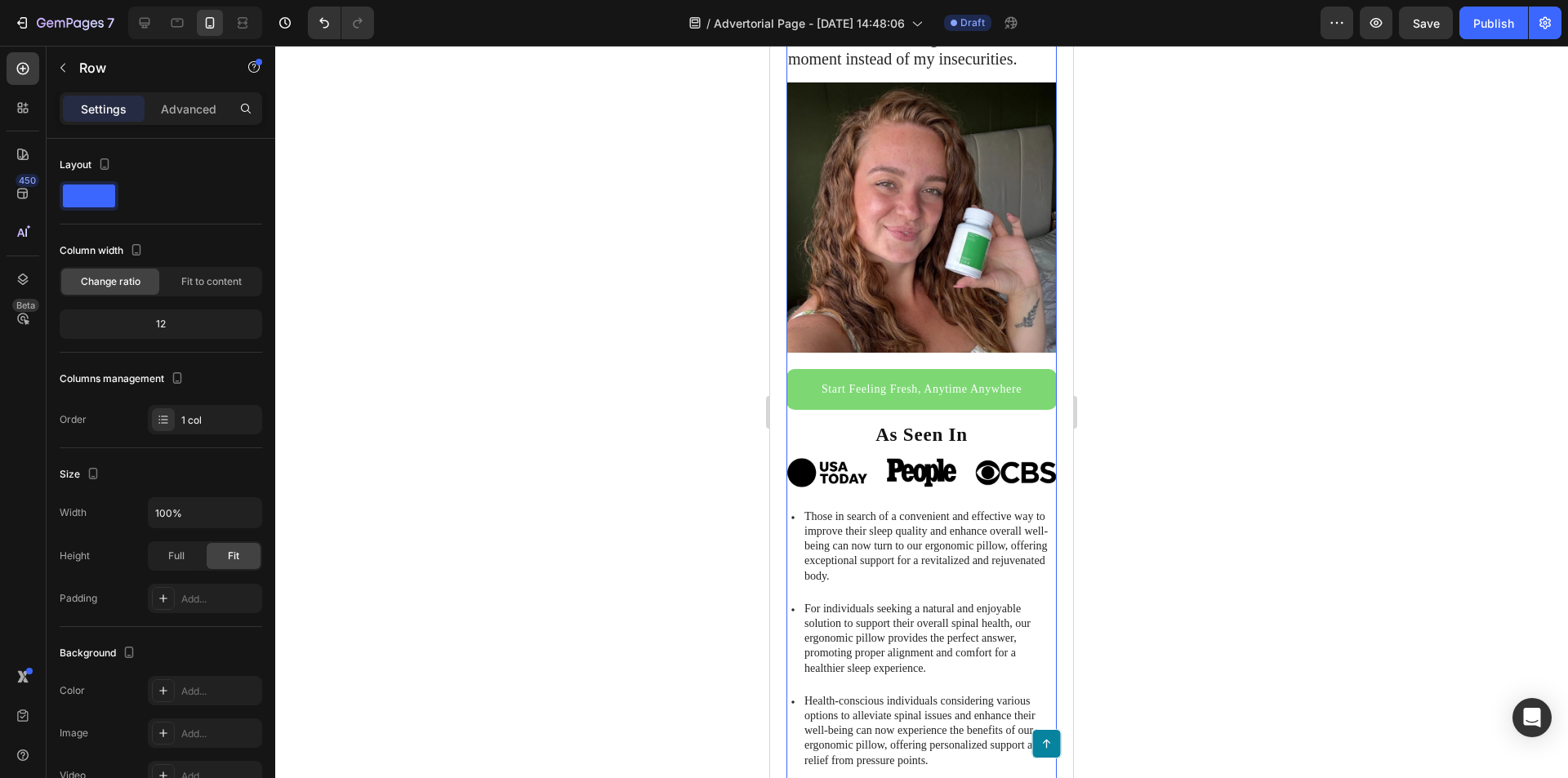
click at [933, 403] on div "Start Feeling Fresh, Anytime Anywhere Button" at bounding box center [921, 395] width 270 height 53
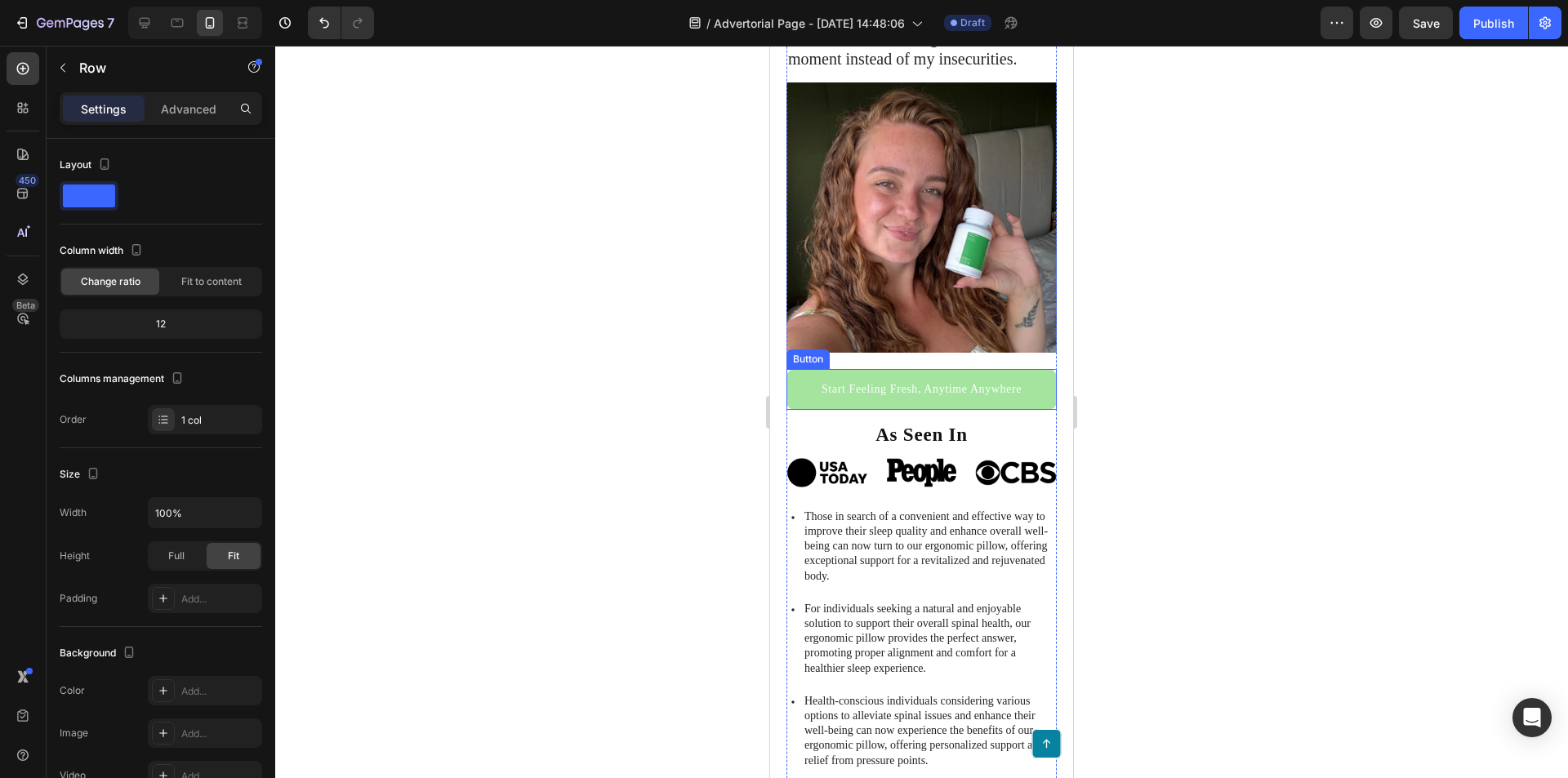
click at [921, 389] on link "Start Feeling Fresh, Anytime Anywhere" at bounding box center [921, 389] width 270 height 40
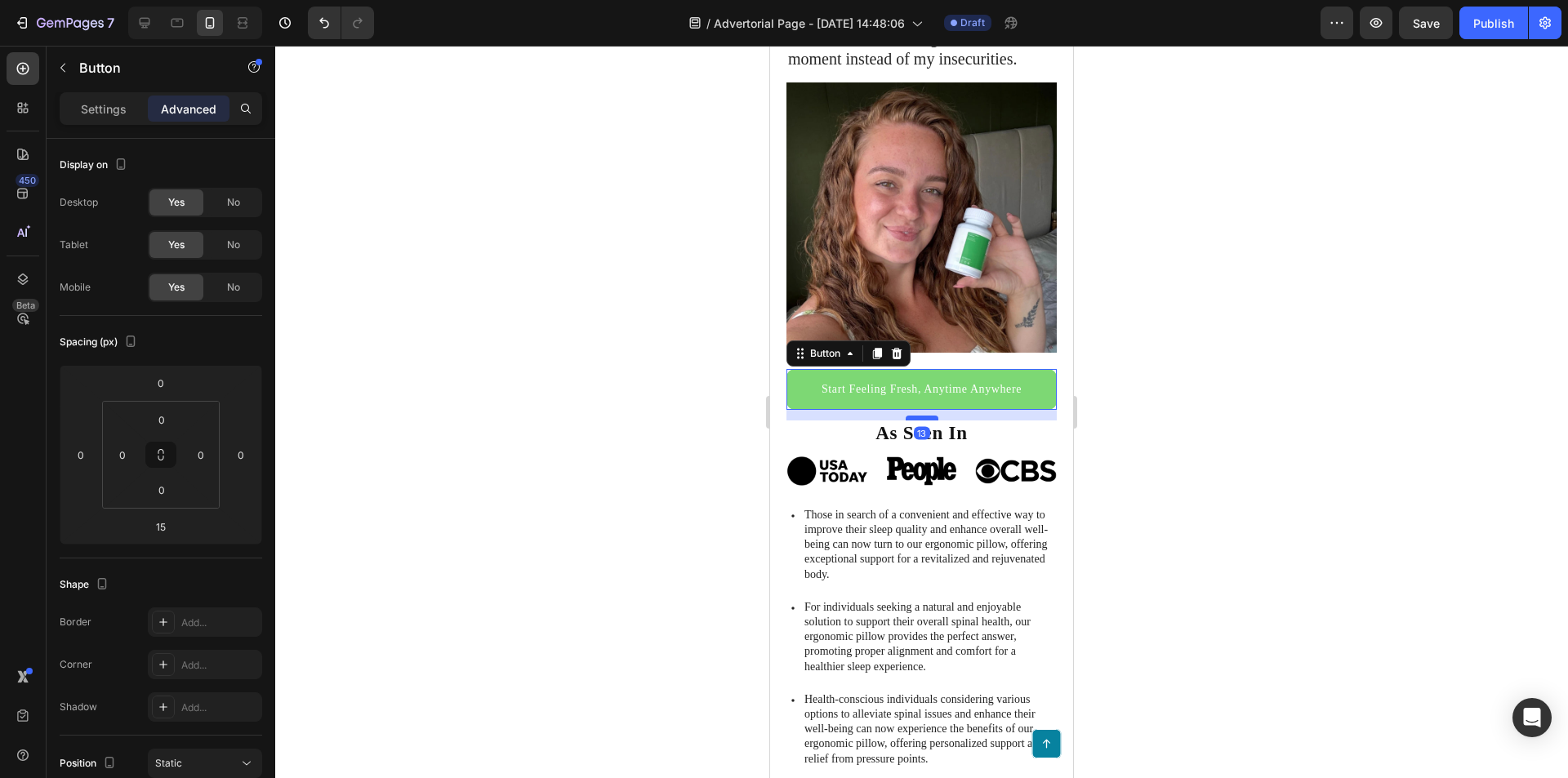
click at [919, 415] on div at bounding box center [922, 418] width 33 height 5
type input "13"
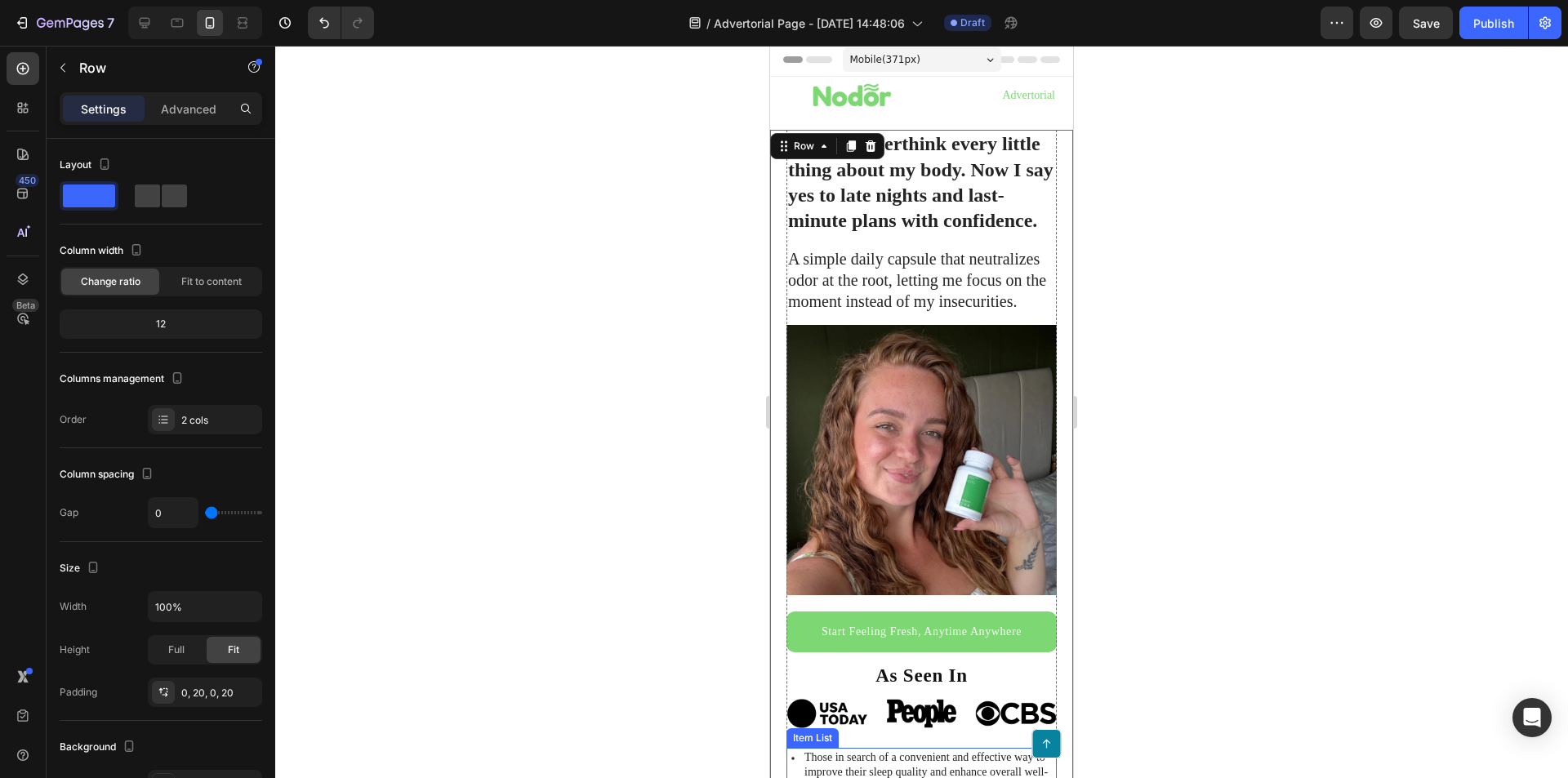
scroll to position [0, 0]
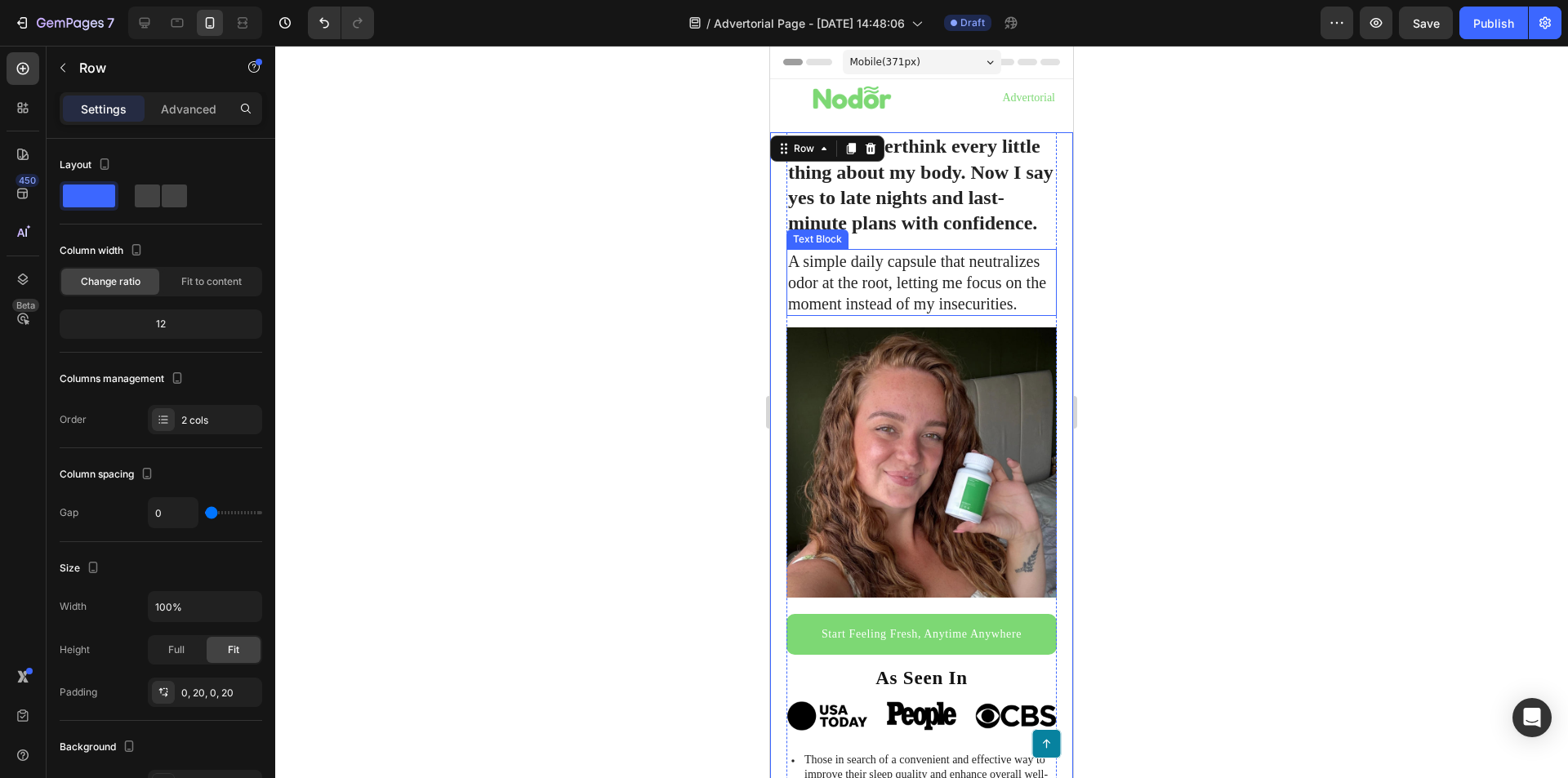
click at [944, 304] on p "A simple daily capsule that neutralizes odor at the root, letting me focus on t…" at bounding box center [922, 282] width 267 height 64
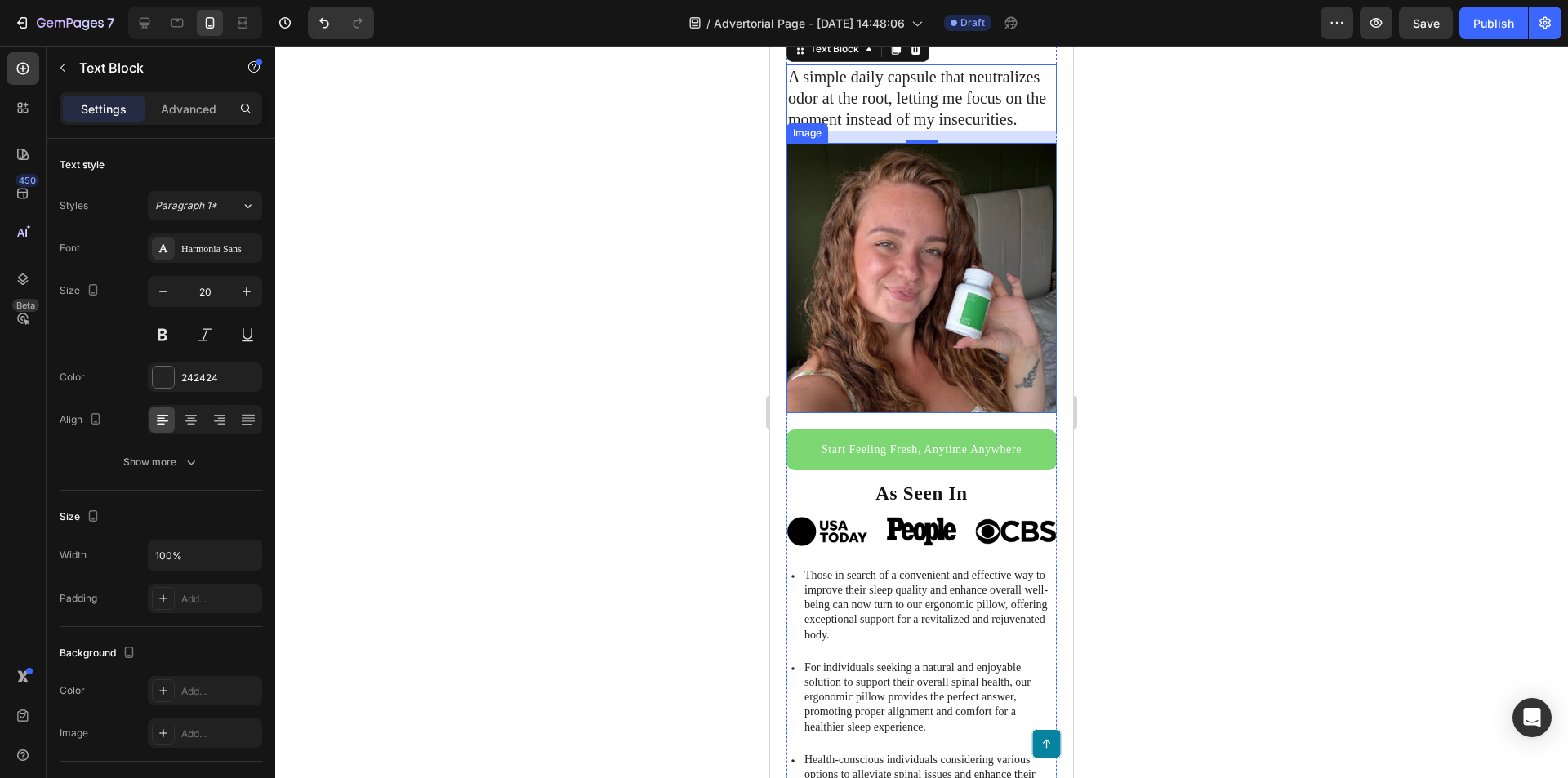
scroll to position [245, 0]
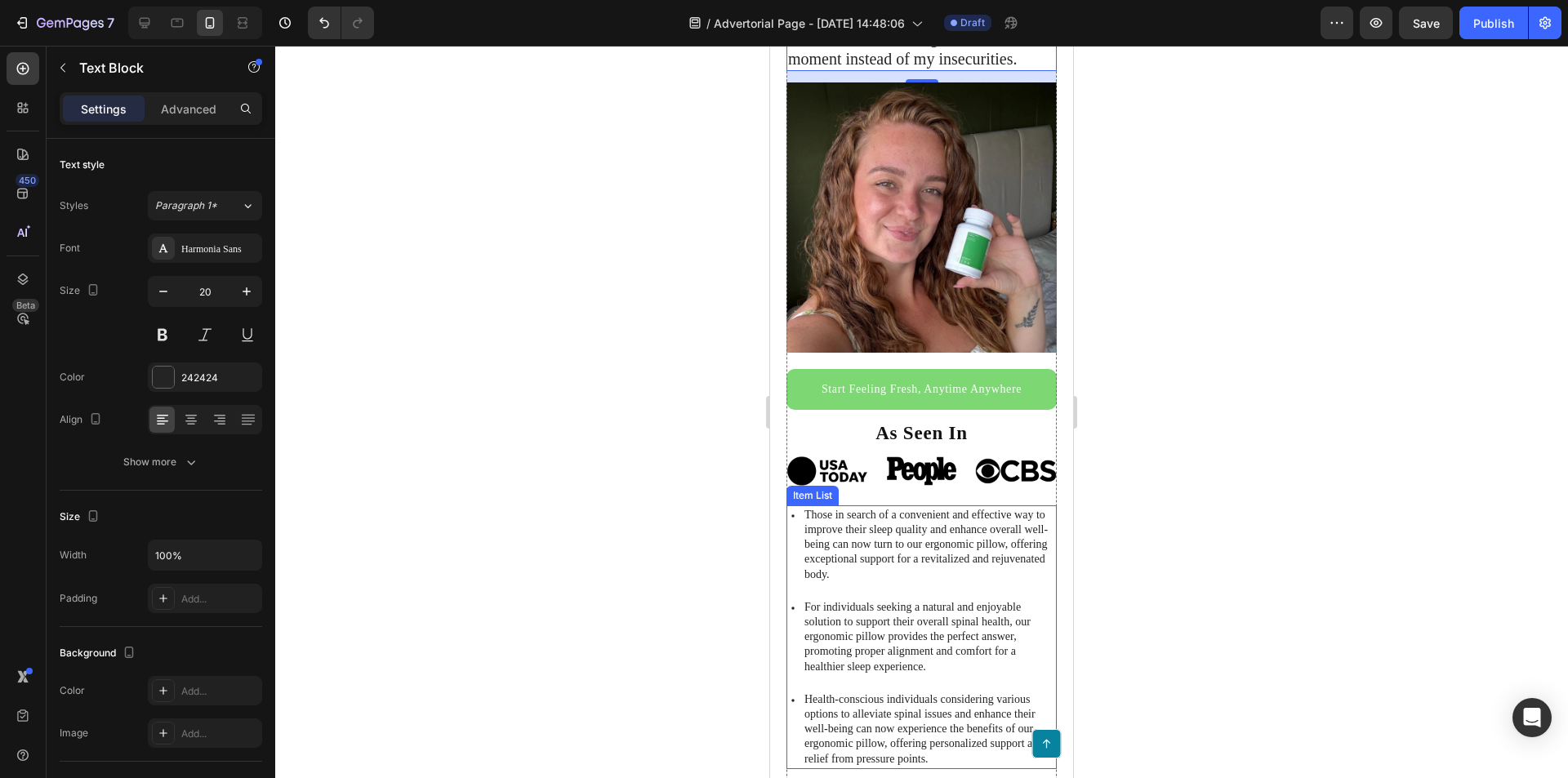
click at [916, 516] on p "Those in search of a convenient and effective way to improve their sleep qualit…" at bounding box center [929, 545] width 250 height 74
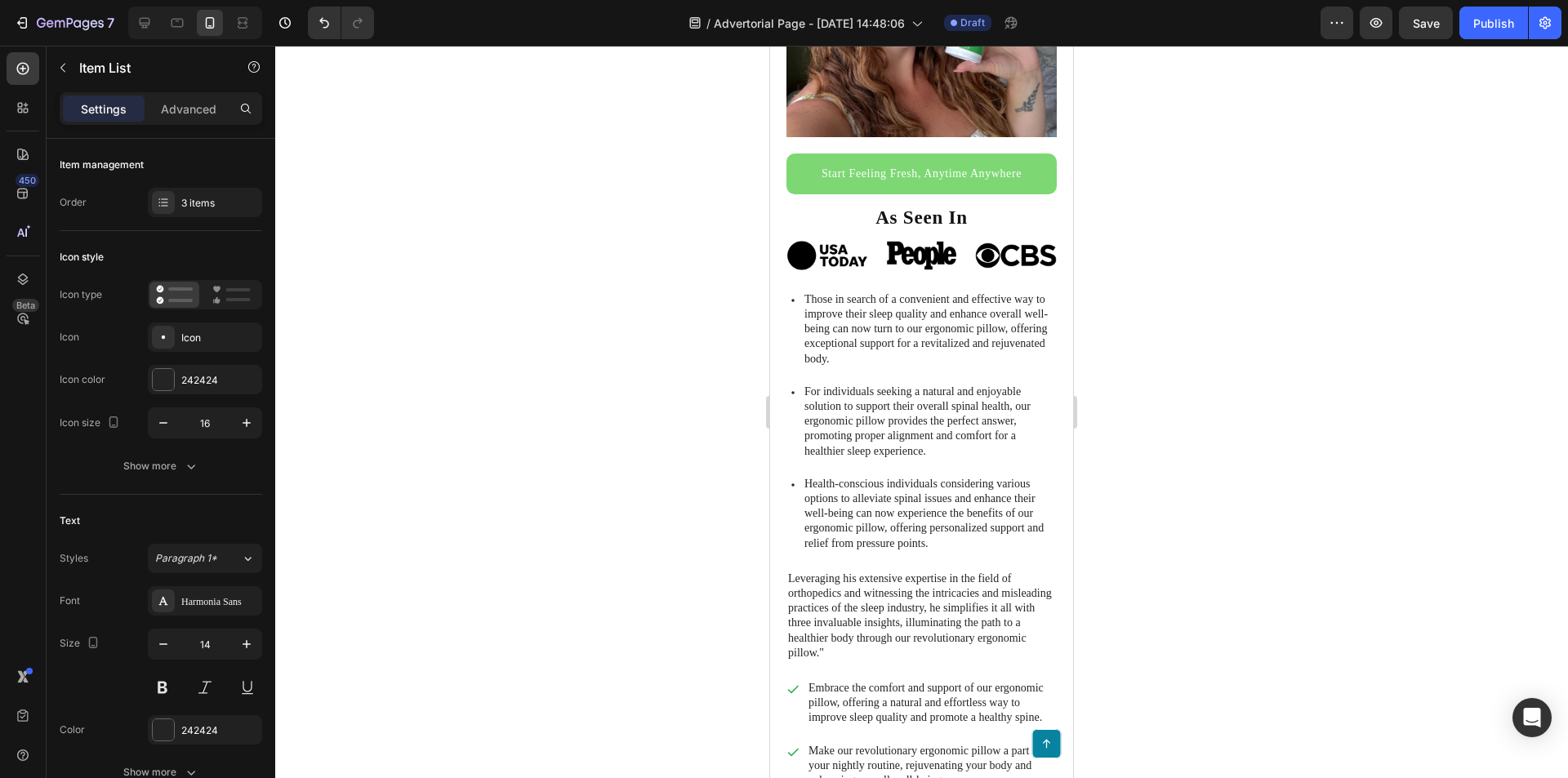
scroll to position [409, 0]
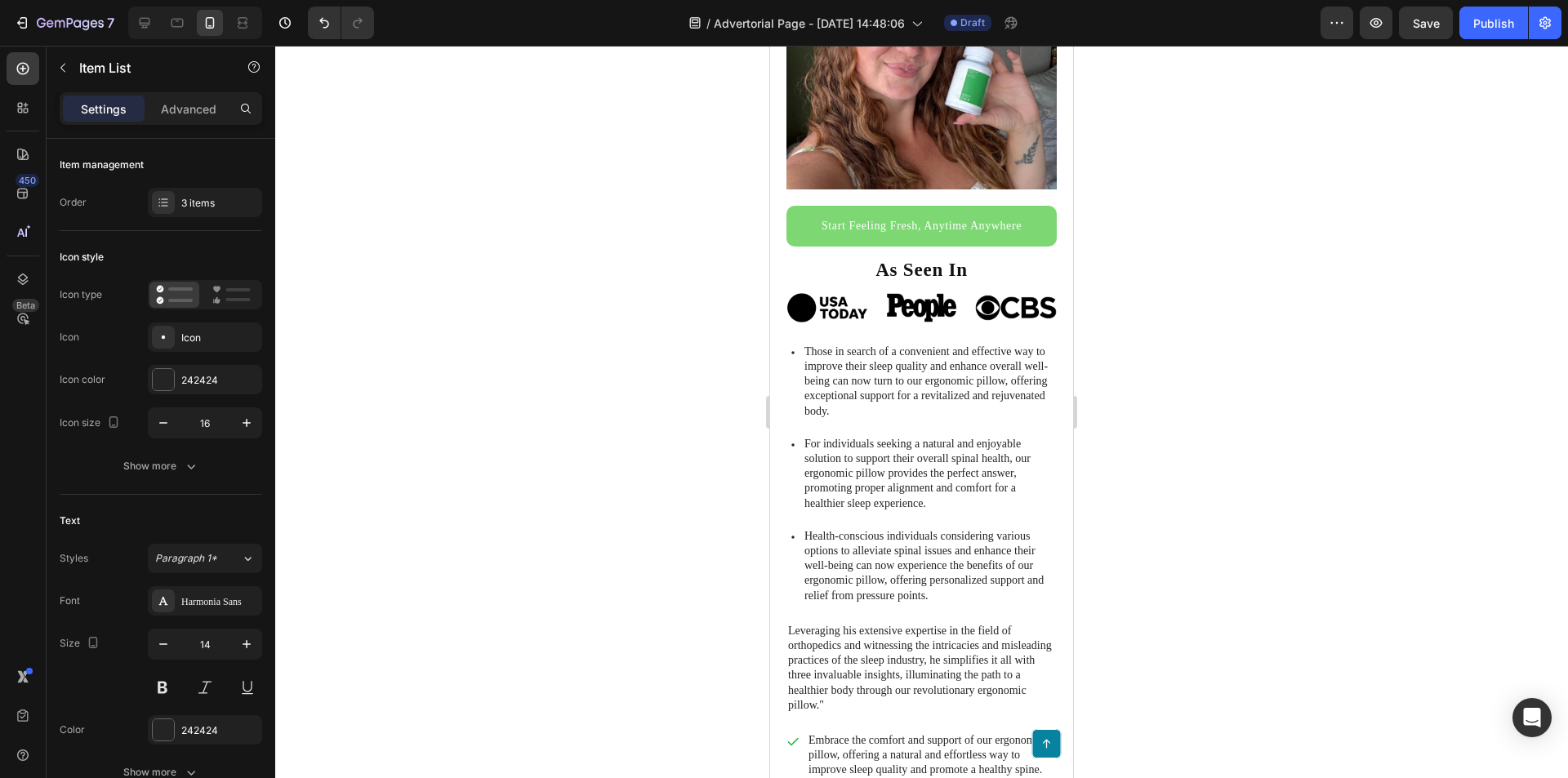
click at [953, 370] on p "Those in search of a convenient and effective way to improve their sleep qualit…" at bounding box center [929, 381] width 250 height 74
click at [930, 325] on div "I used to overthink every little thing about my body. Now I say yes to late nig…" at bounding box center [921, 354] width 270 height 1260
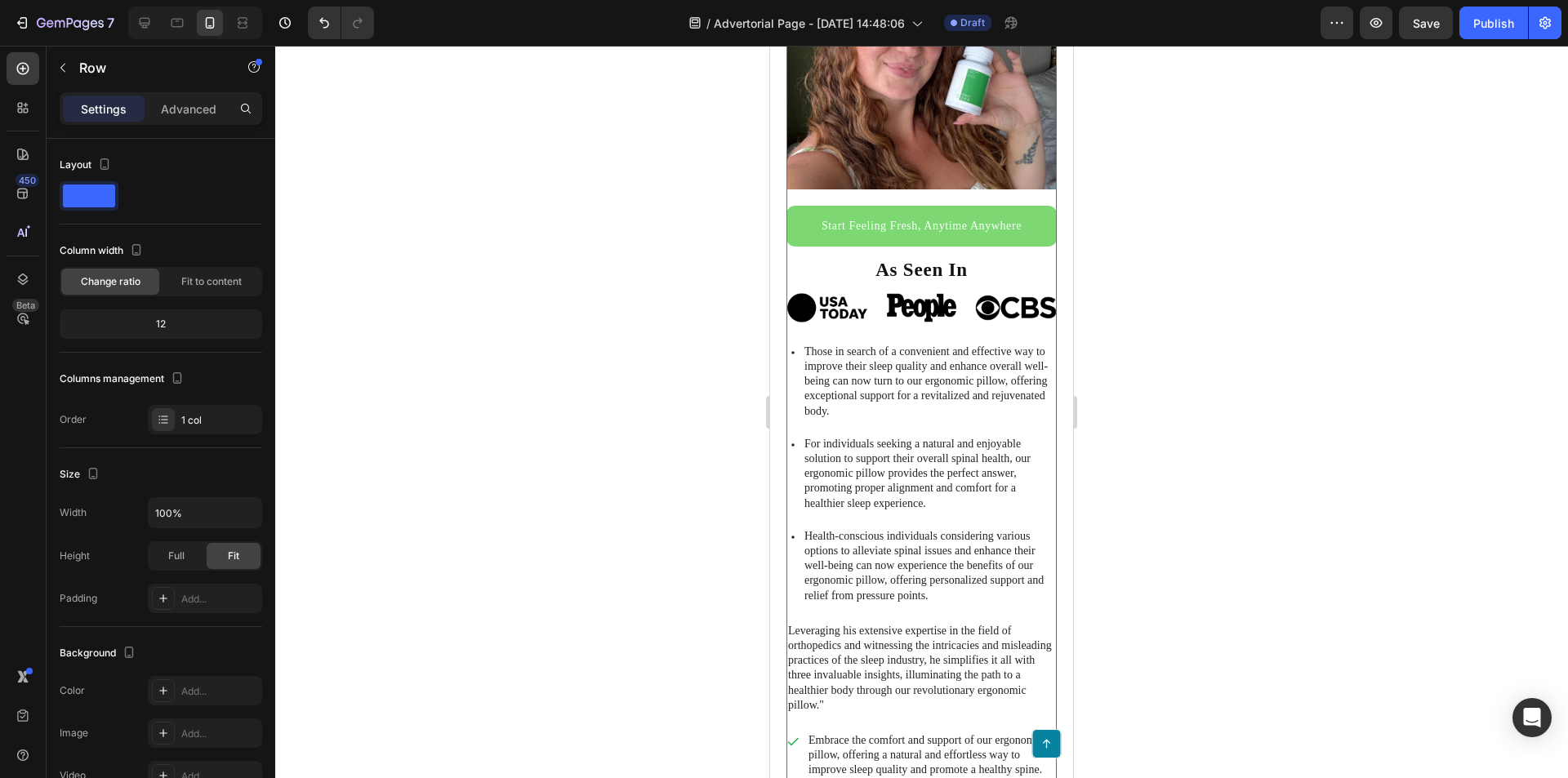
click at [834, 326] on div "I used to overthink every little thing about my body. Now I say yes to late nig…" at bounding box center [921, 354] width 270 height 1260
click at [831, 344] on p "Those in search of a convenient and effective way to improve their sleep qualit…" at bounding box center [929, 381] width 250 height 74
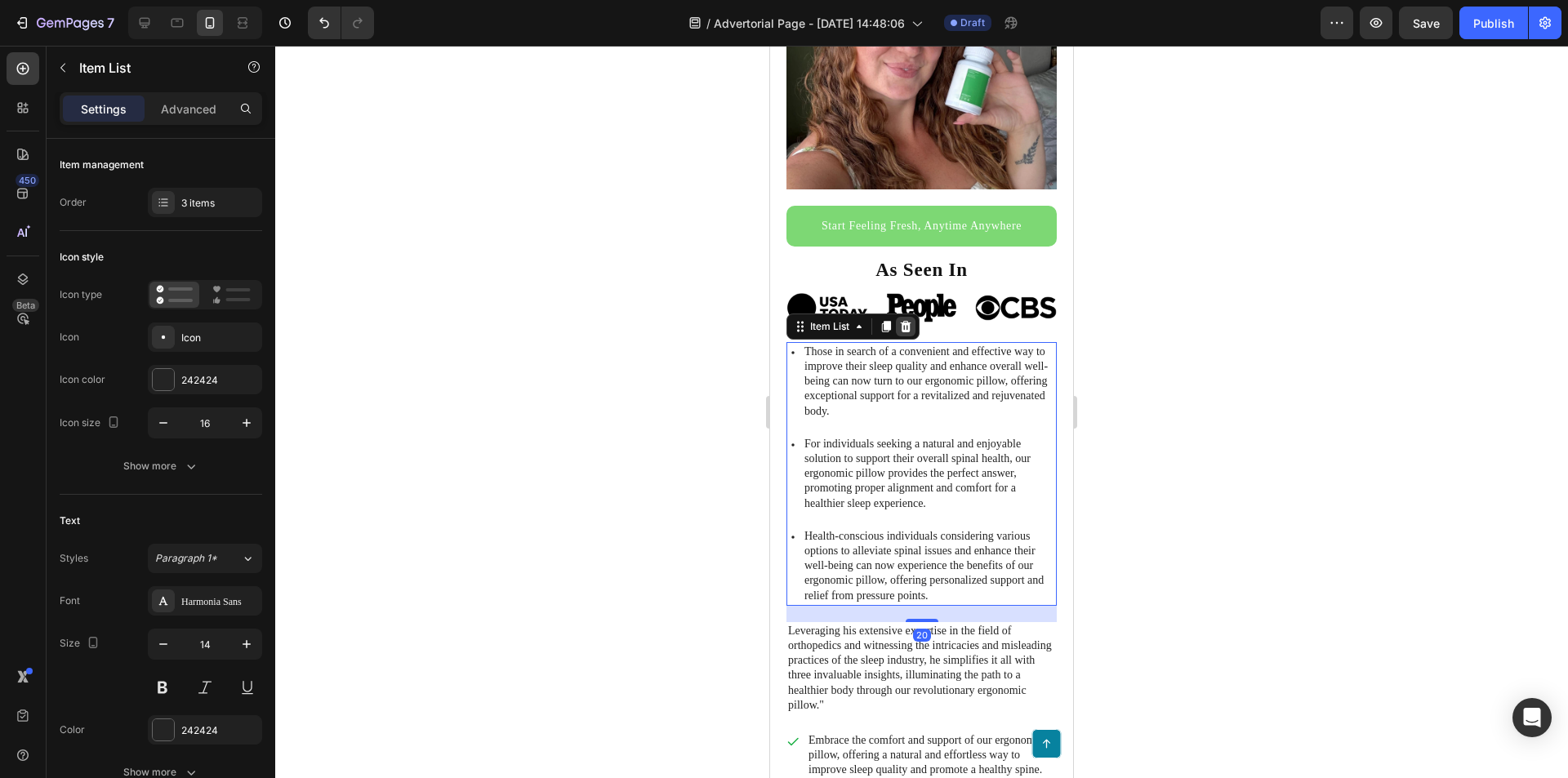
click at [909, 321] on icon at bounding box center [906, 327] width 11 height 12
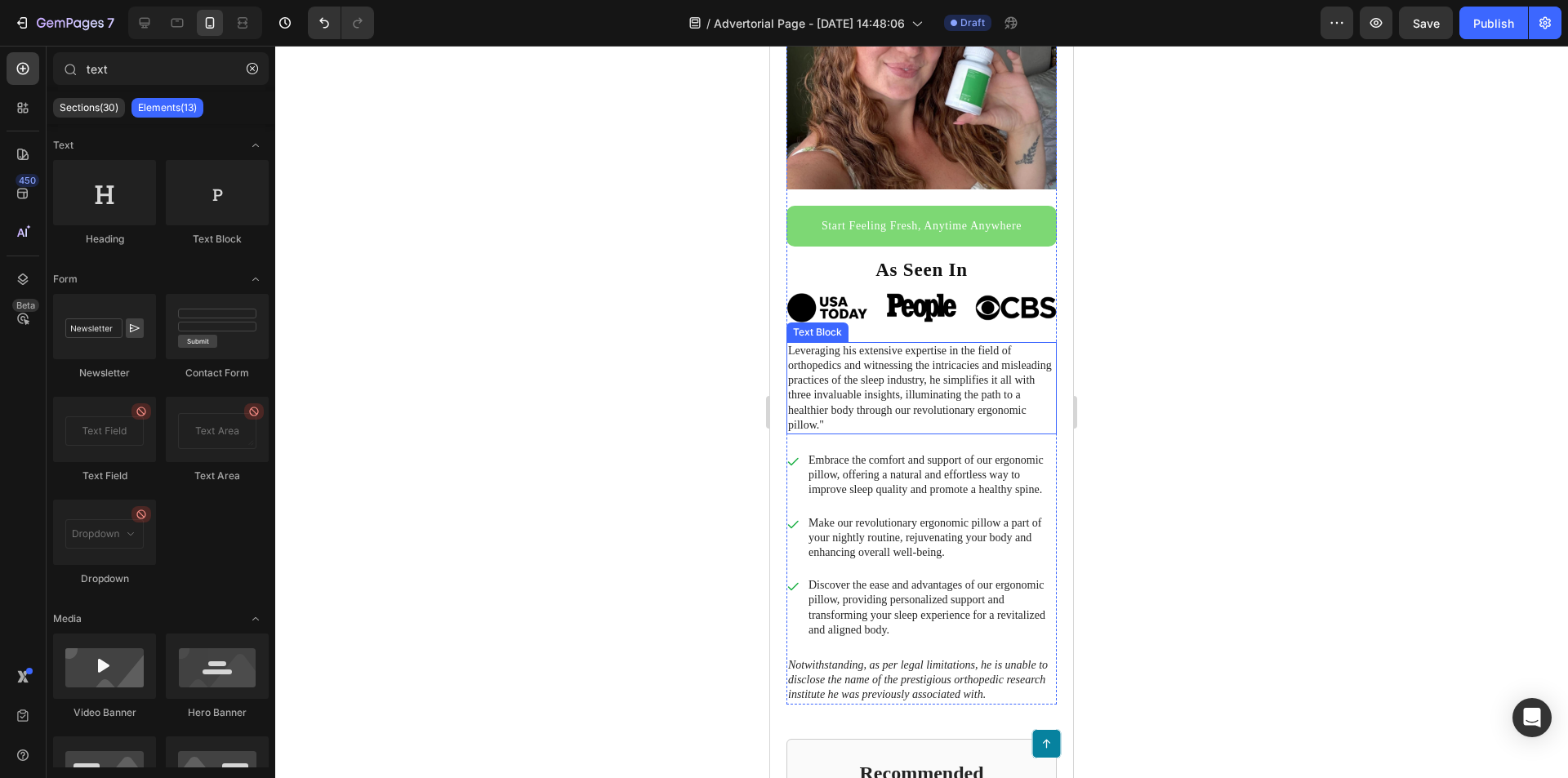
click at [904, 354] on p "Leveraging his extensive expertise in the field of orthopedics and witnessing t…" at bounding box center [922, 388] width 267 height 89
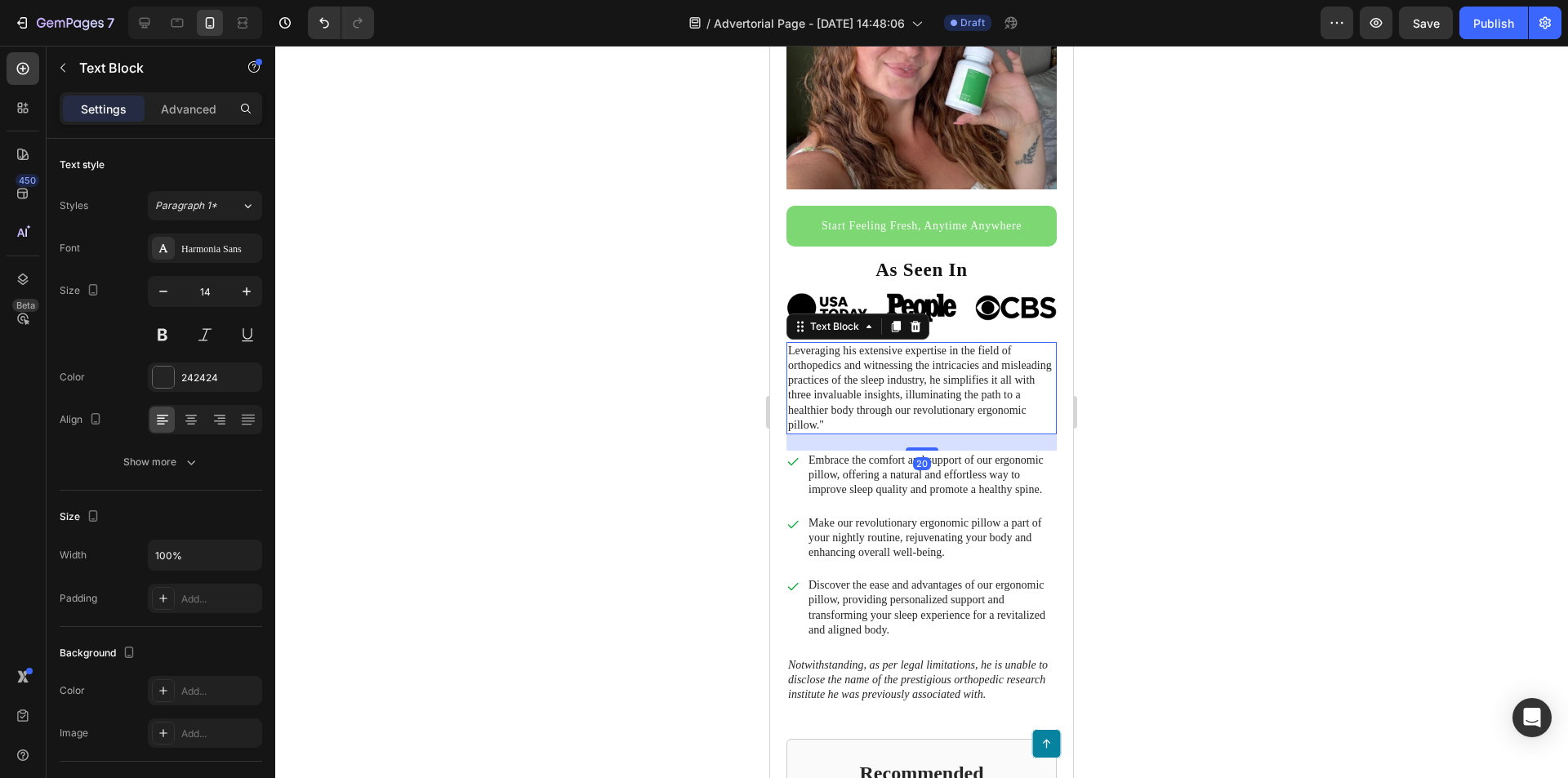
click at [894, 404] on p "Leveraging his extensive expertise in the field of orthopedics and witnessing t…" at bounding box center [922, 388] width 267 height 89
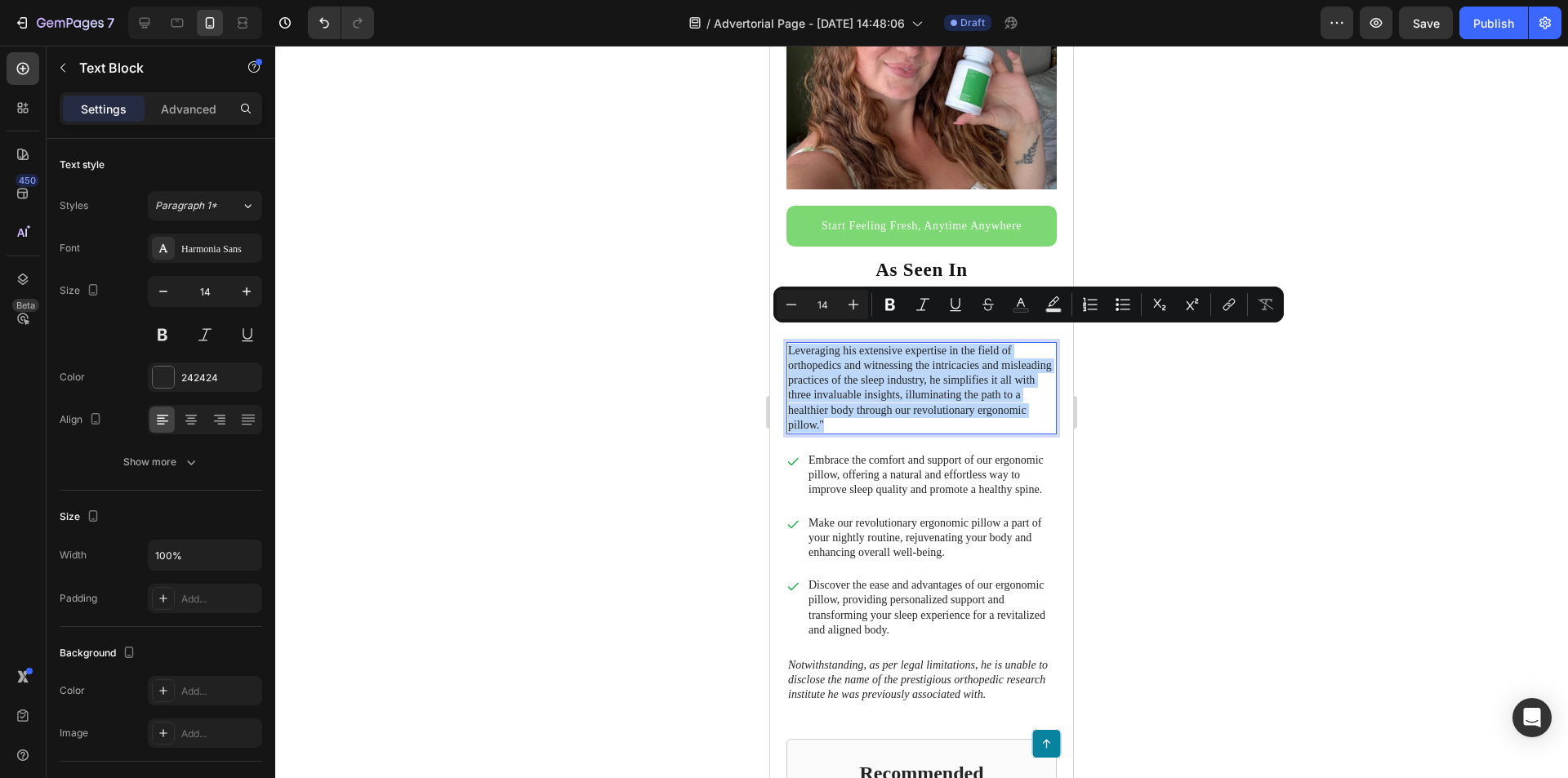
drag, startPoint x: 867, startPoint y: 403, endPoint x: 792, endPoint y: 333, distance: 102.6
click at [792, 343] on p "Leveraging his extensive expertise in the field of orthopedics and witnessing t…" at bounding box center [922, 388] width 267 height 89
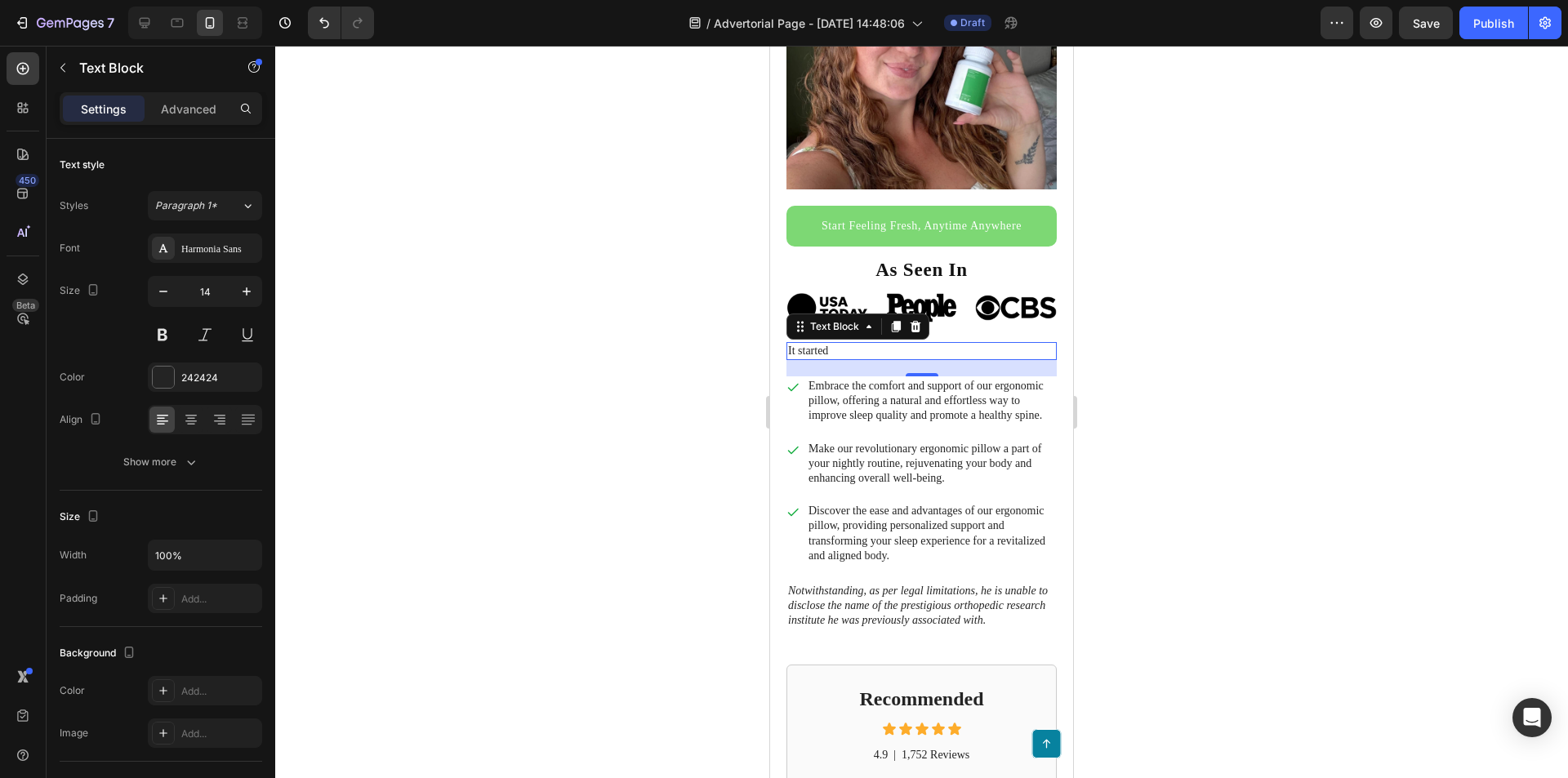
click at [893, 343] on p "It started" at bounding box center [922, 351] width 267 height 15
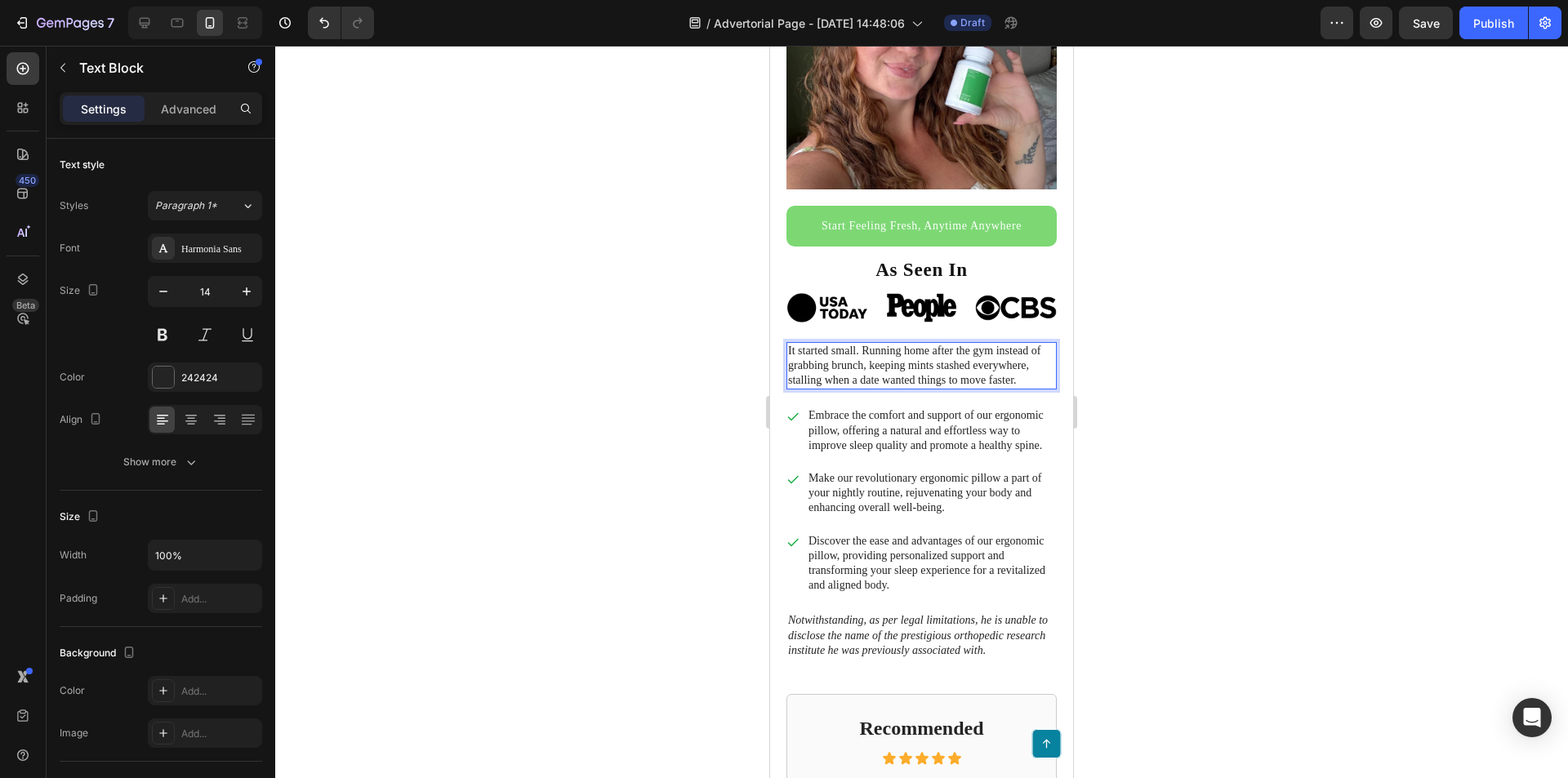
click at [1014, 359] on p "It started small. Running home after the gym instead of grabbing brunch, keepin…" at bounding box center [922, 366] width 267 height 45
click at [1025, 364] on p "It started small. Running home after the gym instead of grabbing brunch, keepin…" at bounding box center [922, 366] width 267 height 45
click at [883, 343] on p "It started small. Running home after the gym instead of grabbing brunch, keepin…" at bounding box center [922, 366] width 267 height 45
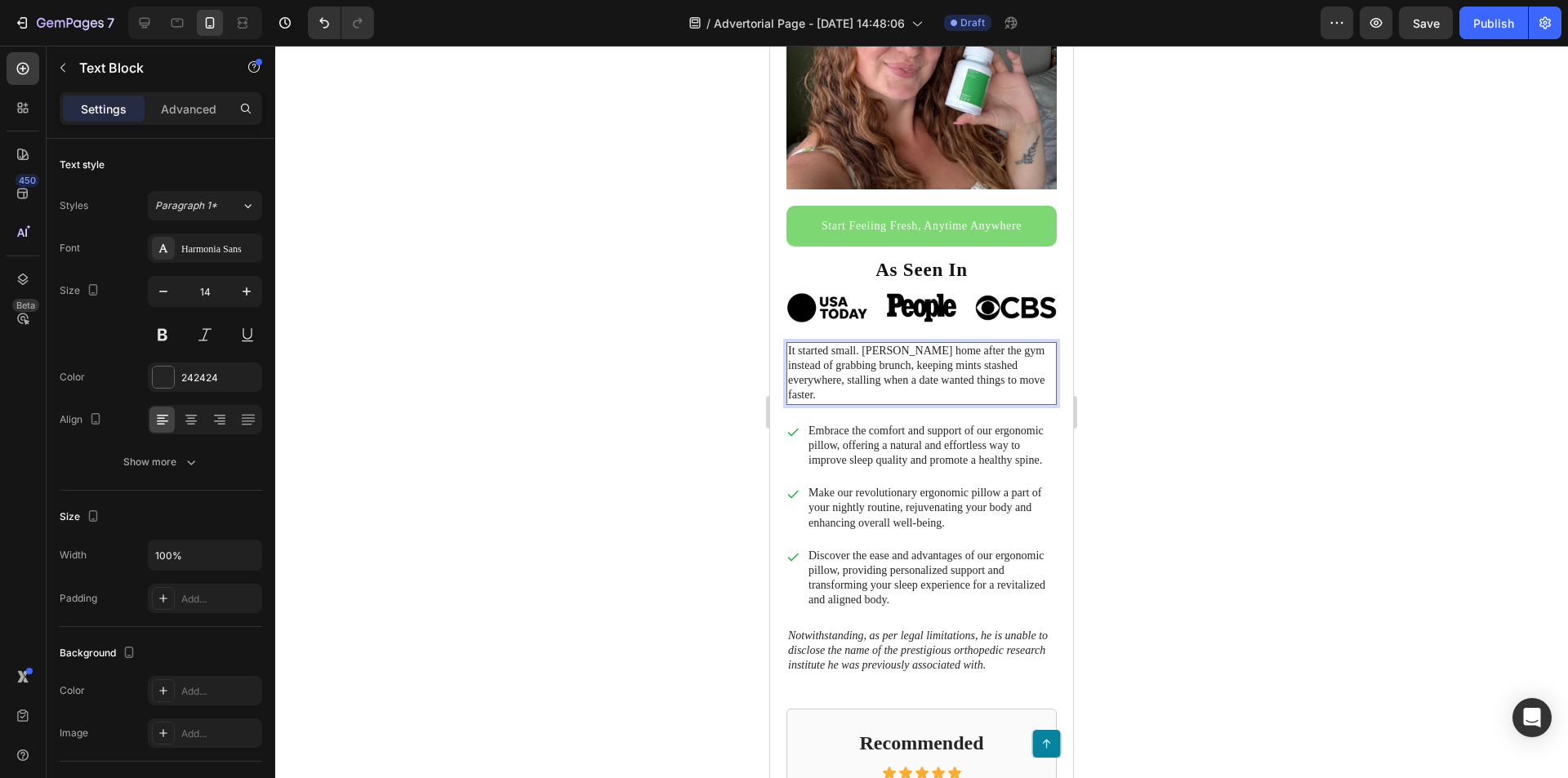
click at [903, 348] on p "It started small. [PERSON_NAME] home after the gym instead of grabbing brunch, …" at bounding box center [922, 373] width 267 height 59
click at [868, 351] on p "It started small. [PERSON_NAME] home after the gym instead of grabbing brunch, …" at bounding box center [922, 373] width 267 height 59
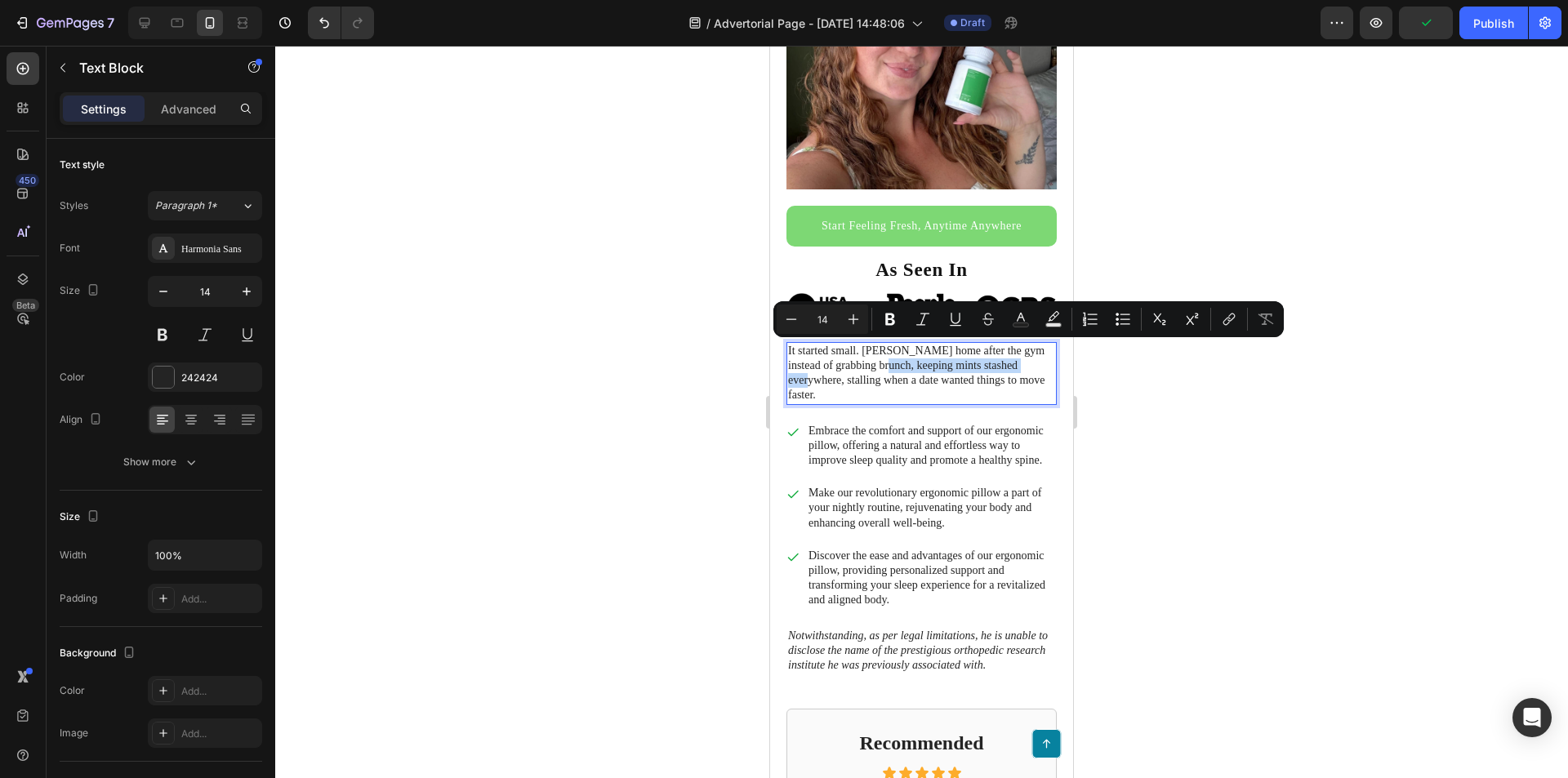
drag, startPoint x: 868, startPoint y: 353, endPoint x: 1026, endPoint y: 358, distance: 158.1
click at [1026, 358] on p "It started small. [PERSON_NAME] home after the gym instead of grabbing brunch, …" at bounding box center [922, 373] width 267 height 59
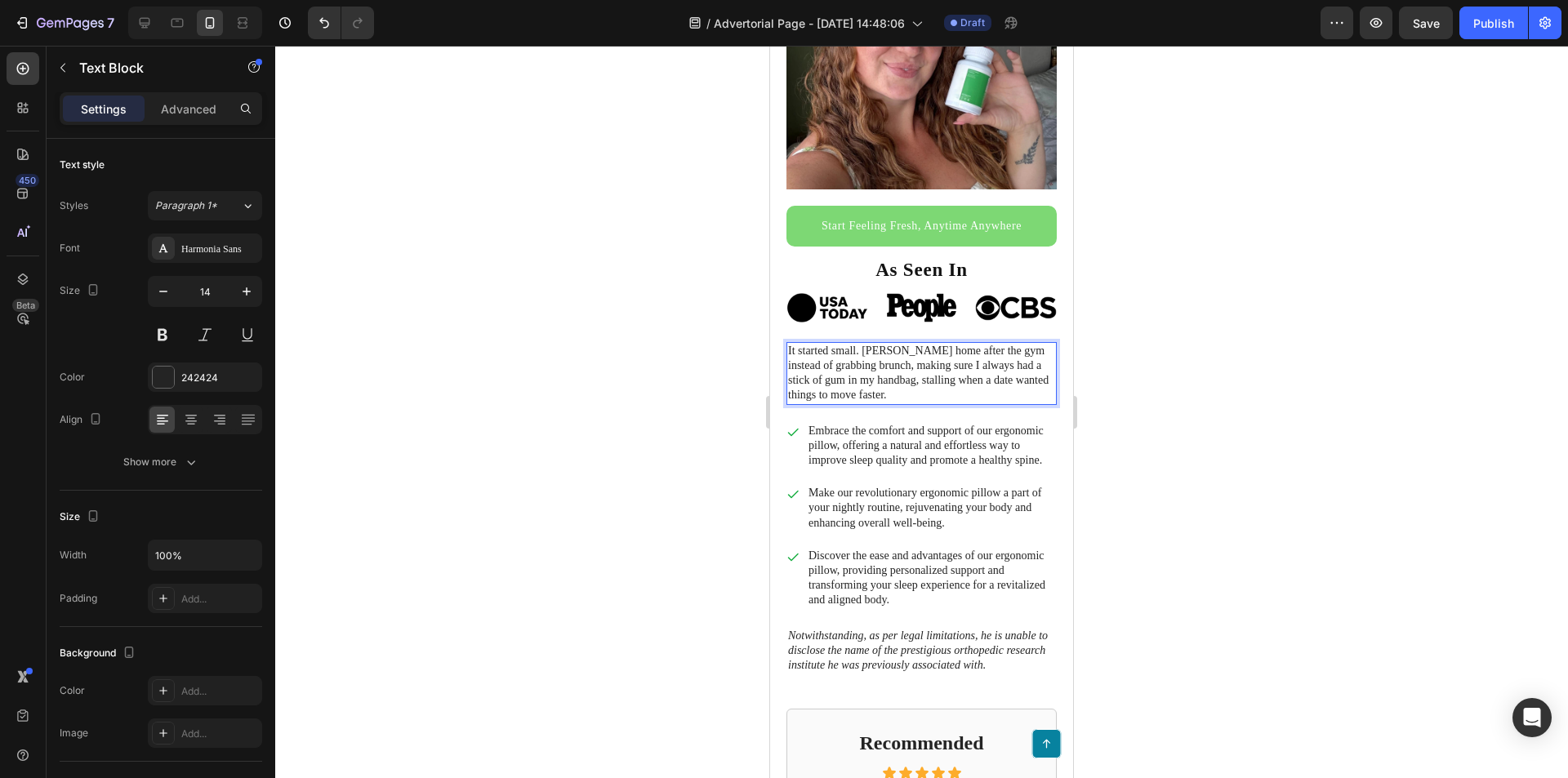
click at [857, 377] on p "It started small. [PERSON_NAME] home after the gym instead of grabbing brunch, …" at bounding box center [922, 373] width 267 height 59
click at [893, 368] on p "It started small. [PERSON_NAME] home after the gym instead of grabbing brunch, …" at bounding box center [922, 373] width 267 height 59
click at [961, 388] on p "It started small. [PERSON_NAME] home after the gym instead of grabbing brunch, …" at bounding box center [922, 373] width 267 height 59
click at [958, 377] on p "It started small. [PERSON_NAME] home after the gym instead of grabbing brunch, …" at bounding box center [922, 373] width 267 height 59
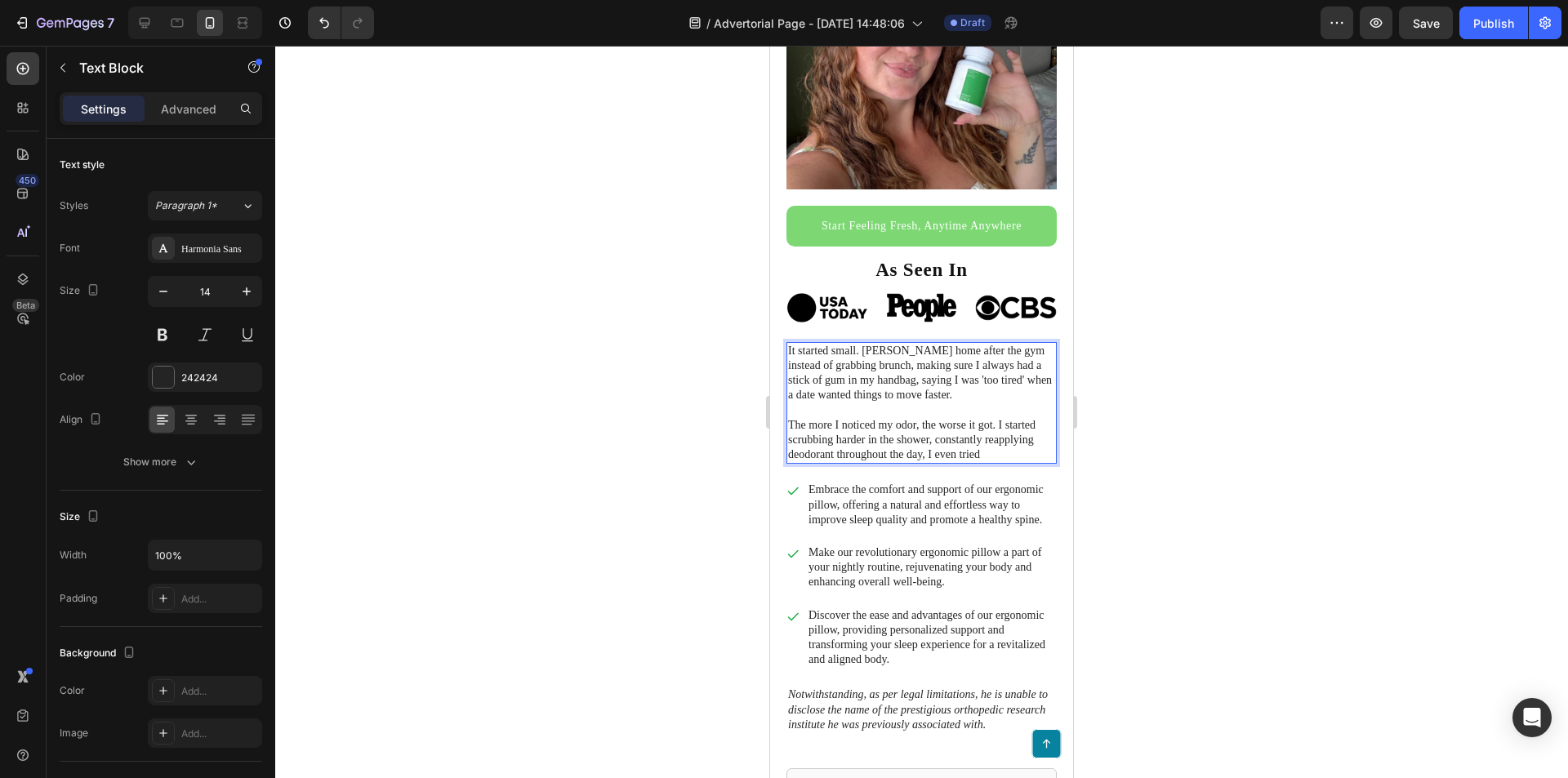
click at [982, 436] on p "The more I noticed my odor, the worse it got. I started scrubbing harder in the…" at bounding box center [922, 440] width 267 height 45
click at [982, 441] on p "The more I noticed my odor, the worse it got. I started scrubbing harder in the…" at bounding box center [922, 440] width 267 height 45
click at [901, 418] on p "The more I noticed my odor, the worse it got. I started scrubbing harder in the…" at bounding box center [922, 440] width 267 height 45
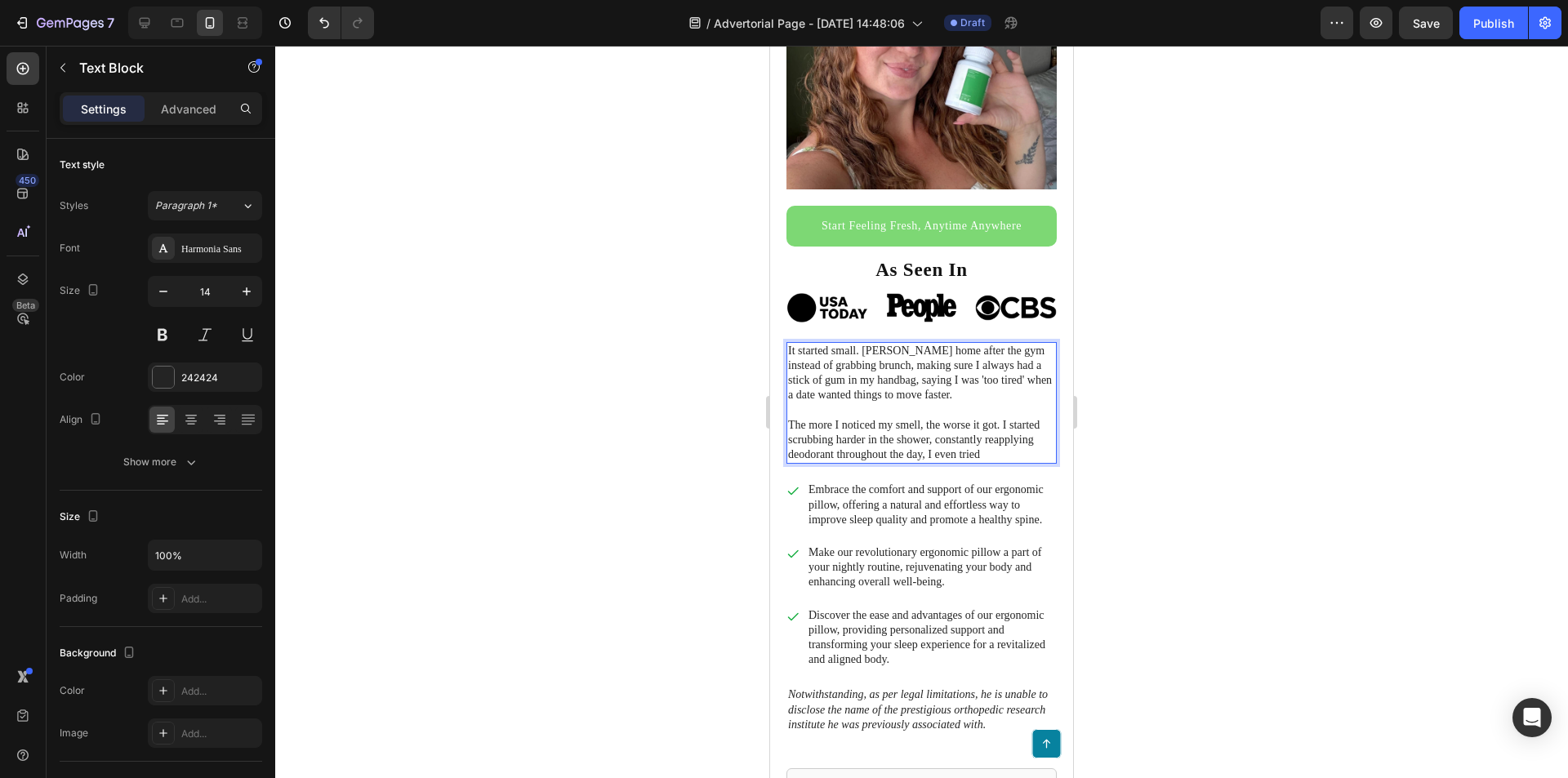
click at [990, 434] on p "The more I noticed my smell, the worse it got. I started scrubbing harder in th…" at bounding box center [922, 440] width 267 height 45
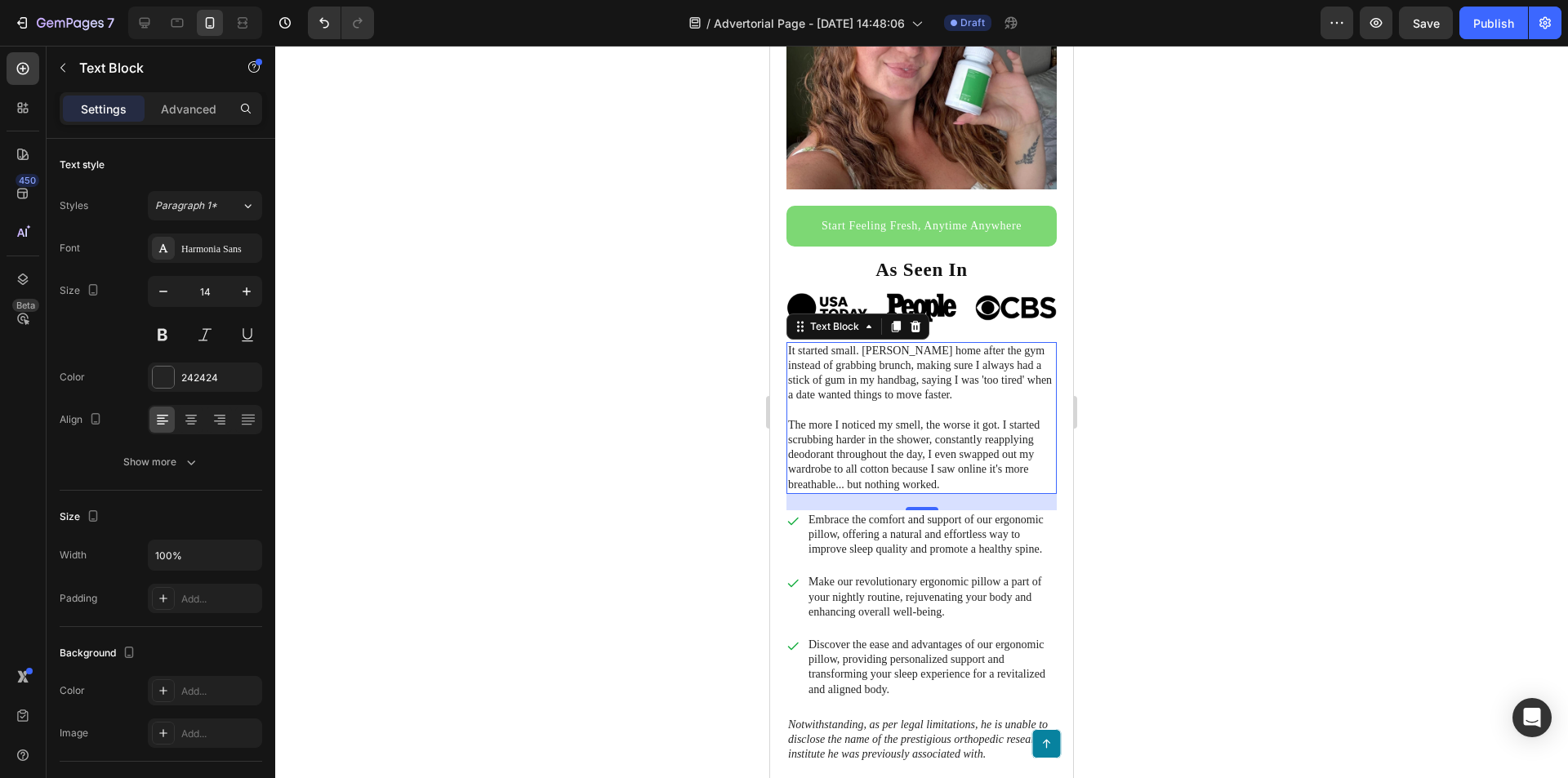
click at [966, 475] on p "The more I noticed my smell, the worse it got. I started scrubbing harder in th…" at bounding box center [922, 455] width 267 height 74
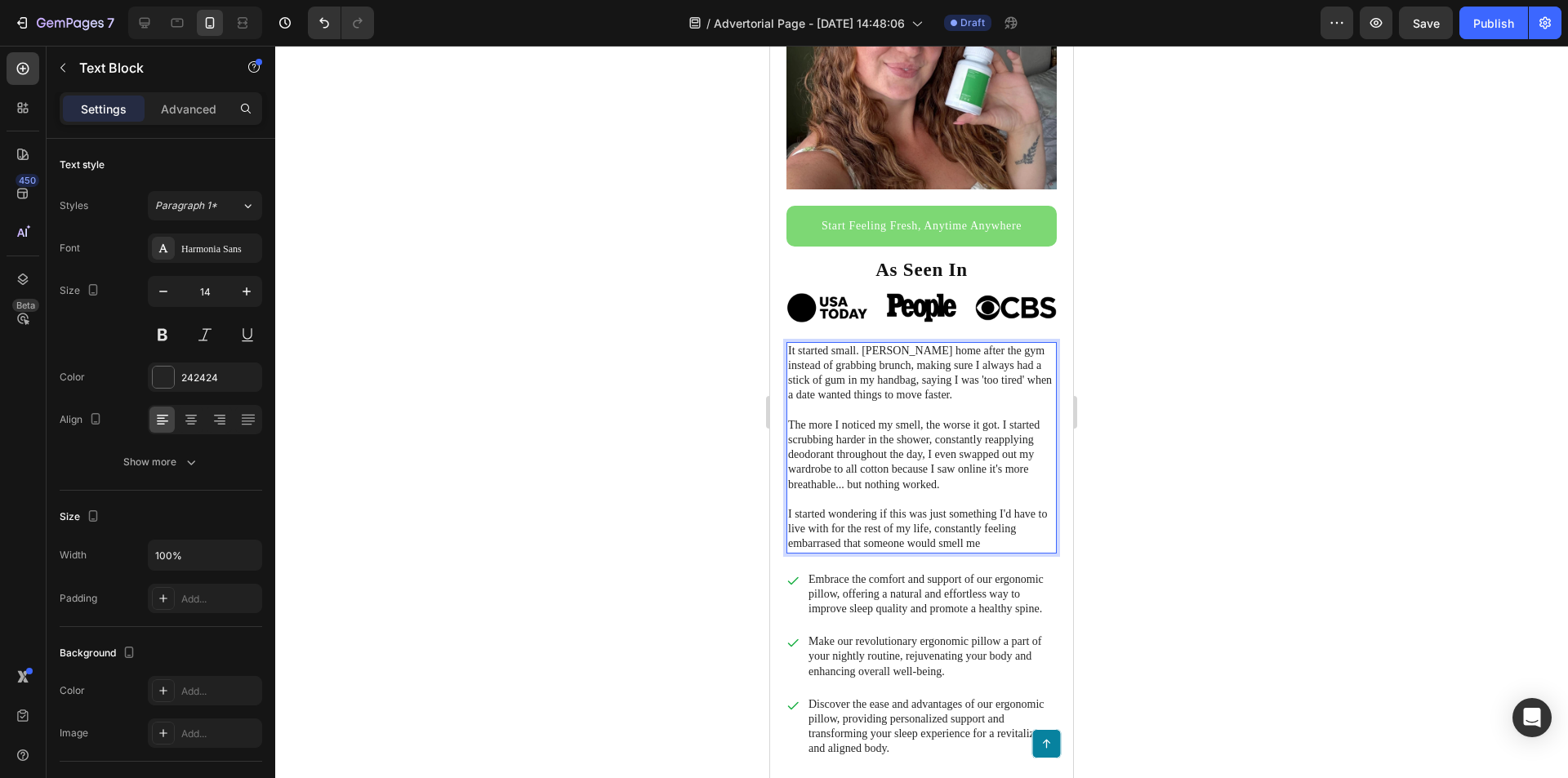
click at [852, 529] on p "I started wondering if this was just something I'd have to live with for the re…" at bounding box center [922, 530] width 267 height 45
click at [987, 526] on p "I started wondering if this was just something I'd have to live with for the re…" at bounding box center [922, 530] width 267 height 45
click at [814, 531] on p "I started wondering if this was just something I'd have to live with for the re…" at bounding box center [922, 530] width 267 height 45
click at [987, 531] on p "I started wondering if this was just something I'd have to live with for the re…" at bounding box center [922, 530] width 267 height 45
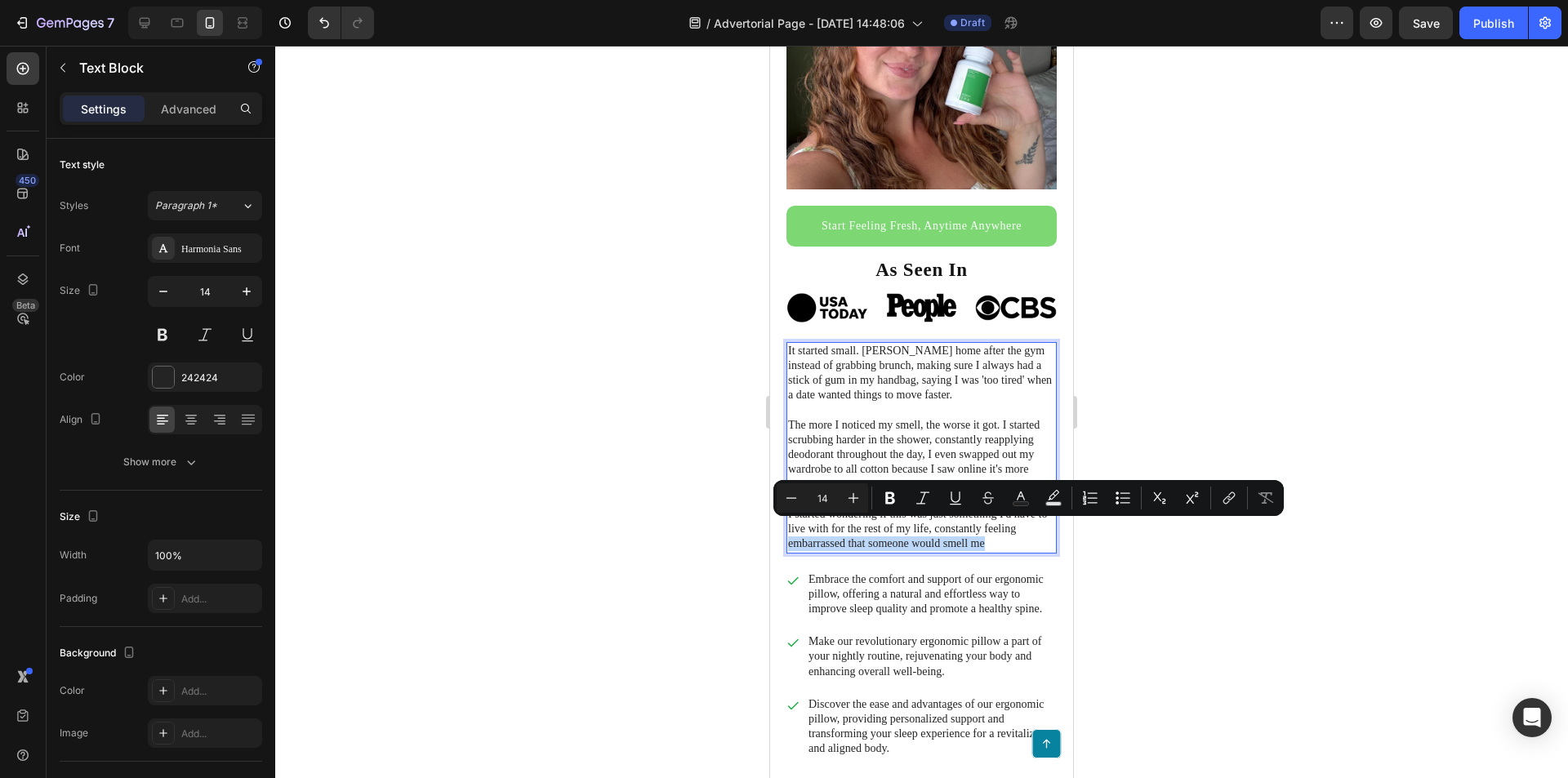
drag, startPoint x: 993, startPoint y: 531, endPoint x: 790, endPoint y: 530, distance: 203.0
click at [790, 530] on p "I started wondering if this was just something I'd have to live with for the re…" at bounding box center [922, 530] width 267 height 45
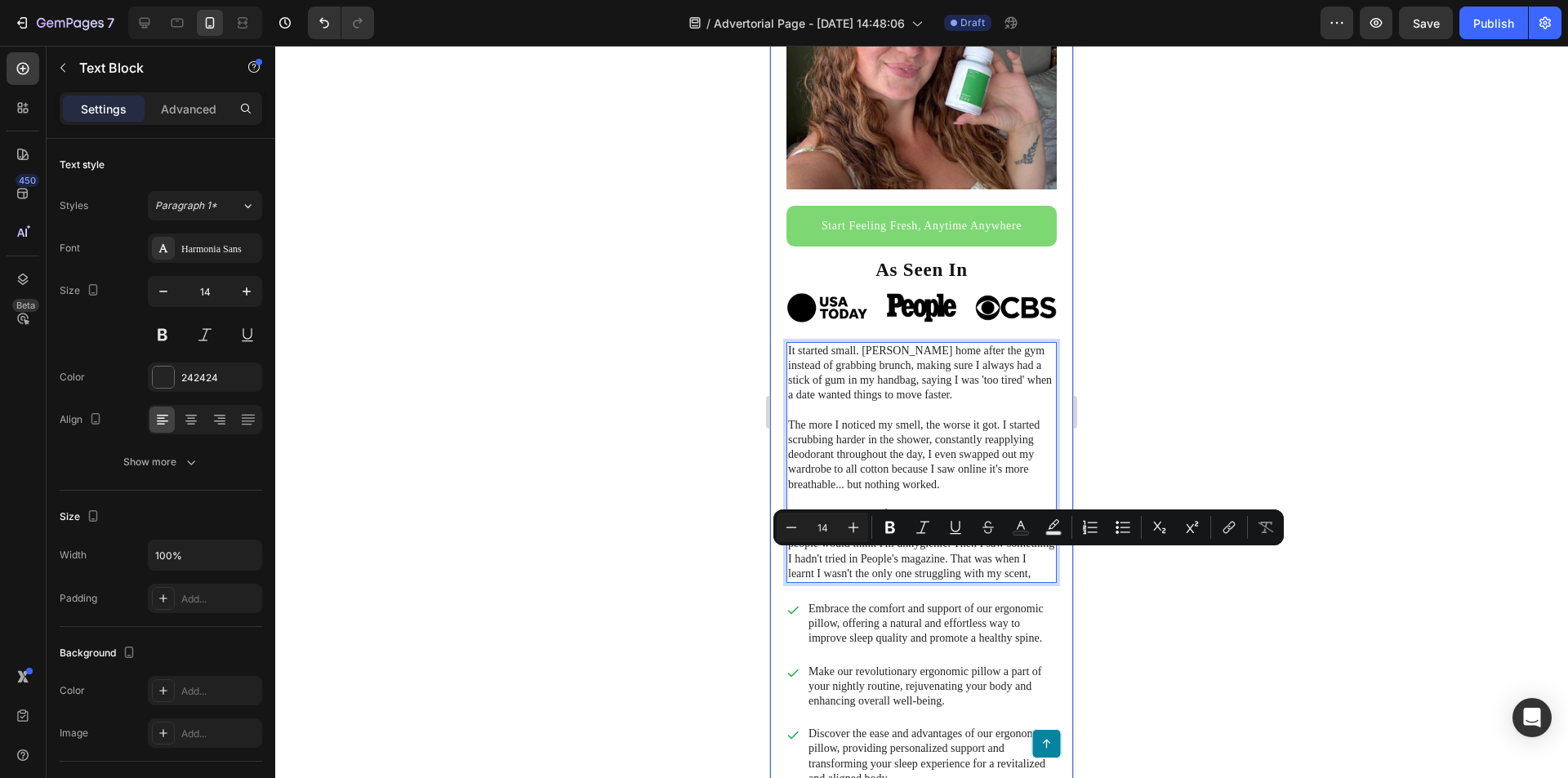
drag, startPoint x: 820, startPoint y: 573, endPoint x: 784, endPoint y: 555, distance: 40.2
click at [784, 555] on div "I used to overthink every little thing about my body. Now I say yes to late nig…" at bounding box center [921, 577] width 303 height 1706
click at [845, 572] on p "I started wondering if this was just something I'd have to live with for the re…" at bounding box center [922, 544] width 267 height 74
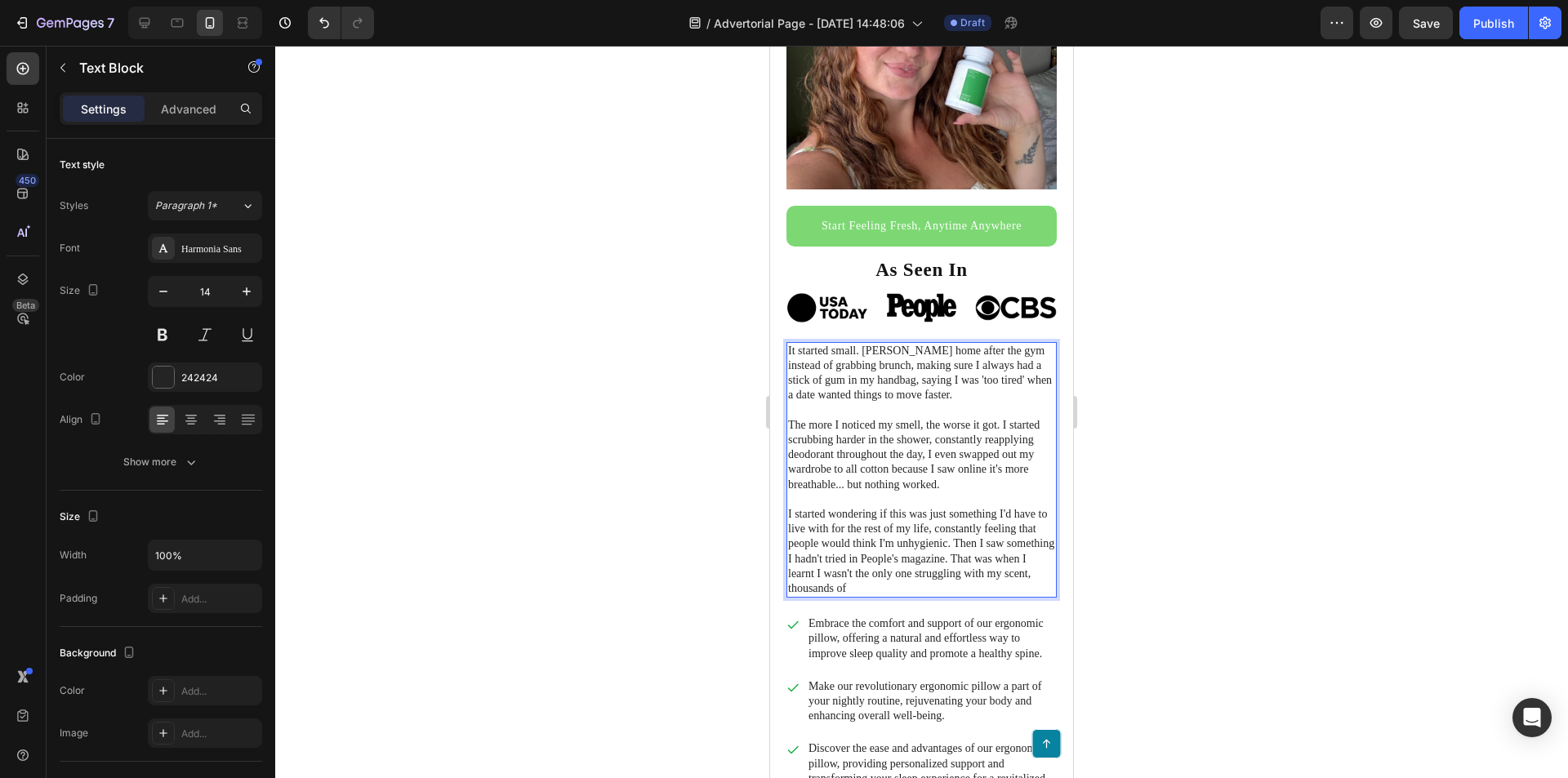
click at [1011, 531] on p "I started wondering if this was just something I'd have to live with for the re…" at bounding box center [922, 552] width 267 height 89
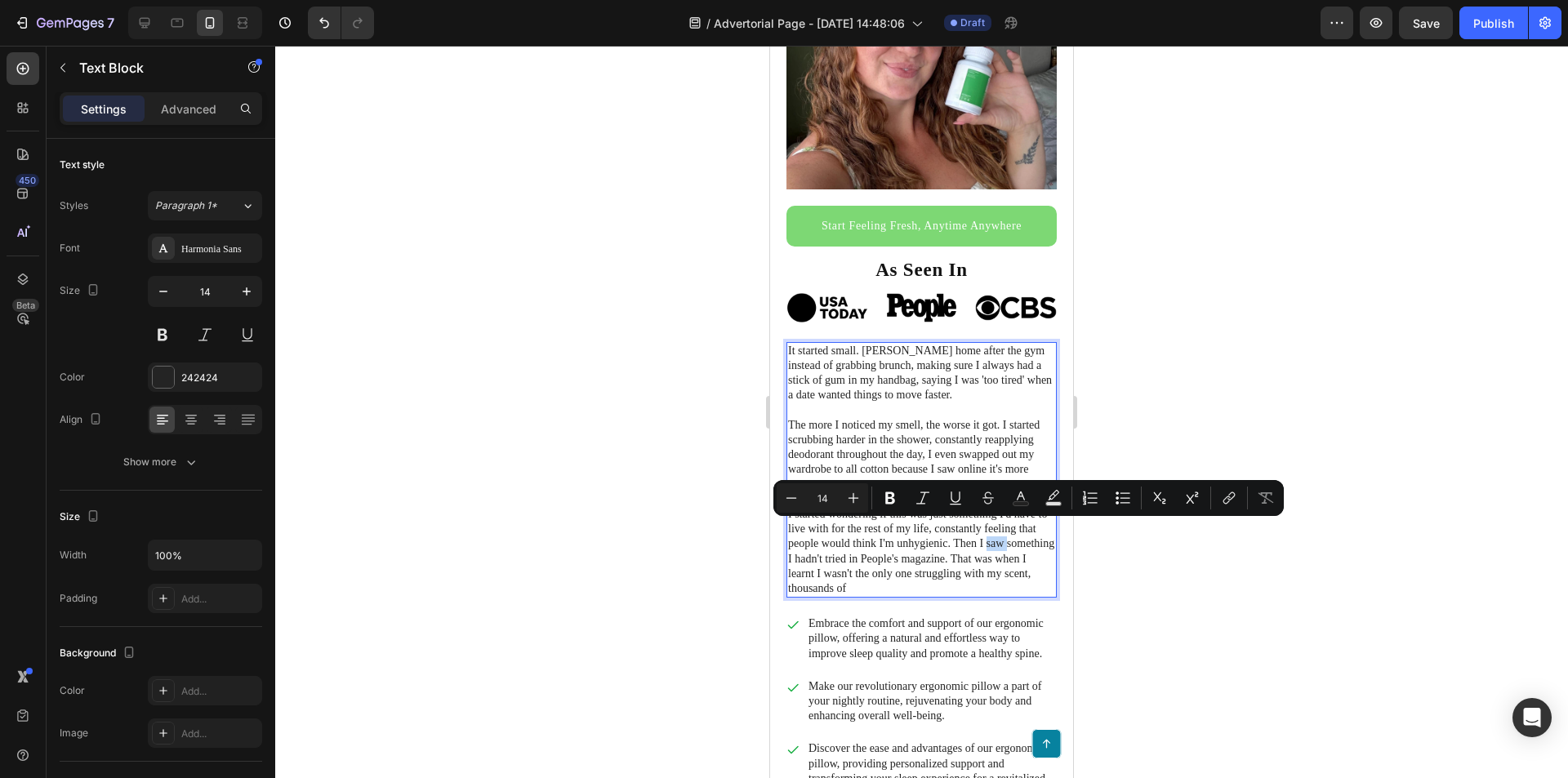
click at [1011, 531] on p "I started wondering if this was just something I'd have to live with for the re…" at bounding box center [922, 552] width 267 height 89
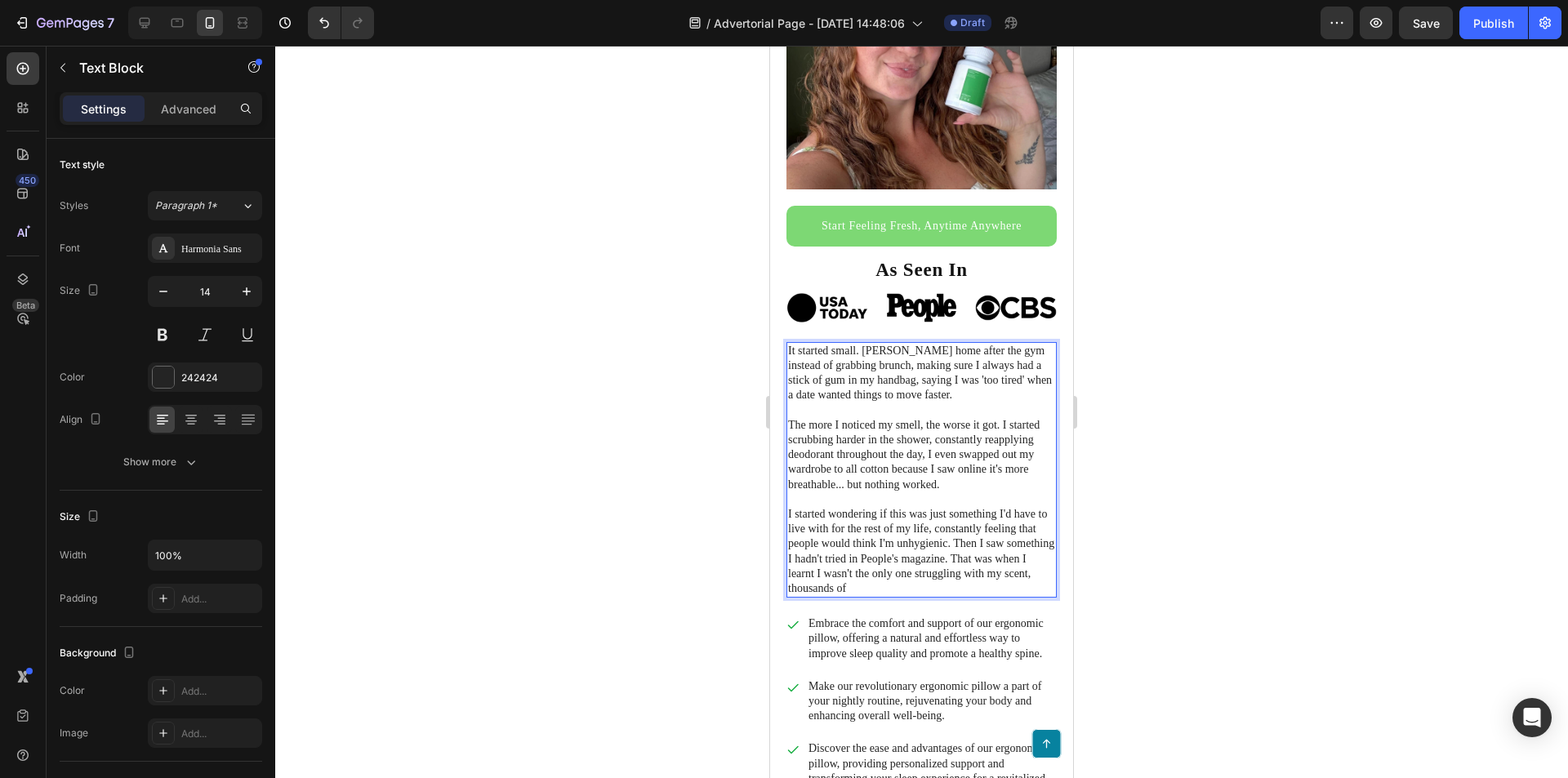
click at [1011, 531] on p "I started wondering if this was just something I'd have to live with for the re…" at bounding box center [922, 552] width 267 height 89
click at [973, 543] on p "I started wondering if this was just something I'd have to live with for the re…" at bounding box center [922, 552] width 267 height 89
click at [966, 572] on p "I started wondering if this was just something I'd have to live with for the re…" at bounding box center [922, 552] width 267 height 89
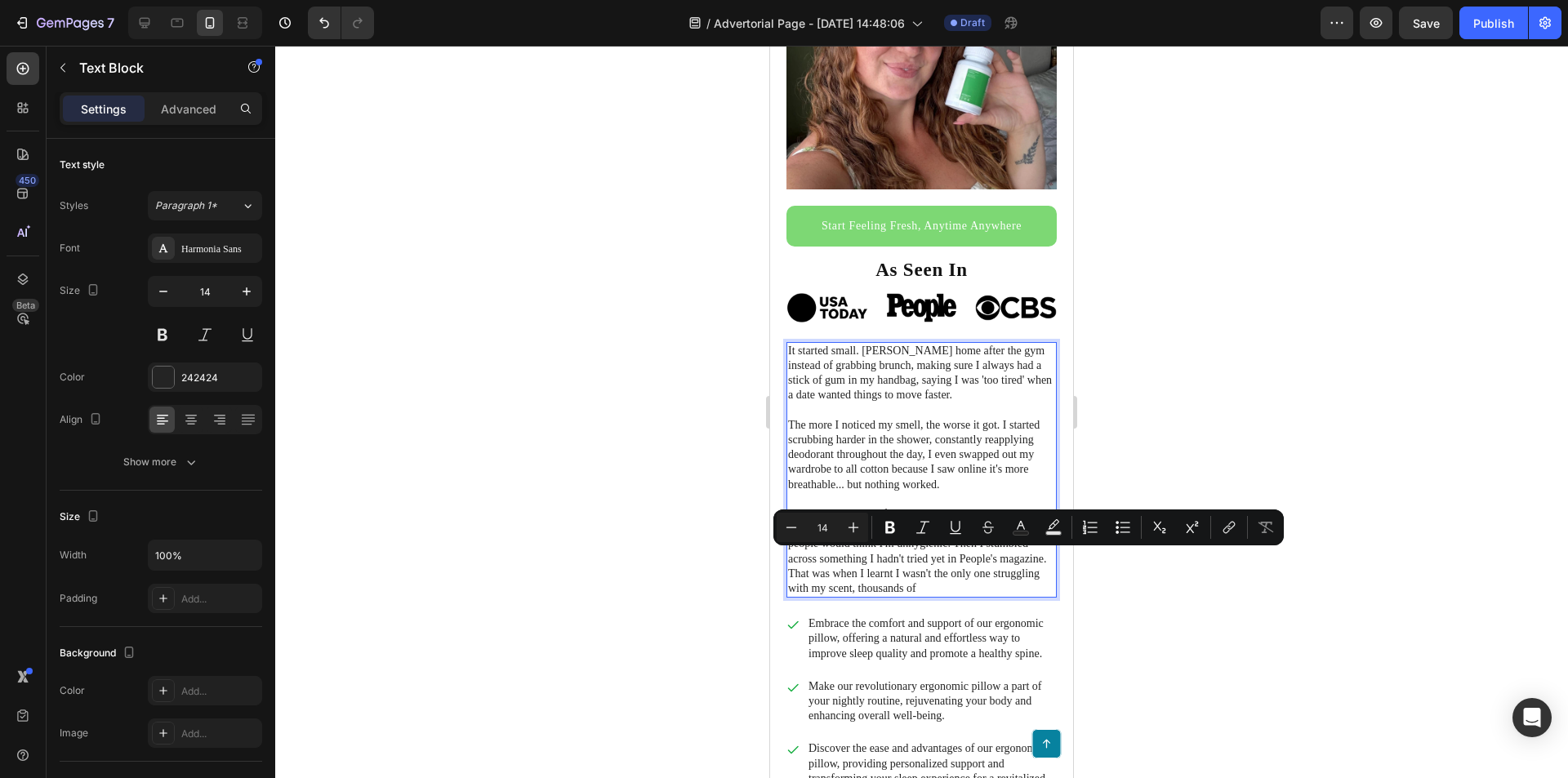
drag, startPoint x: 971, startPoint y: 574, endPoint x: 840, endPoint y: 562, distance: 131.5
click at [840, 562] on p "I started wondering if this was just something I'd have to live with for the re…" at bounding box center [922, 552] width 267 height 89
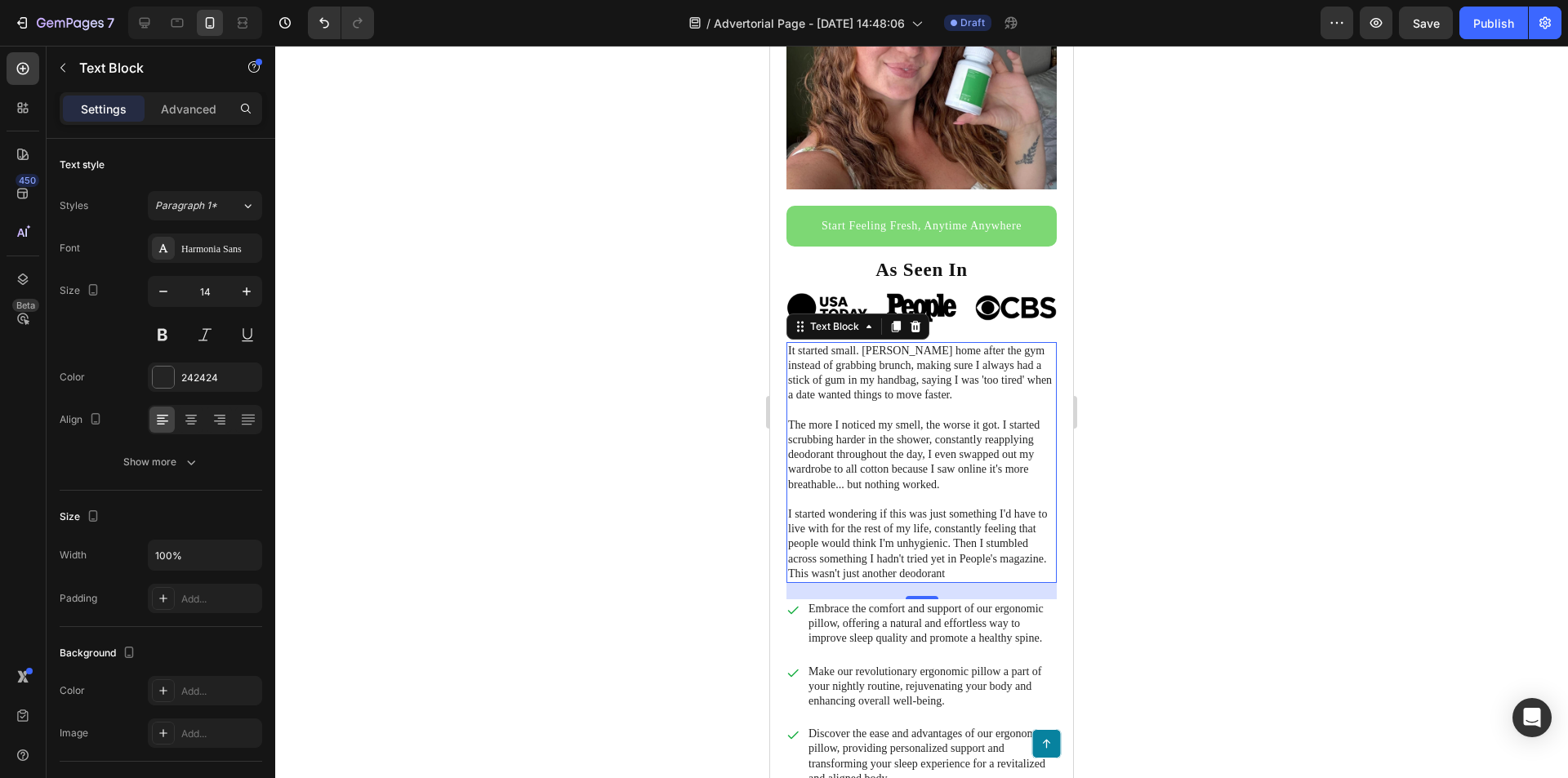
click at [988, 557] on p "I started wondering if this was just something I'd have to live with for the re…" at bounding box center [922, 544] width 267 height 74
click at [997, 556] on p "I started wondering if this was just something I'd have to live with for the re…" at bounding box center [922, 544] width 267 height 74
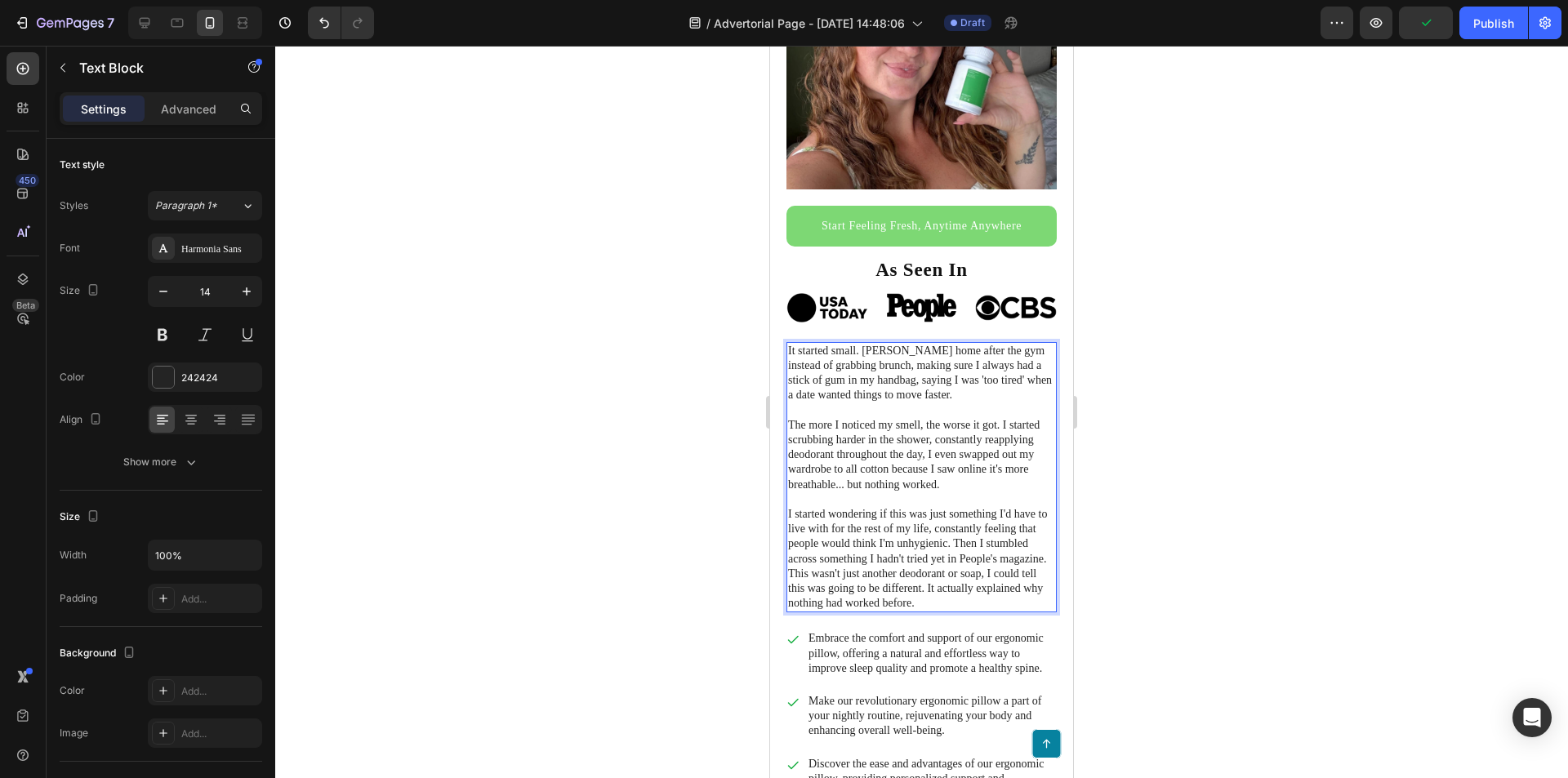
drag, startPoint x: 999, startPoint y: 590, endPoint x: 987, endPoint y: 577, distance: 17.7
click at [985, 573] on p "I started wondering if this was just something I'd have to live with for the re…" at bounding box center [922, 559] width 267 height 104
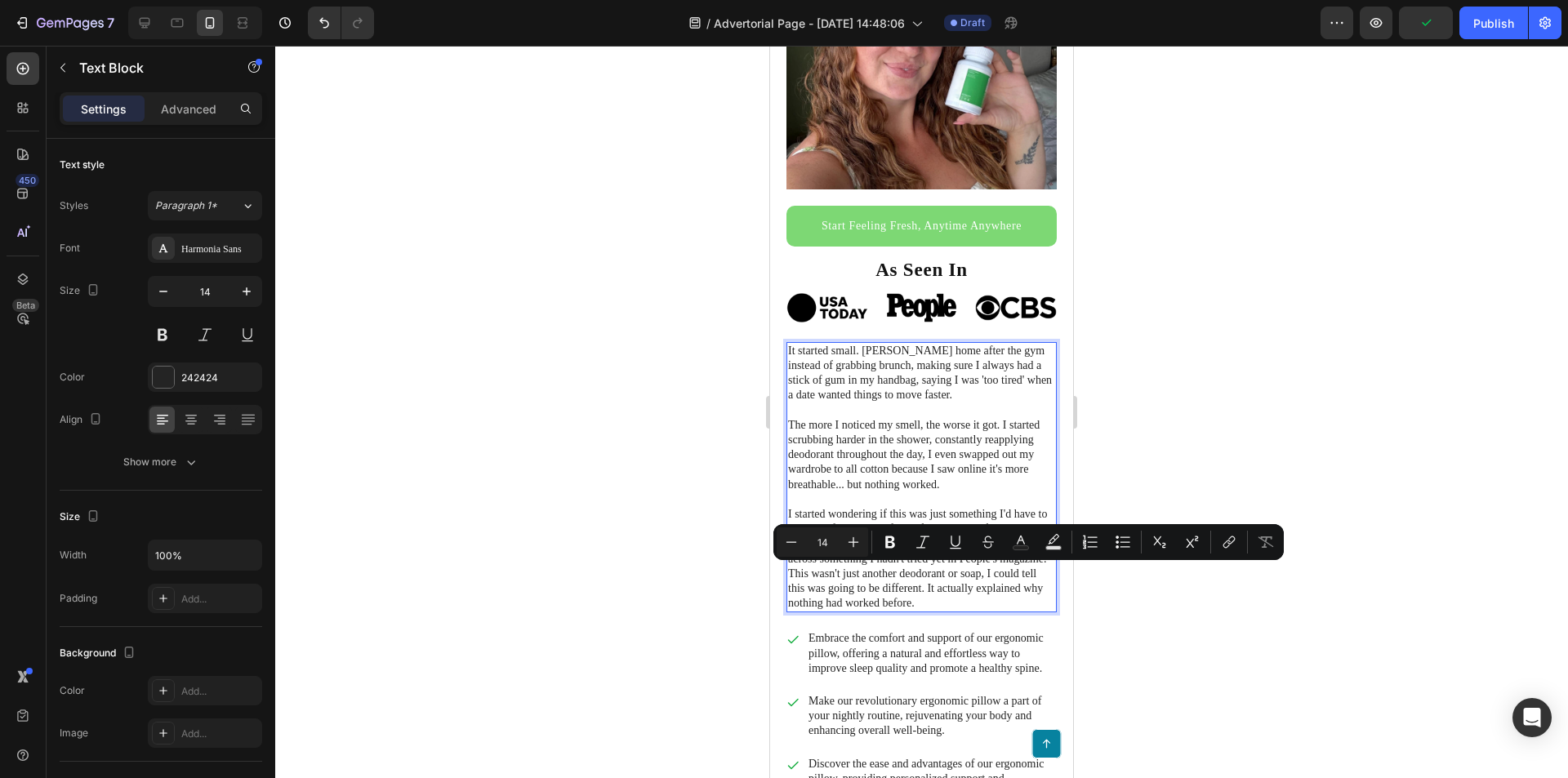
click at [1009, 594] on p "I started wondering if this was just something I'd have to live with for the re…" at bounding box center [922, 559] width 267 height 104
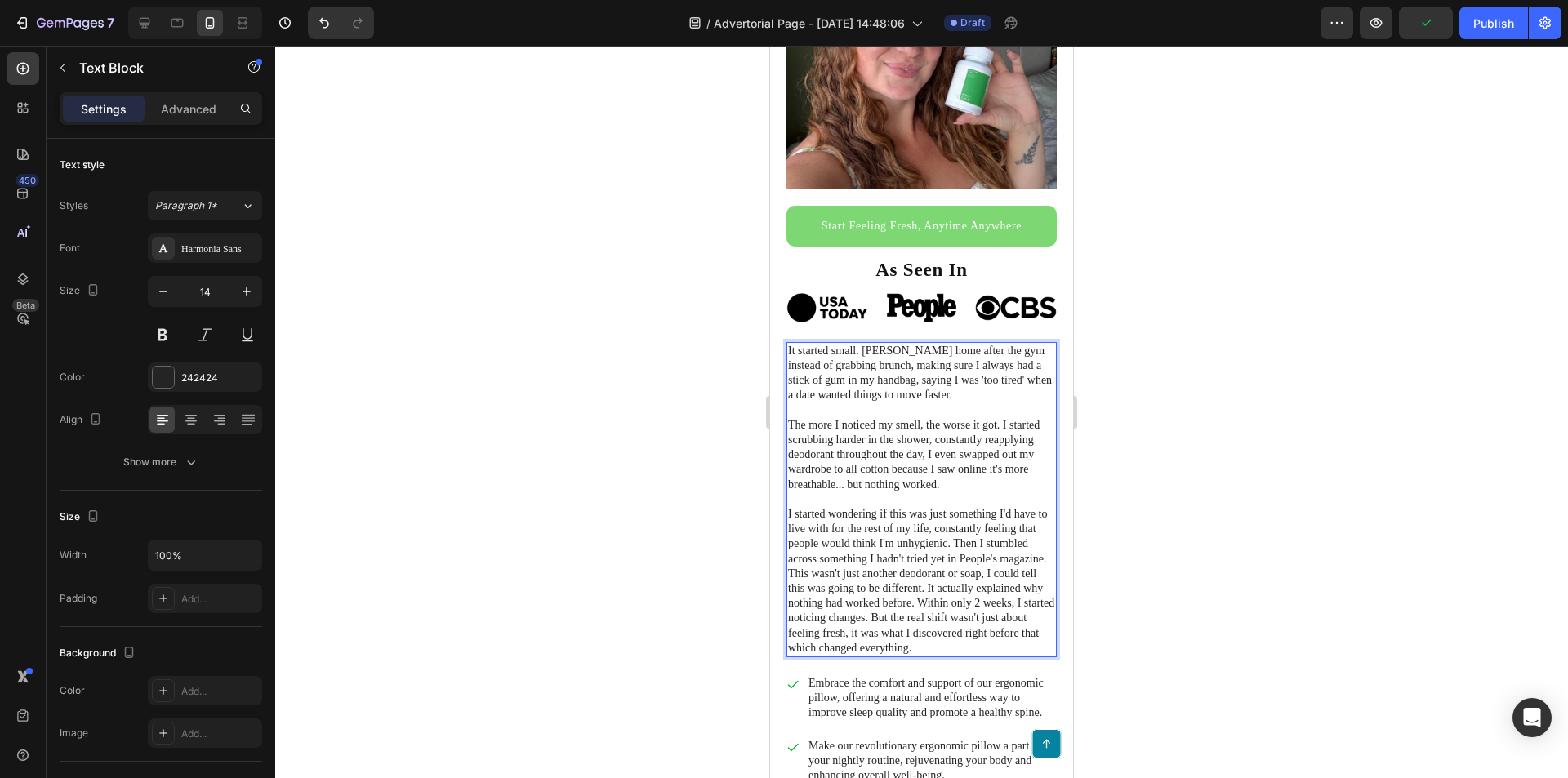
click at [976, 590] on p "I started wondering if this was just something I'd have to live with for the re…" at bounding box center [922, 582] width 267 height 149
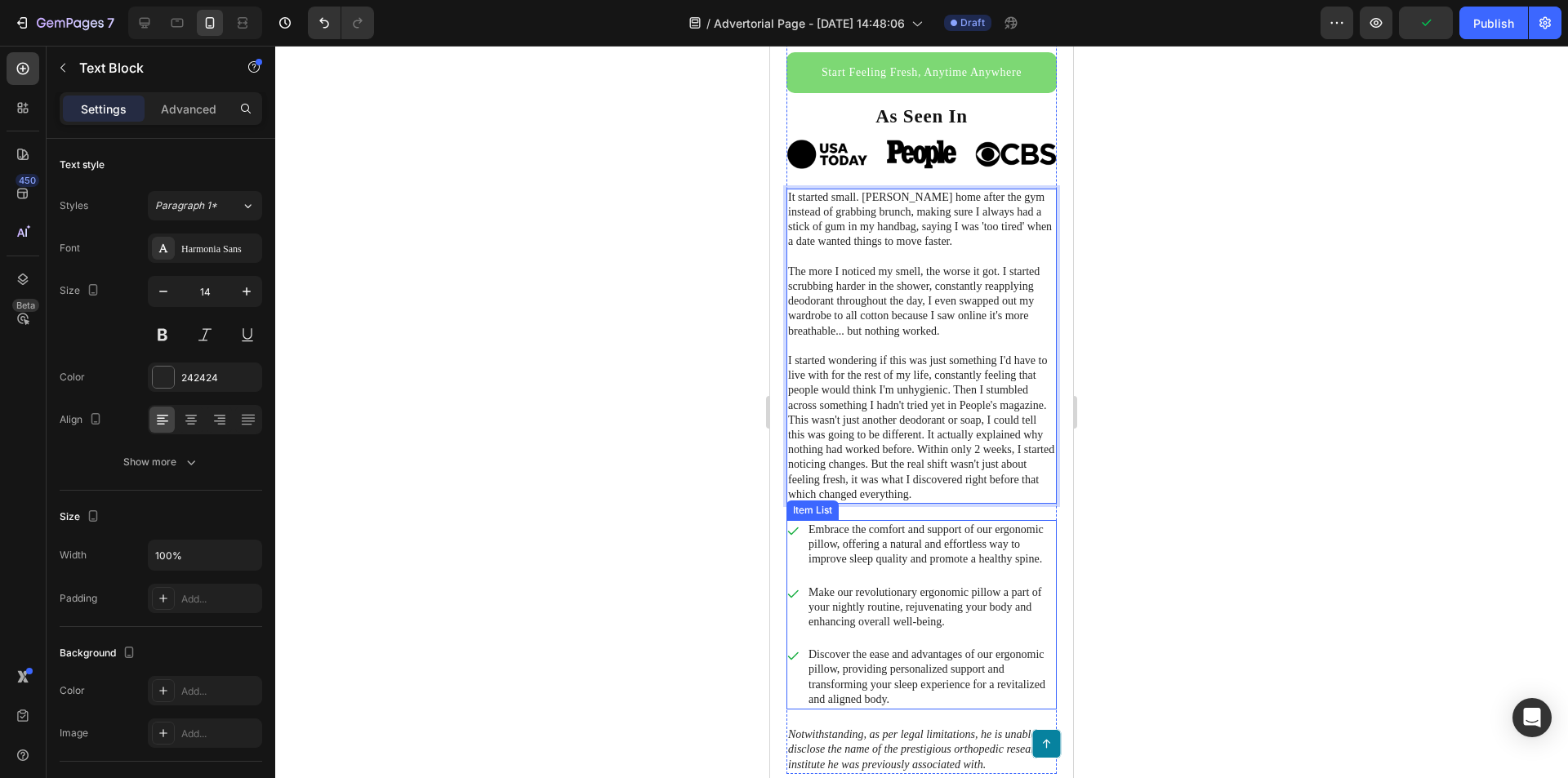
scroll to position [572, 0]
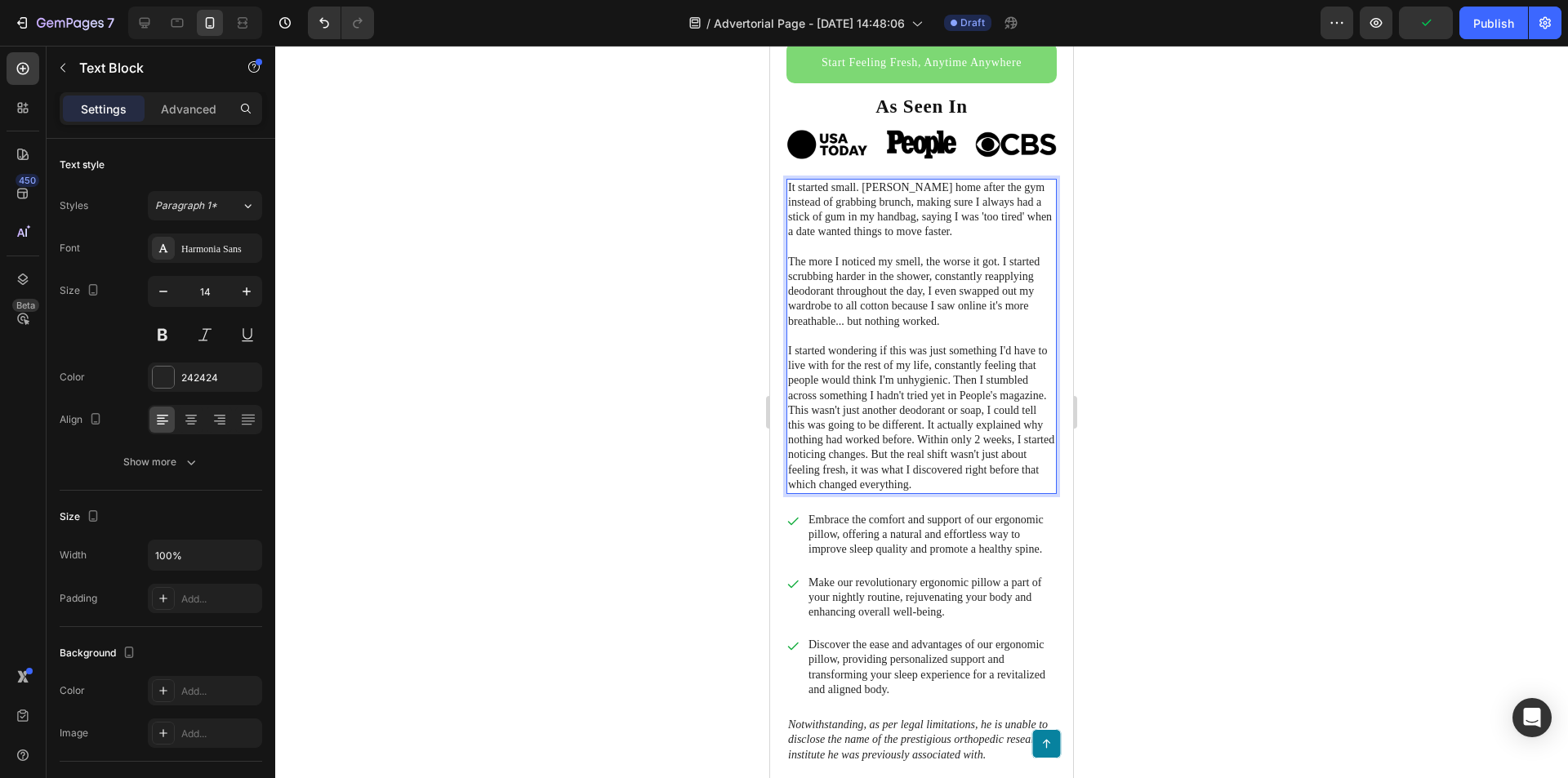
click at [984, 424] on p "I started wondering if this was just something I'd have to live with for the re…" at bounding box center [922, 418] width 267 height 149
click at [947, 429] on p "I started wondering if this was just something I'd have to live with for the re…" at bounding box center [922, 418] width 267 height 149
click at [971, 407] on p "I started wondering if this was just something I'd have to live with for the re…" at bounding box center [922, 418] width 267 height 149
click at [972, 428] on p "I started wondering if this was just something I'd have to live with for the re…" at bounding box center [922, 418] width 267 height 149
click at [986, 422] on p "I started wondering if this was just something I'd have to live with for the re…" at bounding box center [922, 418] width 267 height 149
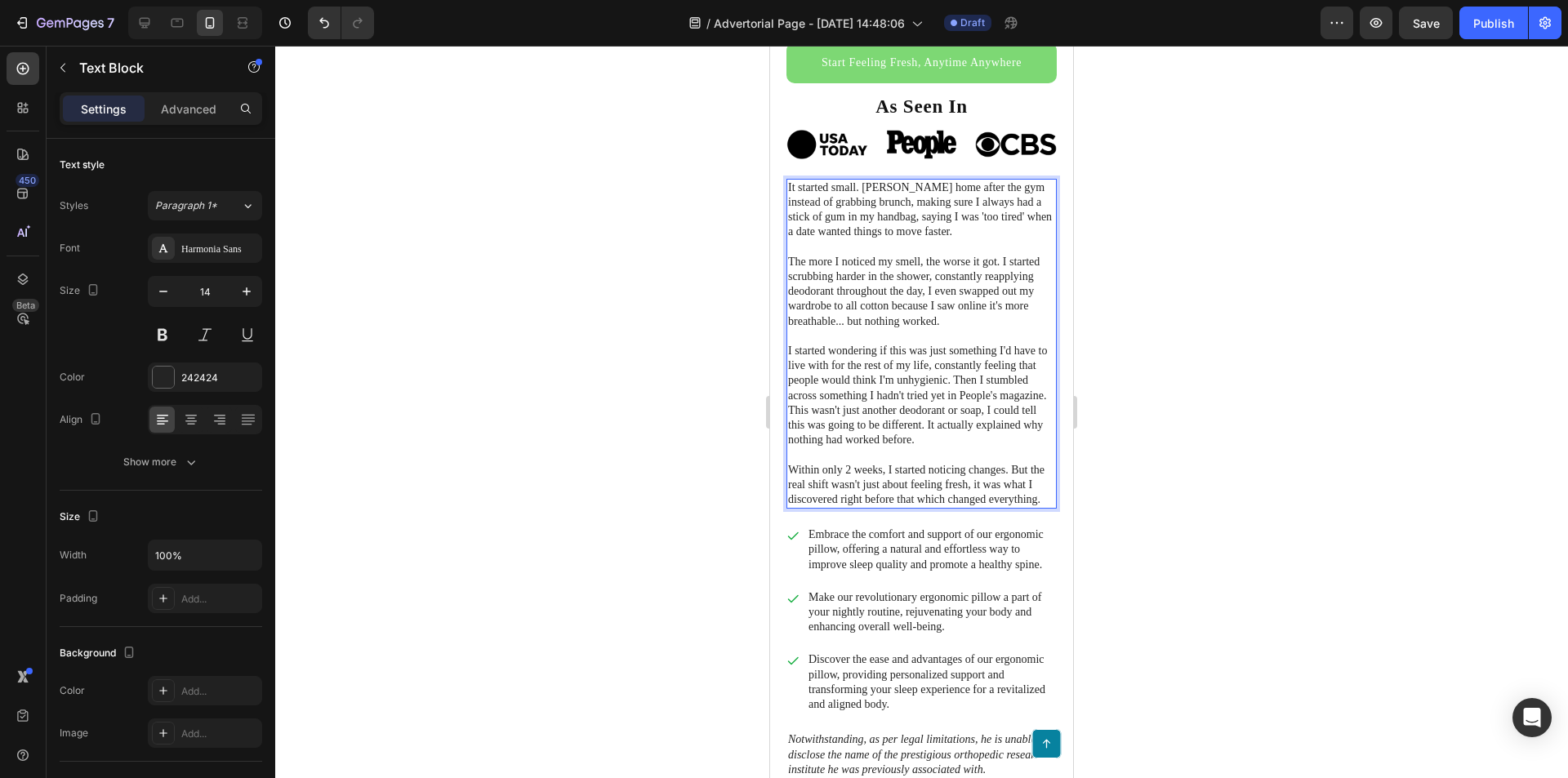
click at [895, 487] on p "Within only 2 weeks, I started noticing changes. But the real shift wasn't just…" at bounding box center [922, 486] width 267 height 45
click at [876, 497] on p "Within only 2 weeks, I started noticing changes. But the real shift wasn't just…" at bounding box center [922, 486] width 267 height 45
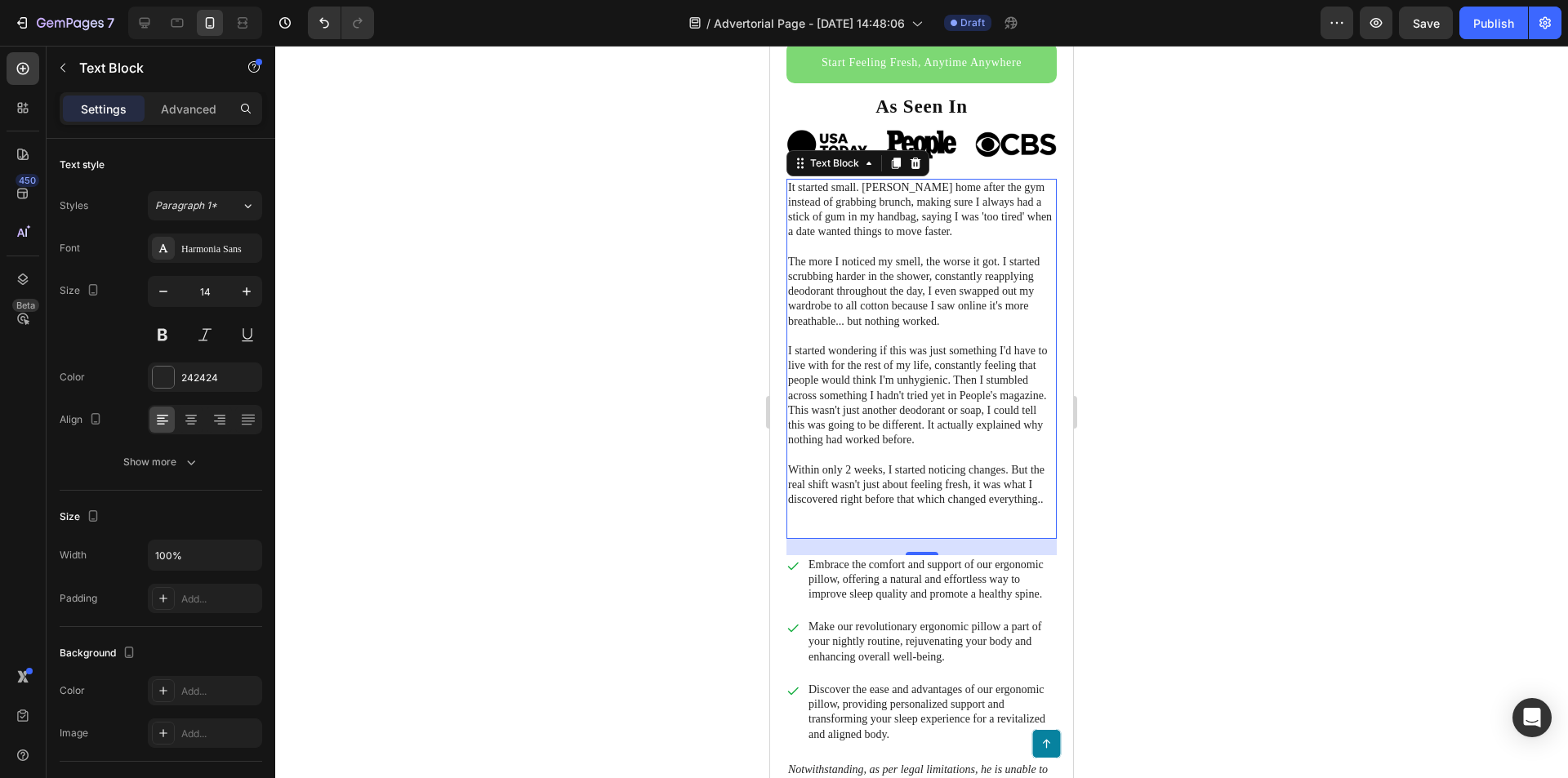
click at [902, 508] on p "Rich Text Editor. Editing area: main" at bounding box center [922, 515] width 267 height 15
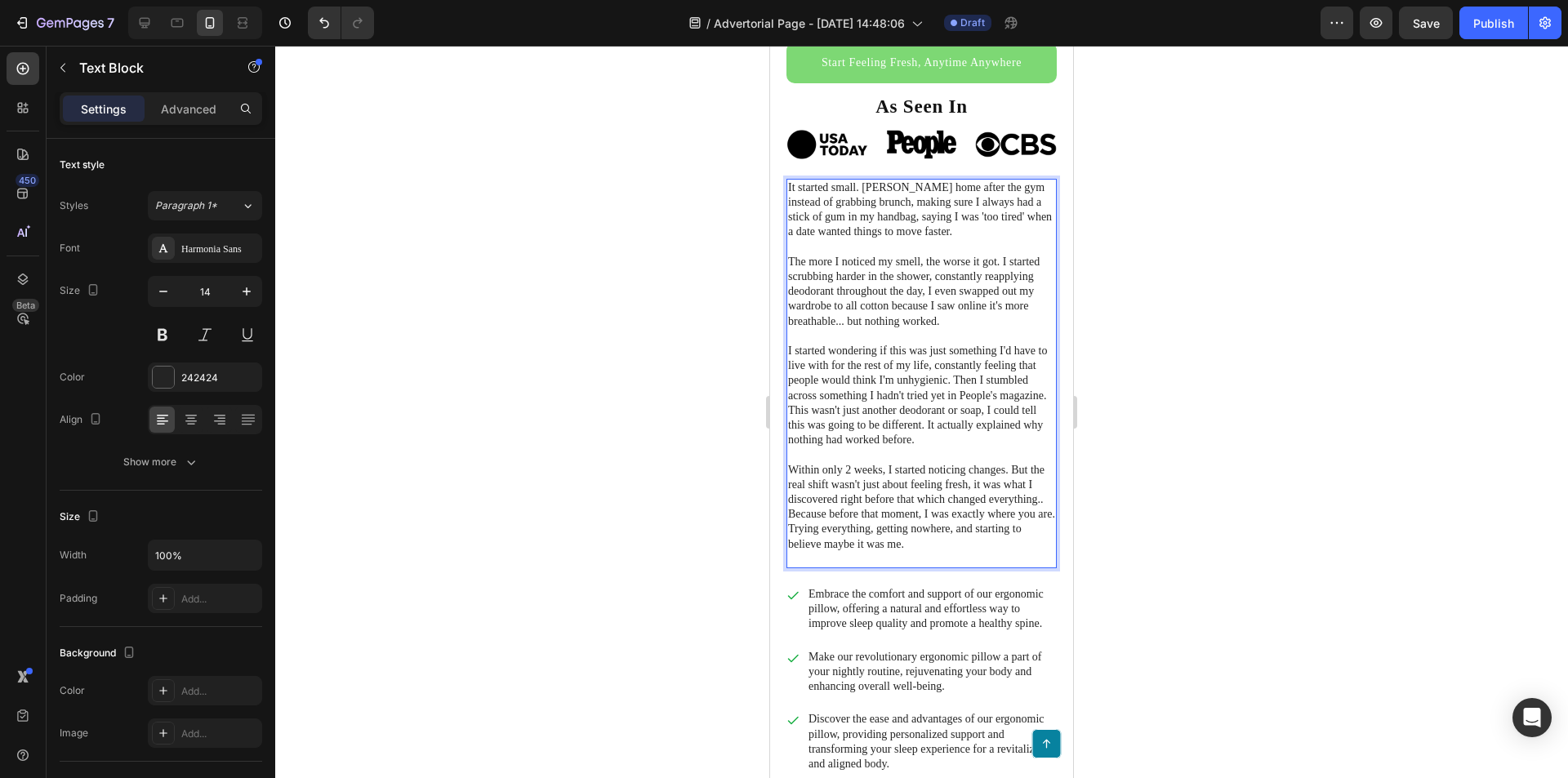
click at [969, 522] on p "Within only 2 weeks, I started noticing changes. But the real shift wasn't just…" at bounding box center [922, 507] width 267 height 89
click at [839, 499] on p "Within only 2 weeks, I started noticing changes. But the real shift wasn't just…" at bounding box center [922, 507] width 267 height 89
click at [924, 514] on p "Within only 2 weeks, I started noticing changes. But the real shift wasn't just…" at bounding box center [922, 507] width 267 height 89
click at [915, 522] on p "Within only 2 weeks, I started noticing changes. But the real shift wasn't just…" at bounding box center [922, 507] width 267 height 89
click at [890, 511] on p "Within only 2 weeks, I started noticing changes. But the real shift wasn't just…" at bounding box center [922, 507] width 267 height 89
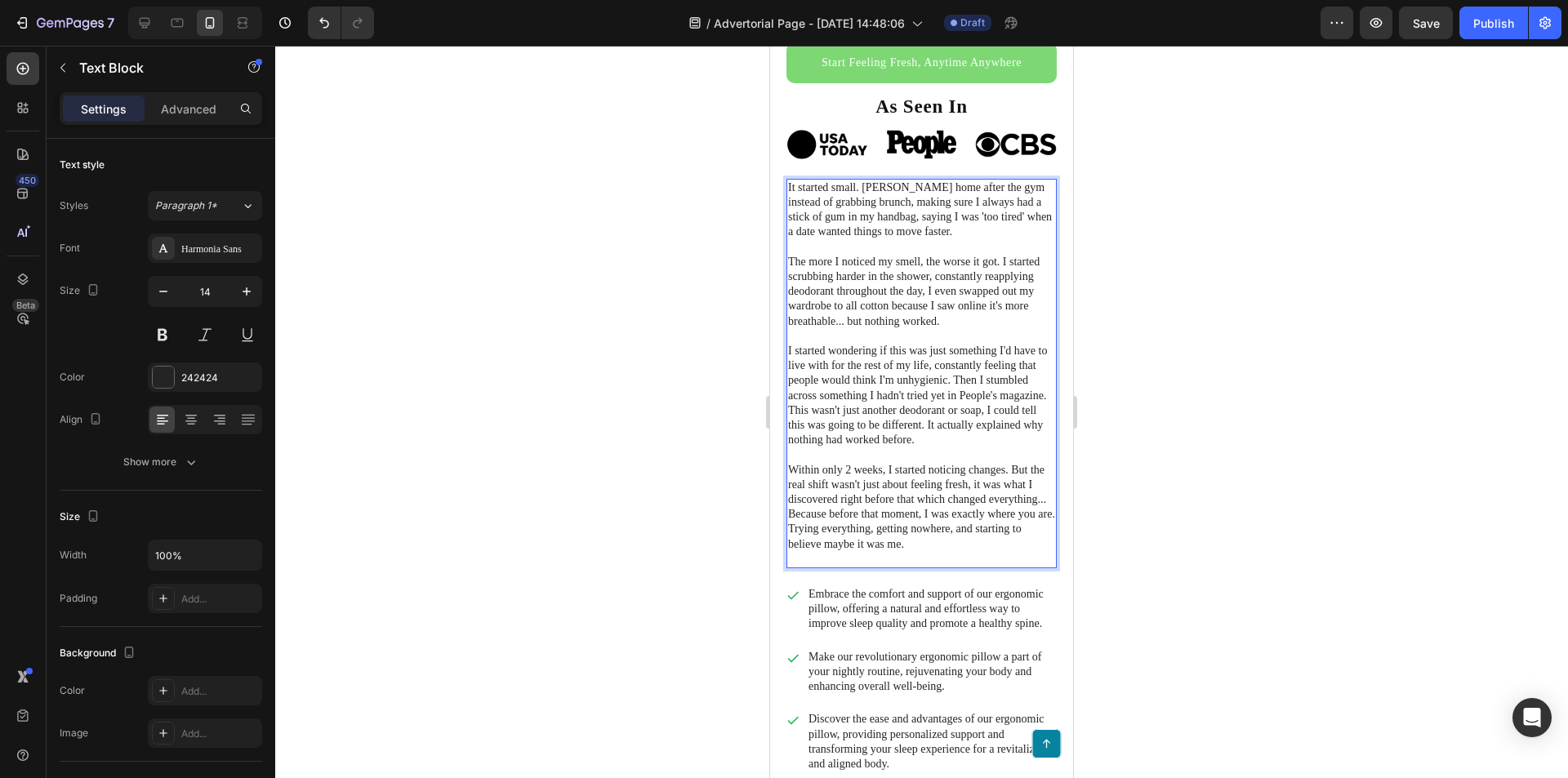
click at [842, 528] on p "Within only 2 weeks, I started noticing changes. But the real shift wasn't just…" at bounding box center [922, 507] width 267 height 89
click at [827, 528] on p "Within only 2 weeks, I started noticing changes. But the real shift wasn't just…" at bounding box center [922, 507] width 267 height 89
click at [962, 524] on p "Within only 2 weeks, I started noticing changes. But the real shift wasn't just…" at bounding box center [922, 507] width 267 height 89
click at [968, 531] on p "Within only 2 weeks, I started noticing changes. But the real shift wasn't just…" at bounding box center [922, 507] width 267 height 89
click at [1016, 532] on p "Within only 2 weeks, I started noticing changes. But the real shift wasn't just…" at bounding box center [922, 507] width 267 height 89
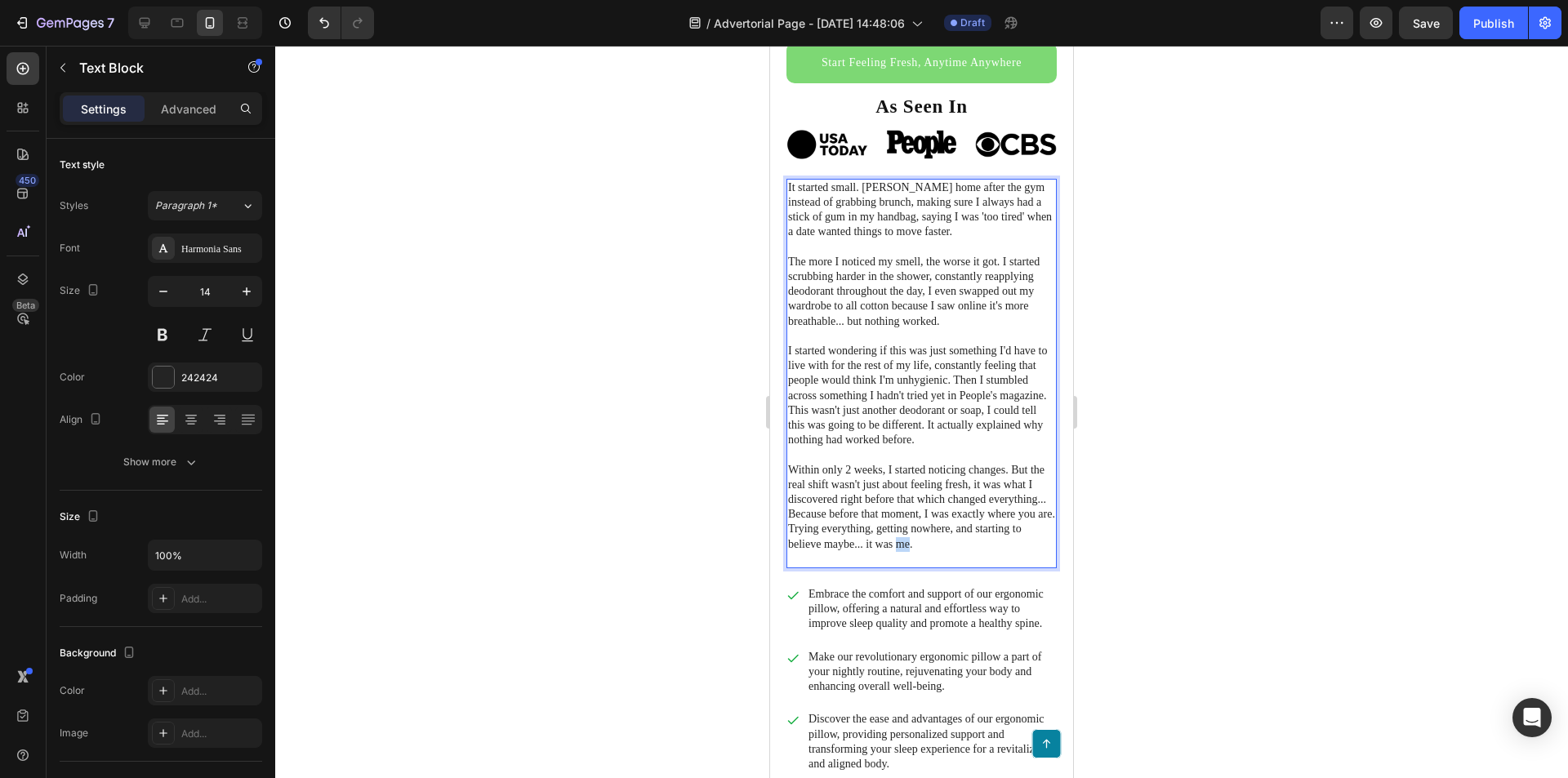
click at [1016, 532] on p "Within only 2 weeks, I started noticing changes. But the real shift wasn't just…" at bounding box center [922, 507] width 267 height 89
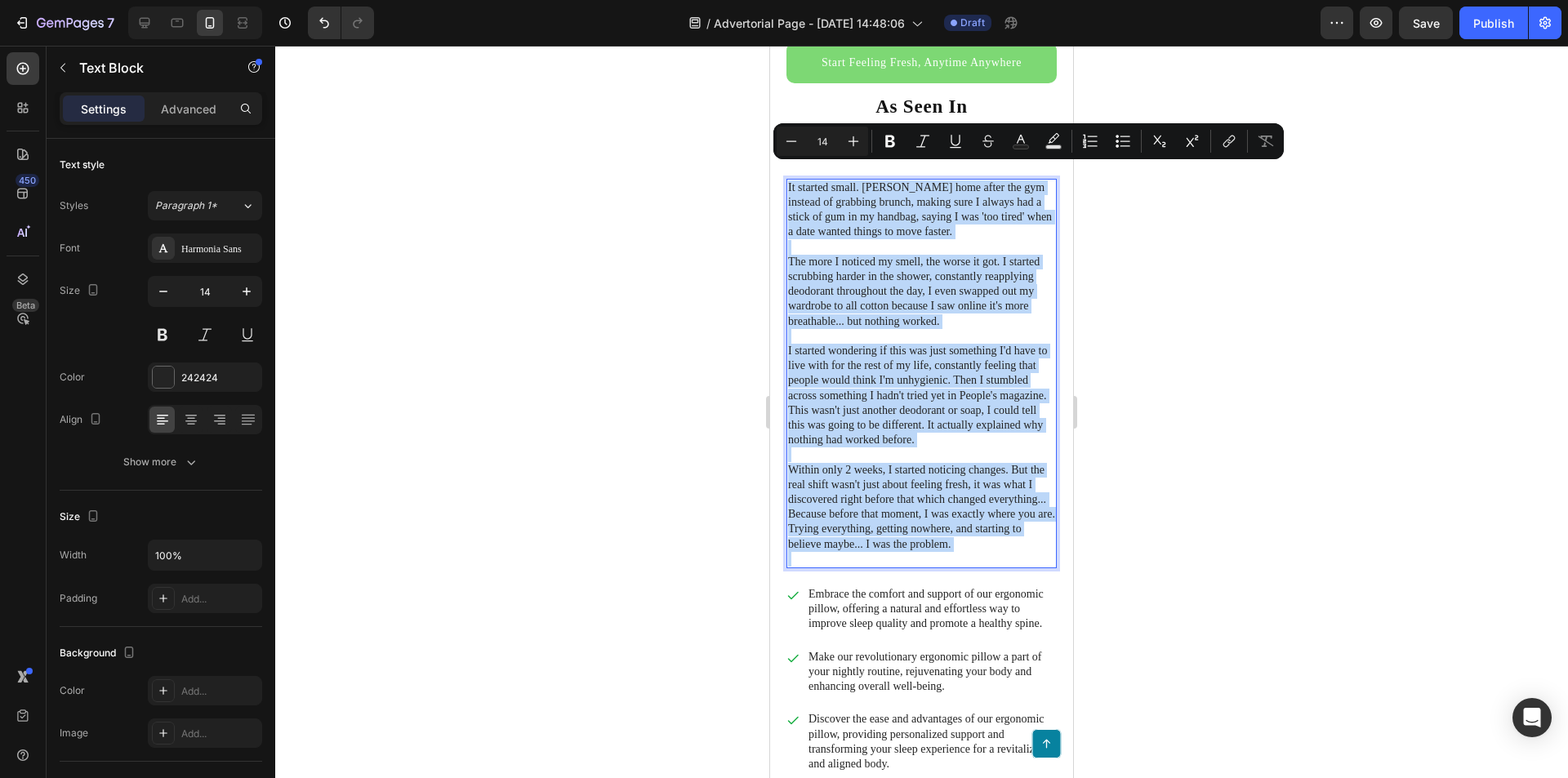
drag, startPoint x: 873, startPoint y: 552, endPoint x: 1533, endPoint y: 217, distance: 740.2
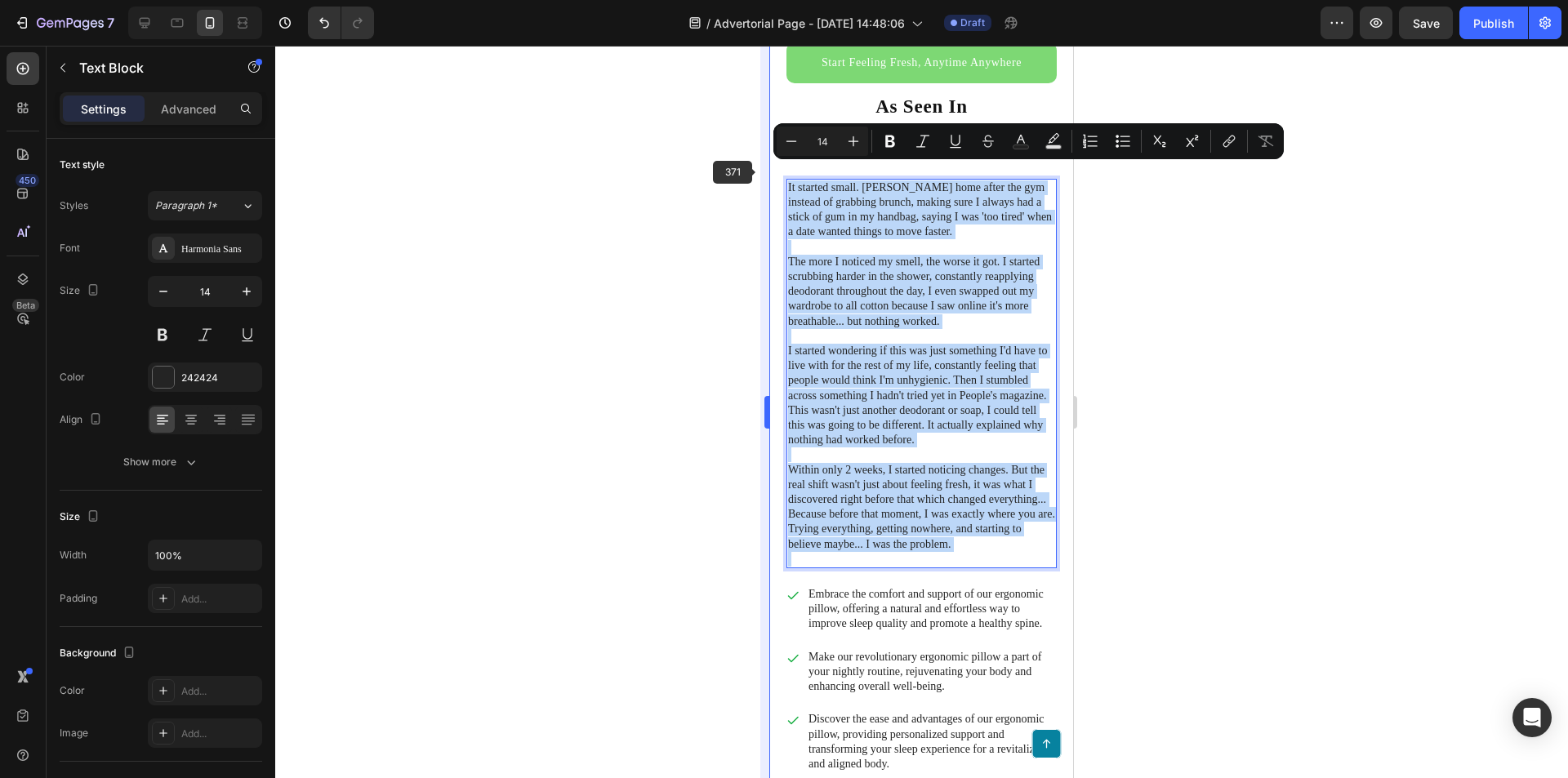
copy div "Lo ipsumdo sitam. Consect adip elits doe tem incidid ut laboreet dolore, magnaa…"
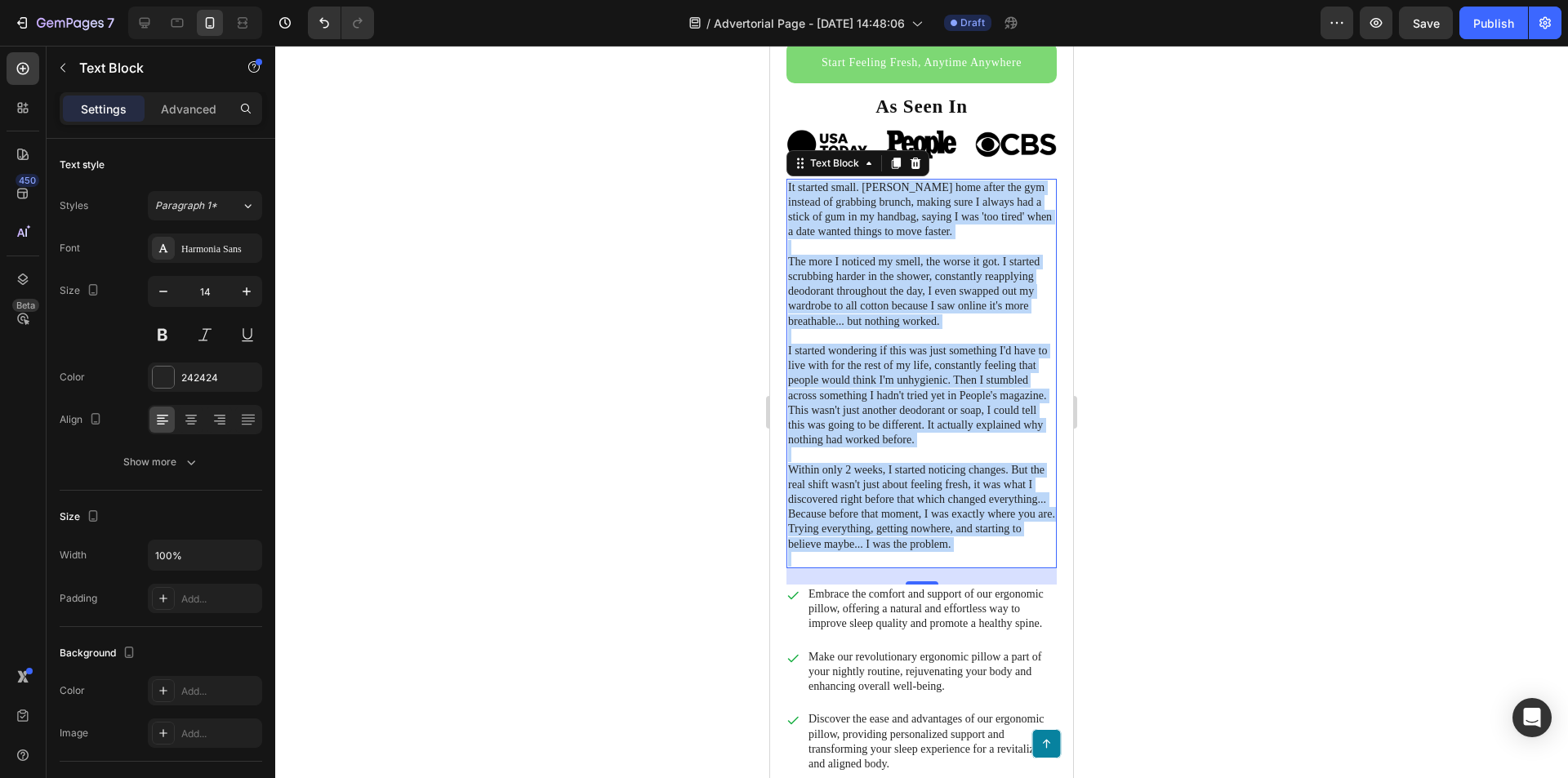
click at [846, 410] on p "I started wondering if this was just something I'd have to live with for the re…" at bounding box center [922, 395] width 267 height 104
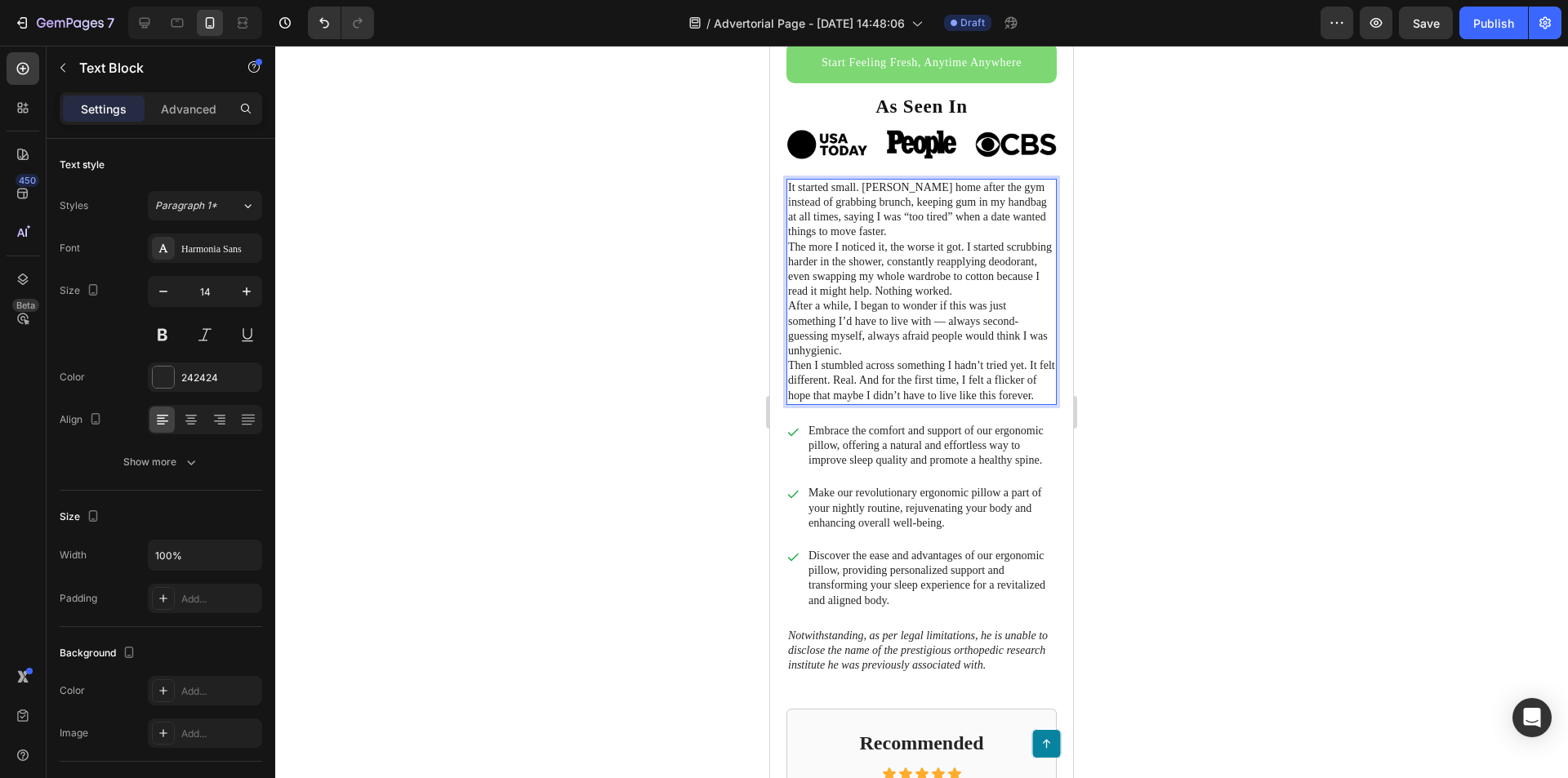
click at [879, 339] on p "After a while, I began to wonder if this was just something I’d have to live wi…" at bounding box center [922, 328] width 267 height 59
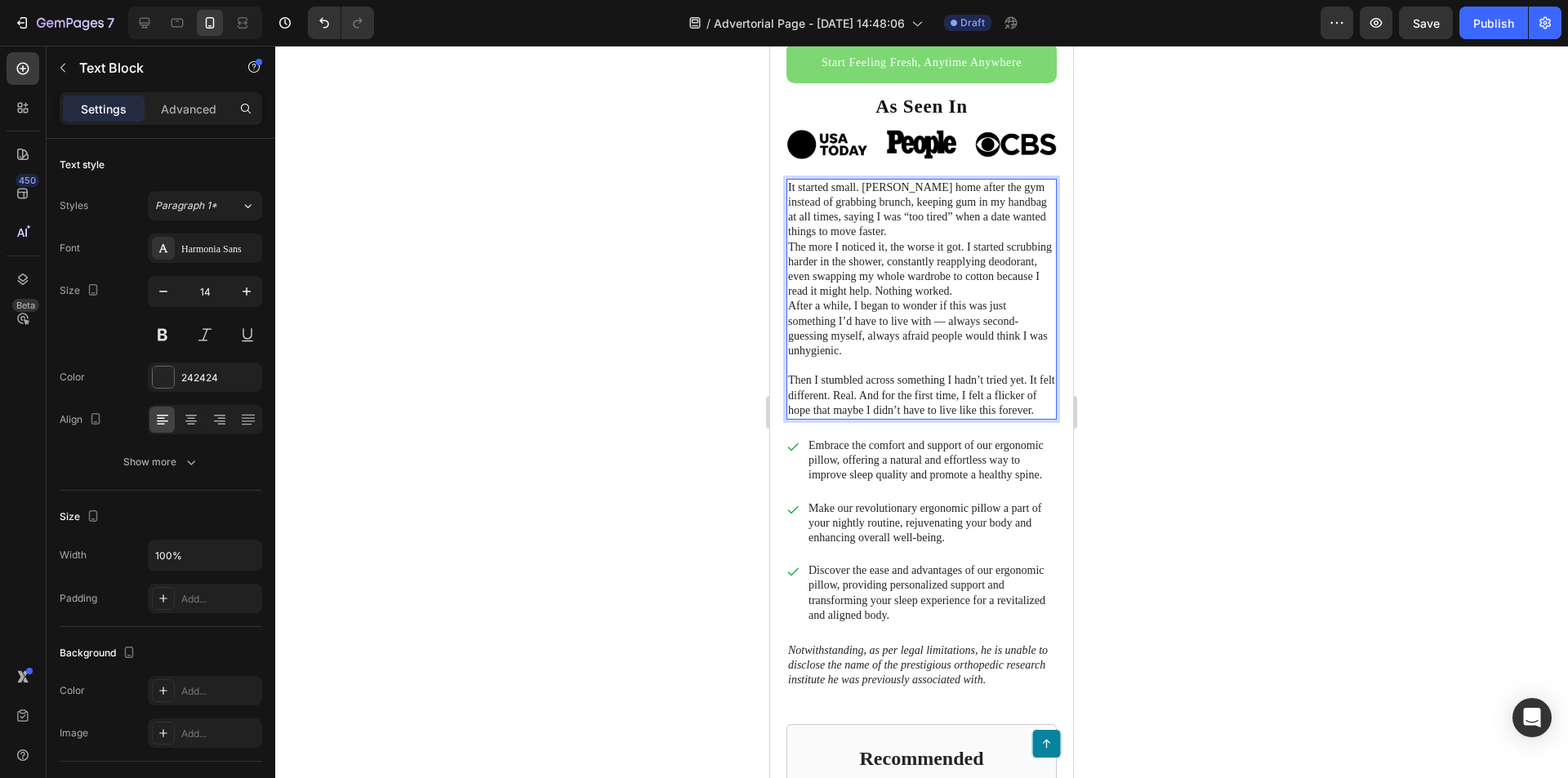
click at [1033, 278] on p "The more I noticed it, the worse it got. I started scrubbing harder in the show…" at bounding box center [922, 269] width 267 height 59
click at [867, 299] on p "After a while, I began to wonder if this was just something I’d have to live wi…" at bounding box center [922, 328] width 267 height 59
click at [893, 214] on p "It started small. [PERSON_NAME] home after the gym instead of grabbing brunch, …" at bounding box center [922, 210] width 267 height 59
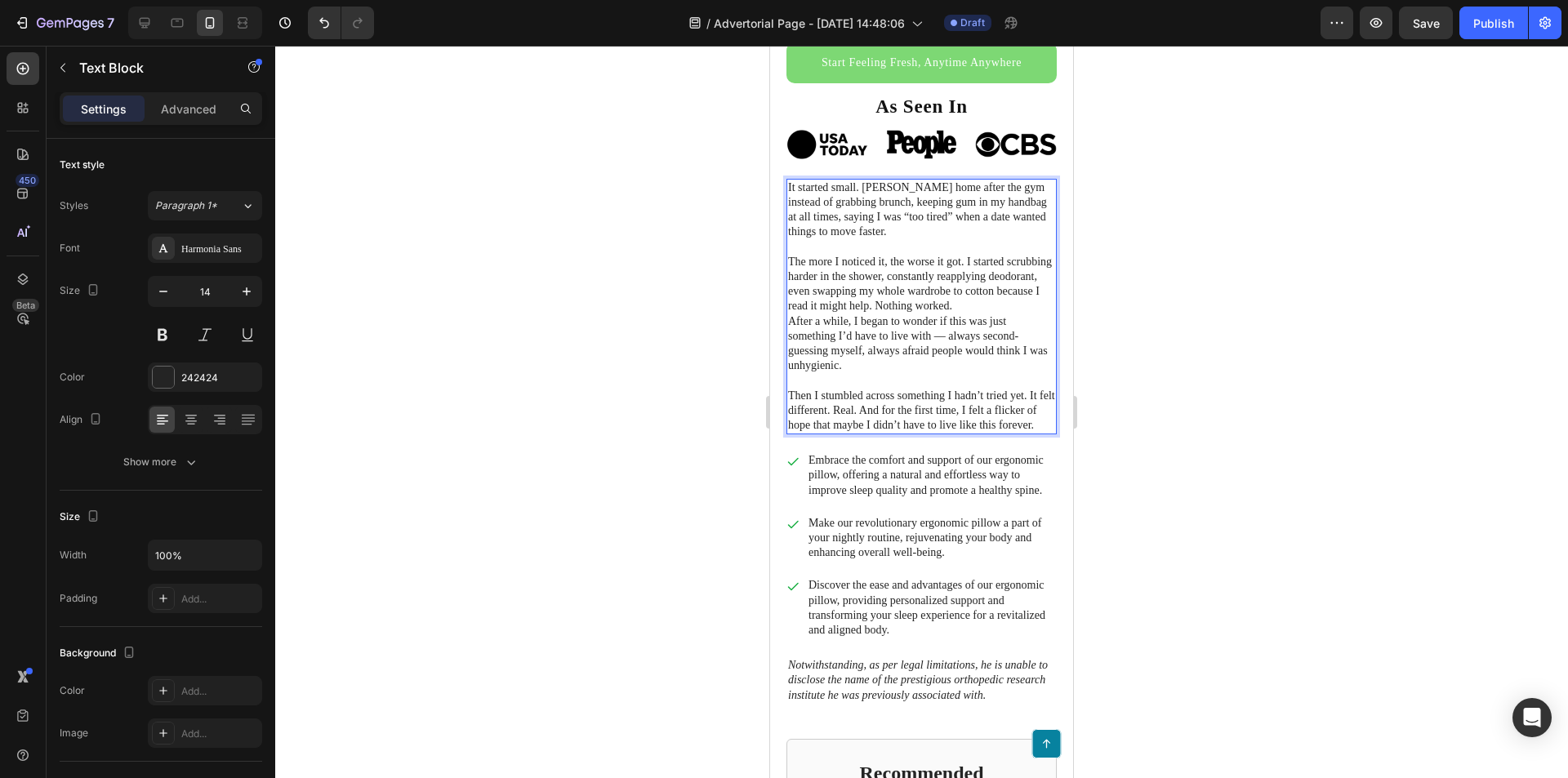
click at [1015, 314] on p "After a while, I began to wonder if this was just something I’d have to live wi…" at bounding box center [922, 343] width 267 height 59
click at [1034, 291] on p "The more I noticed it, the worse it got. I started scrubbing harder in the show…" at bounding box center [922, 284] width 267 height 59
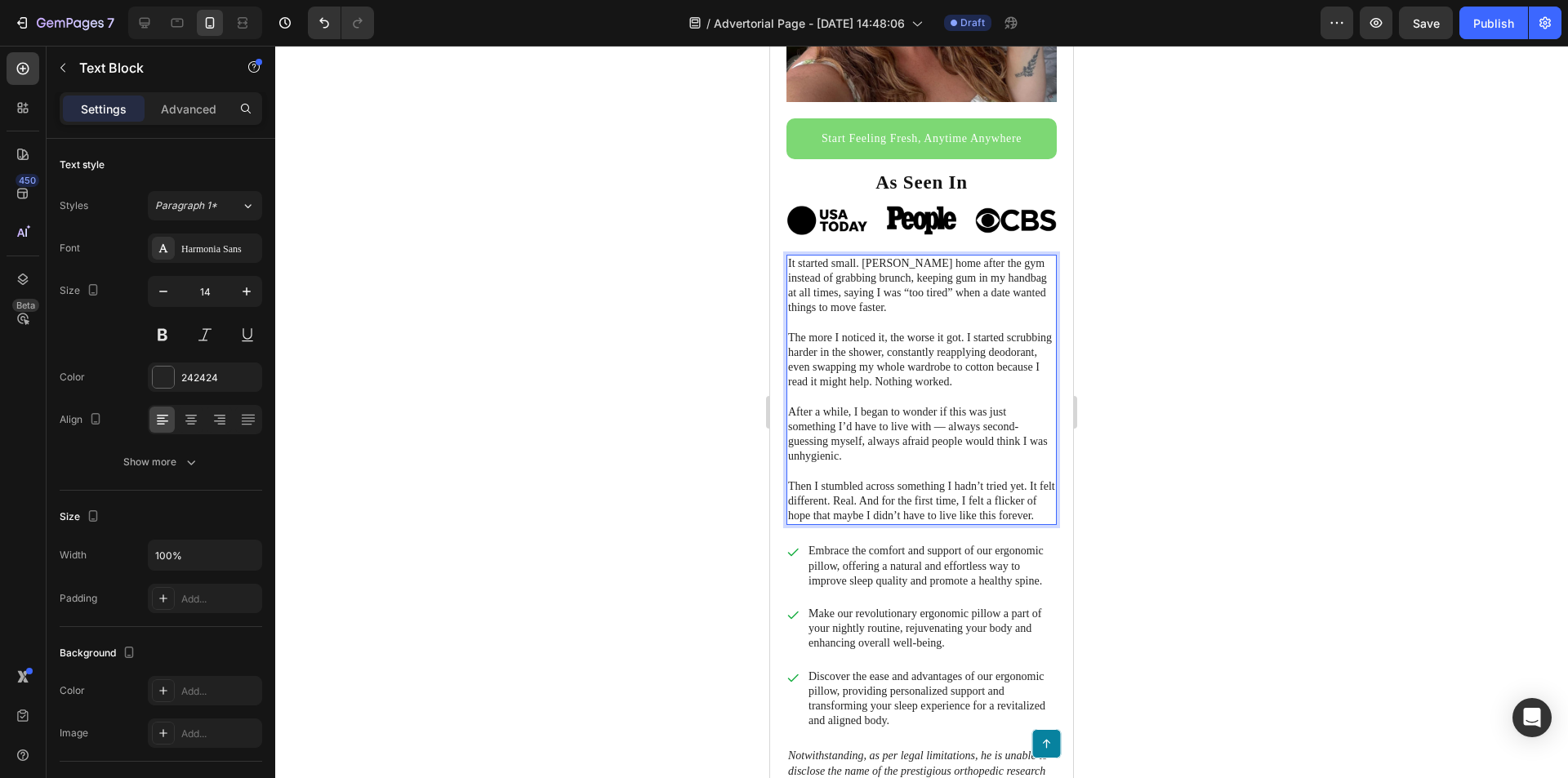
scroll to position [490, 0]
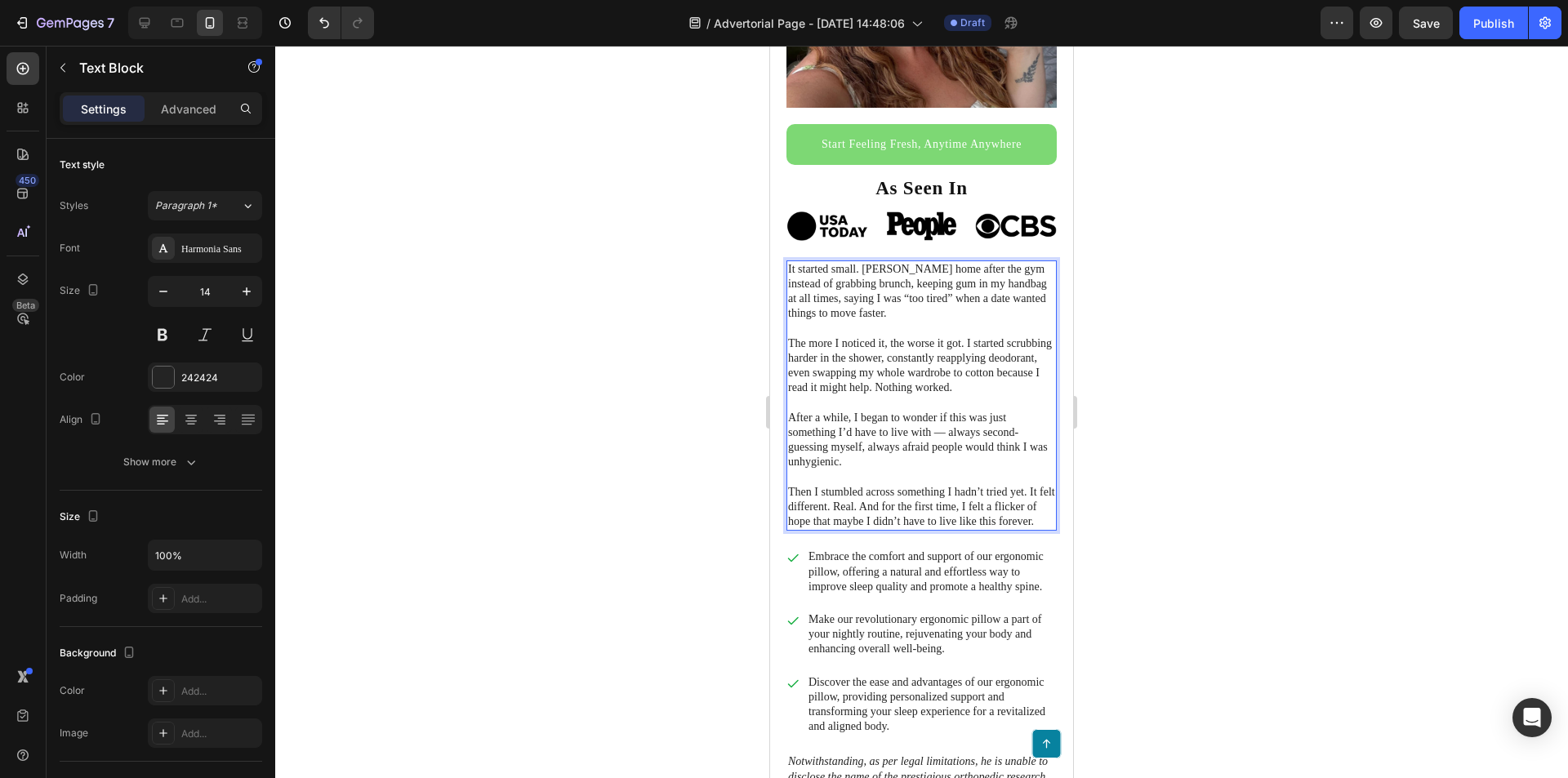
click at [664, 285] on div at bounding box center [921, 412] width 1293 height 732
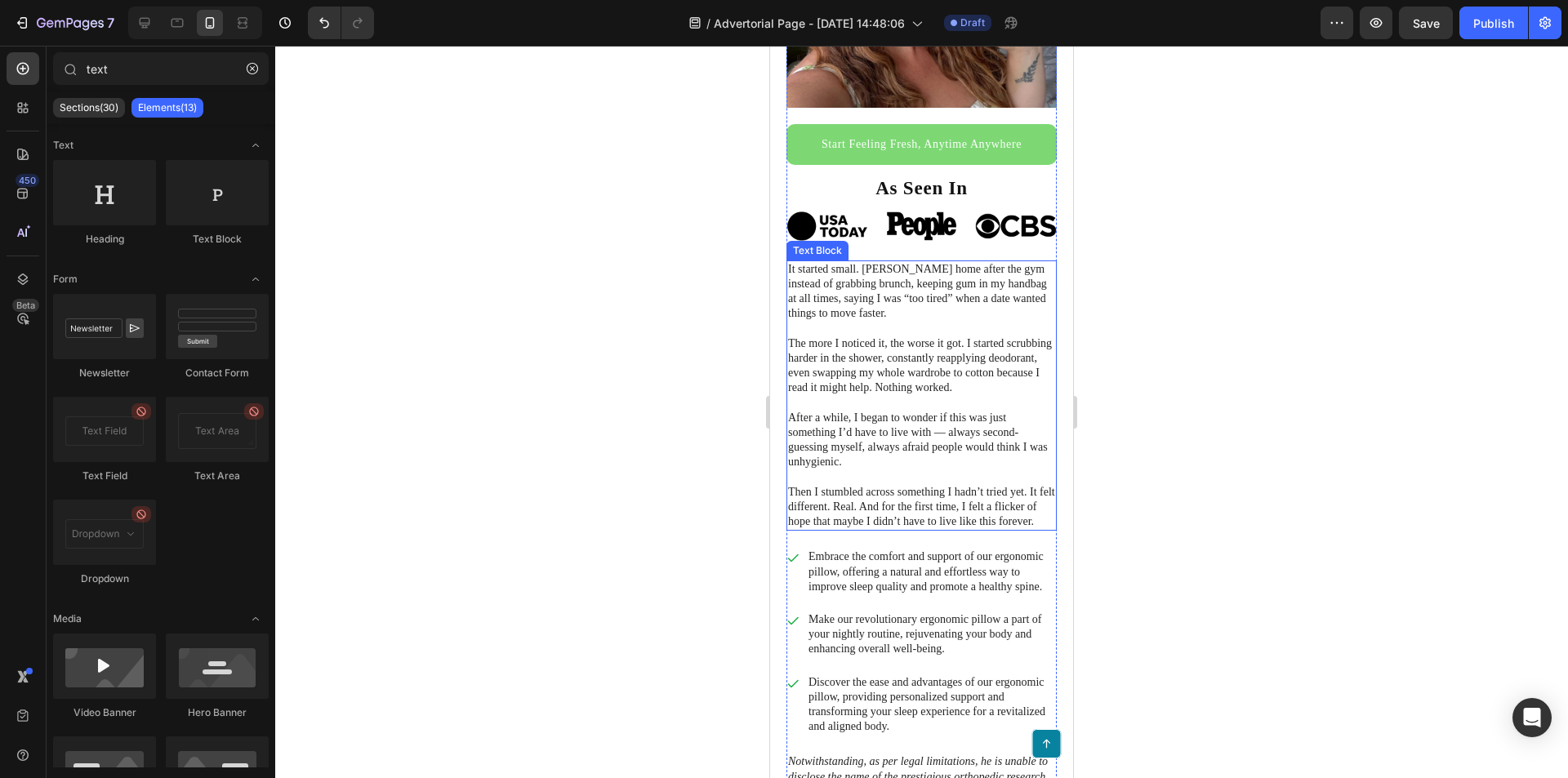
click at [893, 354] on p "The more I noticed it, the worse it got. I started scrubbing harder in the show…" at bounding box center [922, 366] width 267 height 59
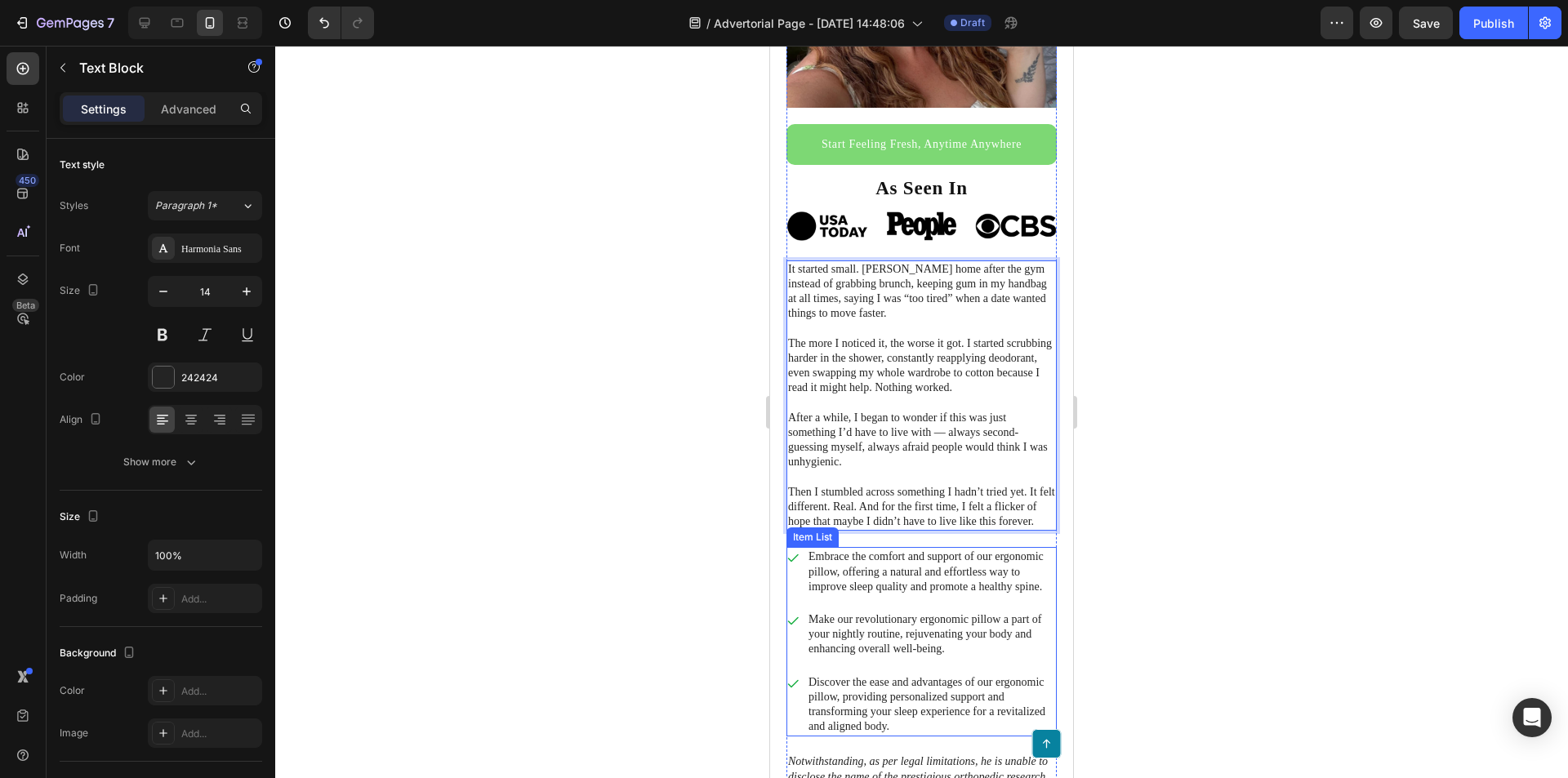
click at [904, 592] on p "Embrace the comfort and support of our ergonomic pillow, offering a natural and…" at bounding box center [931, 572] width 246 height 45
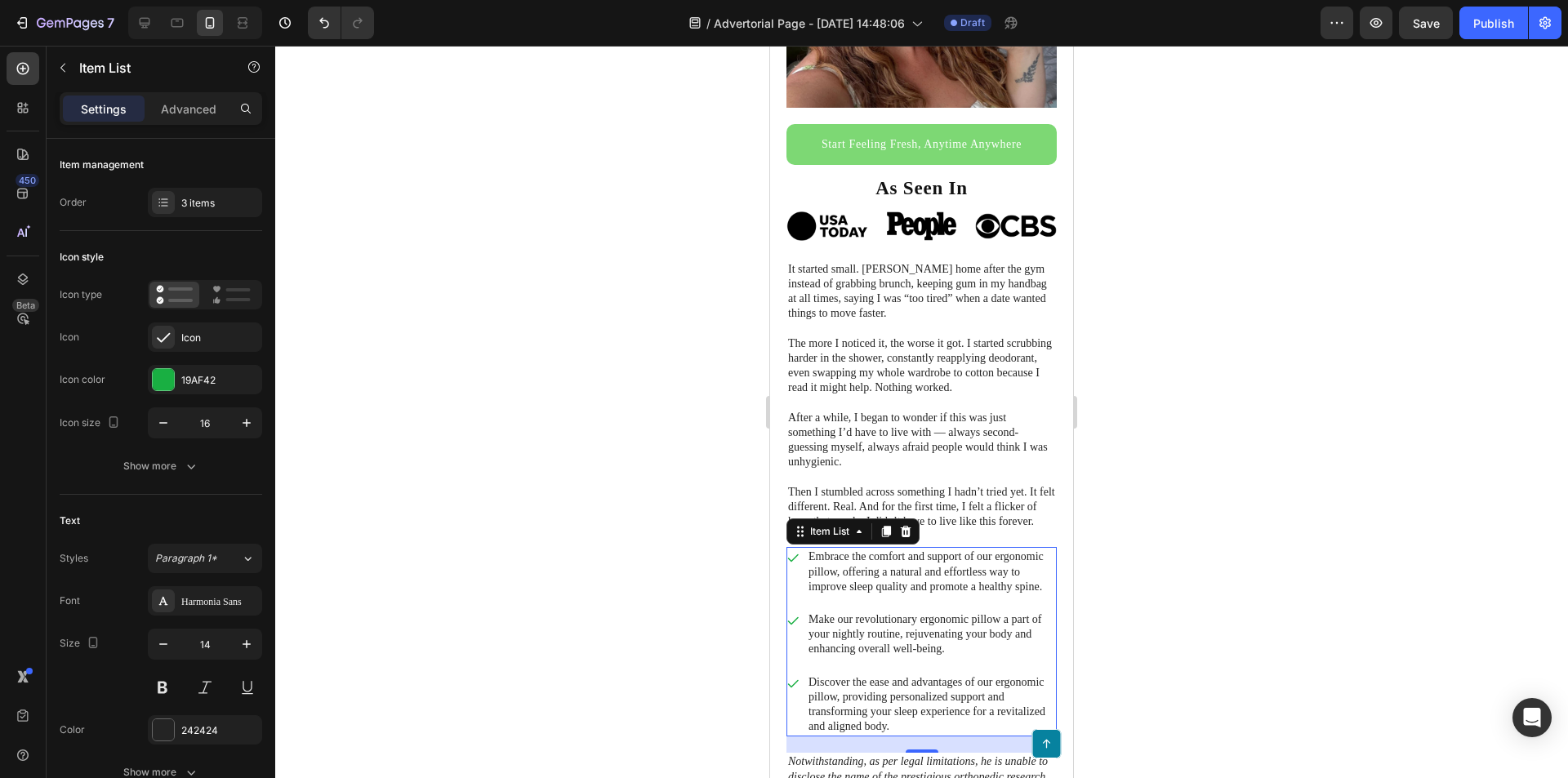
click at [996, 594] on p "Embrace the comfort and support of our ergonomic pillow, offering a natural and…" at bounding box center [931, 572] width 246 height 45
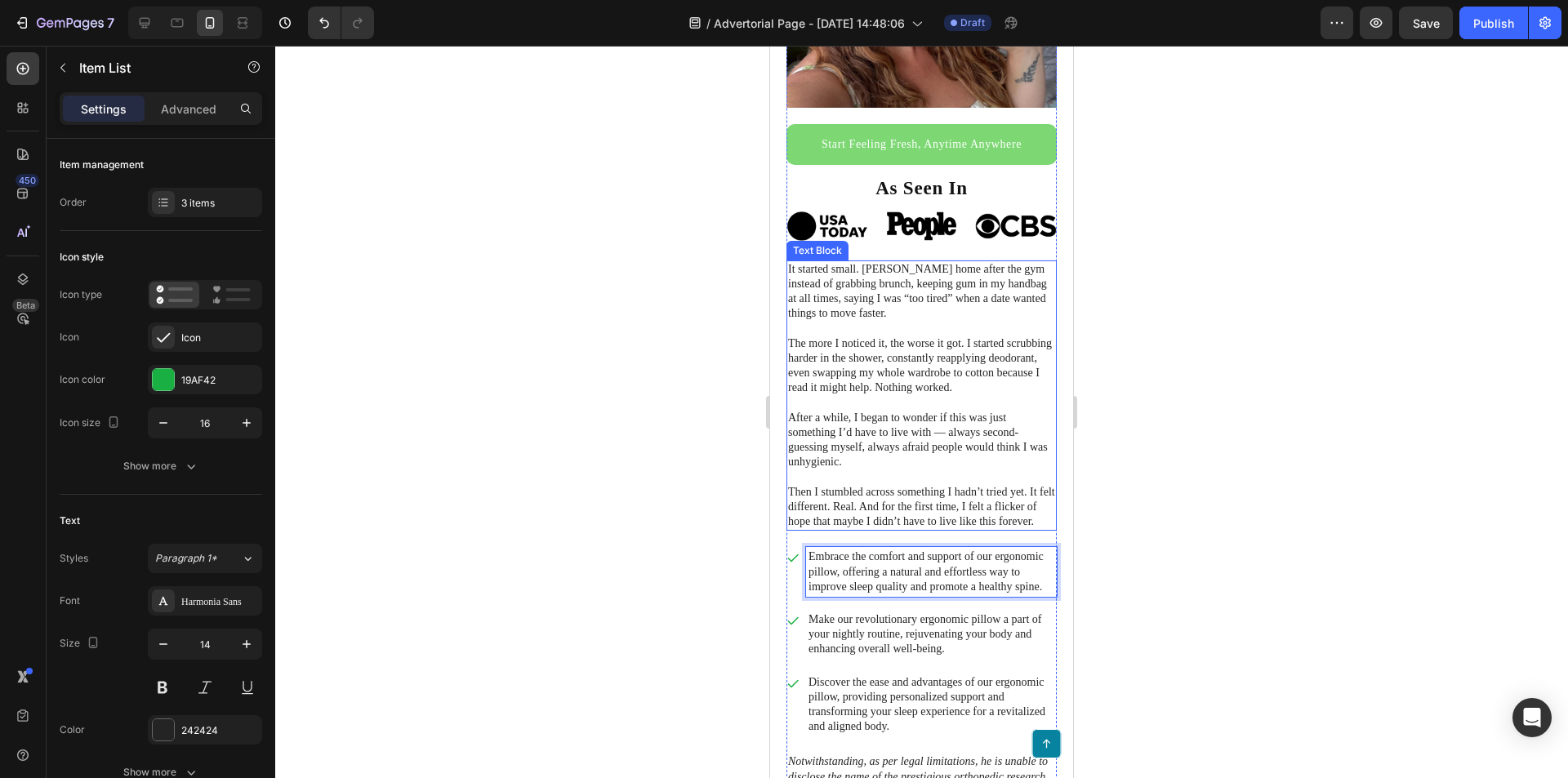
click at [984, 505] on p "Then I stumbled across something I hadn’t tried yet. It felt different. Real. A…" at bounding box center [922, 507] width 267 height 45
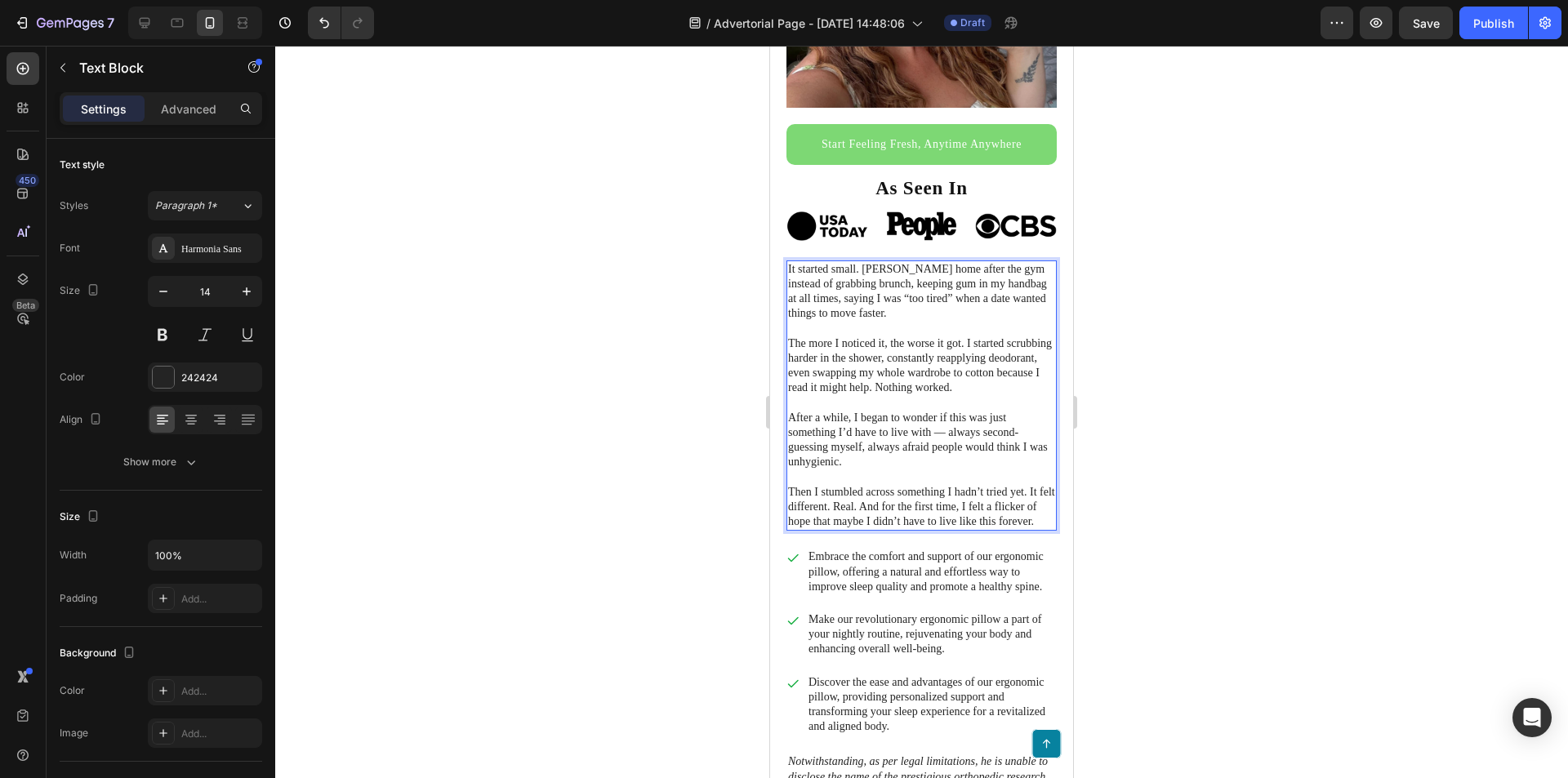
click at [1026, 485] on p "Then I stumbled across something I hadn’t tried yet. It felt different. Real. A…" at bounding box center [922, 507] width 267 height 45
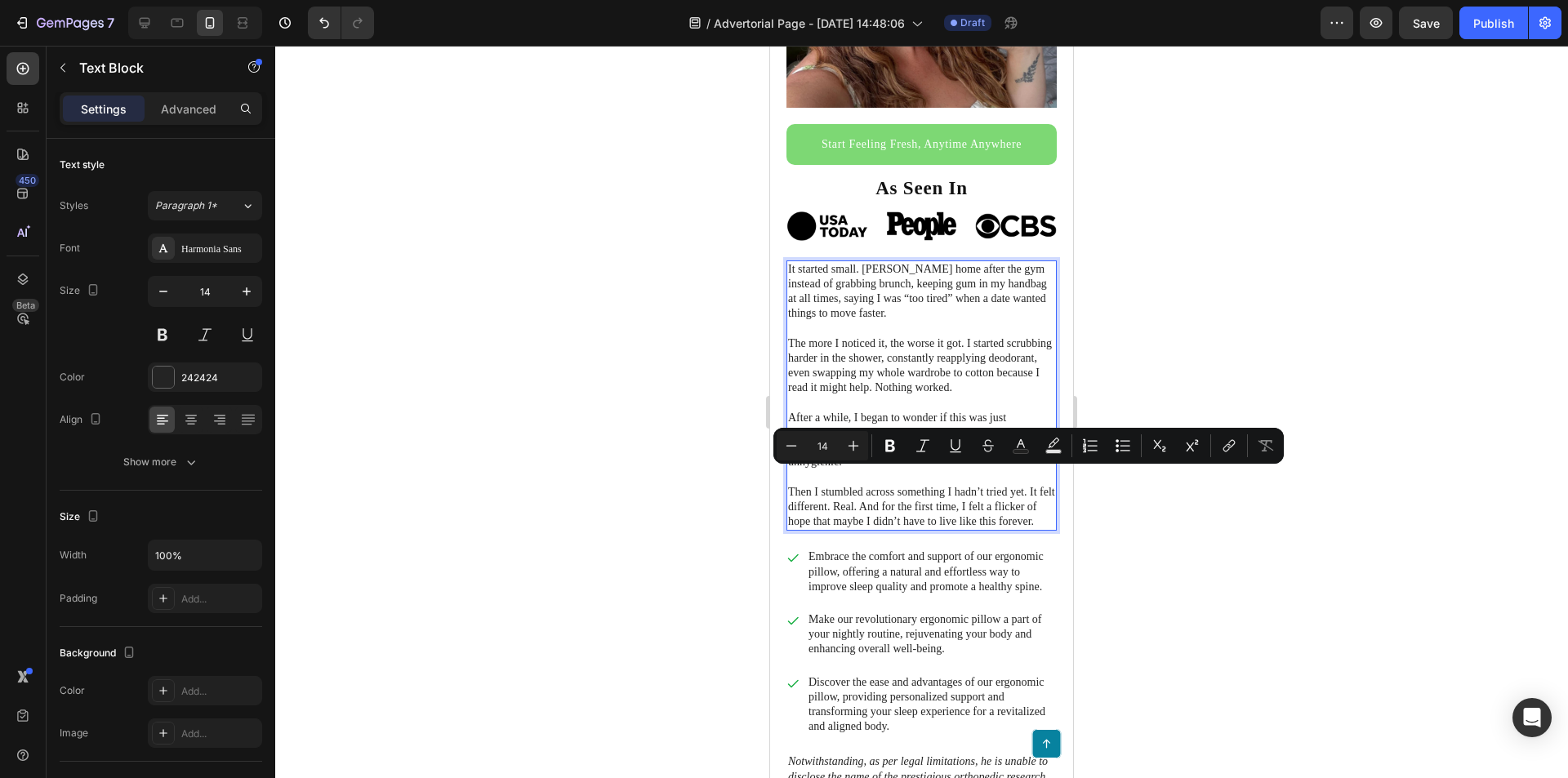
click at [1004, 485] on p "Then I stumbled across something I hadn’t tried yet. It felt different. Real. A…" at bounding box center [922, 507] width 267 height 45
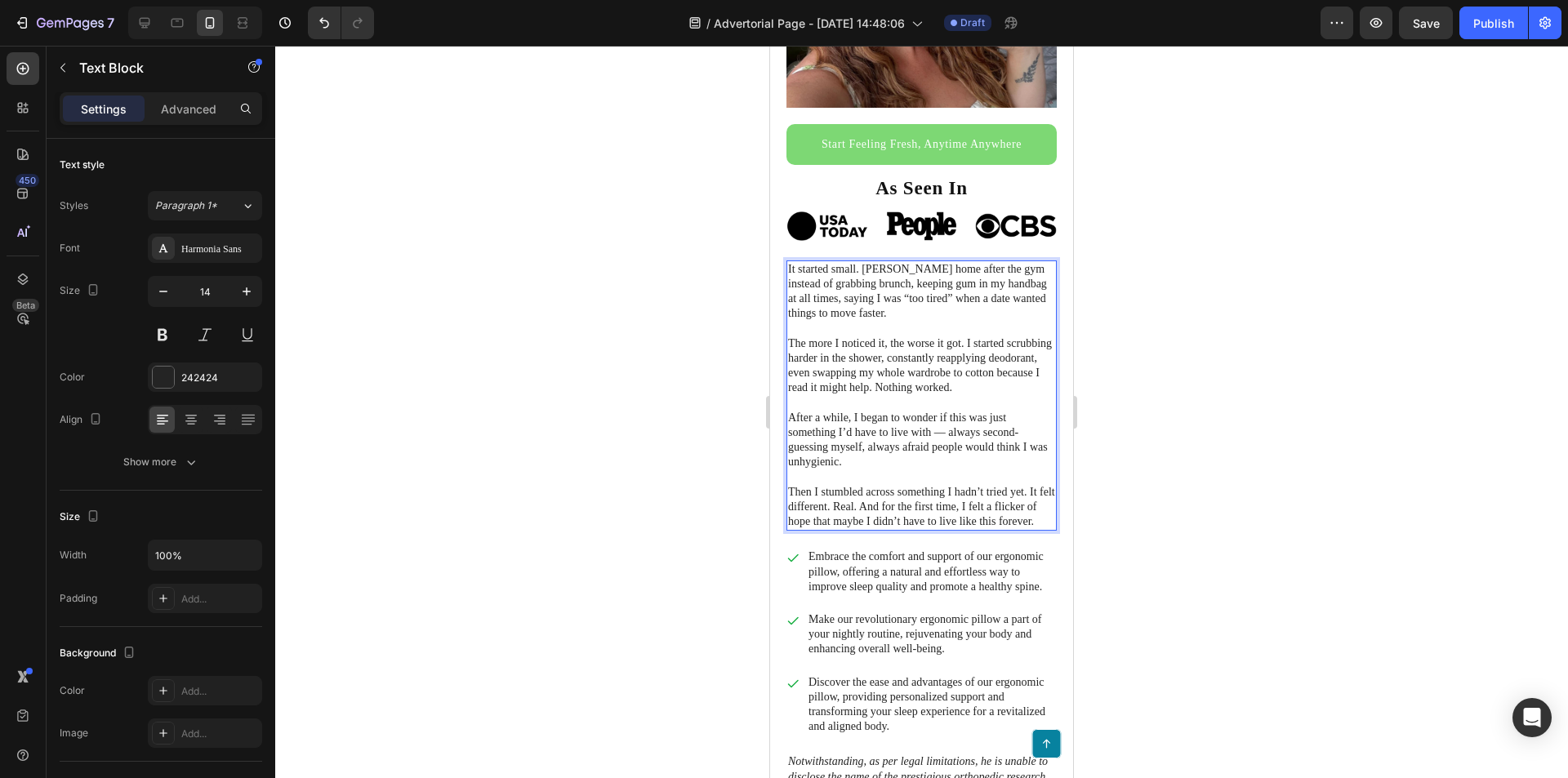
click at [947, 485] on p "Then I stumbled across something I hadn’t tried yet. It felt different. Real. A…" at bounding box center [922, 507] width 267 height 45
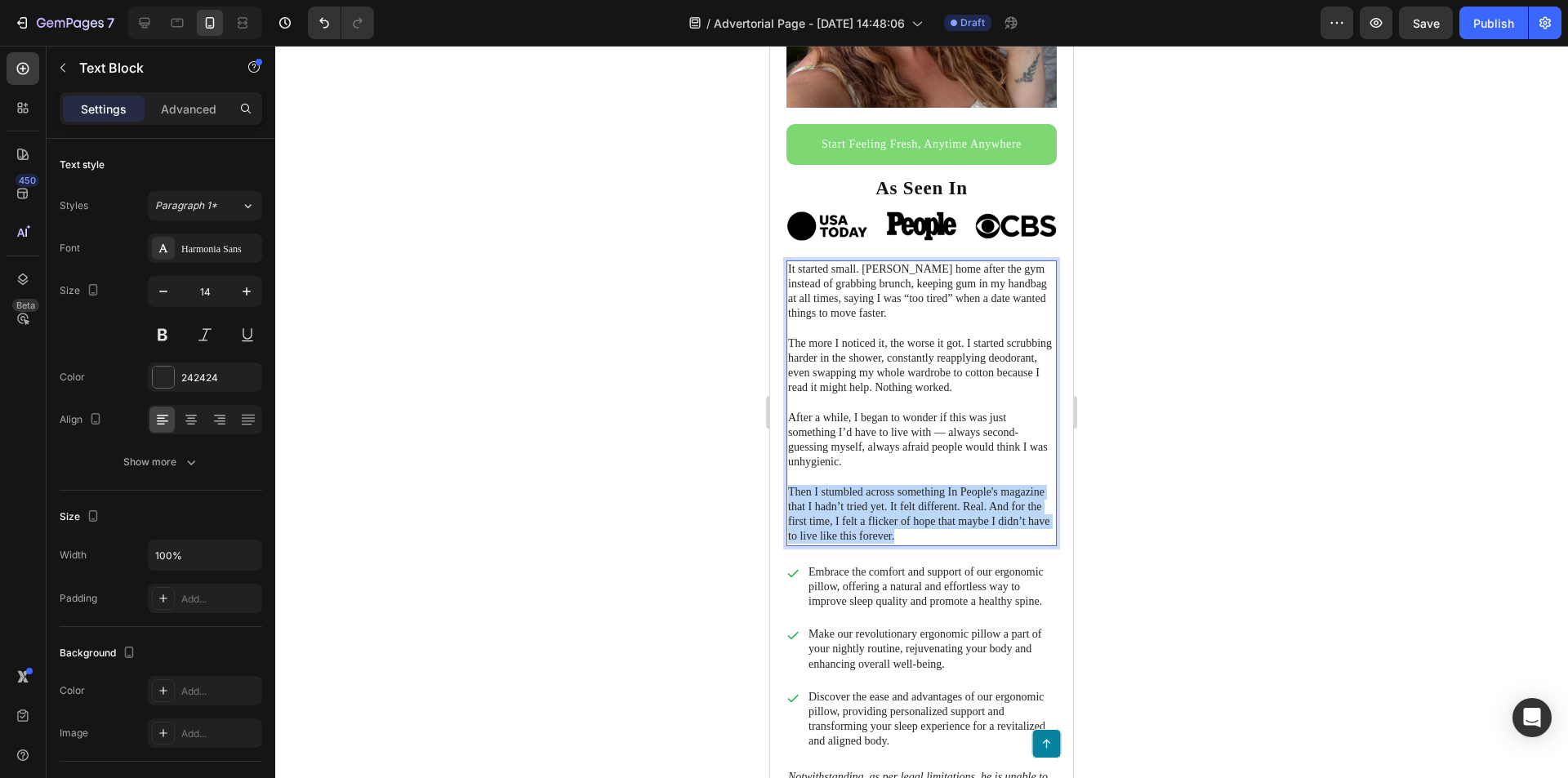
drag, startPoint x: 1007, startPoint y: 517, endPoint x: 785, endPoint y: 479, distance: 225.2
click at [787, 479] on div "It started small. [PERSON_NAME] home after the gym instead of grabbing brunch, …" at bounding box center [921, 404] width 270 height 286
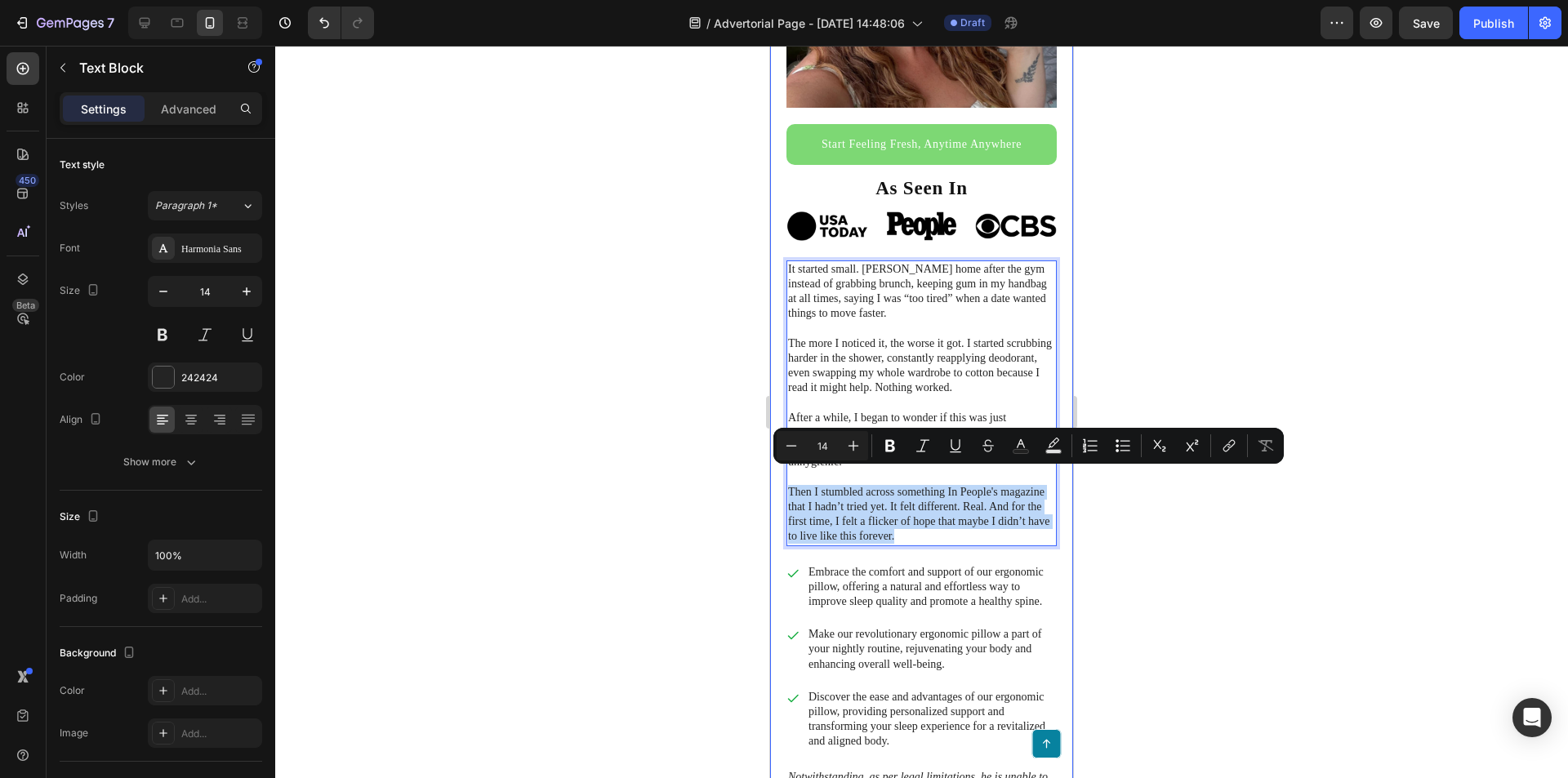
copy p "Then I stumbled across something In People's magazine that I hadn’t tried yet. …"
click at [952, 506] on p "Then I stumbled across something In People's magazine that I hadn’t tried yet. …" at bounding box center [922, 514] width 267 height 59
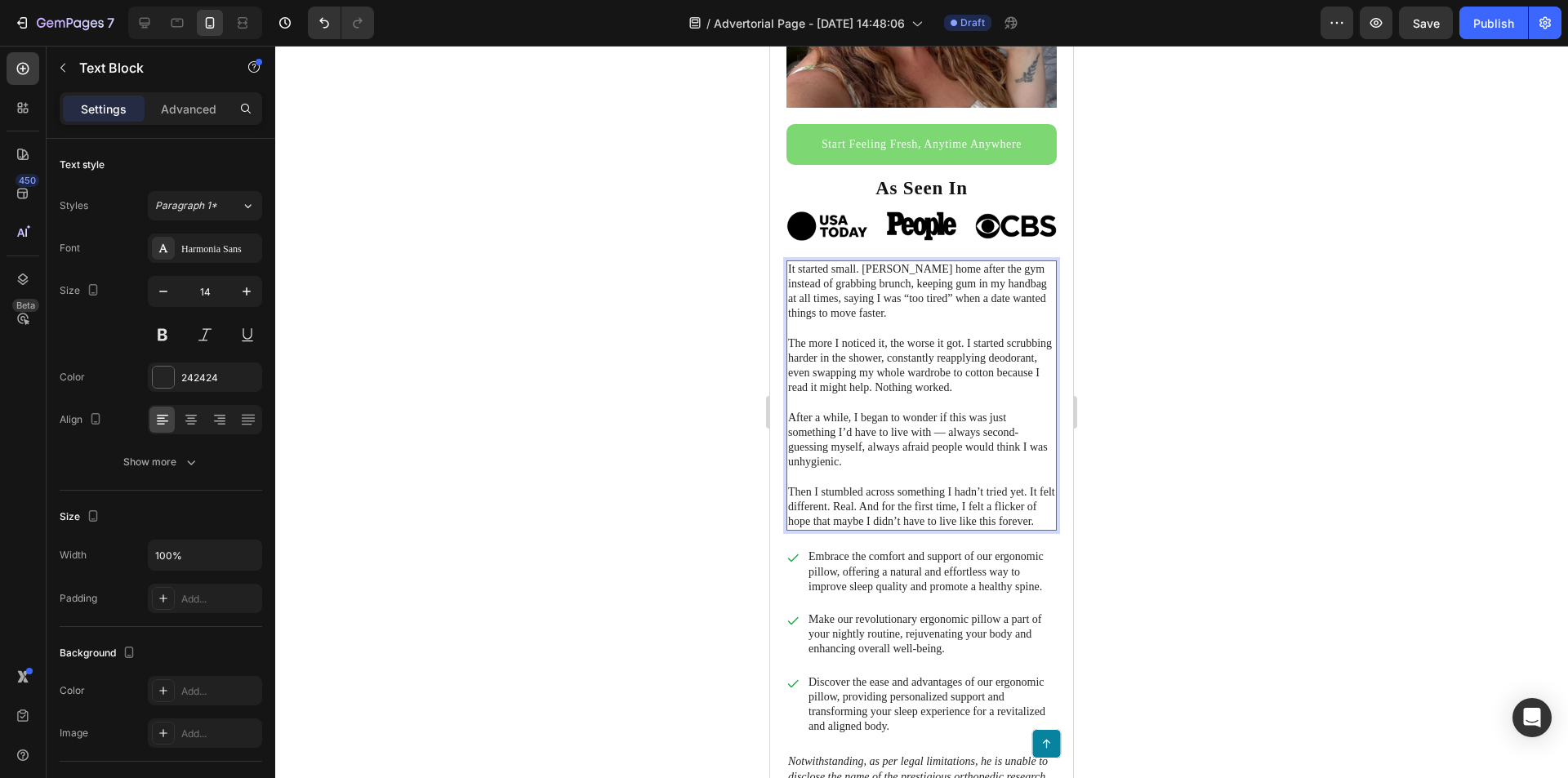
click at [899, 517] on p "Then I stumbled across something I hadn’t tried yet. It felt different. Real. A…" at bounding box center [922, 507] width 267 height 45
click at [954, 485] on p "Then I stumbled across something I hadn’t tried yet. It felt different. Real. A…" at bounding box center [922, 507] width 267 height 45
click at [965, 521] on p "Then I stumbled across something I hadn’t tried yet. It felt different. Real. A…" at bounding box center [922, 507] width 267 height 45
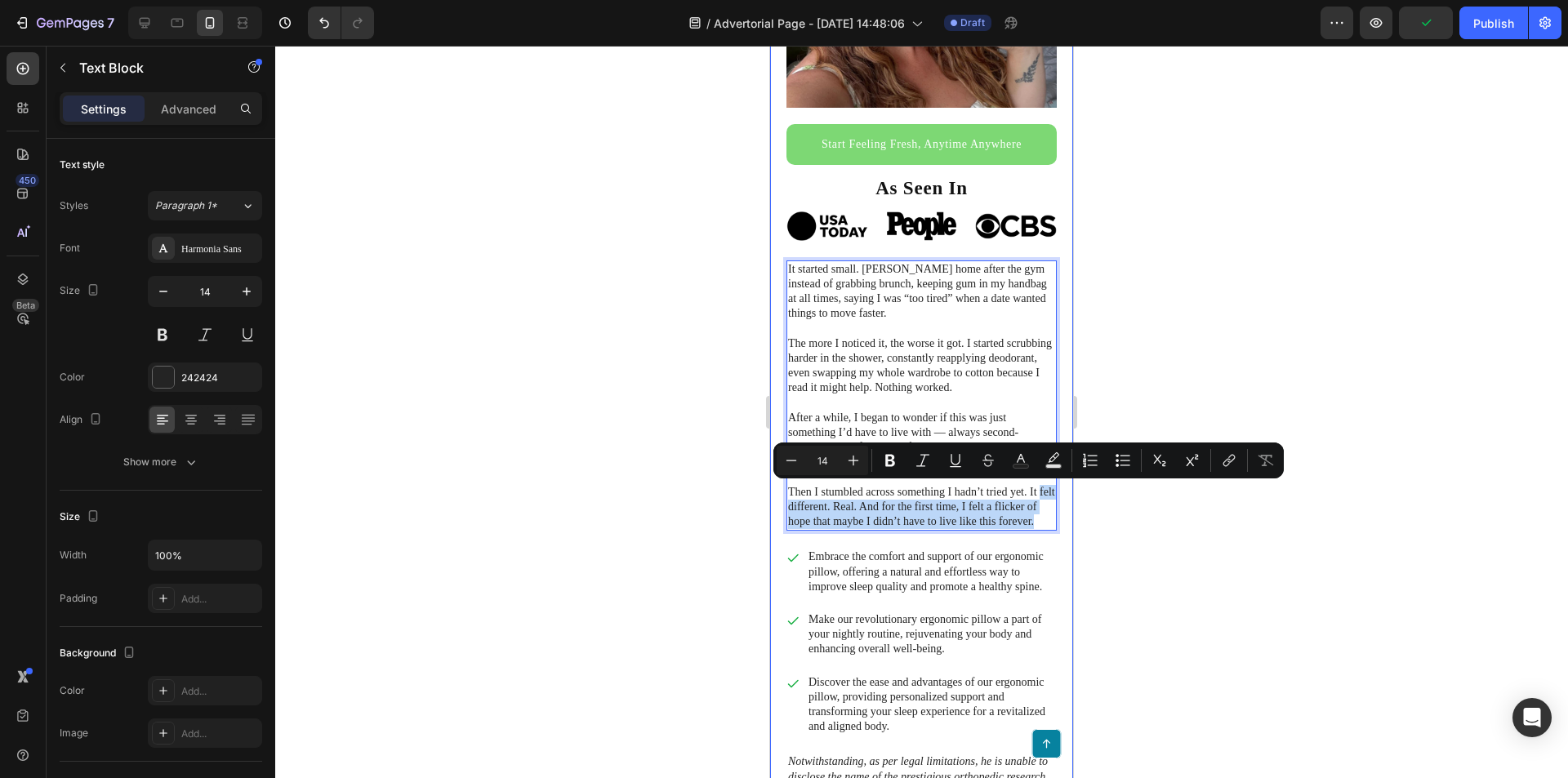
drag, startPoint x: 844, startPoint y: 516, endPoint x: 772, endPoint y: 486, distance: 78.0
click at [772, 486] on div "I used to overthink every little thing about my body. Now I say yes to late nig…" at bounding box center [921, 510] width 303 height 1735
click at [823, 520] on p "Then I stumbled across something I hadn’t tried yet. It felt different. Real. A…" at bounding box center [922, 507] width 267 height 45
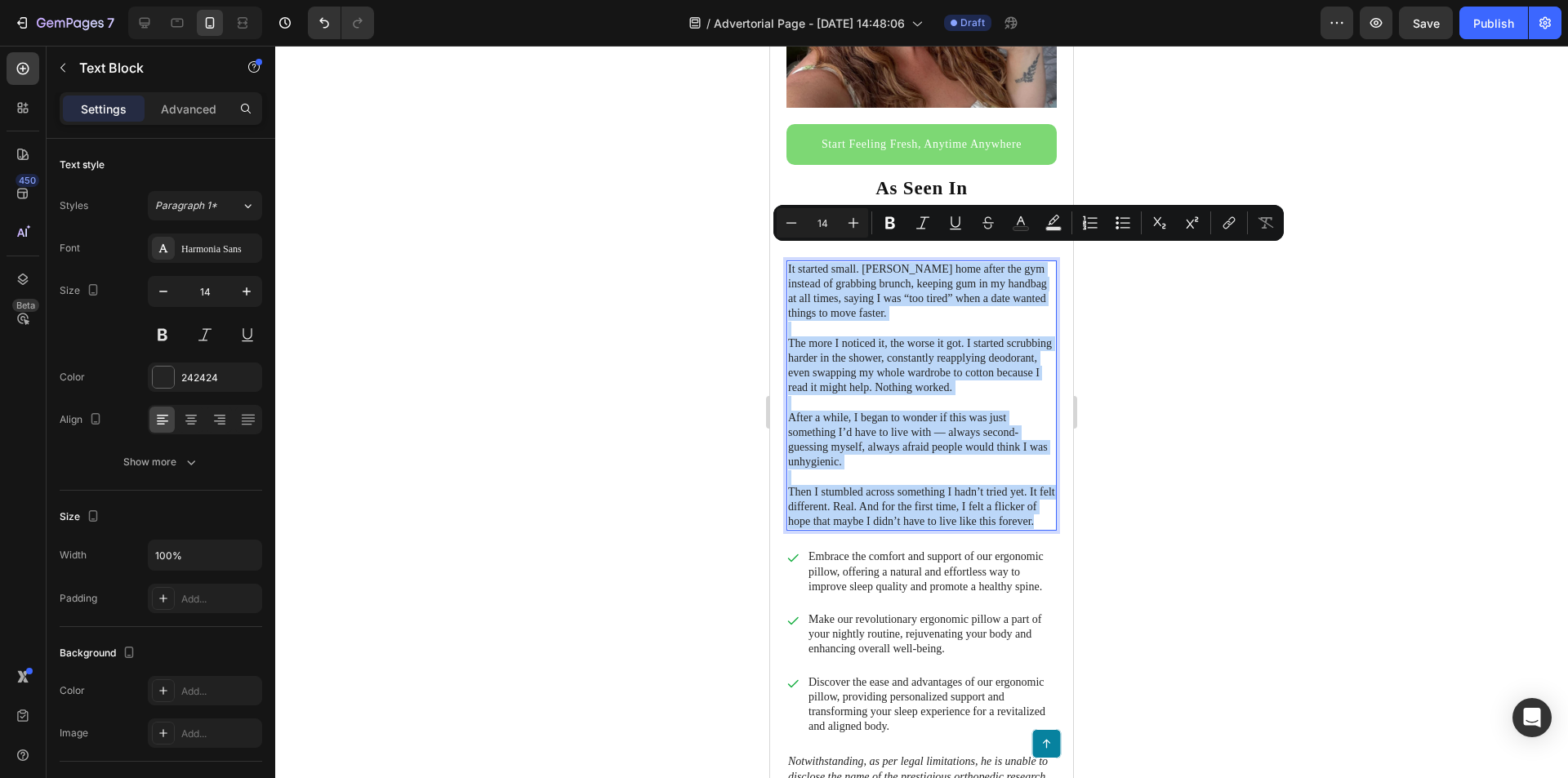
drag, startPoint x: 830, startPoint y: 523, endPoint x: 761, endPoint y: 256, distance: 275.8
click at [852, 502] on p "Then I stumbled across something I hadn’t tried yet. It felt different. Real. A…" at bounding box center [922, 507] width 267 height 45
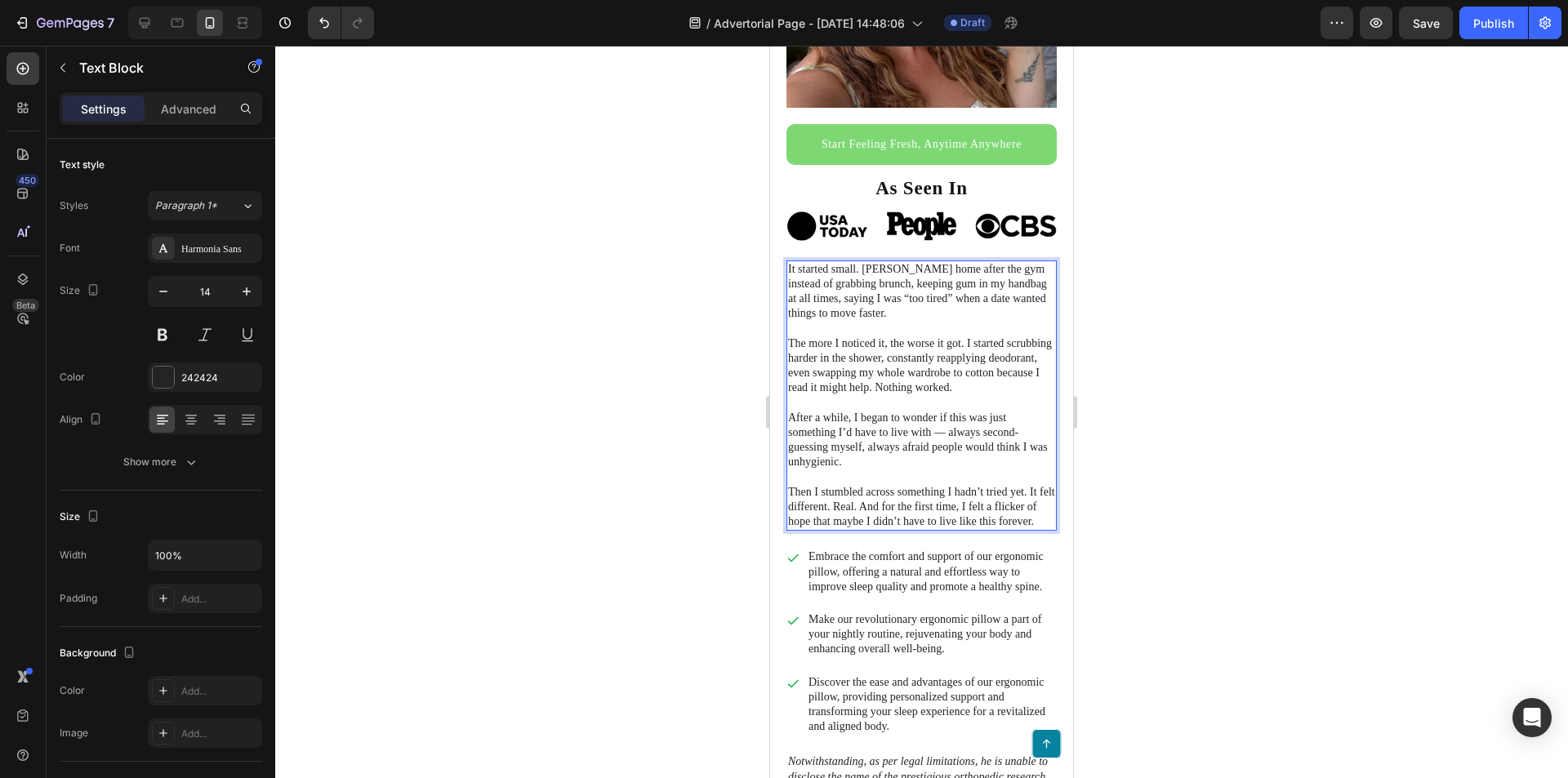
click at [853, 521] on p "Then I stumbled across something I hadn’t tried yet. It felt different. Real. A…" at bounding box center [922, 507] width 267 height 45
click at [1428, 20] on span "Save" at bounding box center [1426, 23] width 27 height 14
